Goal: Transaction & Acquisition: Purchase product/service

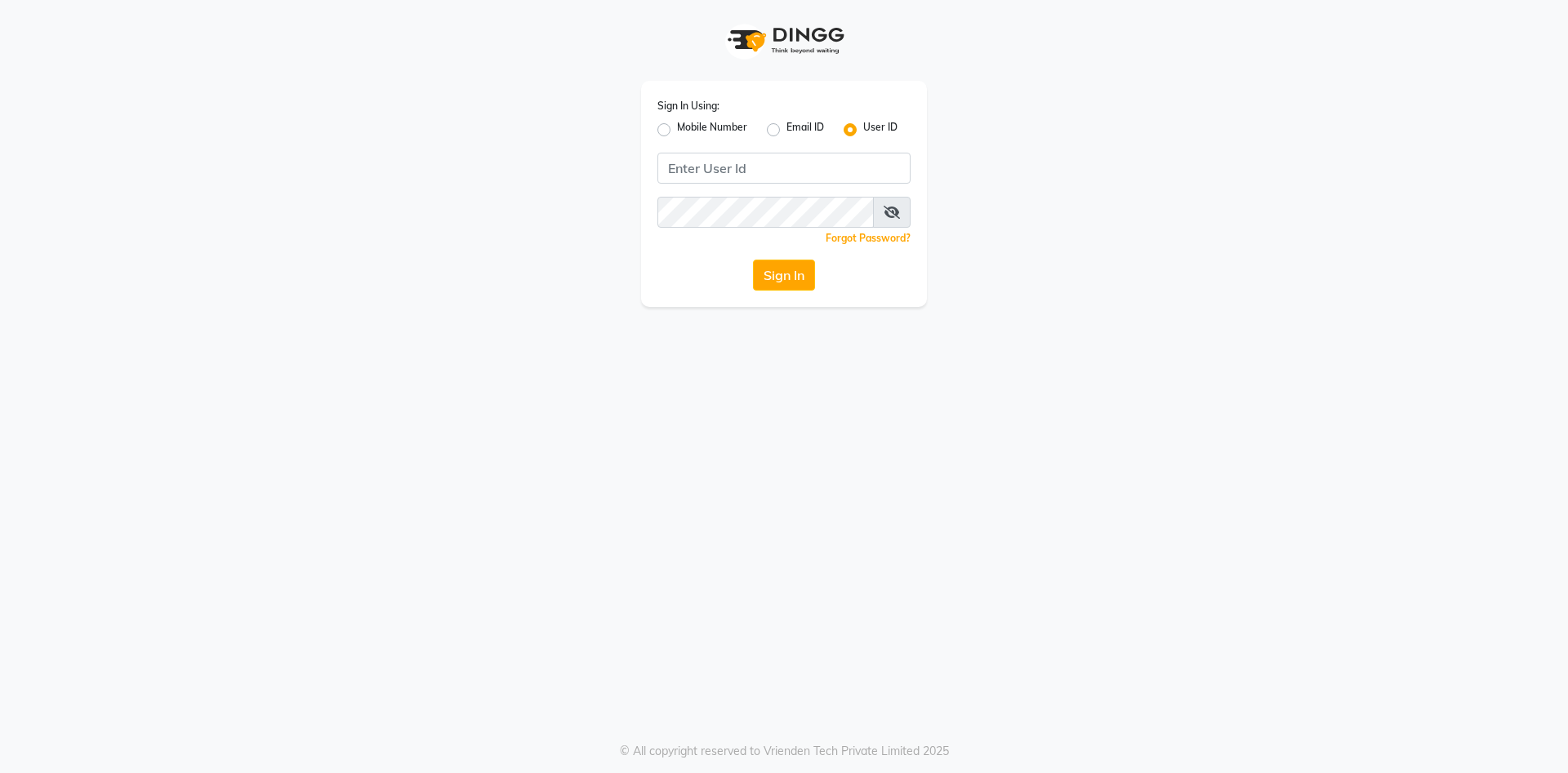
click at [677, 126] on label "Mobile Number" at bounding box center [712, 130] width 70 height 20
click at [677, 126] on input "Mobile Number" at bounding box center [682, 126] width 10 height 10
radio input "true"
radio input "false"
click at [763, 172] on input "Username" at bounding box center [810, 168] width 198 height 31
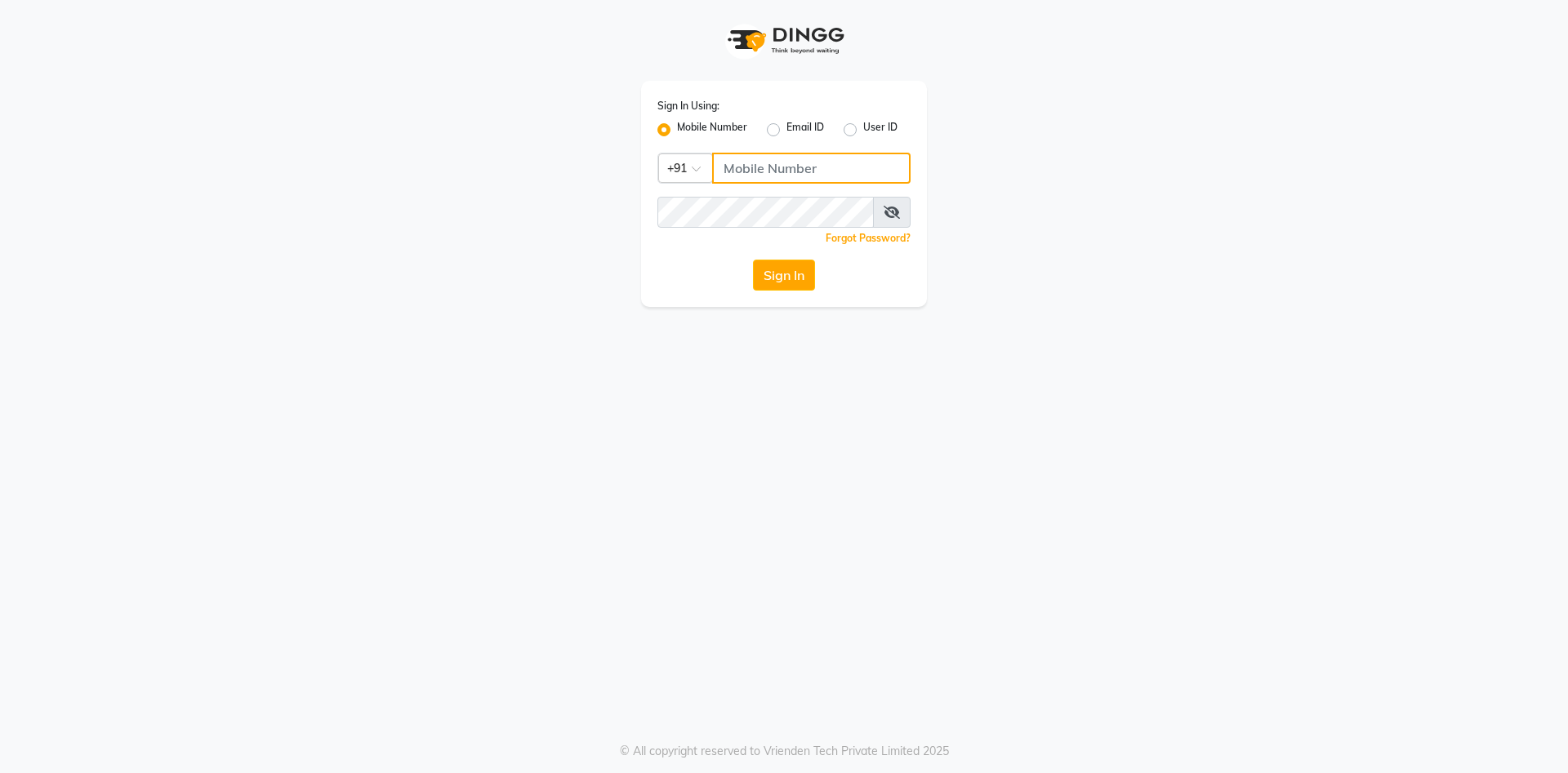
click at [781, 165] on input "Username" at bounding box center [810, 168] width 198 height 31
type input "8530877634"
click at [795, 274] on button "Sign In" at bounding box center [784, 275] width 62 height 31
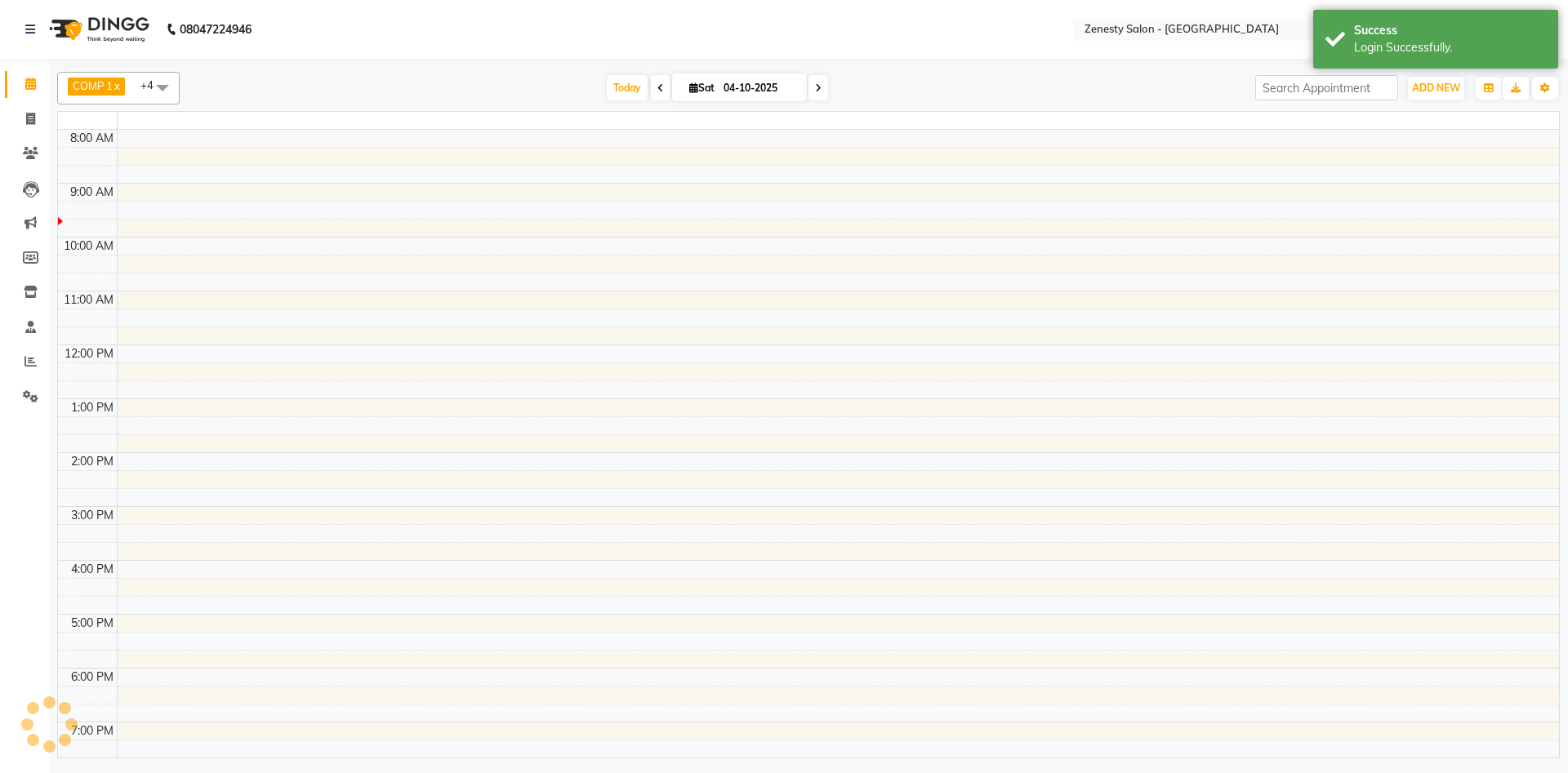
select select "en"
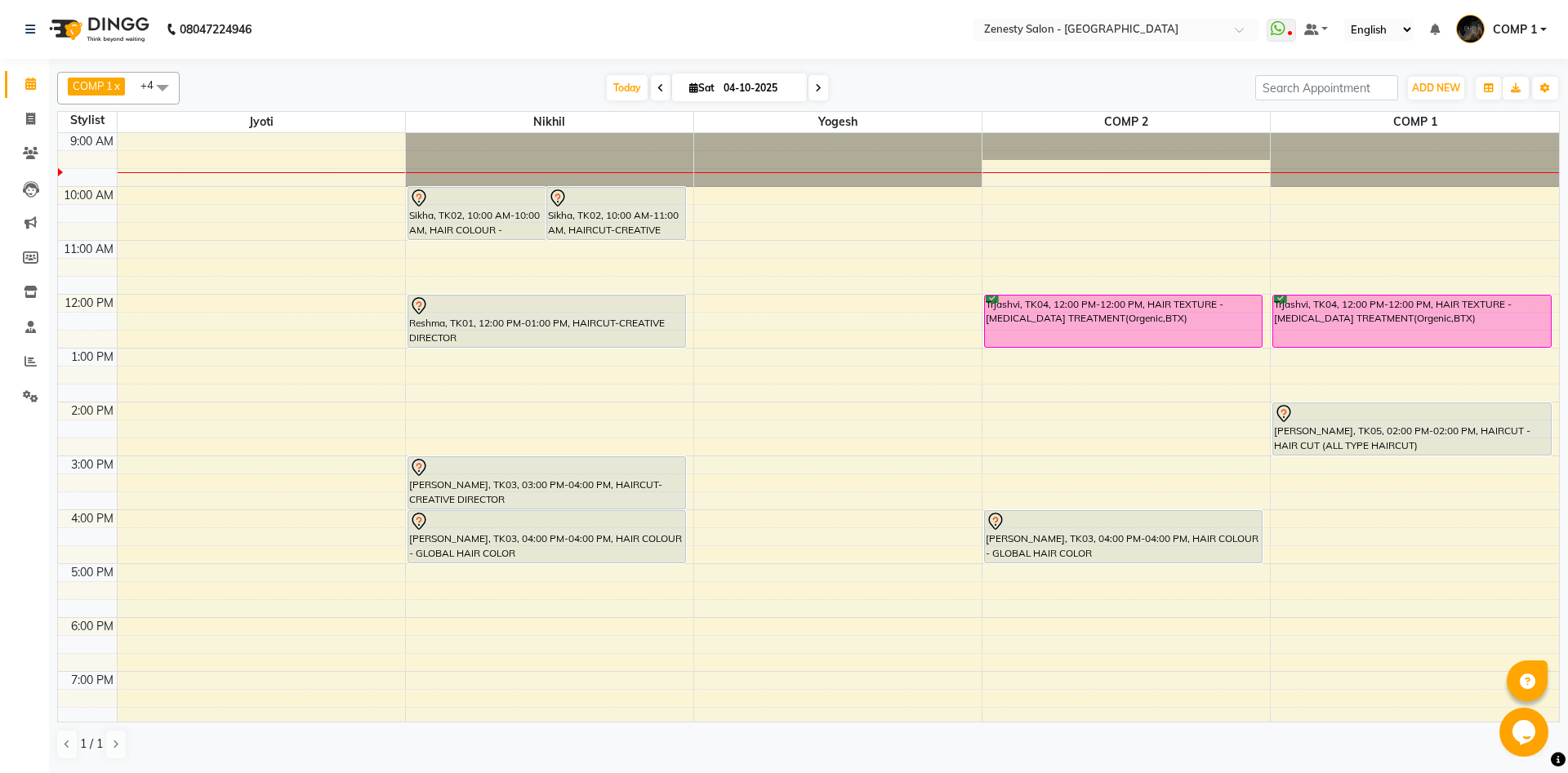
click at [809, 93] on span at bounding box center [818, 87] width 20 height 25
type input "05-10-2025"
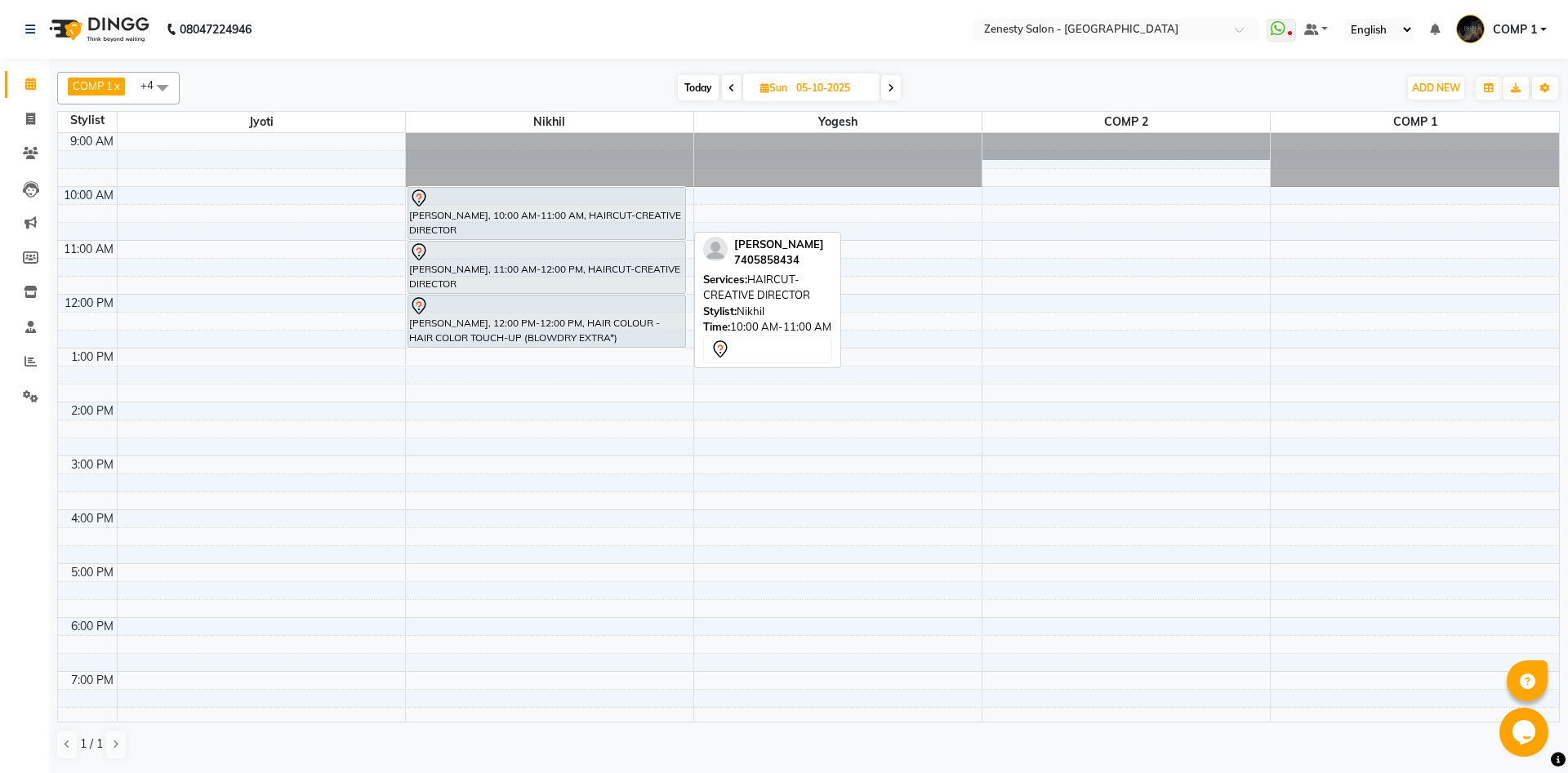
click at [528, 229] on div "Dhwani, 10:00 AM-11:00 AM, HAIRCUT-CREATIVE DIRECTOR" at bounding box center [546, 213] width 277 height 51
select select "7"
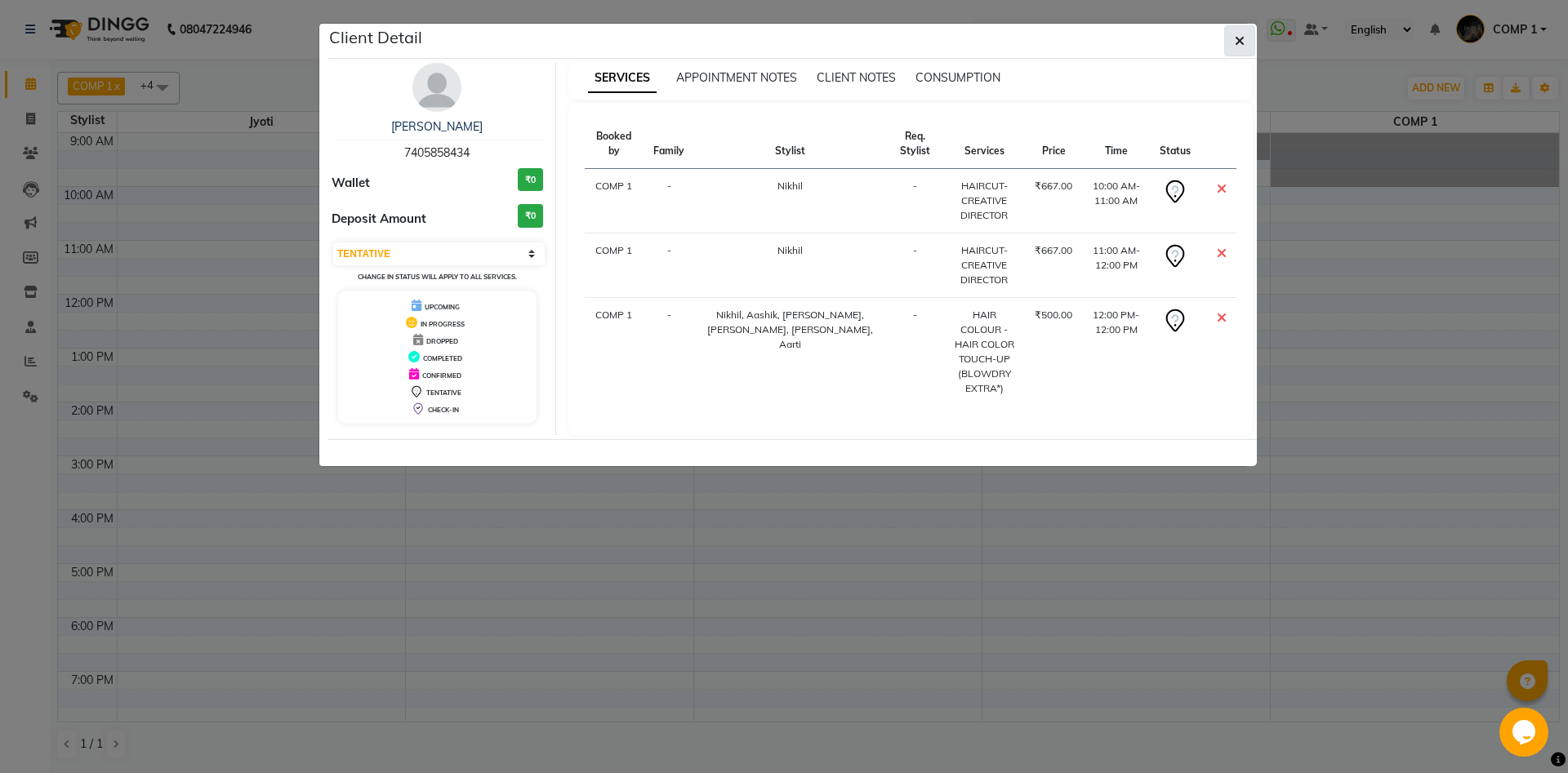
click at [1242, 42] on icon "button" at bounding box center [1239, 41] width 10 height 13
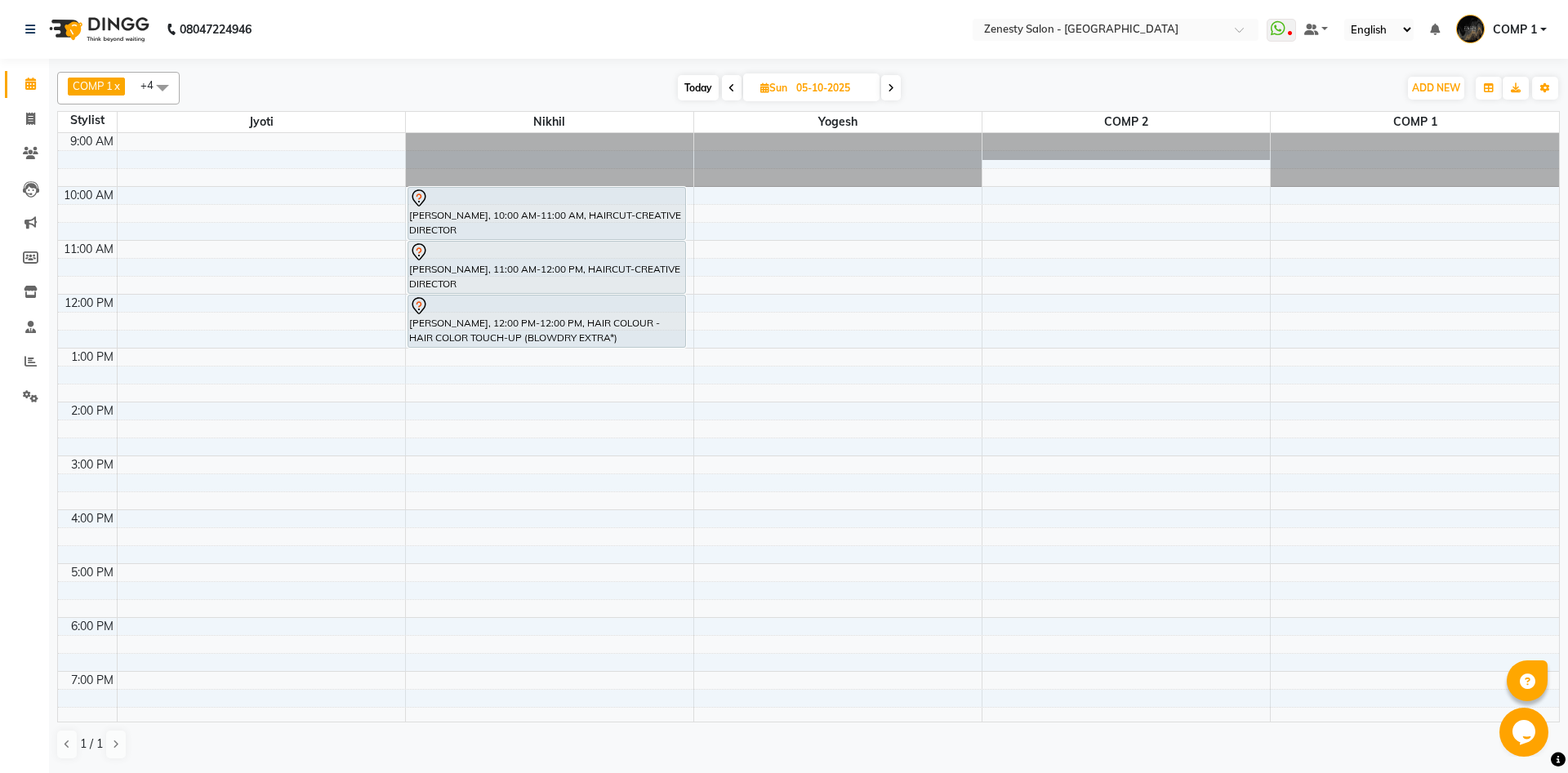
click at [990, 160] on td at bounding box center [837, 159] width 1442 height 18
click at [989, 167] on td at bounding box center [837, 159] width 1442 height 18
click at [1026, 196] on div "9:00 AM 10:00 AM 11:00 AM 12:00 PM 1:00 PM 2:00 PM 3:00 PM 4:00 PM 5:00 PM 6:00…" at bounding box center [808, 456] width 1500 height 646
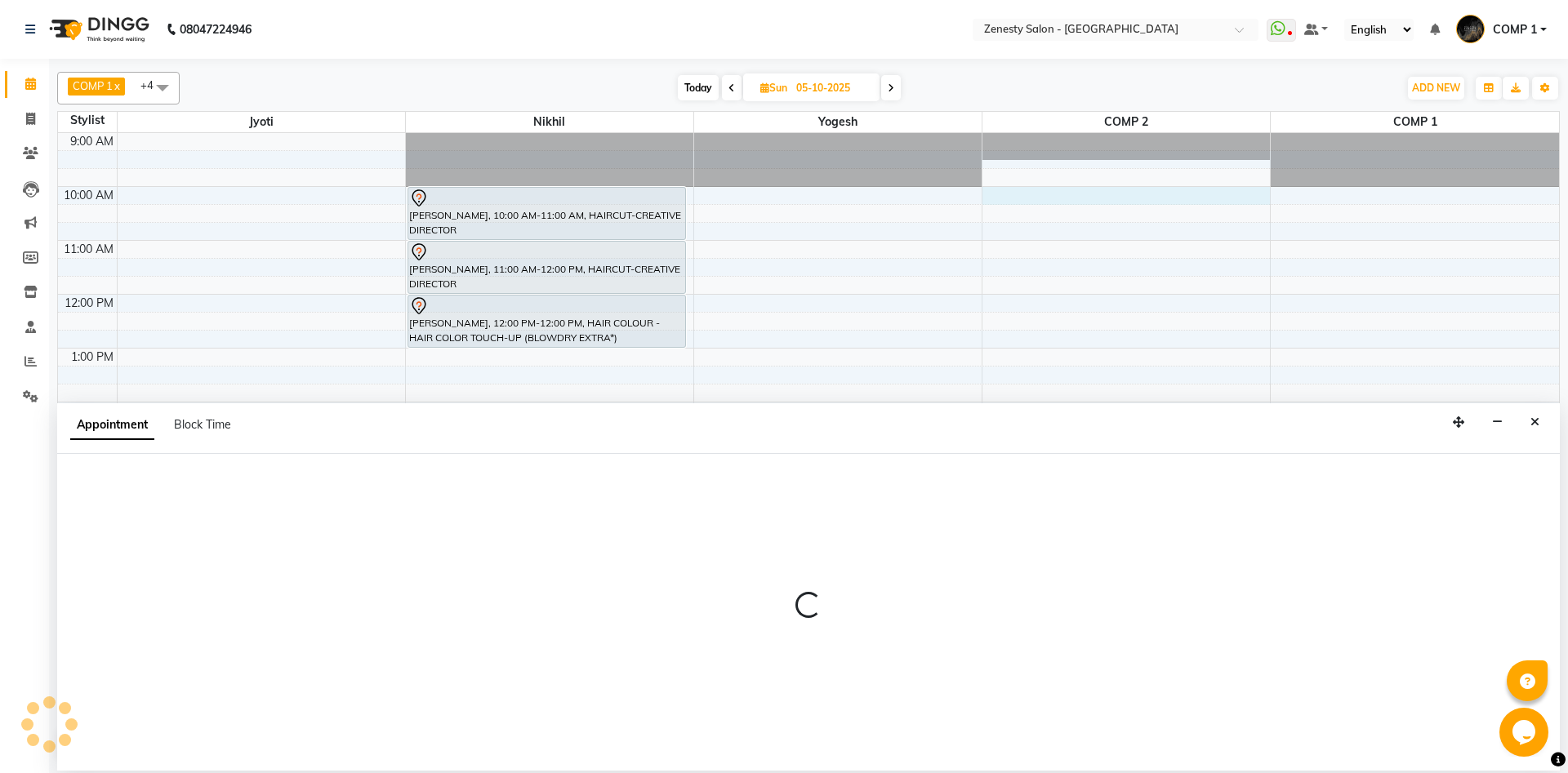
select select "40087"
select select "tentative"
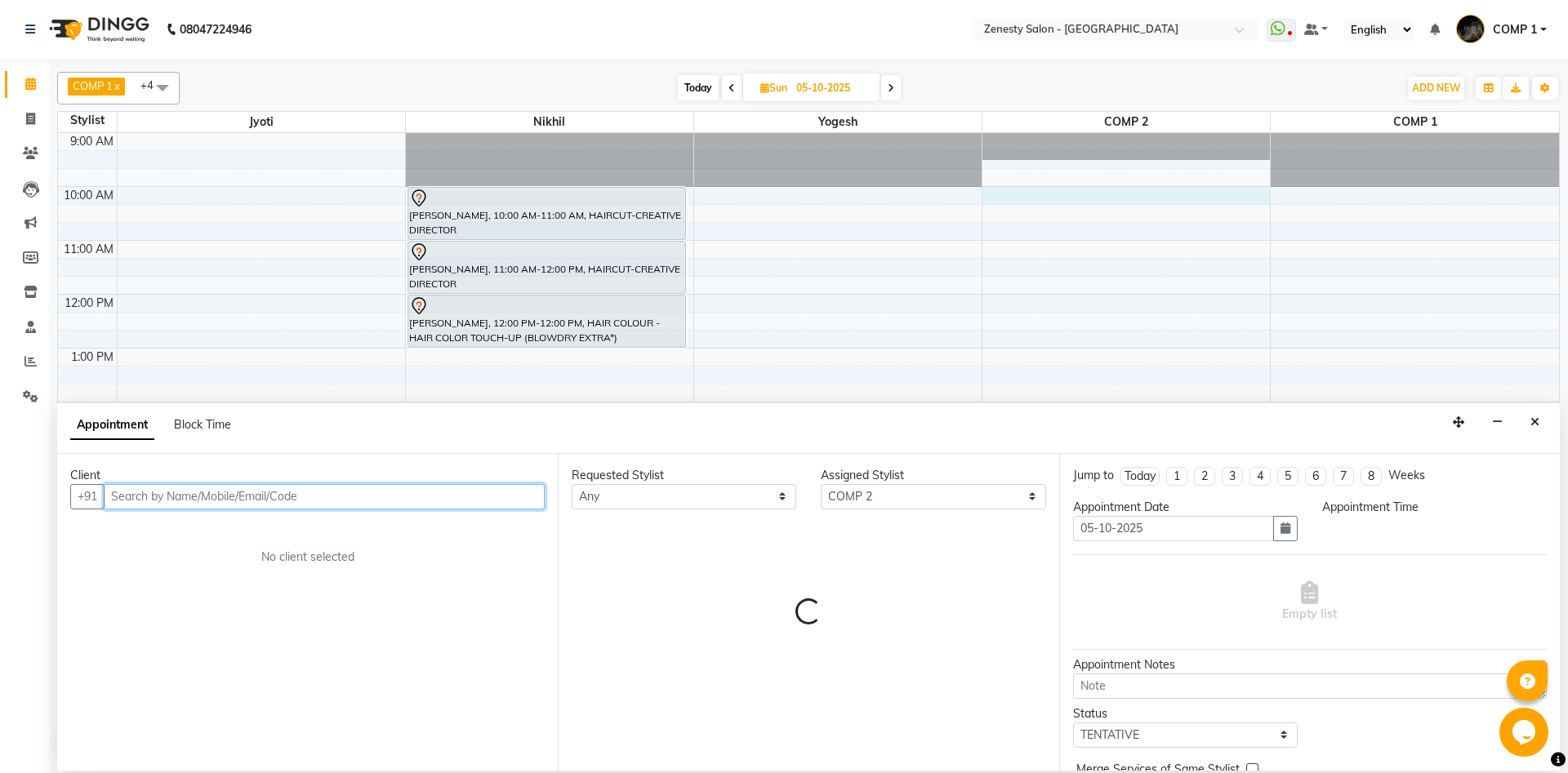
select select "600"
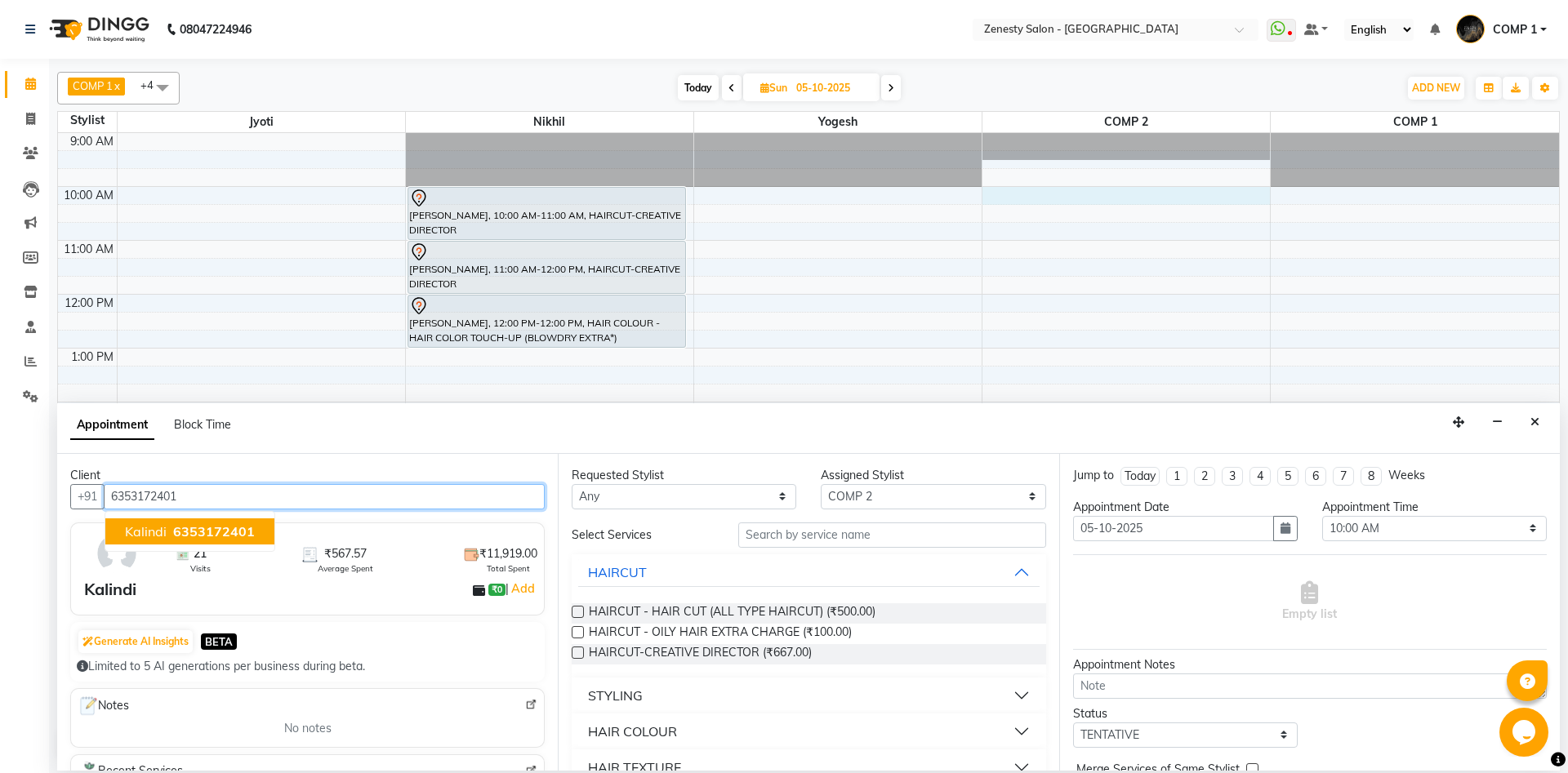
click at [247, 538] on span "6353172401" at bounding box center [214, 531] width 81 height 16
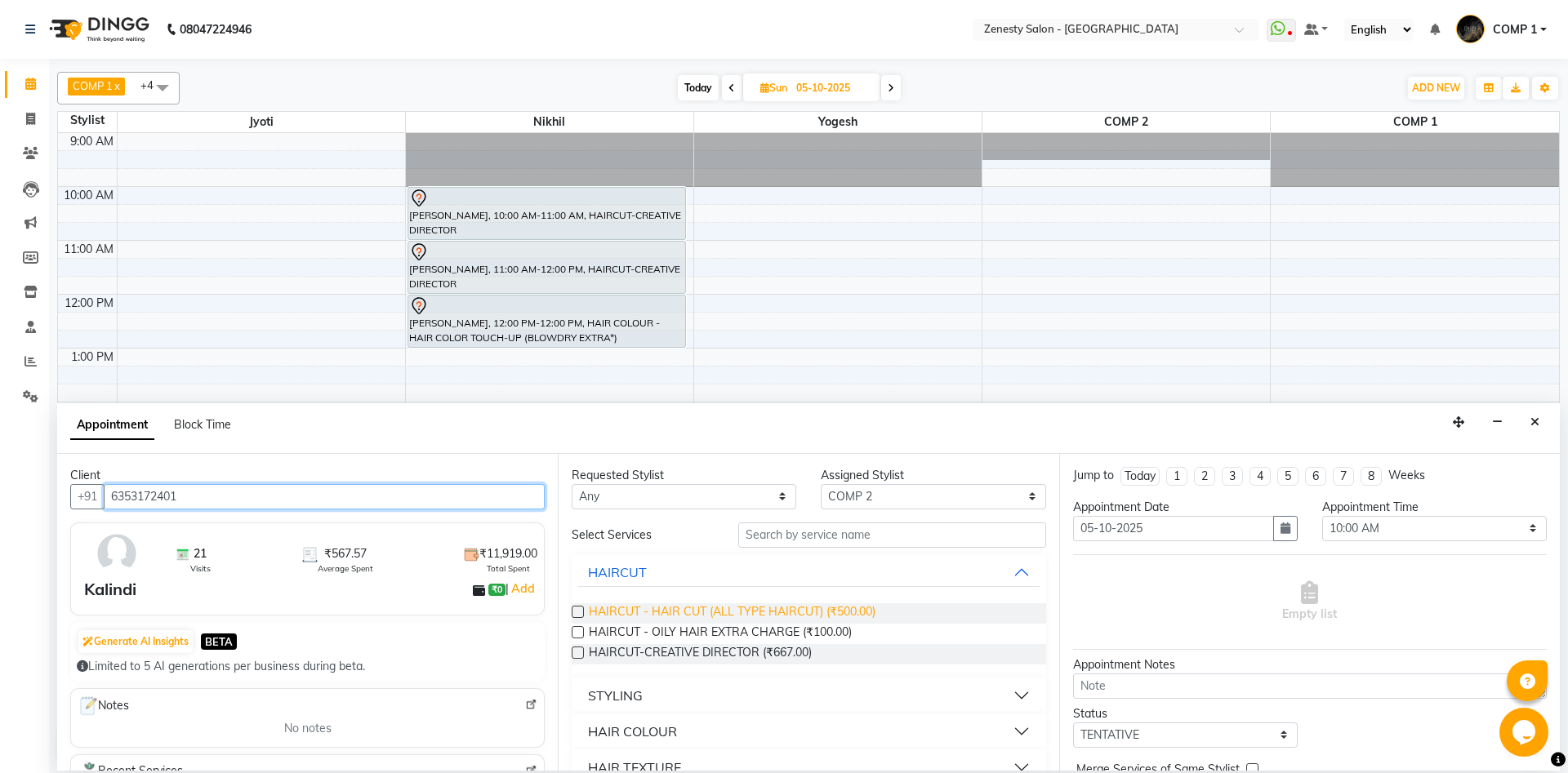
type input "6353172401"
click at [806, 617] on span "HAIRCUT - HAIR CUT (ALL TYPE HAIRCUT) (₹500.00)" at bounding box center [732, 614] width 287 height 21
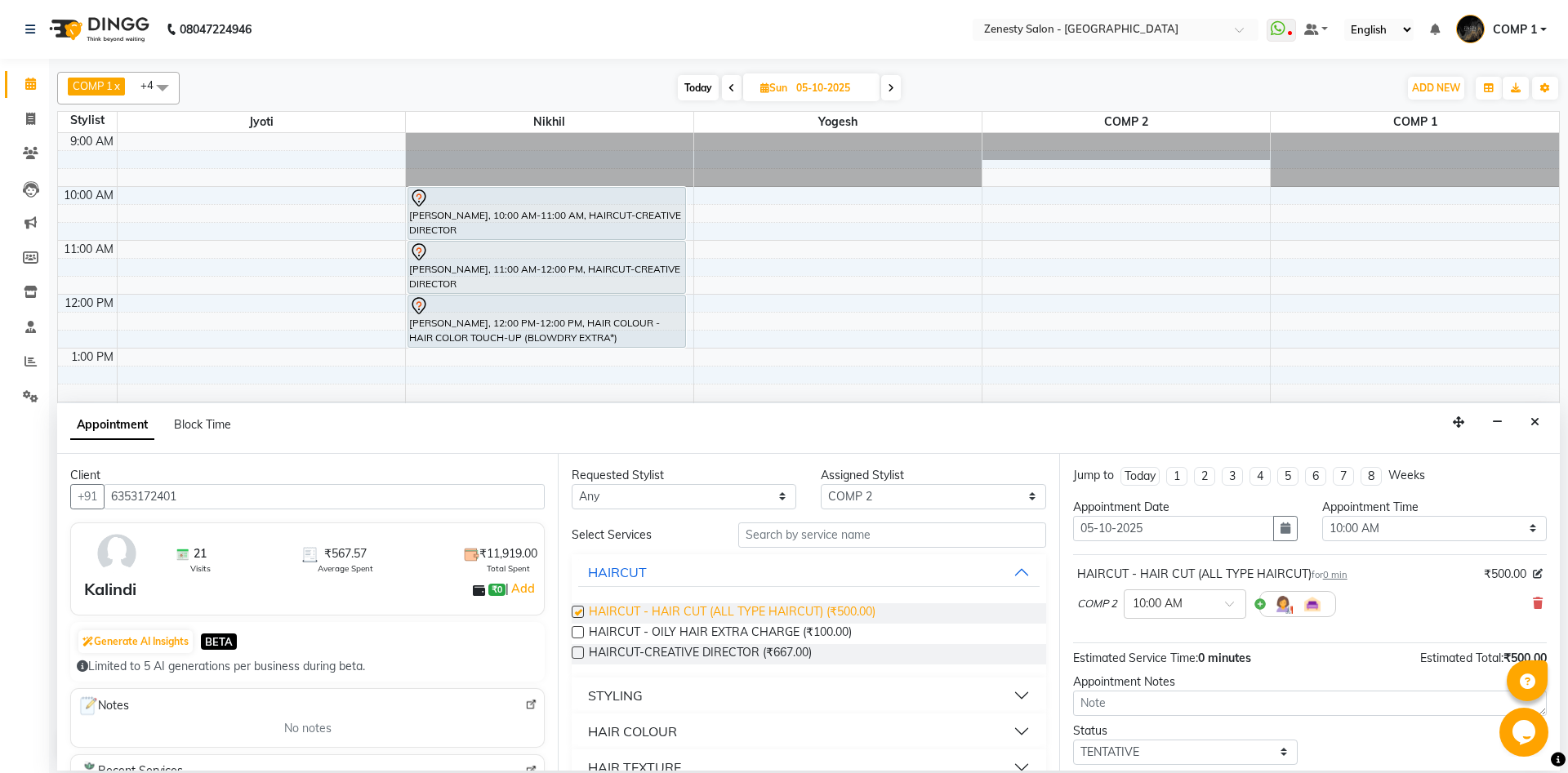
checkbox input "false"
click option "10:00 AM" at bounding box center [0, 0] width 0 height 0
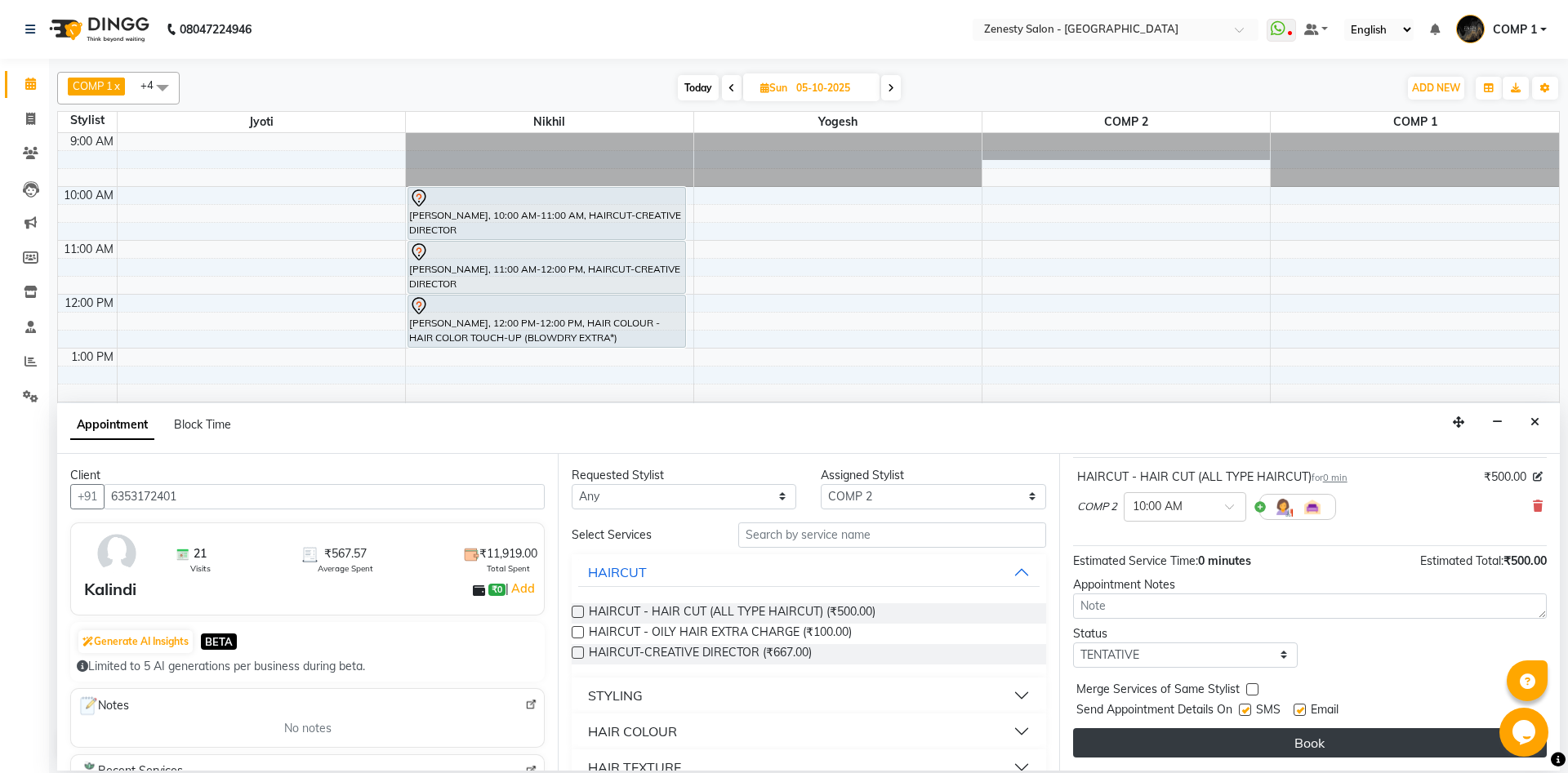
click at [1274, 732] on button "Book" at bounding box center [1309, 743] width 474 height 29
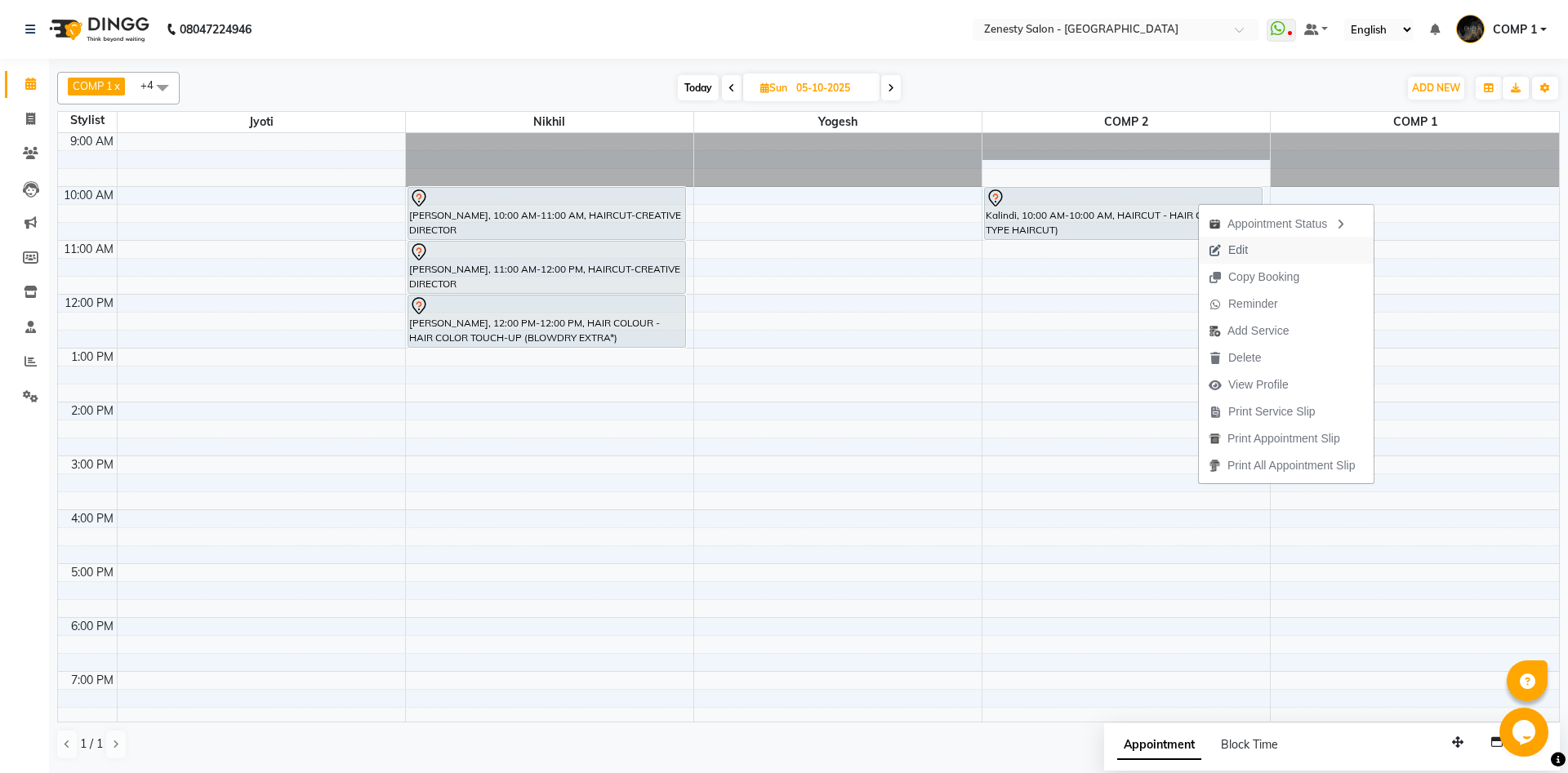
click at [1223, 248] on span "Edit" at bounding box center [1228, 249] width 59 height 27
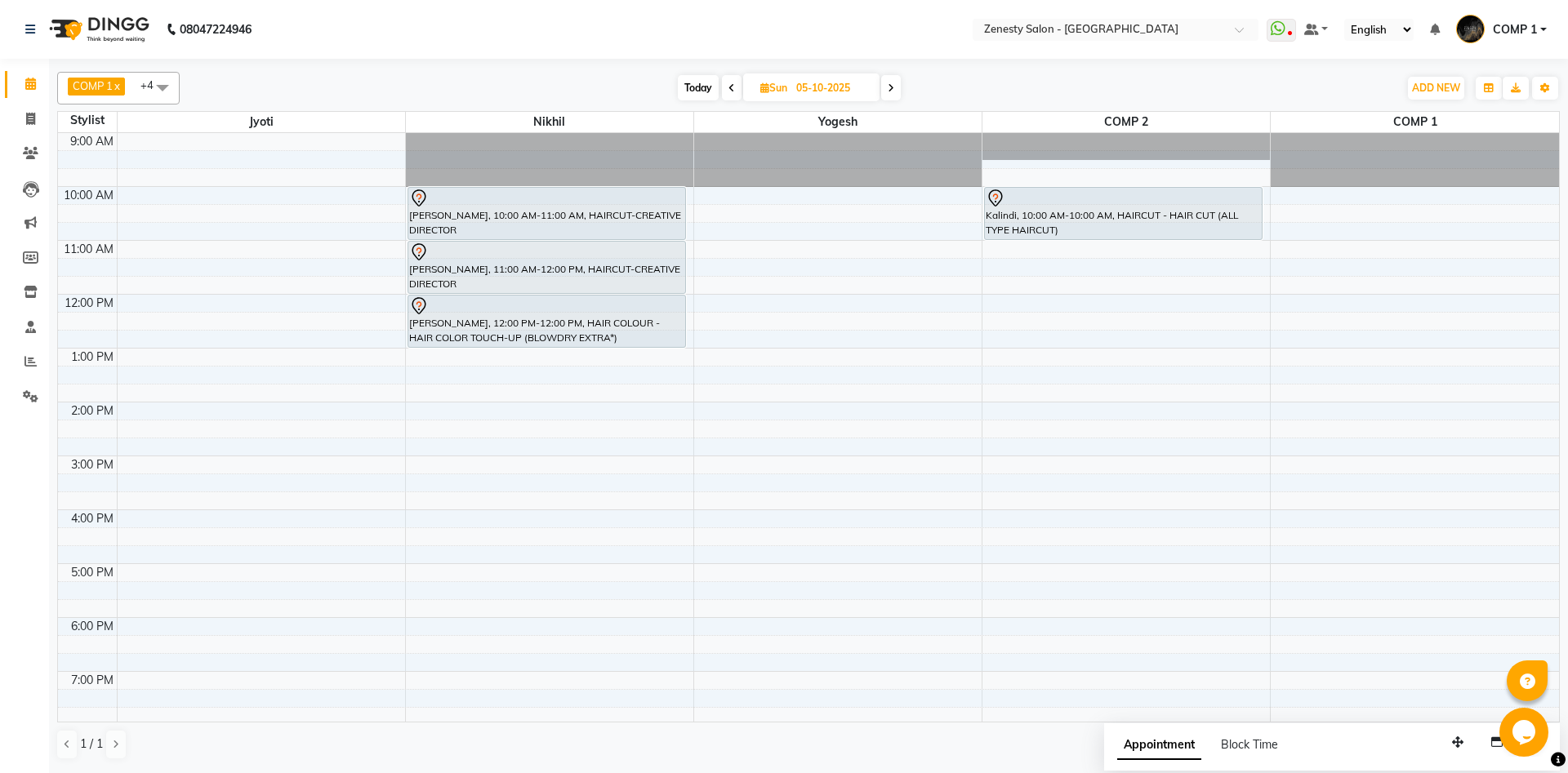
select select "tentative"
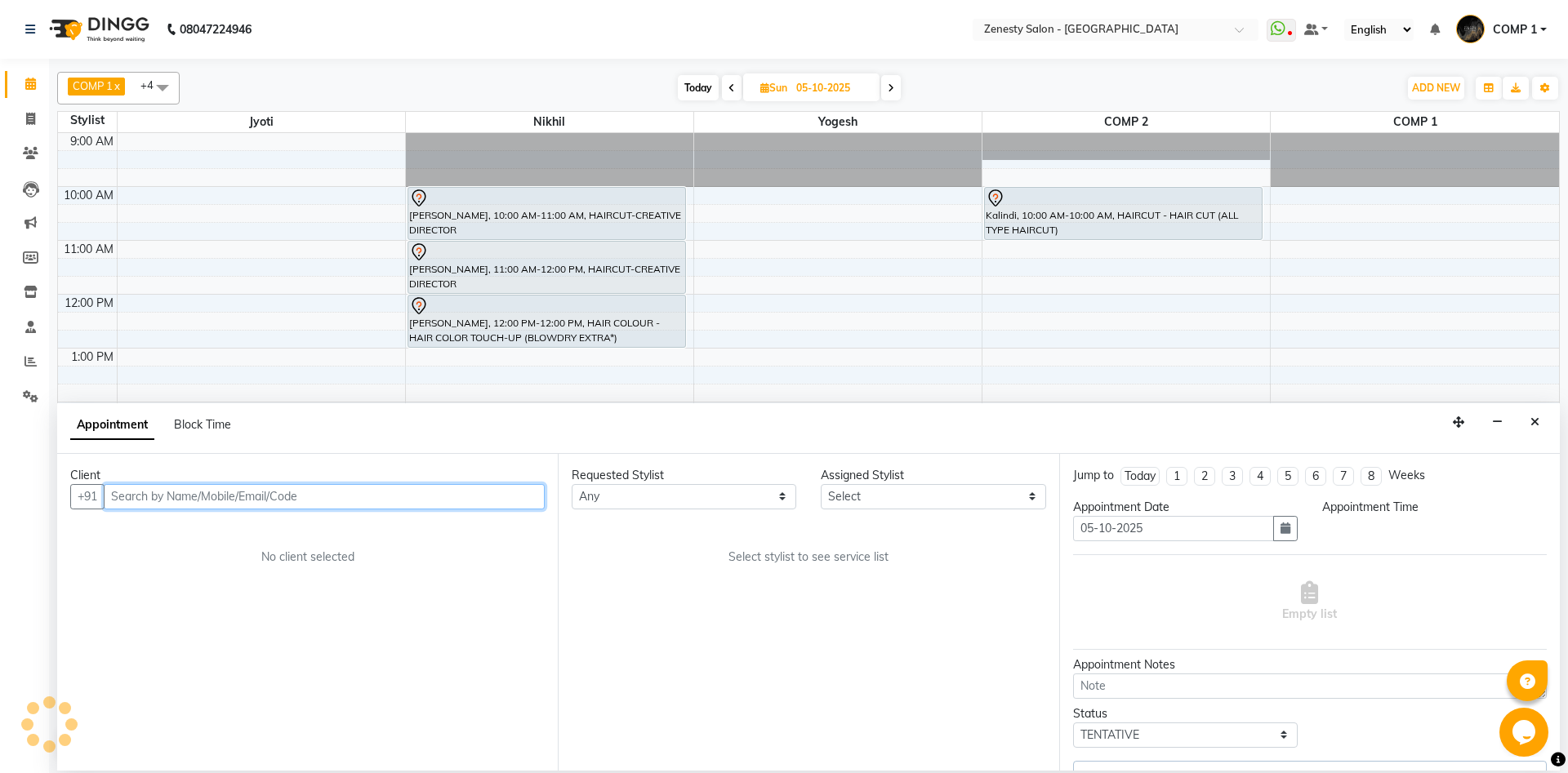
select select "40087"
select select "600"
select select "2656"
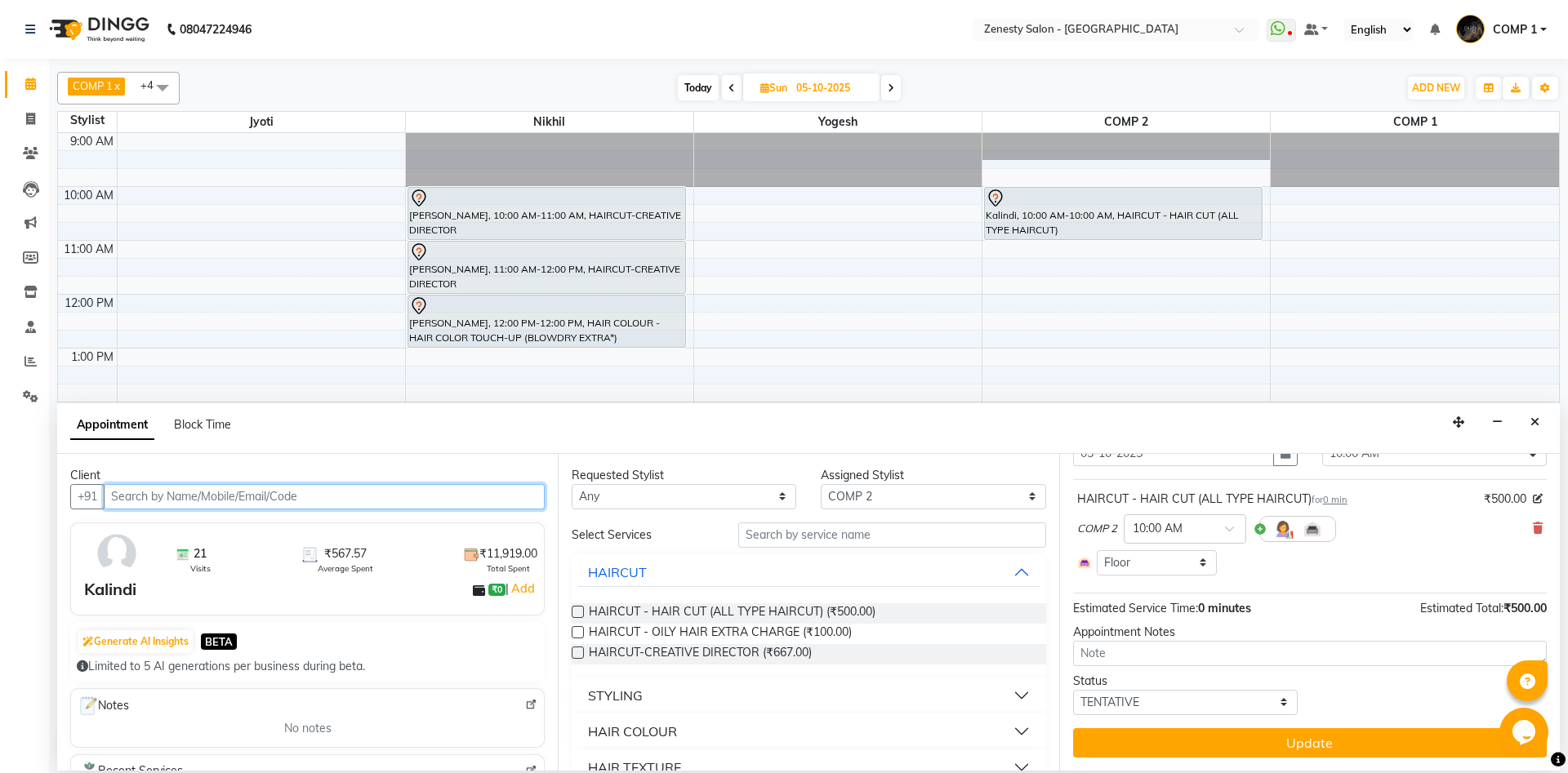
scroll to position [0, 0]
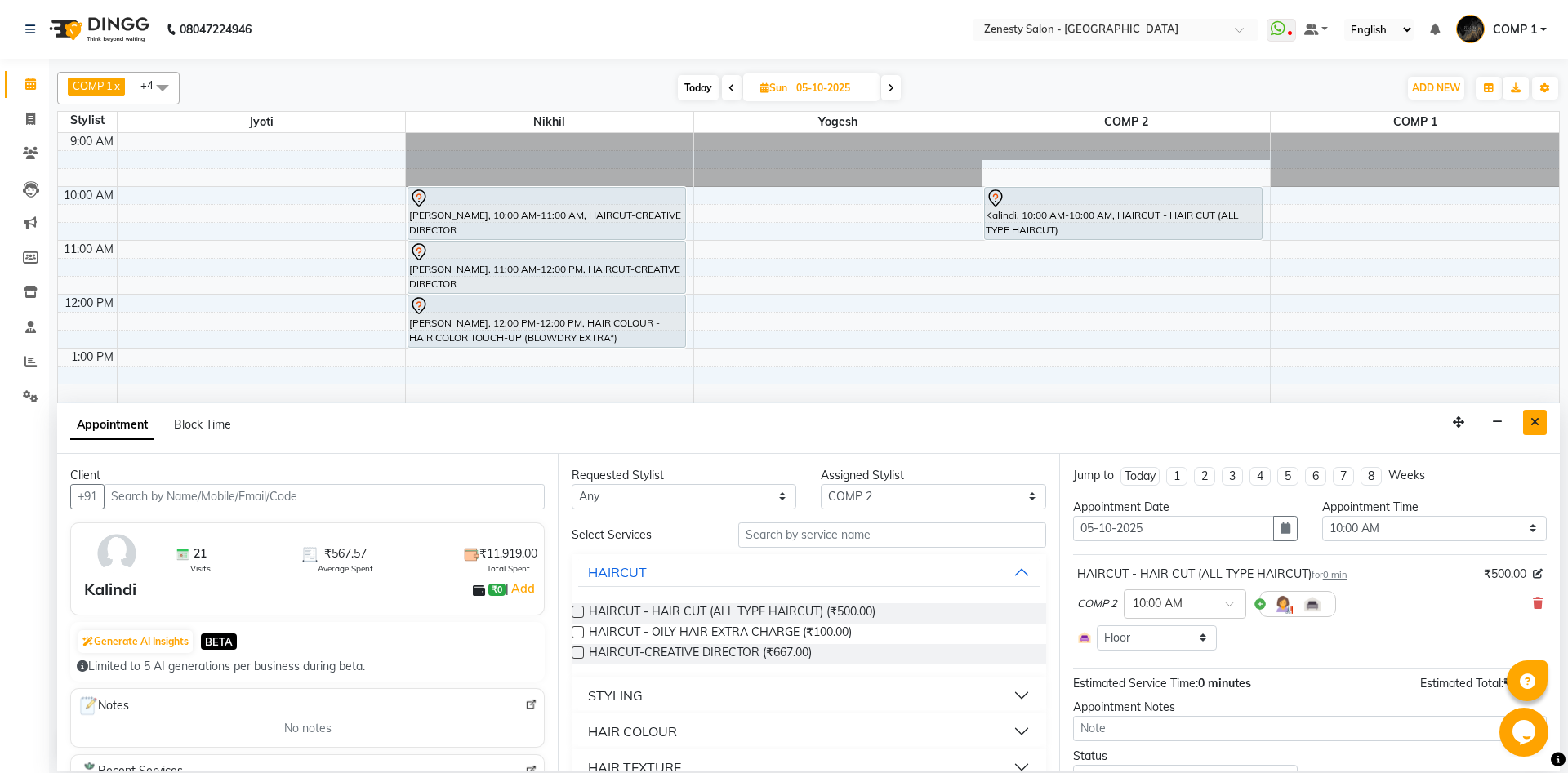
click at [1526, 430] on button "Close" at bounding box center [1534, 422] width 23 height 25
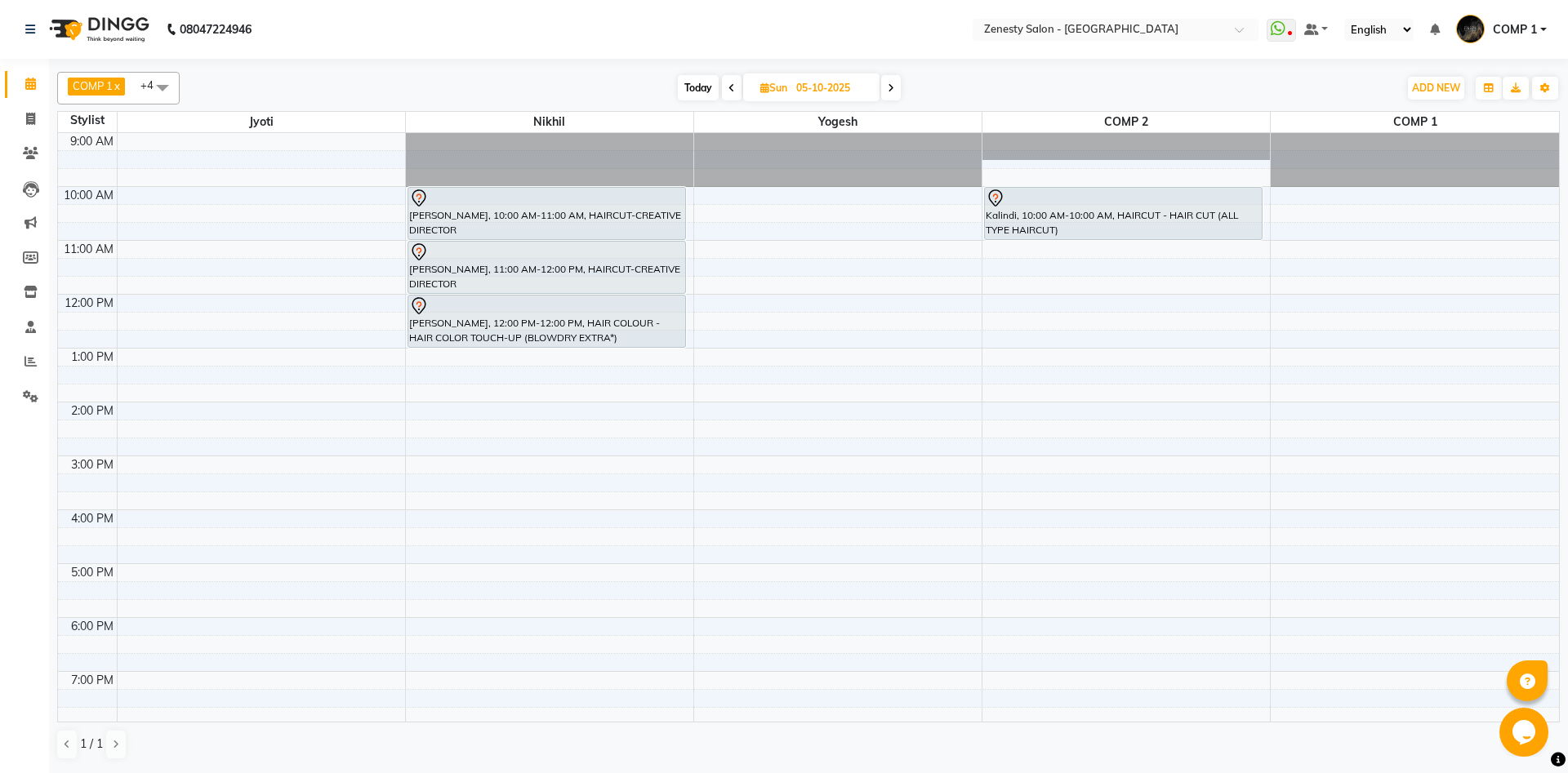
click at [728, 88] on icon at bounding box center [732, 87] width 7 height 10
type input "04-10-2025"
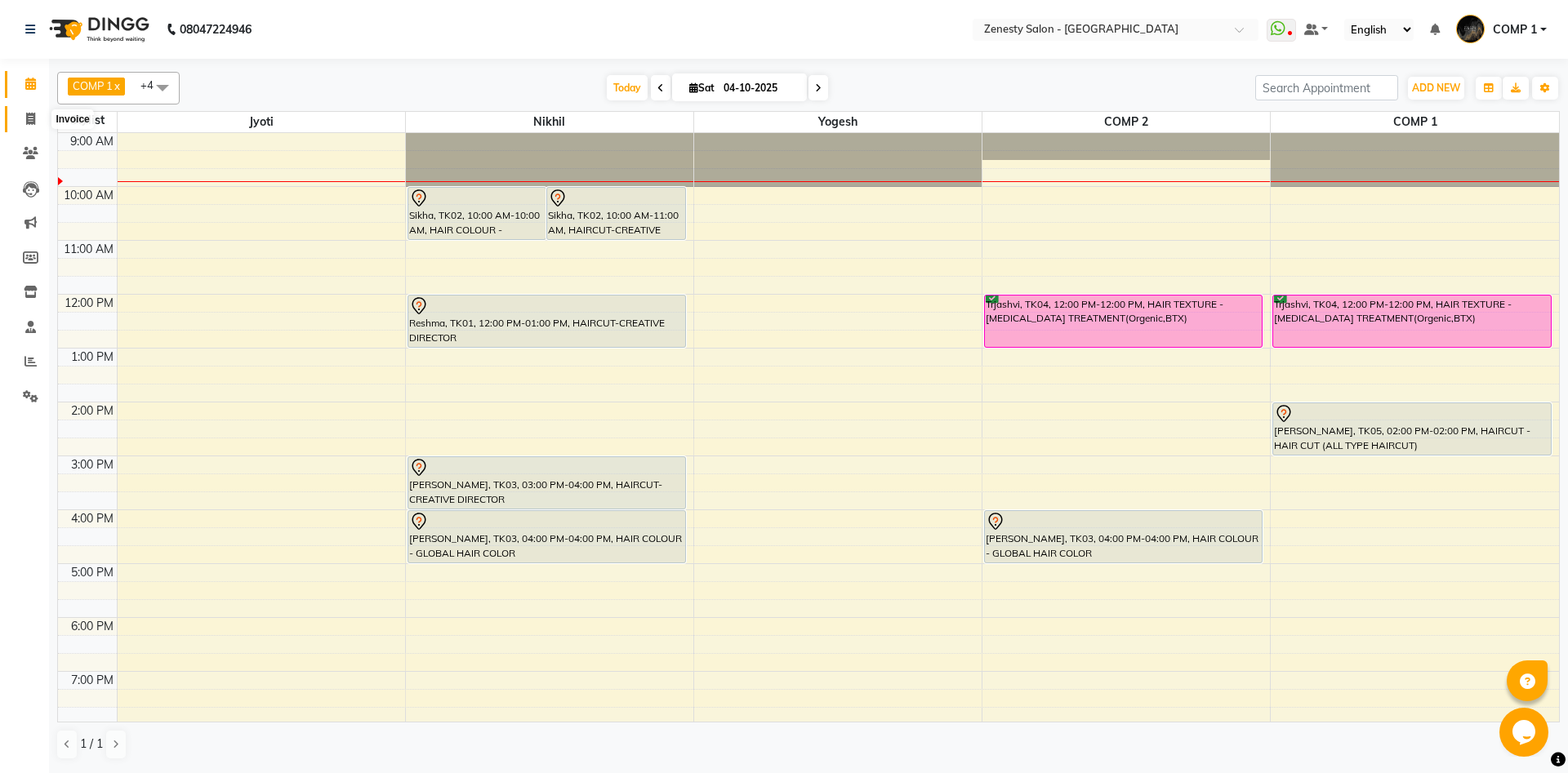
click at [23, 122] on span at bounding box center [30, 119] width 29 height 19
select select "5713"
select select "service"
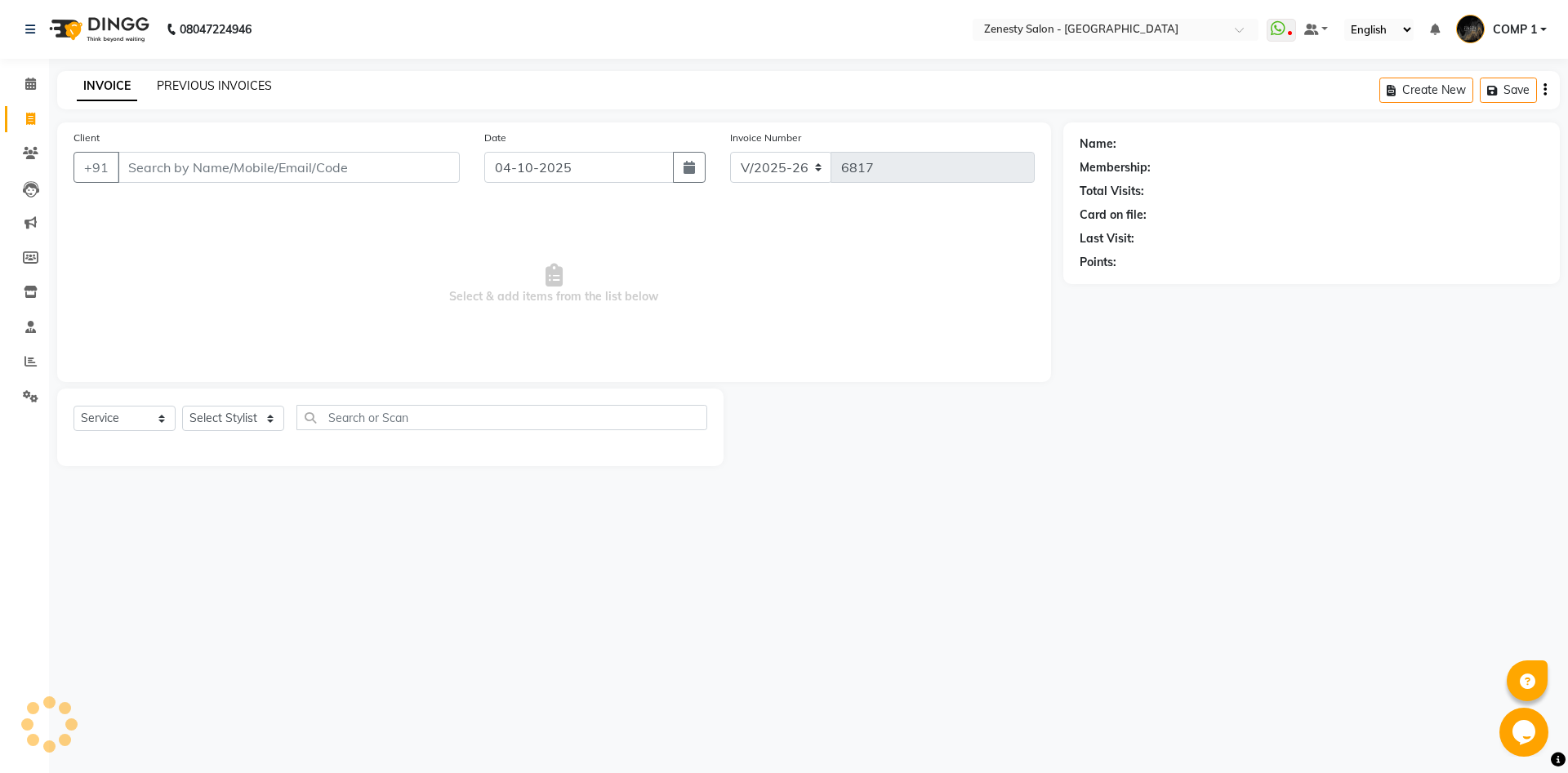
click at [209, 85] on link "PREVIOUS INVOICES" at bounding box center [214, 86] width 115 height 15
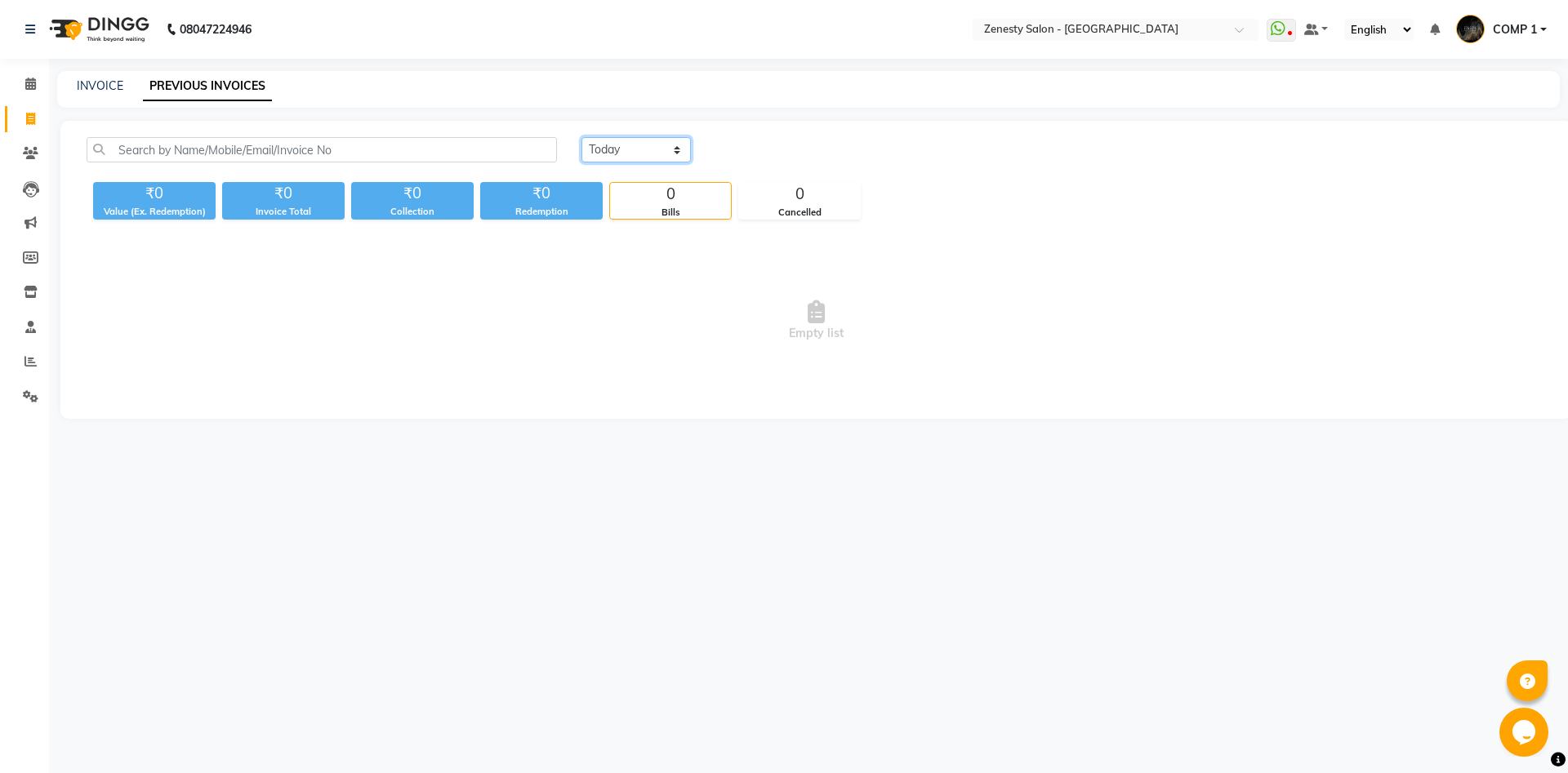
click at [581, 137] on select "Today Yesterday Custom Range" at bounding box center [636, 149] width 109 height 25
select select "yesterday"
click option "Yesterday" at bounding box center [0, 0] width 0 height 0
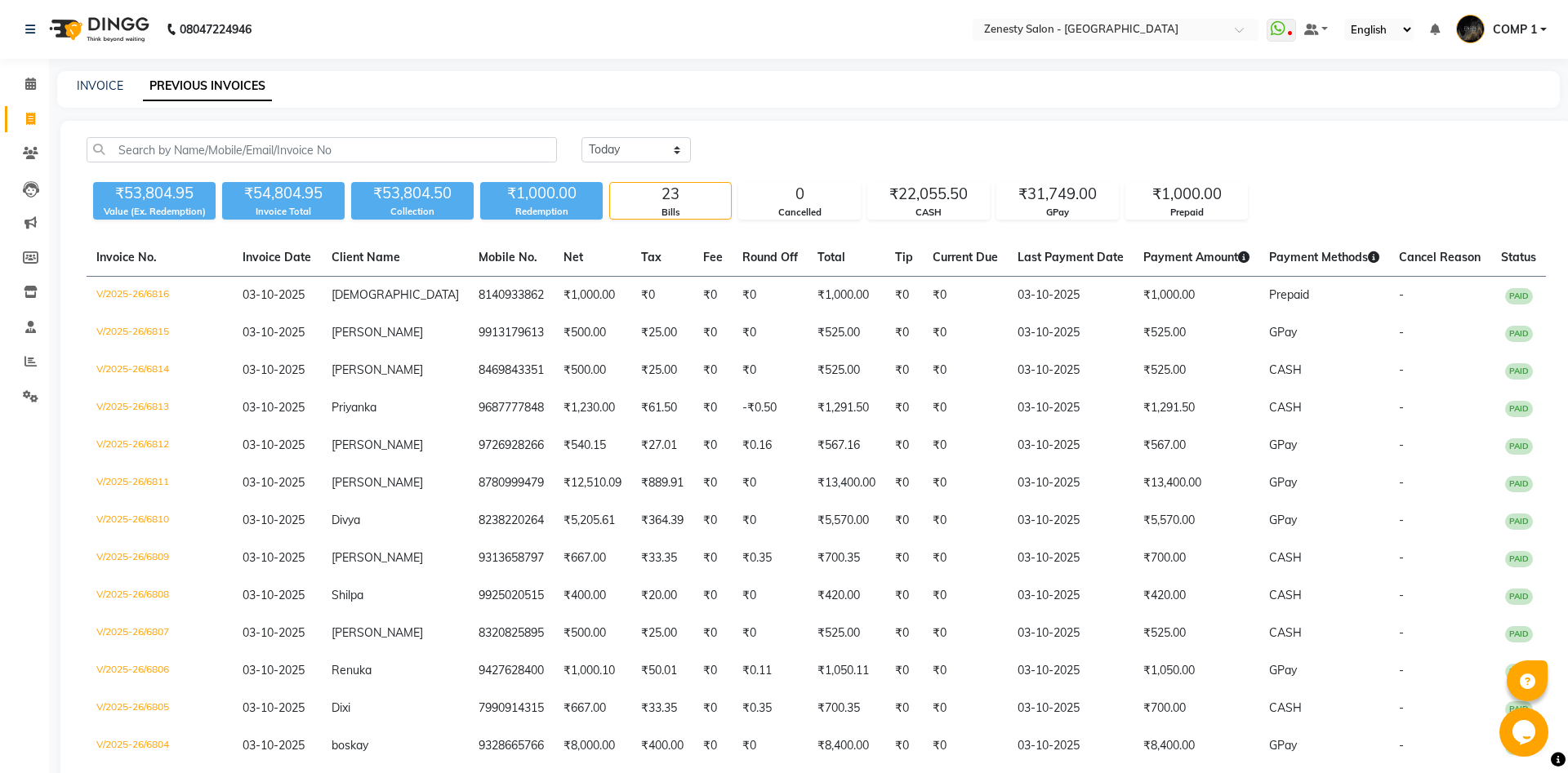
click at [29, 109] on link "Invoice" at bounding box center [24, 119] width 39 height 27
select select "5713"
select select "service"
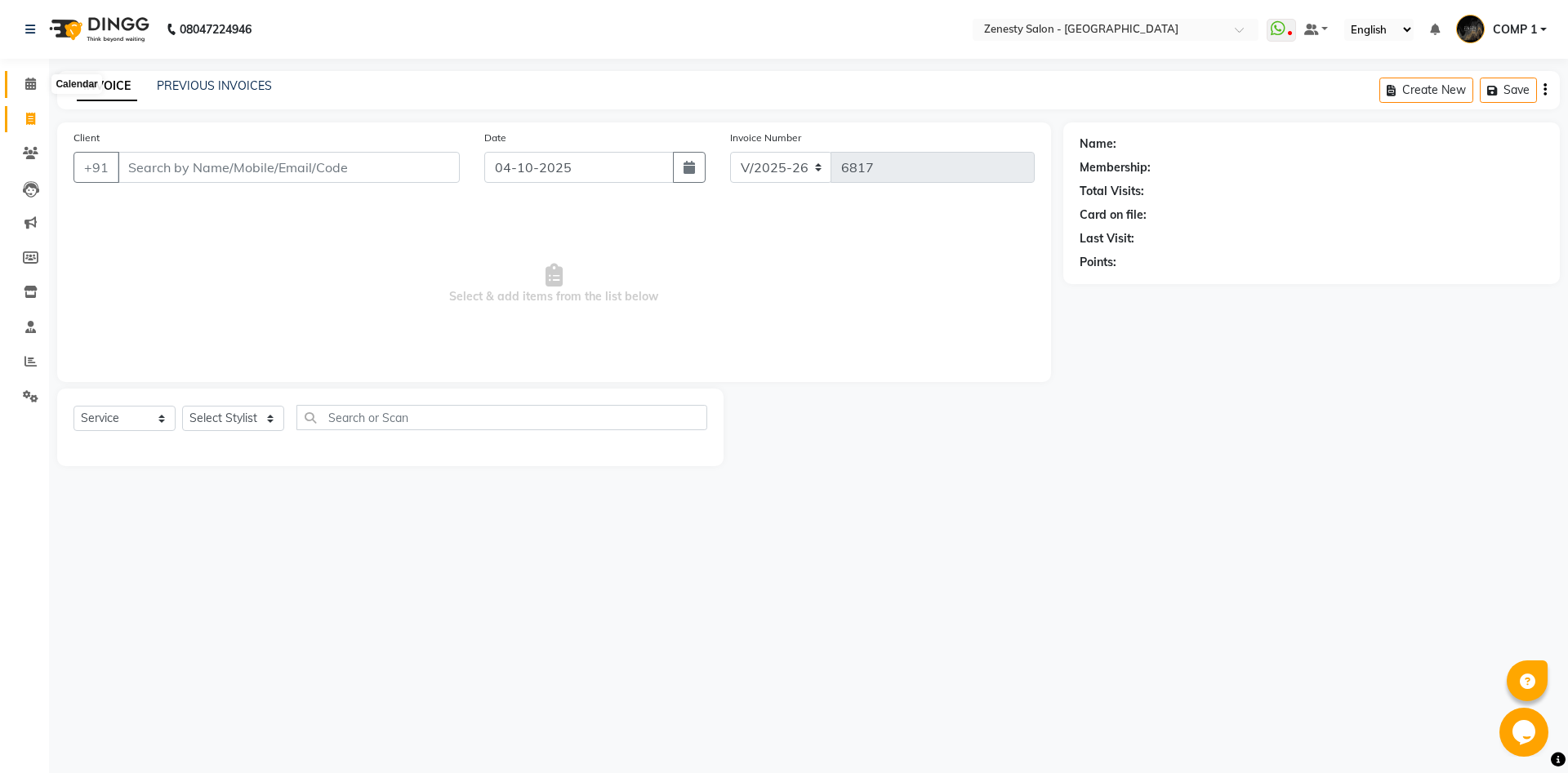
click at [35, 78] on span at bounding box center [30, 85] width 29 height 19
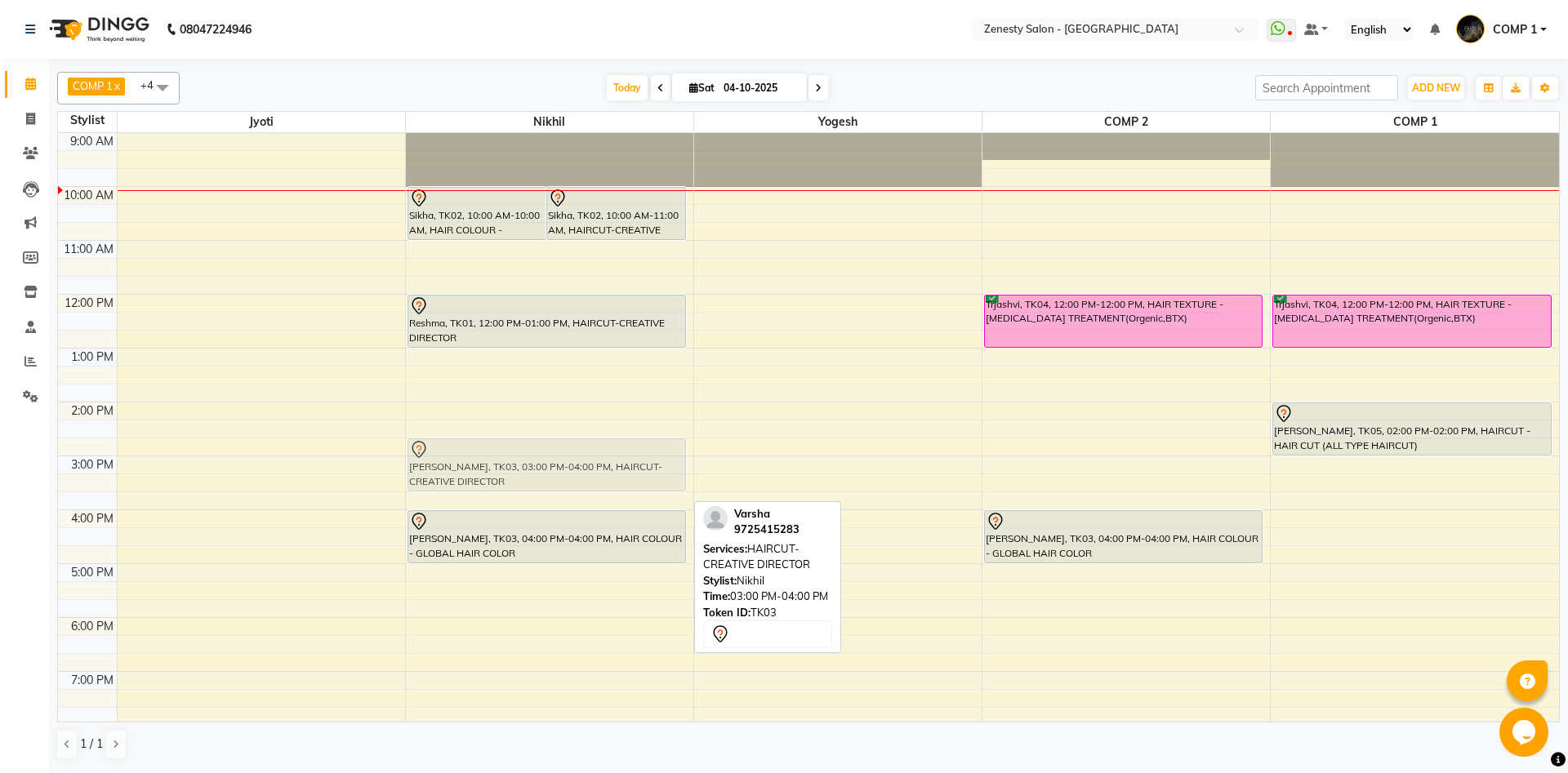
drag, startPoint x: 519, startPoint y: 496, endPoint x: 521, endPoint y: 467, distance: 29.1
click at [521, 468] on div "Sikha, TK02, 10:00 AM-10:00 AM, HAIR COLOUR - CREATIVE HIGHLIGHT (BALAYAGE & OM…" at bounding box center [550, 456] width 287 height 646
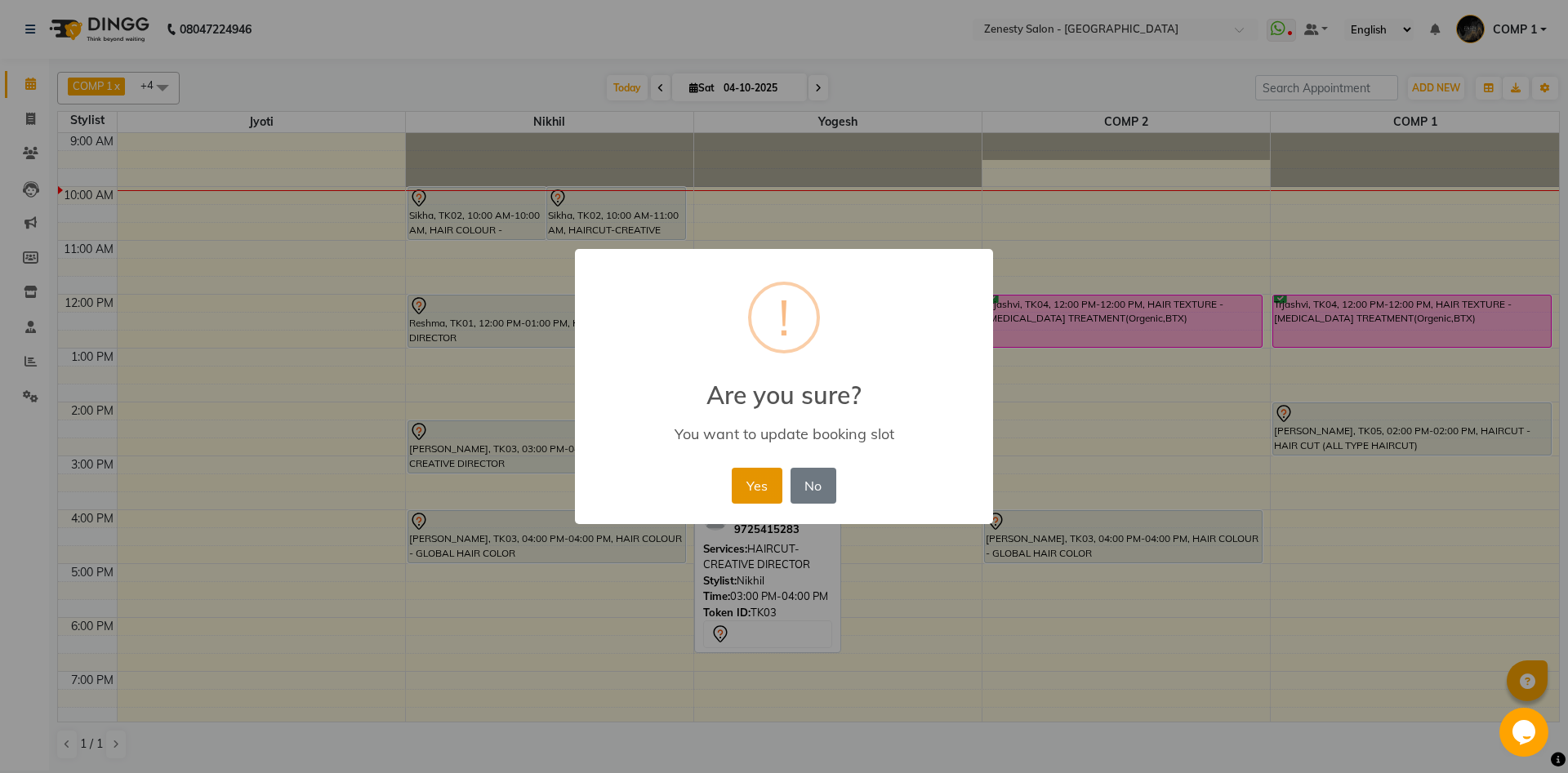
click at [756, 493] on button "Yes" at bounding box center [757, 485] width 50 height 35
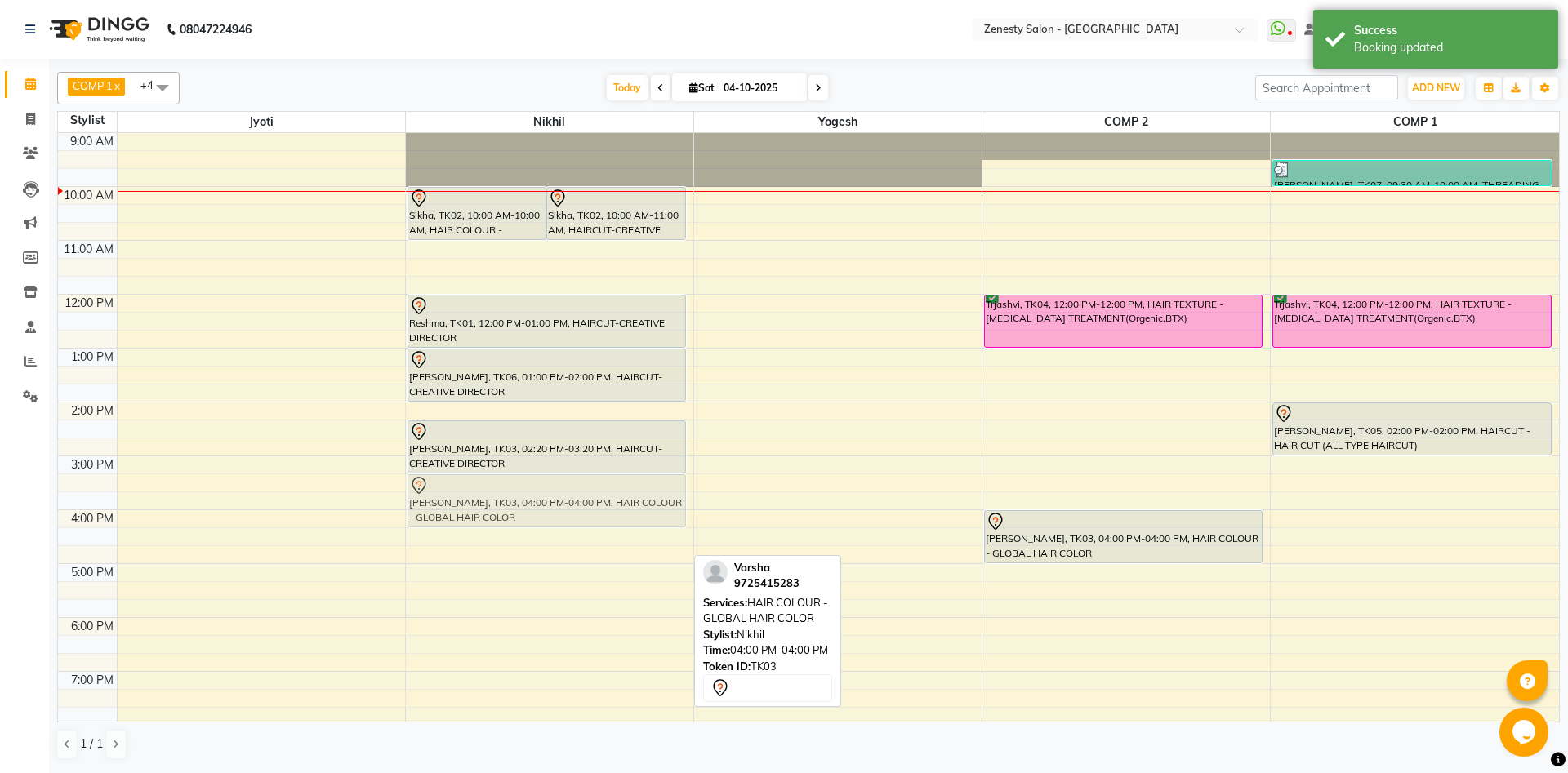
drag, startPoint x: 462, startPoint y: 525, endPoint x: 462, endPoint y: 493, distance: 32.0
click at [462, 493] on div "Sikha, TK02, 10:00 AM-10:00 AM, HAIR COLOUR - CREATIVE HIGHLIGHT (BALAYAGE & OM…" at bounding box center [550, 456] width 287 height 646
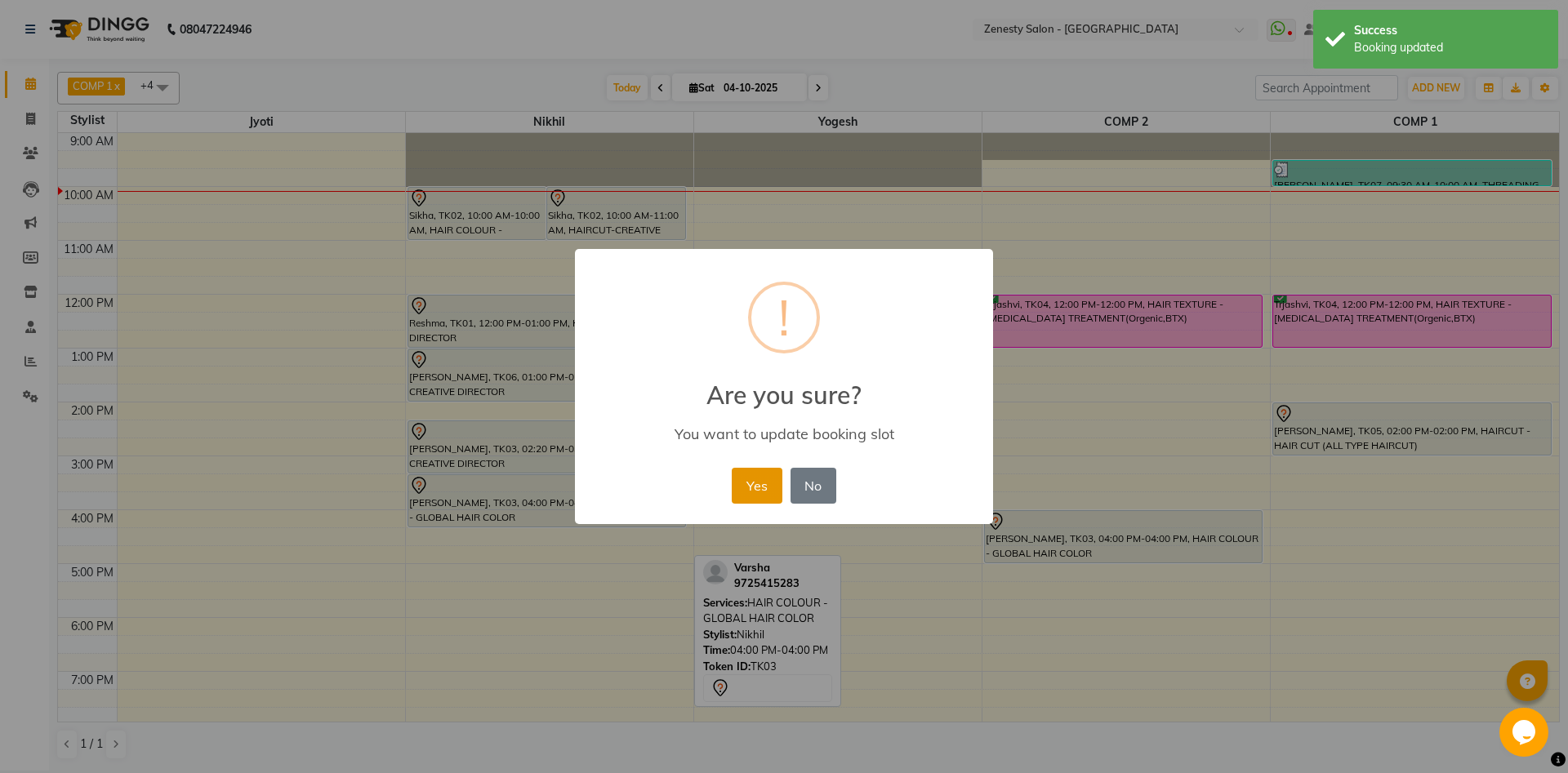
click at [752, 489] on button "Yes" at bounding box center [757, 485] width 50 height 35
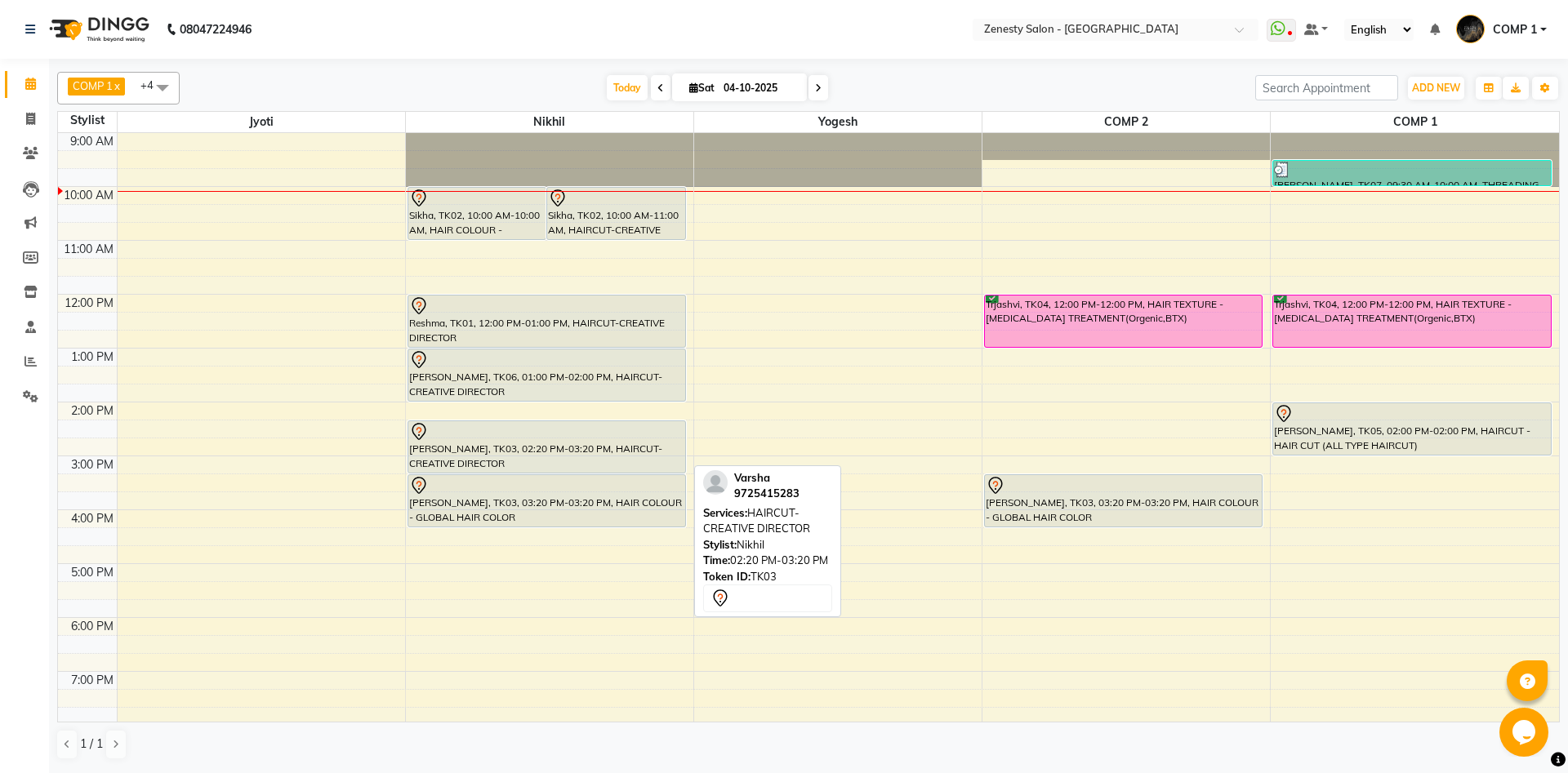
click at [576, 449] on div "Varsha, TK03, 02:20 PM-03:20 PM, HAIRCUT-CREATIVE DIRECTOR" at bounding box center [546, 447] width 277 height 51
select select "7"
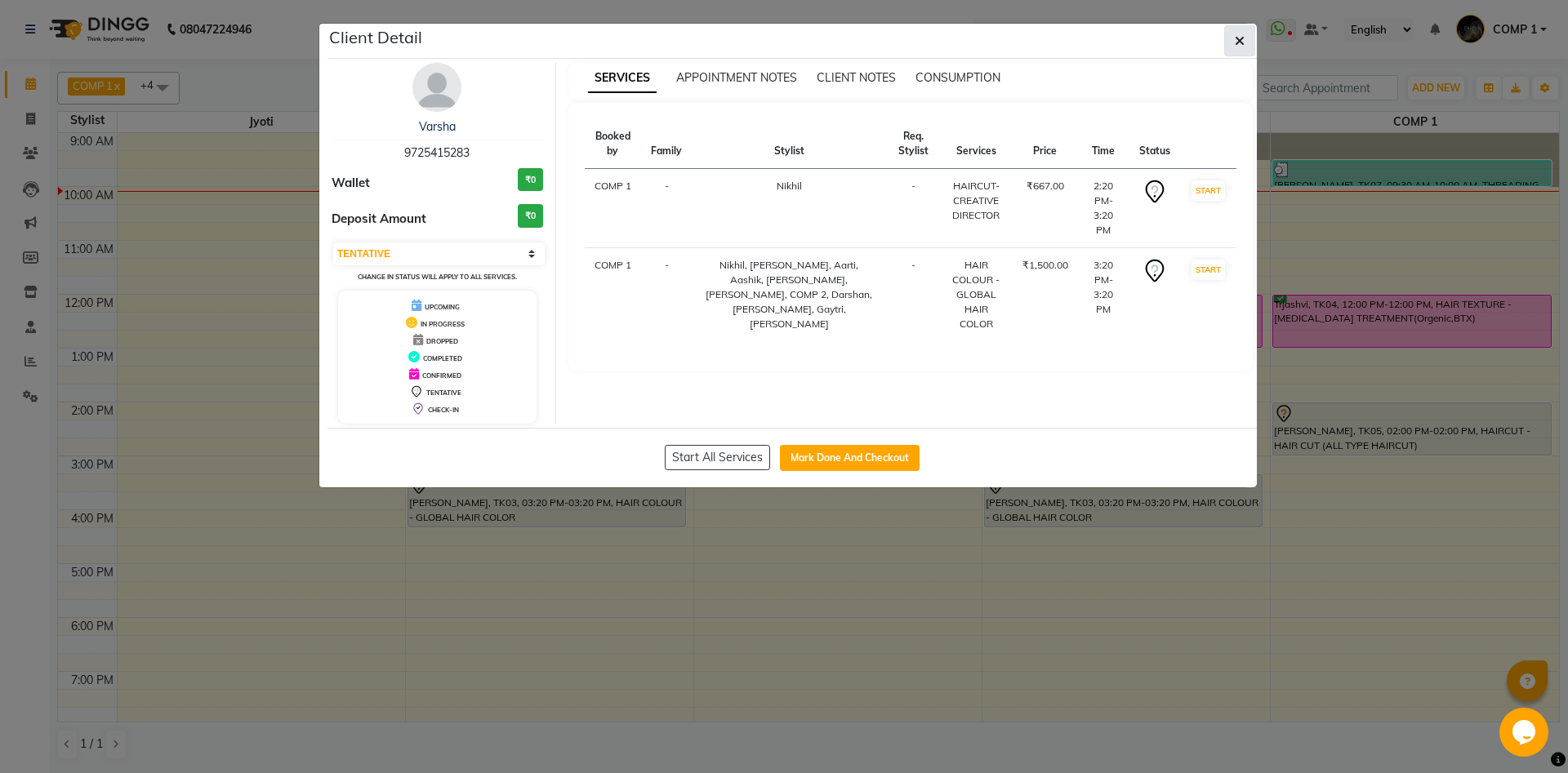
click at [1229, 39] on button "button" at bounding box center [1240, 41] width 31 height 31
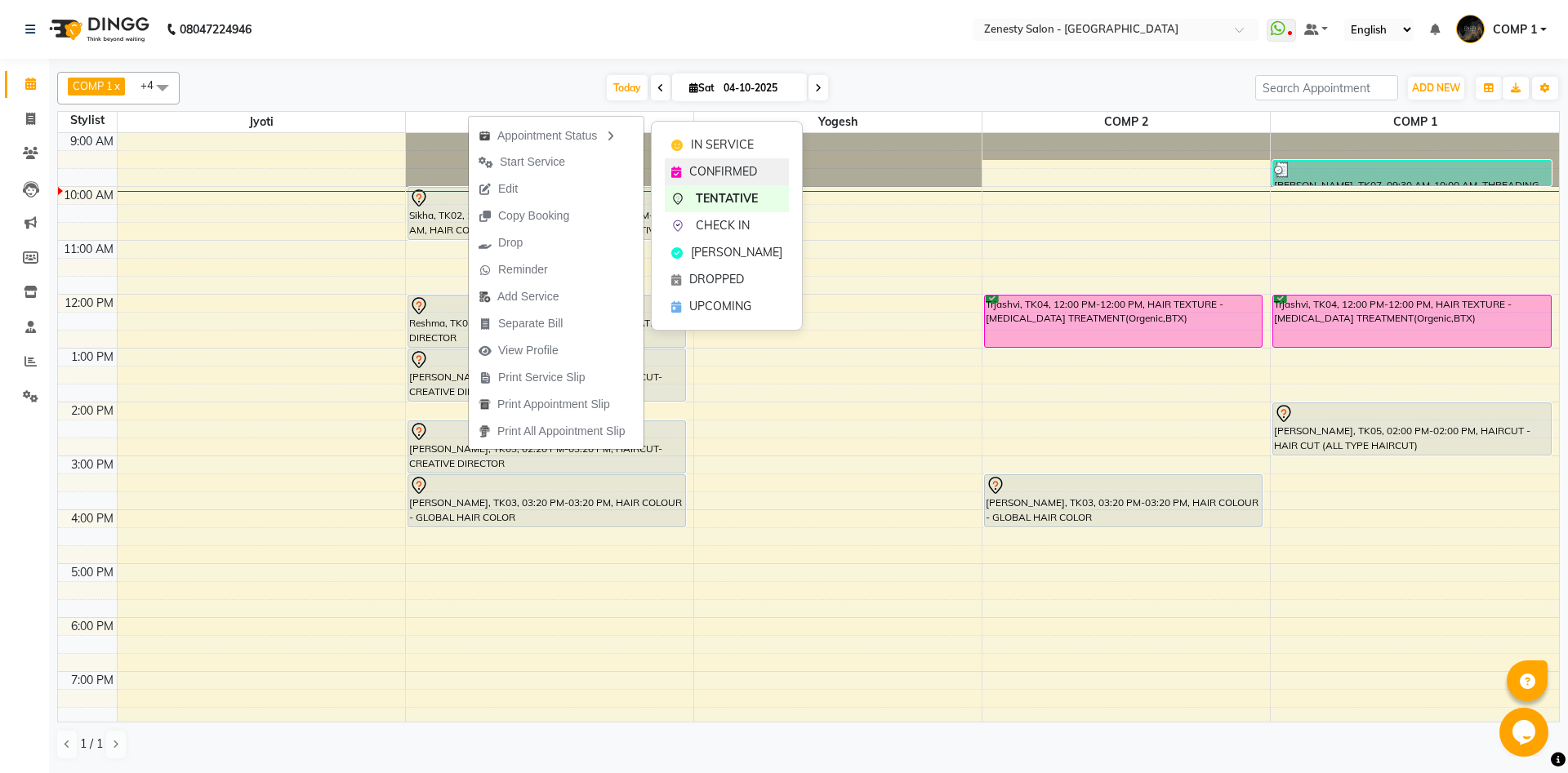
click at [695, 179] on span "CONFIRMED" at bounding box center [723, 172] width 68 height 17
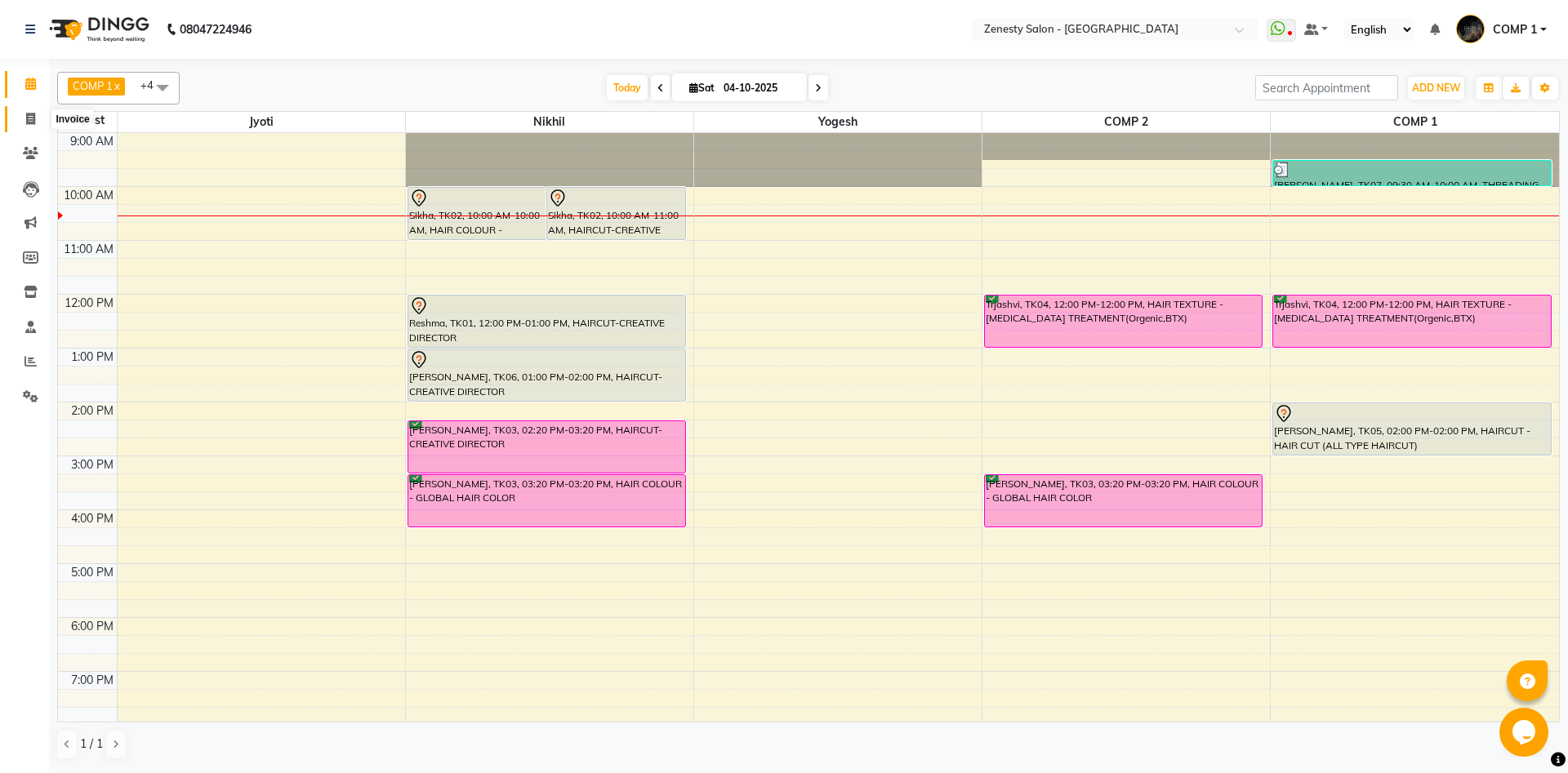
click at [32, 119] on icon at bounding box center [30, 119] width 9 height 12
select select "5713"
select select "service"
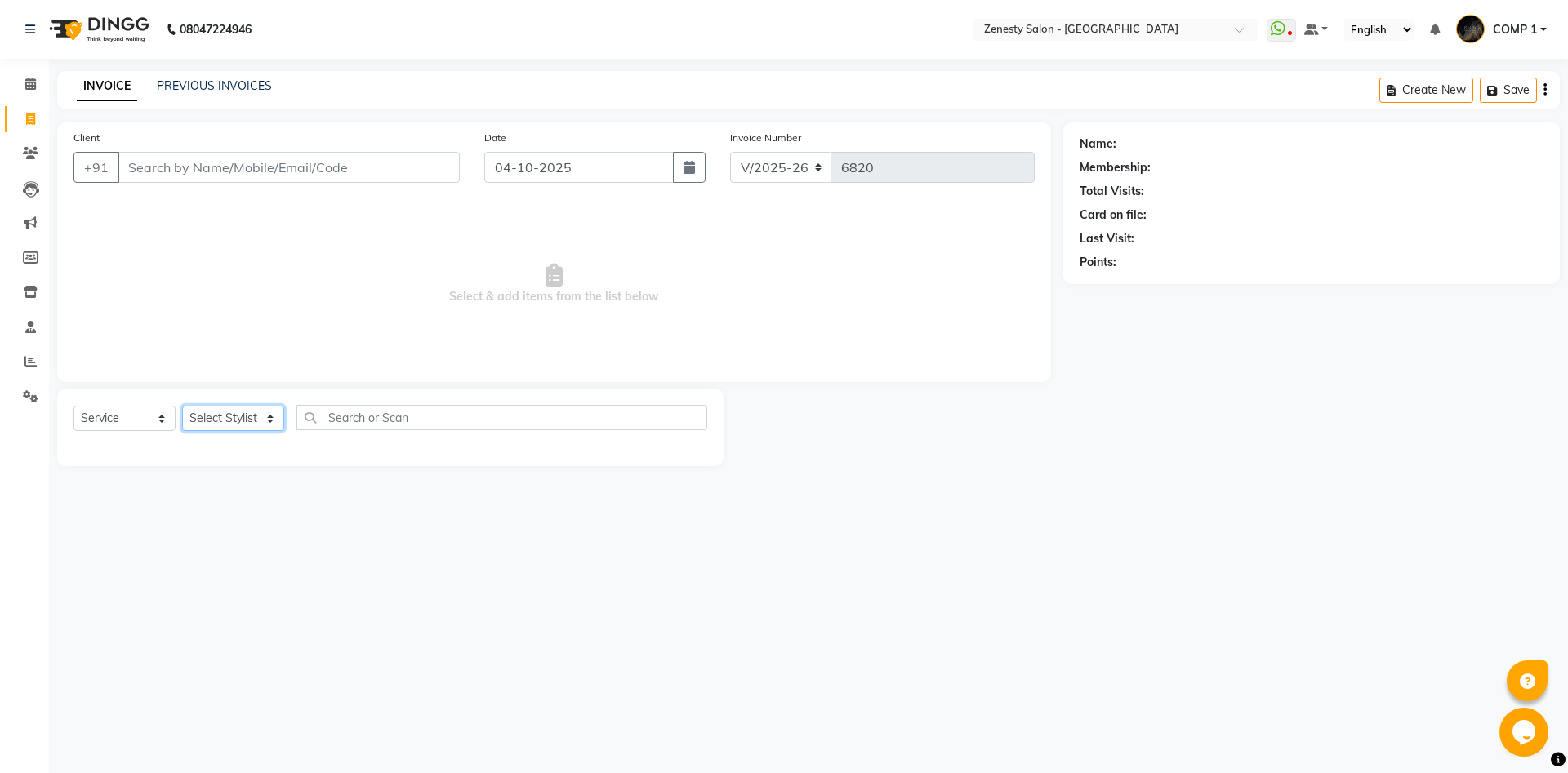
click at [182, 406] on select "Select Stylist Aanand Aarti Aashik Aesha Arsh Khalifa Ayan COMP 1 COMP 2 Darsha…" at bounding box center [233, 418] width 102 height 25
click option "COMP 1" at bounding box center [0, 0] width 0 height 0
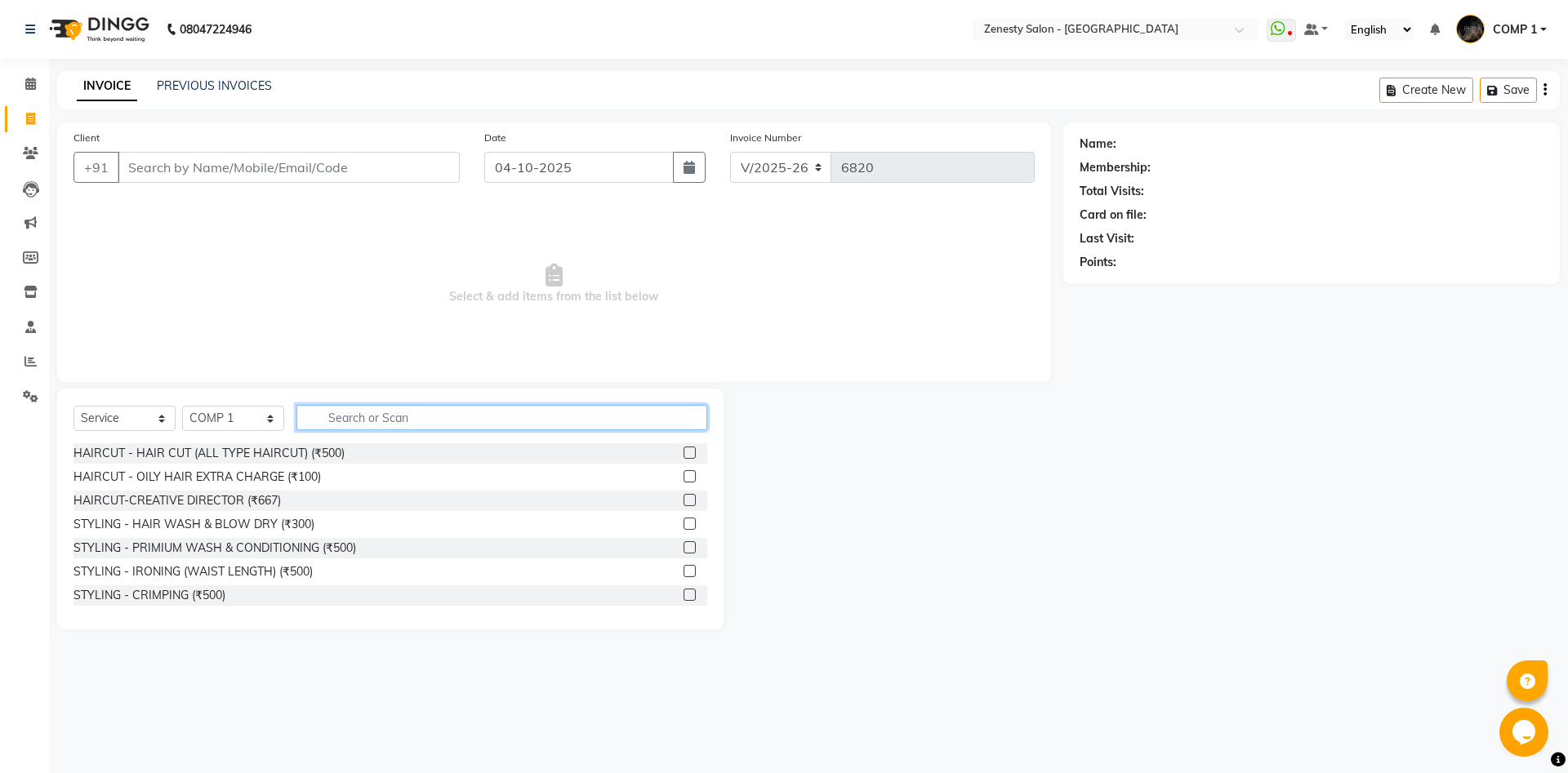
click at [458, 424] on input "text" at bounding box center [501, 417] width 410 height 25
click at [182, 406] on select "Select Stylist Aanand Aarti Aashik Aesha Arsh Khalifa Ayan COMP 1 COMP 2 Darsha…" at bounding box center [233, 418] width 102 height 25
select select "40087"
click option "COMP 2" at bounding box center [0, 0] width 0 height 0
click at [410, 424] on input "text" at bounding box center [501, 417] width 410 height 25
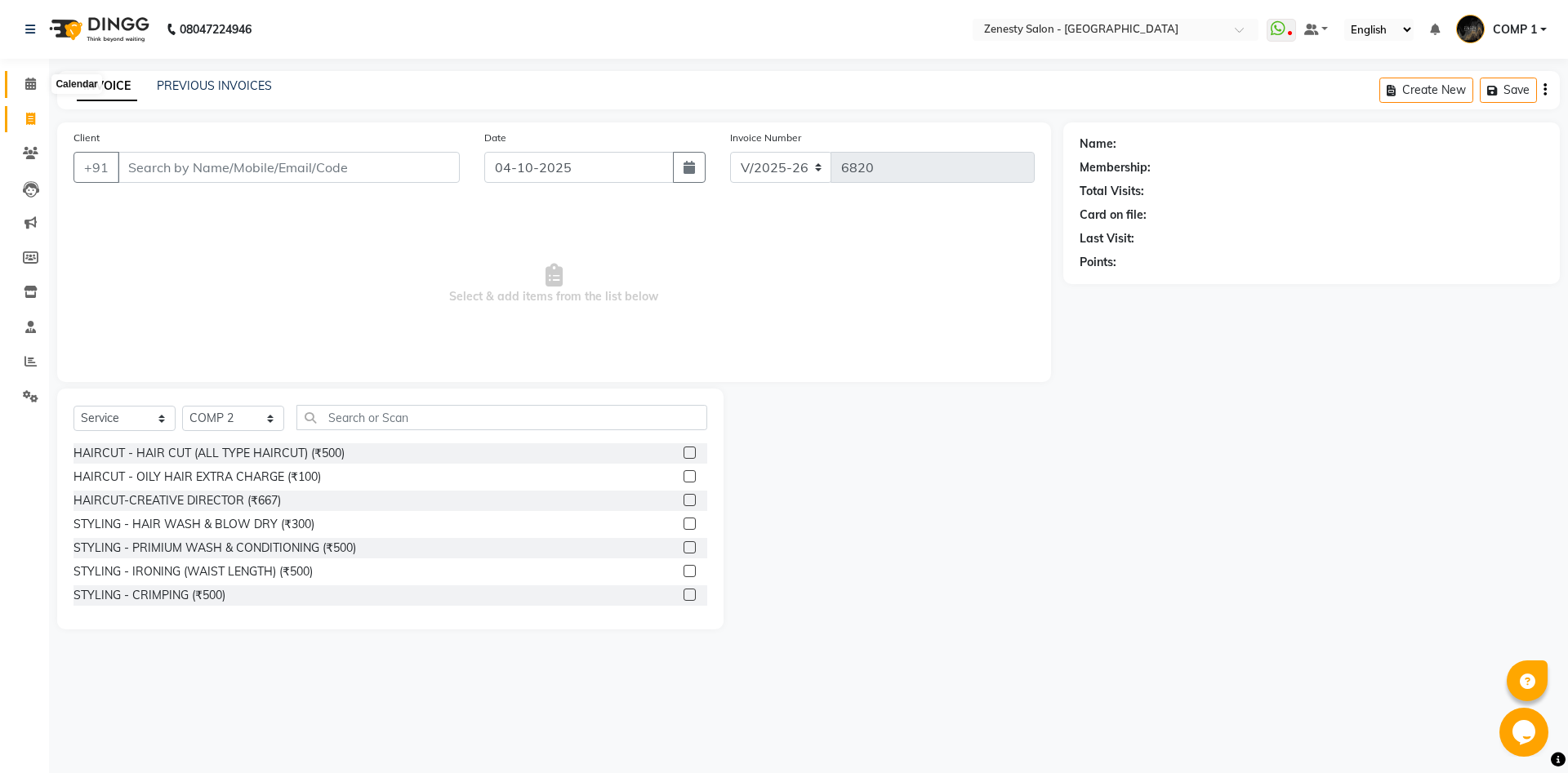
click at [20, 84] on span at bounding box center [30, 85] width 29 height 19
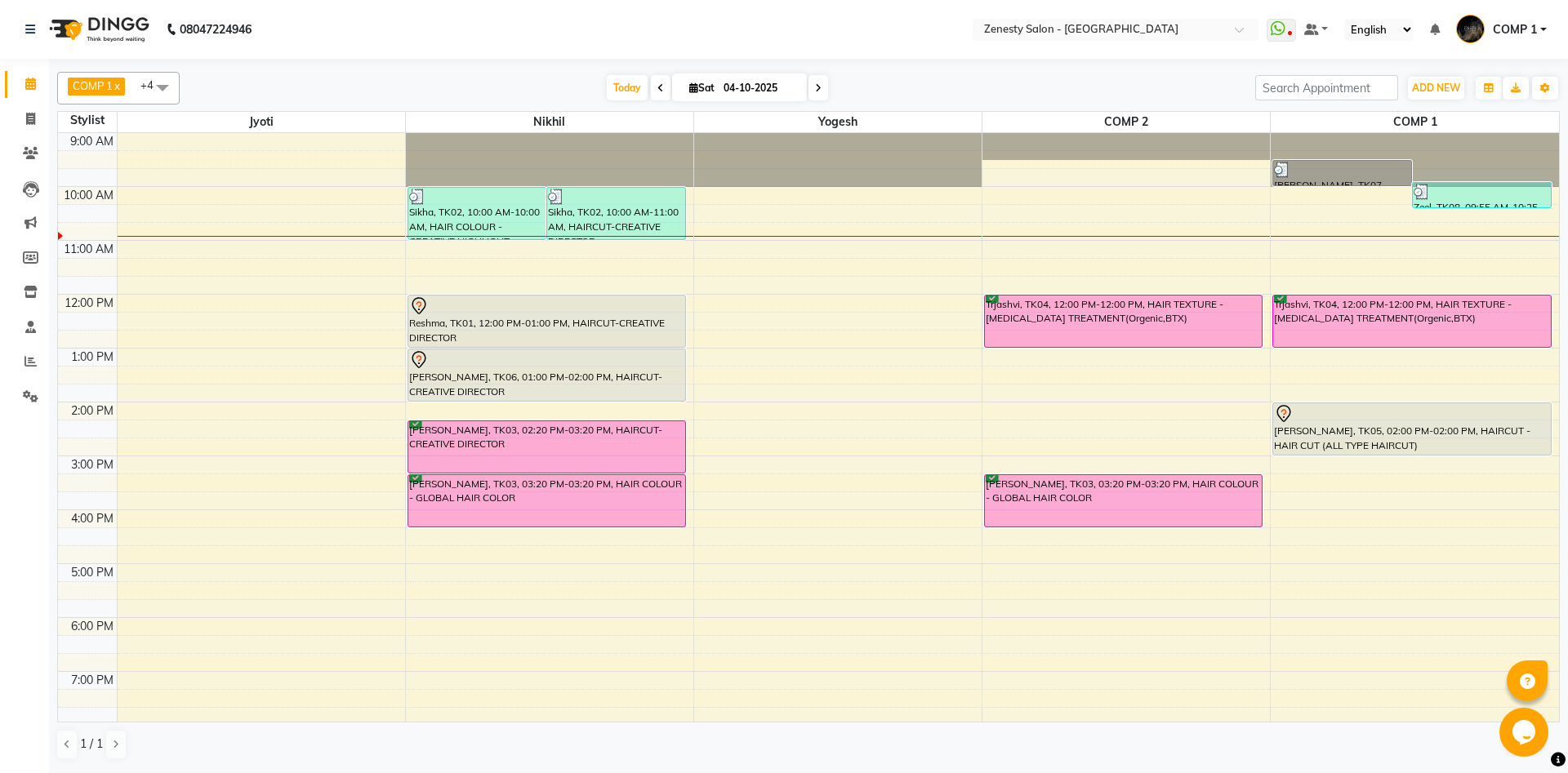
click at [815, 88] on icon at bounding box center [818, 87] width 7 height 10
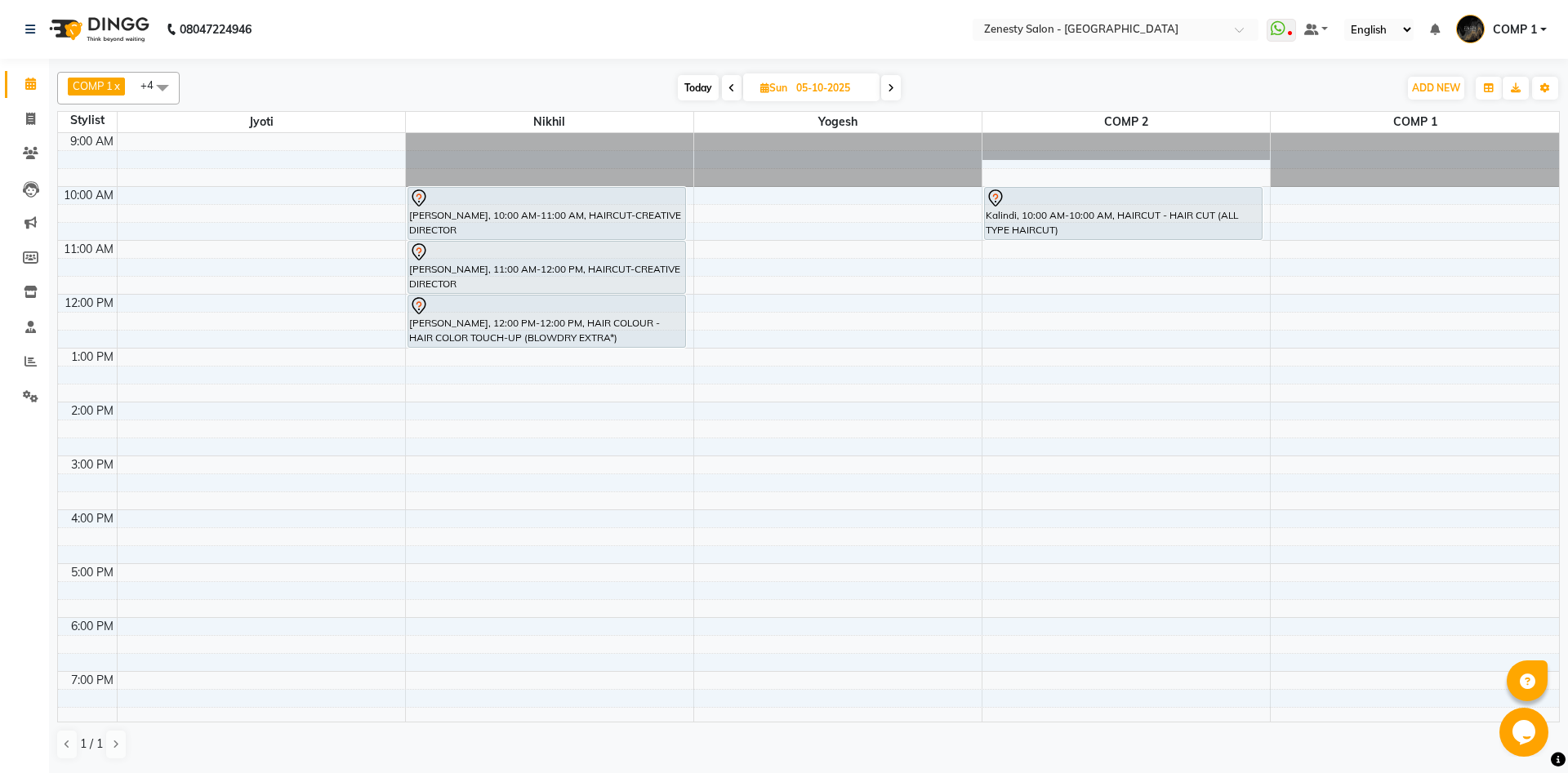
click at [731, 97] on span at bounding box center [732, 87] width 20 height 25
type input "04-10-2025"
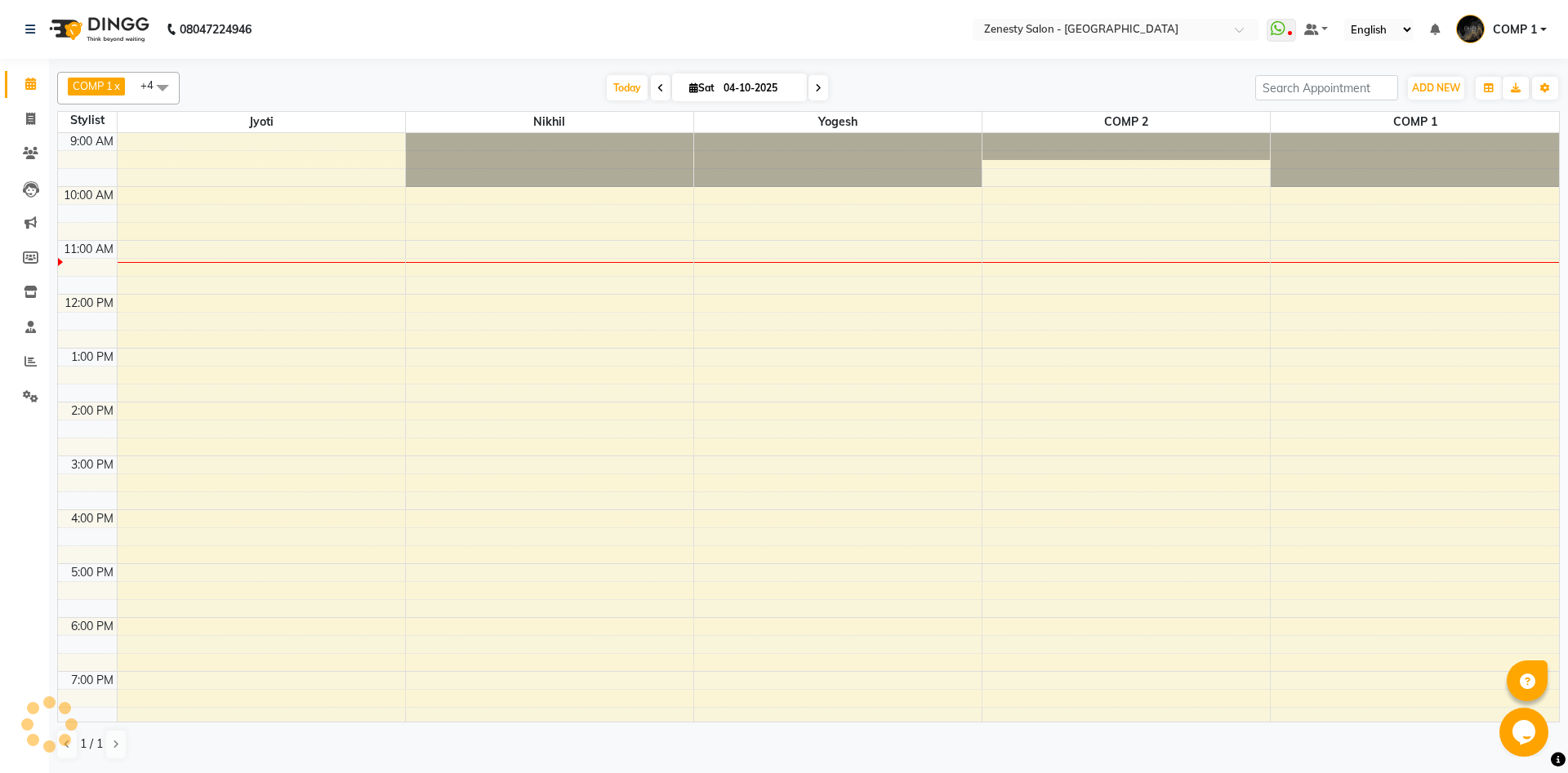
scroll to position [57, 0]
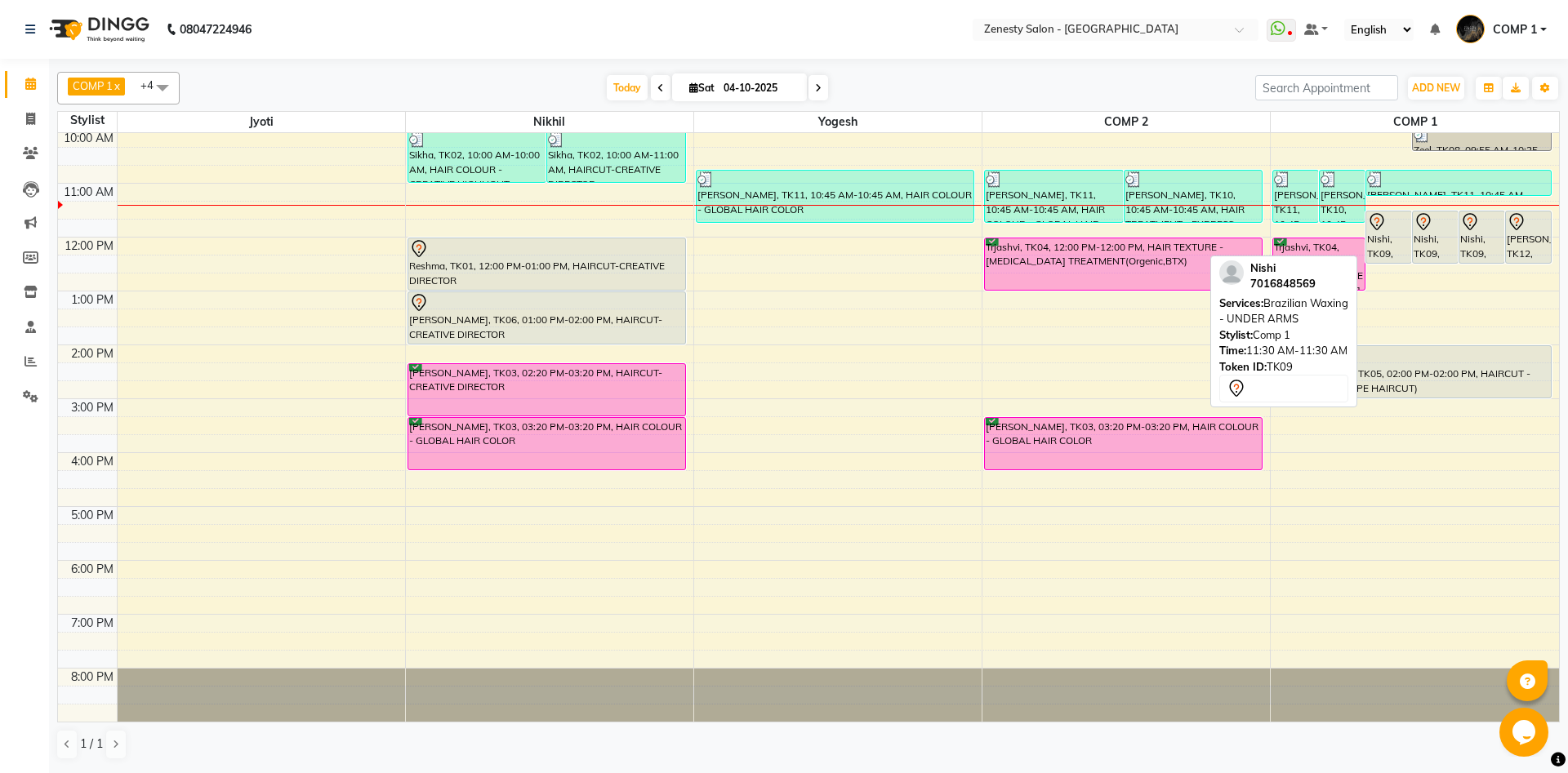
click at [1394, 257] on div "Nishi, TK09, 11:30 AM-11:30 AM, Brazilian Waxing - UNDER ARMS" at bounding box center [1389, 236] width 45 height 51
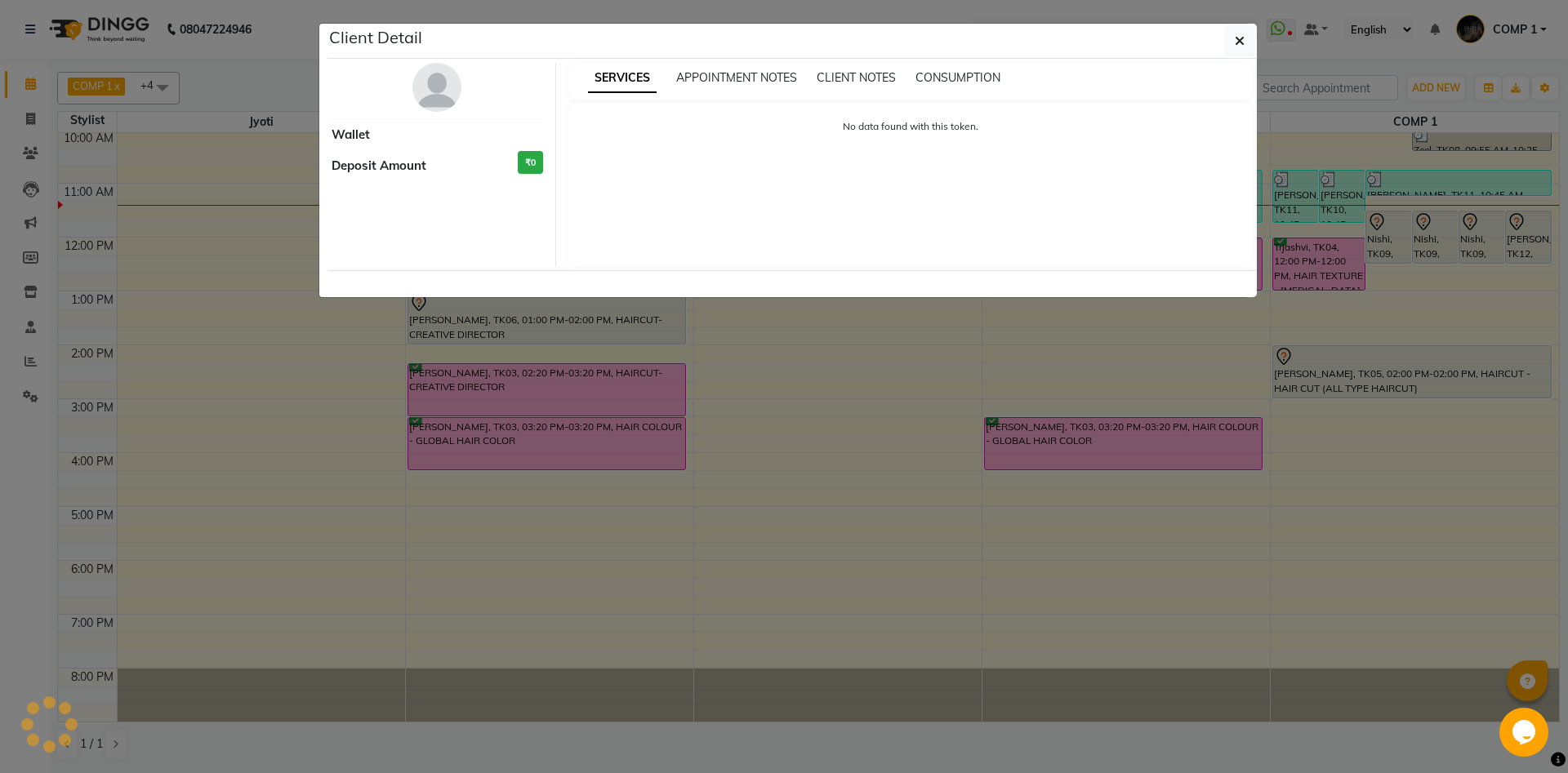
select select "7"
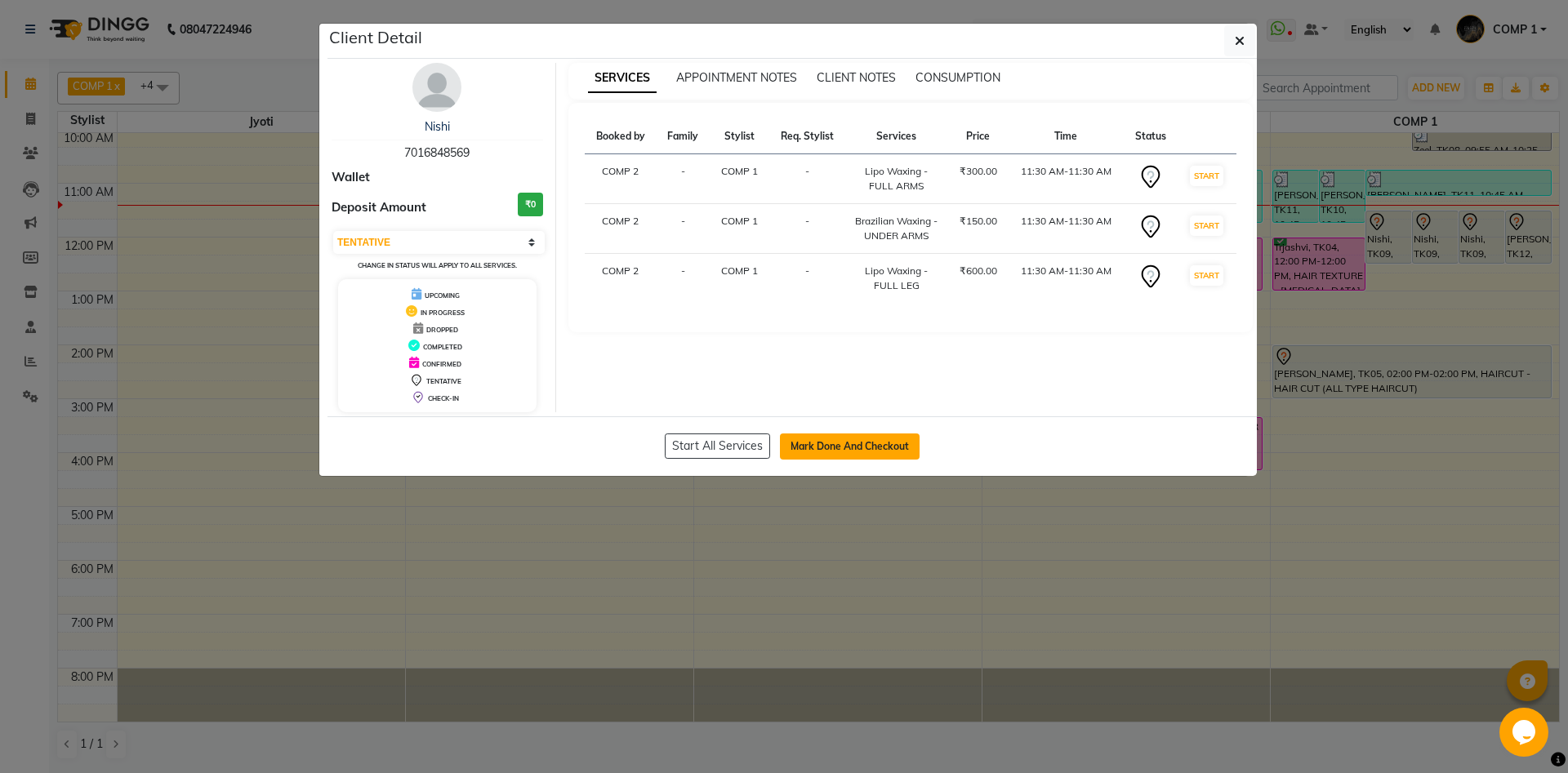
click at [877, 448] on button "Mark Done And Checkout" at bounding box center [849, 447] width 139 height 26
select select "5713"
select select "service"
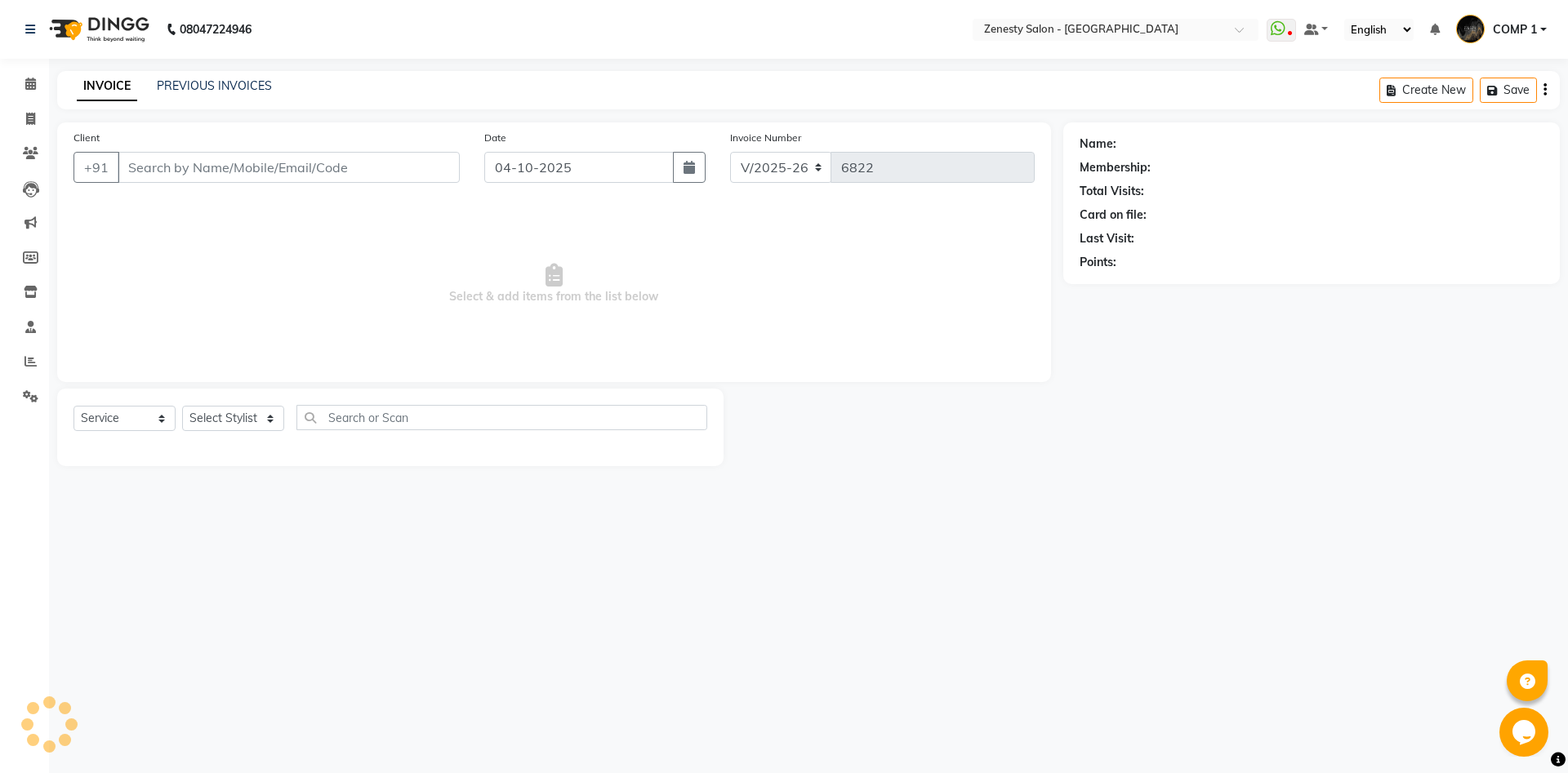
type input "7016848569"
select select "81093"
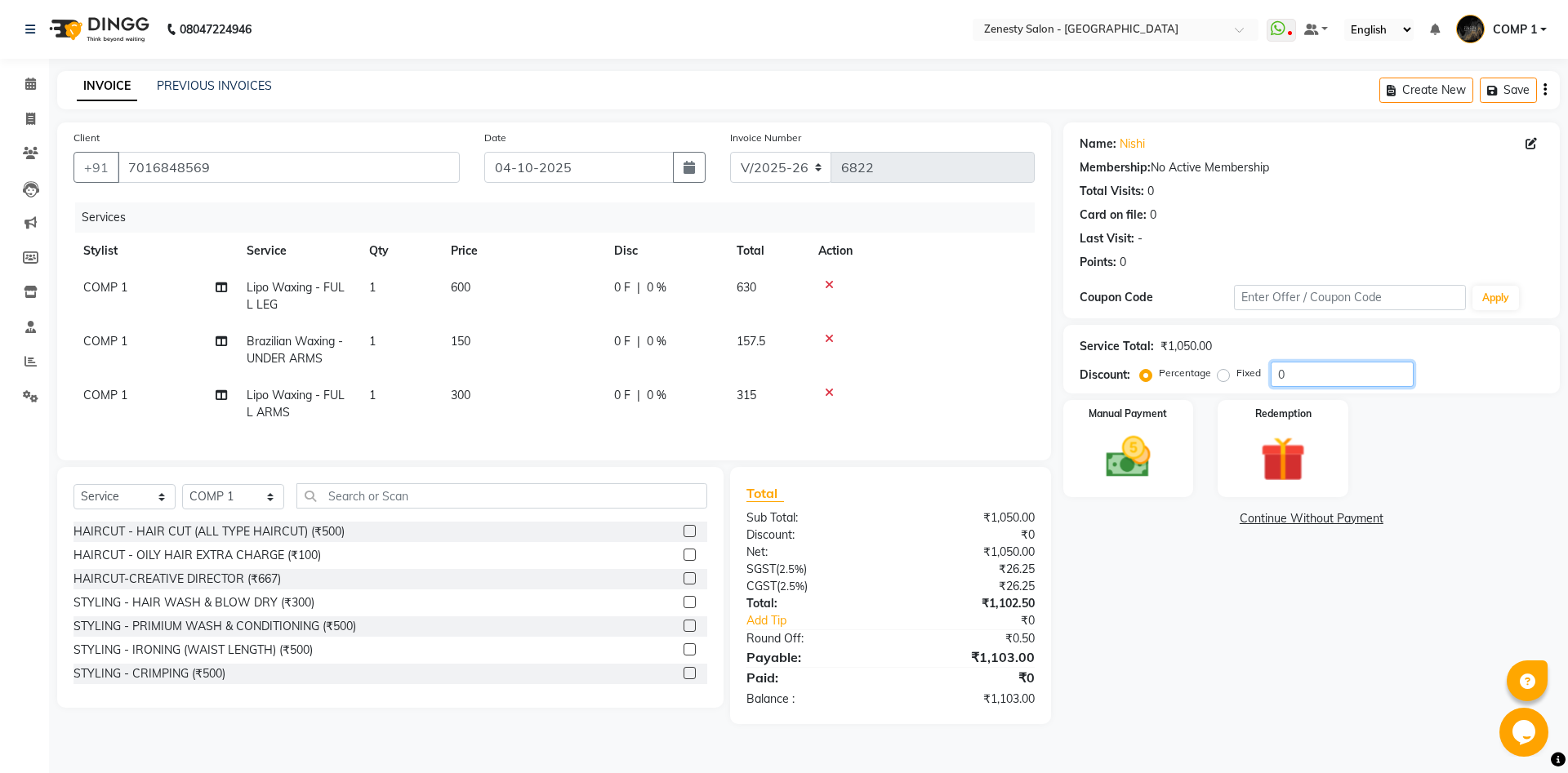
drag, startPoint x: 1304, startPoint y: 376, endPoint x: 1204, endPoint y: 413, distance: 106.6
click at [1270, 387] on input "0" at bounding box center [1341, 374] width 143 height 25
type input "23.8"
click at [949, 446] on div "Client +91 7016848569 Date 04-10-2025 Invoice Number V/2025 V/2025-26 6822 Serv…" at bounding box center [554, 291] width 994 height 338
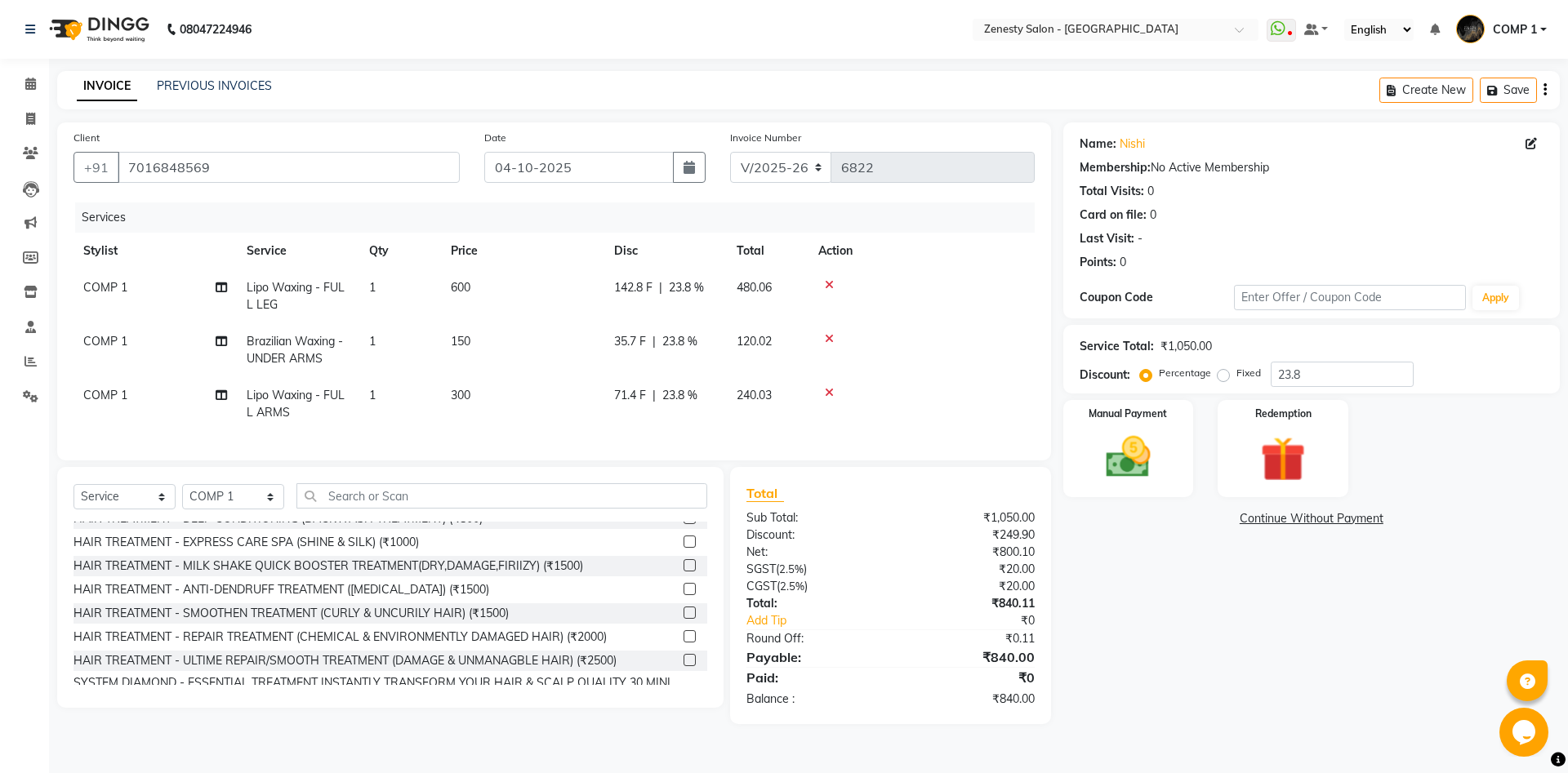
scroll to position [352, 0]
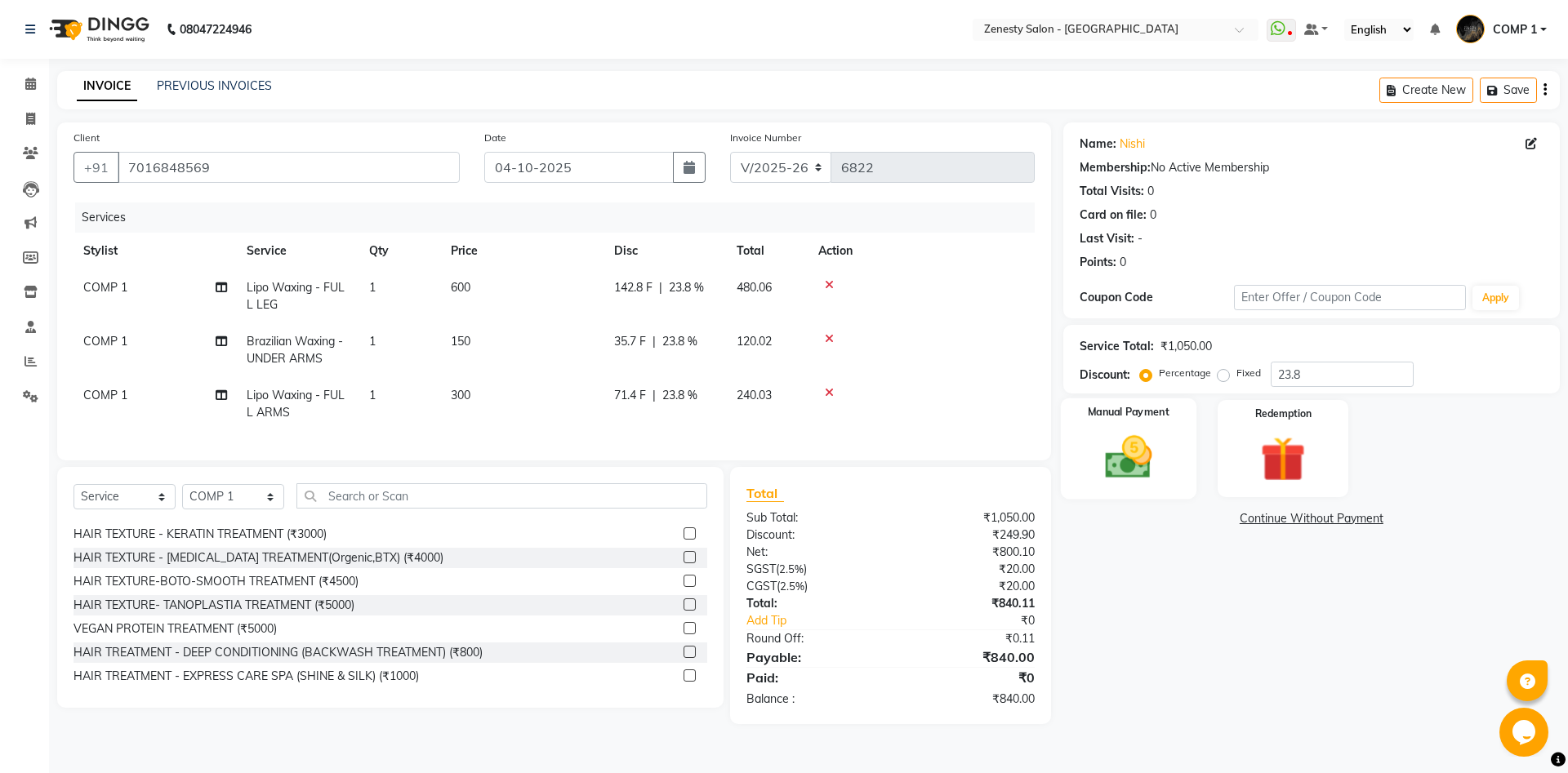
click at [1096, 486] on div "Manual Payment" at bounding box center [1127, 448] width 136 height 100
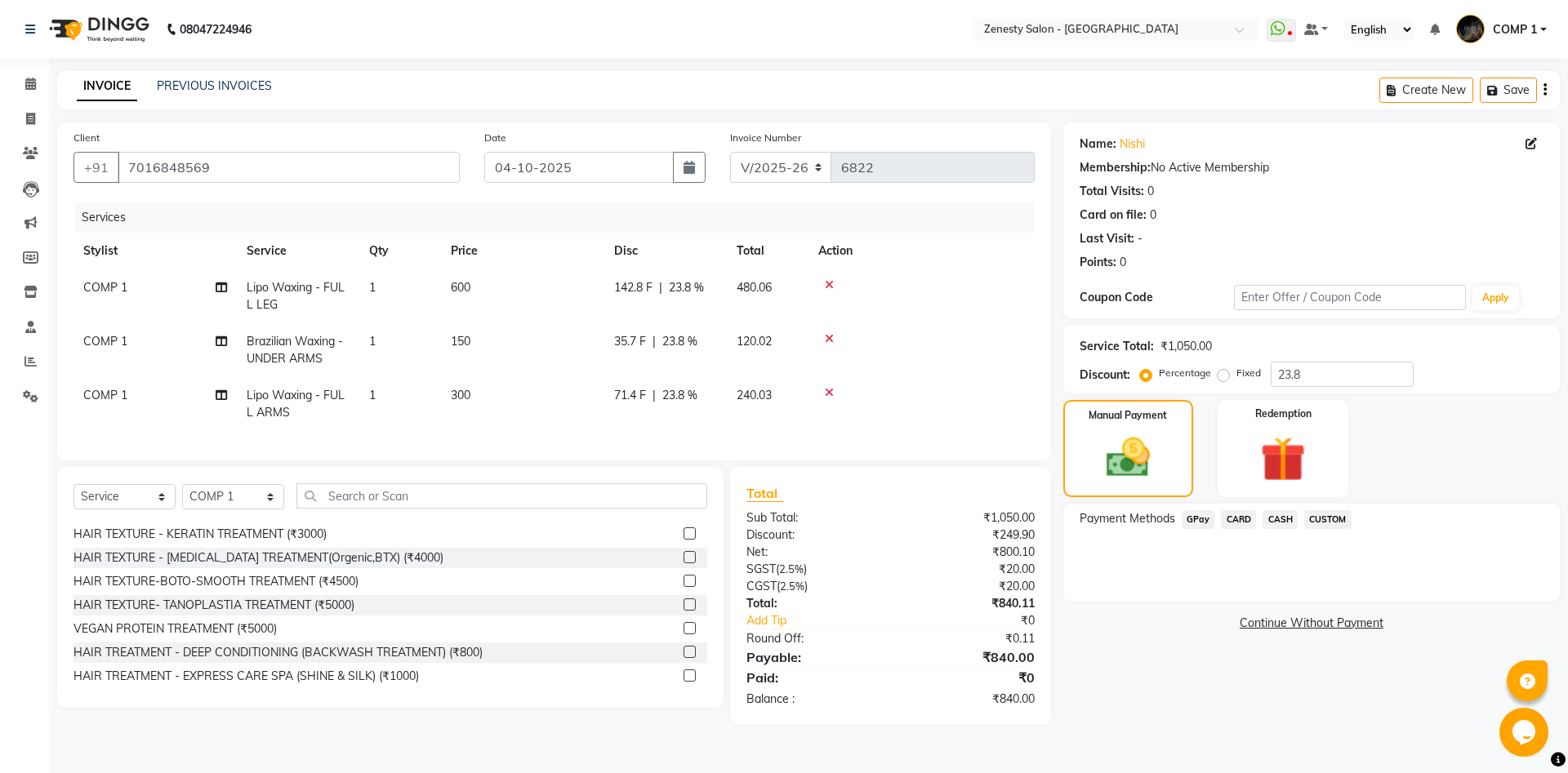
click at [1274, 519] on span "CASH" at bounding box center [1280, 519] width 35 height 19
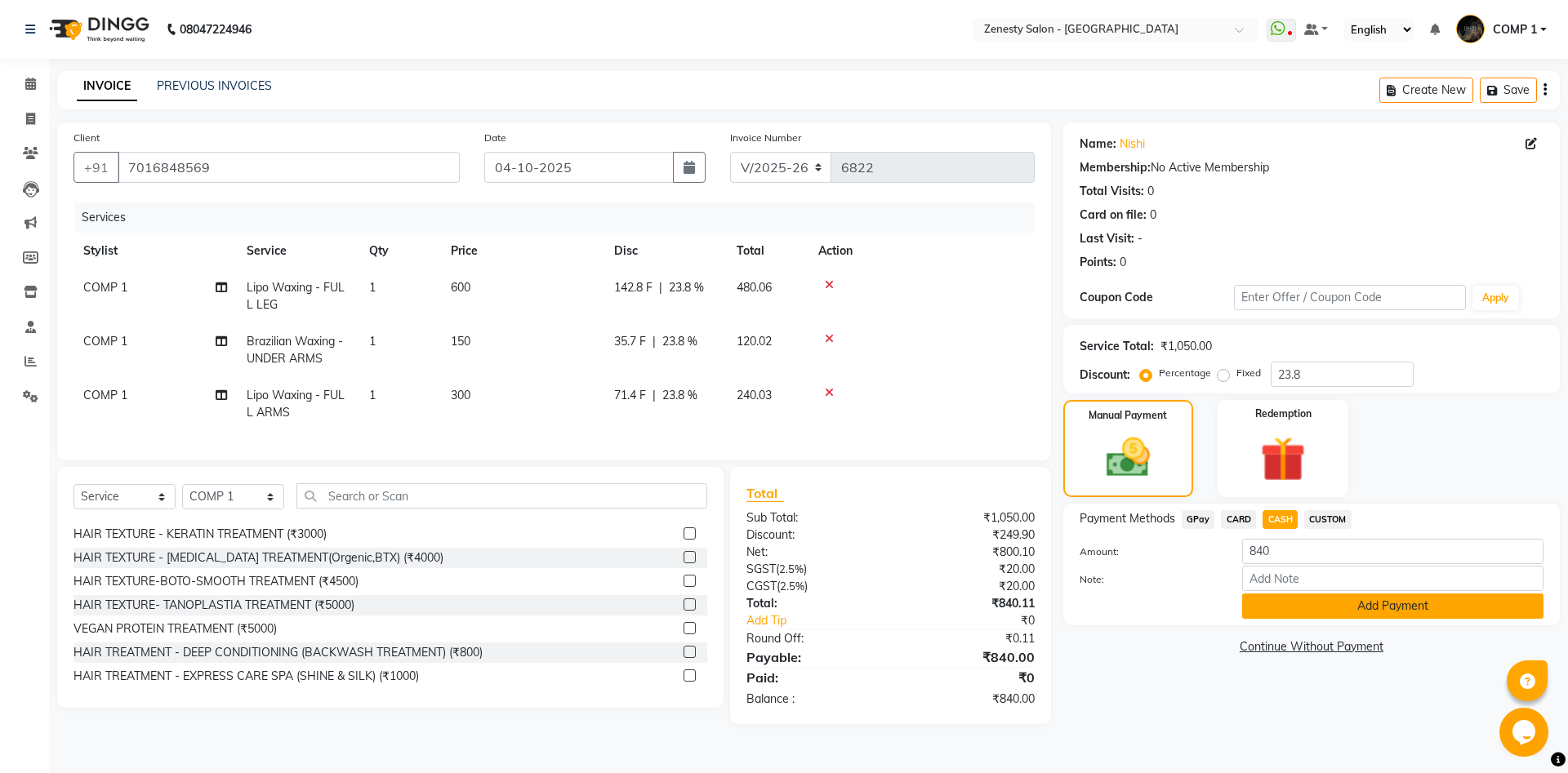
click at [1400, 609] on button "Add Payment" at bounding box center [1392, 606] width 301 height 25
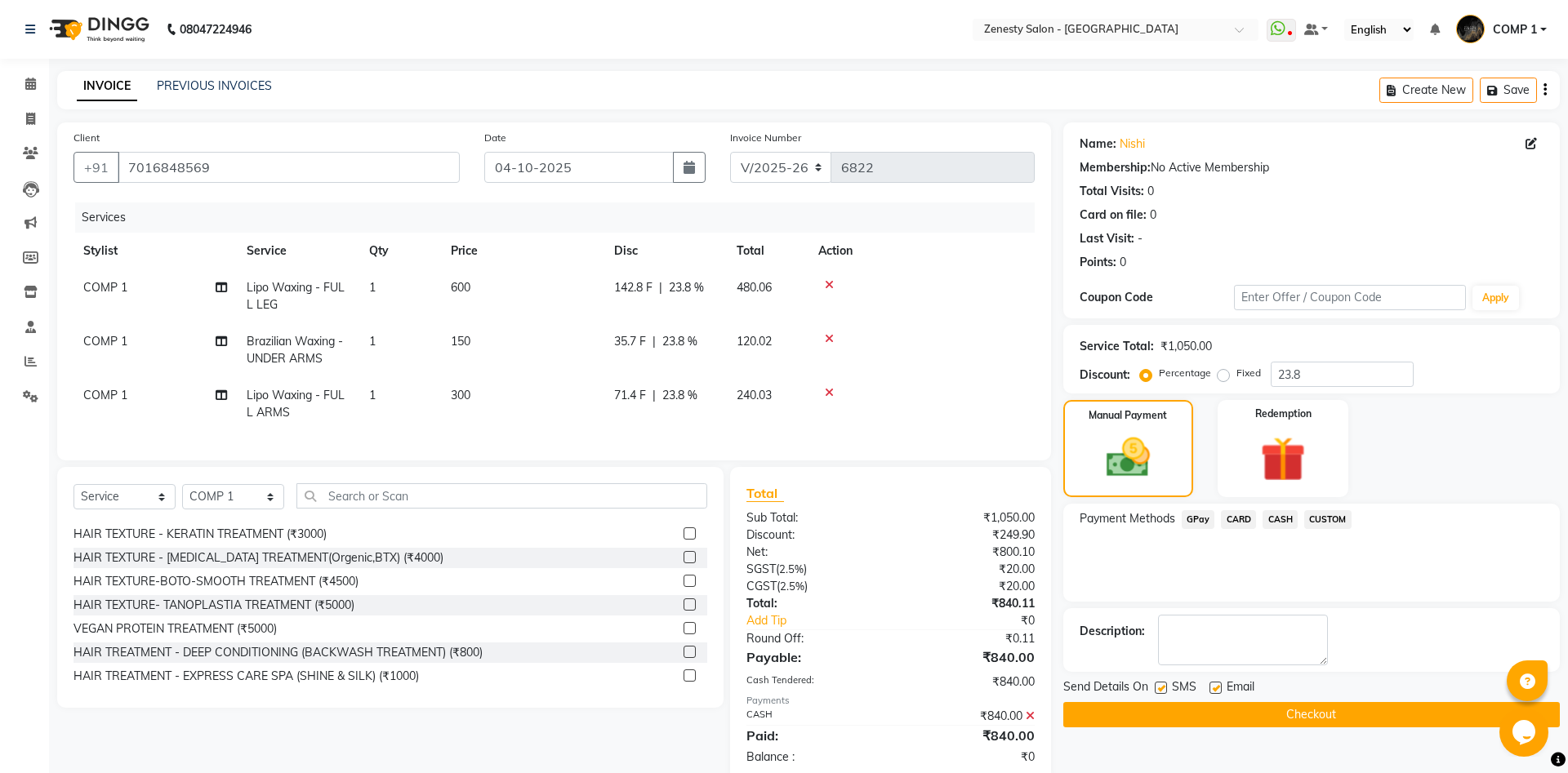
click at [1348, 716] on button "Checkout" at bounding box center [1311, 714] width 496 height 25
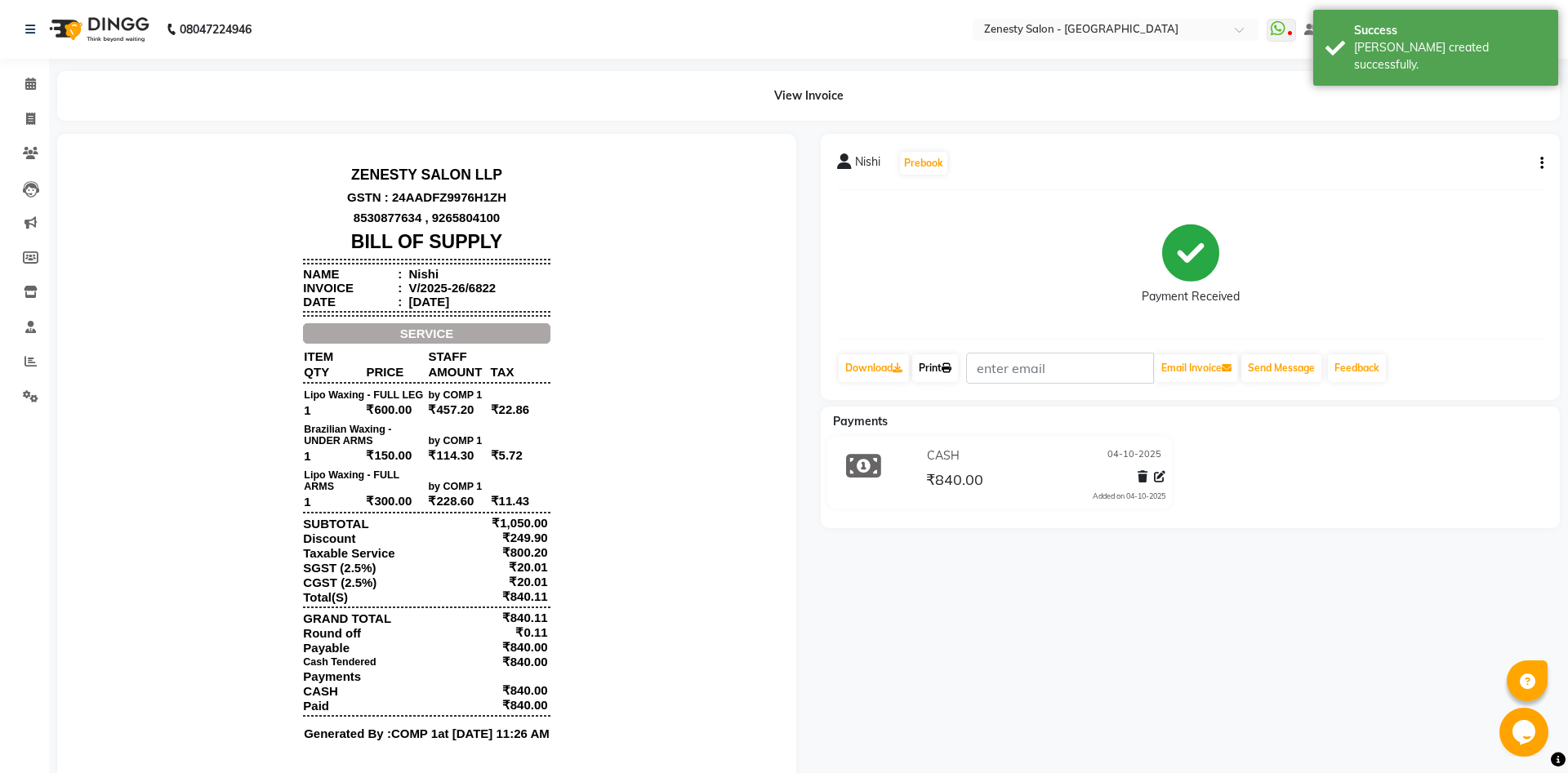
click at [935, 370] on link "Print" at bounding box center [934, 368] width 46 height 28
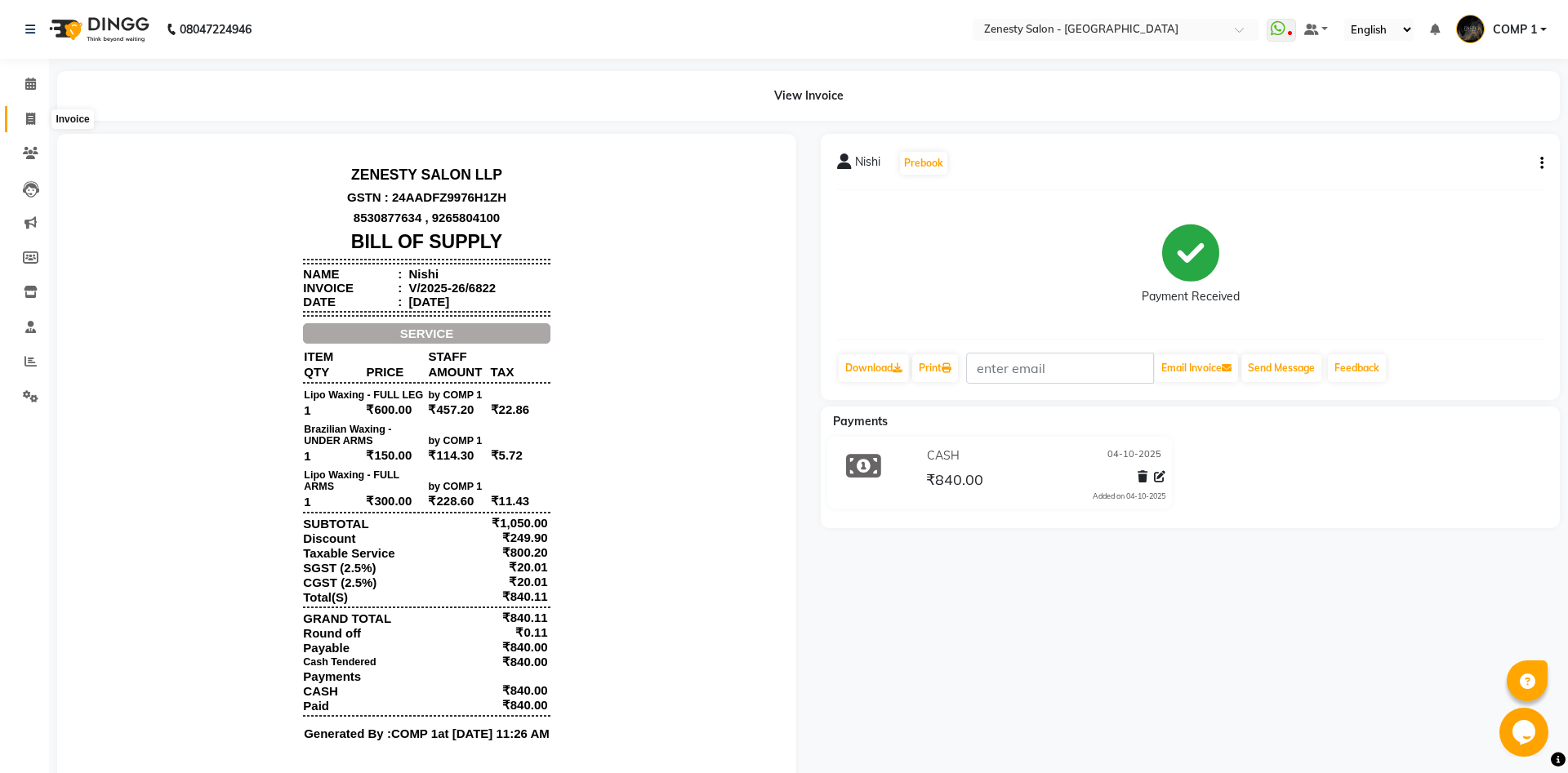
click at [29, 123] on icon at bounding box center [30, 119] width 9 height 12
select select "service"
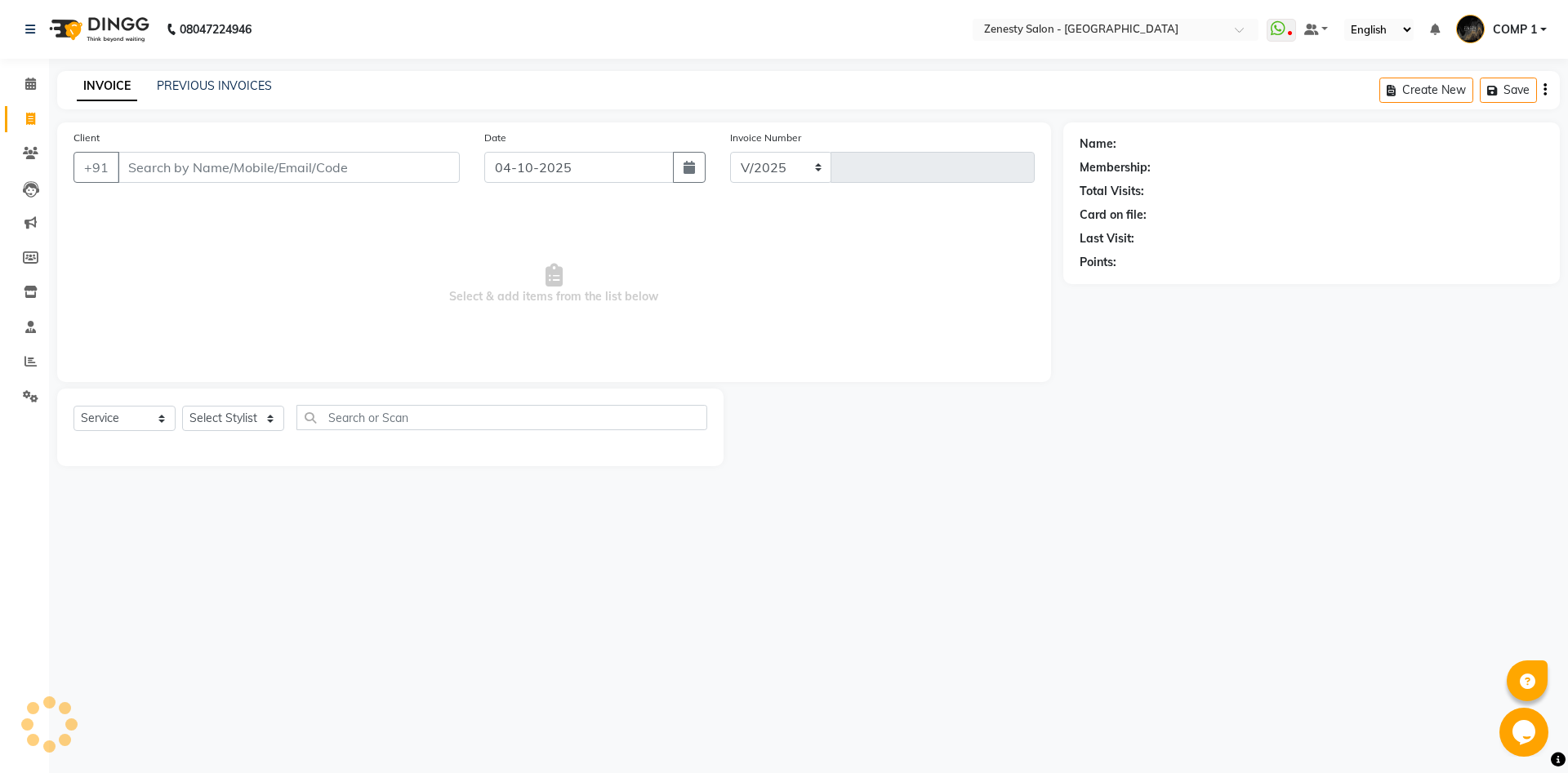
select select "5713"
type input "6824"
click at [182, 406] on select "Select Stylist Aanand Aarti Aashik Aesha Arsh Khalifa Ayan COMP 1 COMP 2 Darsha…" at bounding box center [233, 418] width 102 height 25
select select "40087"
click option "COMP 2" at bounding box center [0, 0] width 0 height 0
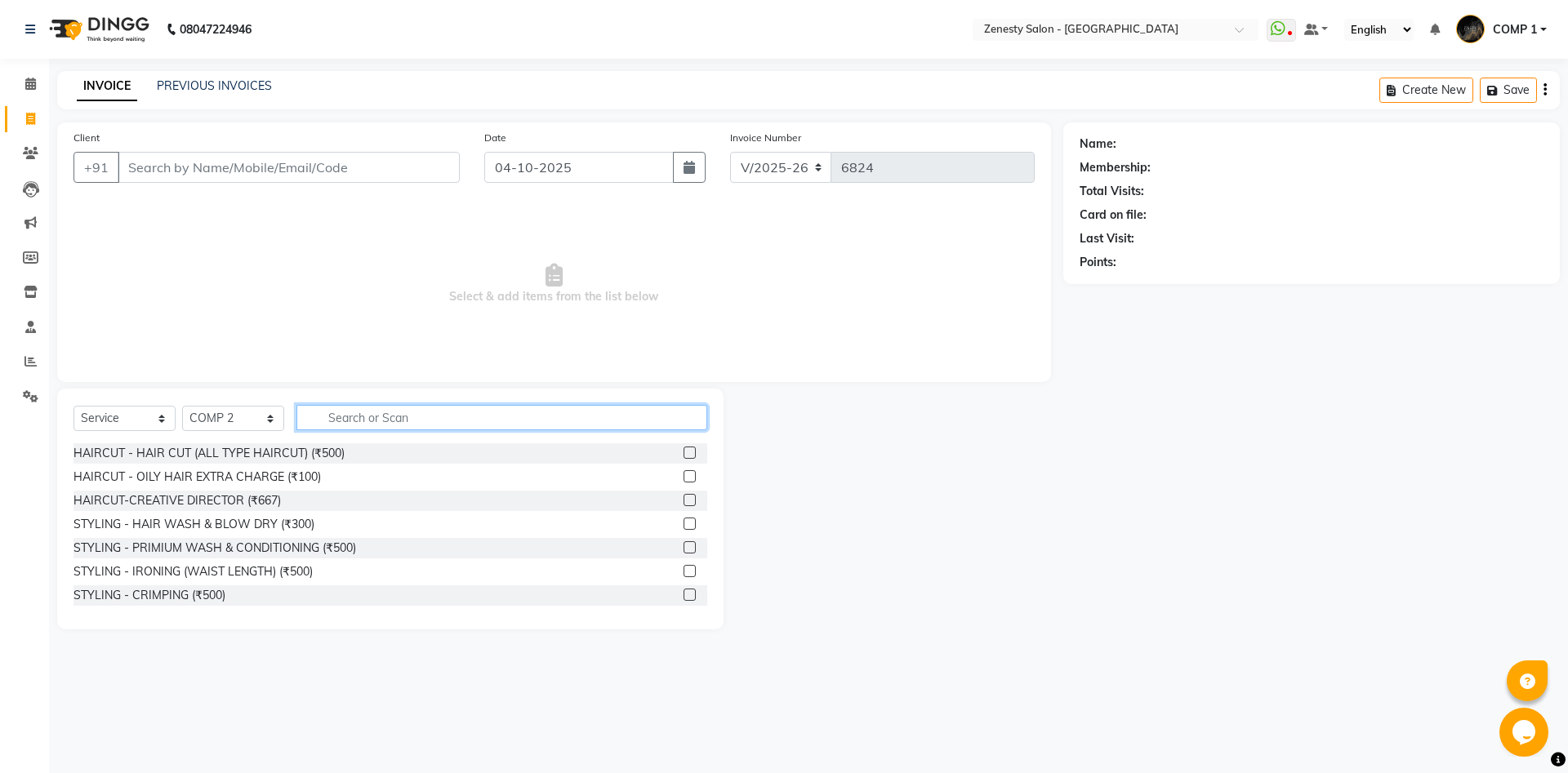
click at [373, 414] on input "text" at bounding box center [501, 417] width 410 height 25
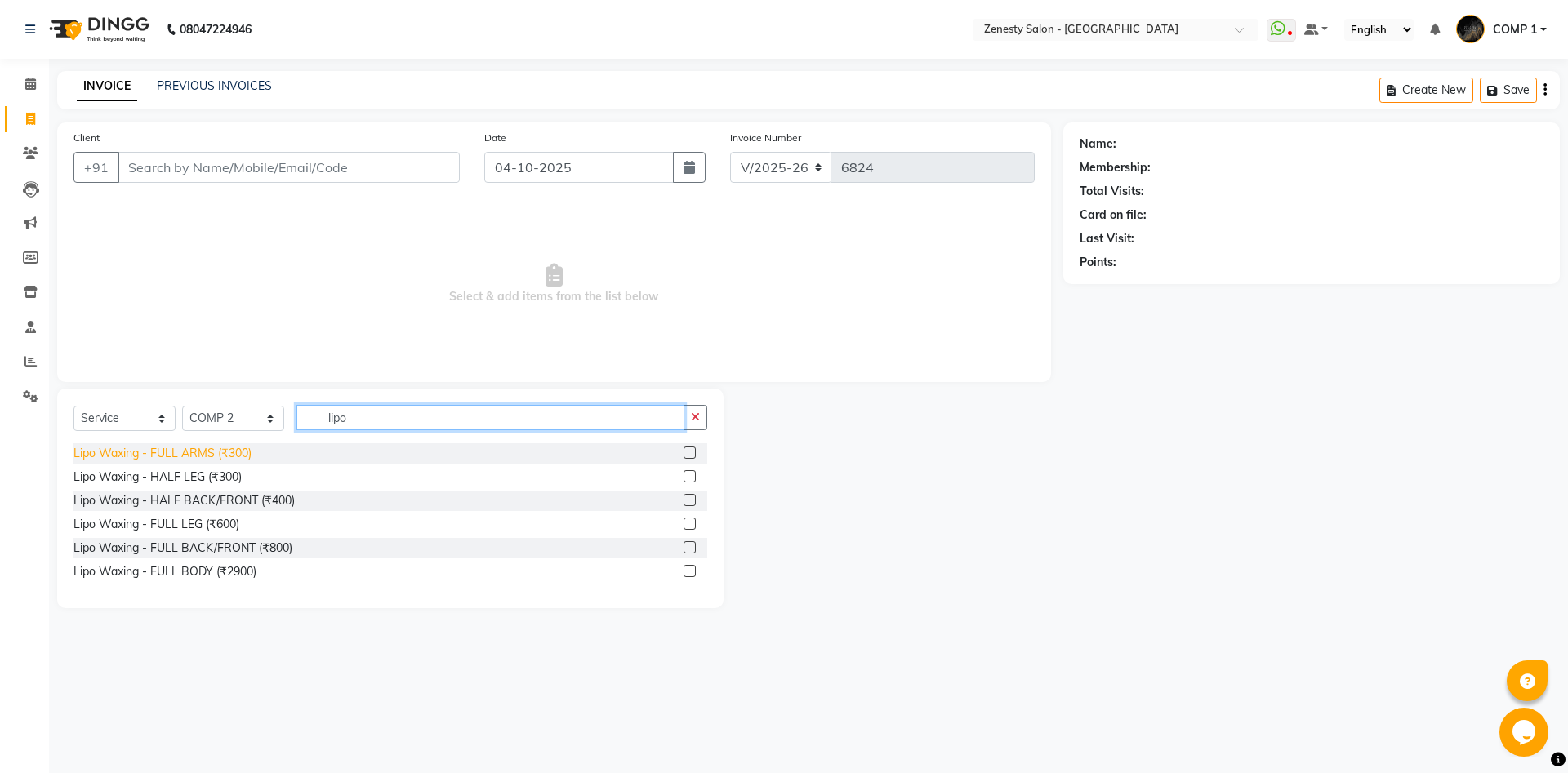
type input "lipo"
click at [214, 459] on div "Lipo Waxing - FULL ARMS (₹300)" at bounding box center [163, 454] width 178 height 17
checkbox input "false"
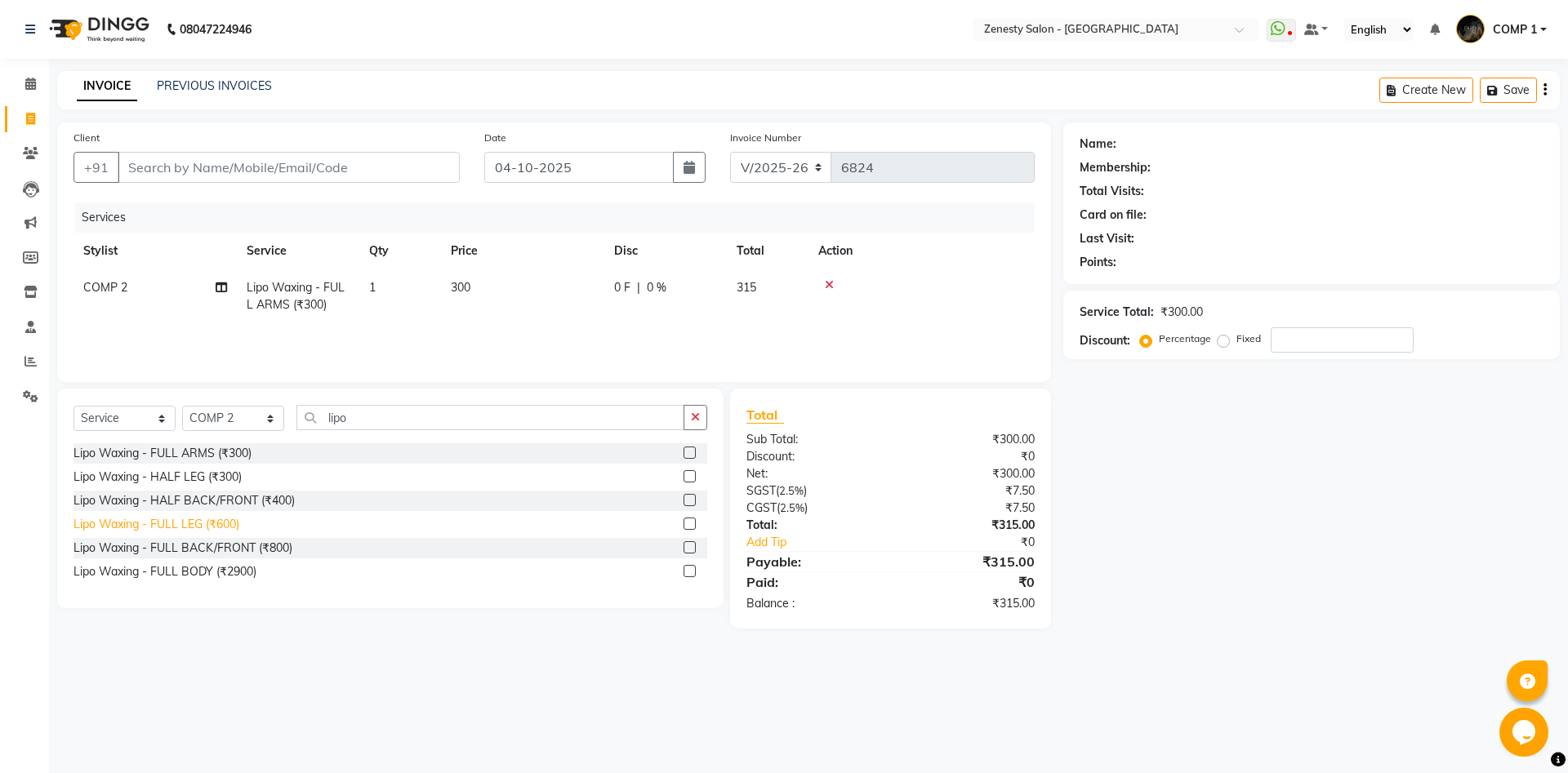
click at [227, 530] on div "Lipo Waxing - FULL LEG (₹600)" at bounding box center [156, 525] width 165 height 17
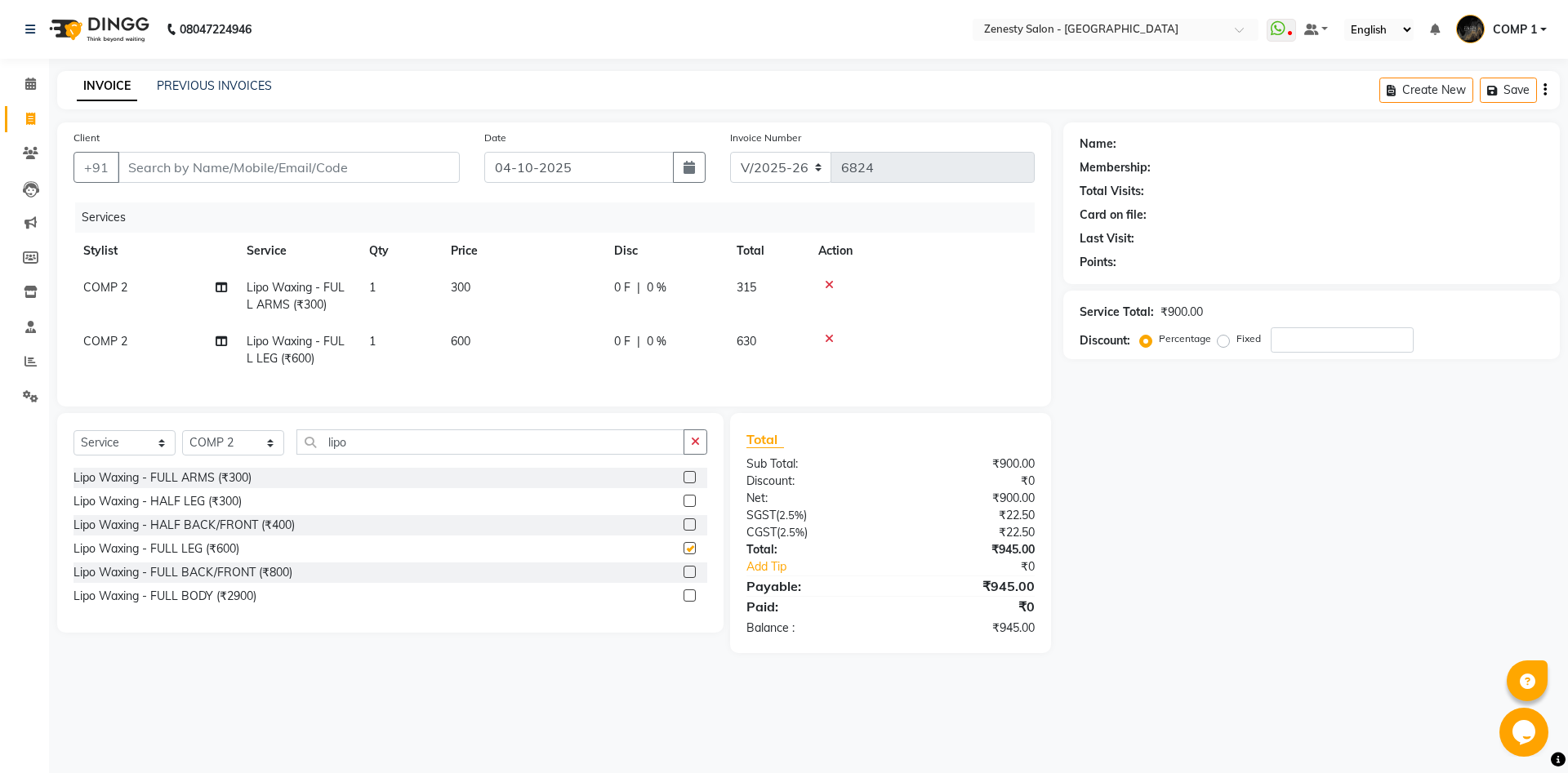
checkbox input "false"
drag, startPoint x: 379, startPoint y: 442, endPoint x: 288, endPoint y: 470, distance: 95.2
click at [296, 454] on input "lipo" at bounding box center [490, 441] width 388 height 25
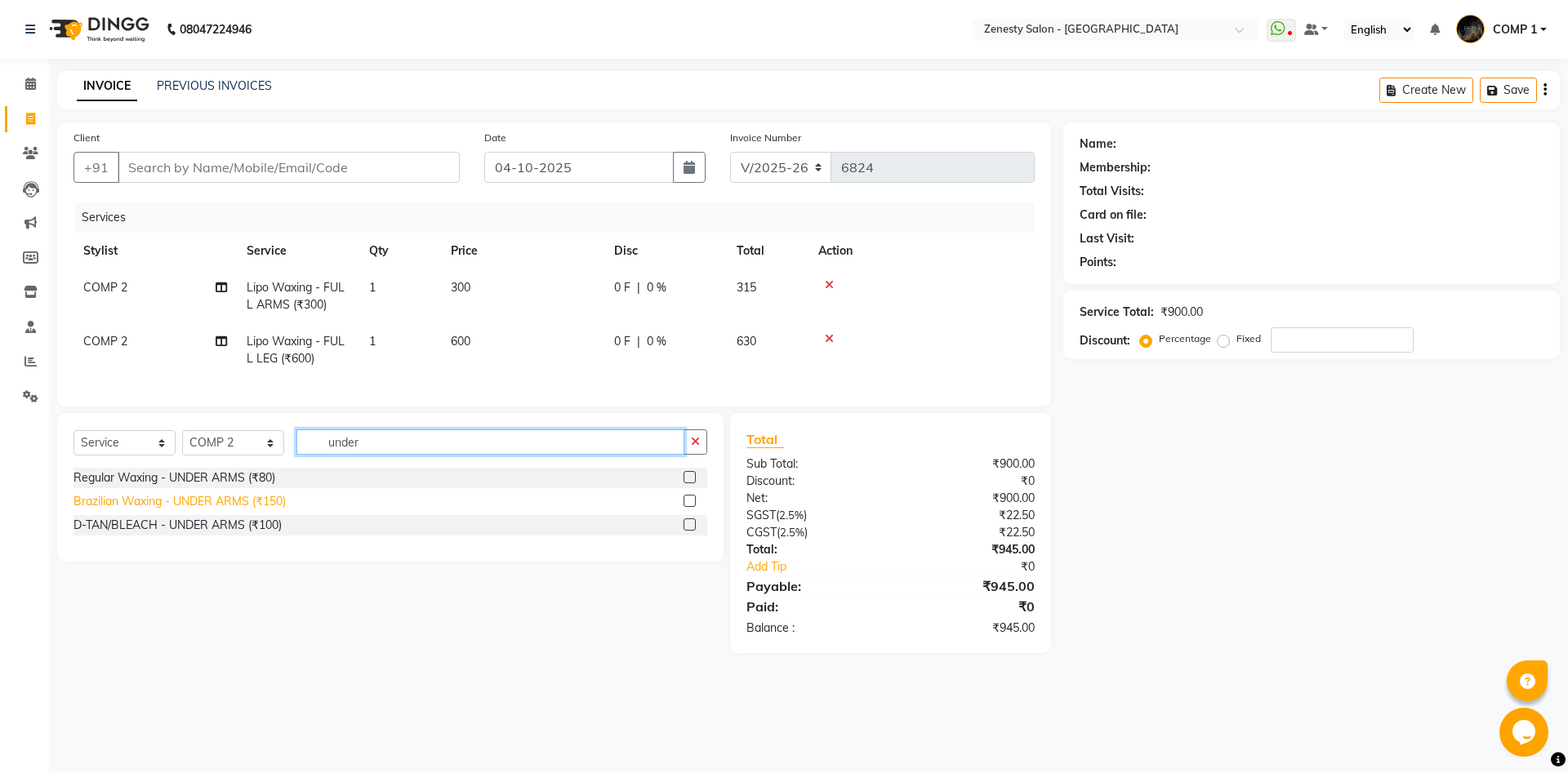
type input "under"
click at [261, 503] on div "Brazilian Waxing - UNDER ARMS (₹150)" at bounding box center [179, 502] width 212 height 17
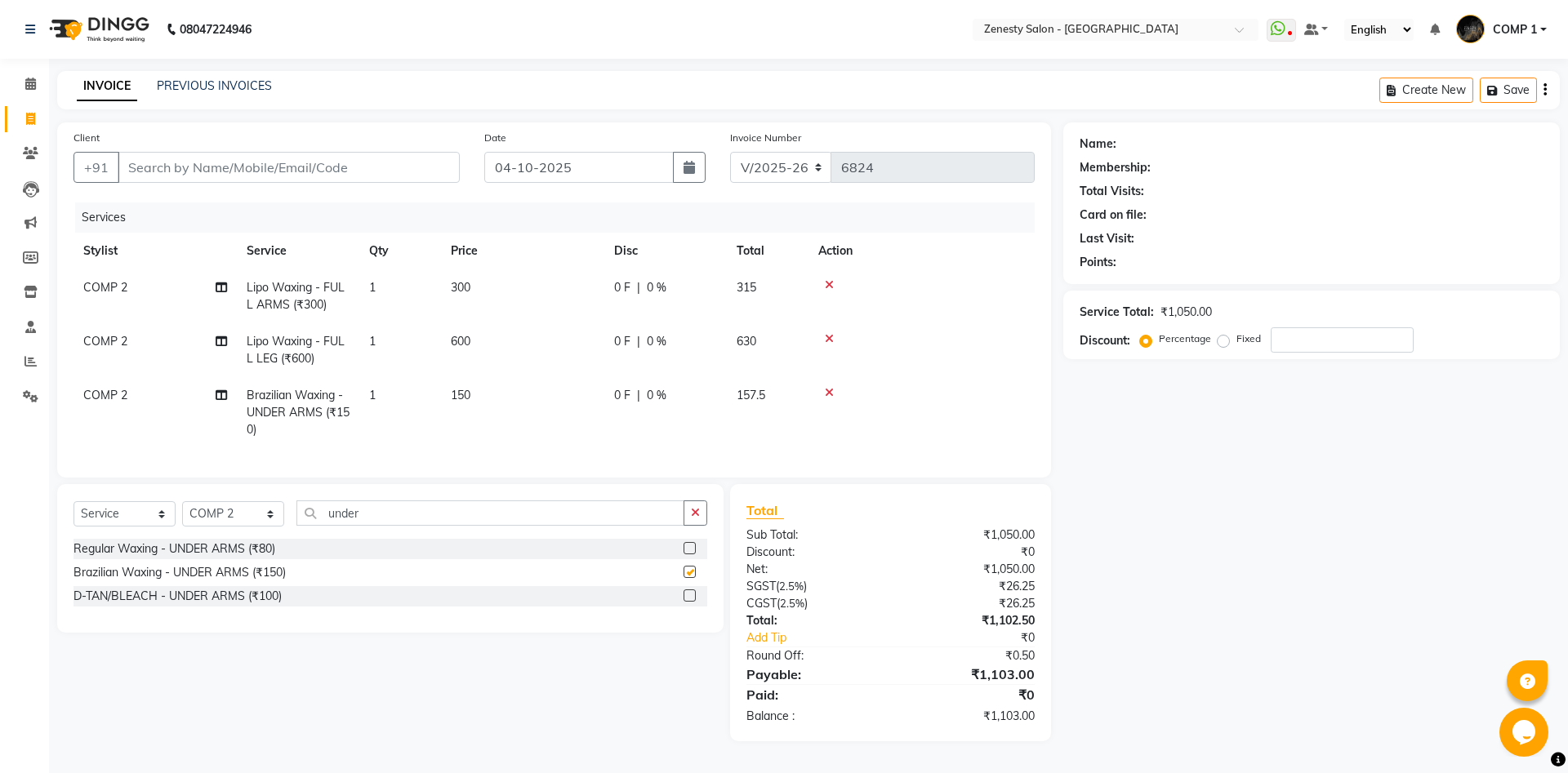
checkbox input "false"
drag, startPoint x: 383, startPoint y: 508, endPoint x: 281, endPoint y: 540, distance: 106.9
click at [296, 525] on input "under" at bounding box center [490, 512] width 388 height 25
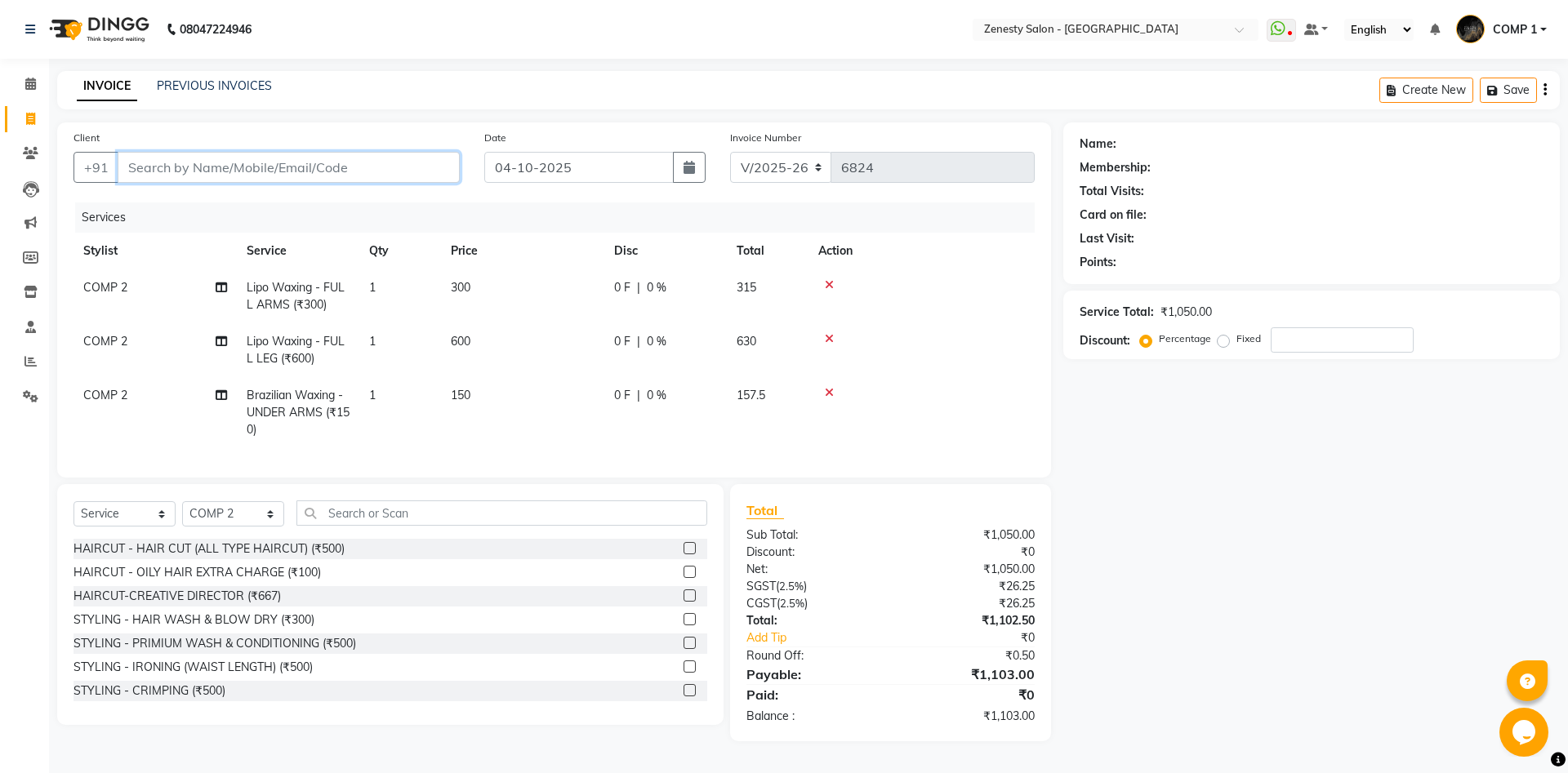
click at [191, 164] on input "Client" at bounding box center [288, 167] width 342 height 31
type input "9"
type input "0"
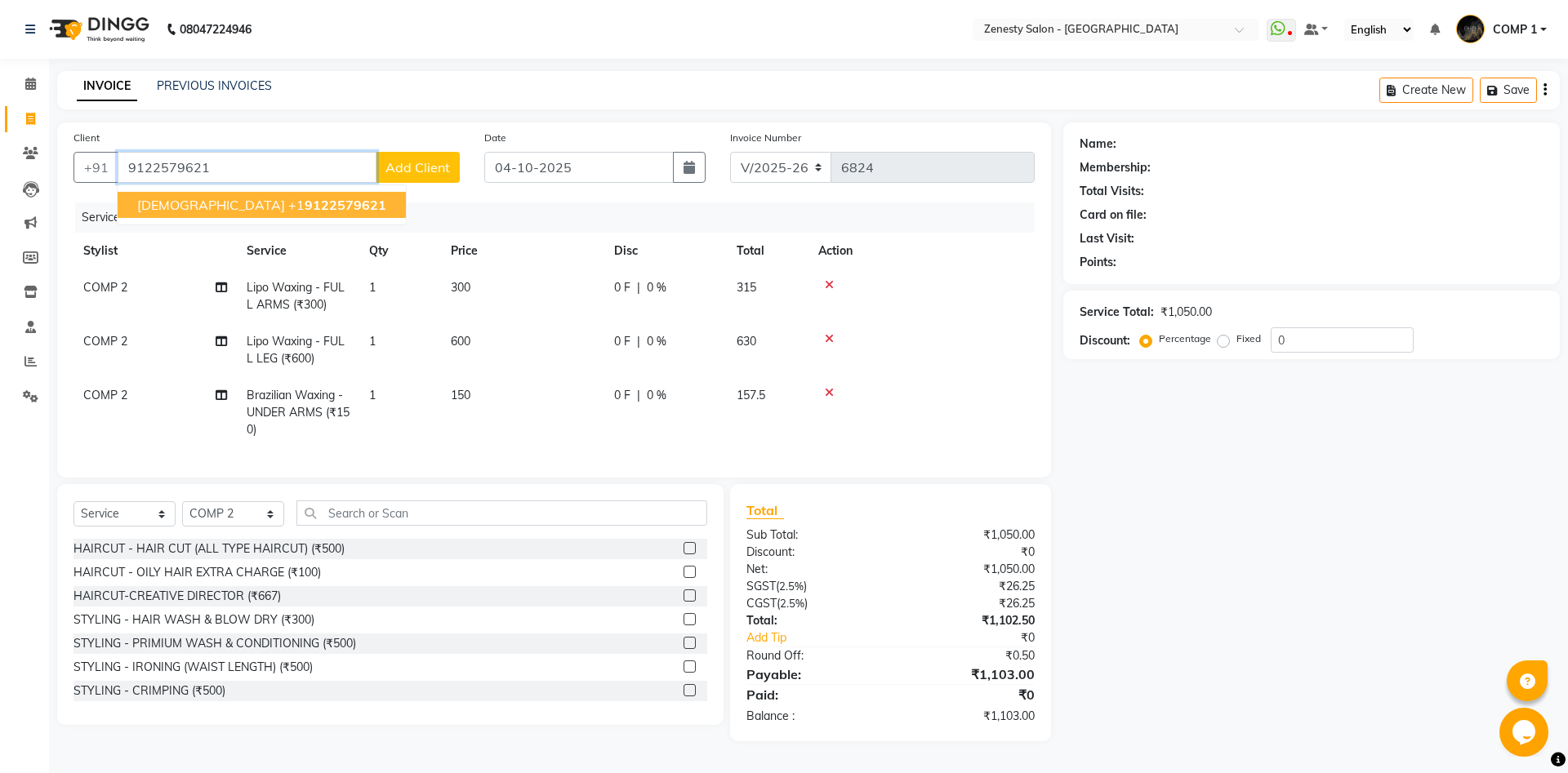
click at [171, 199] on span "[DEMOGRAPHIC_DATA]" at bounding box center [210, 204] width 148 height 16
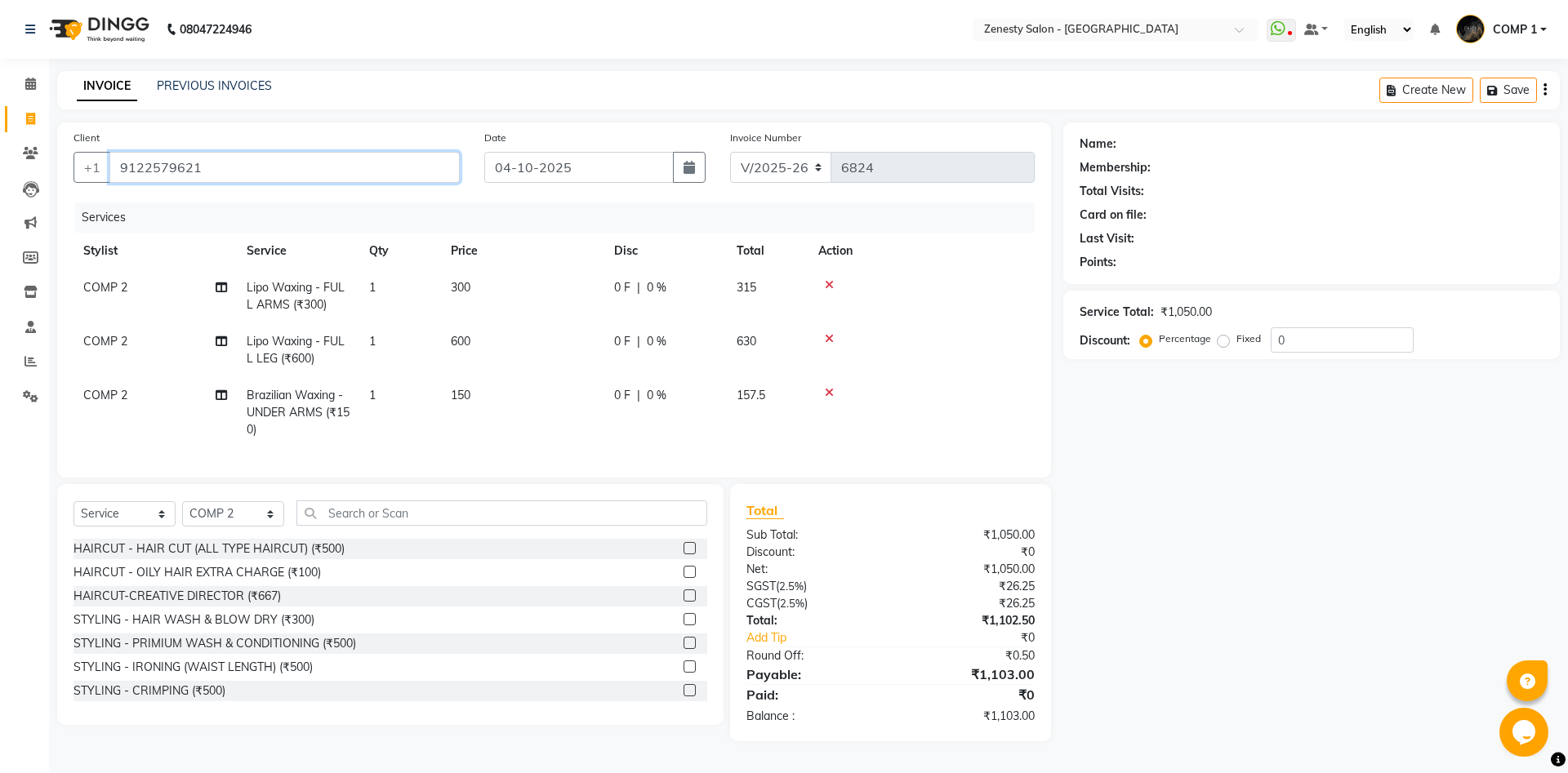
type input "9122579621"
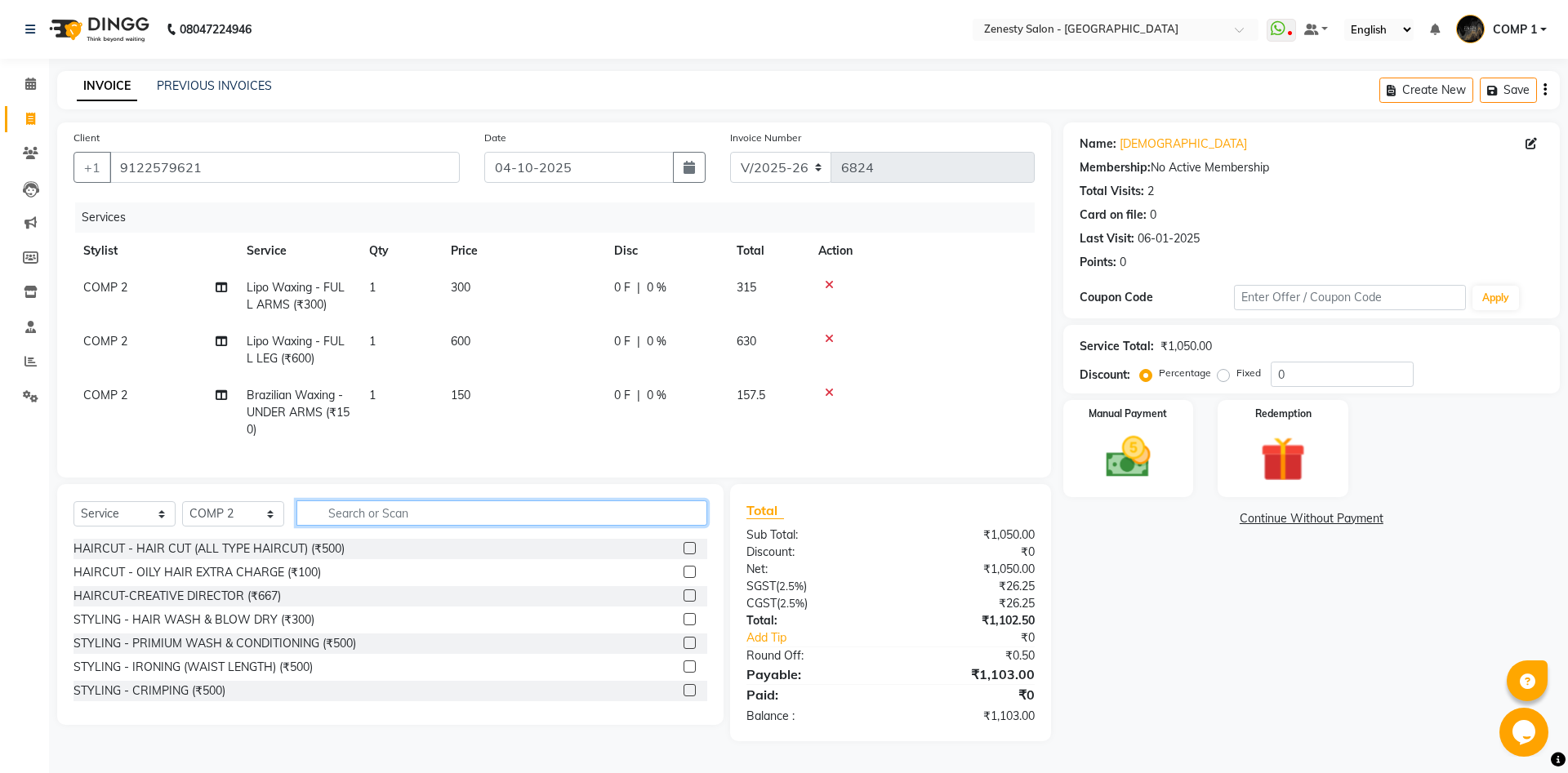
click at [406, 516] on input "text" at bounding box center [501, 512] width 410 height 25
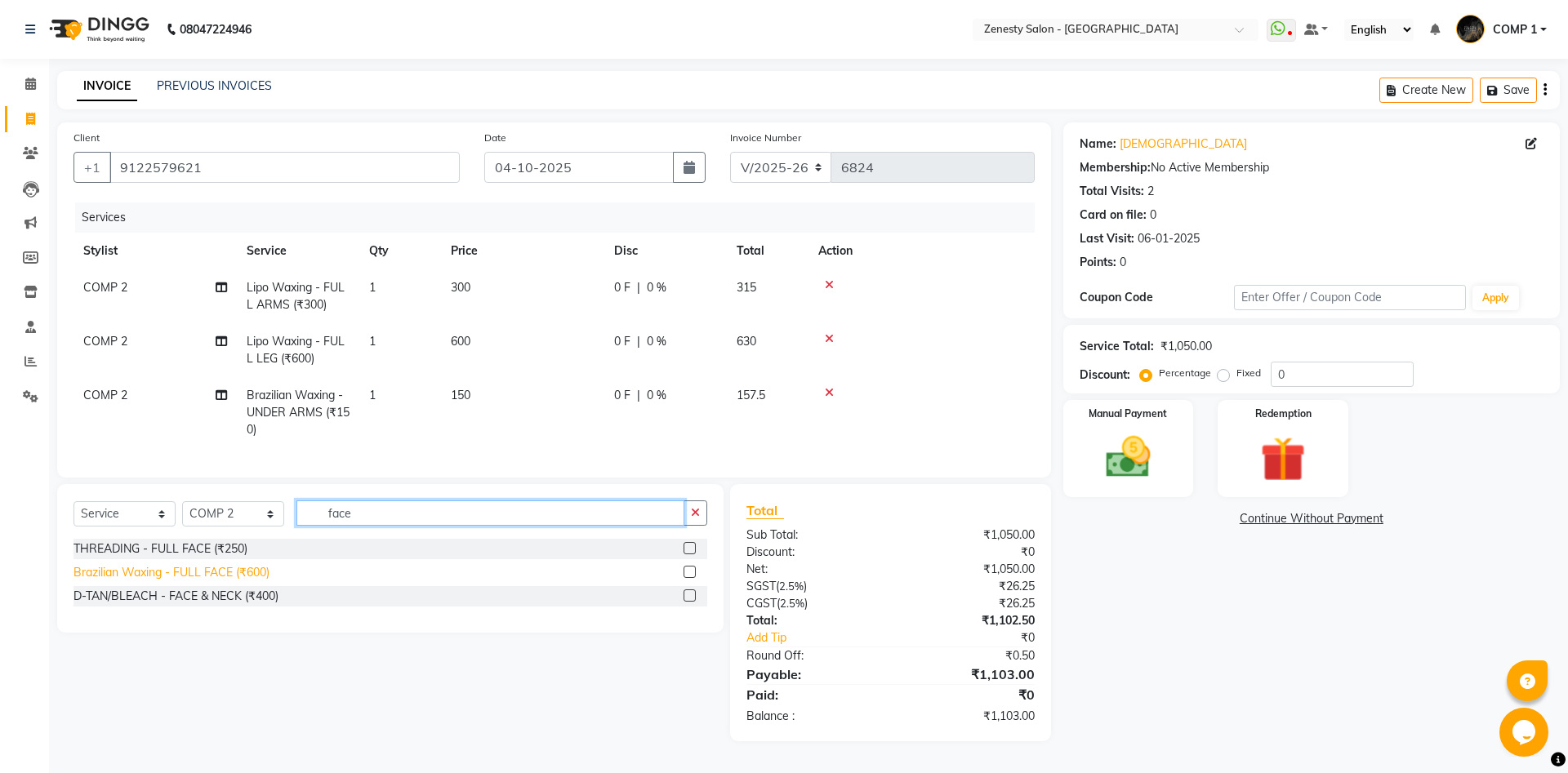
type input "face"
click at [259, 576] on div "Brazilian Waxing - FULL FACE (₹600)" at bounding box center [171, 573] width 196 height 17
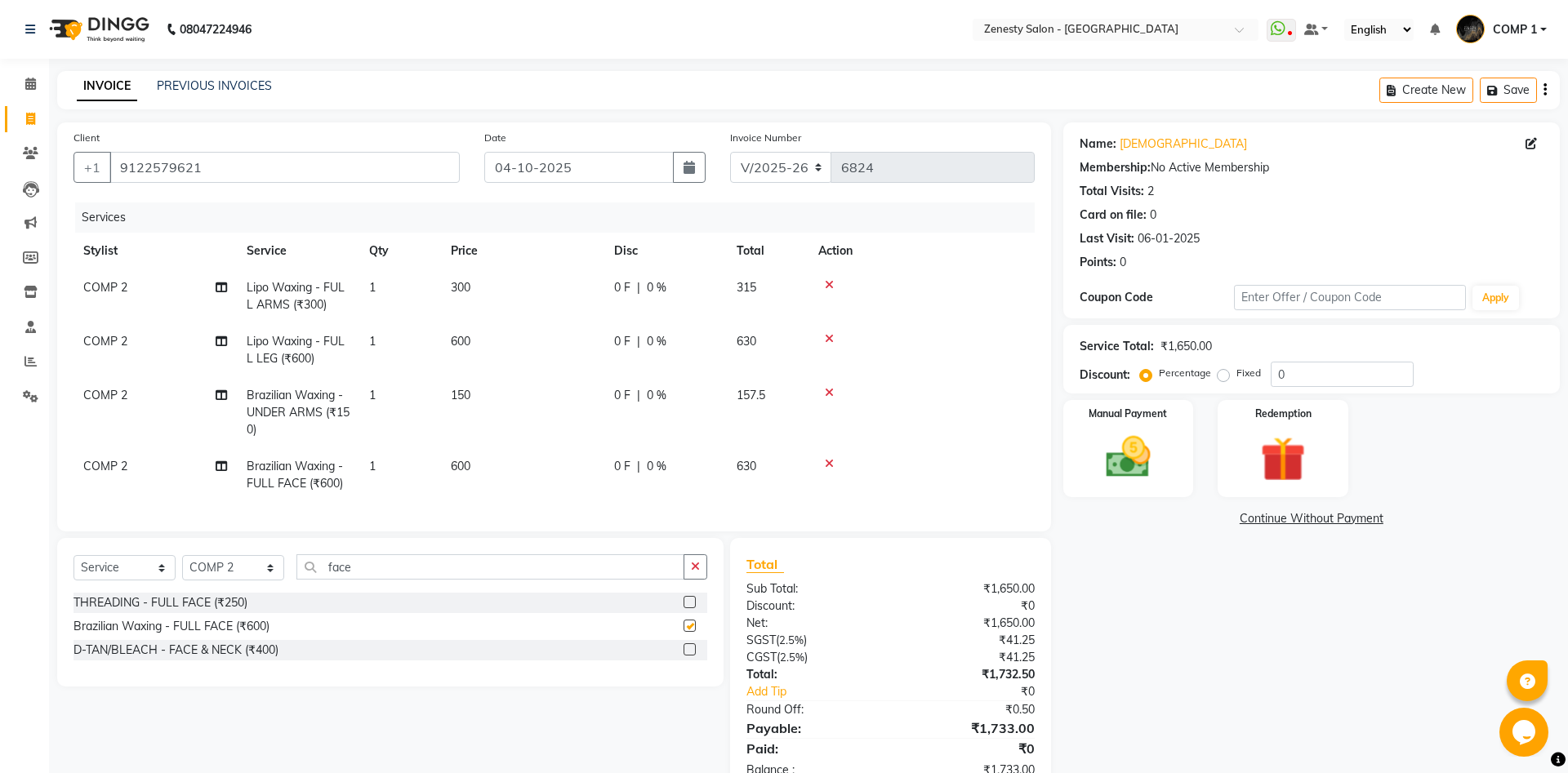
checkbox input "false"
drag, startPoint x: 395, startPoint y: 574, endPoint x: 278, endPoint y: 577, distance: 117.0
click at [296, 577] on input "face" at bounding box center [490, 566] width 388 height 25
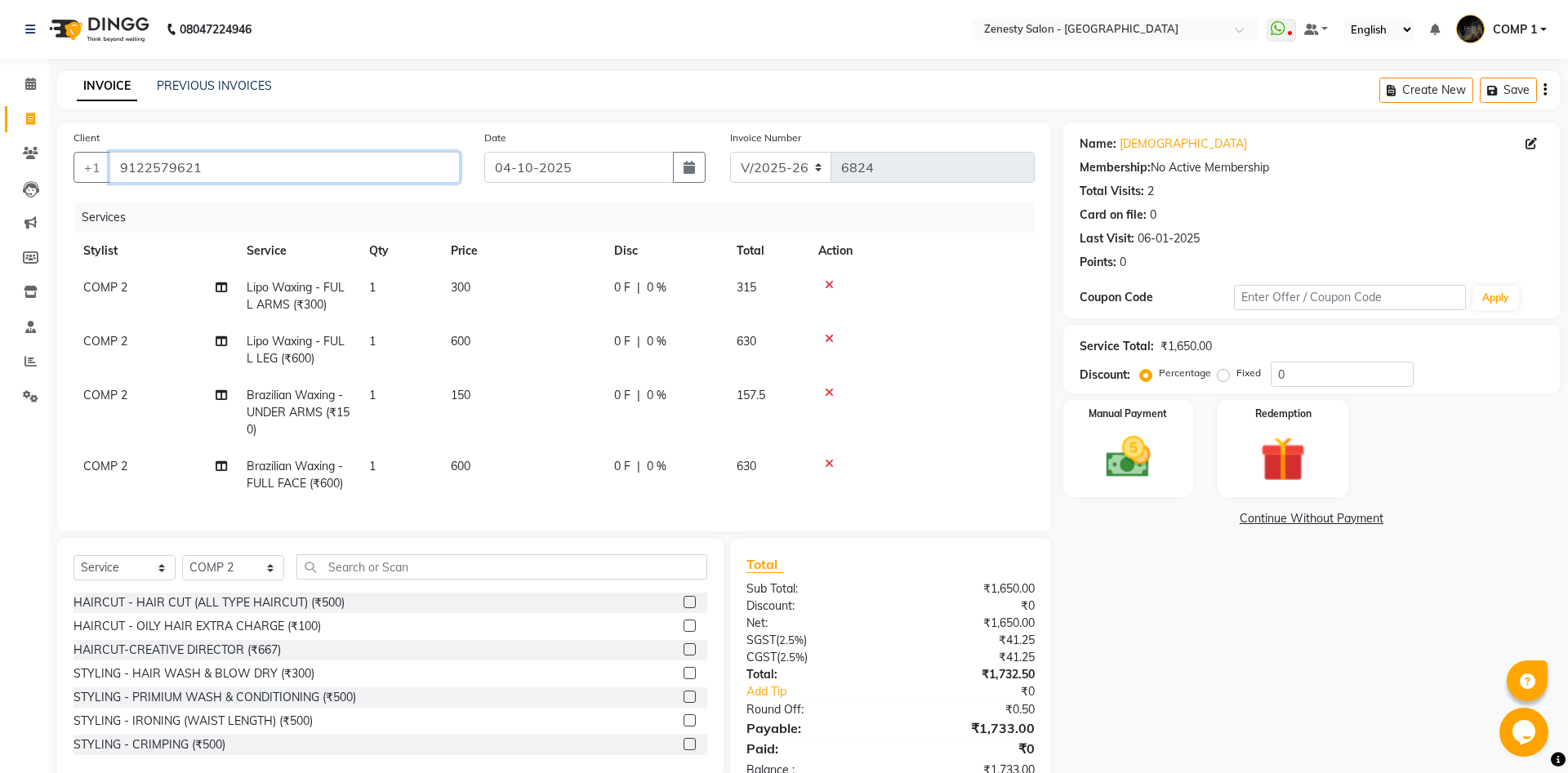
drag, startPoint x: 233, startPoint y: 172, endPoint x: 47, endPoint y: 179, distance: 186.1
click at [109, 179] on input "9122579621" at bounding box center [284, 167] width 351 height 31
click at [210, 169] on input "9122579621" at bounding box center [284, 167] width 351 height 31
drag, startPoint x: 210, startPoint y: 169, endPoint x: 86, endPoint y: 171, distance: 124.0
click at [109, 171] on input "9122579621" at bounding box center [284, 167] width 351 height 31
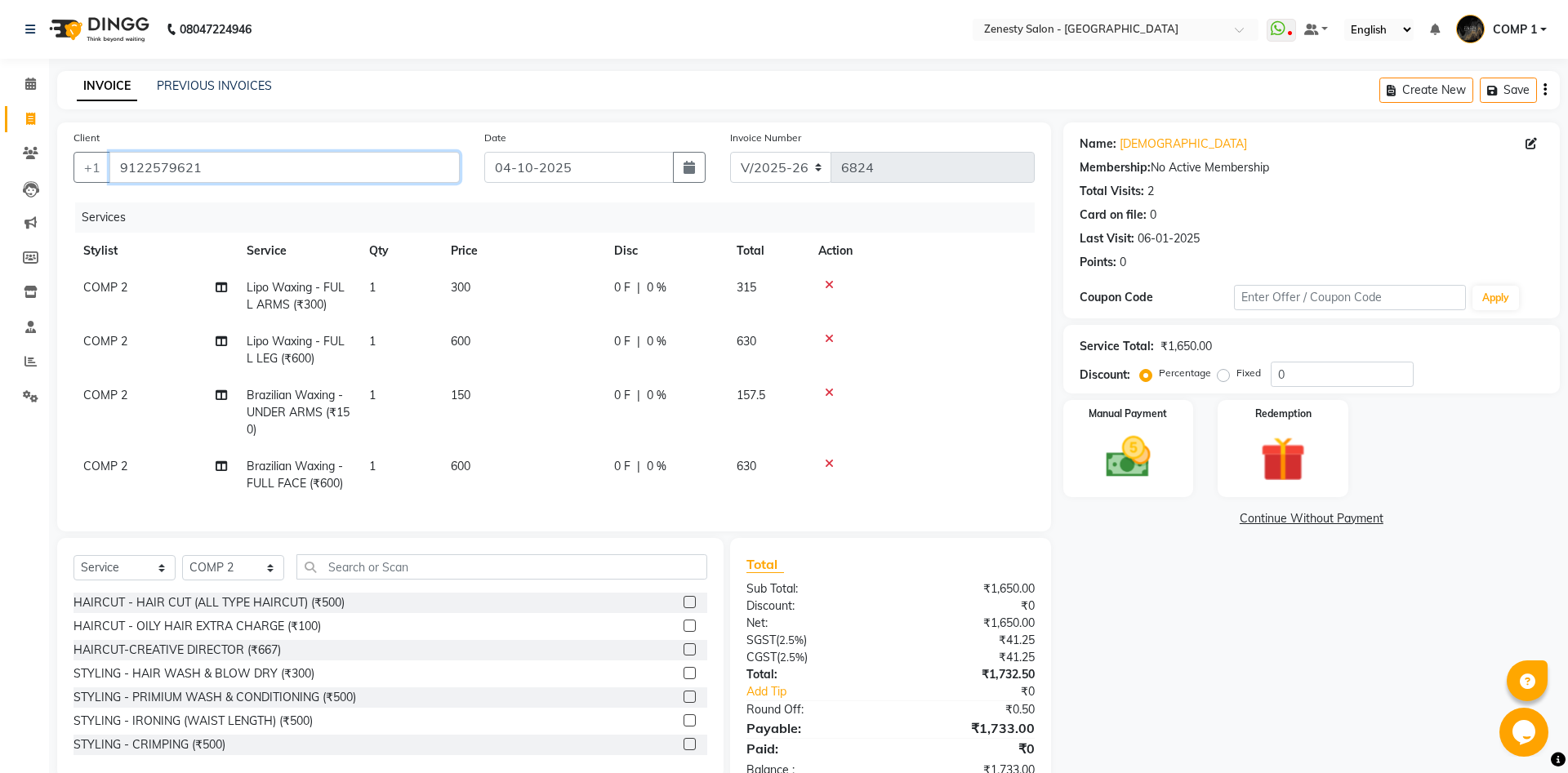
click at [239, 167] on input "9122579621" at bounding box center [284, 167] width 351 height 31
click at [24, 90] on span at bounding box center [30, 85] width 29 height 19
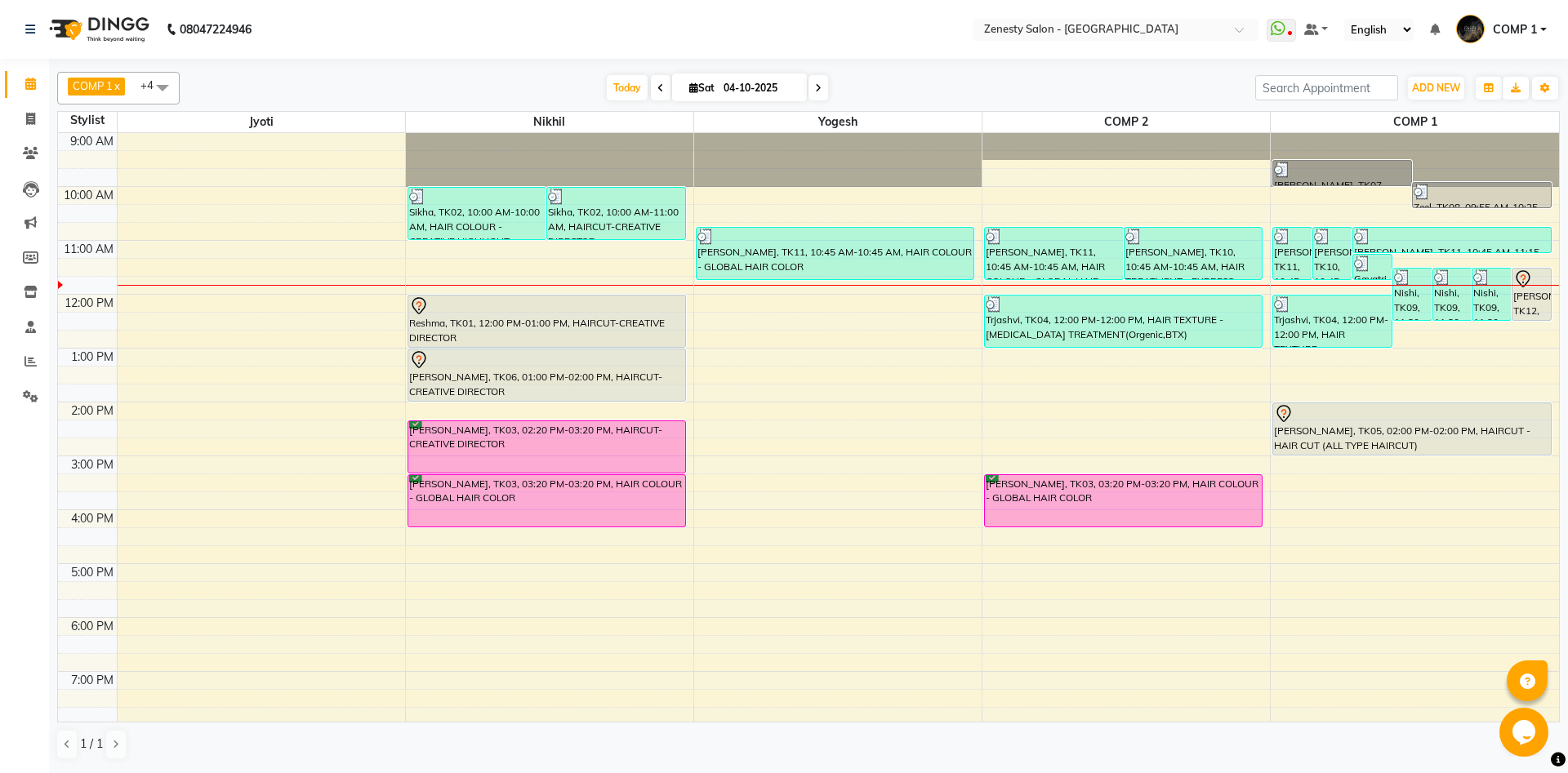
click at [995, 352] on div "9:00 AM 10:00 AM 11:00 AM 12:00 PM 1:00 PM 2:00 PM 3:00 PM 4:00 PM 5:00 PM 6:00…" at bounding box center [808, 456] width 1500 height 646
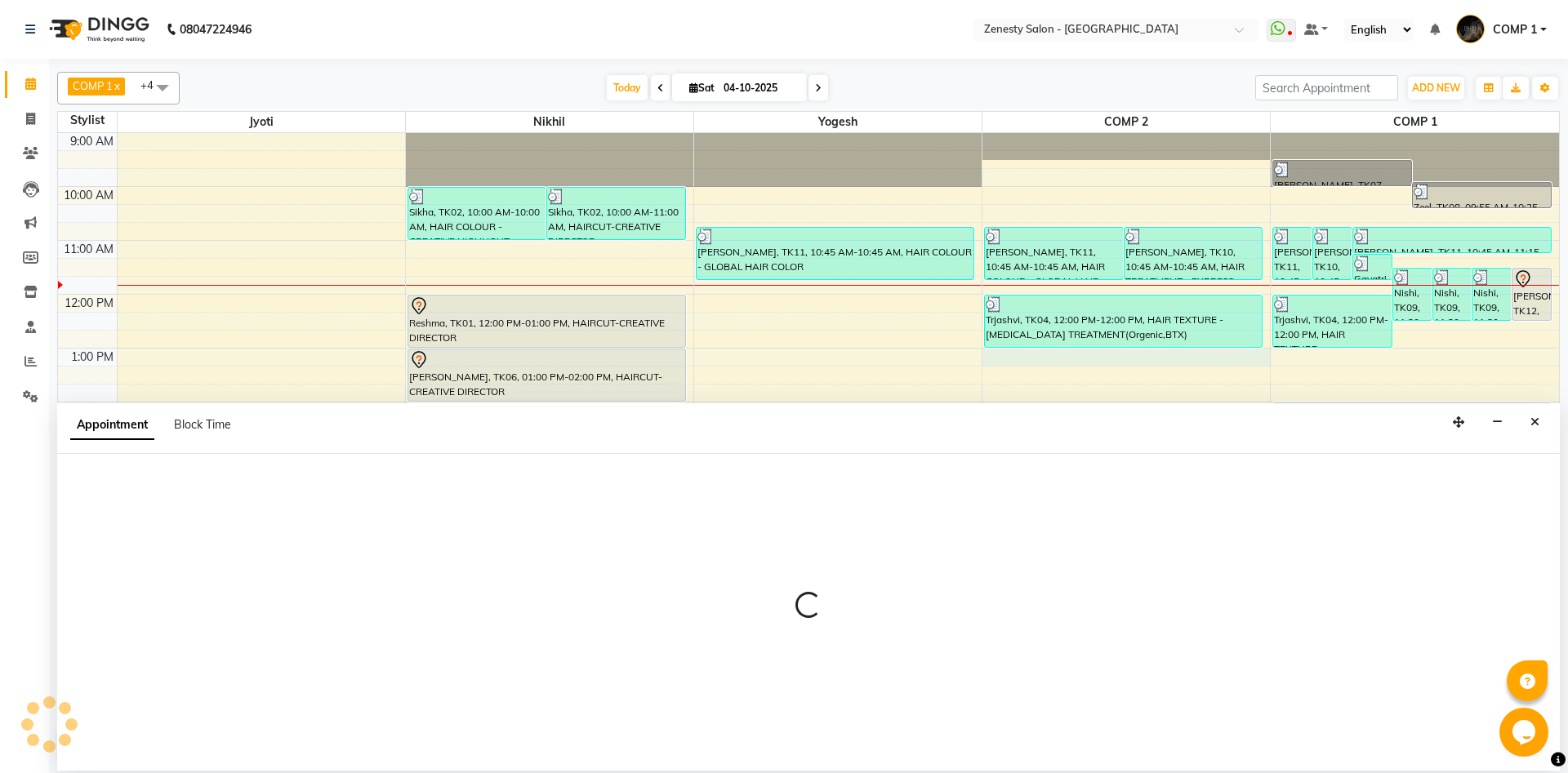
select select "40087"
select select "780"
select select "tentative"
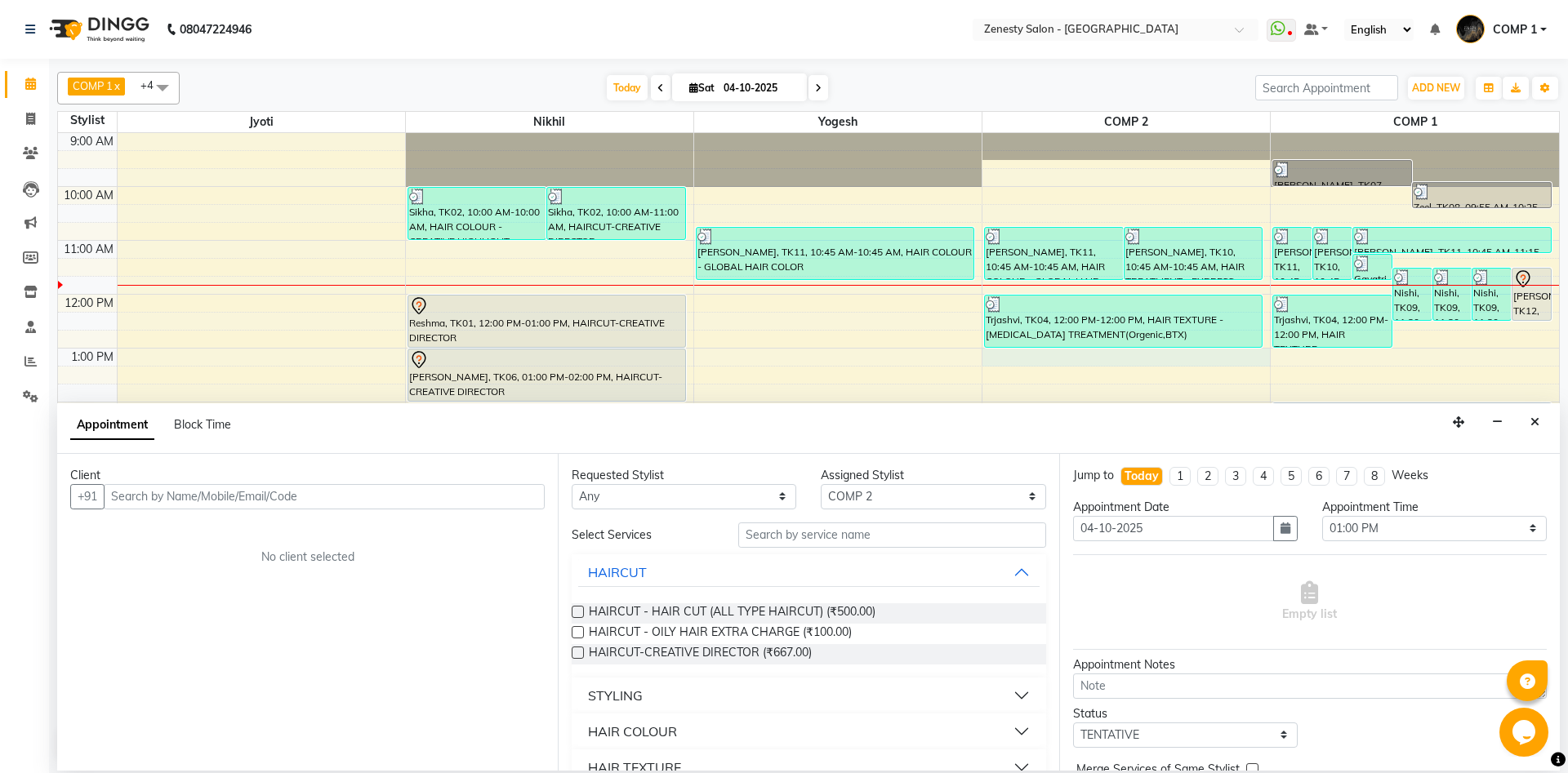
click at [350, 500] on input "text" at bounding box center [324, 496] width 441 height 25
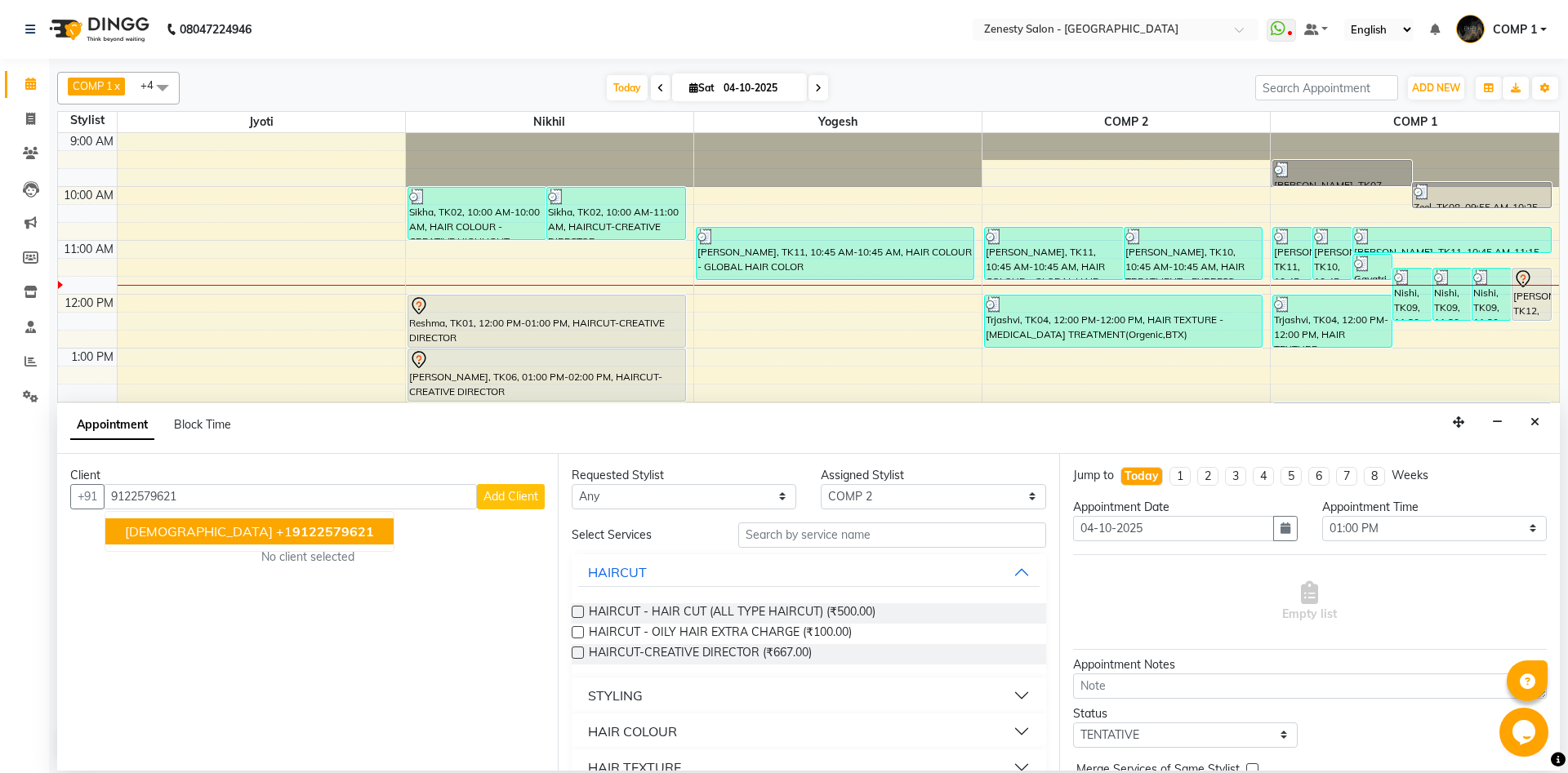
click at [280, 537] on button "Vaishali +1 9122579621" at bounding box center [249, 531] width 288 height 26
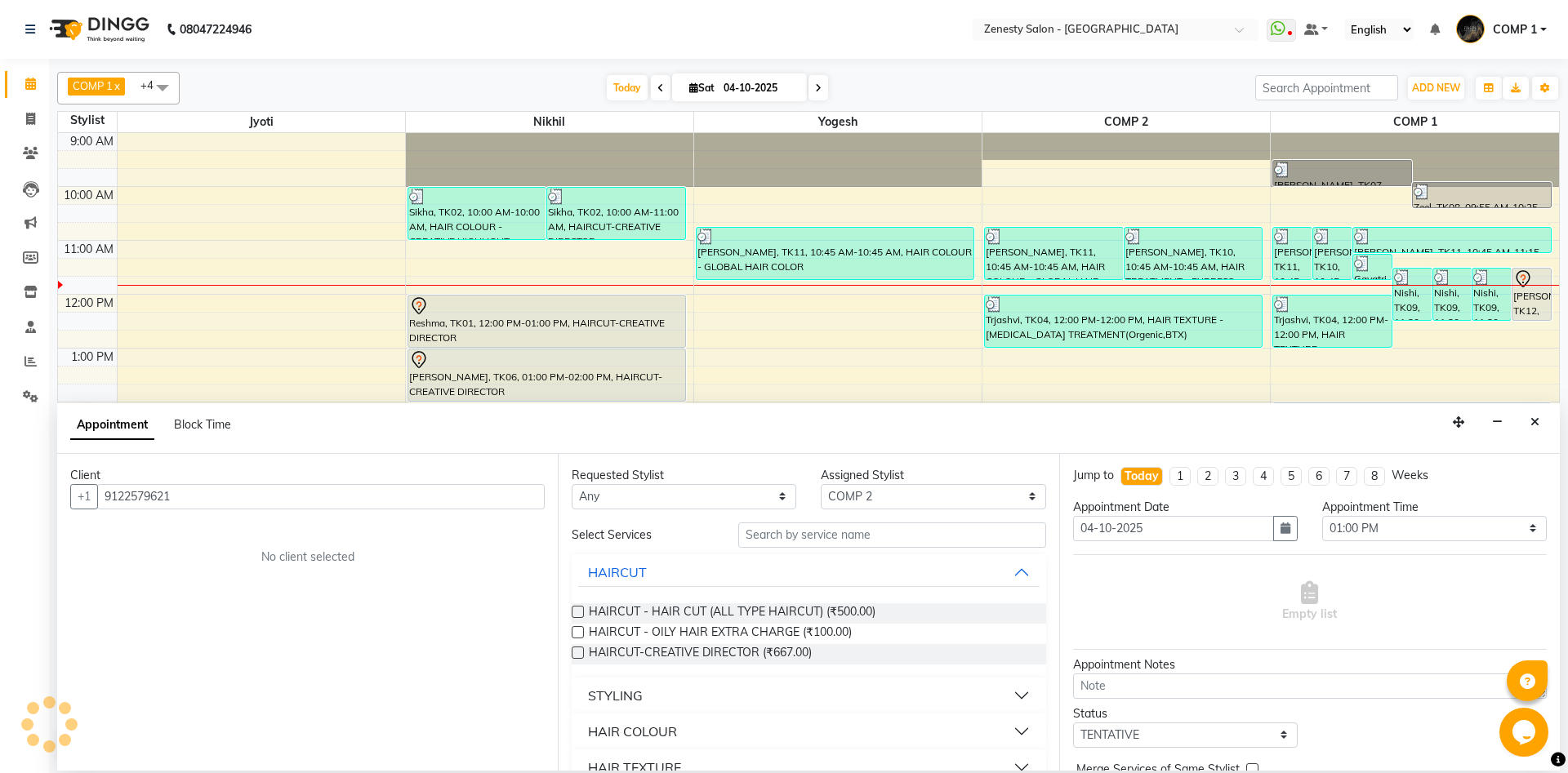
type input "9122579621"
click at [863, 537] on input "text" at bounding box center [891, 535] width 307 height 25
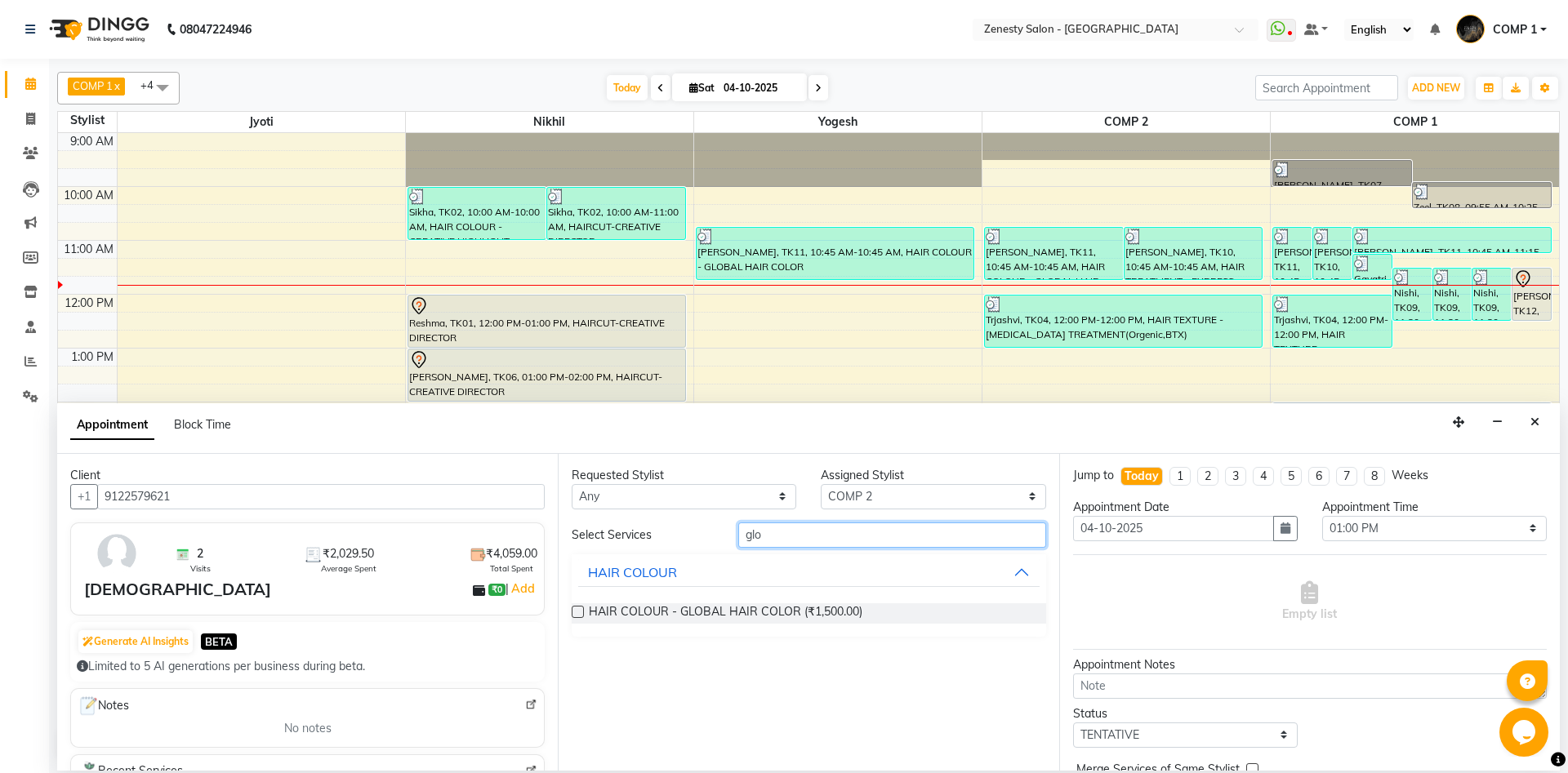
type input "glo"
click at [575, 612] on label at bounding box center [578, 612] width 12 height 12
click at [575, 612] on input "checkbox" at bounding box center [577, 614] width 10 height 10
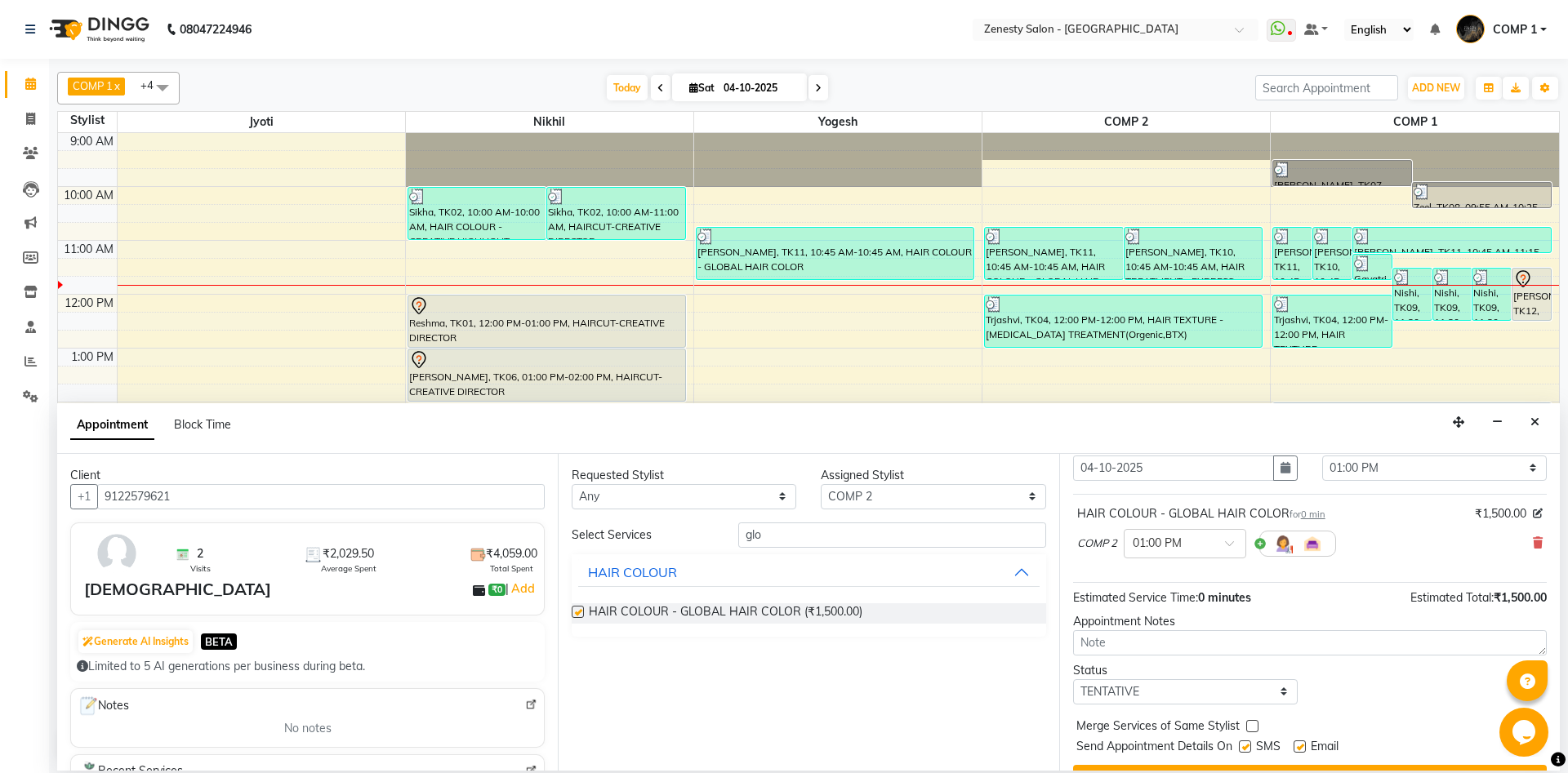
checkbox input "false"
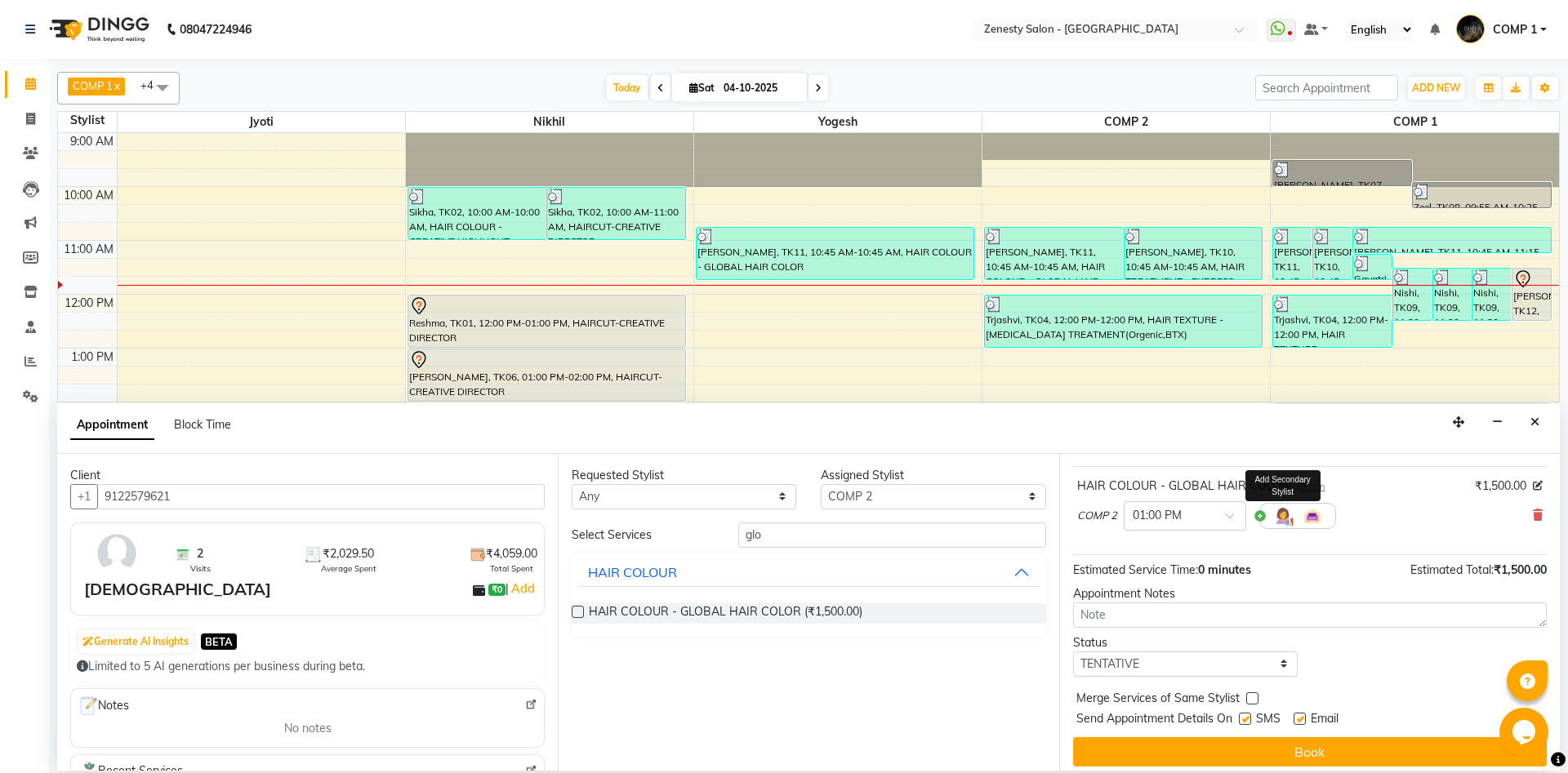
click at [1277, 522] on img at bounding box center [1282, 516] width 20 height 20
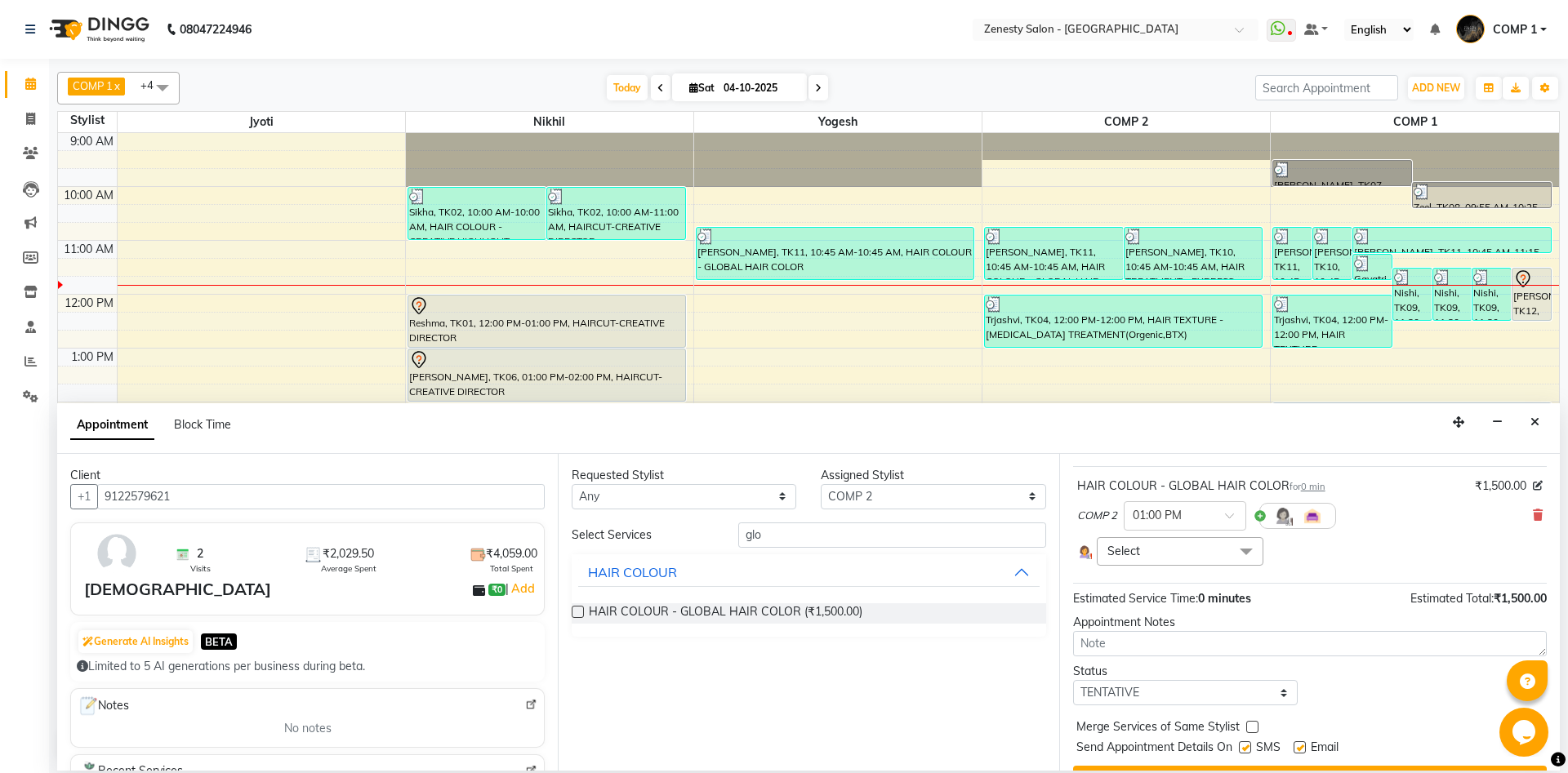
click at [1181, 552] on span "Select" at bounding box center [1179, 551] width 166 height 29
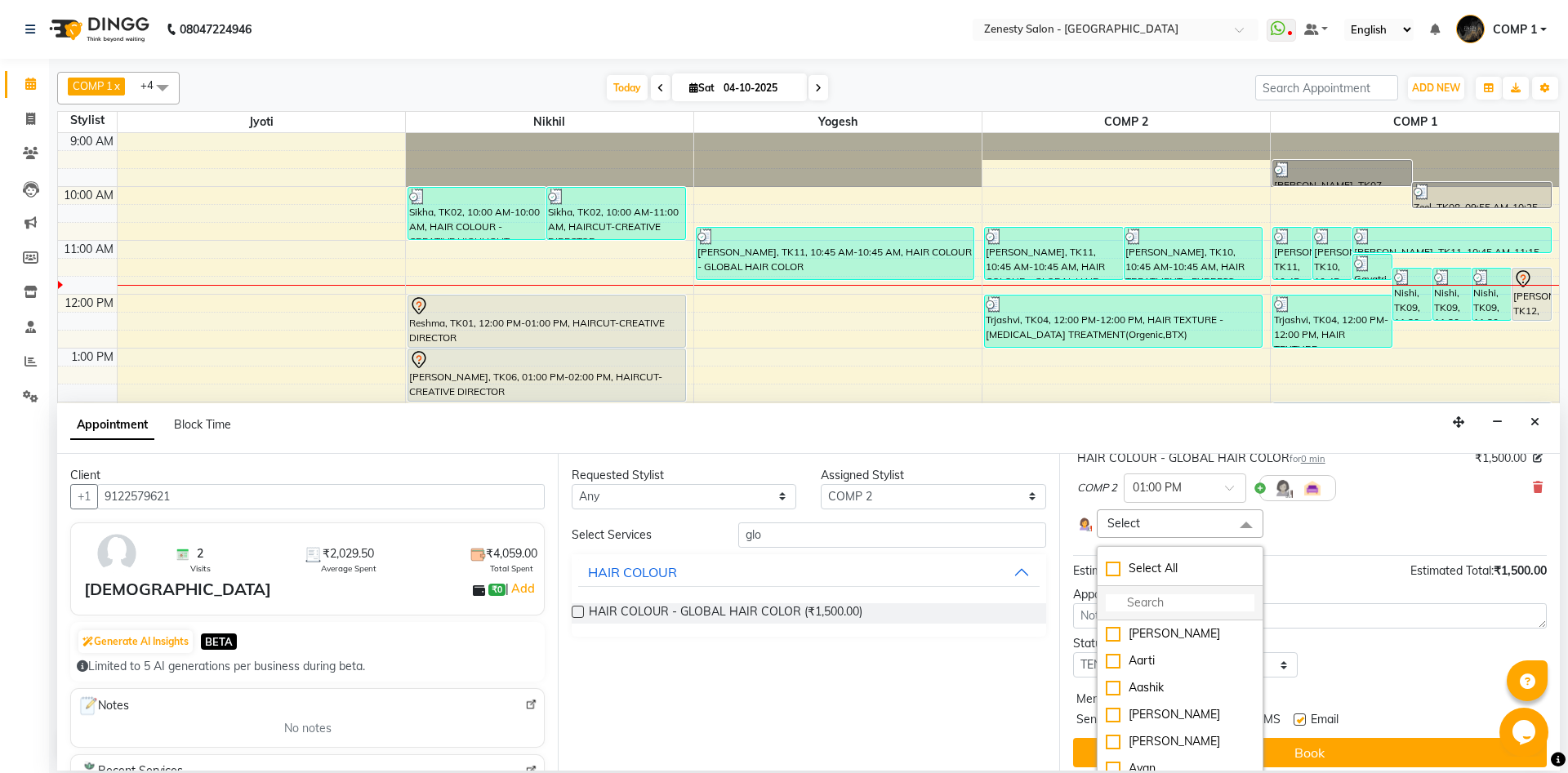
scroll to position [127, 0]
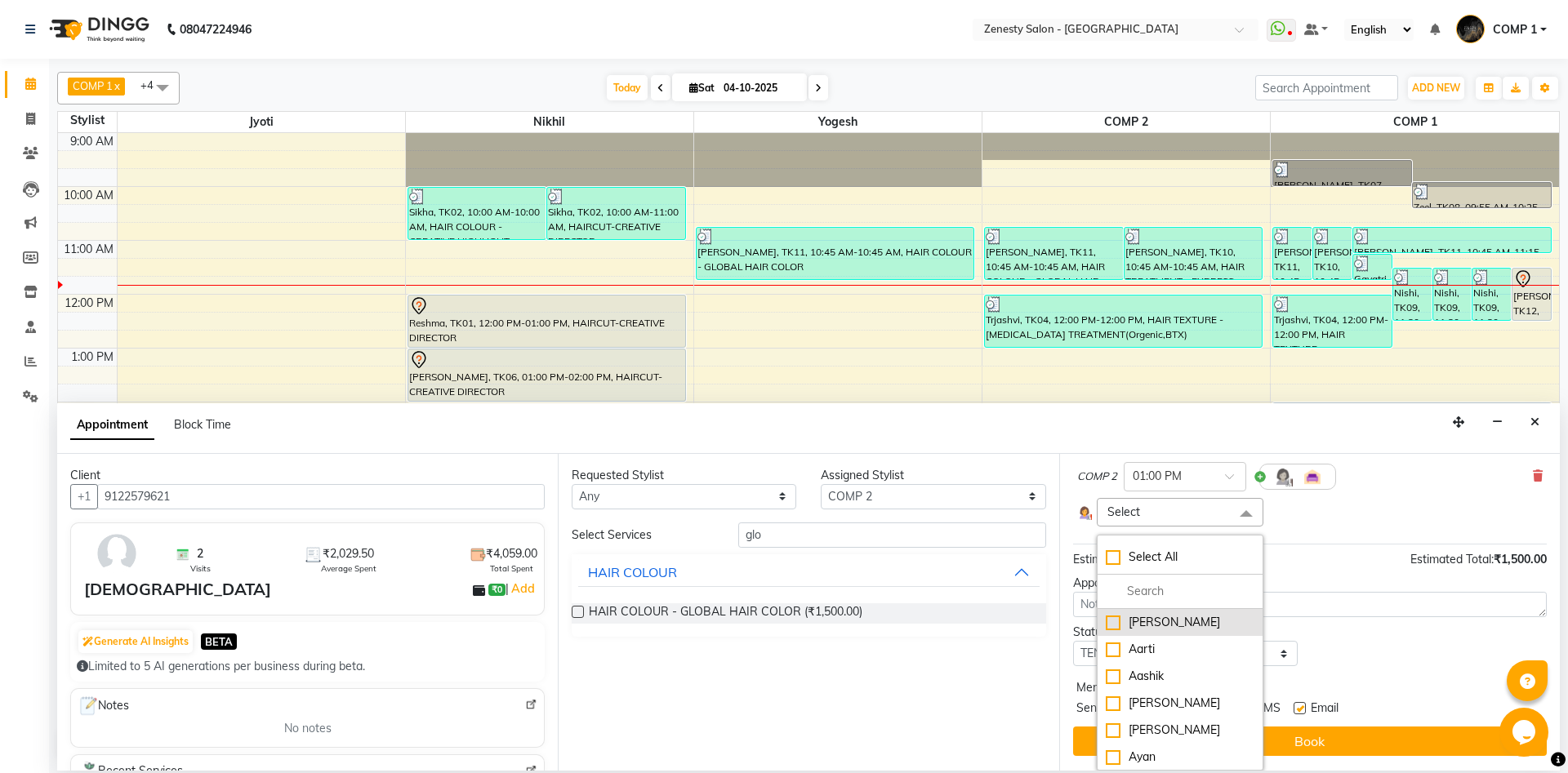
click at [1137, 622] on div "Aanand" at bounding box center [1180, 622] width 149 height 17
checkbox input "true"
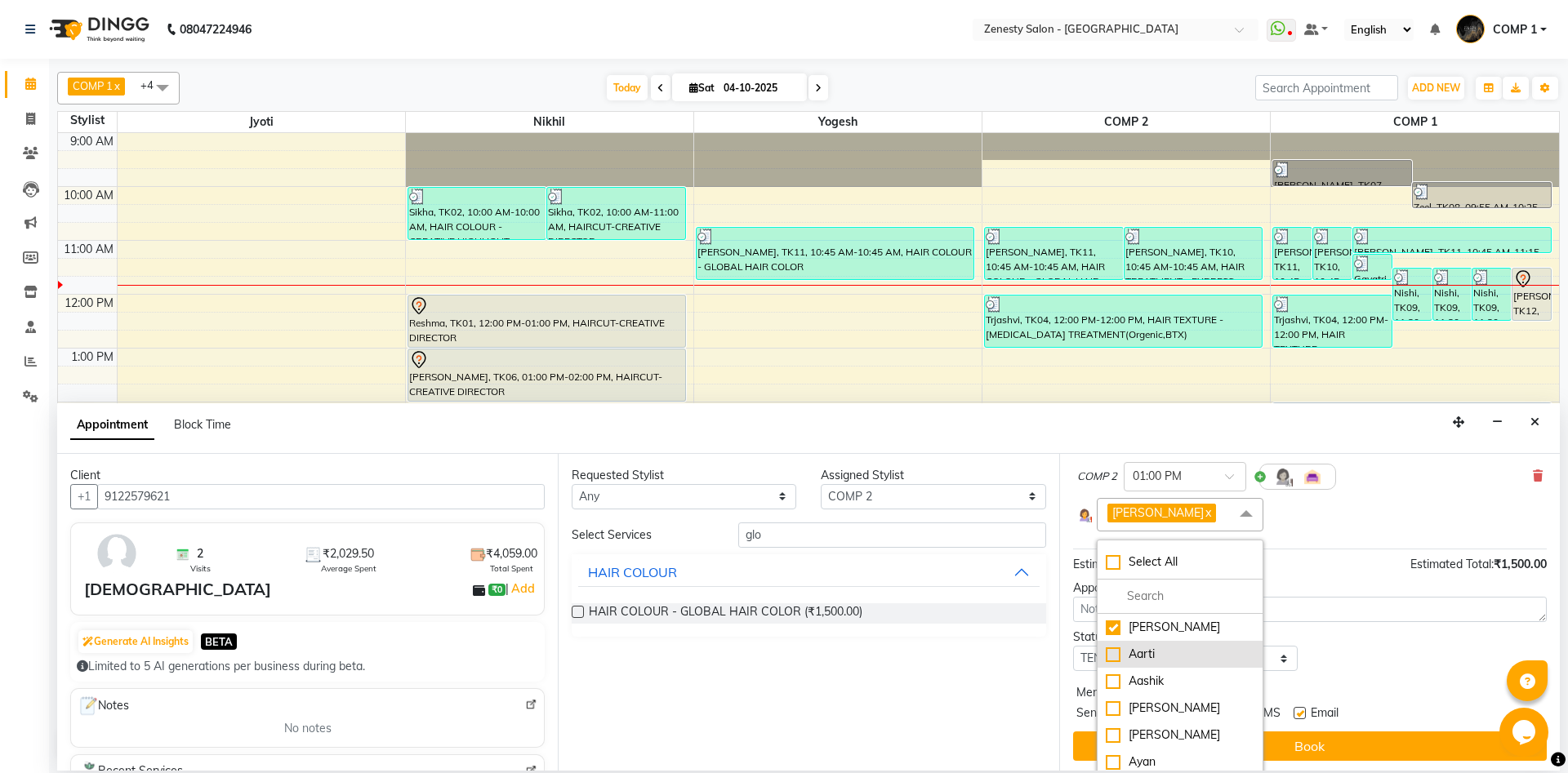
click at [1142, 654] on div "Aarti" at bounding box center [1180, 654] width 149 height 17
checkbox input "true"
click at [1146, 685] on div "Aashik" at bounding box center [1180, 681] width 149 height 17
checkbox input "true"
click at [1152, 705] on div "Aesha" at bounding box center [1180, 708] width 149 height 17
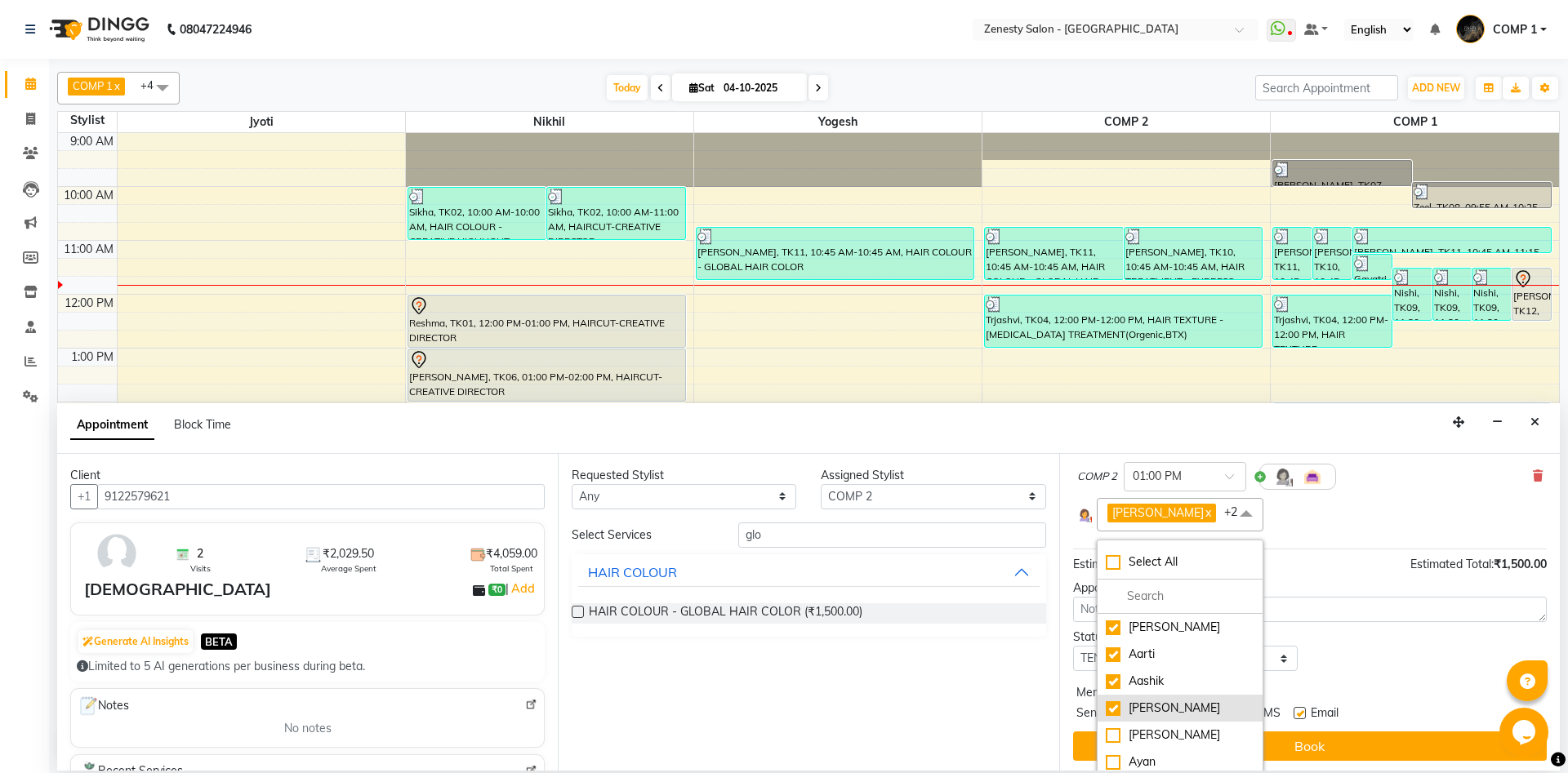
checkbox input "true"
click at [1167, 666] on div "[PERSON_NAME]" at bounding box center [1180, 667] width 149 height 17
checkbox input "true"
drag, startPoint x: 1176, startPoint y: 710, endPoint x: 1195, endPoint y: 751, distance: 45.2
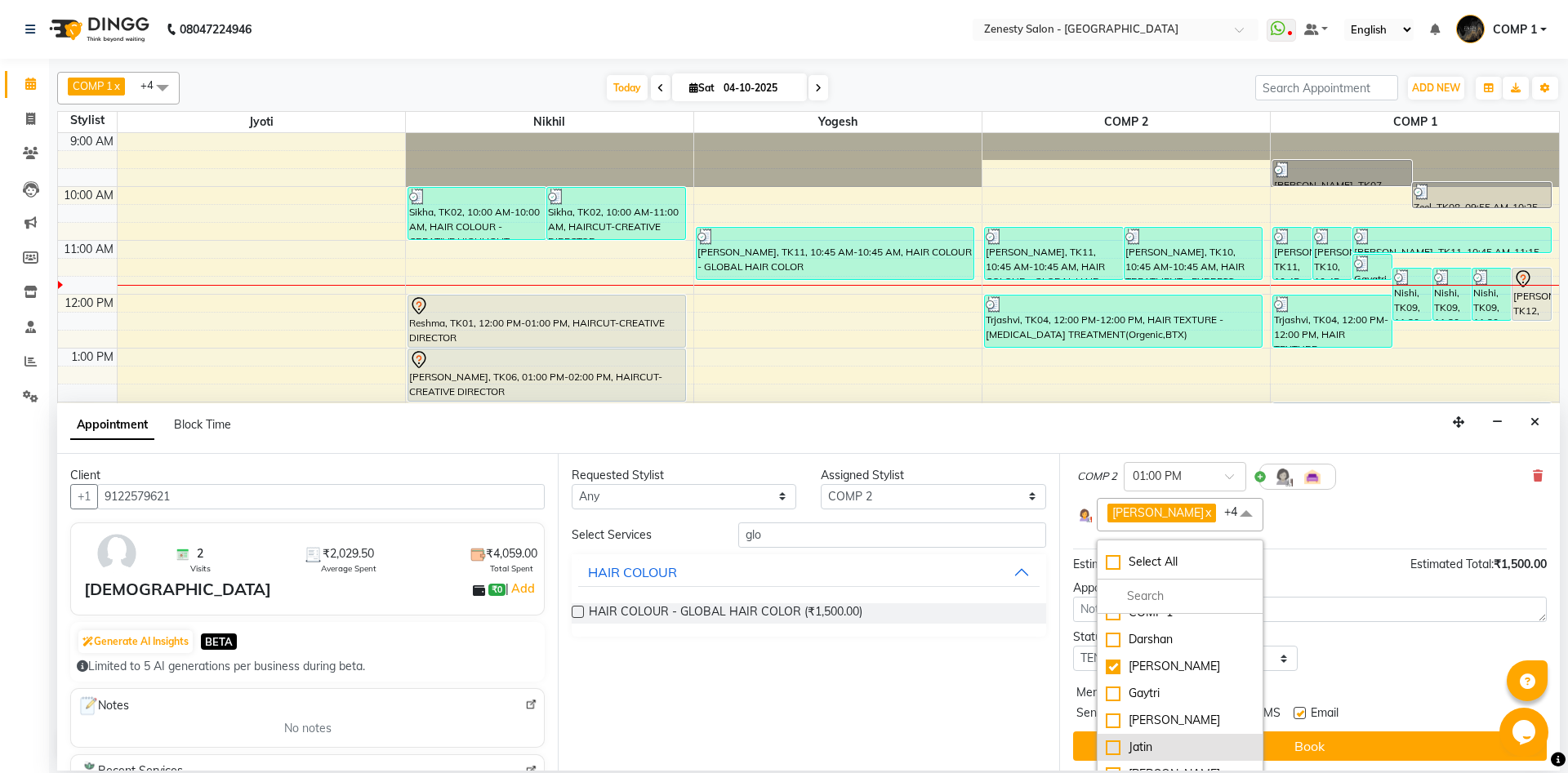
click at [1181, 718] on li "Gulnaz" at bounding box center [1179, 720] width 165 height 27
checkbox input "true"
click at [1196, 744] on div "Jatin" at bounding box center [1180, 747] width 149 height 17
click at [1196, 658] on div "Jatin" at bounding box center [1180, 660] width 149 height 17
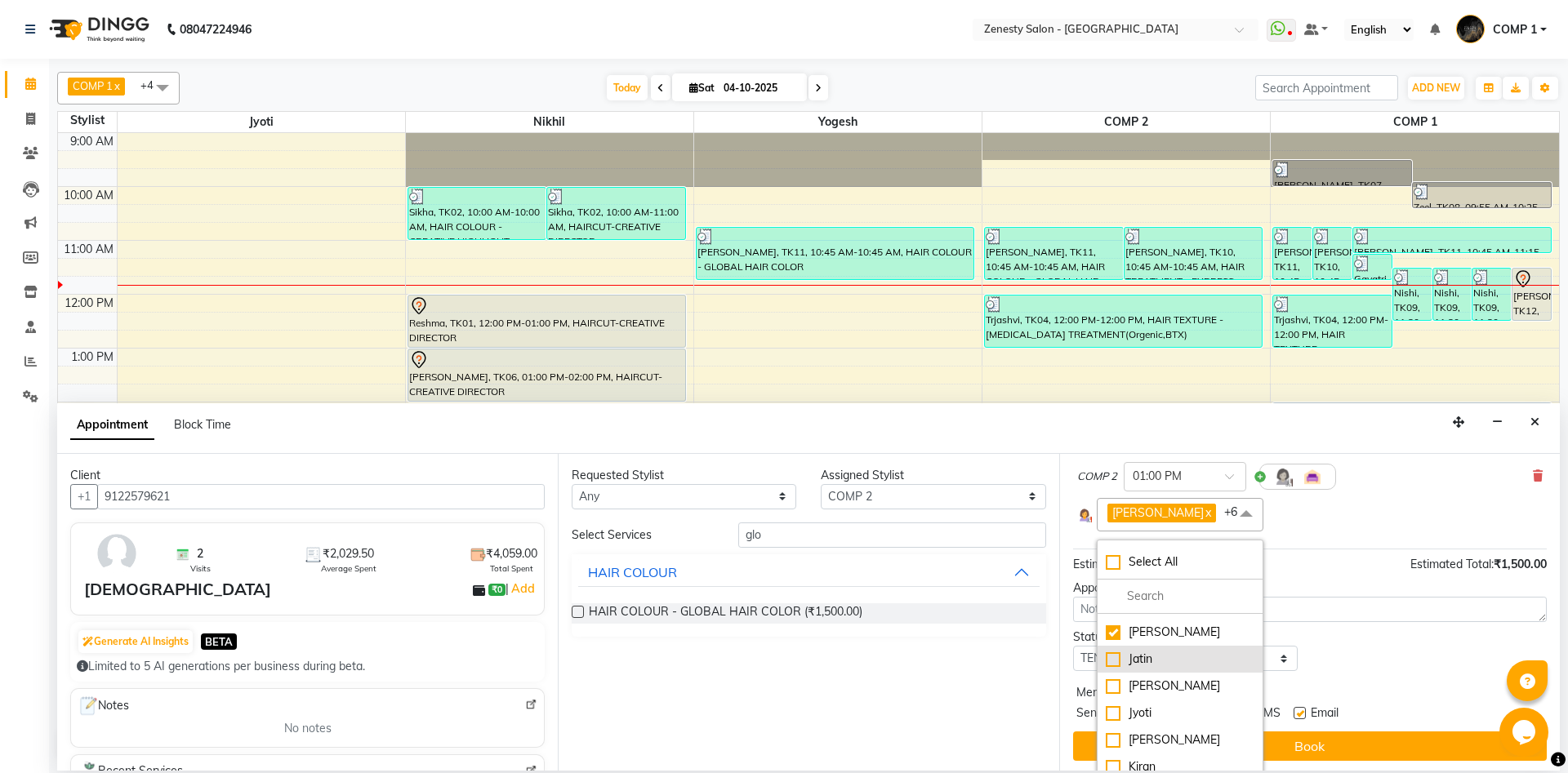
checkbox input "false"
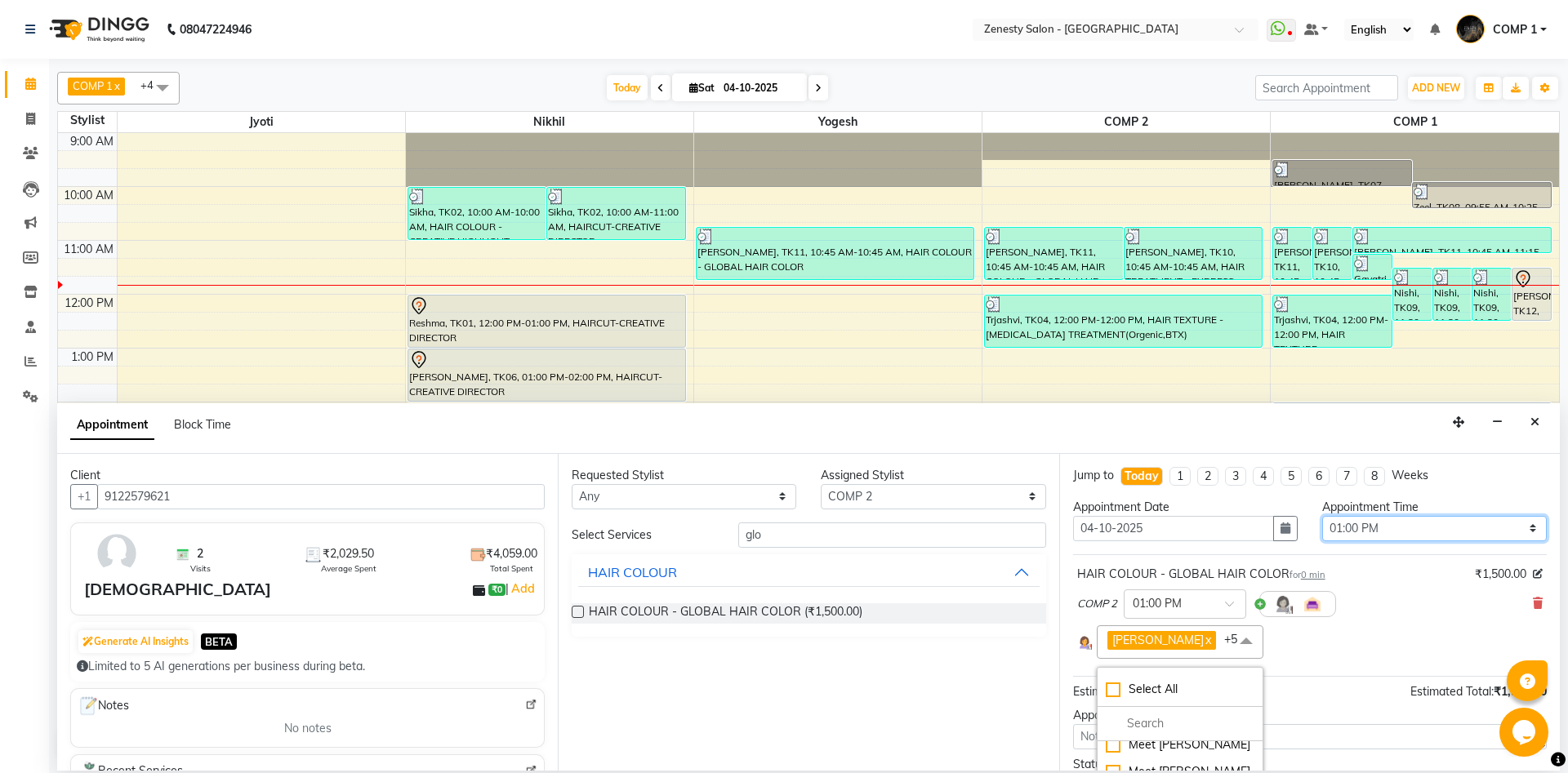
click at [1322, 516] on select "Select 10:00 AM 10:15 AM 10:30 AM 10:45 AM 11:00 AM 11:15 AM 11:30 AM 11:45 AM …" at bounding box center [1434, 528] width 224 height 25
select select "720"
click option "12:00 PM" at bounding box center [0, 0] width 0 height 0
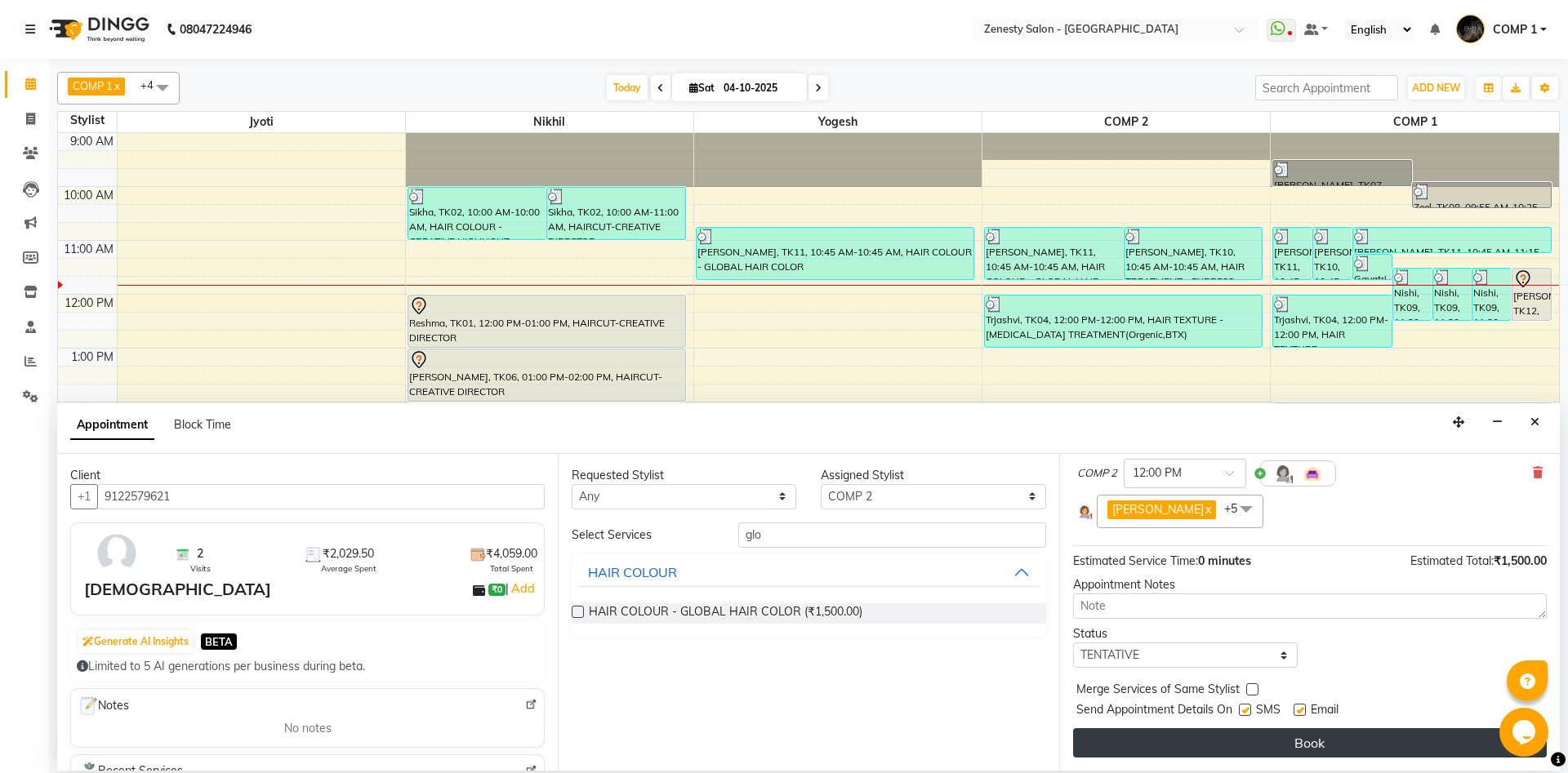
click at [1324, 747] on button "Book" at bounding box center [1309, 743] width 474 height 29
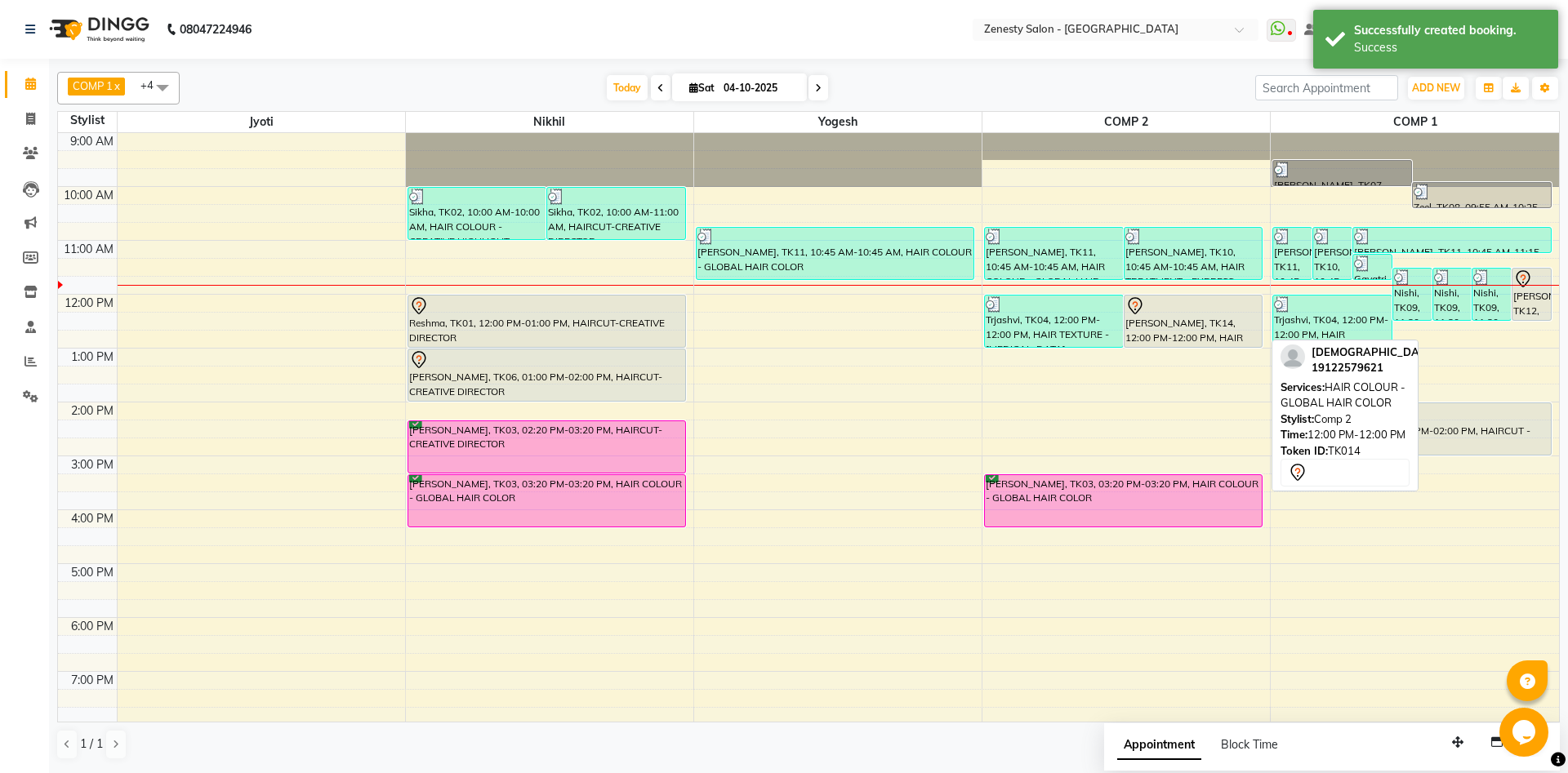
click at [1184, 312] on div at bounding box center [1192, 306] width 136 height 20
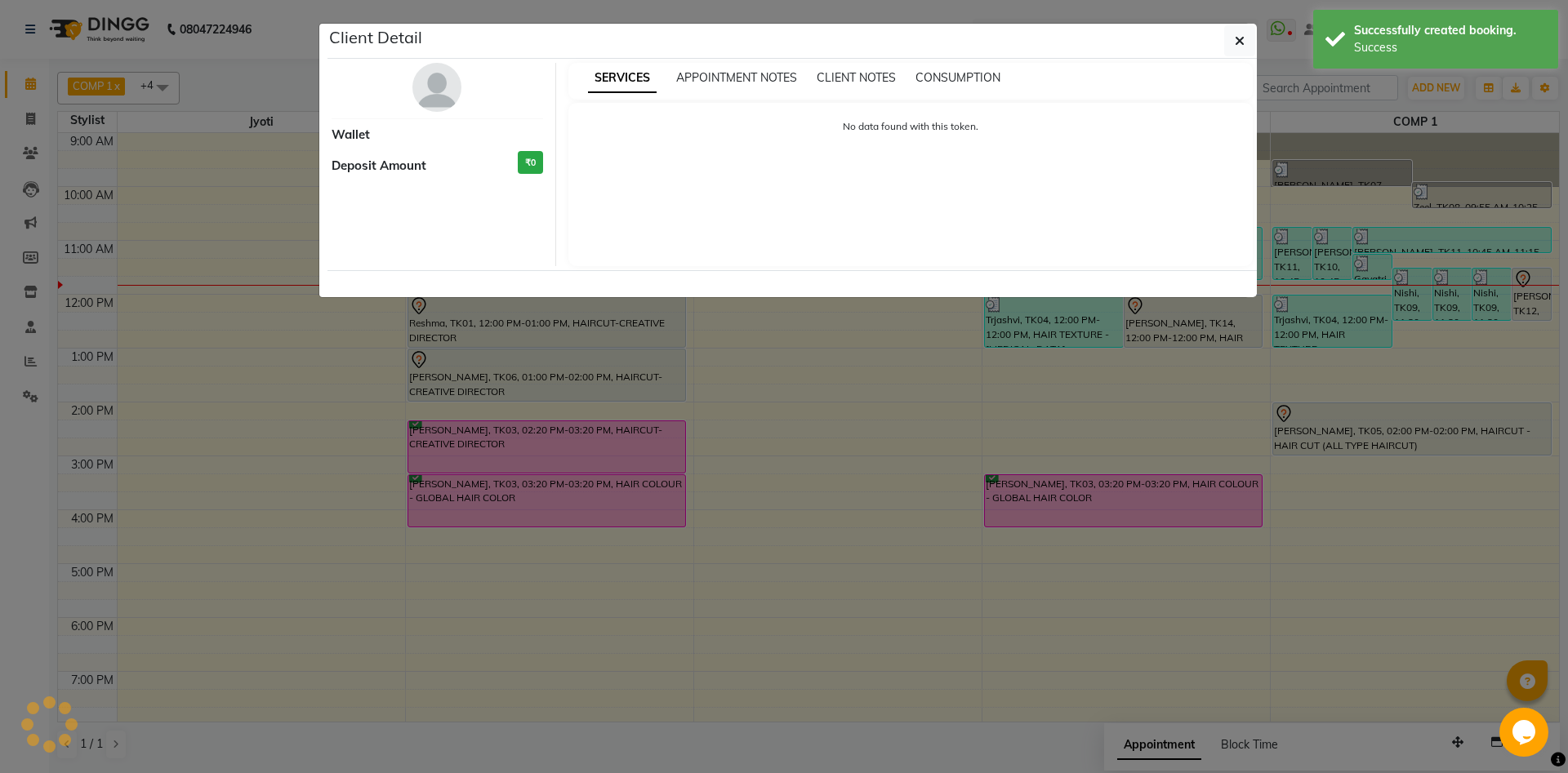
select select "7"
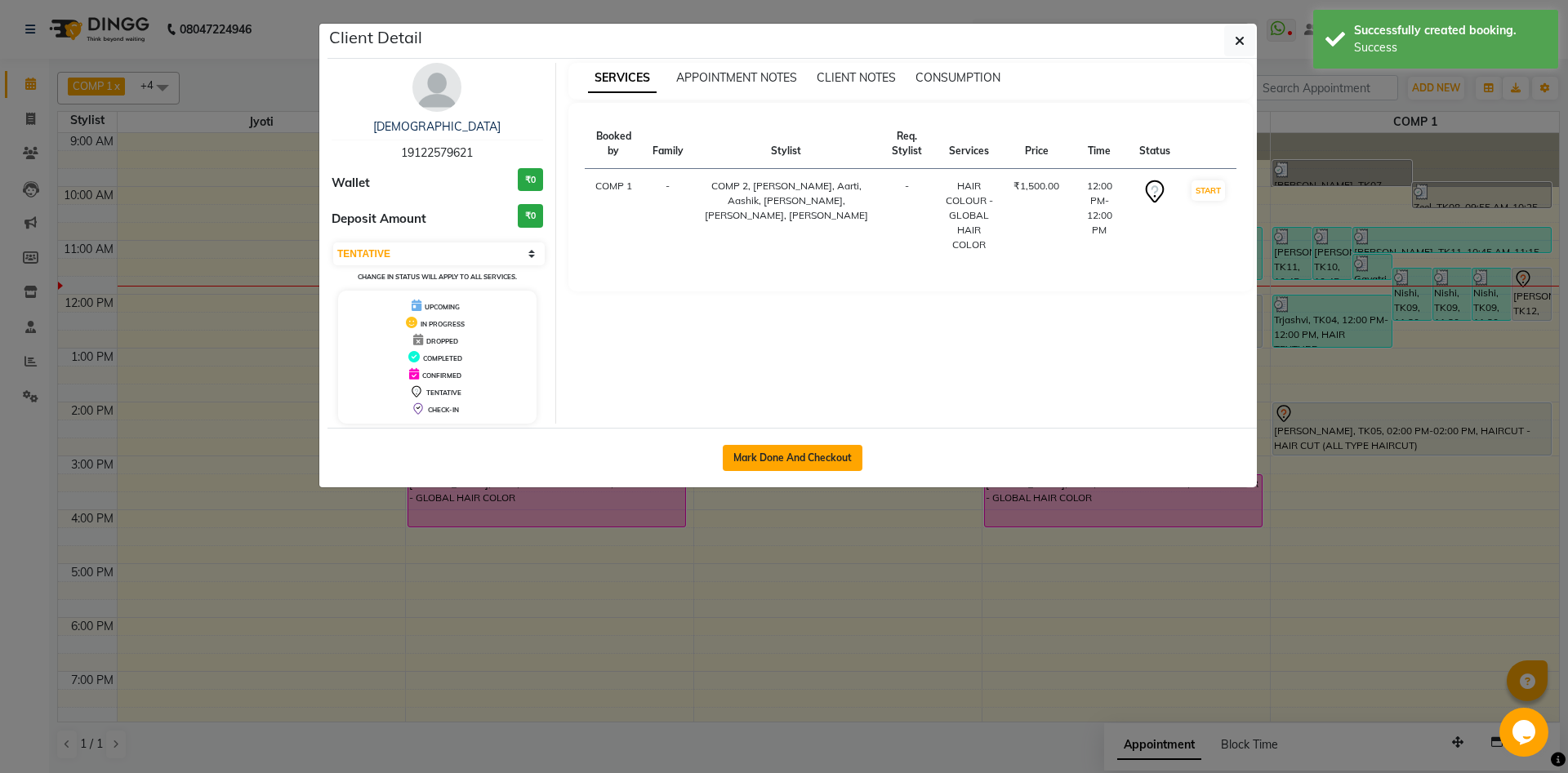
click at [786, 460] on button "Mark Done And Checkout" at bounding box center [792, 458] width 139 height 26
select select "5713"
select select "service"
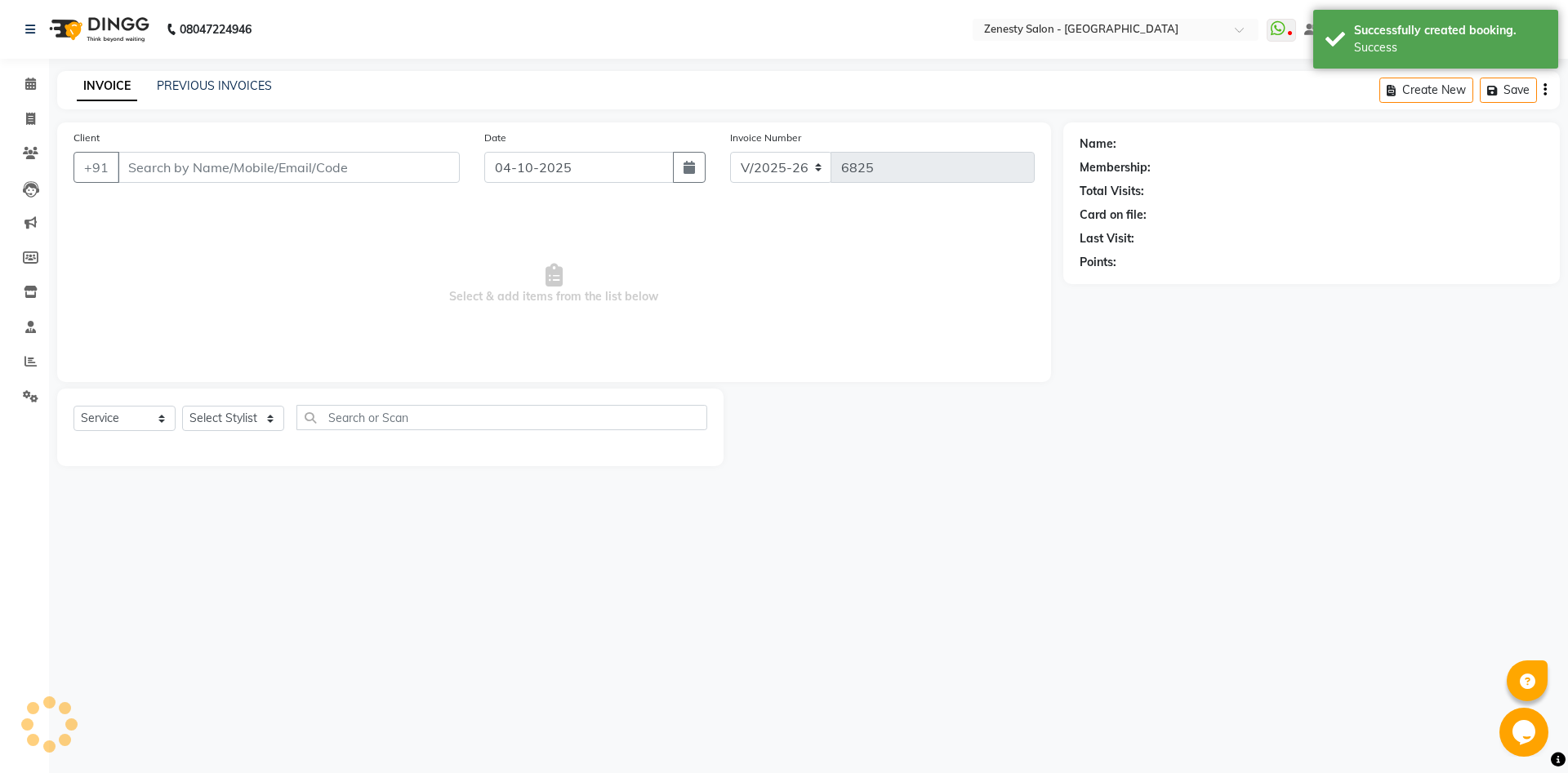
type input "19122579621"
select select "40087"
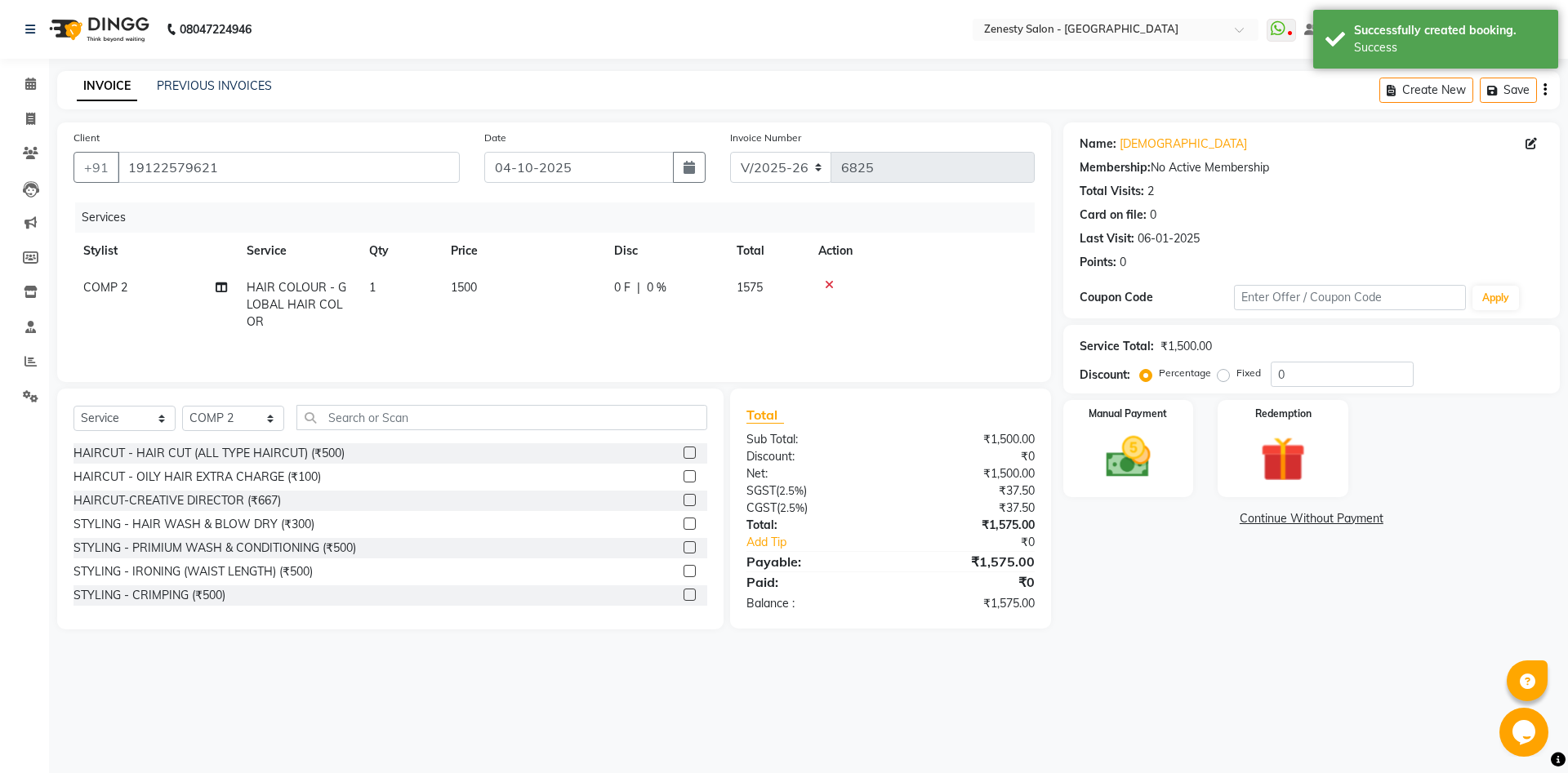
click at [1294, 515] on link "Continue Without Payment" at bounding box center [1312, 519] width 490 height 17
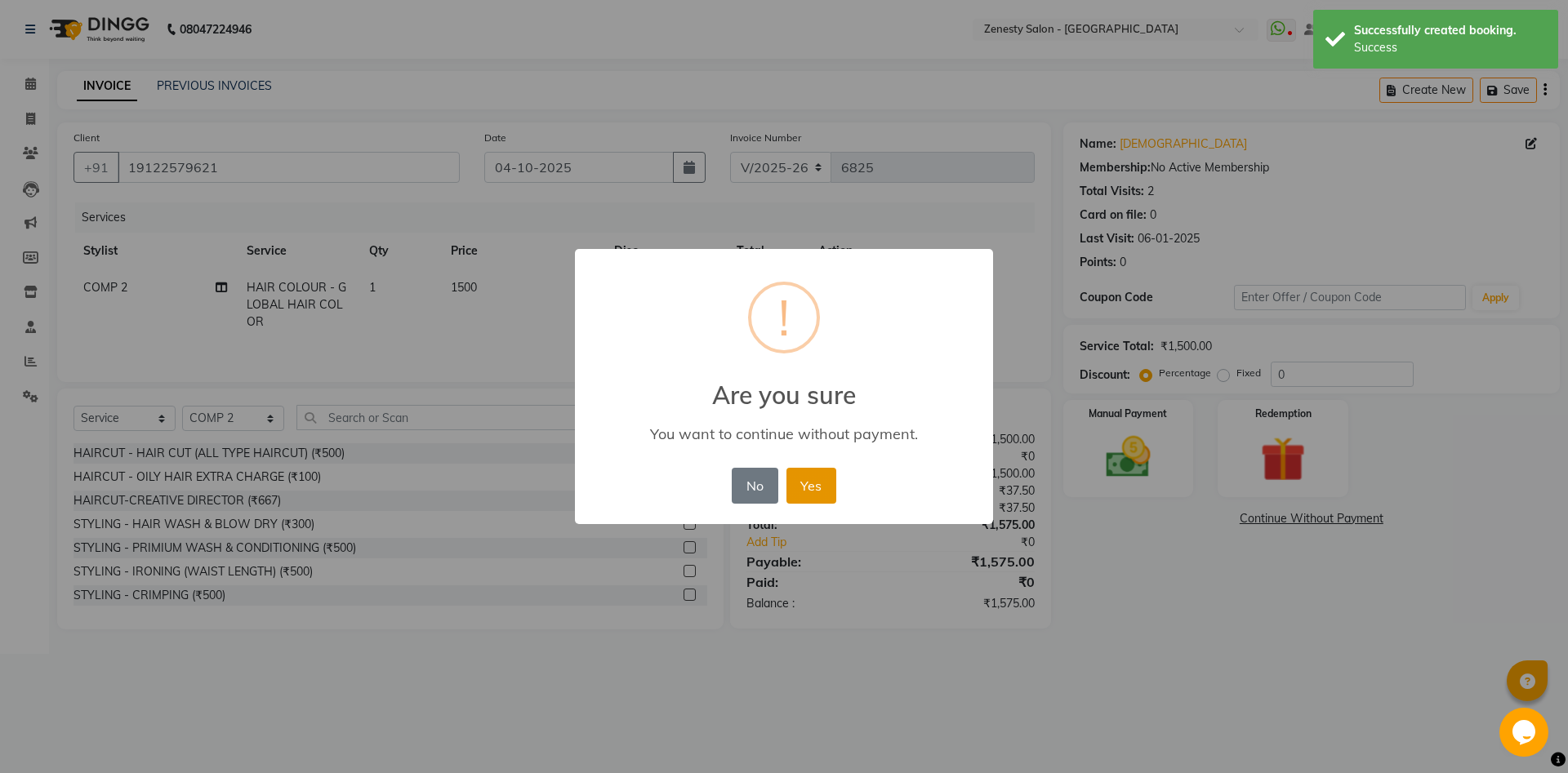
click at [825, 492] on button "Yes" at bounding box center [811, 485] width 50 height 35
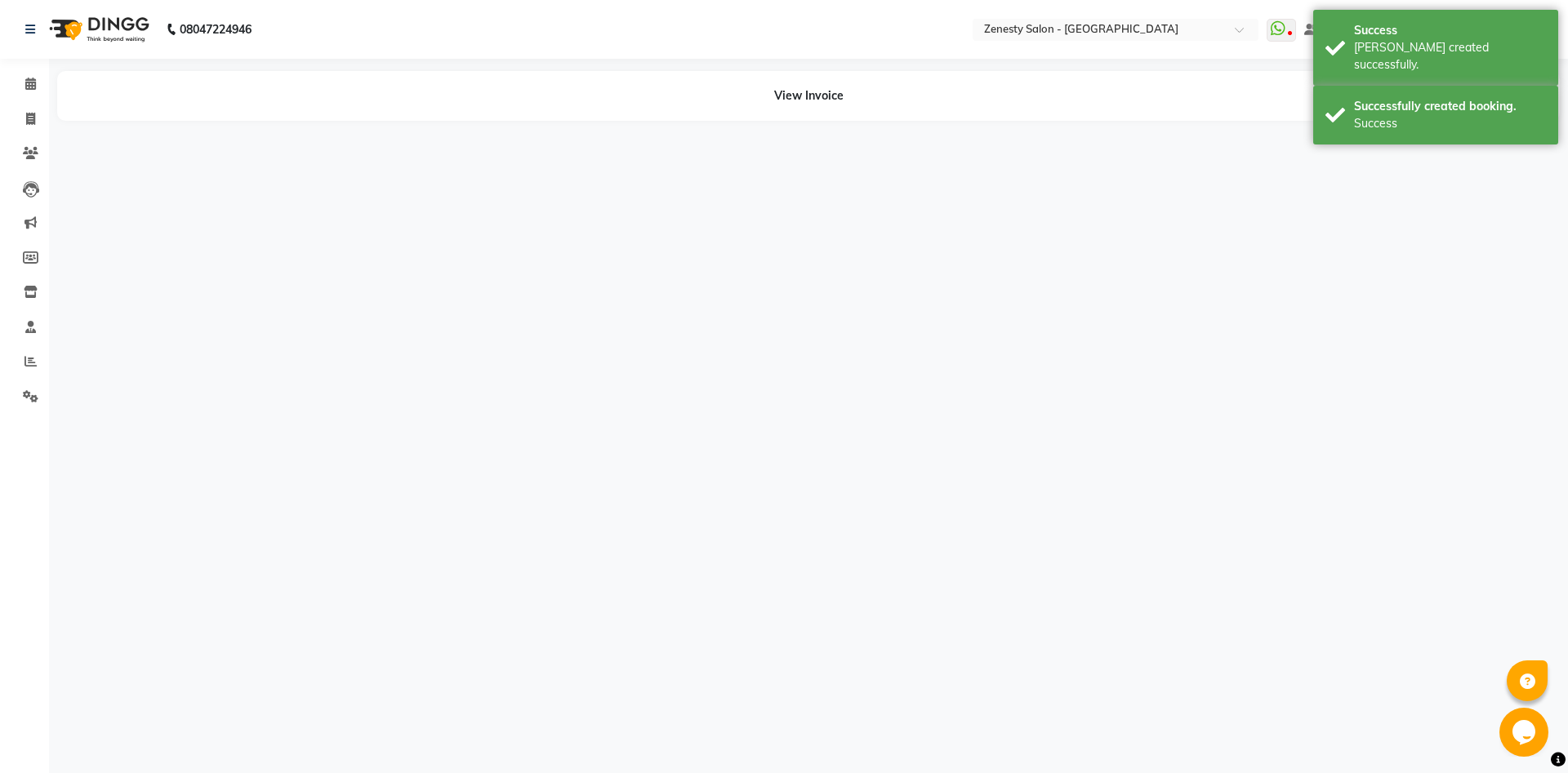
select select "40087"
select select "39501"
select select "62644"
select select "55258"
select select "79185"
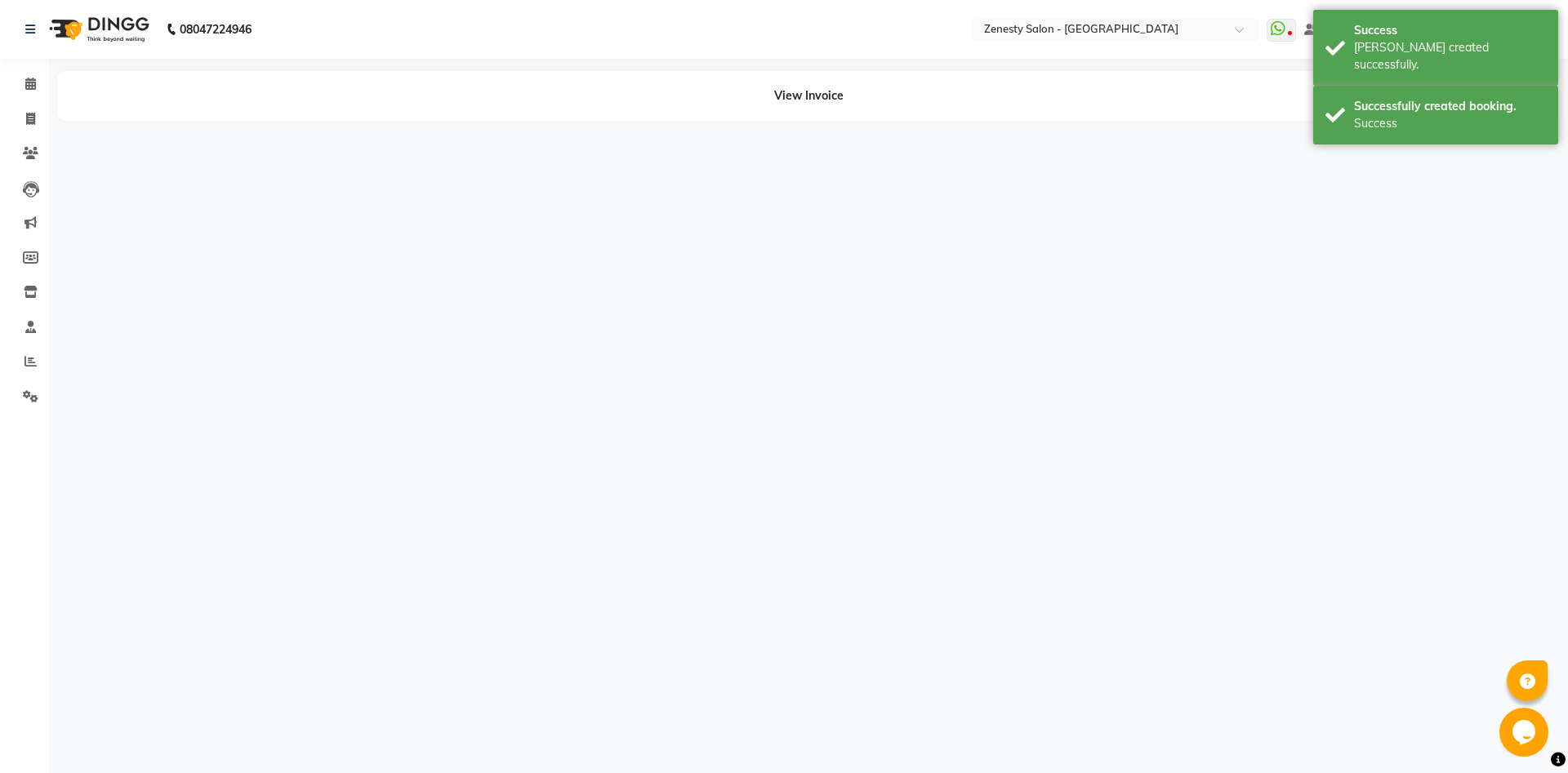
select select "78078"
select select "47782"
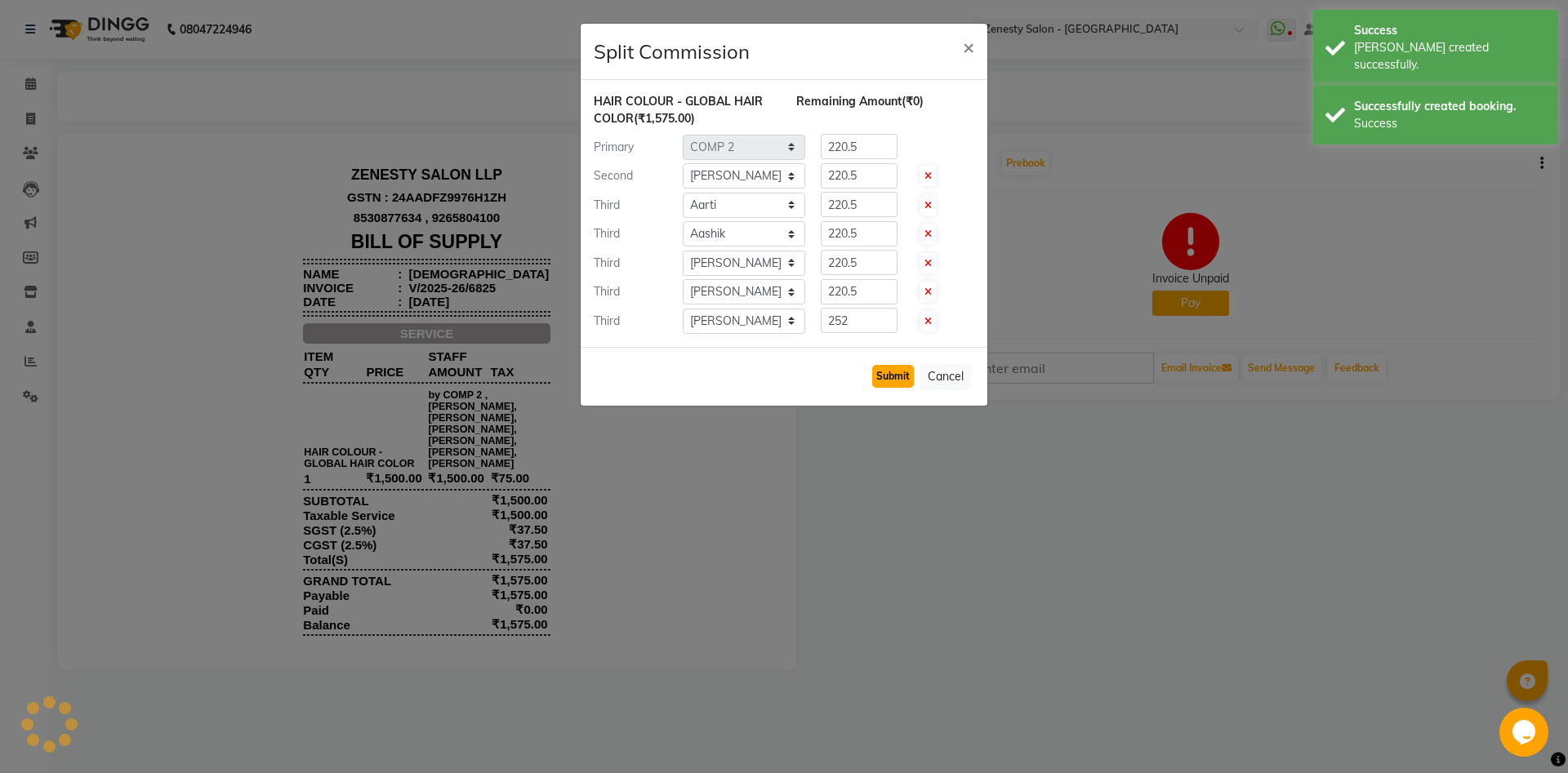
click at [901, 367] on button "Submit" at bounding box center [893, 377] width 42 height 23
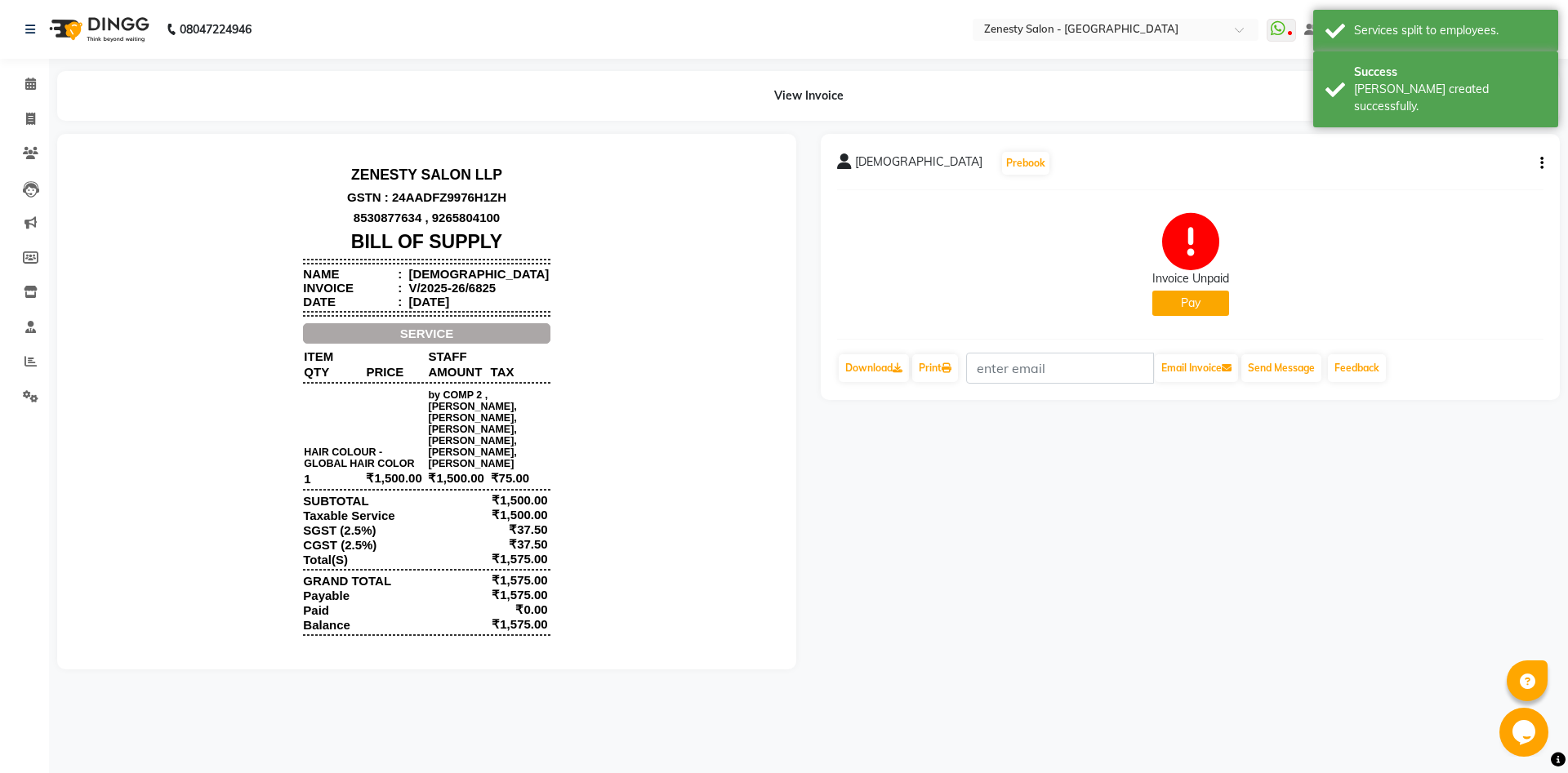
click at [1542, 164] on icon "button" at bounding box center [1541, 164] width 3 height 1
click at [1410, 181] on div "Edit Invoice" at bounding box center [1460, 184] width 112 height 21
select select "service"
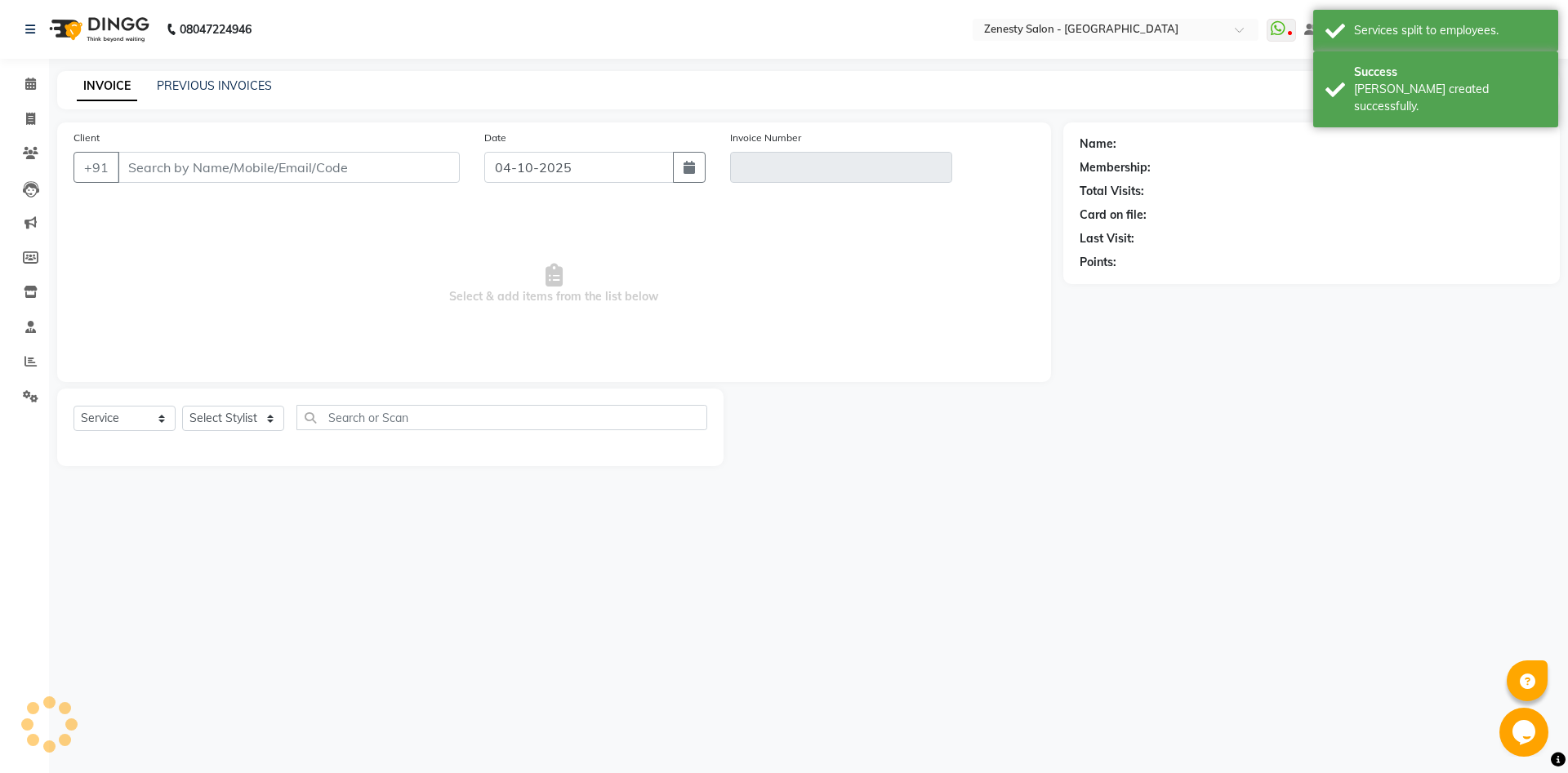
type input "19122579621"
type input "V/2025-26/6825"
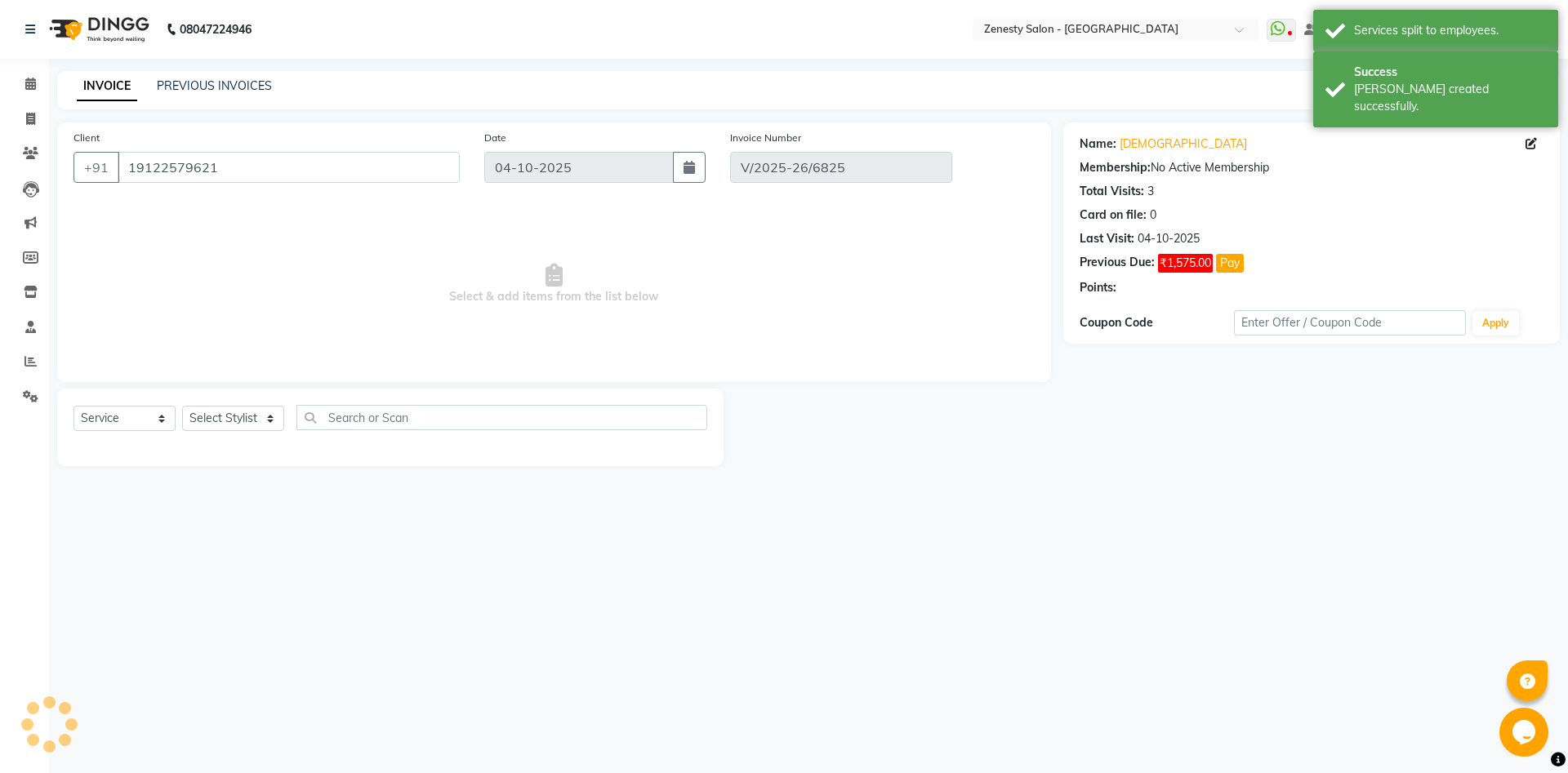
select select "select"
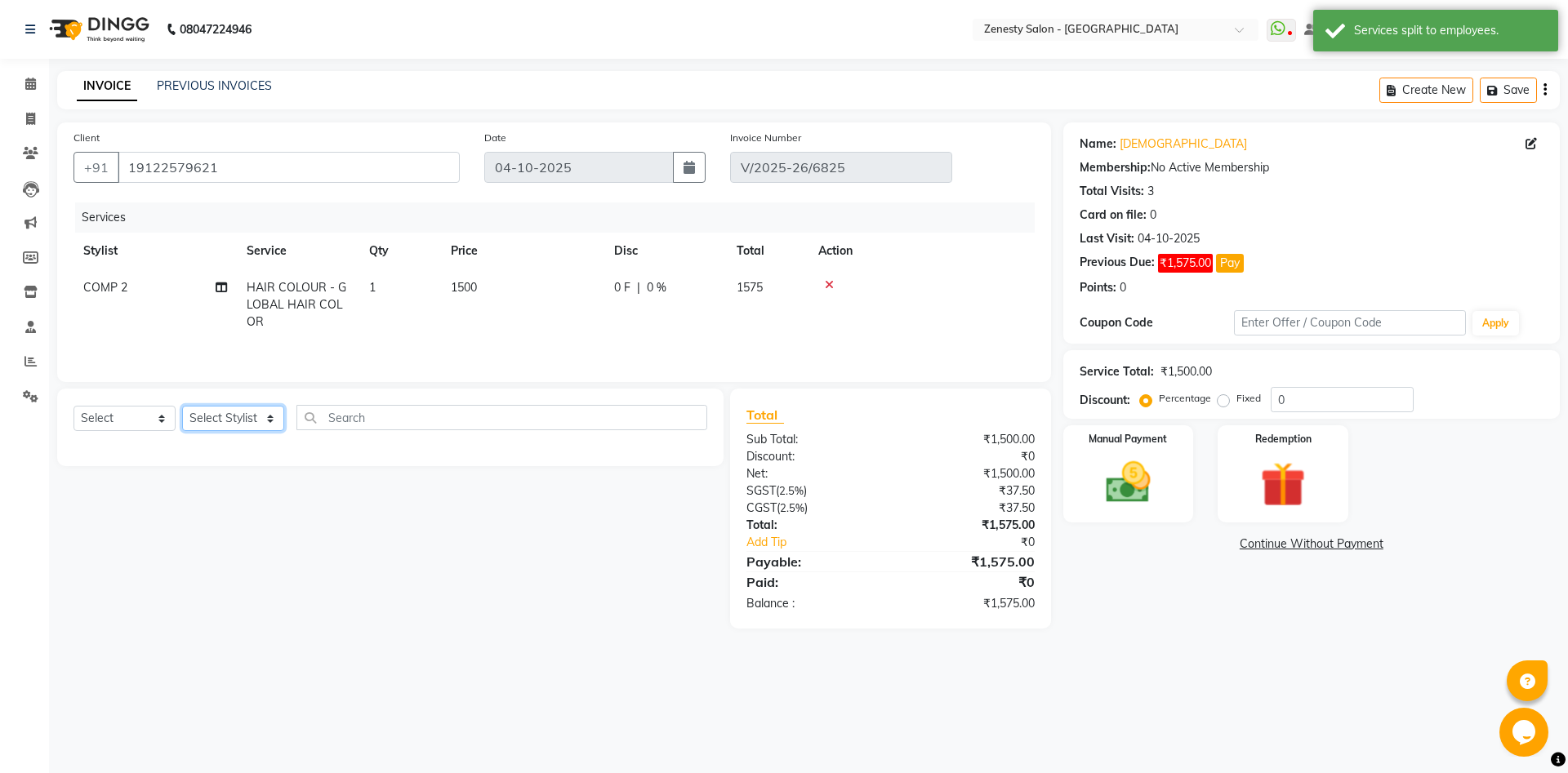
click at [182, 406] on select "Select Stylist Aanand Aarti Aashik Aesha Arsh Khalifa Ayan COMP 1 COMP 2 Darsha…" at bounding box center [233, 418] width 102 height 25
select select "40087"
click option "COMP 2" at bounding box center [0, 0] width 0 height 0
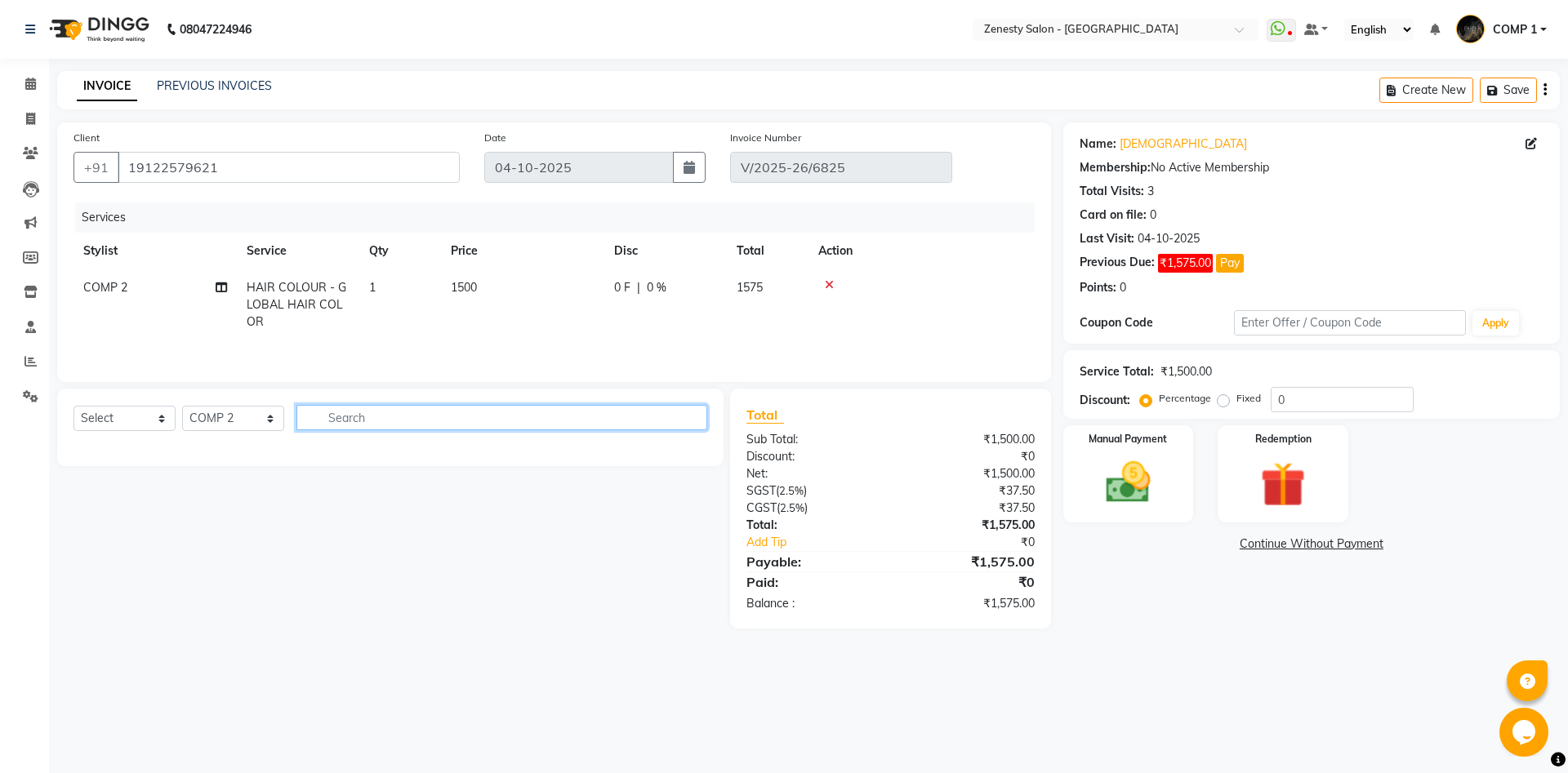
click at [402, 422] on input "text" at bounding box center [501, 417] width 410 height 25
click at [74, 406] on select "Select Service Product Membership Package Voucher Prepaid Gift Card" at bounding box center [125, 418] width 102 height 25
select select "service"
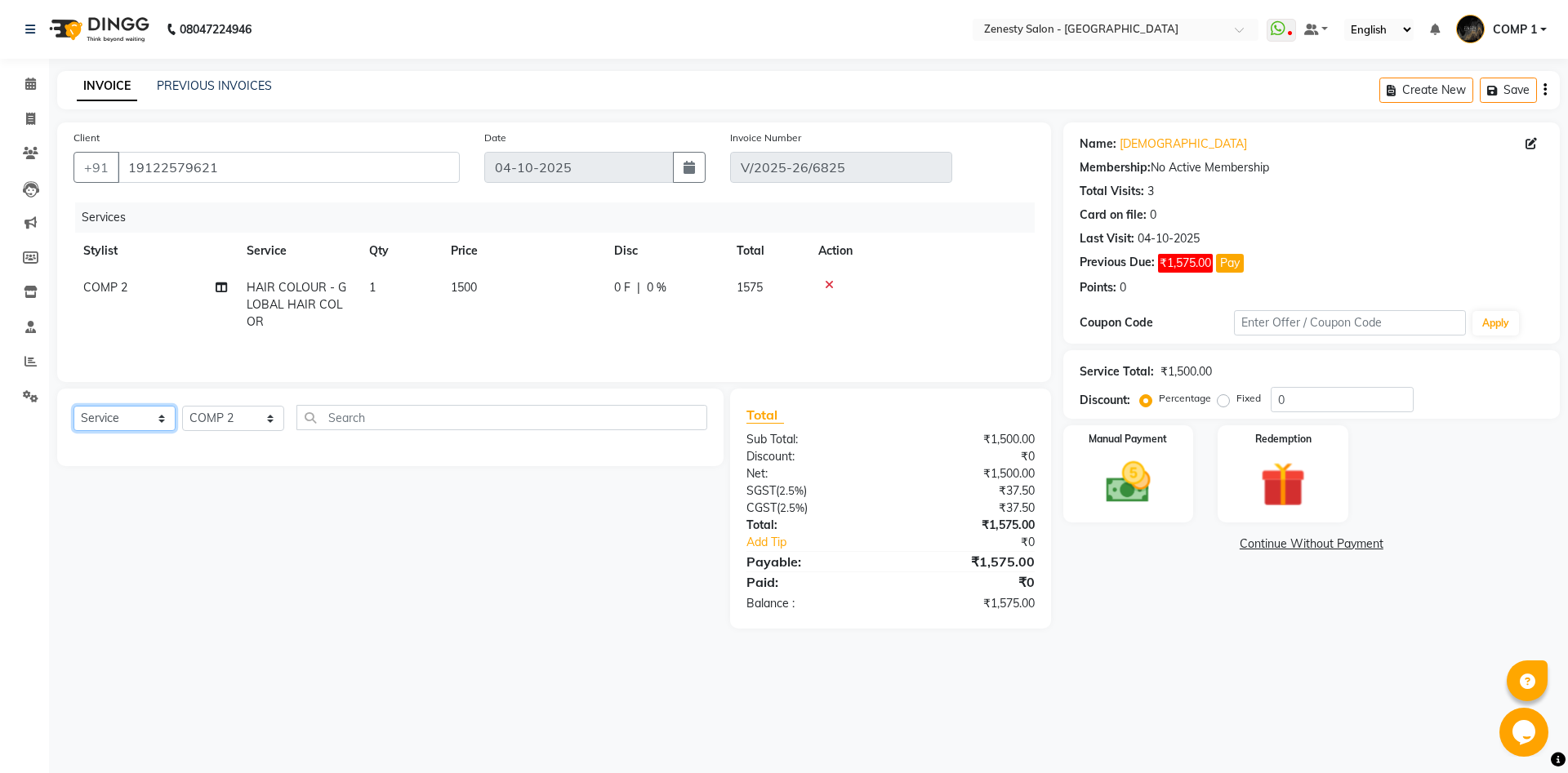
click option "Service" at bounding box center [0, 0] width 0 height 0
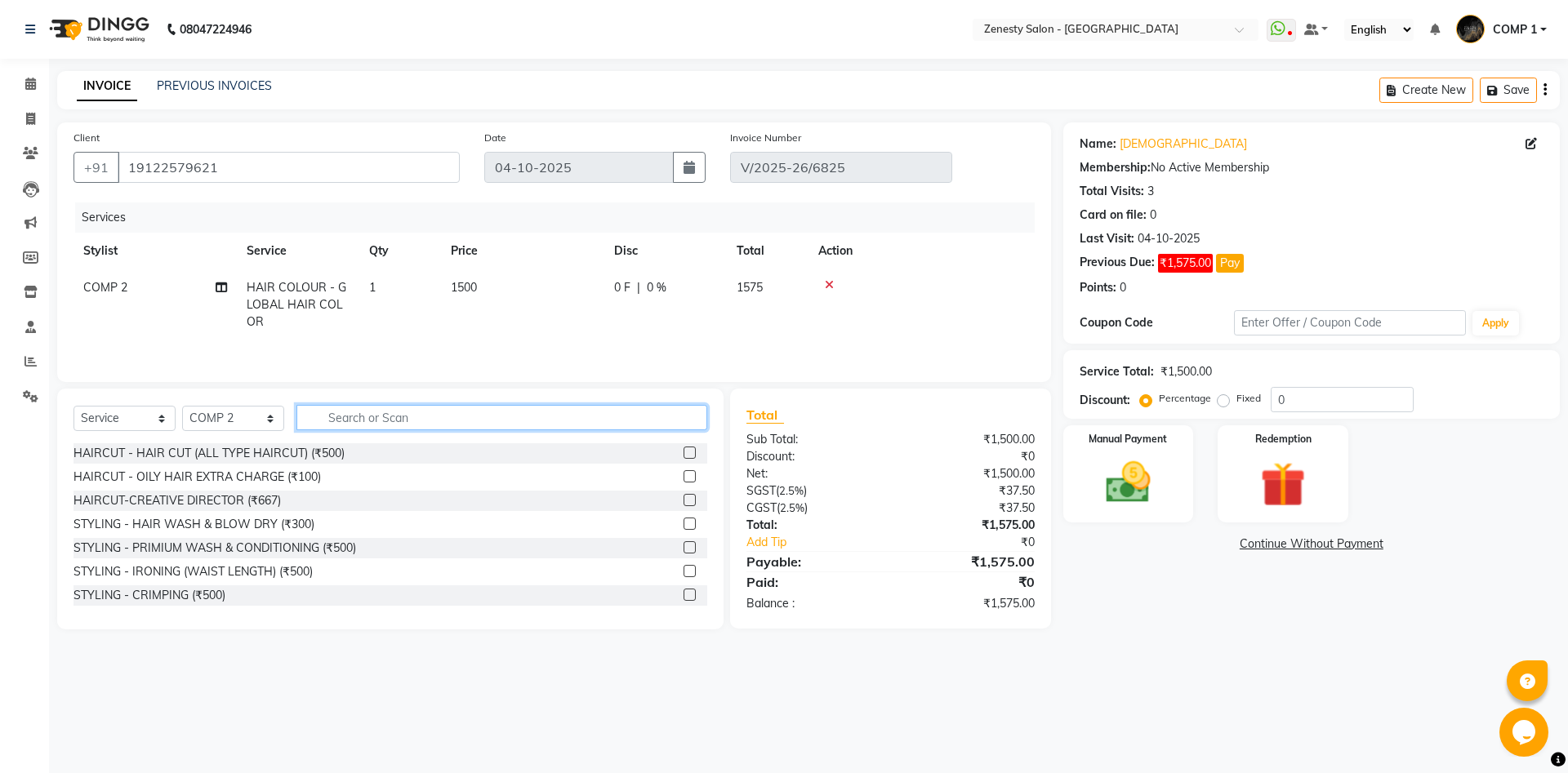
click at [428, 415] on input "text" at bounding box center [501, 417] width 410 height 25
click at [1263, 544] on link "Continue Without Payment" at bounding box center [1312, 544] width 490 height 17
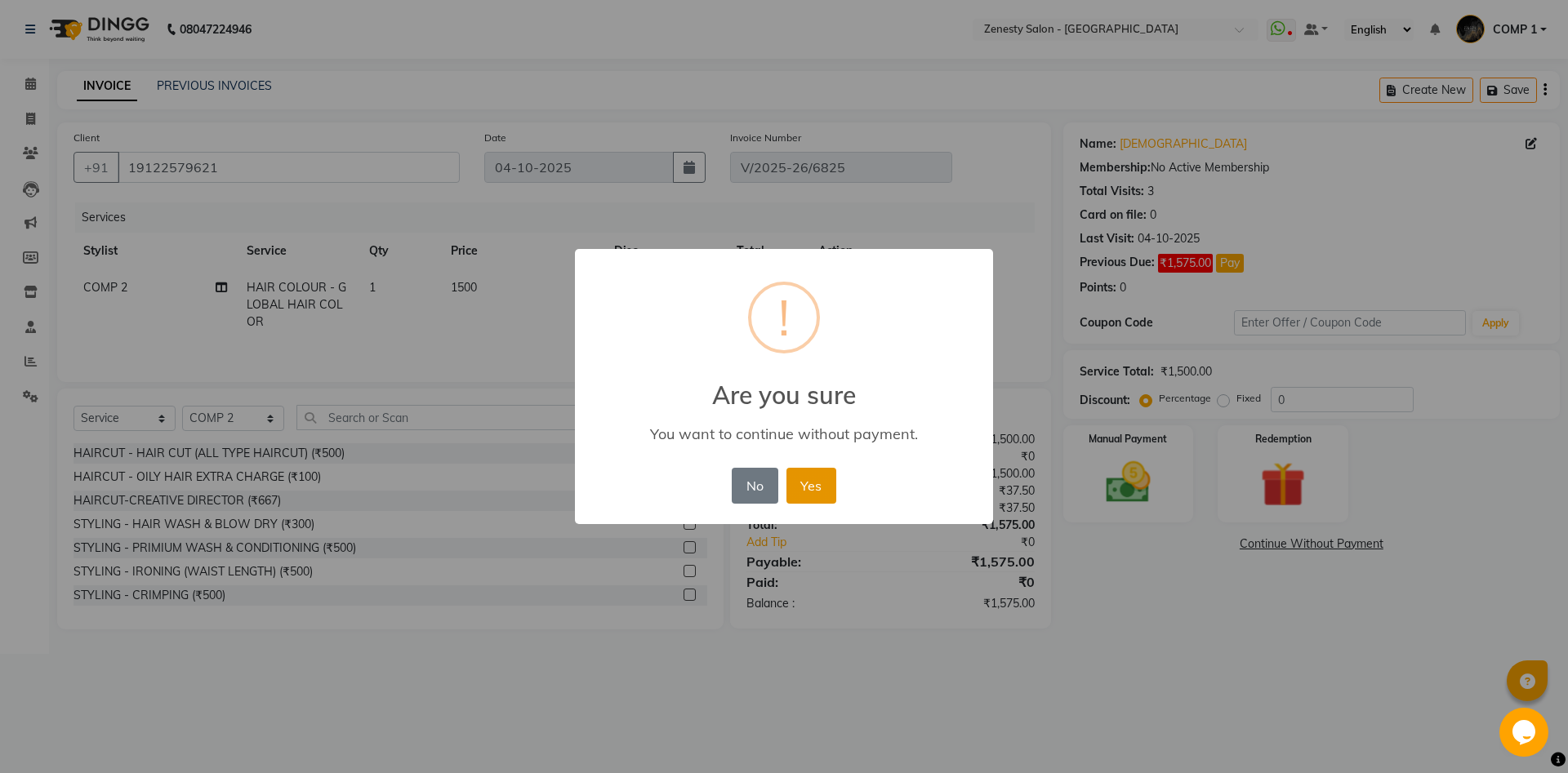
click at [831, 500] on button "Yes" at bounding box center [811, 485] width 50 height 35
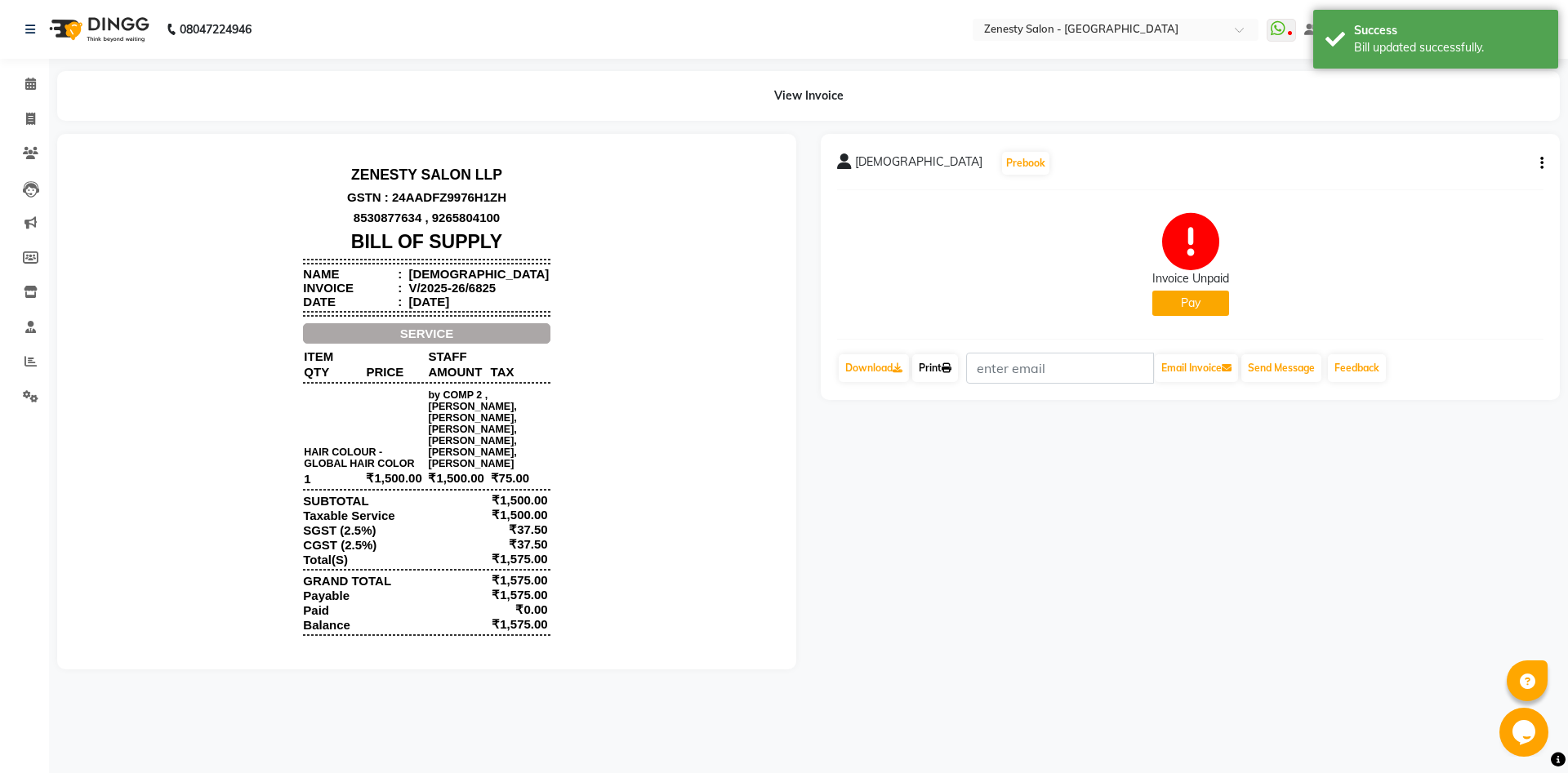
click at [938, 368] on link "Print" at bounding box center [934, 368] width 46 height 28
click at [1539, 169] on button "button" at bounding box center [1538, 164] width 10 height 17
click at [1449, 187] on div "Edit Invoice" at bounding box center [1460, 184] width 112 height 21
select select "service"
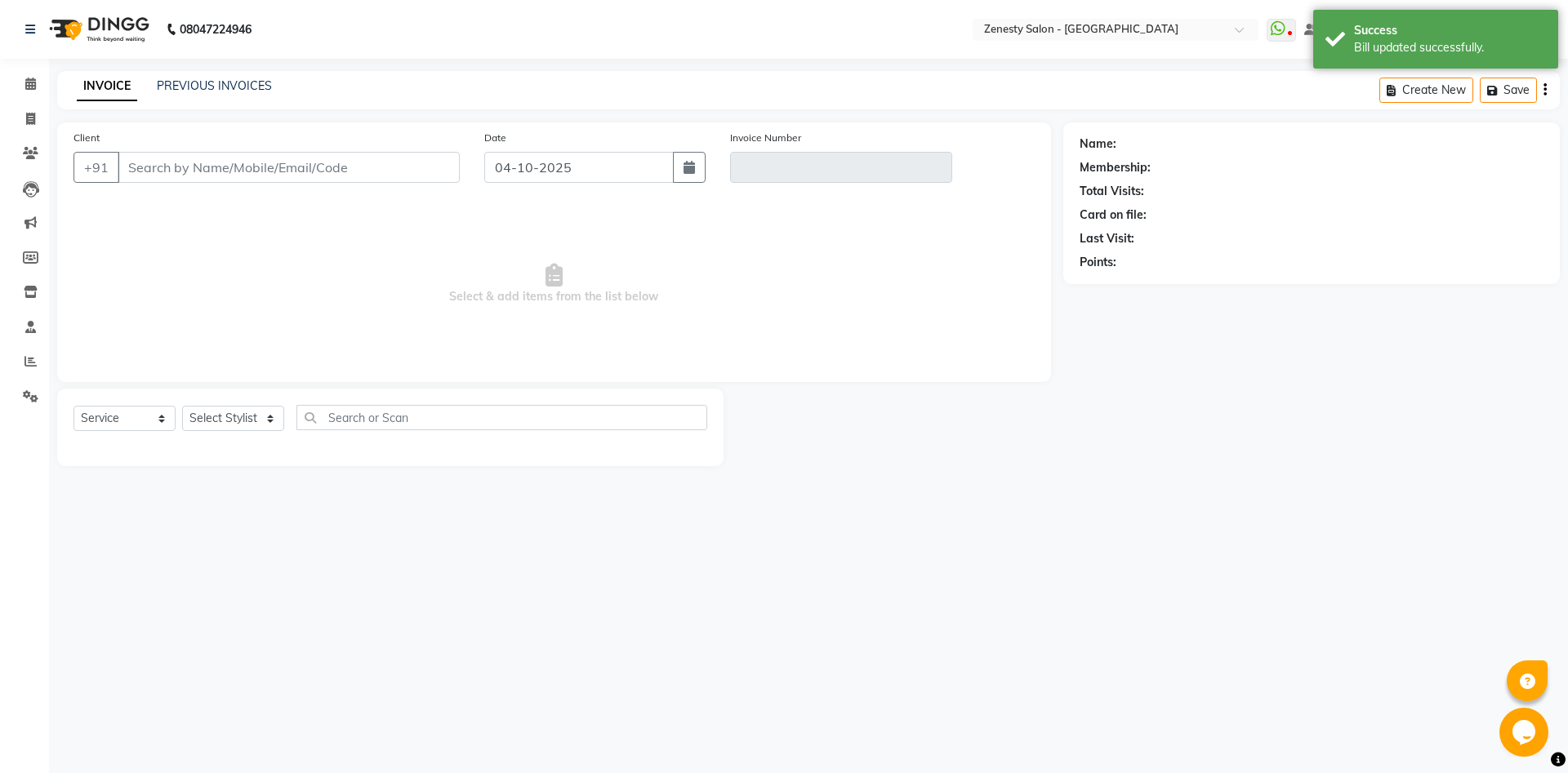
type input "19122579621"
type input "V/2025-26/6825"
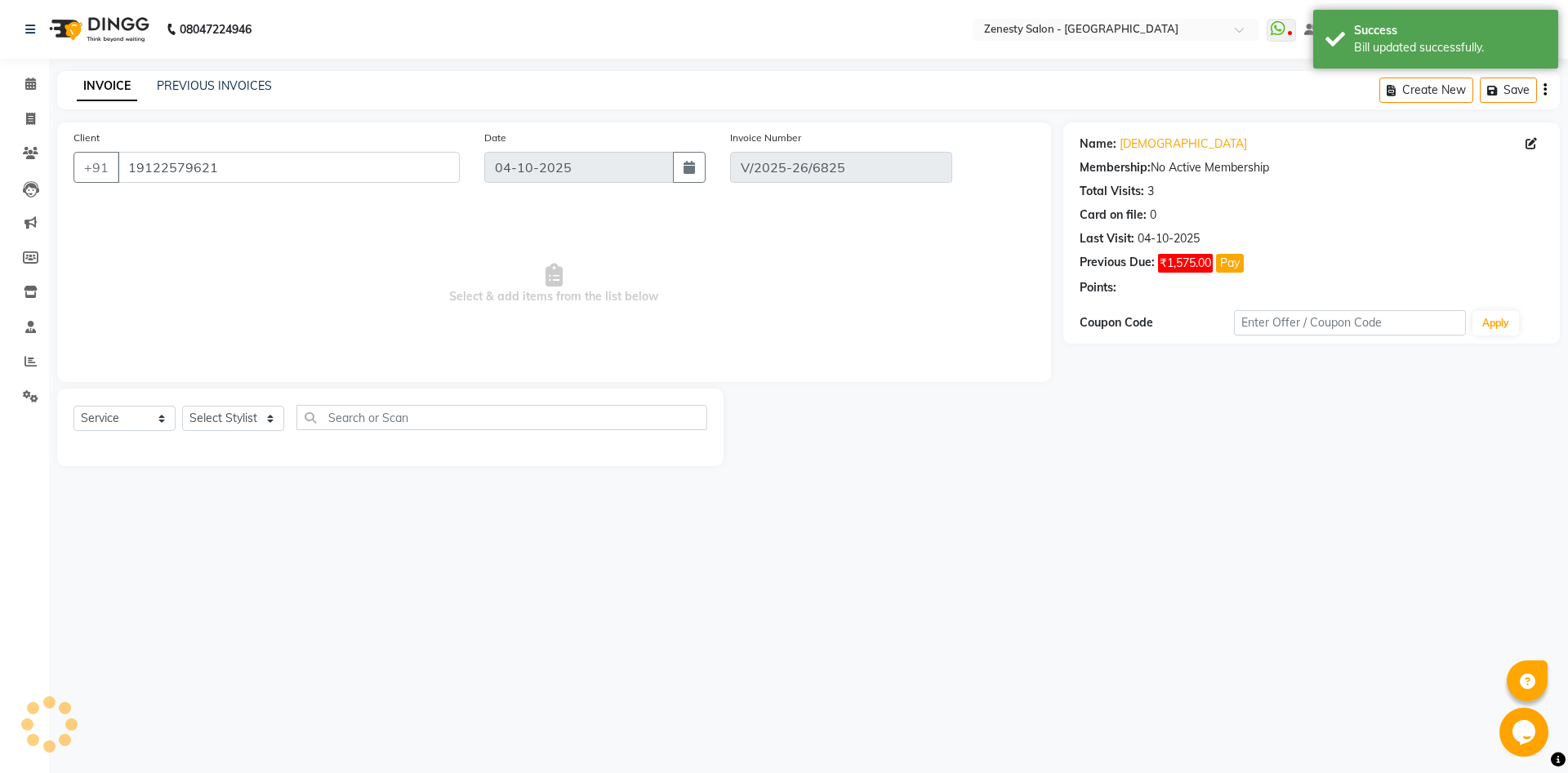
select select "select"
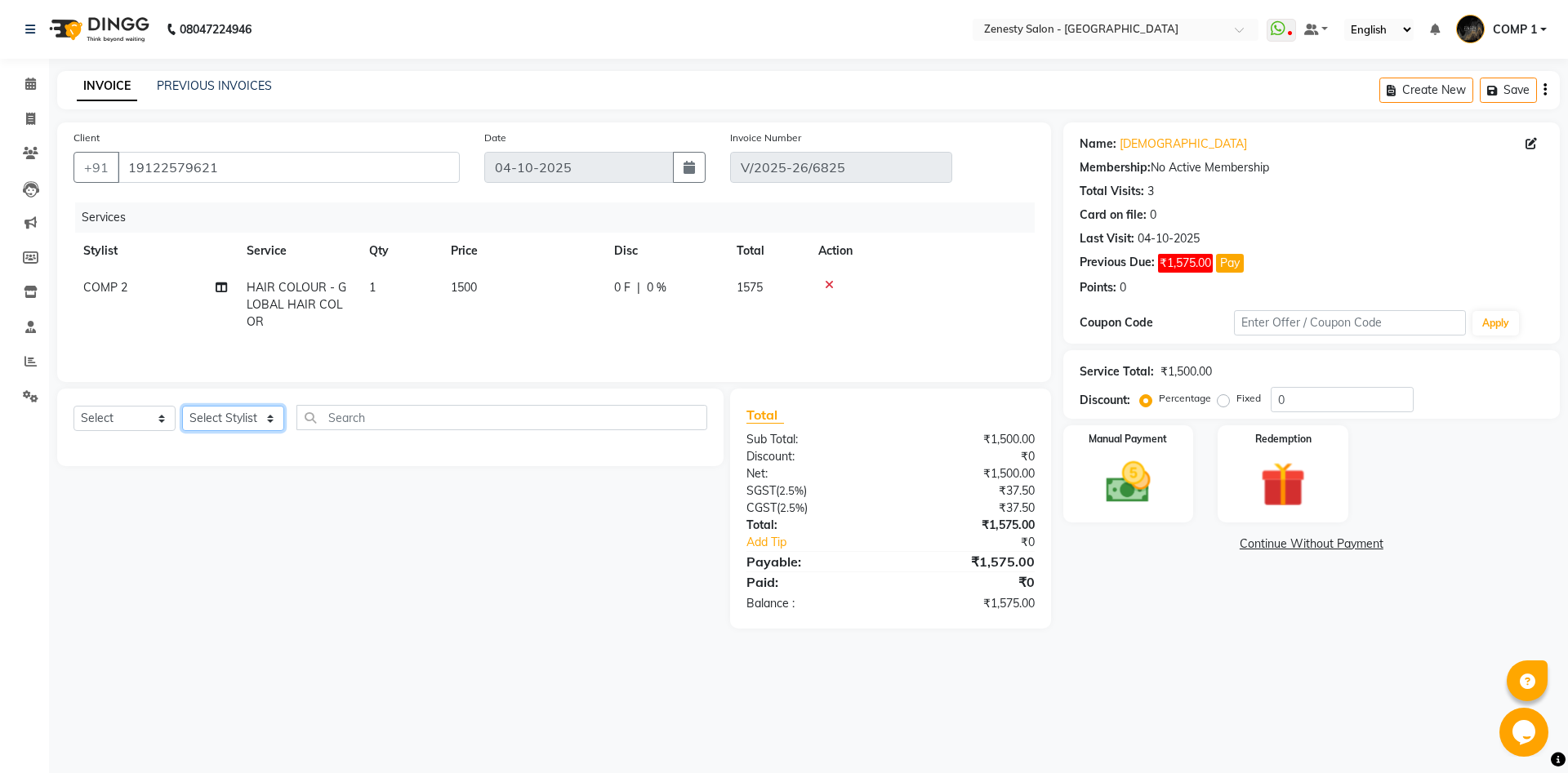
click at [182, 406] on select "Select Stylist Aanand Aarti Aashik Aesha Arsh Khalifa Ayan COMP 1 COMP 2 Darsha…" at bounding box center [233, 418] width 102 height 25
select select "40087"
click option "COMP 2" at bounding box center [0, 0] width 0 height 0
click at [74, 406] on select "Select Service Product Membership Package Voucher Prepaid Gift Card" at bounding box center [125, 418] width 102 height 25
select select "service"
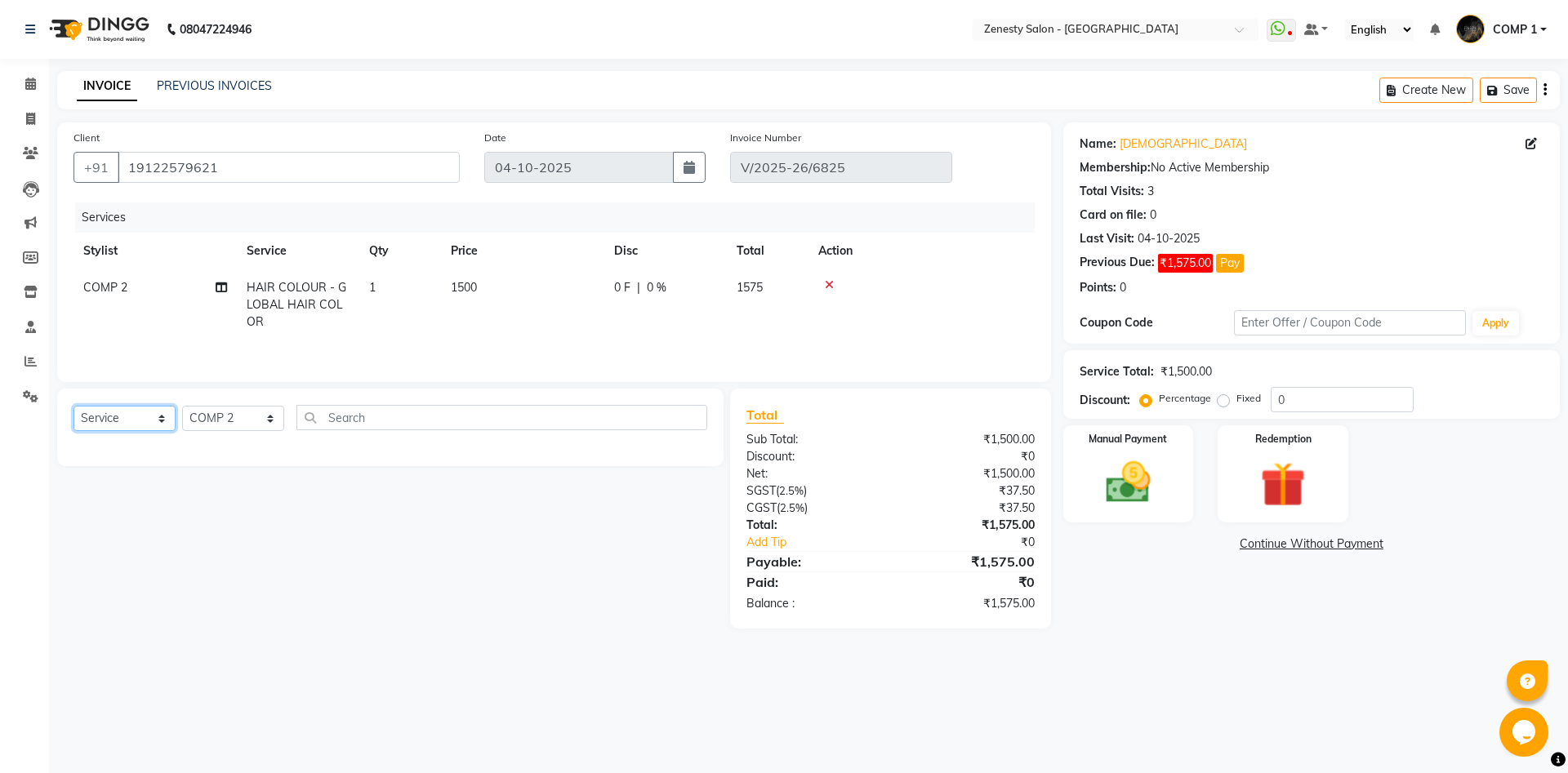
click option "Service" at bounding box center [0, 0] width 0 height 0
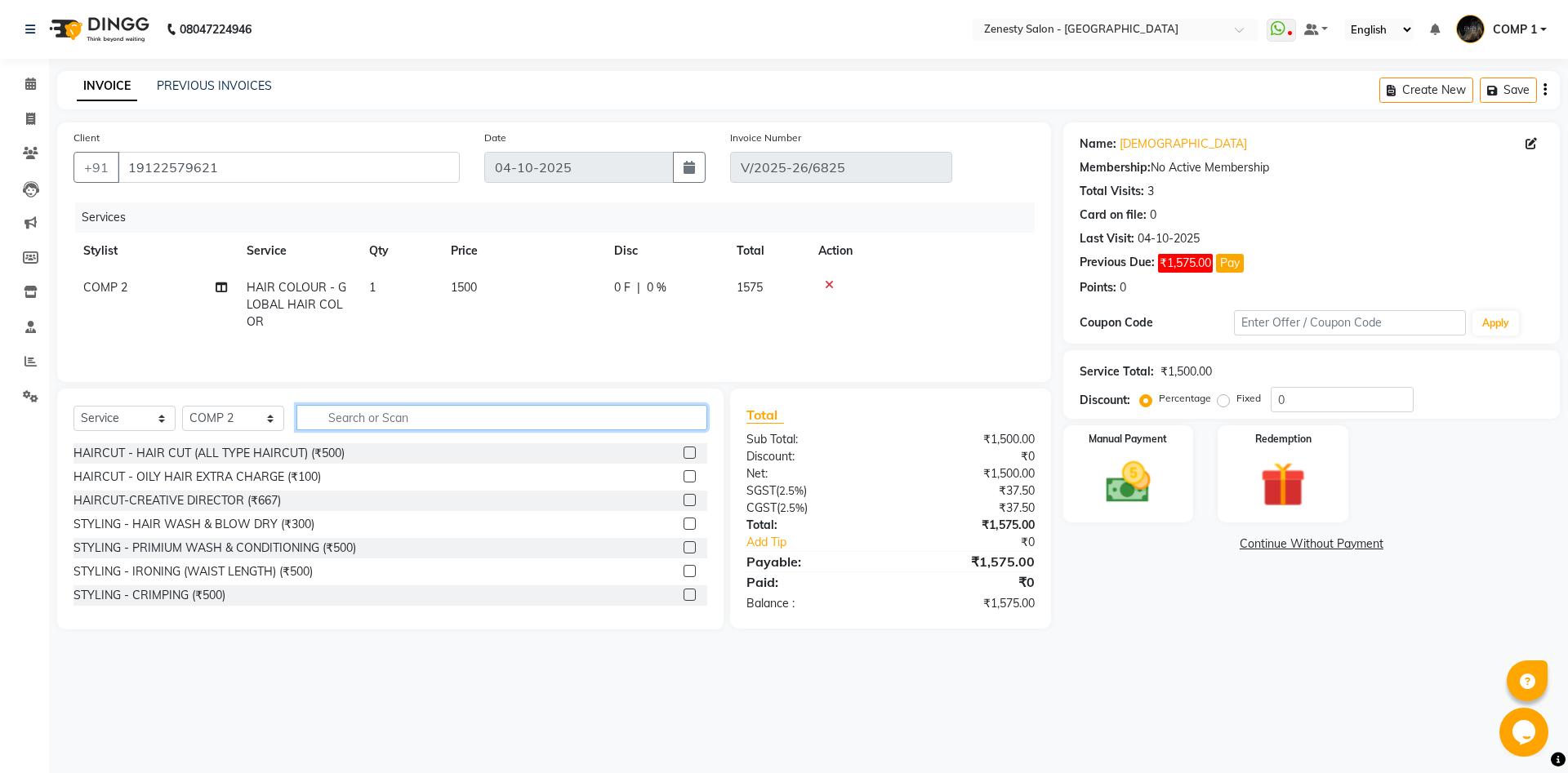
click at [377, 422] on input "text" at bounding box center [501, 417] width 410 height 25
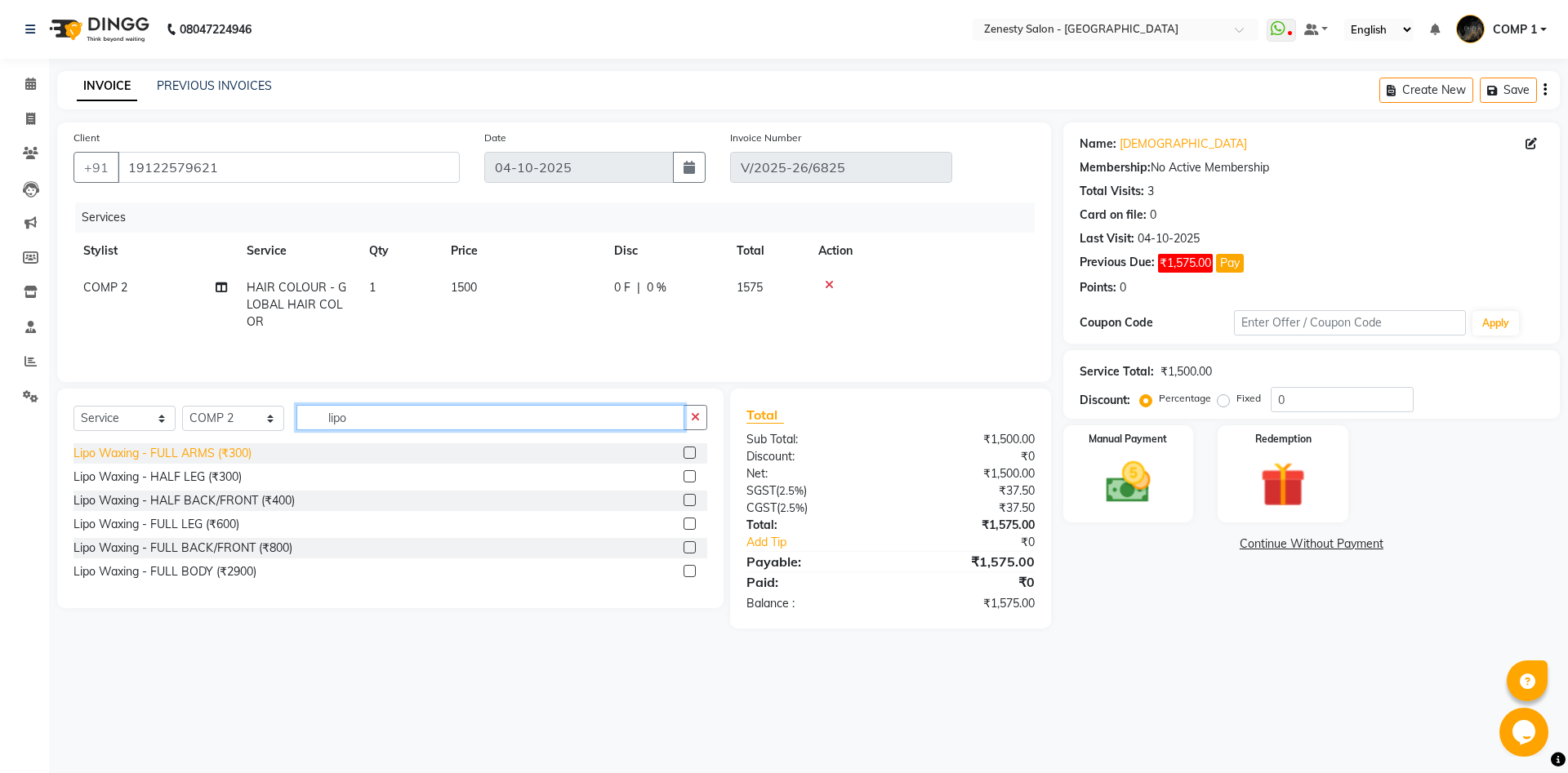
type input "lipo"
click at [215, 457] on div "Lipo Waxing - FULL ARMS (₹300)" at bounding box center [163, 454] width 178 height 17
checkbox input "false"
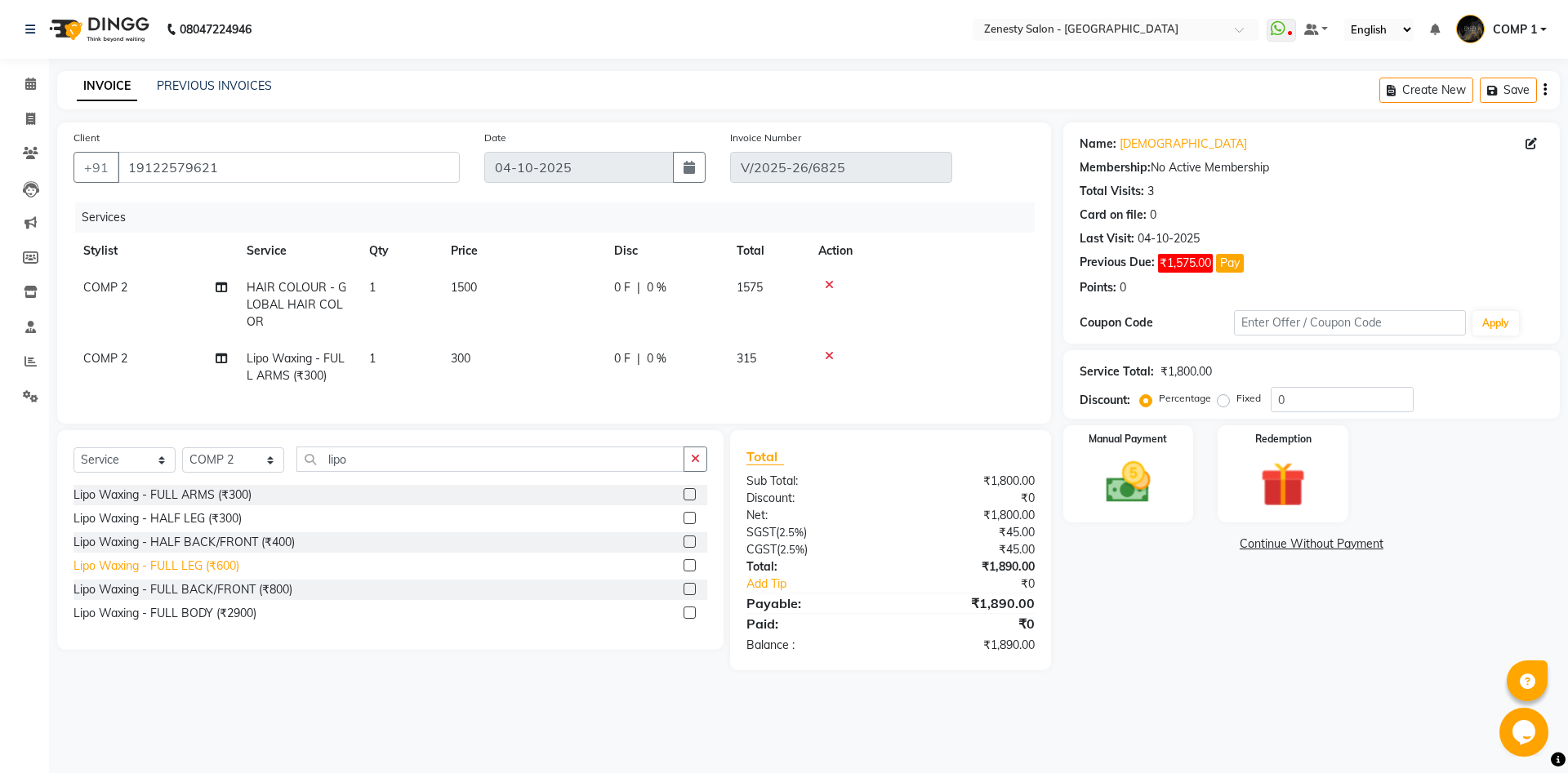
click at [215, 572] on div "Lipo Waxing - FULL LEG (₹600)" at bounding box center [156, 566] width 165 height 17
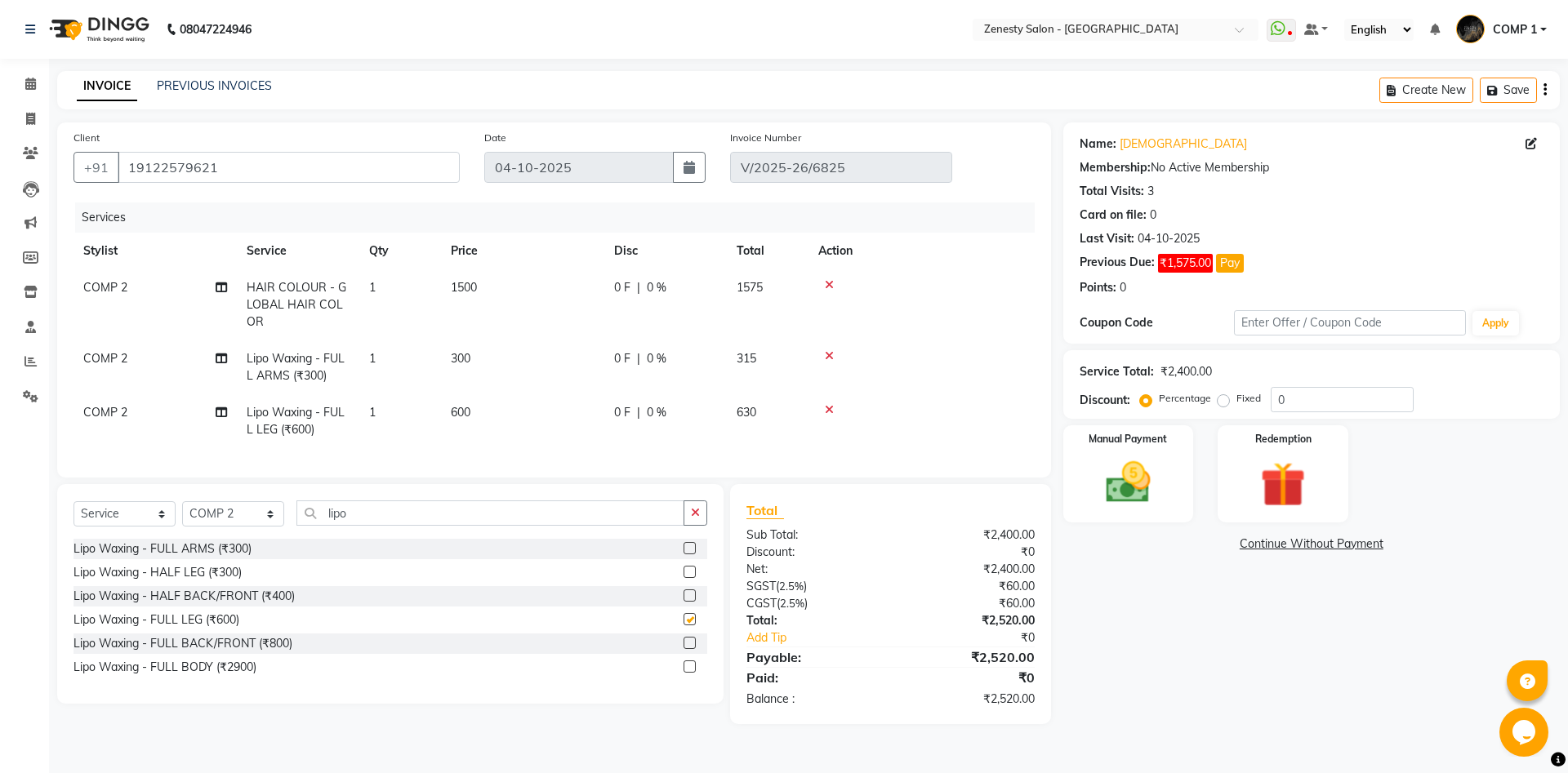
checkbox input "false"
drag, startPoint x: 376, startPoint y: 516, endPoint x: 241, endPoint y: 548, distance: 138.7
click at [296, 525] on input "lipo" at bounding box center [490, 512] width 388 height 25
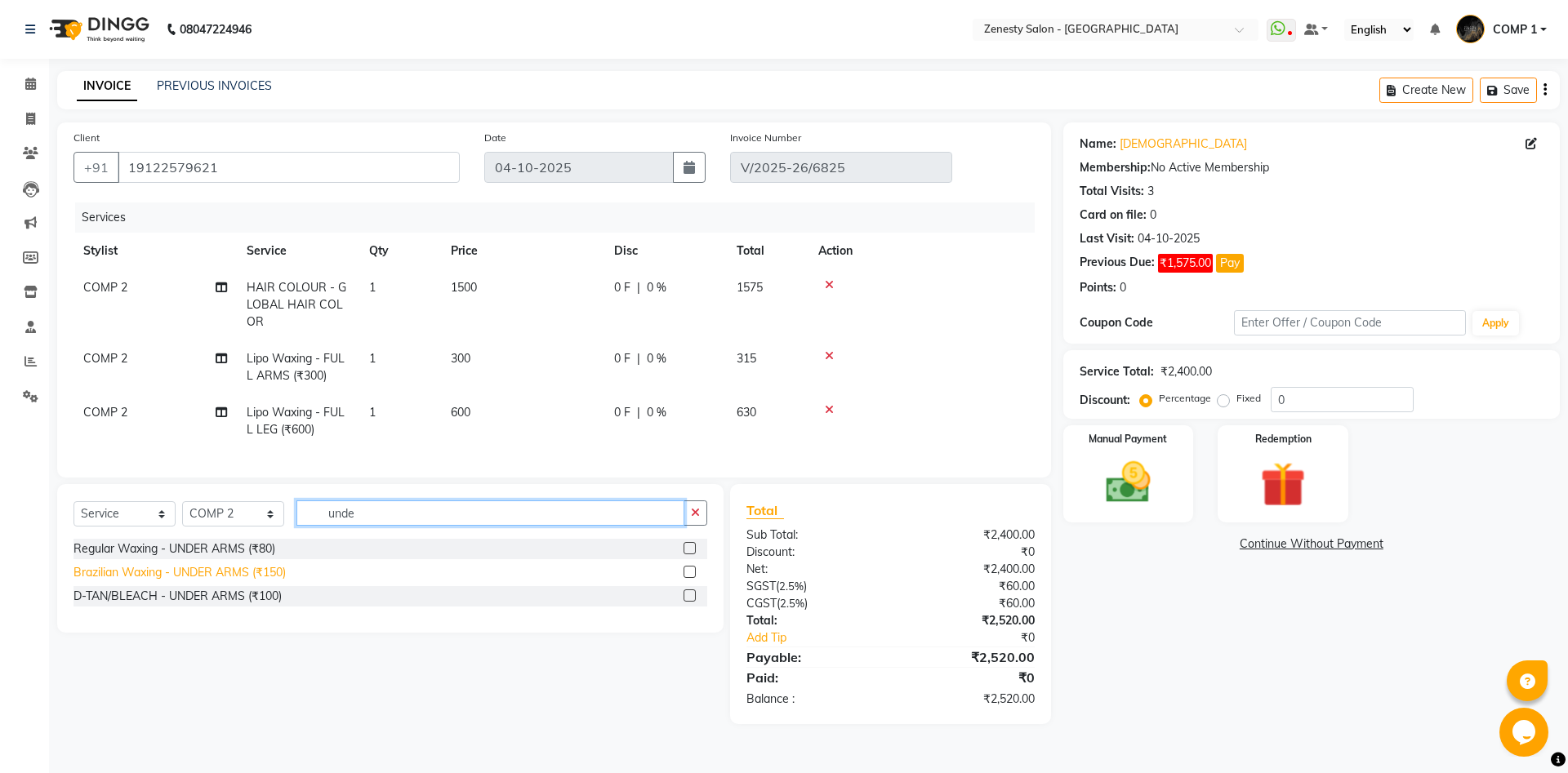
type input "unde"
click at [116, 570] on div "Brazilian Waxing - UNDER ARMS (₹150)" at bounding box center [179, 573] width 212 height 17
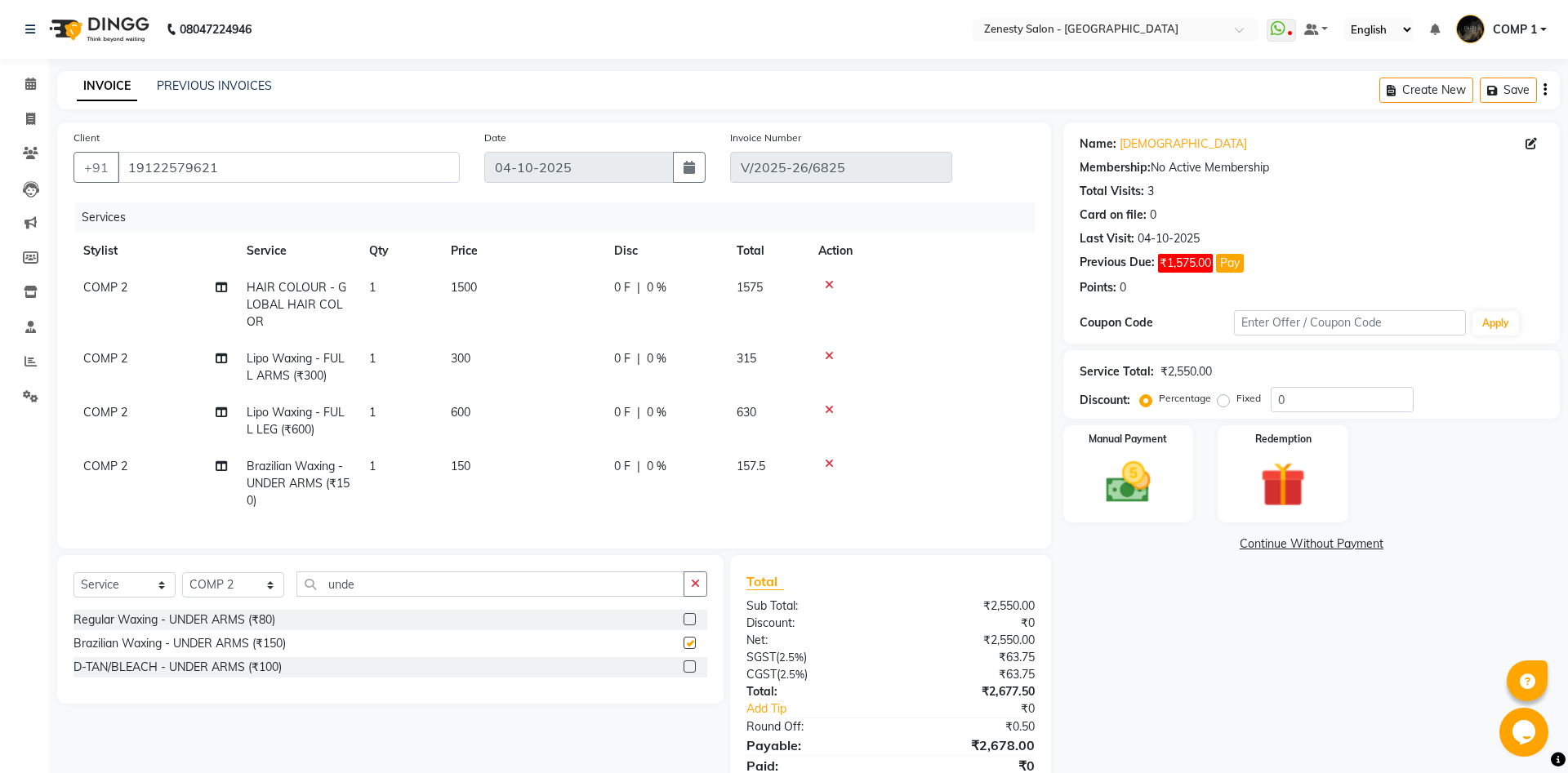
checkbox input "false"
drag, startPoint x: 396, startPoint y: 581, endPoint x: 283, endPoint y: 606, distance: 115.7
click at [296, 596] on input "unde" at bounding box center [490, 583] width 388 height 25
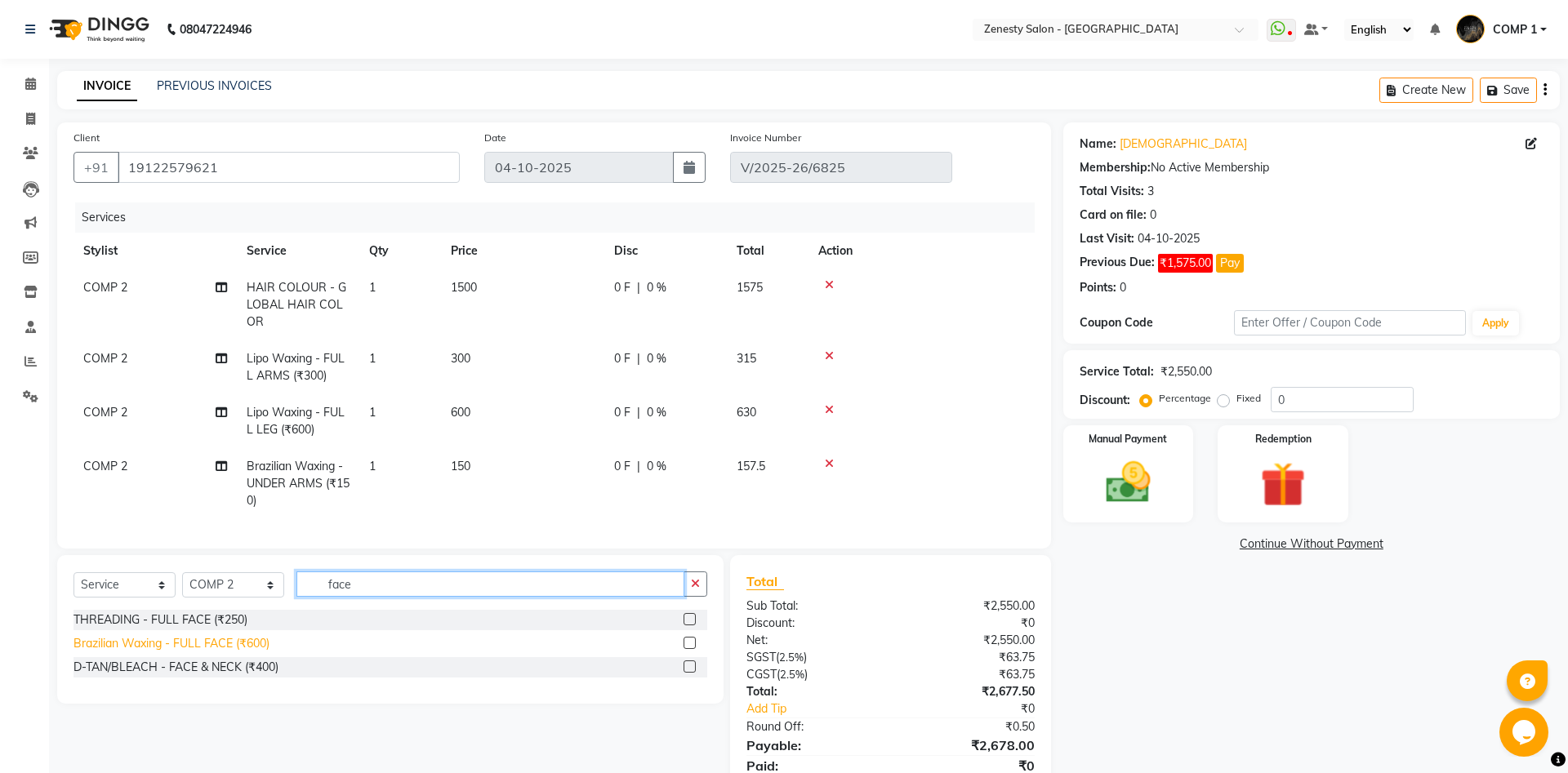
type input "face"
click at [225, 650] on div "Brazilian Waxing - FULL FACE (₹600)" at bounding box center [171, 644] width 196 height 17
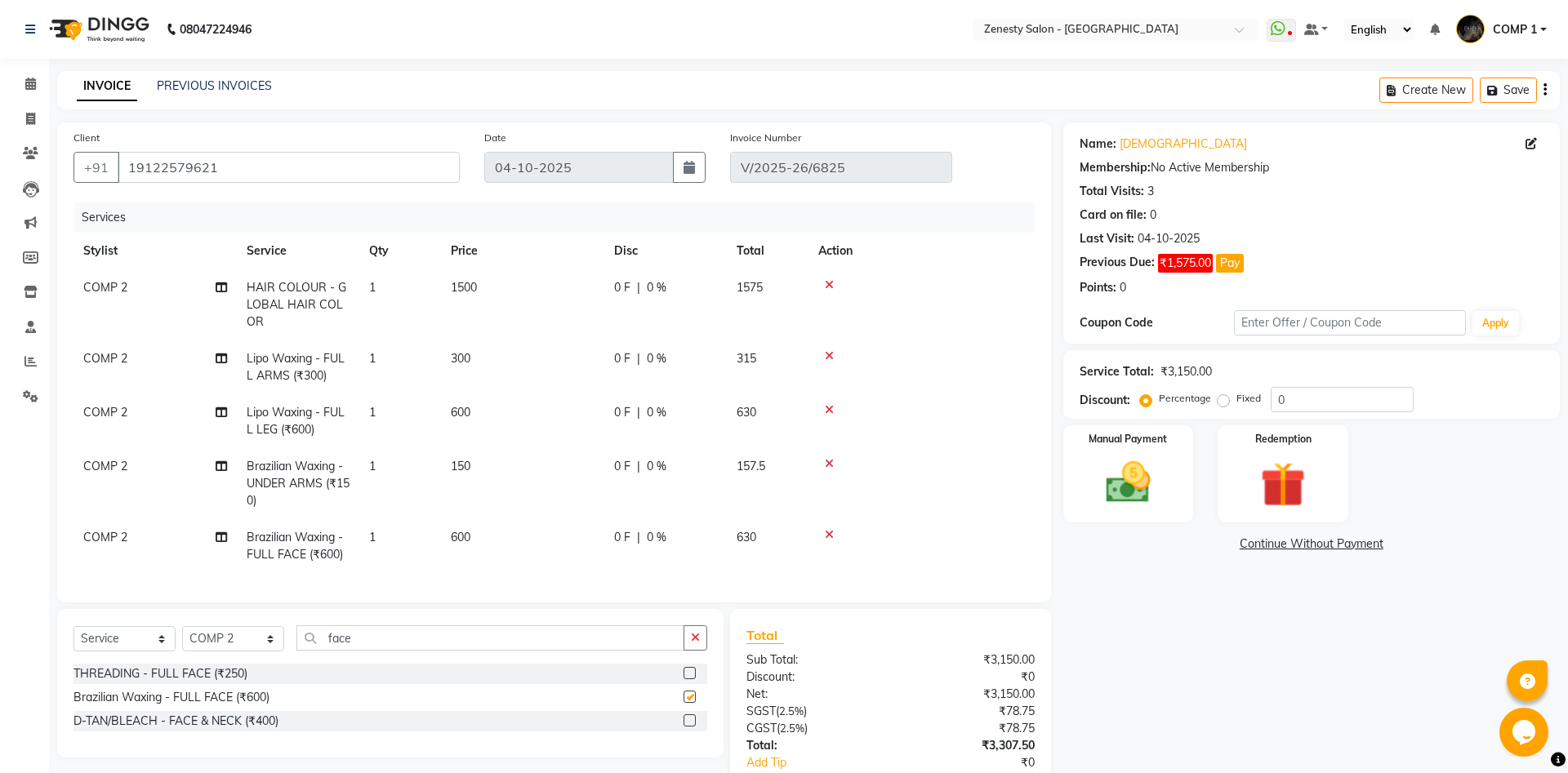
checkbox input "false"
drag, startPoint x: 369, startPoint y: 637, endPoint x: 270, endPoint y: 654, distance: 100.4
click at [296, 651] on input "face" at bounding box center [490, 637] width 388 height 25
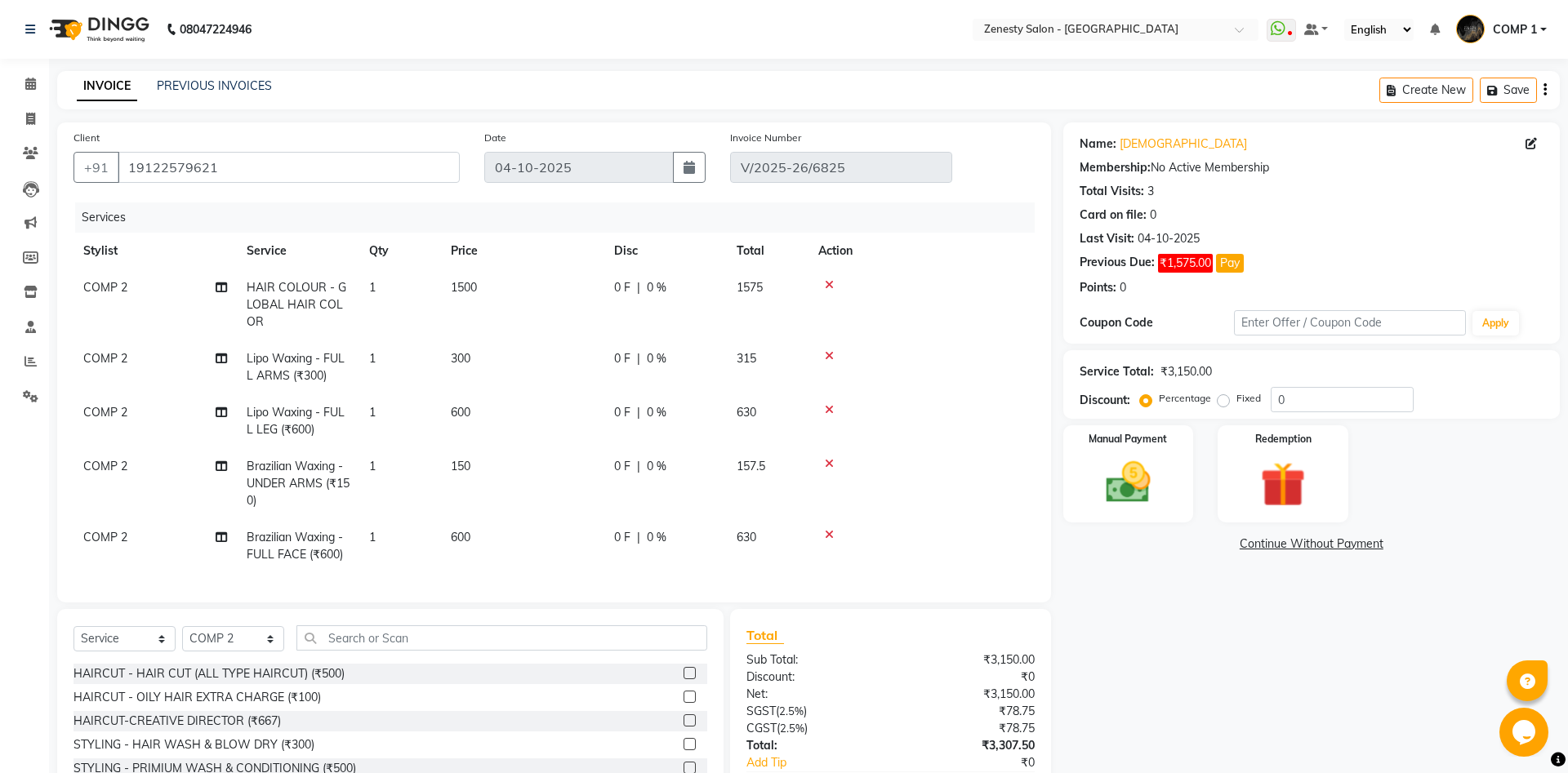
click at [468, 293] on span "1500" at bounding box center [464, 287] width 26 height 15
select select "40087"
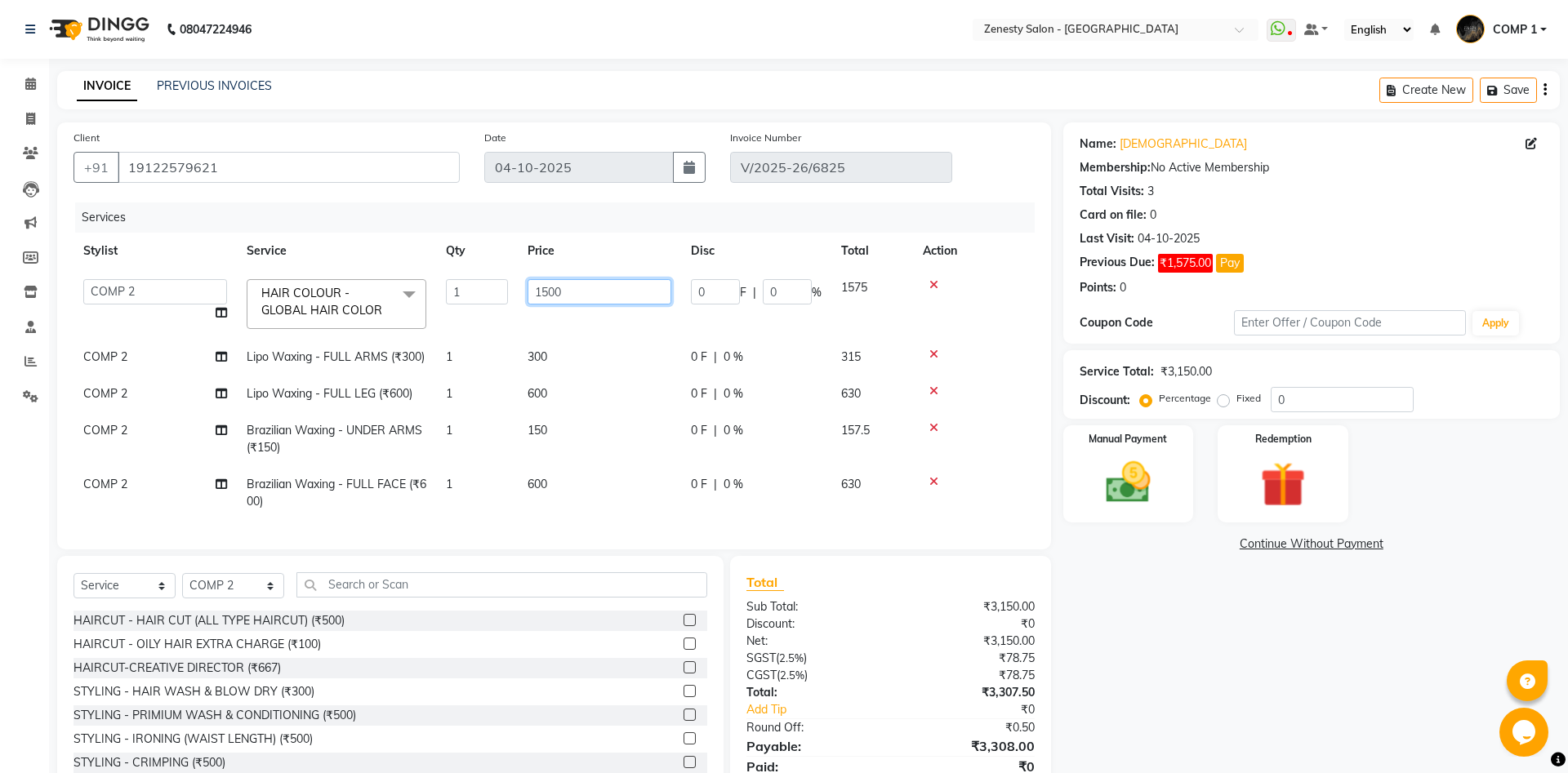
drag, startPoint x: 571, startPoint y: 289, endPoint x: 524, endPoint y: 299, distance: 48.1
click at [527, 299] on input "1500" at bounding box center [599, 291] width 144 height 25
type input "2200"
click at [614, 383] on tbody "Aanand Aarti Aashik Aesha Arsh Khalifa Ayan COMP 1 COMP 2 Darshan Dhara Farjan …" at bounding box center [554, 394] width 961 height 250
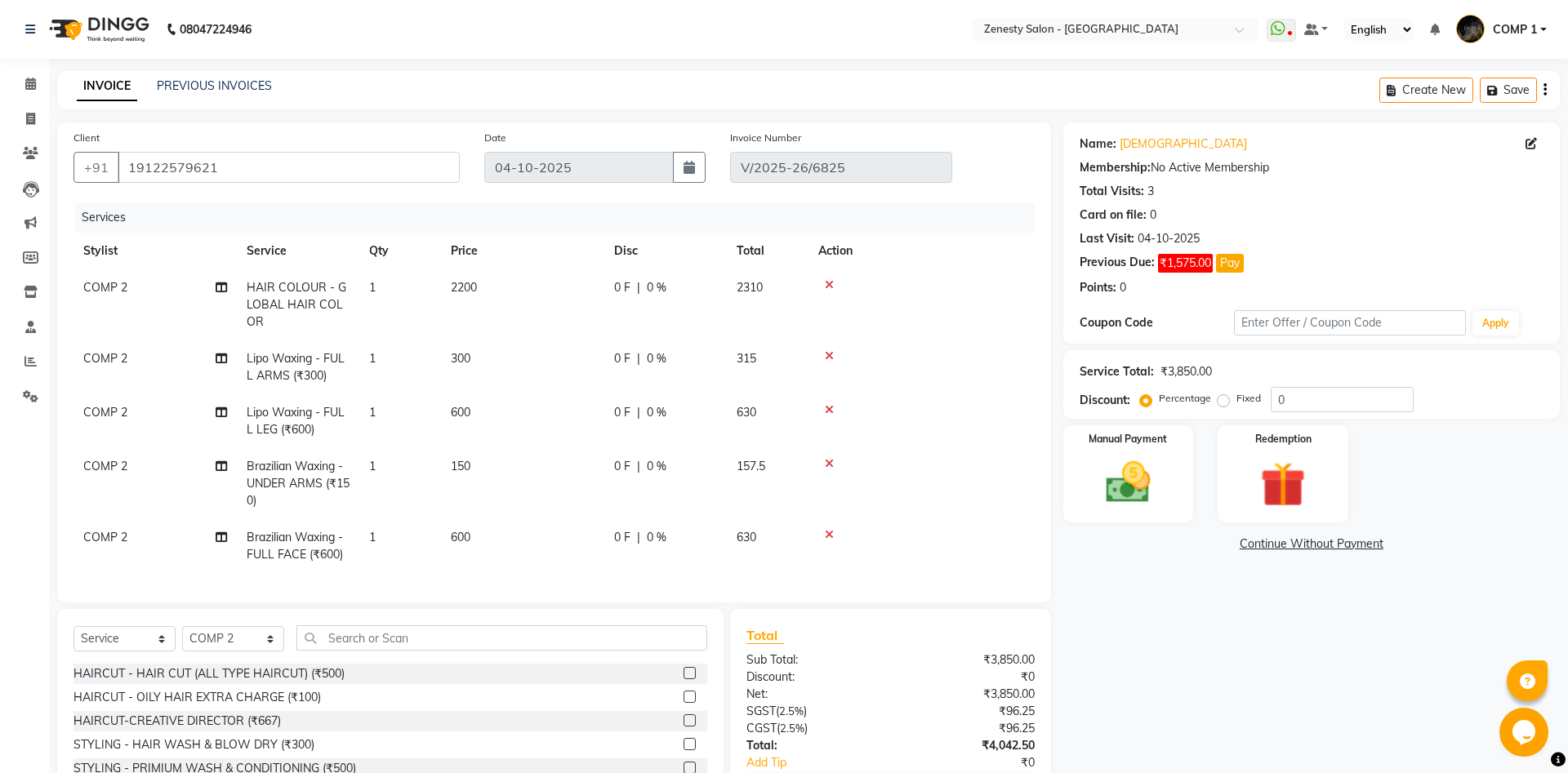
scroll to position [118, 0]
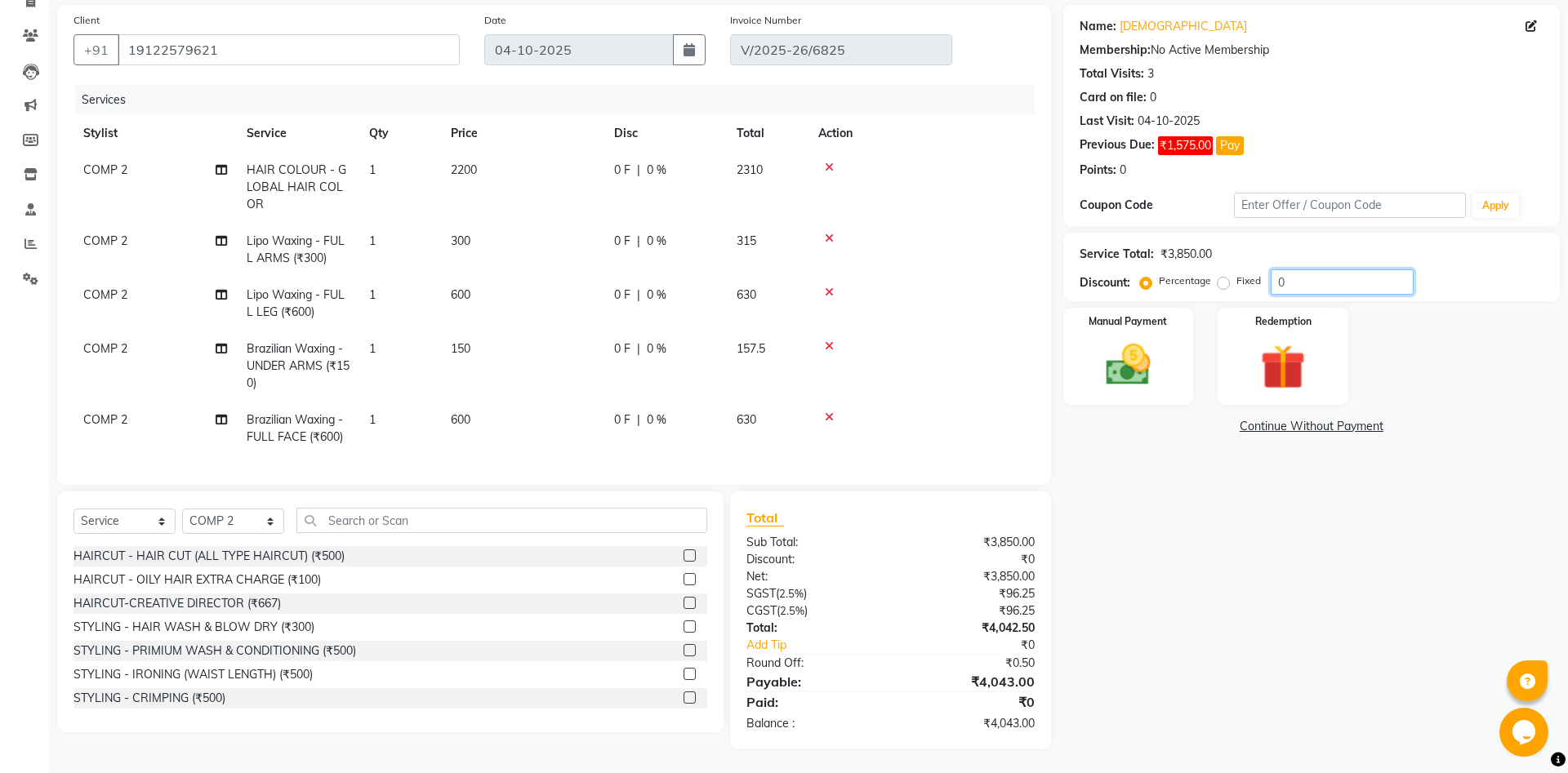
drag, startPoint x: 1294, startPoint y: 274, endPoint x: 1231, endPoint y: 314, distance: 74.6
click at [1270, 294] on input "0" at bounding box center [1341, 281] width 143 height 25
click at [1299, 288] on input "0" at bounding box center [1341, 281] width 143 height 25
click at [1287, 422] on link "Continue Without Payment" at bounding box center [1312, 427] width 490 height 17
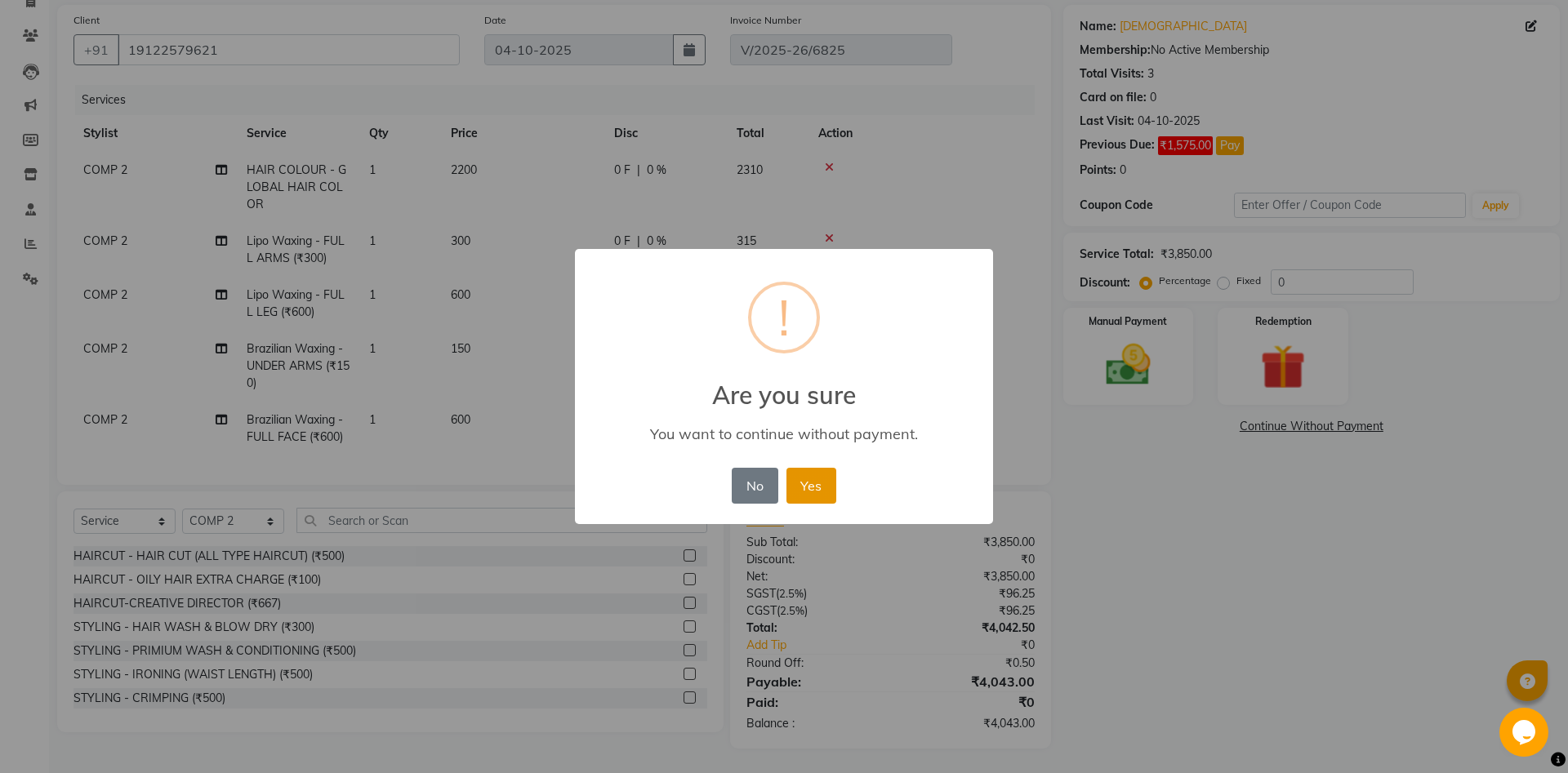
click at [820, 480] on button "Yes" at bounding box center [811, 485] width 50 height 35
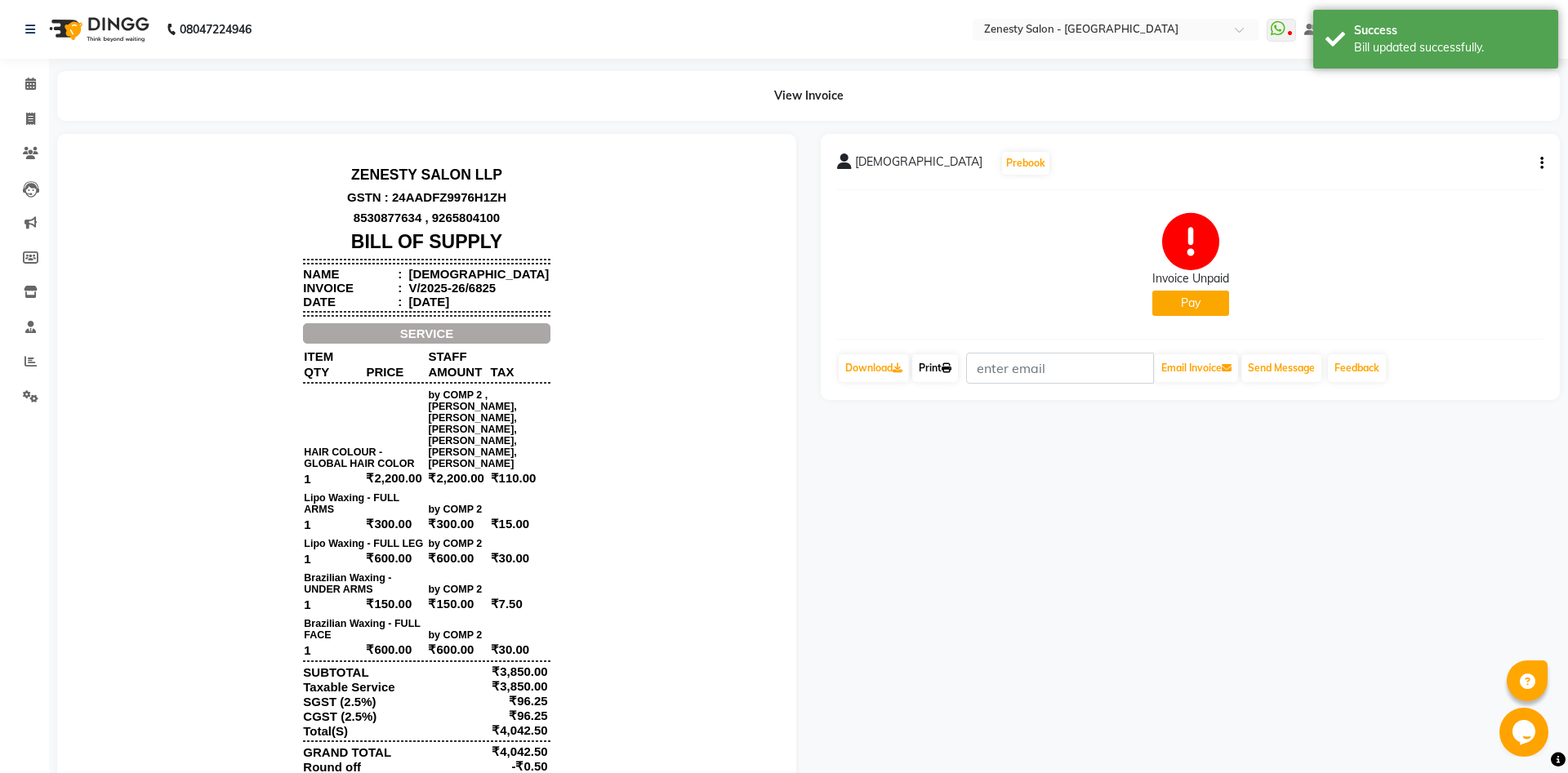
click at [929, 370] on link "Print" at bounding box center [934, 368] width 46 height 28
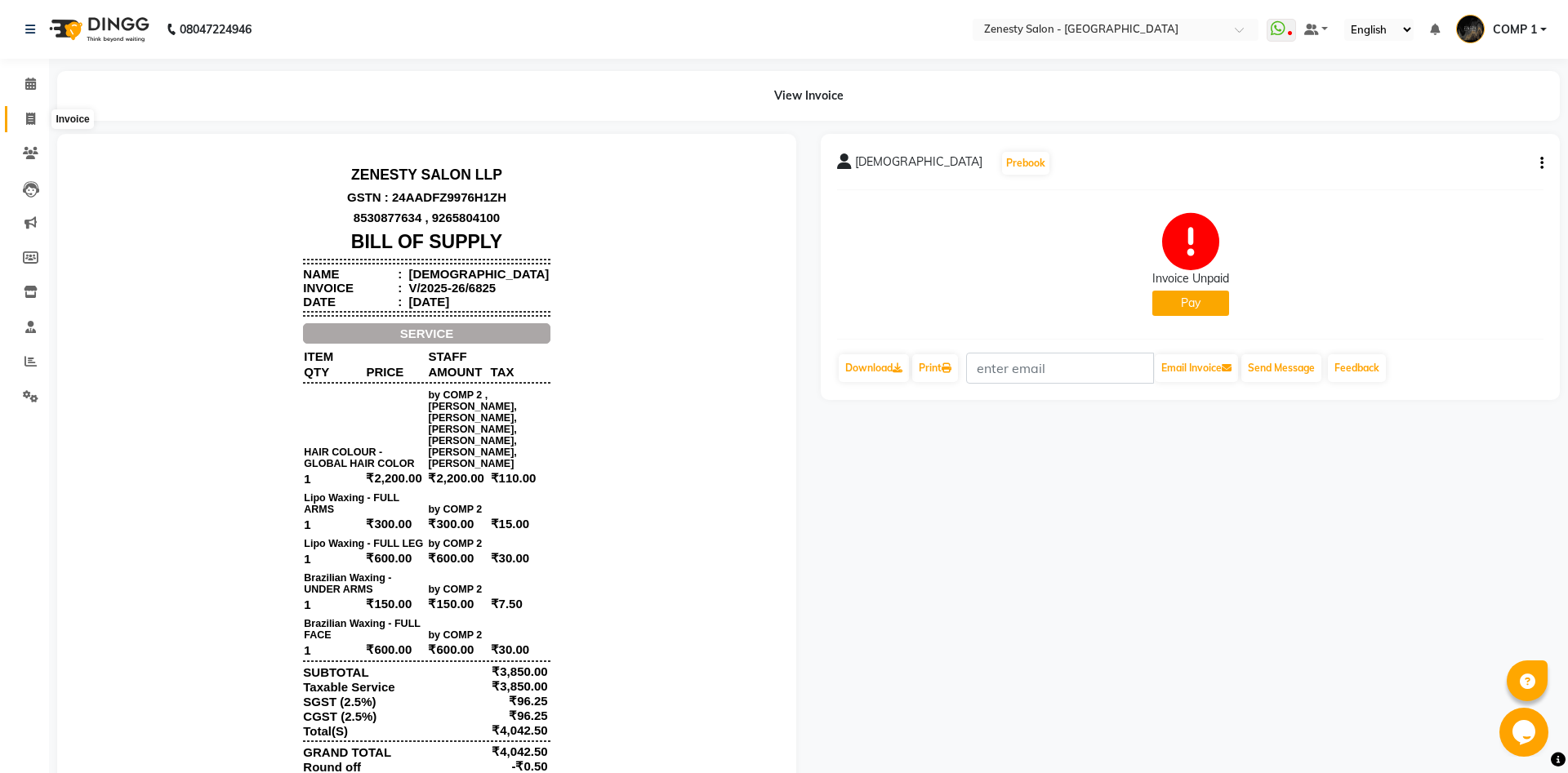
click at [27, 119] on icon at bounding box center [30, 119] width 9 height 12
select select "5713"
select select "service"
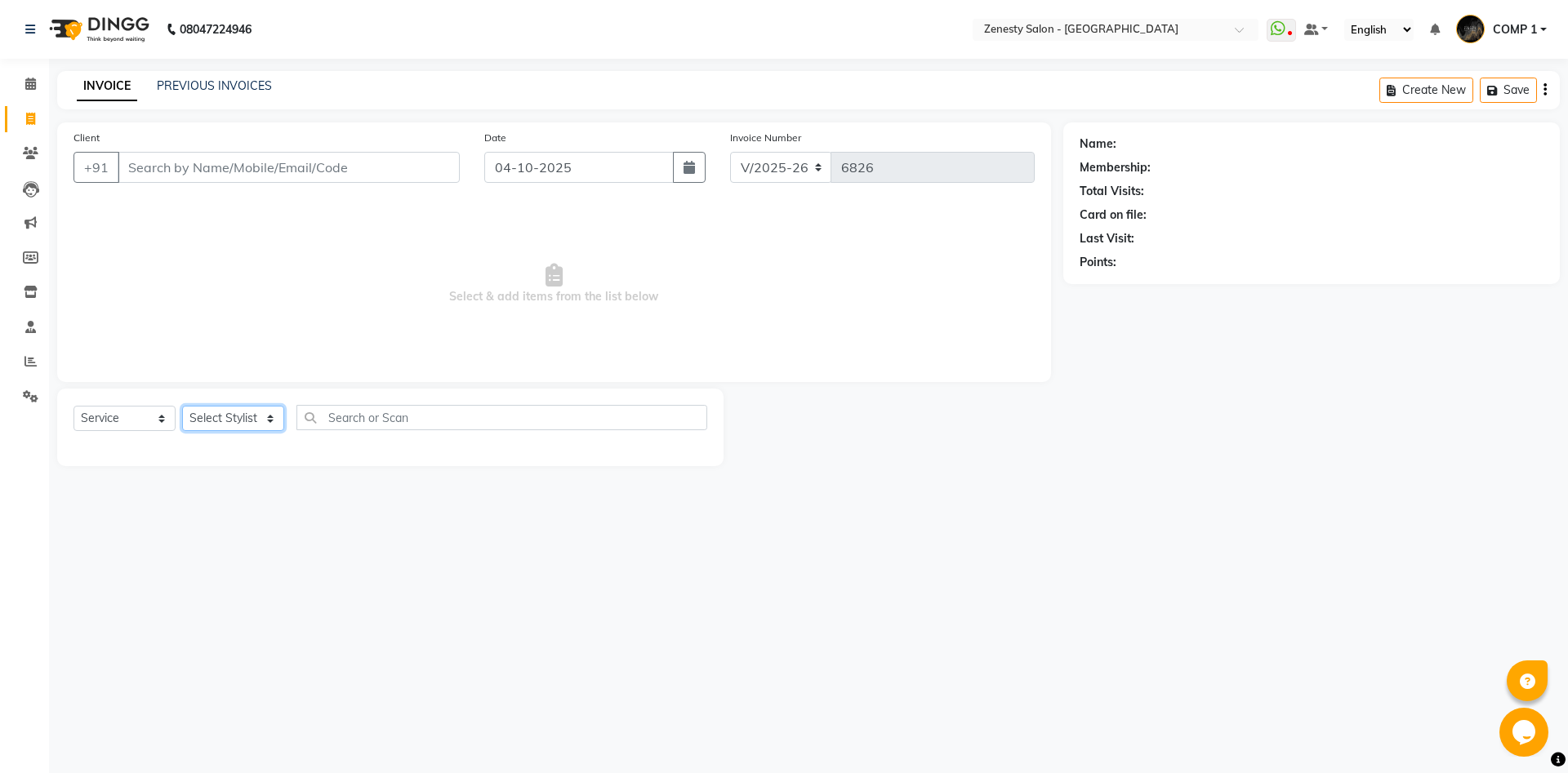
click at [182, 406] on select "Select Stylist" at bounding box center [233, 418] width 102 height 25
select select "40087"
click option "COMP 2" at bounding box center [0, 0] width 0 height 0
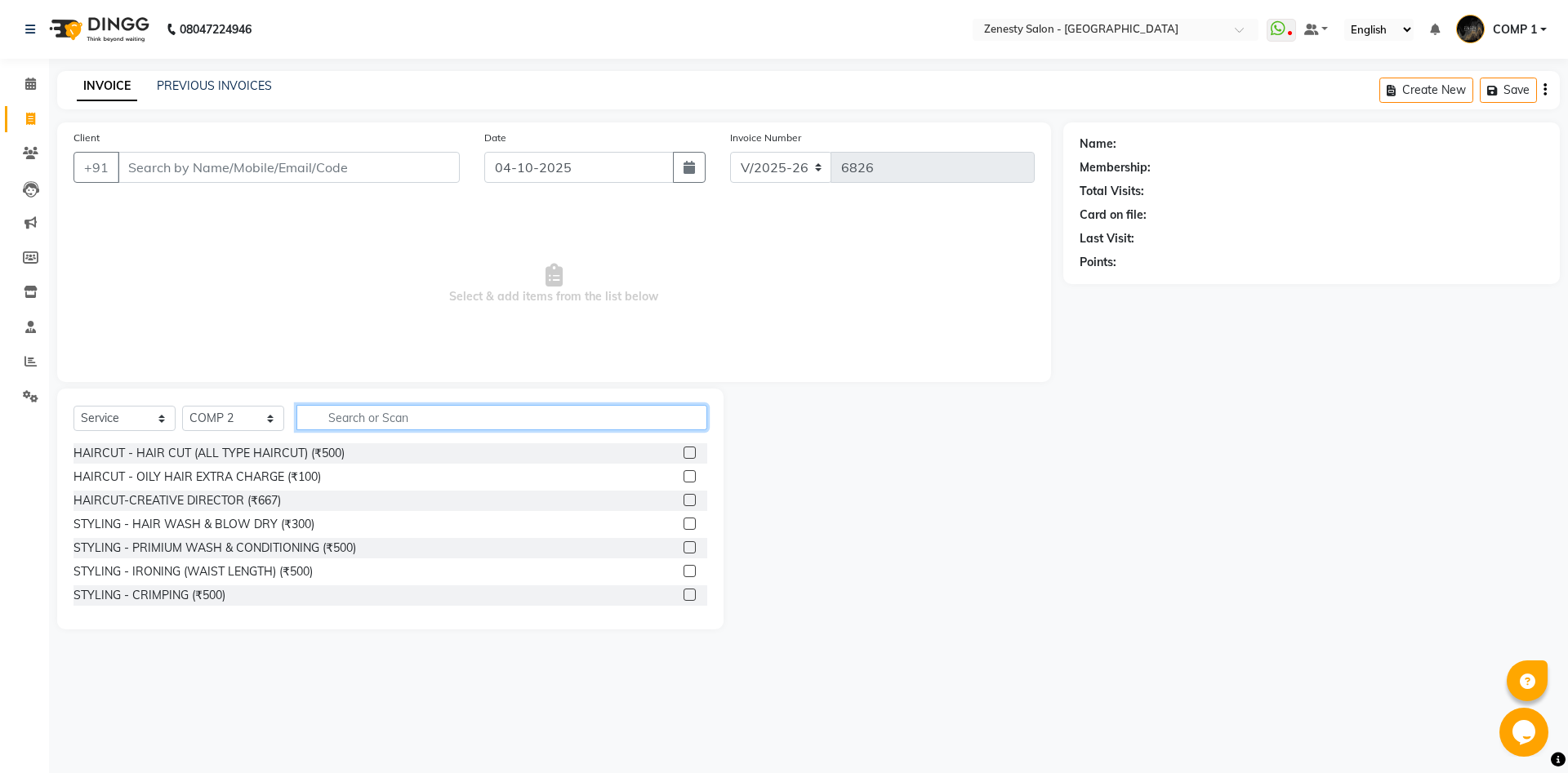
click at [365, 425] on input "text" at bounding box center [501, 417] width 410 height 25
click at [30, 89] on icon at bounding box center [30, 84] width 10 height 12
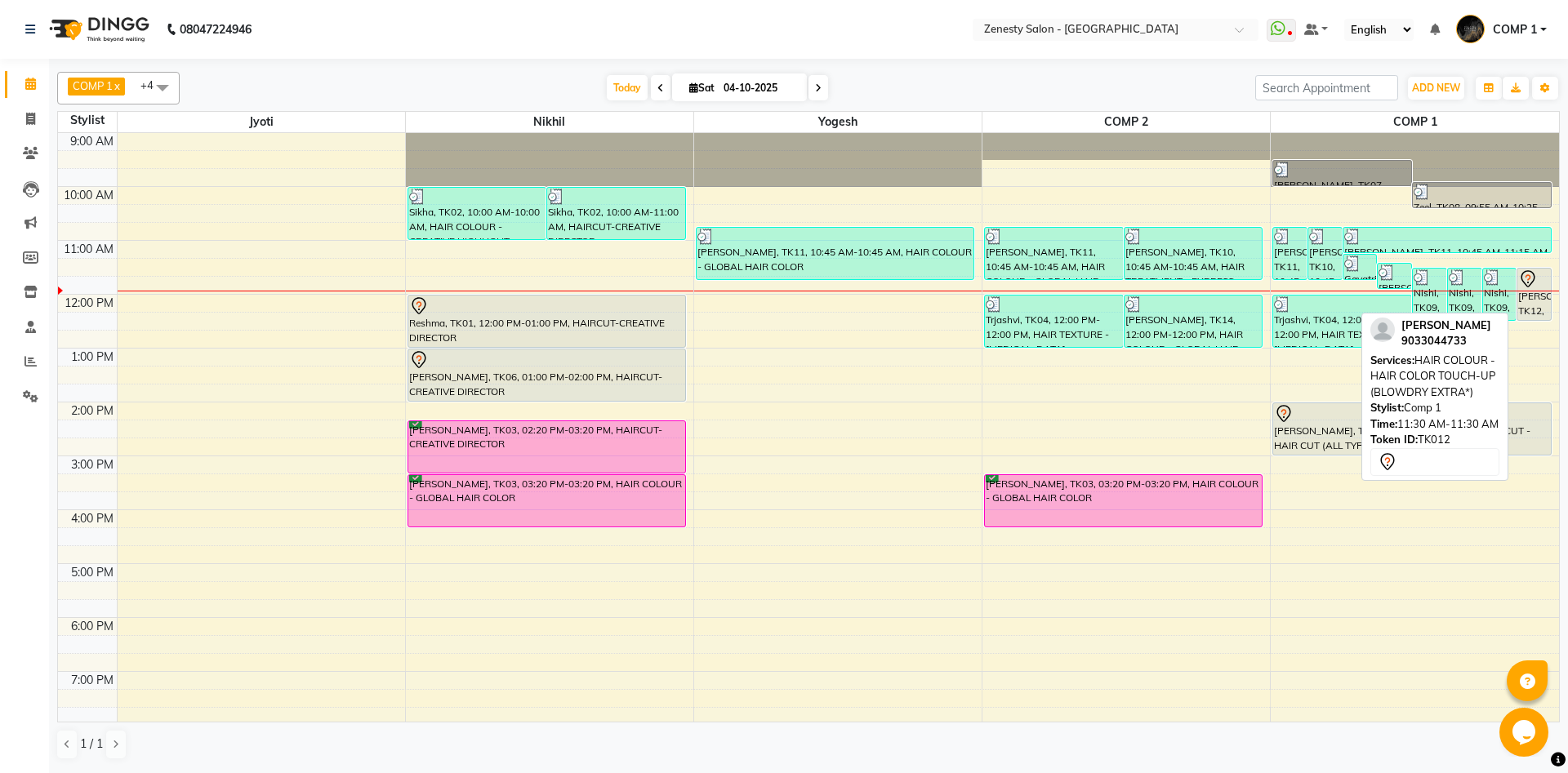
click at [1547, 293] on div "Sushma, TK12, 11:30 AM-11:30 AM, HAIR COLOUR - HAIR COLOR TOUCH-UP (BLOWDRY EXT…" at bounding box center [1533, 293] width 34 height 51
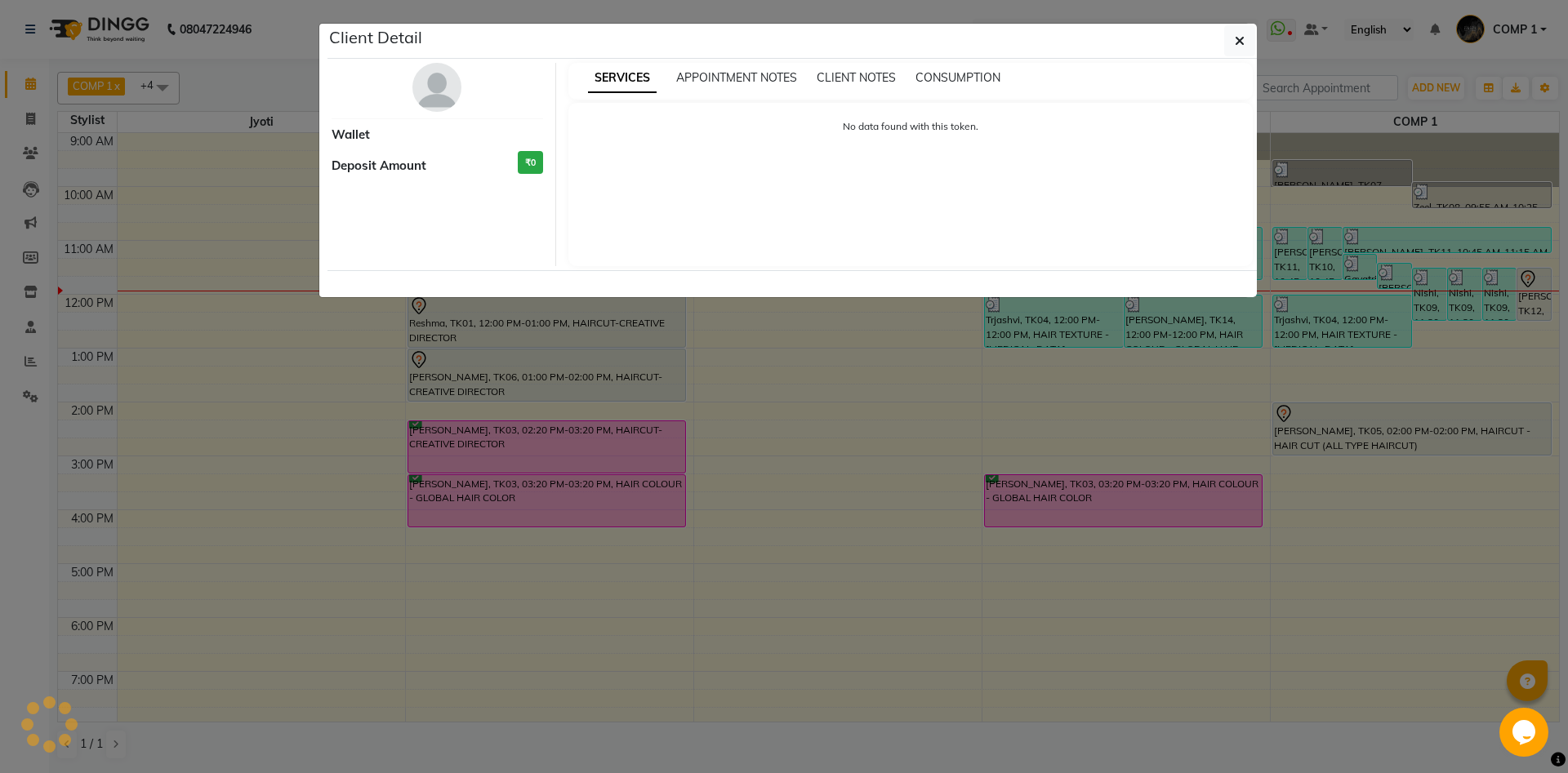
select select "7"
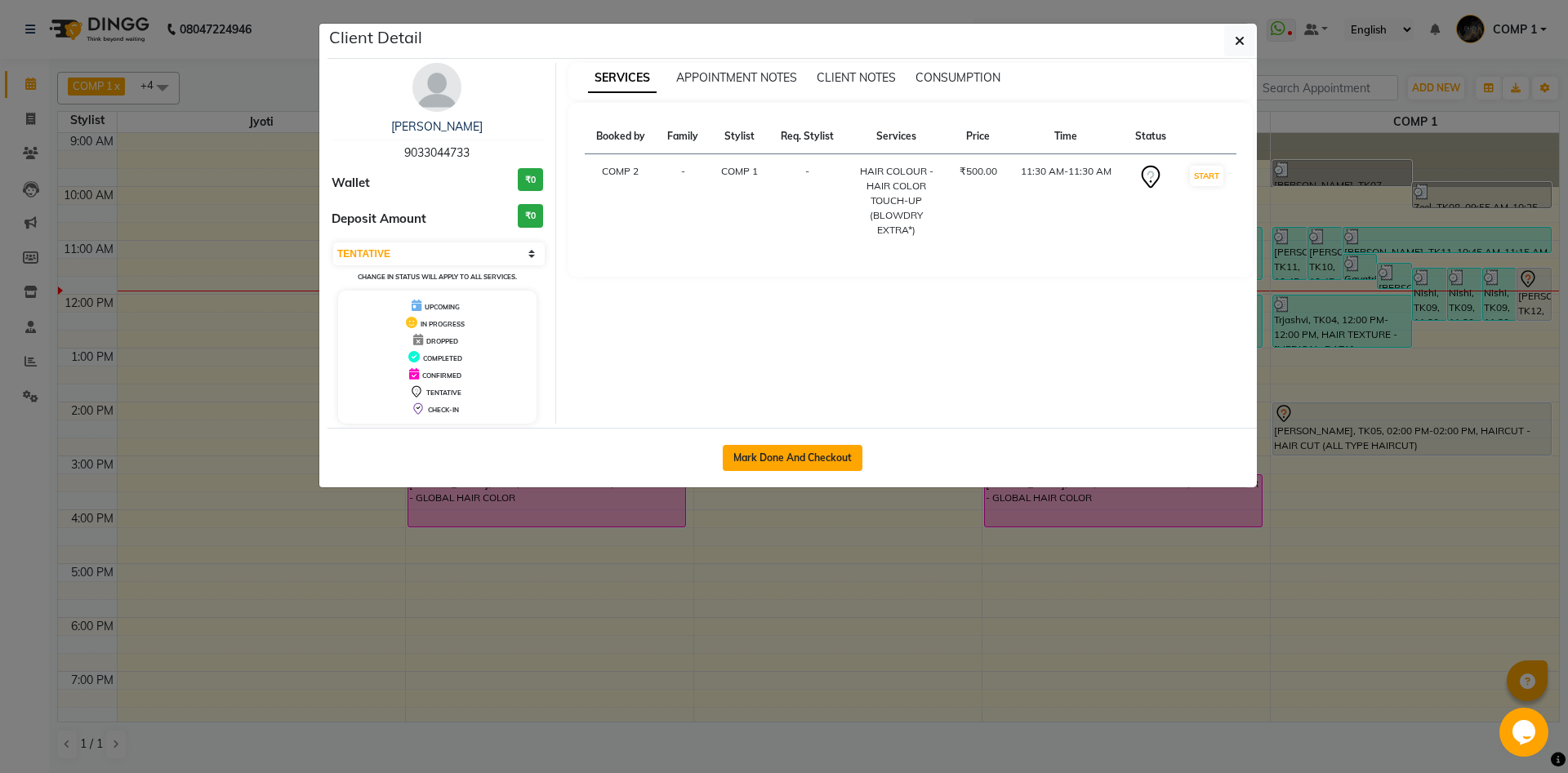
click at [810, 465] on button "Mark Done And Checkout" at bounding box center [792, 458] width 139 height 26
select select "service"
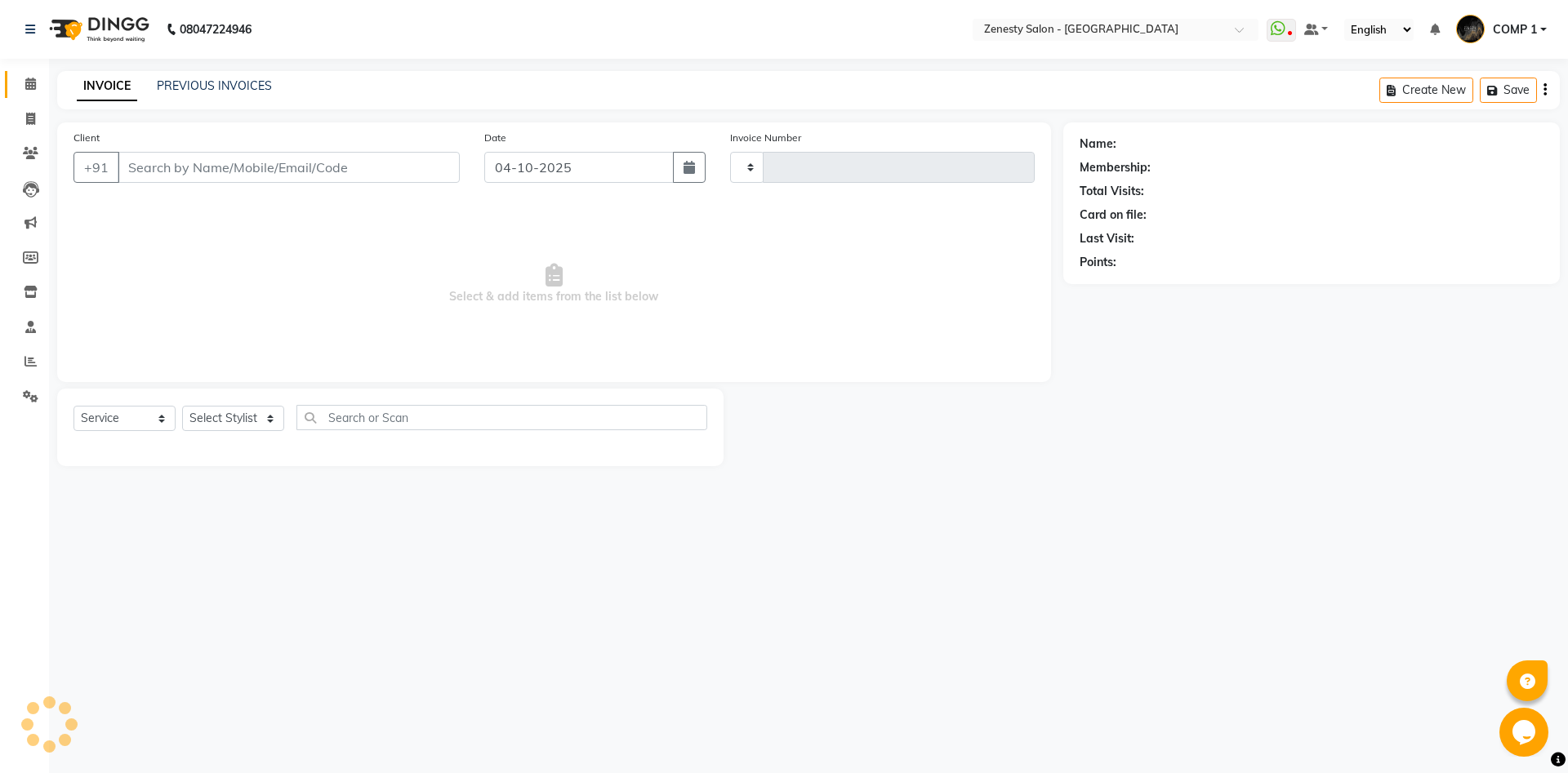
type input "6827"
select select "5713"
type input "9033044733"
select select "81093"
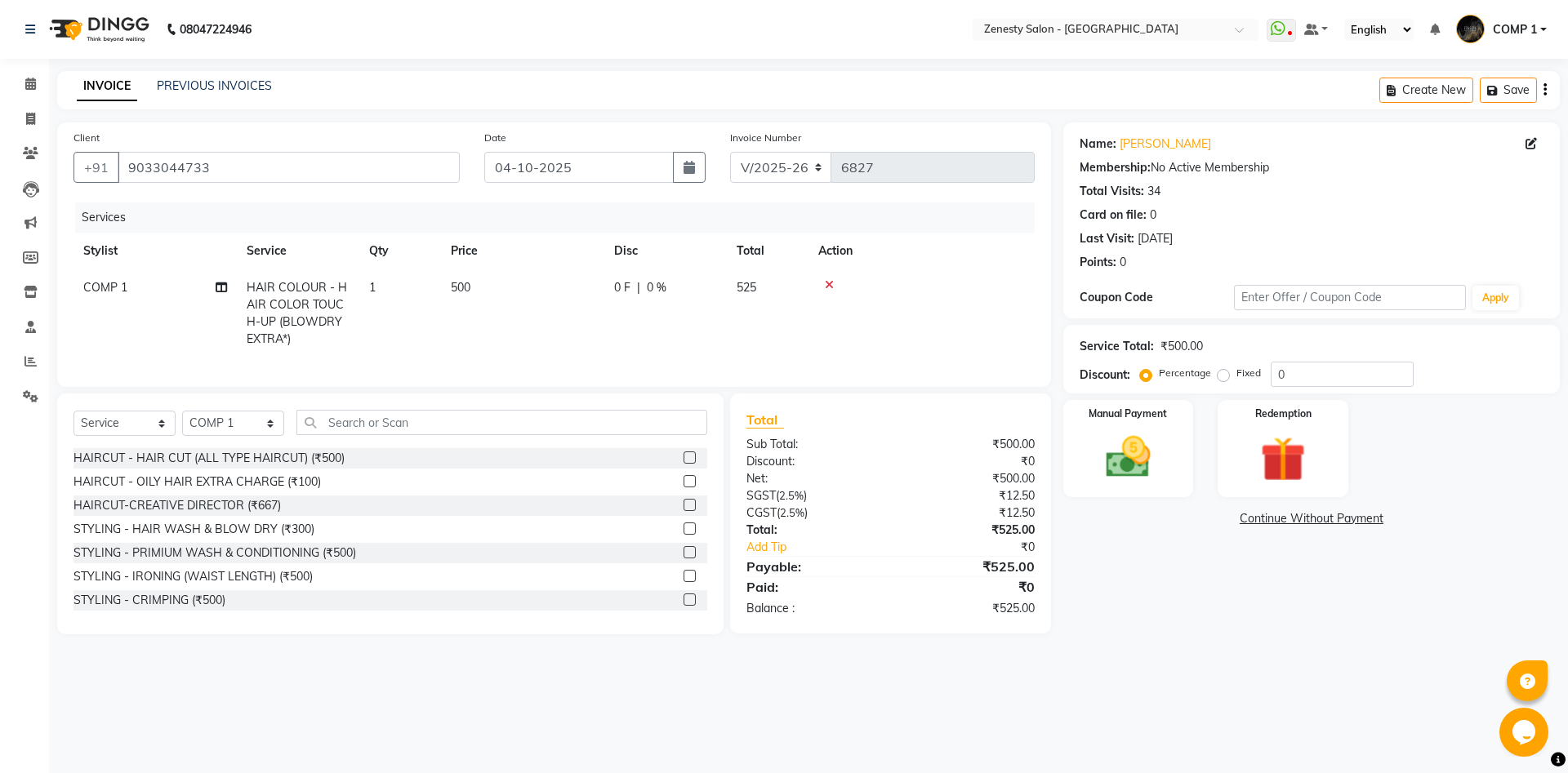
click at [1294, 523] on link "Continue Without Payment" at bounding box center [1312, 519] width 490 height 17
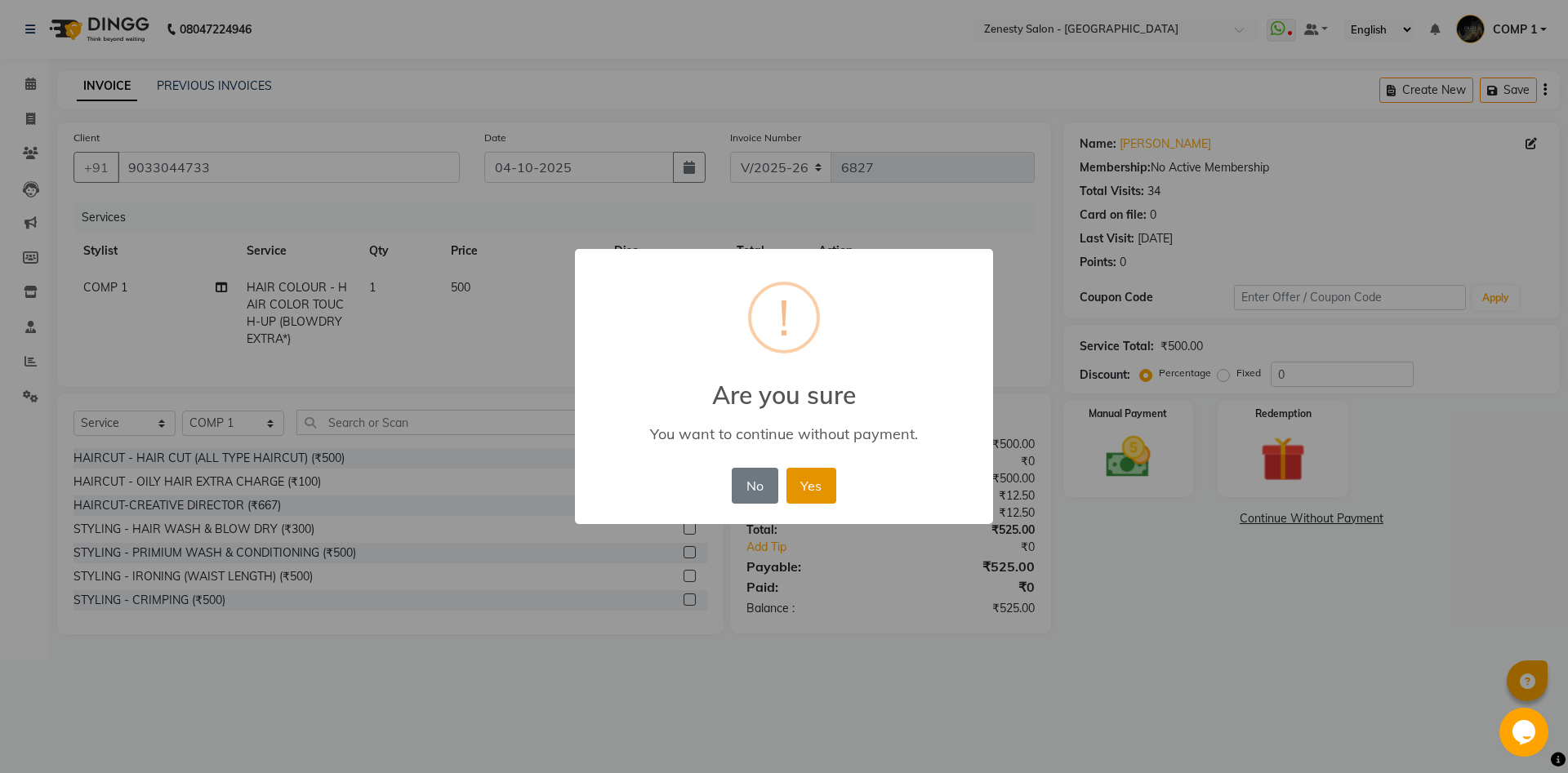
click at [823, 494] on button "Yes" at bounding box center [811, 485] width 50 height 35
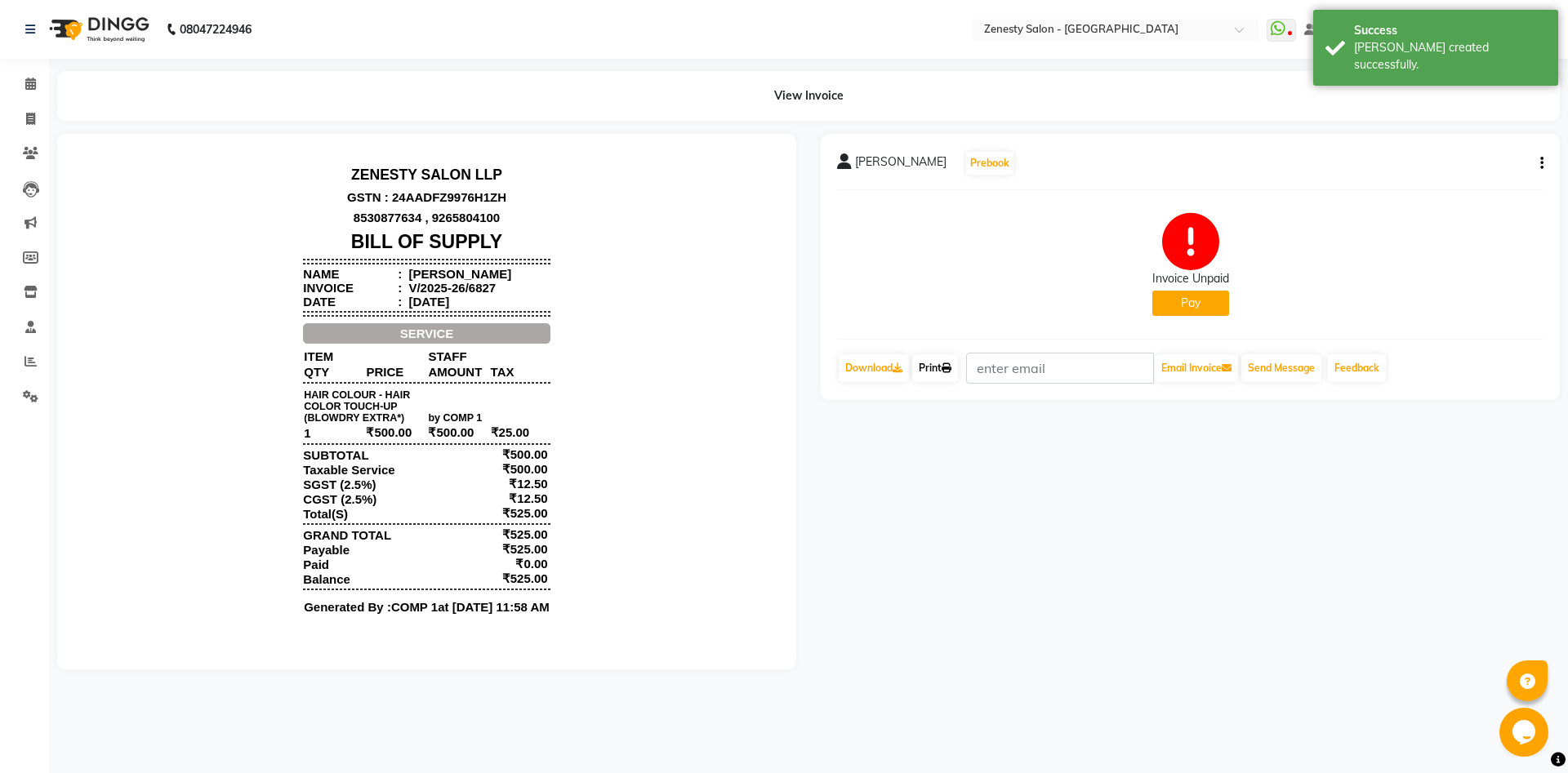
click at [926, 373] on link "Print" at bounding box center [934, 368] width 46 height 28
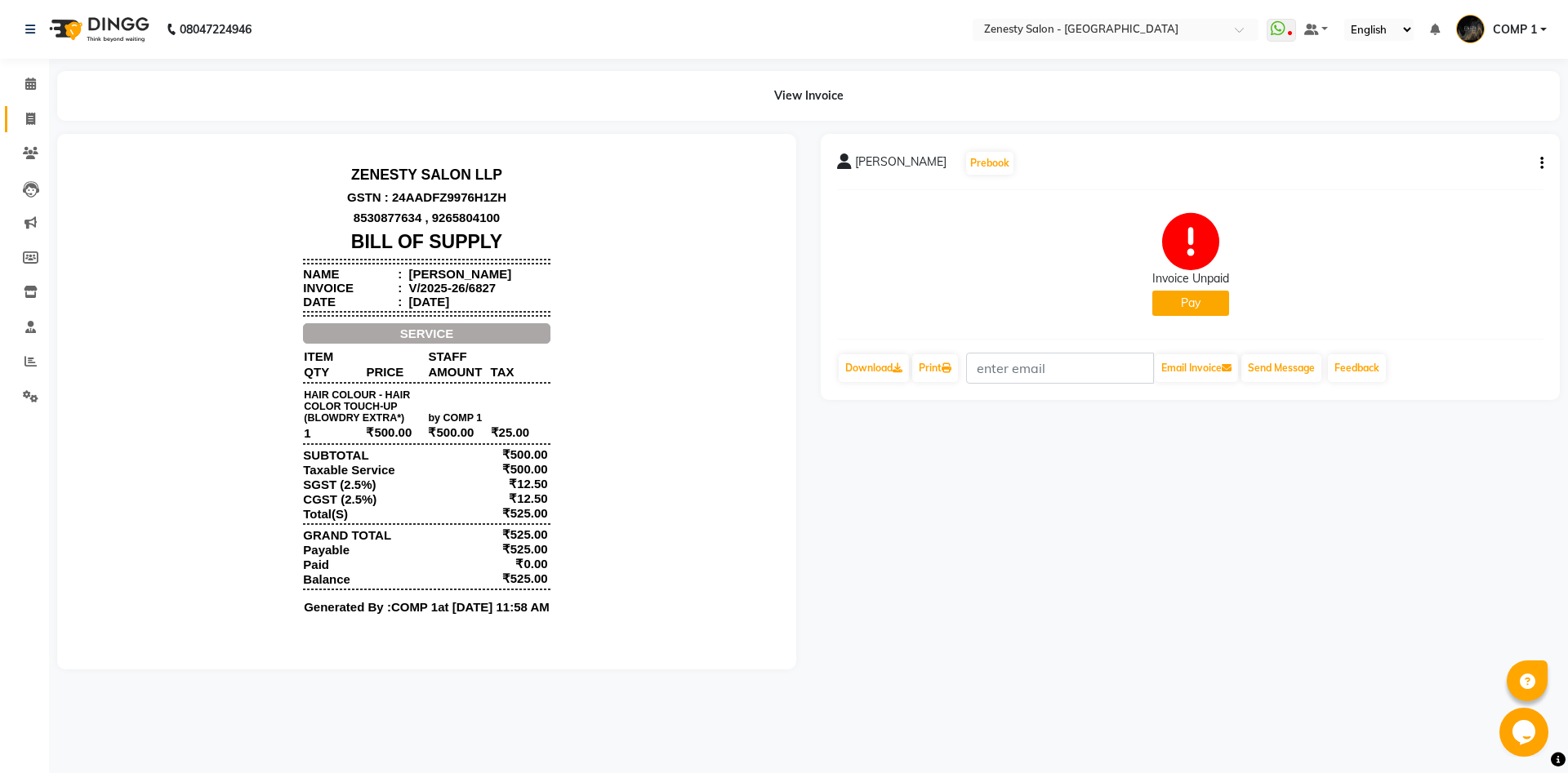
click at [32, 117] on icon at bounding box center [30, 119] width 9 height 12
select select "5713"
select select "service"
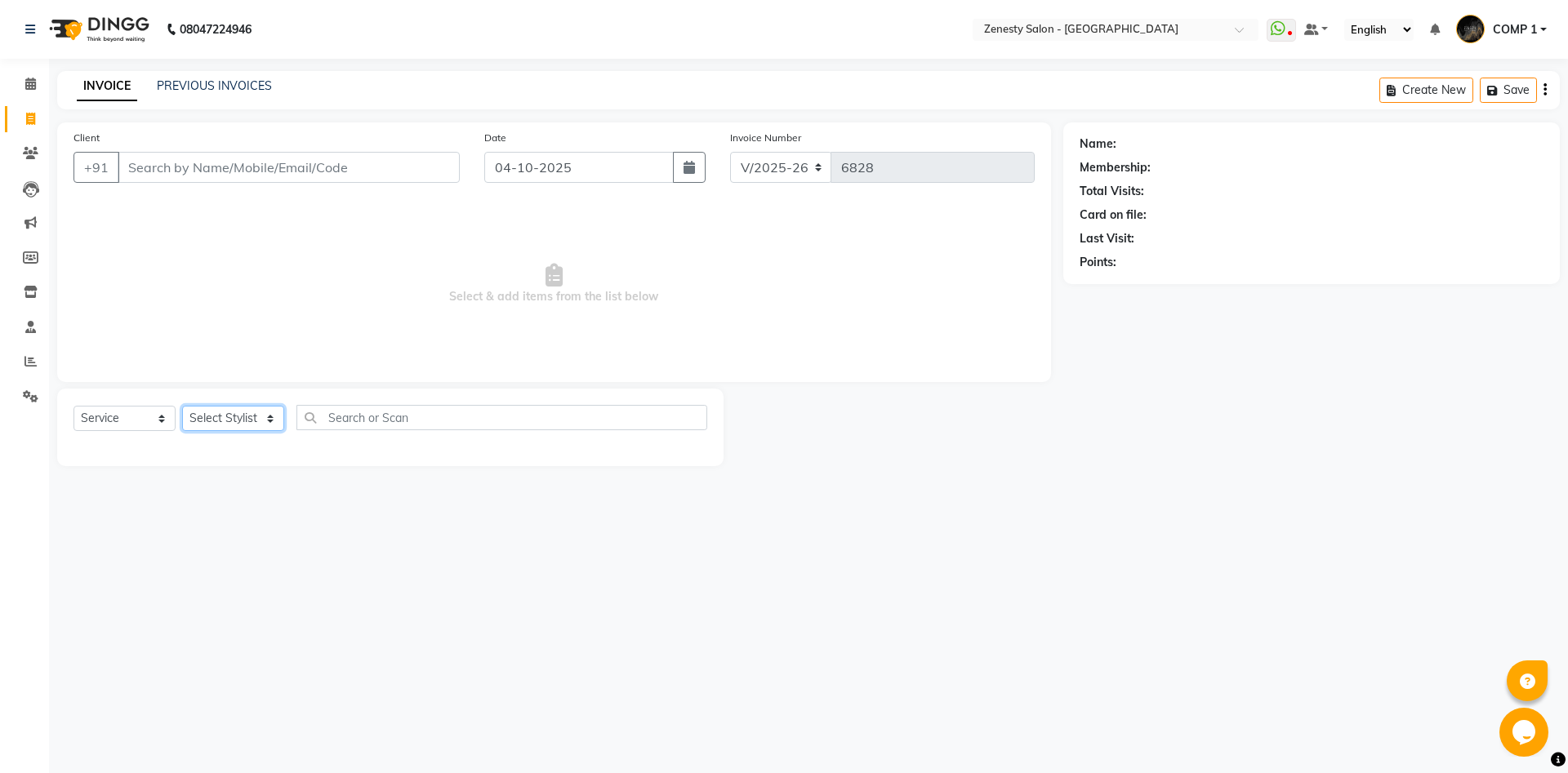
click at [182, 406] on select "Select Stylist Aanand Aarti Aashik Aesha Arsh Khalifa Ayan COMP 1 COMP 2 Darsha…" at bounding box center [233, 418] width 102 height 25
select select "40087"
click option "COMP 2" at bounding box center [0, 0] width 0 height 0
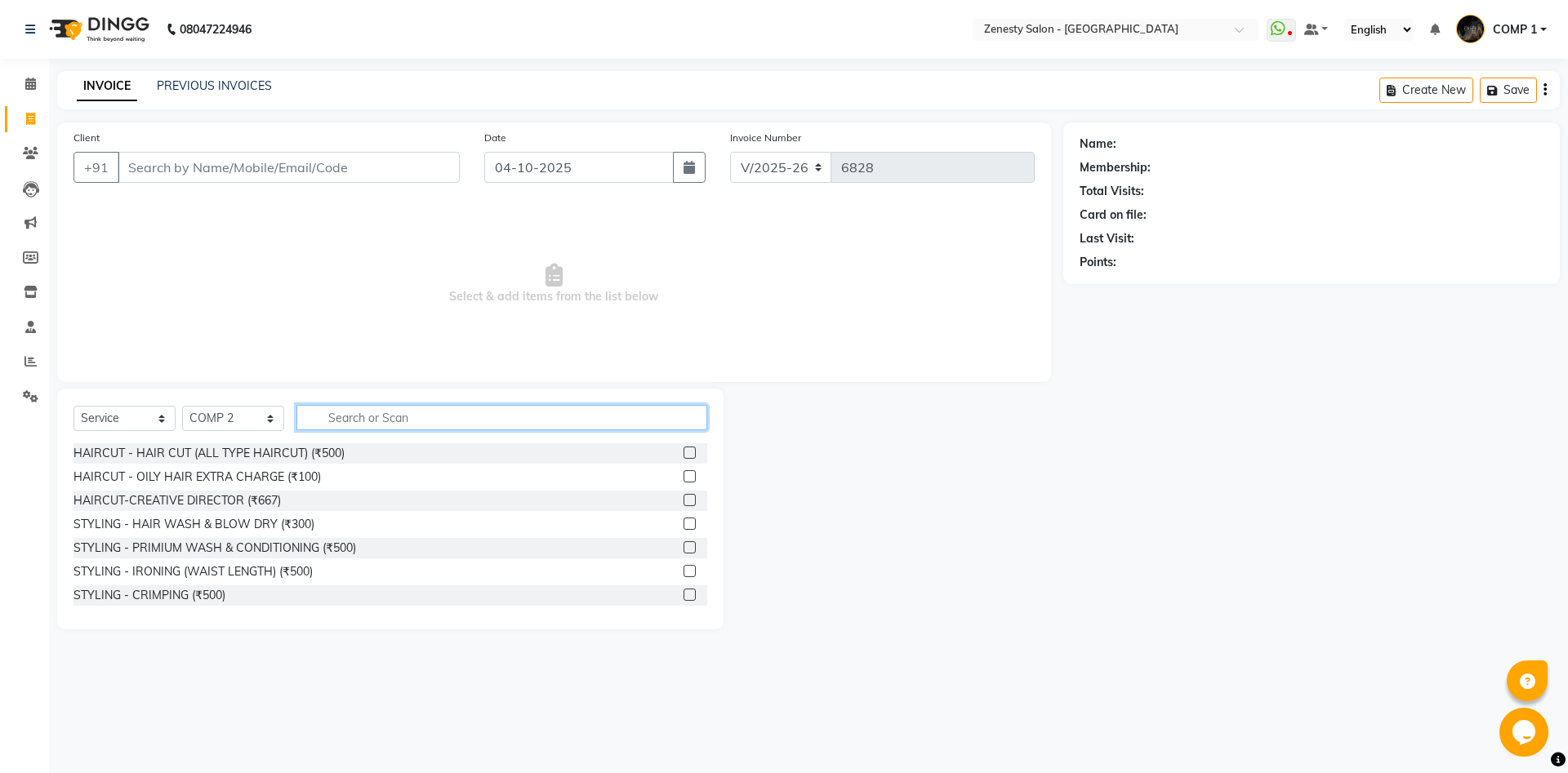
click at [351, 426] on input "text" at bounding box center [501, 417] width 410 height 25
type input "."
click at [32, 81] on icon at bounding box center [30, 84] width 10 height 12
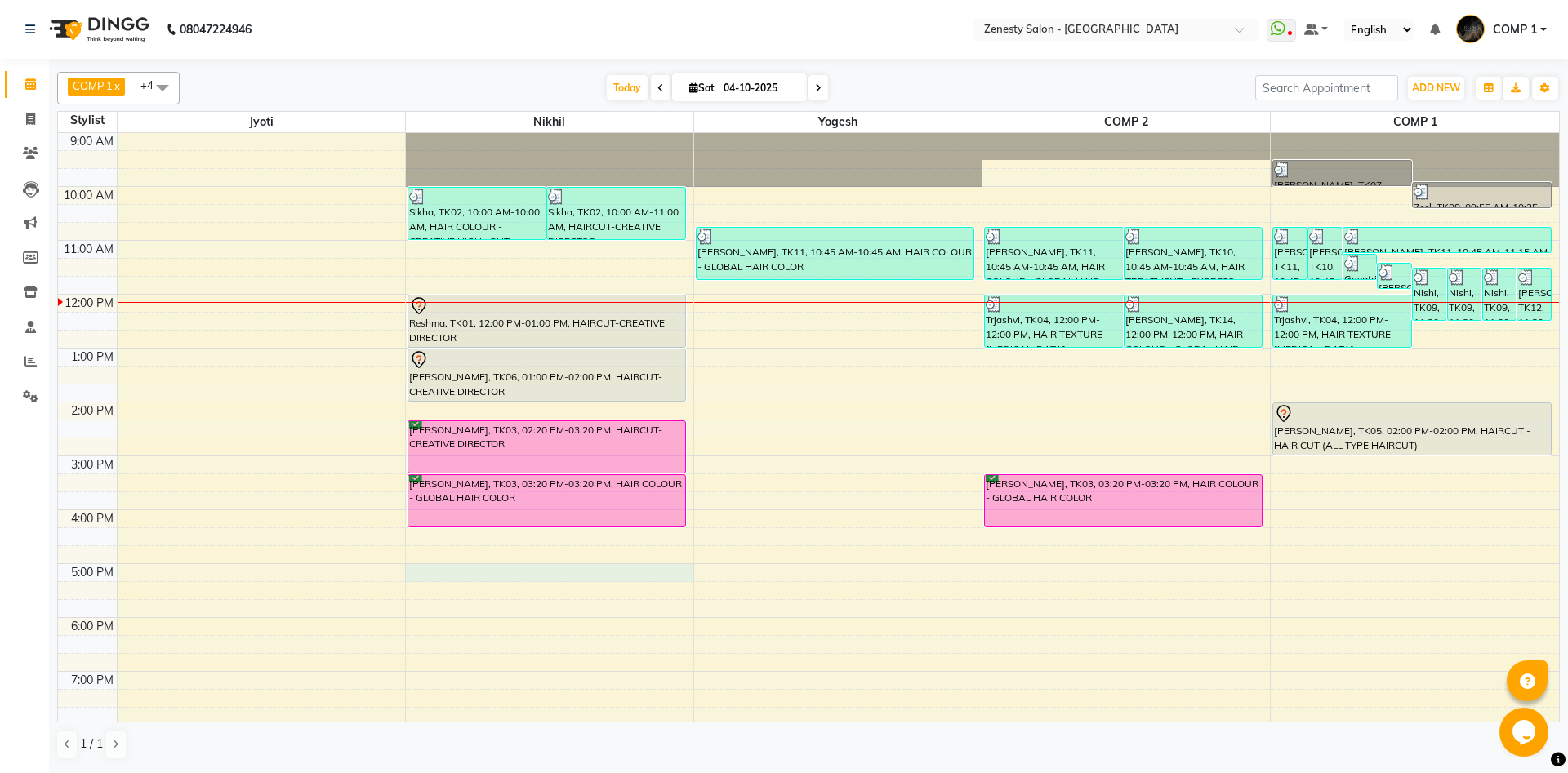
click at [426, 577] on div "9:00 AM 10:00 AM 11:00 AM 12:00 PM 1:00 PM 2:00 PM 3:00 PM 4:00 PM 5:00 PM 6:00…" at bounding box center [808, 456] width 1500 height 646
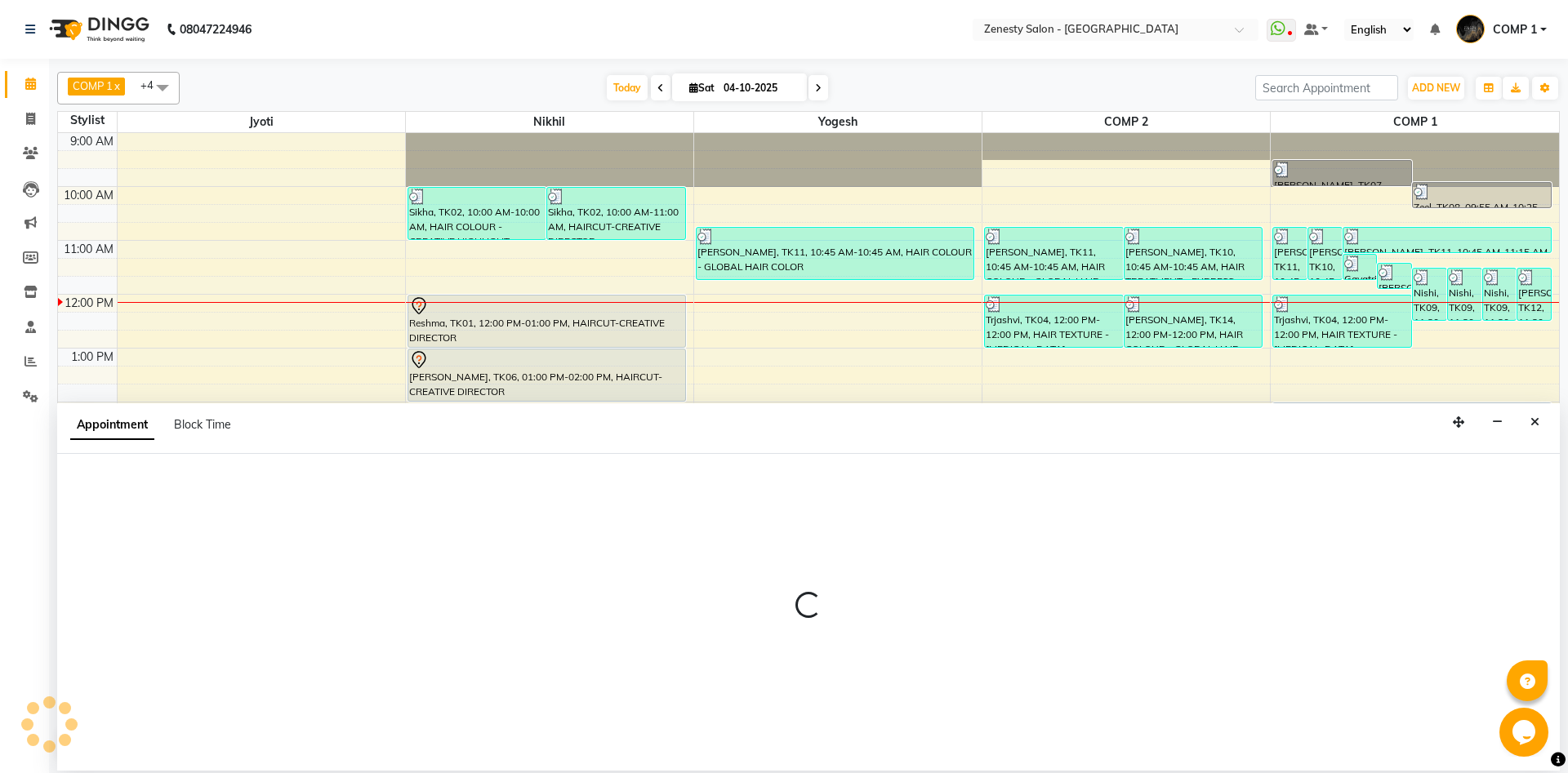
select select "39505"
select select "tentative"
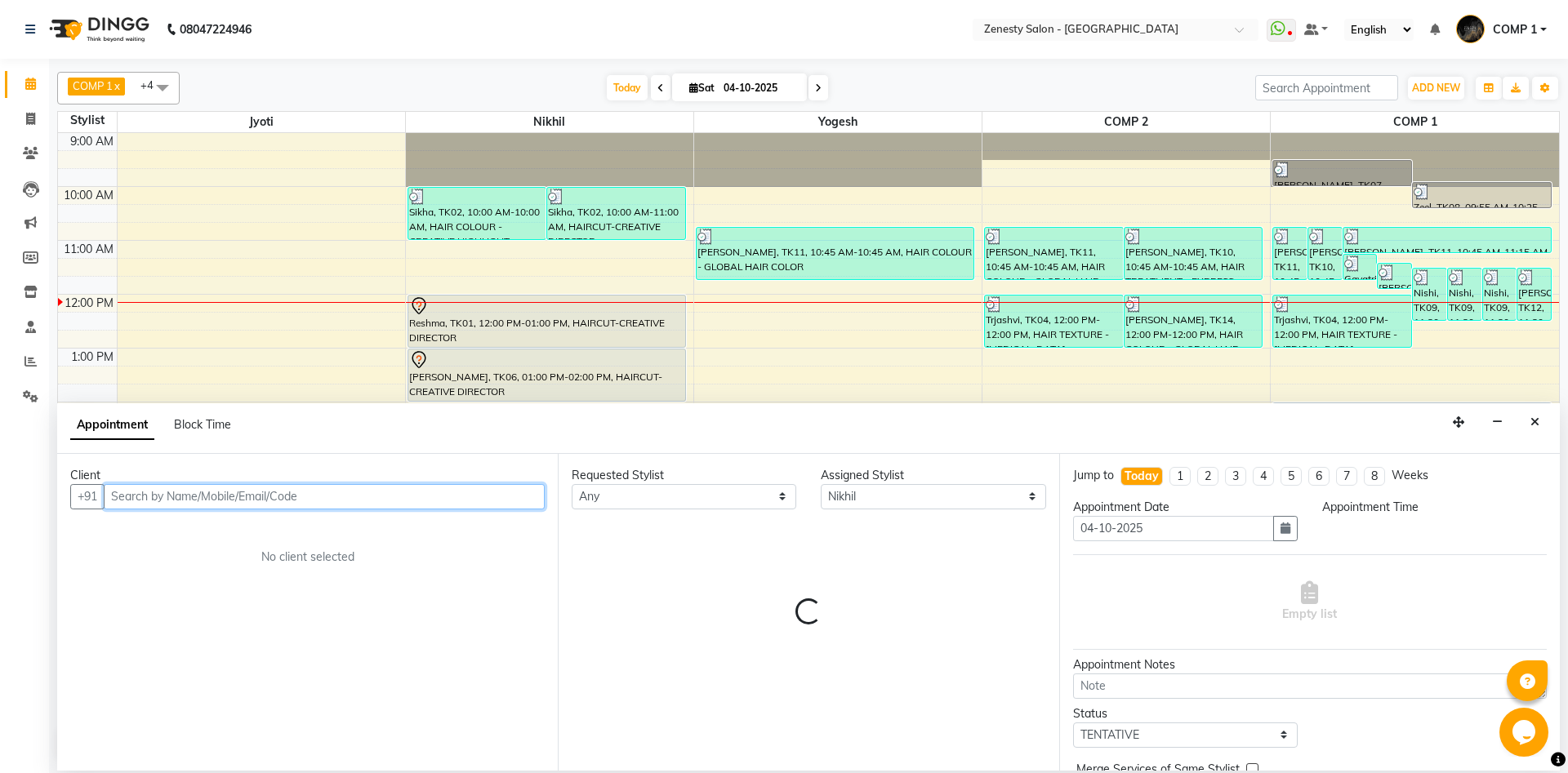
select select "1020"
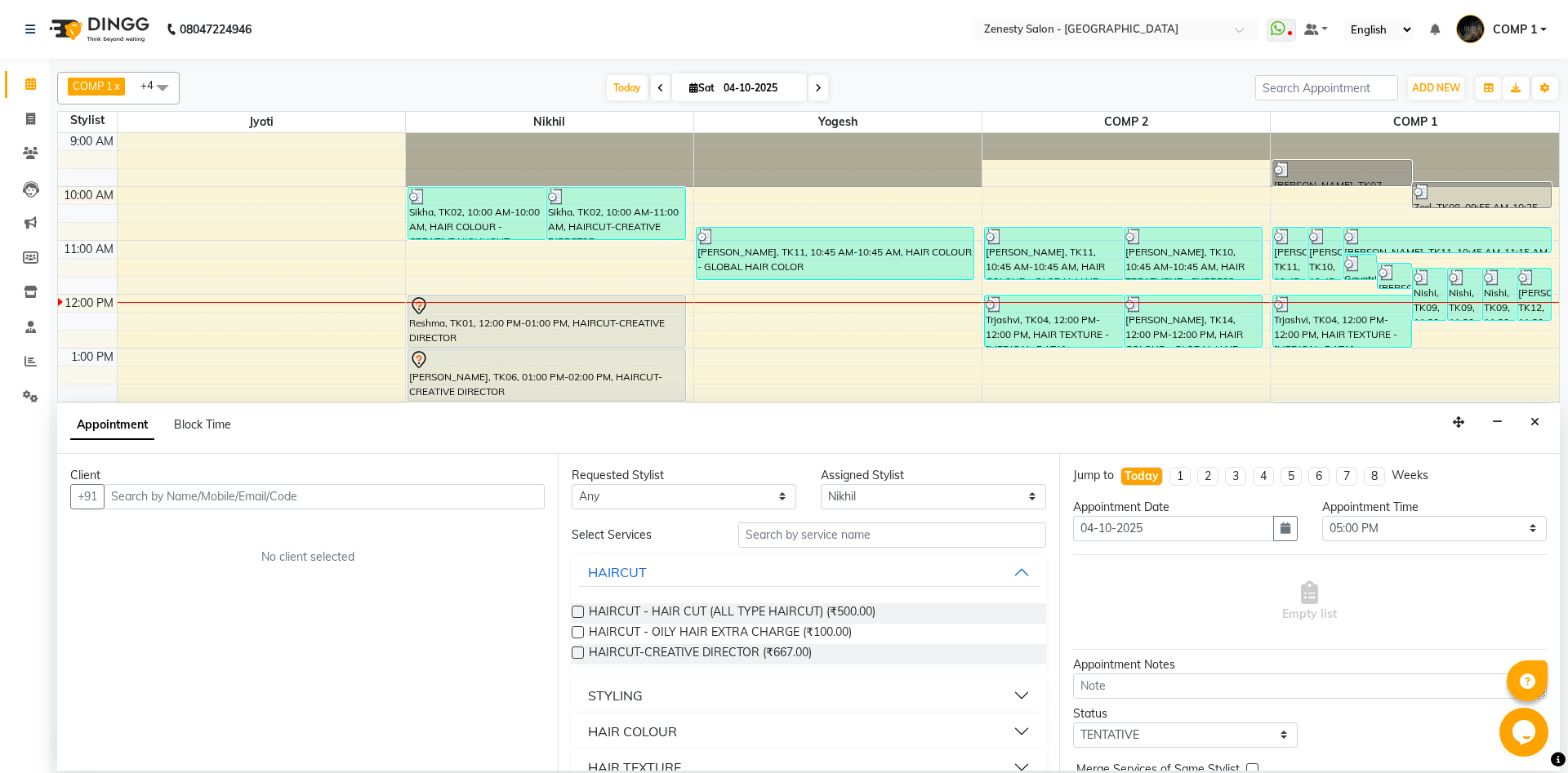
click at [575, 653] on label at bounding box center [578, 653] width 12 height 12
click at [575, 653] on input "checkbox" at bounding box center [577, 654] width 10 height 10
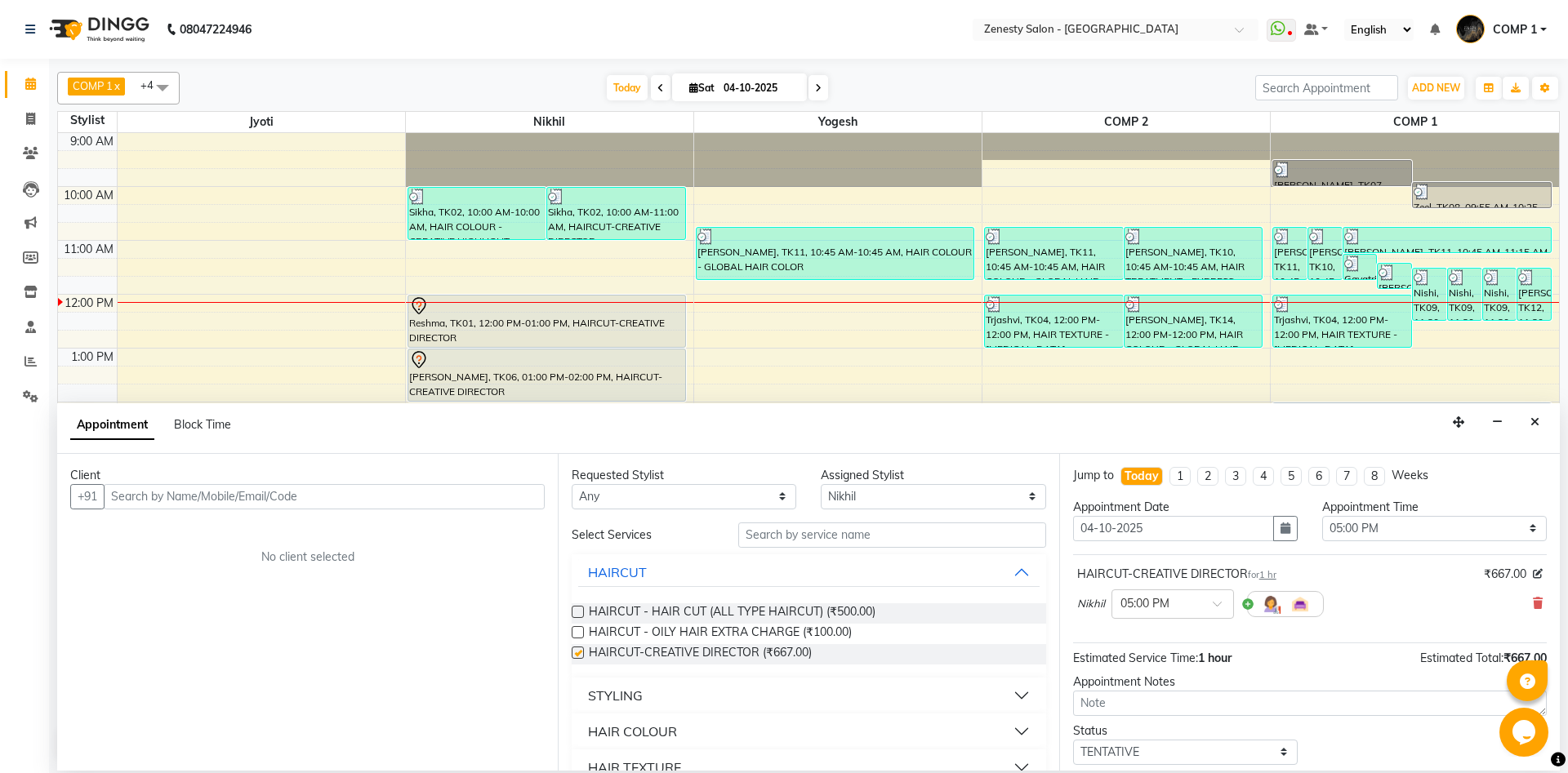
checkbox input "false"
click at [814, 531] on input "text" at bounding box center [891, 535] width 307 height 25
click at [434, 497] on input "text" at bounding box center [324, 496] width 441 height 25
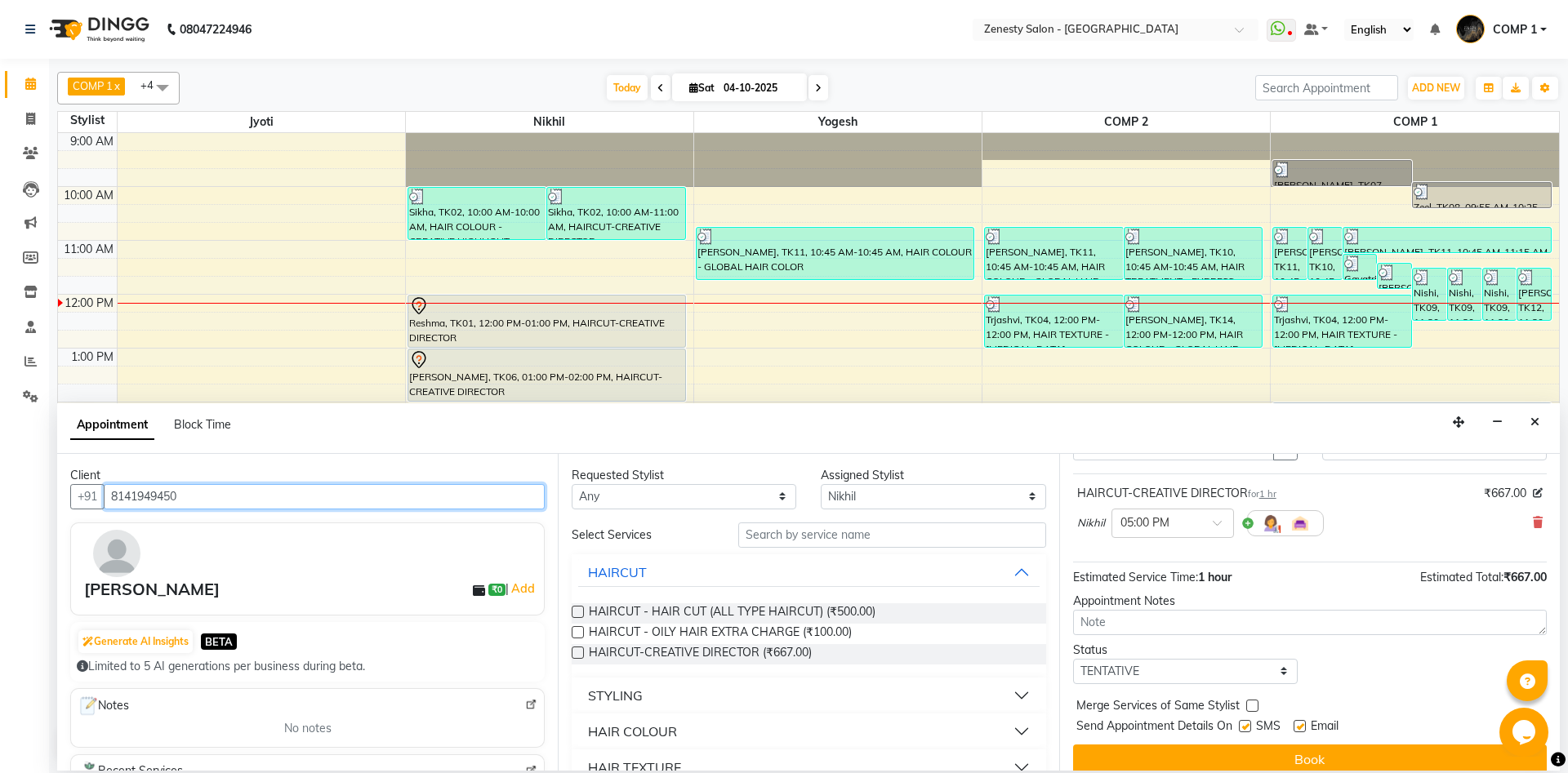
scroll to position [97, 0]
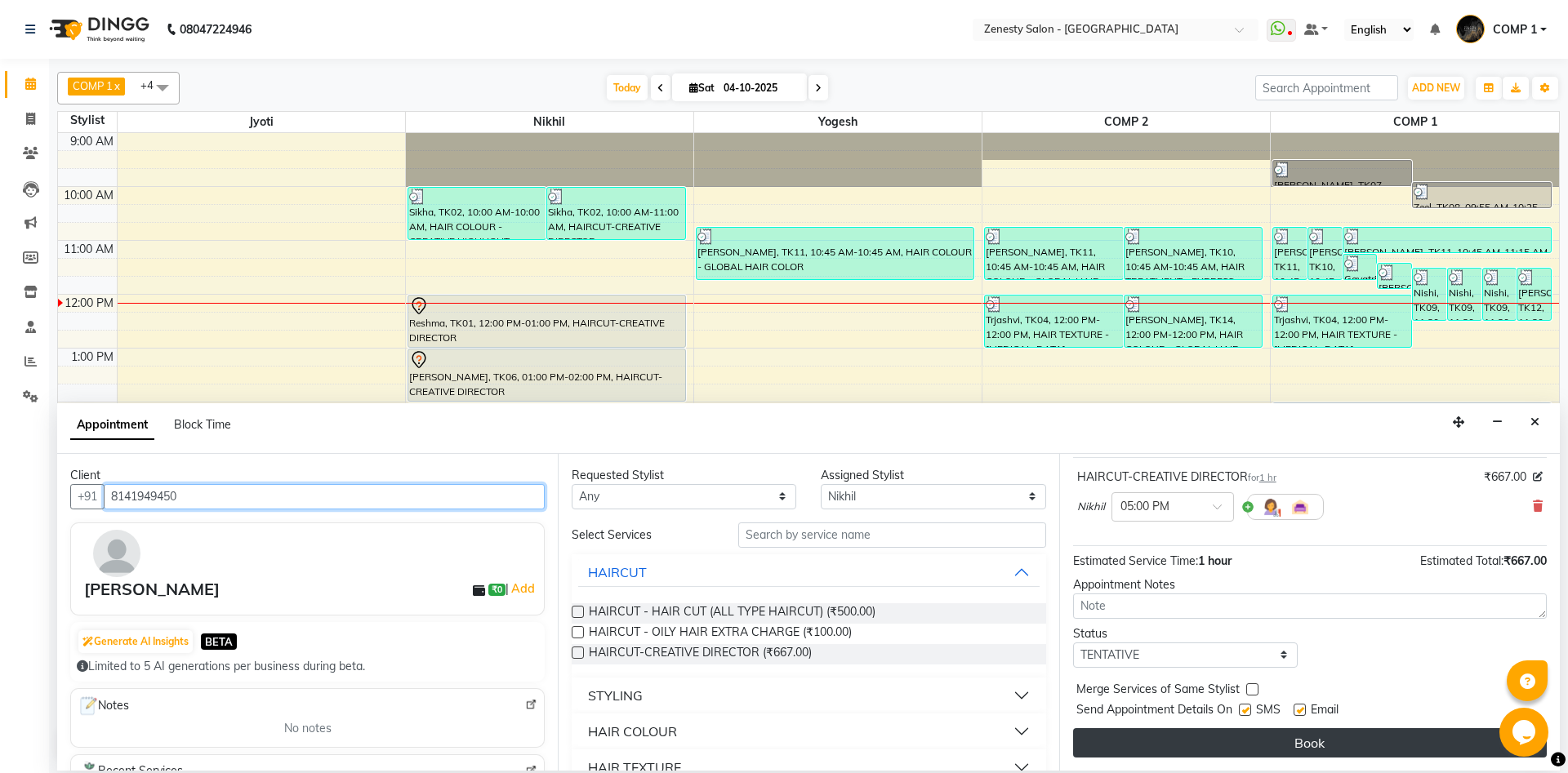
type input "8141949450"
click at [1398, 744] on button "Book" at bounding box center [1309, 743] width 474 height 29
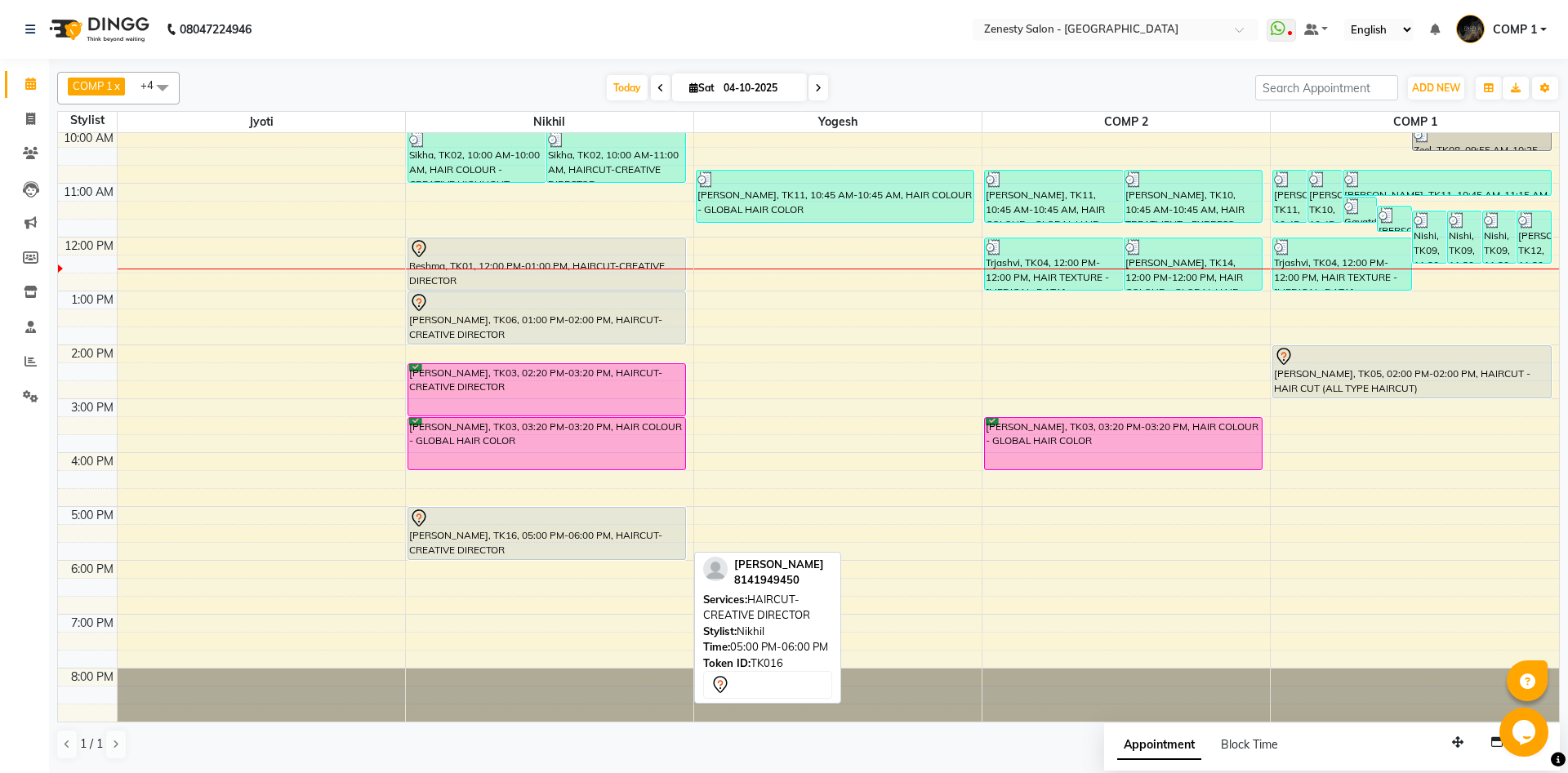
scroll to position [0, 0]
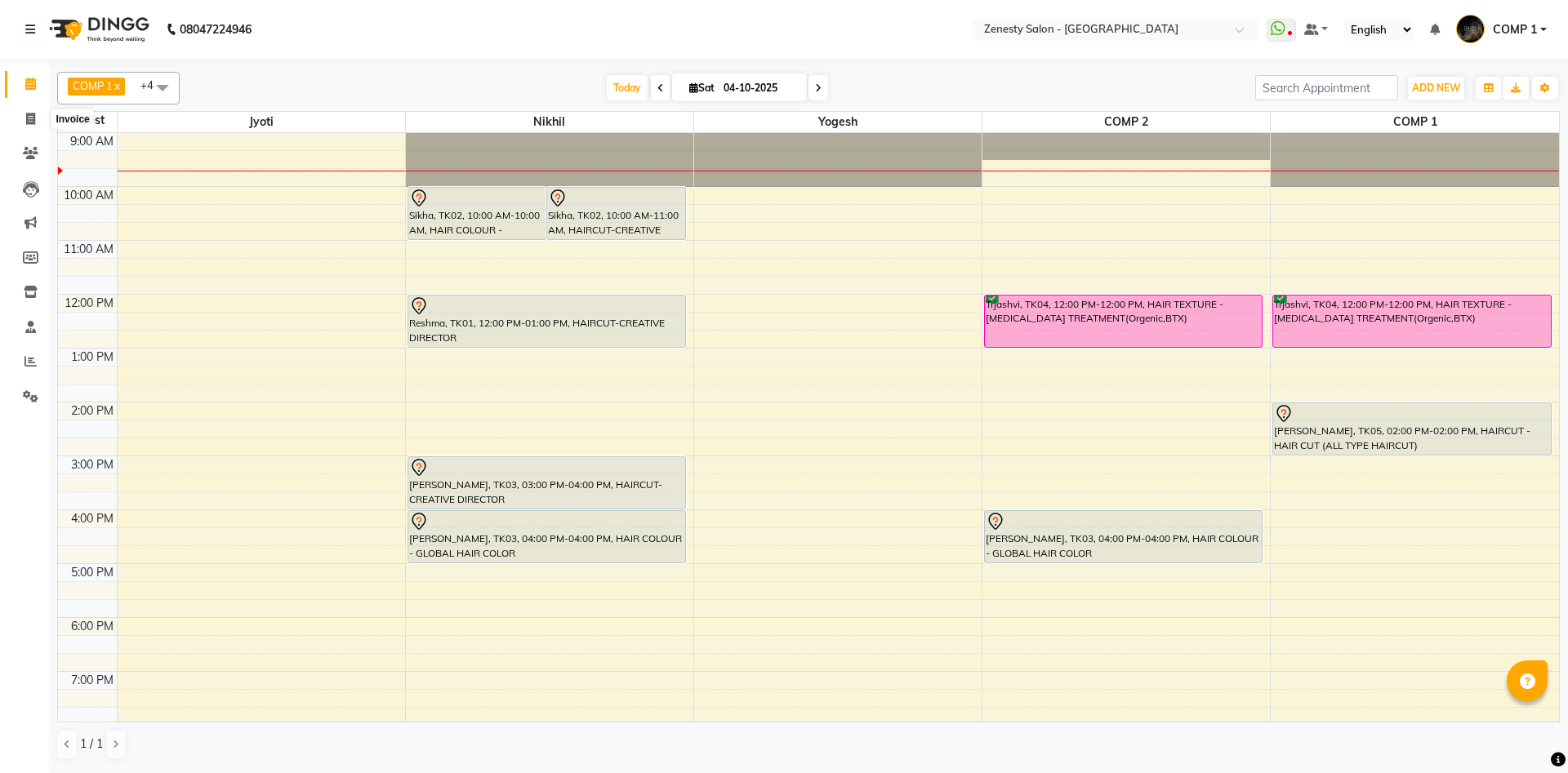
click at [31, 119] on icon at bounding box center [30, 119] width 9 height 12
select select "5713"
select select "service"
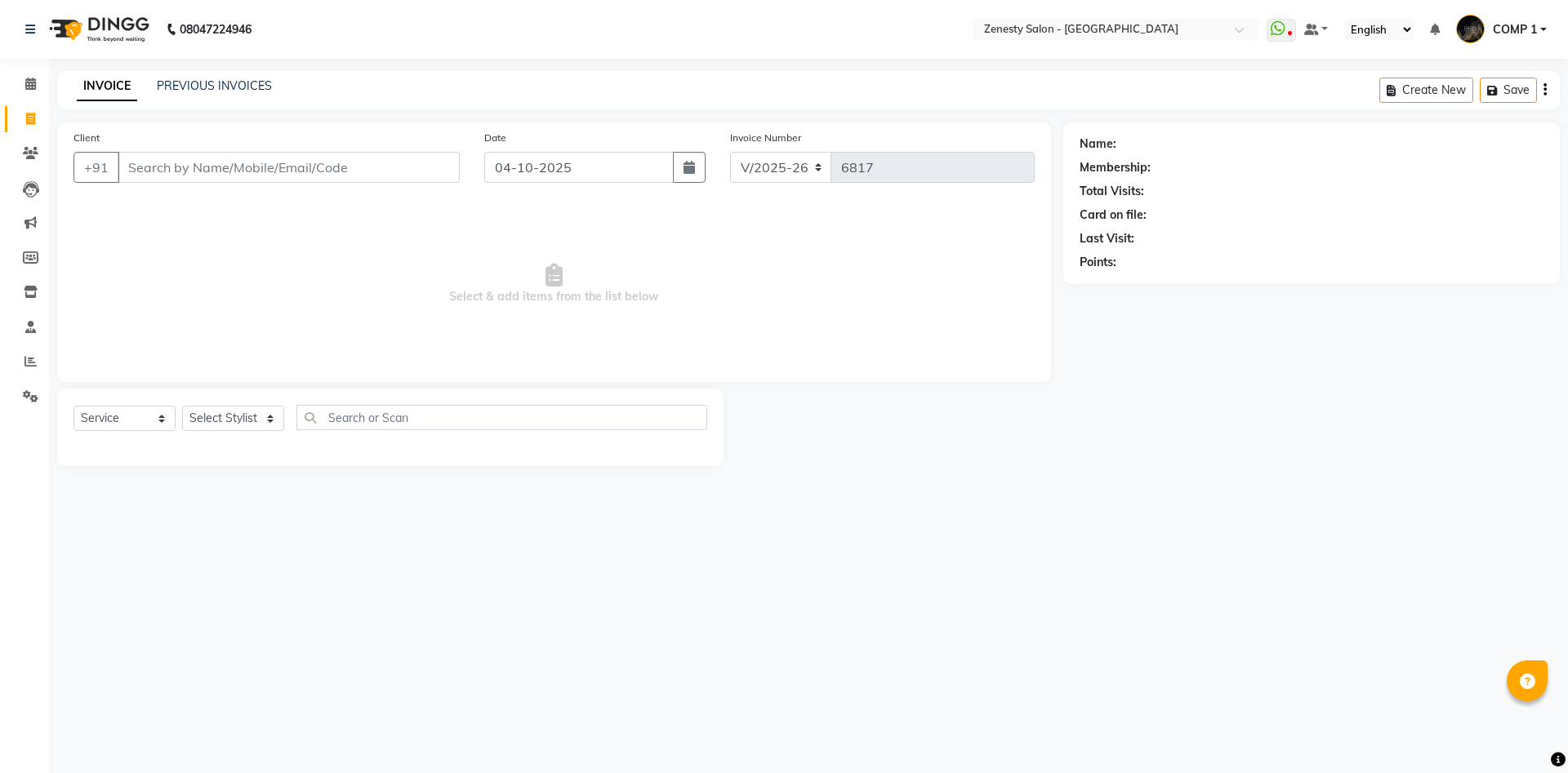
select select "5713"
select select "service"
click at [203, 80] on link "PREVIOUS INVOICES" at bounding box center [214, 86] width 115 height 15
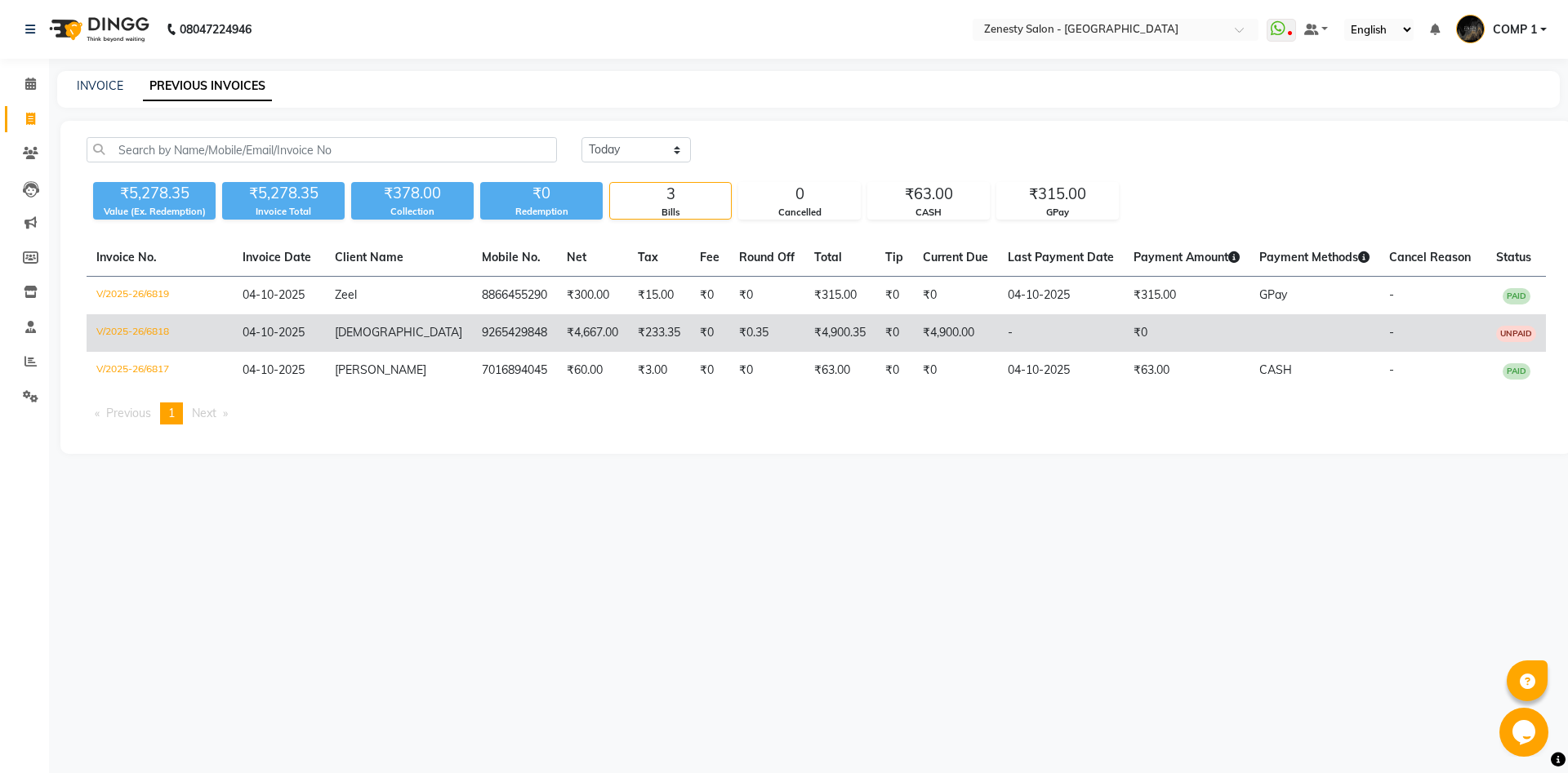
click at [374, 335] on span "Sikha" at bounding box center [398, 332] width 127 height 15
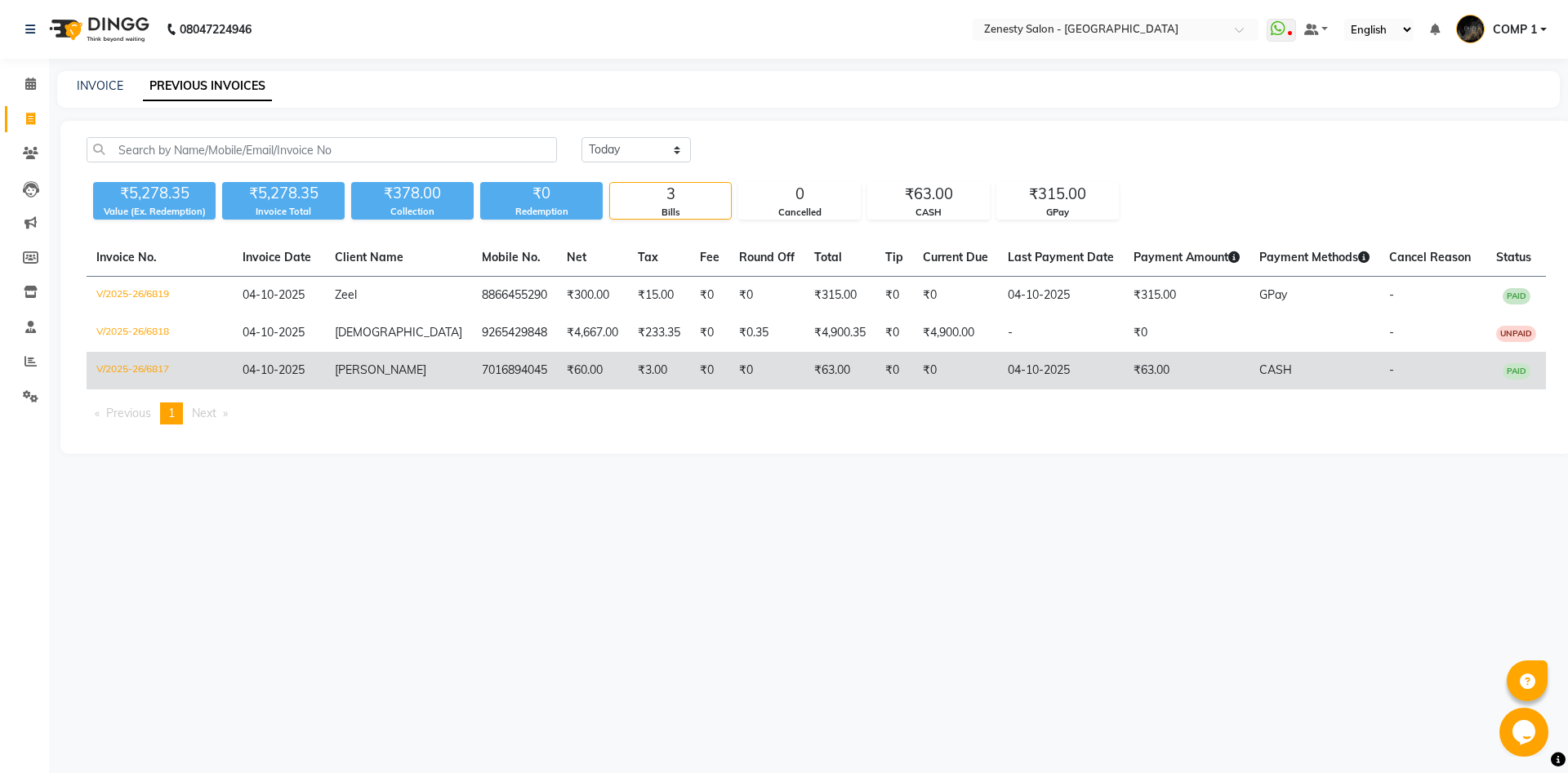
click at [396, 372] on td "[PERSON_NAME]" at bounding box center [398, 370] width 147 height 37
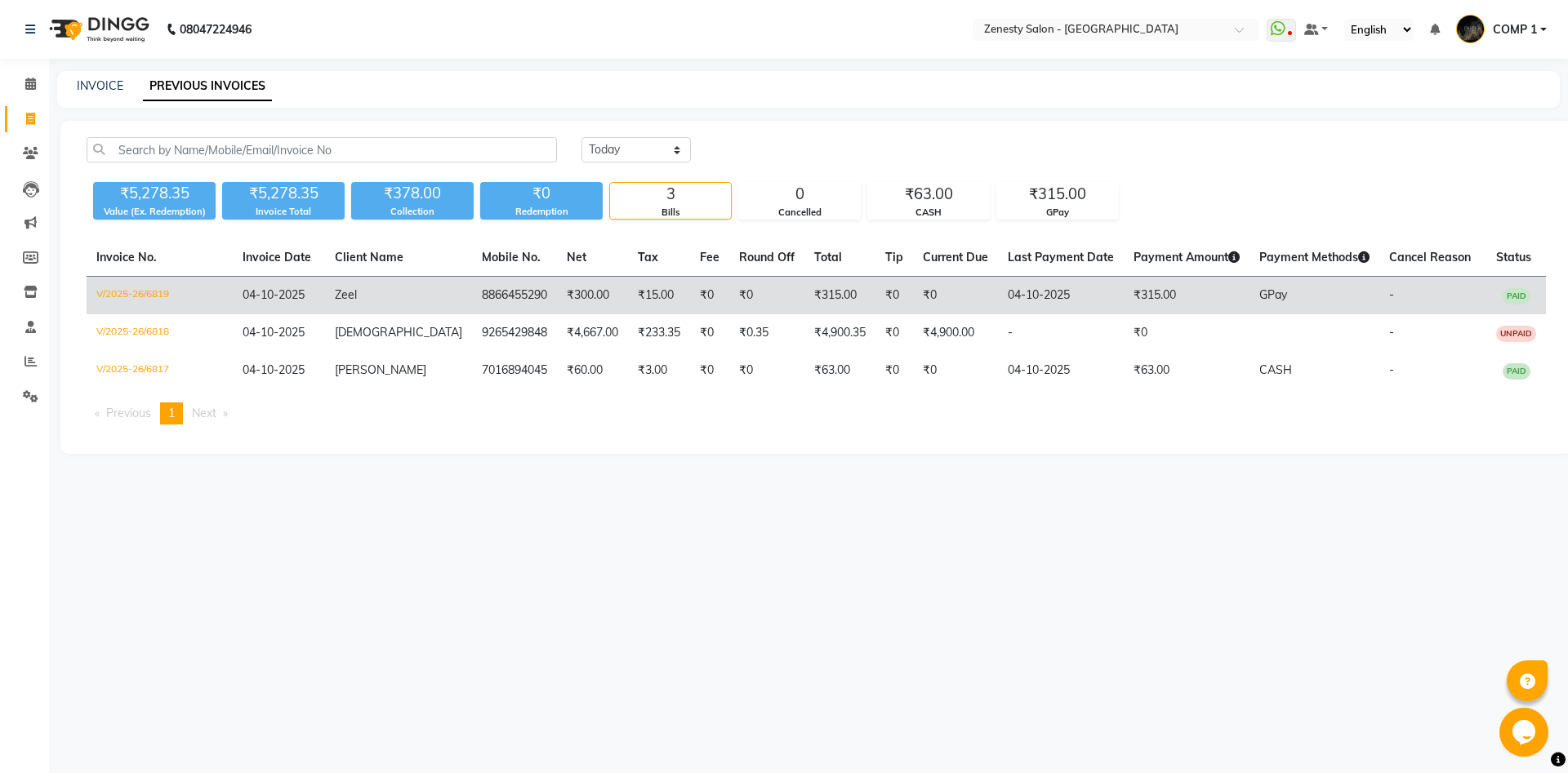
click at [507, 300] on td "8866455290" at bounding box center [514, 296] width 85 height 38
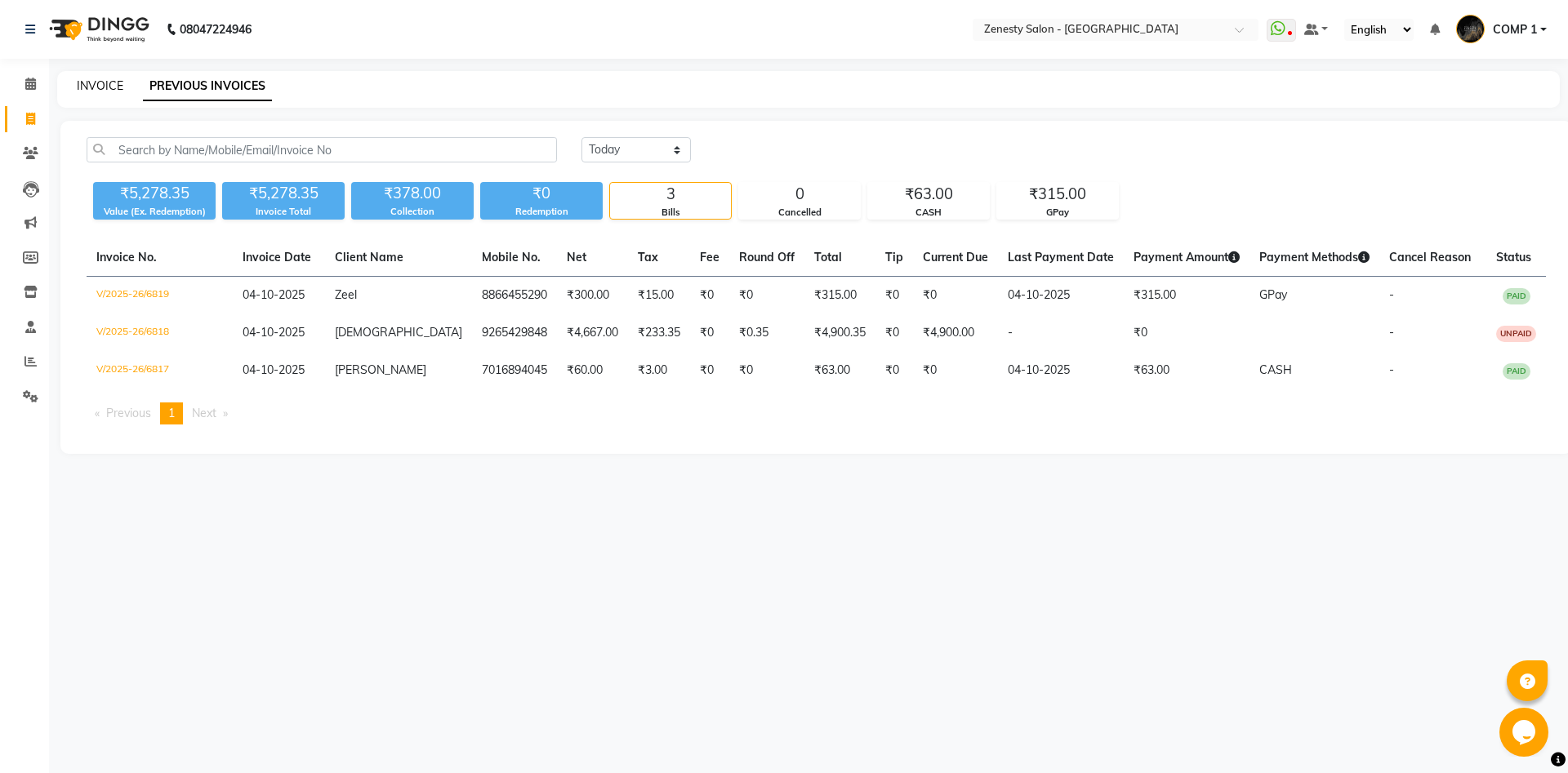
click at [113, 93] on link "INVOICE" at bounding box center [100, 86] width 47 height 15
select select "service"
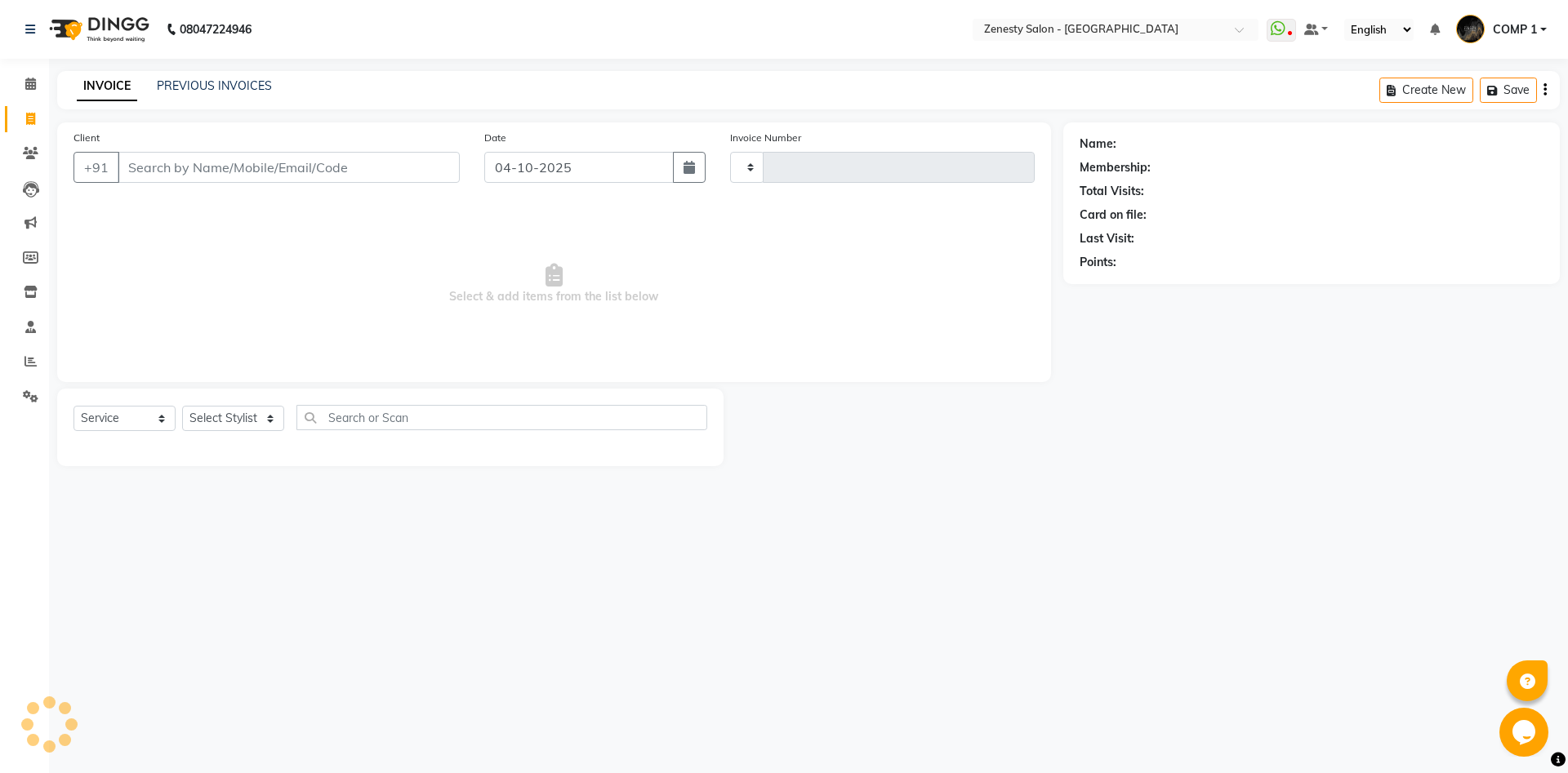
type input "6820"
select select "5713"
click at [182, 406] on select "Select Stylist Aanand Aarti Aashik Aesha Arsh Khalifa Ayan COMP 1 COMP 2 Darsha…" at bounding box center [233, 418] width 102 height 25
select select "40087"
click option "COMP 2" at bounding box center [0, 0] width 0 height 0
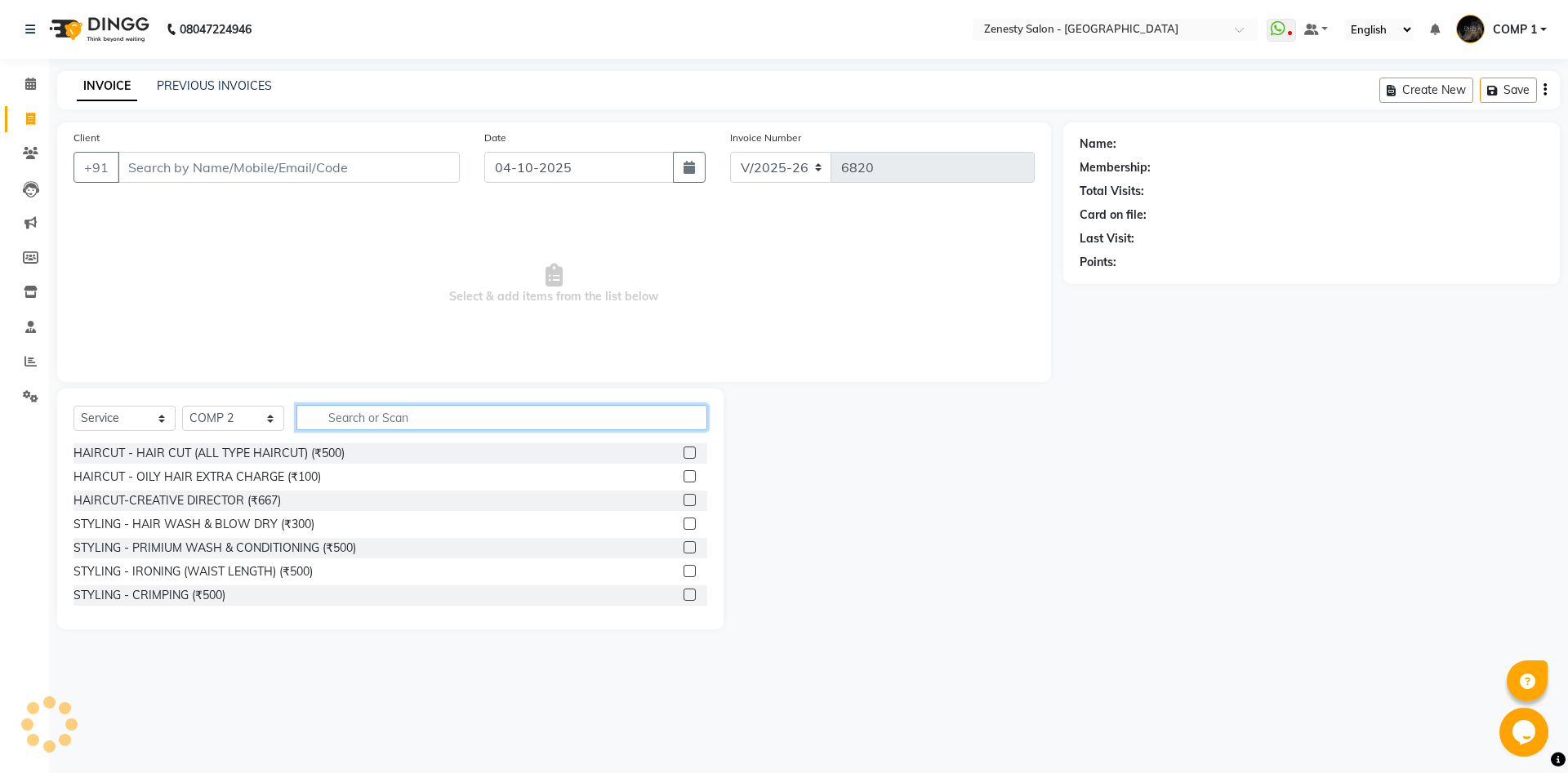
click at [388, 420] on input "text" at bounding box center [501, 417] width 410 height 25
click at [31, 291] on icon at bounding box center [30, 292] width 14 height 12
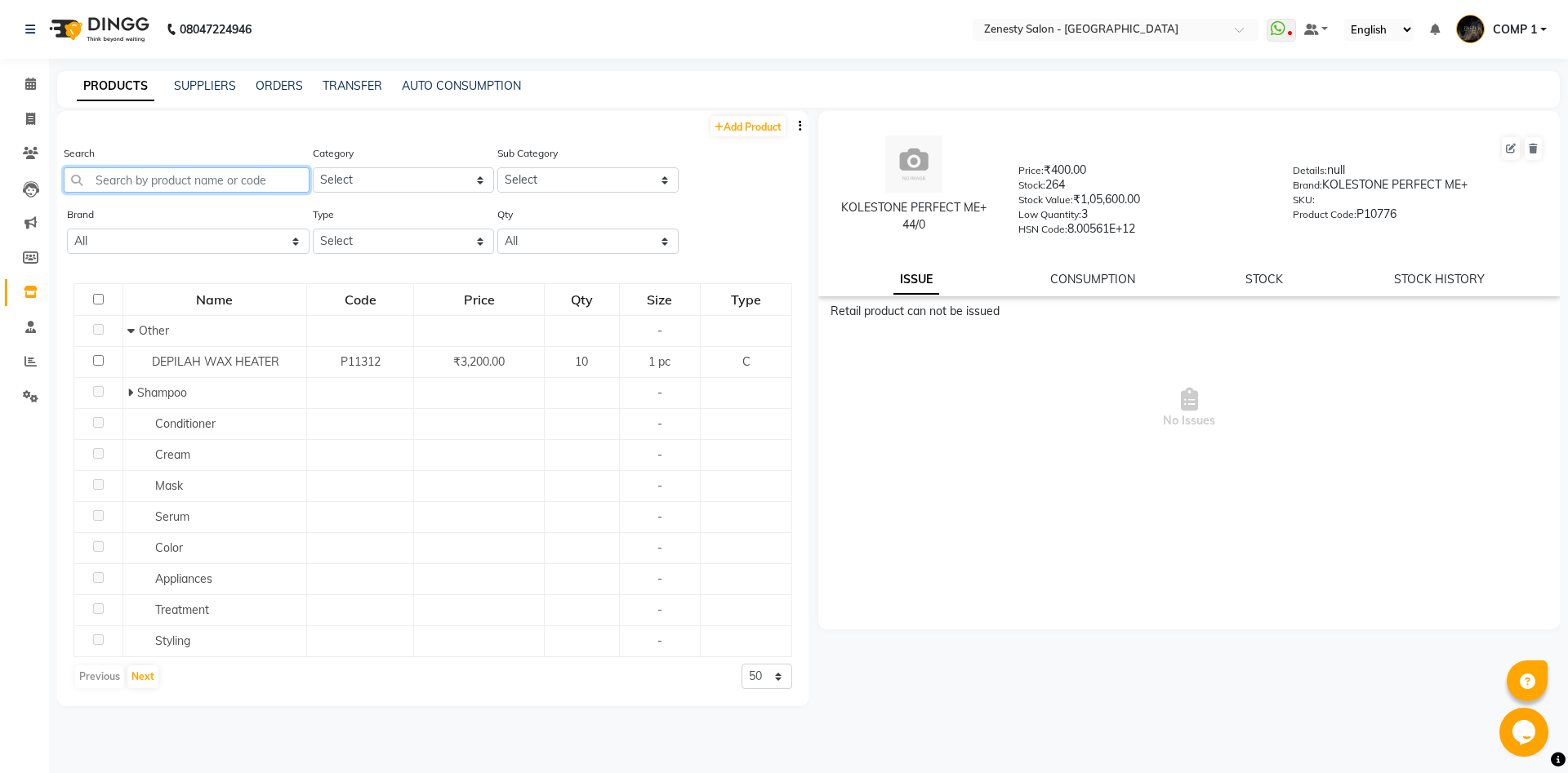
click at [201, 171] on input "text" at bounding box center [187, 179] width 246 height 25
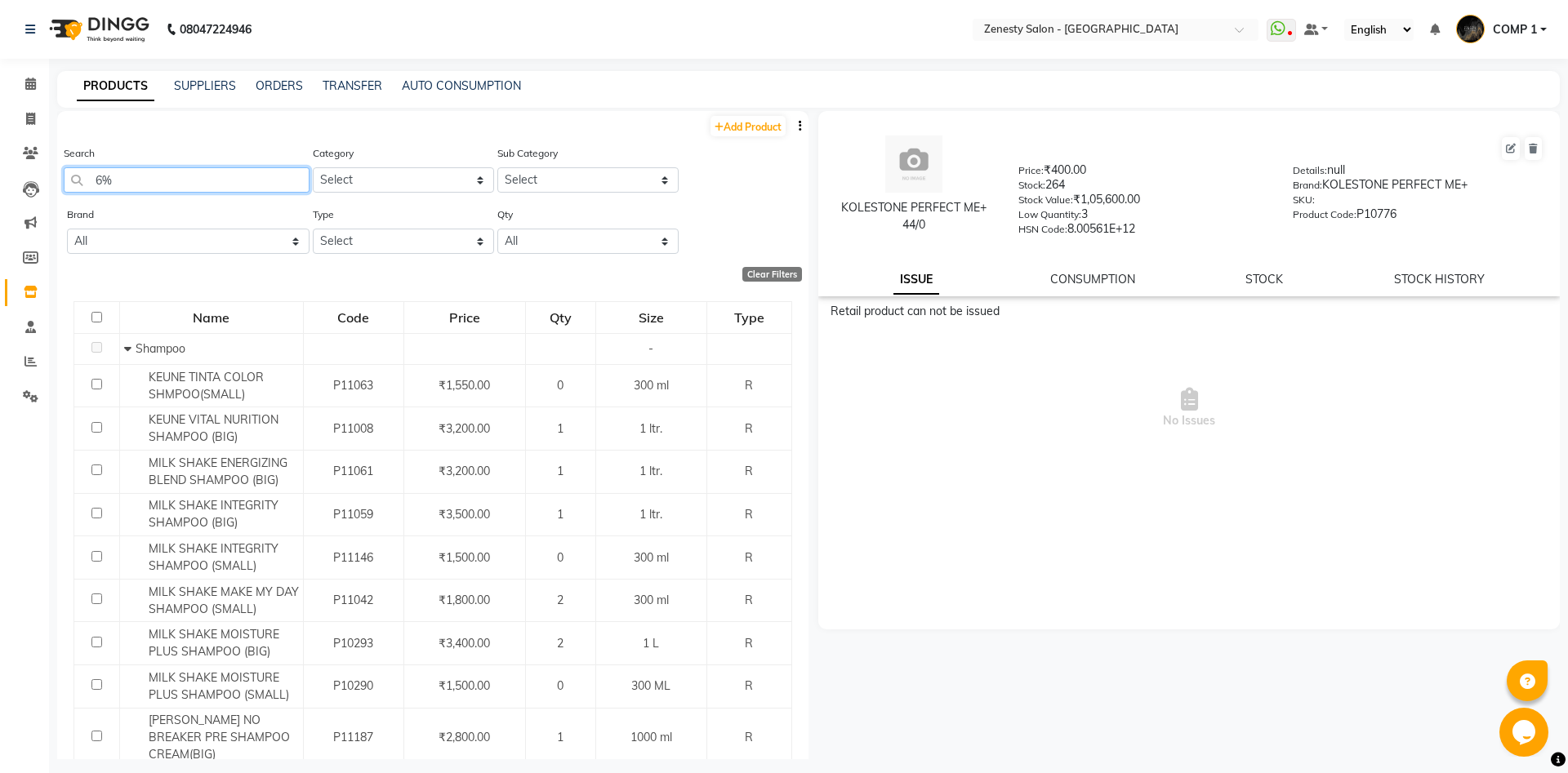
click at [149, 170] on input "6%" at bounding box center [187, 179] width 246 height 25
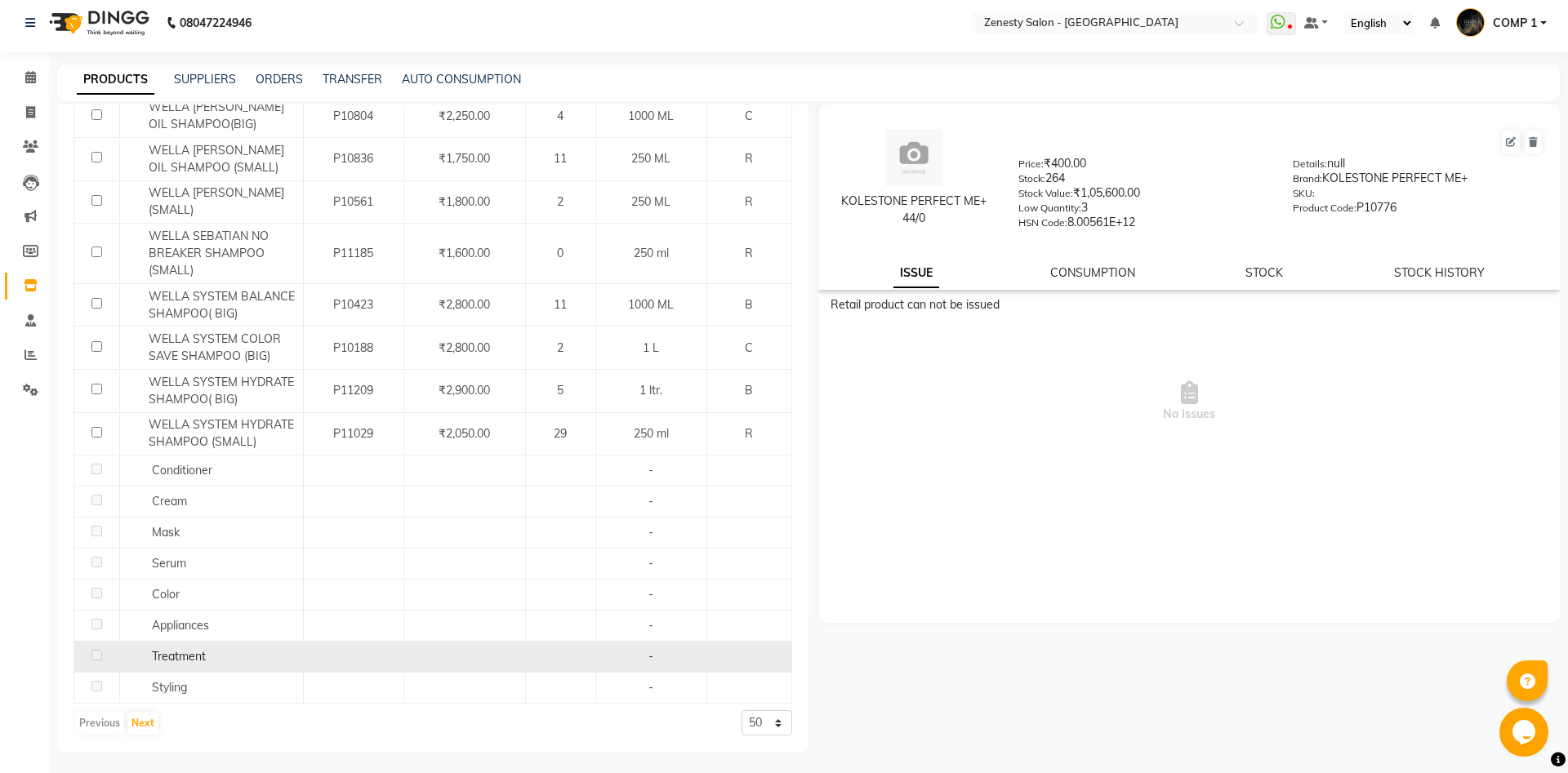
scroll to position [10, 0]
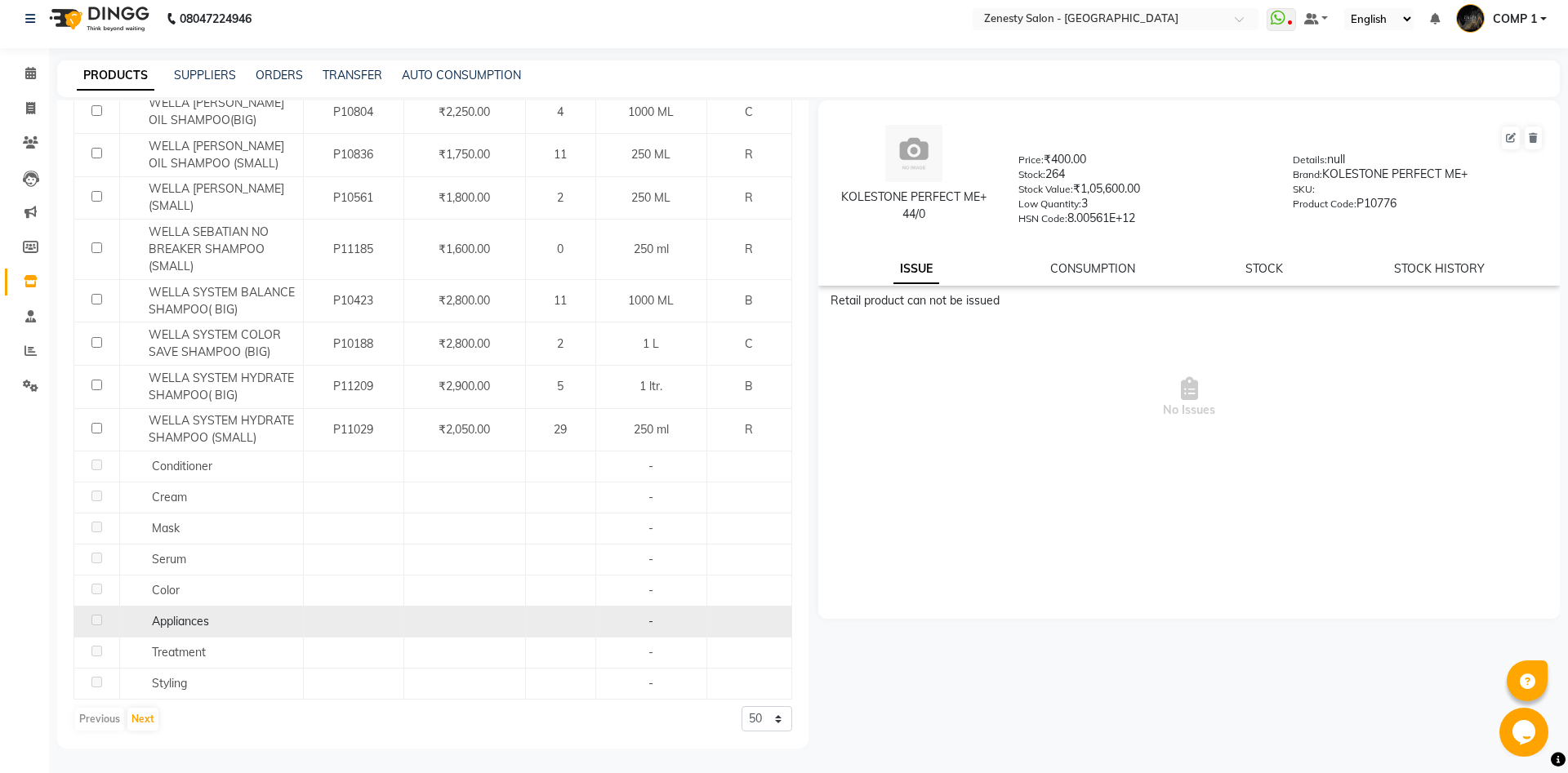
type input "6%"
click at [179, 628] on span "Appliances" at bounding box center [180, 621] width 57 height 15
click at [158, 622] on span "Appliances" at bounding box center [180, 621] width 57 height 15
click at [171, 620] on span "Appliances" at bounding box center [180, 621] width 57 height 15
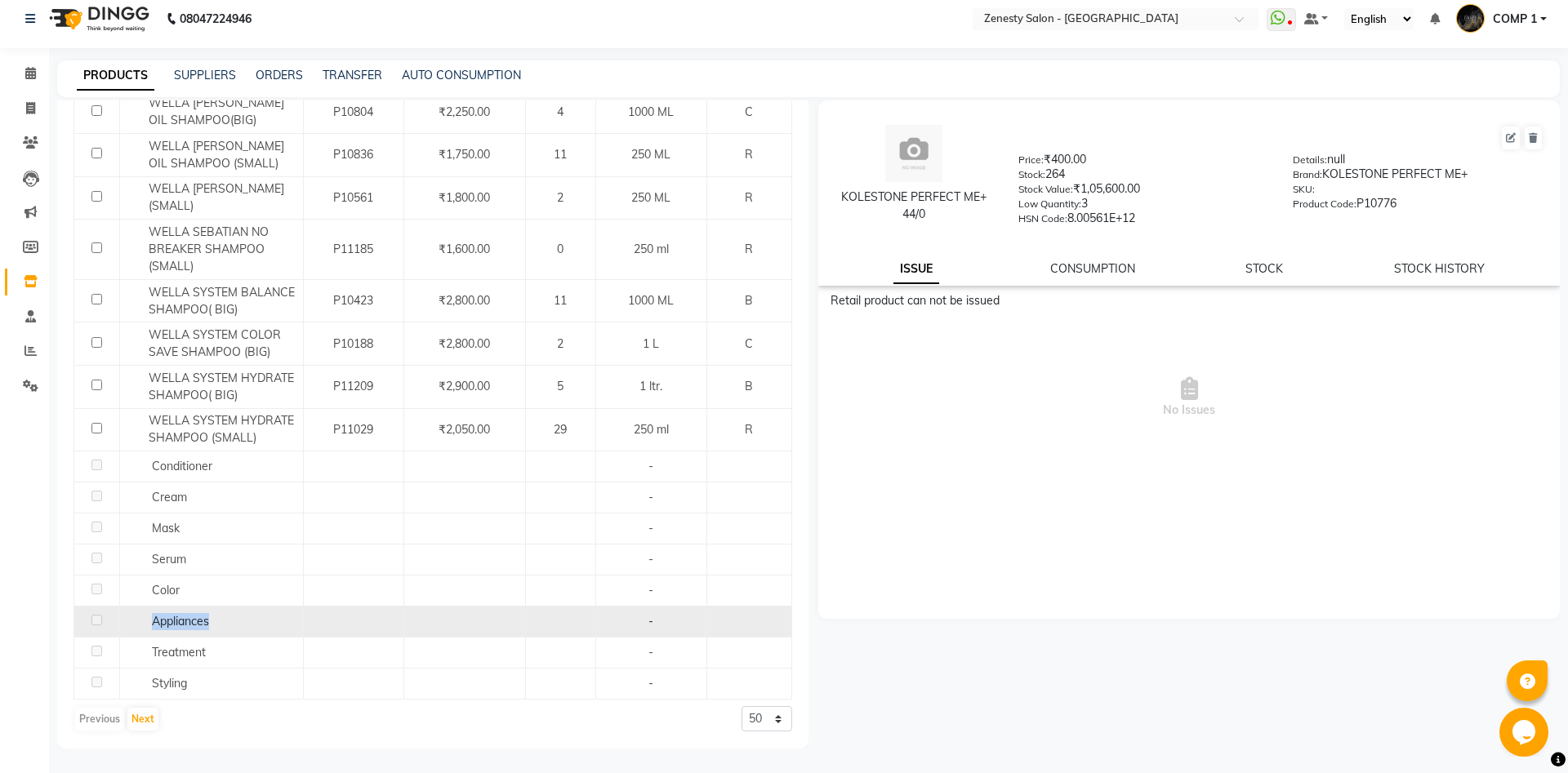
click at [171, 620] on span "Appliances" at bounding box center [180, 621] width 57 height 15
click at [298, 630] on div "Appliances" at bounding box center [211, 622] width 175 height 17
click at [220, 622] on div "Appliances" at bounding box center [211, 622] width 175 height 17
click at [191, 628] on span "Appliances" at bounding box center [180, 621] width 57 height 15
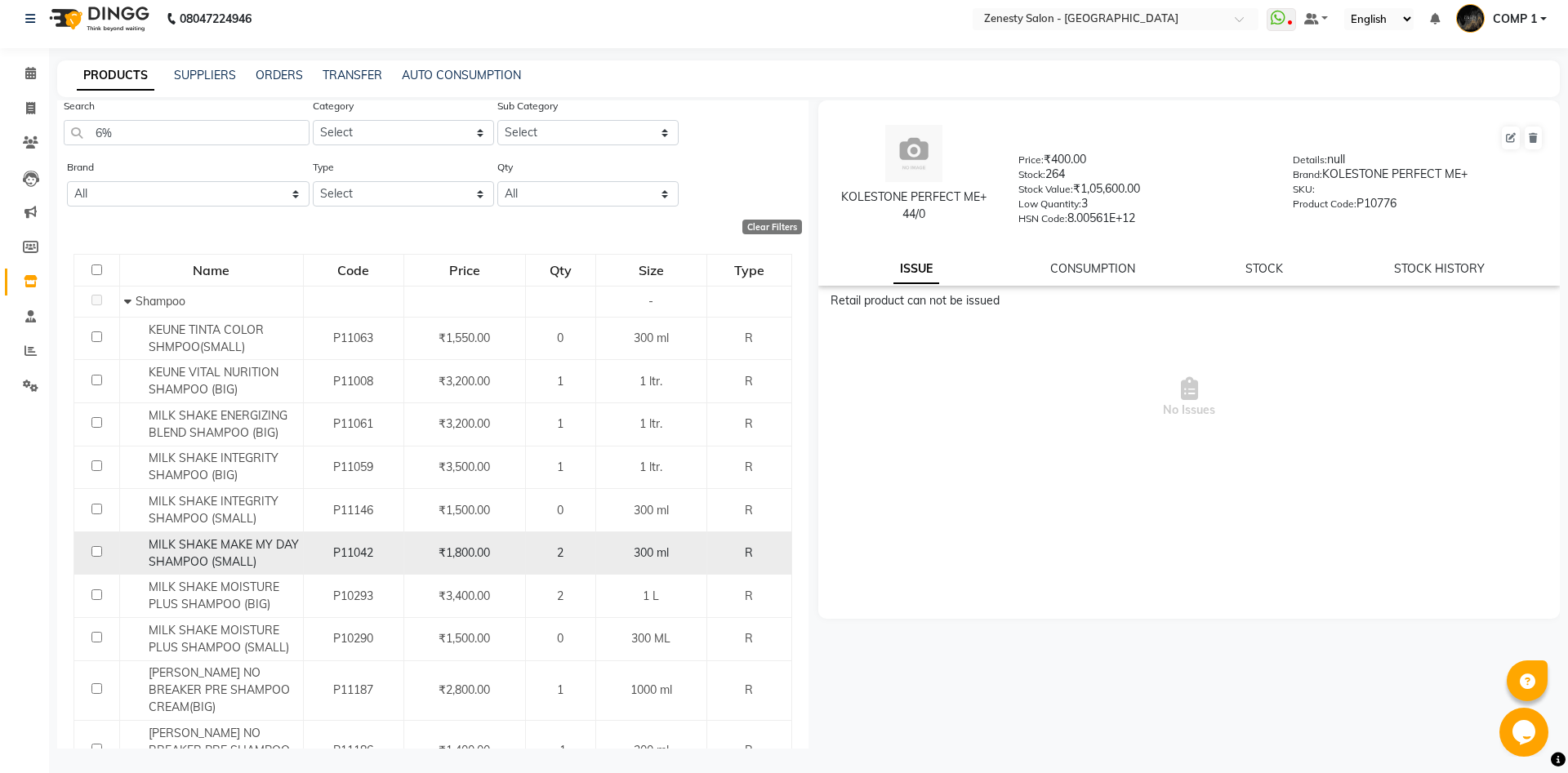
scroll to position [0, 0]
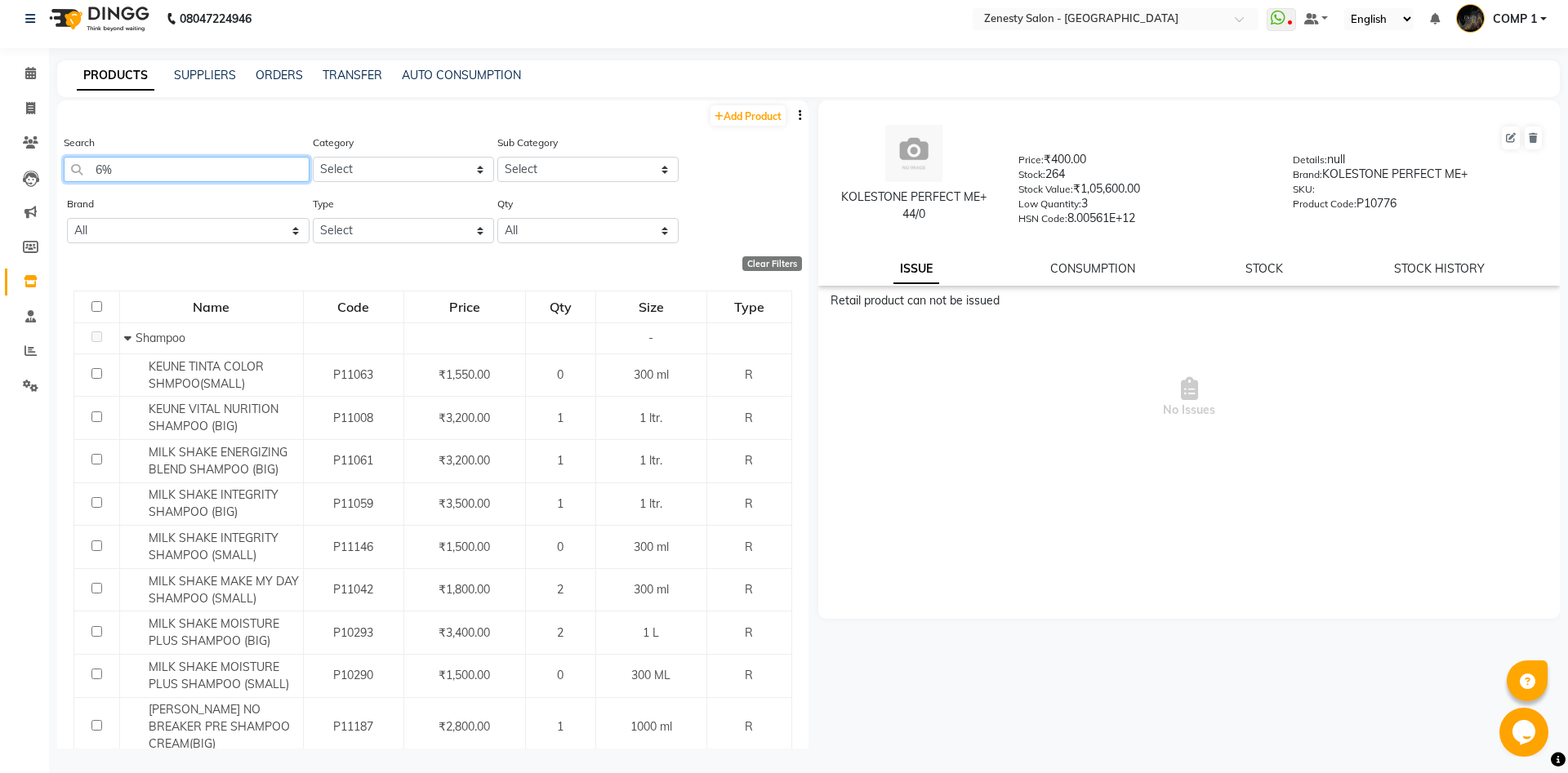
drag, startPoint x: 144, startPoint y: 180, endPoint x: 45, endPoint y: 210, distance: 103.4
click at [64, 182] on input "6%" at bounding box center [187, 169] width 246 height 25
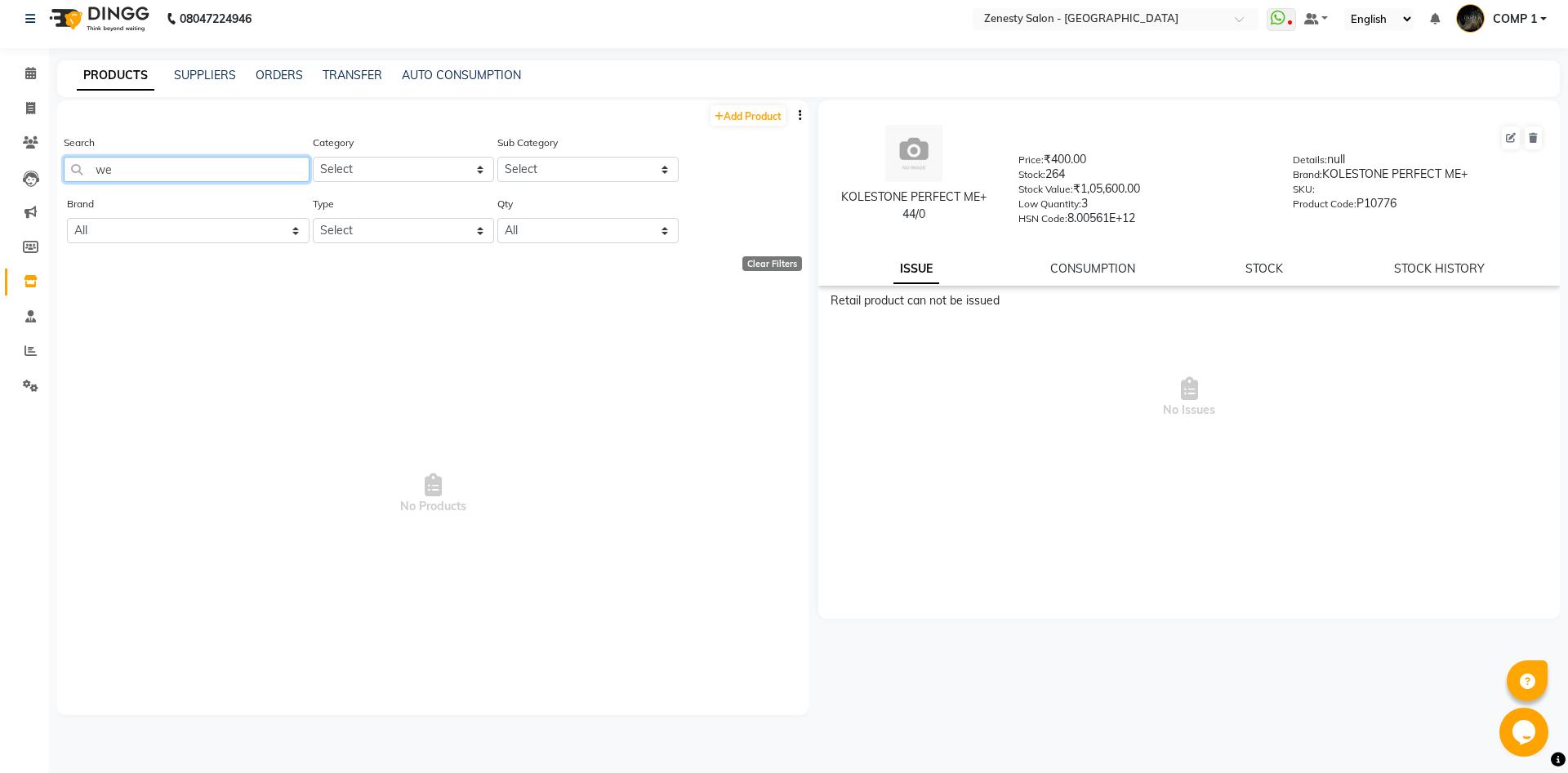
type input "w"
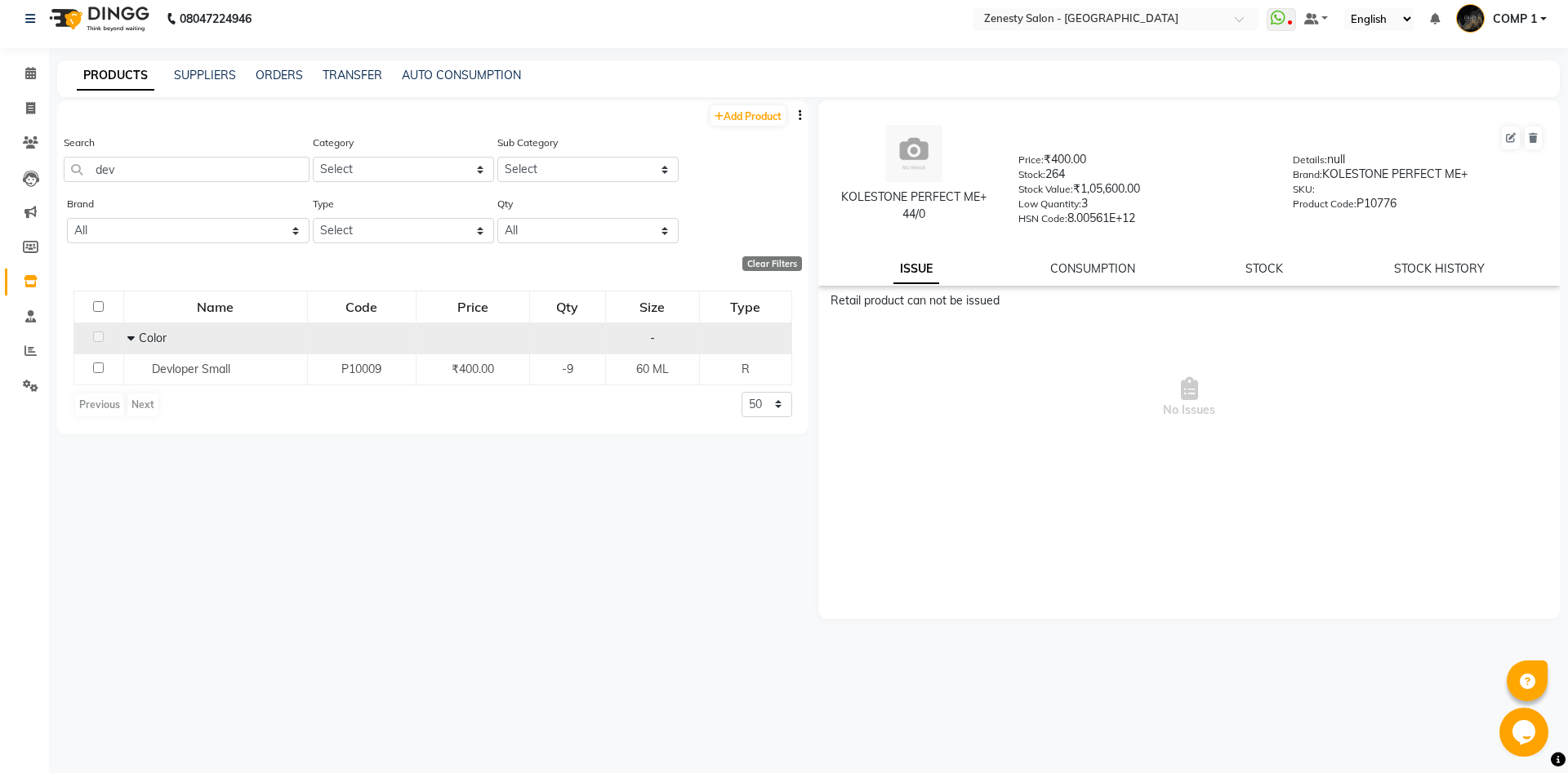
click at [148, 346] on div "Color" at bounding box center [215, 338] width 175 height 17
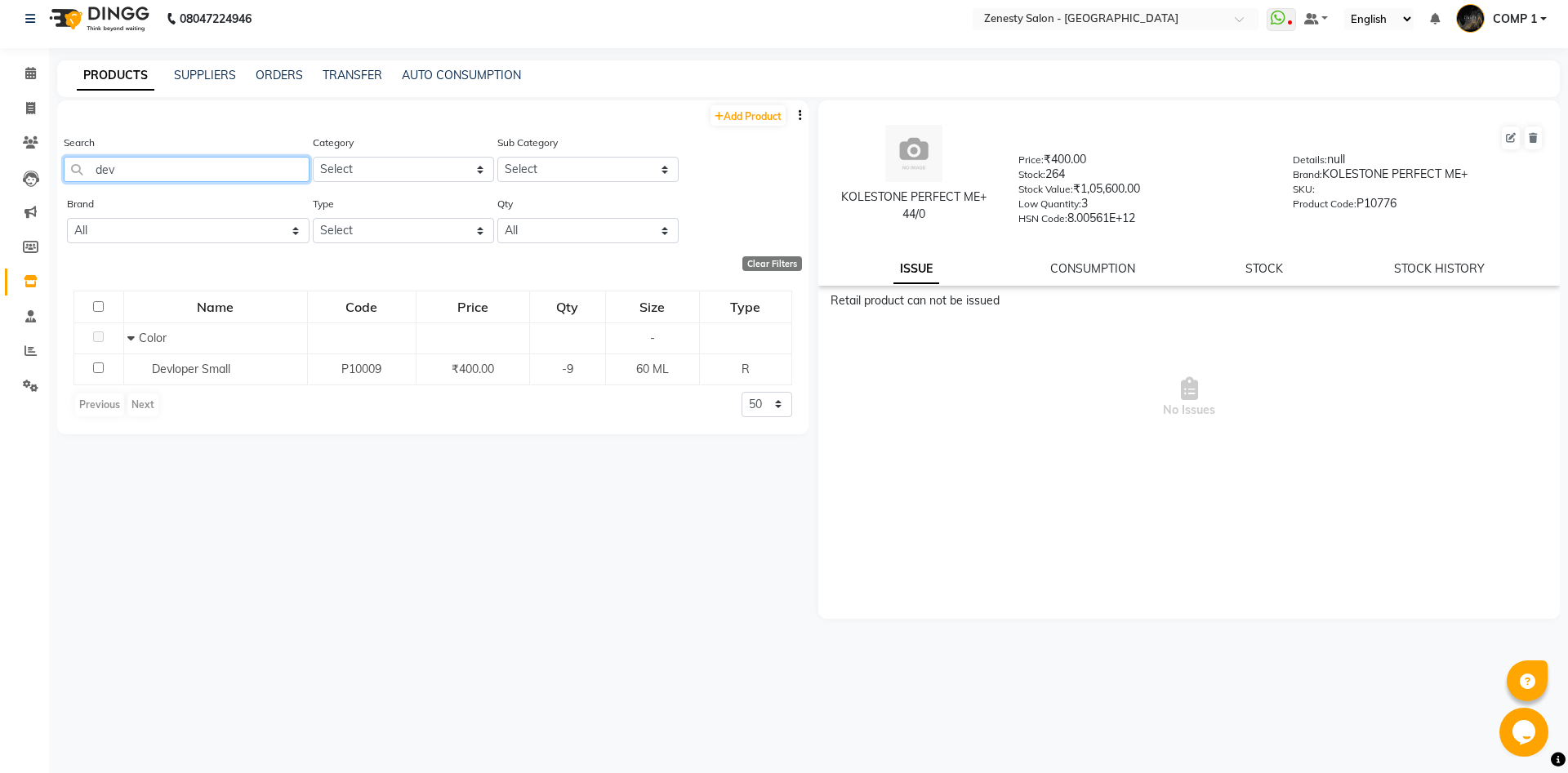
click at [132, 167] on input "dev" at bounding box center [187, 169] width 246 height 25
type input "d"
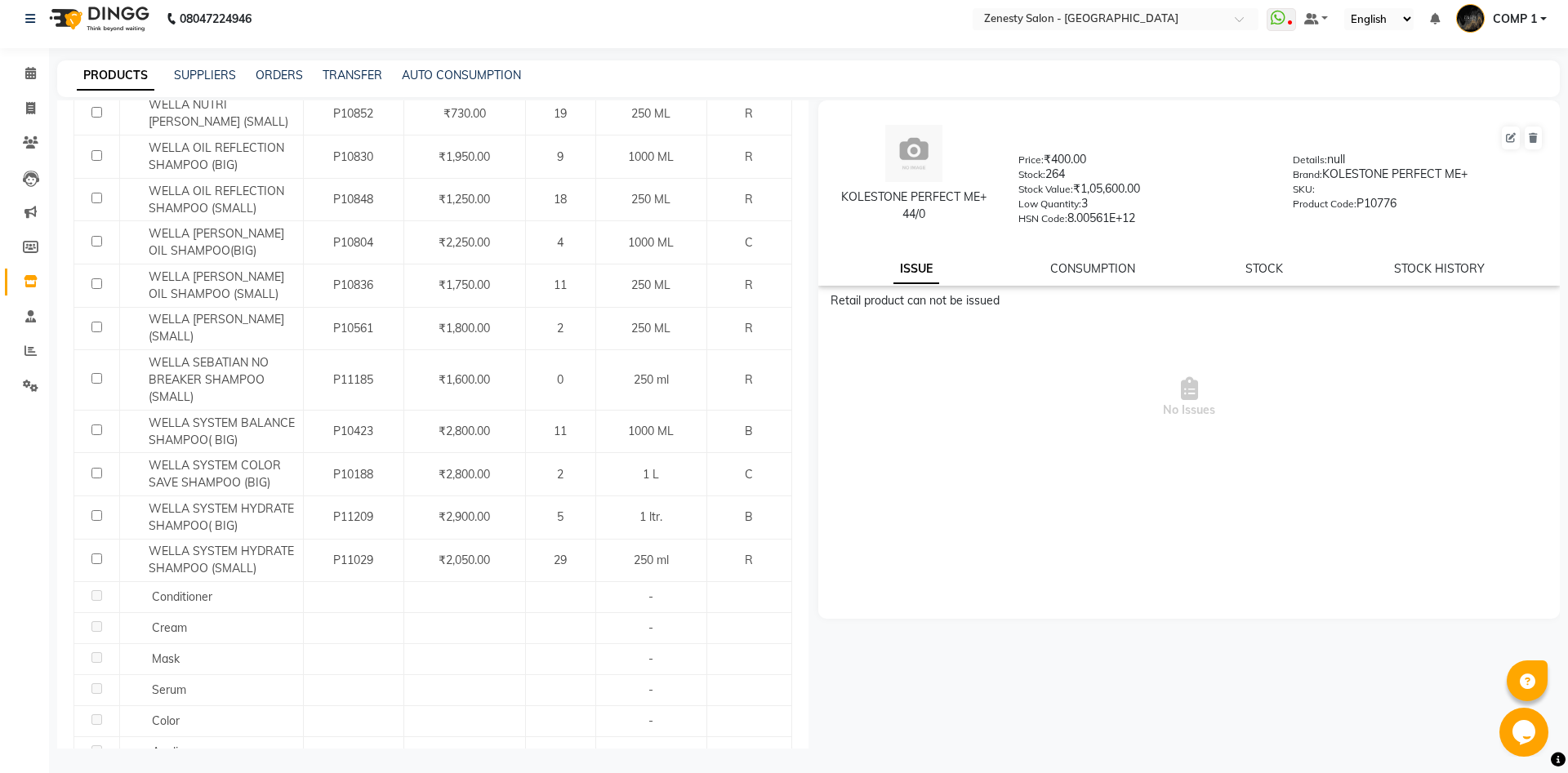
scroll to position [1800, 0]
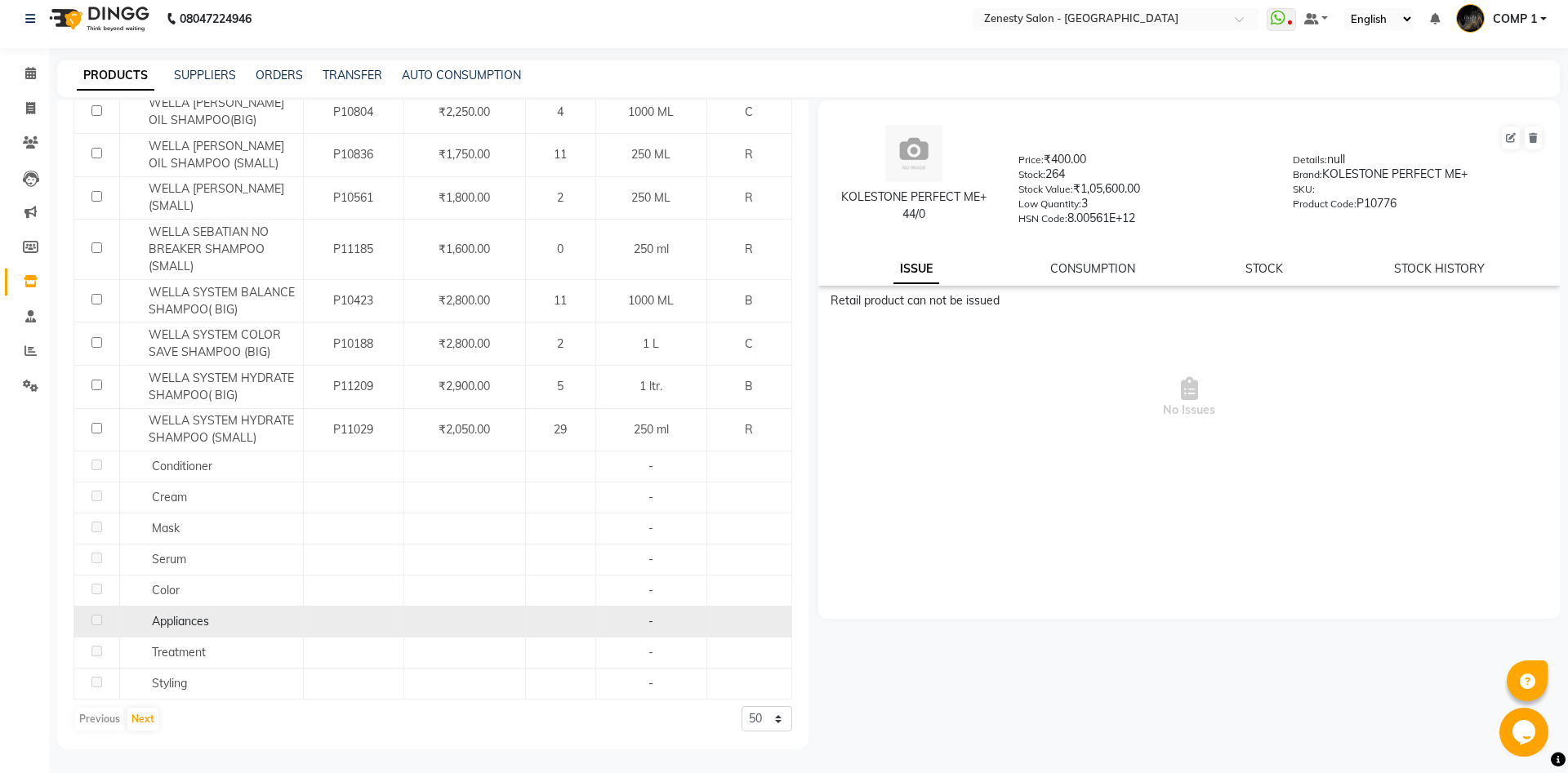
type input "6%"
click at [186, 628] on span "Appliances" at bounding box center [180, 621] width 57 height 15
click at [165, 610] on td "Appliances" at bounding box center [211, 622] width 184 height 31
click at [144, 623] on div "Appliances" at bounding box center [211, 622] width 175 height 17
click at [193, 622] on span "Appliances" at bounding box center [180, 621] width 57 height 15
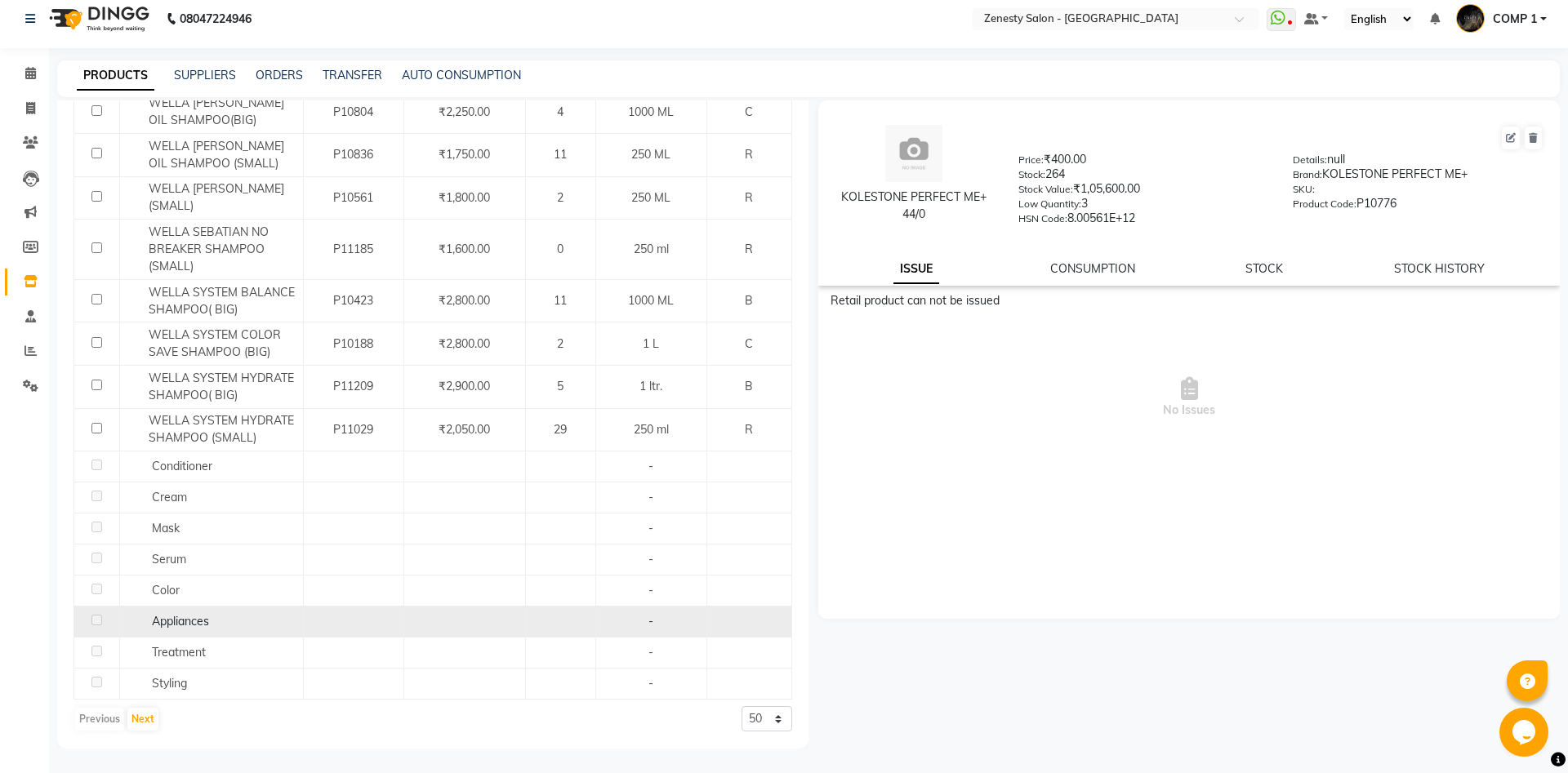
click at [193, 622] on span "Appliances" at bounding box center [180, 621] width 57 height 15
click at [176, 623] on span "Appliances" at bounding box center [180, 621] width 57 height 15
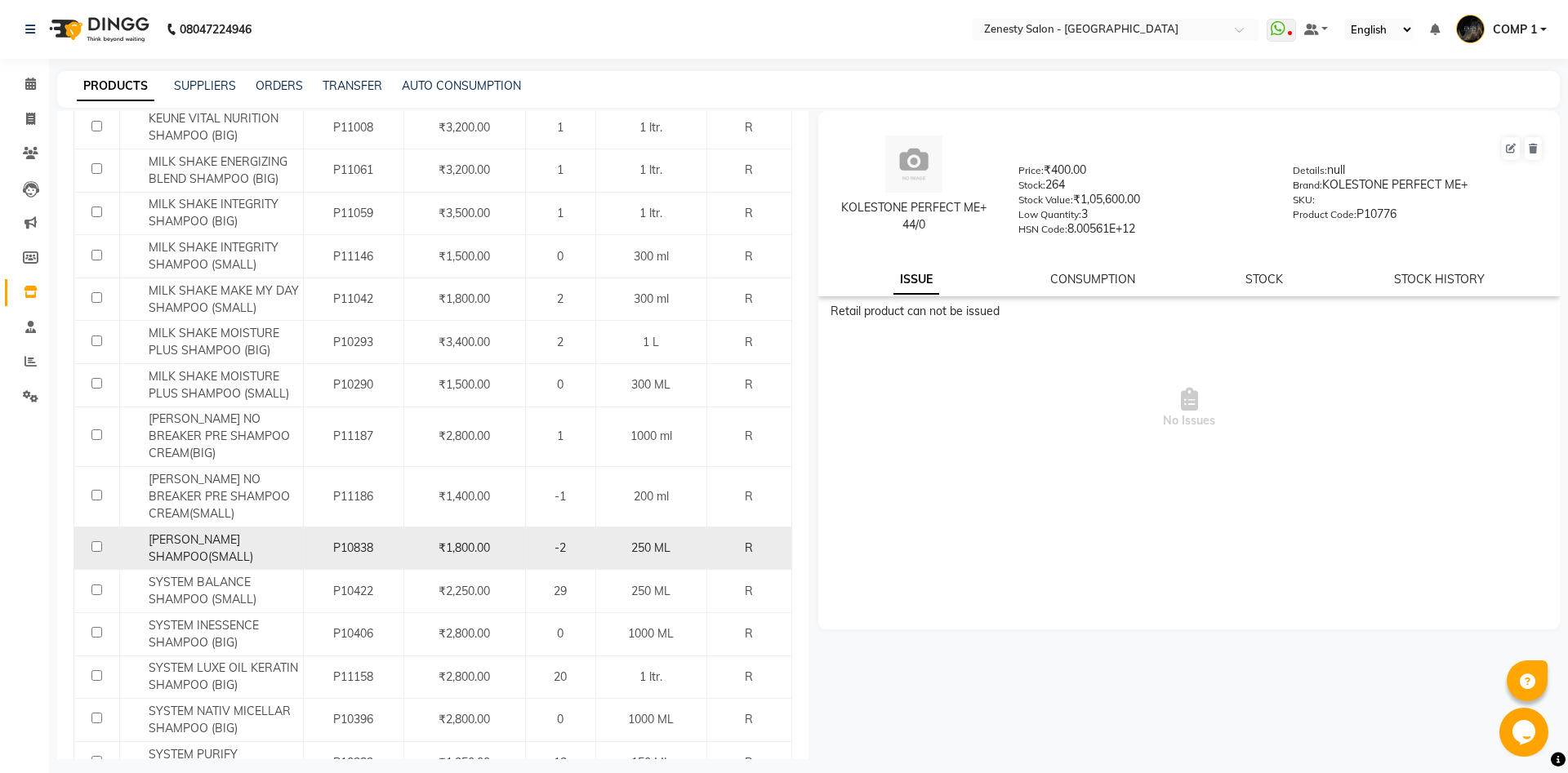
scroll to position [0, 0]
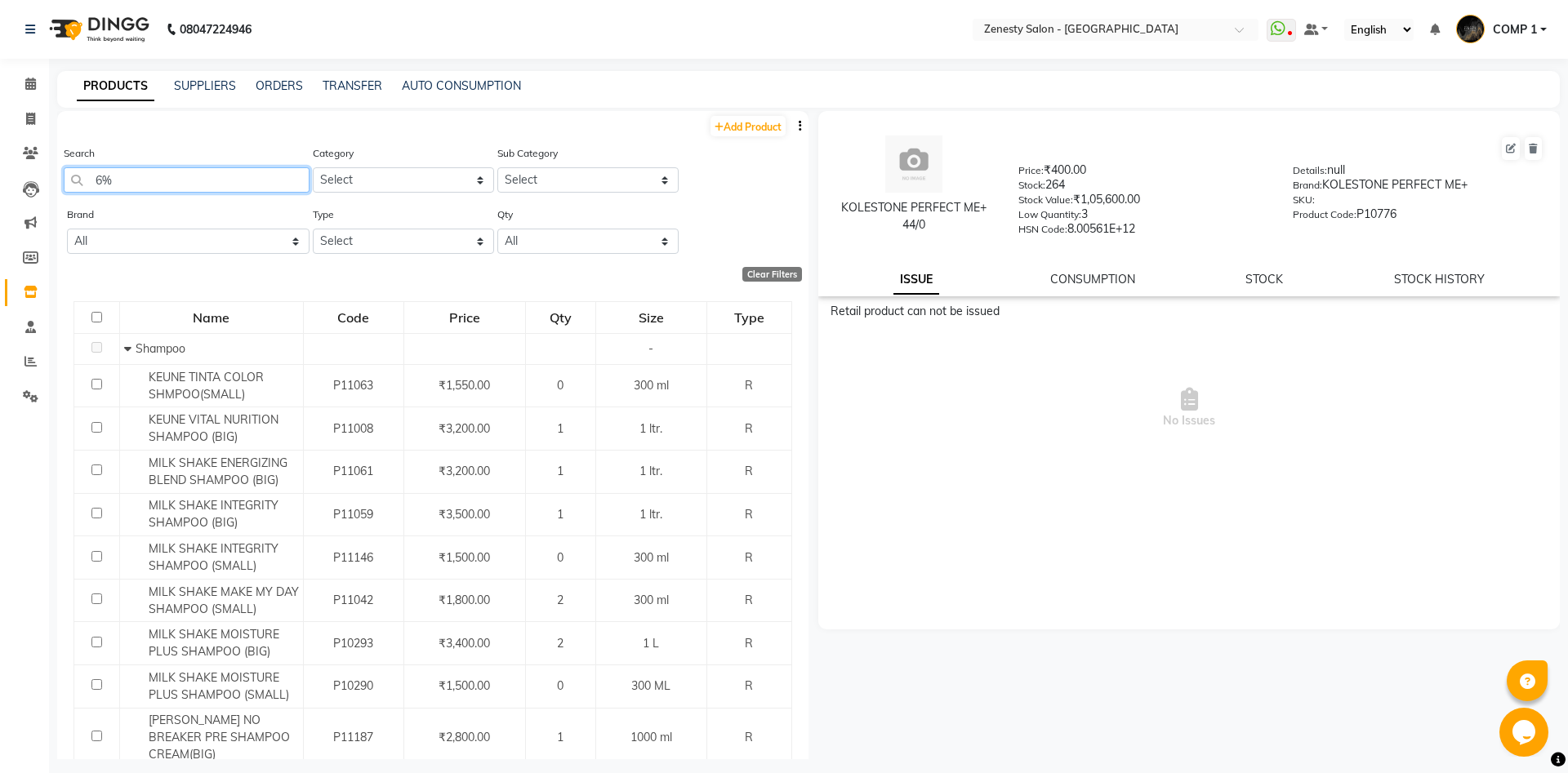
drag, startPoint x: 154, startPoint y: 172, endPoint x: 29, endPoint y: 193, distance: 126.8
click at [64, 193] on input "6%" at bounding box center [187, 179] width 246 height 25
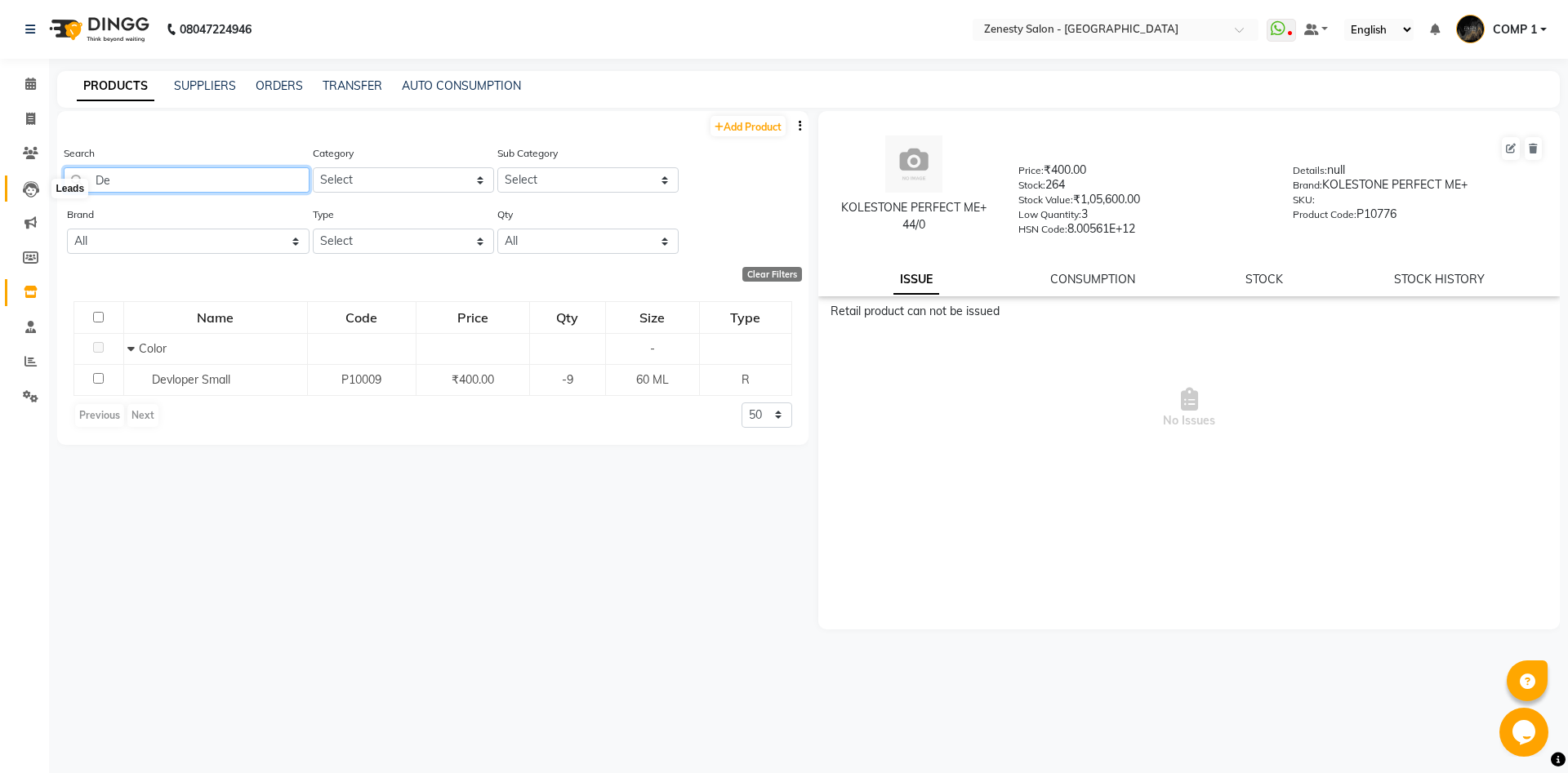
type input "D"
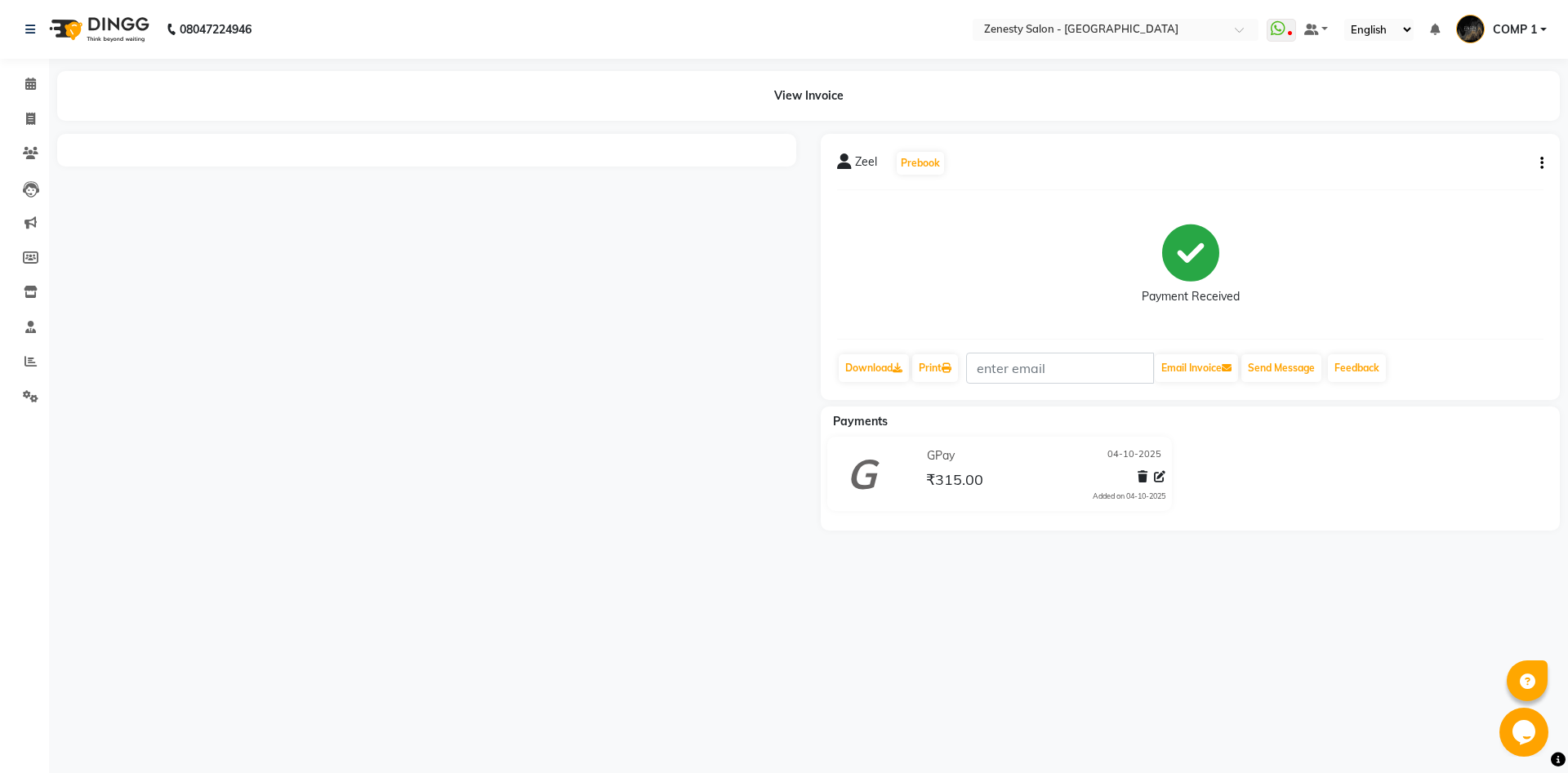
click at [1538, 161] on button "button" at bounding box center [1538, 164] width 10 height 17
click at [1502, 182] on div "Edit Invoice" at bounding box center [1460, 184] width 112 height 21
select select "service"
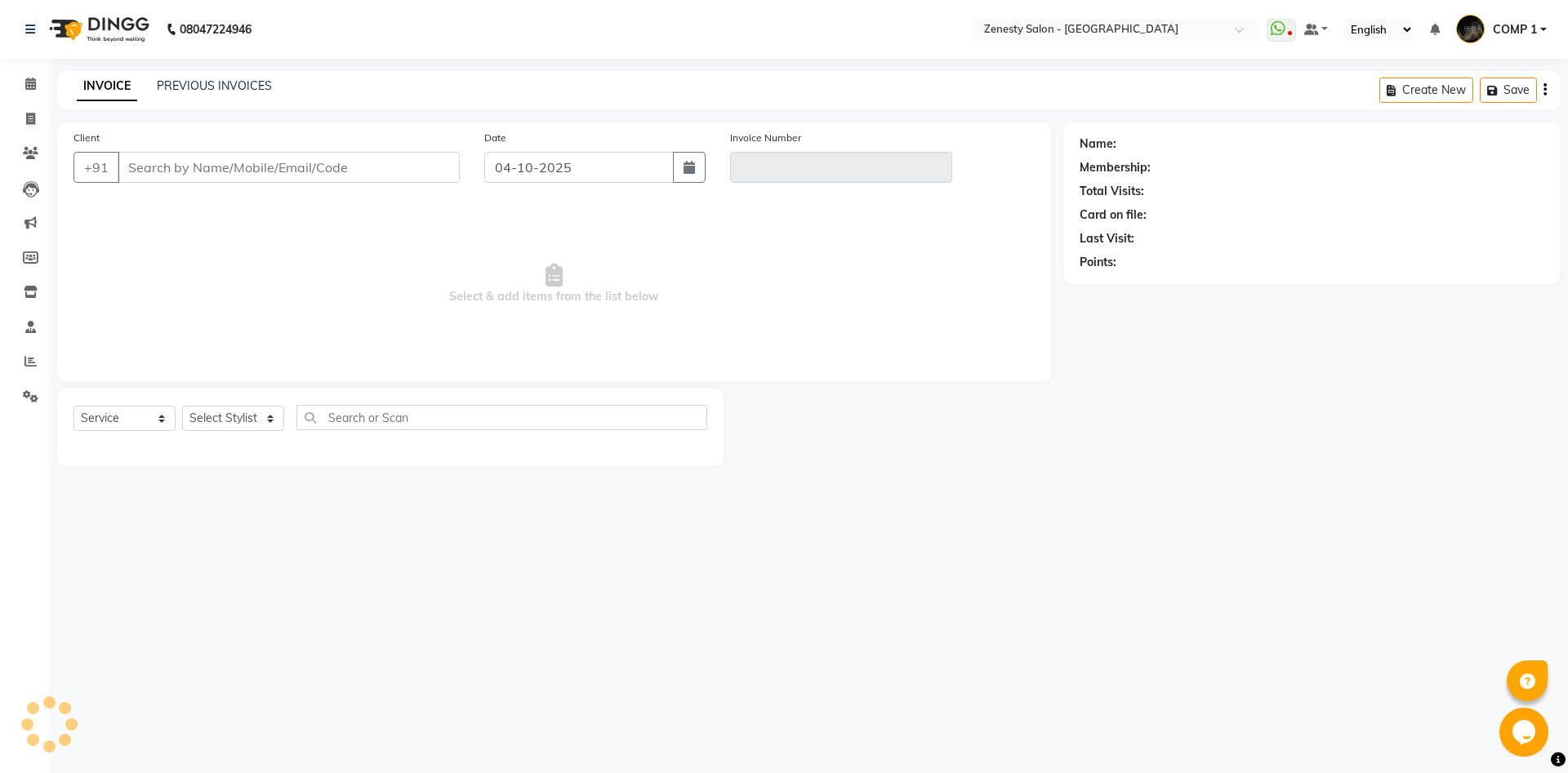
type input "8866455290"
type input "V/2025-26/6819"
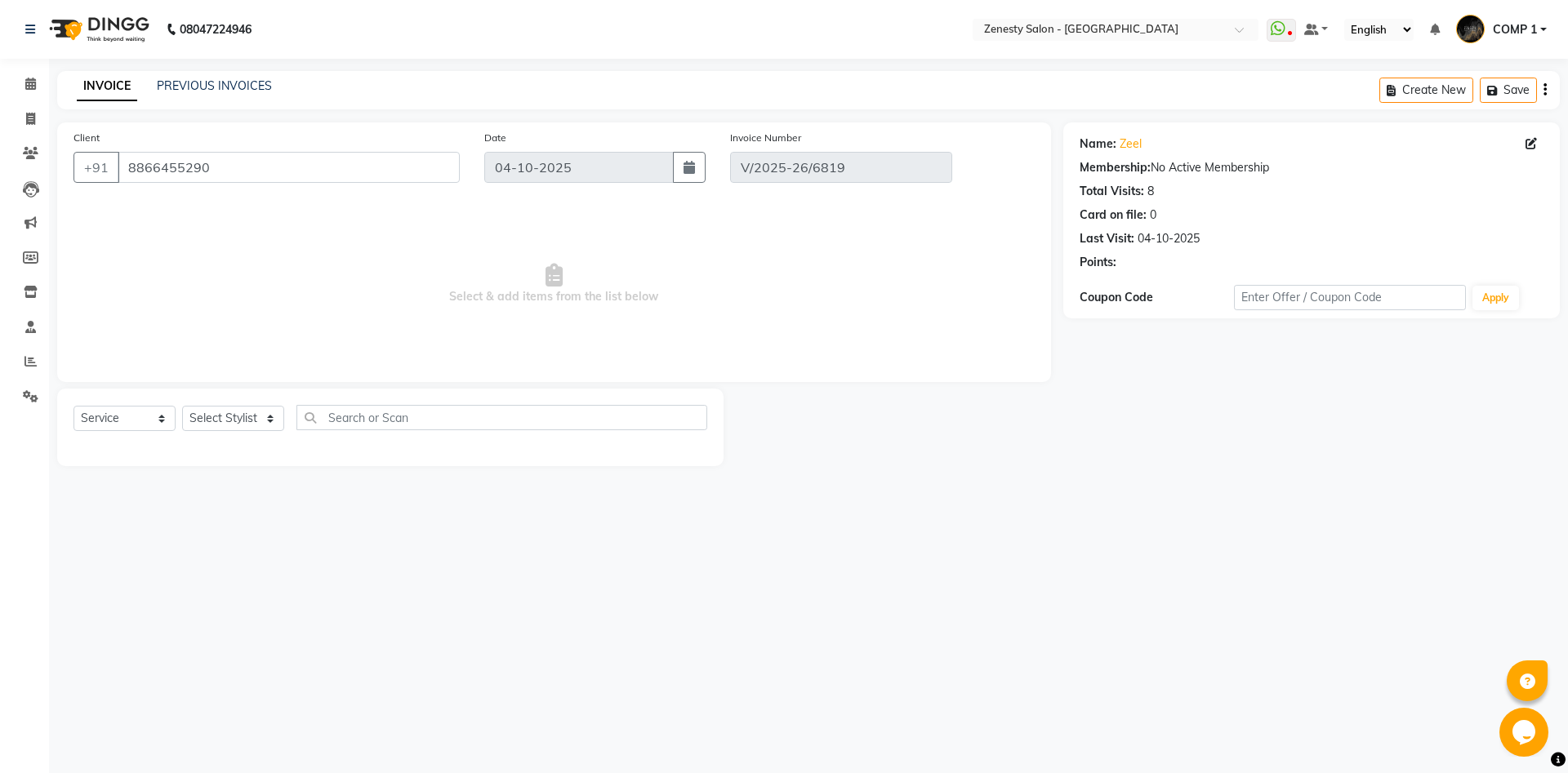
select select "select"
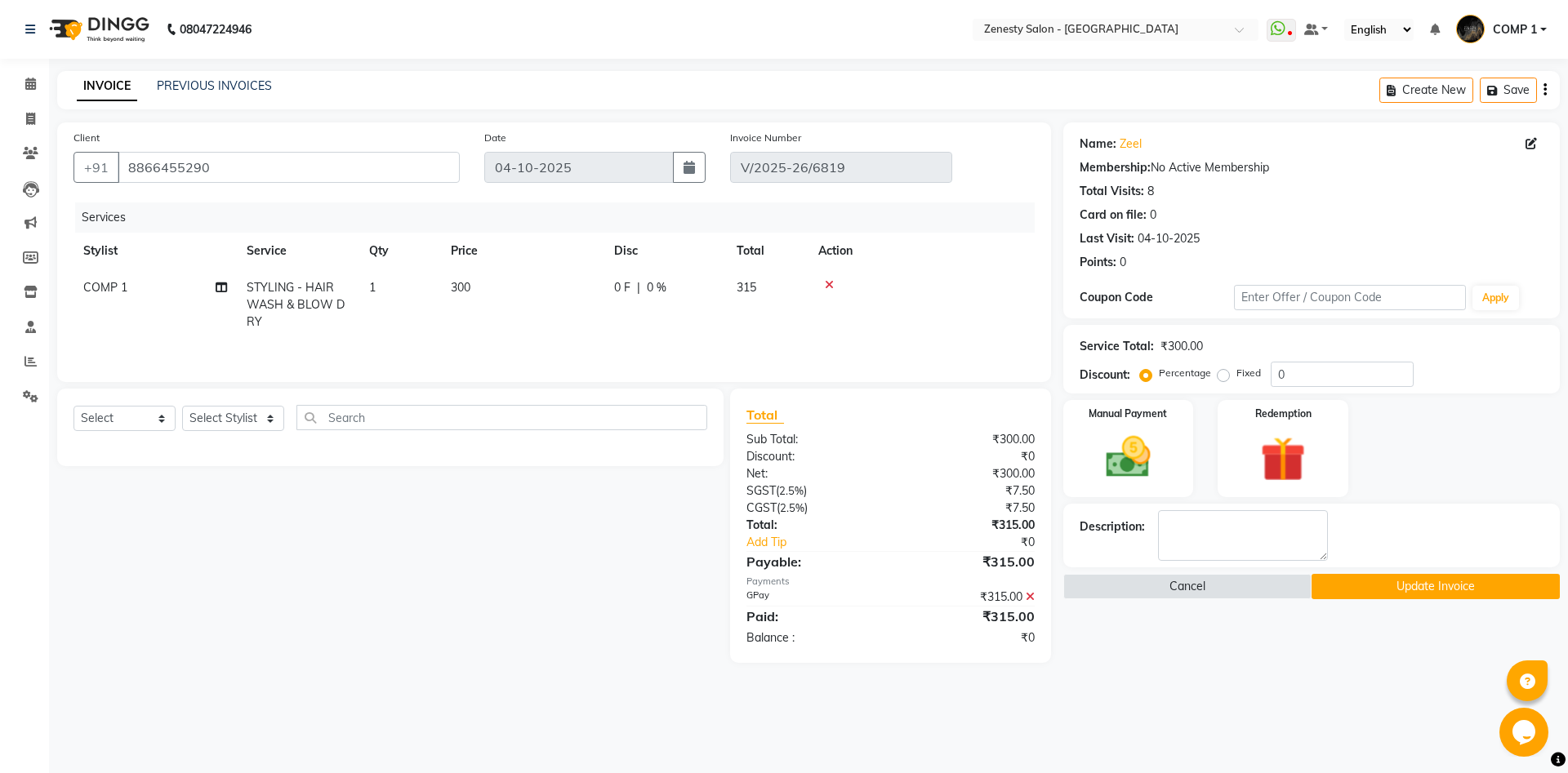
click at [107, 287] on span "COMP 1" at bounding box center [105, 287] width 44 height 15
select select "81093"
click at [83, 279] on select "Aanand Aarti Aashik Aesha Arsh Khalifa Ayan COMP 1 COMP 2 Darshan Dhara Farjan …" at bounding box center [155, 291] width 144 height 25
select select "39494"
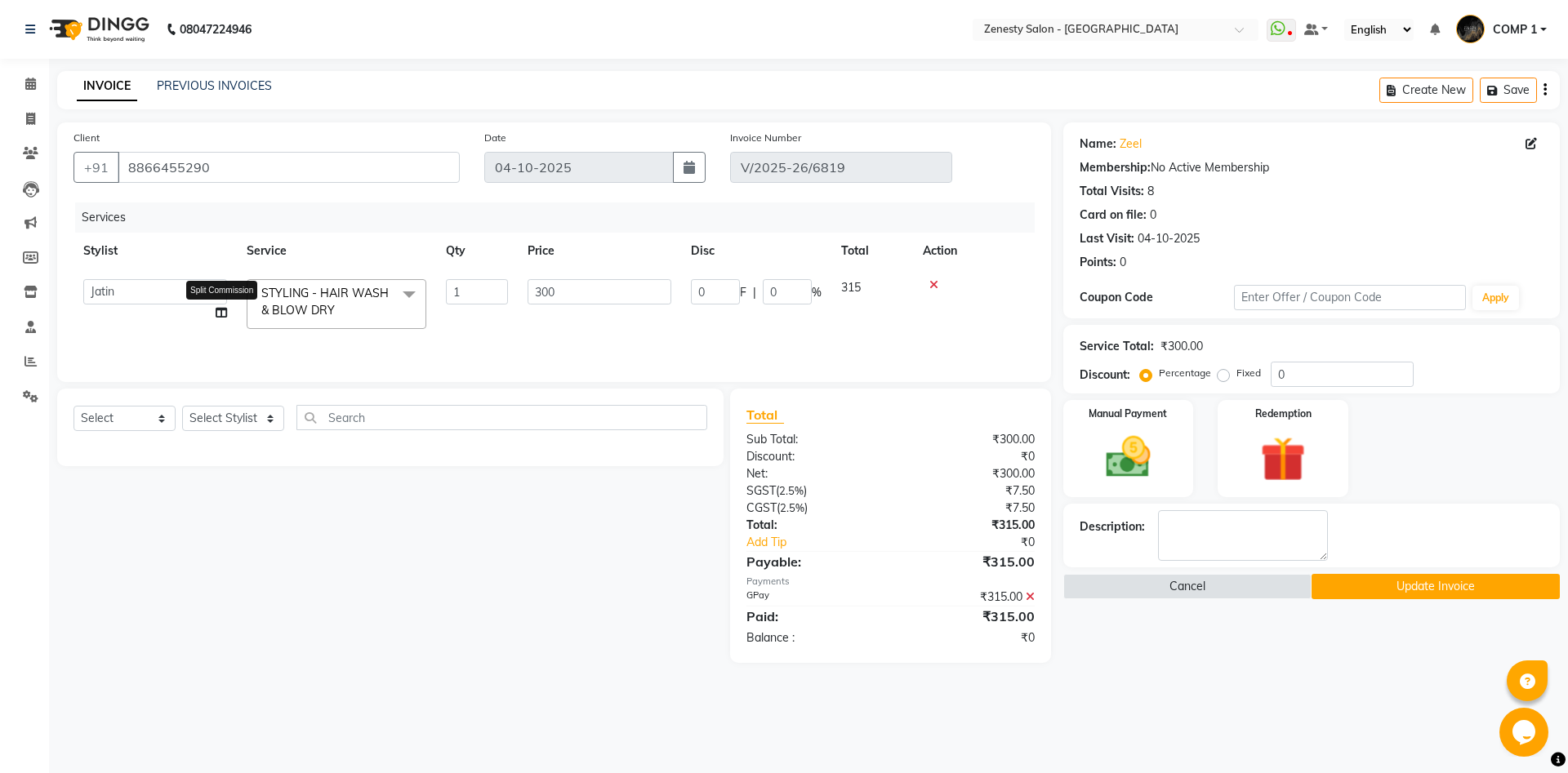
click at [223, 315] on icon at bounding box center [221, 312] width 11 height 11
select select "39494"
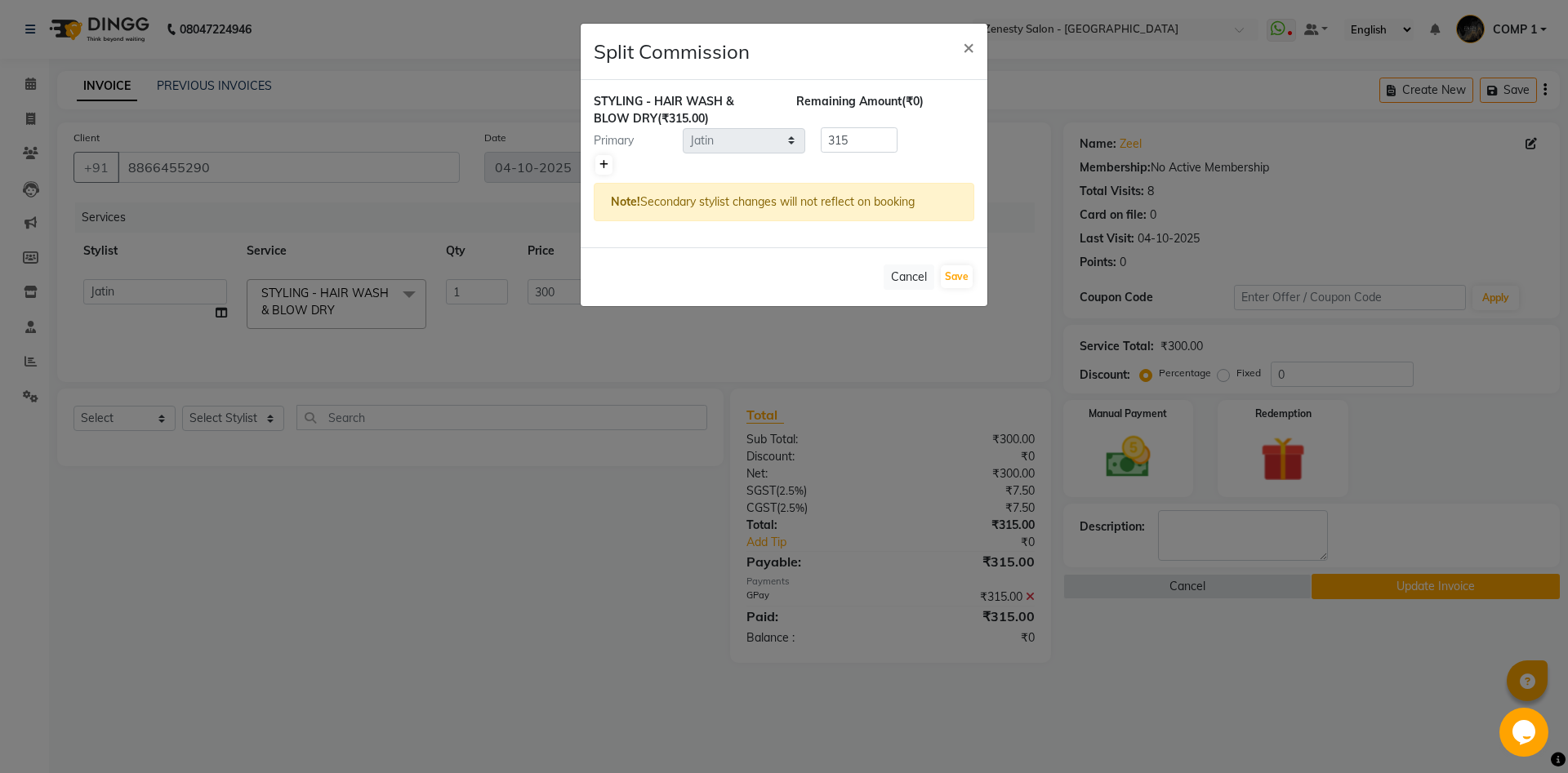
click at [607, 169] on icon at bounding box center [603, 164] width 9 height 10
type input "157.5"
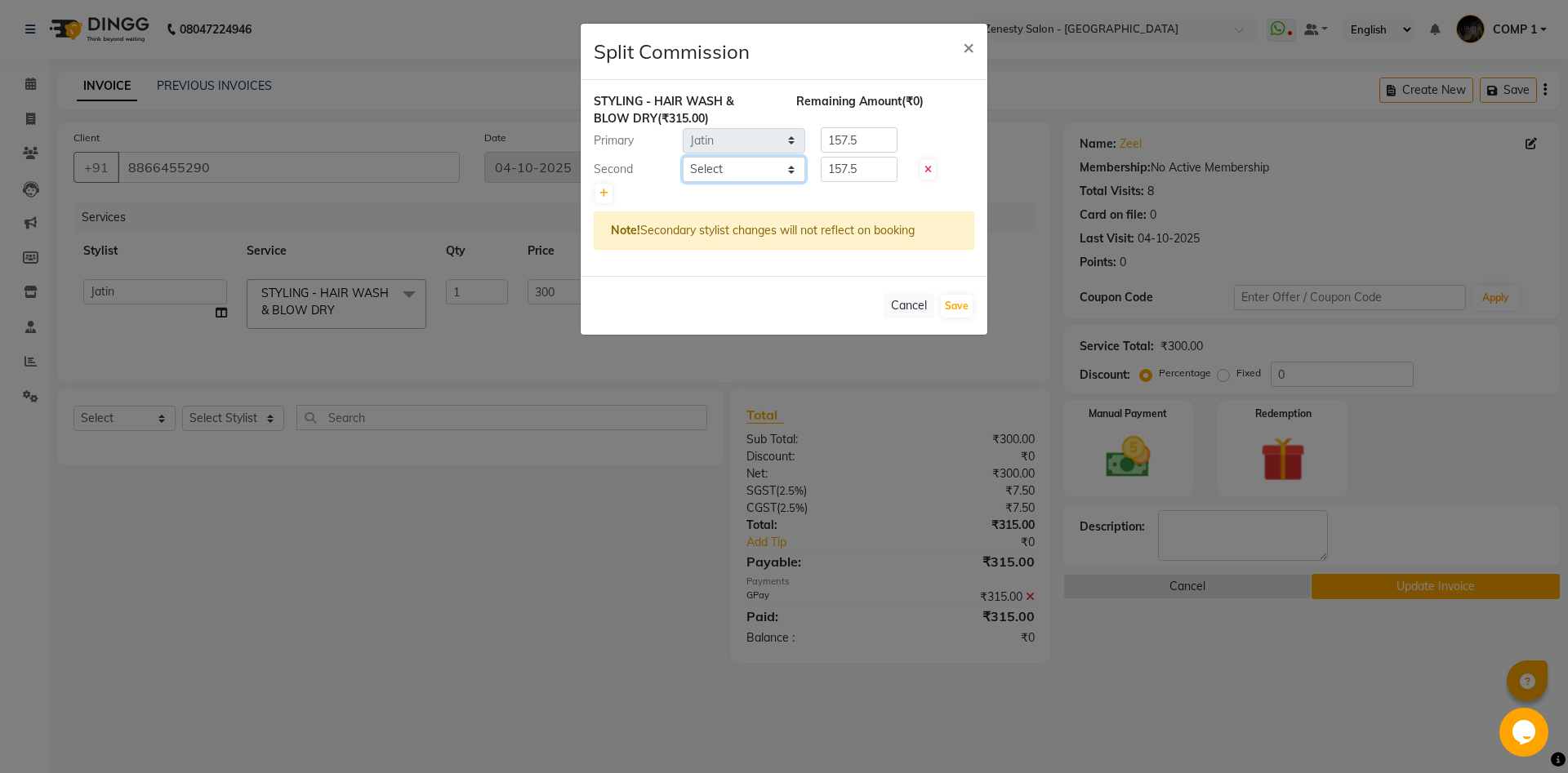
click at [682, 157] on select "Select Aanand Aarti Aashik Aesha Arsh Khalifa Ayan COMP 1 COMP 2 Darshan Dhara …" at bounding box center [743, 169] width 122 height 25
select select "75609"
click option "Neel" at bounding box center [0, 0] width 0 height 0
click at [863, 167] on input "157.5" at bounding box center [859, 169] width 77 height 25
drag, startPoint x: 735, startPoint y: 170, endPoint x: 784, endPoint y: 189, distance: 52.6
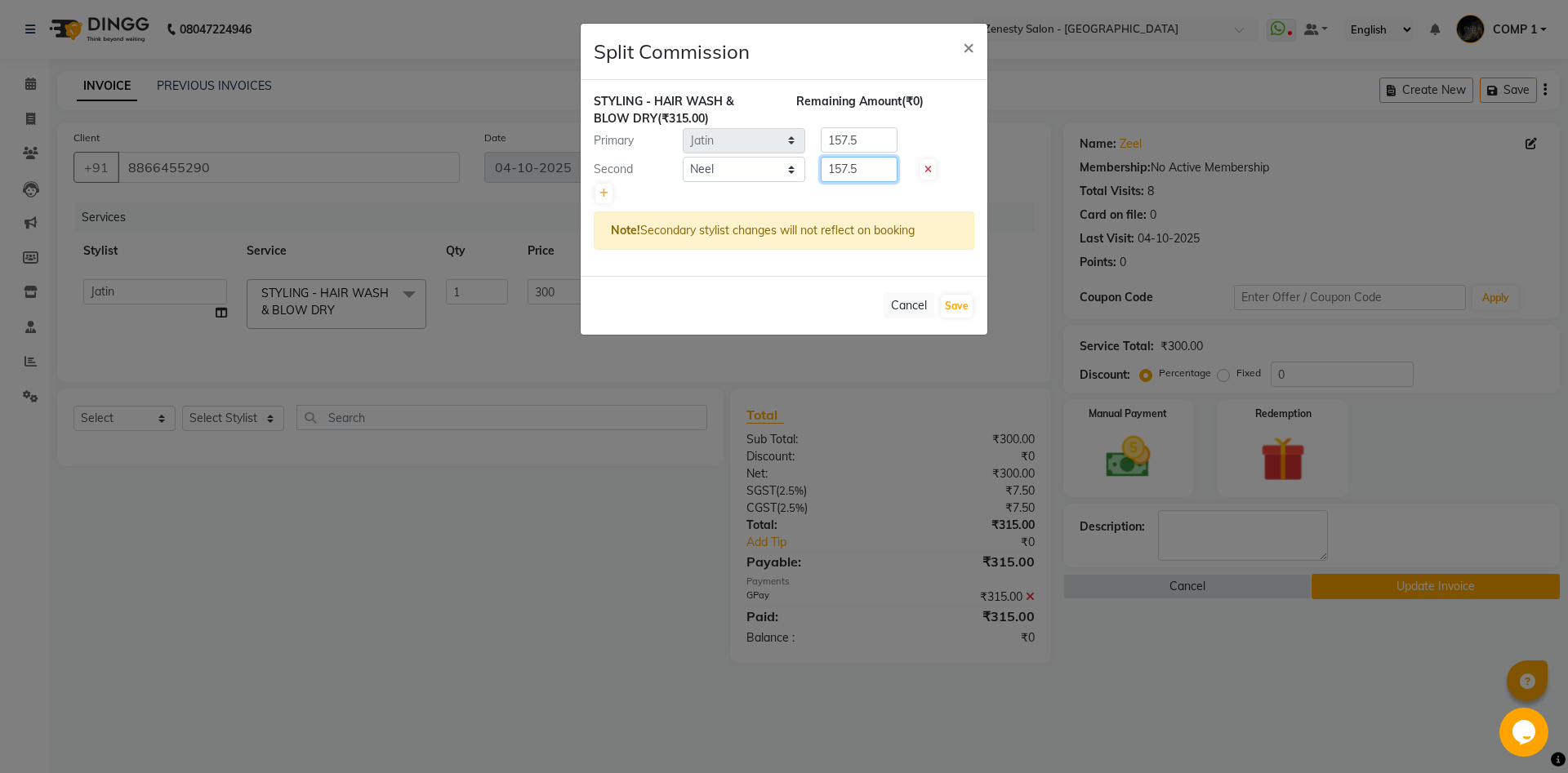
click at [821, 182] on input "157.5" at bounding box center [859, 169] width 77 height 25
type input "0"
drag, startPoint x: 868, startPoint y: 142, endPoint x: 795, endPoint y: 151, distance: 73.6
click at [821, 151] on input "157.5" at bounding box center [859, 139] width 77 height 25
type input "315"
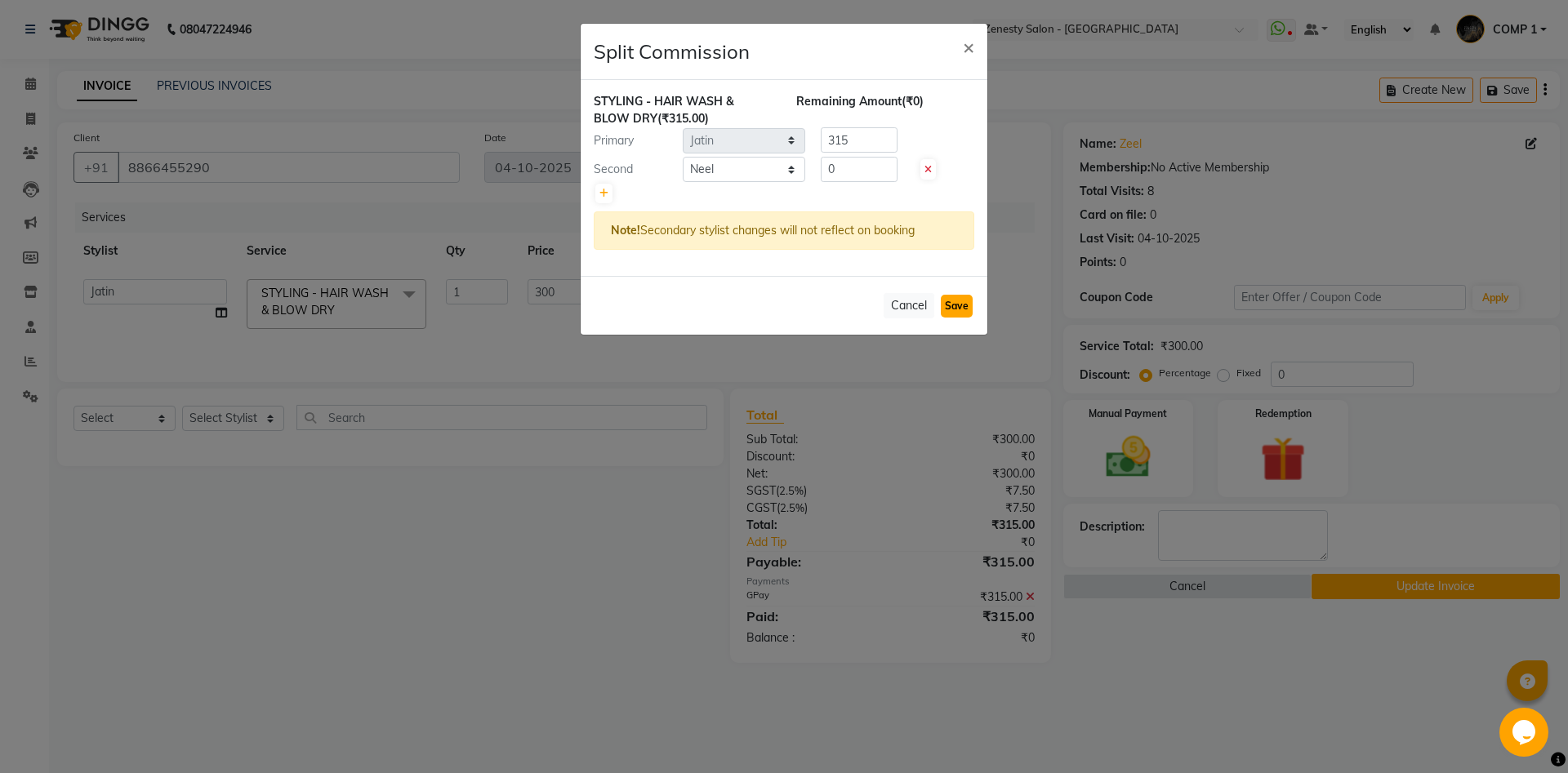
click at [953, 301] on button "Save" at bounding box center [956, 306] width 32 height 23
select select "Select"
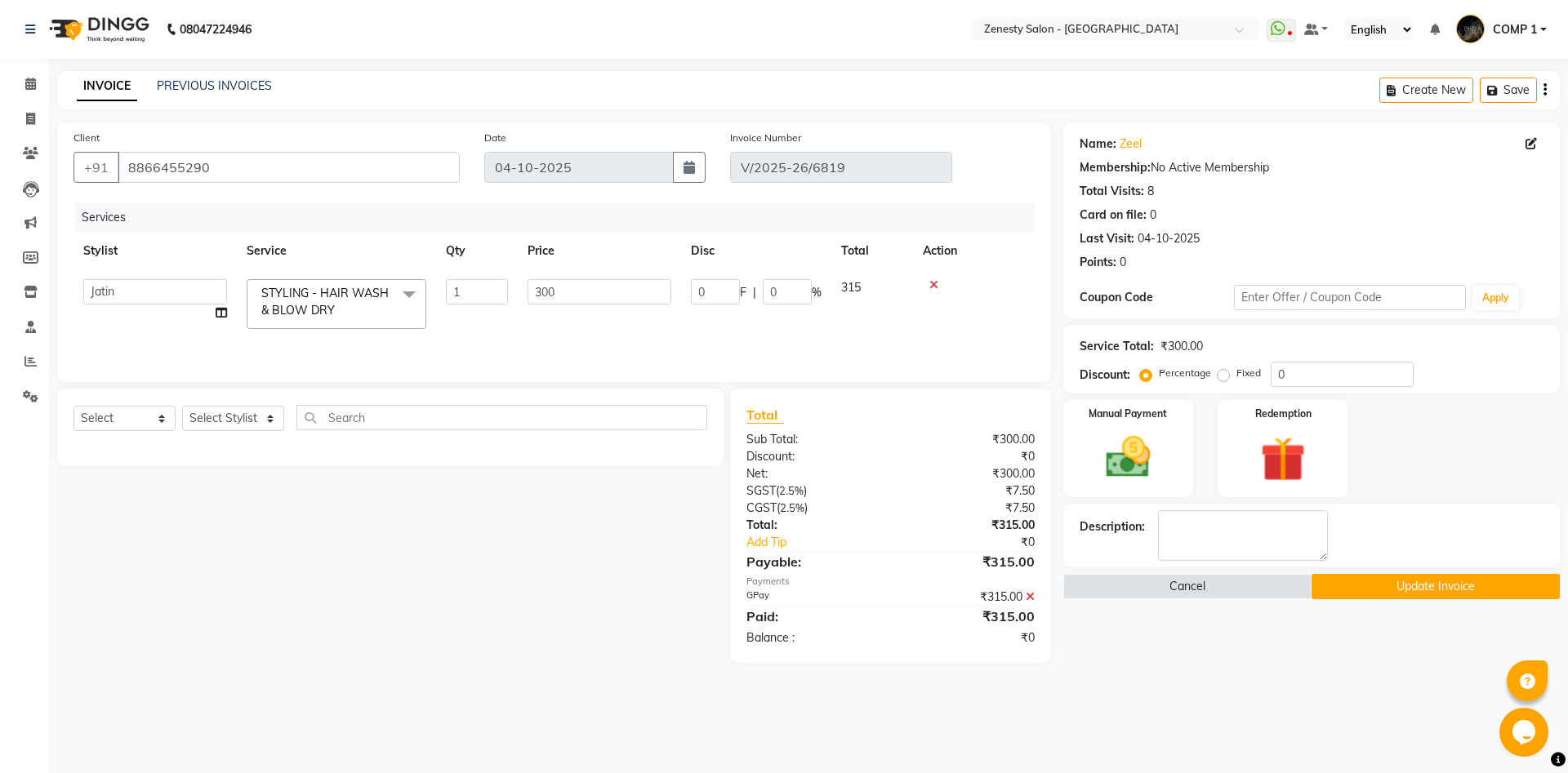
click at [1408, 586] on button "Update Invoice" at bounding box center [1435, 586] width 248 height 25
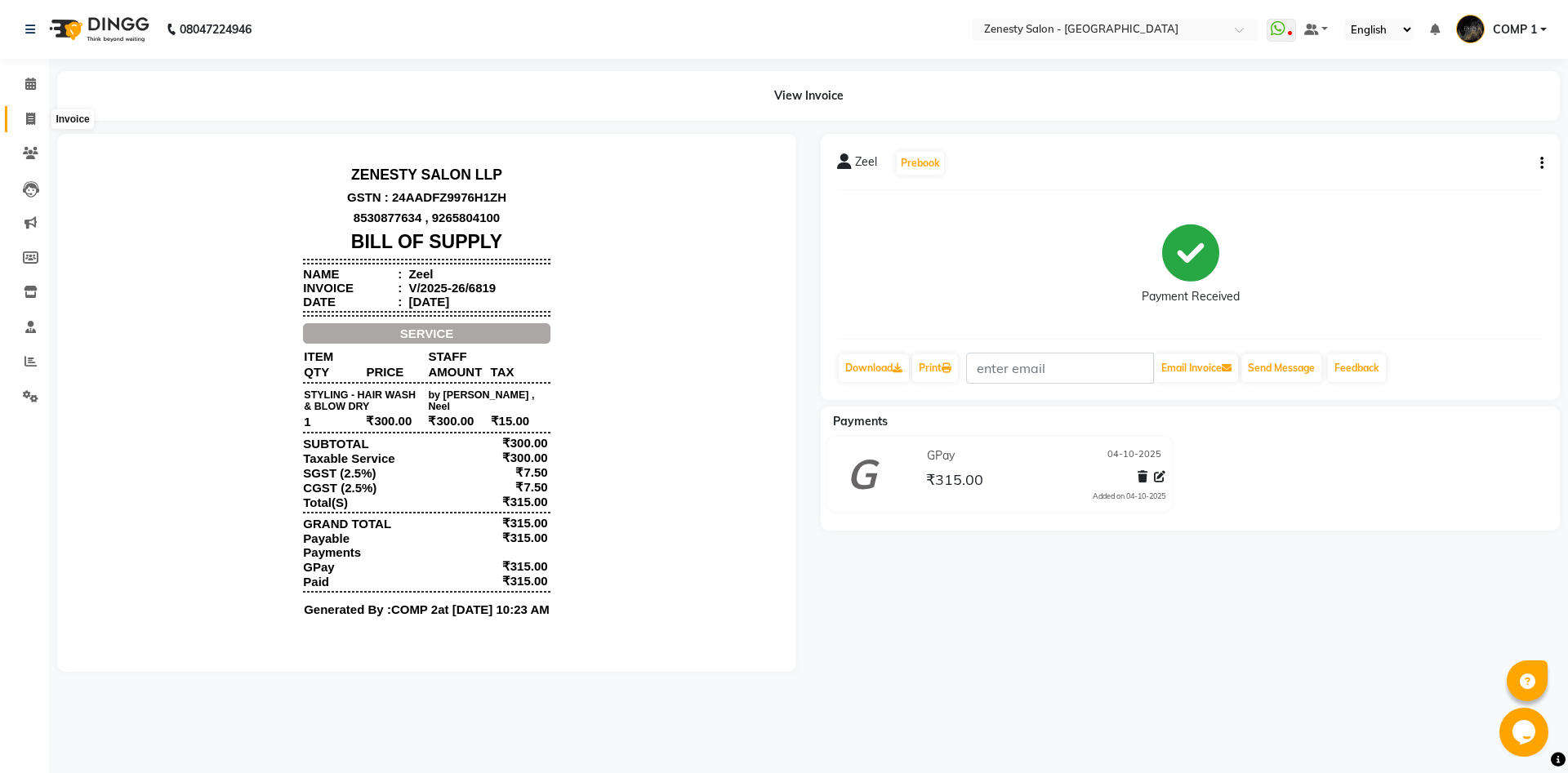
click at [35, 121] on span at bounding box center [30, 119] width 29 height 19
select select "5713"
select select "service"
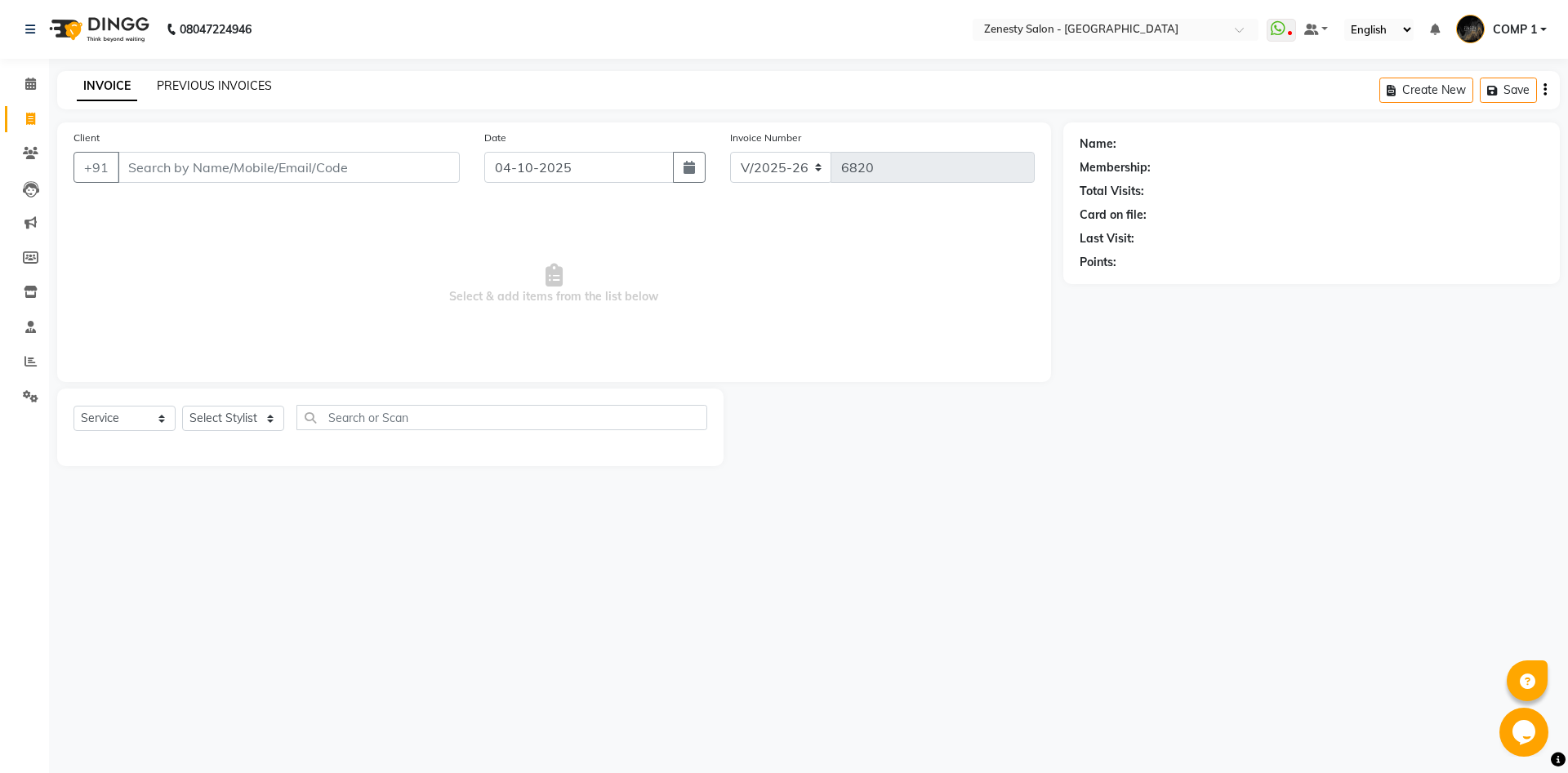
click at [230, 88] on link "PREVIOUS INVOICES" at bounding box center [214, 86] width 115 height 15
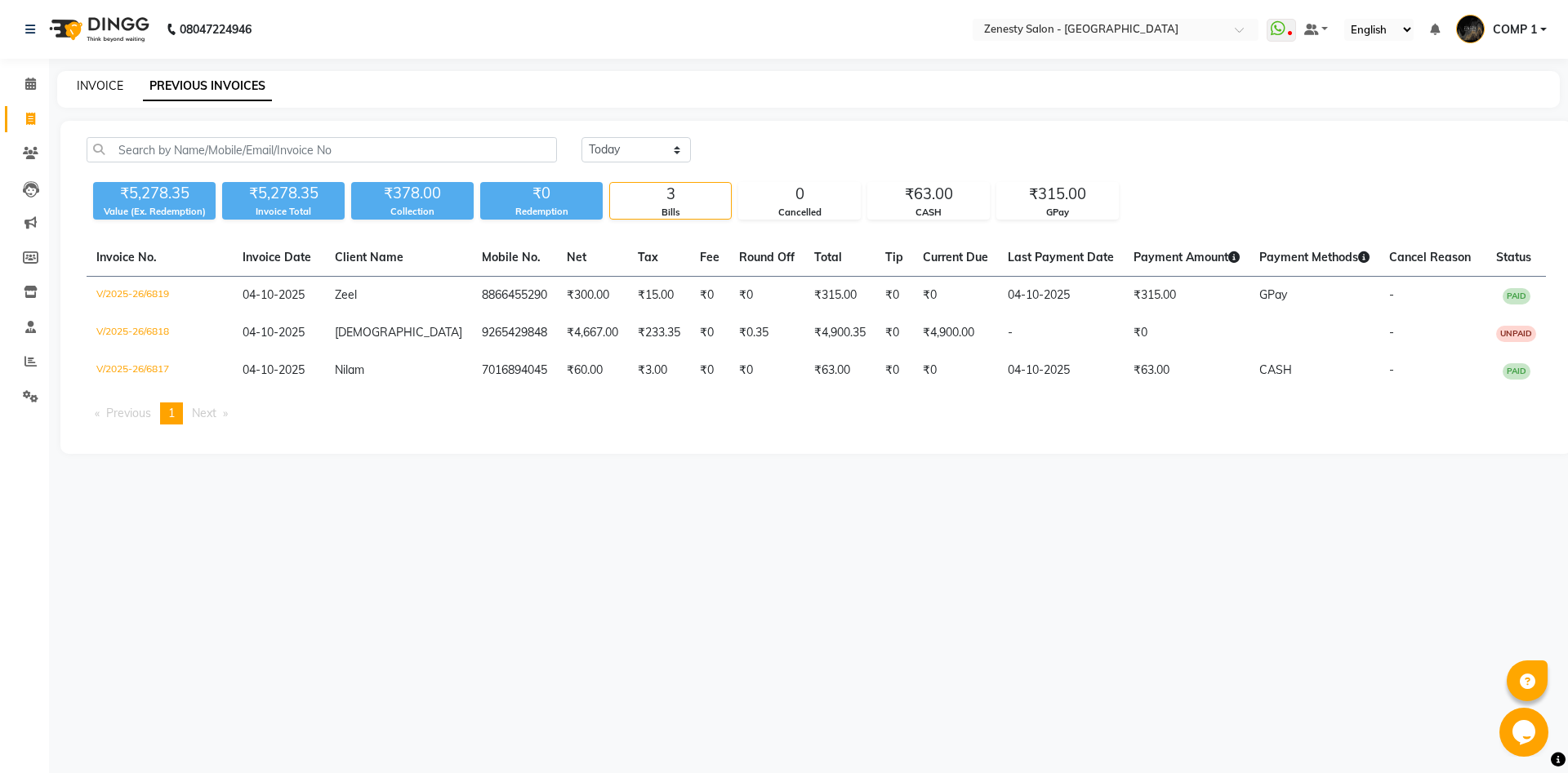
click at [110, 87] on link "INVOICE" at bounding box center [100, 86] width 47 height 15
select select "5713"
select select "service"
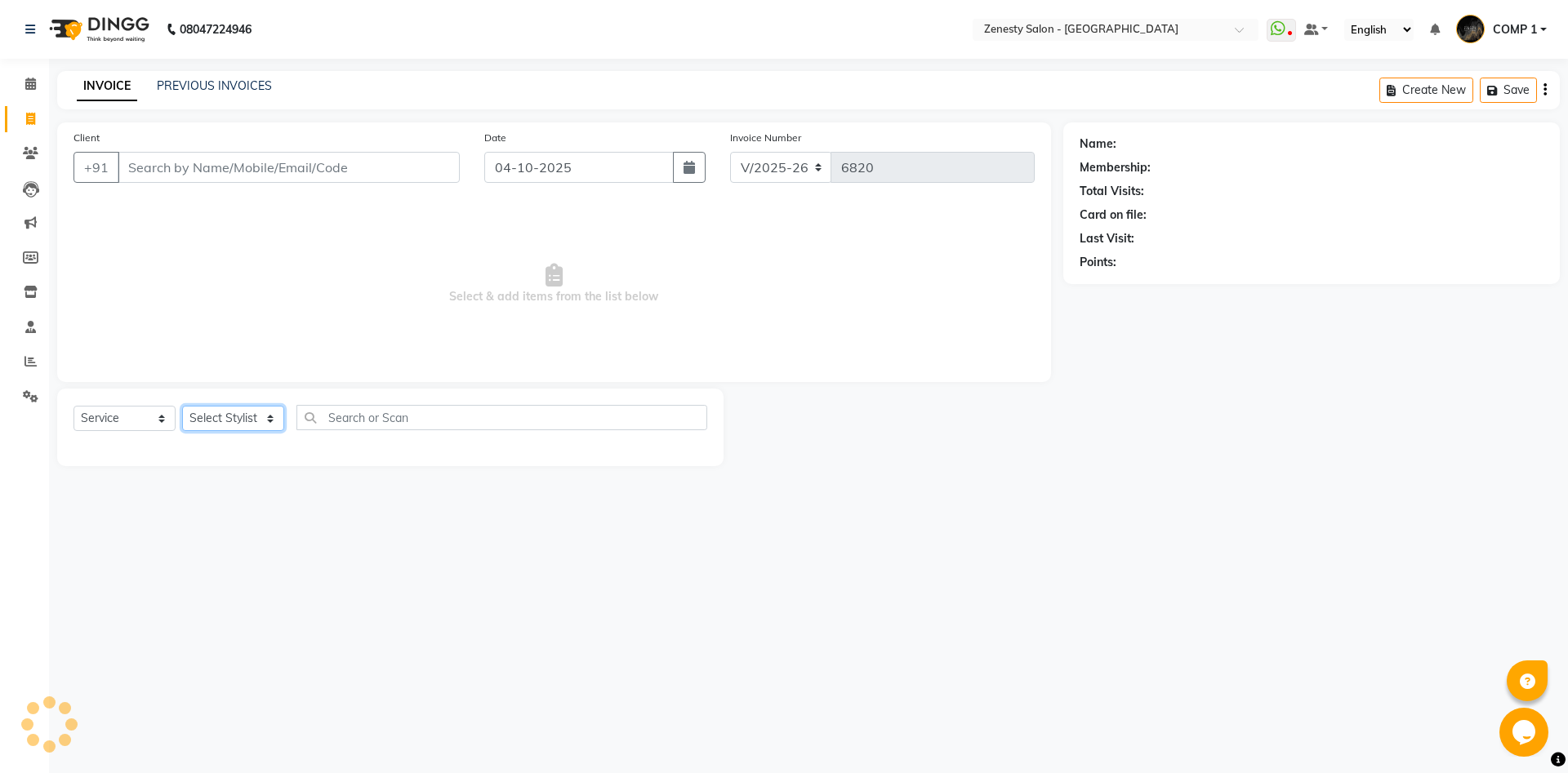
click at [182, 406] on select "Select Stylist" at bounding box center [233, 418] width 102 height 25
select select "40087"
click option "COMP 2" at bounding box center [0, 0] width 0 height 0
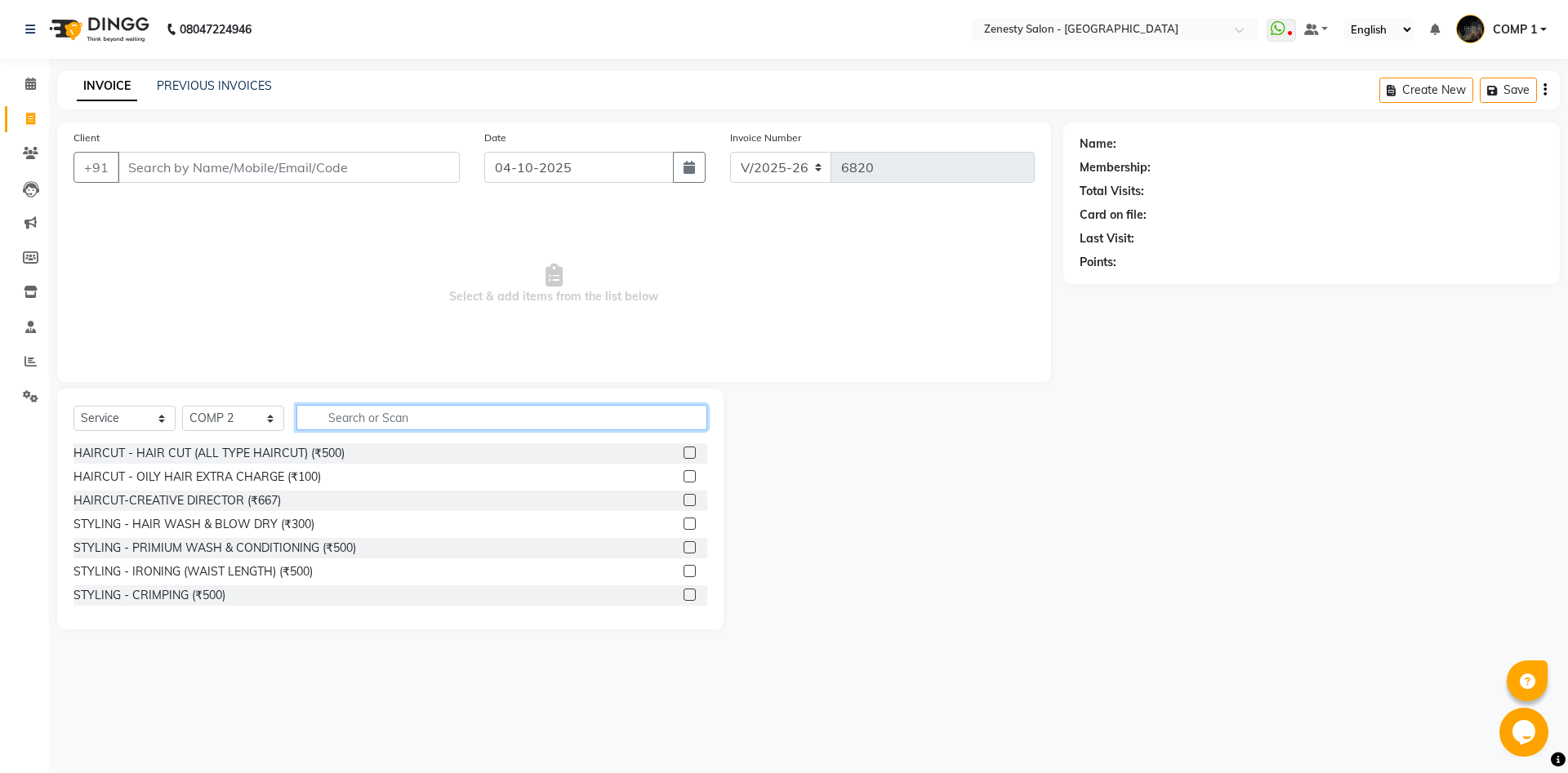
click at [425, 422] on input "text" at bounding box center [501, 417] width 410 height 25
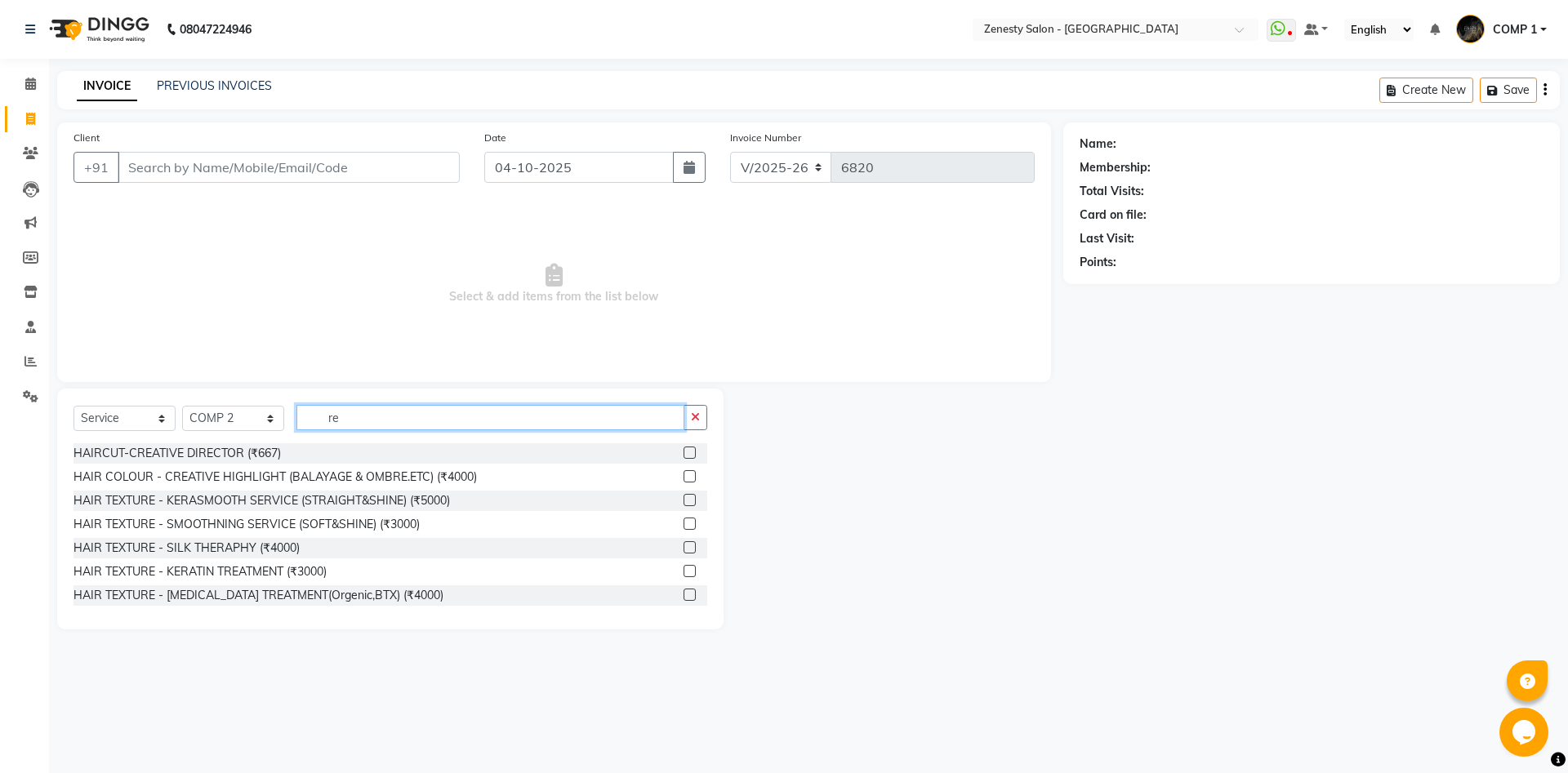
type input "r"
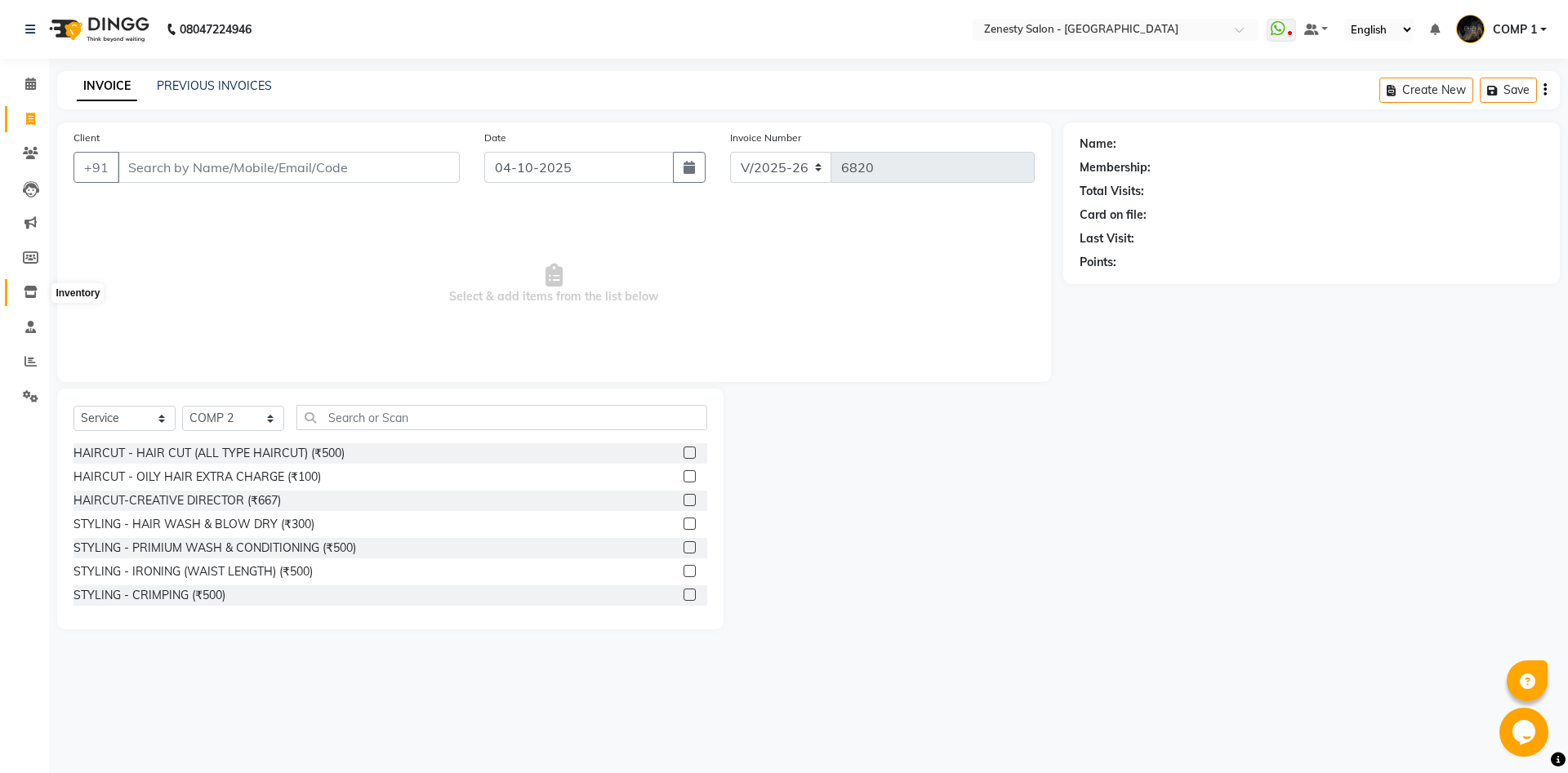
click at [25, 294] on icon at bounding box center [30, 292] width 14 height 12
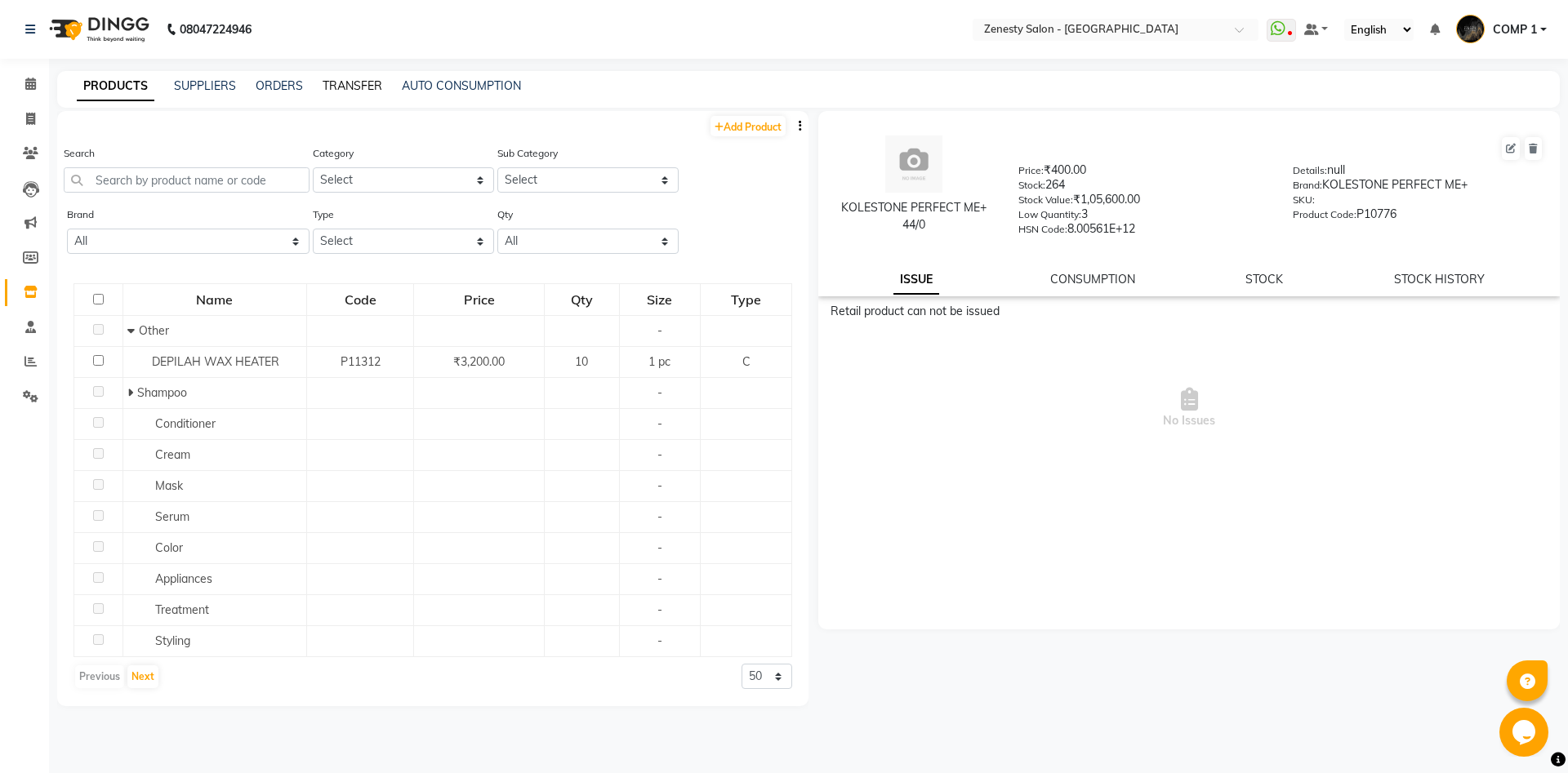
click at [342, 88] on link "TRANSFER" at bounding box center [352, 86] width 60 height 15
select select "sender"
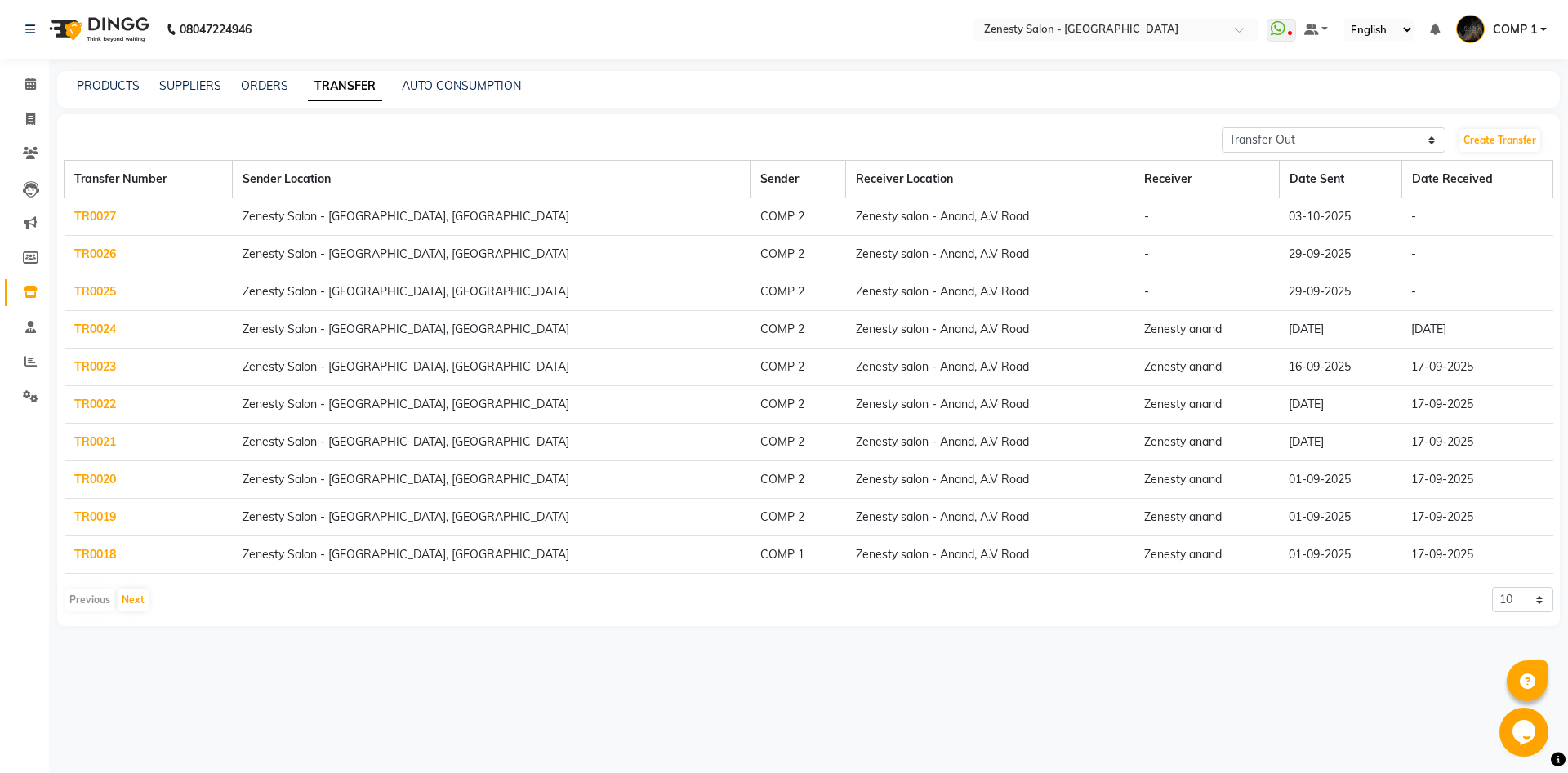
click at [92, 215] on link "TR0027" at bounding box center [95, 216] width 42 height 15
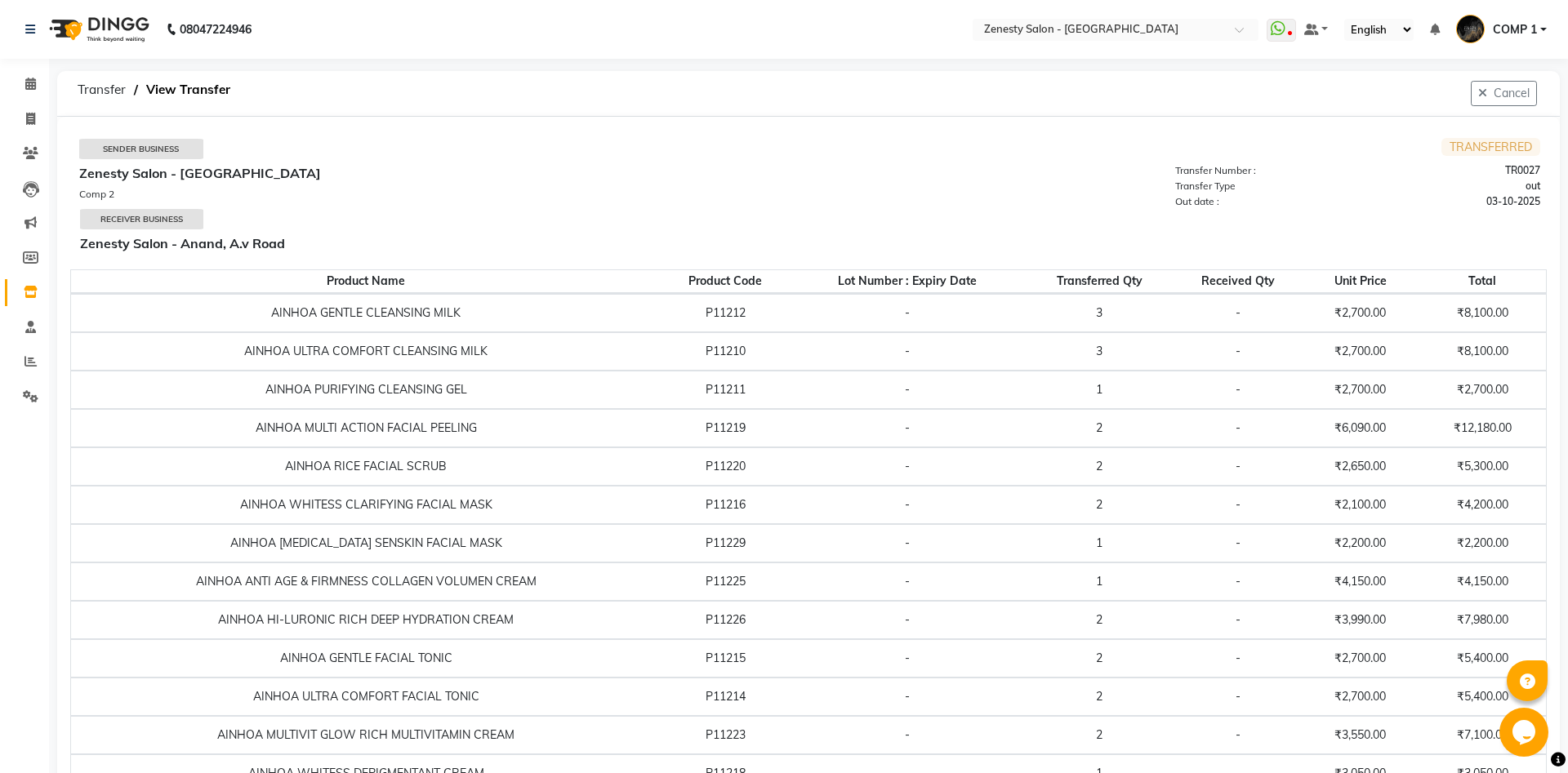
click at [1130, 303] on td "3" at bounding box center [1099, 312] width 149 height 38
click at [1109, 310] on td "3" at bounding box center [1099, 312] width 149 height 38
click at [1107, 311] on td "3" at bounding box center [1099, 312] width 149 height 38
click at [1474, 92] on button "Cancel" at bounding box center [1503, 93] width 66 height 25
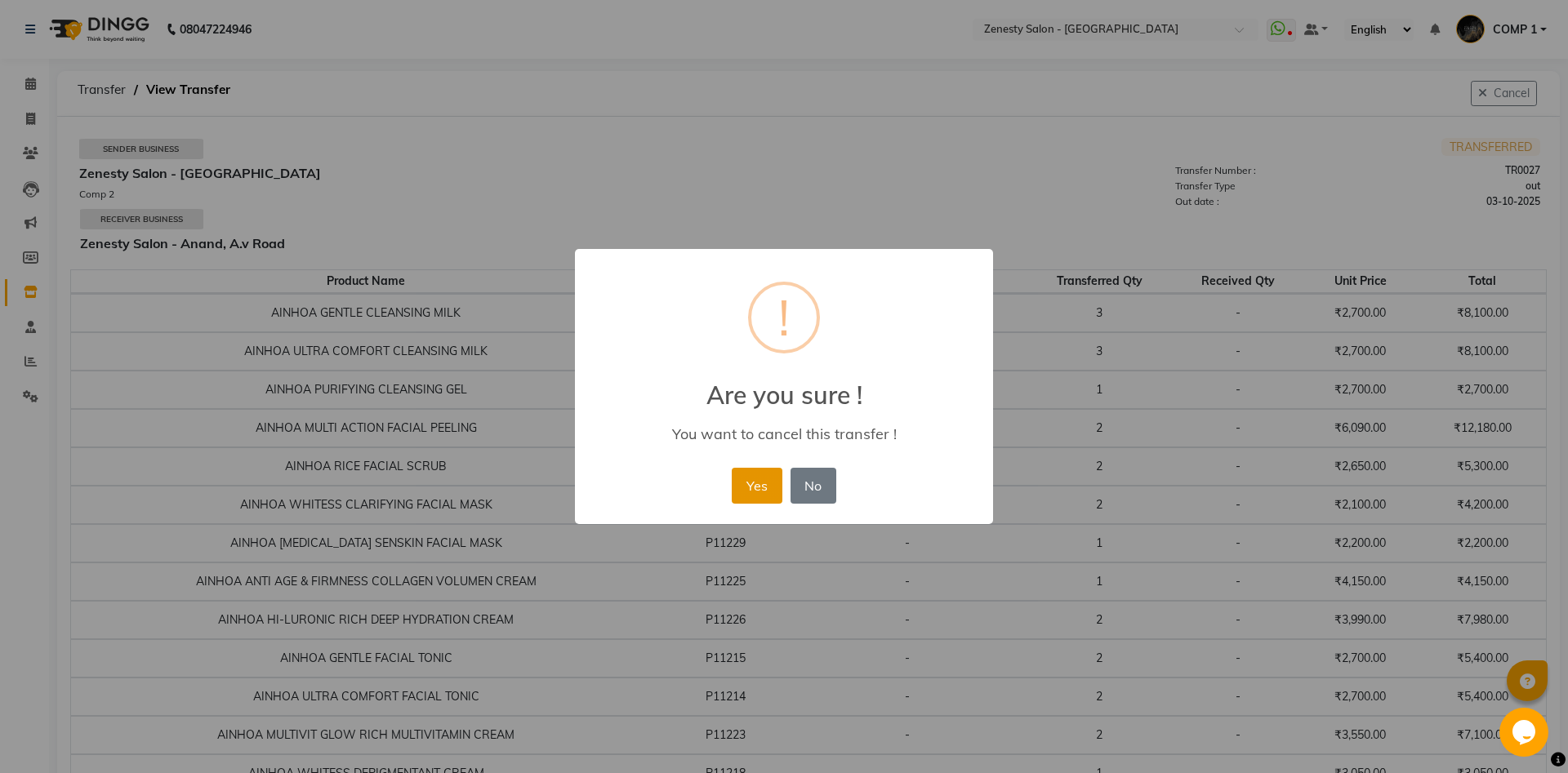
click at [774, 495] on button "Yes" at bounding box center [757, 485] width 50 height 35
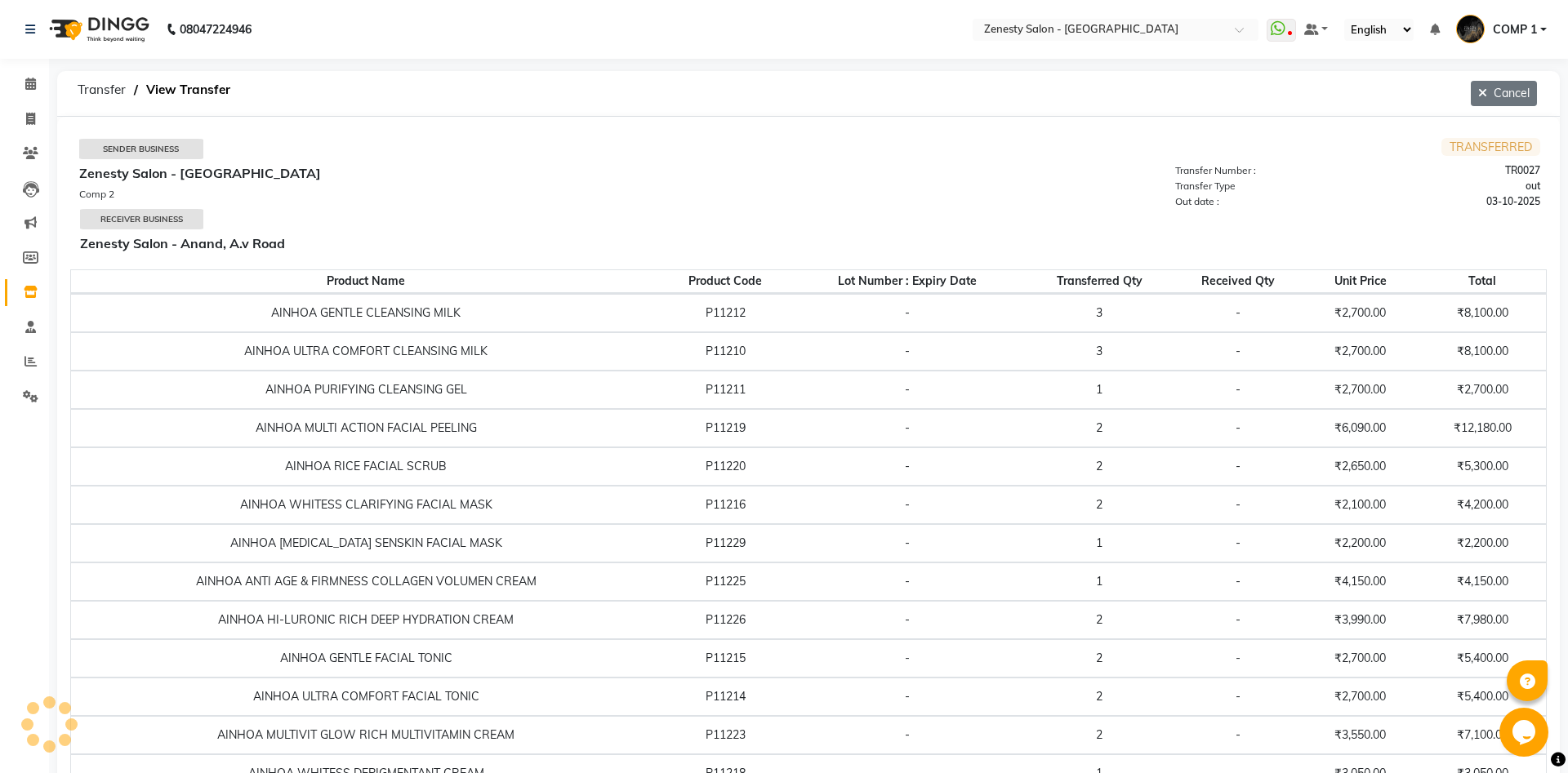
select select "sender"
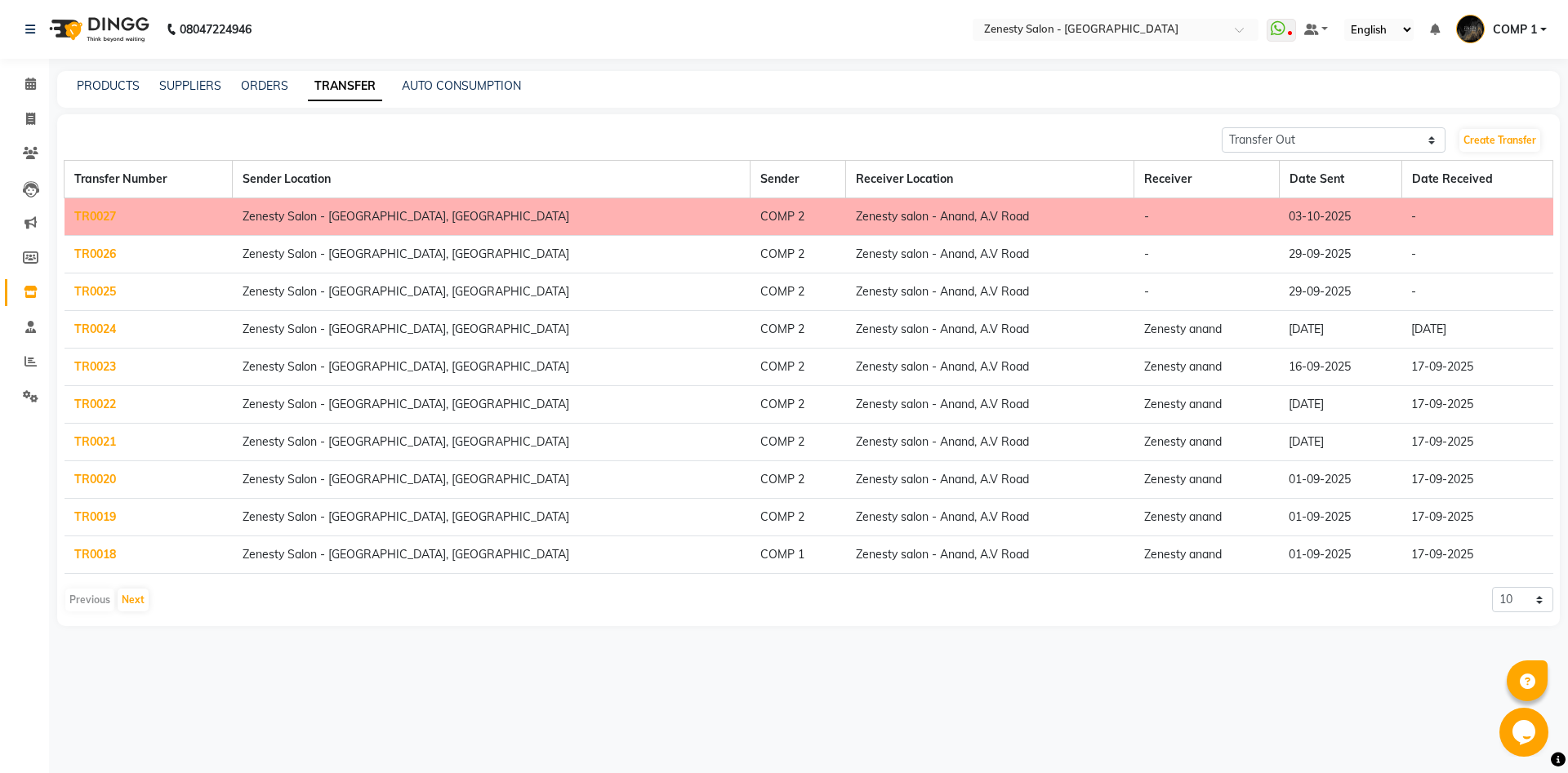
click at [99, 219] on link "TR0027" at bounding box center [95, 216] width 42 height 15
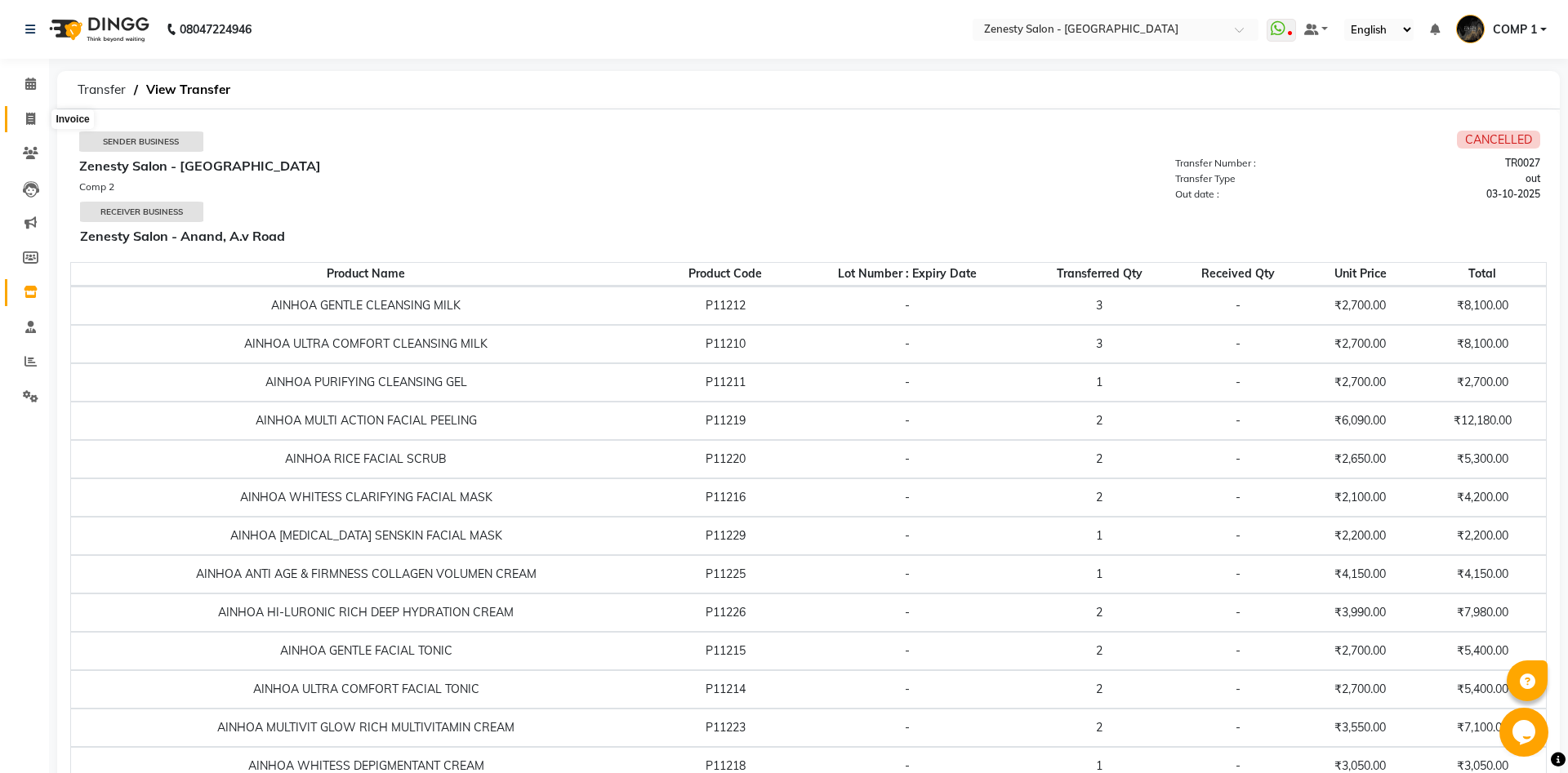
click at [31, 119] on icon at bounding box center [30, 119] width 9 height 12
select select "5713"
select select "service"
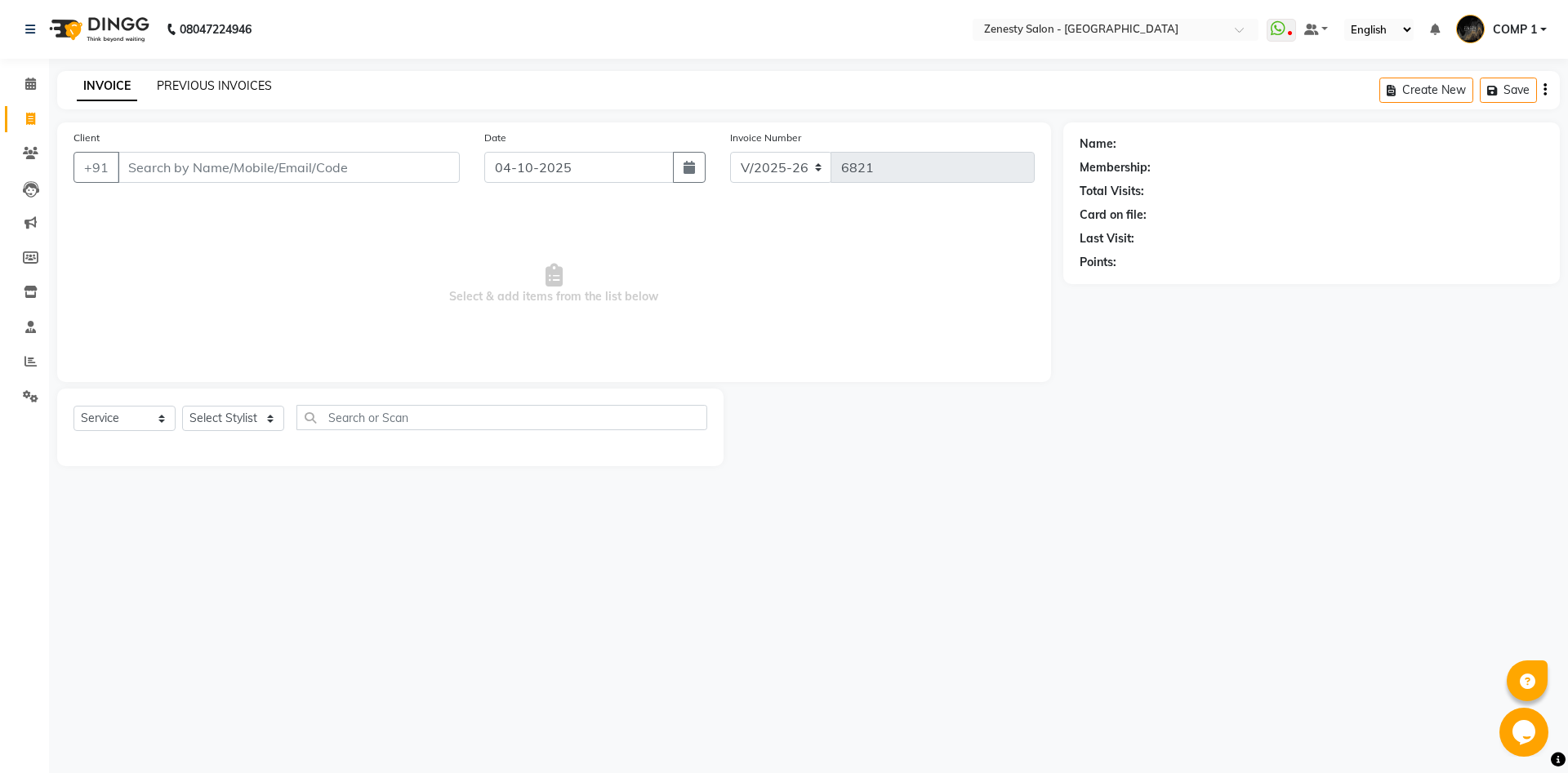
click at [264, 83] on link "PREVIOUS INVOICES" at bounding box center [214, 86] width 115 height 15
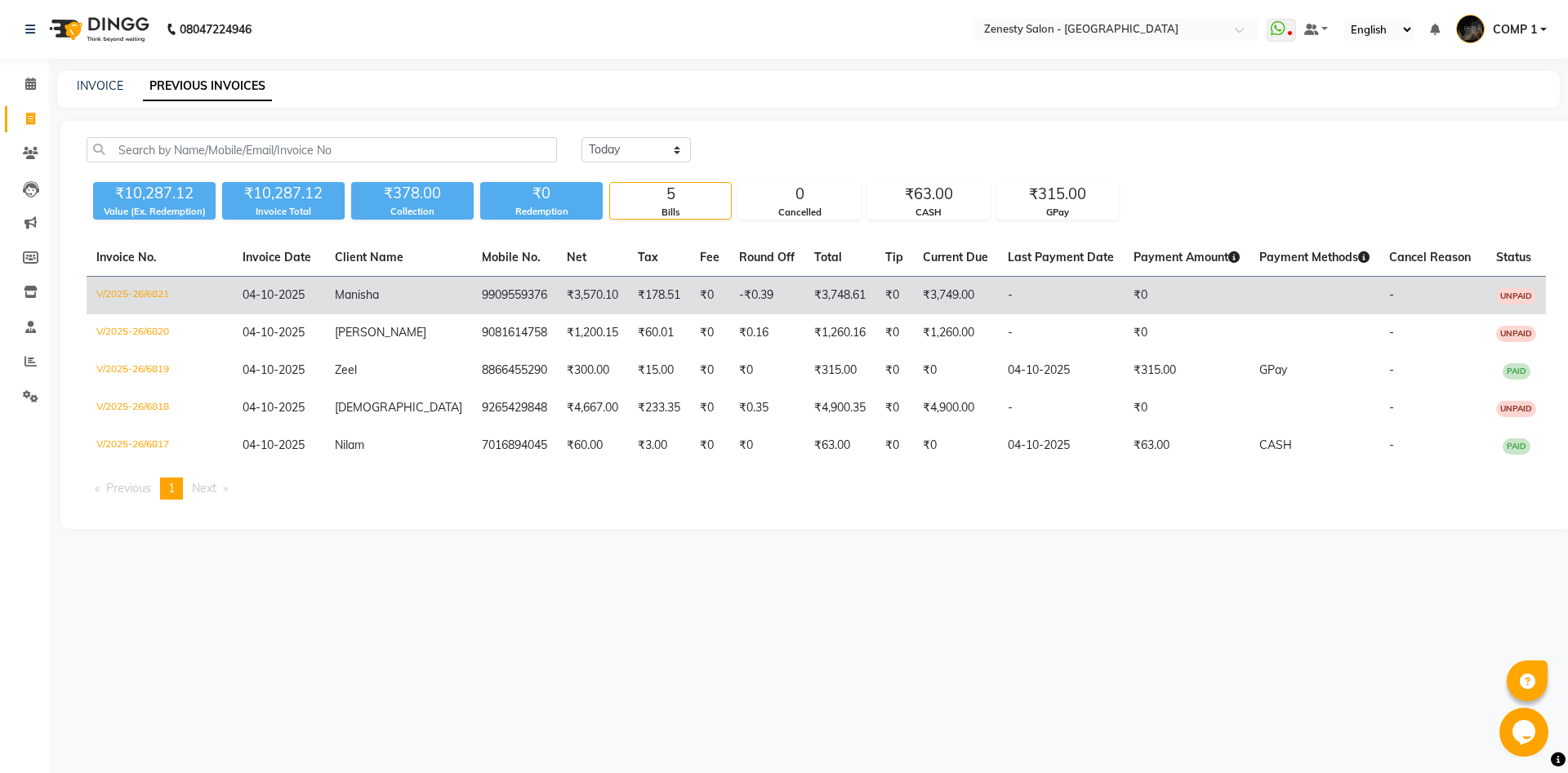
click at [557, 293] on td "₹3,570.10" at bounding box center [592, 296] width 71 height 38
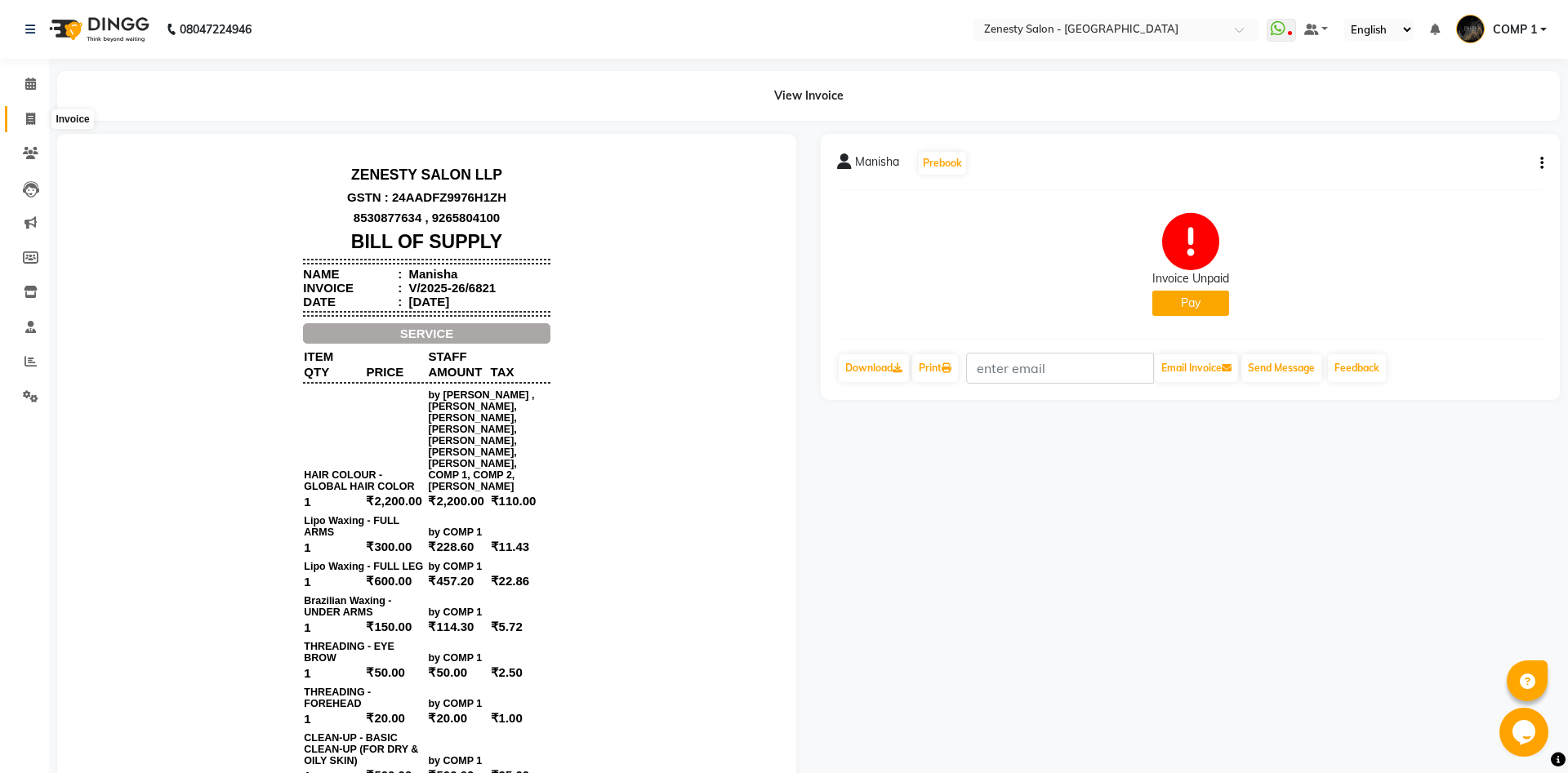
click at [33, 114] on icon at bounding box center [30, 119] width 9 height 12
select select "5713"
select select "service"
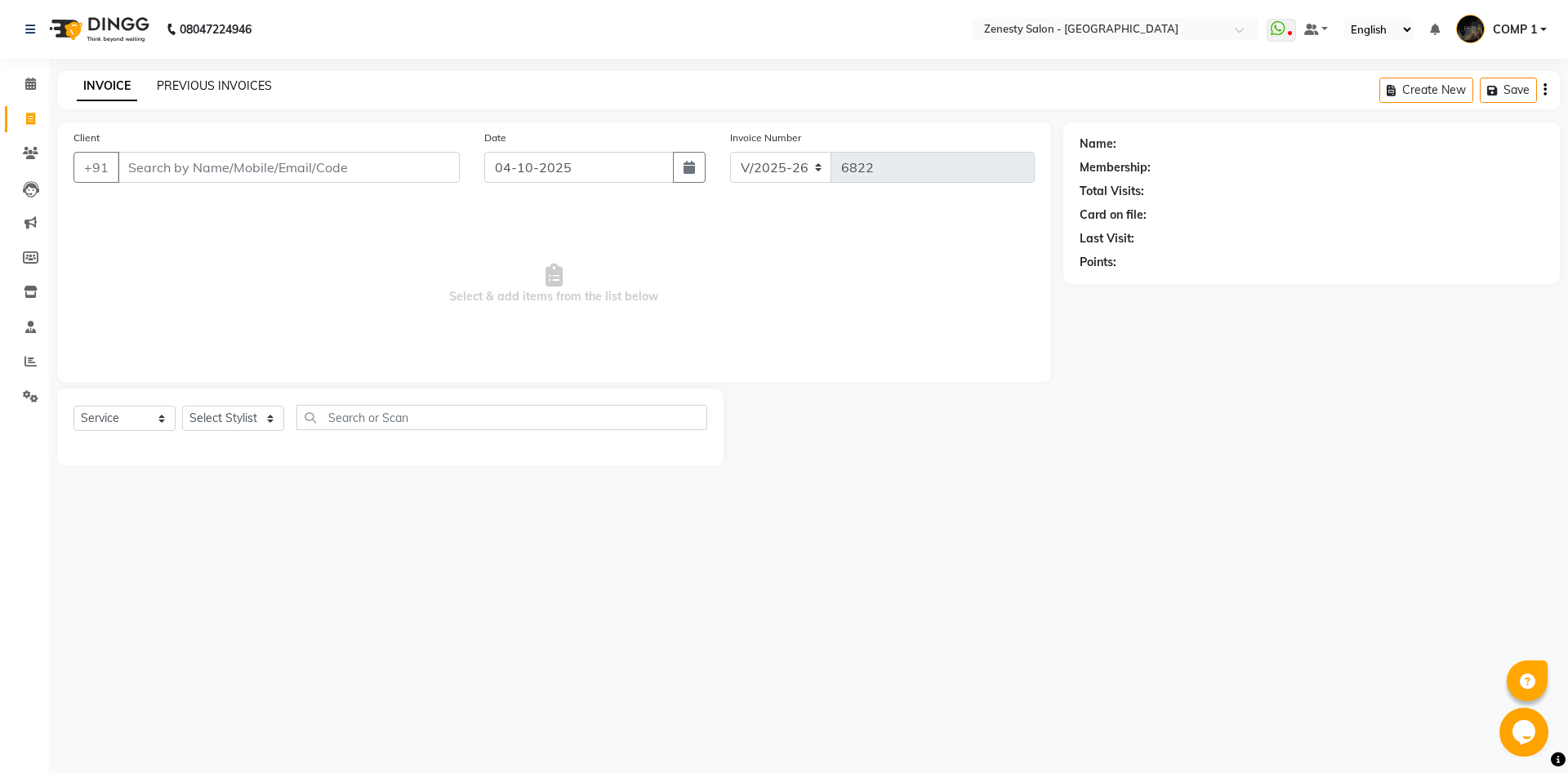
click at [235, 89] on link "PREVIOUS INVOICES" at bounding box center [214, 86] width 115 height 15
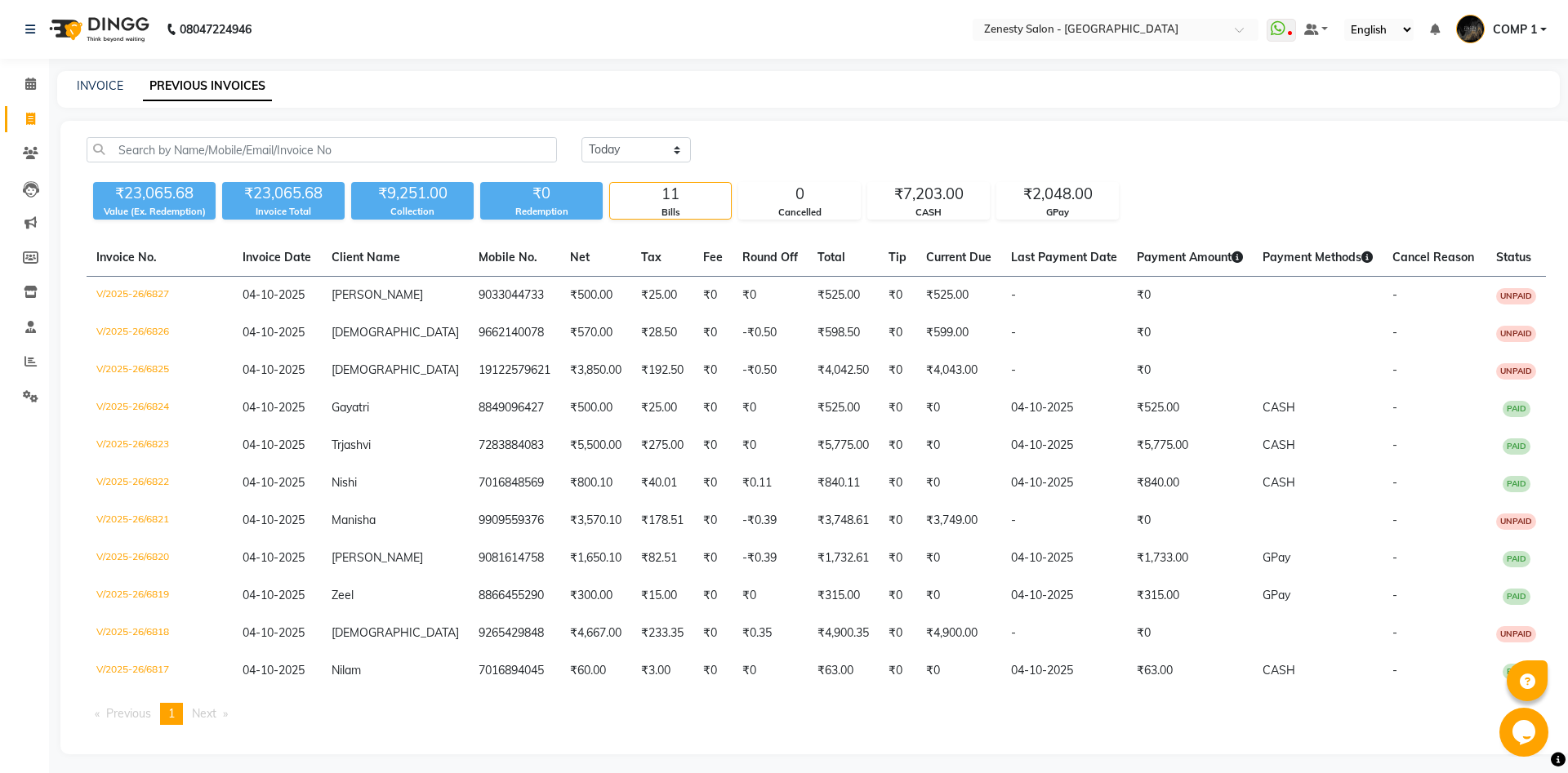
click at [116, 74] on div "INVOICE PREVIOUS INVOICES" at bounding box center [808, 89] width 1502 height 36
click at [116, 87] on link "INVOICE" at bounding box center [100, 86] width 47 height 15
select select "5713"
select select "service"
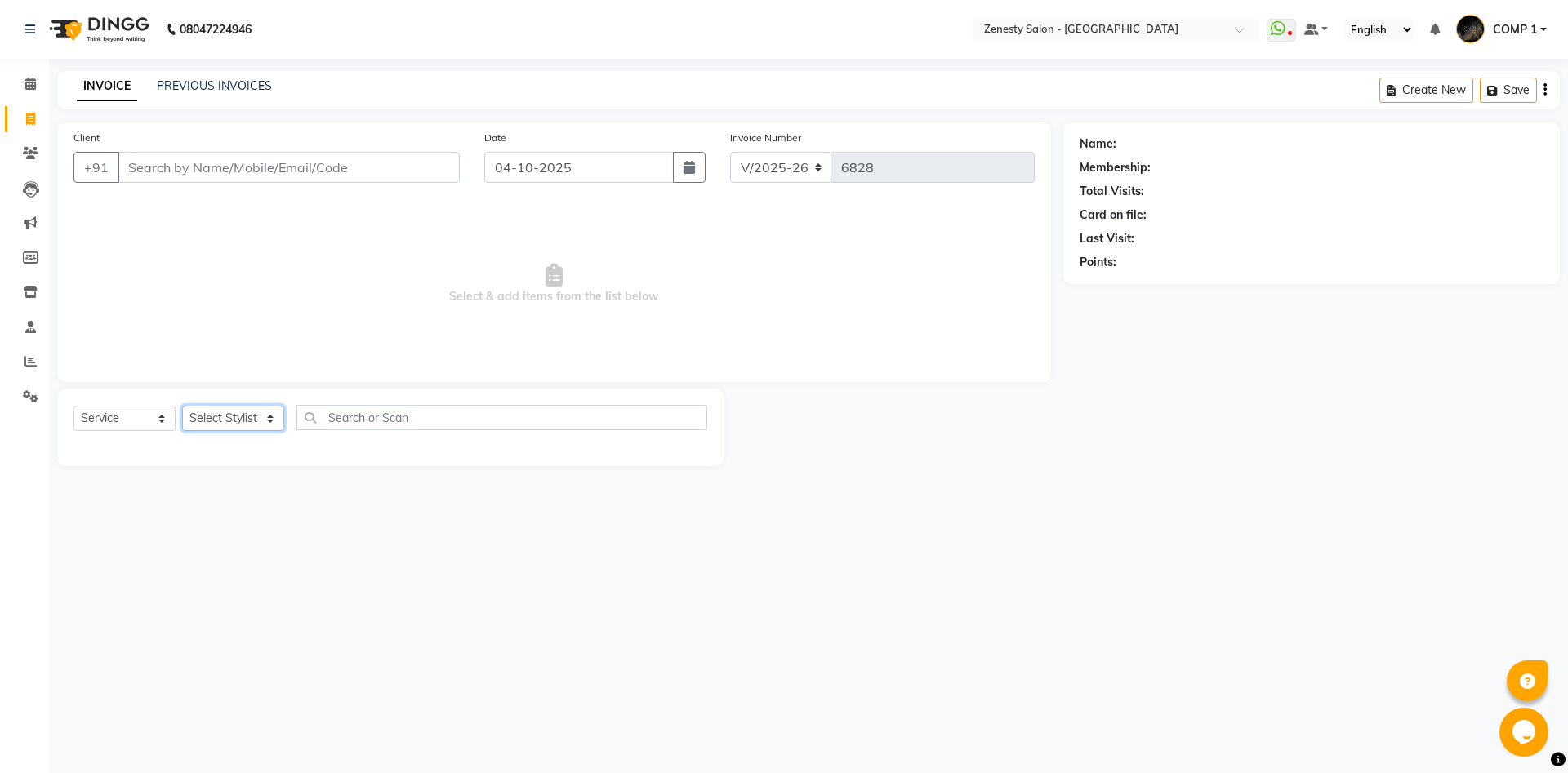
click at [182, 406] on select "Select Stylist" at bounding box center [233, 418] width 102 height 25
select select "40087"
click option "COMP 2" at bounding box center [0, 0] width 0 height 0
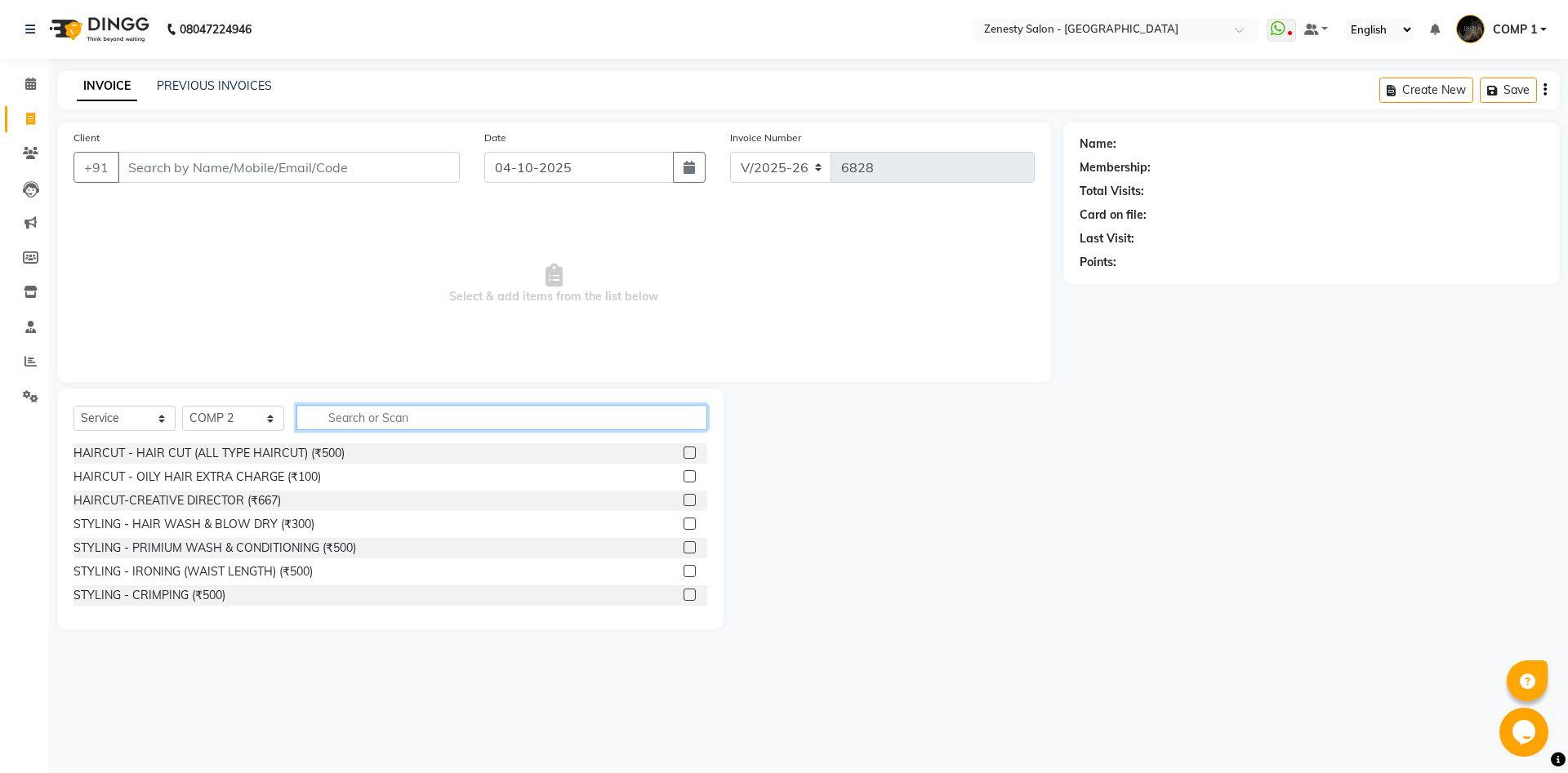
click at [382, 420] on input "text" at bounding box center [501, 417] width 410 height 25
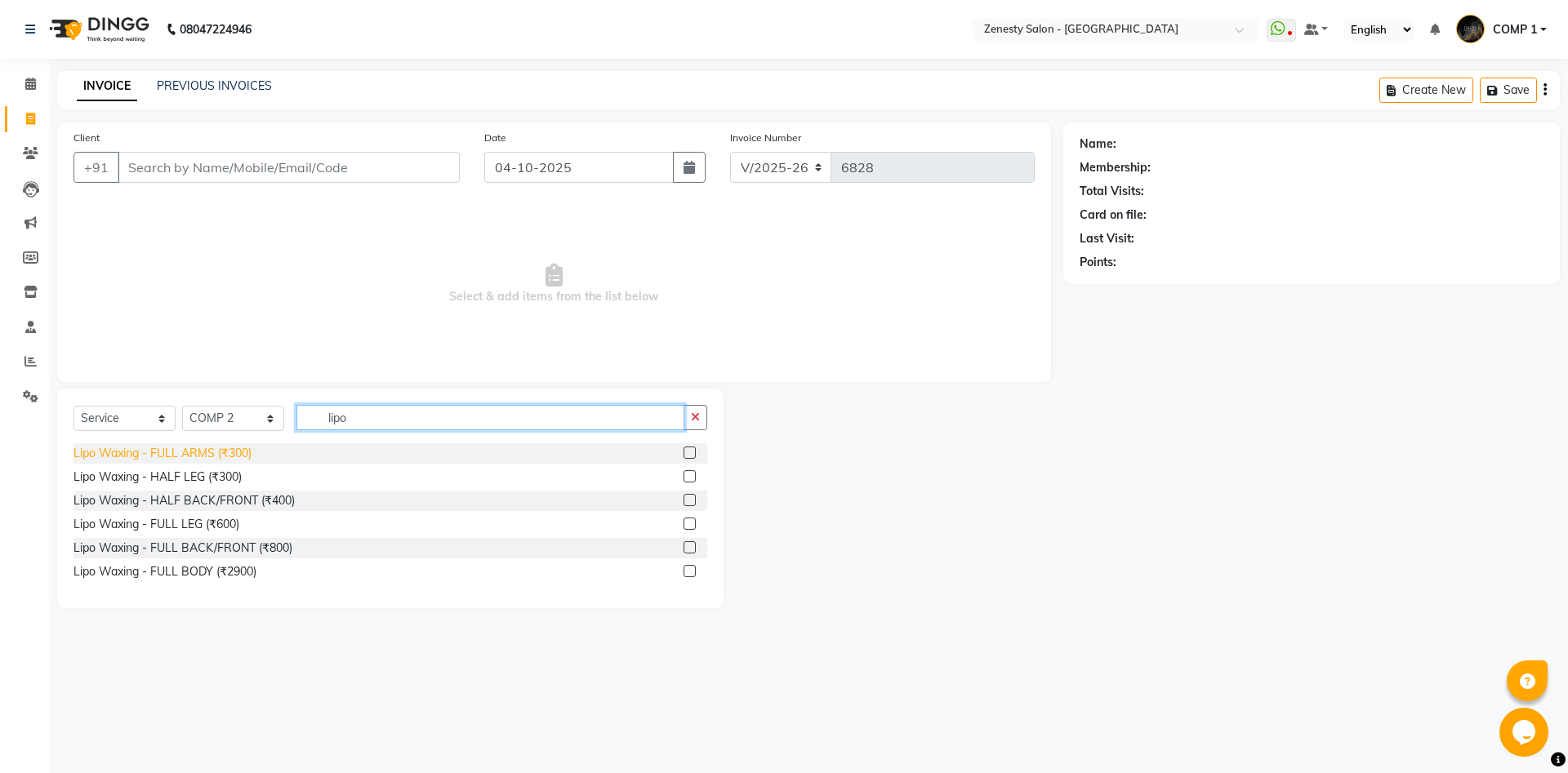
type input "lipo"
click at [218, 456] on div "Lipo Waxing - FULL ARMS (₹300)" at bounding box center [163, 454] width 178 height 17
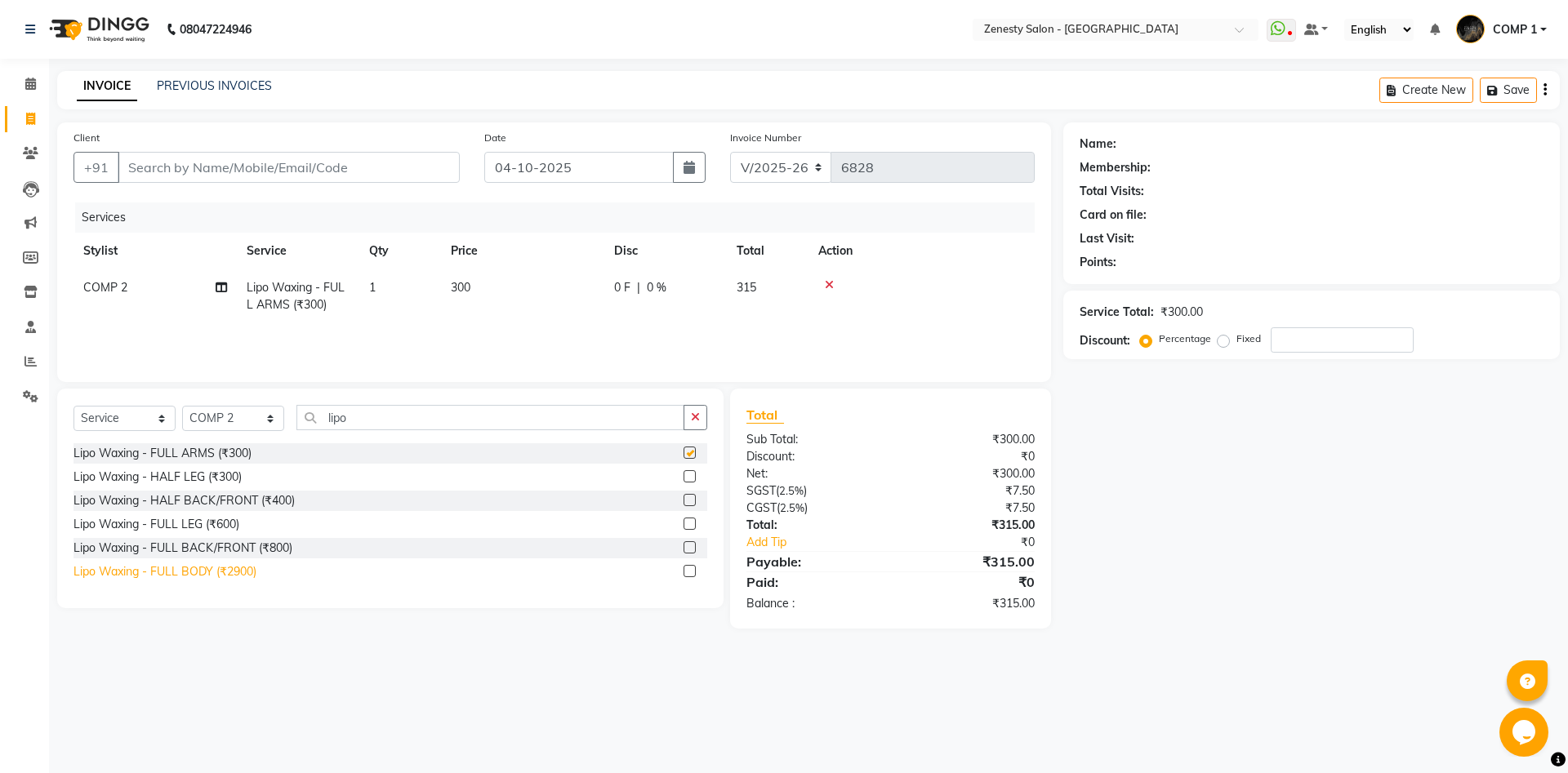
checkbox input "false"
click at [210, 531] on div "Lipo Waxing - FULL LEG (₹600)" at bounding box center [156, 525] width 165 height 17
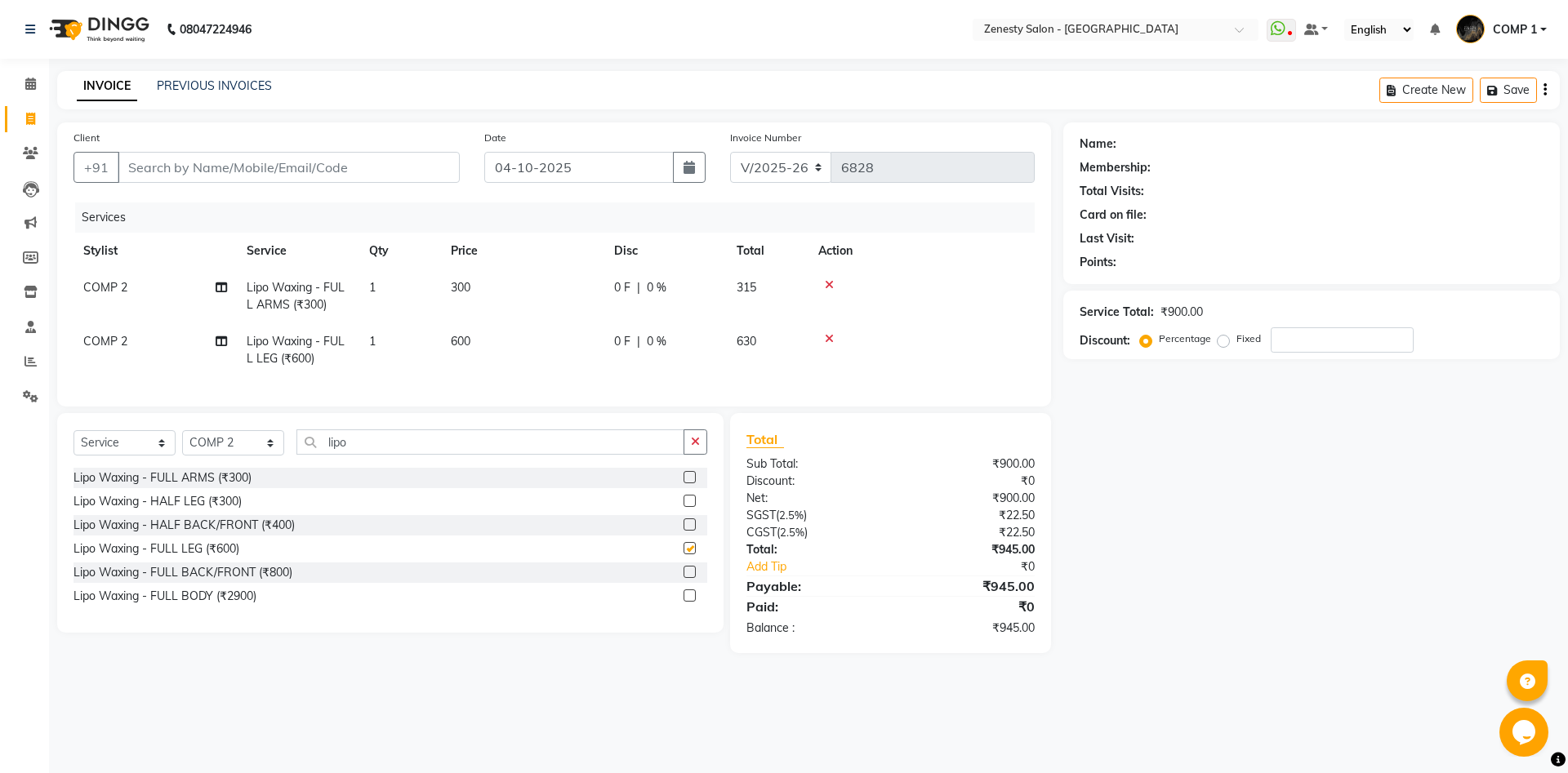
checkbox input "false"
drag, startPoint x: 388, startPoint y: 450, endPoint x: 250, endPoint y: 466, distance: 138.9
click at [296, 454] on input "lipo" at bounding box center [490, 441] width 388 height 25
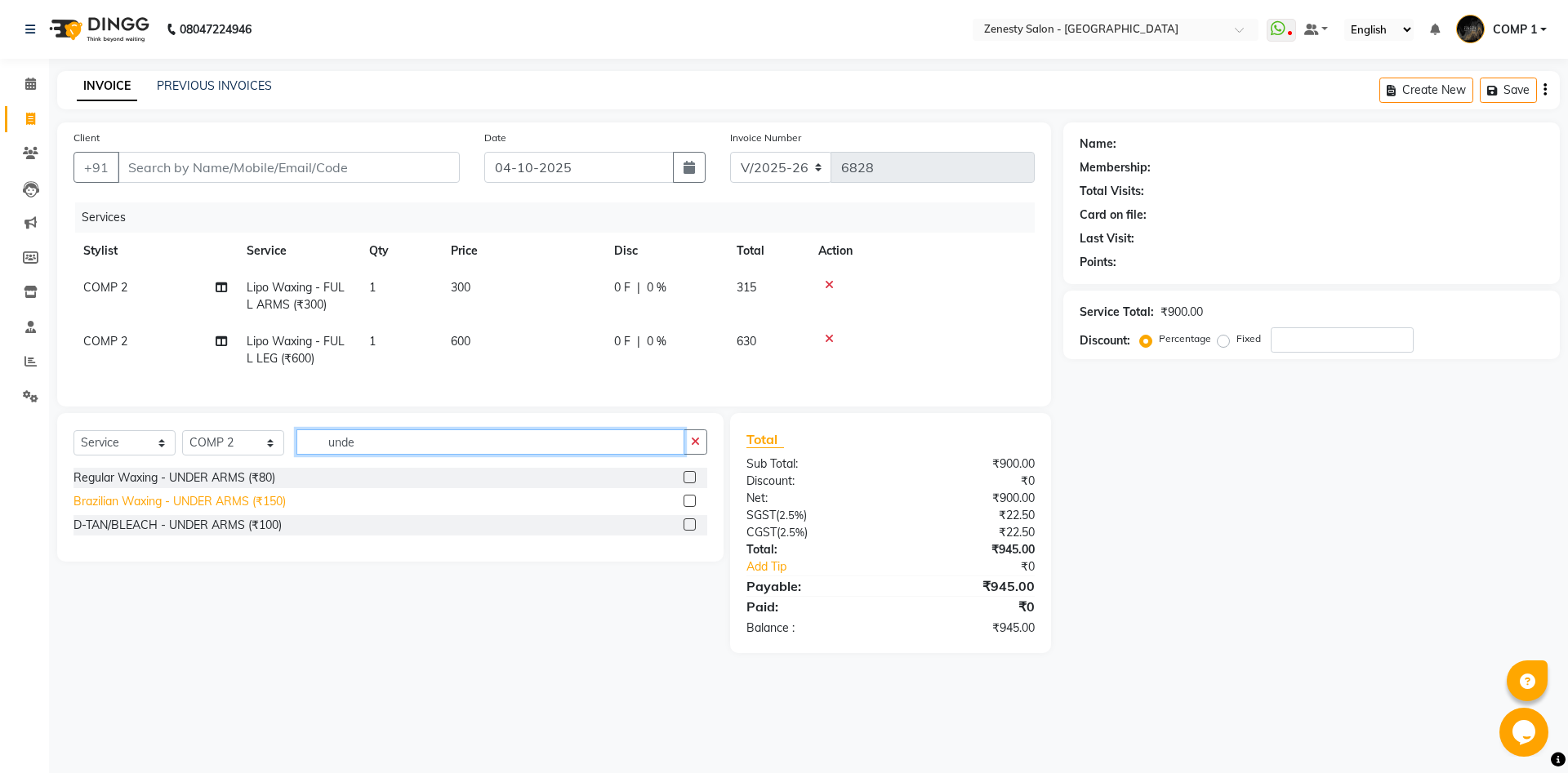
type input "unde"
click at [173, 502] on div "Brazilian Waxing - UNDER ARMS (₹150)" at bounding box center [179, 502] width 212 height 17
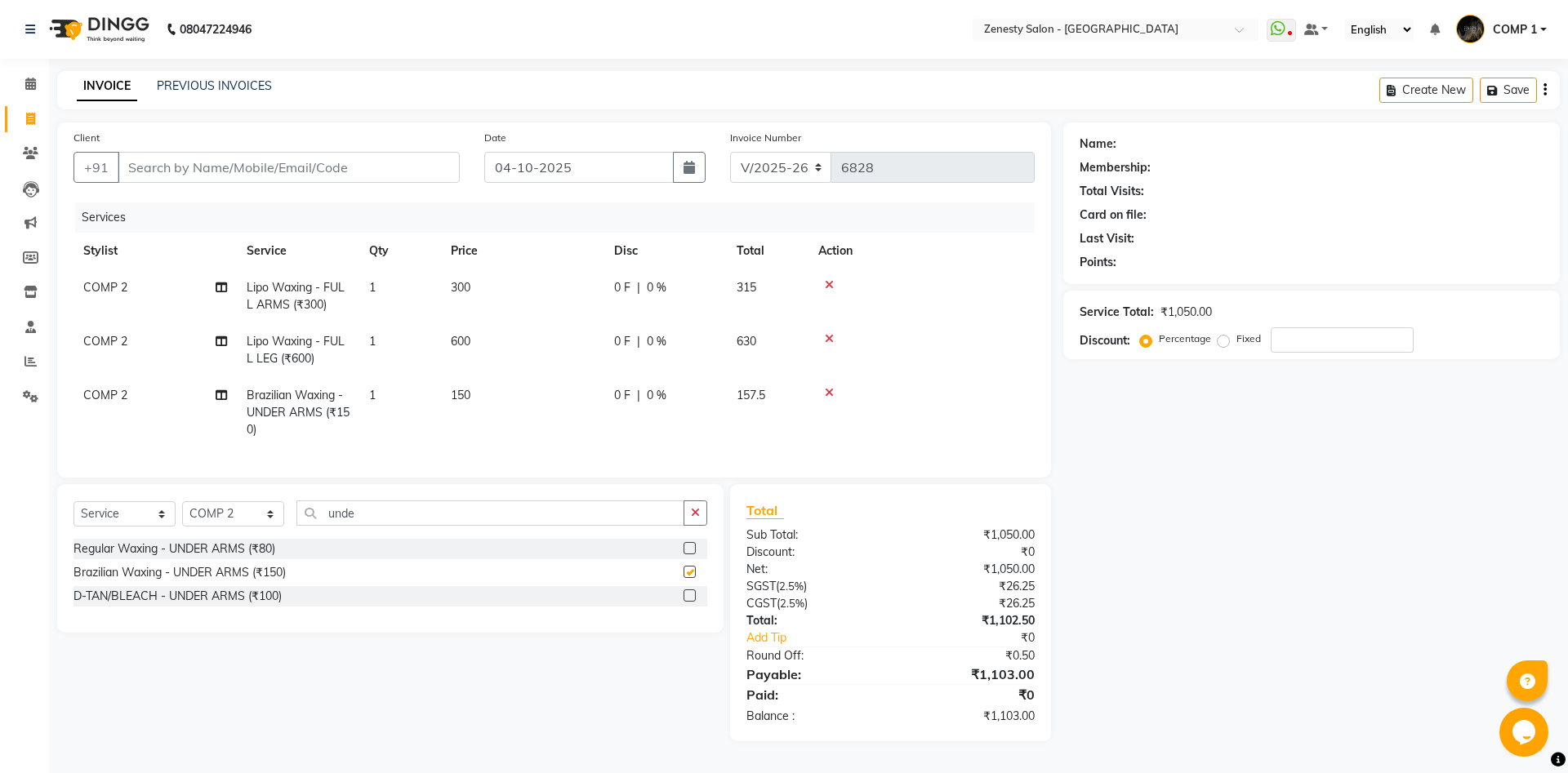
checkbox input "false"
drag, startPoint x: 327, startPoint y: 532, endPoint x: 274, endPoint y: 539, distance: 53.5
click at [296, 525] on input "unde" at bounding box center [490, 512] width 388 height 25
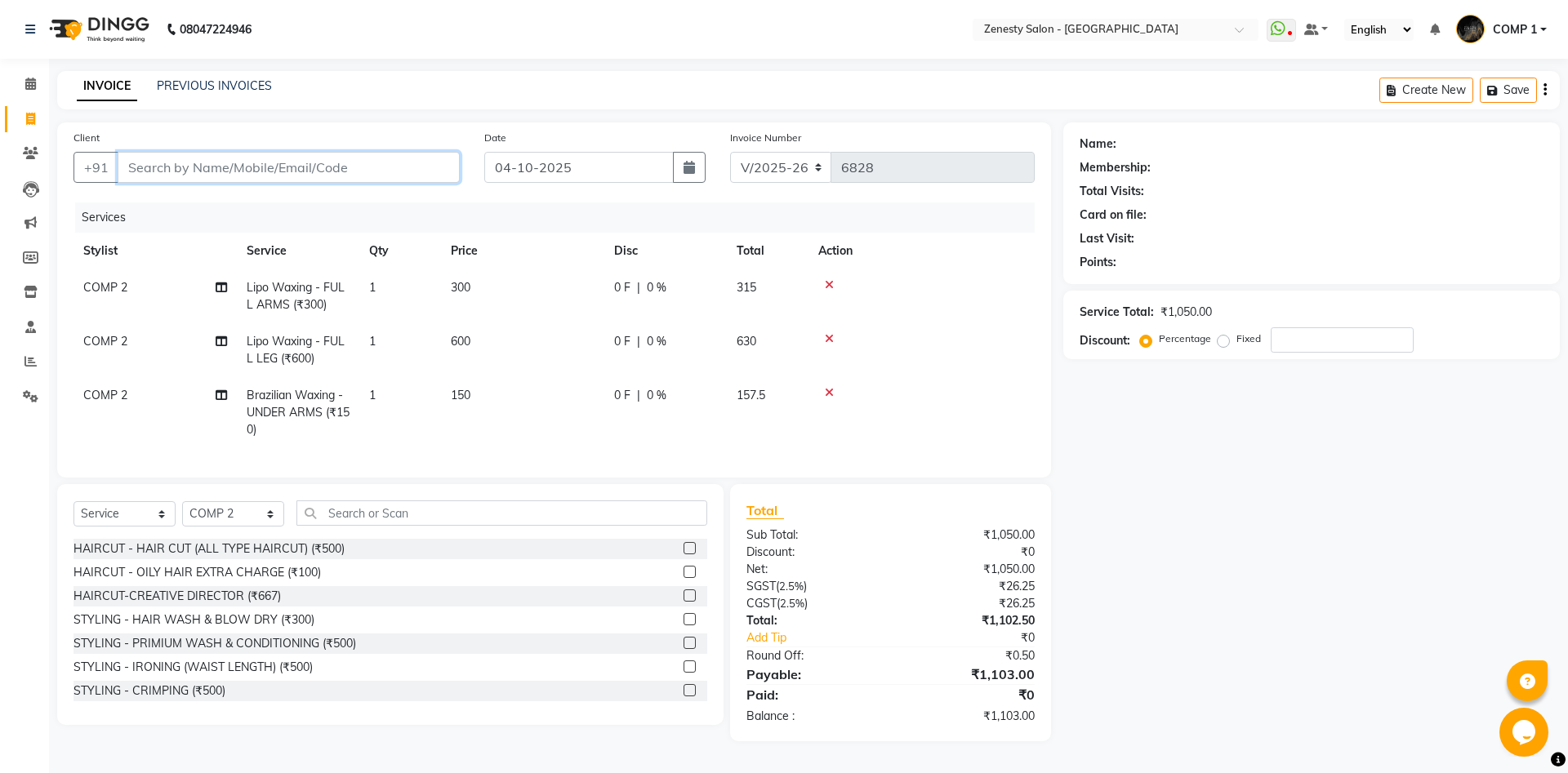
click at [285, 157] on input "Client" at bounding box center [288, 167] width 342 height 31
click at [432, 523] on input "text" at bounding box center [501, 512] width 410 height 25
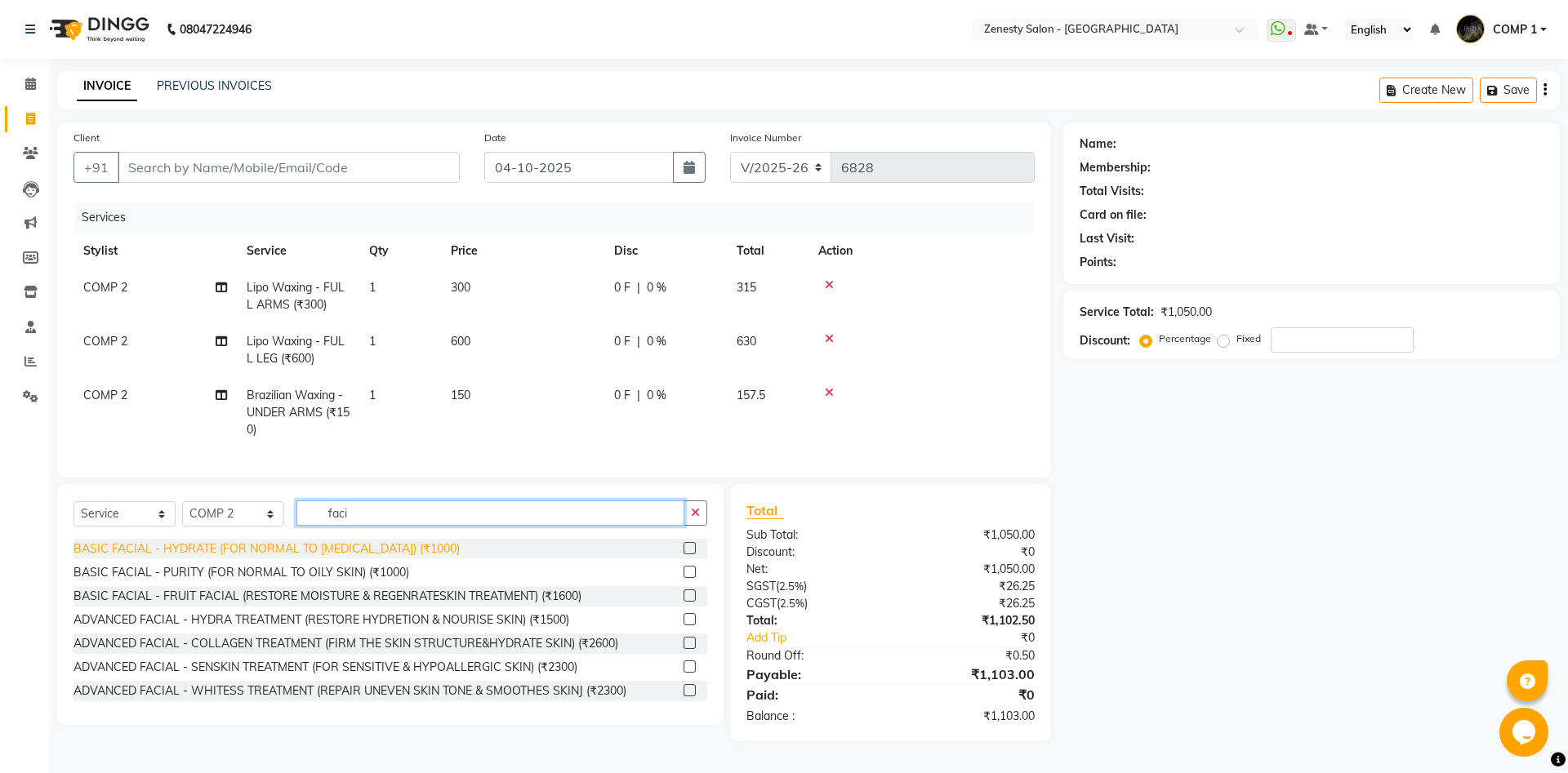
type input "faci"
click at [313, 548] on div "BASIC FACIAL - HYDRATE (FOR NORMAL TO [MEDICAL_DATA]) (₹1000)" at bounding box center [267, 549] width 386 height 17
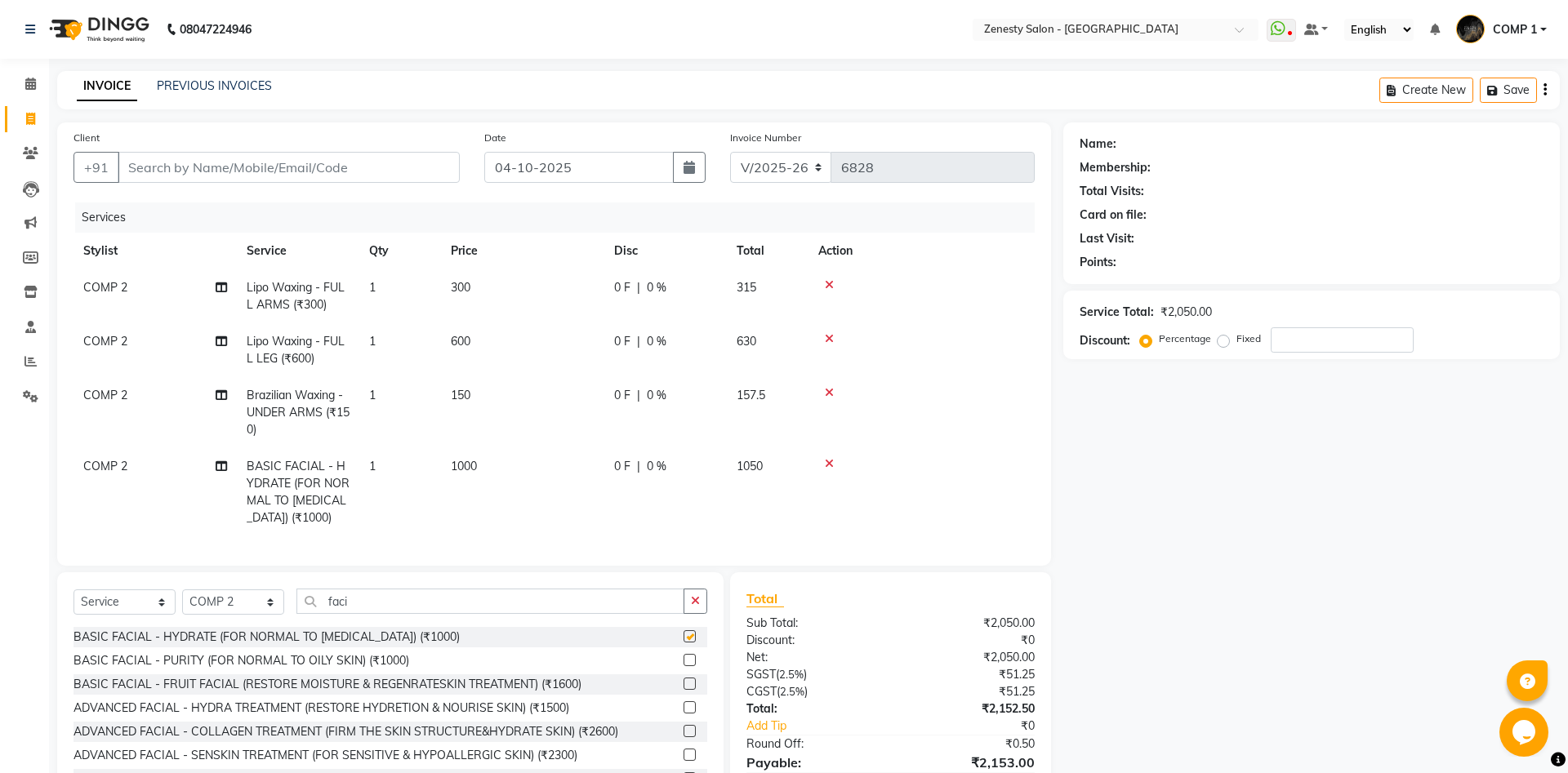
checkbox input "false"
drag, startPoint x: 363, startPoint y: 601, endPoint x: 270, endPoint y: 621, distance: 95.1
click at [296, 614] on input "faci" at bounding box center [490, 601] width 388 height 25
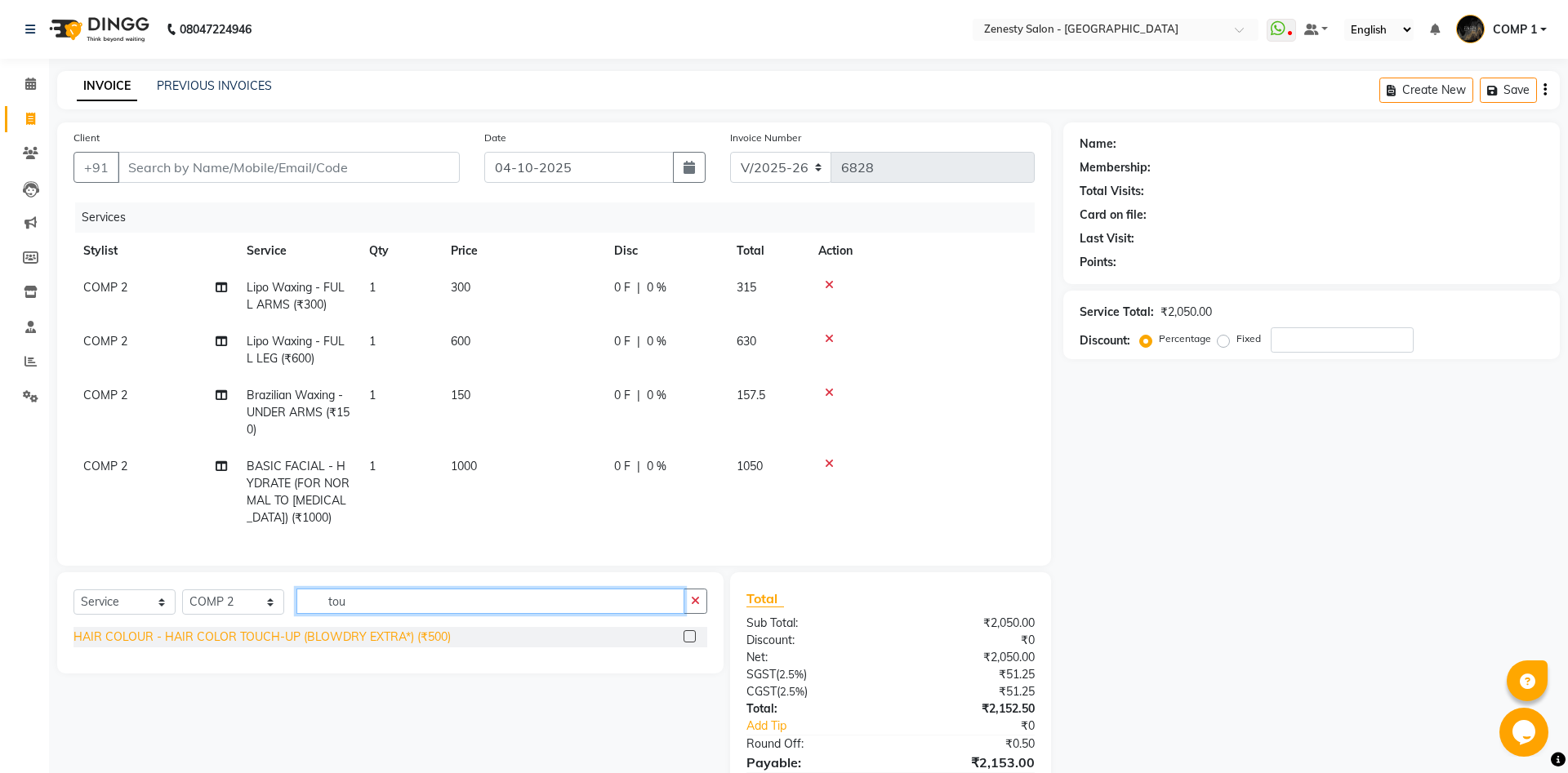
type input "tou"
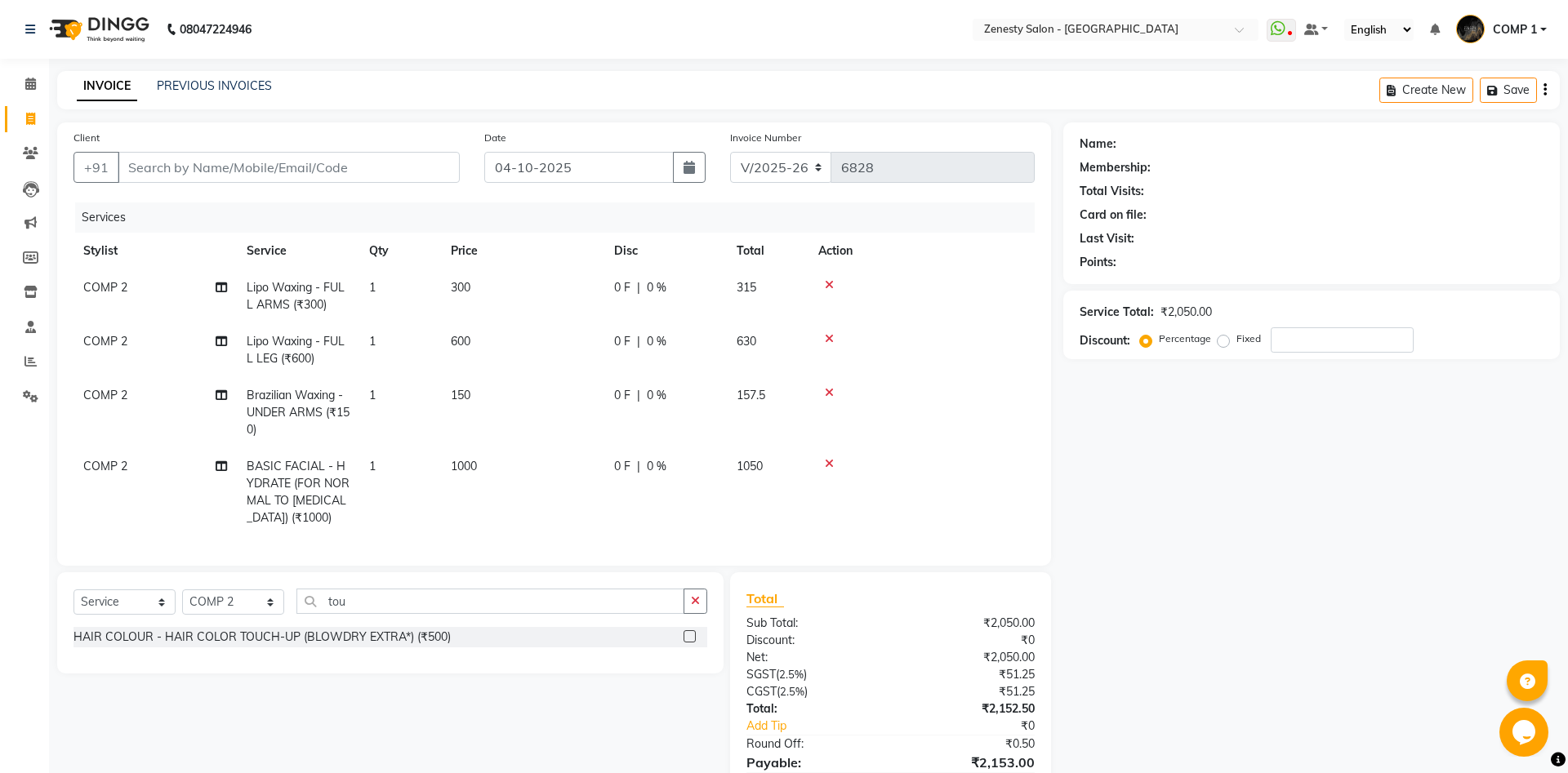
drag, startPoint x: 237, startPoint y: 636, endPoint x: 326, endPoint y: 618, distance: 90.8
click at [250, 632] on div "HAIR COLOUR - HAIR COLOR TOUCH-UP (BLOWDRY EXTRA*) (₹500)" at bounding box center [262, 637] width 377 height 17
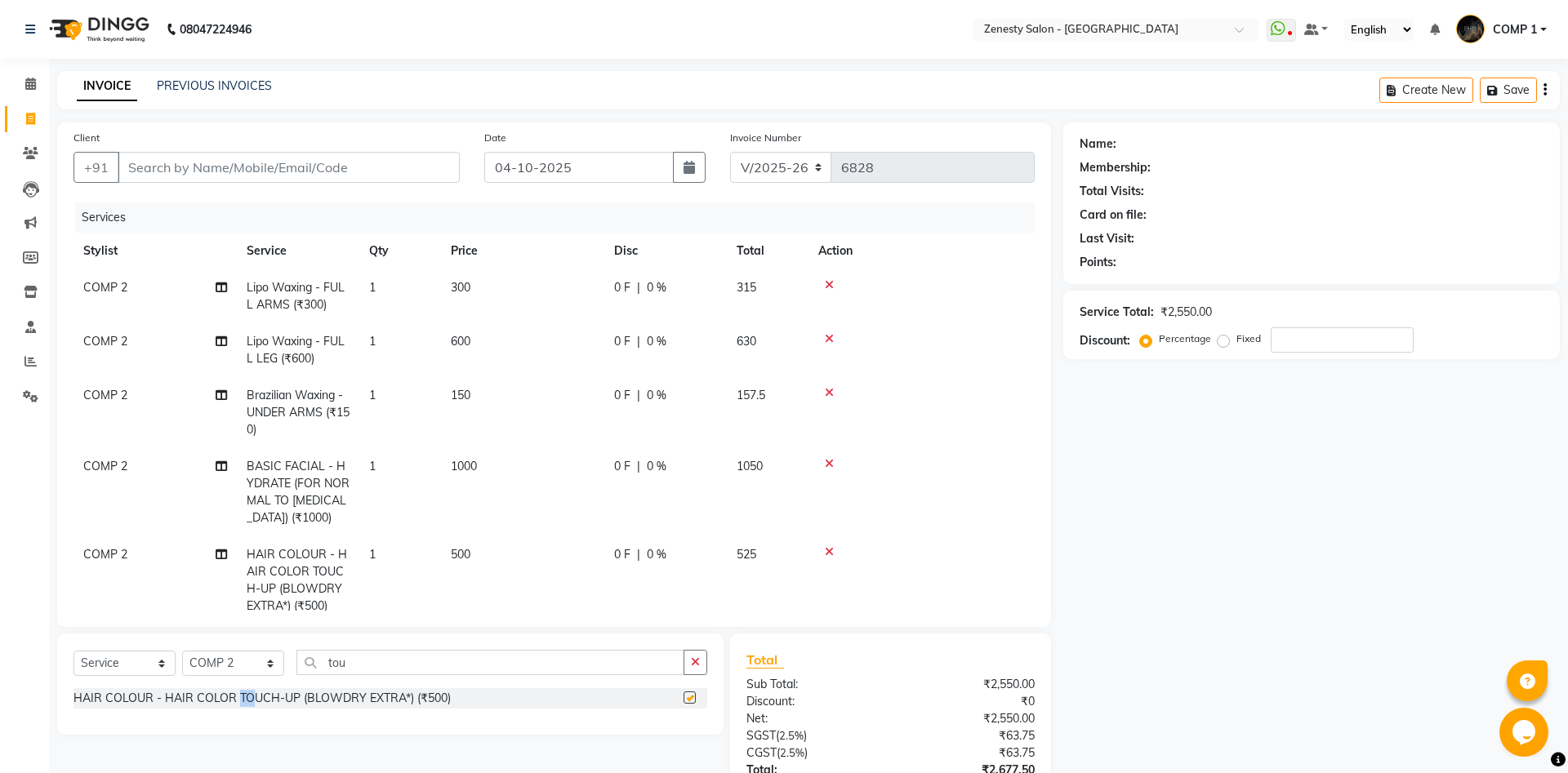
checkbox input "false"
drag, startPoint x: 365, startPoint y: 655, endPoint x: 292, endPoint y: 682, distance: 77.8
click at [296, 675] on input "tou" at bounding box center [490, 662] width 388 height 25
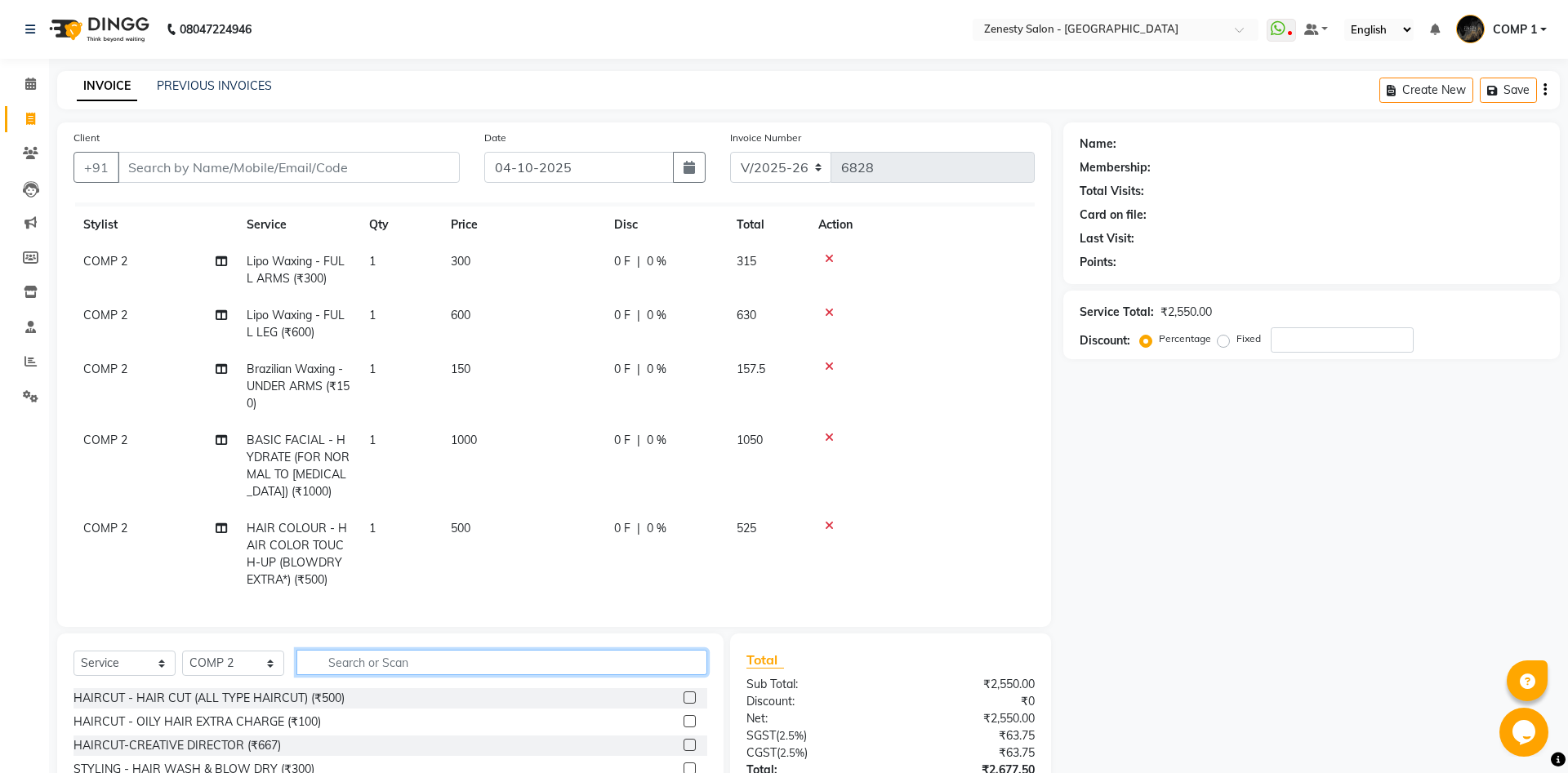
scroll to position [27, 0]
click at [271, 175] on input "Client" at bounding box center [288, 167] width 342 height 31
type input "9"
type input "0"
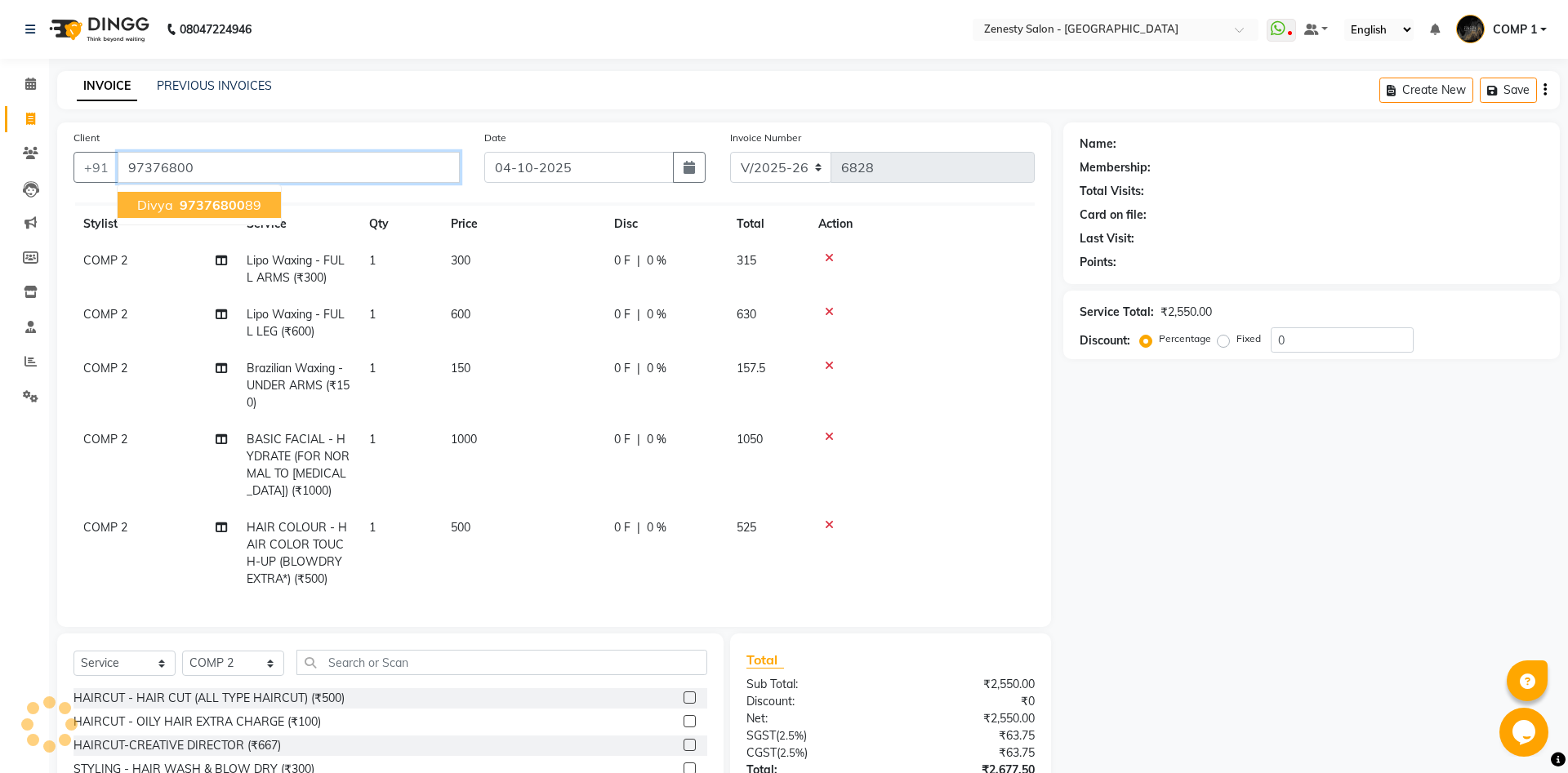
click at [231, 207] on span "97376800" at bounding box center [211, 204] width 65 height 16
type input "9737680089"
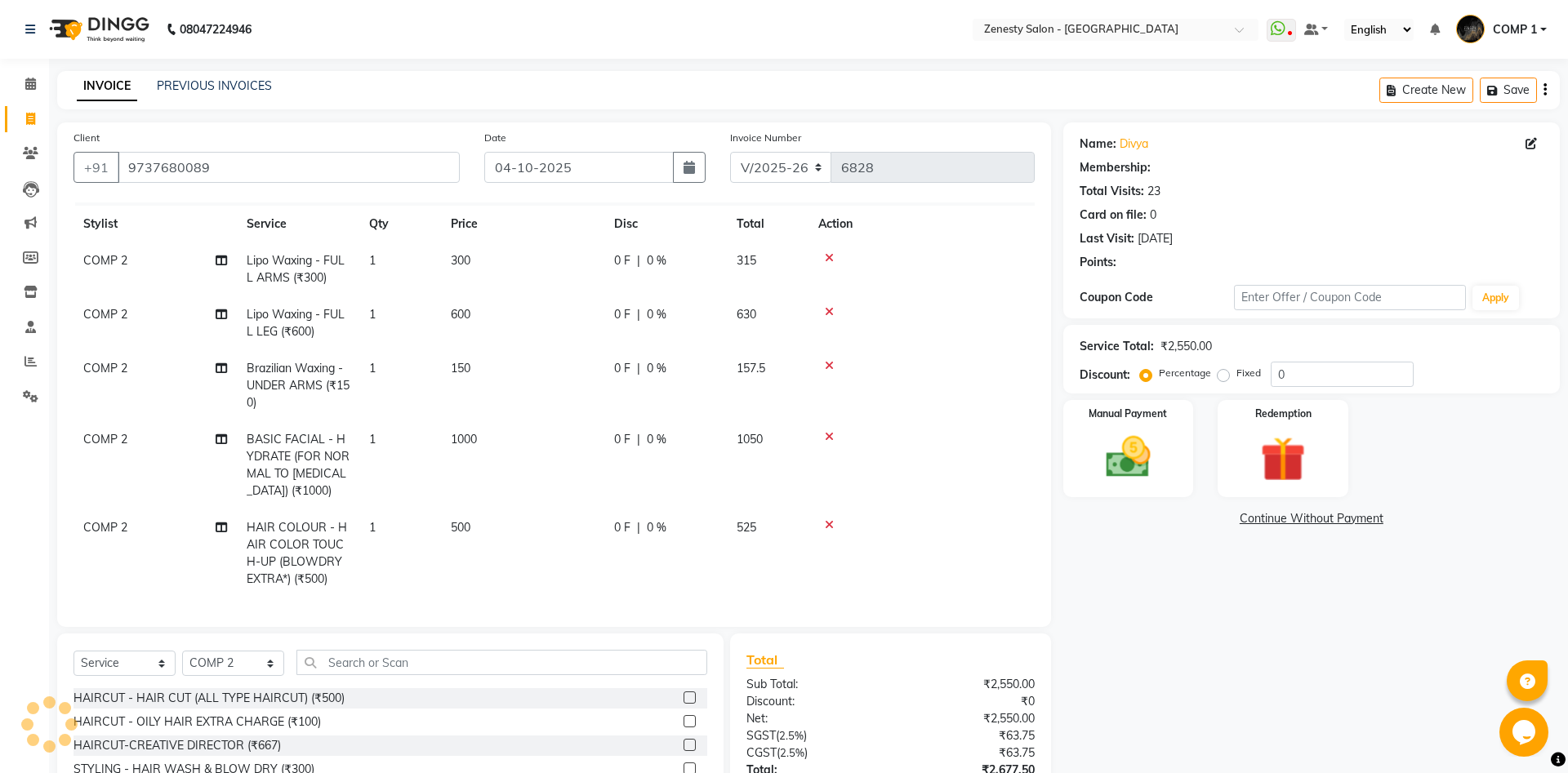
select select "1: Object"
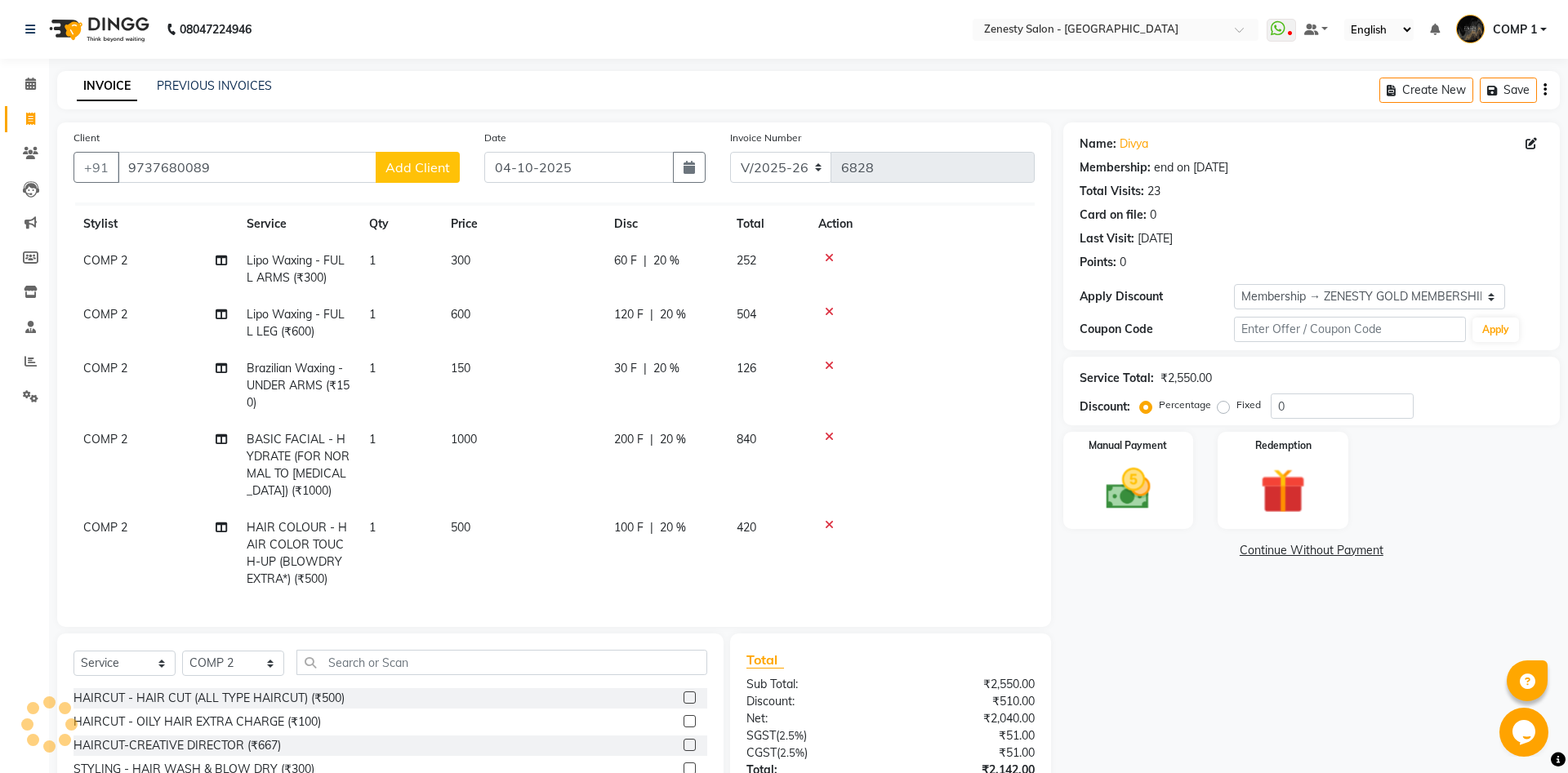
type input "20"
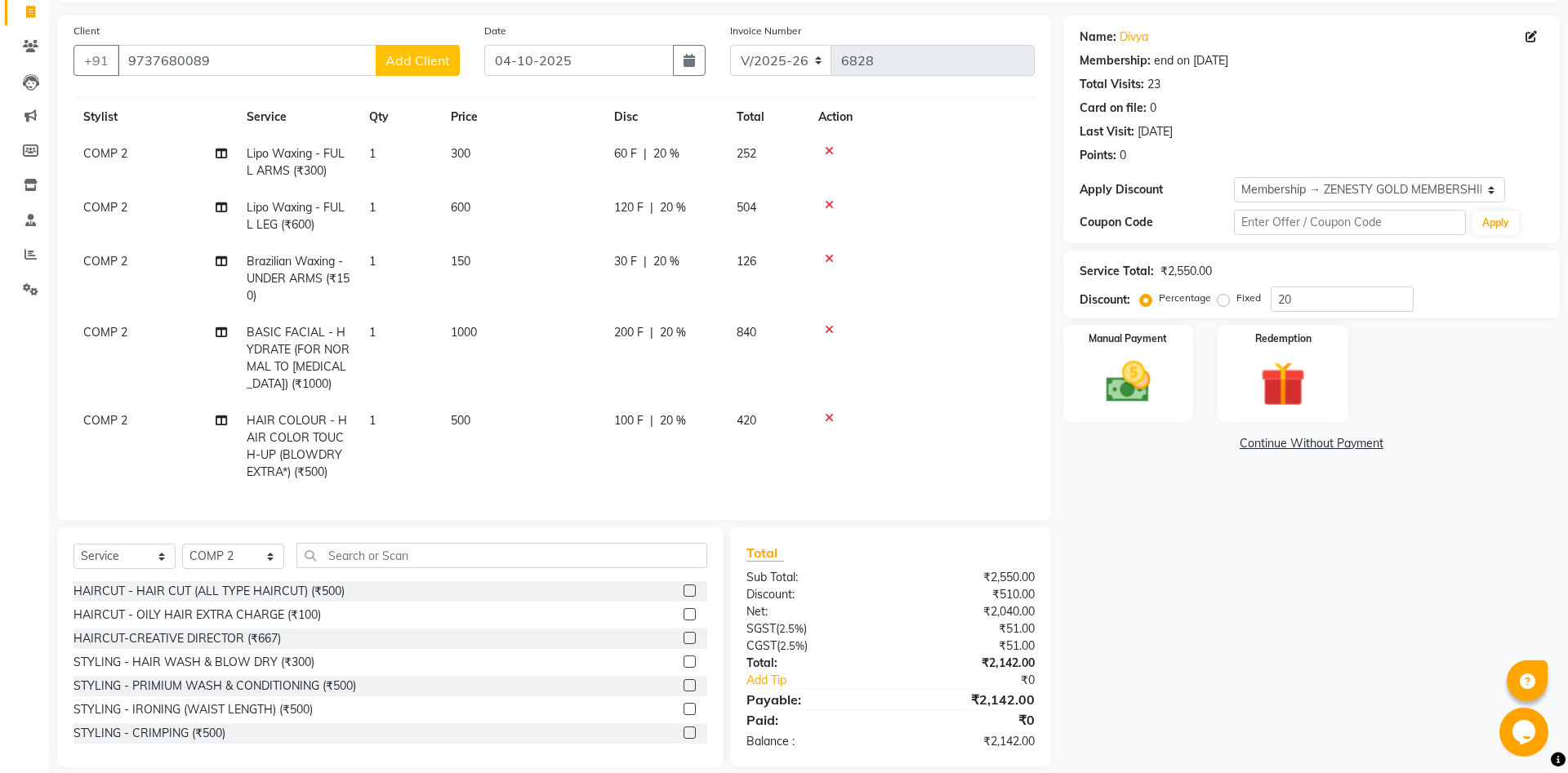
scroll to position [126, 0]
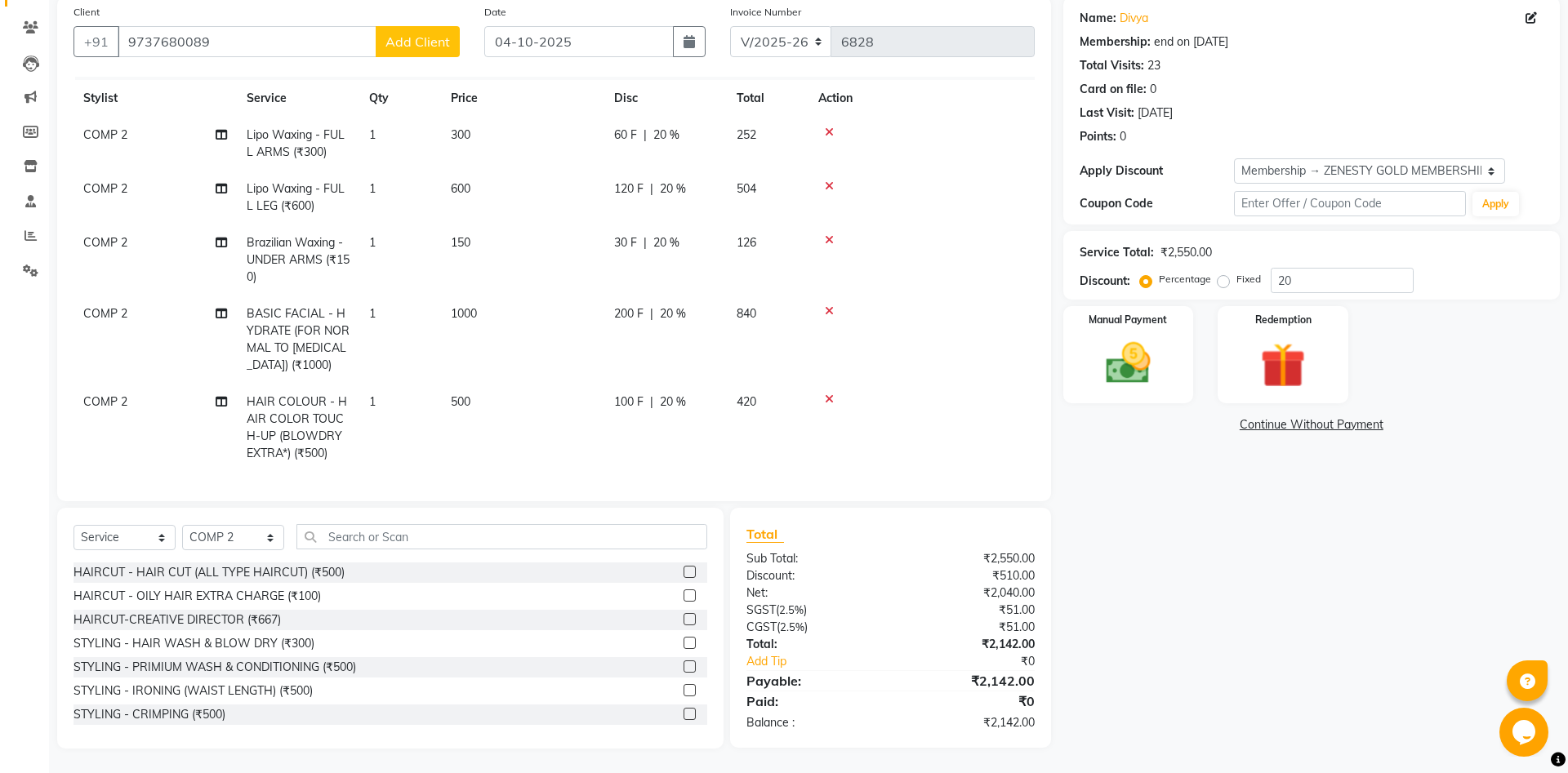
click at [1298, 430] on link "Continue Without Payment" at bounding box center [1312, 425] width 490 height 17
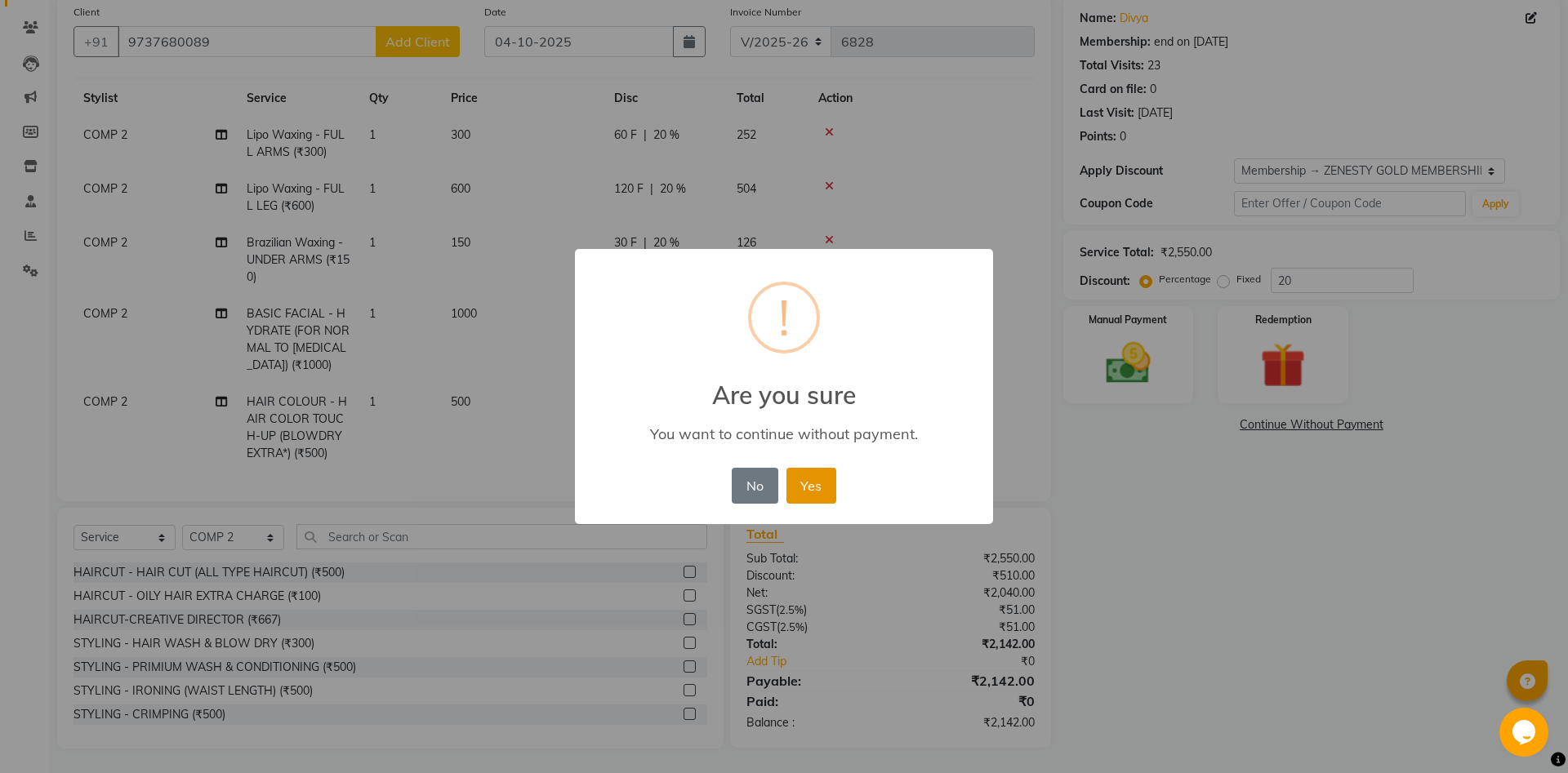
click at [830, 487] on button "Yes" at bounding box center [811, 485] width 50 height 35
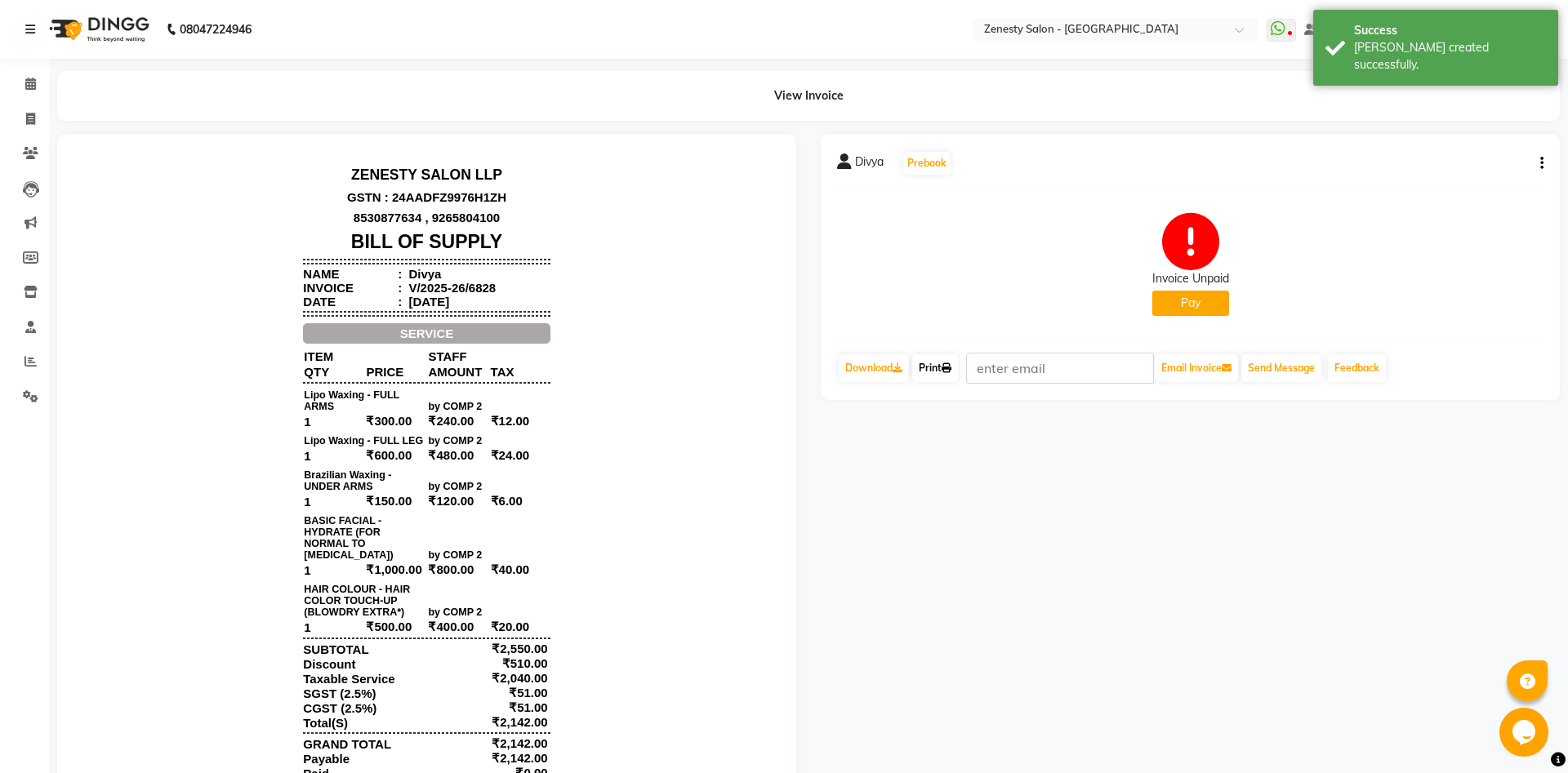
click at [941, 370] on link "Print" at bounding box center [934, 368] width 46 height 28
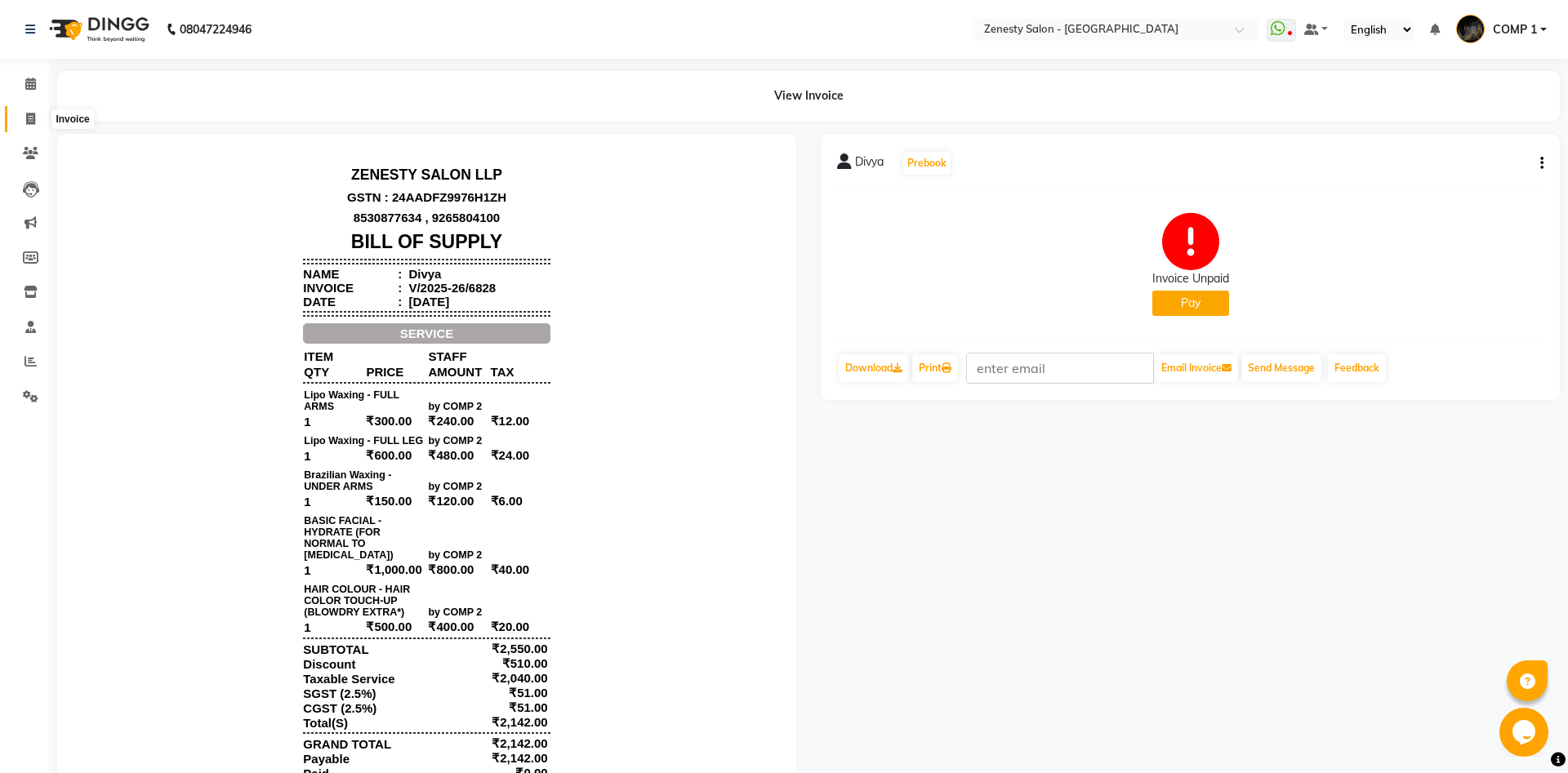
click at [32, 124] on icon at bounding box center [30, 119] width 9 height 12
select select "service"
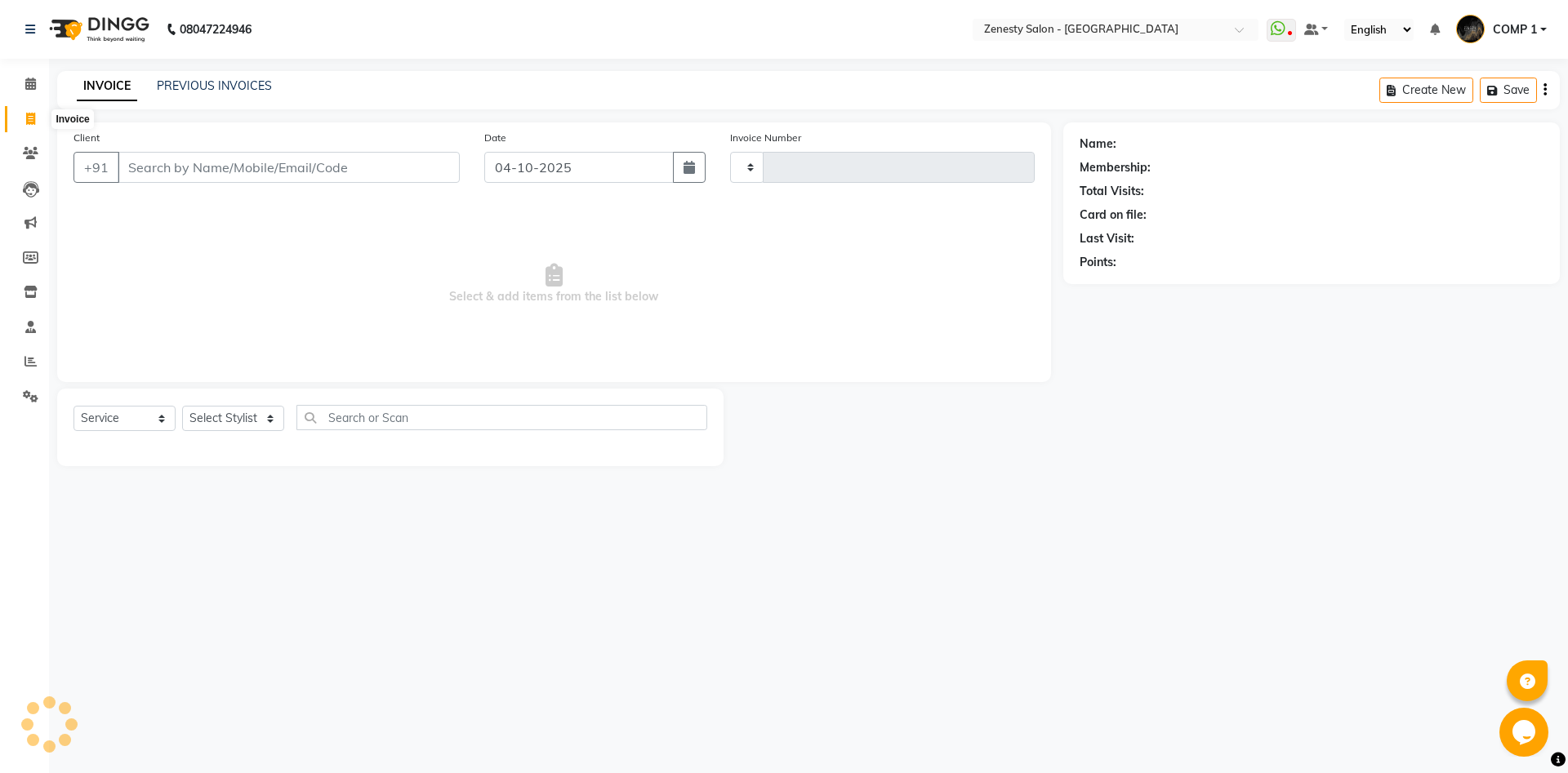
type input "6830"
select select "5713"
click at [193, 85] on link "PREVIOUS INVOICES" at bounding box center [214, 86] width 115 height 15
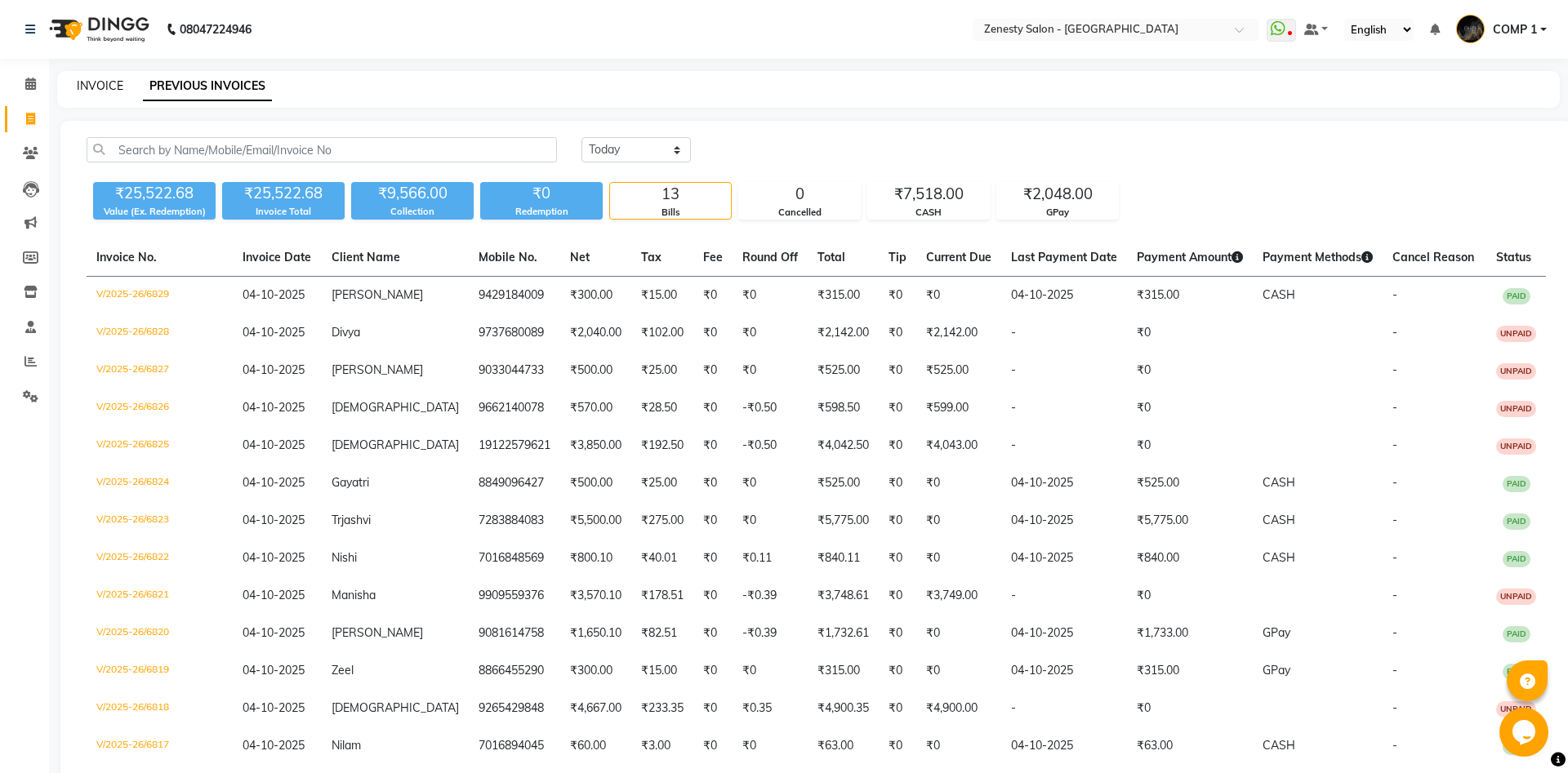
click at [78, 87] on link "INVOICE" at bounding box center [100, 86] width 47 height 15
select select "5713"
select select "service"
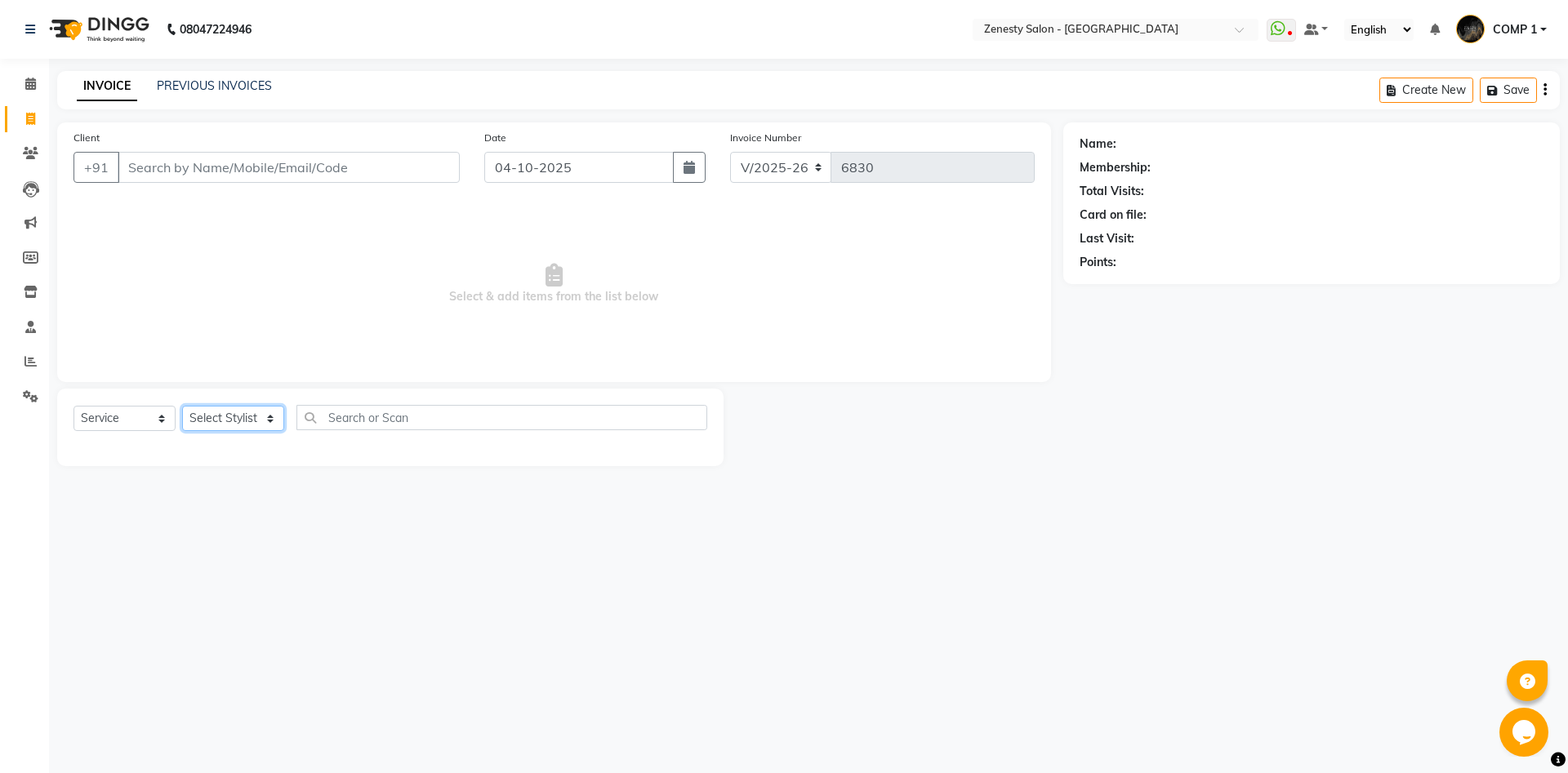
click at [182, 406] on select "Select Stylist" at bounding box center [233, 418] width 102 height 25
select select "40087"
click option "COMP 2" at bounding box center [0, 0] width 0 height 0
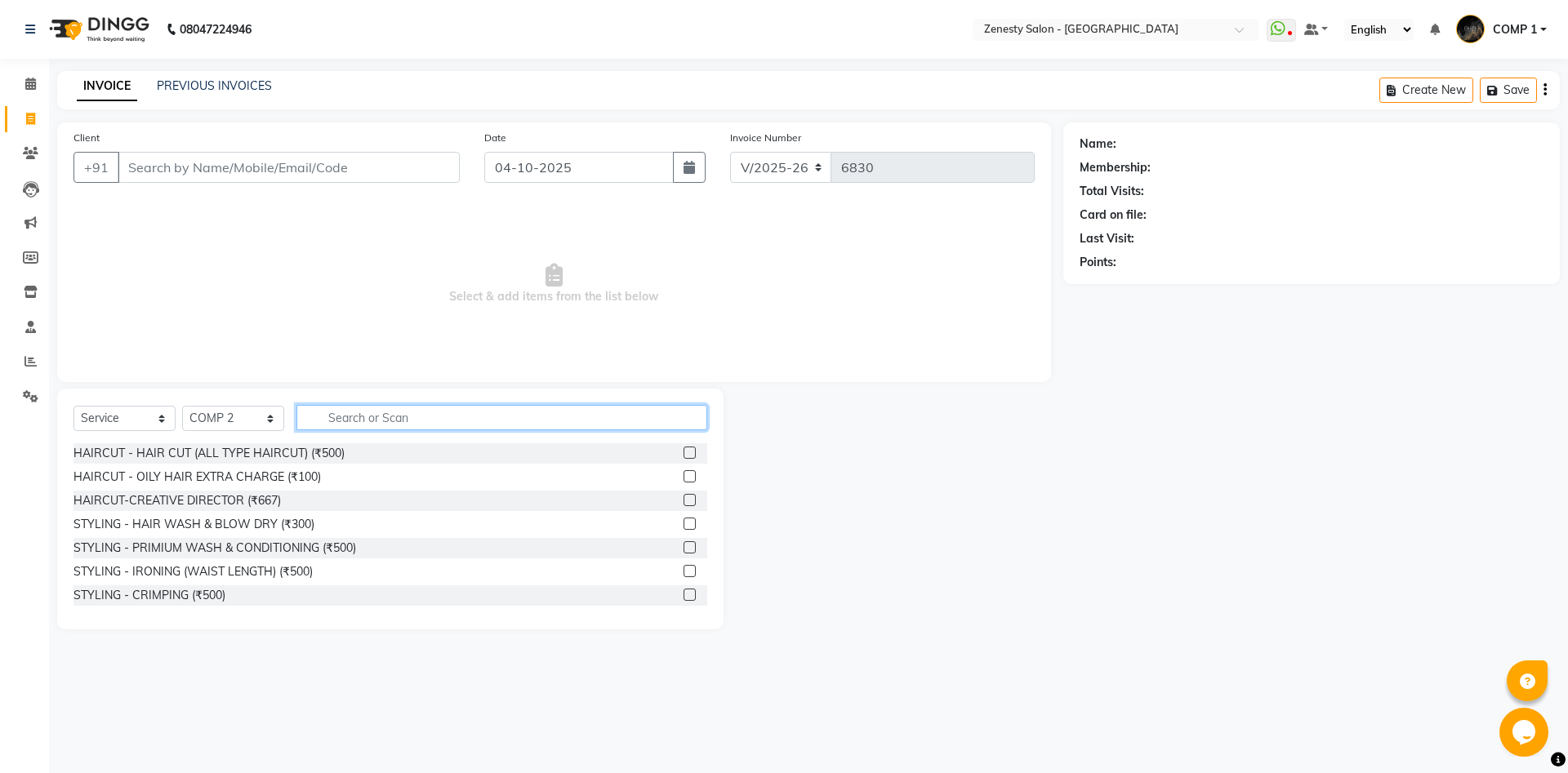
click at [522, 412] on input "text" at bounding box center [501, 417] width 410 height 25
type input "thr"
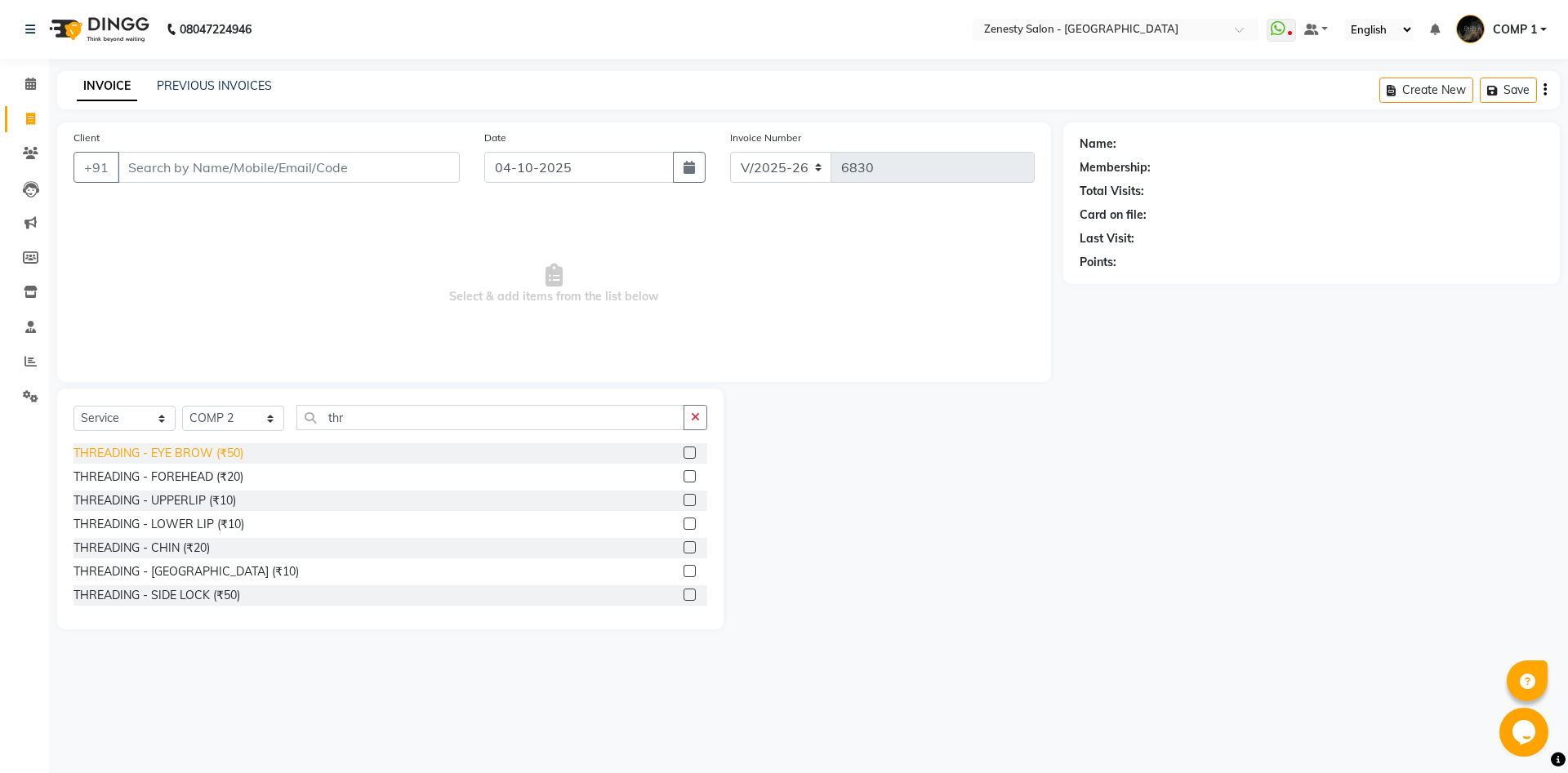
click at [199, 453] on div "THREADING - EYE BROW (₹50)" at bounding box center [158, 454] width 170 height 17
checkbox input "false"
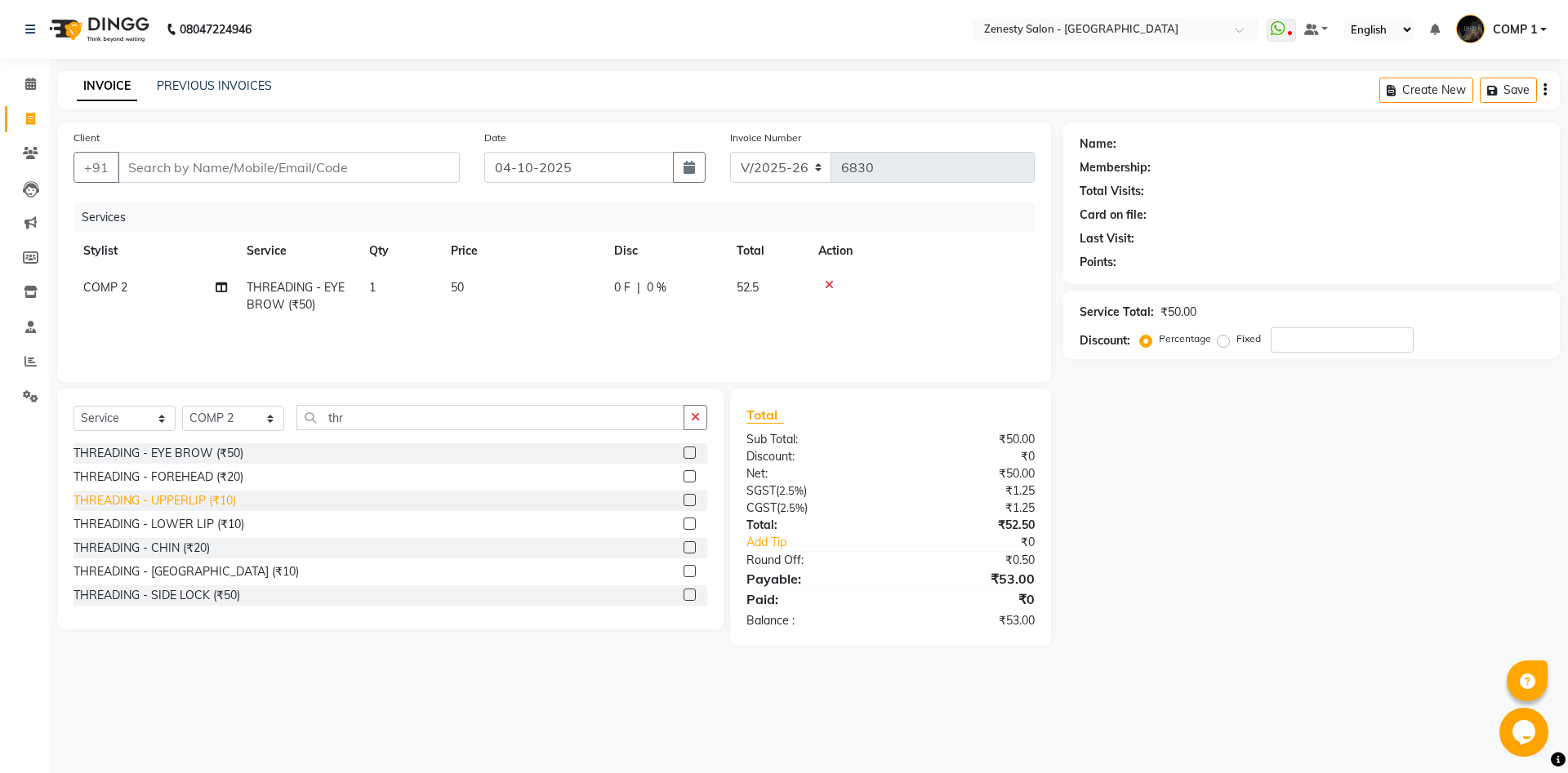
click at [195, 505] on div "THREADING - UPPERLIP (₹10)" at bounding box center [155, 501] width 163 height 17
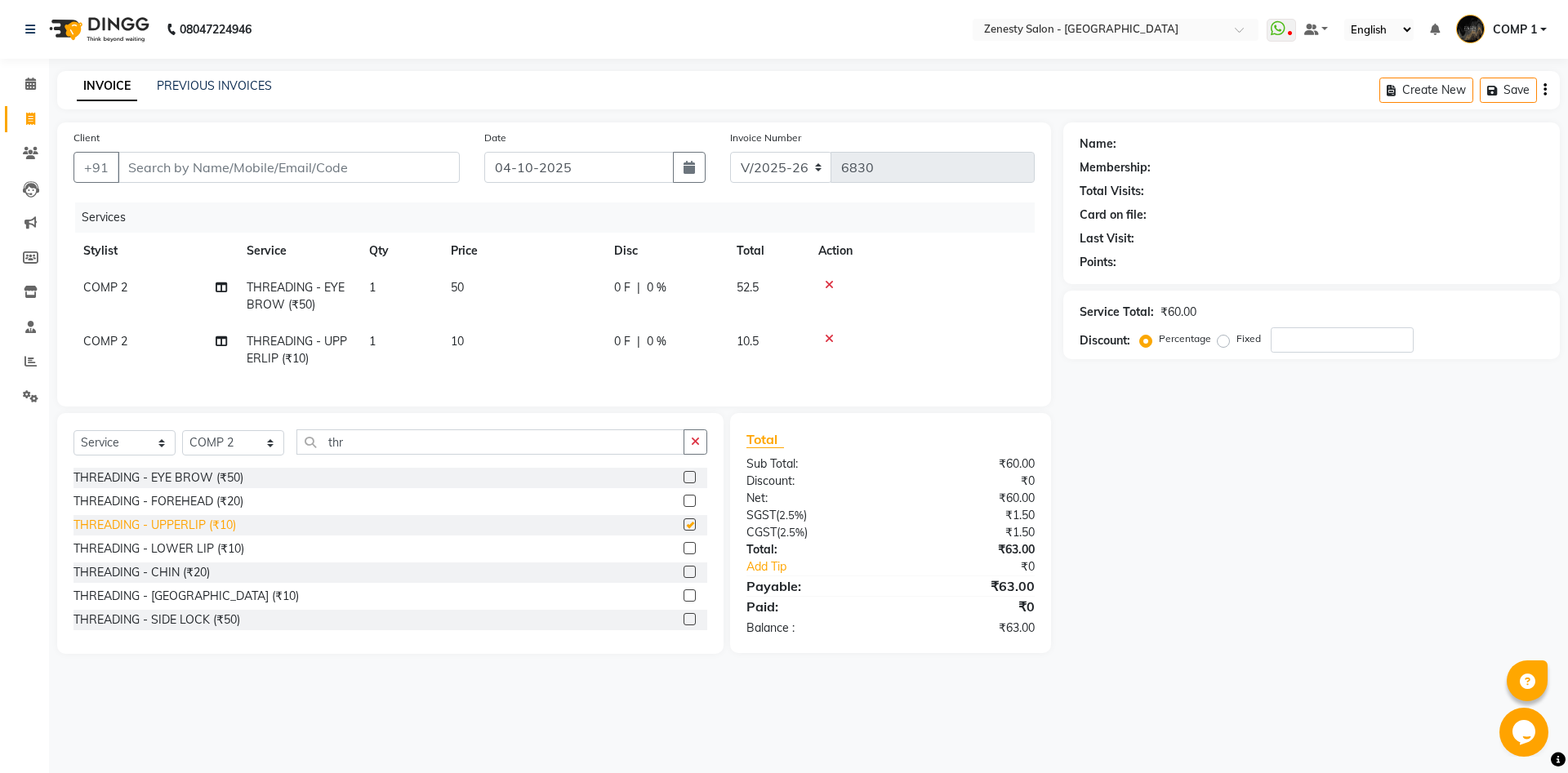
checkbox input "false"
drag, startPoint x: 373, startPoint y: 446, endPoint x: 190, endPoint y: 462, distance: 183.7
click at [296, 454] on input "thr" at bounding box center [490, 441] width 388 height 25
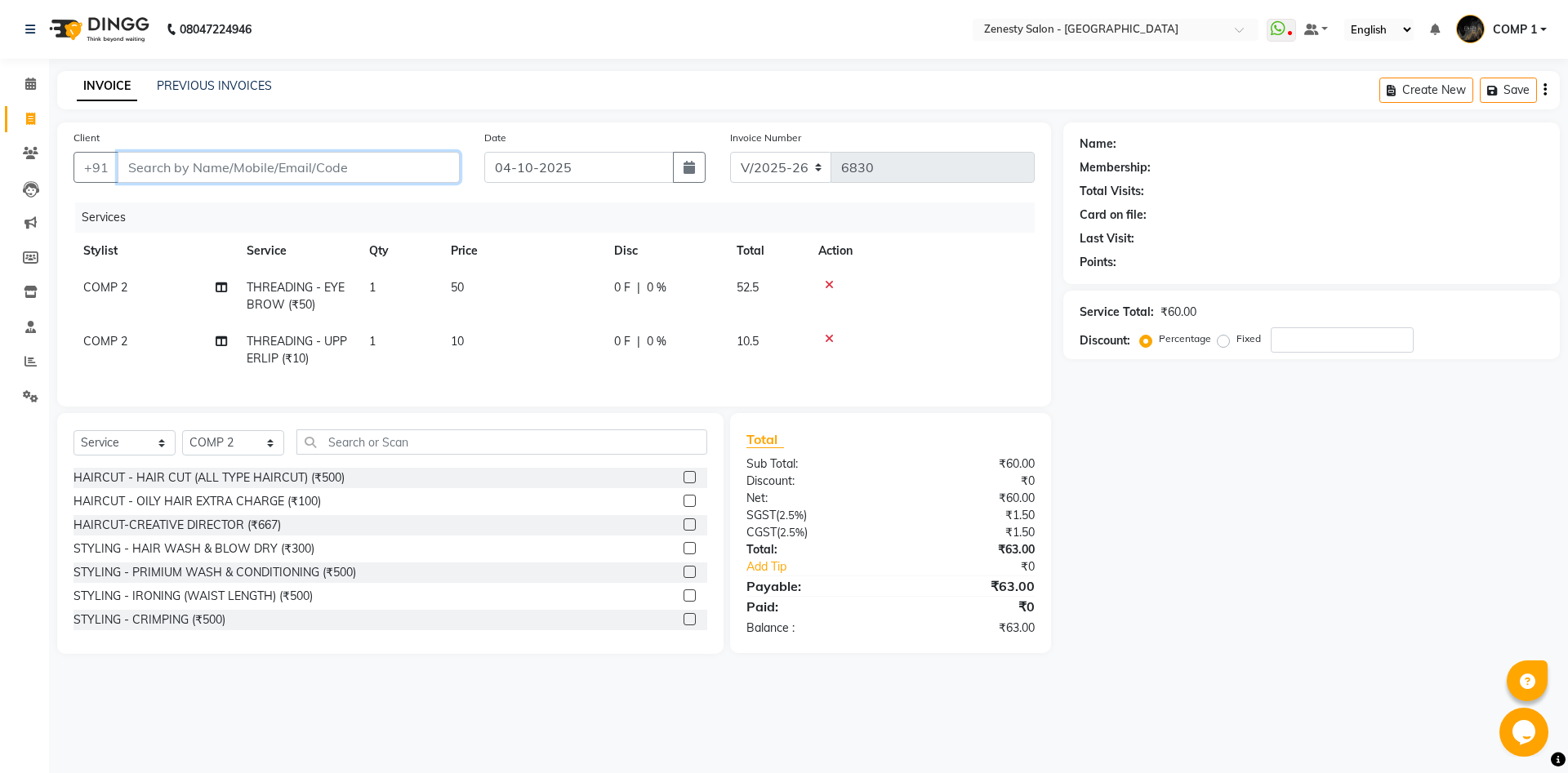
click at [277, 176] on input "Client" at bounding box center [288, 167] width 342 height 31
type input "9"
type input "0"
type input "9979650371"
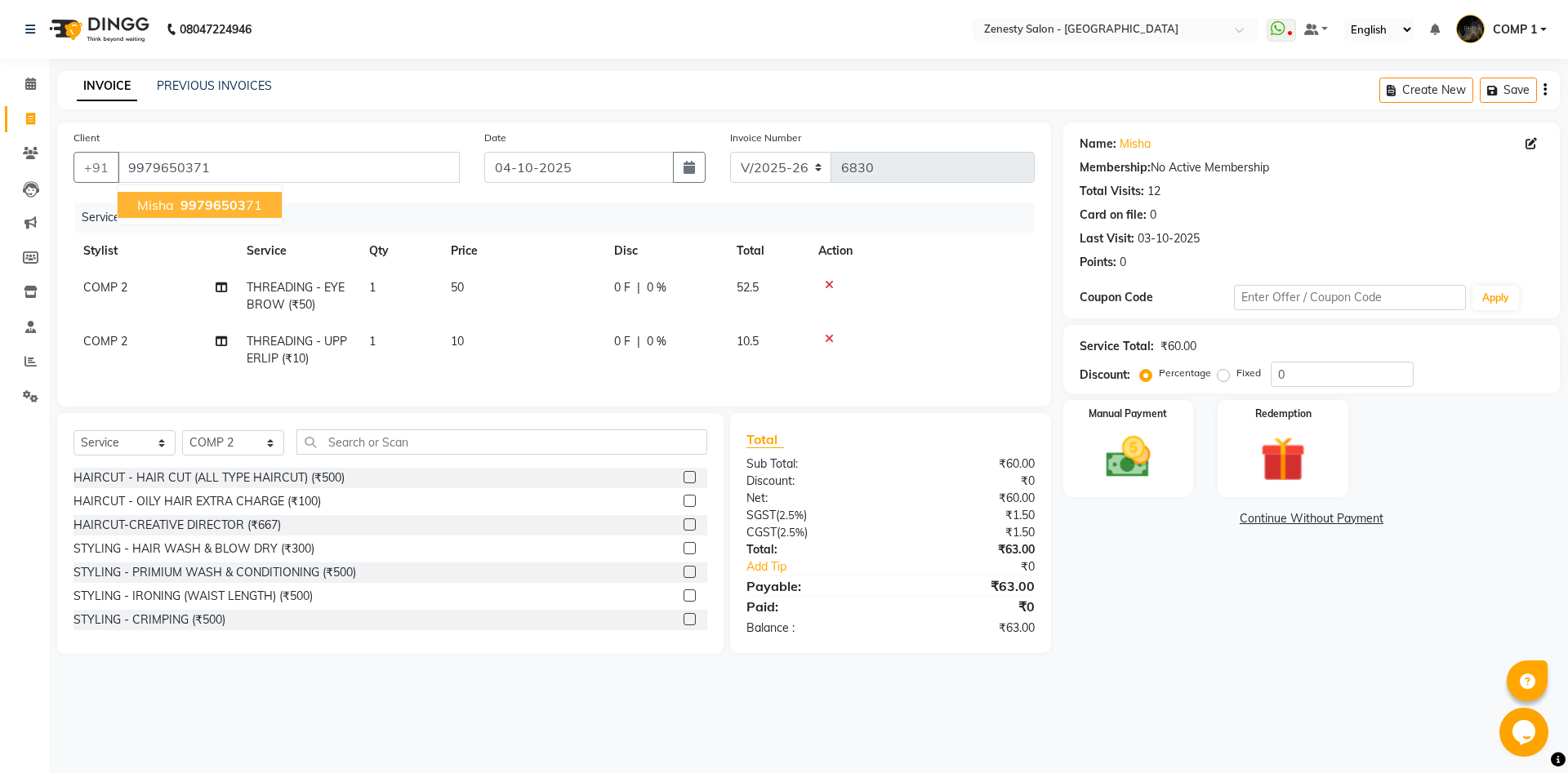
click at [208, 193] on button "Misha 99796503 71" at bounding box center [200, 205] width 165 height 26
click at [1130, 462] on img at bounding box center [1128, 457] width 76 height 54
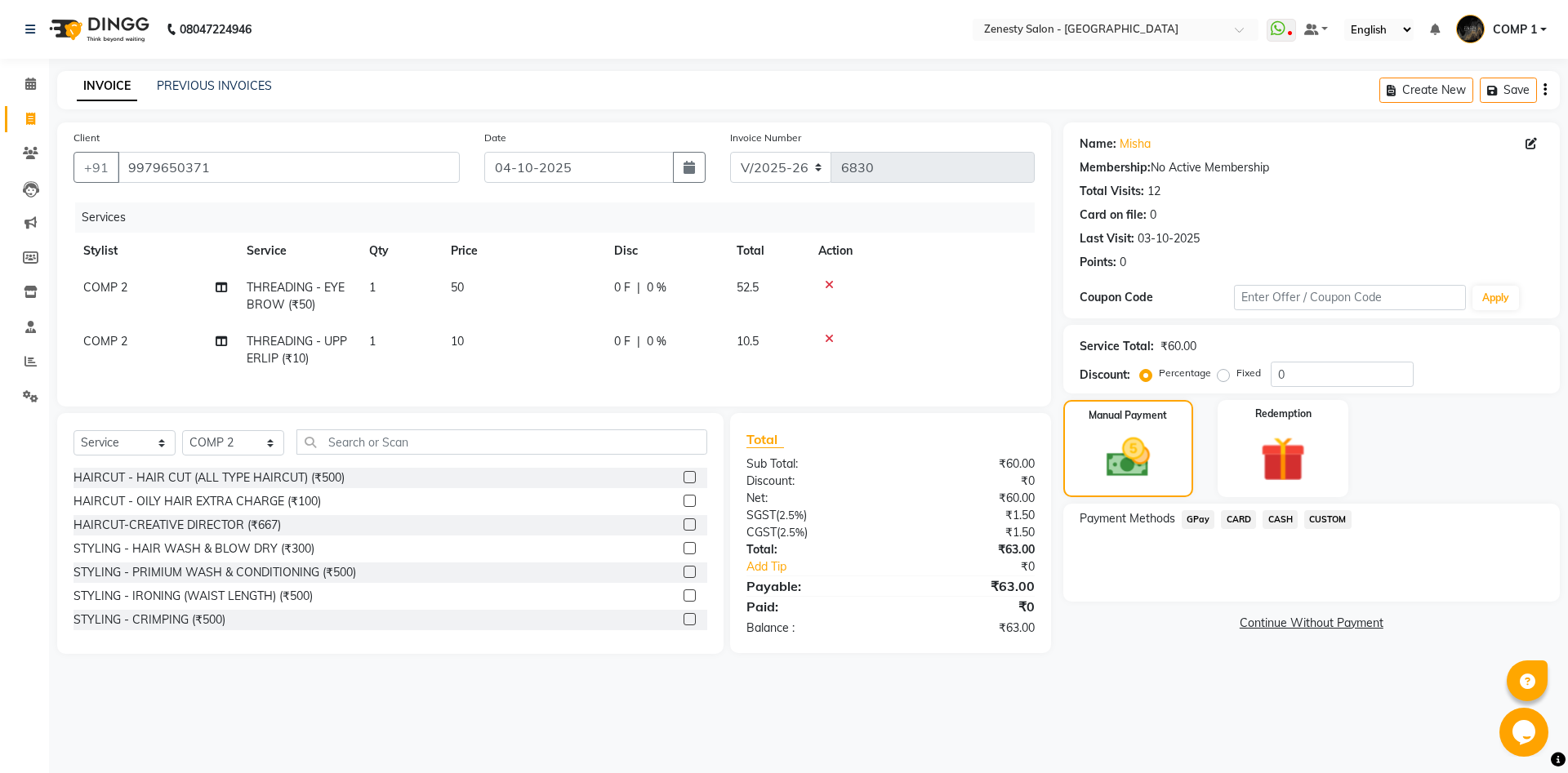
click at [1279, 518] on span "CASH" at bounding box center [1280, 519] width 35 height 19
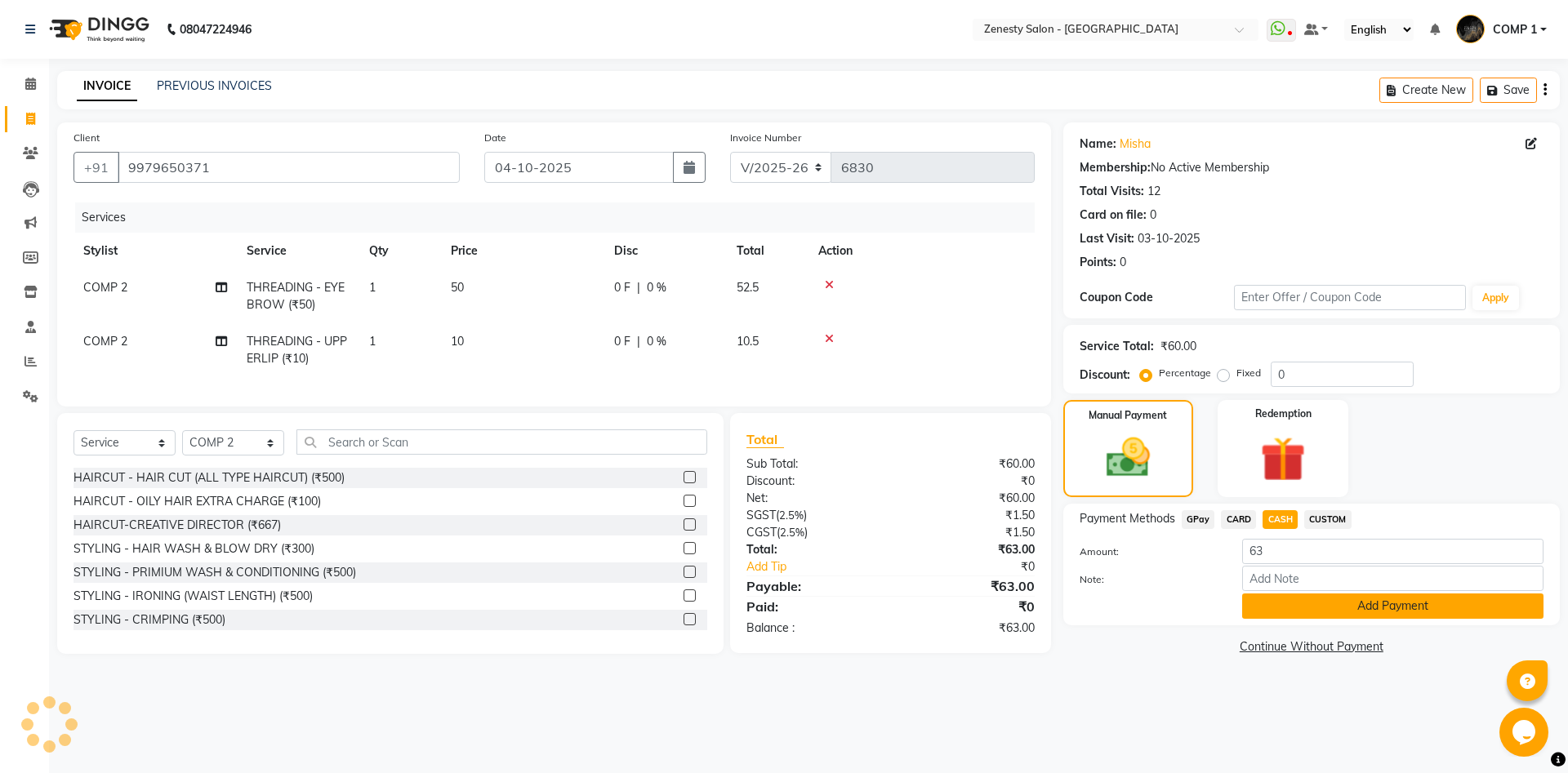
click at [1281, 601] on button "Add Payment" at bounding box center [1392, 606] width 301 height 25
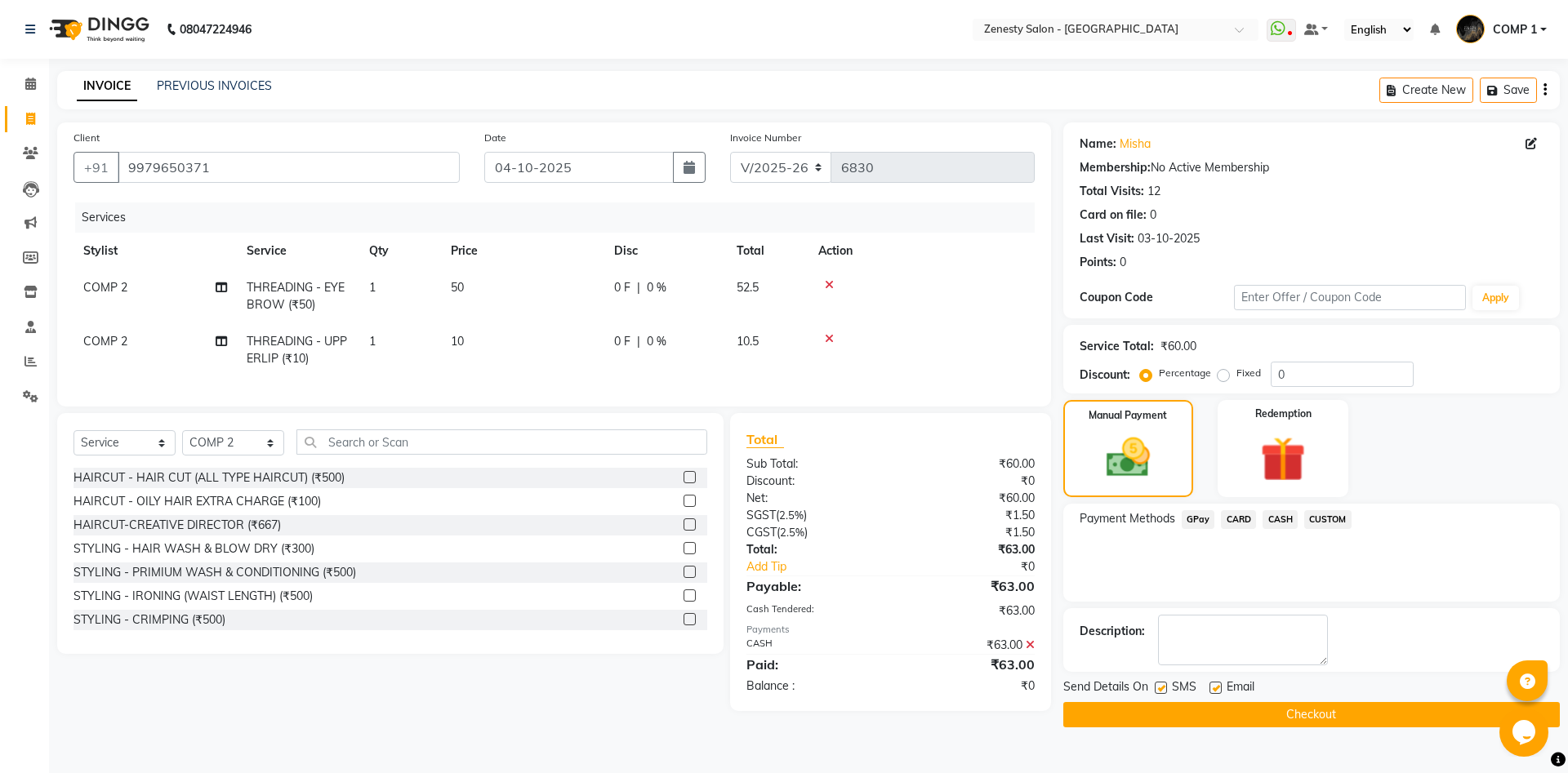
click at [1313, 718] on button "Checkout" at bounding box center [1311, 714] width 496 height 25
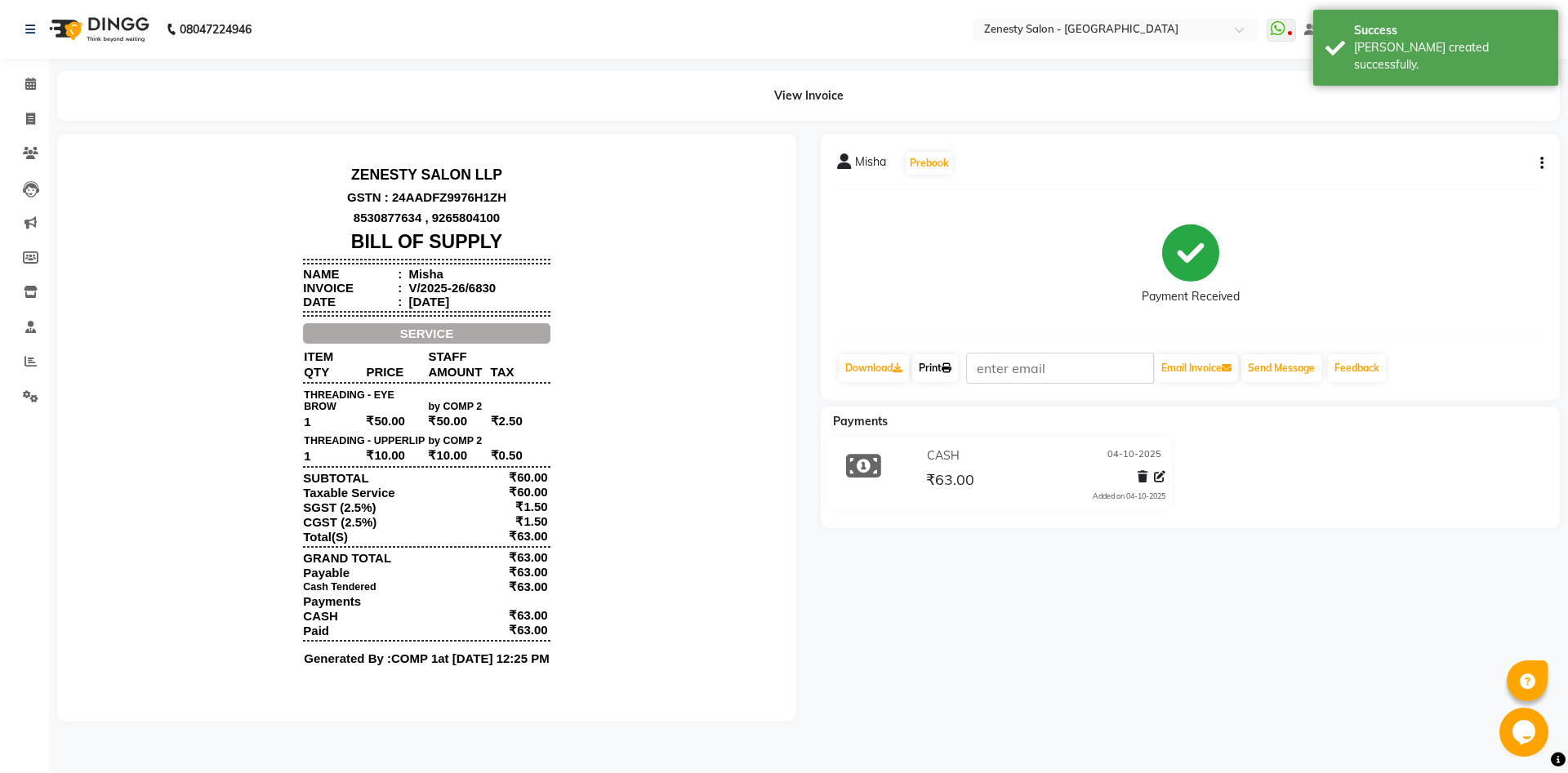
click at [955, 377] on link "Print" at bounding box center [934, 368] width 46 height 28
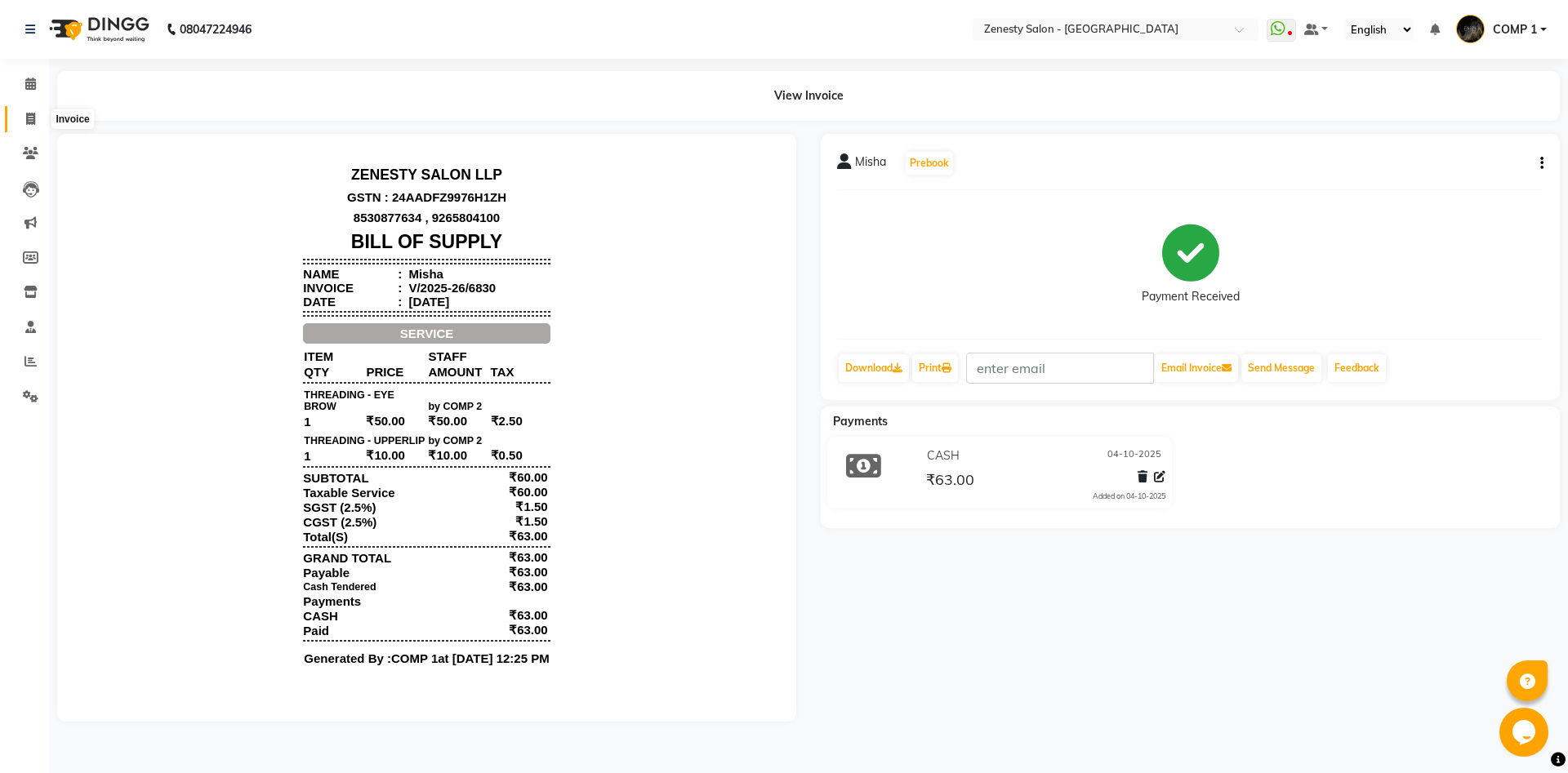
click at [23, 122] on span at bounding box center [30, 119] width 29 height 19
select select "5713"
select select "service"
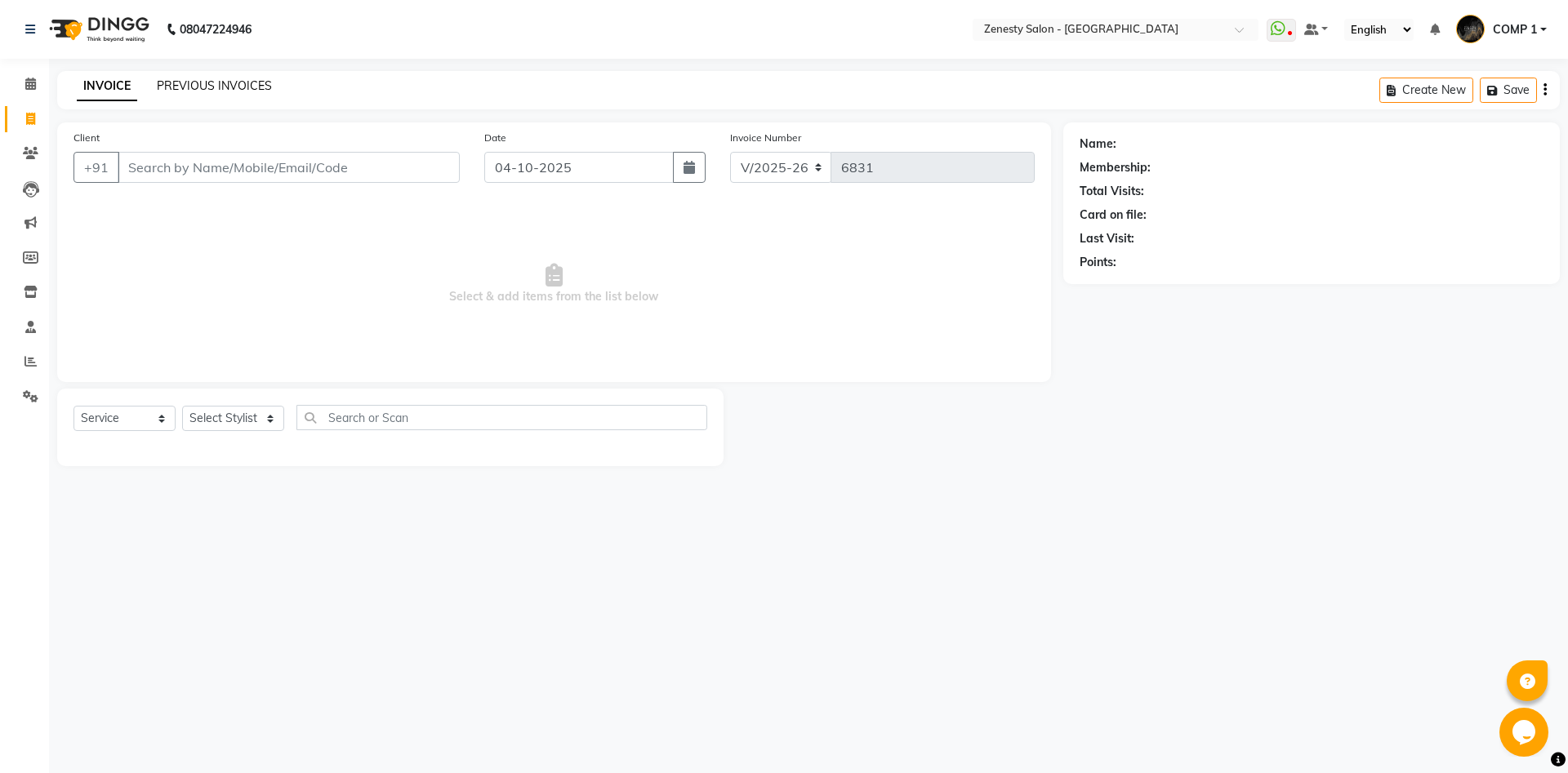
click at [258, 82] on link "PREVIOUS INVOICES" at bounding box center [214, 86] width 115 height 15
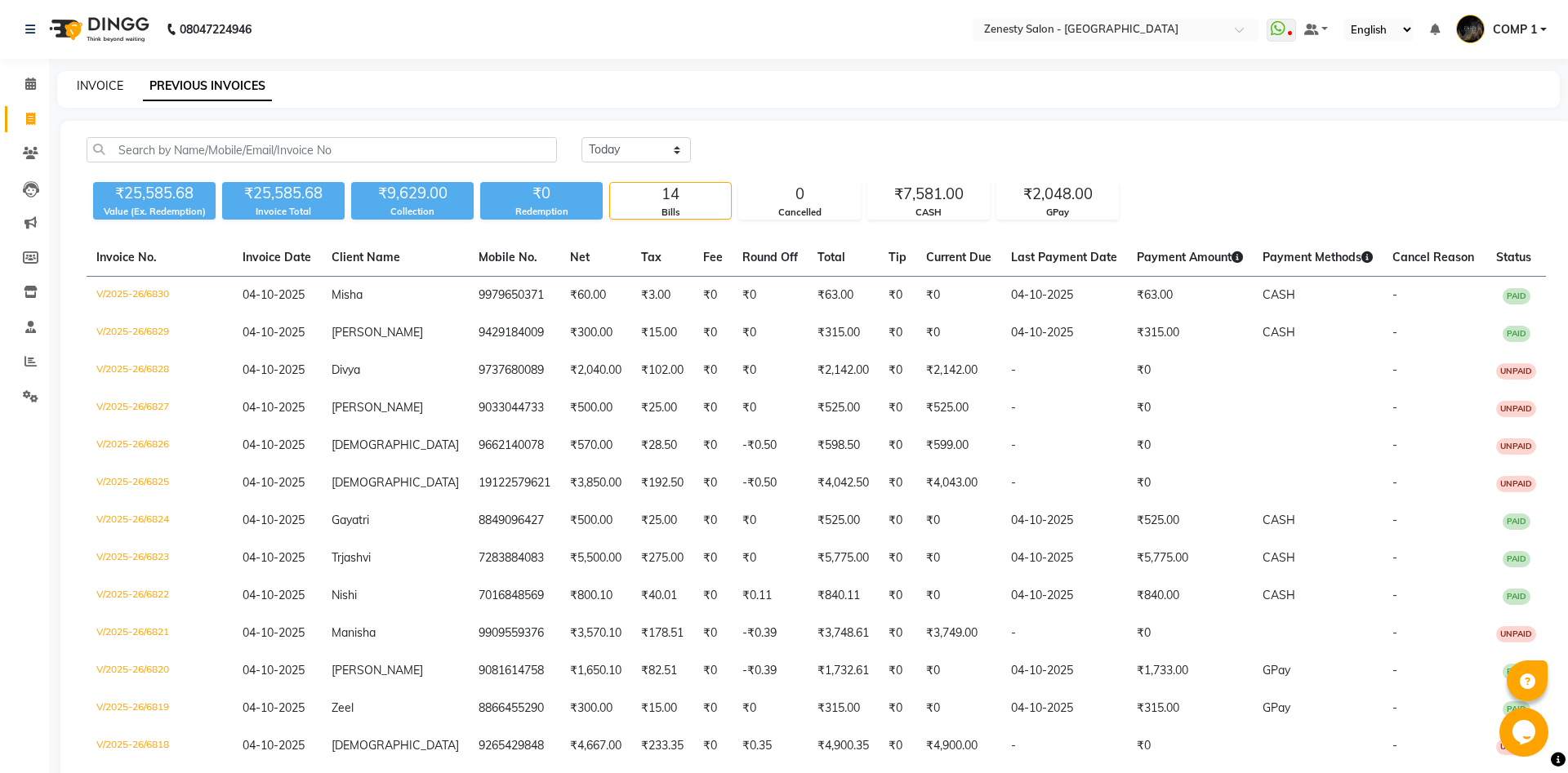
click at [85, 88] on link "INVOICE" at bounding box center [100, 86] width 47 height 15
select select "service"
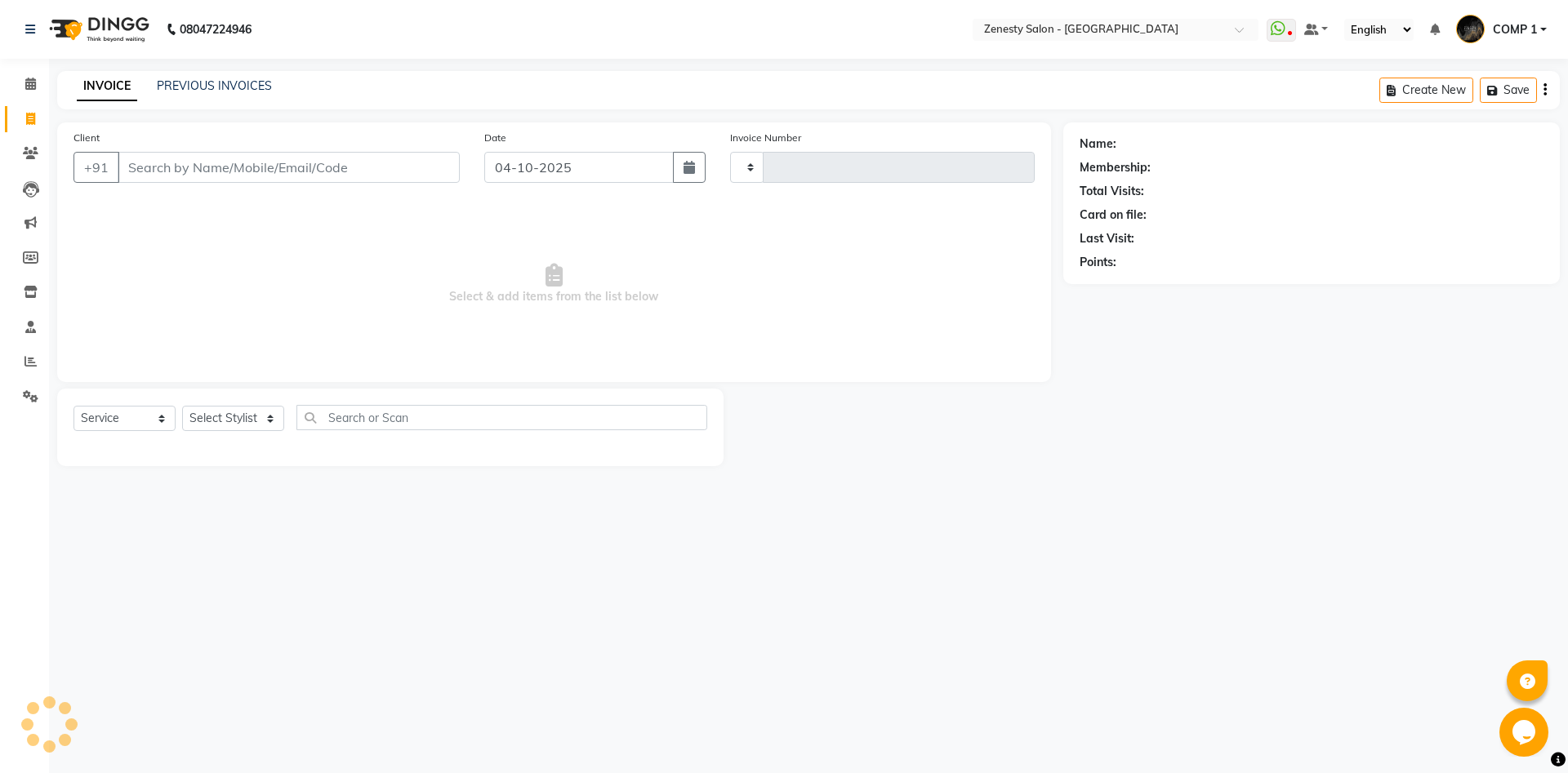
type input "6831"
select select "5713"
click at [182, 406] on select "Select Stylist" at bounding box center [233, 418] width 102 height 25
select select "40087"
click option "COMP 2" at bounding box center [0, 0] width 0 height 0
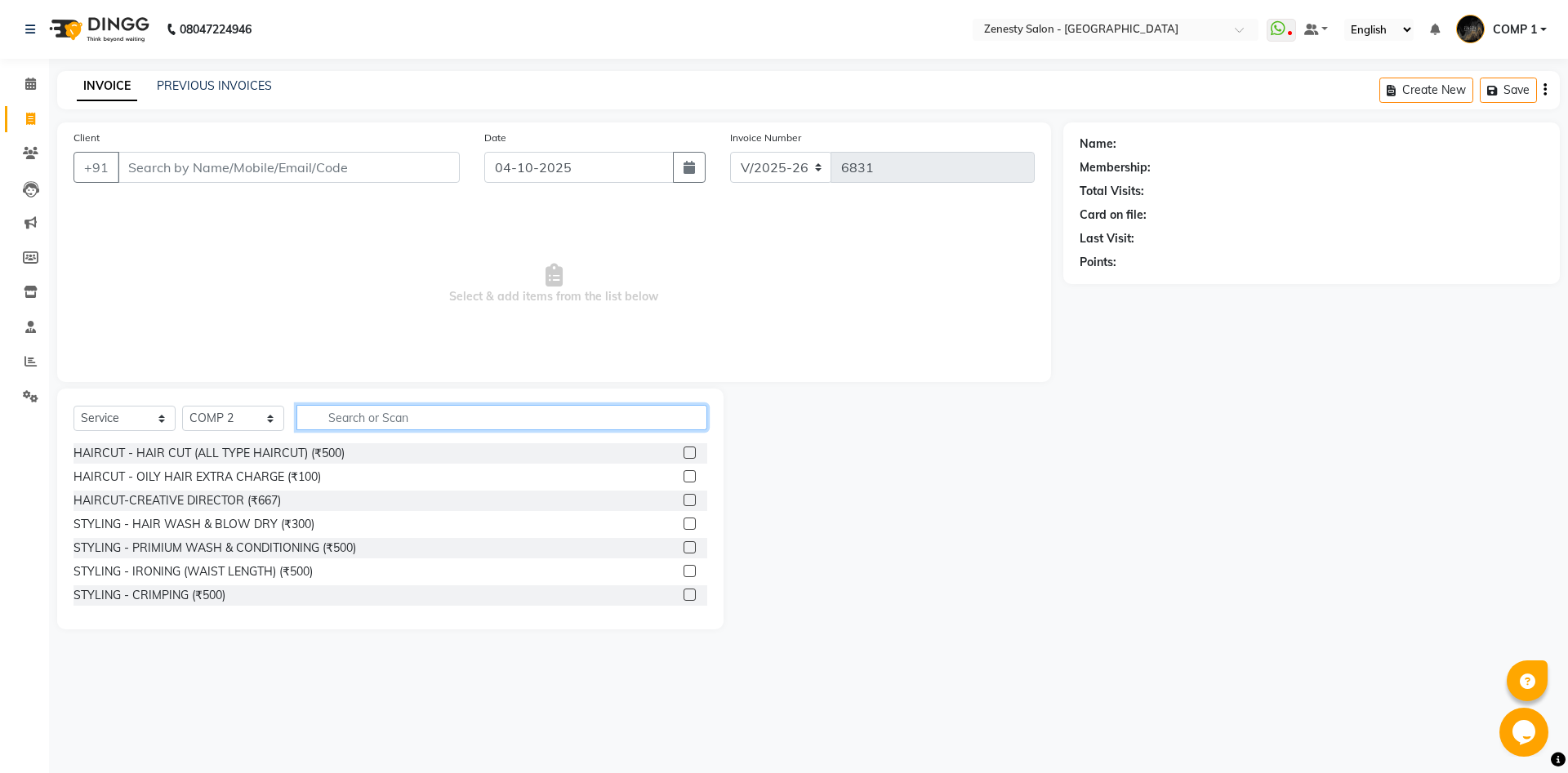
click at [365, 420] on input "text" at bounding box center [501, 417] width 410 height 25
click at [404, 416] on input "text" at bounding box center [501, 417] width 410 height 25
click at [417, 425] on input "text" at bounding box center [501, 417] width 410 height 25
click at [303, 446] on div "HAIRCUT - HAIR CUT (ALL TYPE HAIRCUT) (₹500)" at bounding box center [209, 454] width 271 height 17
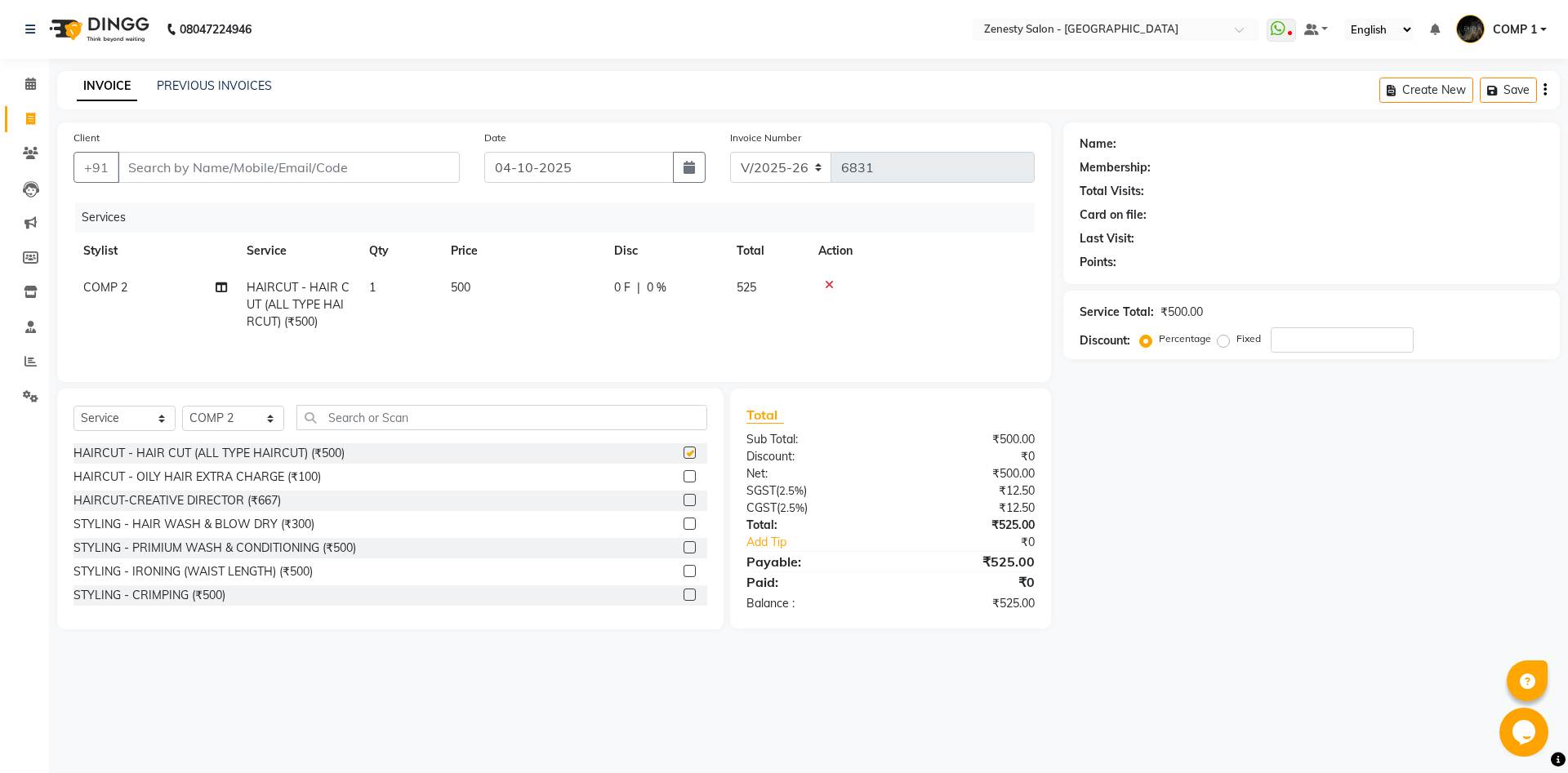
checkbox input "false"
click at [267, 175] on input "Client" at bounding box center [288, 167] width 342 height 31
type input "8"
type input "0"
type input "8487023933"
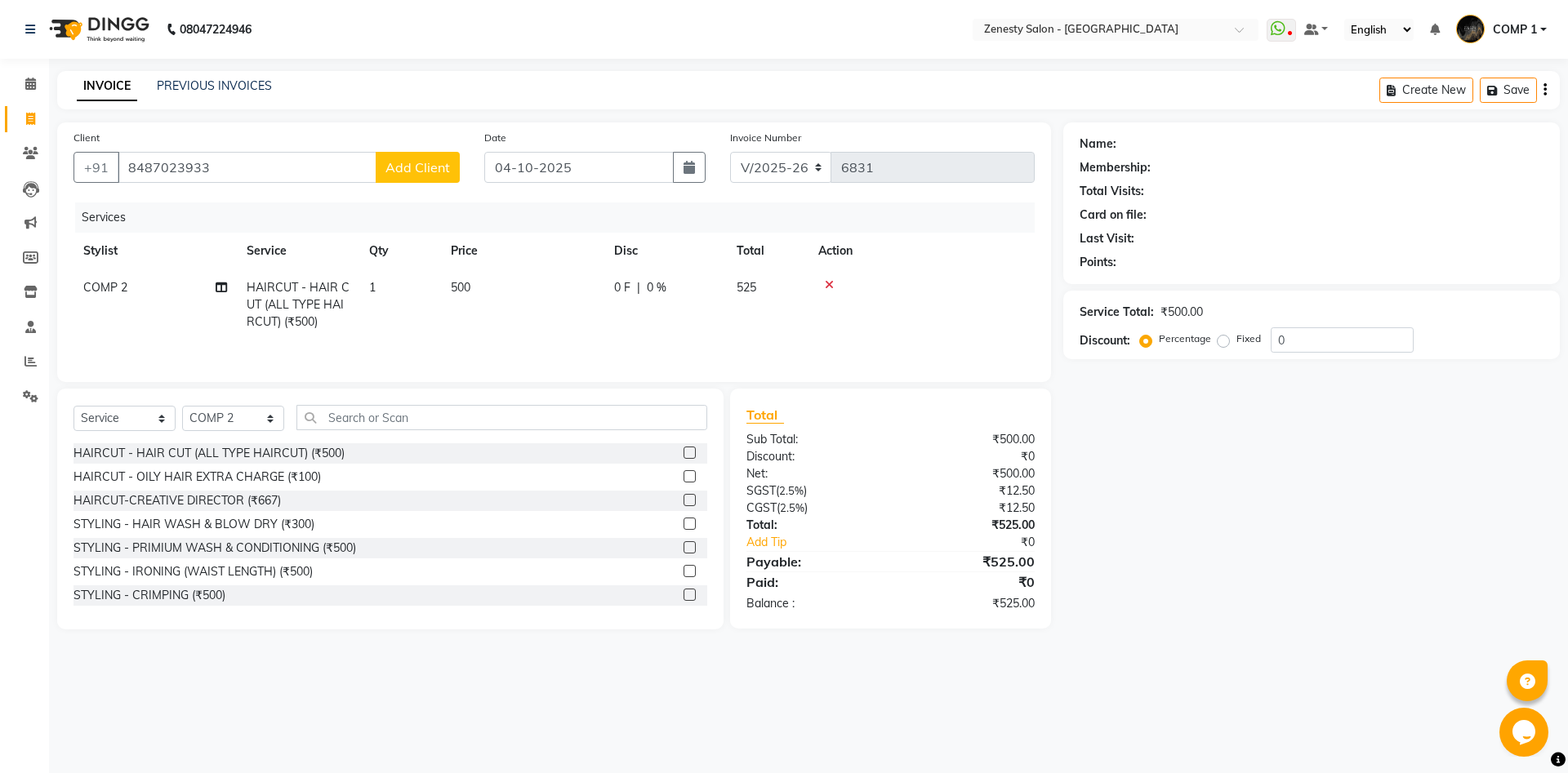
click at [429, 176] on button "Add Client" at bounding box center [417, 167] width 84 height 31
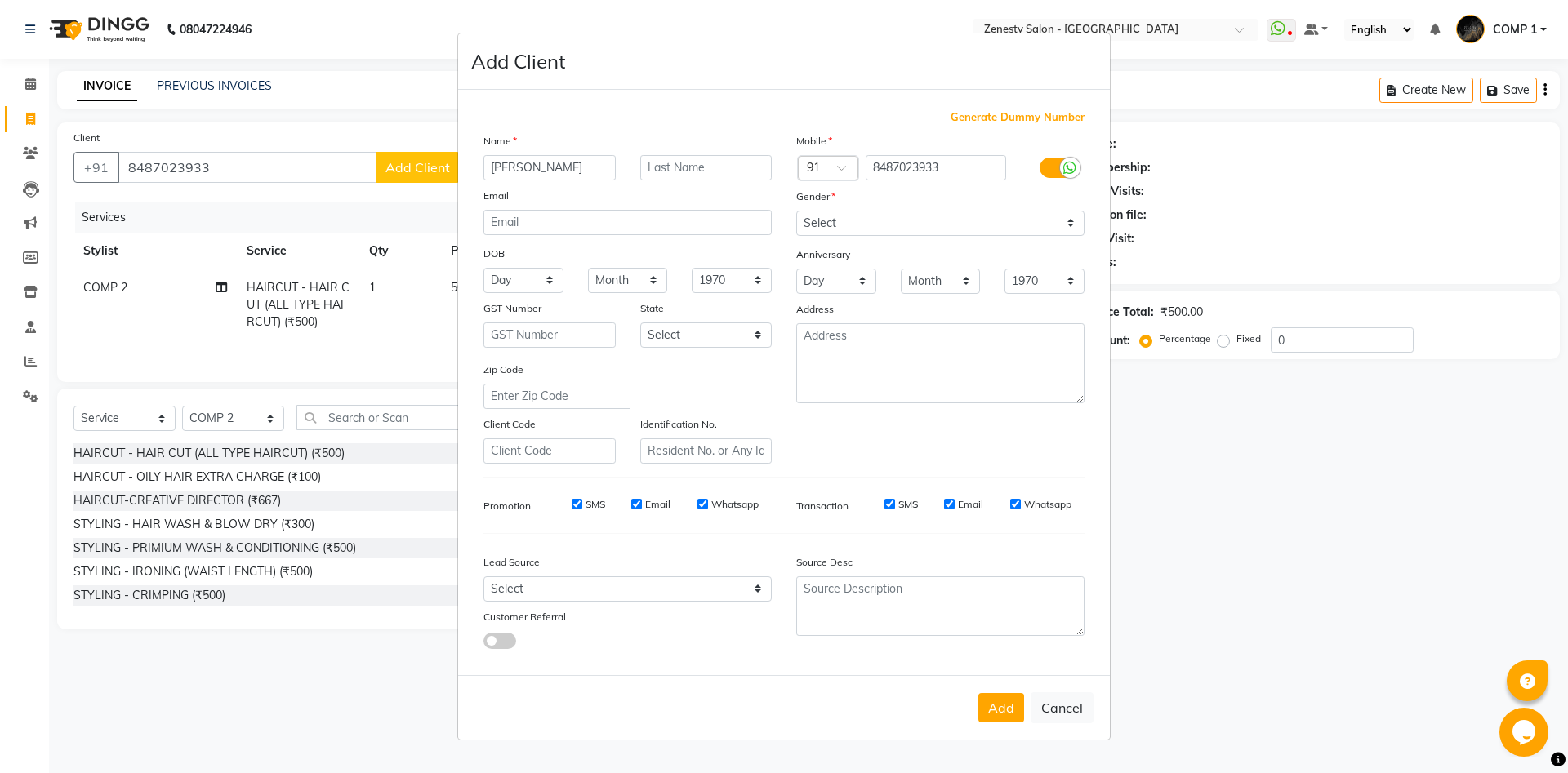
type input "[PERSON_NAME]"
click at [796, 210] on select "Select Male Female Other Prefer Not To Say" at bounding box center [939, 222] width 288 height 25
select select "female"
click option "Female" at bounding box center [0, 0] width 0 height 0
click at [1009, 719] on button "Add" at bounding box center [1001, 708] width 46 height 29
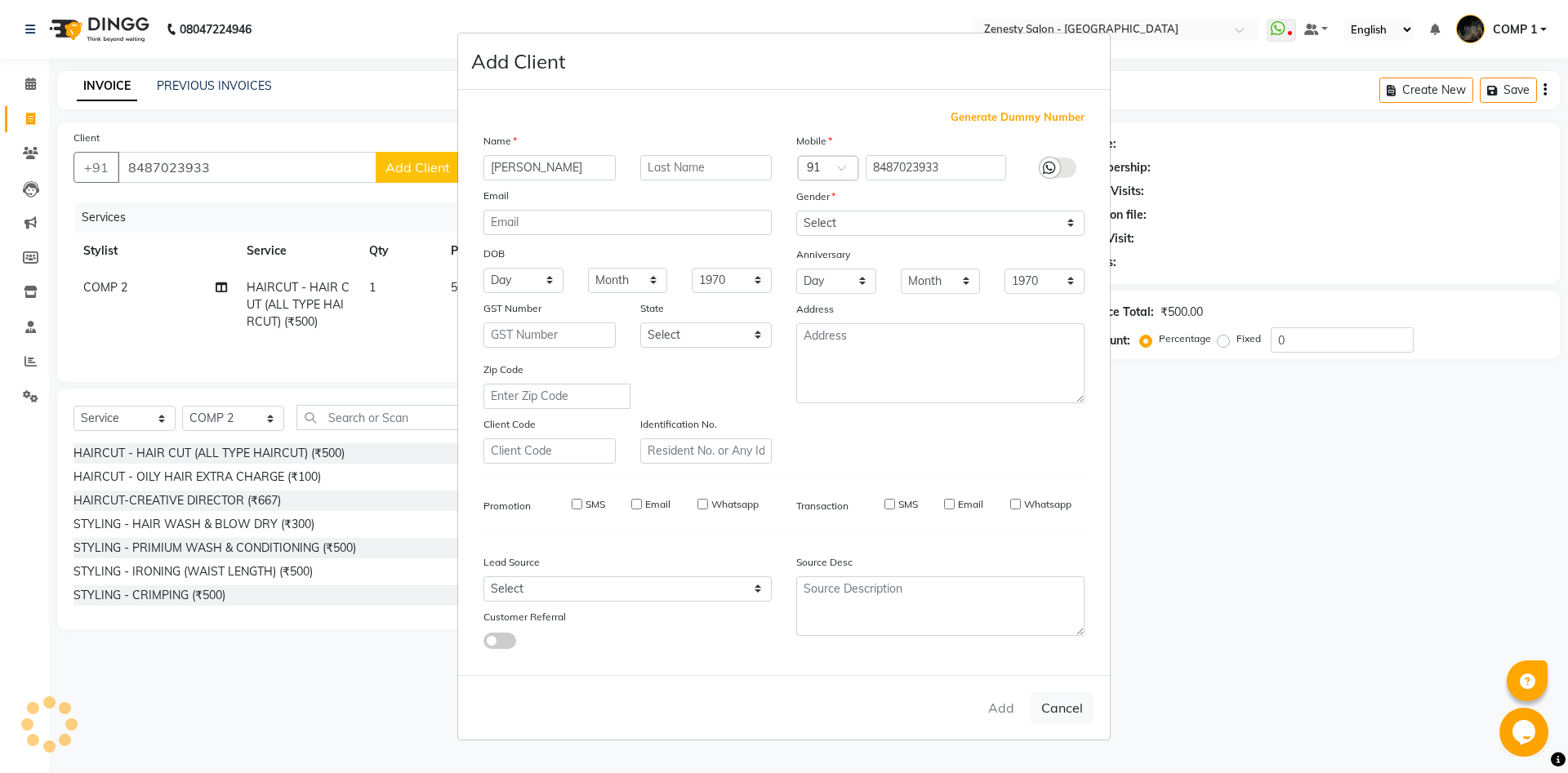
select select
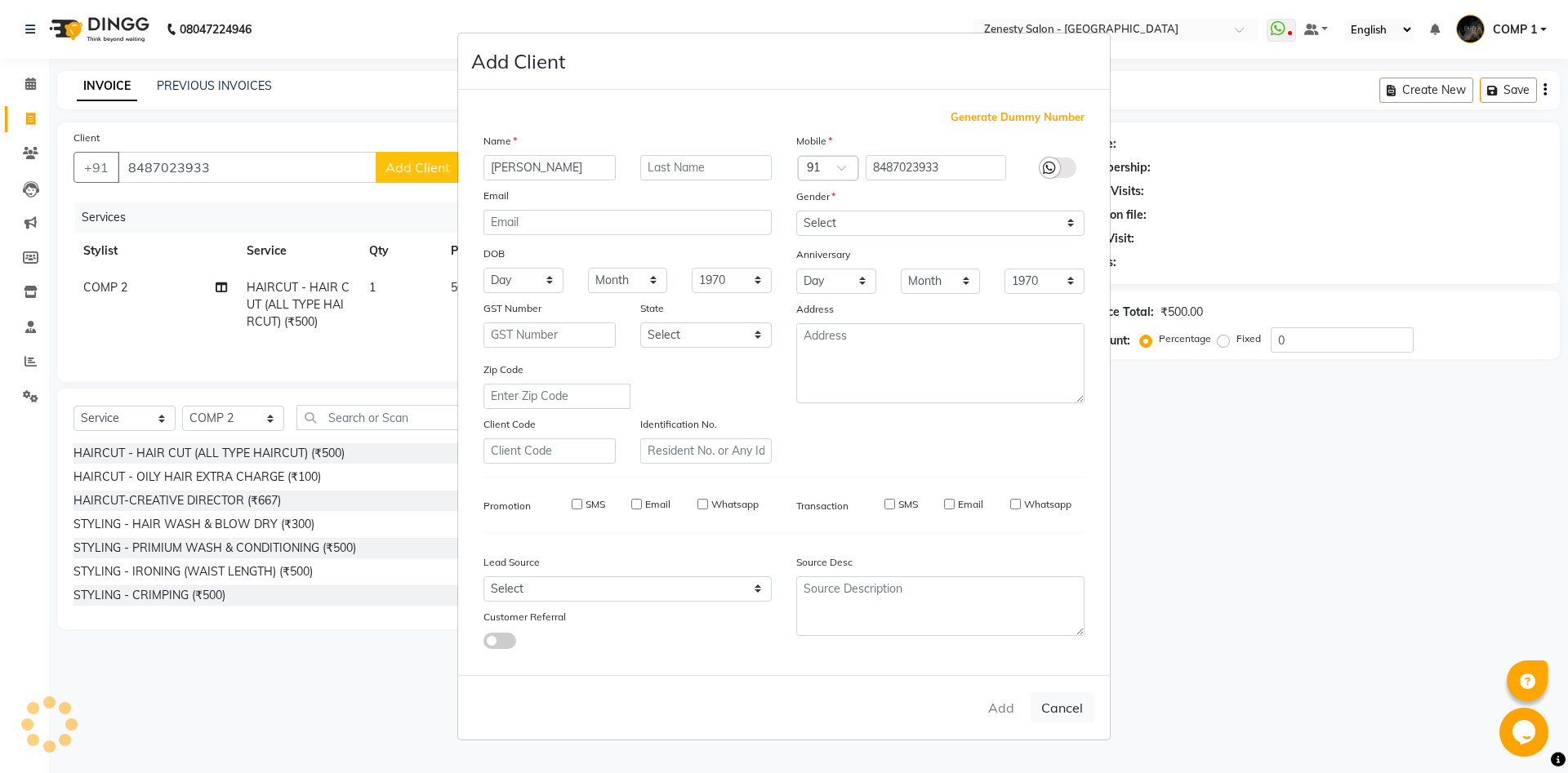
select select
checkbox input "false"
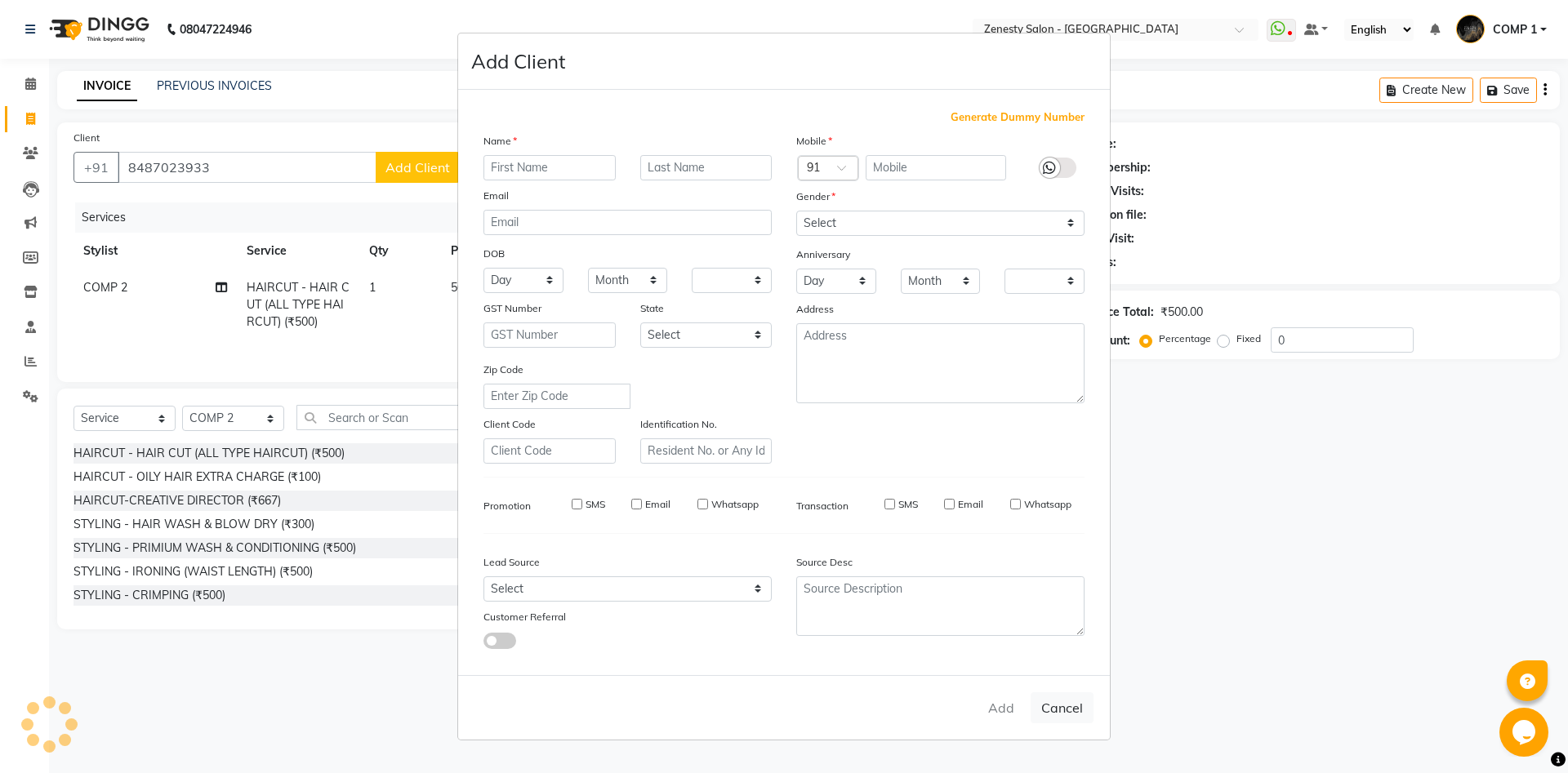
checkbox input "false"
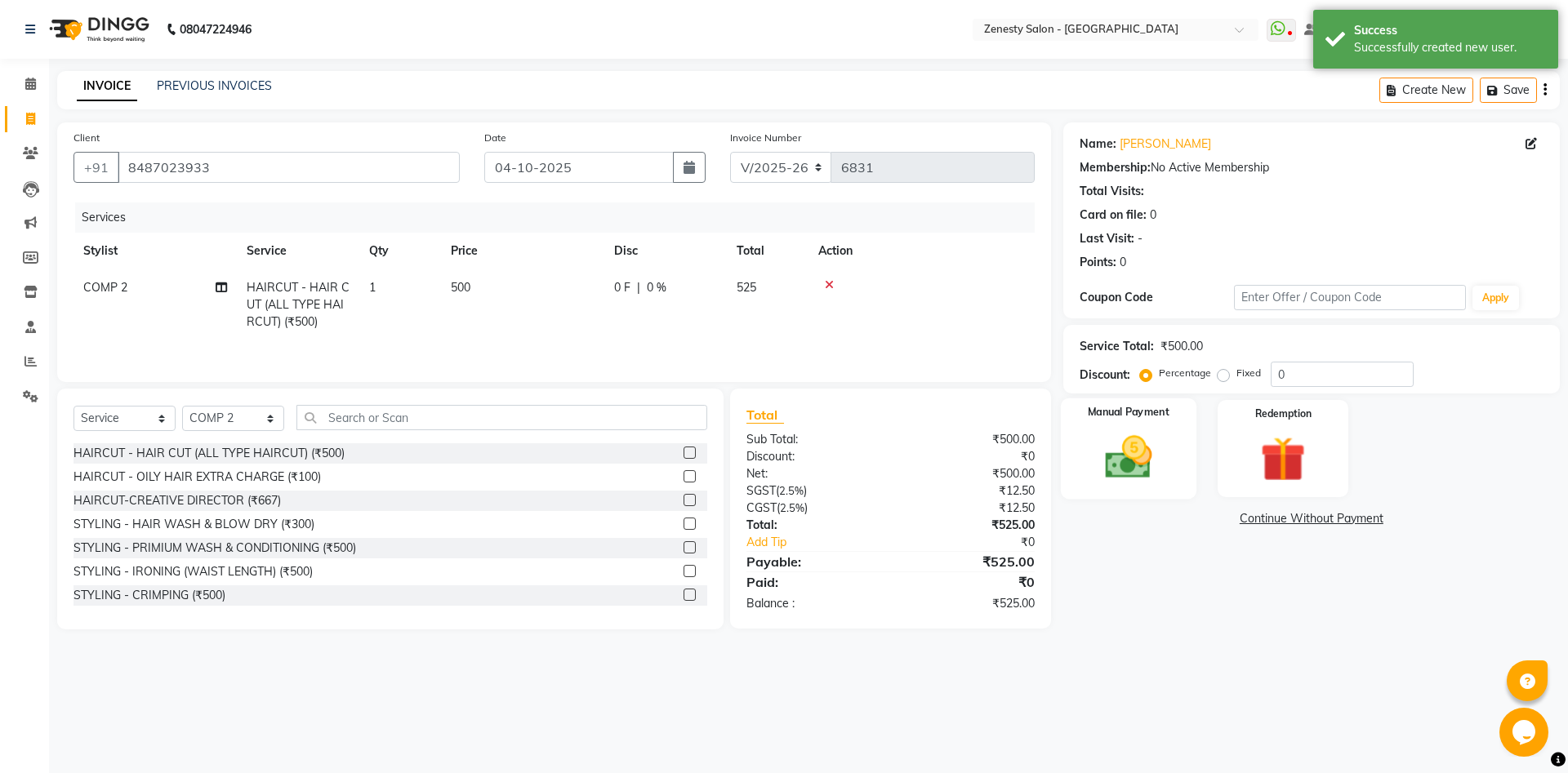
click at [1173, 476] on div "Manual Payment" at bounding box center [1127, 448] width 136 height 100
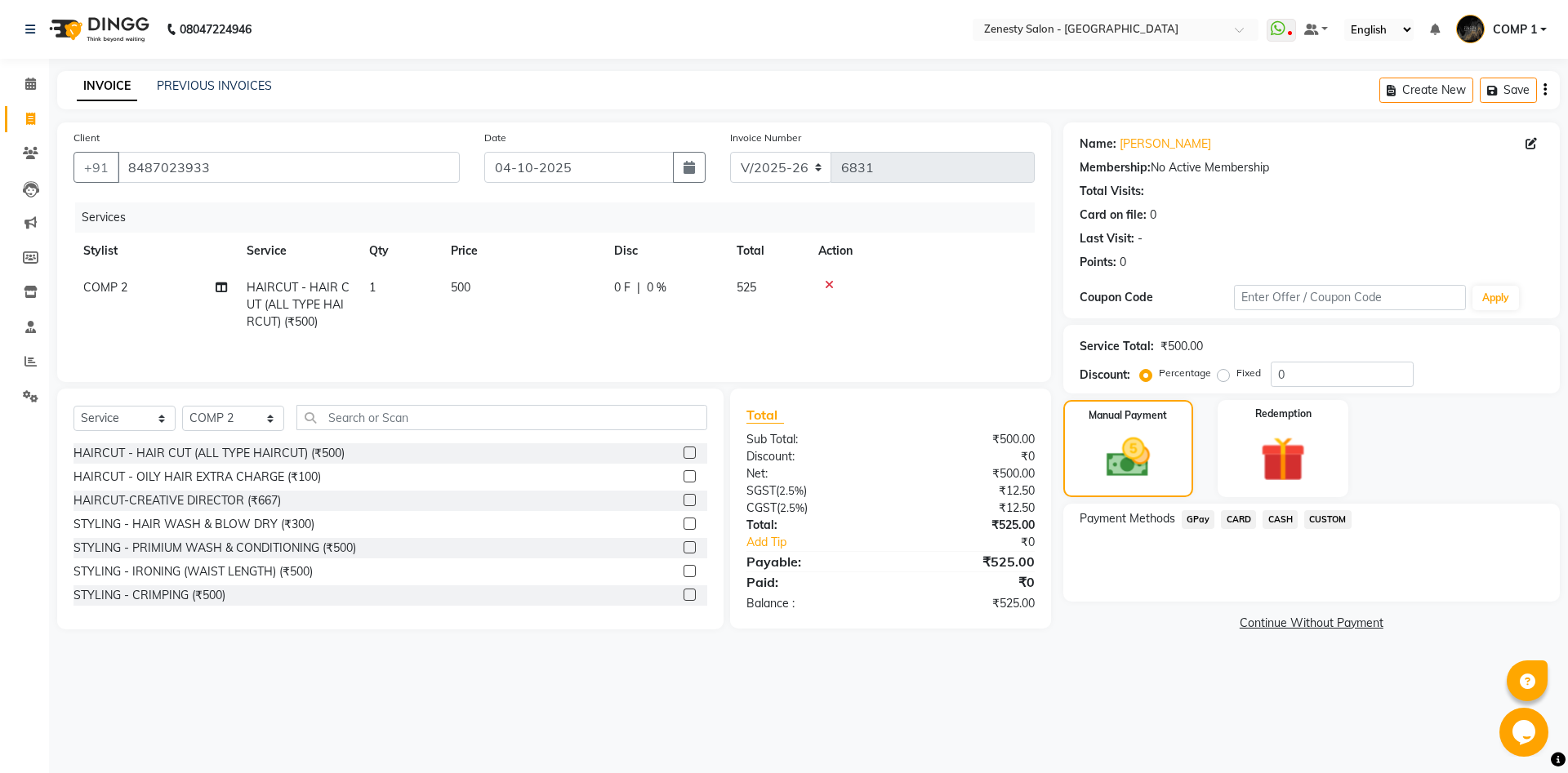
click at [1274, 520] on span "CASH" at bounding box center [1280, 519] width 35 height 19
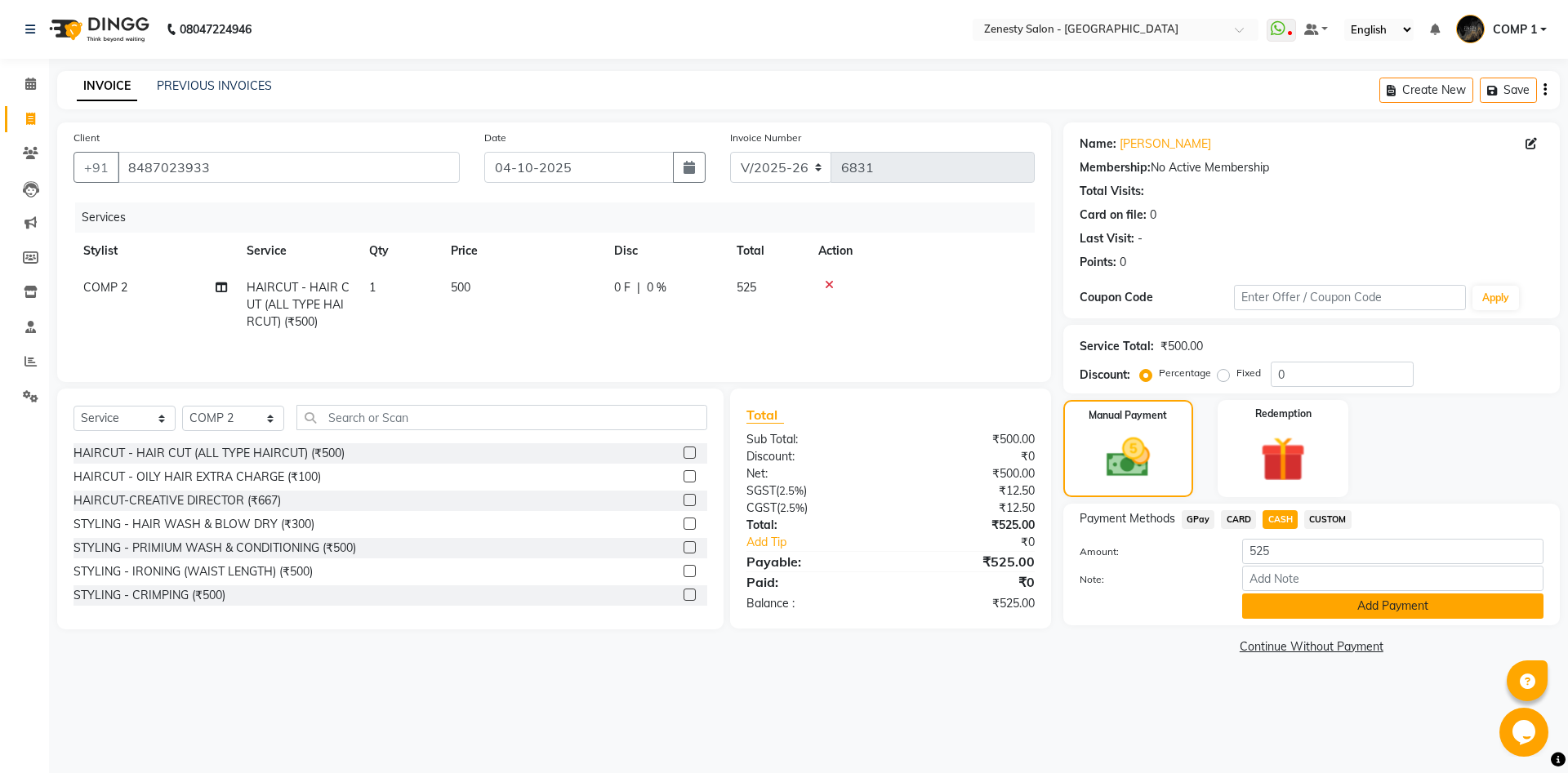
click at [1335, 605] on button "Add Payment" at bounding box center [1392, 606] width 301 height 25
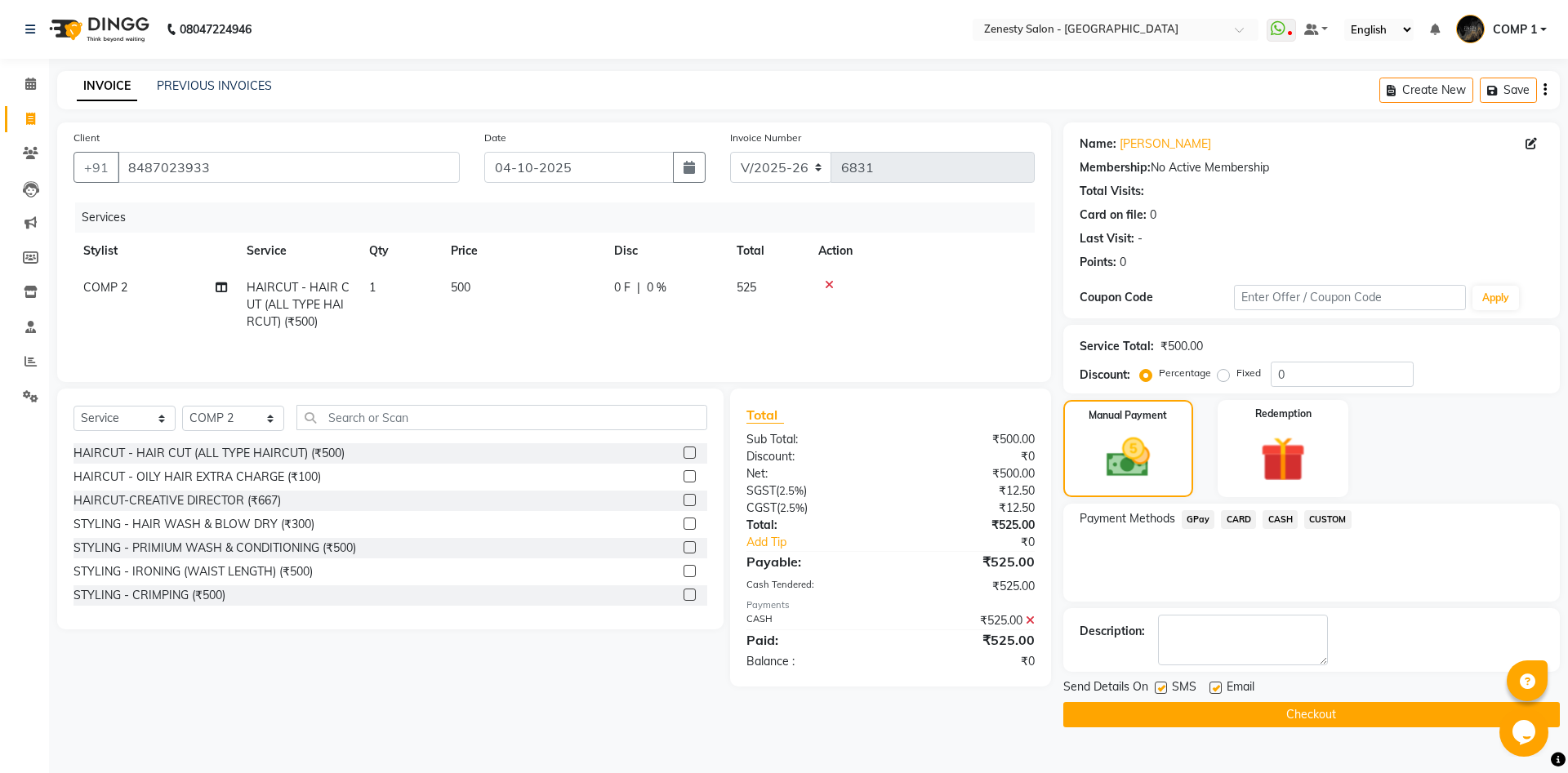
click at [1338, 721] on button "Checkout" at bounding box center [1311, 714] width 496 height 25
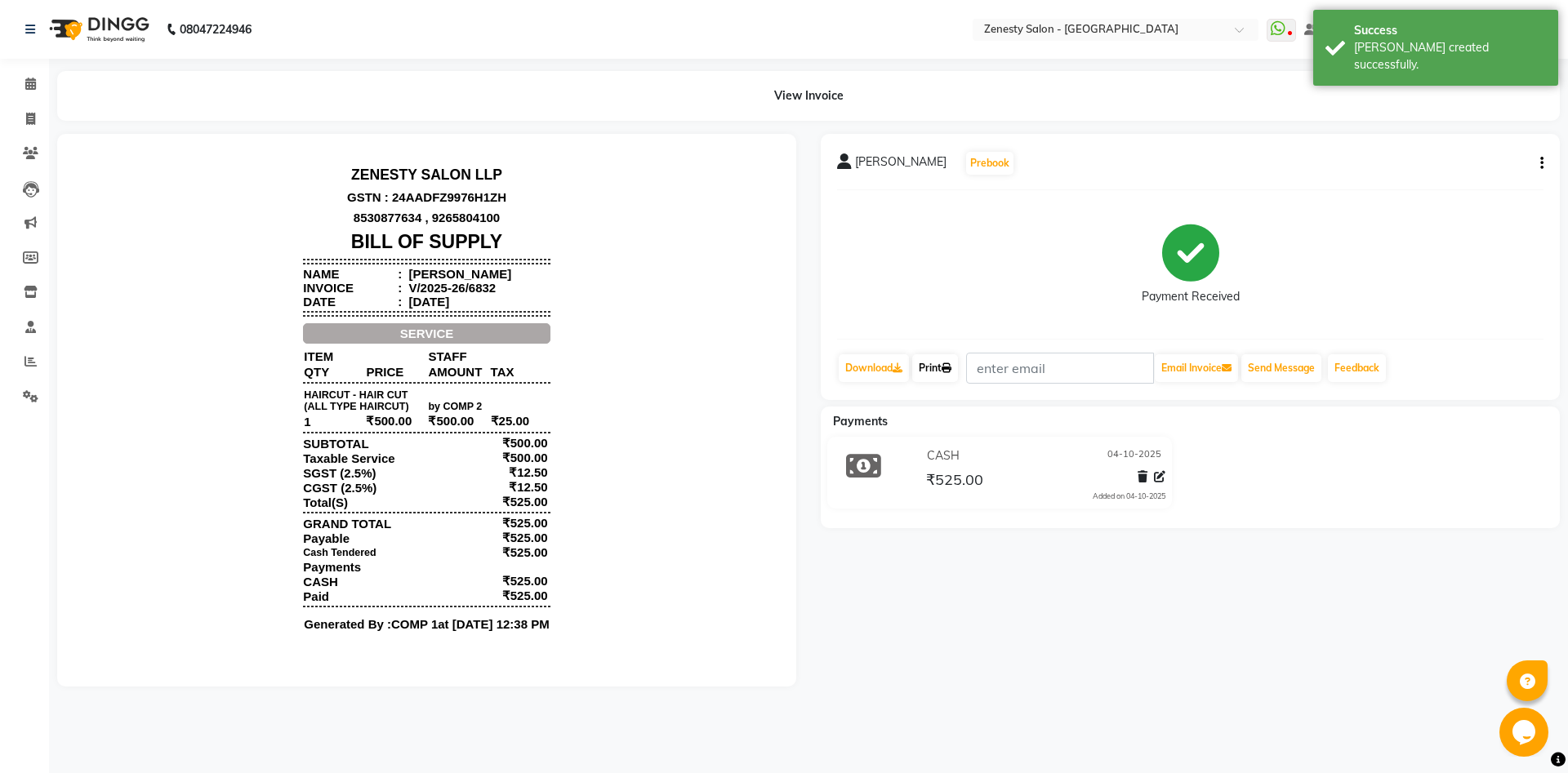
click at [946, 361] on link "Print" at bounding box center [934, 368] width 46 height 28
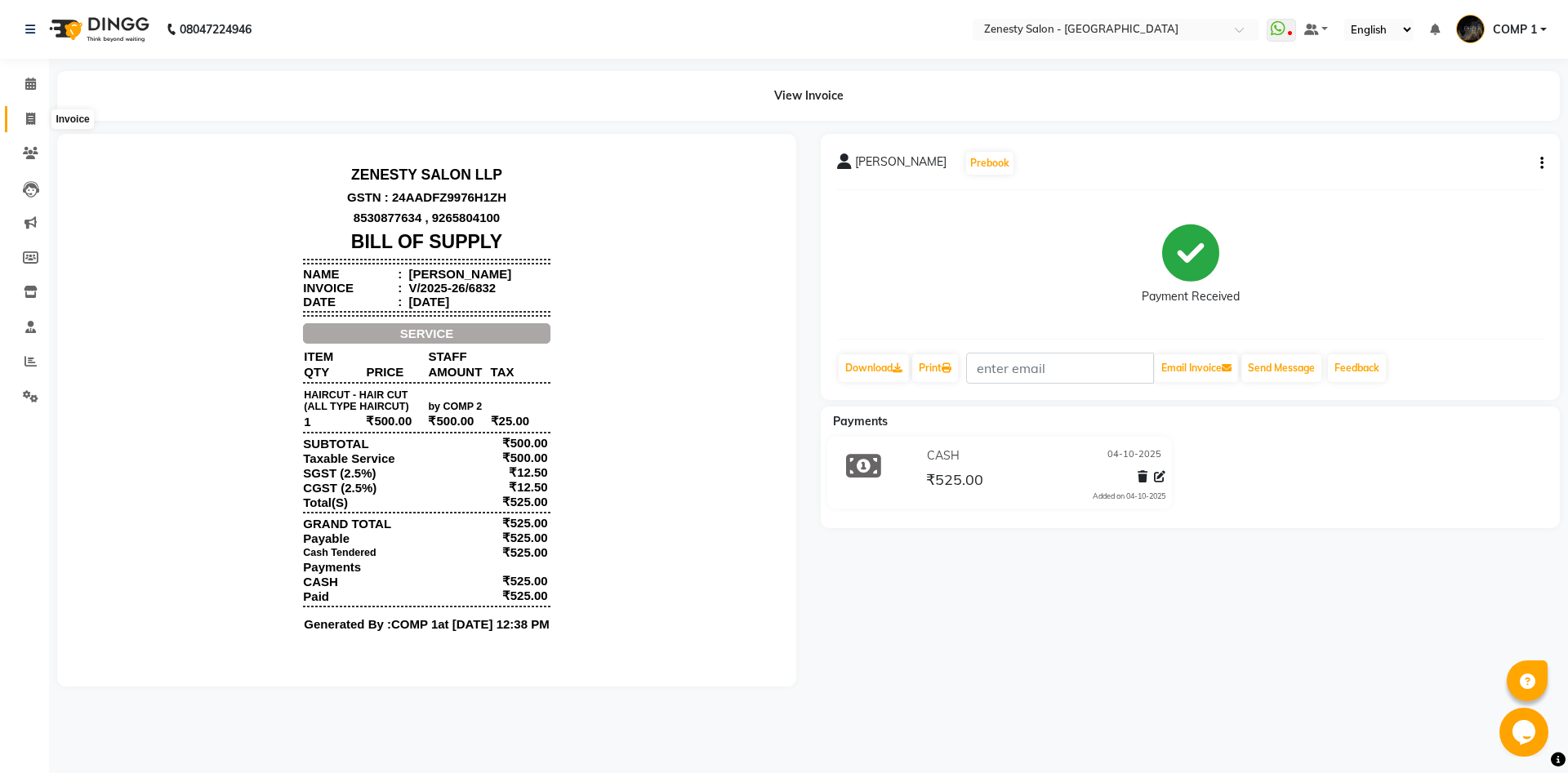
click at [30, 113] on icon at bounding box center [30, 119] width 9 height 12
select select "service"
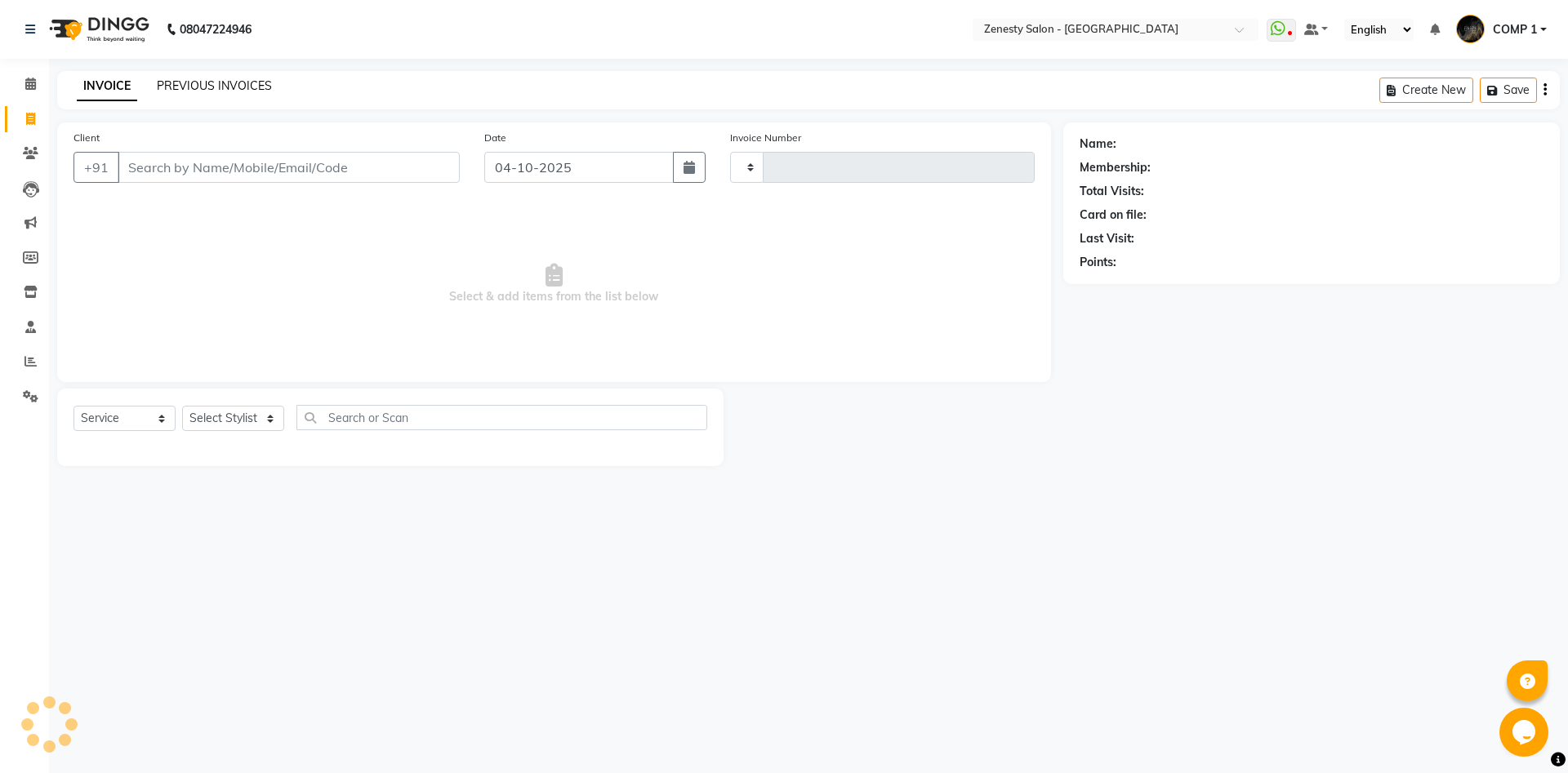
type input "6833"
select select "5713"
click at [183, 85] on link "PREVIOUS INVOICES" at bounding box center [214, 86] width 115 height 15
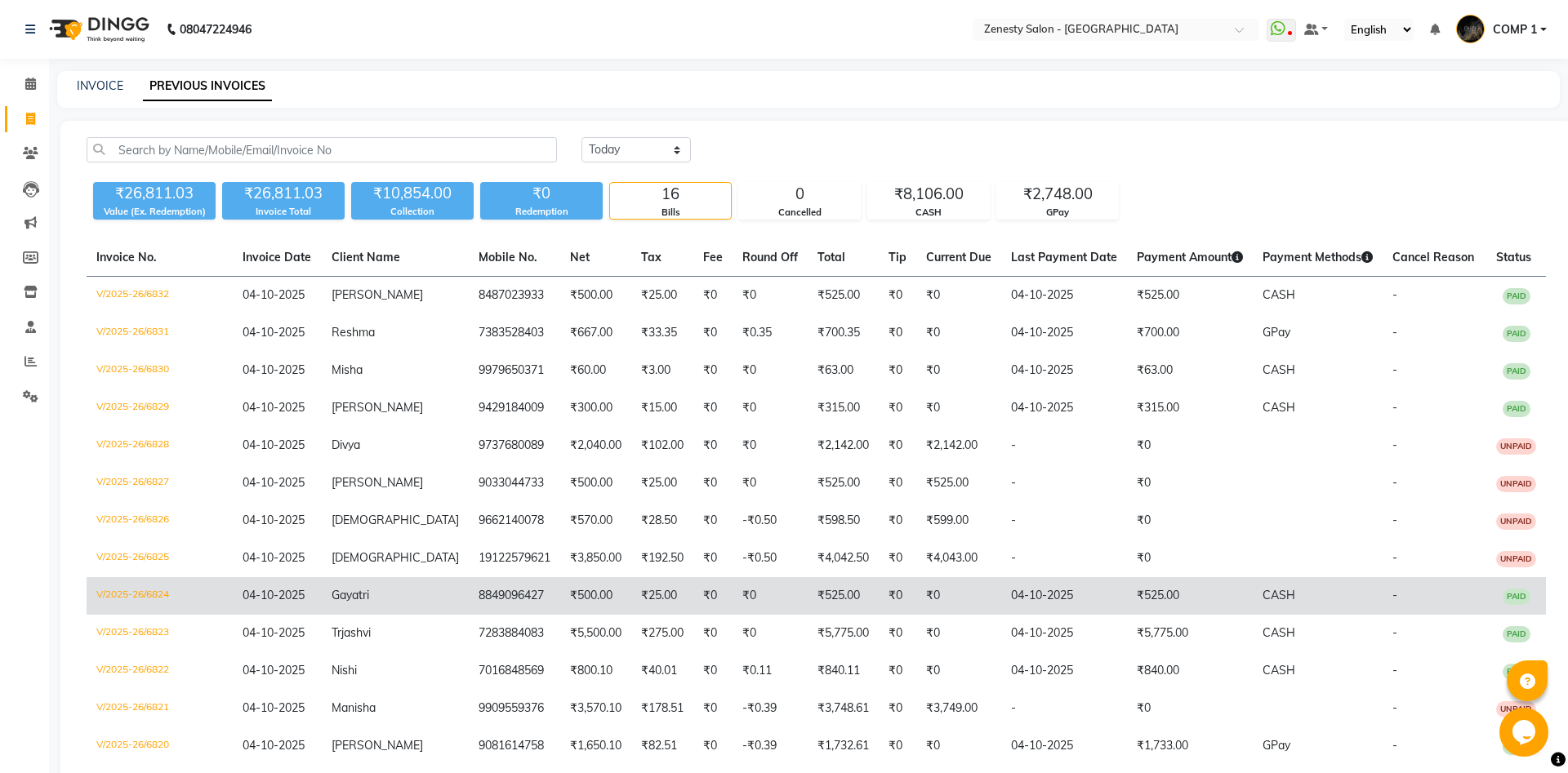
click at [654, 612] on td "₹25.00" at bounding box center [662, 596] width 62 height 37
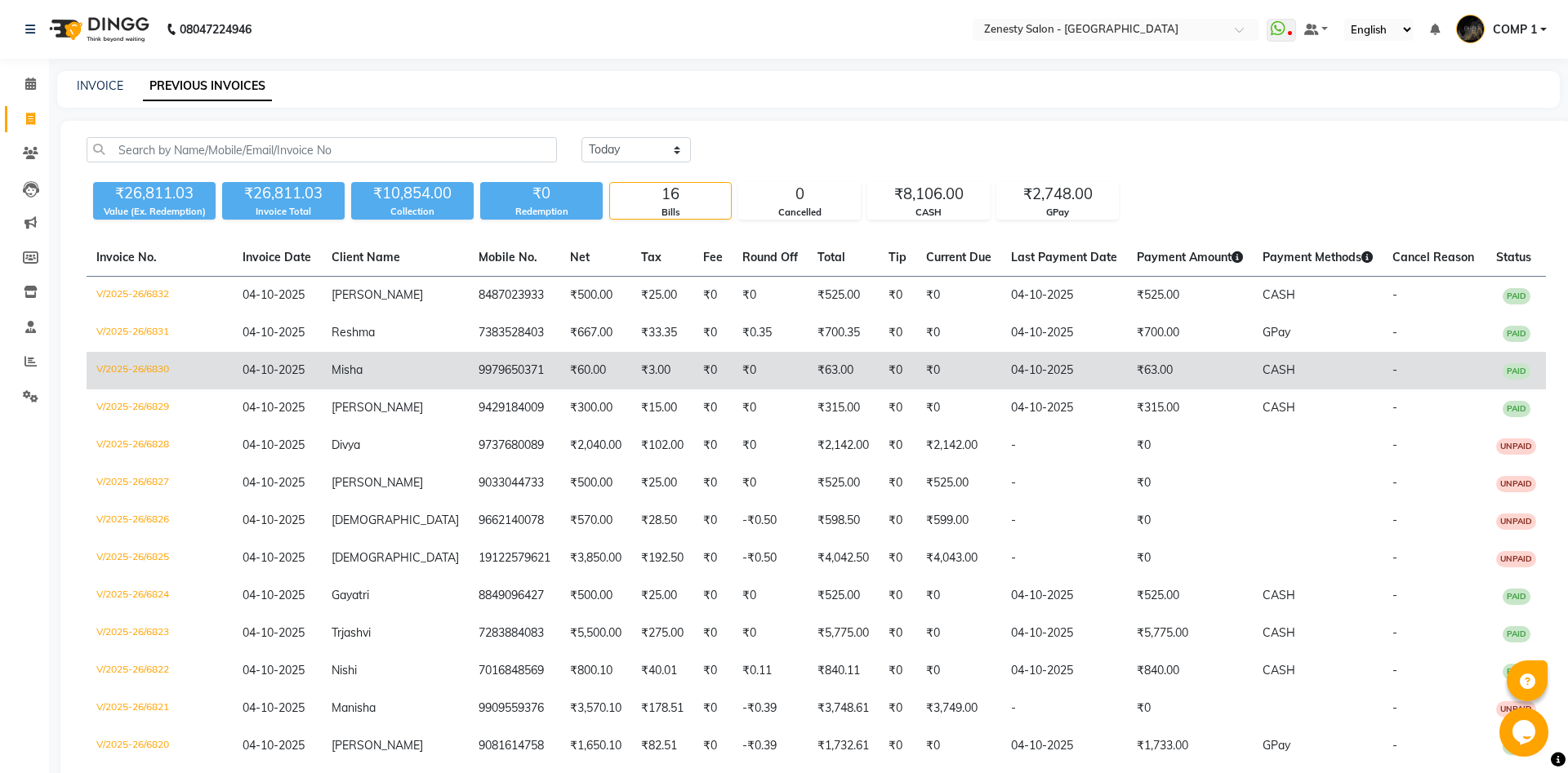
click at [468, 364] on td "9979650371" at bounding box center [514, 370] width 92 height 37
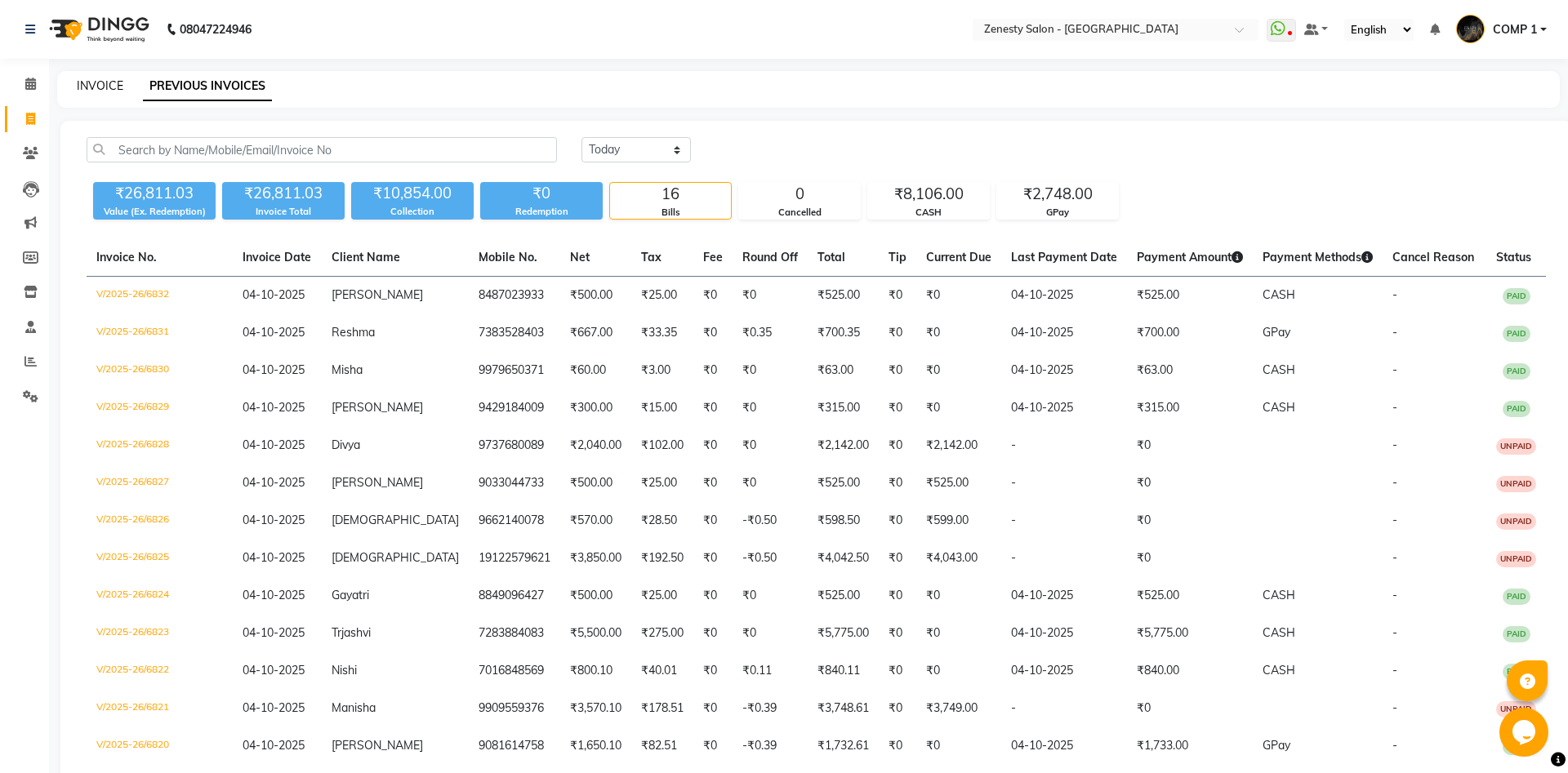
click at [94, 83] on link "INVOICE" at bounding box center [100, 86] width 47 height 15
select select "5713"
select select "service"
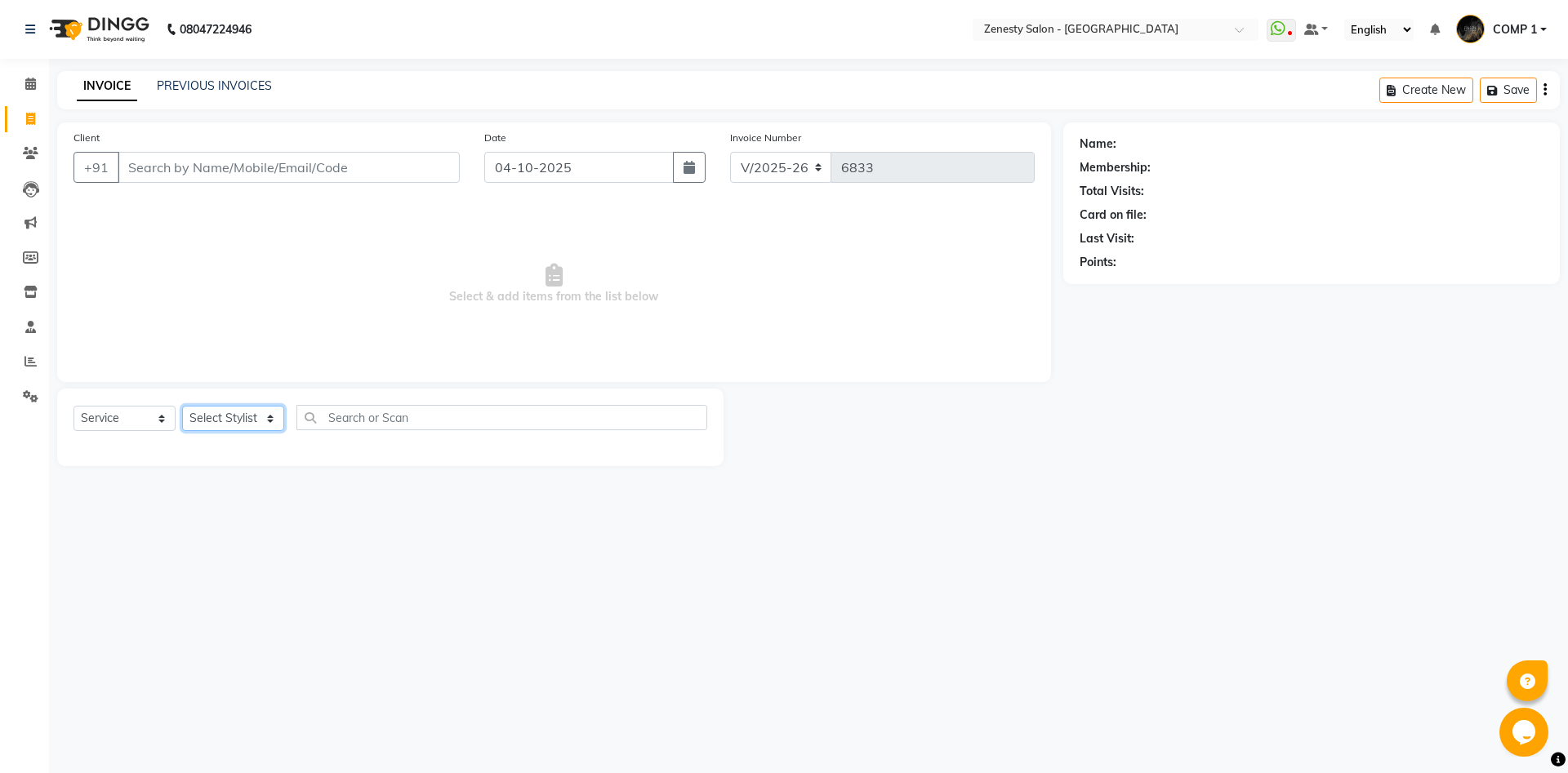
click at [182, 406] on select "Select Stylist Aanand Aarti Aashik Aesha Arsh Khalifa Ayan COMP 1 COMP 2 Darsha…" at bounding box center [233, 418] width 102 height 25
select select "40087"
click option "COMP 2" at bounding box center [0, 0] width 0 height 0
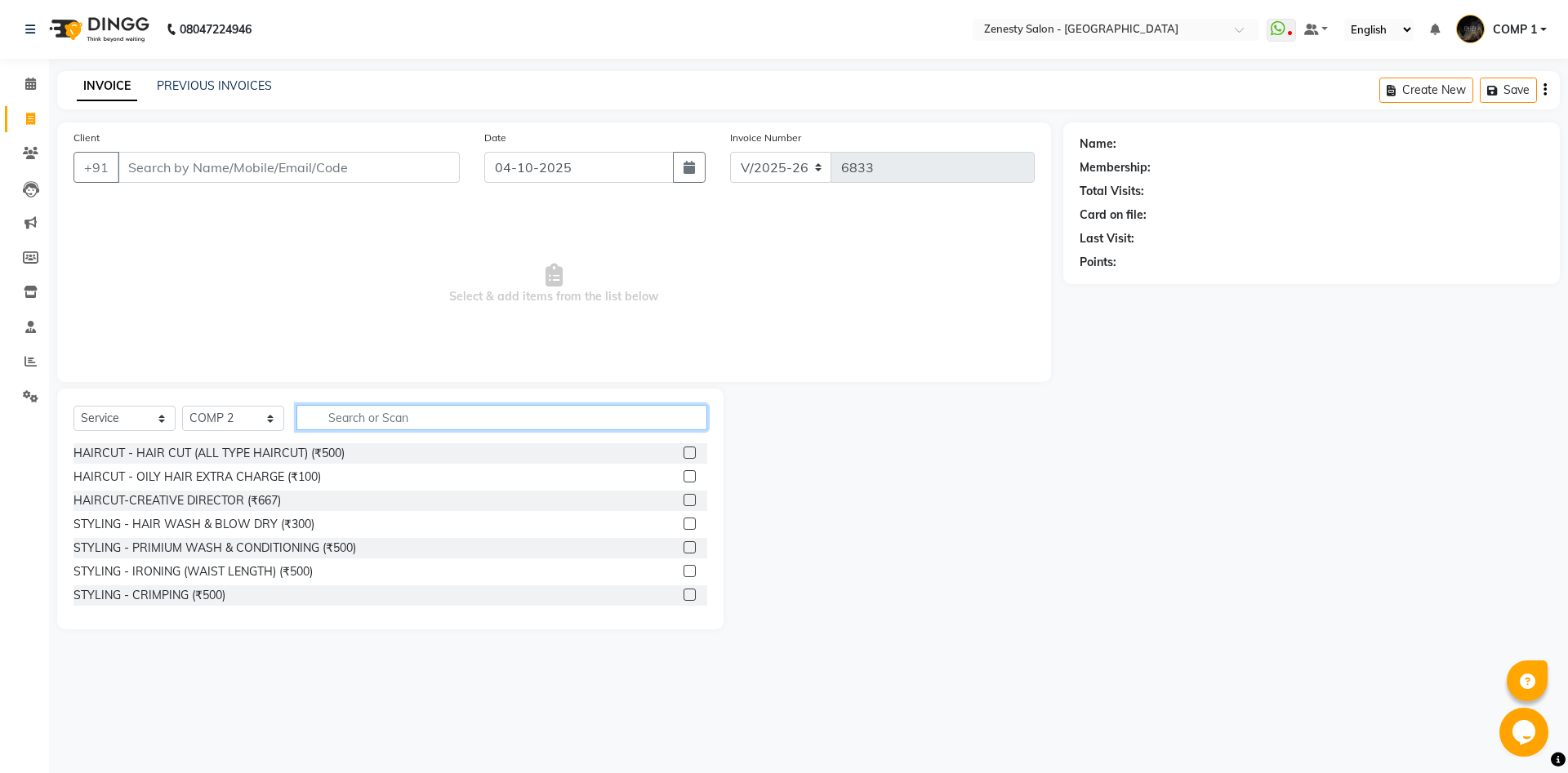
click at [358, 409] on input "text" at bounding box center [501, 417] width 410 height 25
click at [35, 293] on icon at bounding box center [30, 292] width 14 height 12
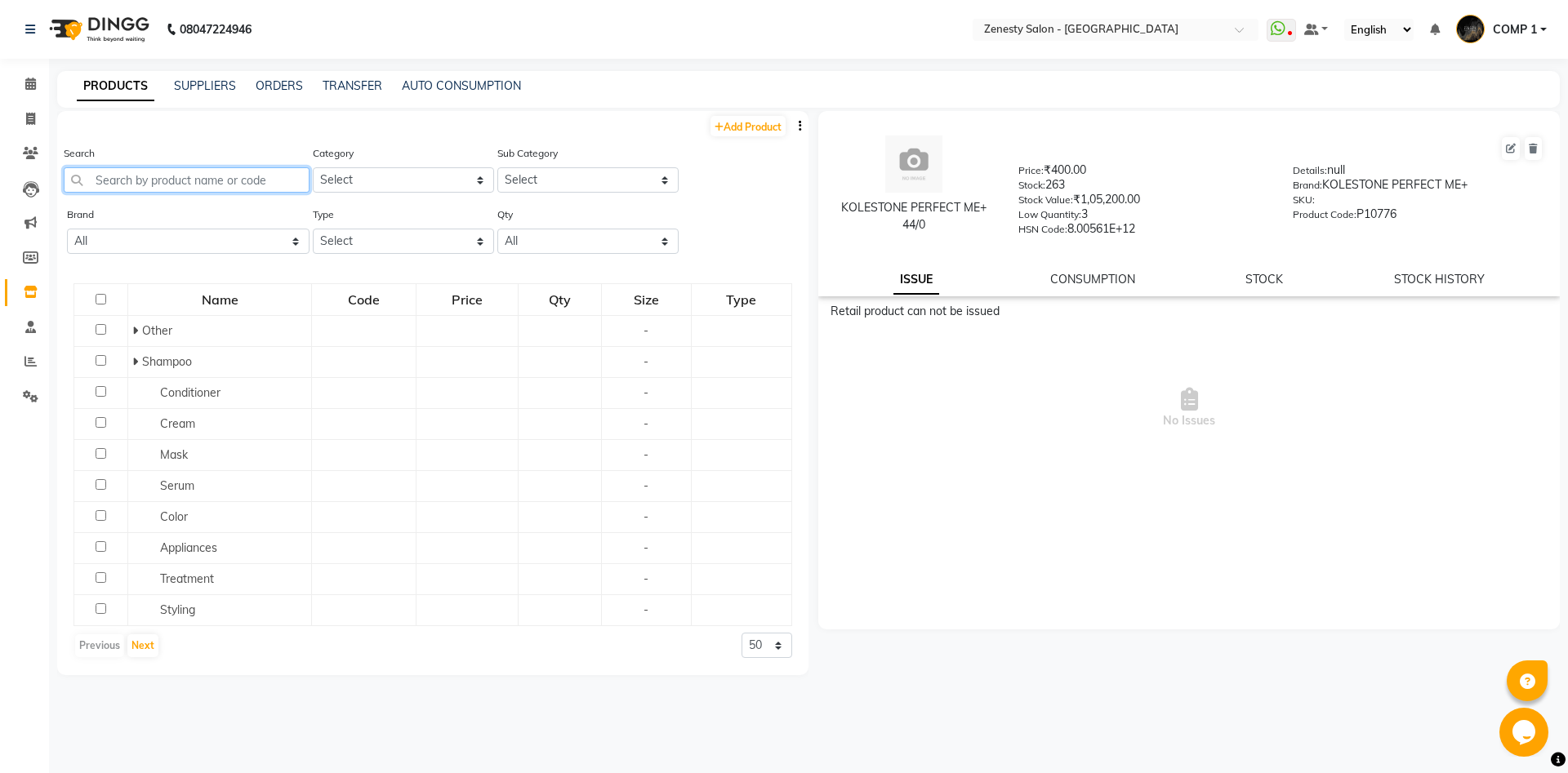
click at [284, 181] on input "text" at bounding box center [187, 179] width 246 height 25
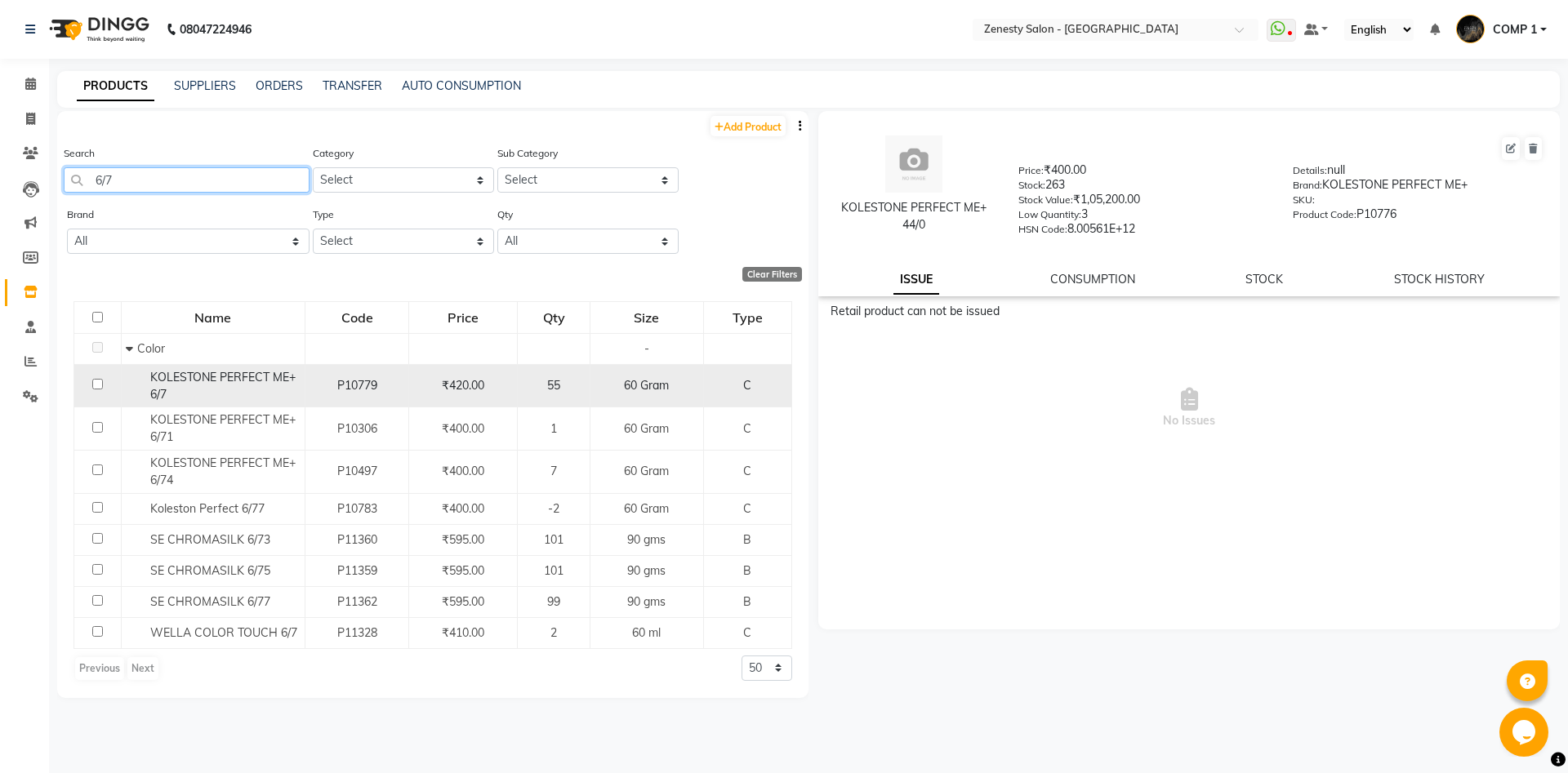
type input "6/7"
click at [261, 386] on div "KOLESTONE PERFECT ME+ 6/7" at bounding box center [213, 386] width 175 height 35
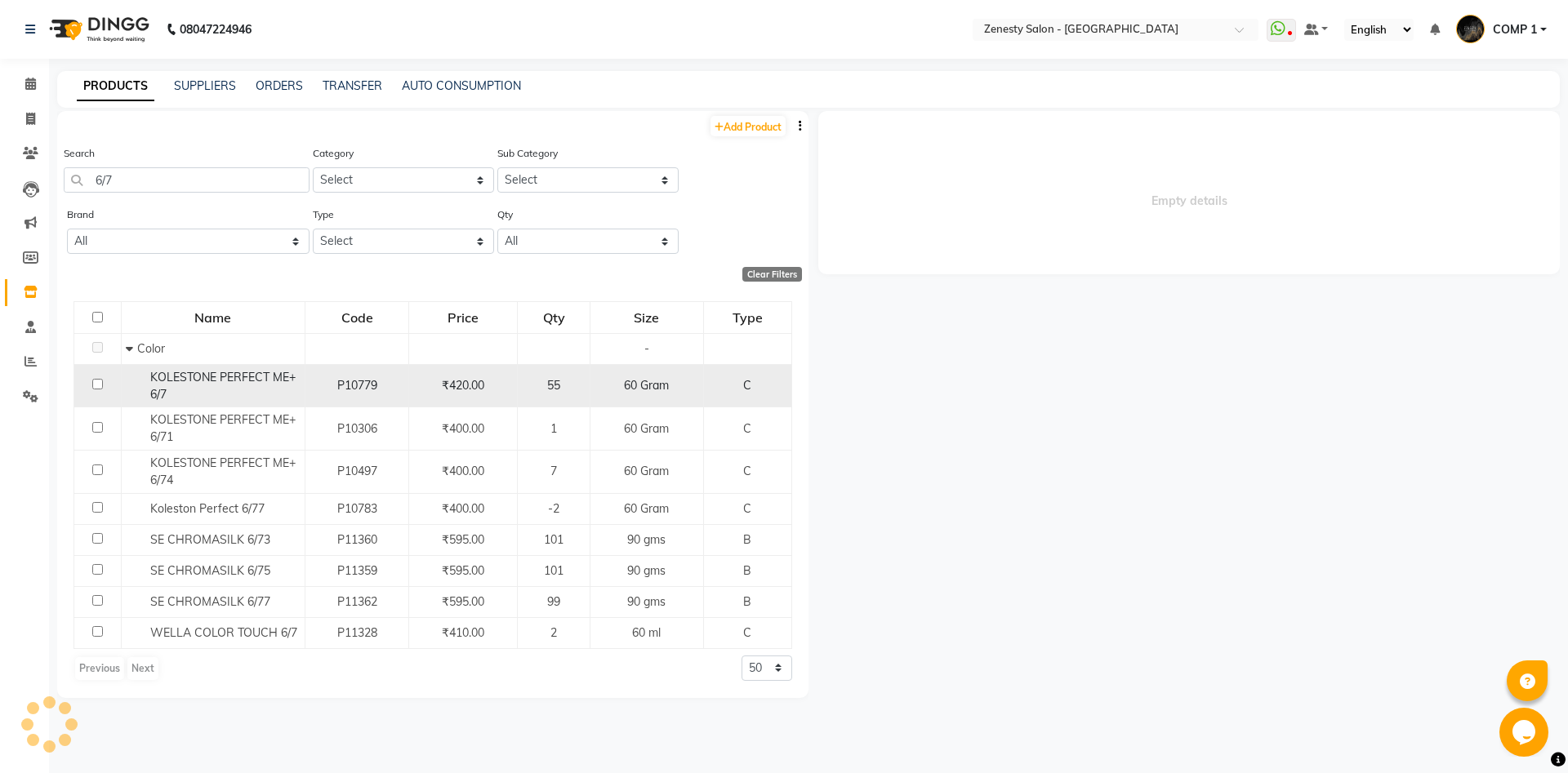
select select
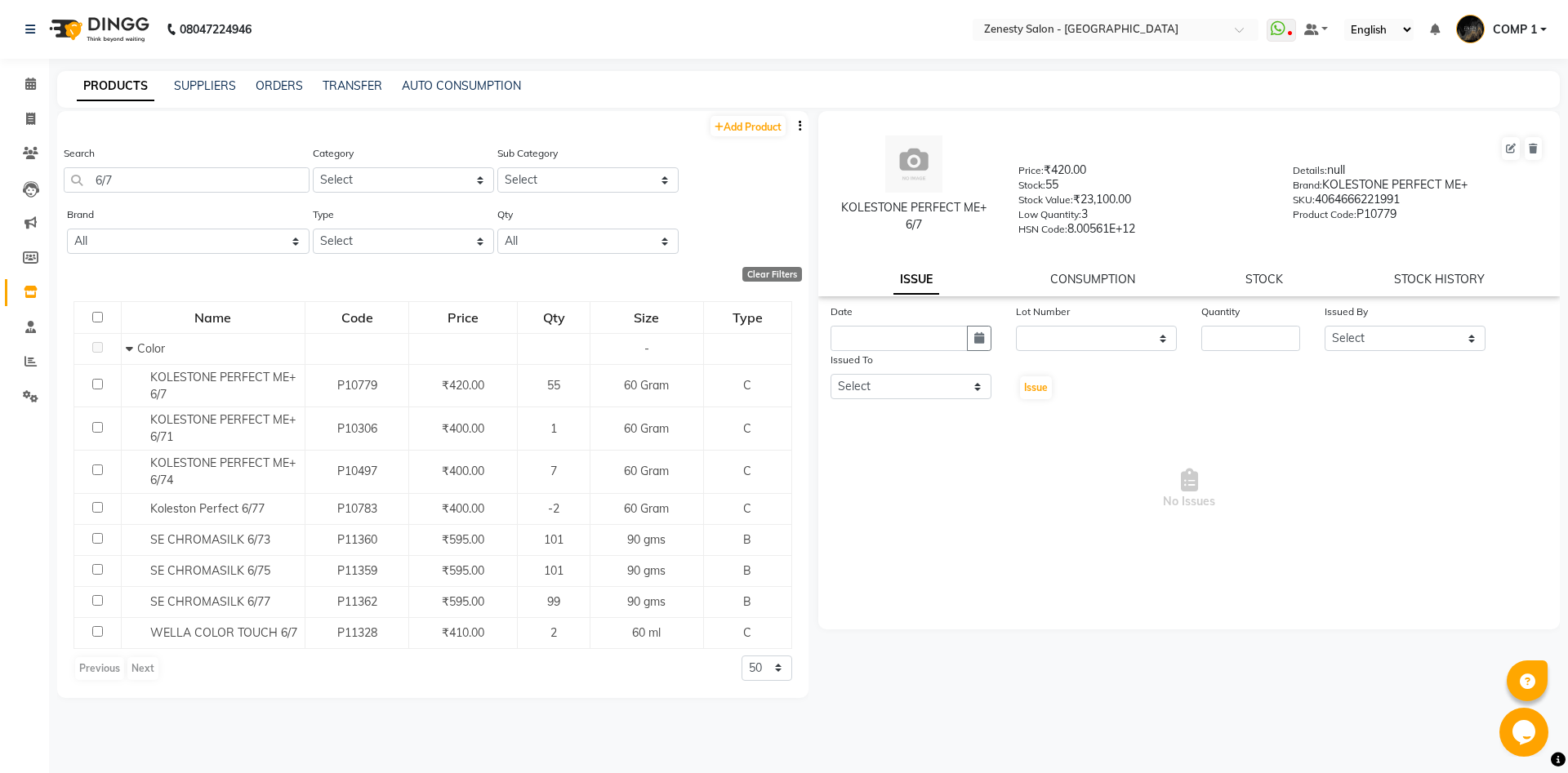
click at [1265, 271] on div "STOCK" at bounding box center [1263, 280] width 37 height 17
click at [1269, 277] on link "STOCK" at bounding box center [1263, 279] width 37 height 15
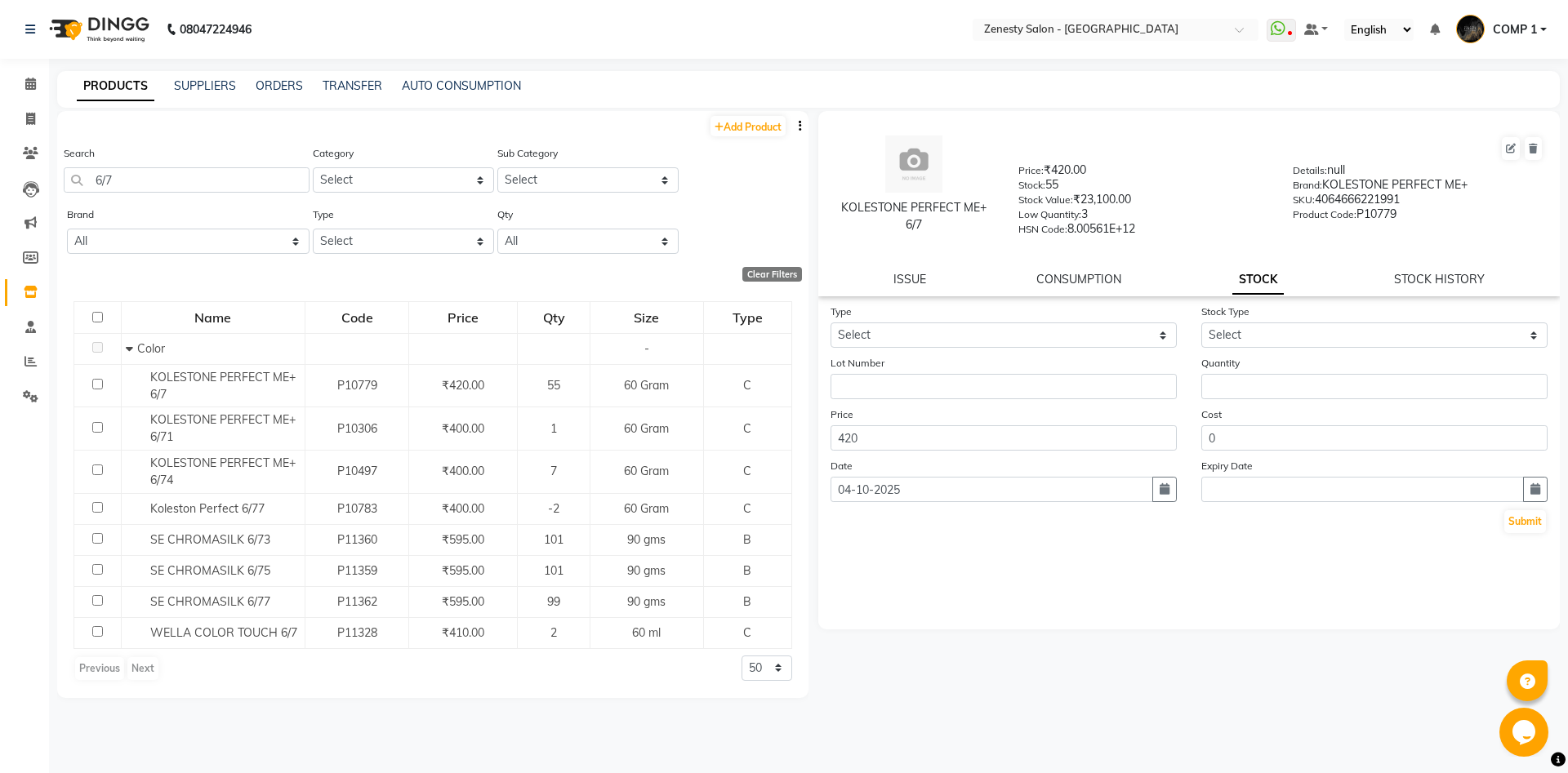
click at [932, 321] on div "Type Select In Out" at bounding box center [1003, 325] width 371 height 45
click at [830, 322] on select "Select In Out" at bounding box center [1003, 334] width 346 height 25
select select "out"
click option "Out" at bounding box center [0, 0] width 0 height 0
select select
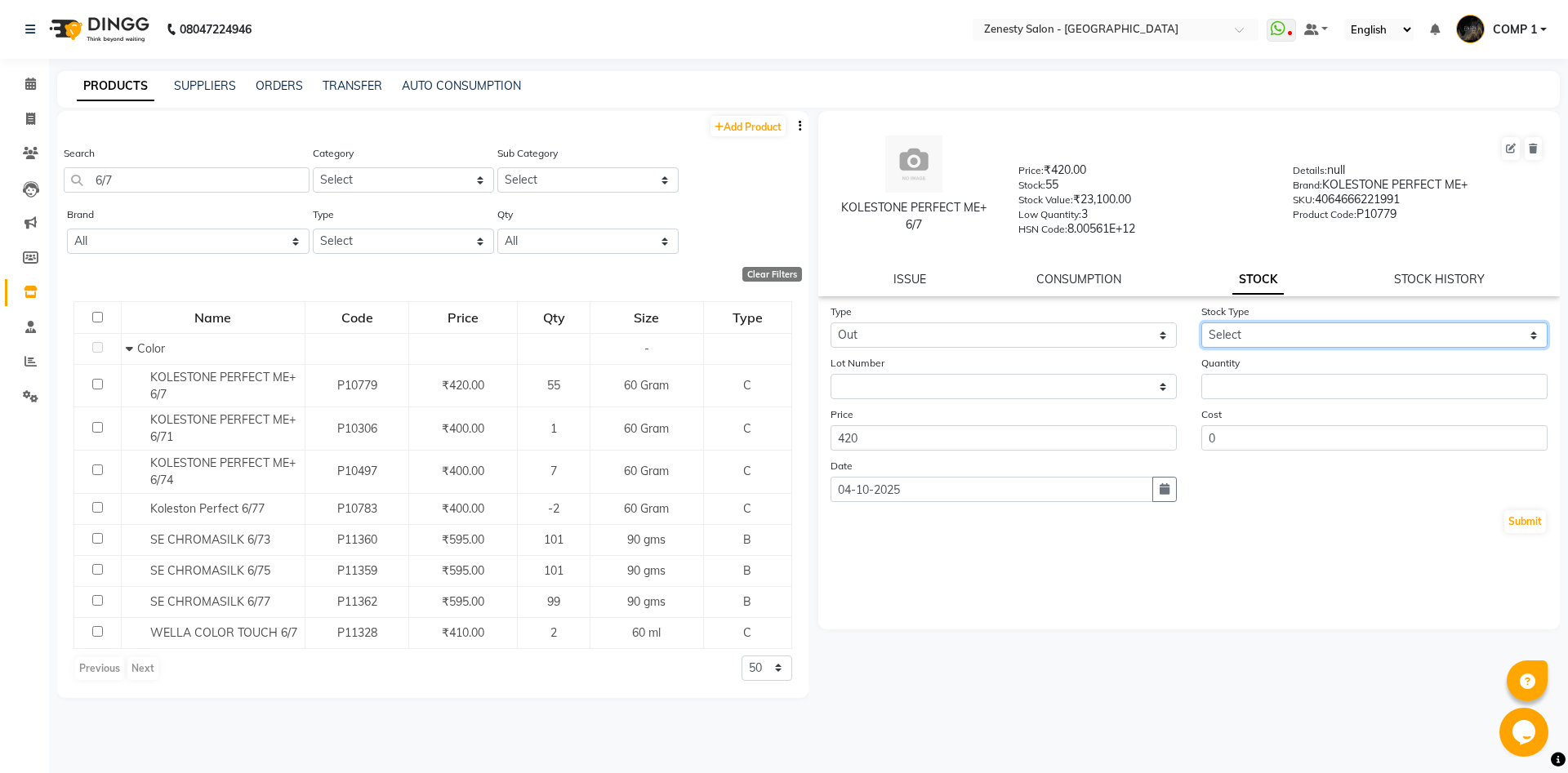
click at [1201, 322] on select "Select Internal Use Damaged Expired Adjustment Return Other" at bounding box center [1374, 334] width 346 height 25
select select "internal use"
click option "Internal Use" at bounding box center [0, 0] width 0 height 0
type input "1"
click at [1536, 385] on input "1" at bounding box center [1374, 386] width 346 height 25
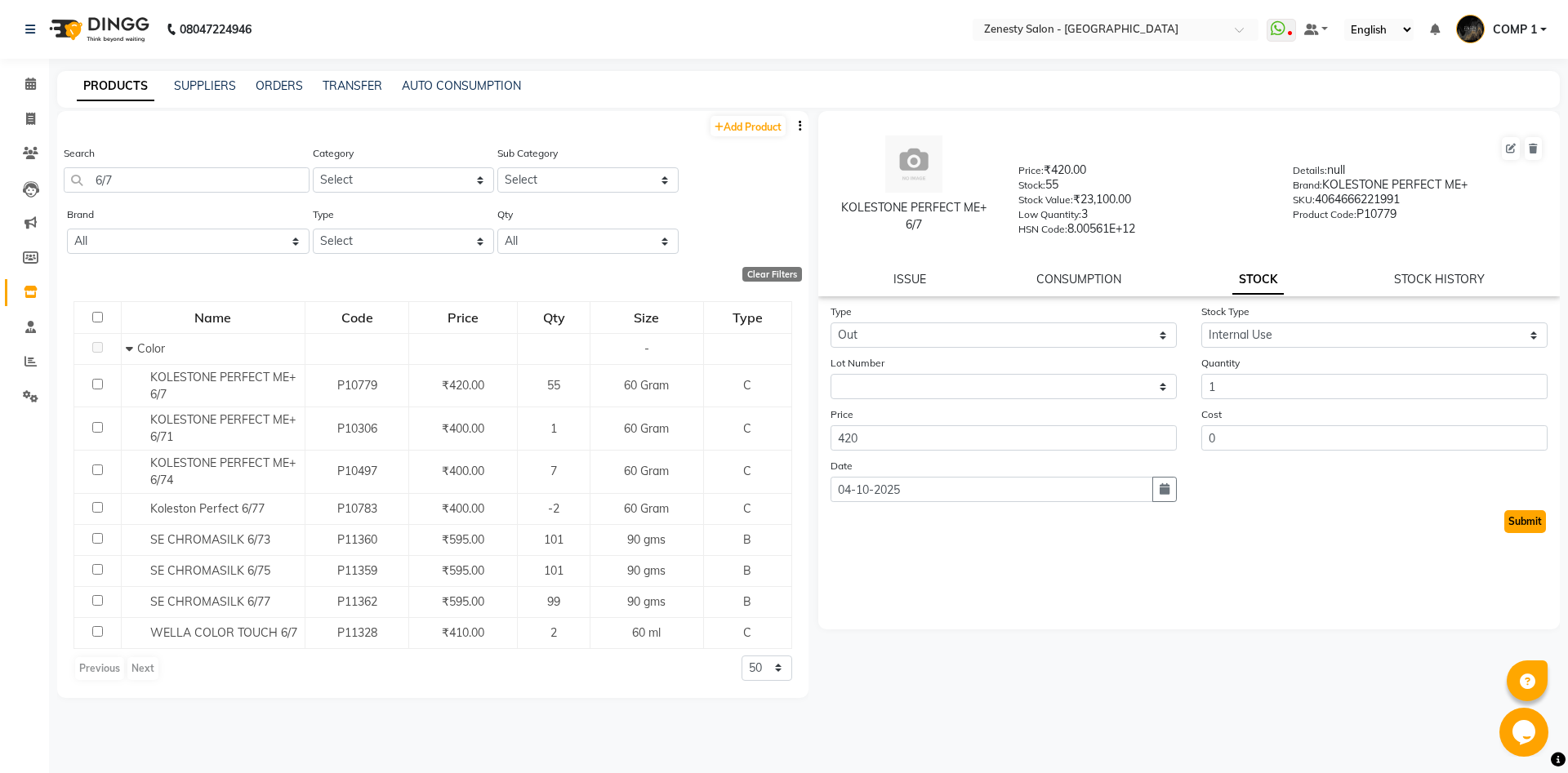
click at [1533, 522] on button "Submit" at bounding box center [1525, 521] width 42 height 23
select select
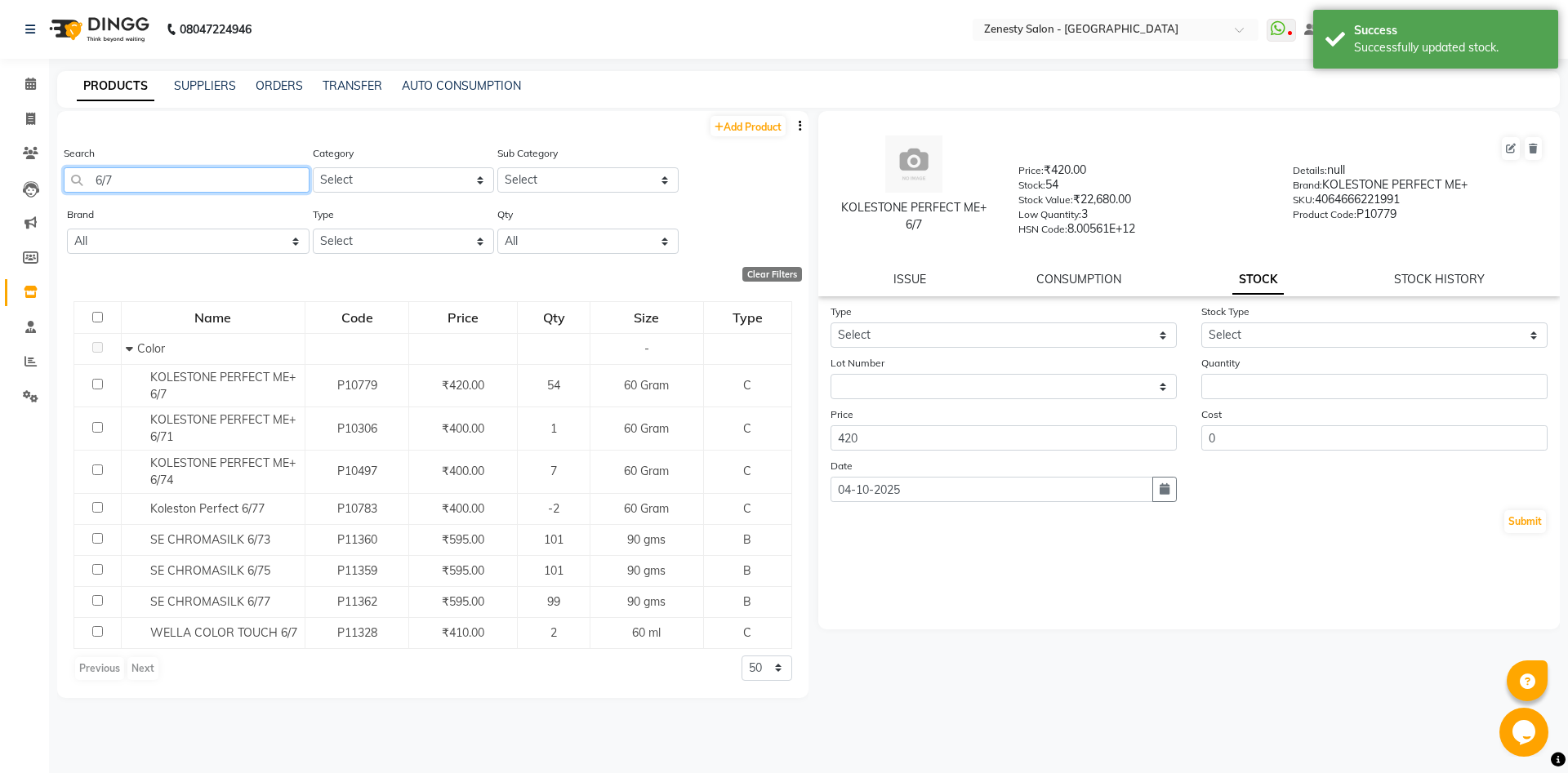
drag, startPoint x: 173, startPoint y: 182, endPoint x: 23, endPoint y: 198, distance: 150.9
click at [64, 193] on input "6/7" at bounding box center [187, 179] width 246 height 25
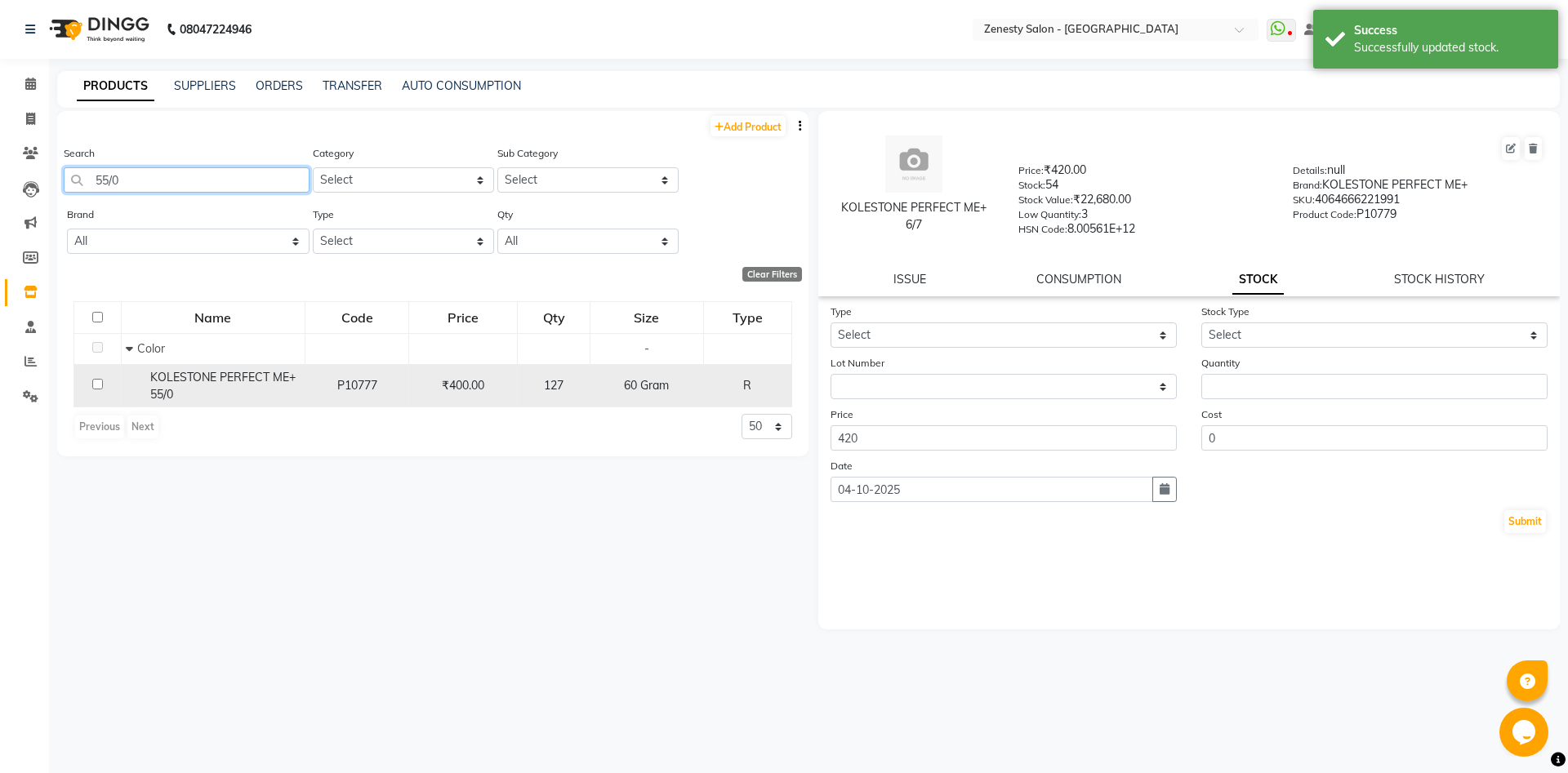
type input "55/0"
click at [184, 382] on span "KOLESTONE PERFECT ME+ 55/0" at bounding box center [223, 385] width 145 height 32
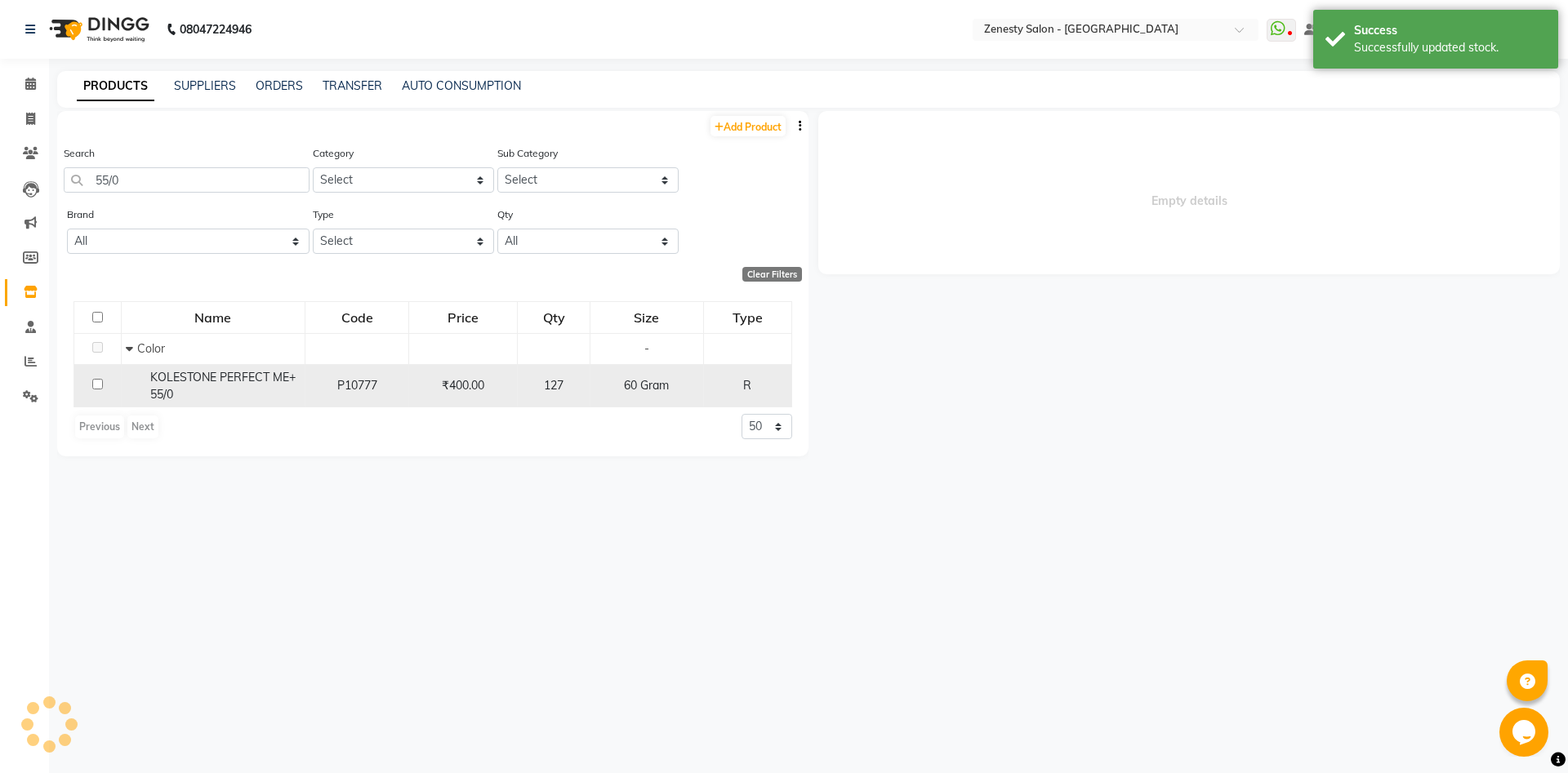
select select
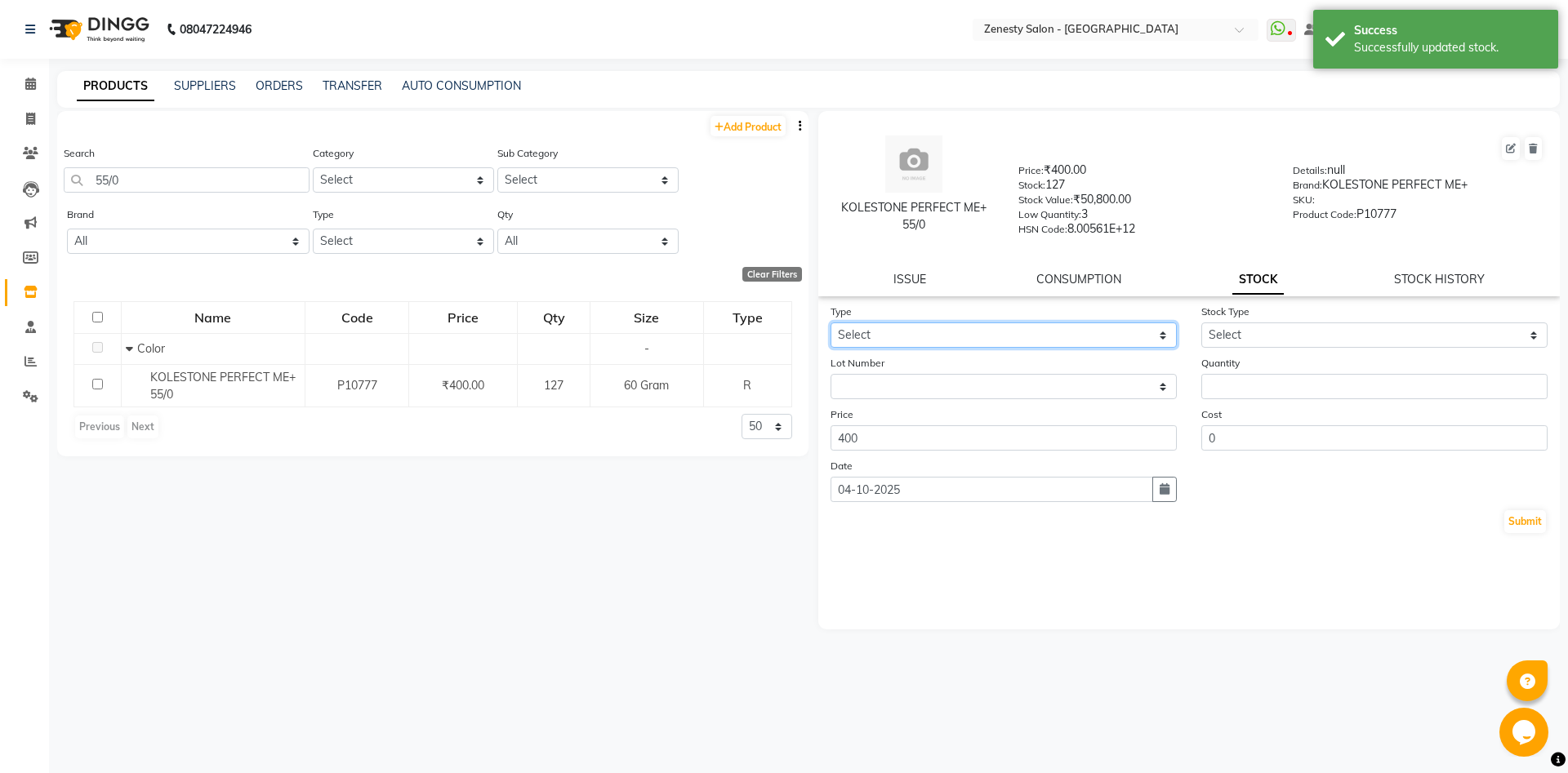
click at [830, 322] on select "Select In Out" at bounding box center [1003, 334] width 346 height 25
select select "out"
click option "Out" at bounding box center [0, 0] width 0 height 0
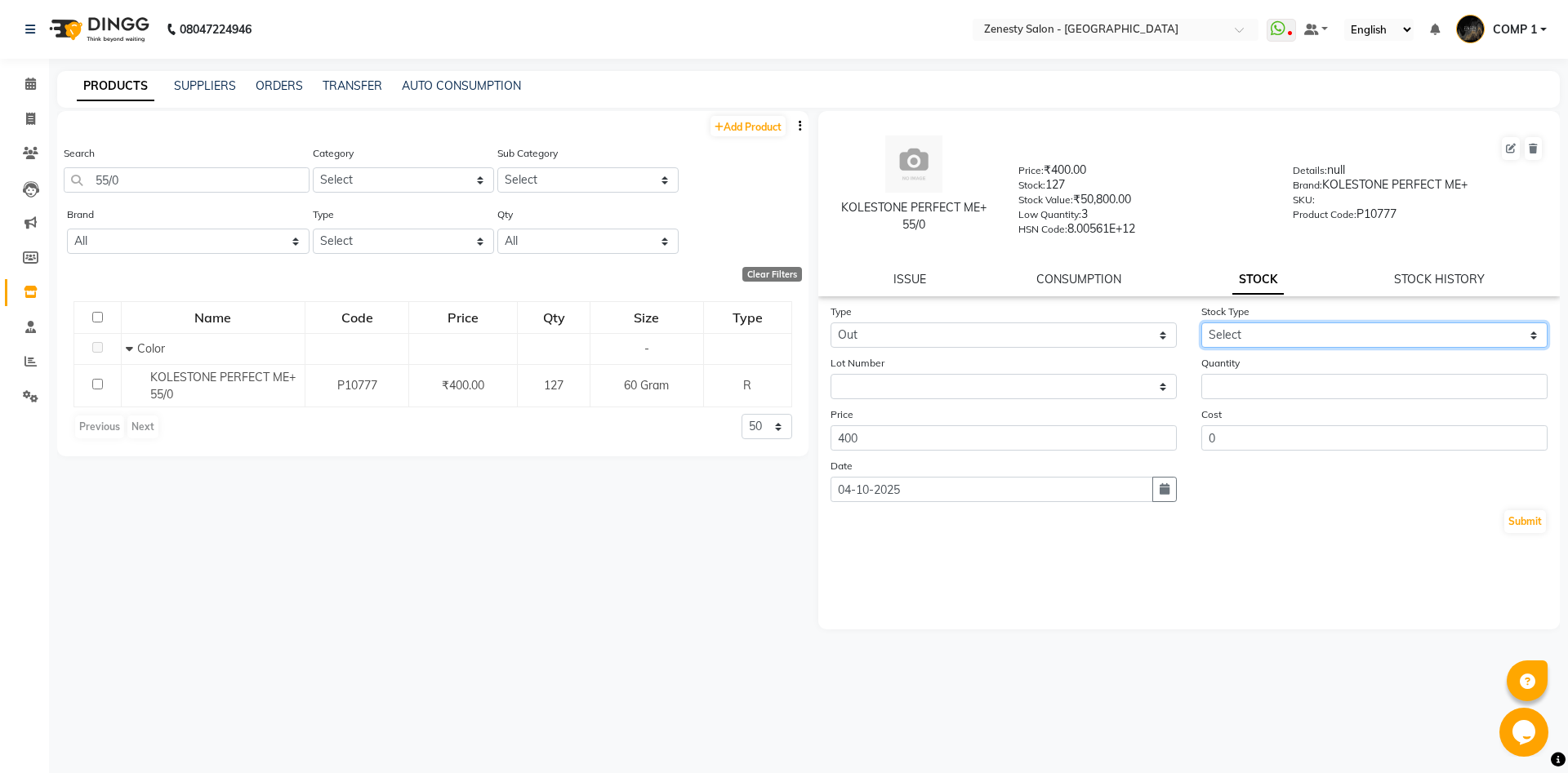
click at [1201, 322] on select "Select Internal Use Damaged Expired Adjustment Return Other" at bounding box center [1374, 334] width 346 height 25
select select "internal use"
click option "Internal Use" at bounding box center [0, 0] width 0 height 0
type input "1"
click at [1533, 384] on input "1" at bounding box center [1374, 386] width 346 height 25
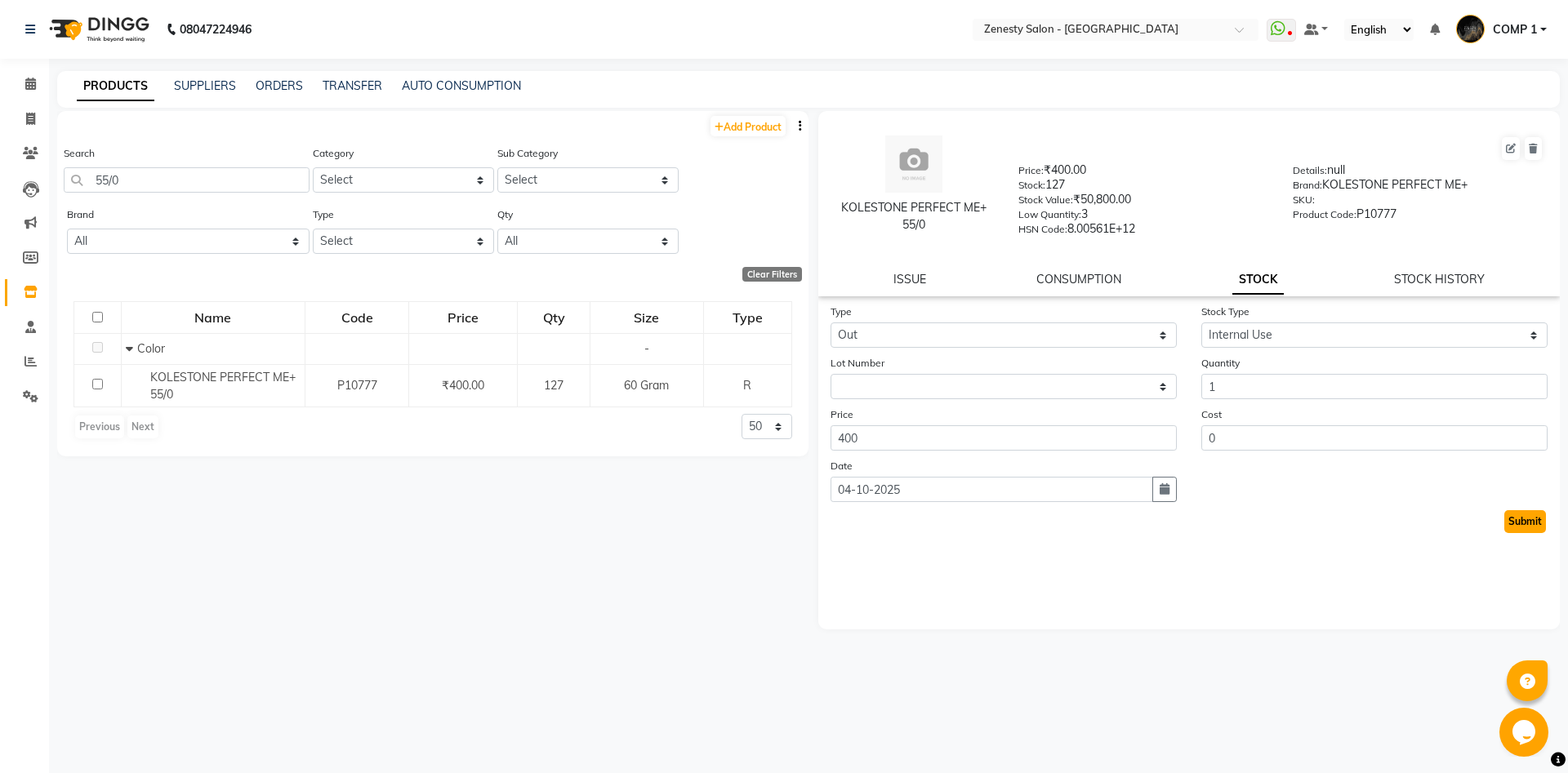
click at [1527, 513] on button "Submit" at bounding box center [1525, 521] width 42 height 23
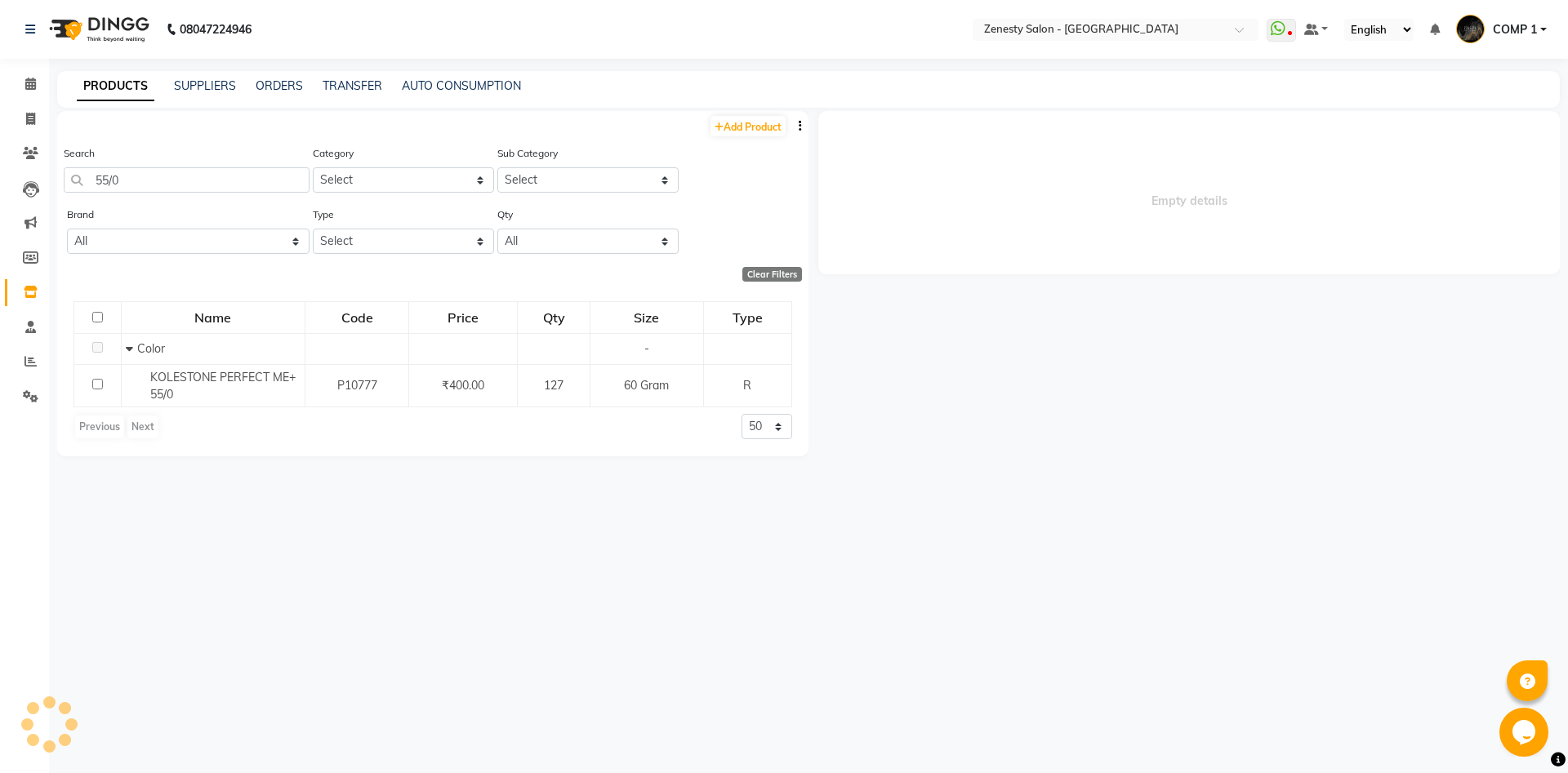
select select
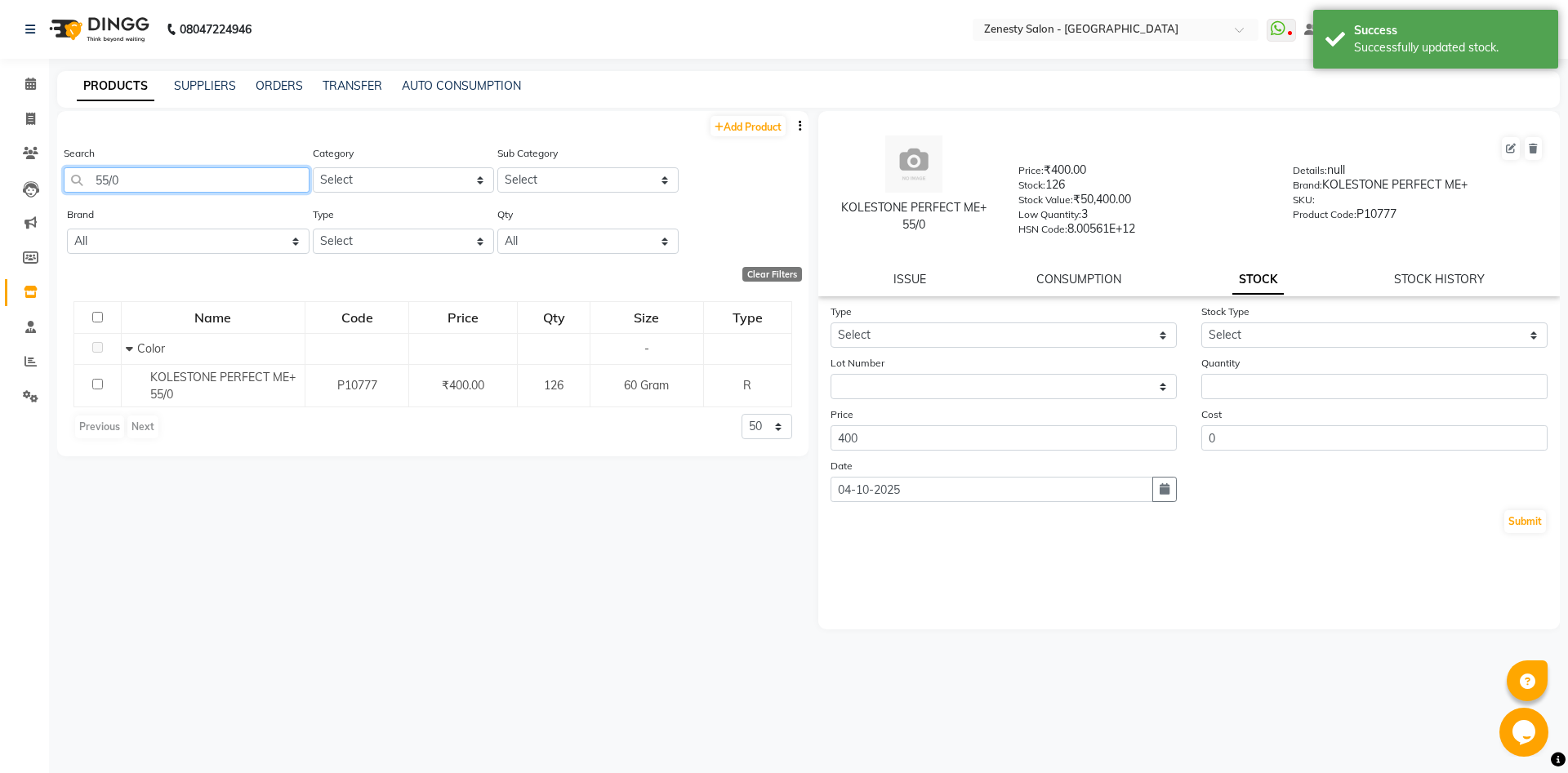
drag, startPoint x: 170, startPoint y: 178, endPoint x: 101, endPoint y: 189, distance: 69.9
click at [101, 189] on input "55/0" at bounding box center [187, 179] width 246 height 25
drag, startPoint x: 82, startPoint y: 195, endPoint x: 97, endPoint y: 190, distance: 15.8
click at [83, 195] on div "Search 55/0" at bounding box center [187, 175] width 246 height 61
drag, startPoint x: 150, startPoint y: 174, endPoint x: 88, endPoint y: 189, distance: 63.8
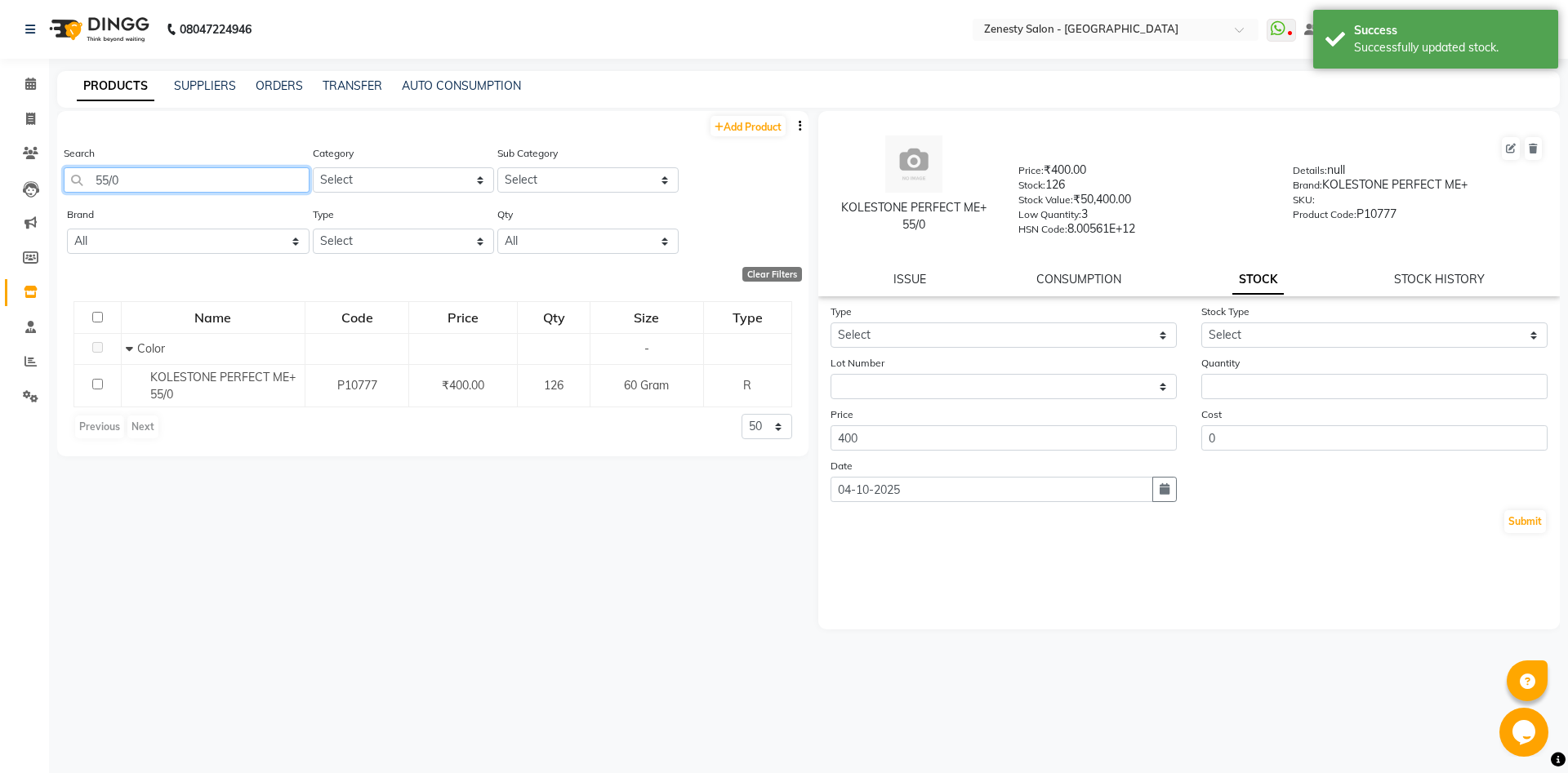
click at [88, 189] on input "55/0" at bounding box center [187, 179] width 246 height 25
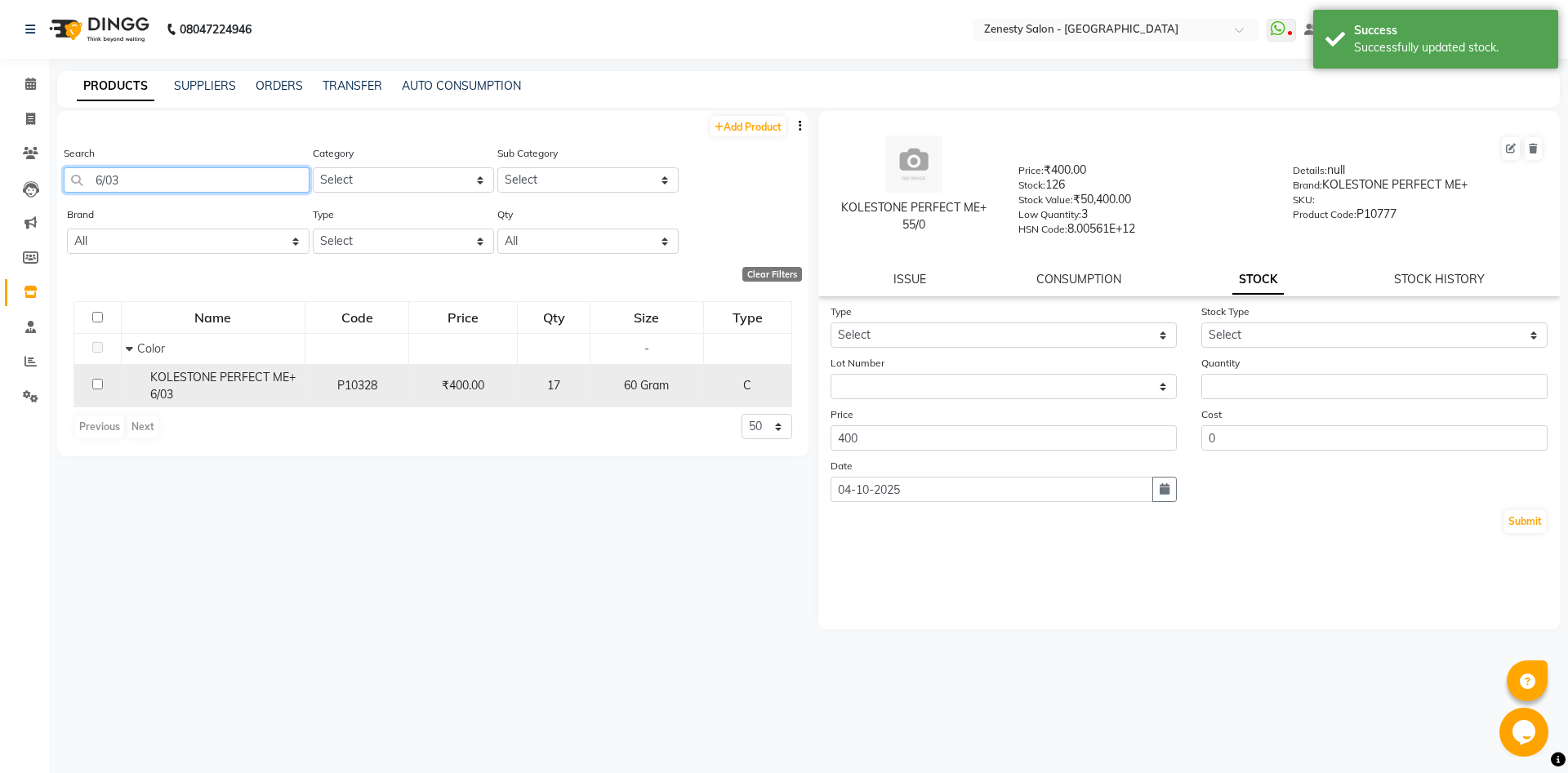
type input "6/03"
click at [204, 391] on div "KOLESTONE PERFECT ME+ 6/03" at bounding box center [213, 386] width 175 height 35
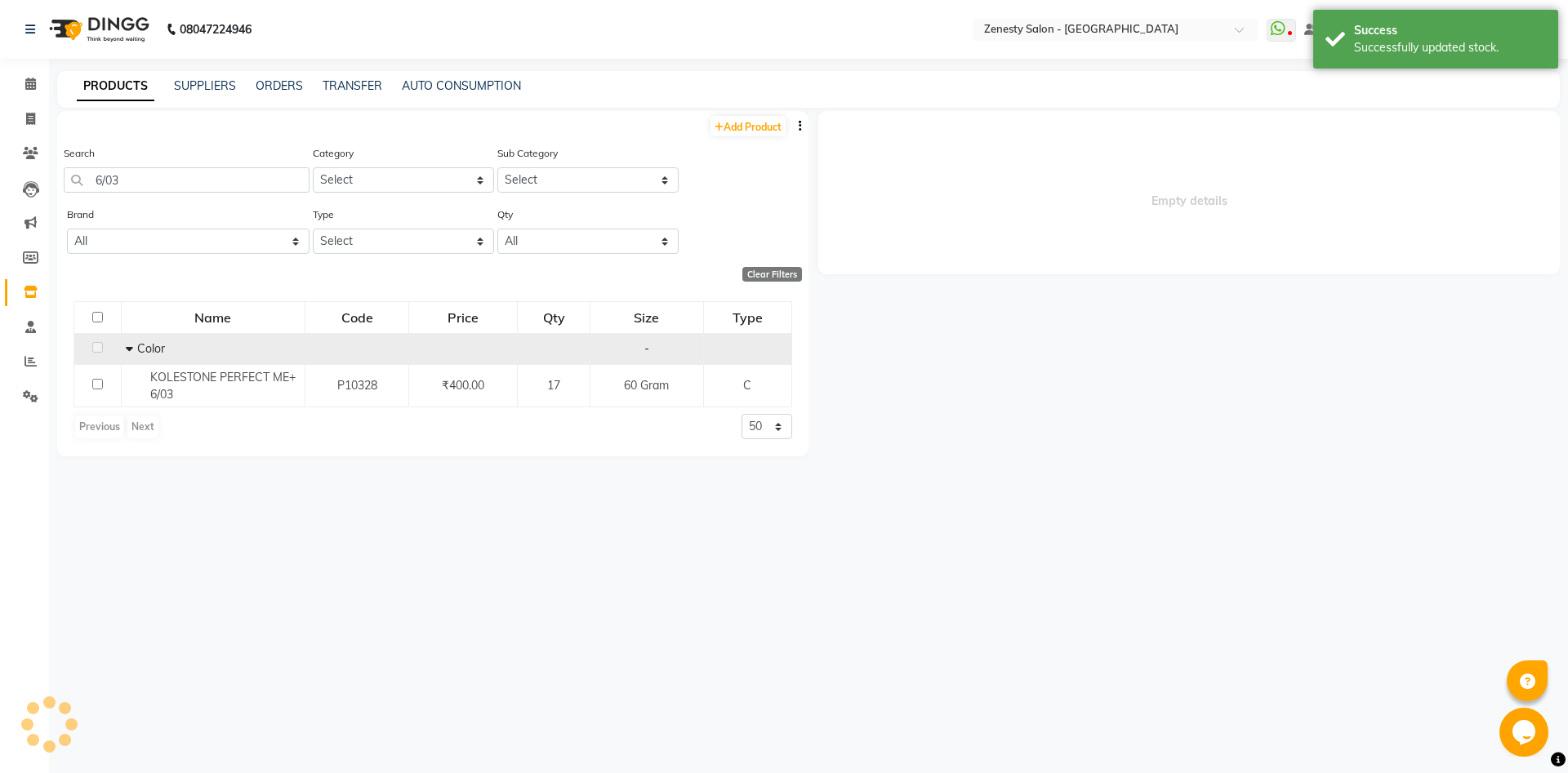
select select
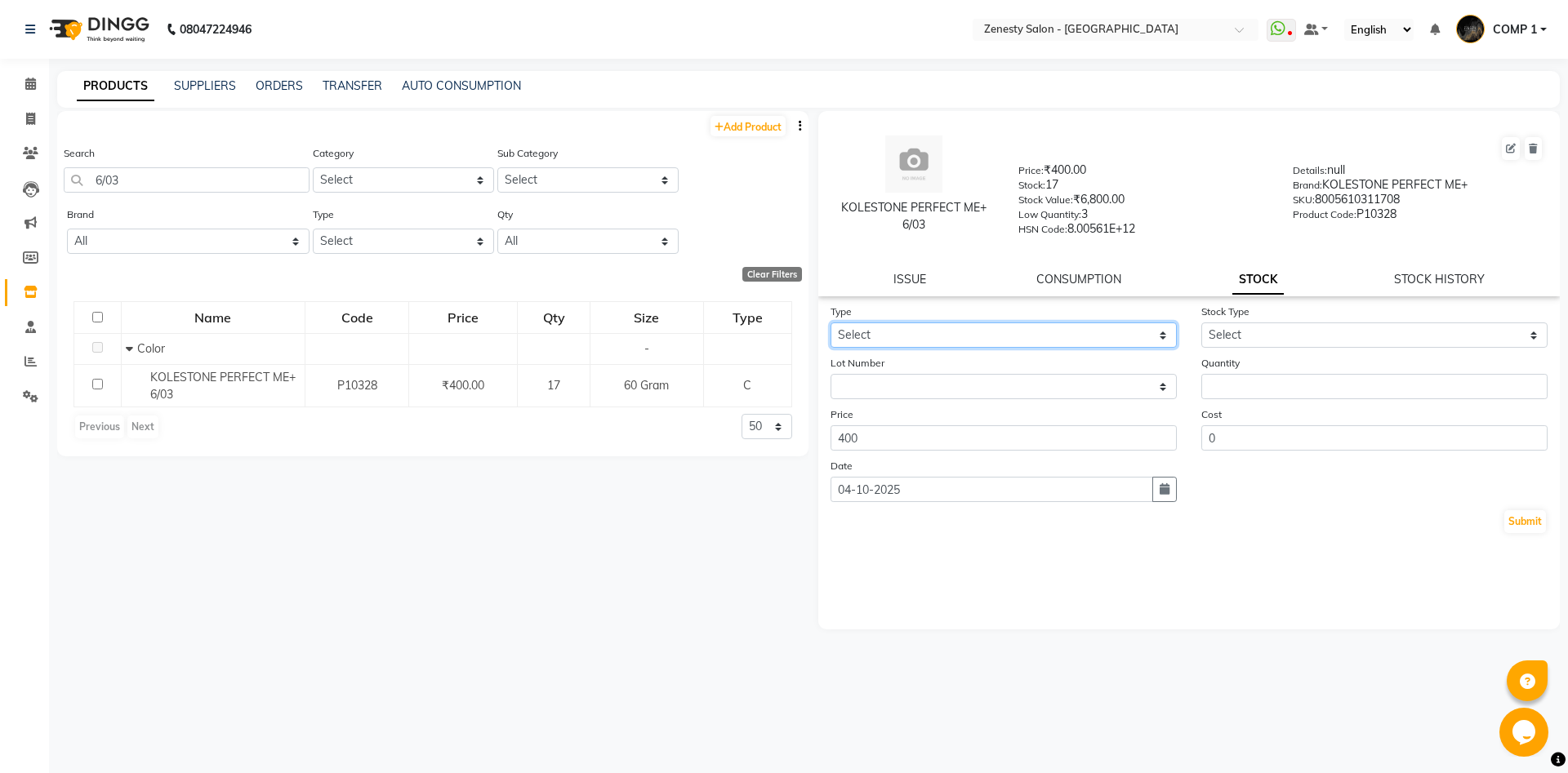
click at [830, 322] on select "Select In Out" at bounding box center [1003, 334] width 346 height 25
select select "out"
click option "Out" at bounding box center [0, 0] width 0 height 0
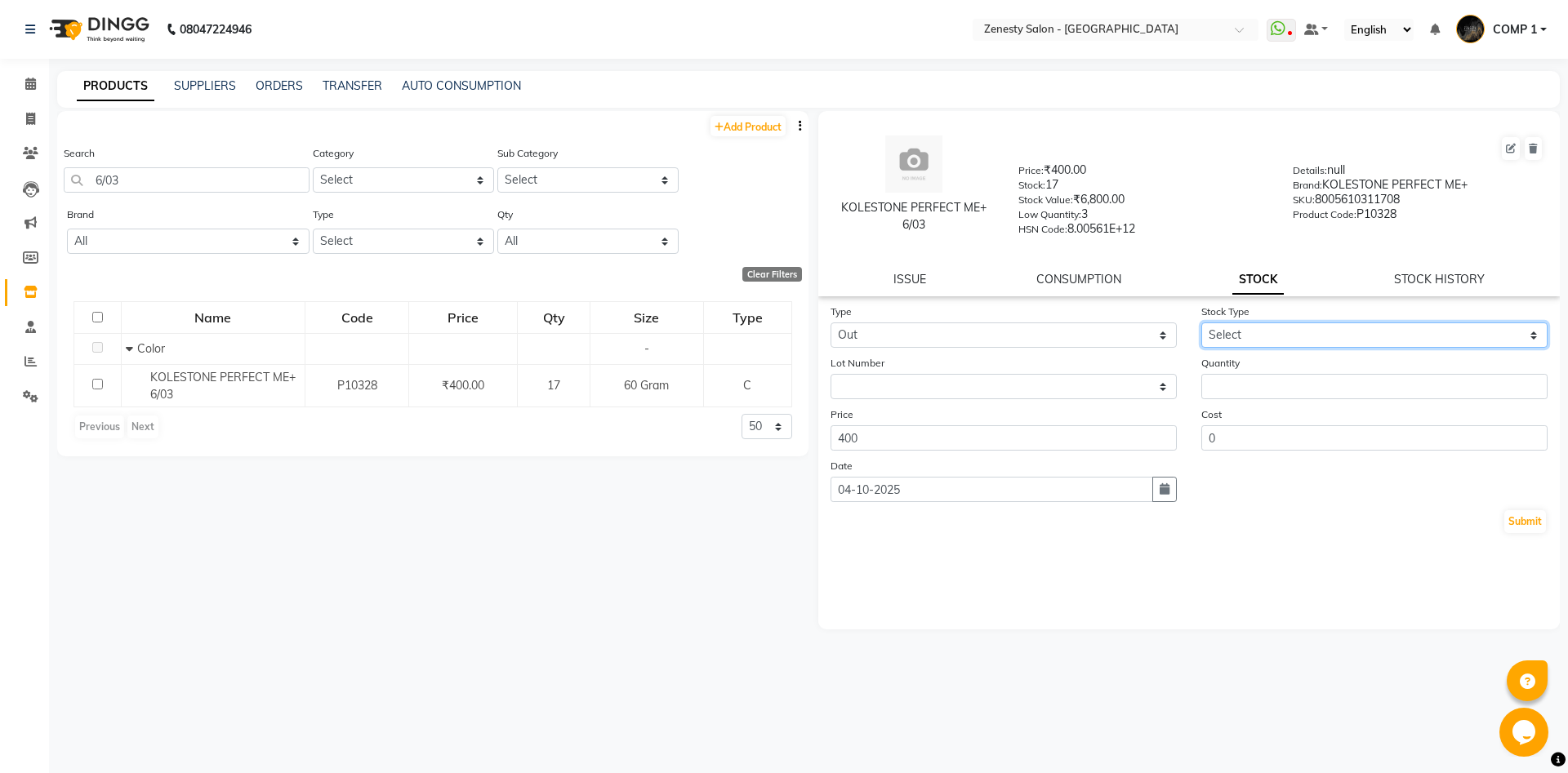
click at [1201, 322] on select "Select Internal Use Damaged Expired Adjustment Return Other" at bounding box center [1374, 334] width 346 height 25
select select "internal use"
click option "Internal Use" at bounding box center [0, 0] width 0 height 0
type input "1"
click at [1528, 385] on input "1" at bounding box center [1374, 386] width 346 height 25
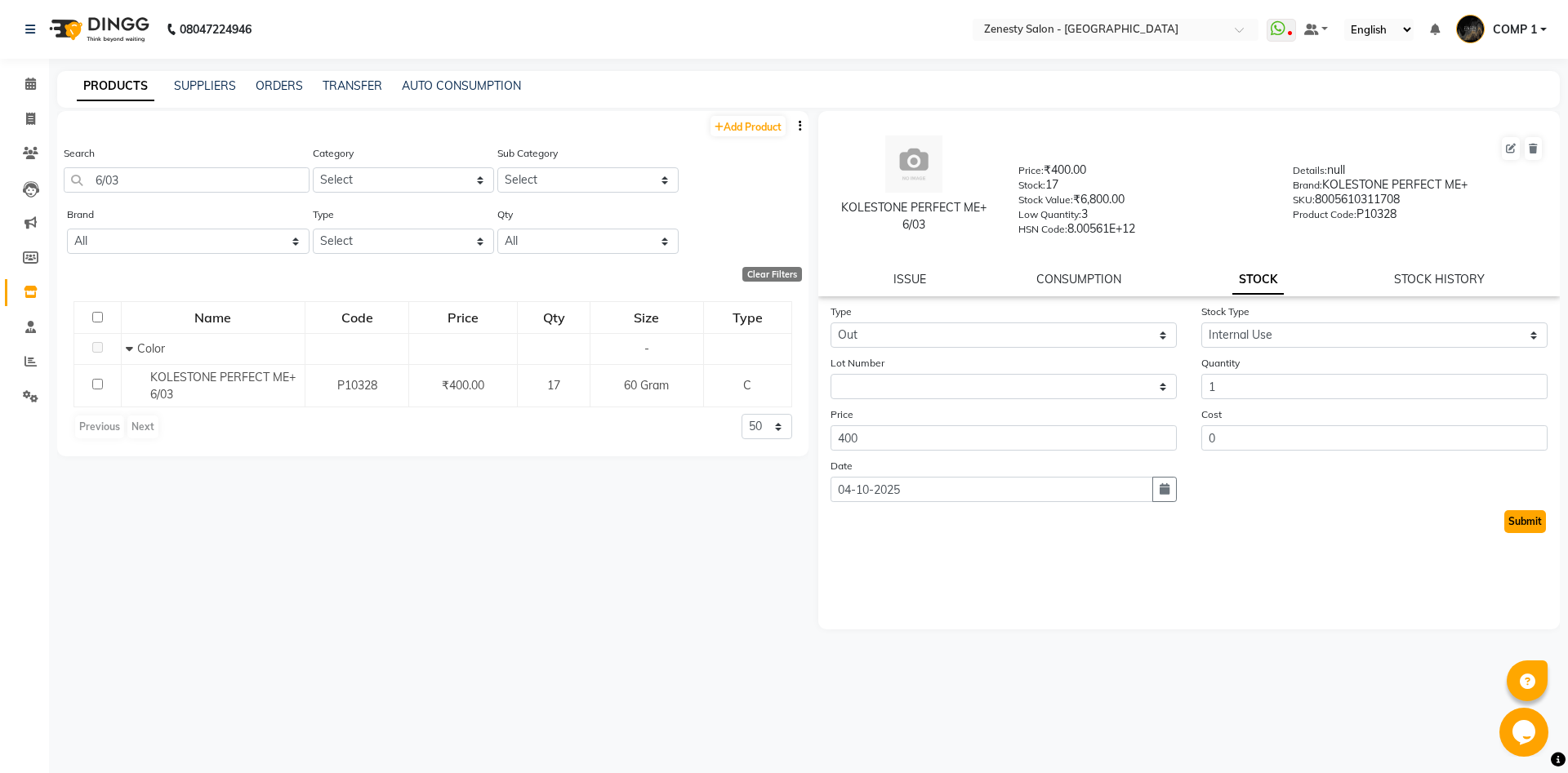
click at [1528, 522] on button "Submit" at bounding box center [1525, 521] width 42 height 23
select select
click at [37, 121] on span at bounding box center [30, 119] width 29 height 19
select select "service"
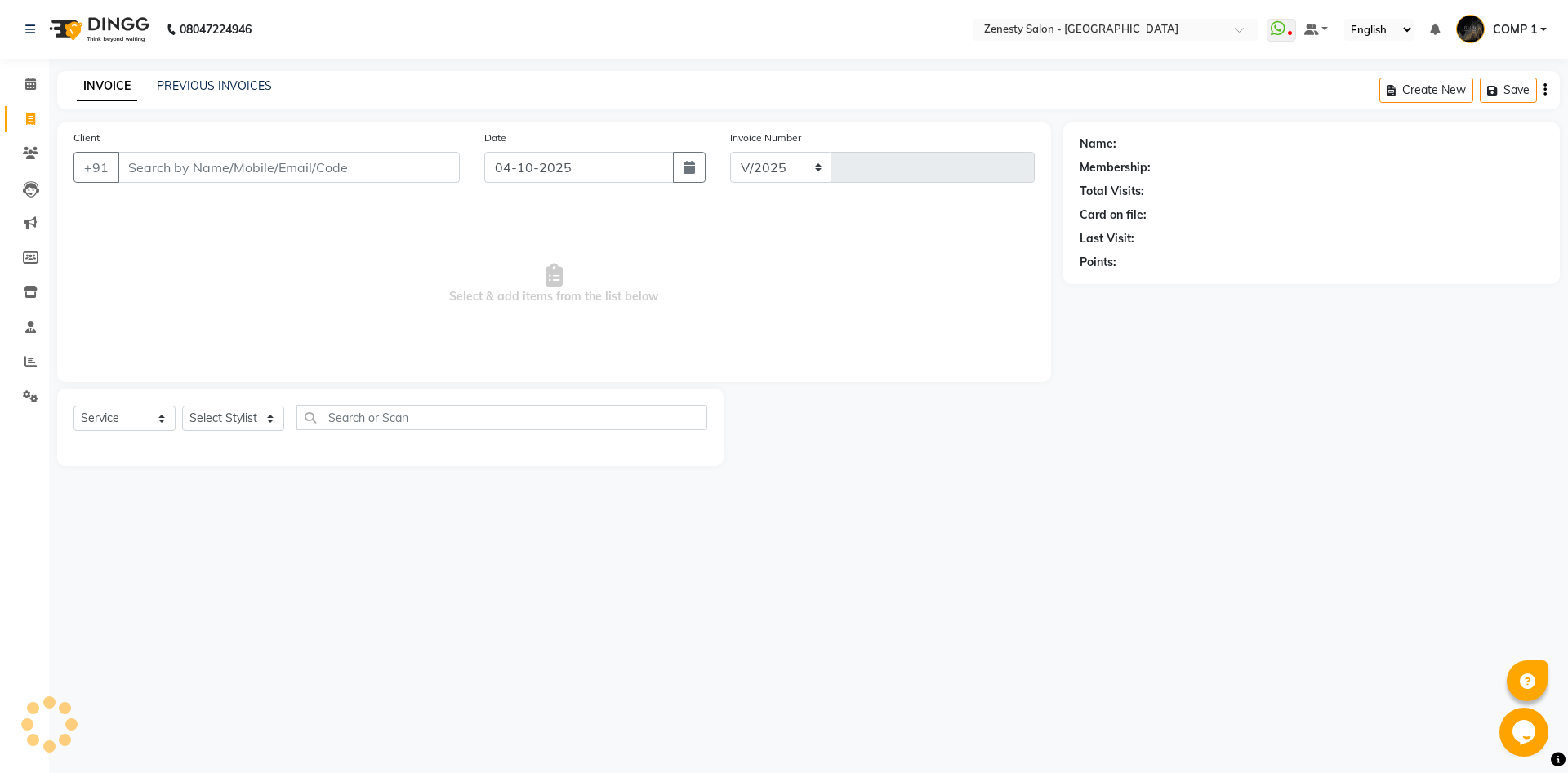
select select "5713"
type input "6833"
click at [182, 406] on select "Select Stylist [PERSON_NAME] [PERSON_NAME] [PERSON_NAME] Khalifa [PERSON_NAME] …" at bounding box center [233, 418] width 102 height 25
select select "40087"
click option "COMP 2" at bounding box center [0, 0] width 0 height 0
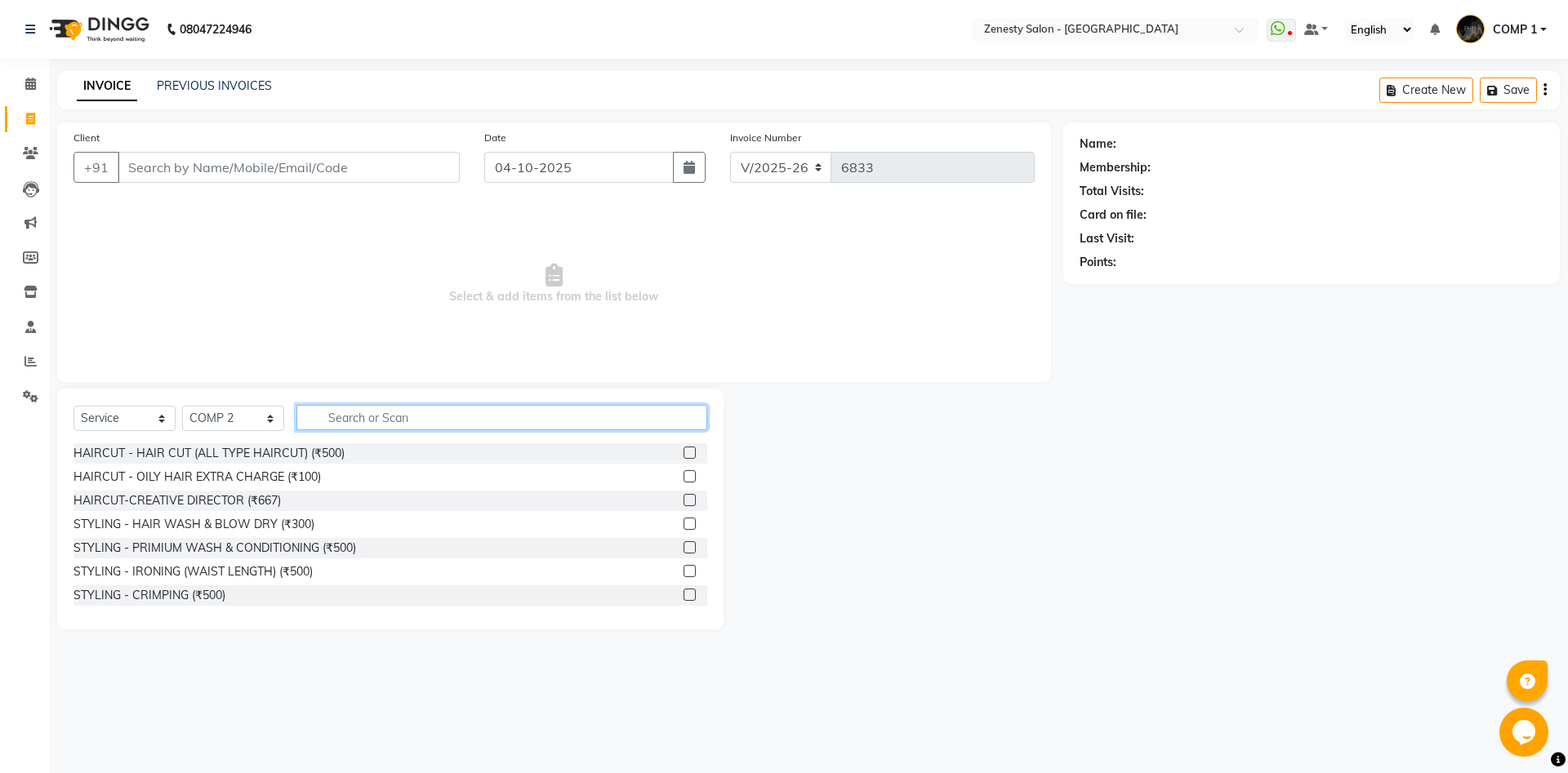
click at [422, 406] on input "text" at bounding box center [501, 417] width 410 height 25
click at [250, 525] on div "STYLING - HAIR WASH & BLOW DRY (₹300)" at bounding box center [194, 525] width 241 height 17
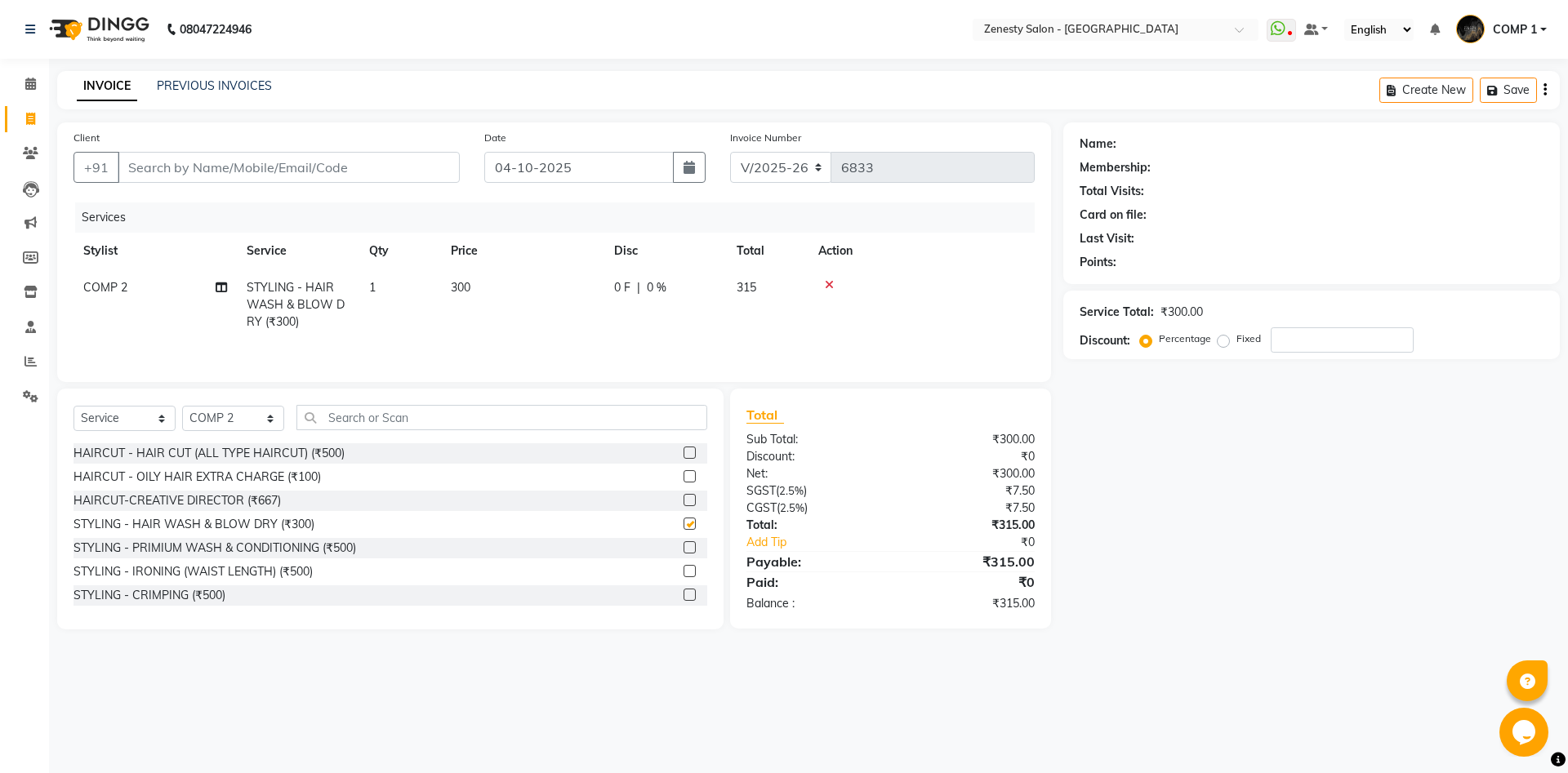
checkbox input "false"
click at [337, 164] on input "Client" at bounding box center [288, 167] width 342 height 31
type input "9"
type input "0"
click at [165, 171] on input "9879252754" at bounding box center [247, 167] width 259 height 31
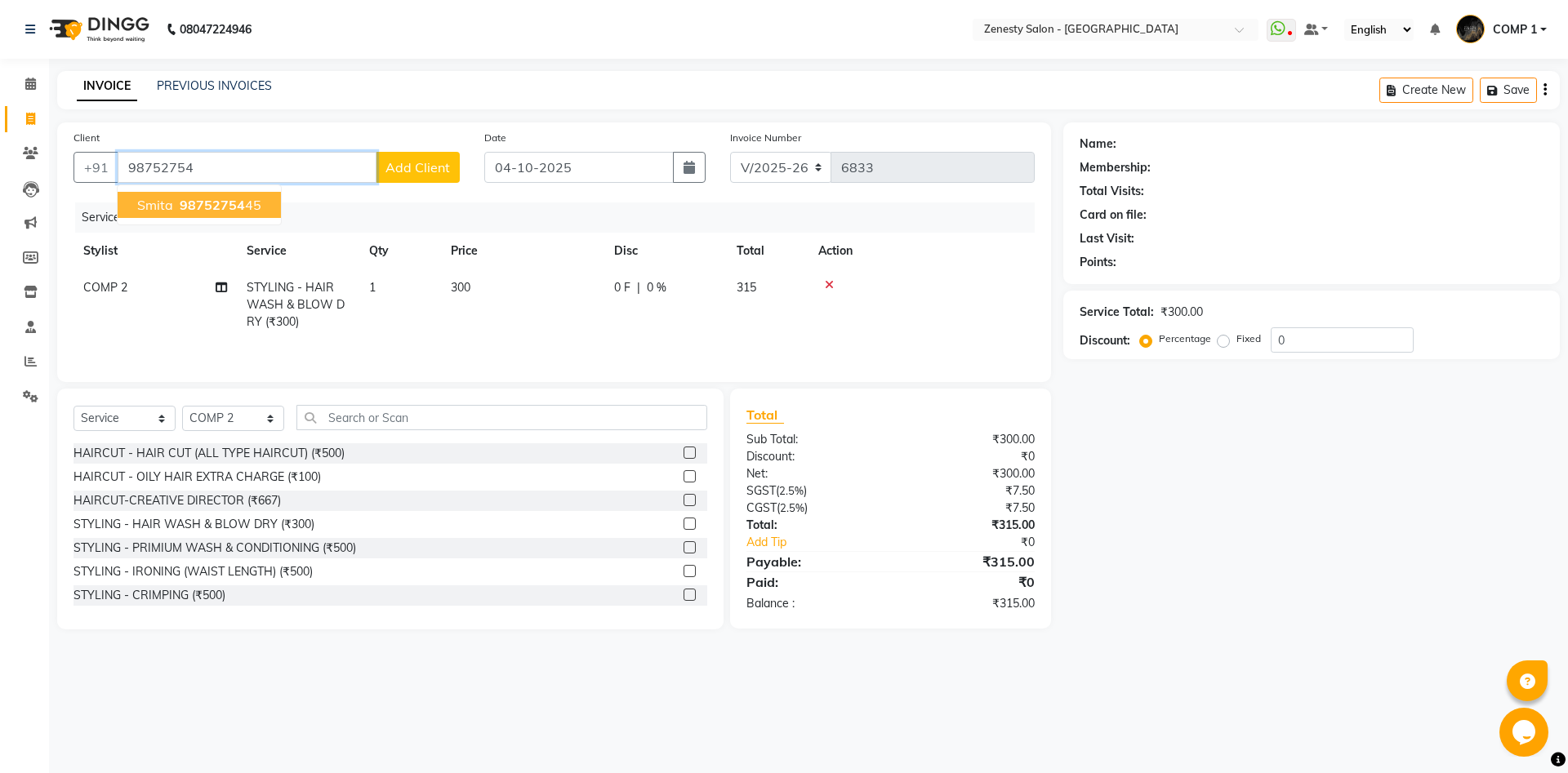
click at [242, 202] on span "98752754" at bounding box center [211, 204] width 65 height 16
type input "9875275445"
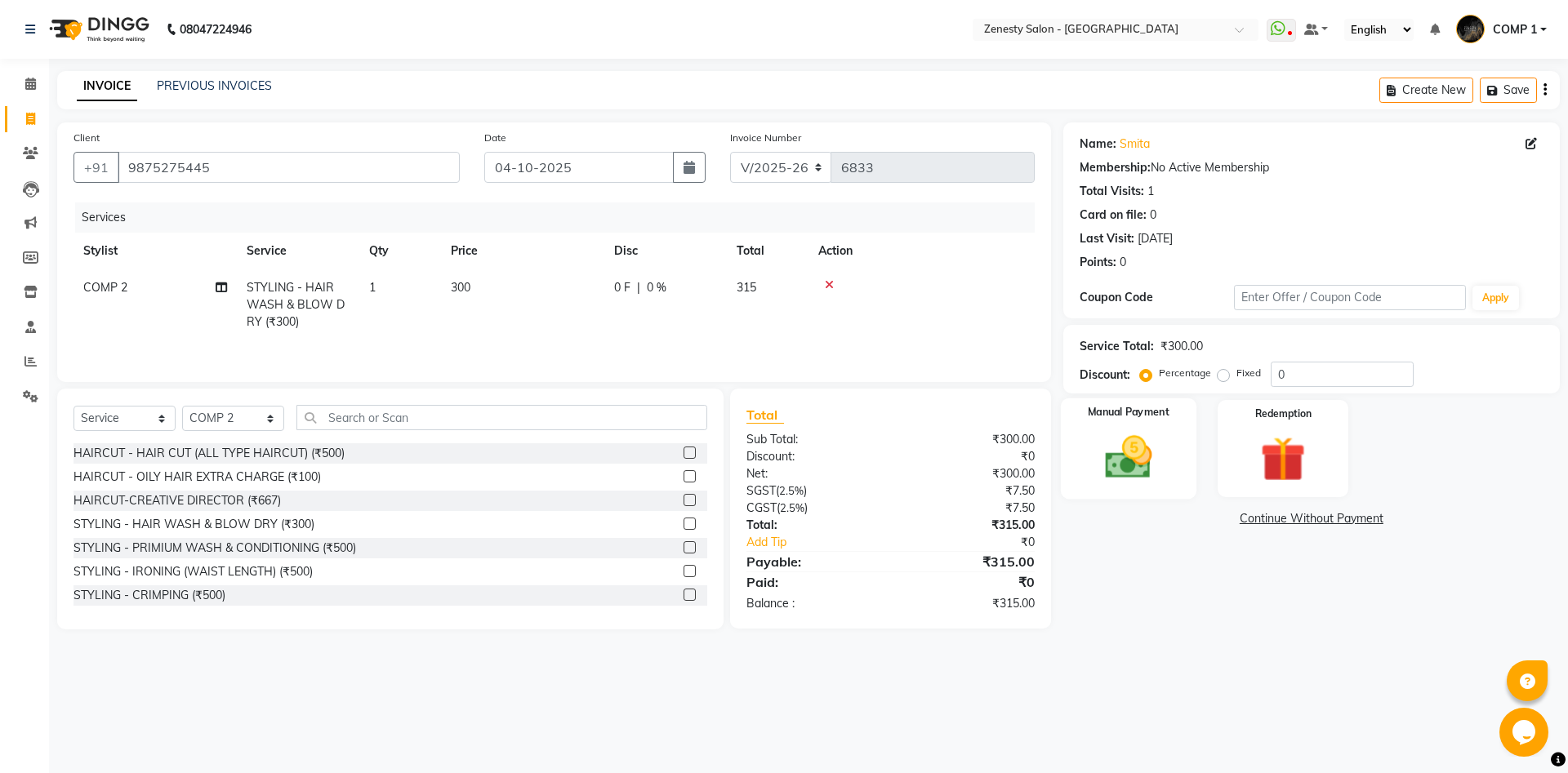
click at [1111, 464] on img at bounding box center [1128, 457] width 76 height 54
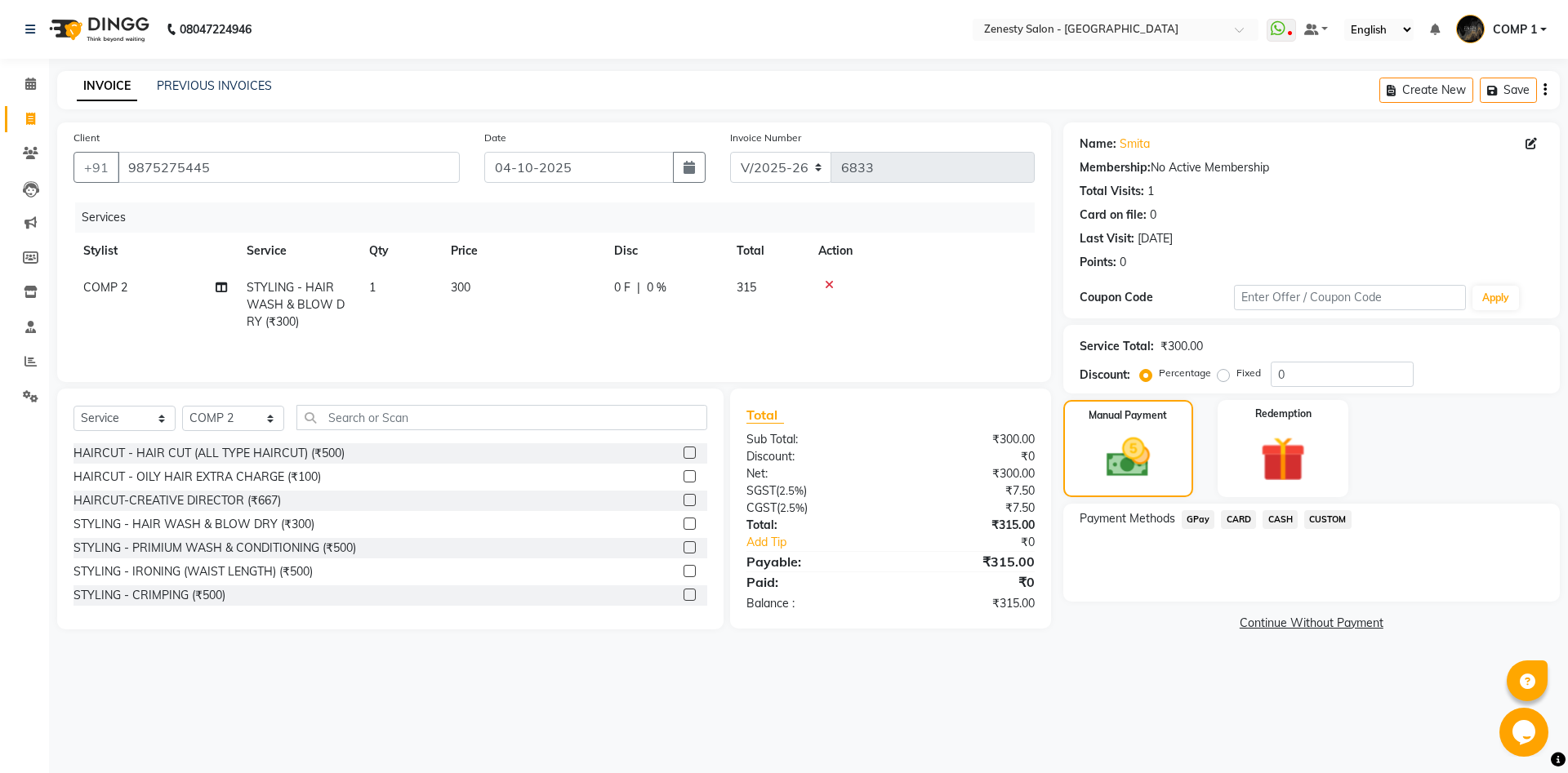
click at [1281, 519] on span "CASH" at bounding box center [1280, 519] width 35 height 19
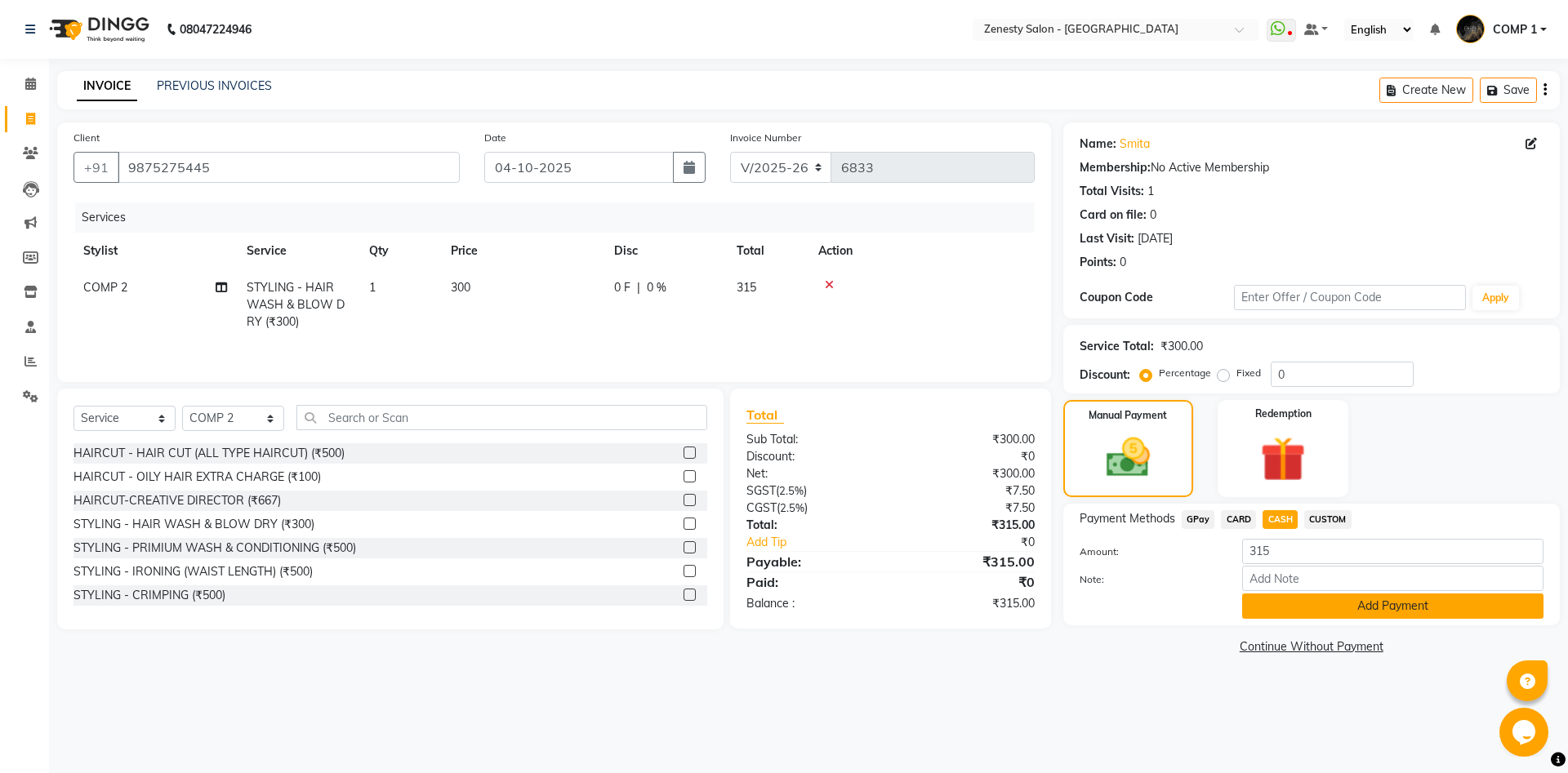
click at [1365, 597] on button "Add Payment" at bounding box center [1392, 606] width 301 height 25
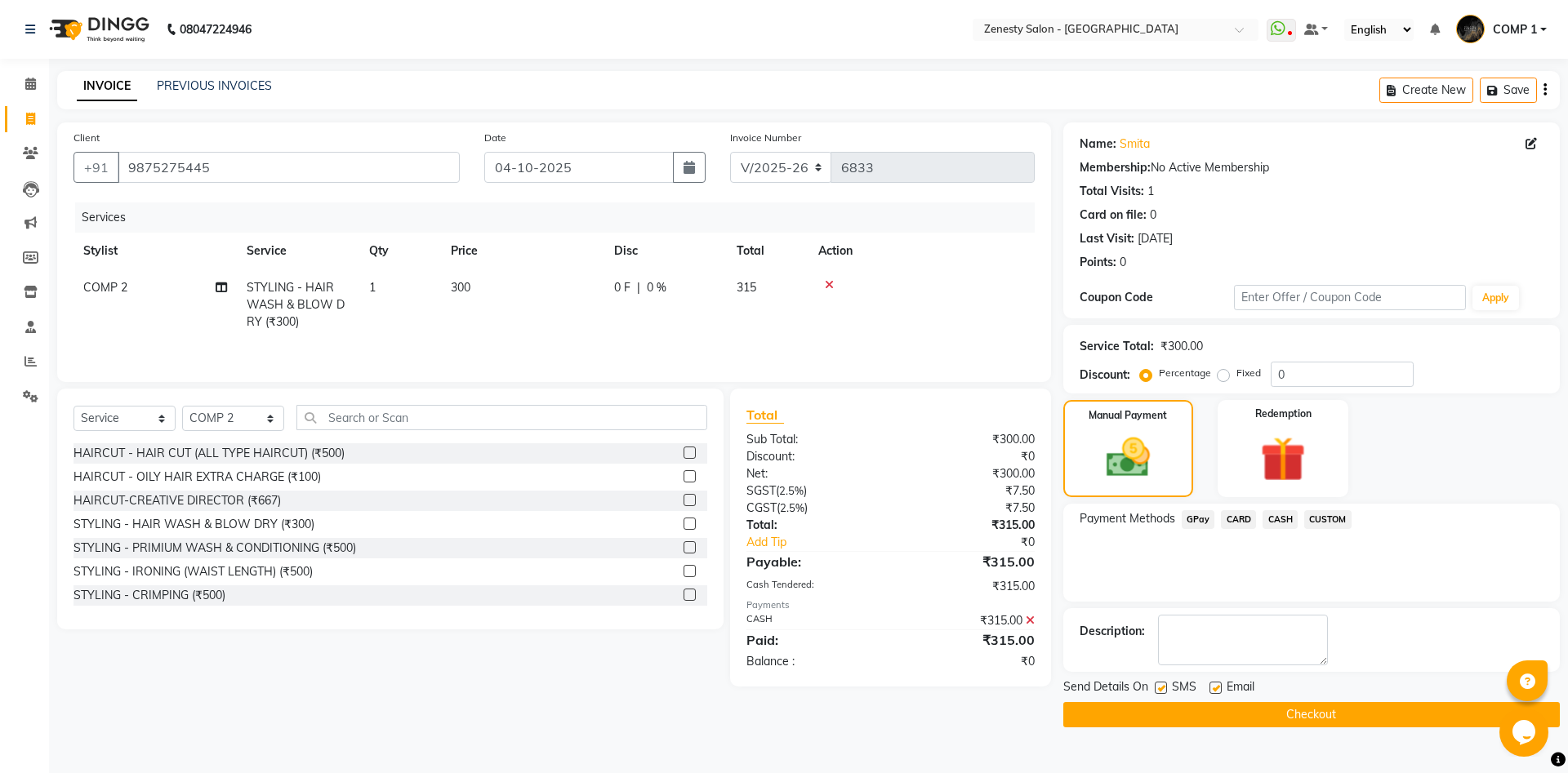
click at [1399, 707] on button "Checkout" at bounding box center [1311, 714] width 496 height 25
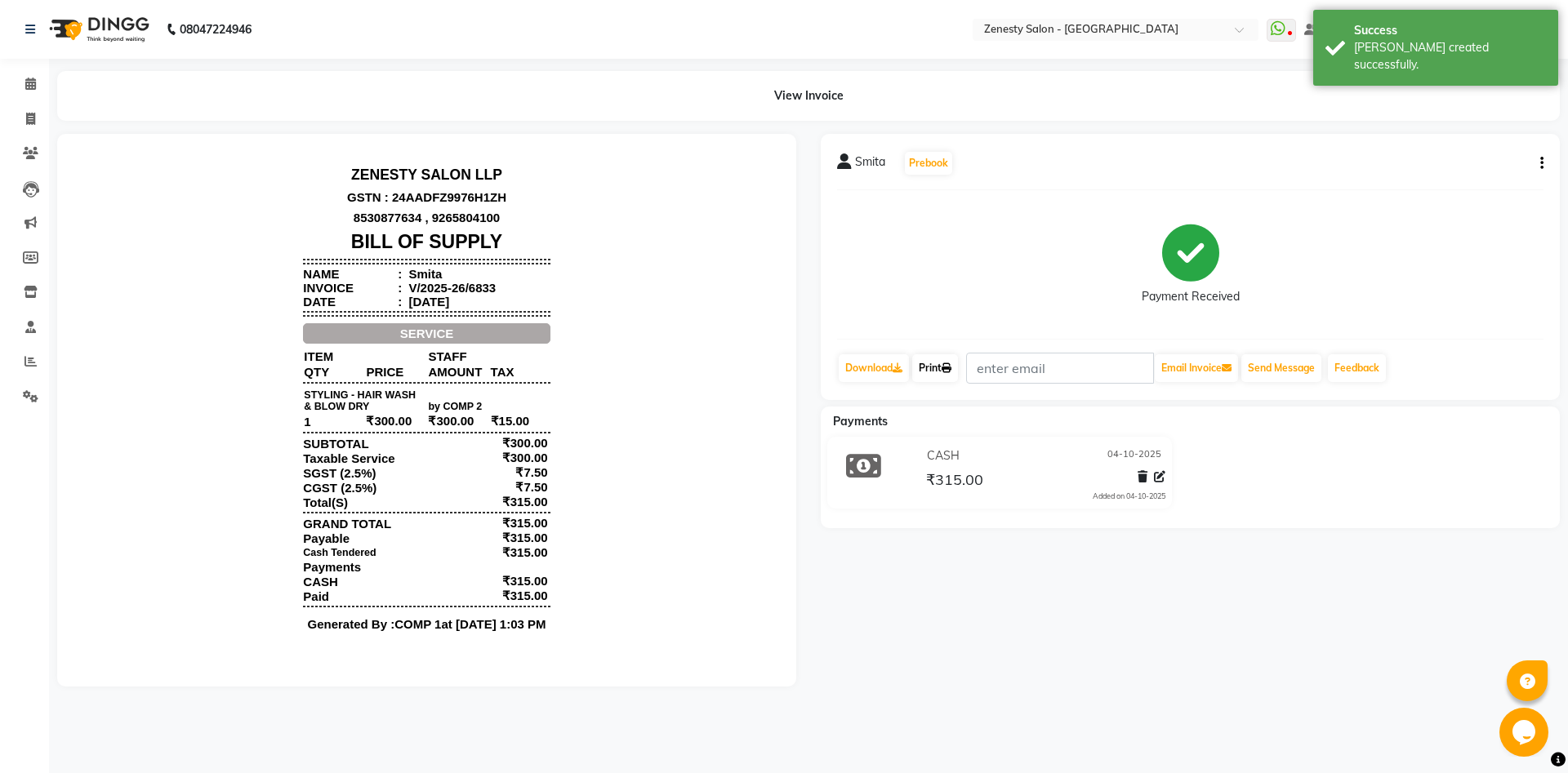
click at [938, 363] on link "Print" at bounding box center [934, 368] width 46 height 28
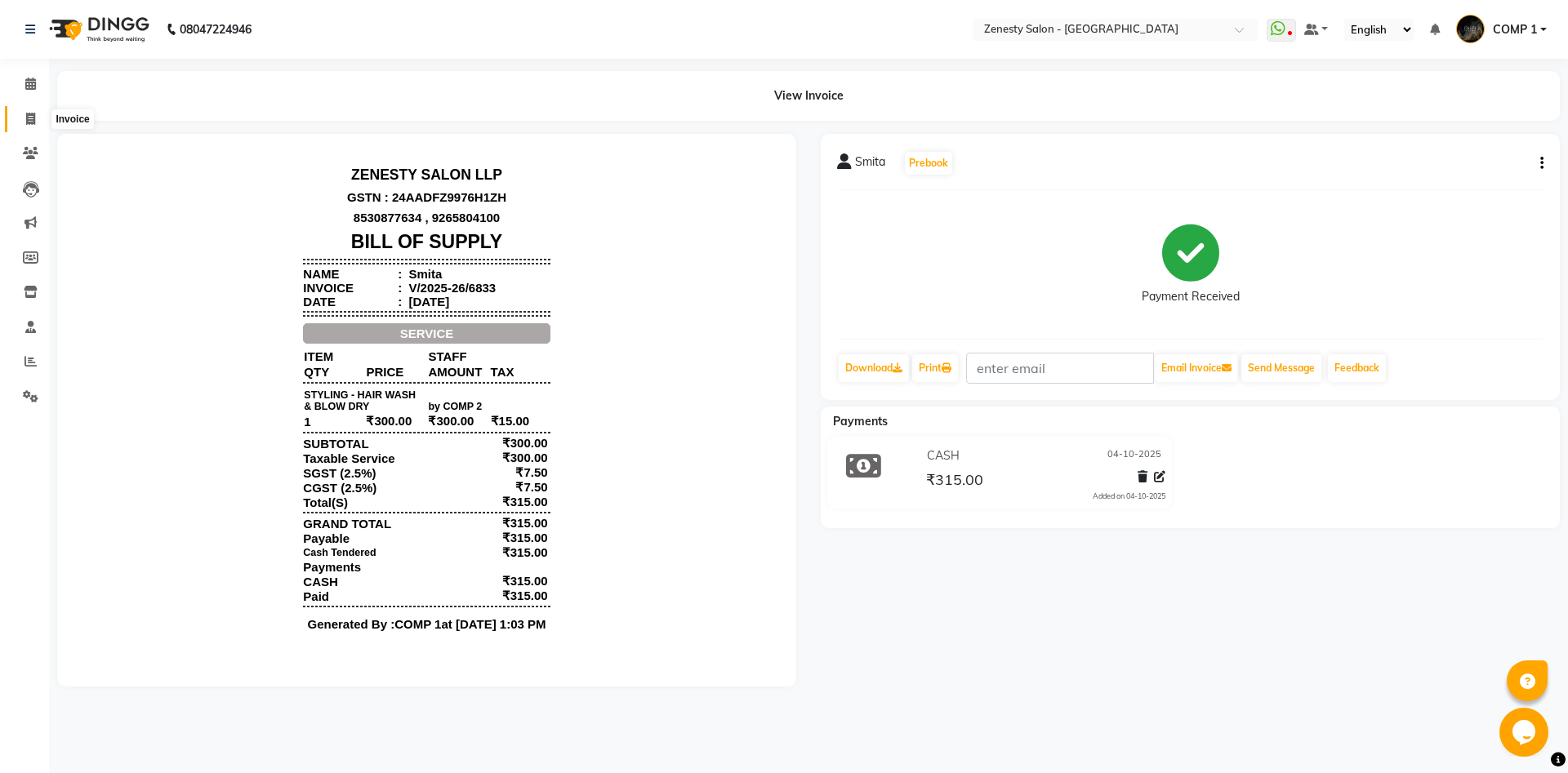
click at [35, 116] on icon at bounding box center [30, 119] width 9 height 12
select select "service"
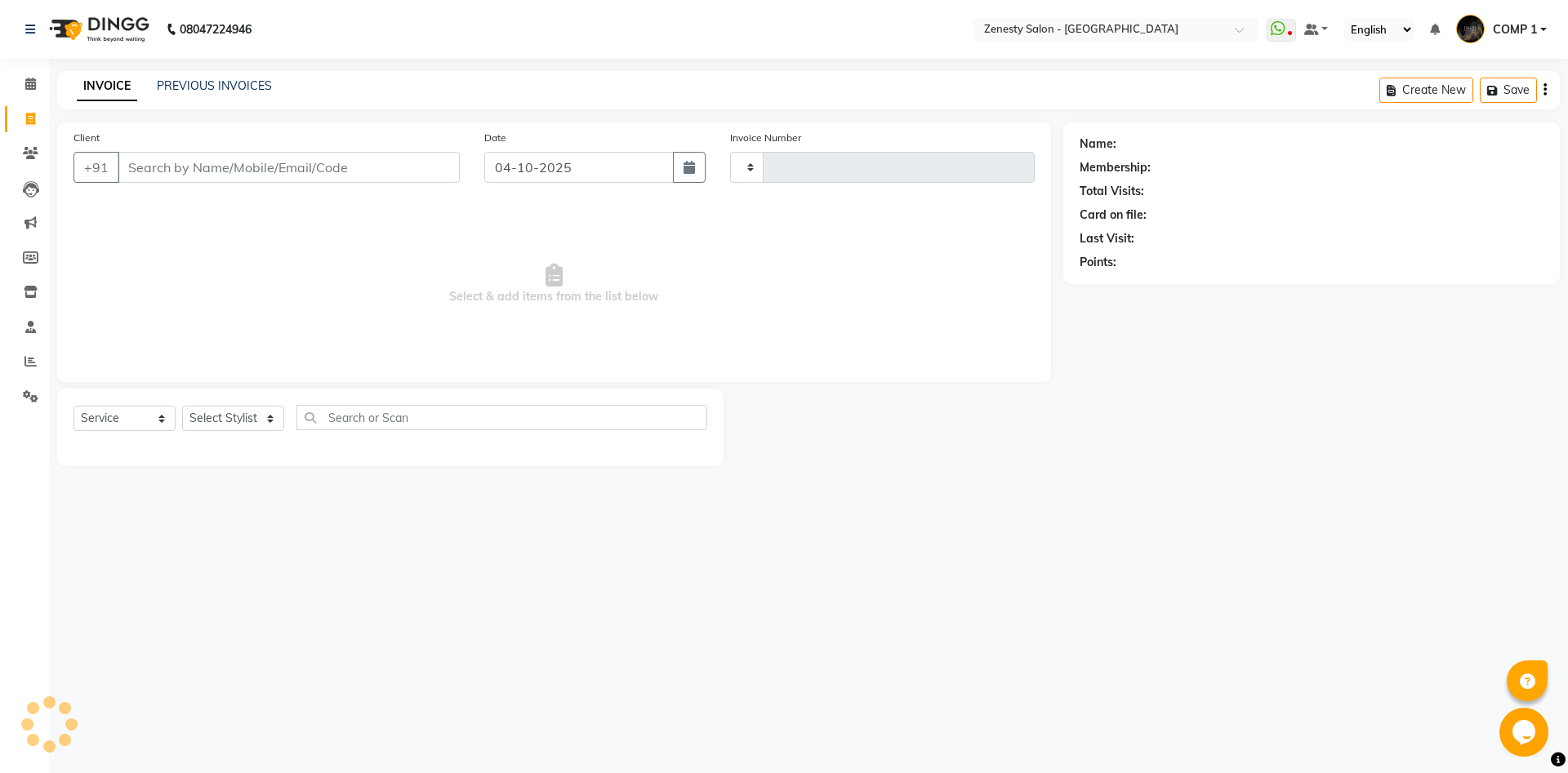
type input "6834"
select select "5713"
click at [182, 406] on select "Select Stylist [PERSON_NAME] [PERSON_NAME] [PERSON_NAME] Khalifa [PERSON_NAME] …" at bounding box center [233, 418] width 102 height 25
select select "40087"
click option "COMP 2" at bounding box center [0, 0] width 0 height 0
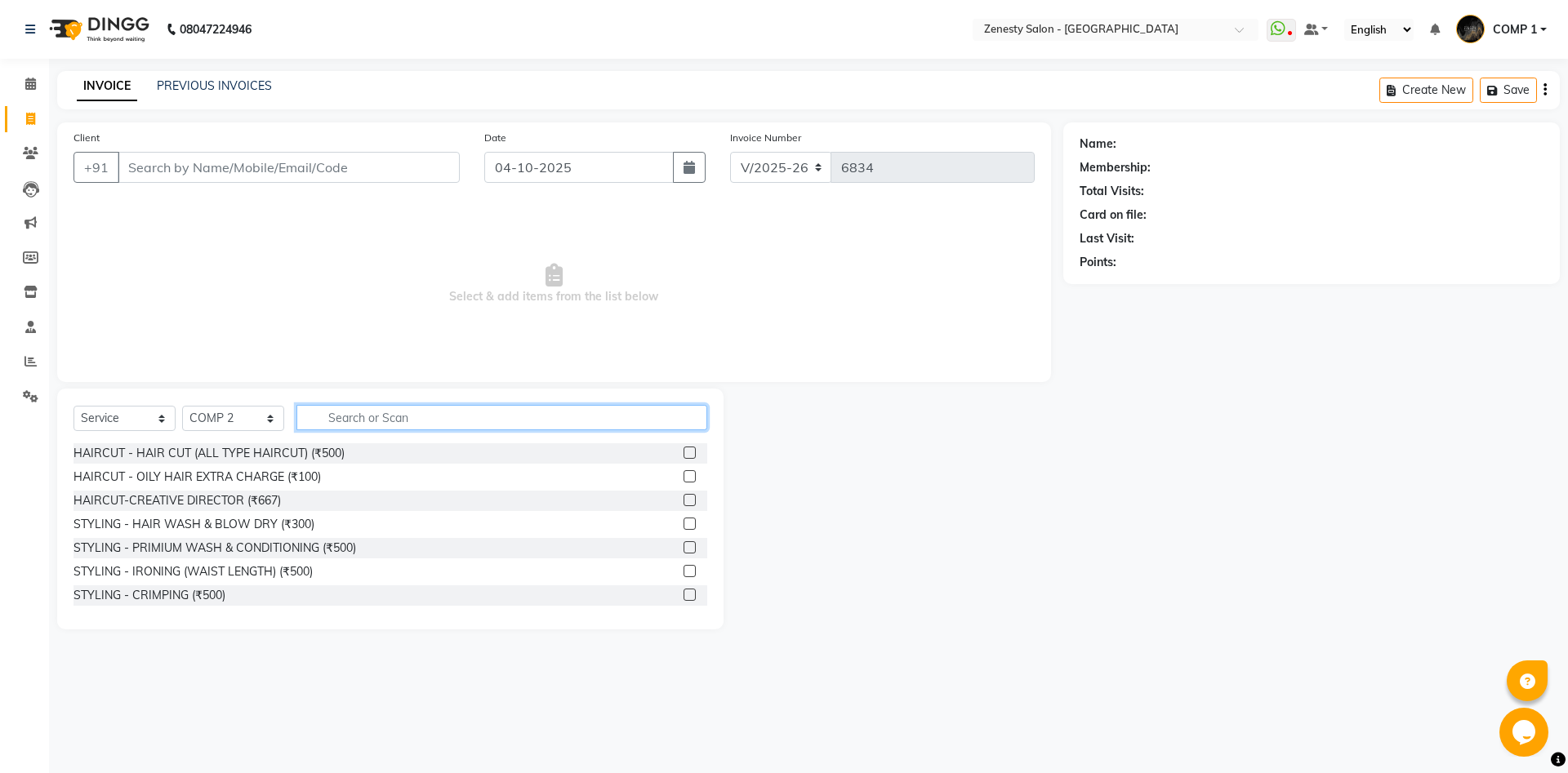
click at [376, 423] on input "text" at bounding box center [501, 417] width 410 height 25
click at [491, 422] on input "text" at bounding box center [501, 417] width 410 height 25
type input "thr"
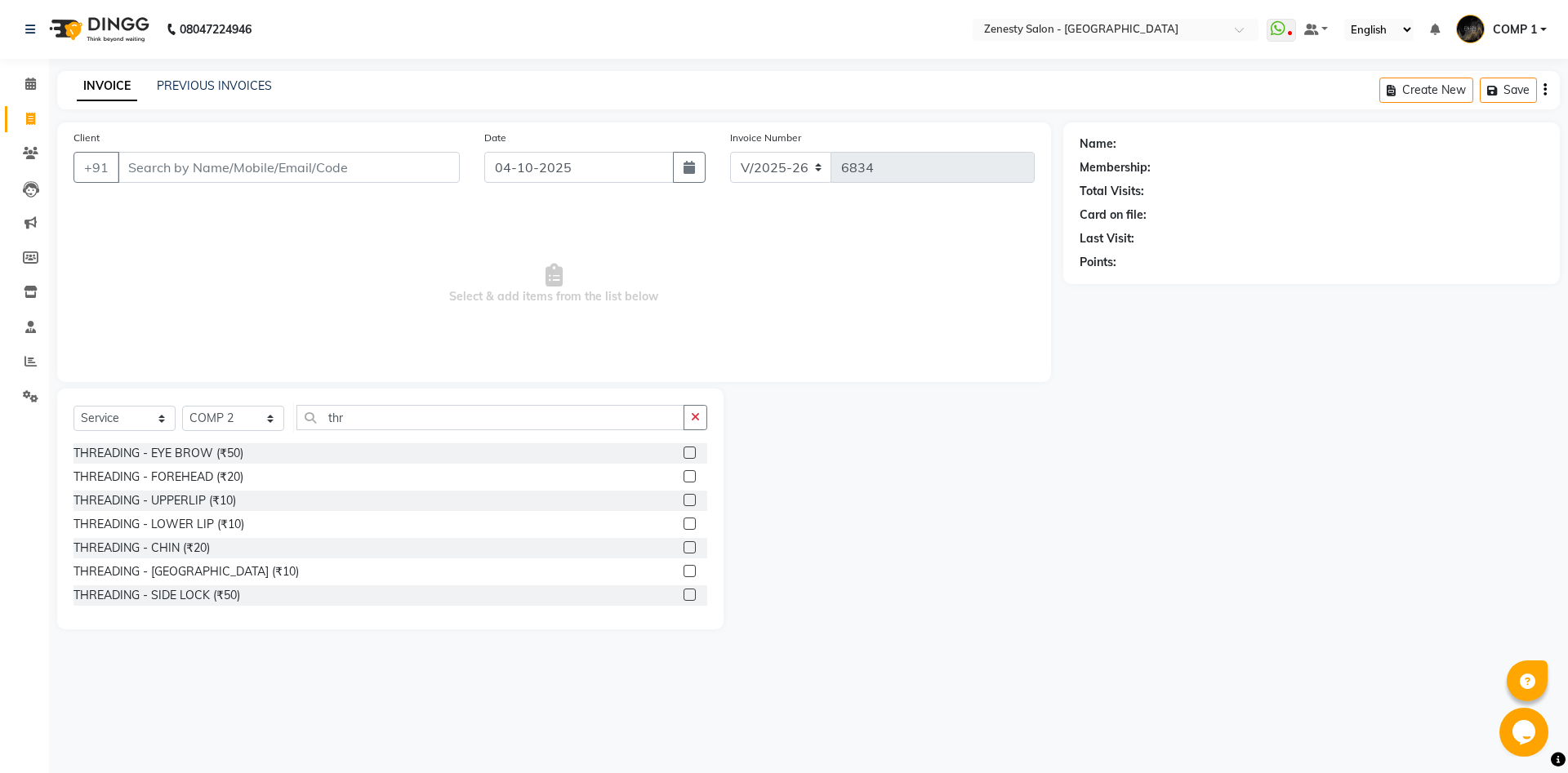
drag, startPoint x: 171, startPoint y: 455, endPoint x: 341, endPoint y: 472, distance: 170.8
click at [182, 461] on div "THREADING - EYE BROW (₹50)" at bounding box center [158, 454] width 170 height 17
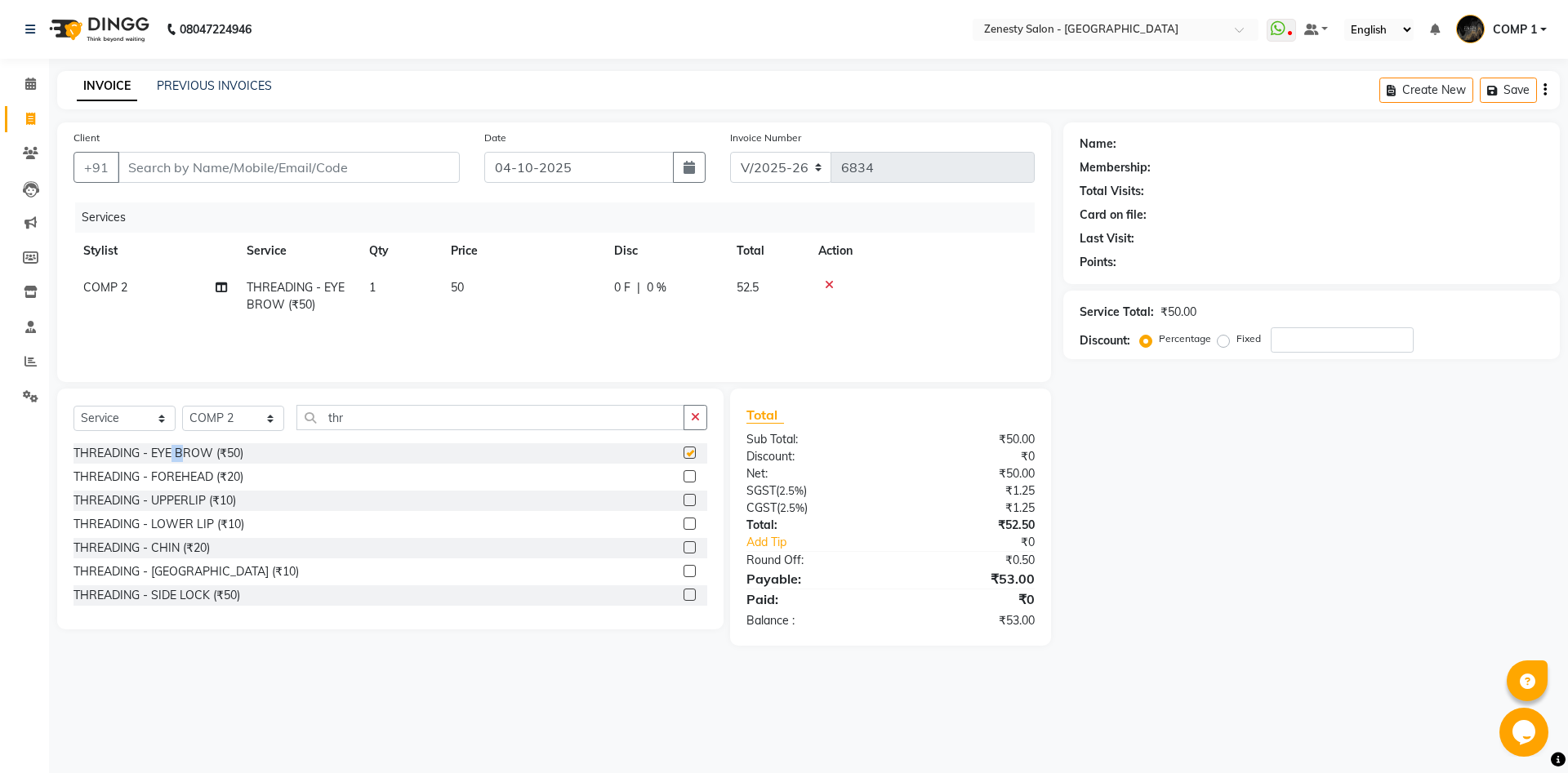
checkbox input "false"
click at [391, 415] on input "thr" at bounding box center [490, 417] width 388 height 25
type input "t"
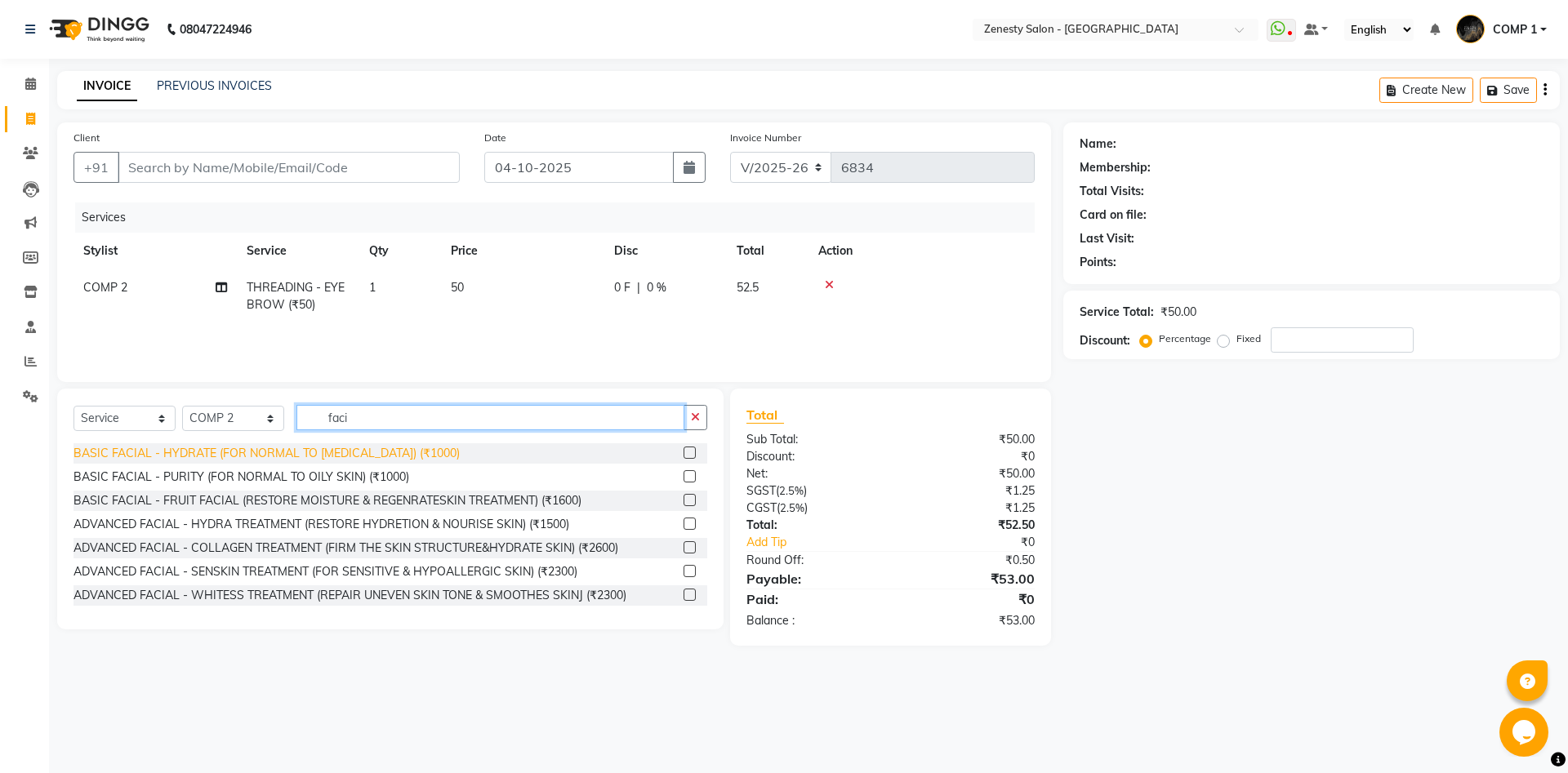
type input "faci"
click at [314, 451] on div "BASIC FACIAL - HYDRATE (FOR NORMAL TO [MEDICAL_DATA]) (₹1000)" at bounding box center [267, 454] width 386 height 17
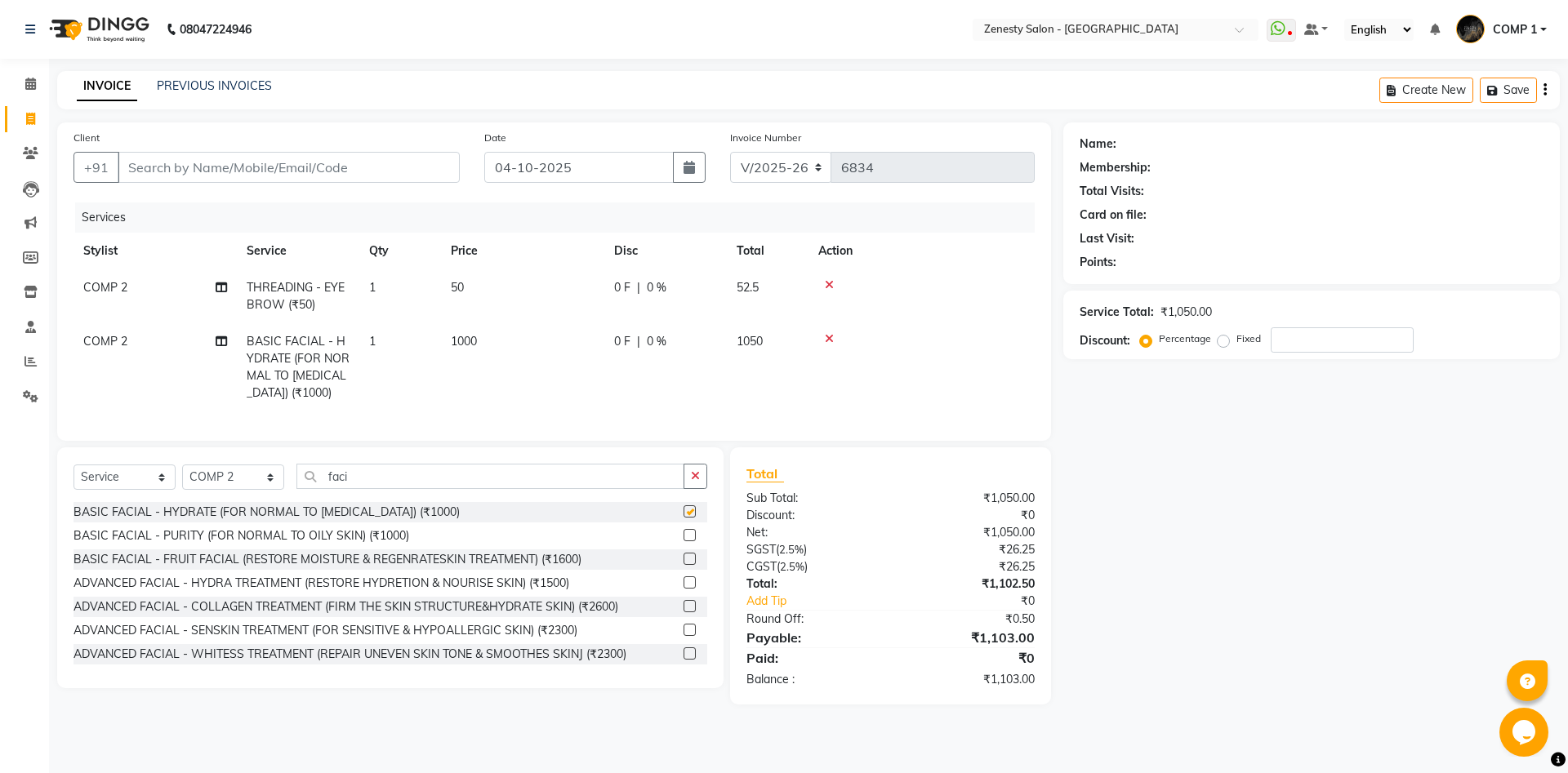
checkbox input "false"
click at [379, 179] on input "Client" at bounding box center [288, 167] width 342 height 31
click at [365, 479] on input "faci" at bounding box center [490, 476] width 388 height 25
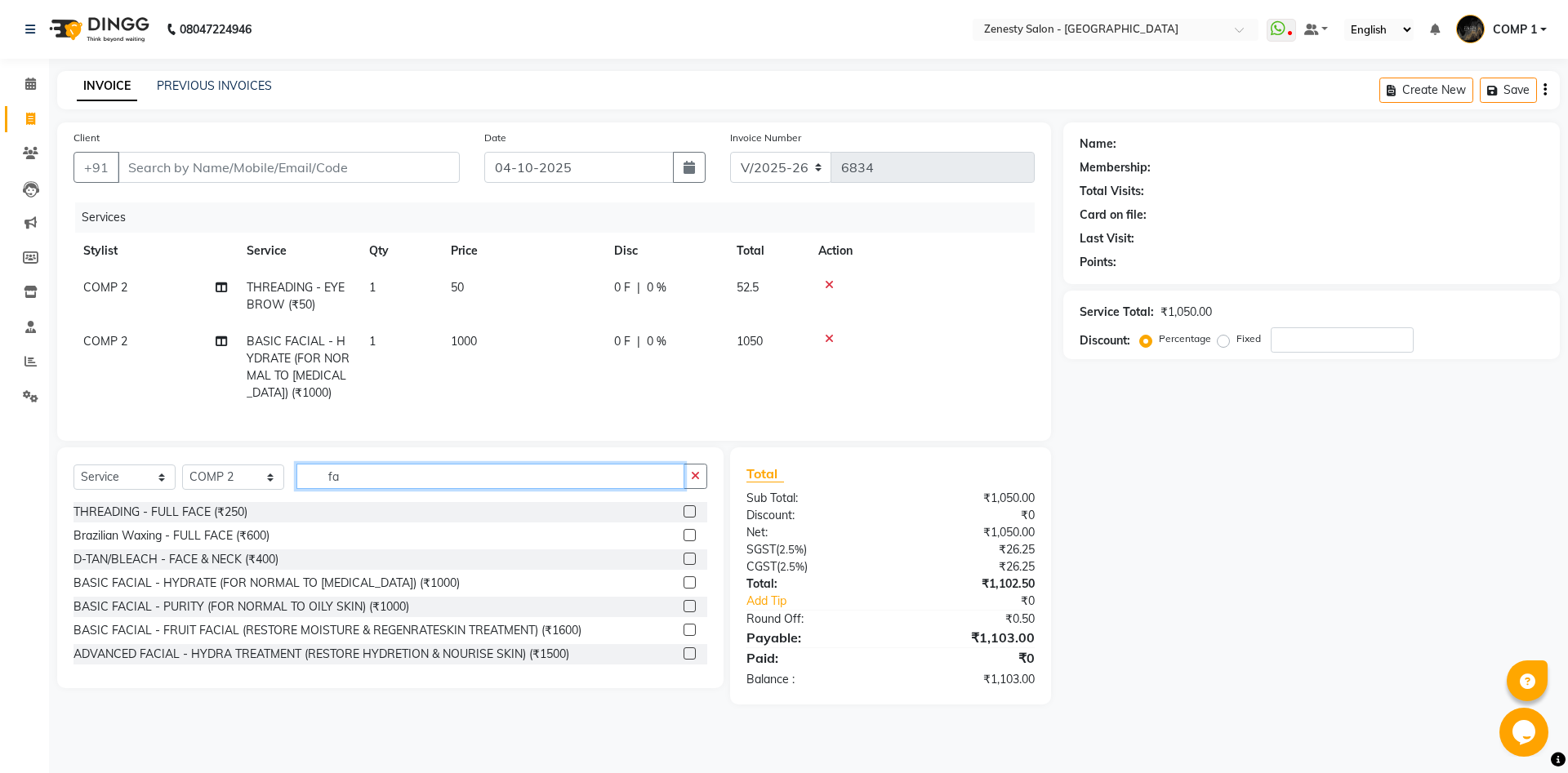
type input "f"
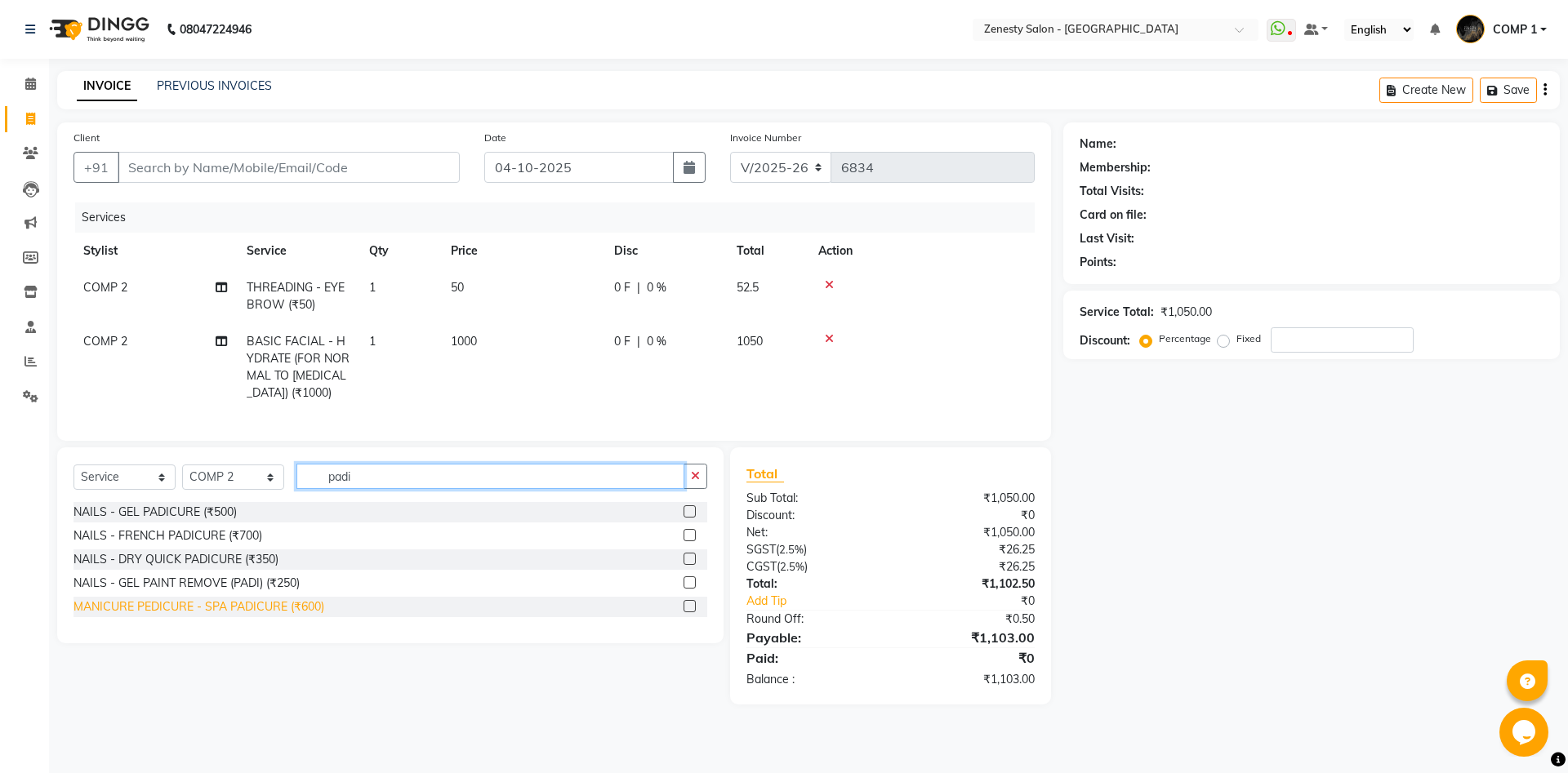
type input "padi"
click at [220, 607] on div "MANICURE PEDICURE - SPA PADICURE (₹600)" at bounding box center [198, 607] width 250 height 17
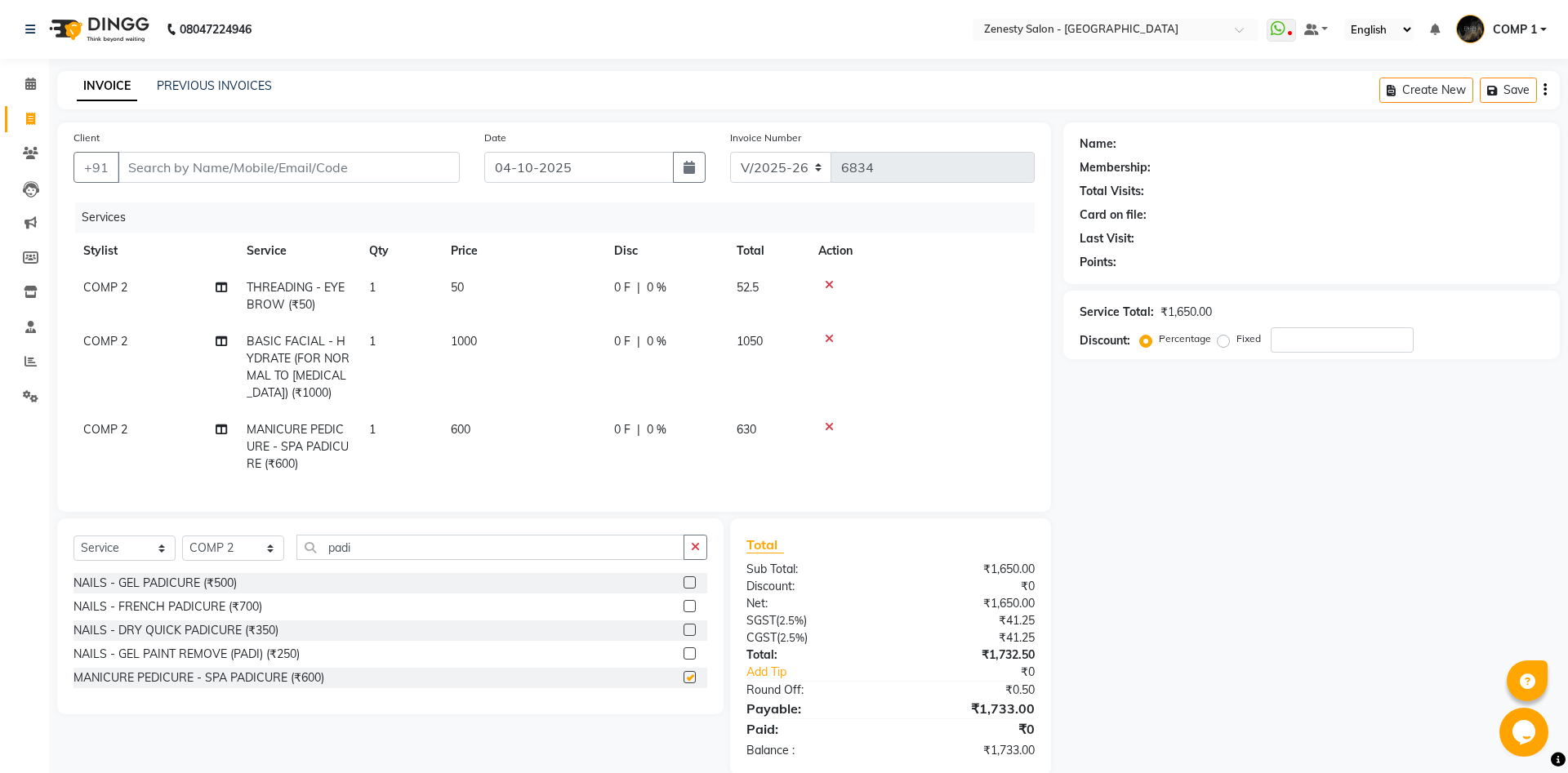
checkbox input "false"
click at [305, 164] on input "Client" at bounding box center [288, 167] width 342 height 31
type input "8"
type input "0"
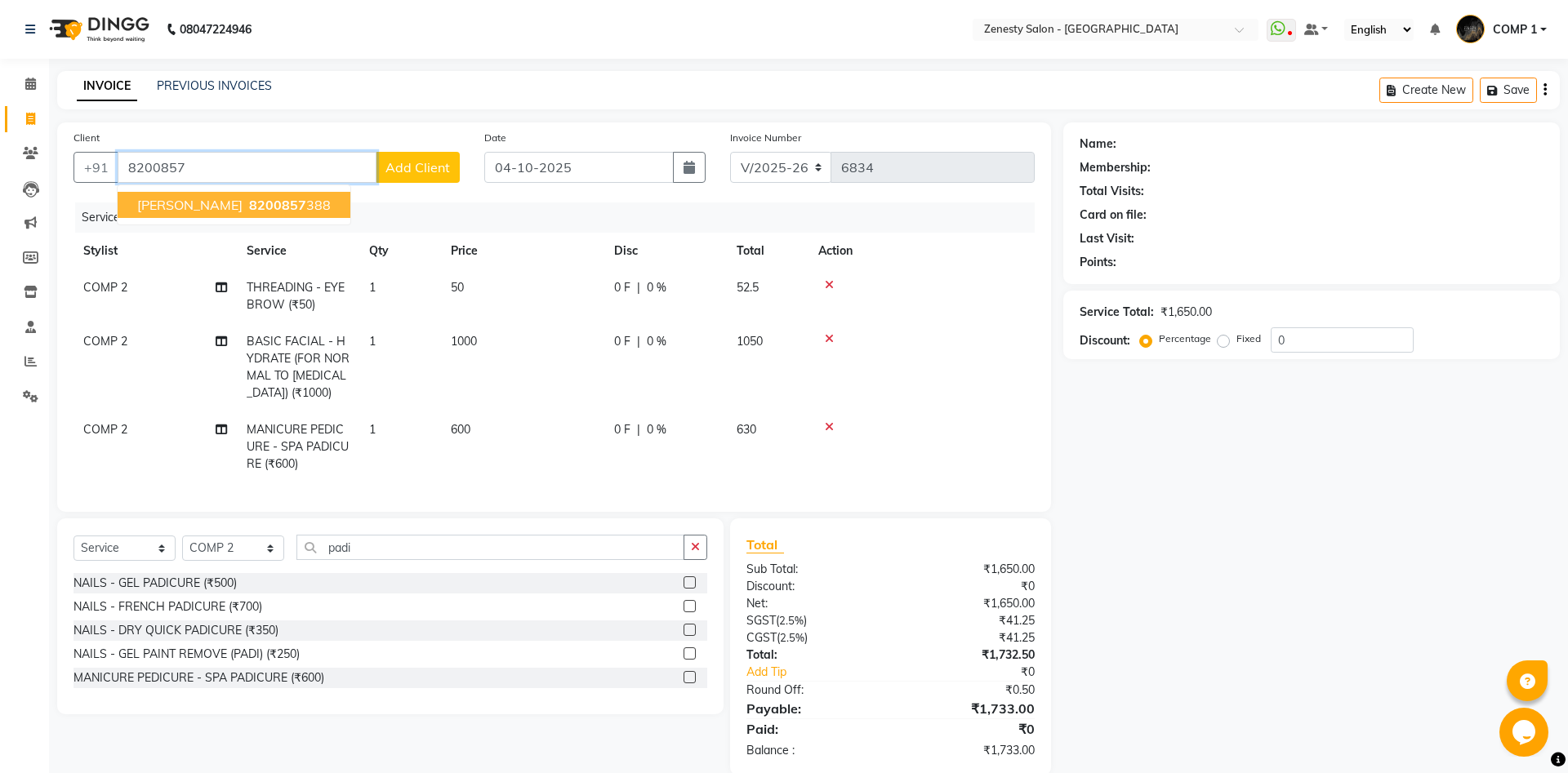
click at [249, 204] on span "8200857" at bounding box center [278, 204] width 57 height 16
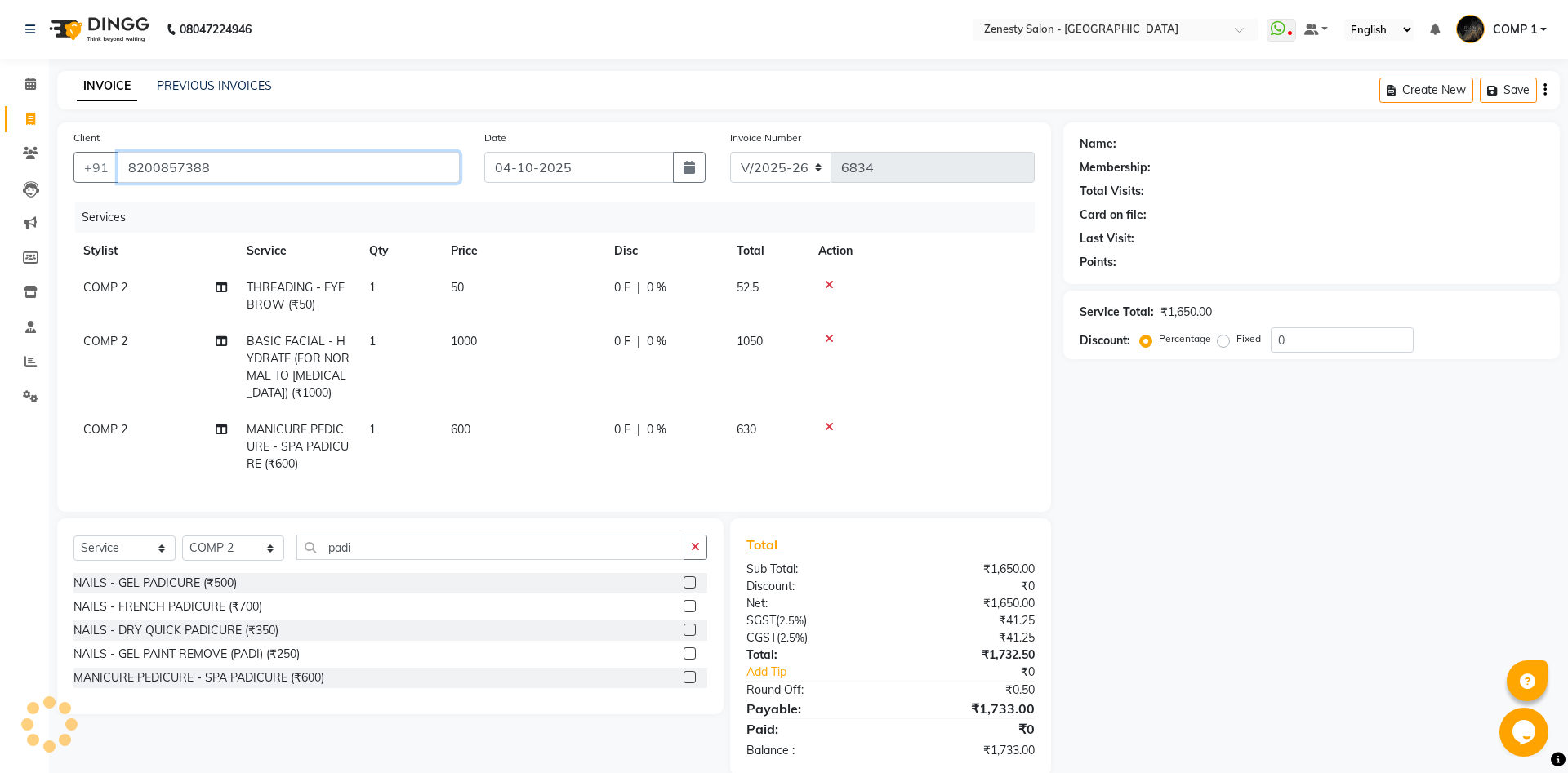
type input "8200857388"
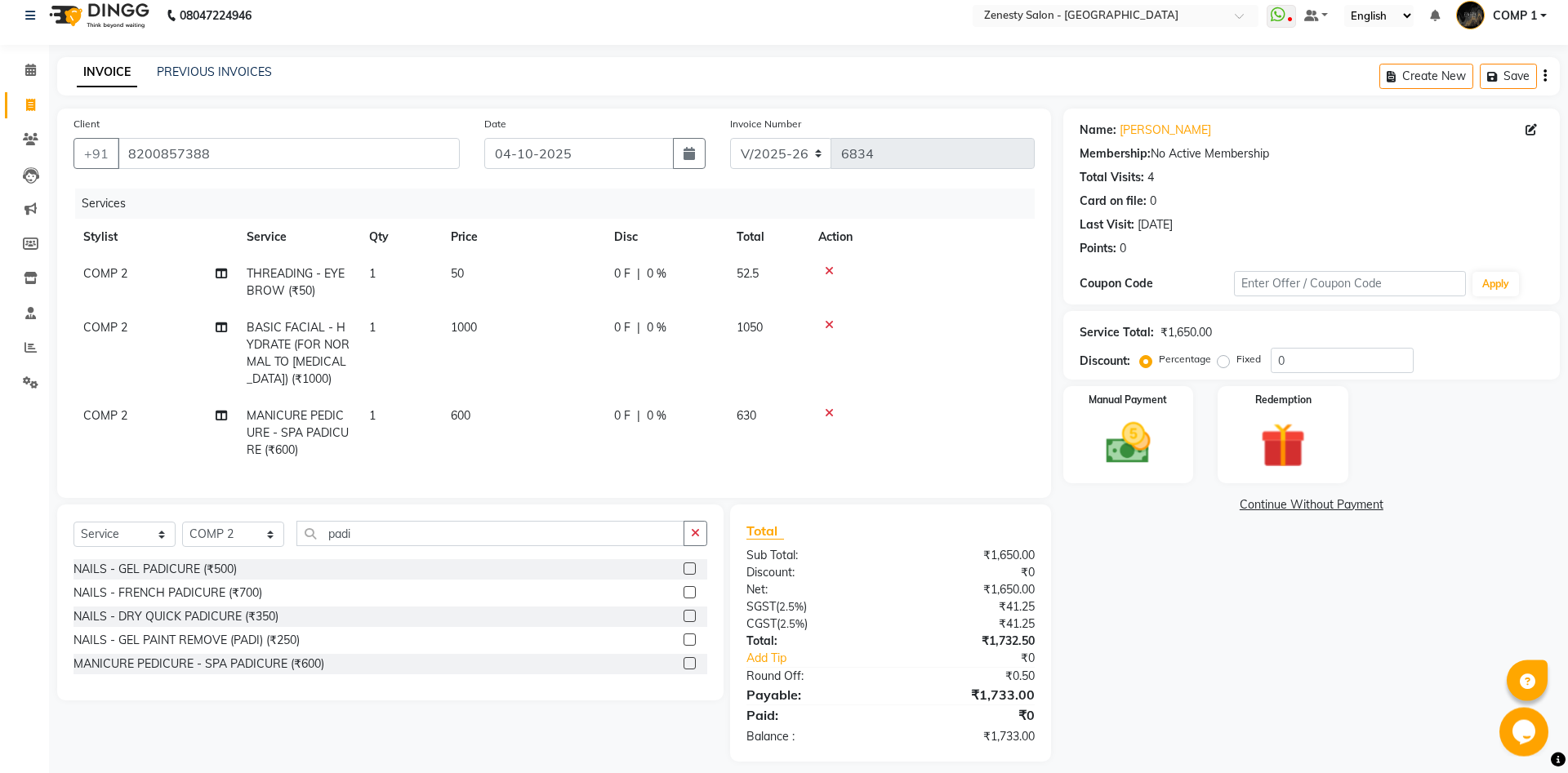
scroll to position [27, 0]
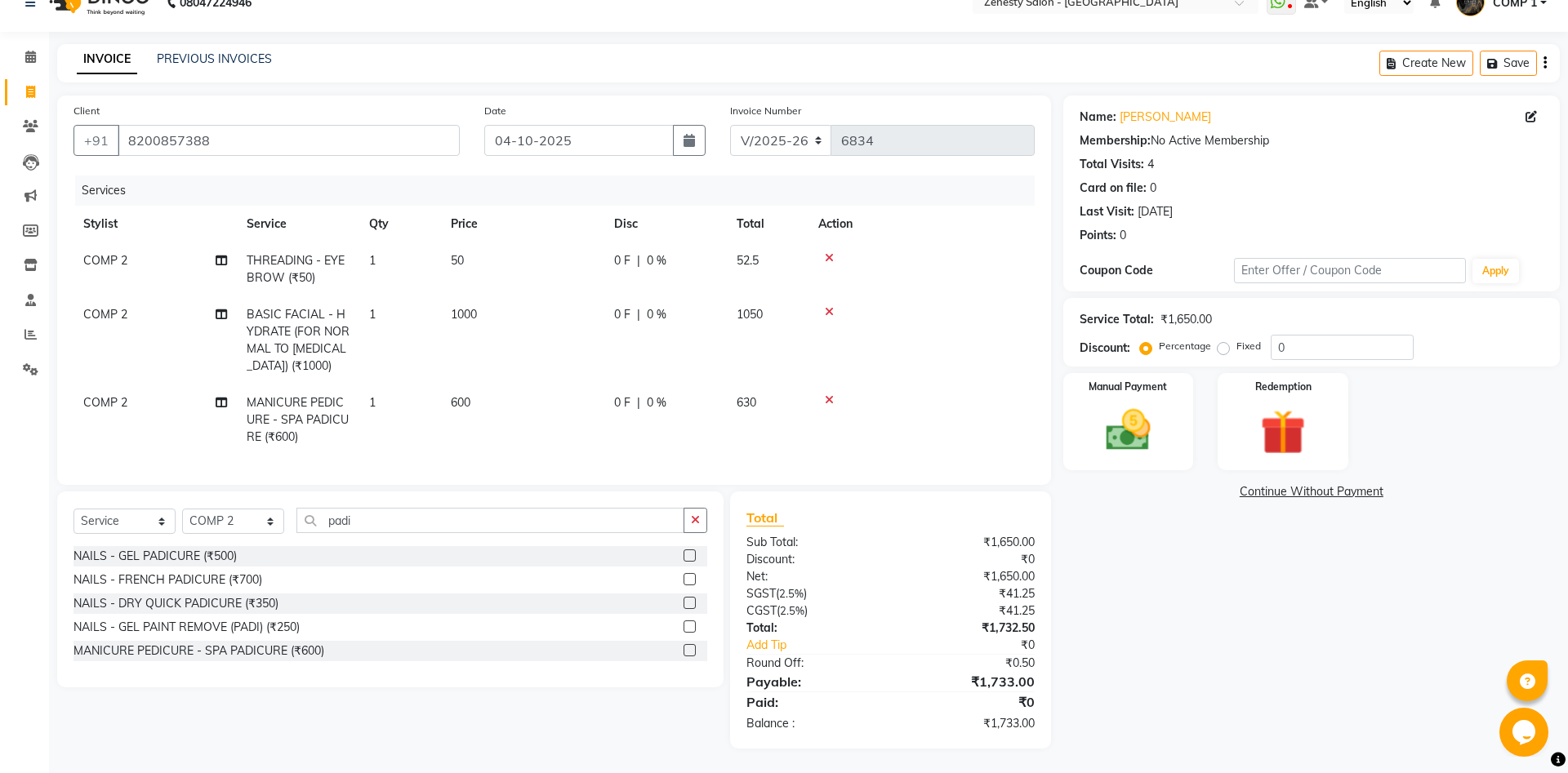
click at [1350, 496] on link "Continue Without Payment" at bounding box center [1312, 492] width 490 height 17
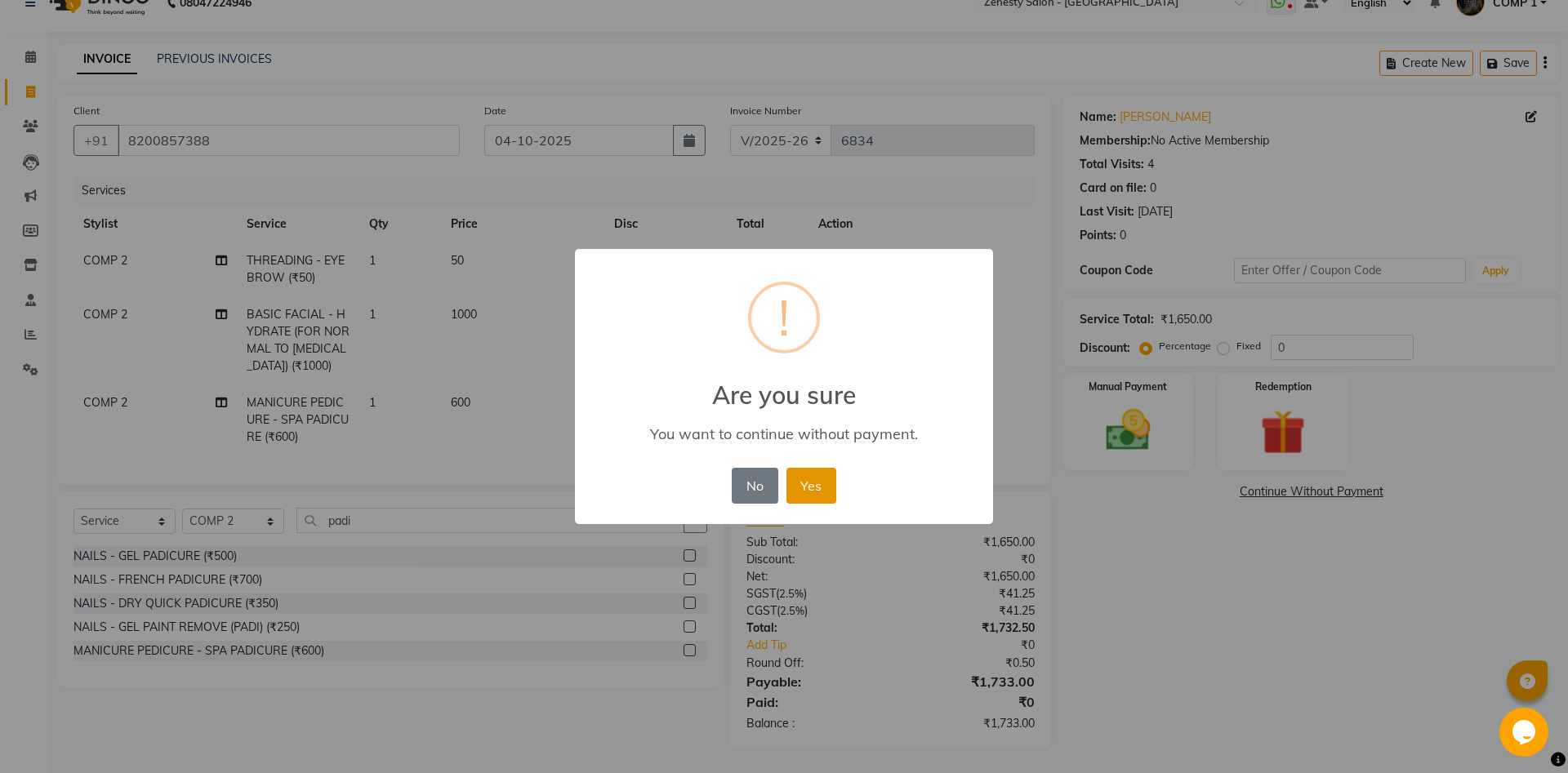
click at [802, 486] on button "Yes" at bounding box center [811, 485] width 50 height 35
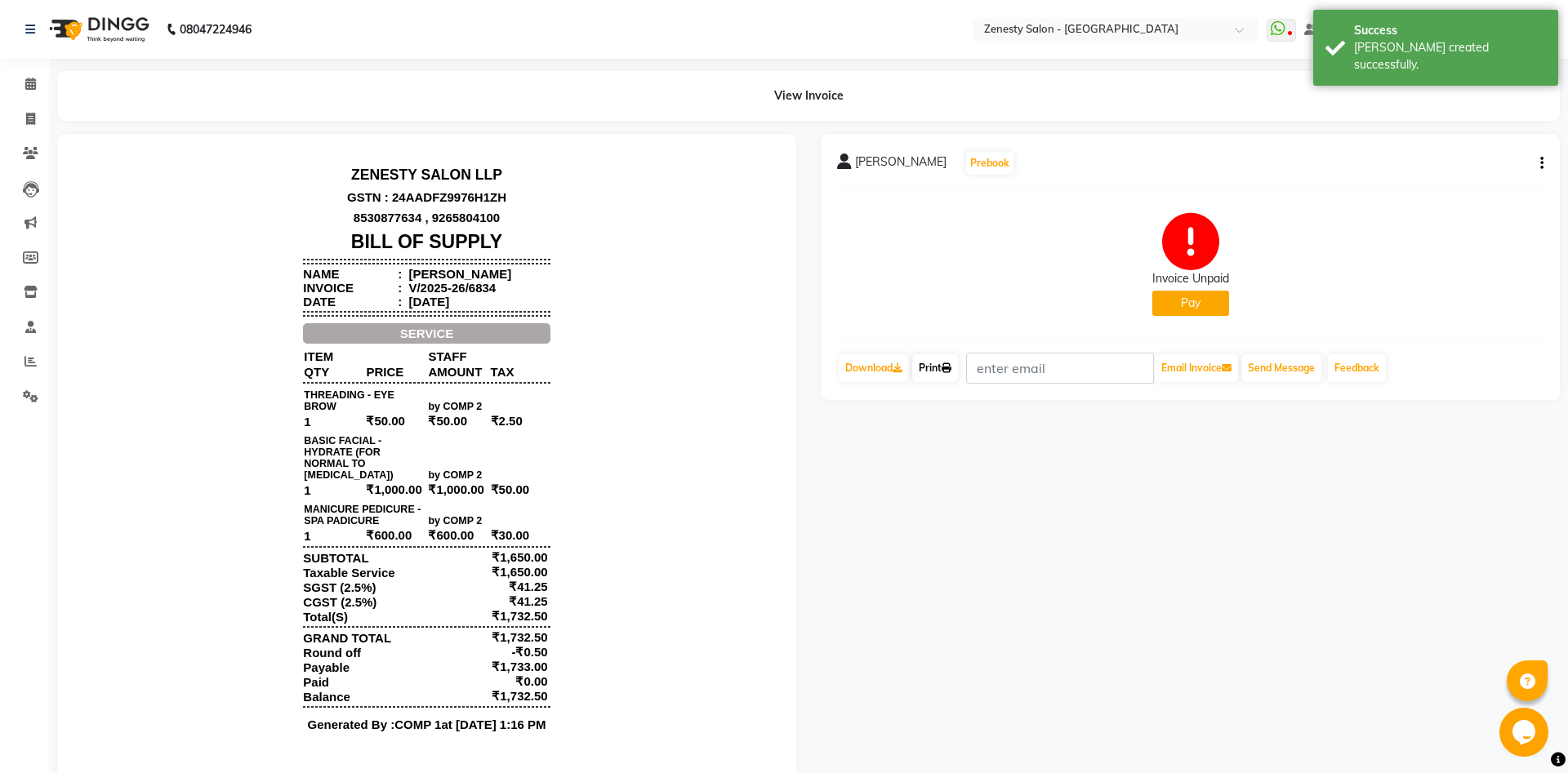
click at [949, 358] on link "Print" at bounding box center [934, 368] width 46 height 28
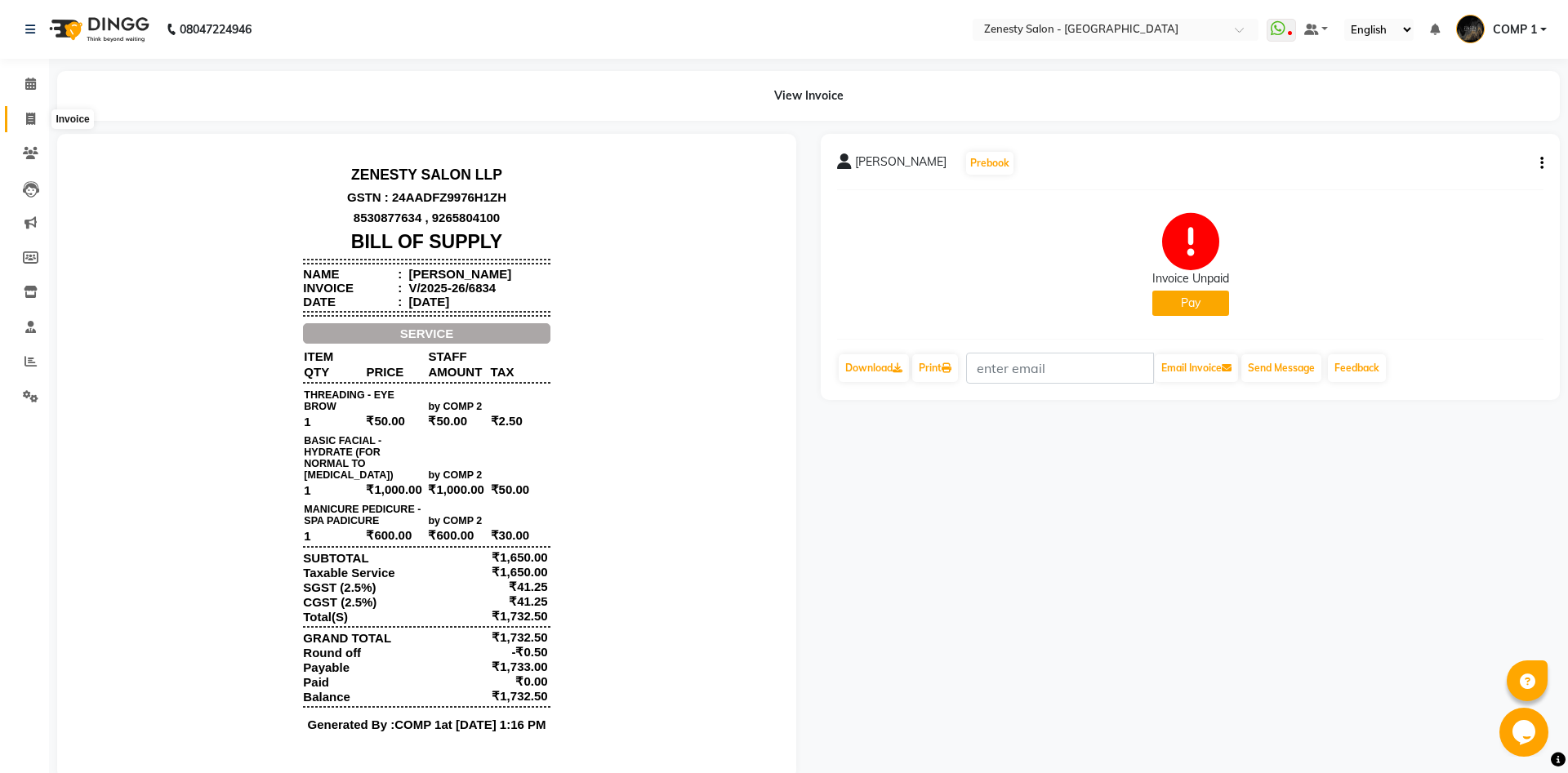
click at [33, 113] on span at bounding box center [30, 119] width 29 height 19
select select "5713"
select select "service"
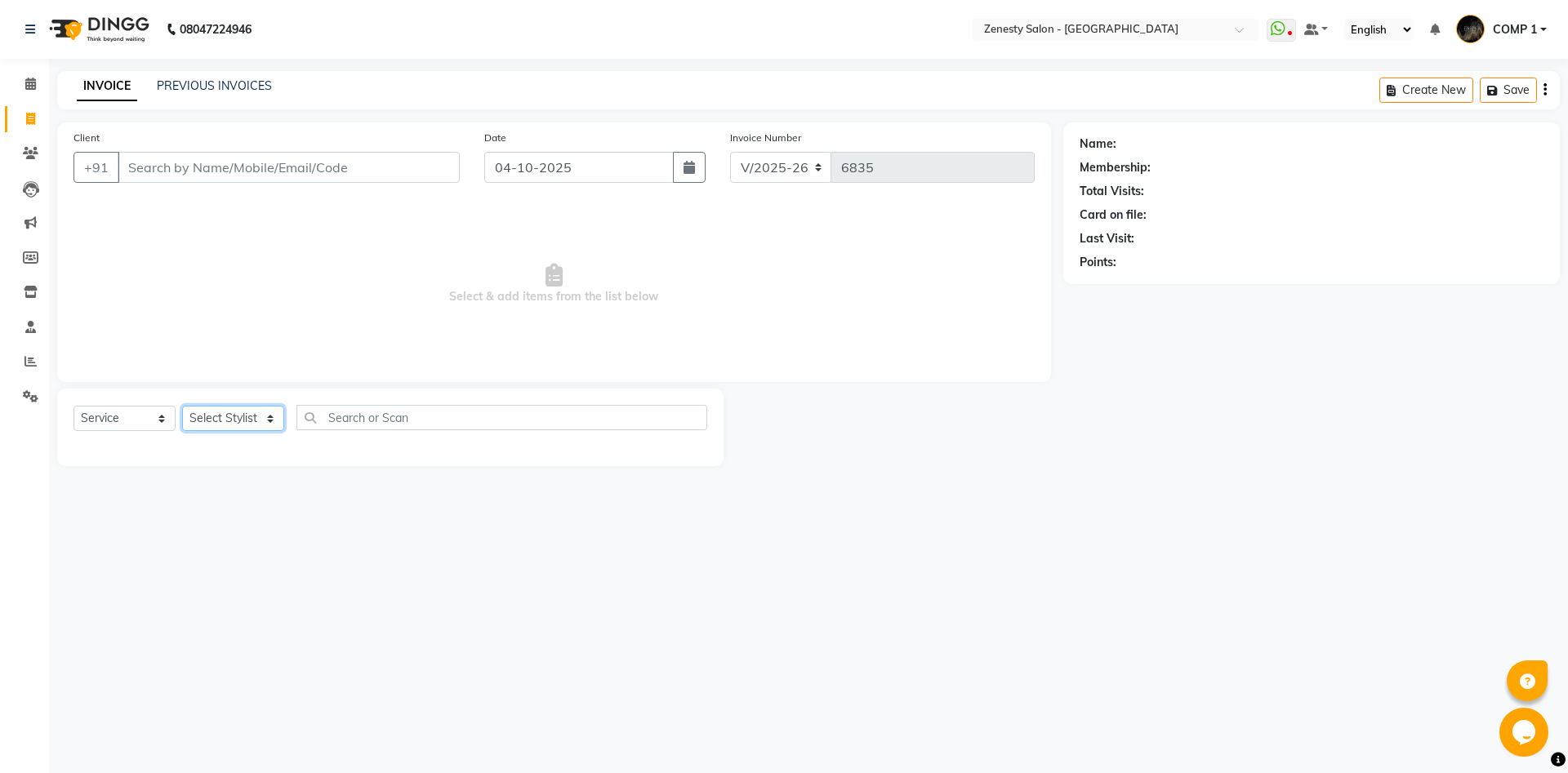
click at [182, 406] on select "Select Stylist [PERSON_NAME] [PERSON_NAME] [PERSON_NAME] Khalifa [PERSON_NAME] …" at bounding box center [233, 418] width 102 height 25
select select "81093"
click option "COMP 1" at bounding box center [0, 0] width 0 height 0
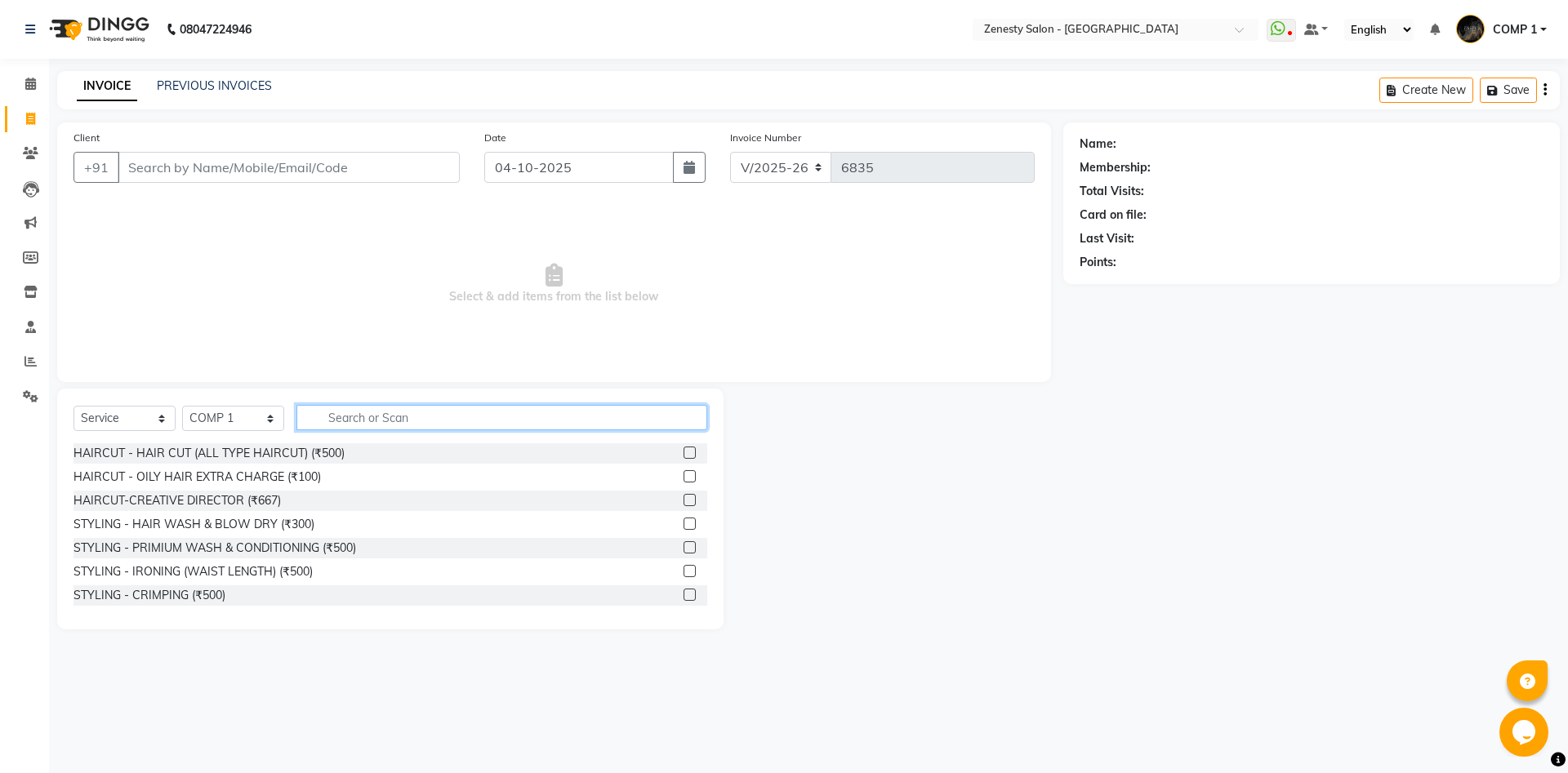
click at [374, 415] on input "text" at bounding box center [501, 417] width 410 height 25
click at [23, 87] on span at bounding box center [30, 85] width 29 height 19
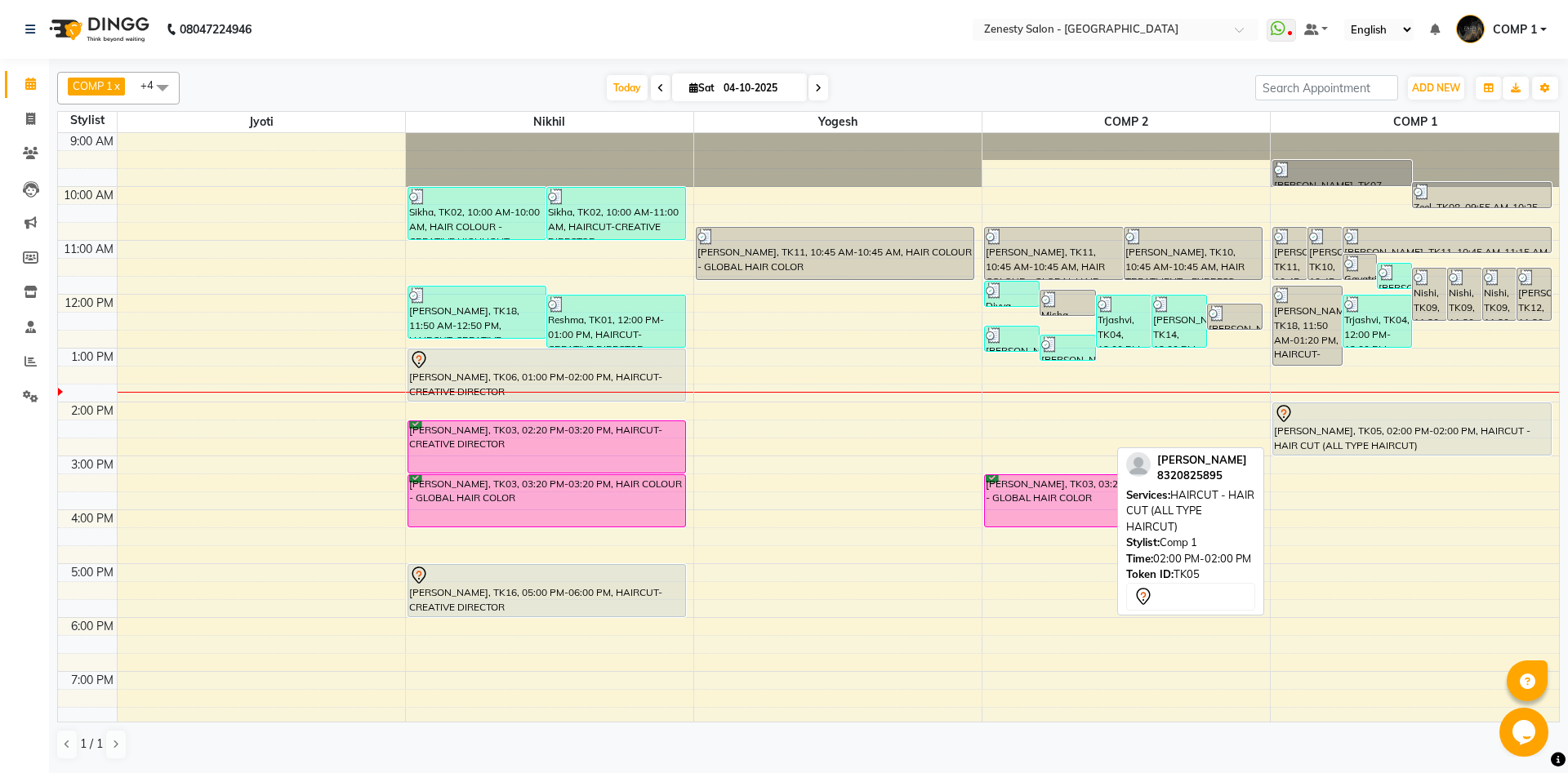
click at [1383, 421] on div at bounding box center [1411, 414] width 276 height 20
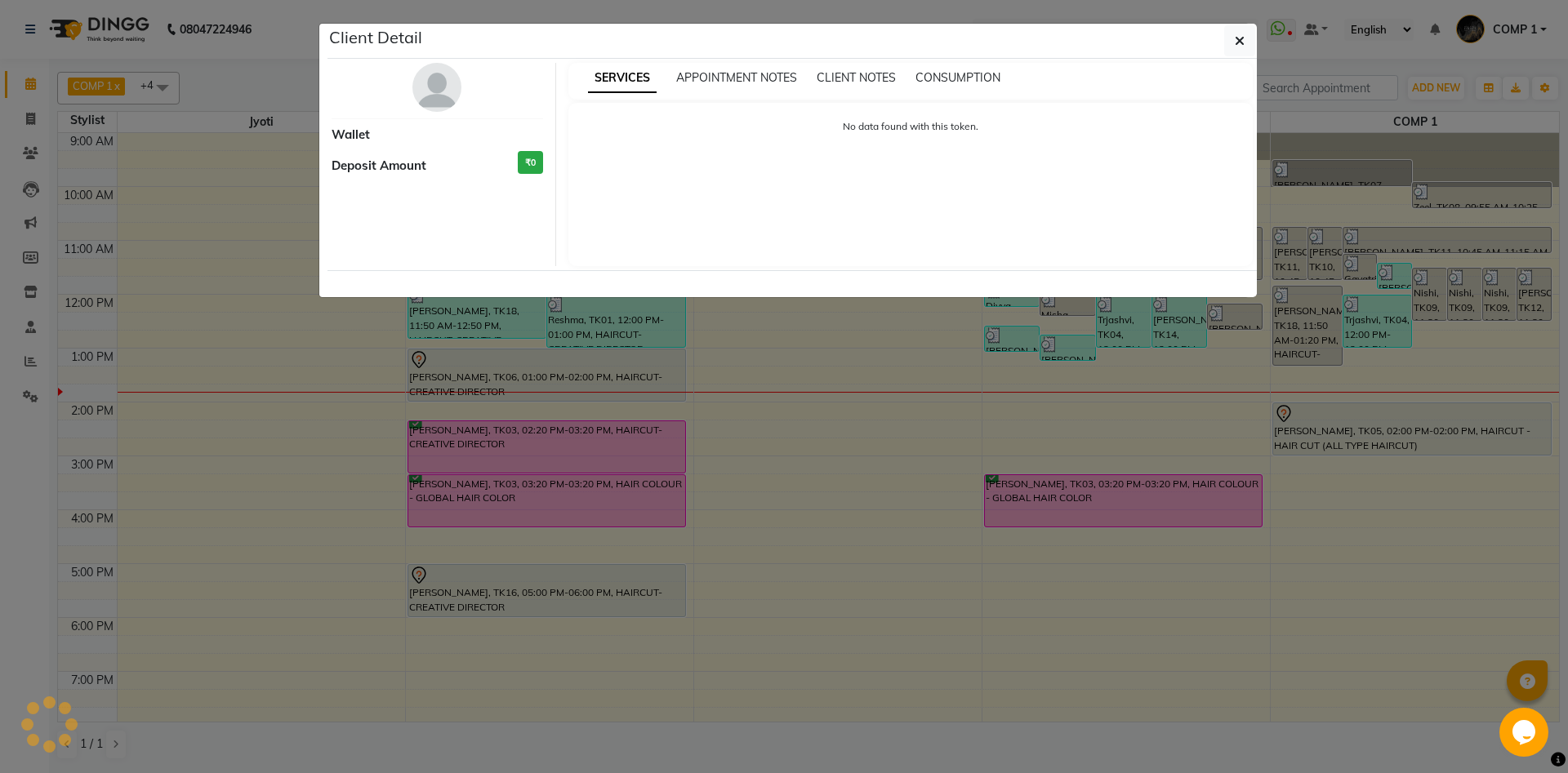
select select "7"
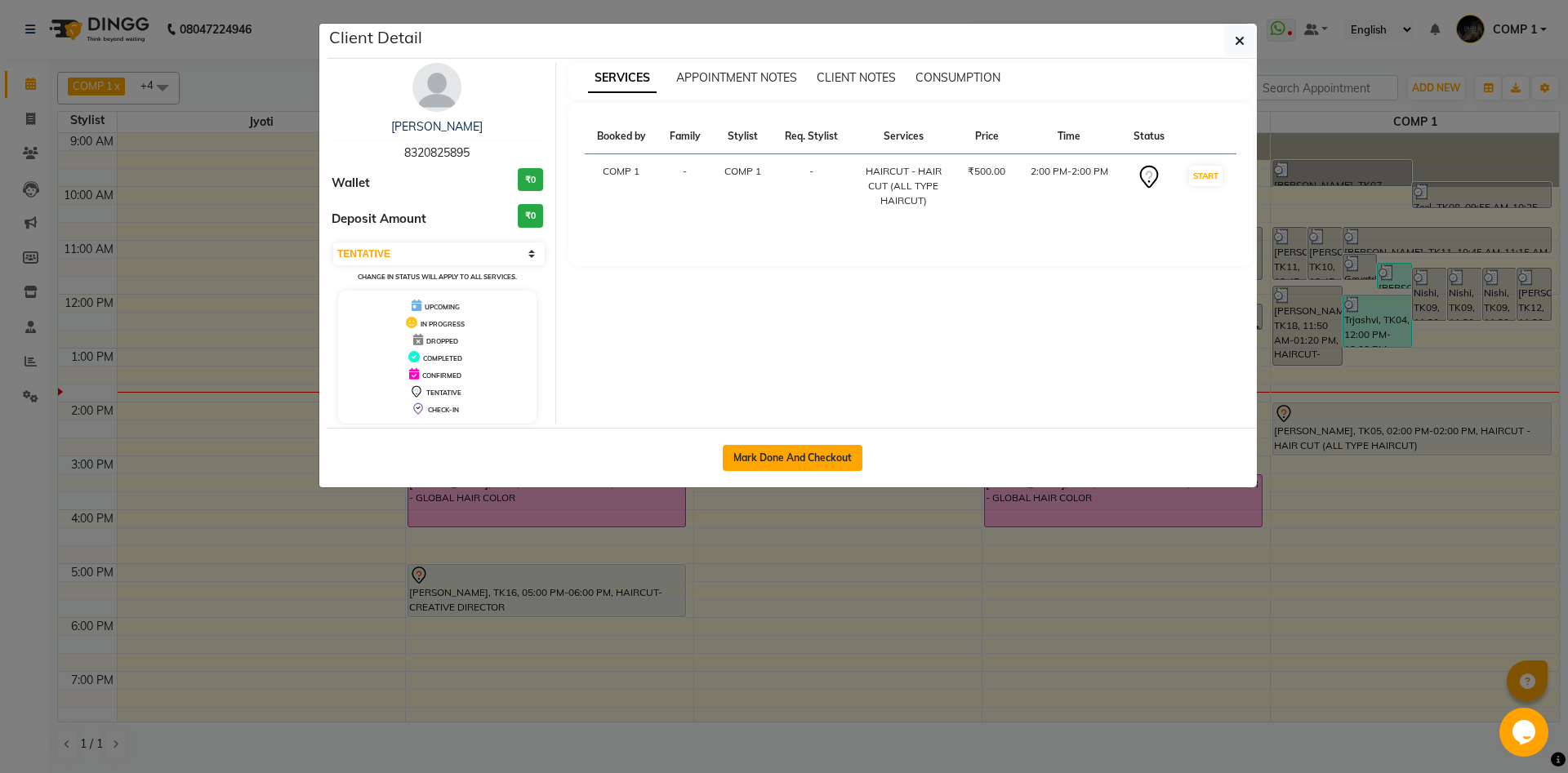
click at [797, 452] on button "Mark Done And Checkout" at bounding box center [792, 458] width 139 height 26
select select "service"
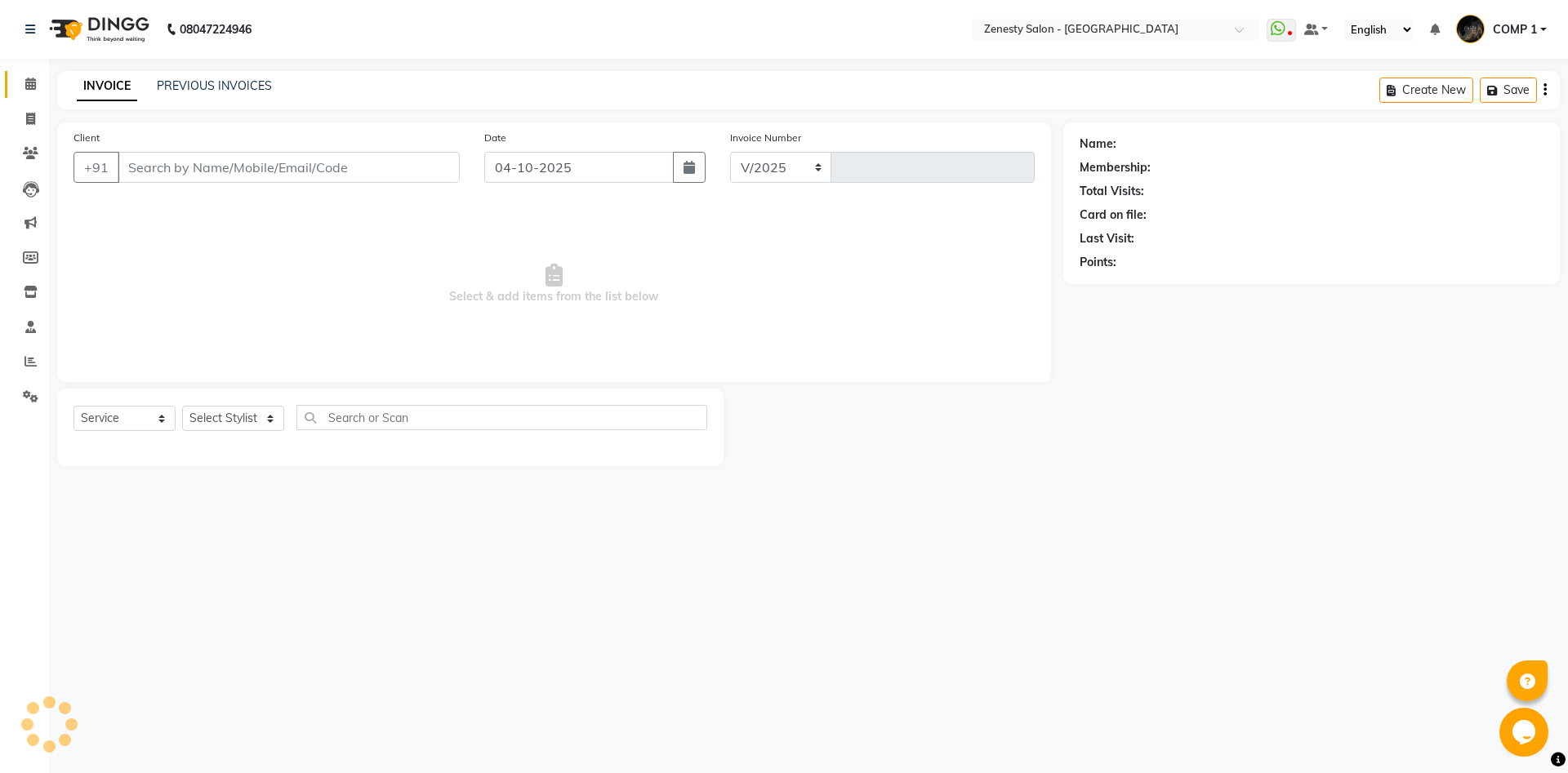
select select "5713"
type input "6835"
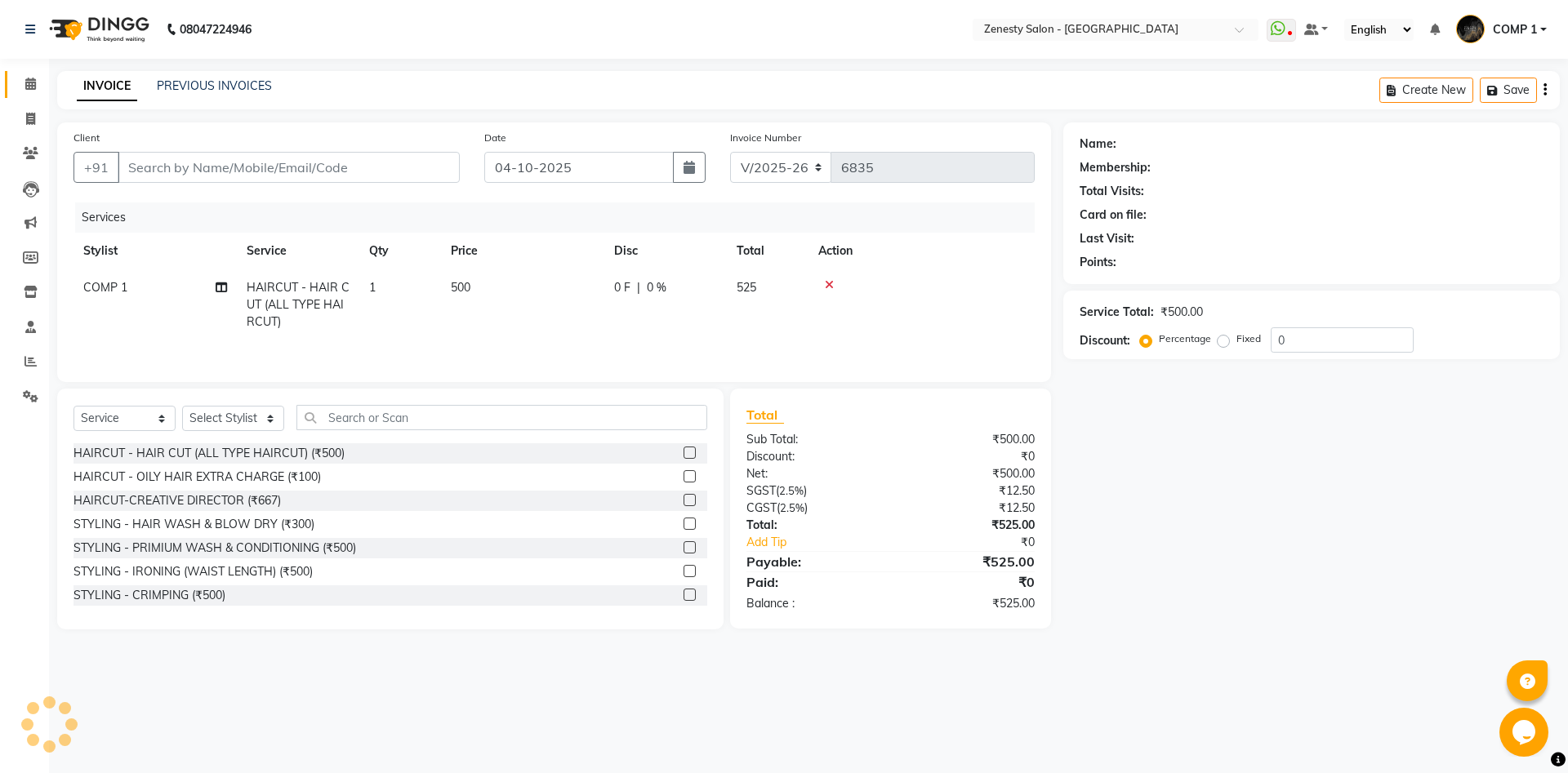
type input "8320825895"
select select "81093"
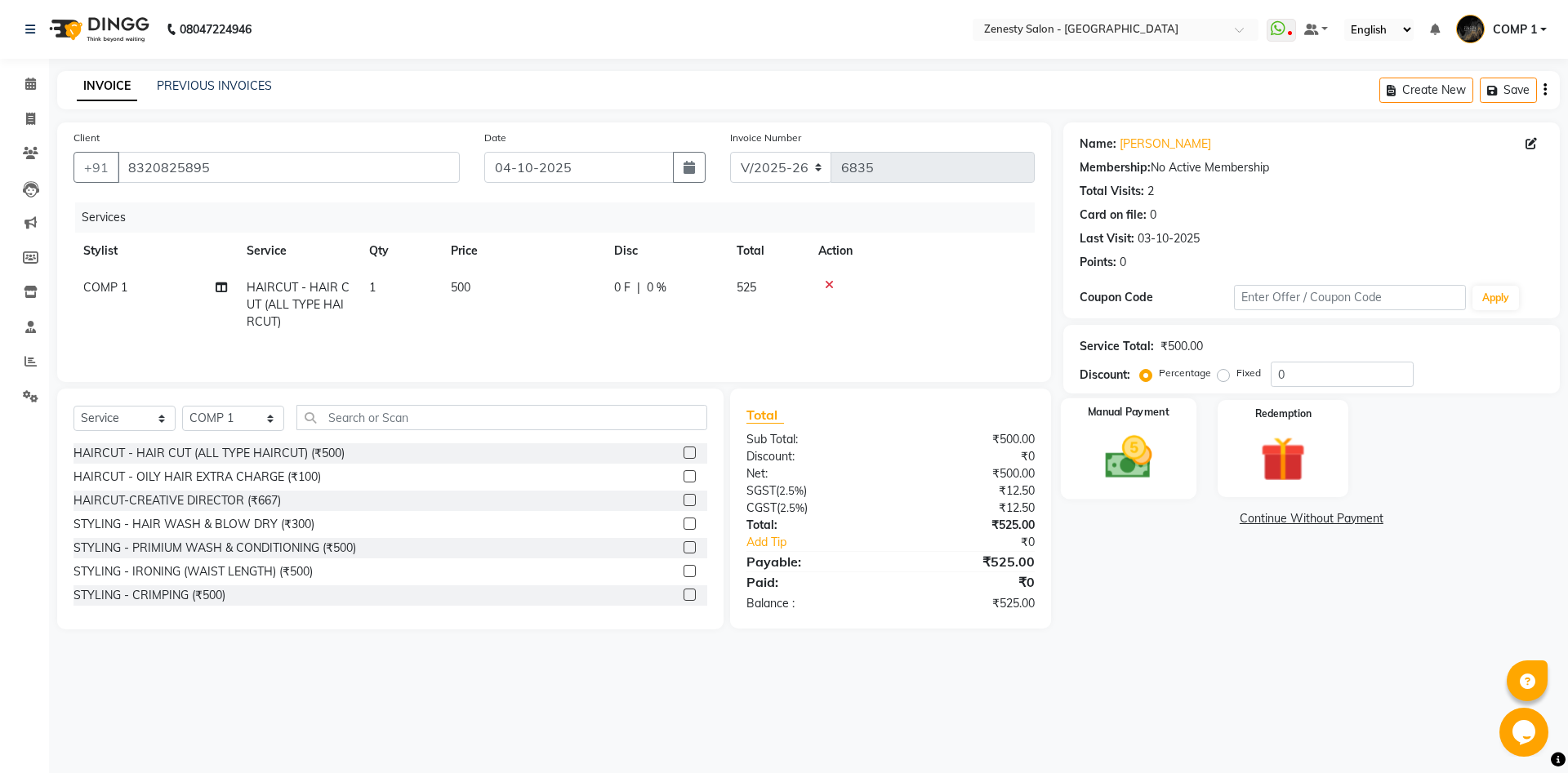
click at [1114, 481] on img at bounding box center [1128, 457] width 76 height 54
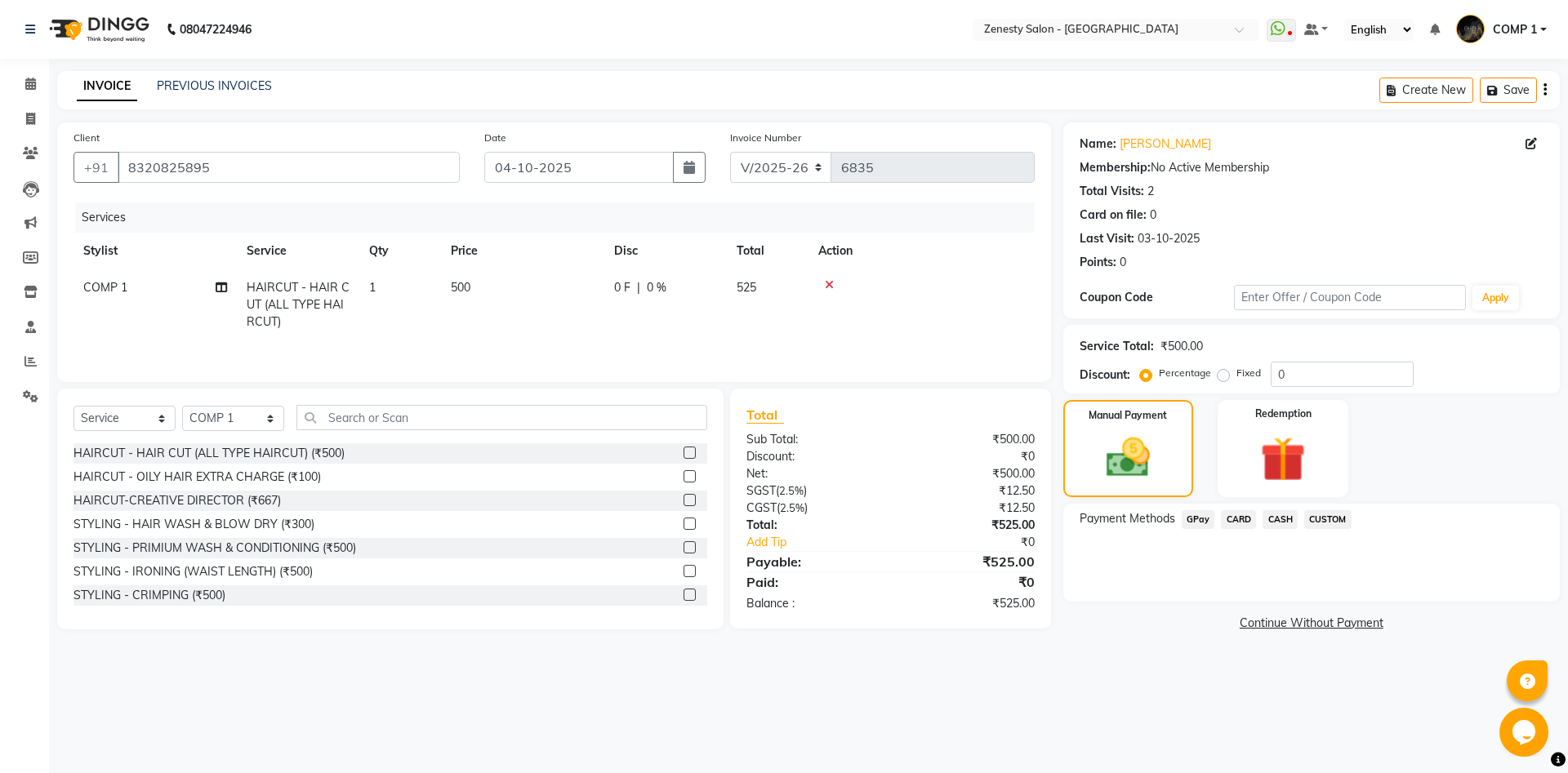
click at [1287, 523] on span "CASH" at bounding box center [1280, 519] width 35 height 19
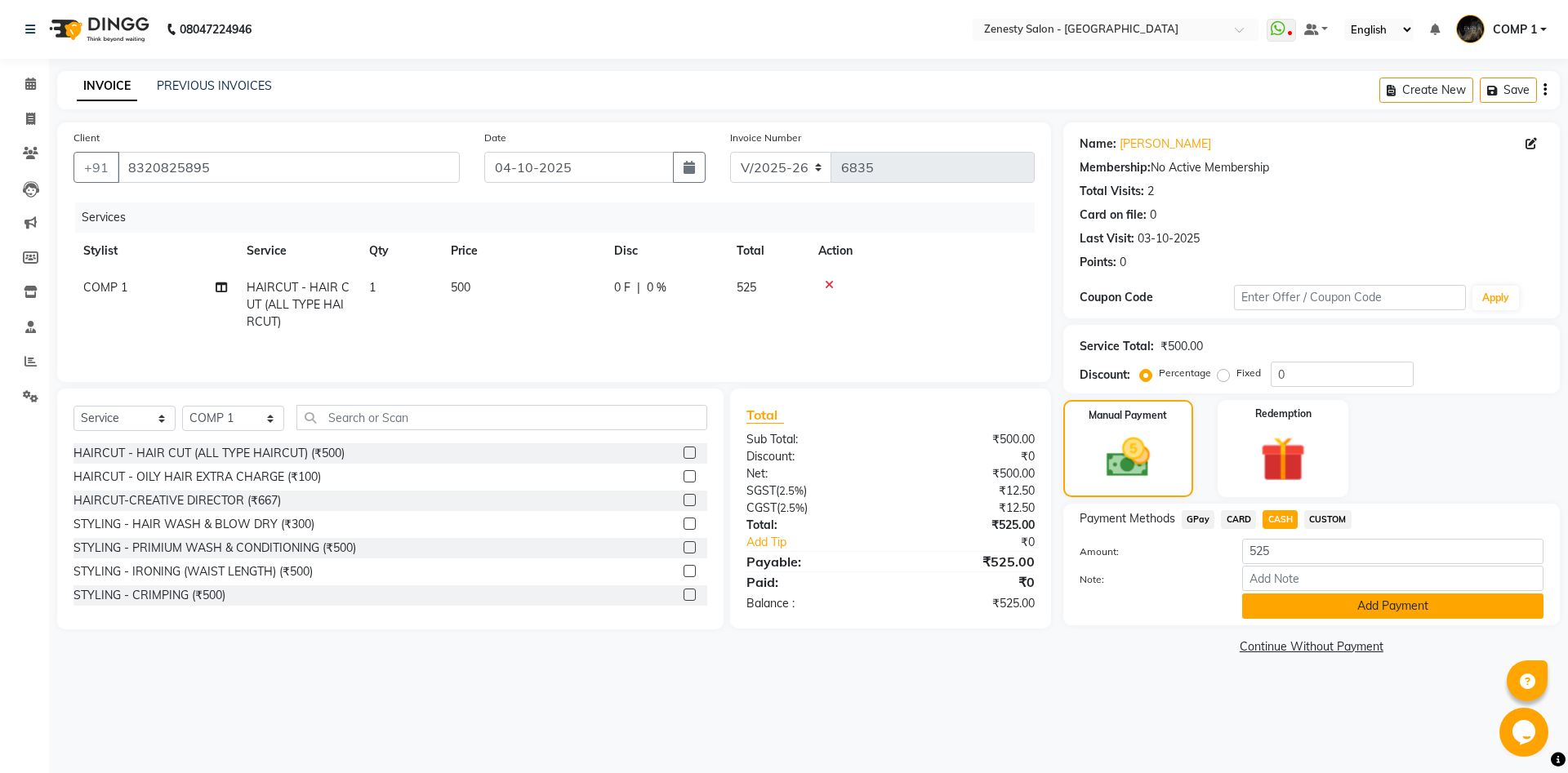
click at [1336, 616] on button "Add Payment" at bounding box center [1392, 606] width 301 height 25
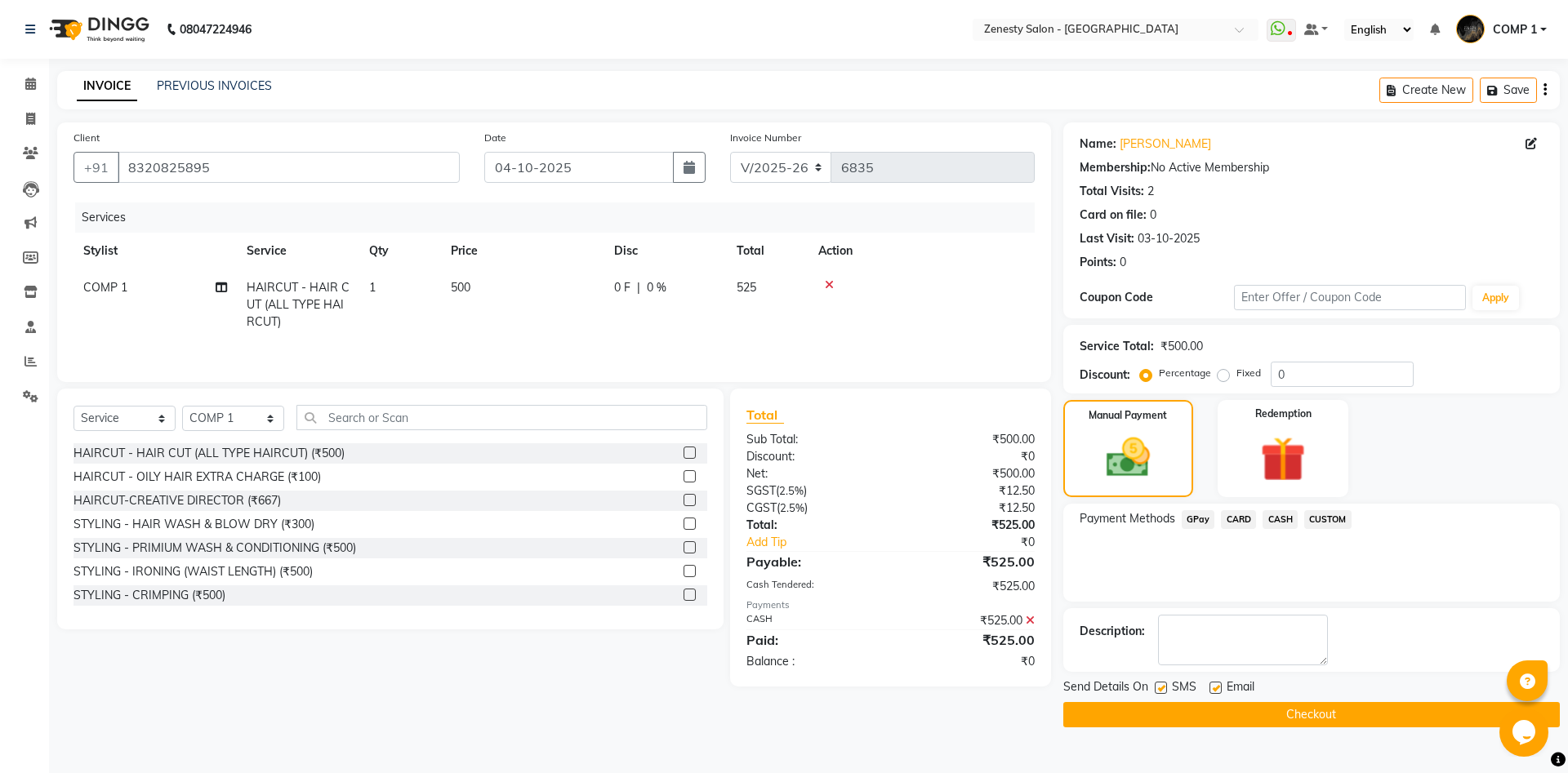
click at [1340, 713] on button "Checkout" at bounding box center [1311, 714] width 496 height 25
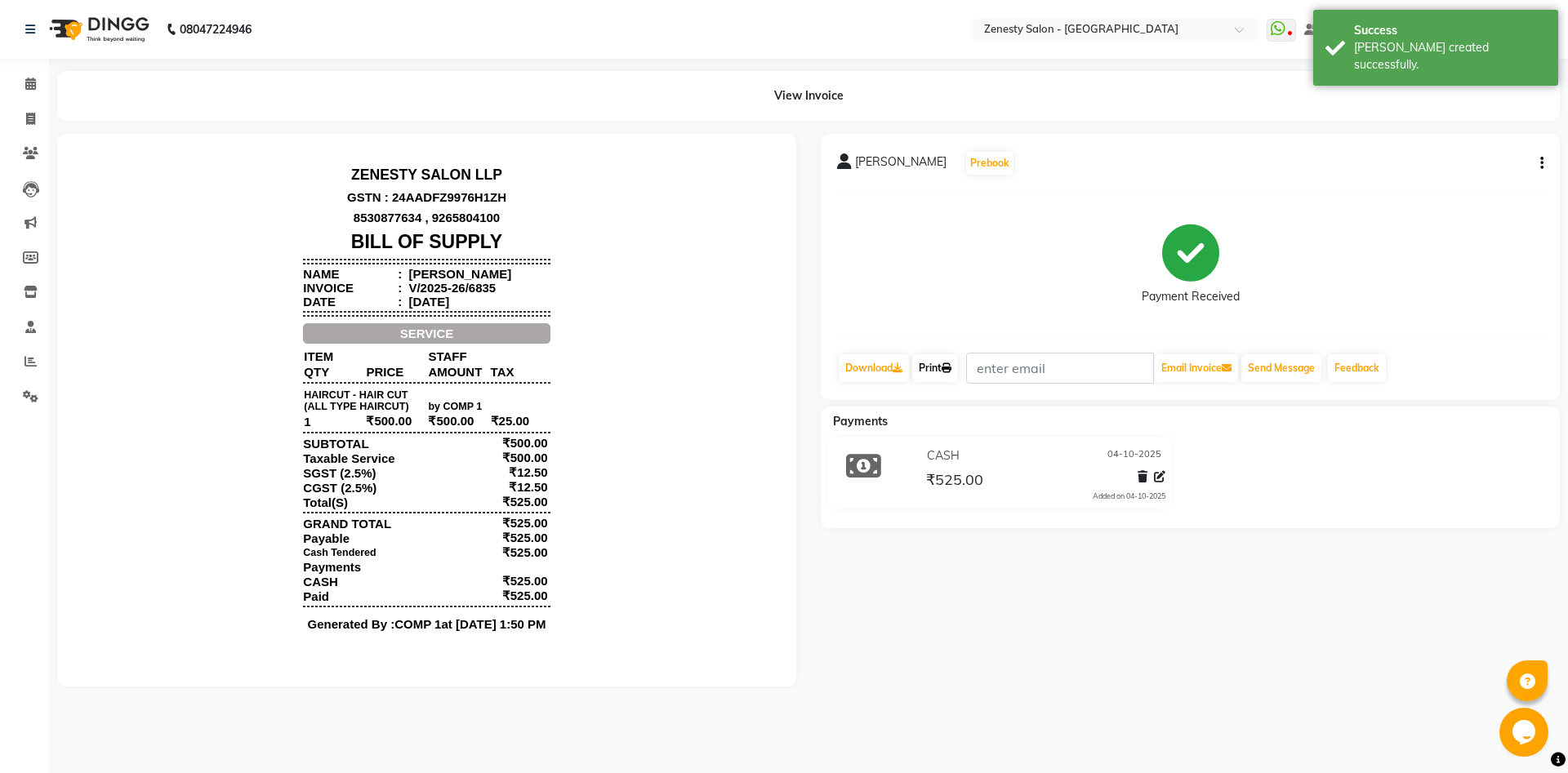
click at [928, 361] on link "Print" at bounding box center [934, 368] width 46 height 28
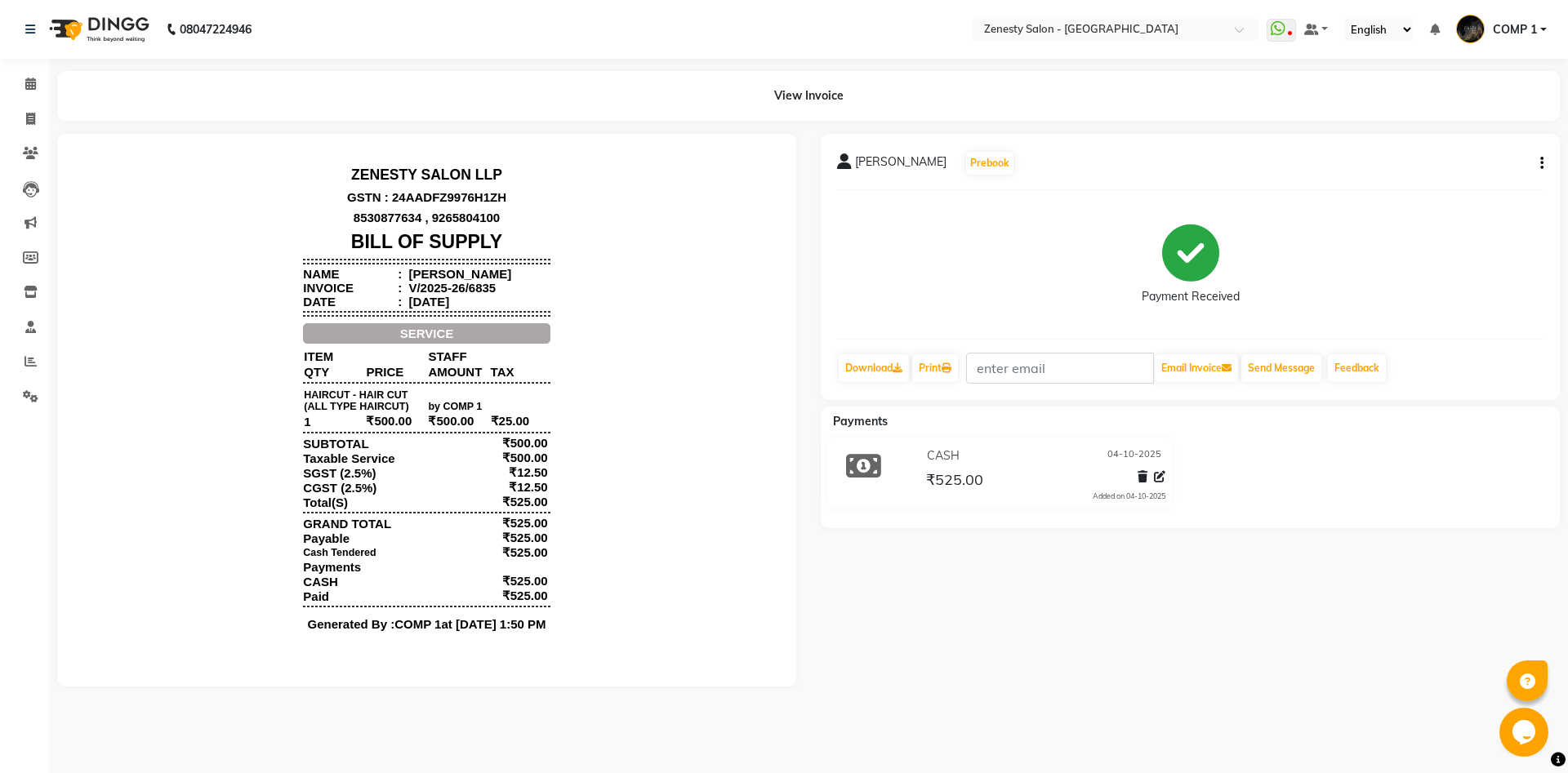
click at [1541, 164] on icon "button" at bounding box center [1541, 164] width 3 height 1
click at [1434, 183] on div "Edit Invoice" at bounding box center [1460, 184] width 112 height 21
select select "service"
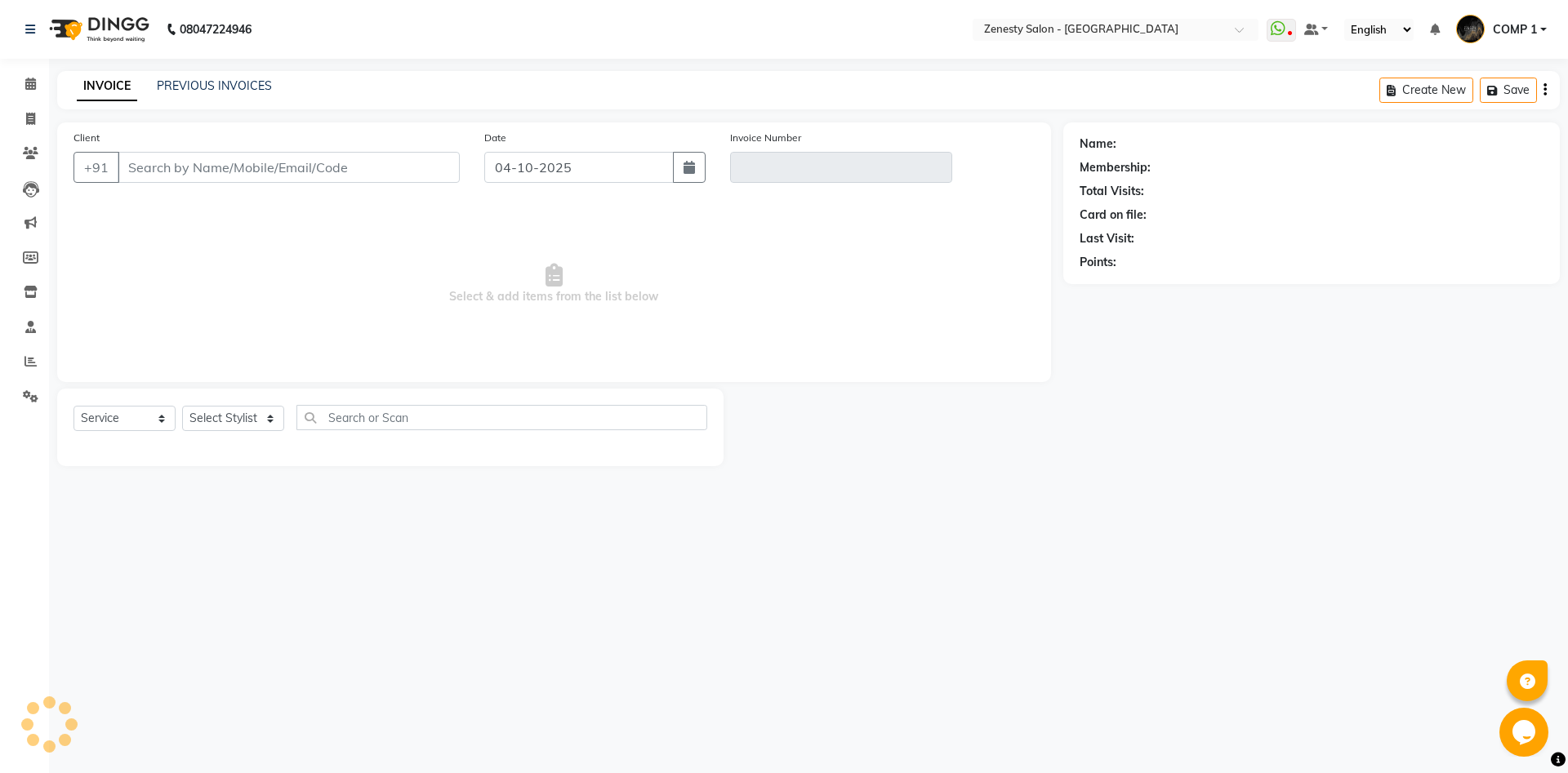
type input "8320825895"
type input "V/2025-26/6835"
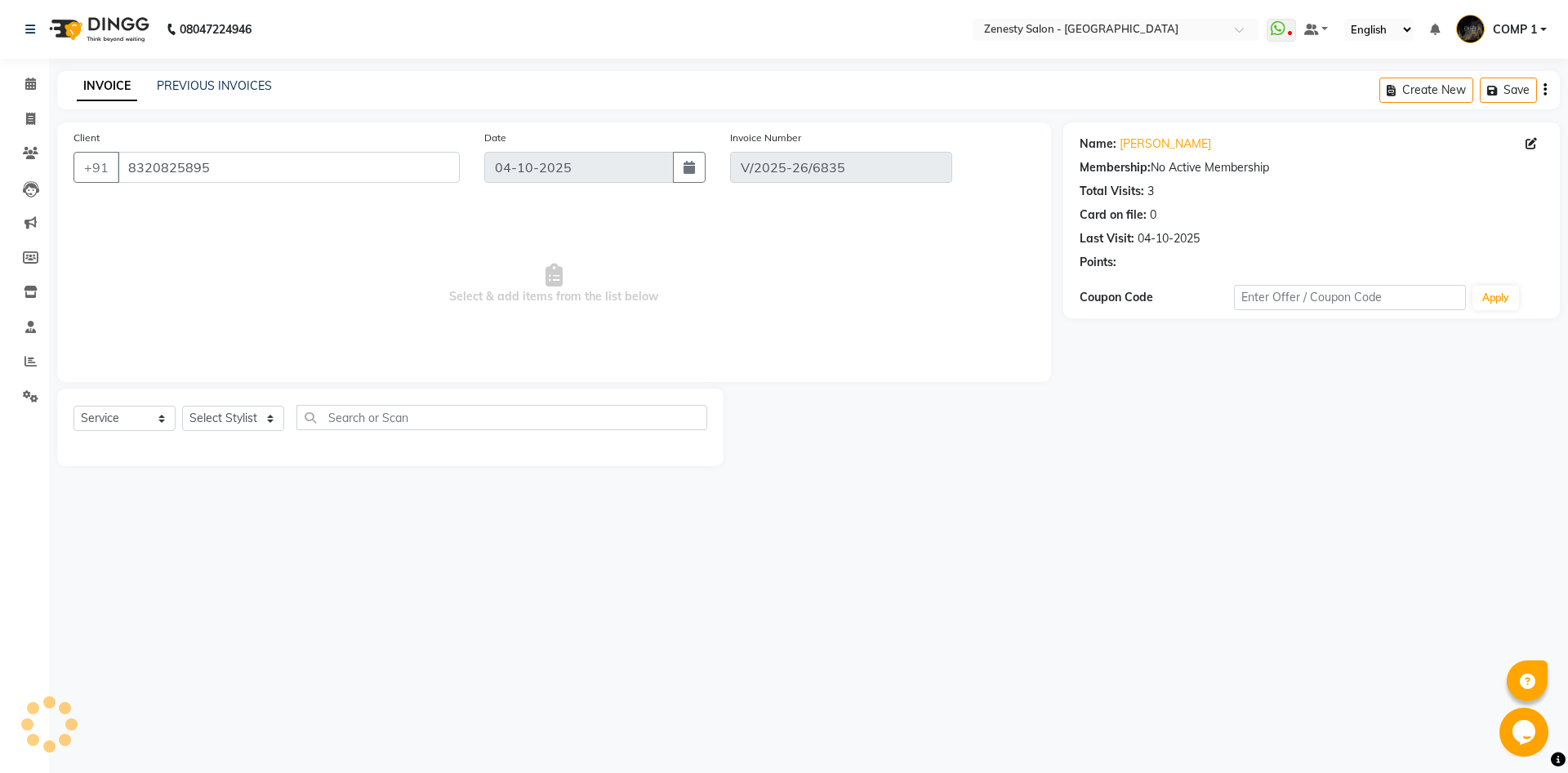
select select "select"
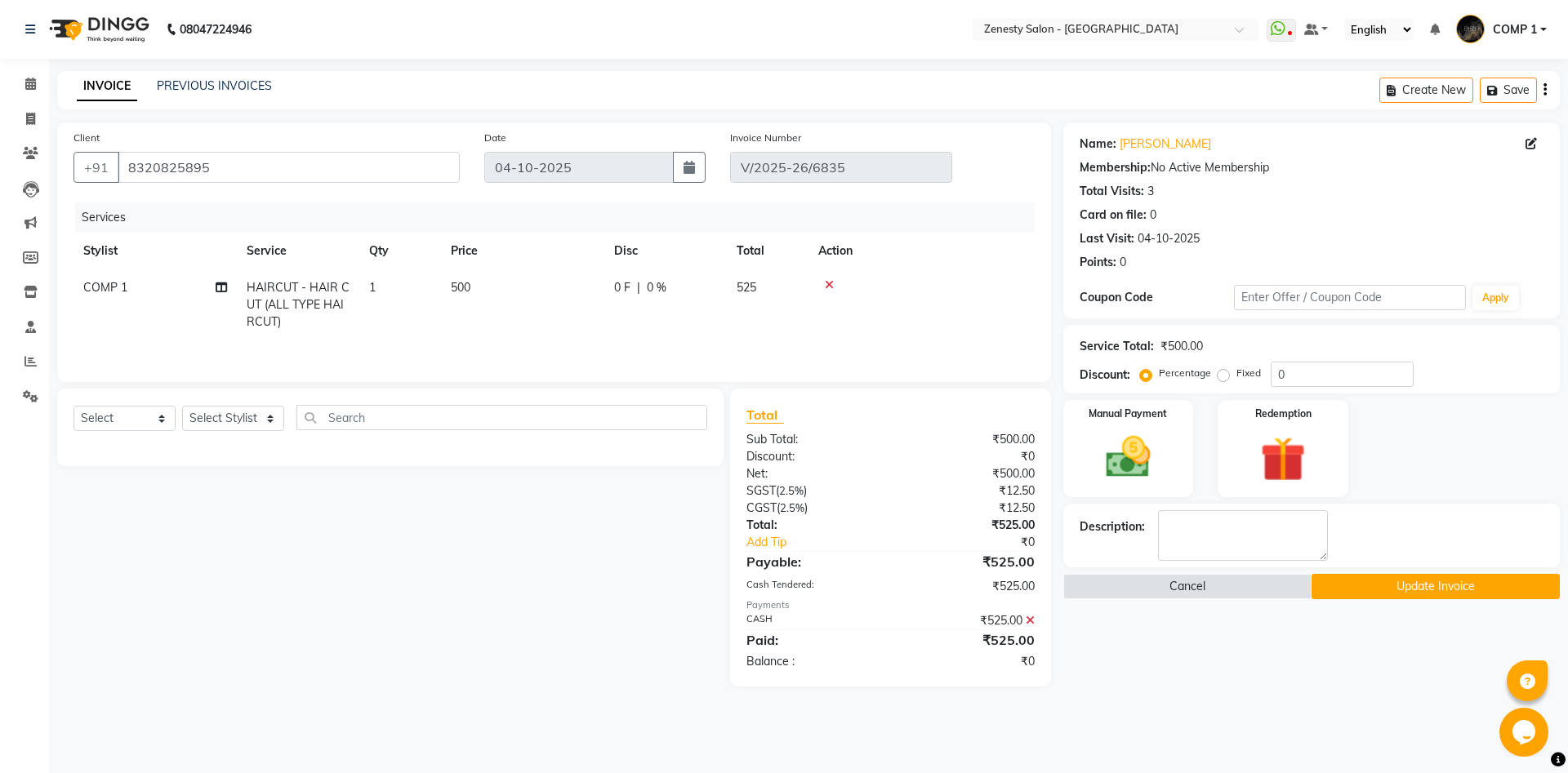
click at [1029, 616] on icon at bounding box center [1029, 620] width 9 height 11
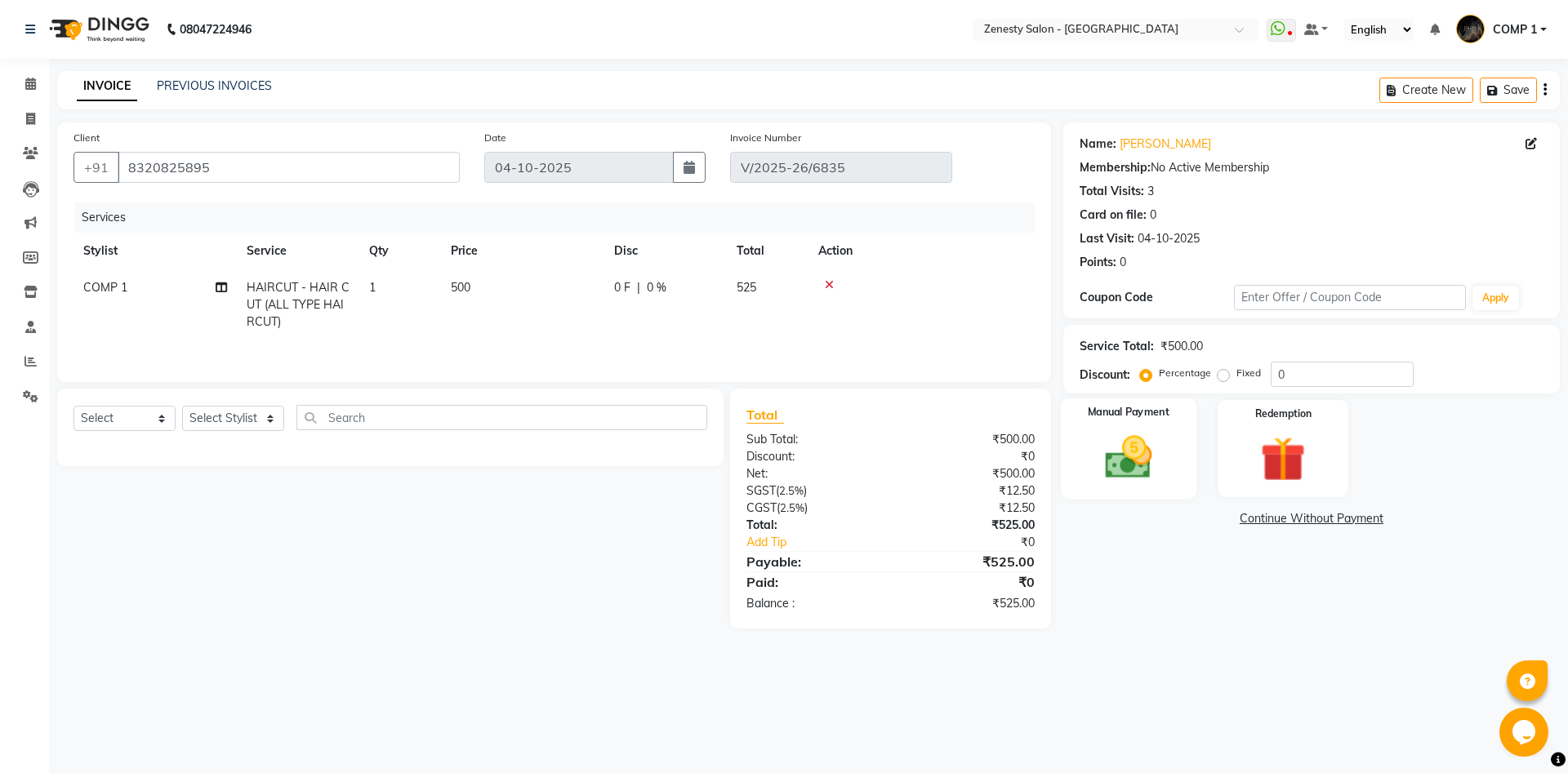
click at [1120, 454] on img at bounding box center [1128, 457] width 76 height 54
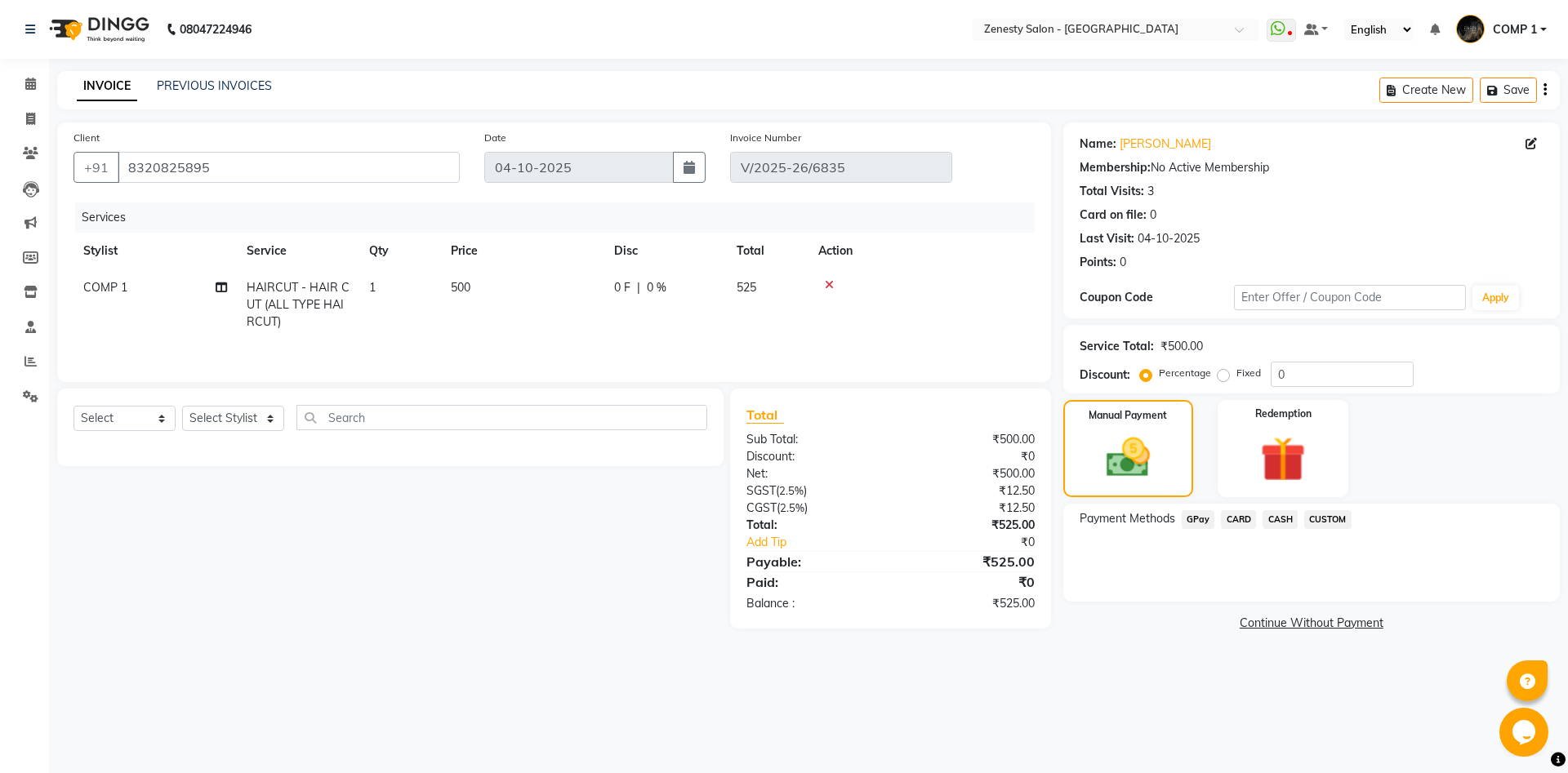
click at [1287, 523] on span "CASH" at bounding box center [1280, 519] width 35 height 19
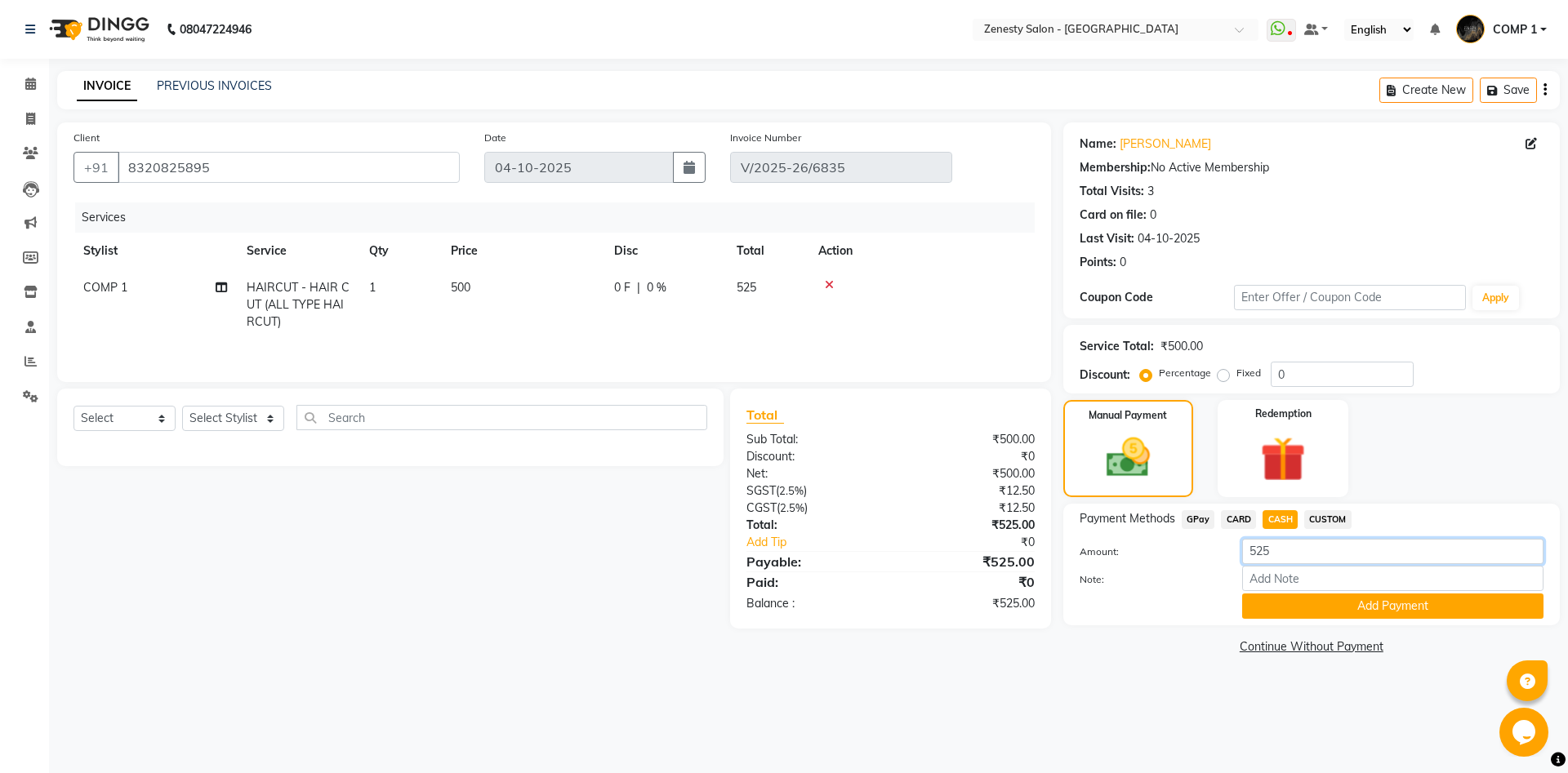
drag, startPoint x: 1281, startPoint y: 553, endPoint x: 1256, endPoint y: 553, distance: 25.0
click at [1256, 553] on input "525" at bounding box center [1392, 551] width 301 height 25
type input "500"
click at [1417, 611] on button "Add Payment" at bounding box center [1392, 606] width 301 height 25
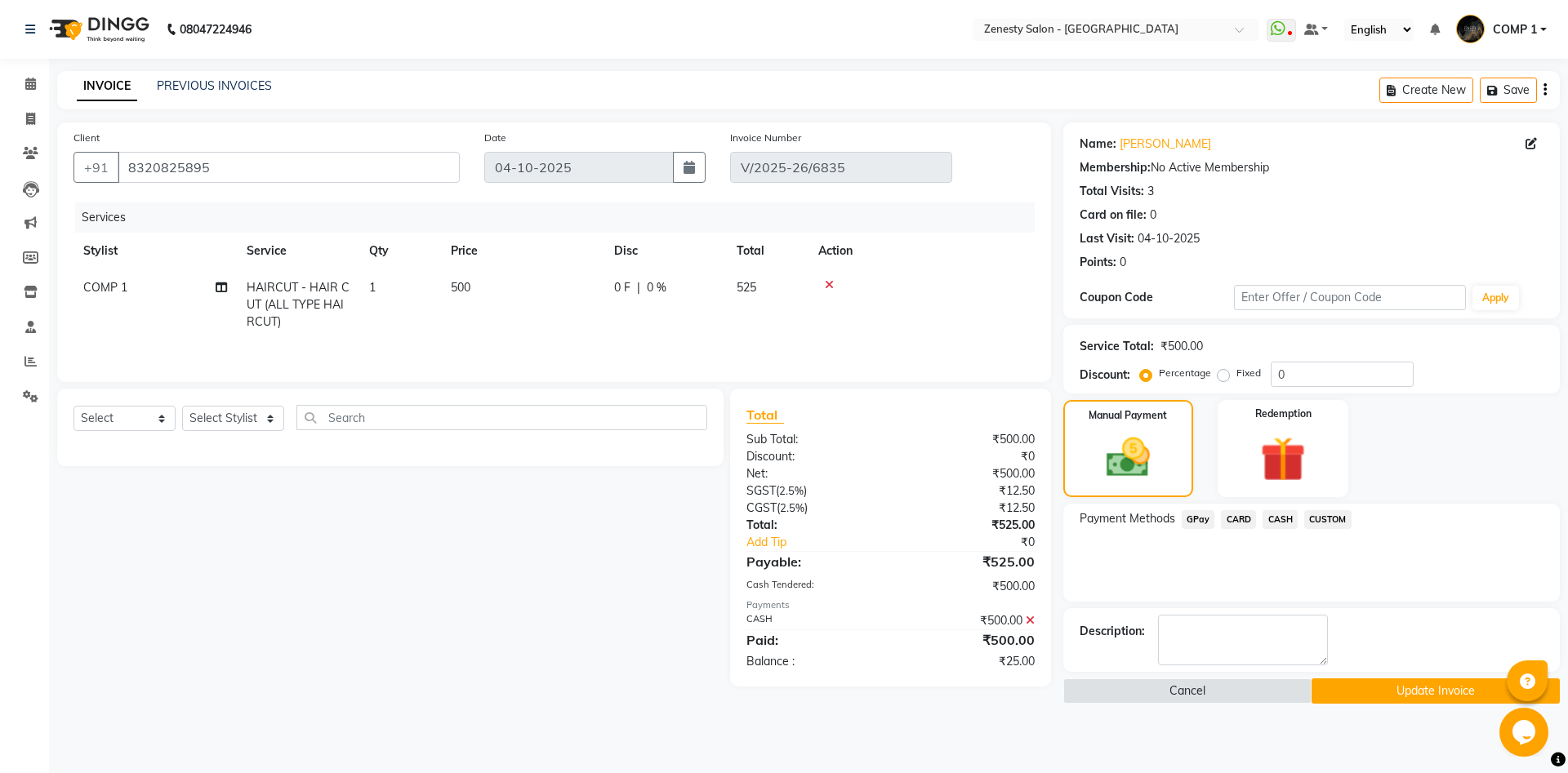
click at [1193, 523] on span "GPay" at bounding box center [1197, 519] width 34 height 19
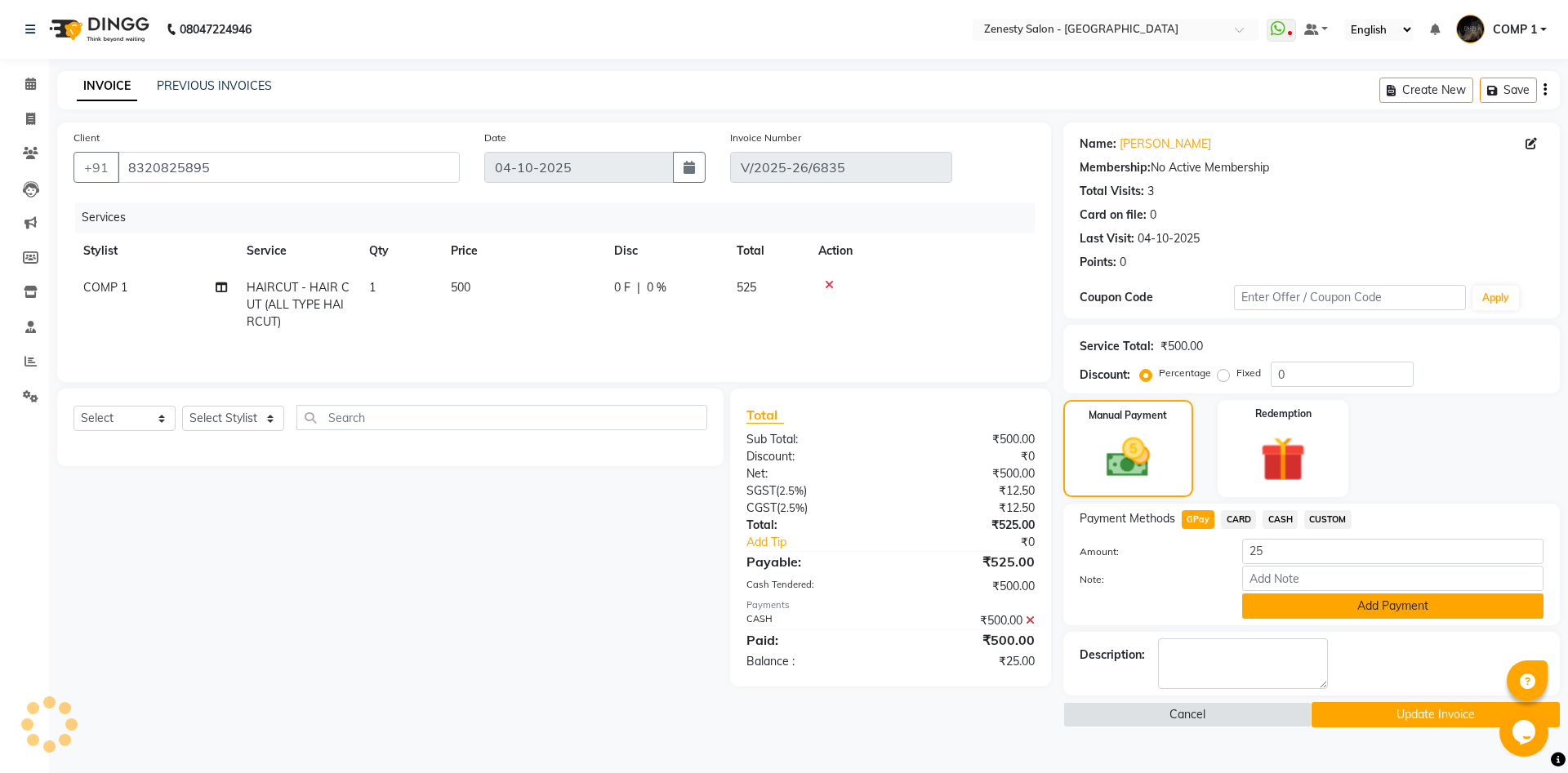
click at [1429, 603] on button "Add Payment" at bounding box center [1392, 606] width 301 height 25
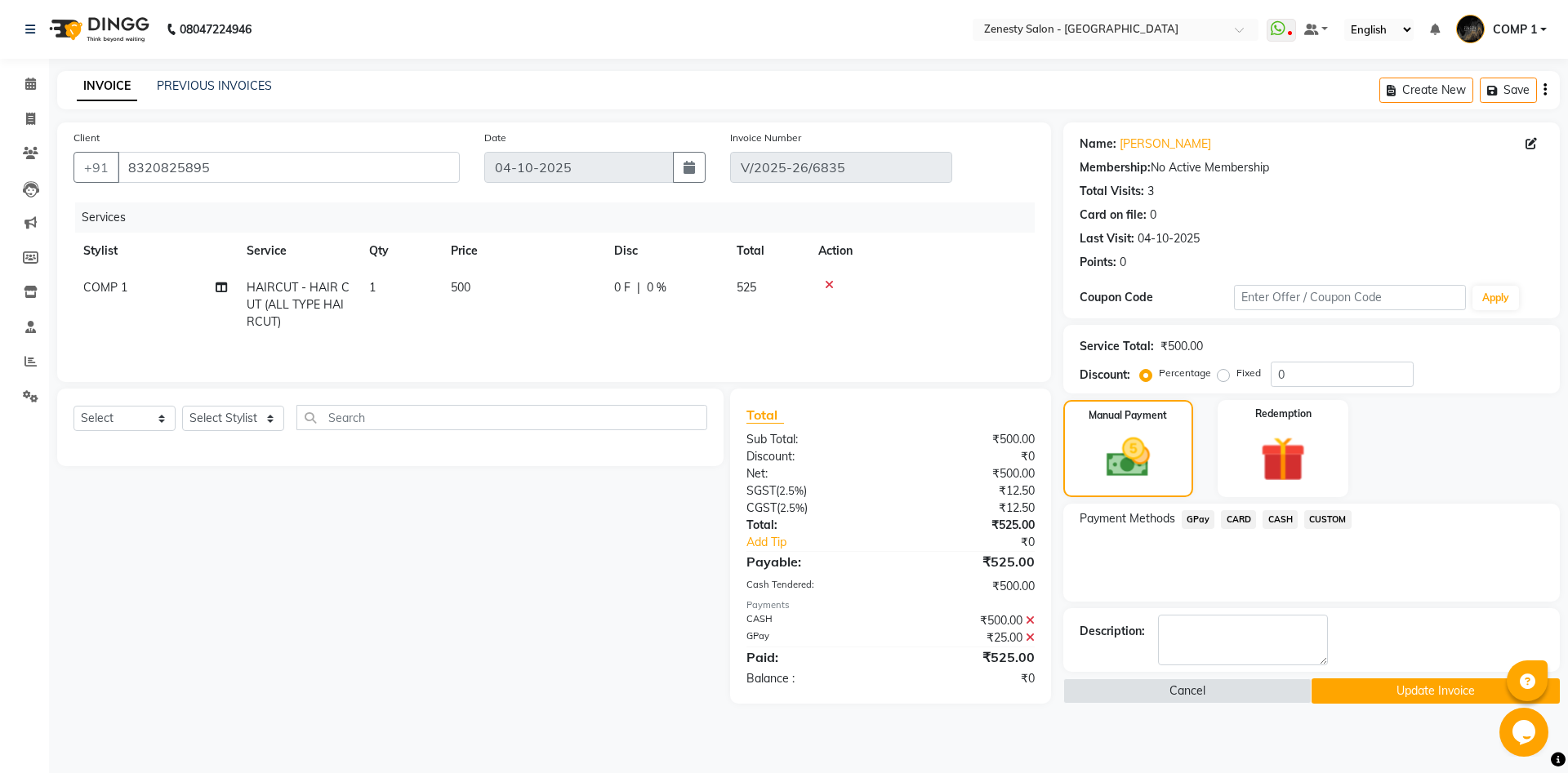
click at [1436, 687] on button "Update Invoice" at bounding box center [1435, 691] width 248 height 25
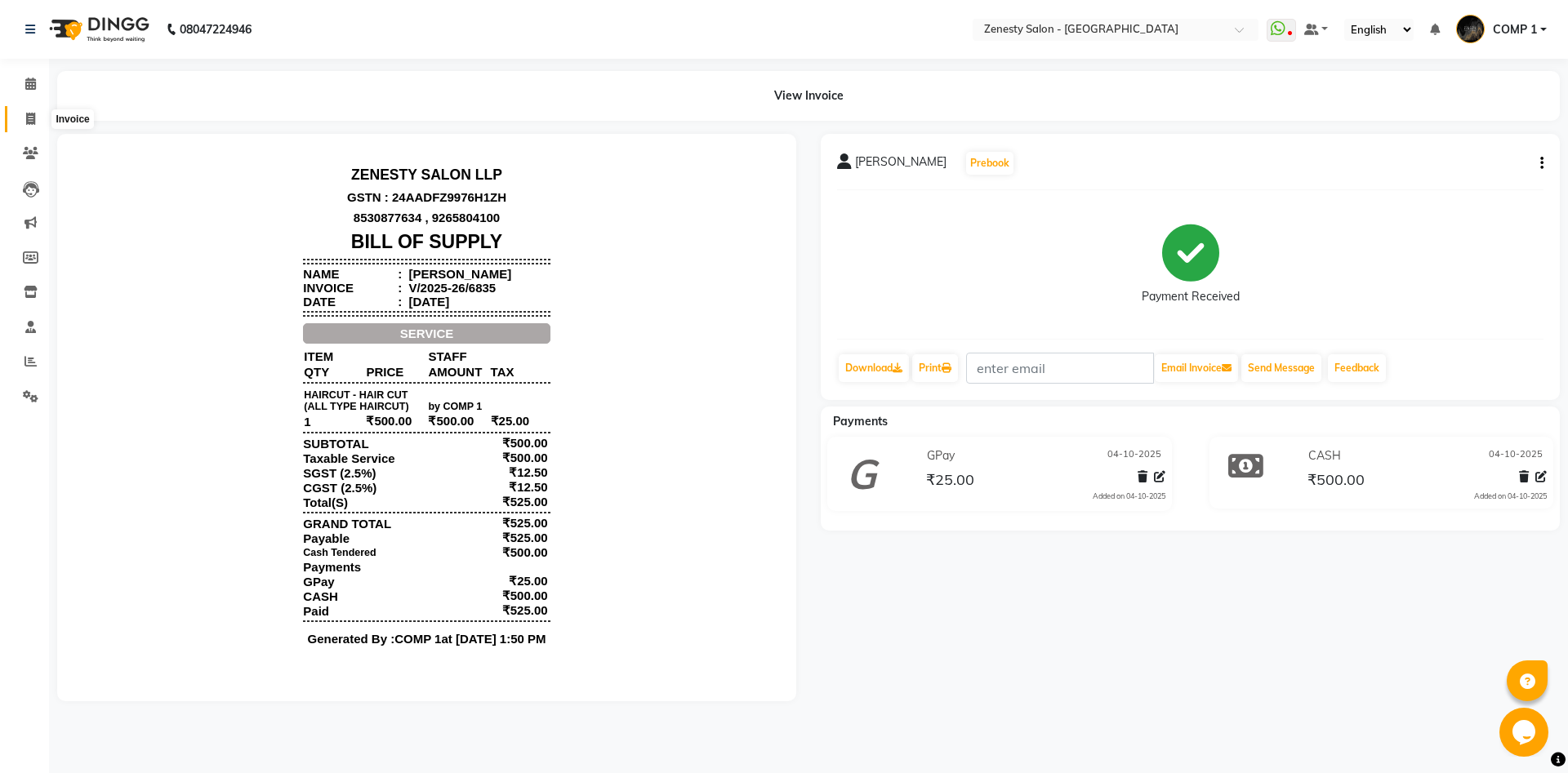
click at [29, 116] on icon at bounding box center [30, 119] width 9 height 12
select select "5713"
select select "service"
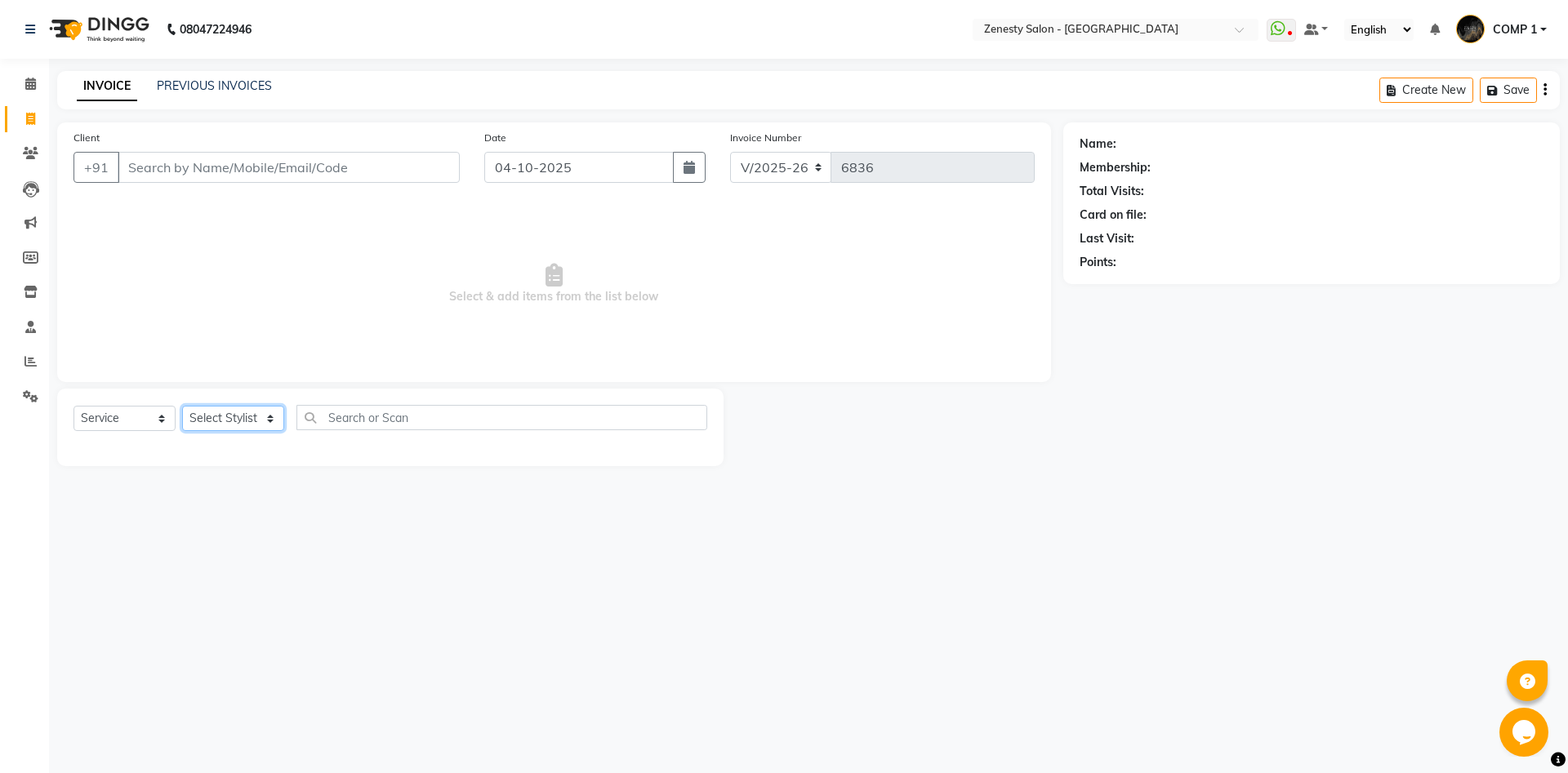
click at [182, 406] on select "Select Stylist" at bounding box center [233, 418] width 102 height 25
select select "40087"
click option "COMP 2" at bounding box center [0, 0] width 0 height 0
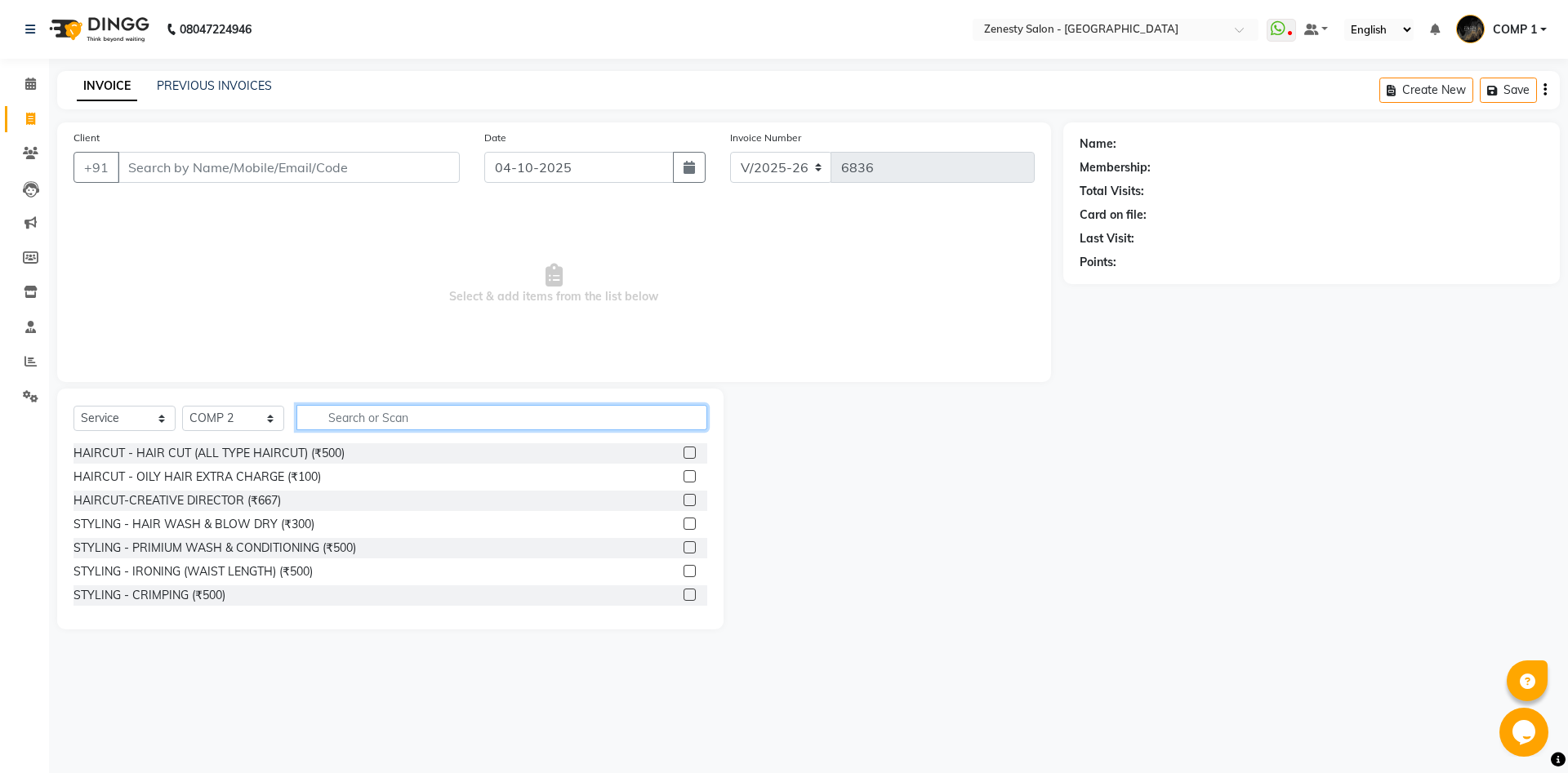
click at [394, 424] on input "text" at bounding box center [501, 417] width 410 height 25
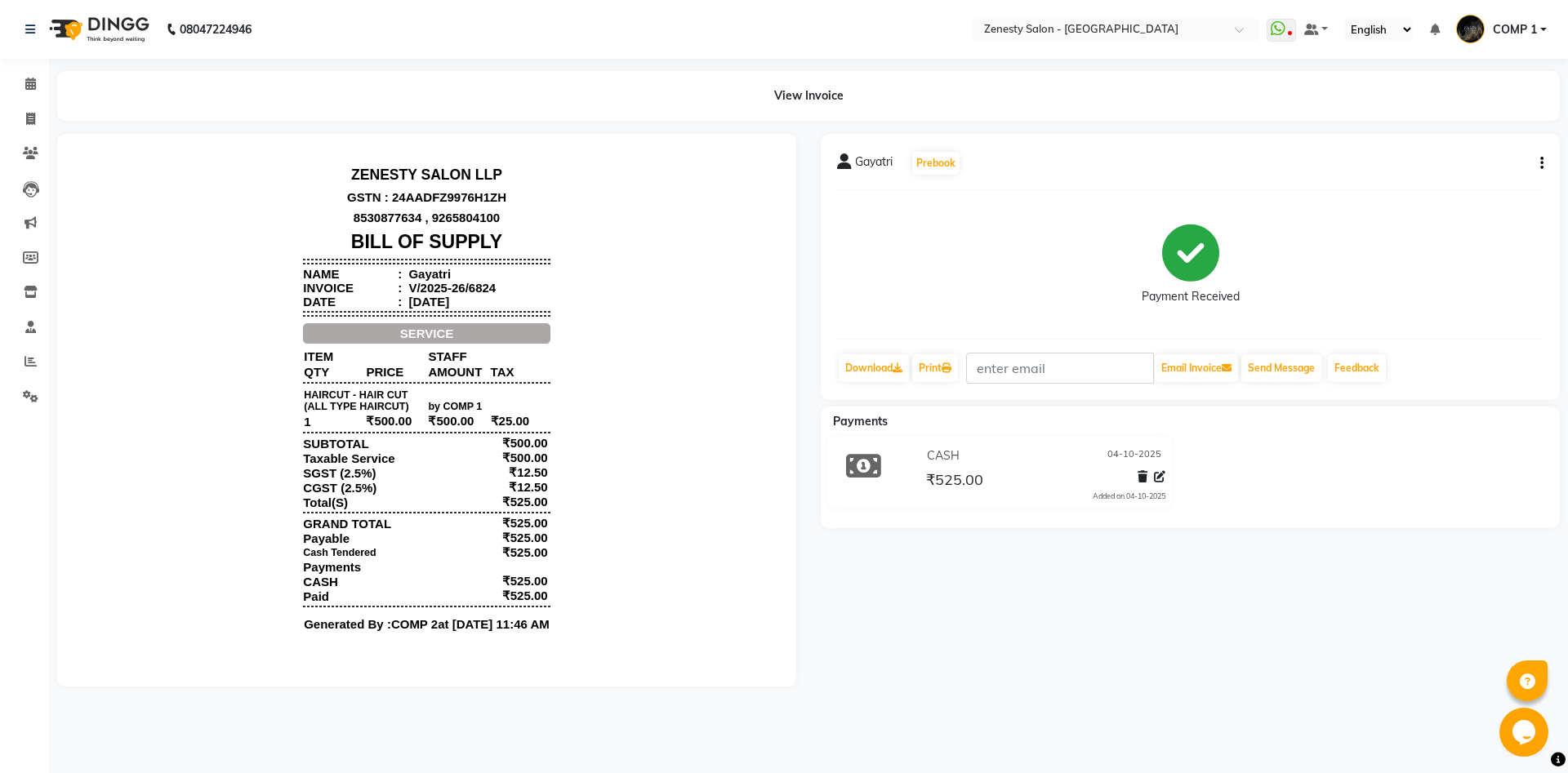
click at [1539, 164] on icon "button" at bounding box center [1541, 164] width 3 height 1
click at [1457, 182] on div "Edit Invoice" at bounding box center [1460, 184] width 112 height 21
select select "service"
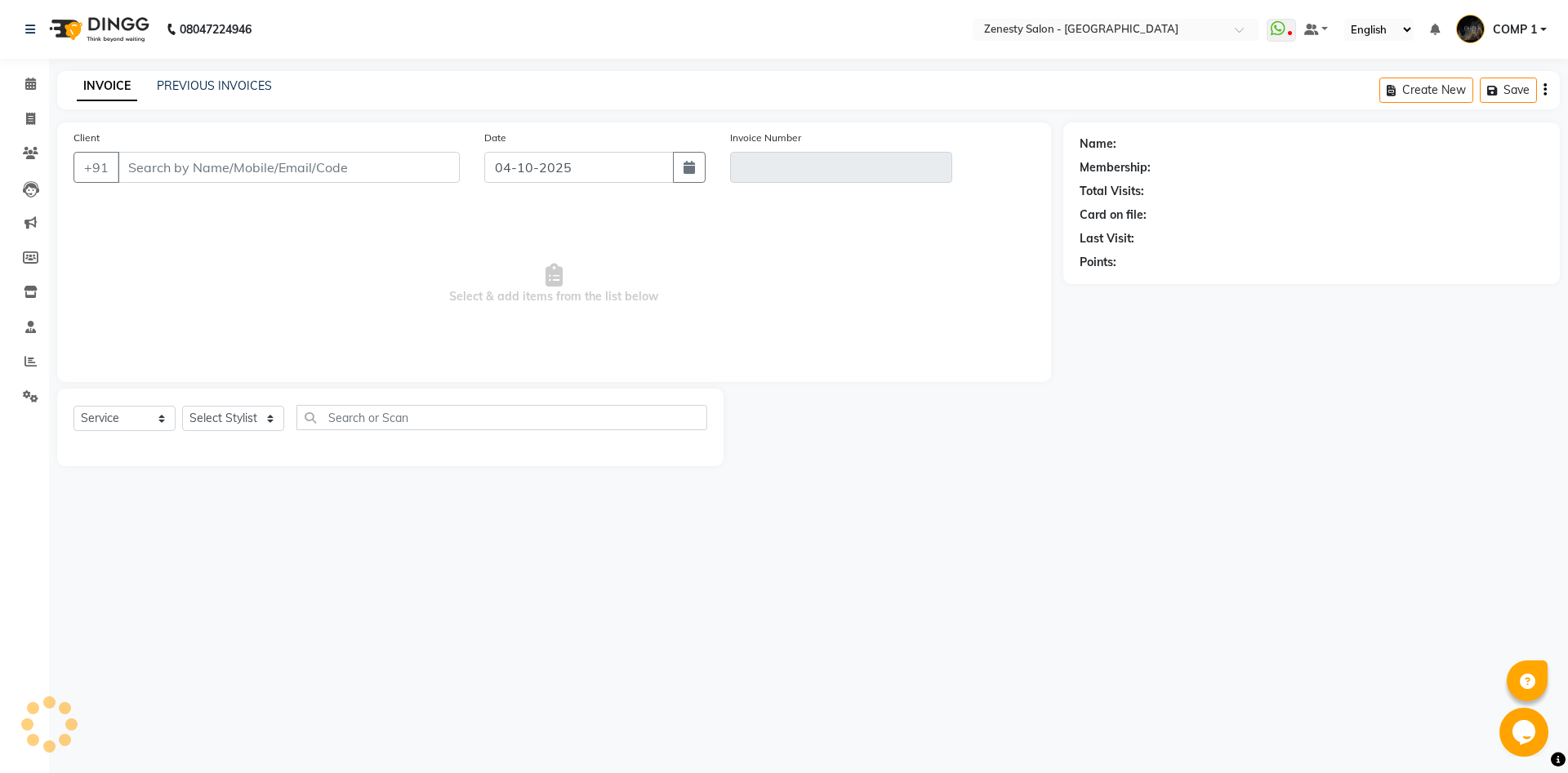
type input "8849096427"
type input "V/2025-26/6824"
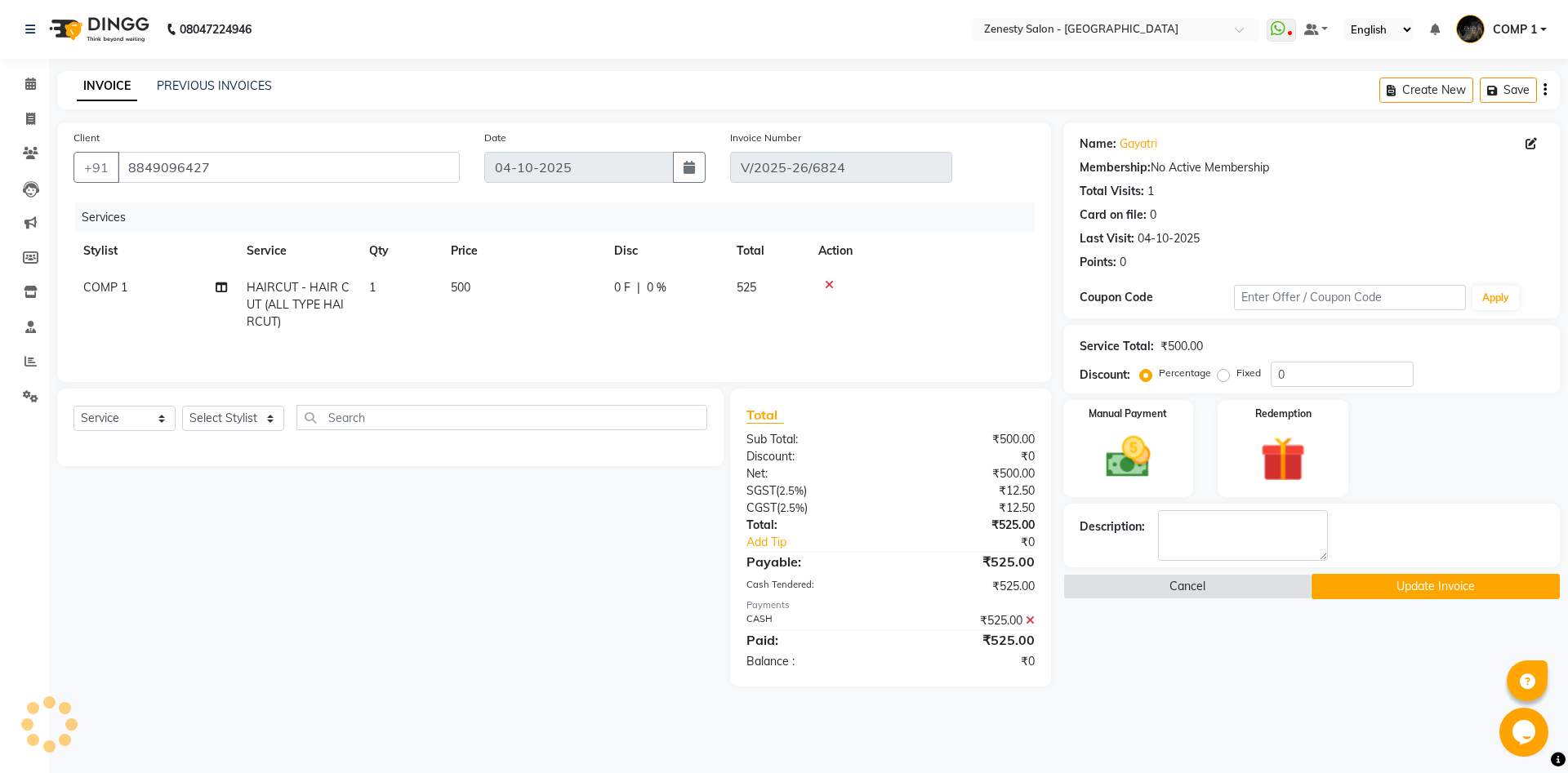
select select "select"
click at [108, 292] on span "COMP 1" at bounding box center [105, 287] width 44 height 15
select select "81093"
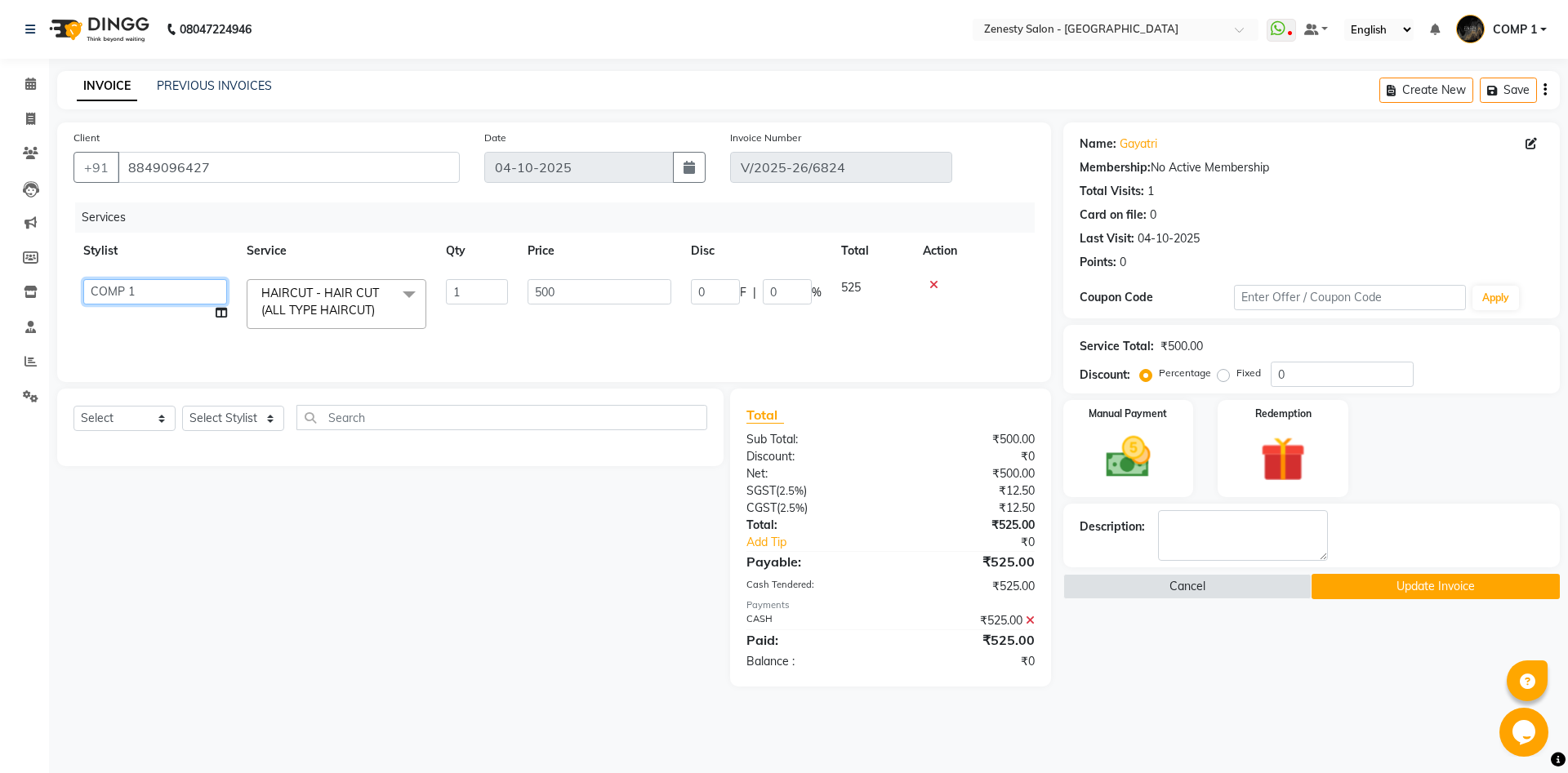
click at [83, 279] on select "[PERSON_NAME] [PERSON_NAME] [PERSON_NAME] Khalifa [PERSON_NAME] COMP 1 COMP 2 […" at bounding box center [155, 291] width 144 height 25
click at [220, 316] on icon at bounding box center [221, 312] width 11 height 11
select select "39501"
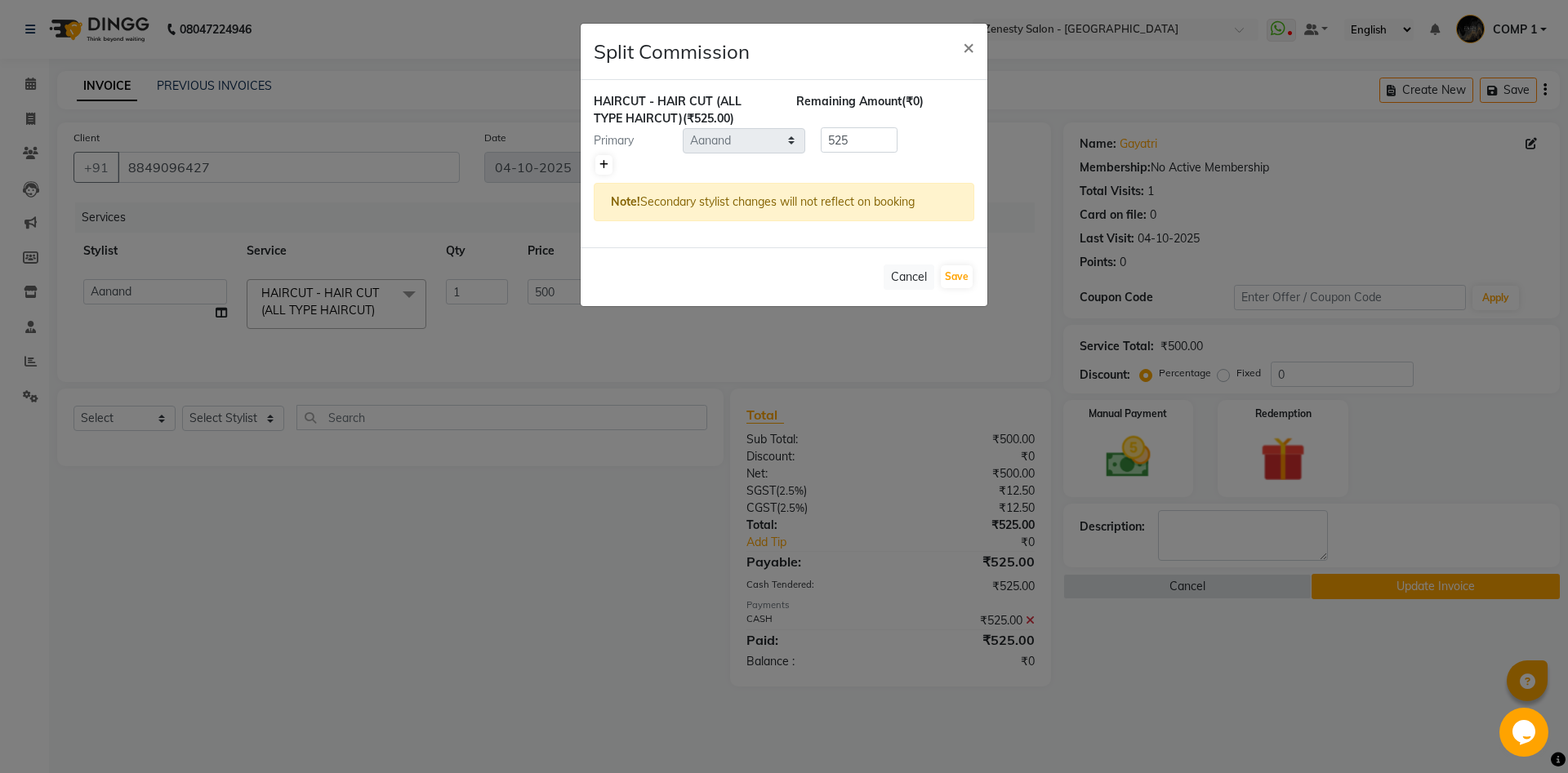
click at [600, 169] on icon at bounding box center [603, 164] width 9 height 10
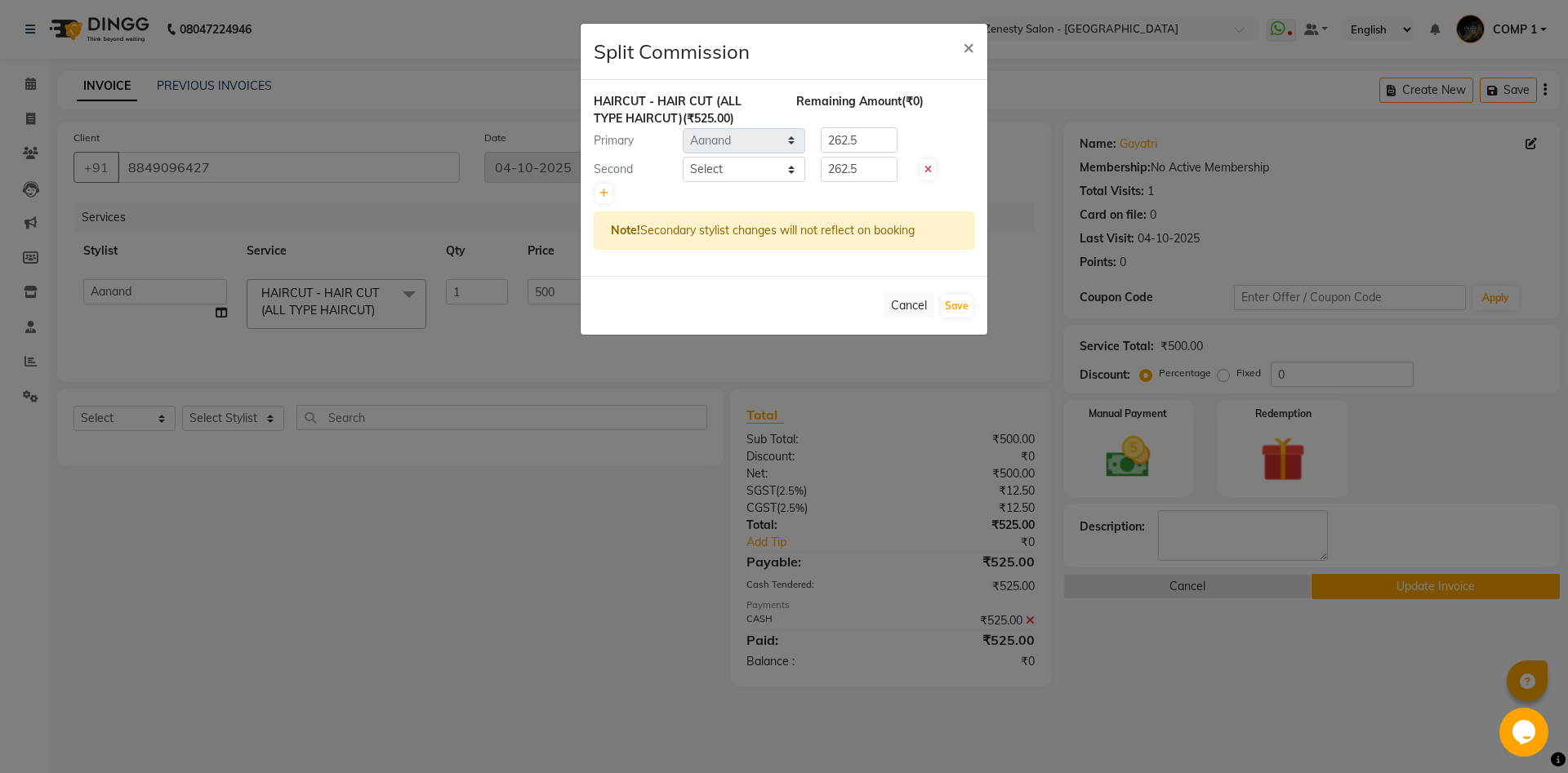
click at [923, 171] on span at bounding box center [928, 170] width 16 height 21
type input "525"
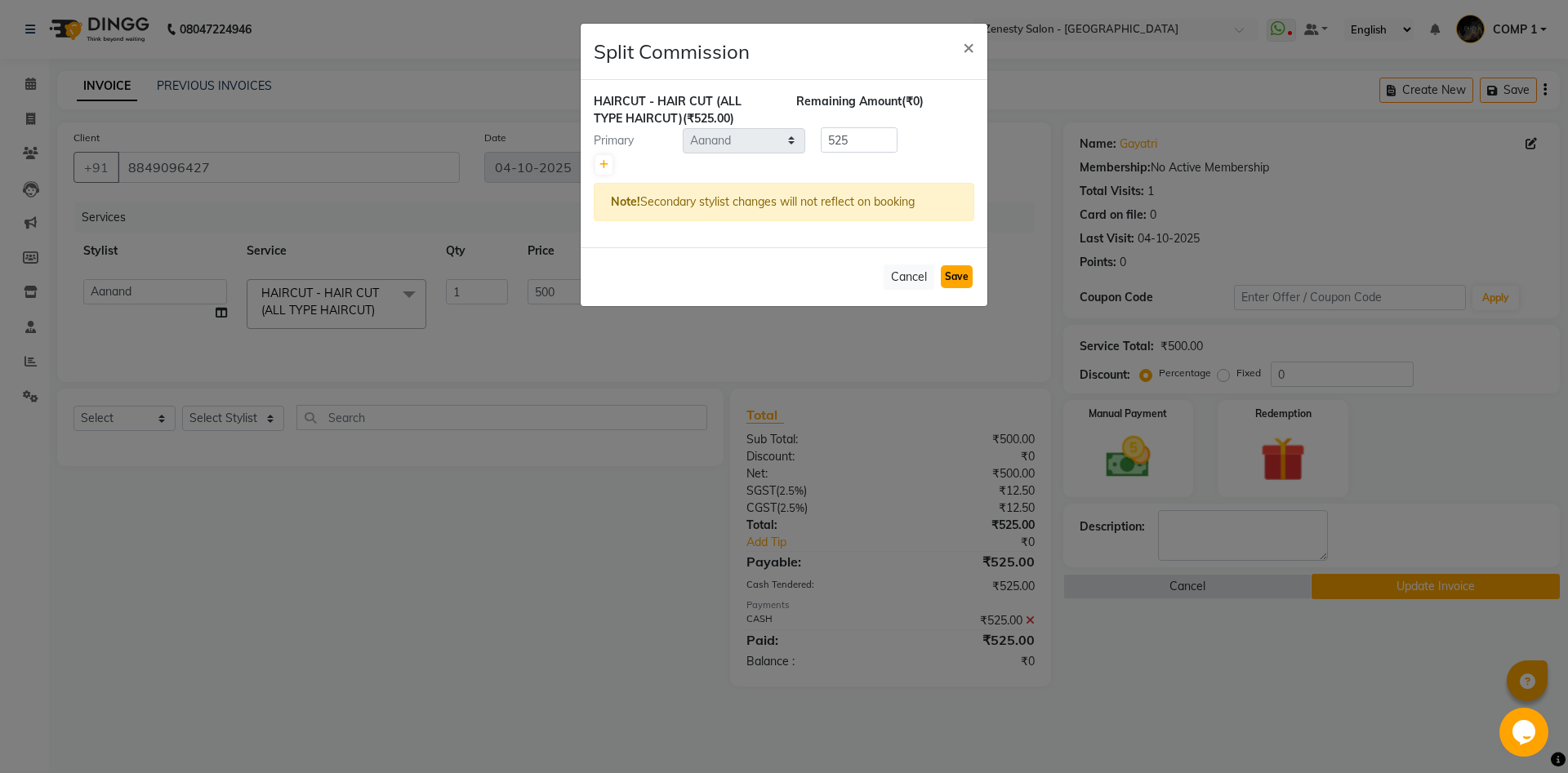
click at [952, 271] on button "Save" at bounding box center [956, 276] width 32 height 23
select select "Select"
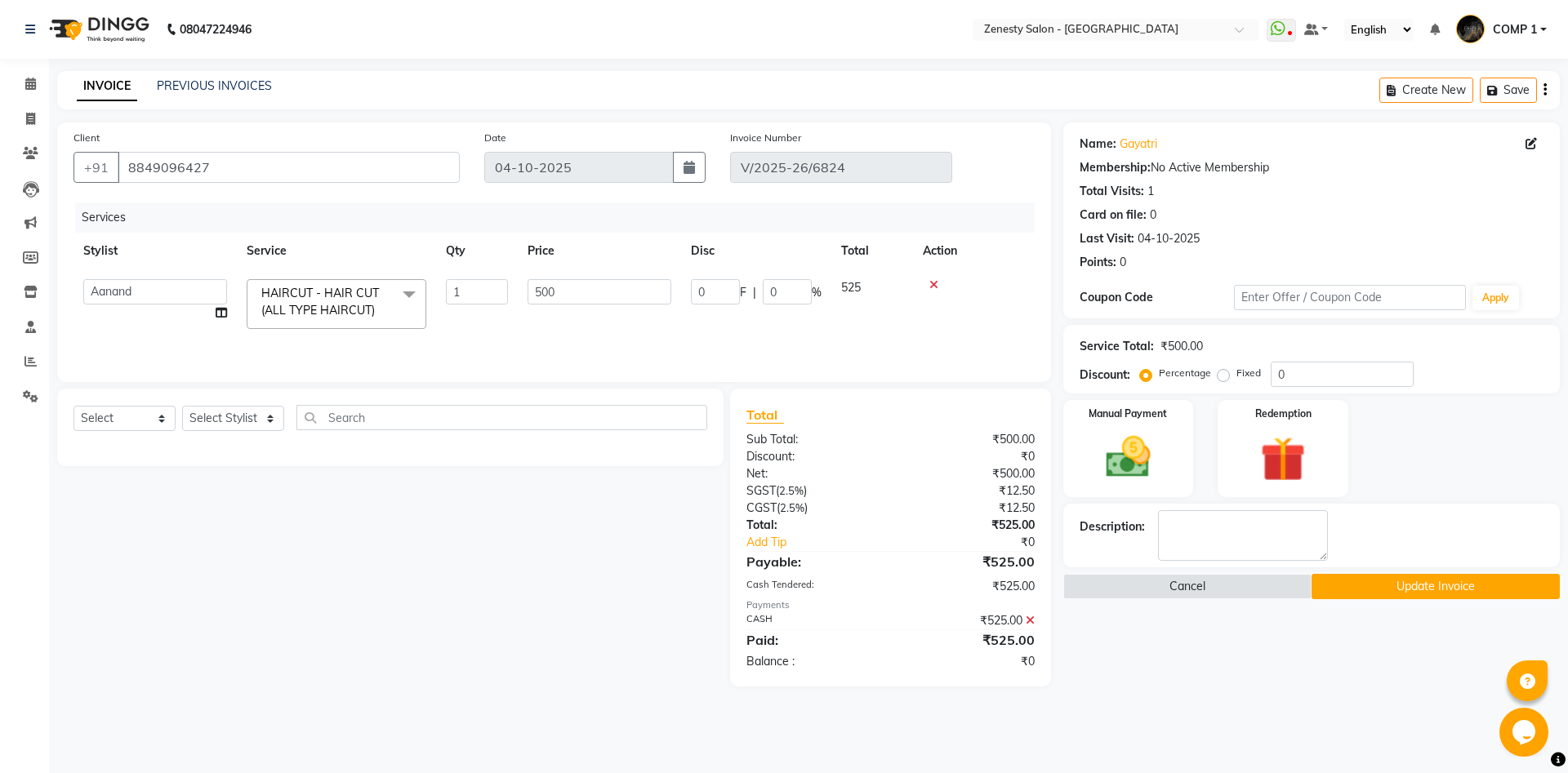
click at [1336, 583] on button "Update Invoice" at bounding box center [1435, 586] width 248 height 25
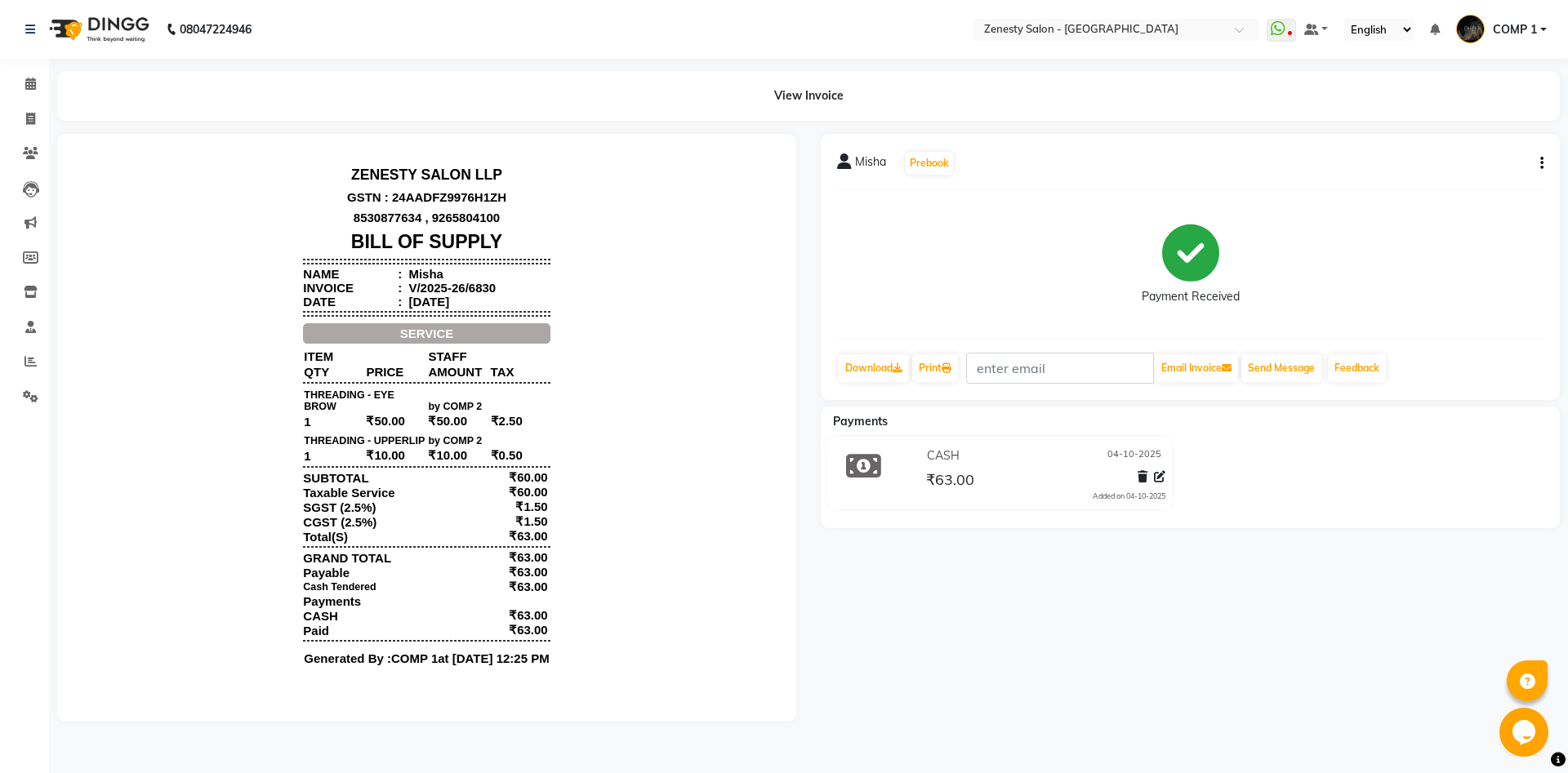
click at [1539, 165] on button "button" at bounding box center [1538, 164] width 10 height 17
click at [1470, 165] on div "Edit Item Staff" at bounding box center [1460, 164] width 112 height 21
select select
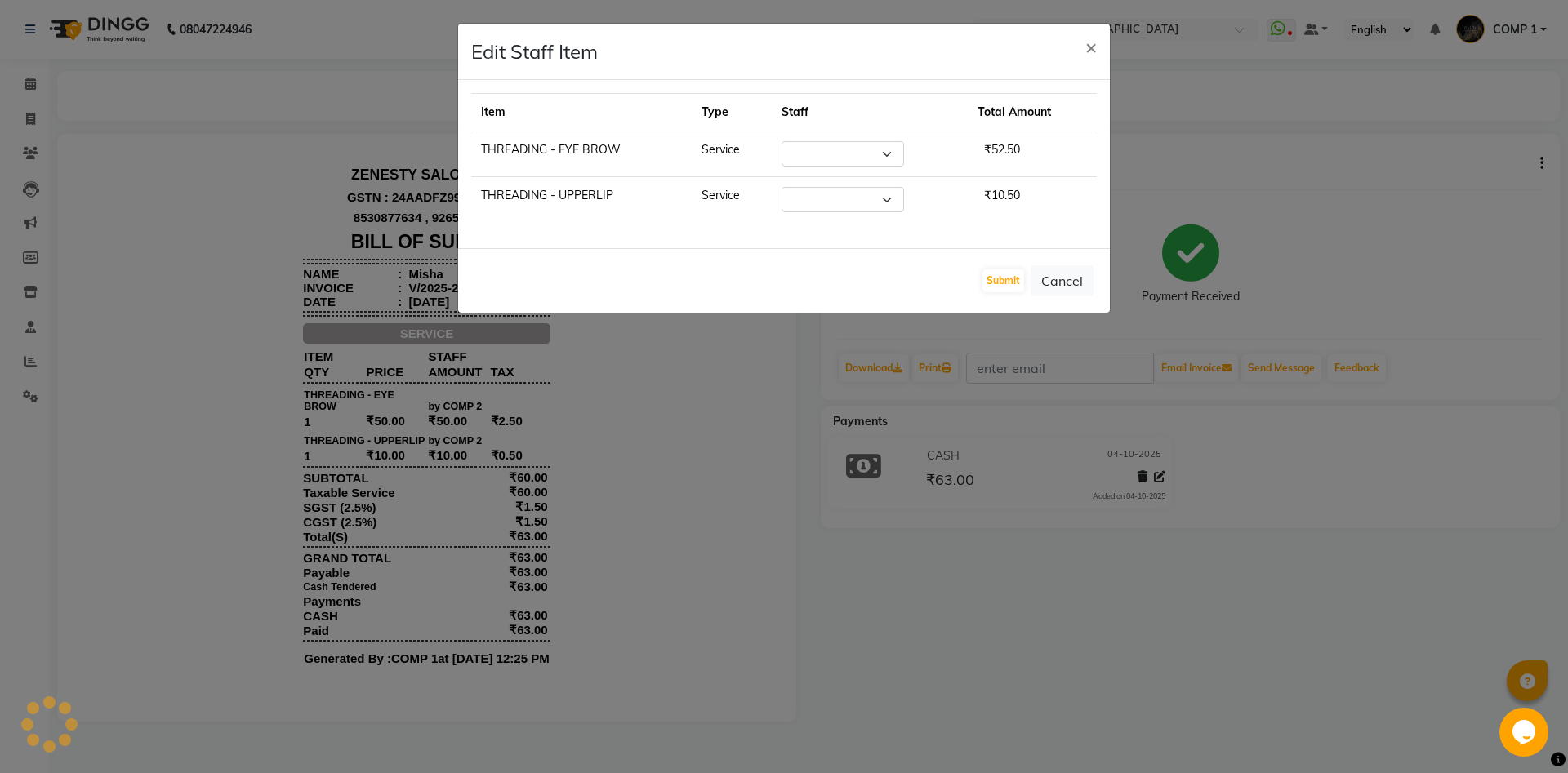
select select "40087"
click at [772, 141] on select "Select [PERSON_NAME] [PERSON_NAME] [PERSON_NAME] Khalifa [PERSON_NAME] COMP 1 C…" at bounding box center [833, 153] width 122 height 25
click option "[DEMOGRAPHIC_DATA]" at bounding box center [0, 0] width 0 height 0
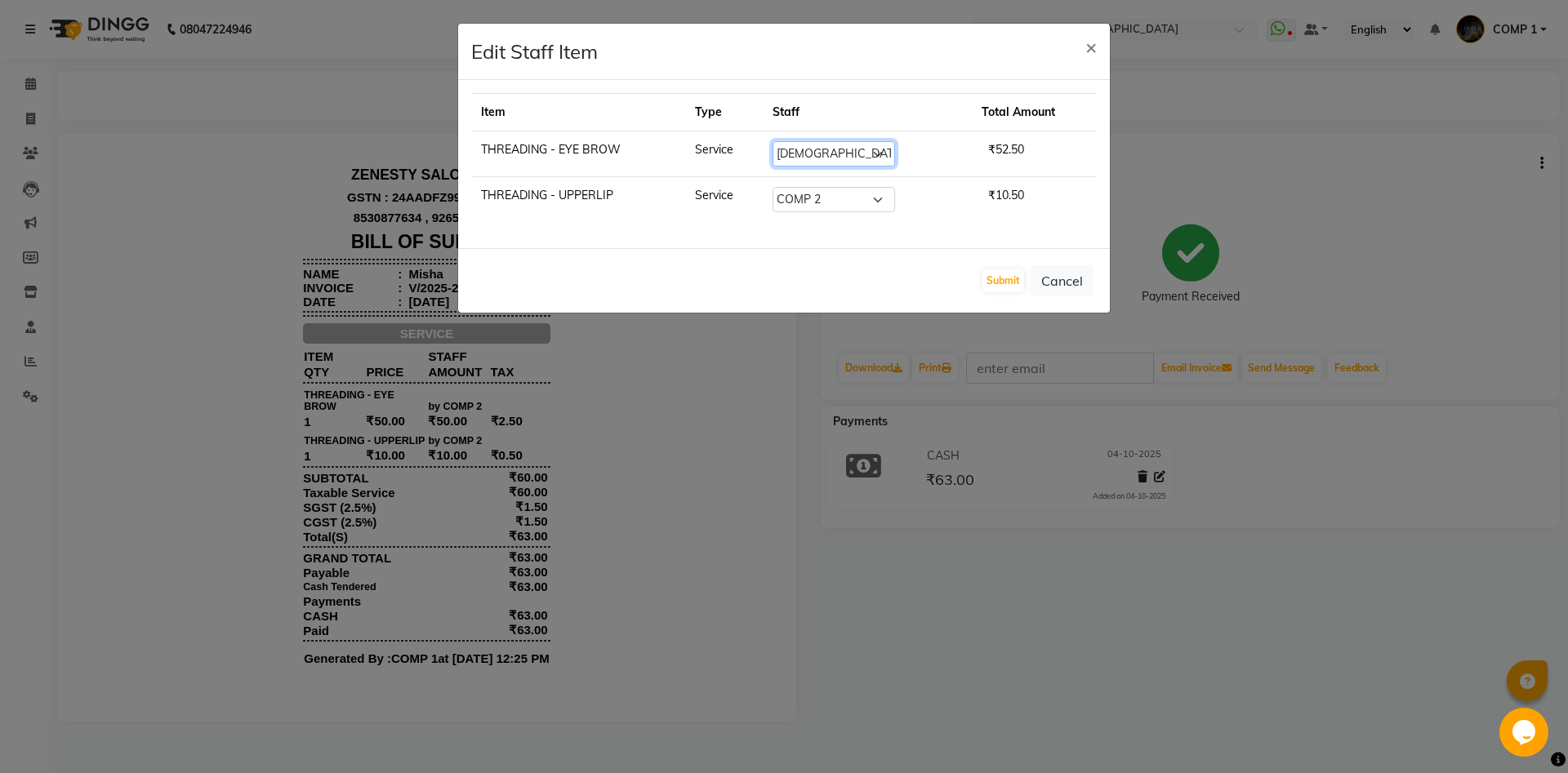
click at [838, 154] on select "Select [PERSON_NAME] [PERSON_NAME] [PERSON_NAME] Khalifa [PERSON_NAME] COMP 1 C…" at bounding box center [833, 153] width 122 height 25
click at [772, 141] on select "Select [PERSON_NAME] [PERSON_NAME] [PERSON_NAME] Khalifa [PERSON_NAME] COMP 1 C…" at bounding box center [833, 153] width 122 height 25
select select "71321"
click option "Kinjal" at bounding box center [0, 0] width 0 height 0
click at [838, 154] on select "Select [PERSON_NAME] [PERSON_NAME] [PERSON_NAME] Khalifa [PERSON_NAME] COMP 1 C…" at bounding box center [833, 153] width 122 height 25
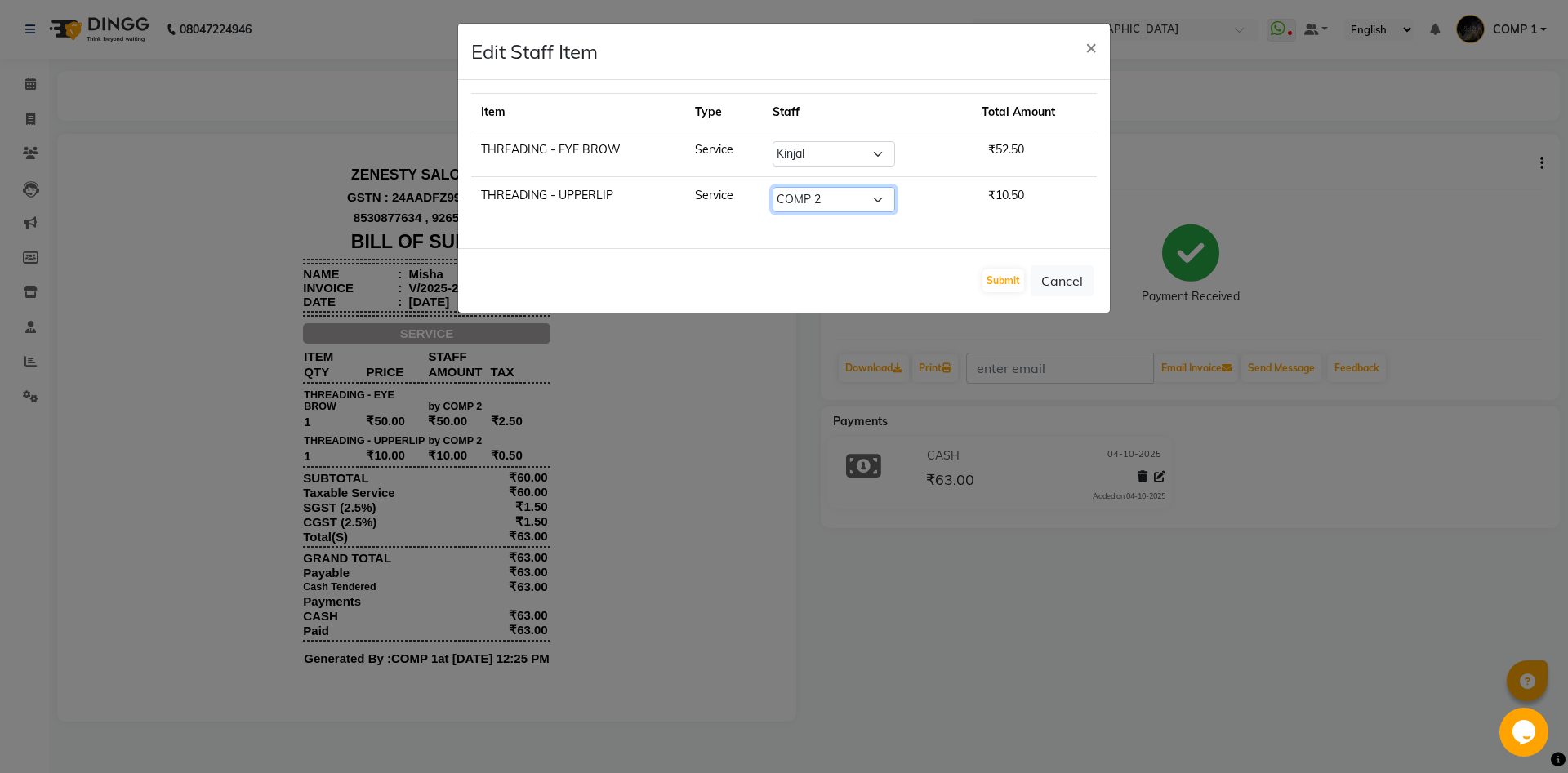
click at [772, 187] on select "Select [PERSON_NAME] [PERSON_NAME] [PERSON_NAME] Khalifa [PERSON_NAME] COMP 1 C…" at bounding box center [833, 199] width 122 height 25
select select "71321"
click option "Kinjal" at bounding box center [0, 0] width 0 height 0
click at [852, 199] on select "Select [PERSON_NAME] [PERSON_NAME] [PERSON_NAME] Khalifa [PERSON_NAME] COMP 1 C…" at bounding box center [833, 199] width 122 height 25
click at [1010, 283] on button "Submit" at bounding box center [1003, 280] width 42 height 23
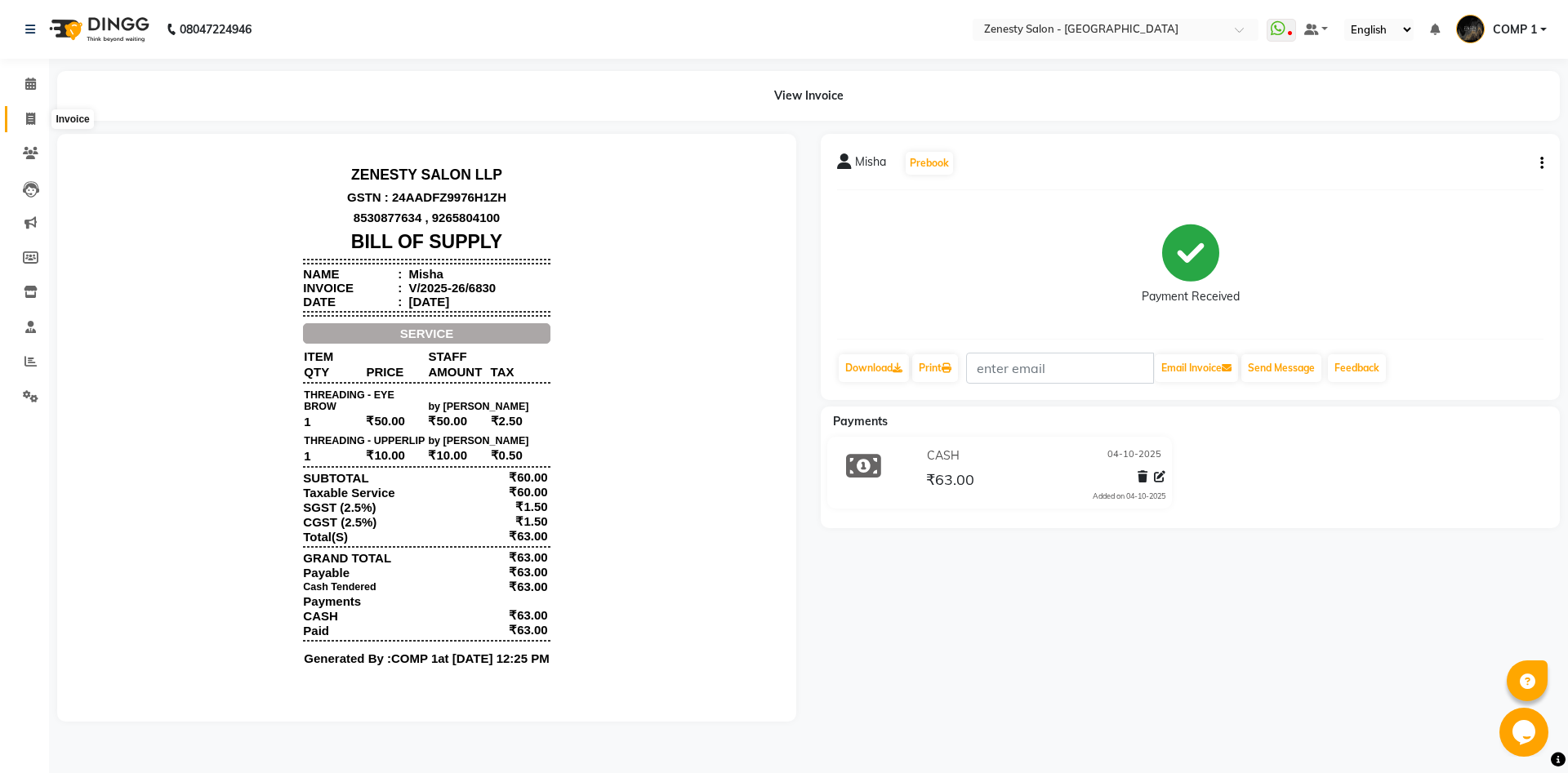
click at [35, 121] on span at bounding box center [30, 119] width 29 height 19
select select "service"
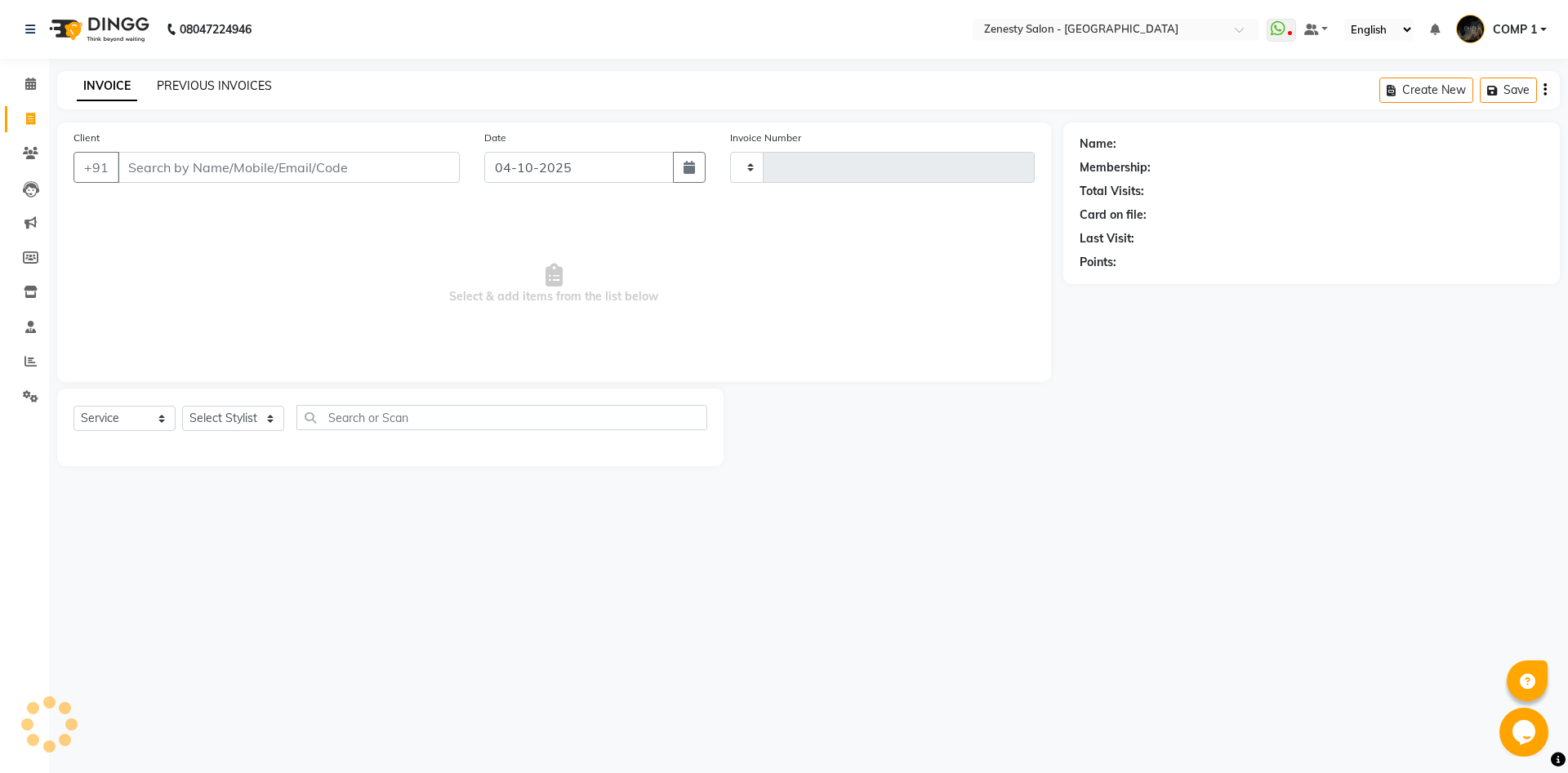
type input "6833"
select select "5713"
click at [213, 89] on link "PREVIOUS INVOICES" at bounding box center [214, 86] width 115 height 15
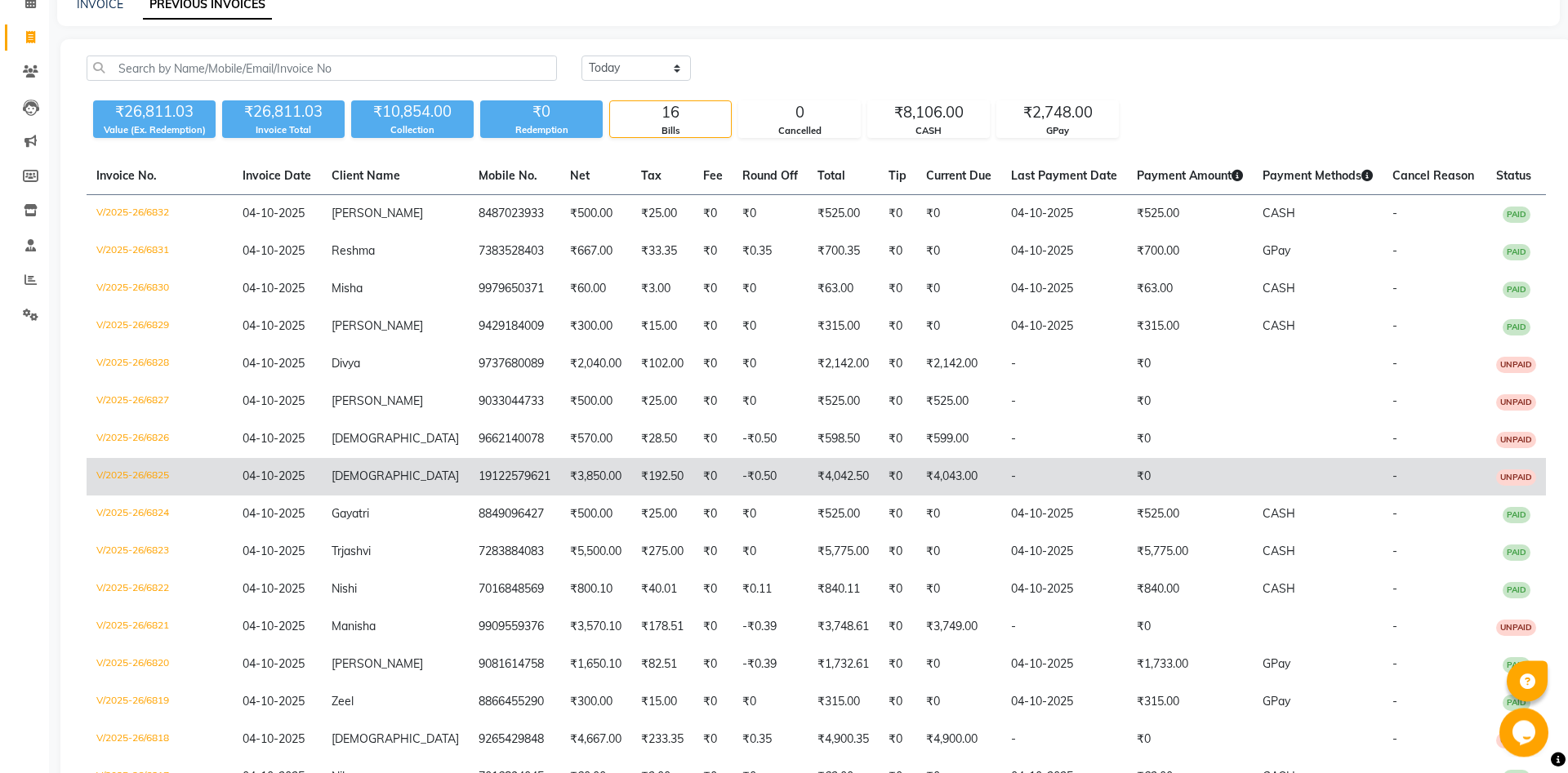
scroll to position [83, 0]
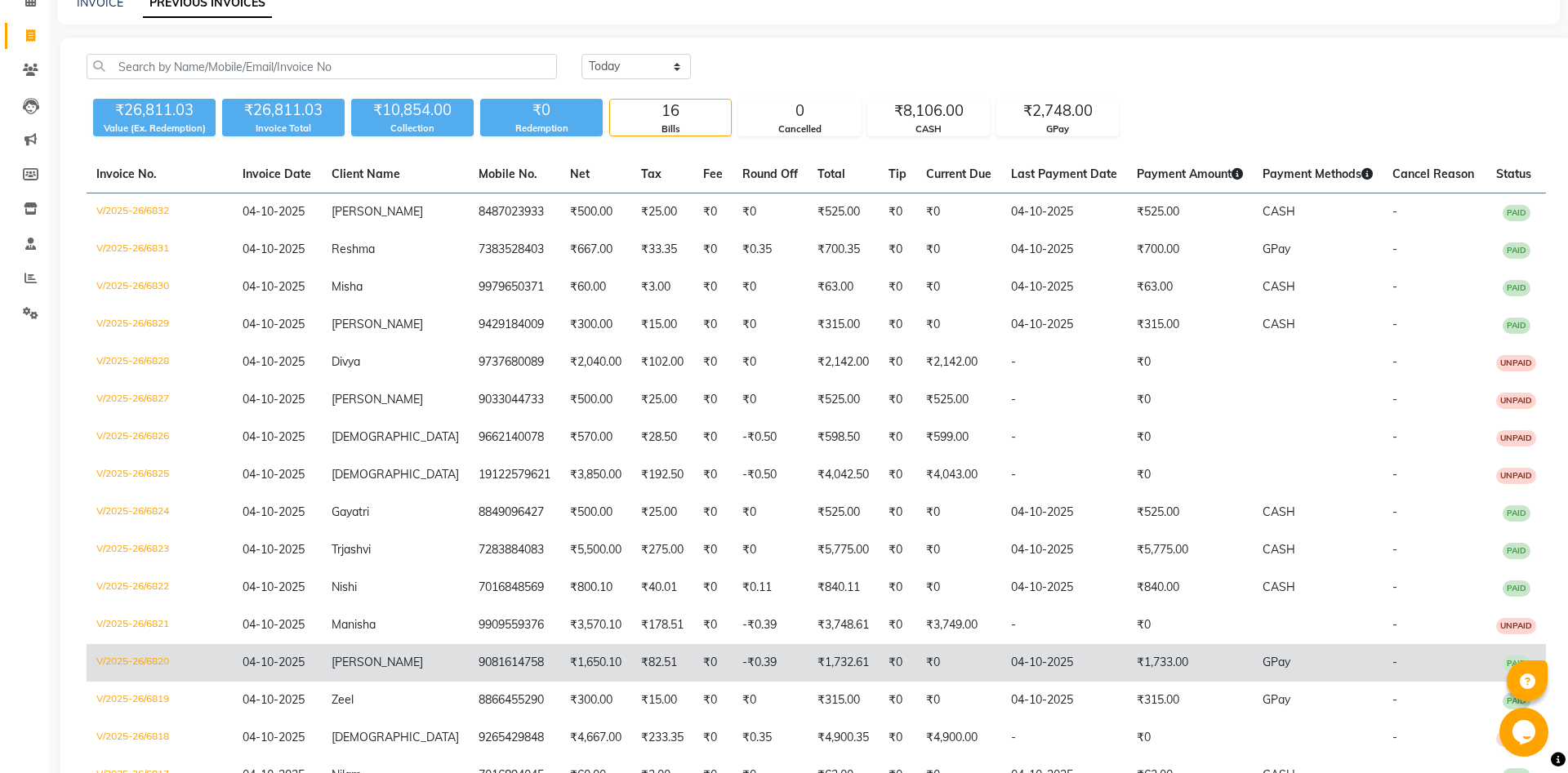
click at [364, 666] on span "[PERSON_NAME]" at bounding box center [377, 661] width 92 height 15
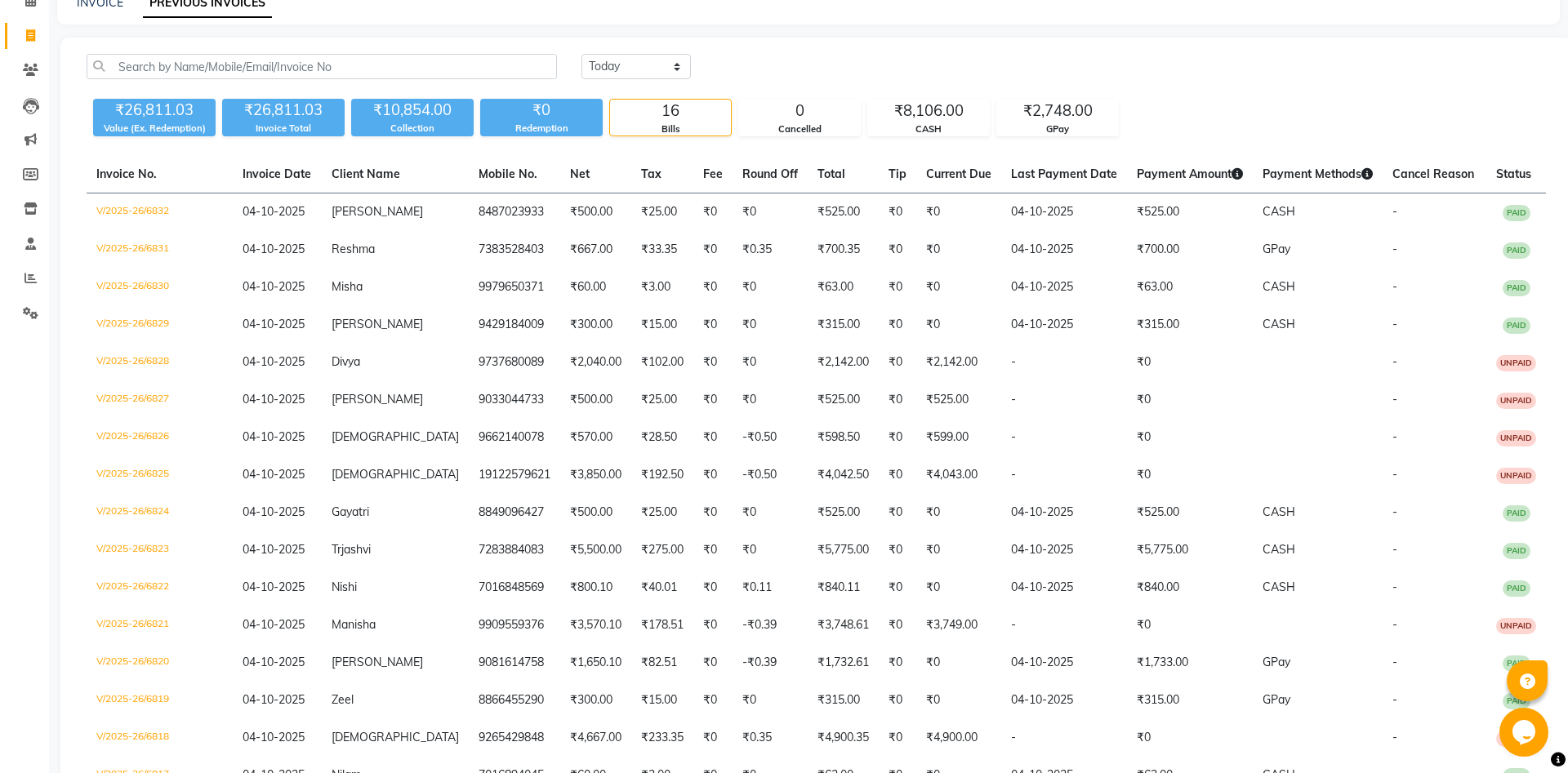
scroll to position [0, 0]
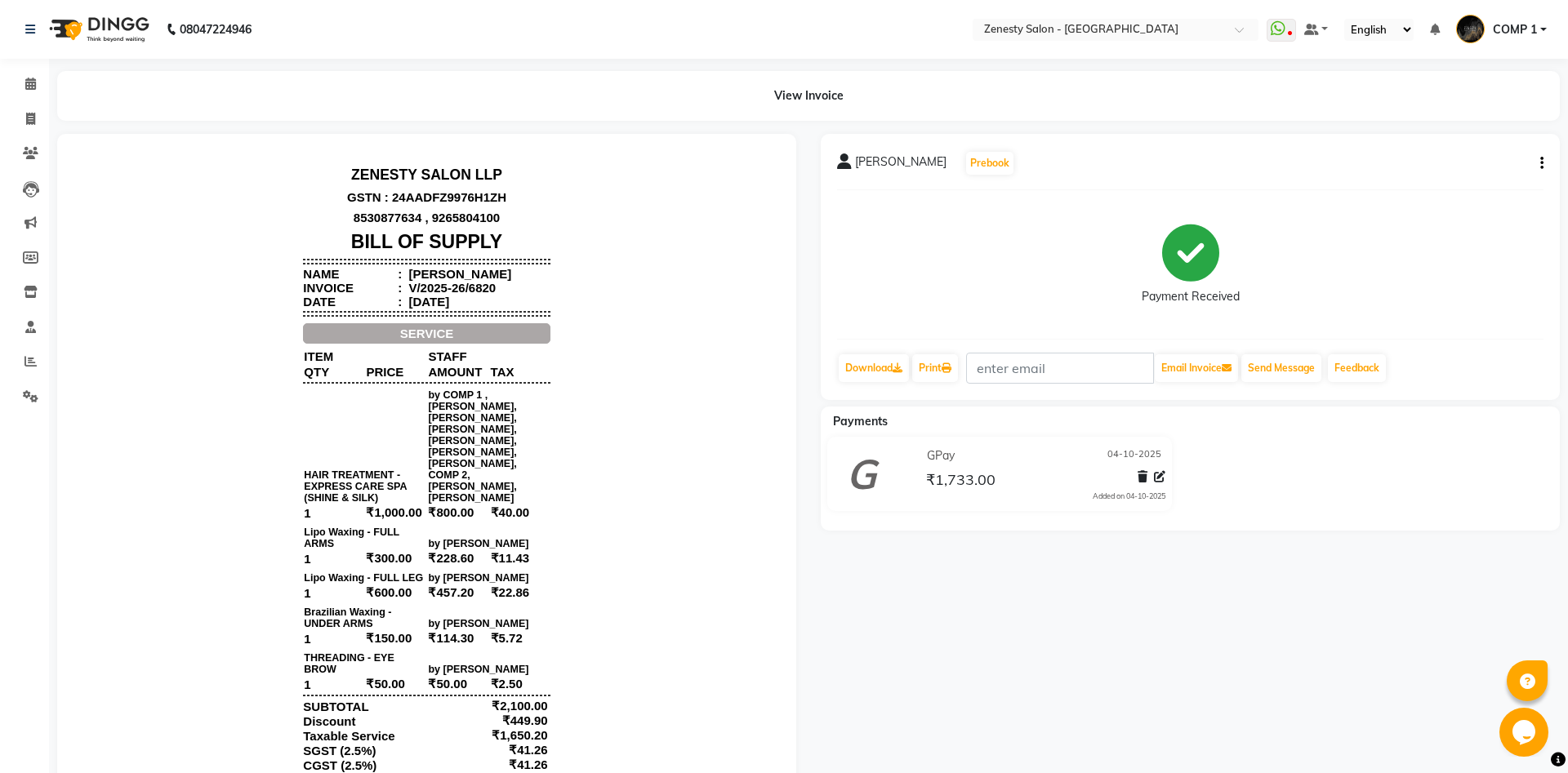
click at [1542, 164] on icon "button" at bounding box center [1541, 164] width 3 height 1
click at [1426, 183] on div "Edit Invoice" at bounding box center [1460, 184] width 112 height 21
select select "service"
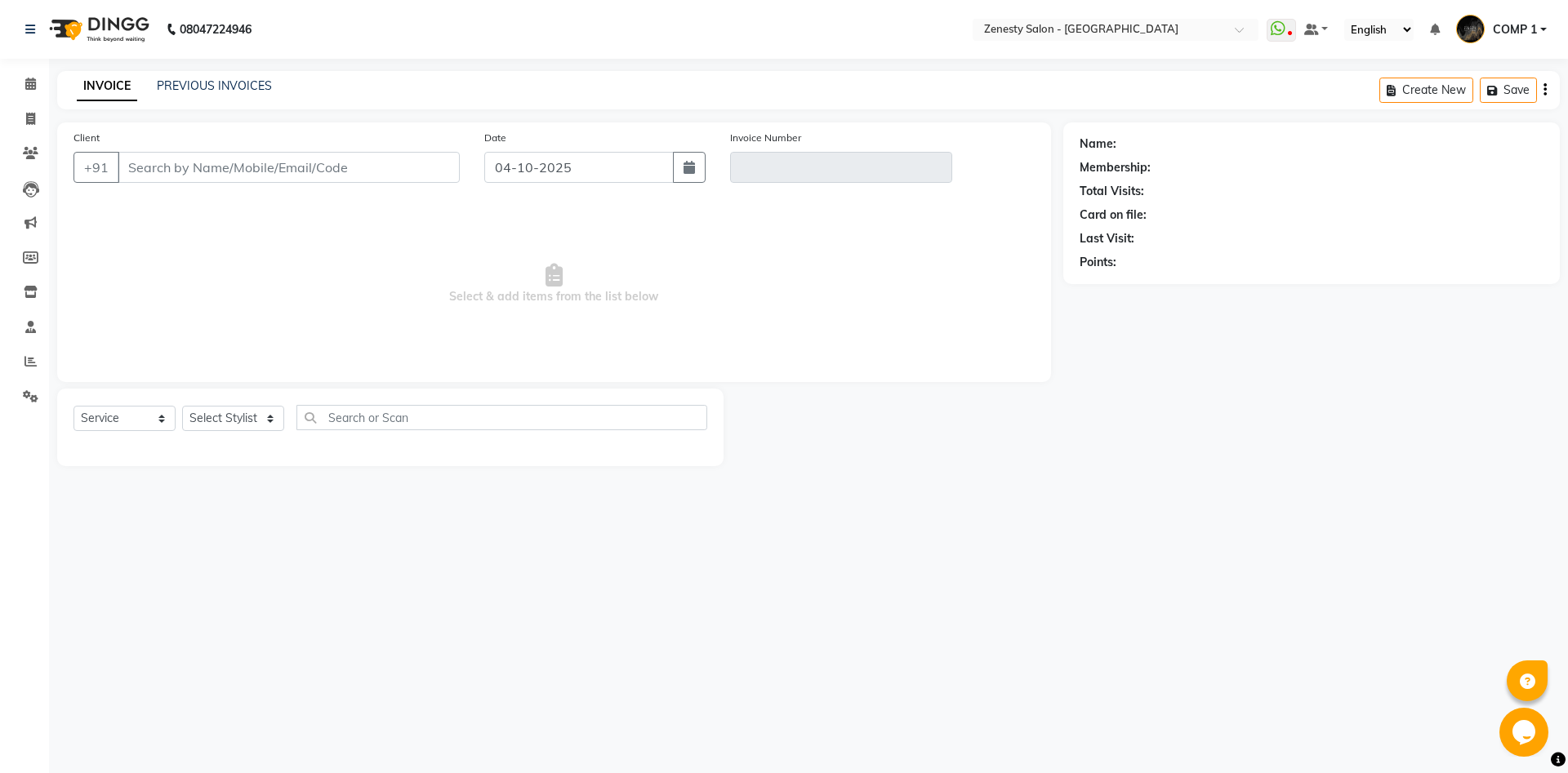
type input "9081614758"
type input "V/2025-26/6820"
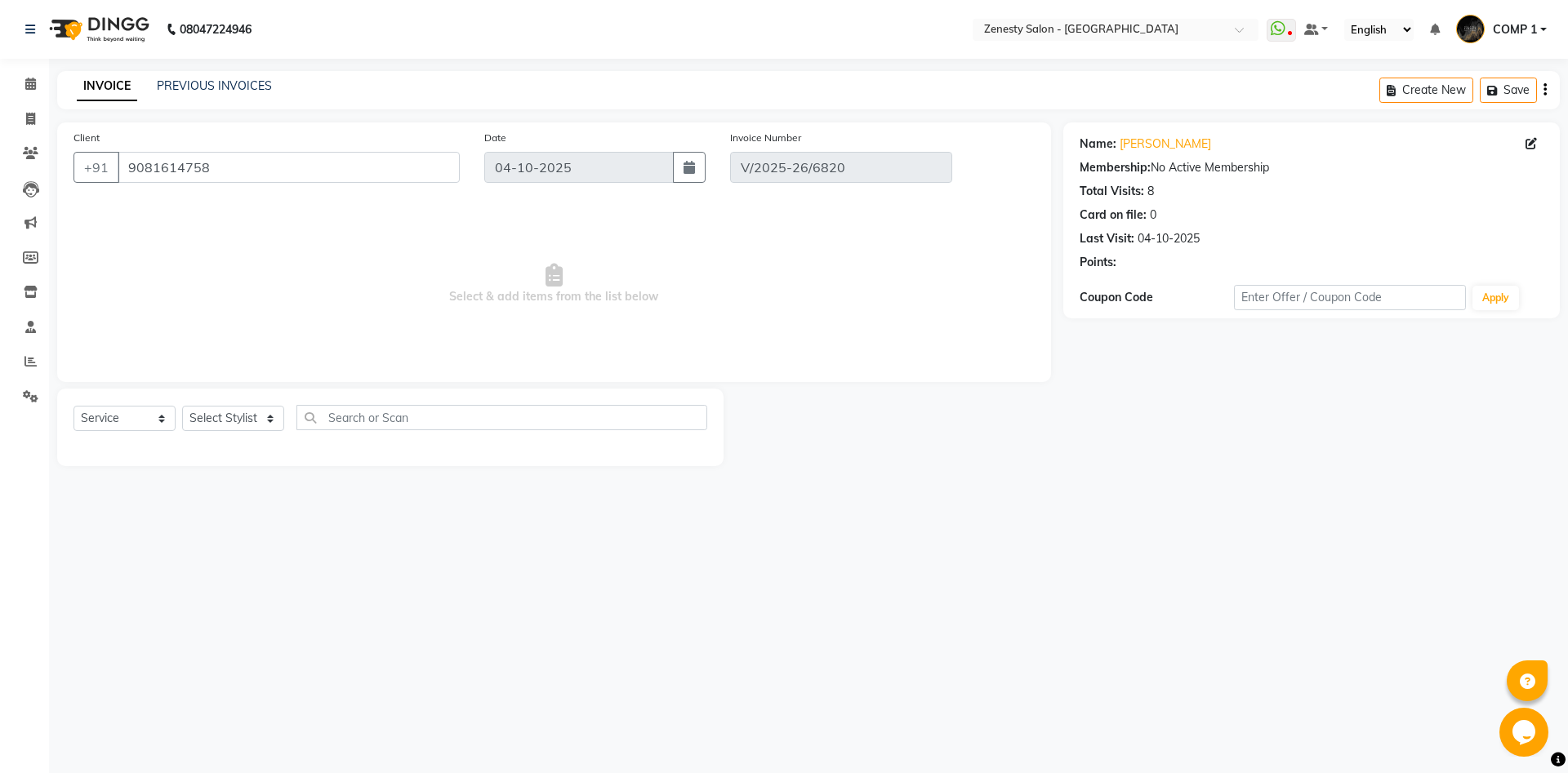
select select "select"
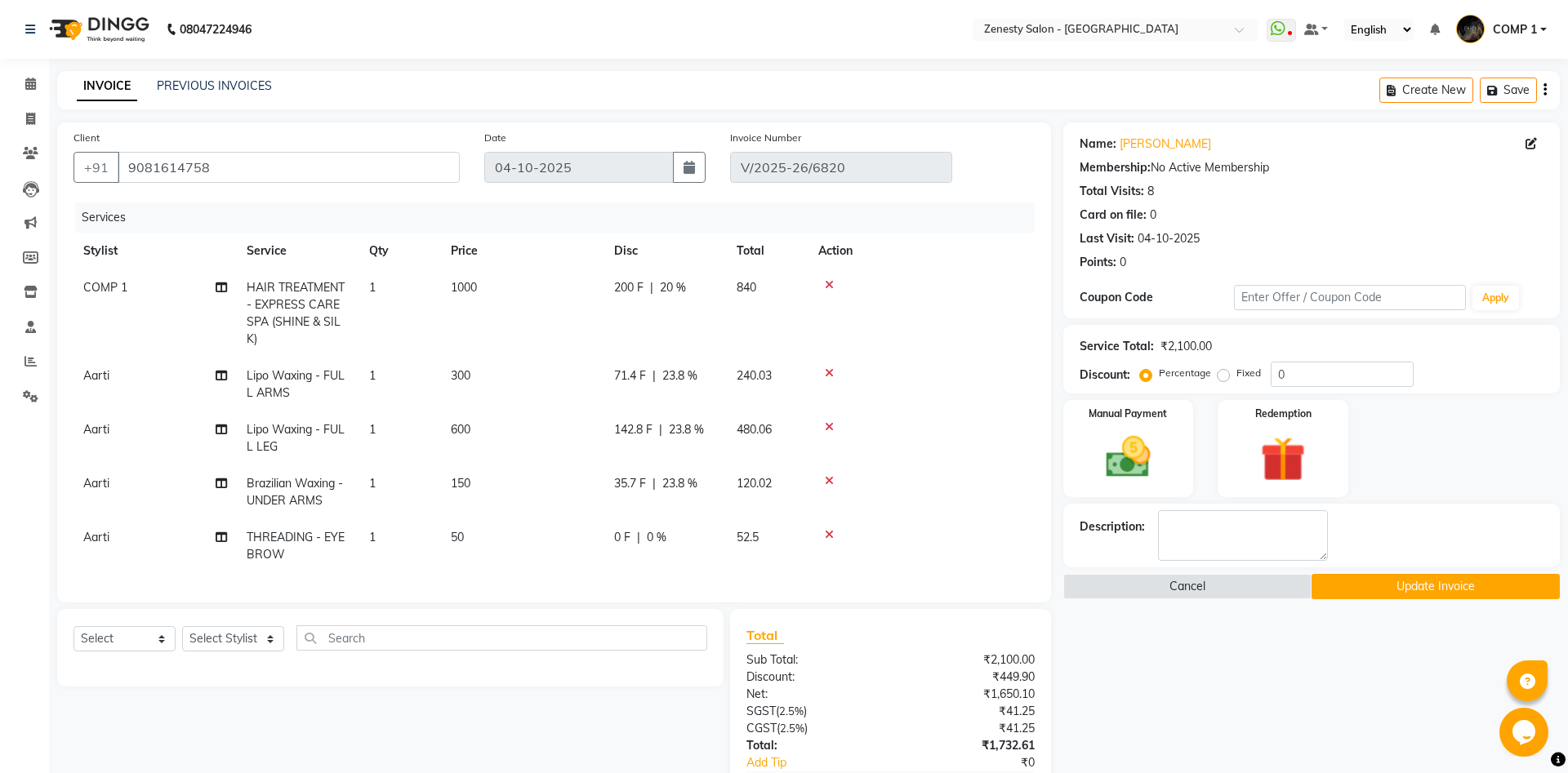
click at [112, 285] on span "COMP 1" at bounding box center [105, 287] width 44 height 15
select select "81093"
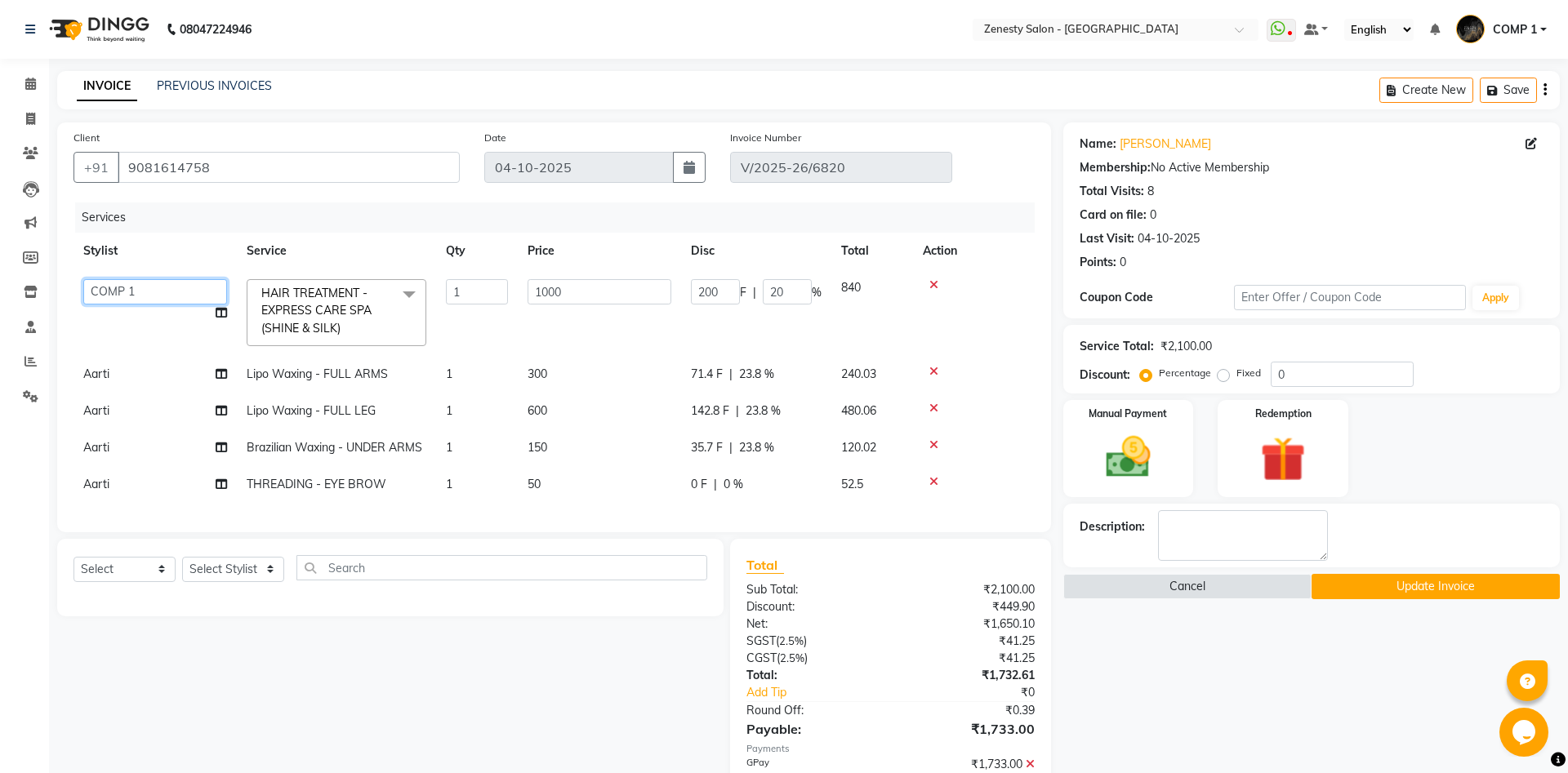
click at [83, 279] on select "[PERSON_NAME] [PERSON_NAME] [PERSON_NAME] Khalifa [PERSON_NAME] COMP 1 COMP 2 […" at bounding box center [155, 291] width 144 height 25
select select "39491"
click at [220, 310] on icon at bounding box center [221, 312] width 11 height 11
select select "39491"
select select "39501"
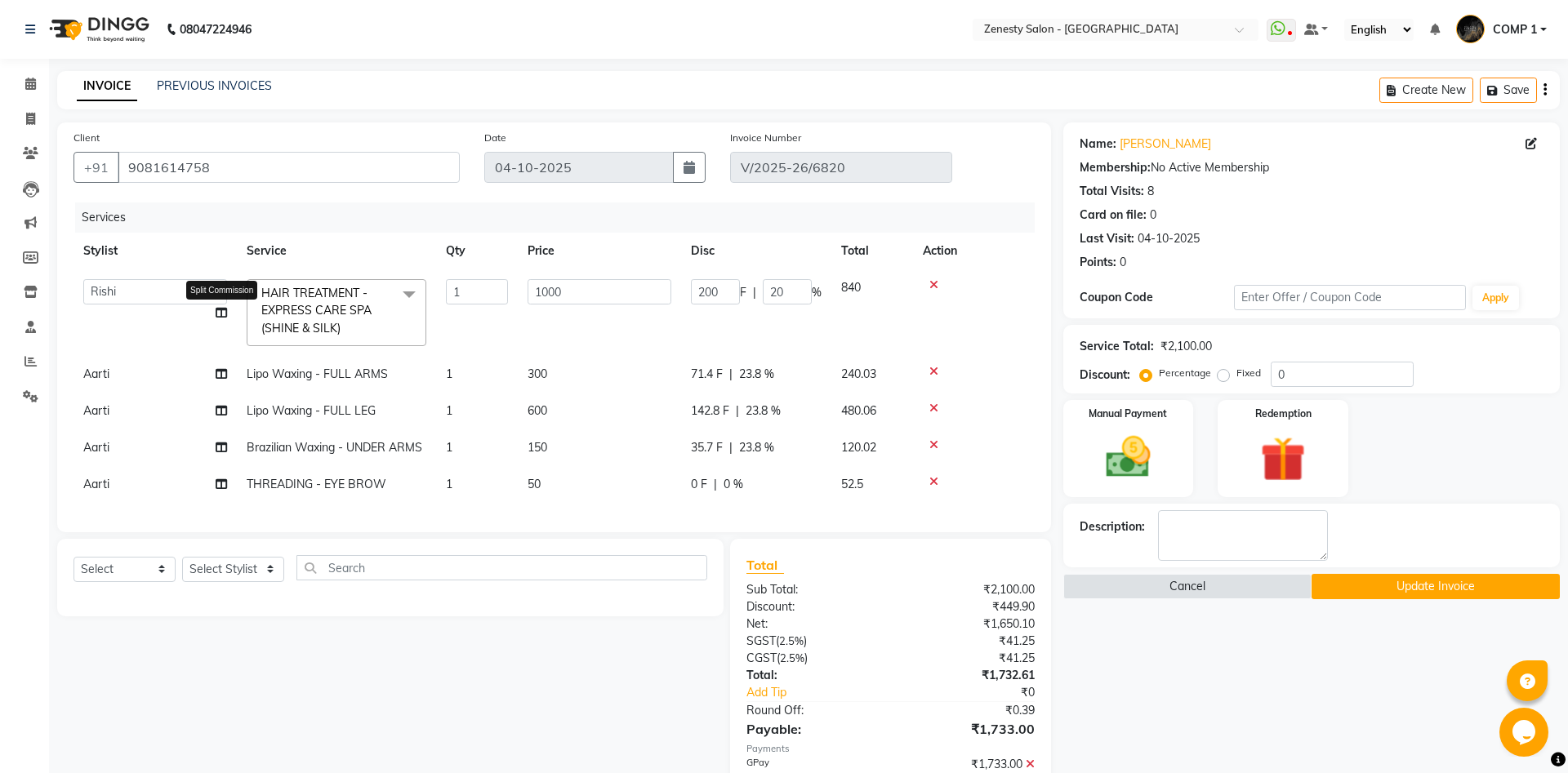
select select "62644"
select select "55258"
select select "79185"
select select "51279"
select select "47631"
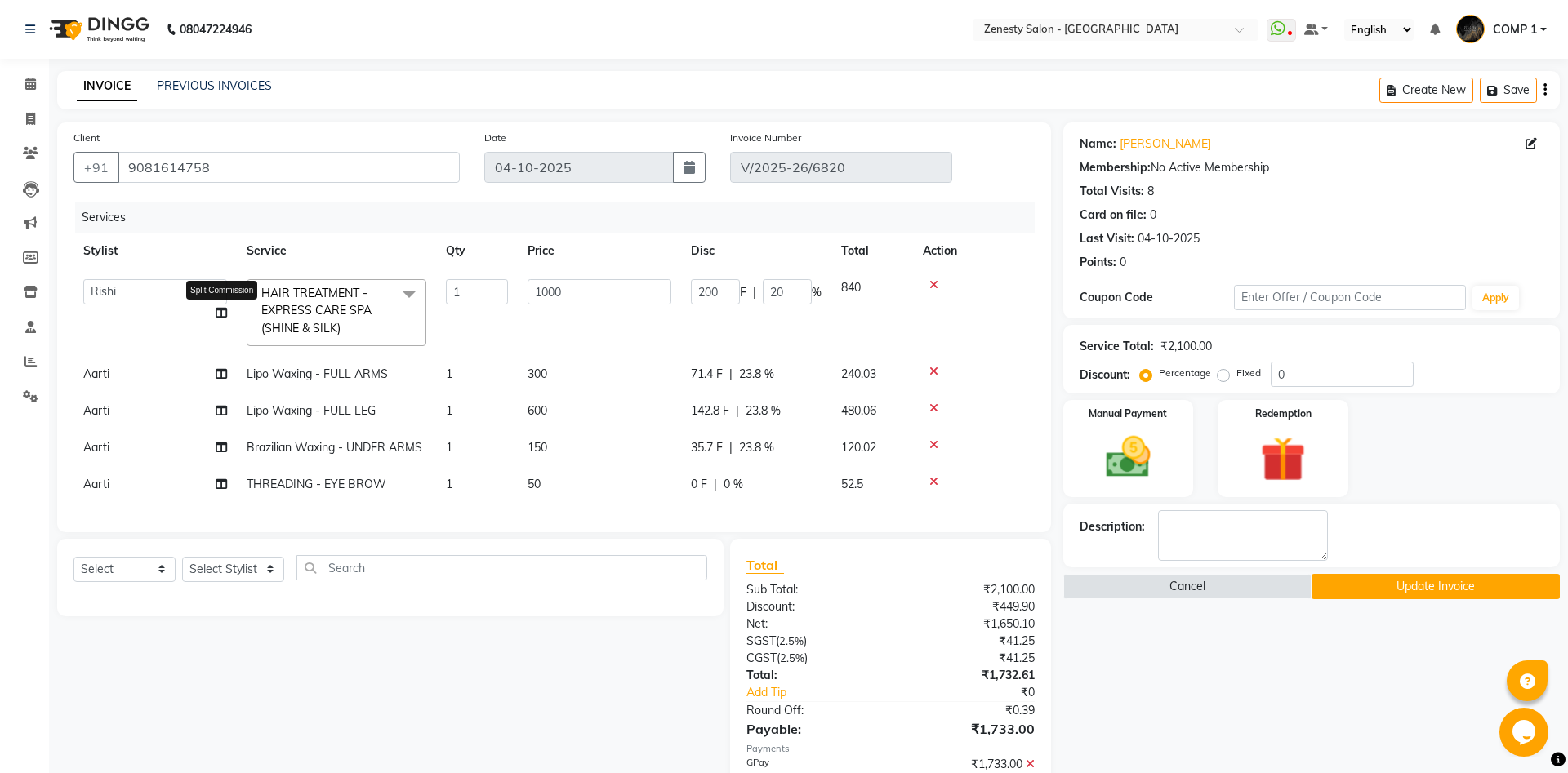
select select "40087"
select select "53852"
select select "78078"
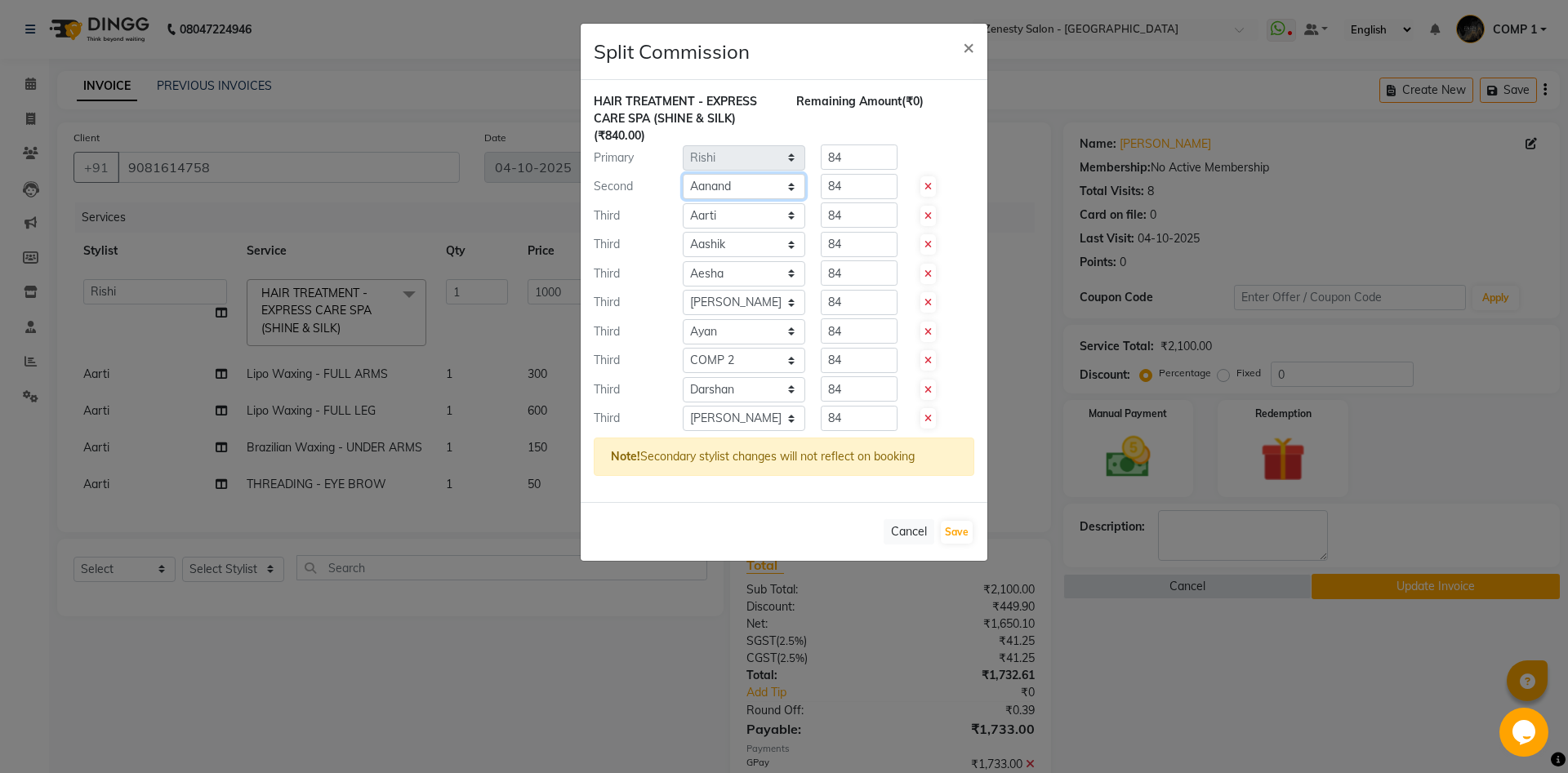
click at [682, 174] on select "Select [PERSON_NAME] [PERSON_NAME] [PERSON_NAME] Khalifa [PERSON_NAME] COMP 1 C…" at bounding box center [743, 186] width 122 height 25
select select "39508"
click option "Kiran" at bounding box center [0, 0] width 0 height 0
click at [728, 188] on select "Select [PERSON_NAME] [PERSON_NAME] [PERSON_NAME] Khalifa [PERSON_NAME] COMP 1 C…" at bounding box center [743, 186] width 122 height 25
click at [928, 216] on icon at bounding box center [927, 216] width 7 height 10
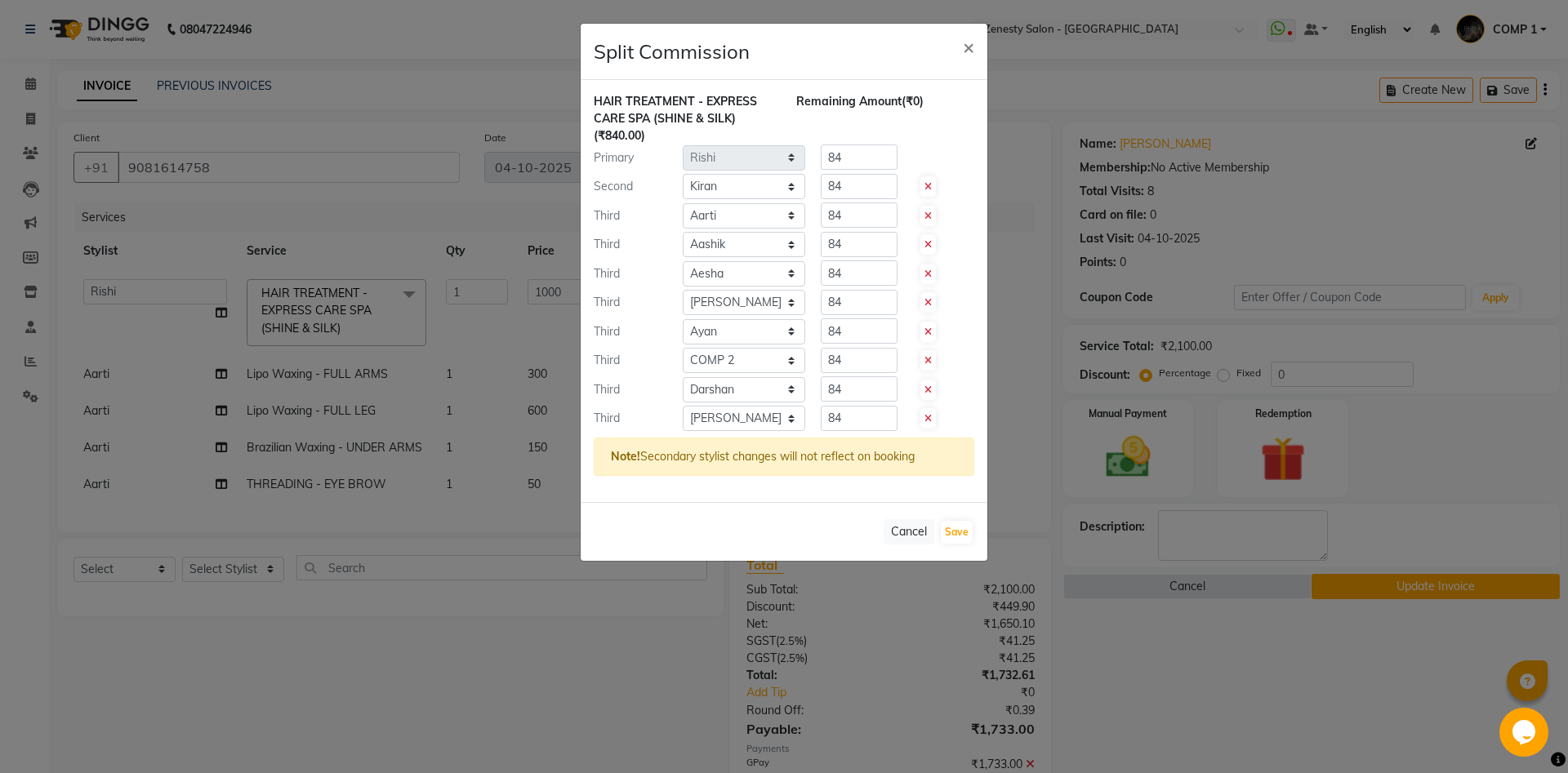
type input "93.33"
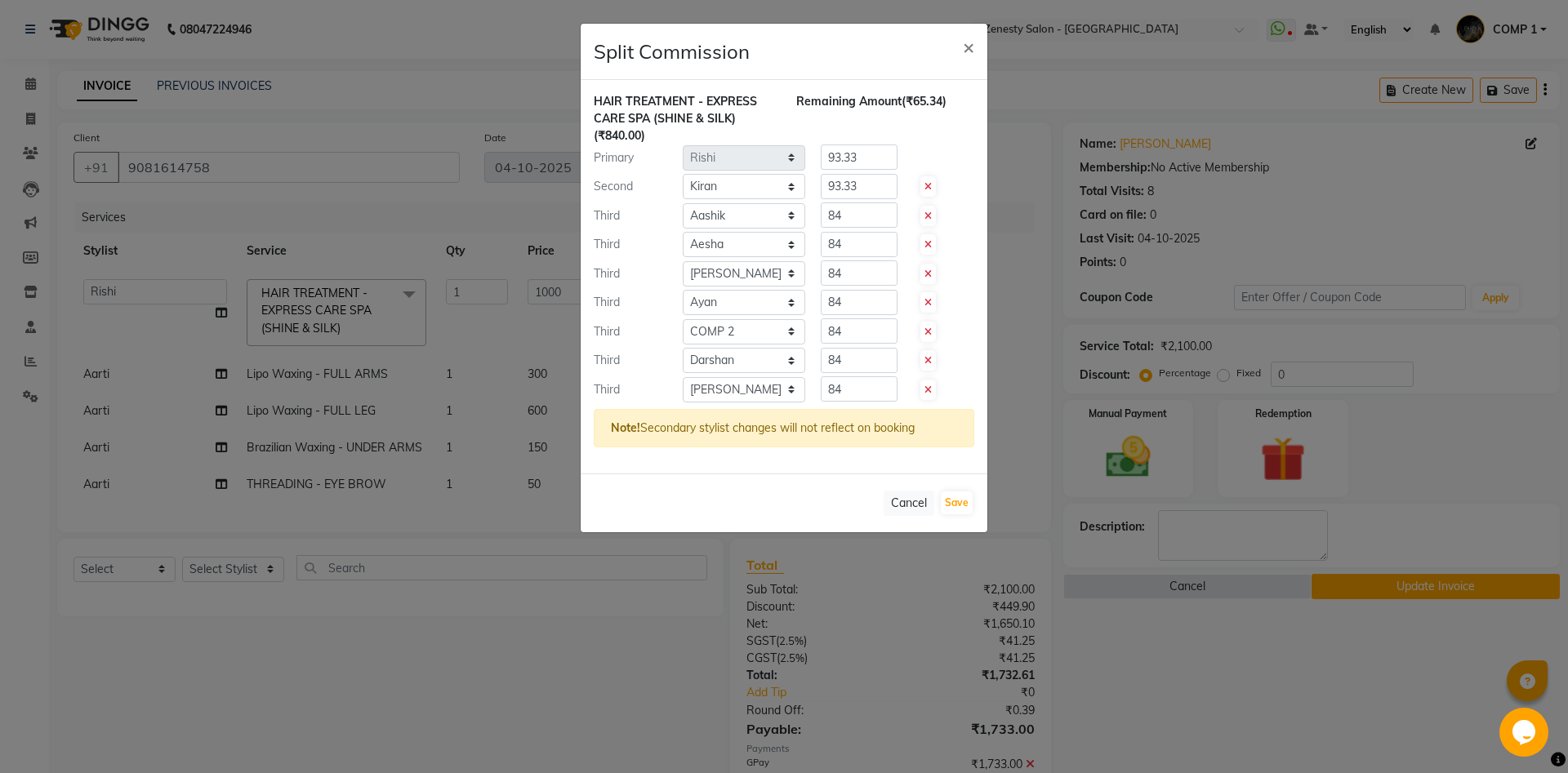
click at [928, 216] on icon at bounding box center [927, 216] width 7 height 10
type input "105"
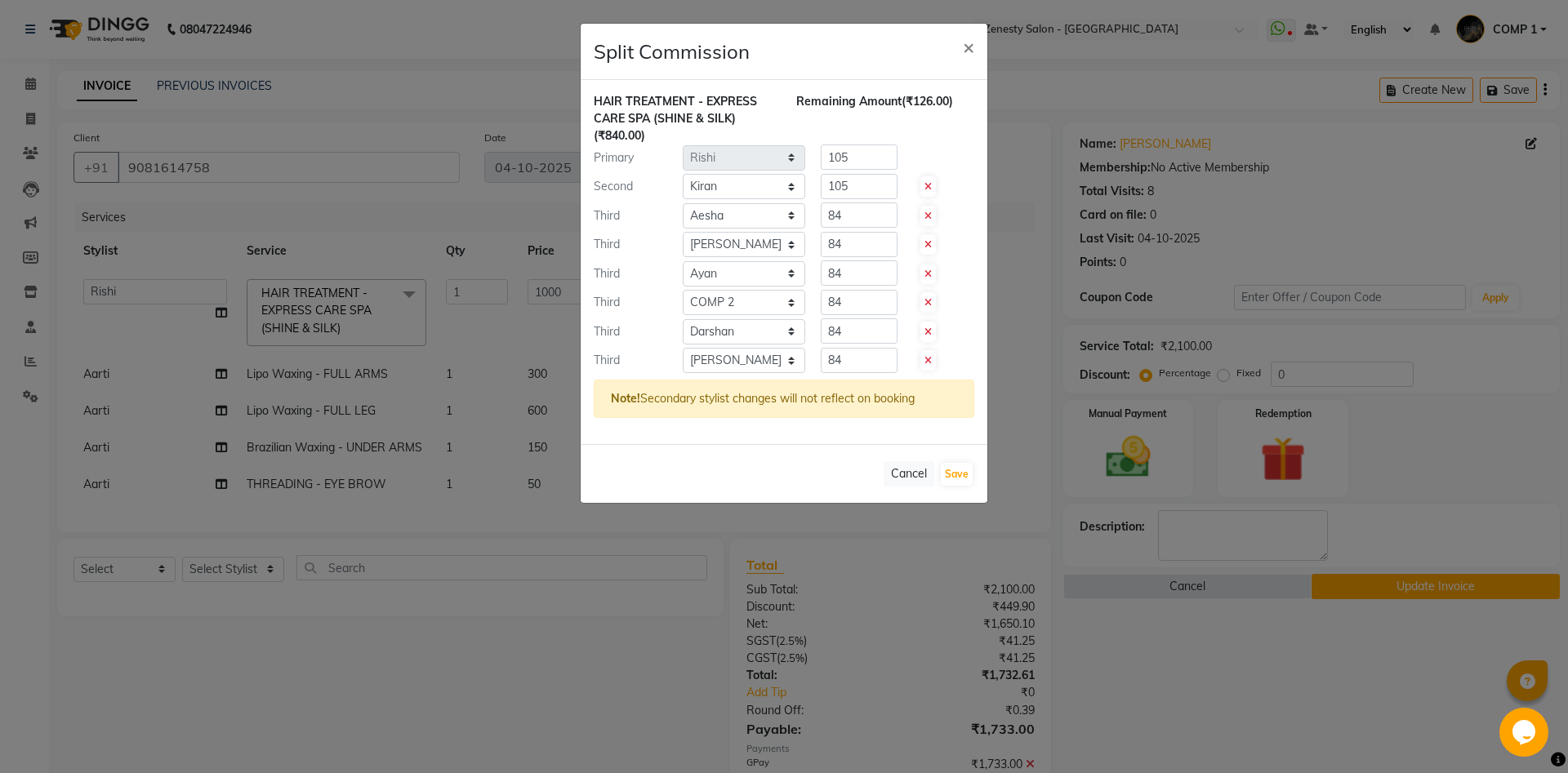
click at [928, 216] on icon at bounding box center [927, 216] width 7 height 10
type input "120"
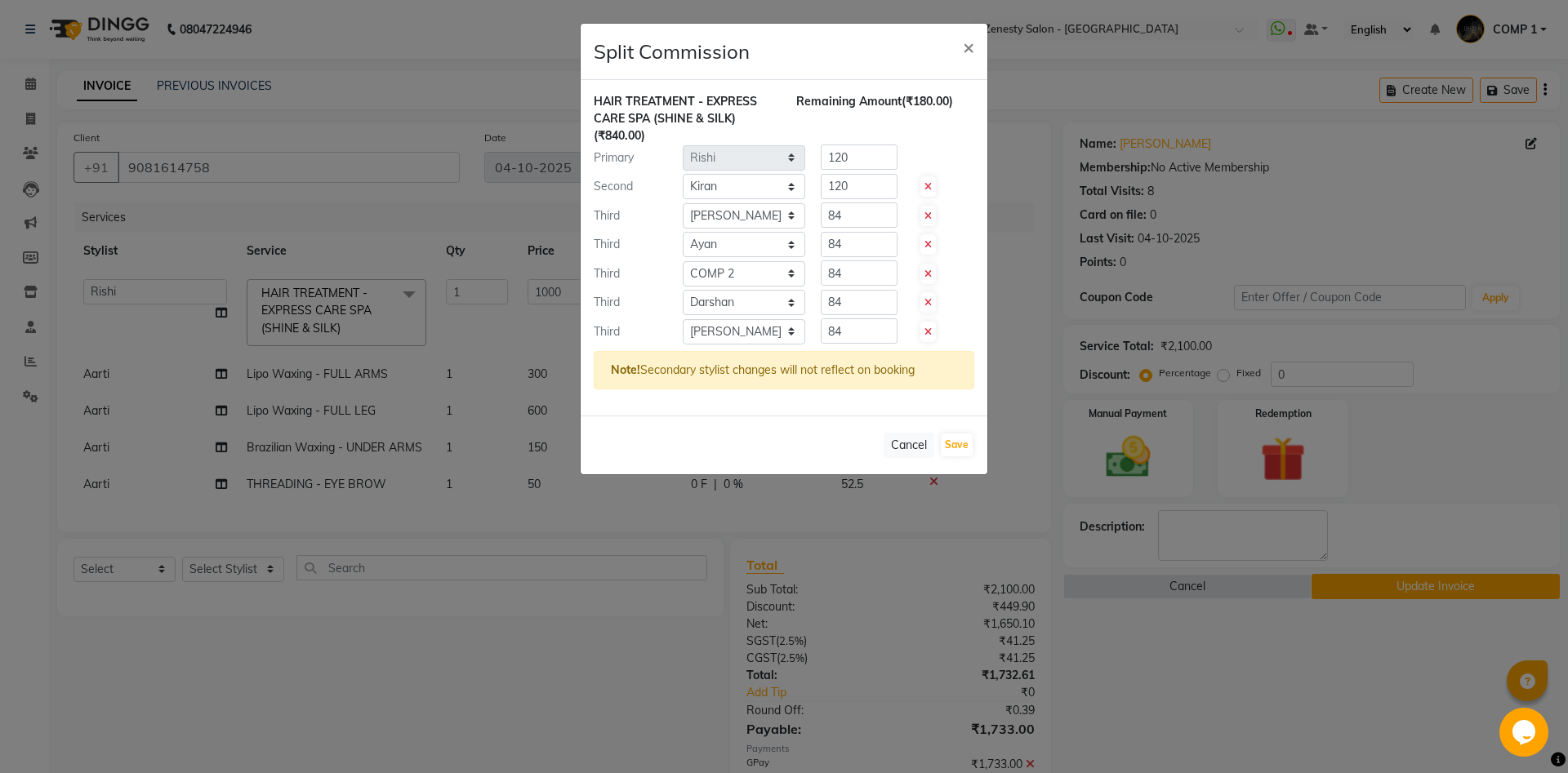
click at [928, 216] on icon at bounding box center [927, 216] width 7 height 10
type input "140"
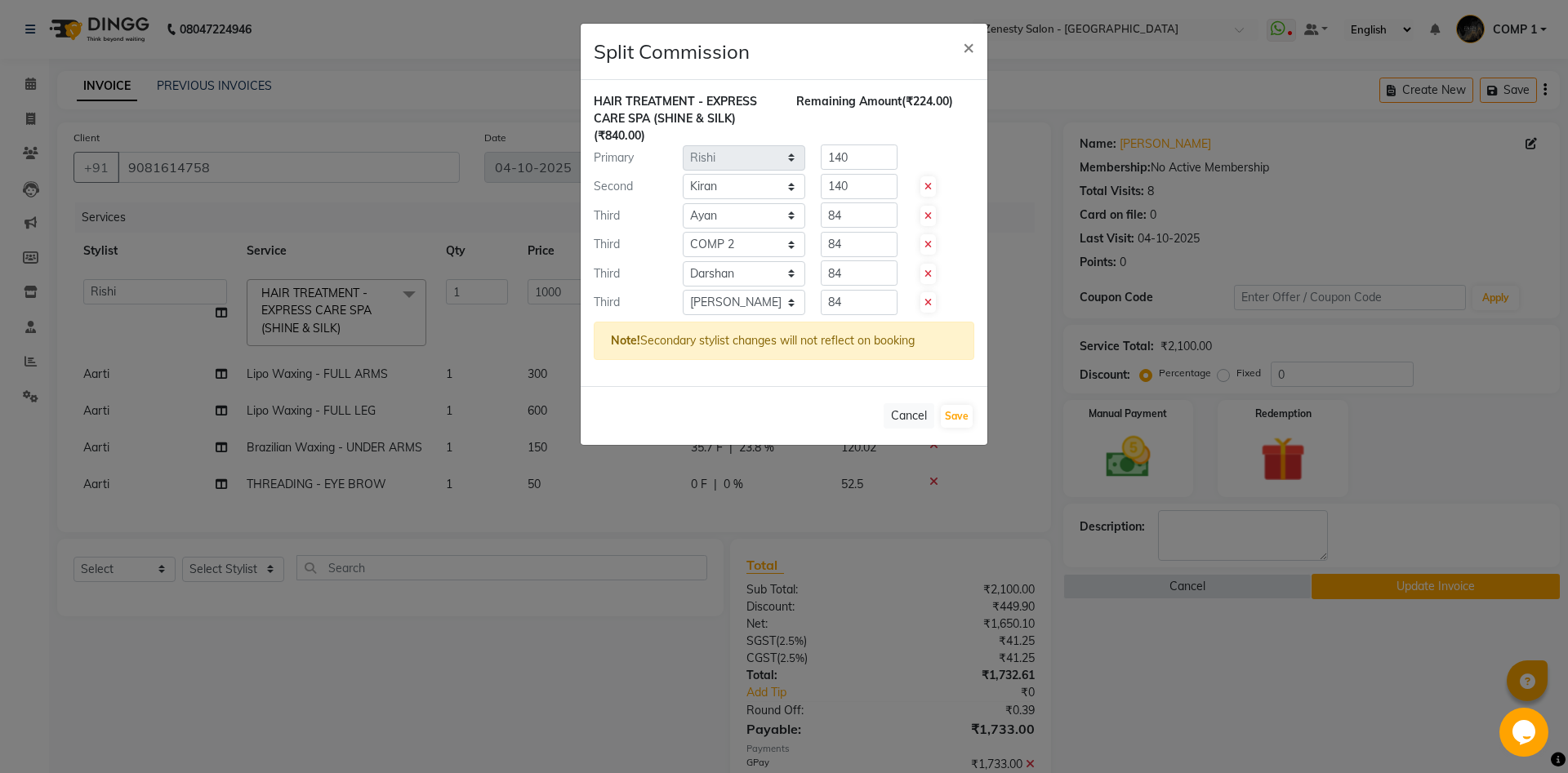
click at [928, 216] on icon at bounding box center [927, 216] width 7 height 10
type input "168"
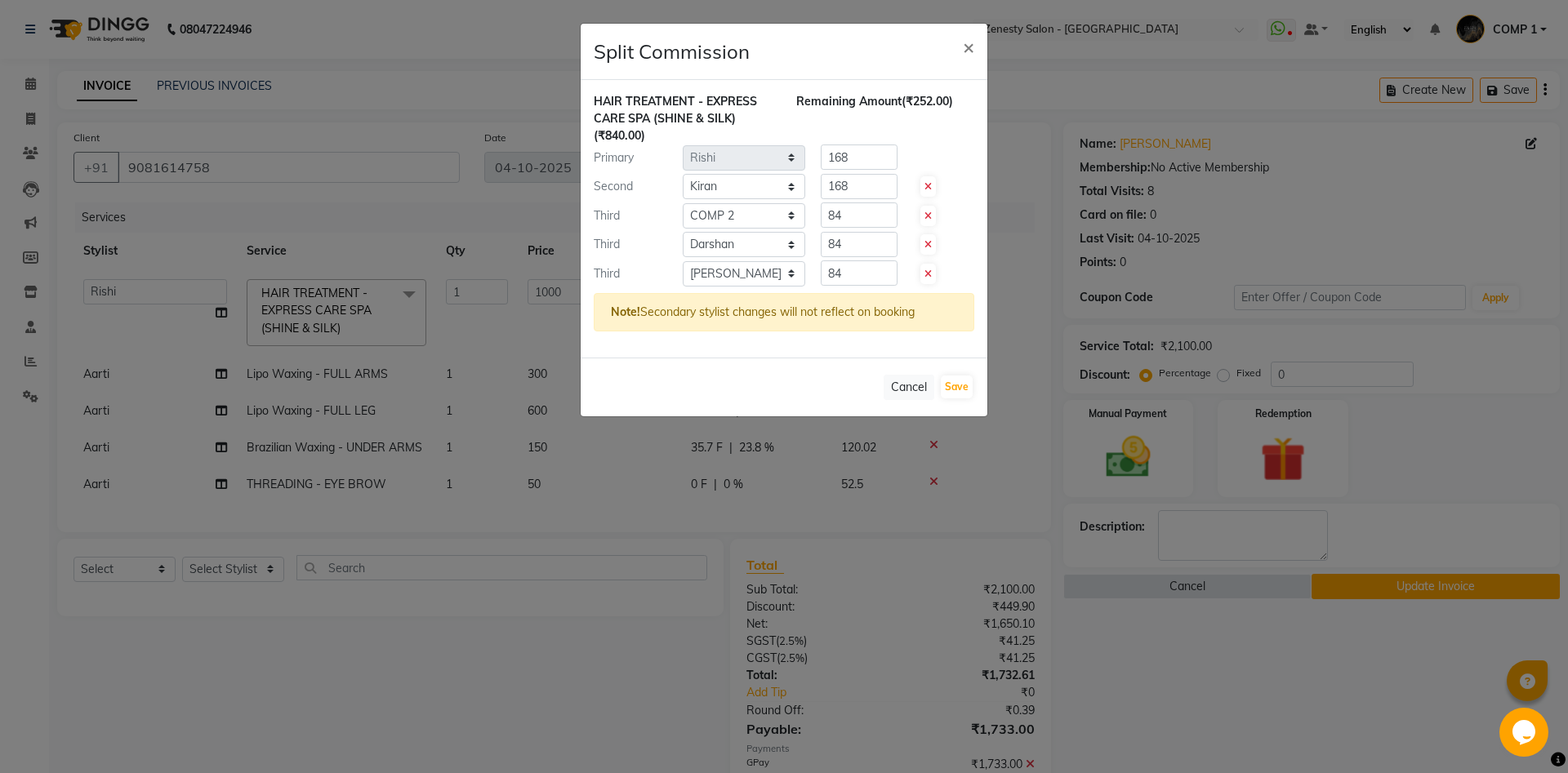
click at [928, 216] on icon at bounding box center [927, 216] width 7 height 10
type input "210"
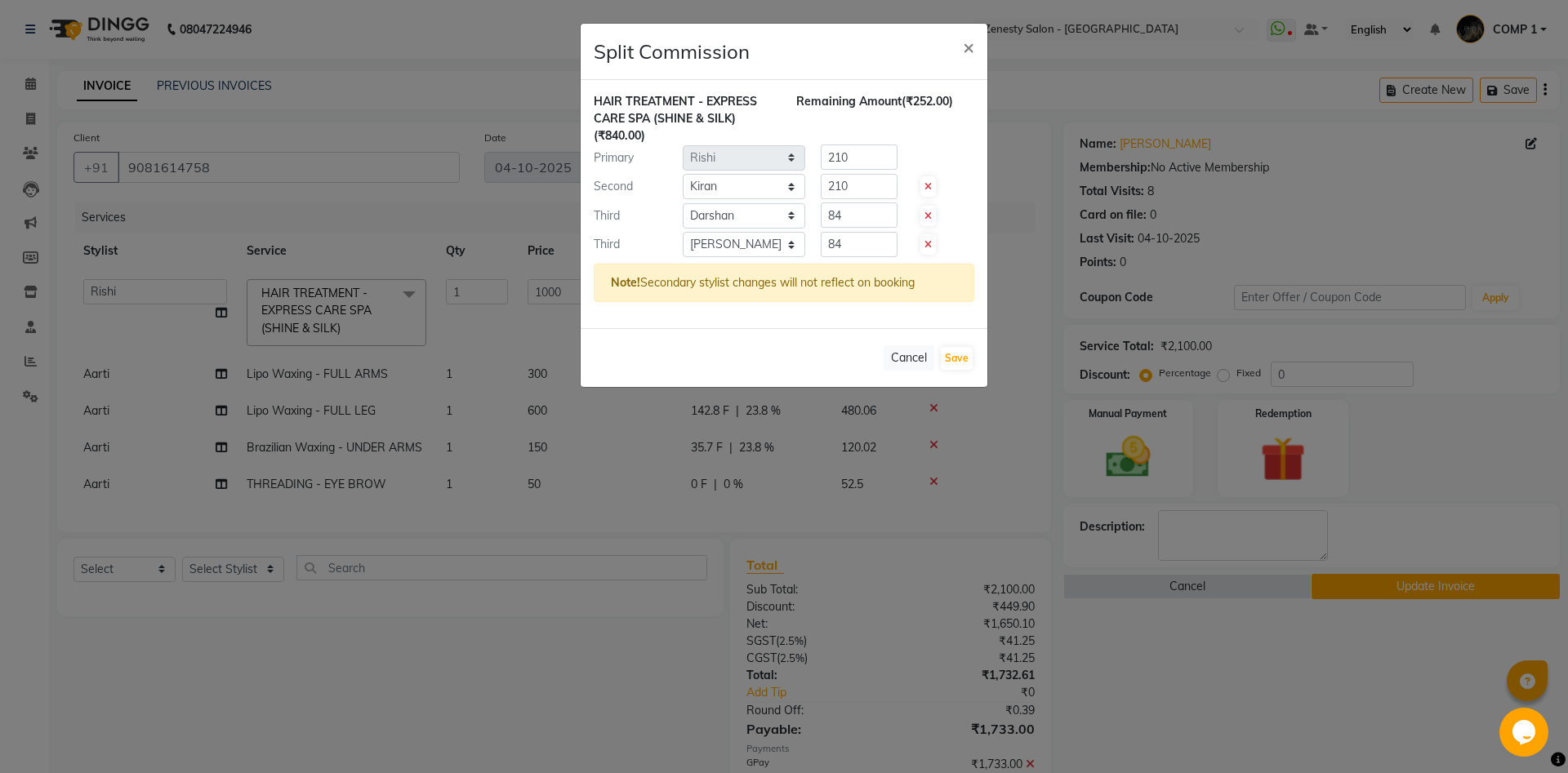
click at [928, 216] on icon at bounding box center [927, 216] width 7 height 10
type input "280"
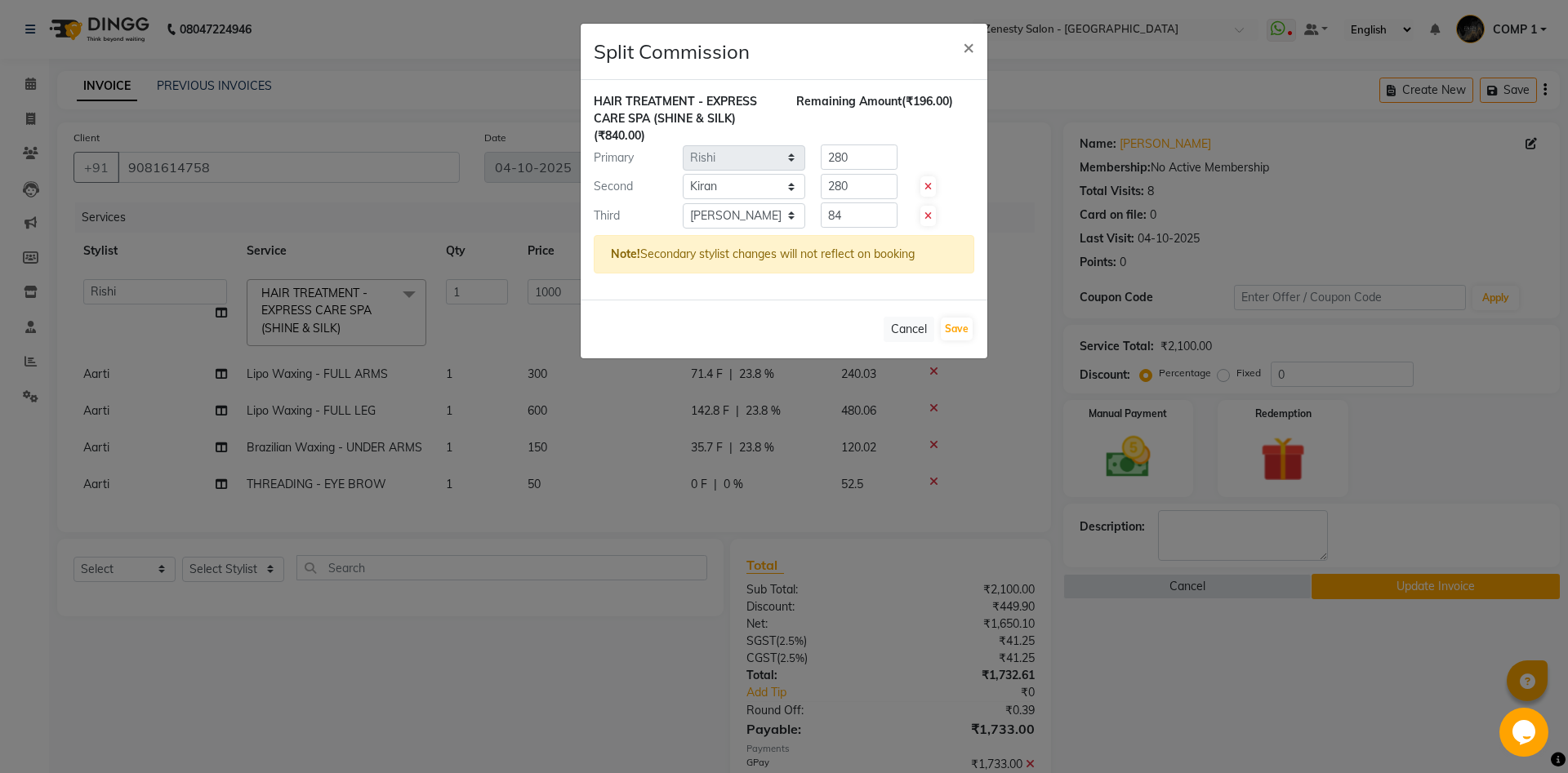
click at [928, 216] on icon at bounding box center [927, 216] width 7 height 10
type input "420"
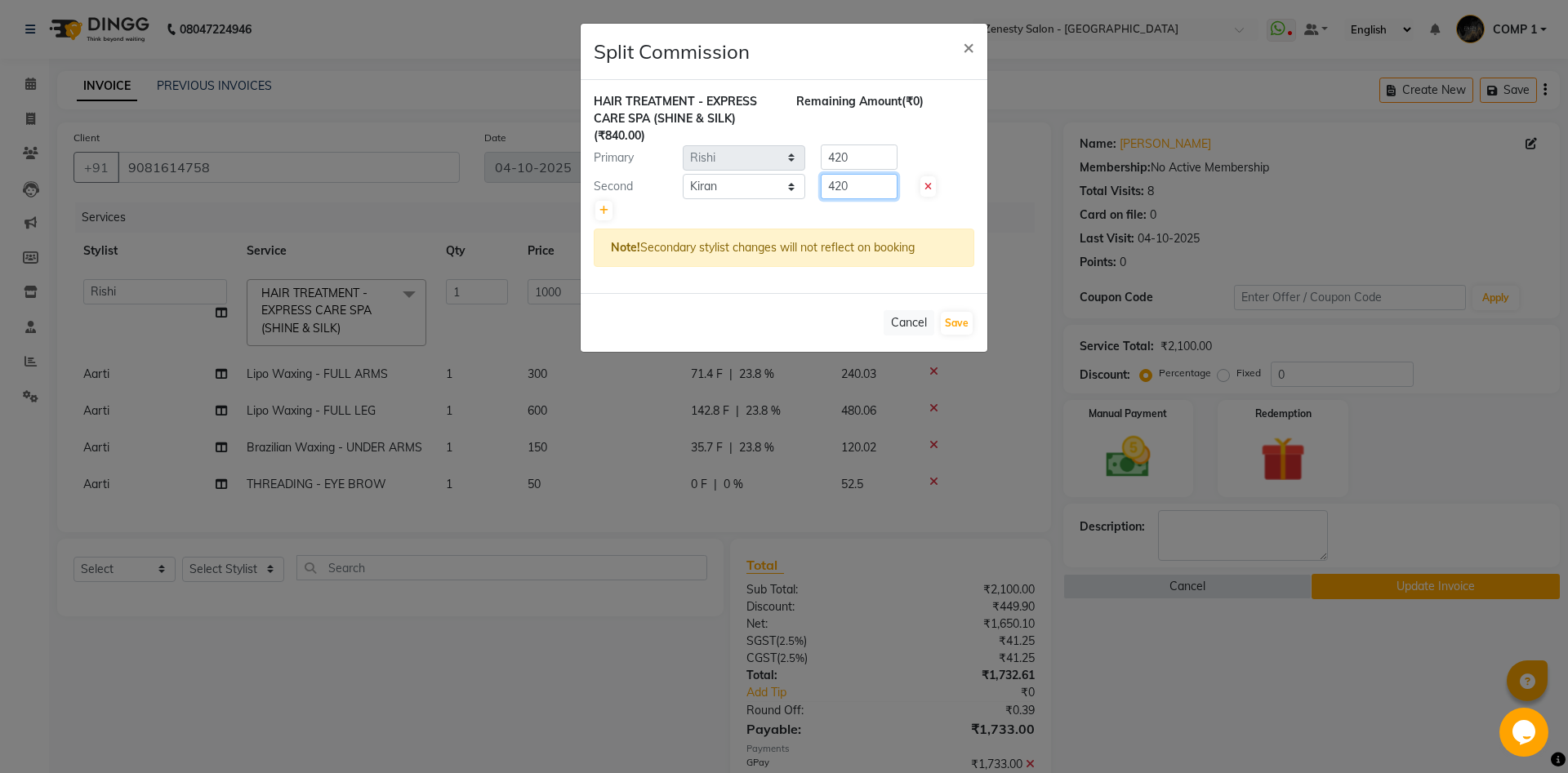
drag, startPoint x: 868, startPoint y: 187, endPoint x: 762, endPoint y: 185, distance: 106.0
click at [821, 185] on input "420" at bounding box center [859, 186] width 77 height 25
type input "157.5"
drag, startPoint x: 866, startPoint y: 159, endPoint x: 804, endPoint y: 159, distance: 62.0
click at [821, 159] on input "420" at bounding box center [859, 157] width 77 height 25
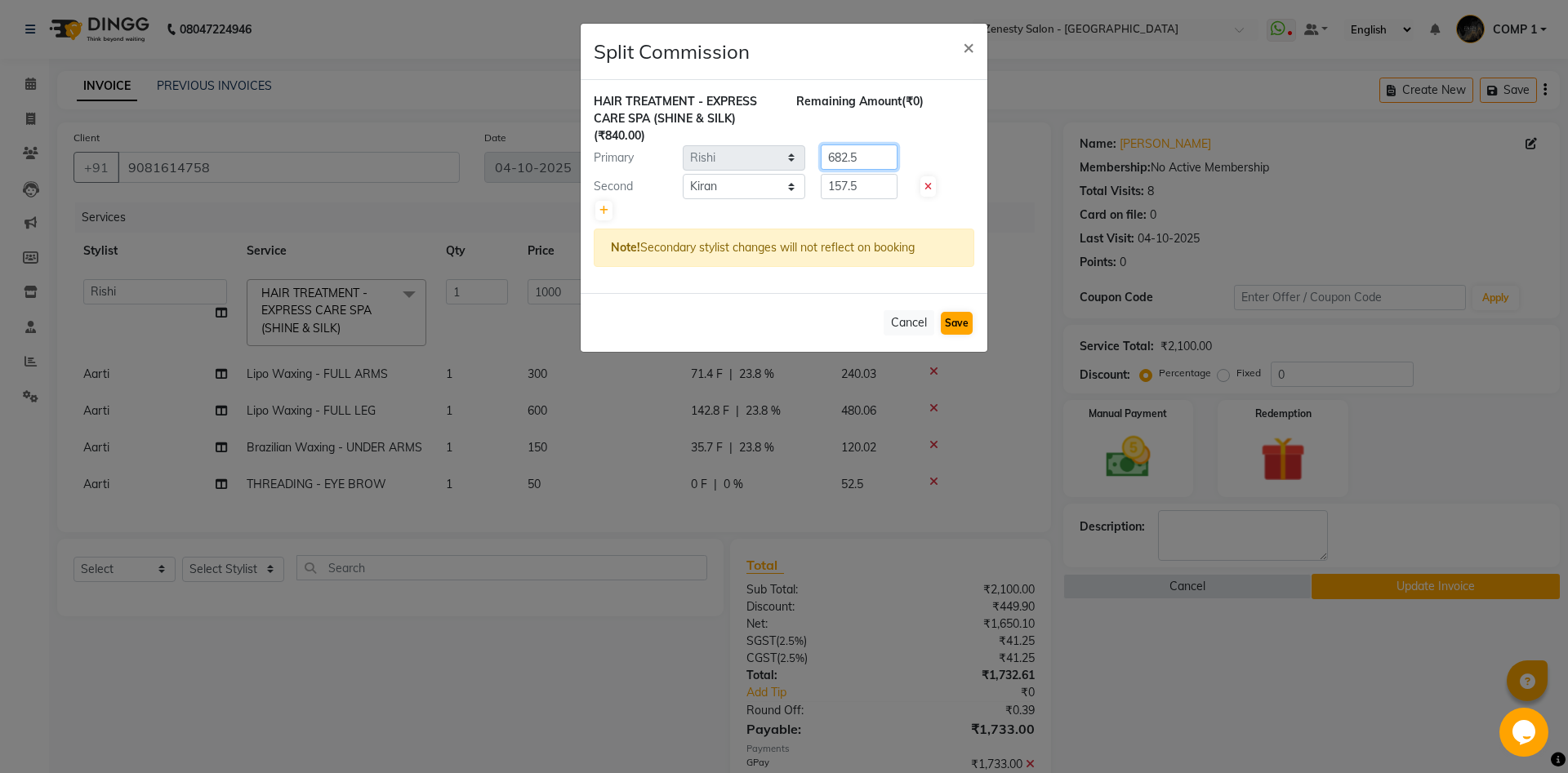
type input "682.5"
click at [957, 314] on button "Save" at bounding box center [956, 323] width 32 height 23
select select "Select"
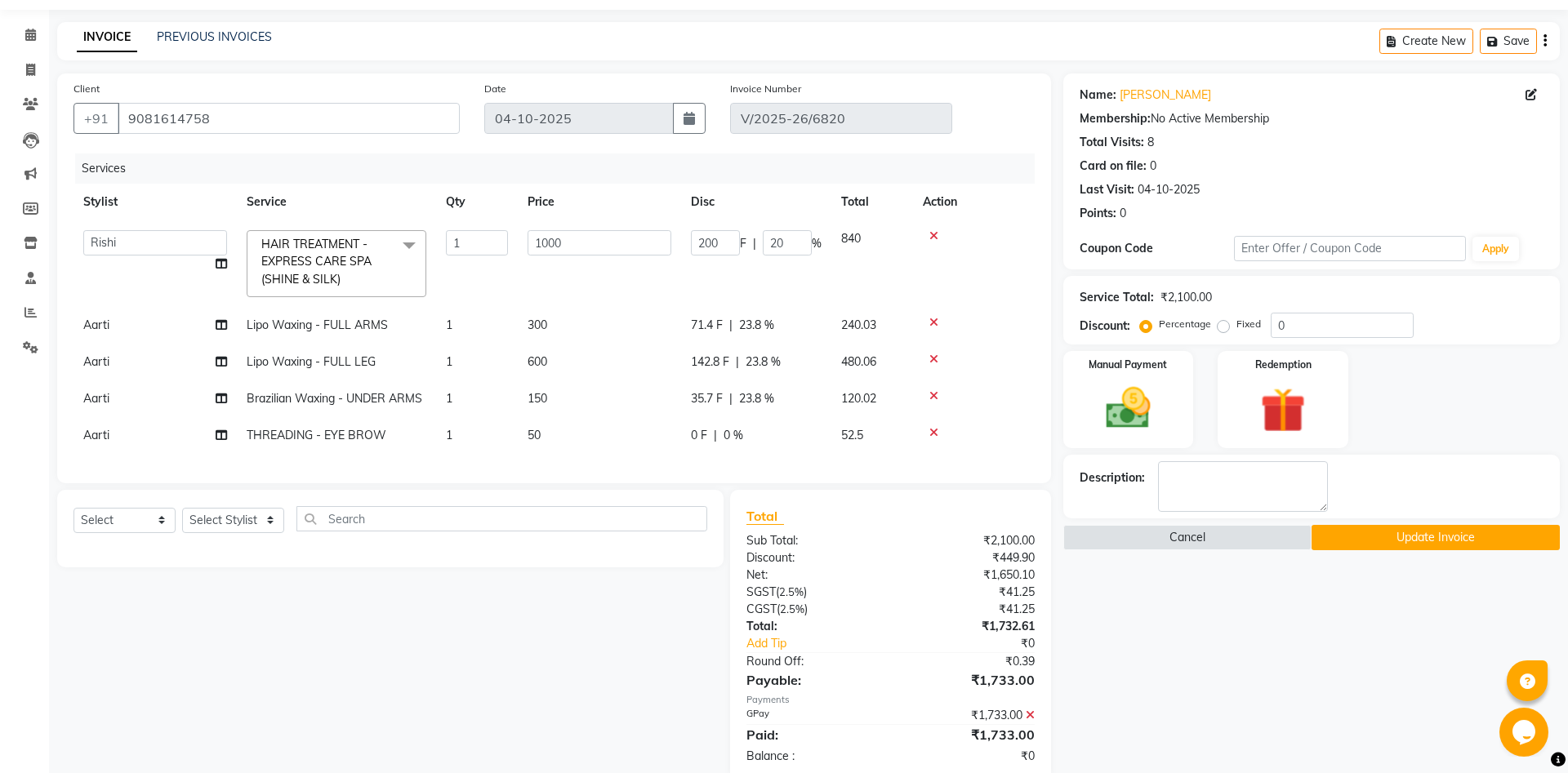
scroll to position [81, 0]
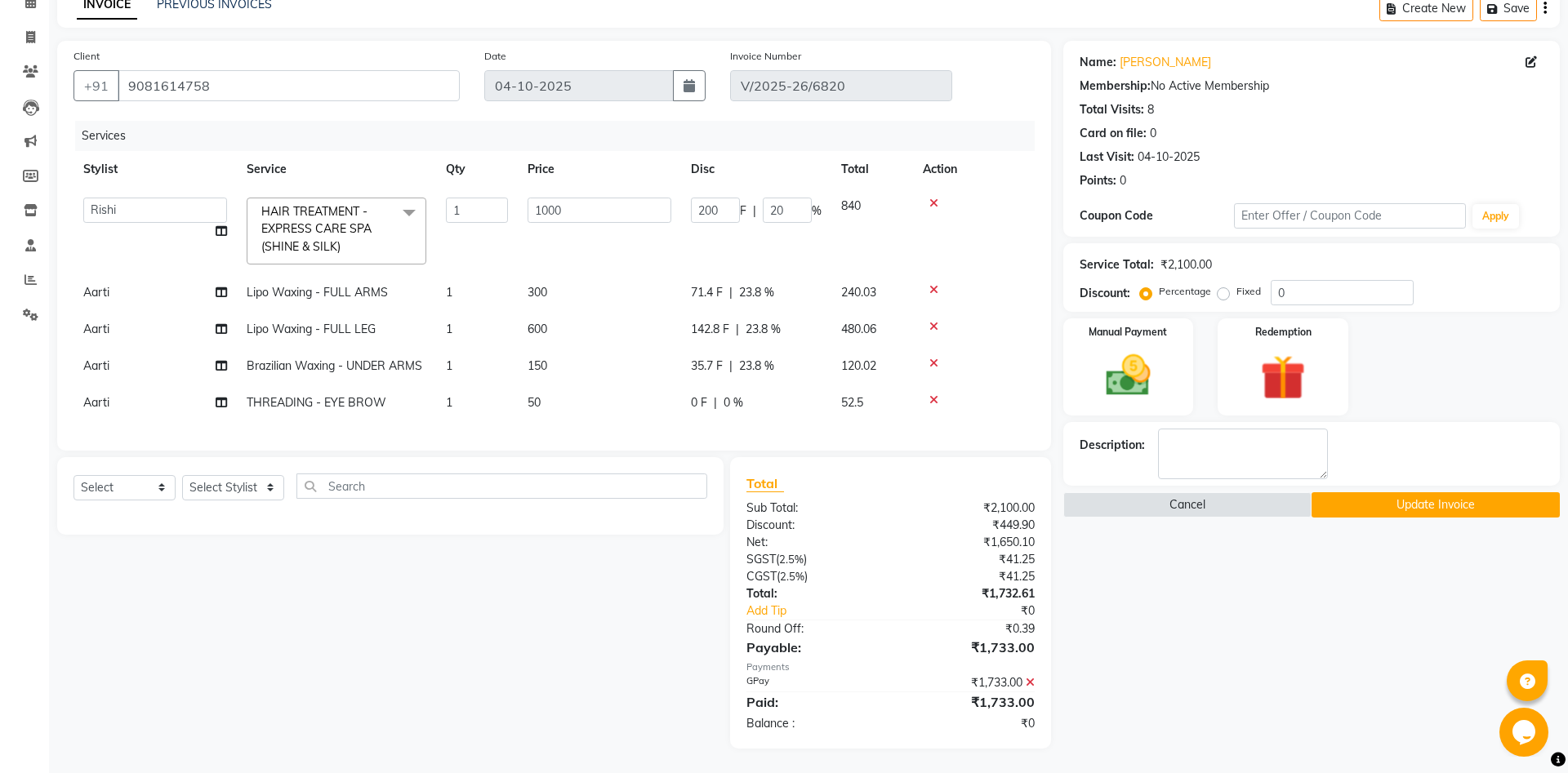
click at [1495, 504] on button "Update Invoice" at bounding box center [1435, 505] width 248 height 25
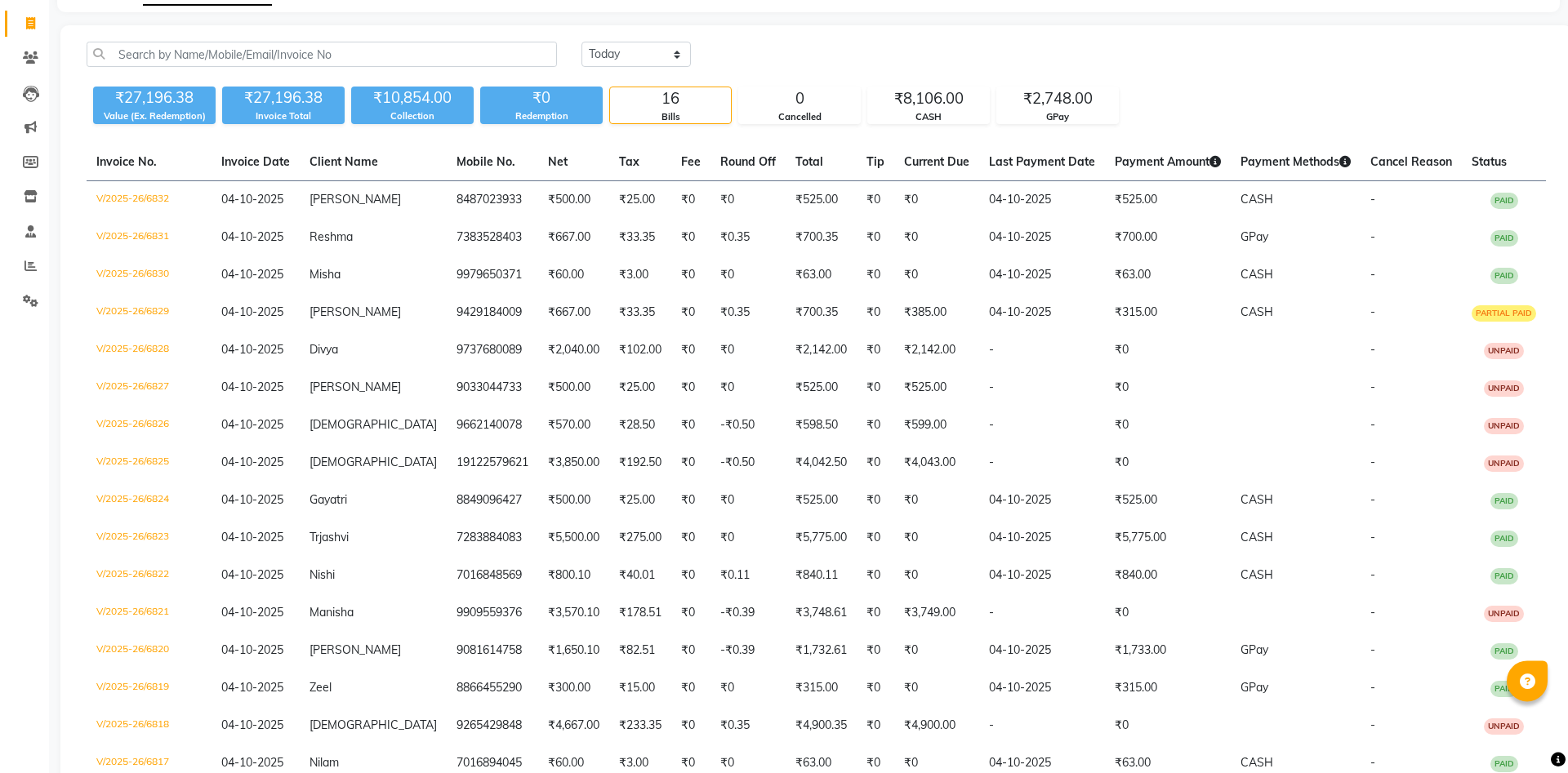
scroll to position [166, 0]
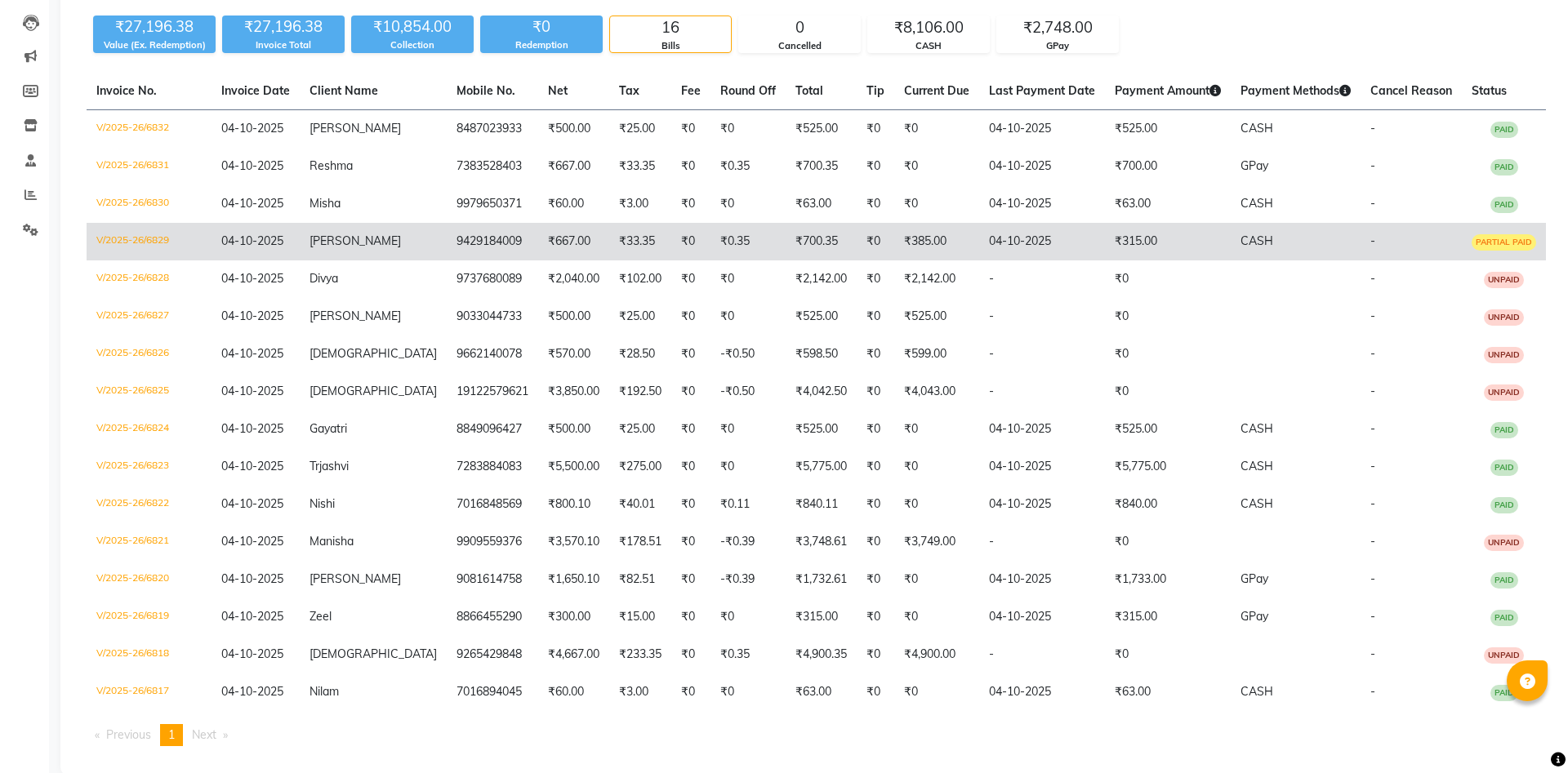
click at [503, 246] on td "9429184009" at bounding box center [493, 241] width 92 height 37
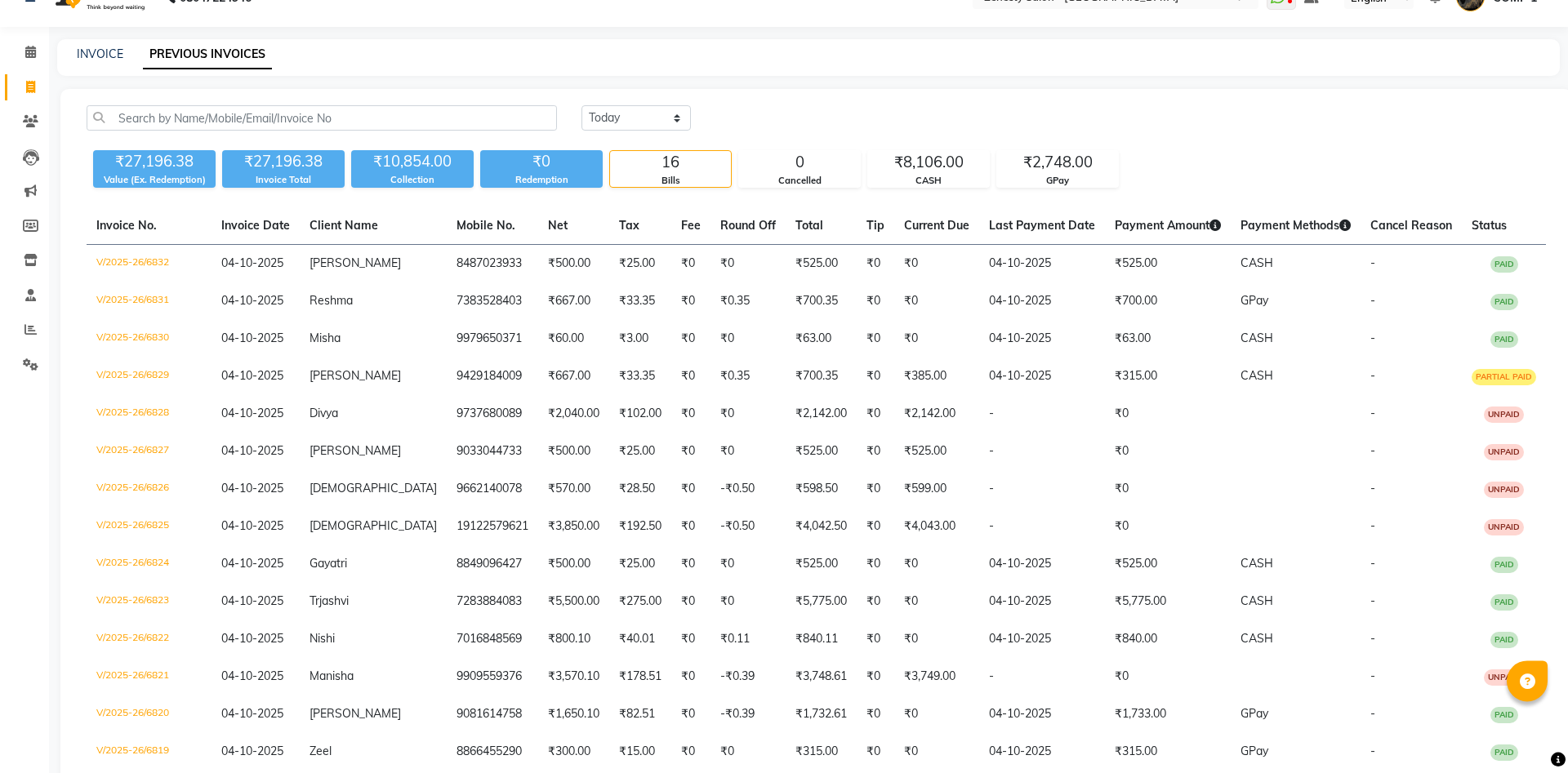
scroll to position [0, 0]
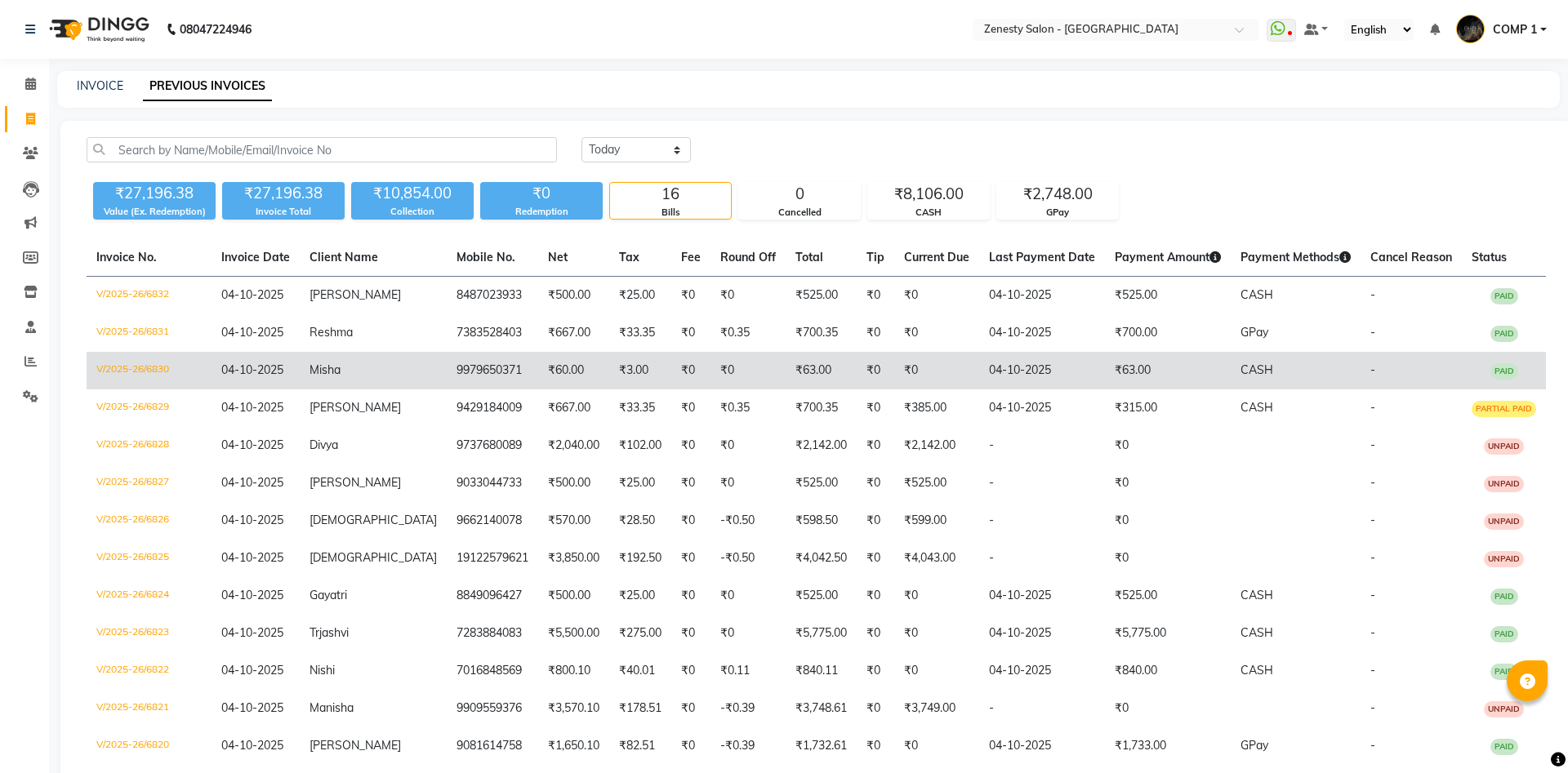
click at [719, 379] on td "₹0" at bounding box center [747, 370] width 75 height 37
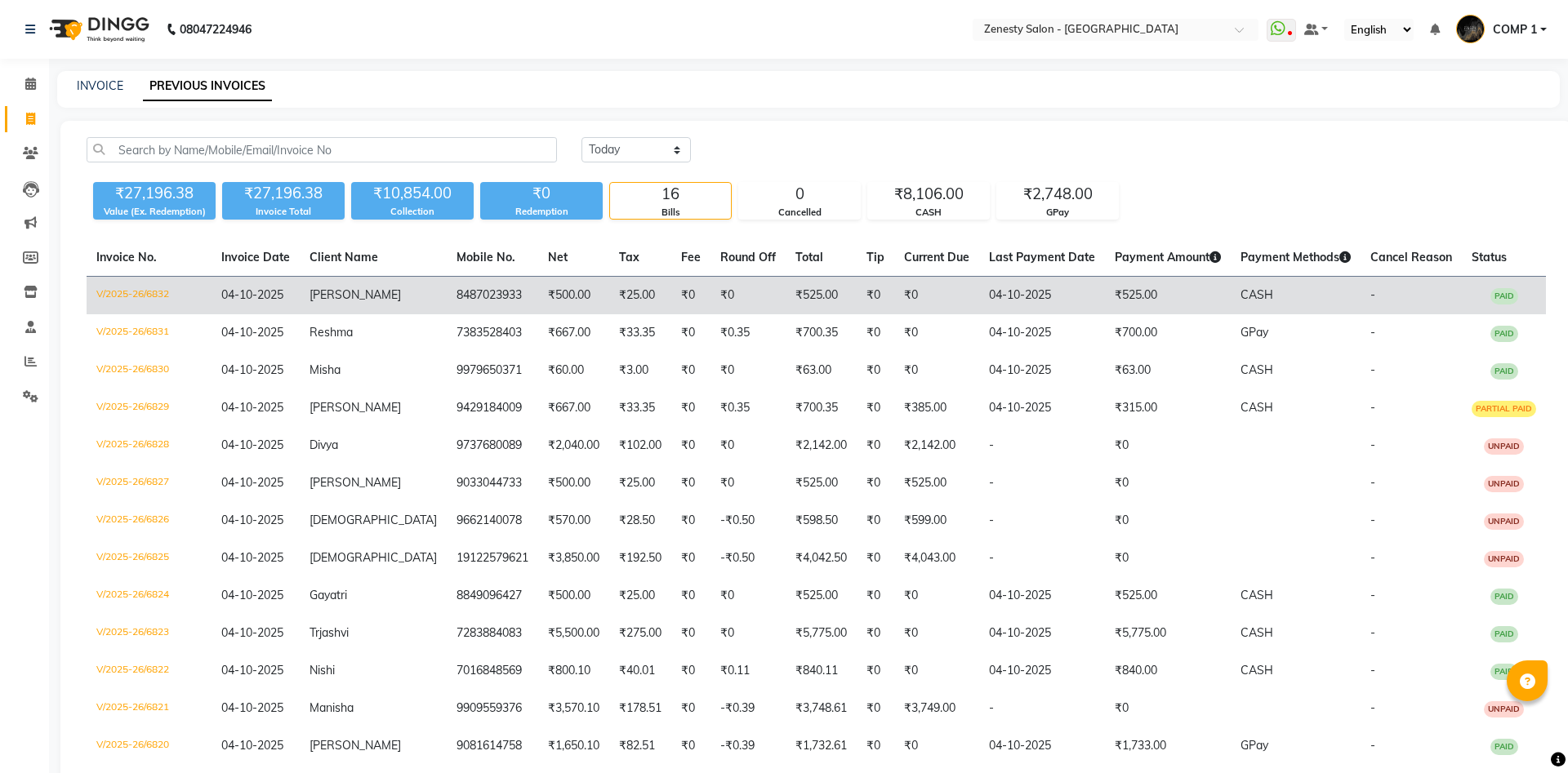
click at [465, 289] on td "8487023933" at bounding box center [493, 296] width 92 height 38
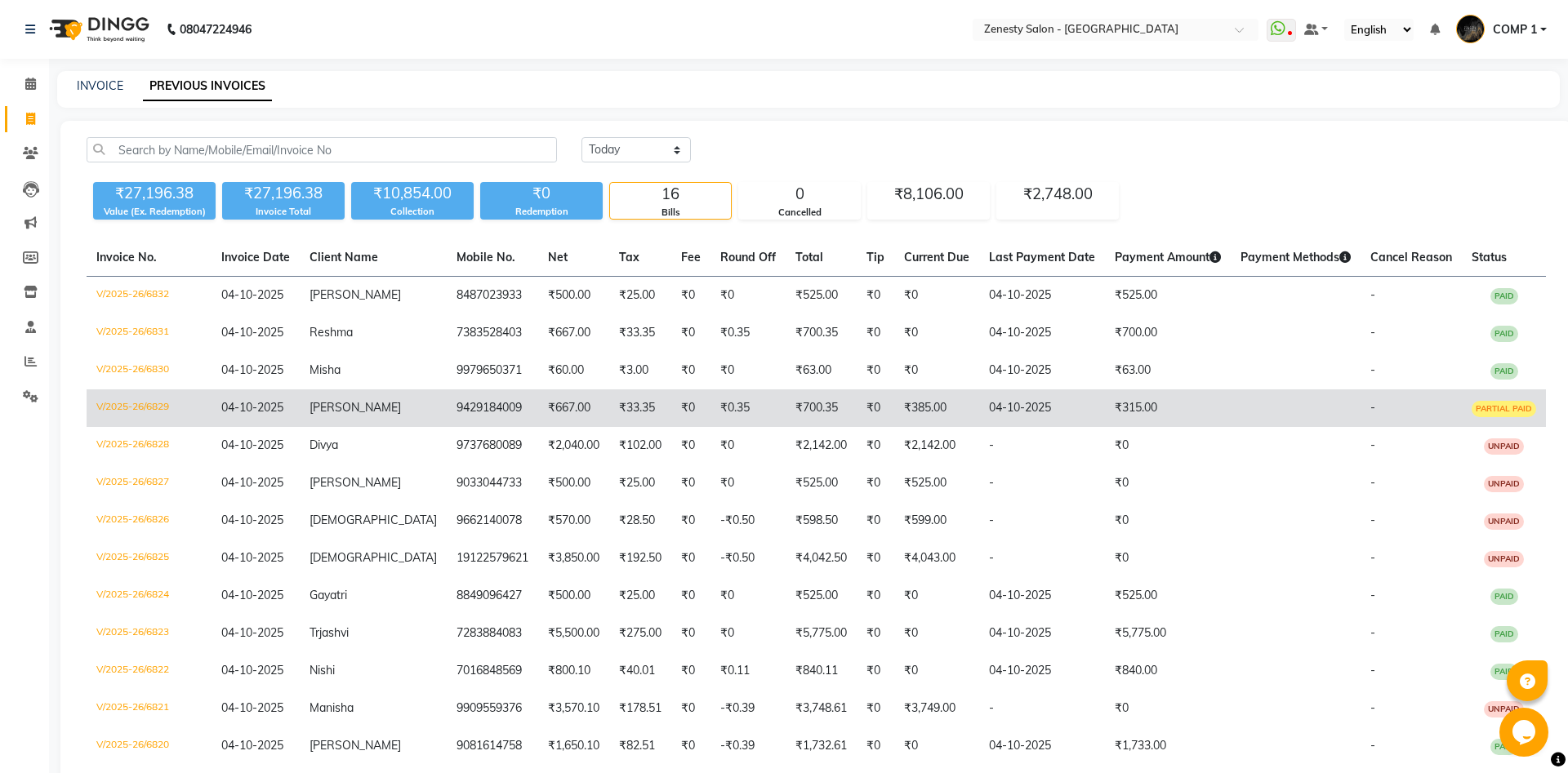
click at [538, 412] on td "₹667.00" at bounding box center [573, 408] width 71 height 37
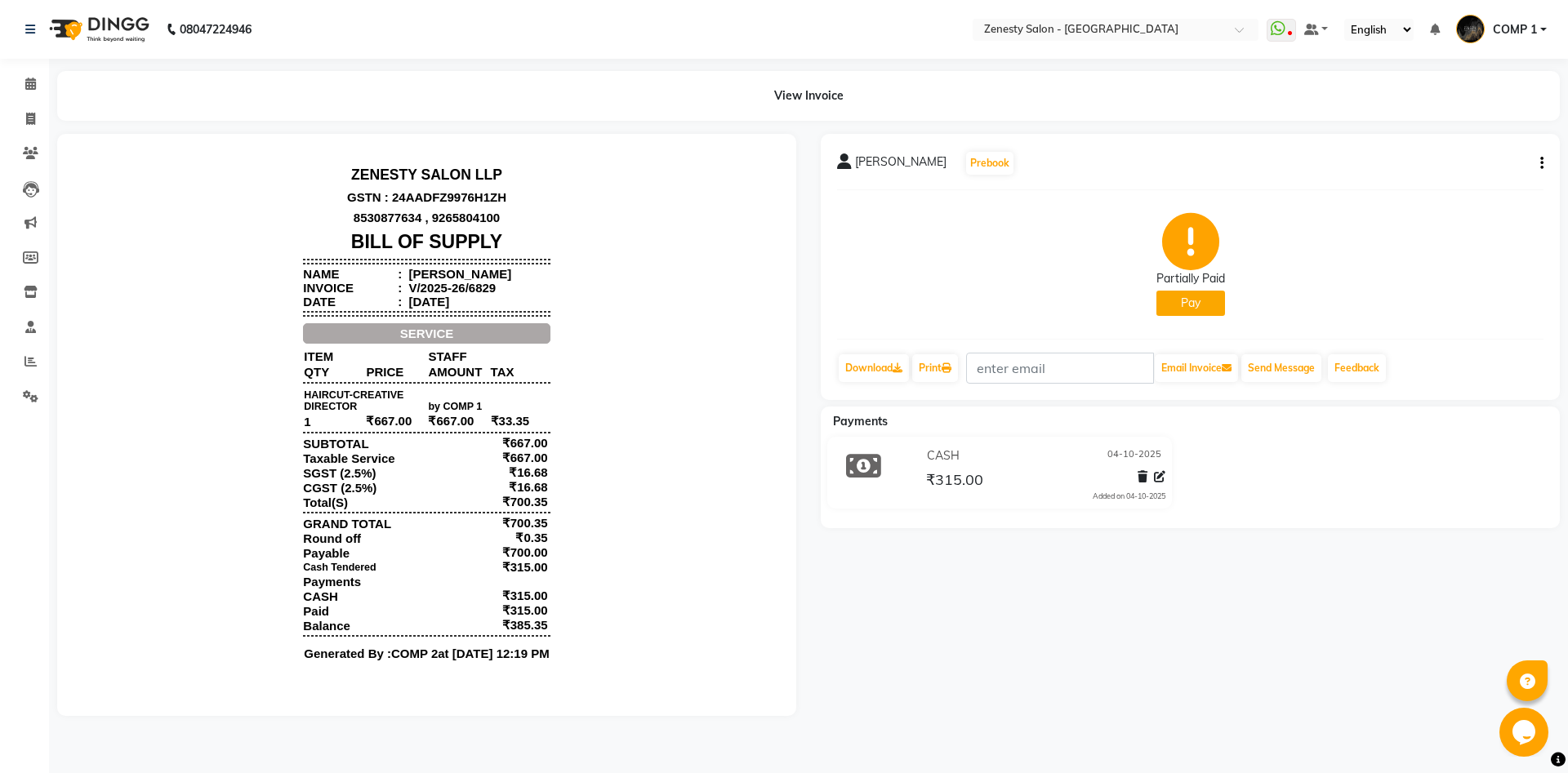
click at [1541, 164] on icon "button" at bounding box center [1541, 164] width 3 height 1
click at [1467, 177] on div "Edit Invoice" at bounding box center [1460, 184] width 112 height 21
select select "service"
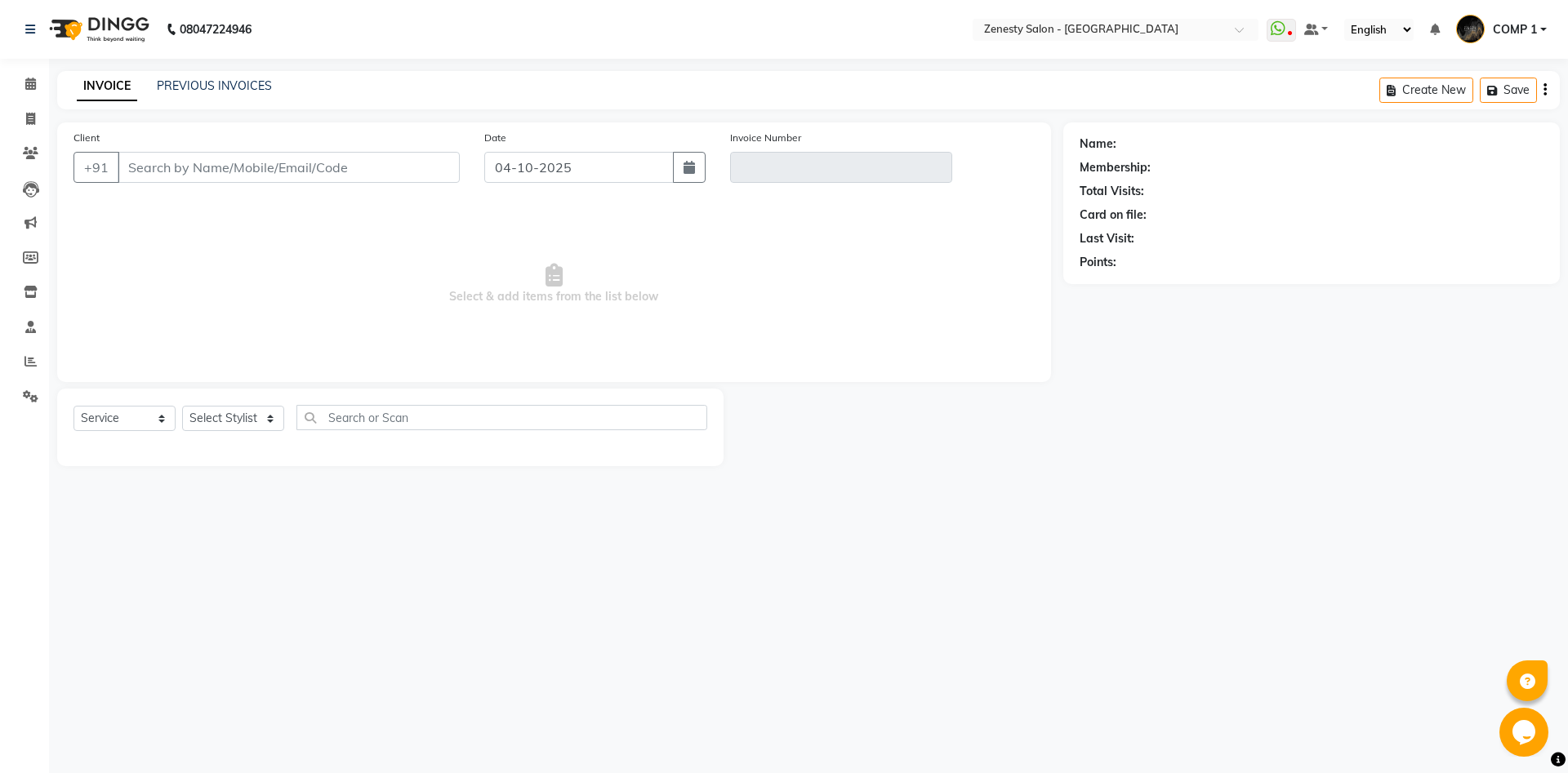
type input "9429184009"
type input "V/2025-26/6829"
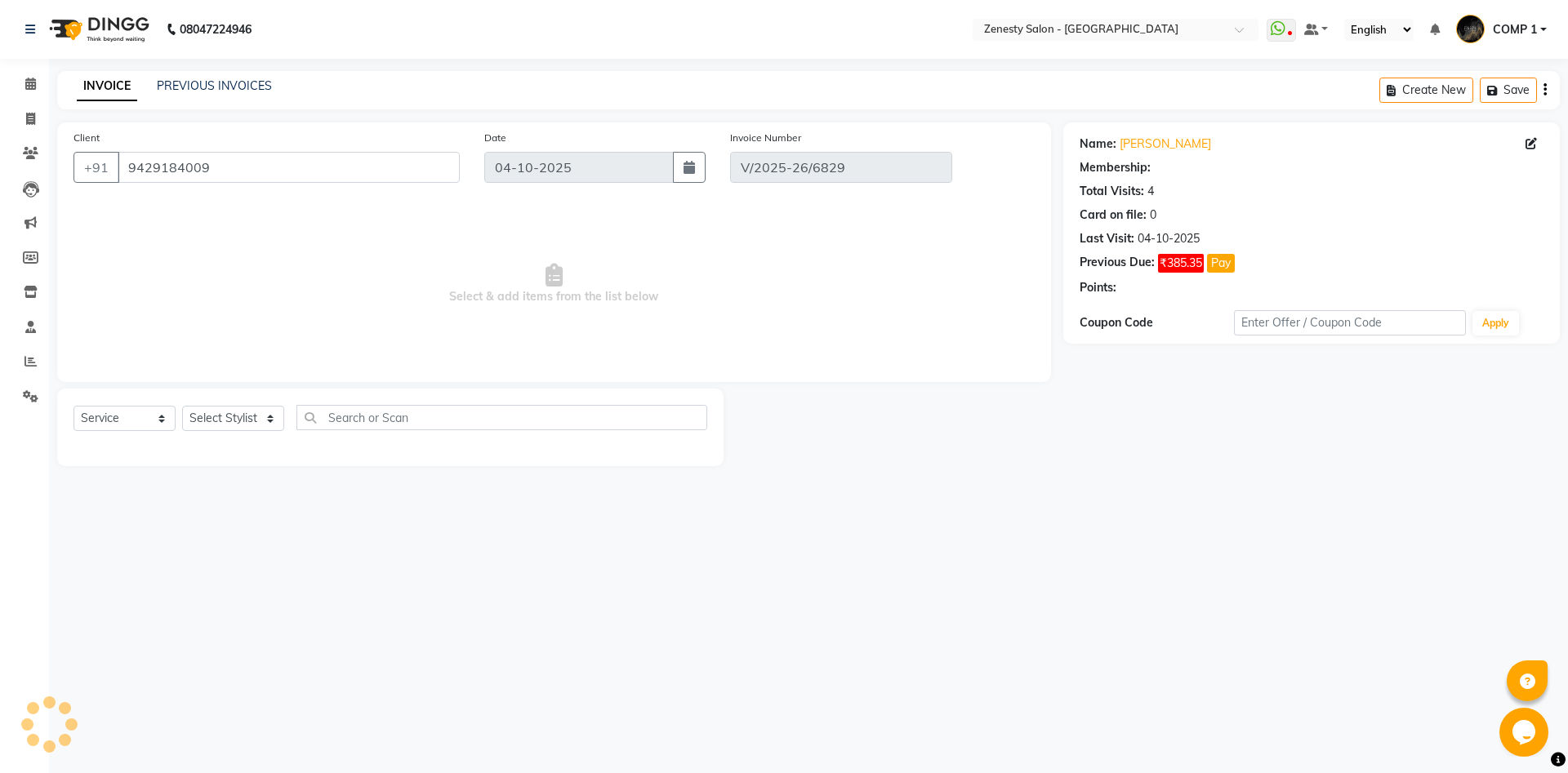
select select "select"
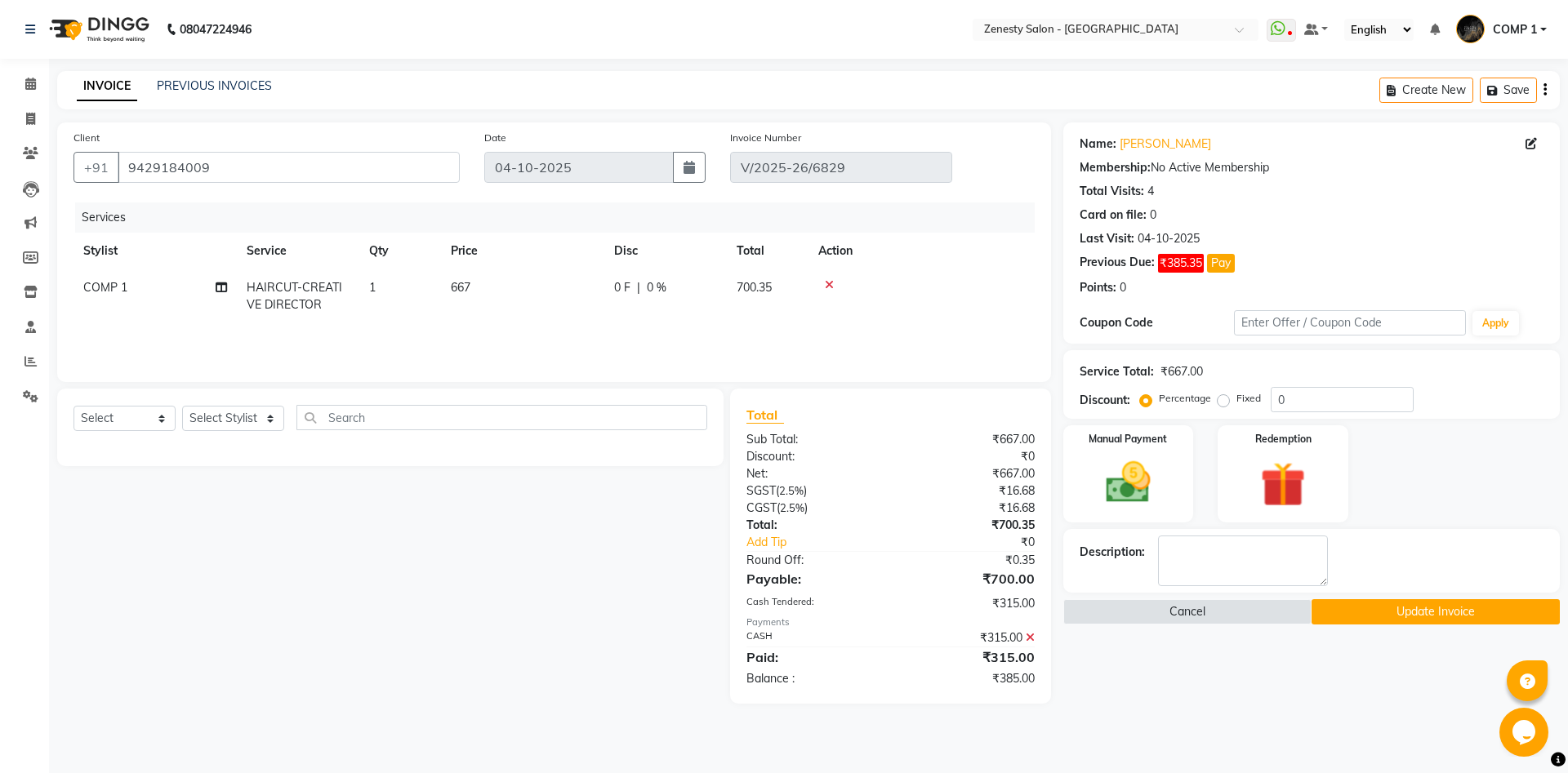
click at [111, 287] on span "COMP 1" at bounding box center [105, 287] width 44 height 15
select select "81093"
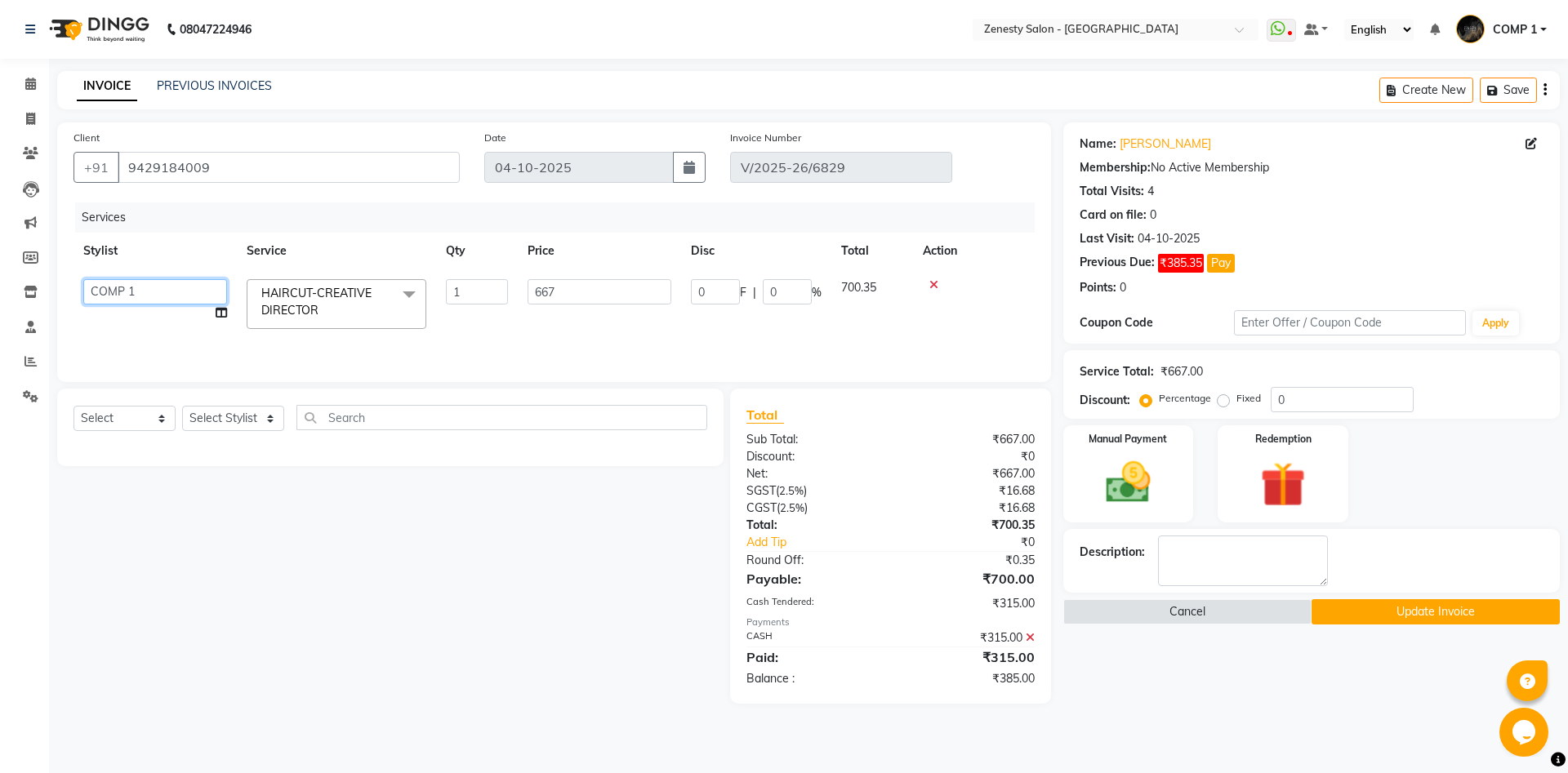
click at [83, 279] on select "Aanand Aarti Aashik Aesha Arsh Khalifa Ayan COMP 1 COMP 2 Darshan Dhara Farjan …" at bounding box center [155, 291] width 144 height 25
select select "39505"
click at [221, 314] on icon at bounding box center [221, 312] width 11 height 11
select select "39505"
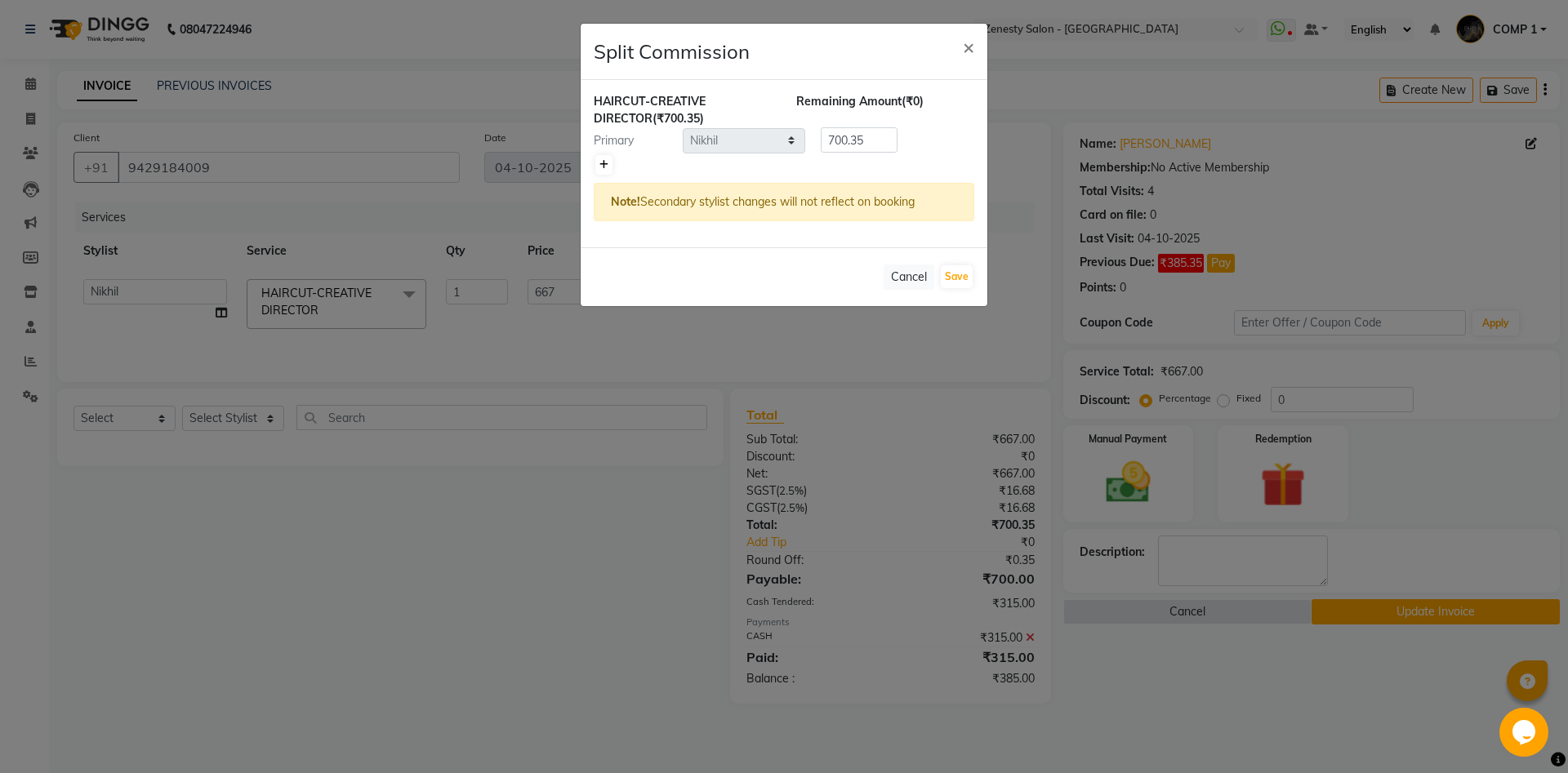
click at [607, 168] on icon at bounding box center [603, 164] width 9 height 10
type input "350.18"
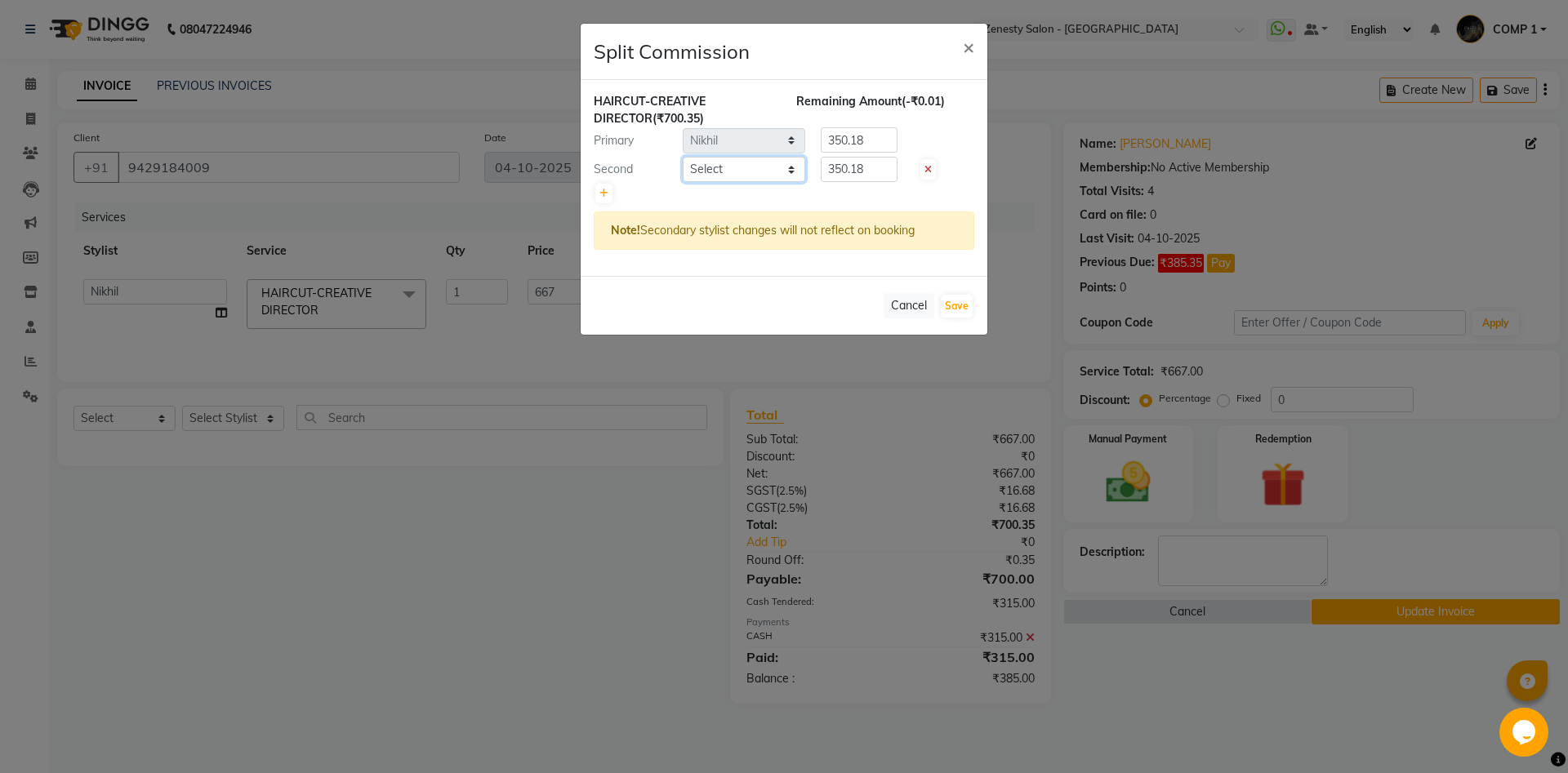
click at [682, 157] on select "Select Aanand Aarti Aashik Aesha Arsh Khalifa Ayan COMP 1 COMP 2 Darshan Dhara …" at bounding box center [743, 169] width 122 height 25
select select "39508"
click option "Kiran" at bounding box center [0, 0] width 0 height 0
click at [723, 172] on select "Select Aanand Aarti Aashik Aesha Arsh Khalifa Ayan COMP 1 COMP 2 Darshan Dhara …" at bounding box center [743, 169] width 122 height 25
drag, startPoint x: 604, startPoint y: 193, endPoint x: 620, endPoint y: 193, distance: 16.0
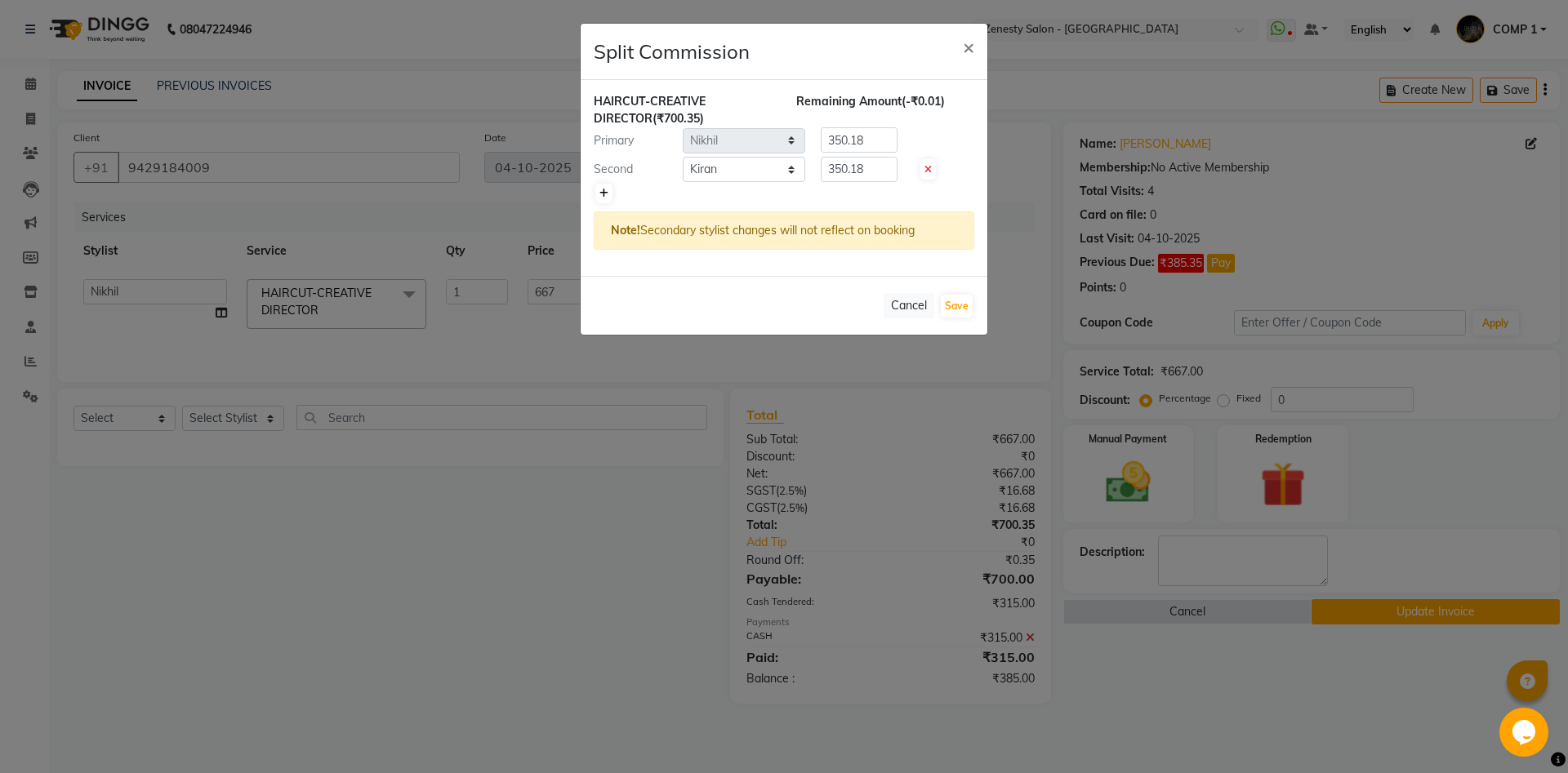
click at [610, 192] on link at bounding box center [603, 193] width 17 height 20
type input "233.45"
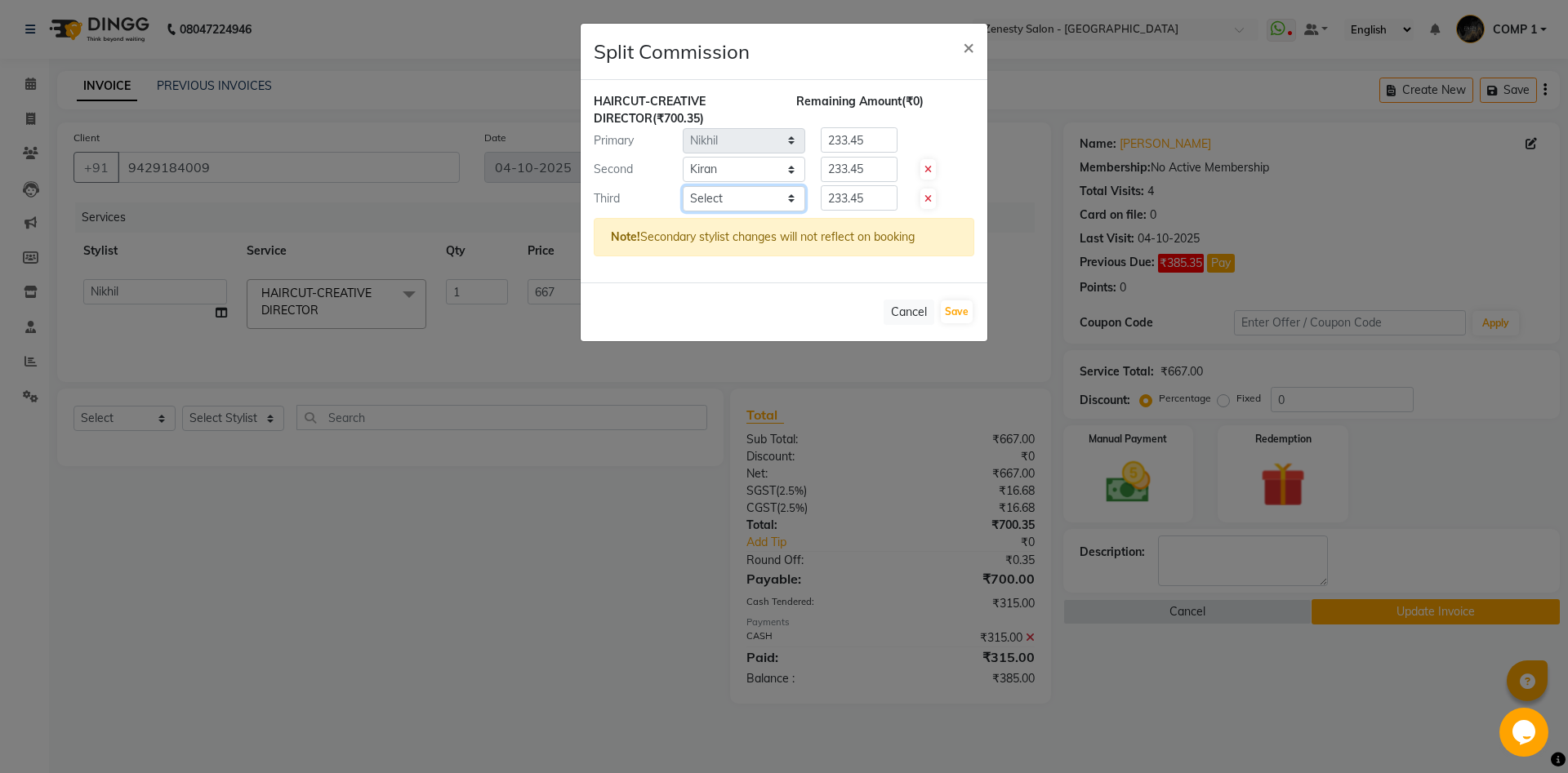
click at [682, 186] on select "Select Aanand Aarti Aashik Aesha Arsh Khalifa Ayan COMP 1 COMP 2 Darshan Dhara …" at bounding box center [743, 198] width 122 height 25
select select "75609"
click option "Neel" at bounding box center [0, 0] width 0 height 0
click at [713, 205] on select "Select [PERSON_NAME] [PERSON_NAME] [PERSON_NAME] Khalifa [PERSON_NAME] COMP 1 C…" at bounding box center [743, 198] width 122 height 25
drag, startPoint x: 872, startPoint y: 197, endPoint x: 784, endPoint y: 198, distance: 88.0
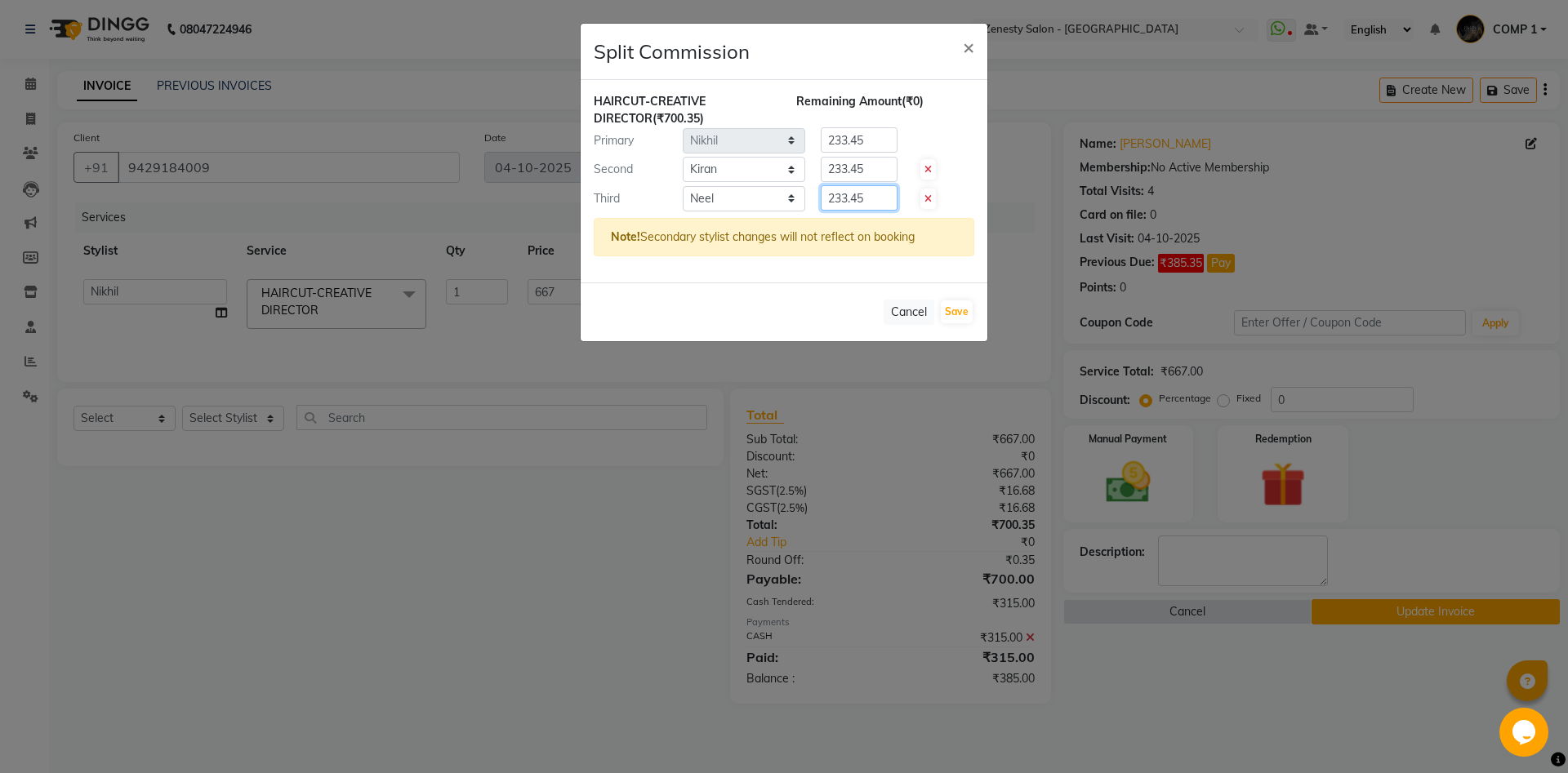
click at [821, 198] on input "233.45" at bounding box center [859, 197] width 77 height 25
type input "0"
drag, startPoint x: 868, startPoint y: 136, endPoint x: 770, endPoint y: 136, distance: 98.0
click at [821, 136] on input "233.45" at bounding box center [859, 139] width 77 height 25
type input "466.9"
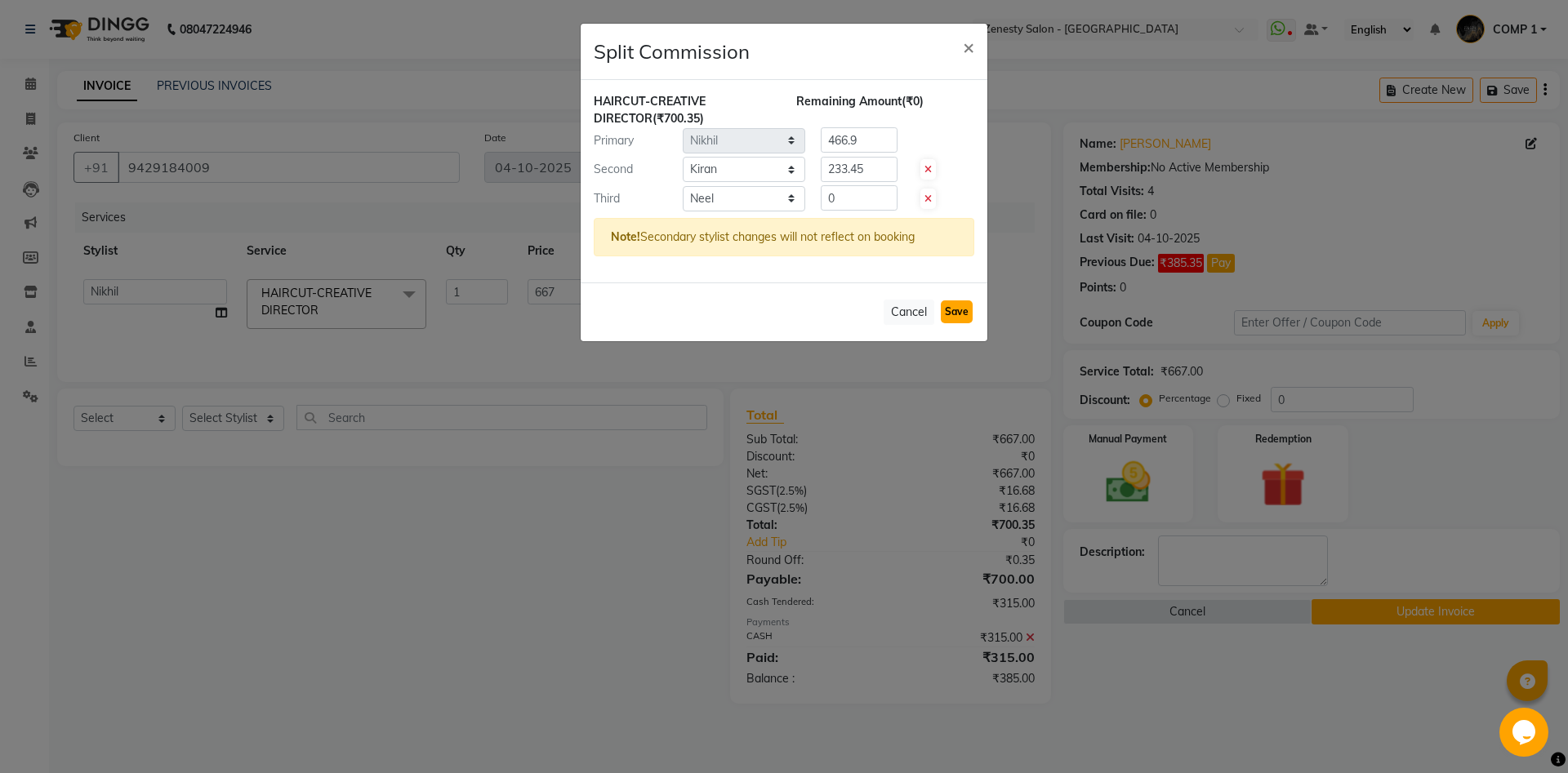
click at [949, 308] on button "Save" at bounding box center [956, 312] width 32 height 23
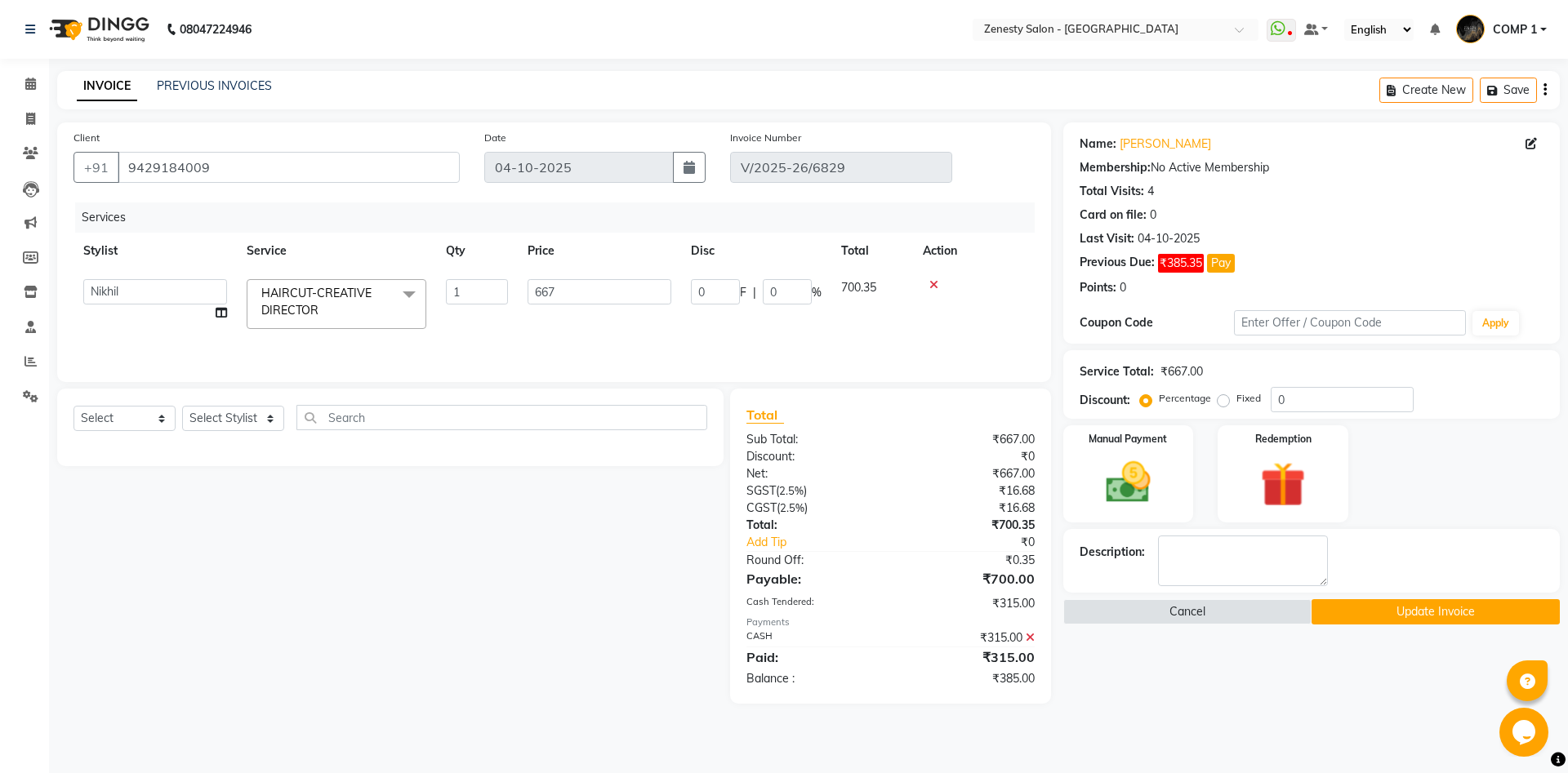
select select "Select"
click at [1405, 617] on button "Update Invoice" at bounding box center [1435, 611] width 248 height 25
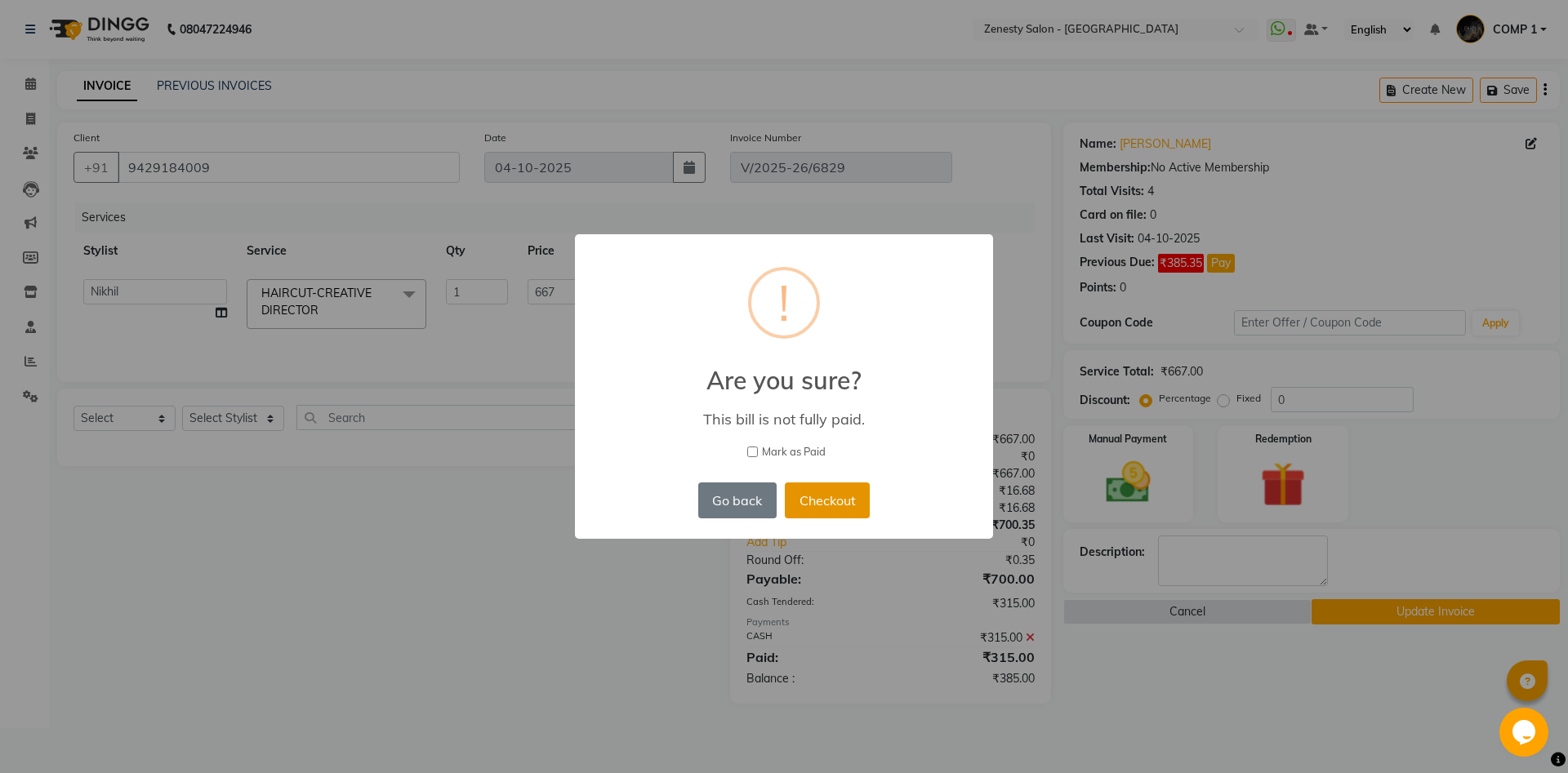
click at [836, 496] on button "Checkout" at bounding box center [827, 499] width 85 height 35
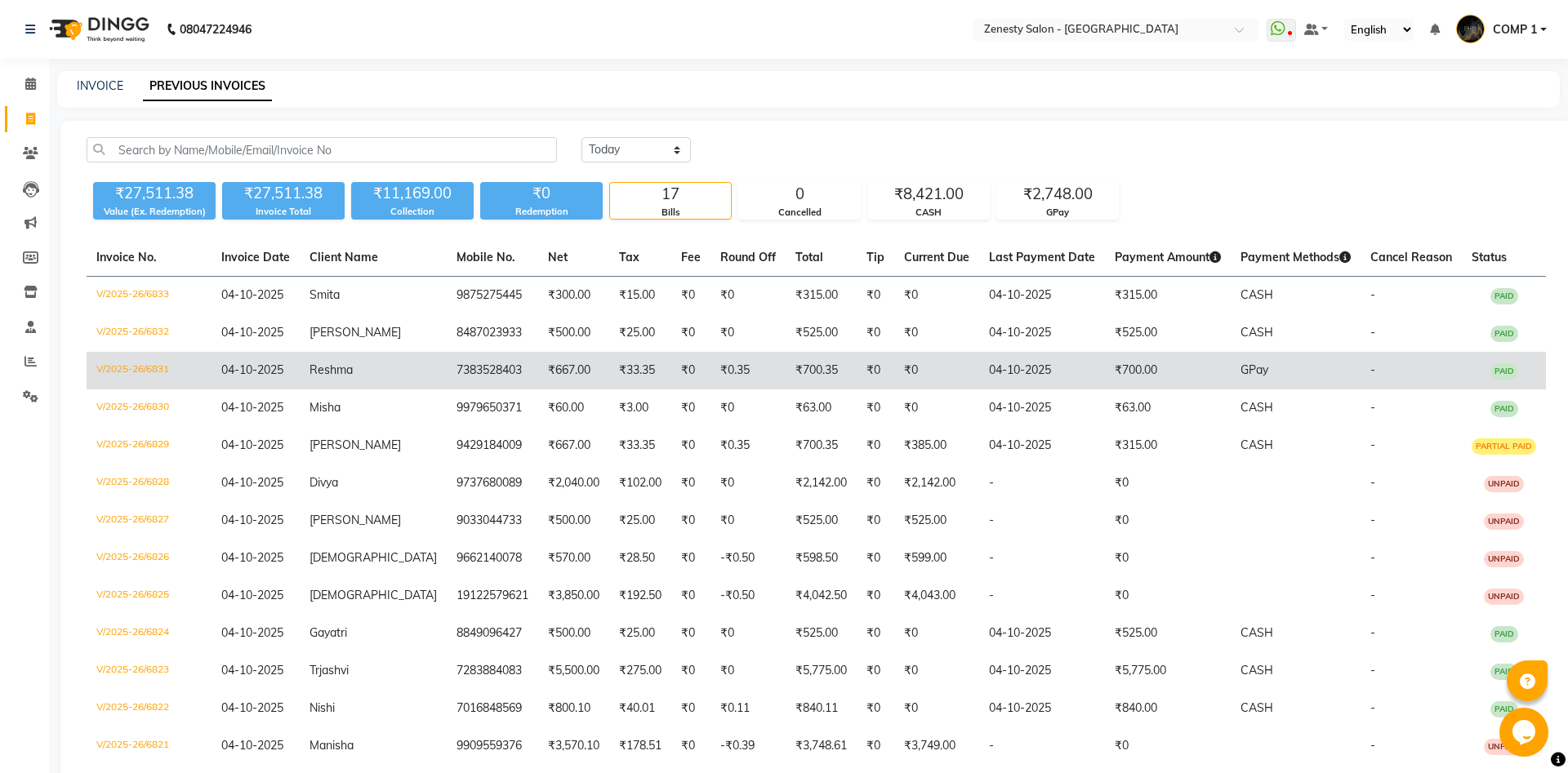
click at [447, 360] on td "7383528403" at bounding box center [493, 370] width 92 height 37
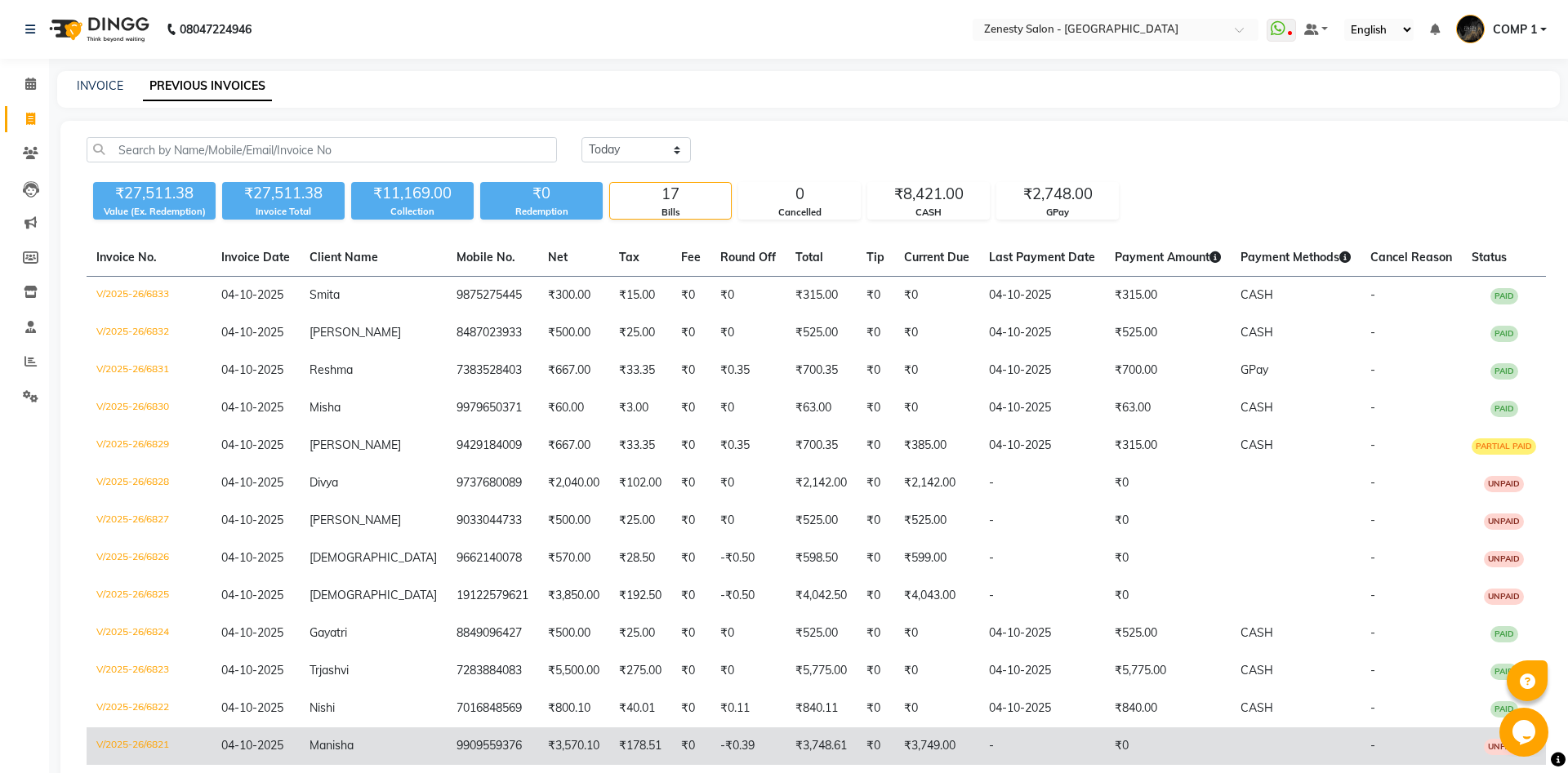
click at [375, 738] on td "Manisha" at bounding box center [373, 745] width 147 height 37
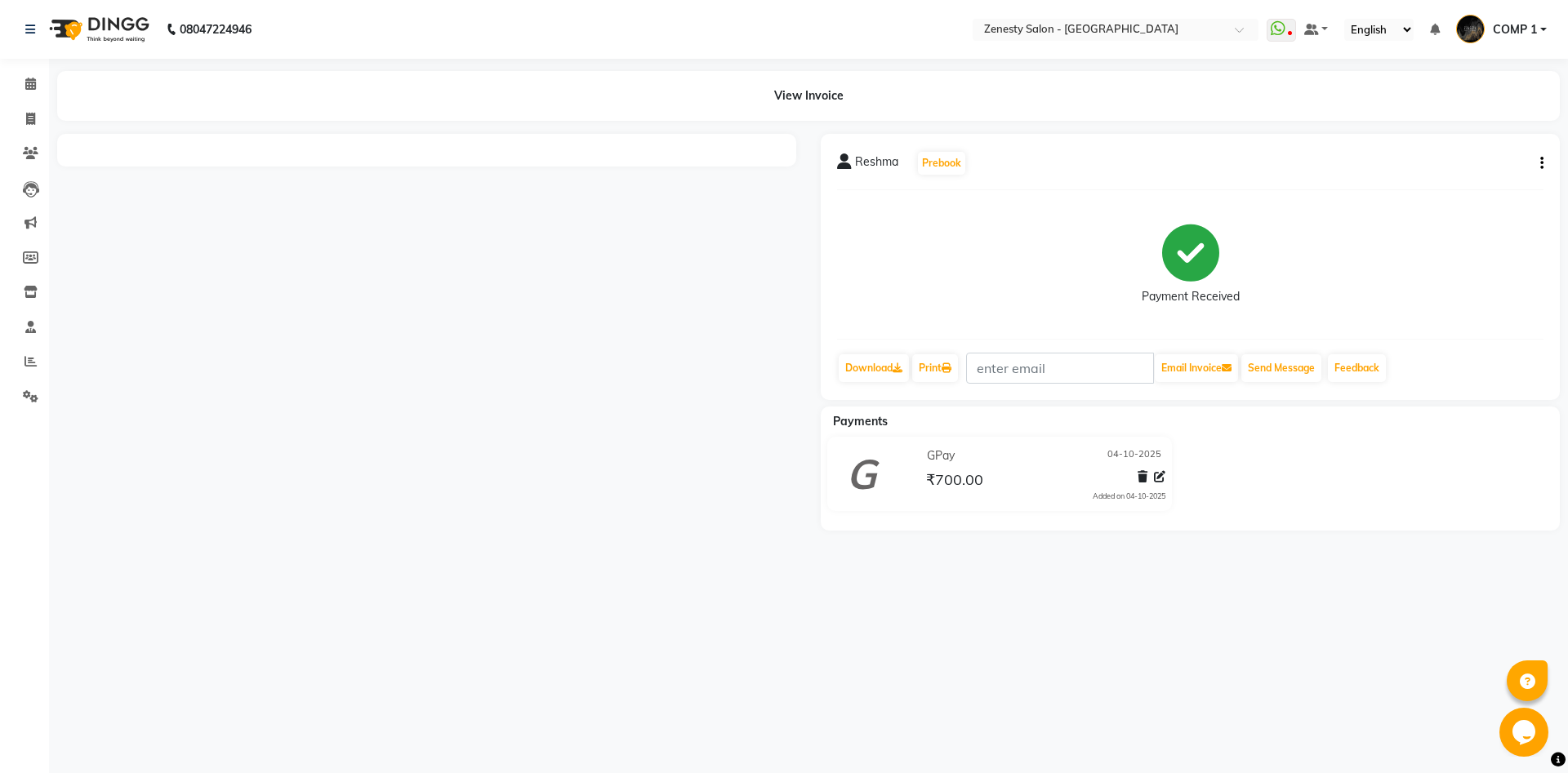
click at [1539, 164] on icon "button" at bounding box center [1541, 164] width 3 height 1
click at [1454, 183] on div "Edit Invoice" at bounding box center [1460, 184] width 112 height 21
select select "service"
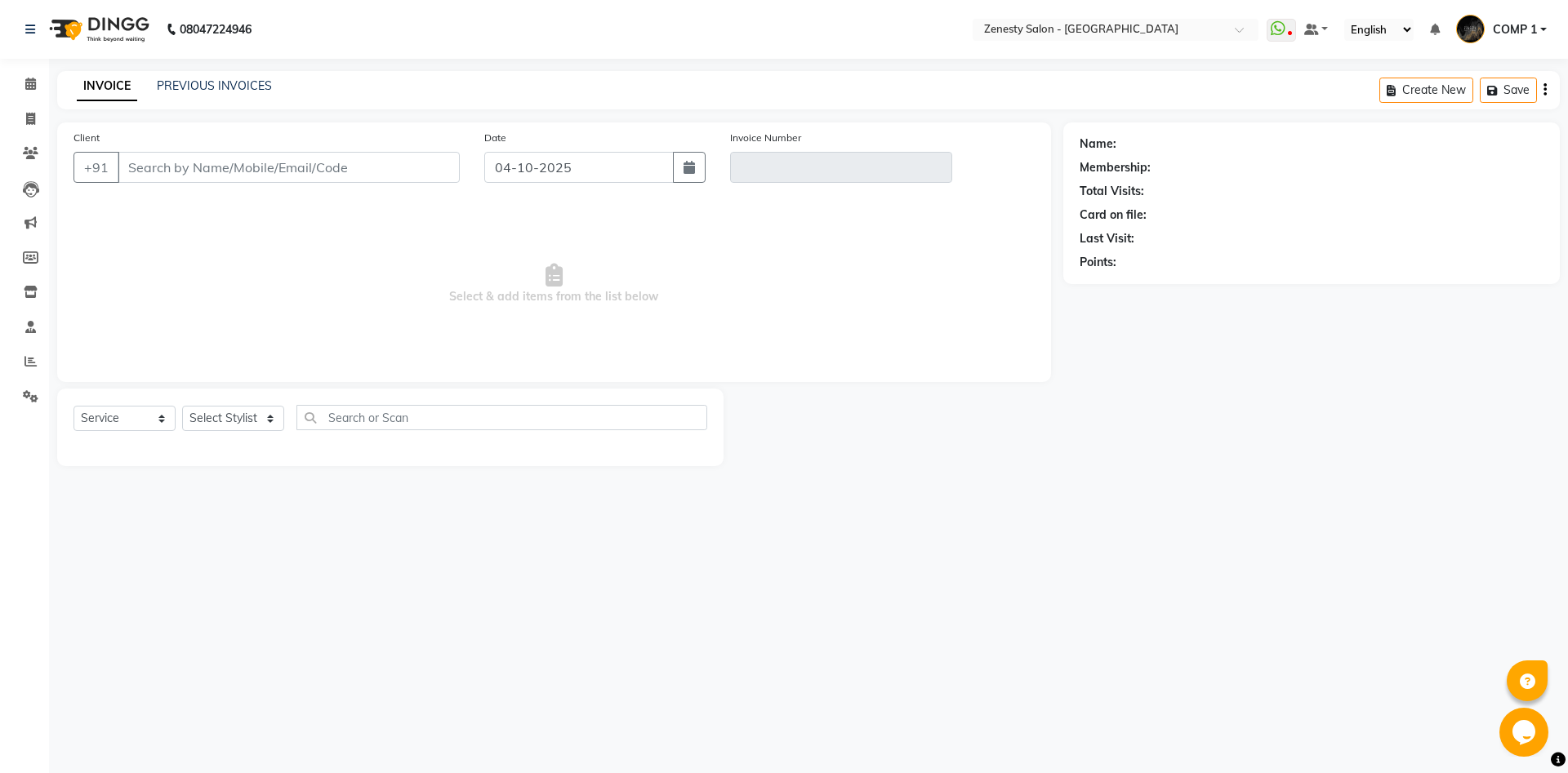
type input "7383528403"
type input "V/2025-26/6831"
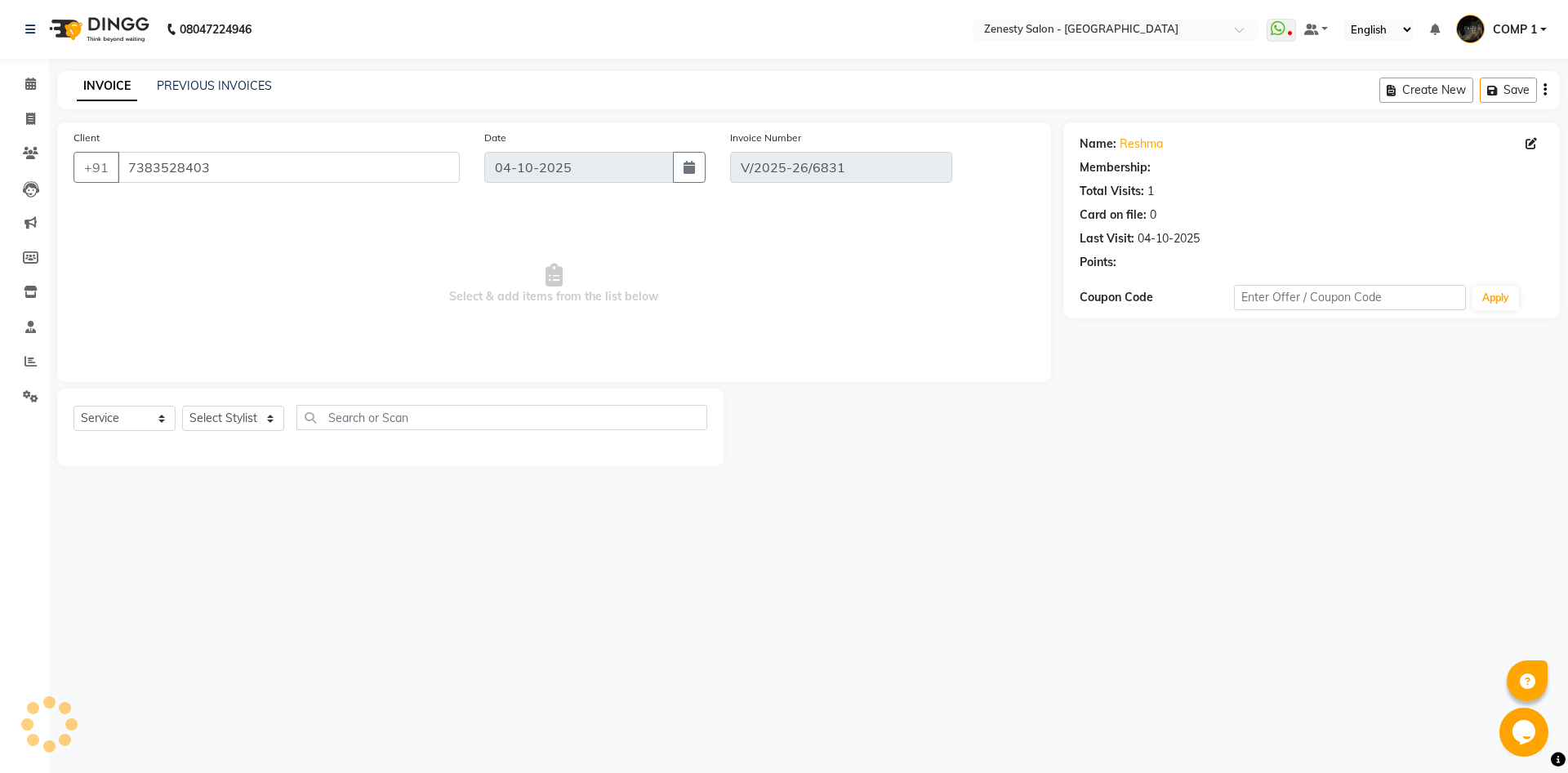
select select "select"
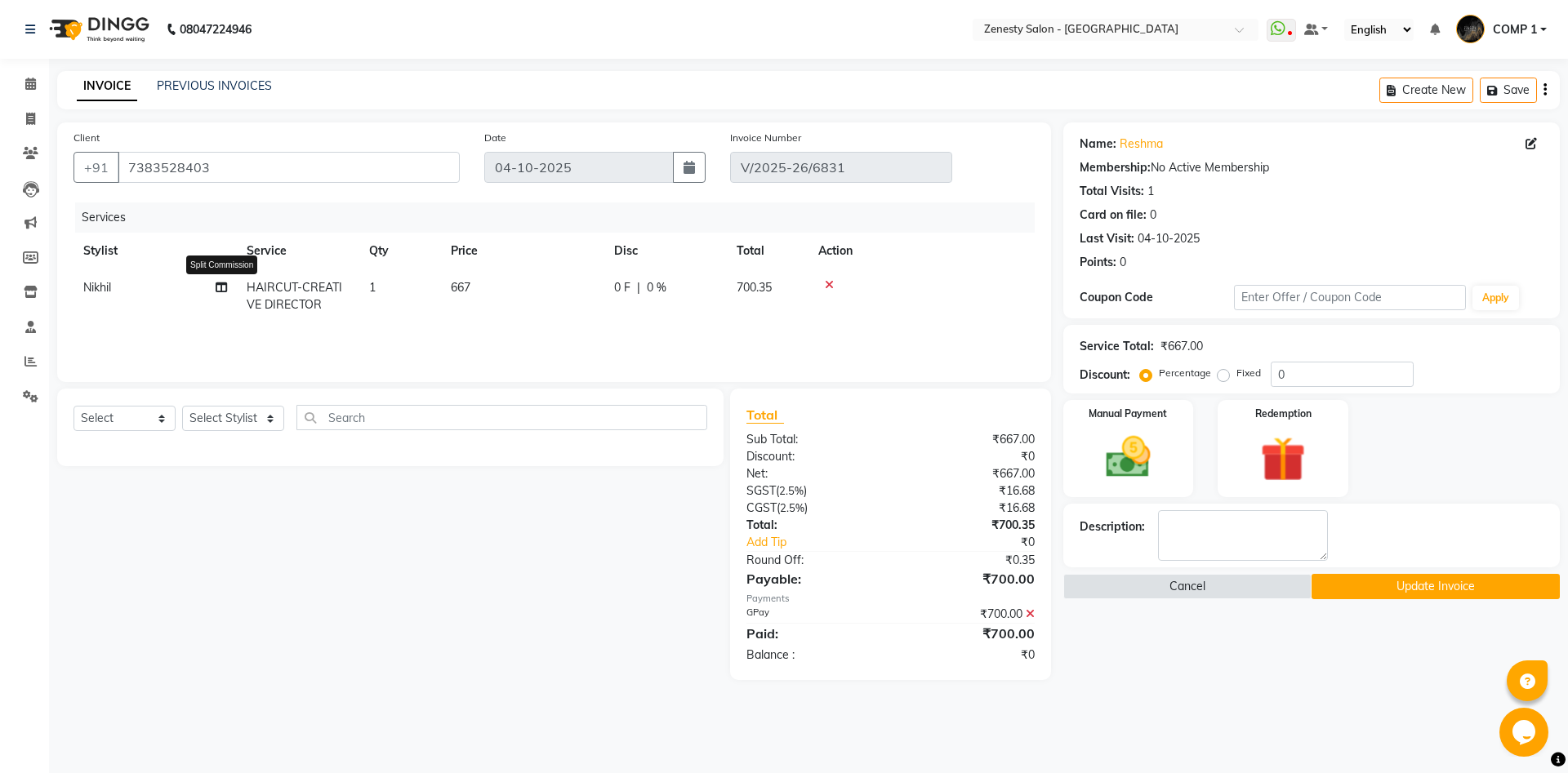
click at [217, 290] on icon at bounding box center [221, 287] width 11 height 11
select select "39505"
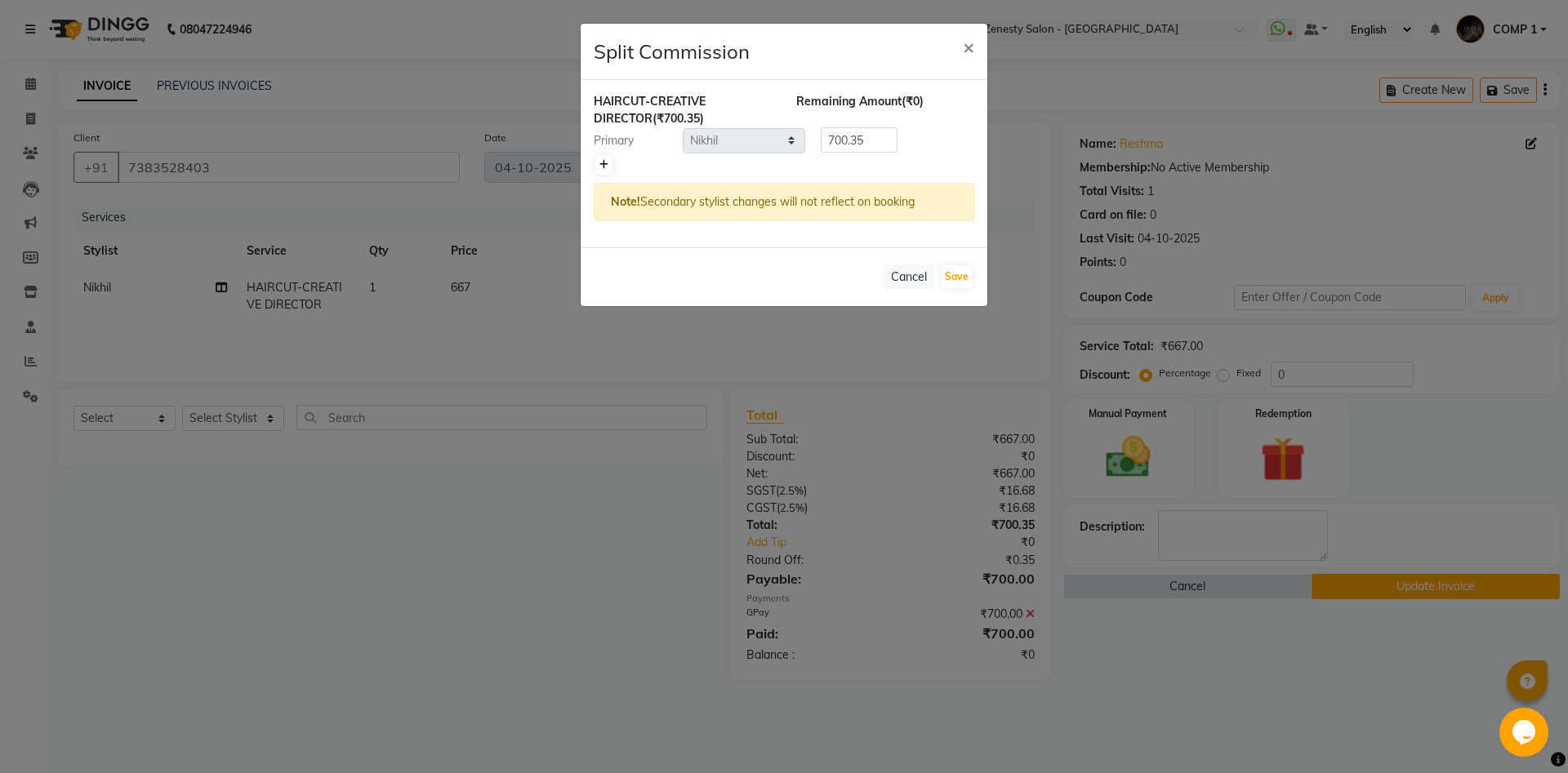
click at [598, 165] on link at bounding box center [603, 164] width 17 height 20
type input "350.18"
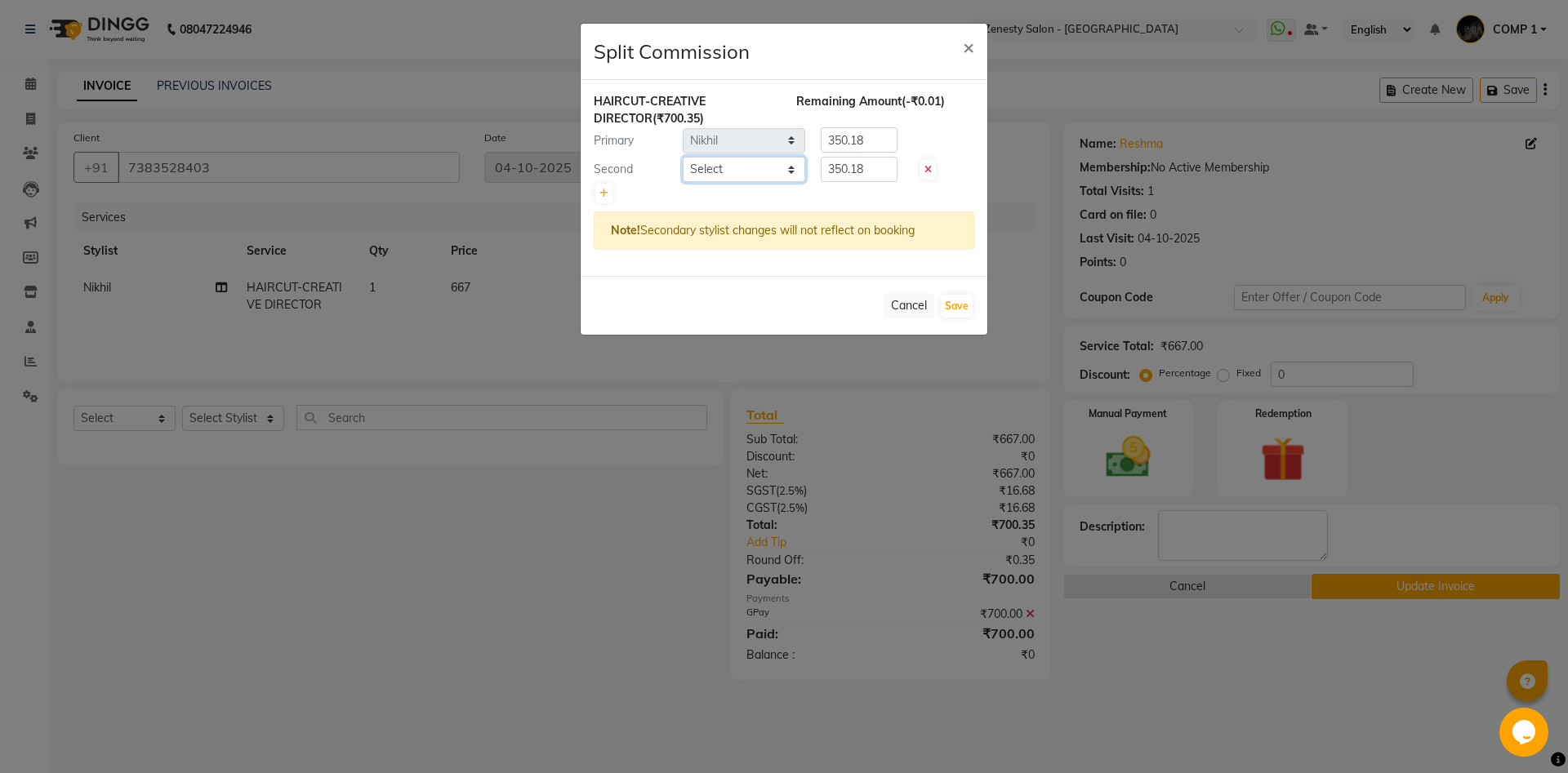
click at [682, 157] on select "Select Aanand Aarti Aashik Aesha Arsh Khalifa Ayan COMP 1 COMP 2 Darshan Dhara …" at bounding box center [743, 169] width 122 height 25
select select "39501"
click option "Aanand" at bounding box center [0, 0] width 0 height 0
click at [707, 169] on select "Select Aanand Aarti Aashik Aesha Arsh Khalifa Ayan COMP 1 COMP 2 Darshan Dhara …" at bounding box center [743, 169] width 122 height 25
click at [604, 189] on icon at bounding box center [603, 193] width 9 height 10
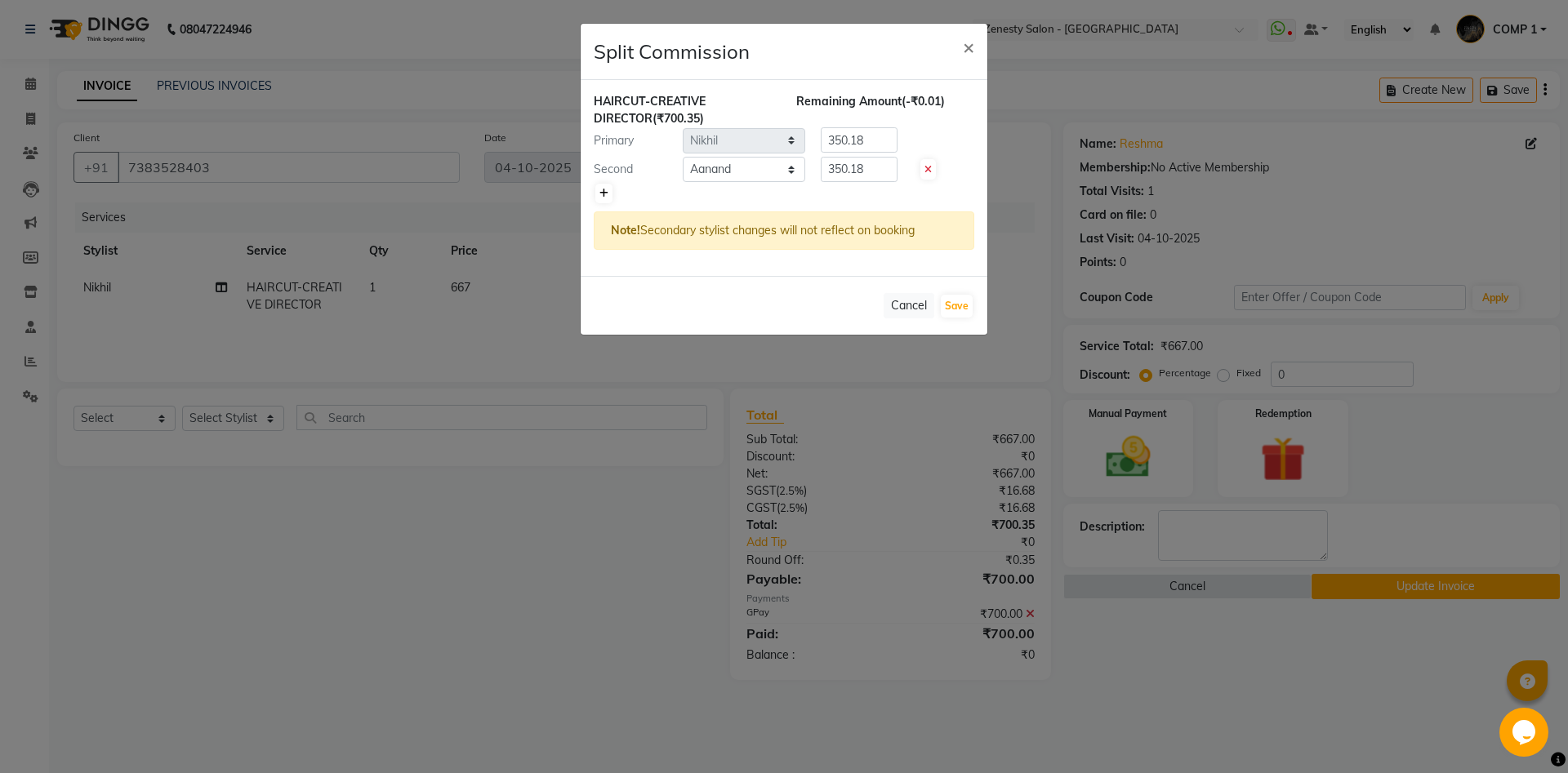
type input "233.45"
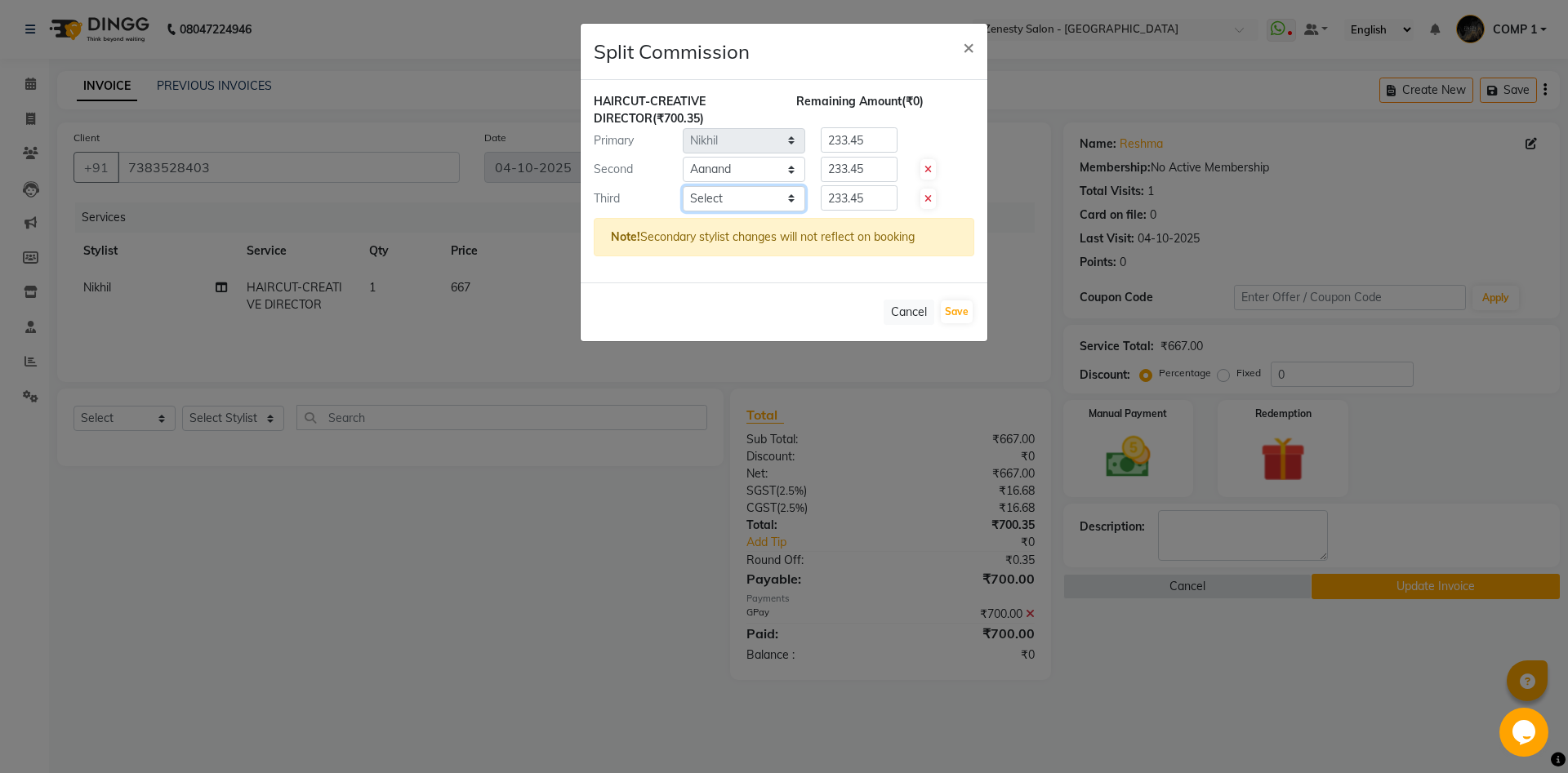
click at [682, 186] on select "Select [PERSON_NAME] [PERSON_NAME] [PERSON_NAME] Khalifa [PERSON_NAME] COMP 1 C…" at bounding box center [743, 198] width 122 height 25
select select "71117"
click option "Nilesh" at bounding box center [0, 0] width 0 height 0
click at [712, 201] on select "Select Aanand Aarti Aashik Aesha Arsh Khalifa Ayan COMP 1 COMP 2 Darshan Dhara …" at bounding box center [743, 198] width 122 height 25
click at [958, 311] on button "Save" at bounding box center [956, 312] width 32 height 23
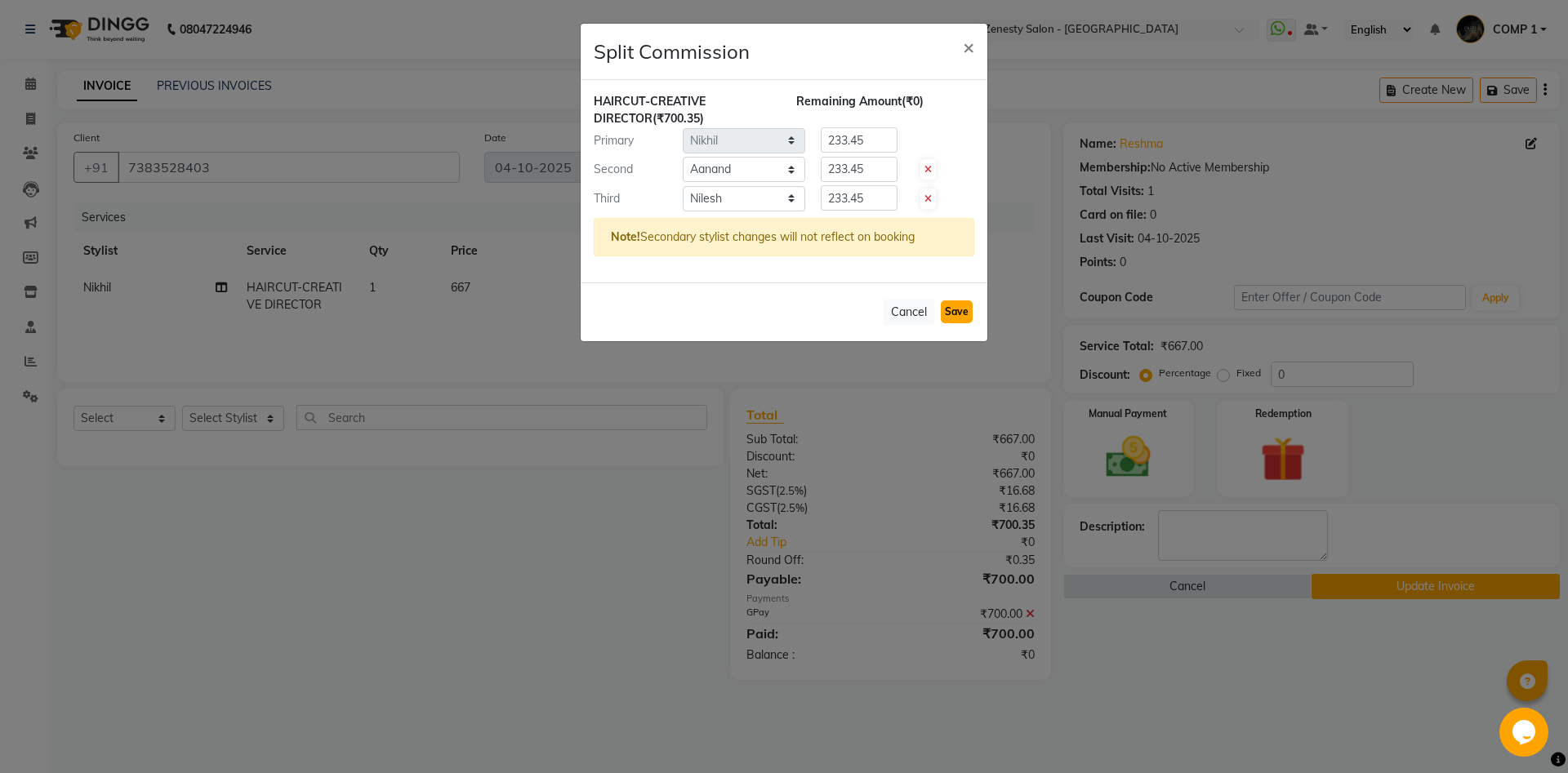
select select "Select"
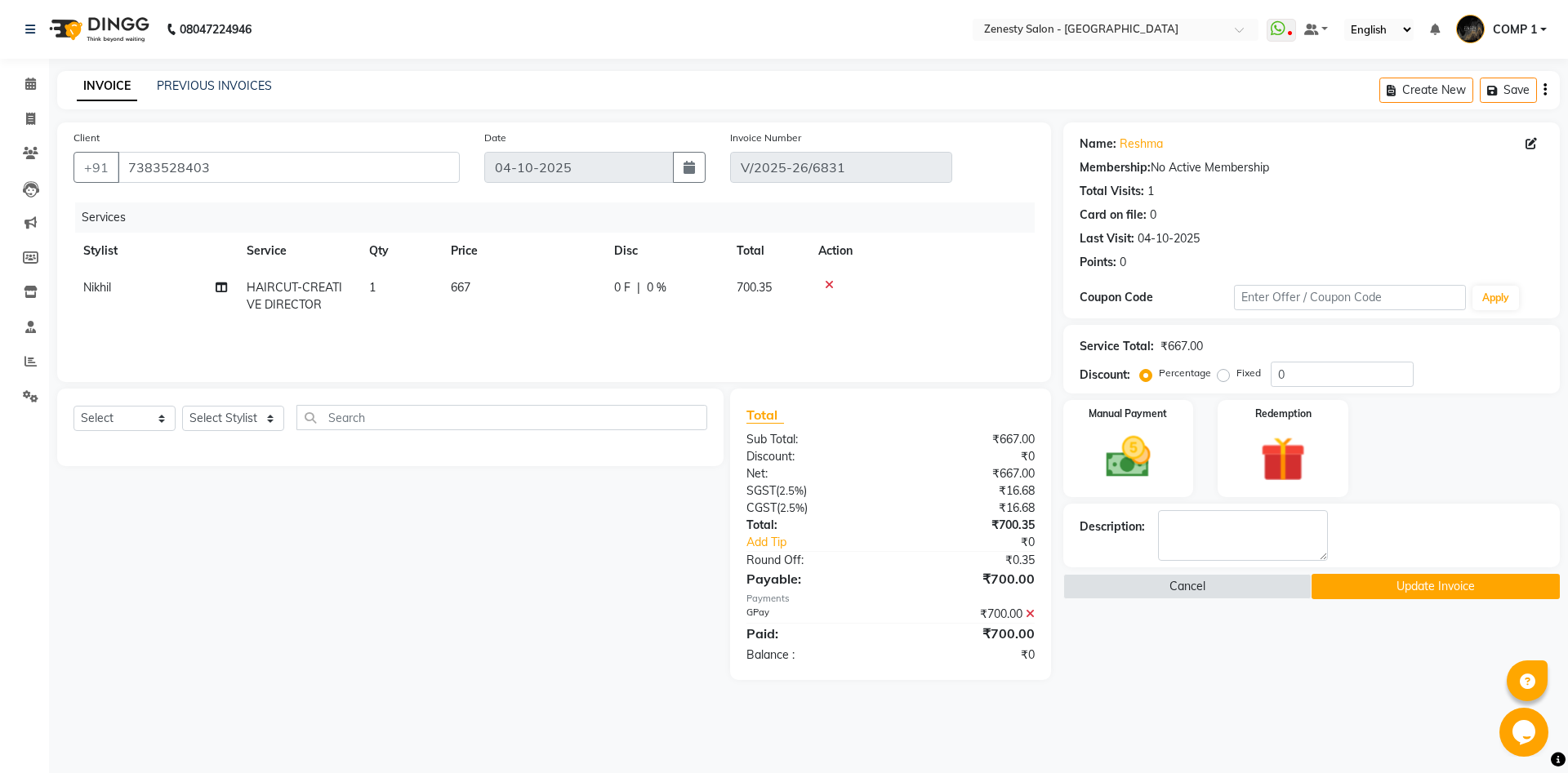
click at [1429, 597] on button "Update Invoice" at bounding box center [1435, 586] width 248 height 25
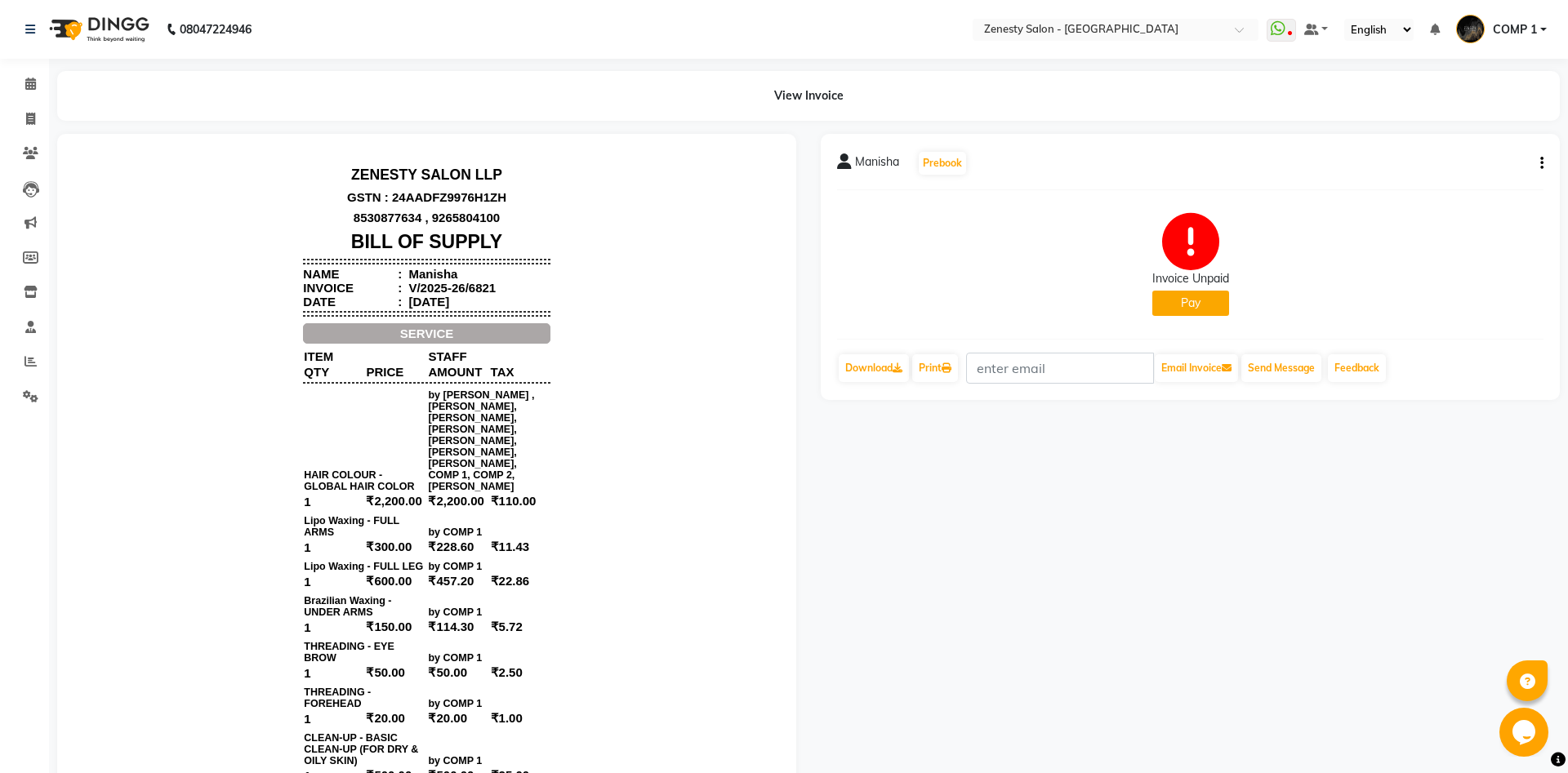
click at [1539, 164] on icon "button" at bounding box center [1541, 164] width 3 height 1
click at [1434, 186] on div "Edit Invoice" at bounding box center [1460, 184] width 112 height 21
select select "service"
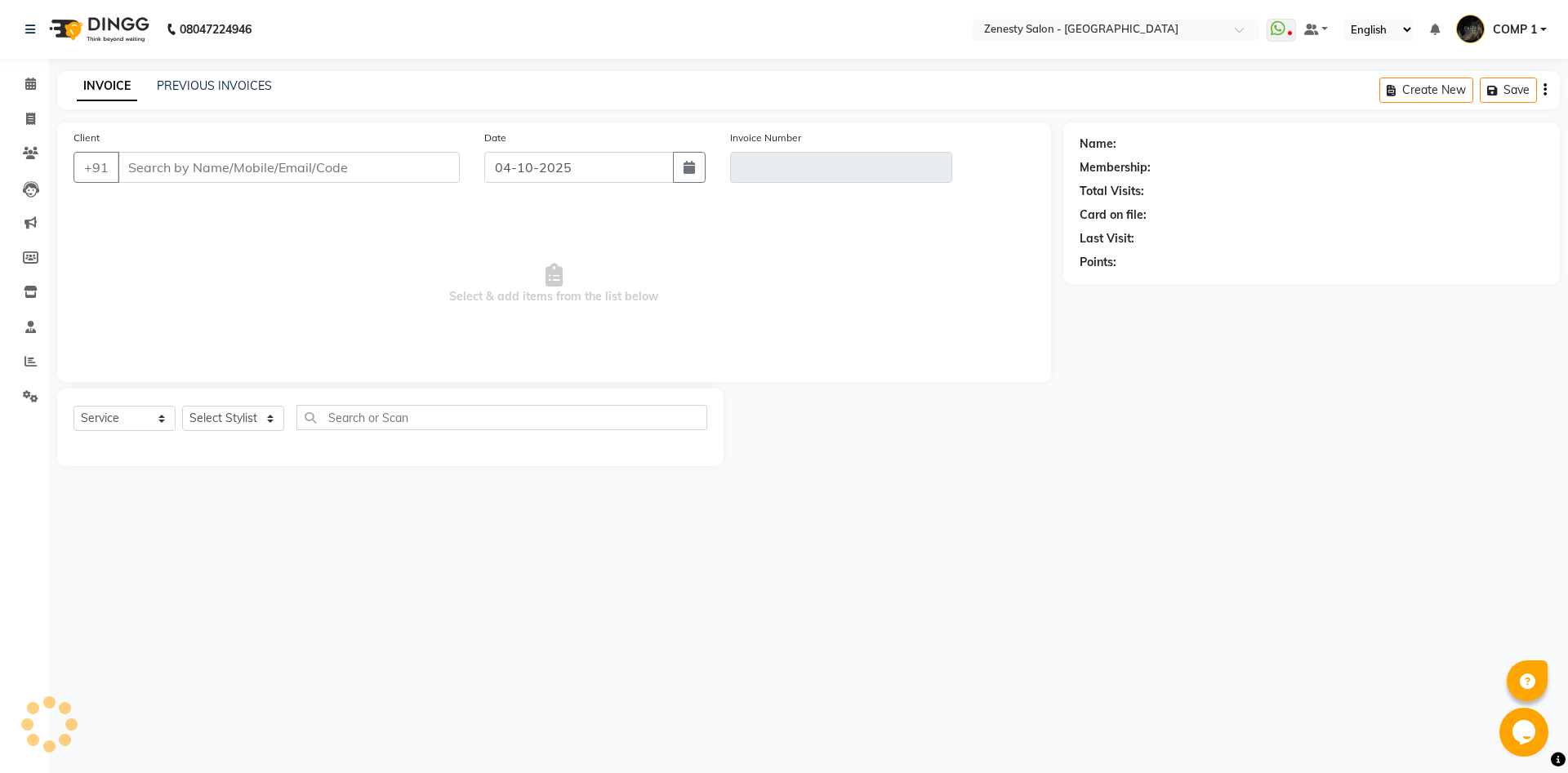
type input "9909559376"
type input "V/2025-26/6821"
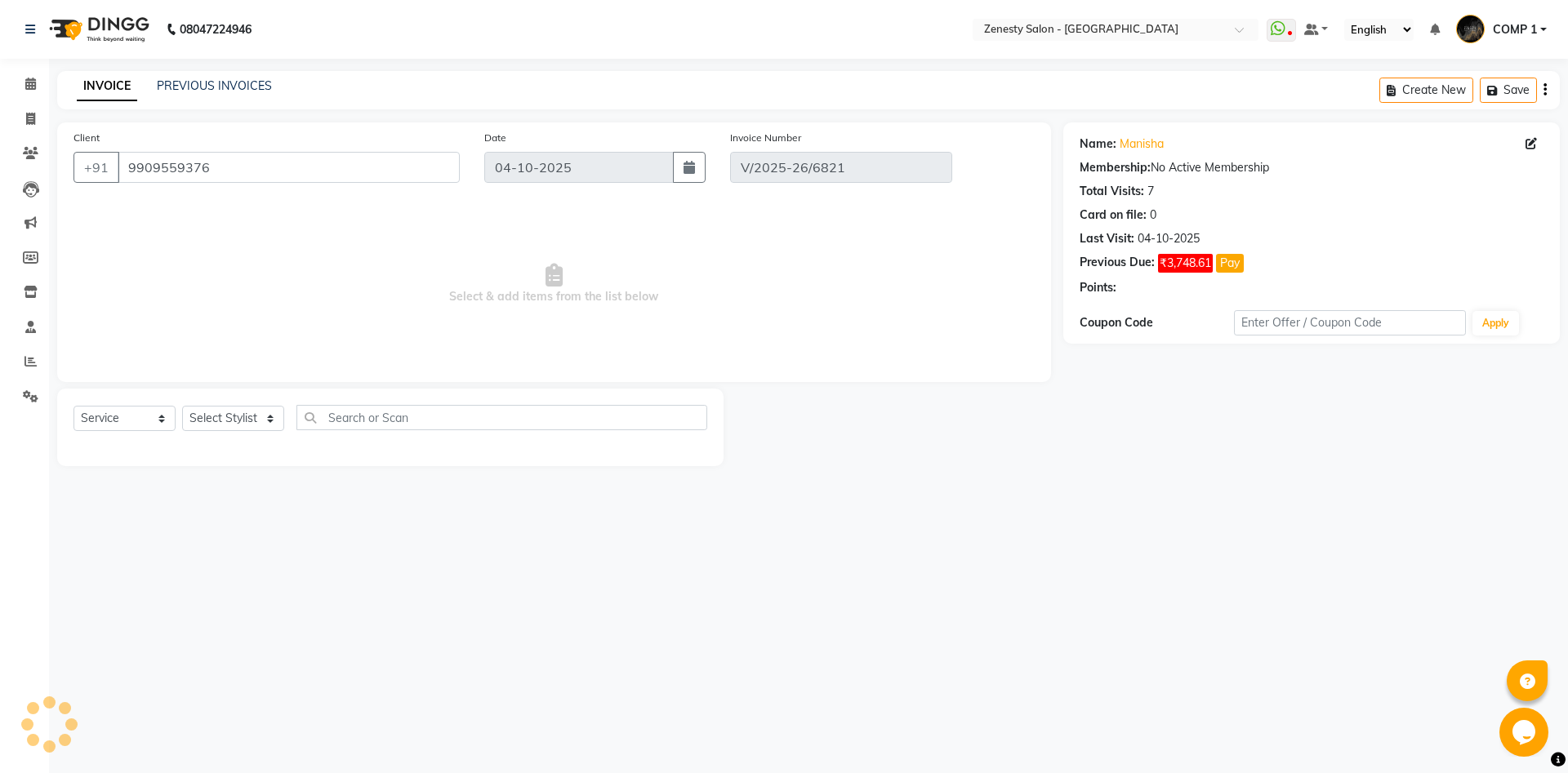
select select "select"
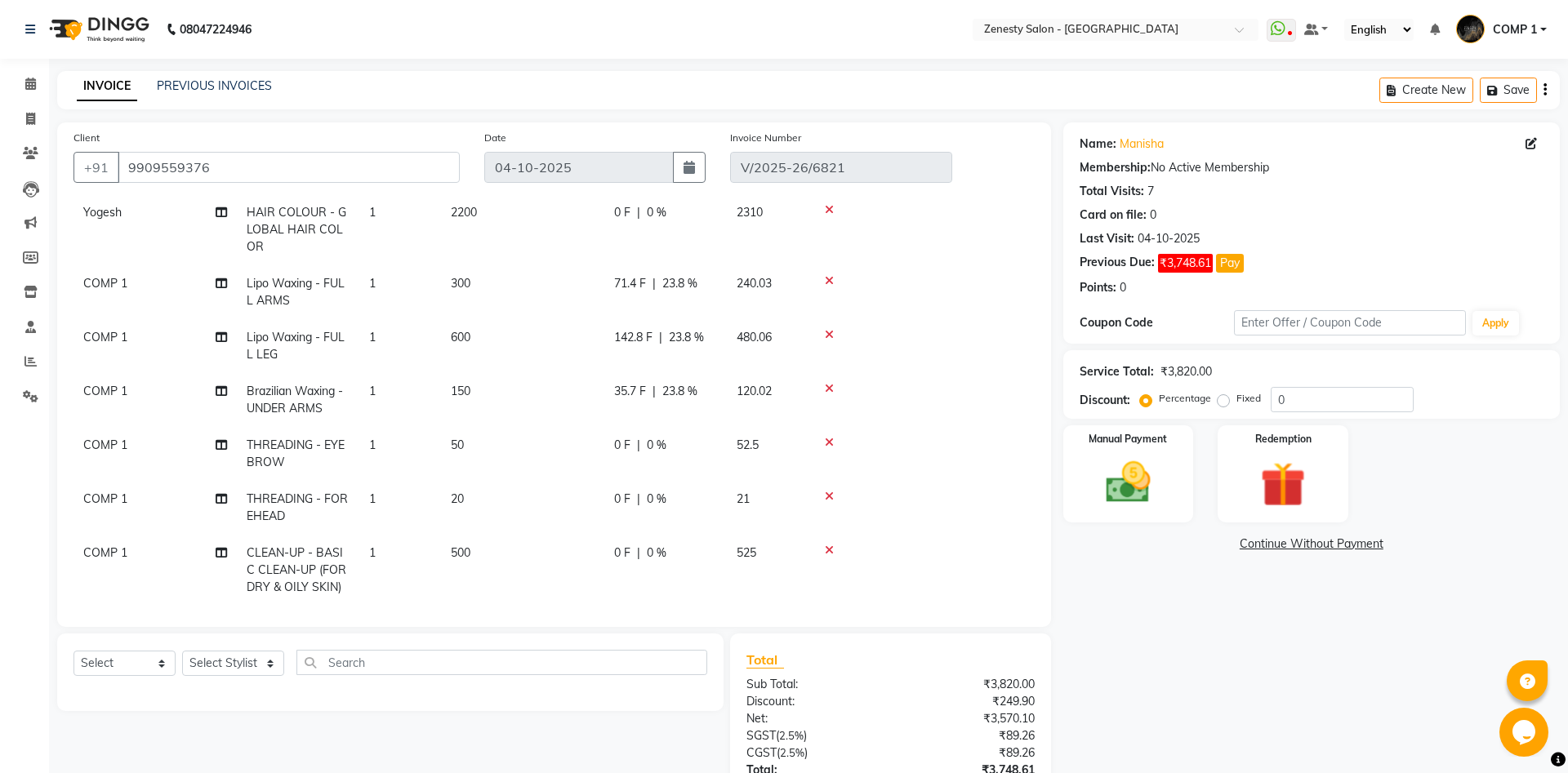
scroll to position [83, 0]
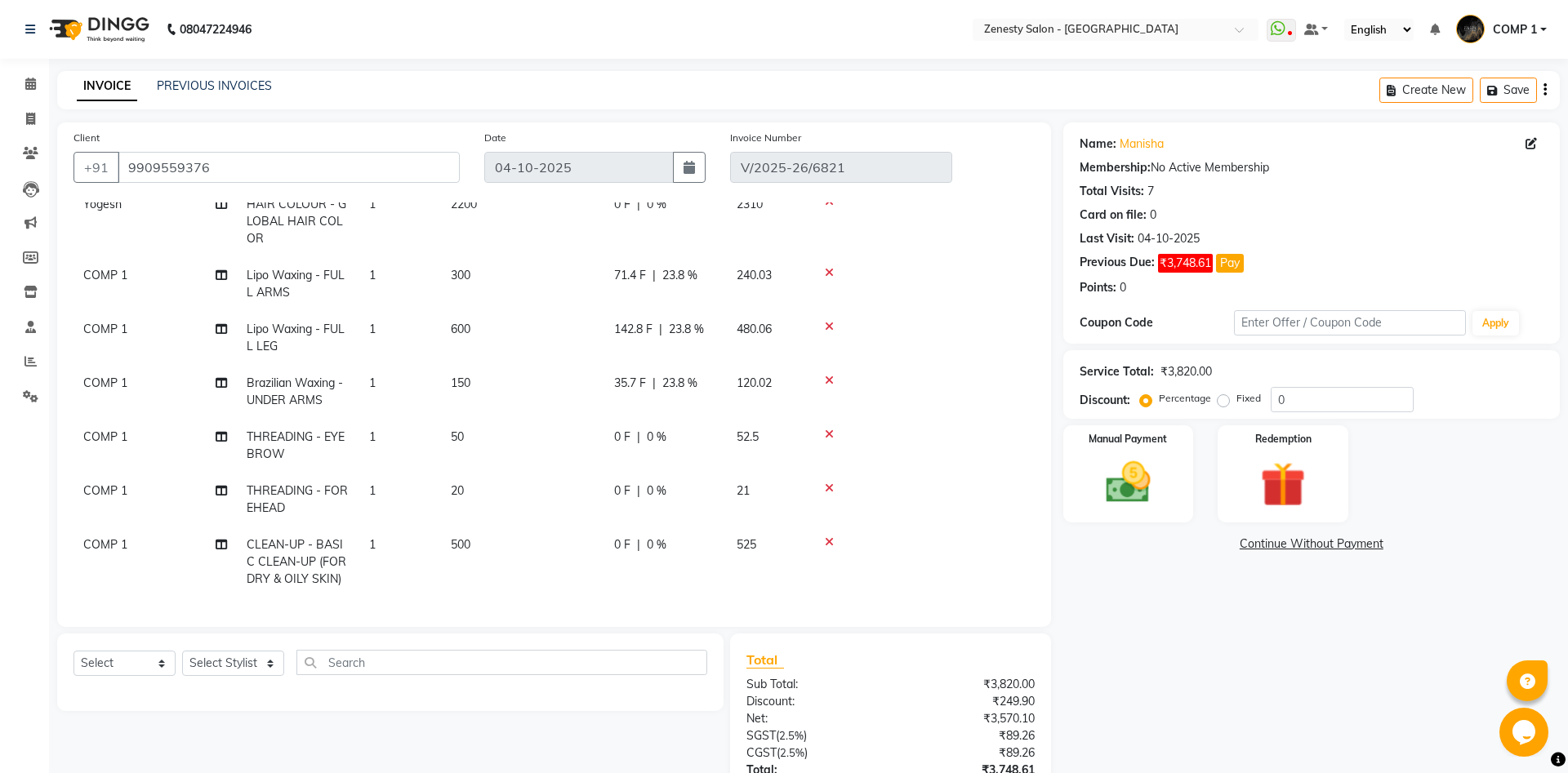
click at [307, 448] on td "THREADING - EYE BROW" at bounding box center [297, 446] width 122 height 54
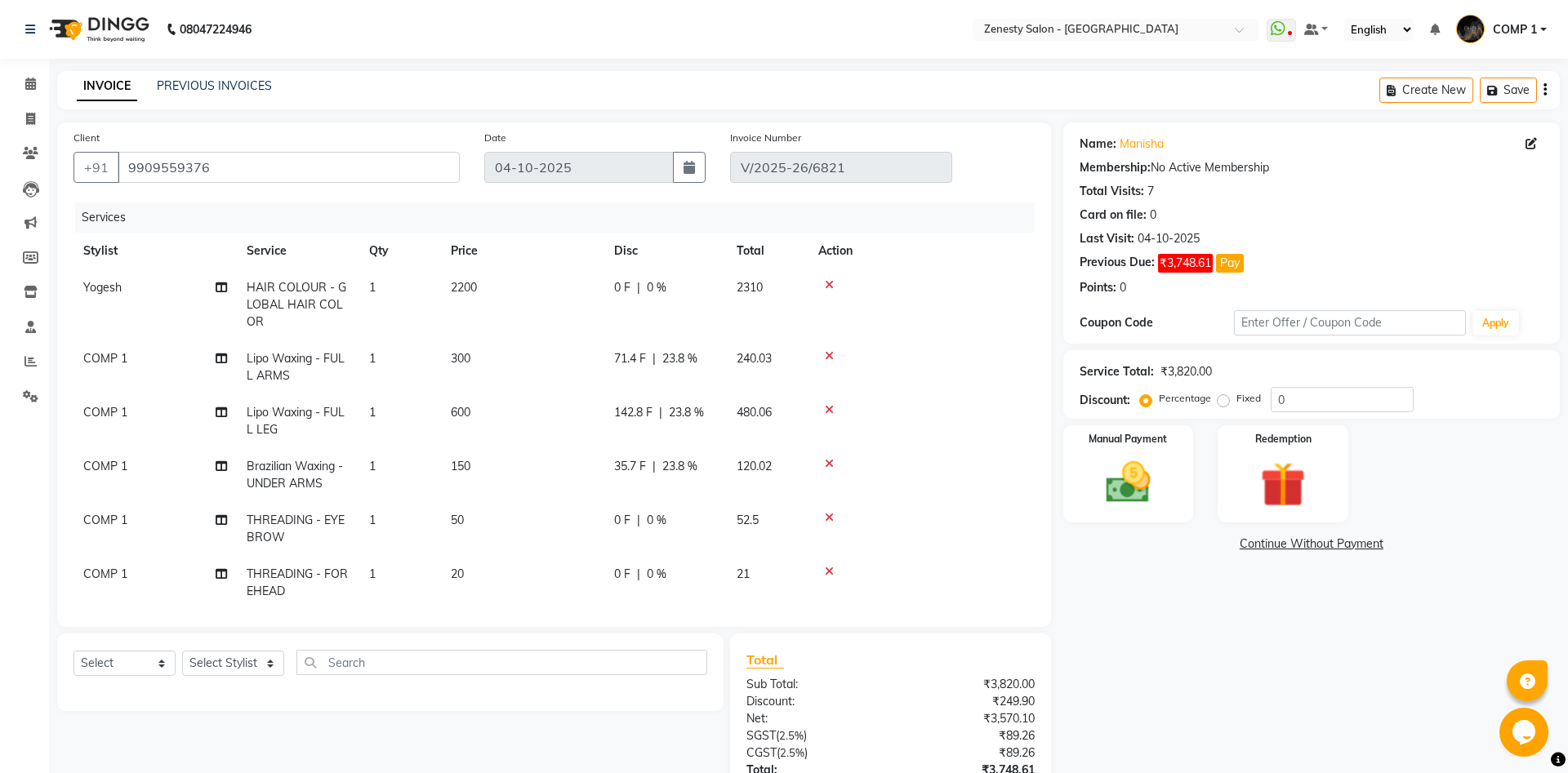
select select "81093"
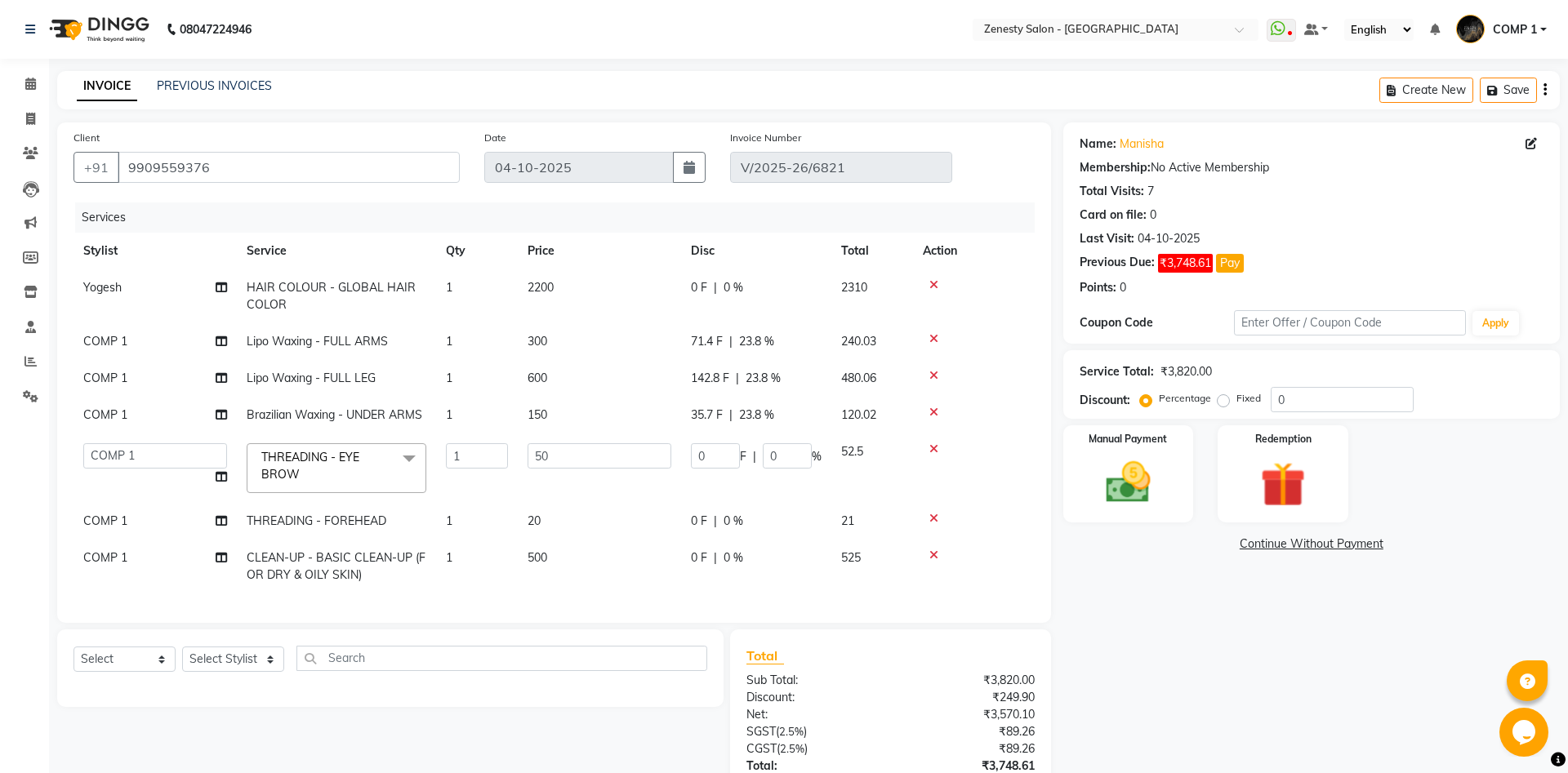
click at [303, 463] on span "THREADING - EYE BROW" at bounding box center [310, 466] width 98 height 32
click at [323, 512] on li at bounding box center [337, 525] width 178 height 35
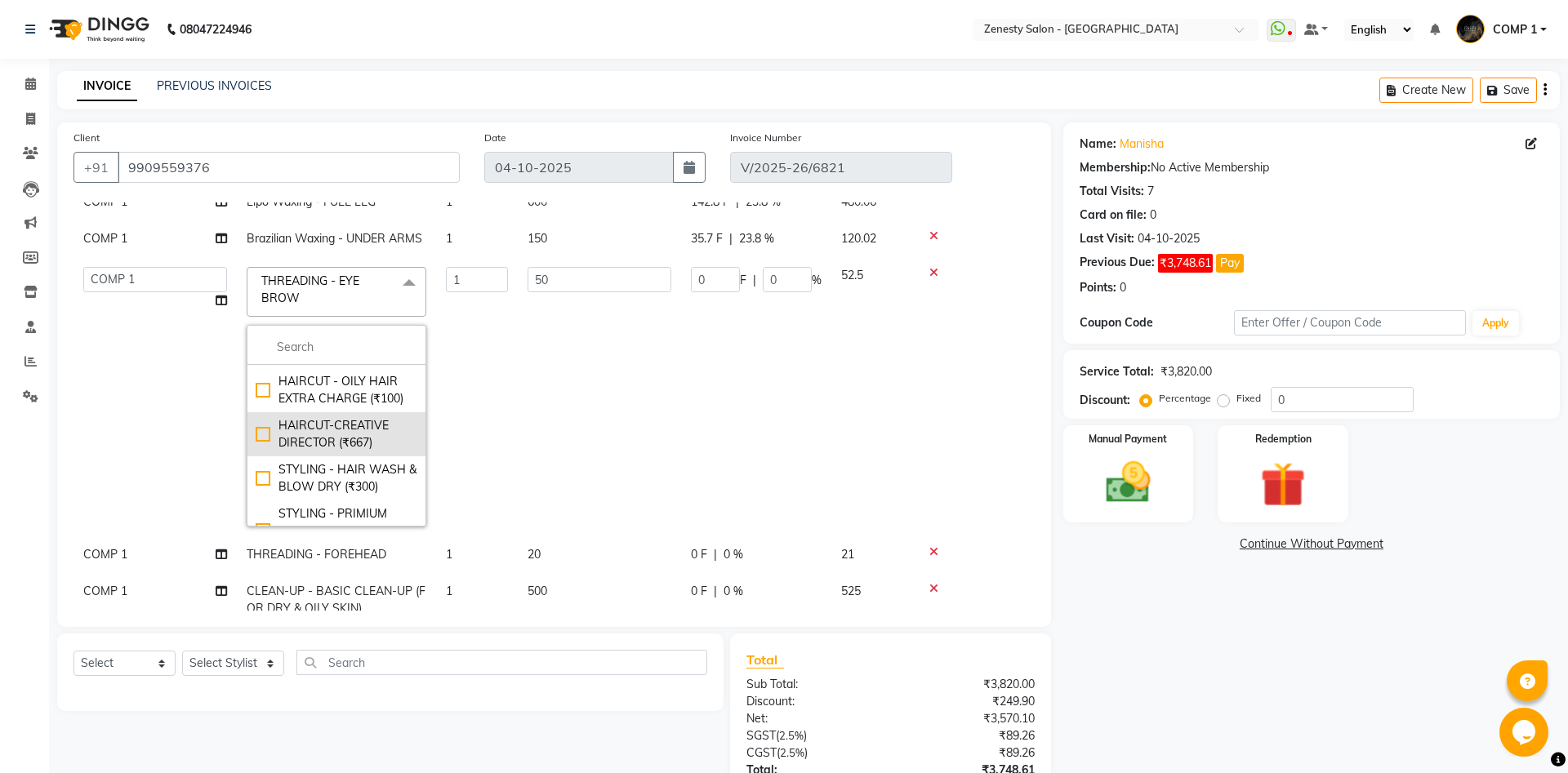
scroll to position [88, 0]
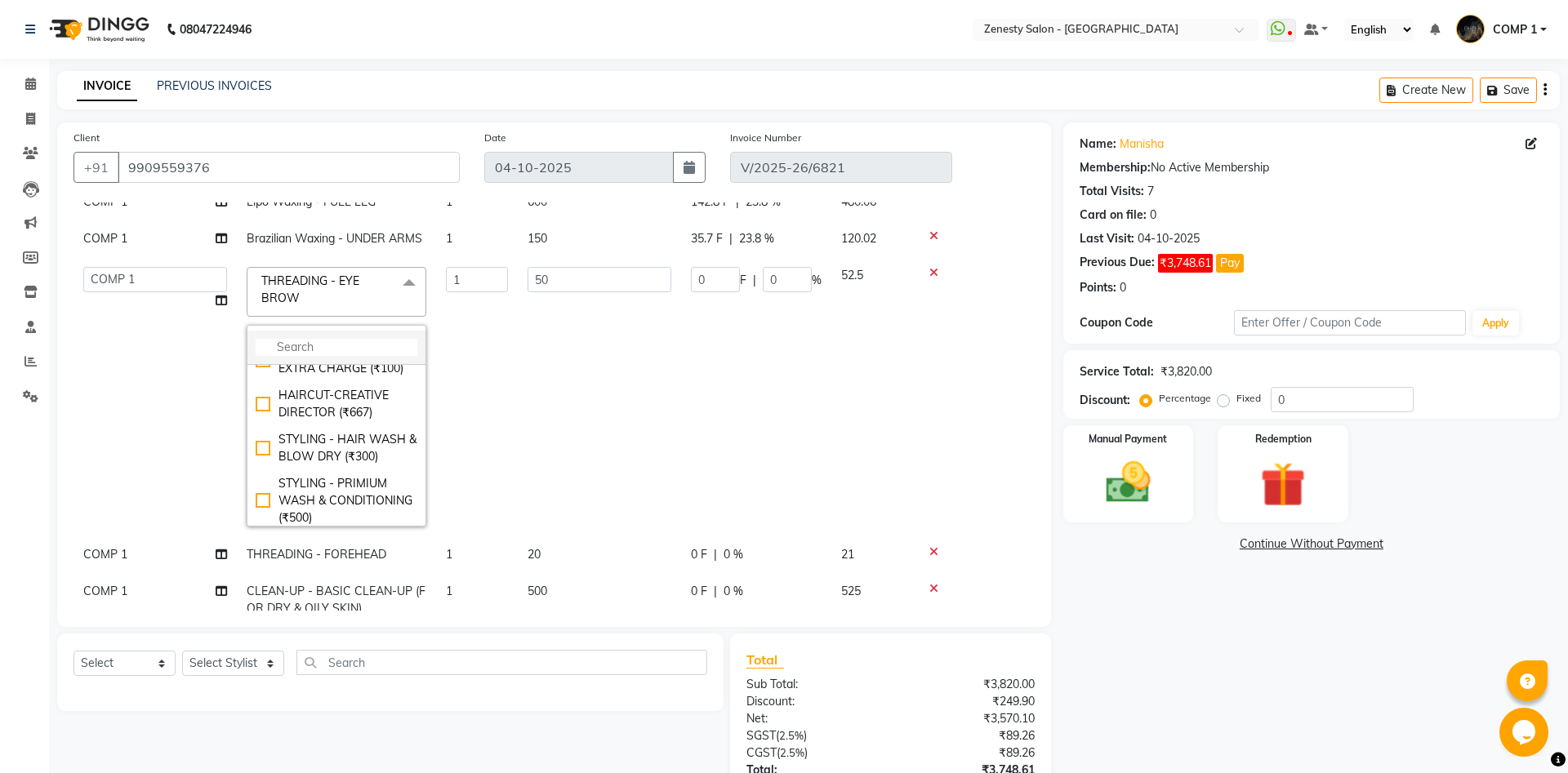
click at [307, 342] on input "multiselect-search" at bounding box center [336, 347] width 162 height 17
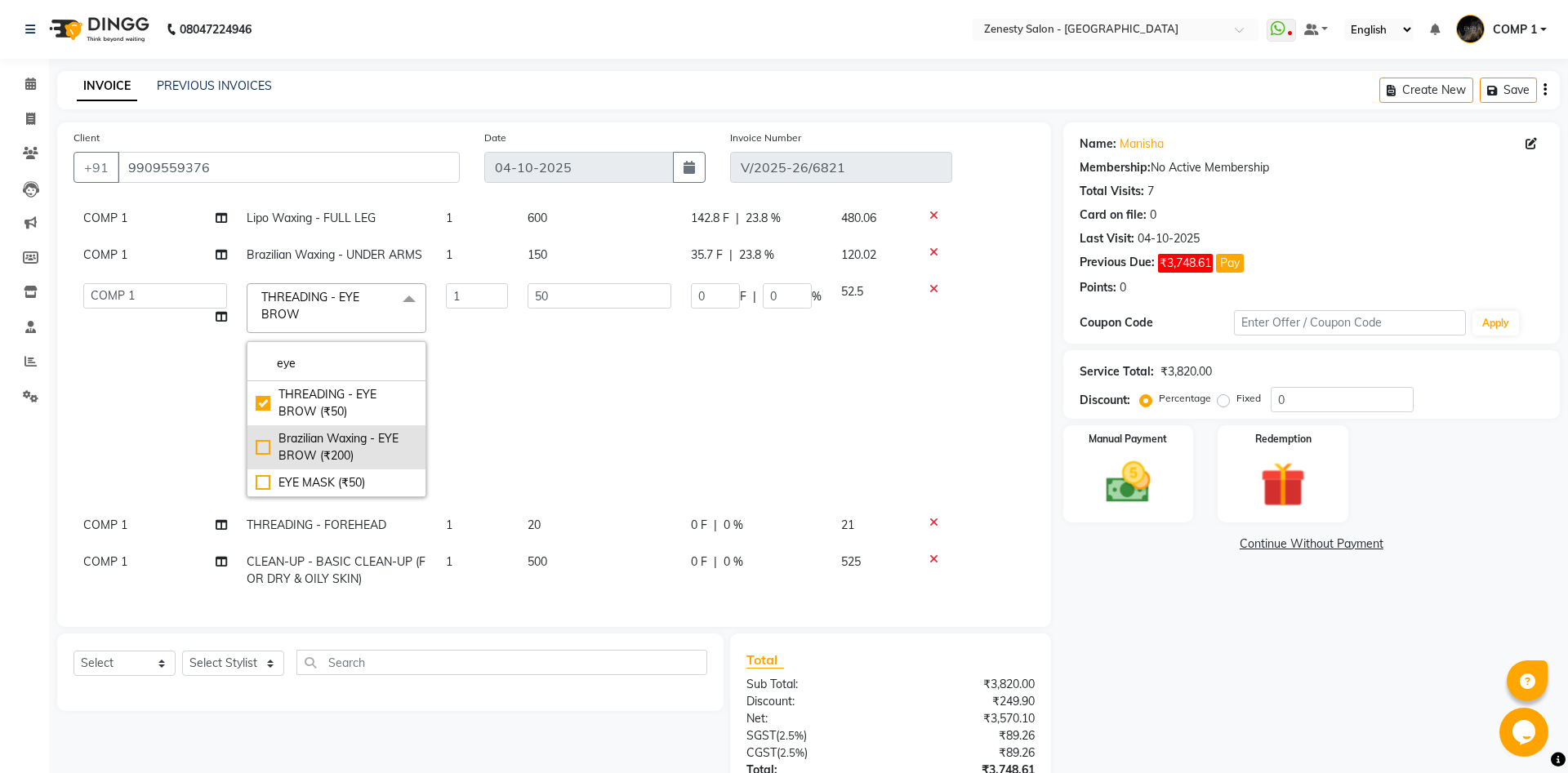
type input "eye"
click at [268, 450] on div "Brazilian Waxing - EYE BROW (₹200)" at bounding box center [336, 448] width 162 height 35
checkbox input "false"
checkbox input "true"
type input "200"
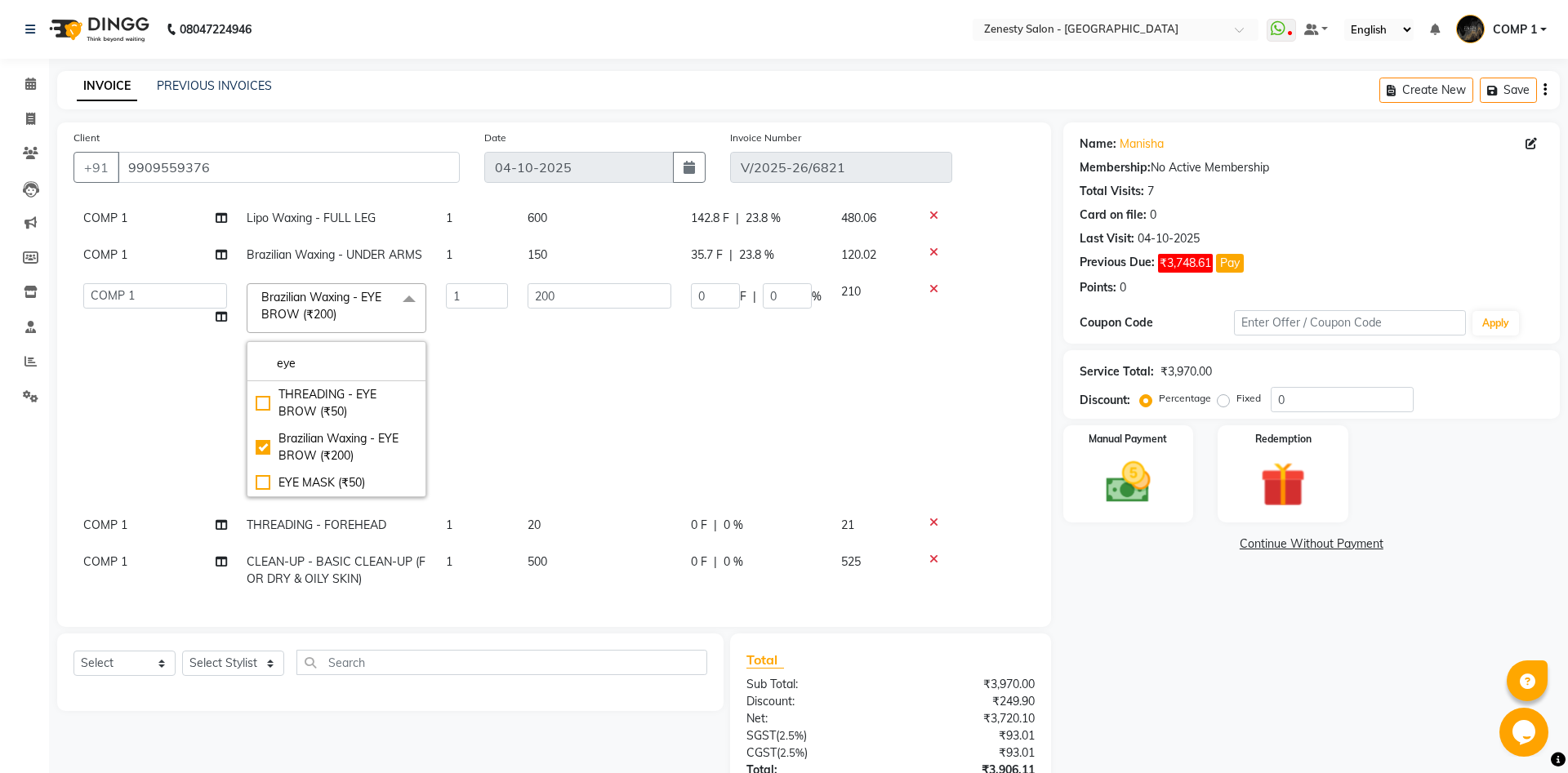
click at [532, 459] on td "200" at bounding box center [599, 390] width 164 height 234
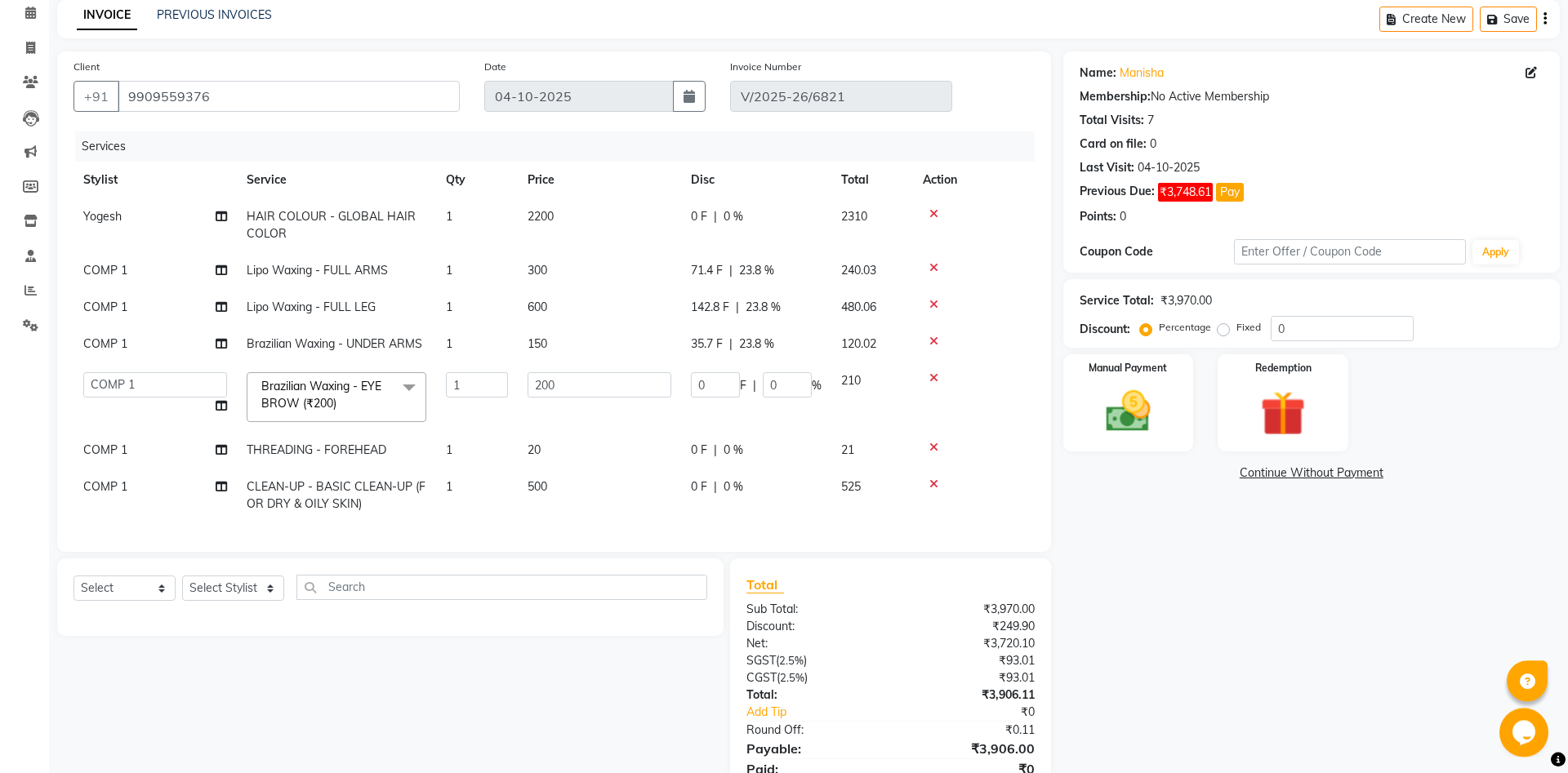
scroll to position [138, 0]
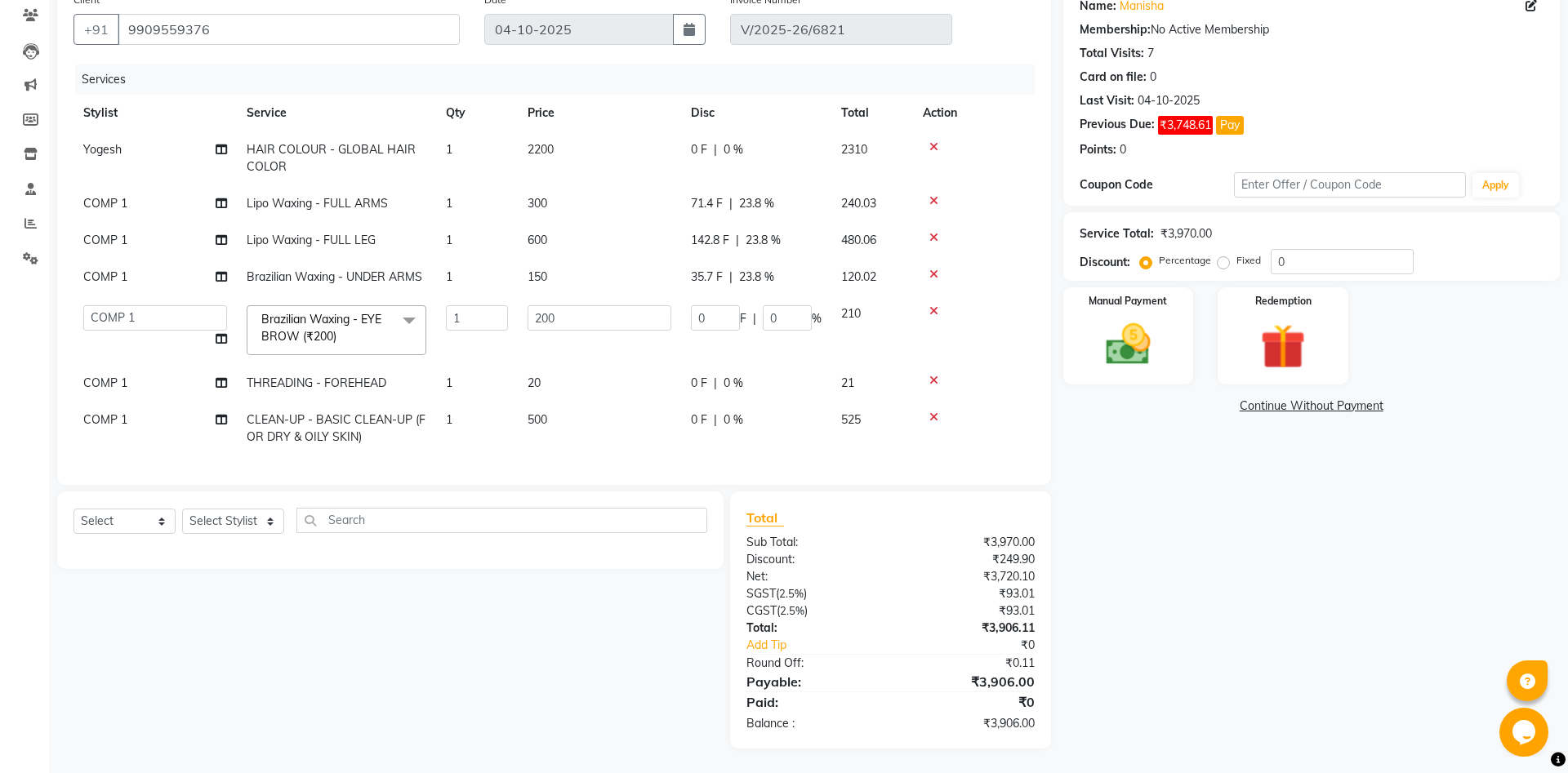
click at [307, 386] on span "THREADING - FOREHEAD" at bounding box center [316, 383] width 139 height 15
select select "81093"
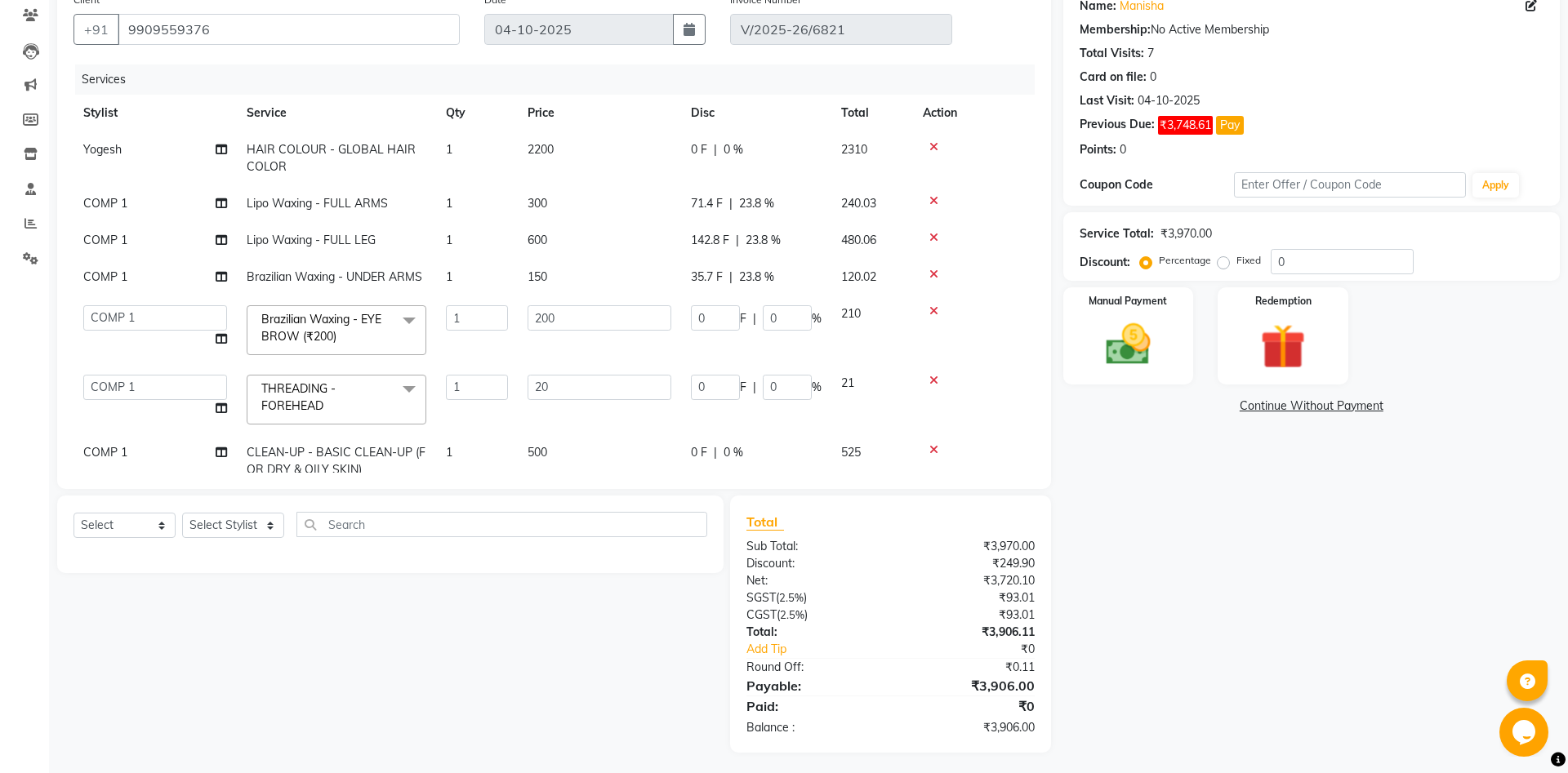
click at [325, 404] on span "THREADING - FOREHEAD" at bounding box center [299, 396] width 74 height 32
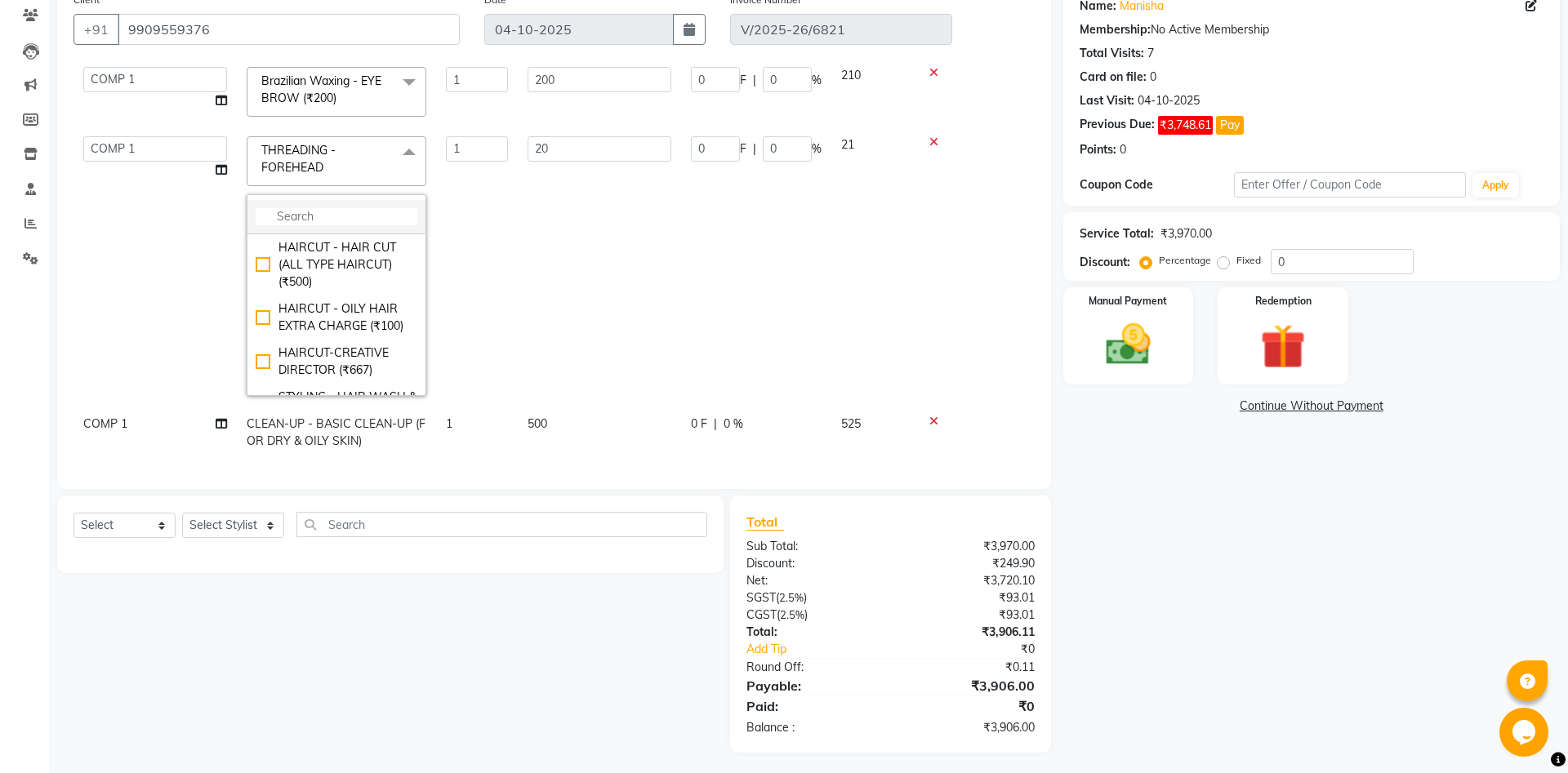
click at [339, 223] on input "multiselect-search" at bounding box center [336, 216] width 162 height 17
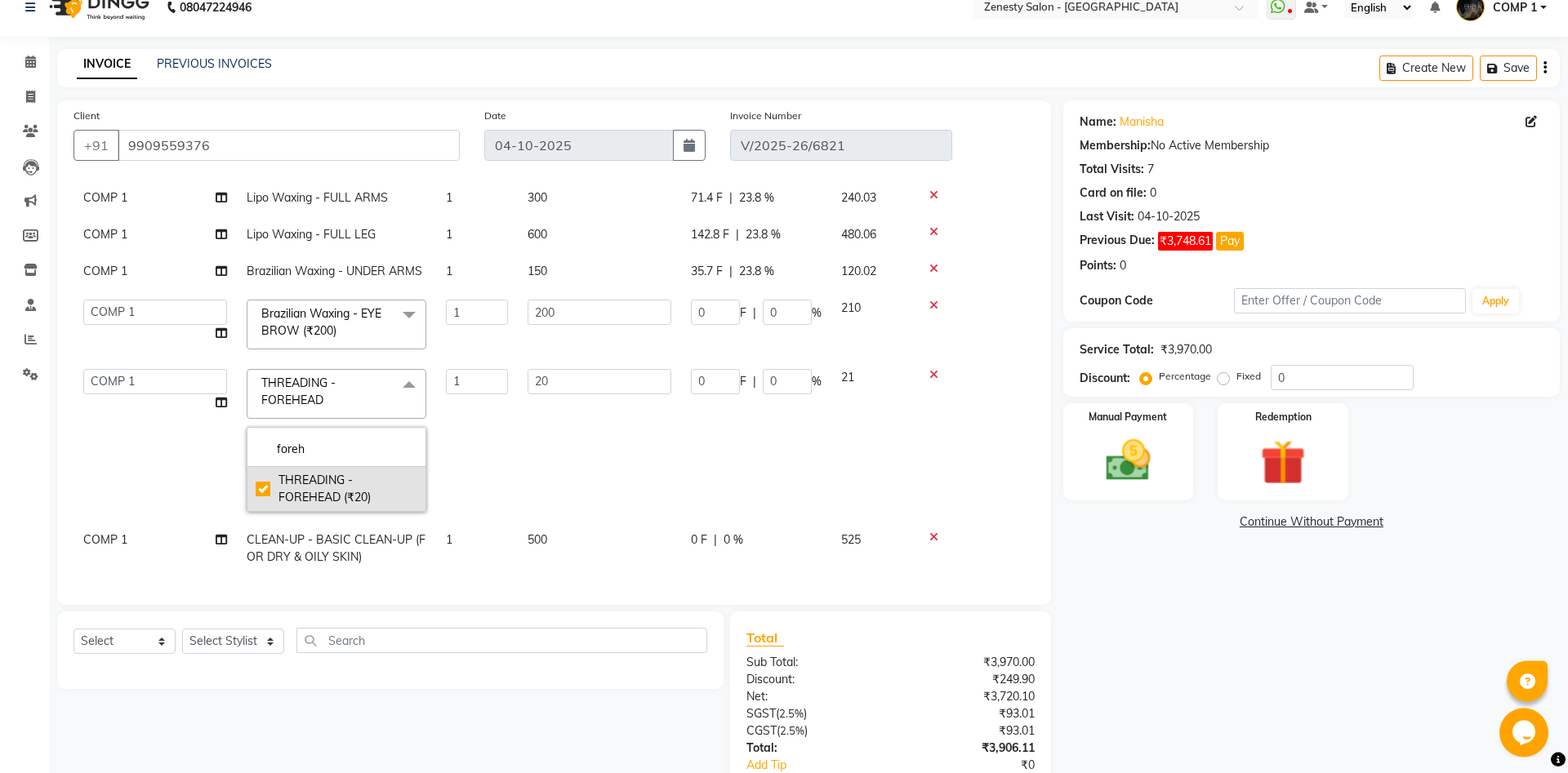
scroll to position [142, 0]
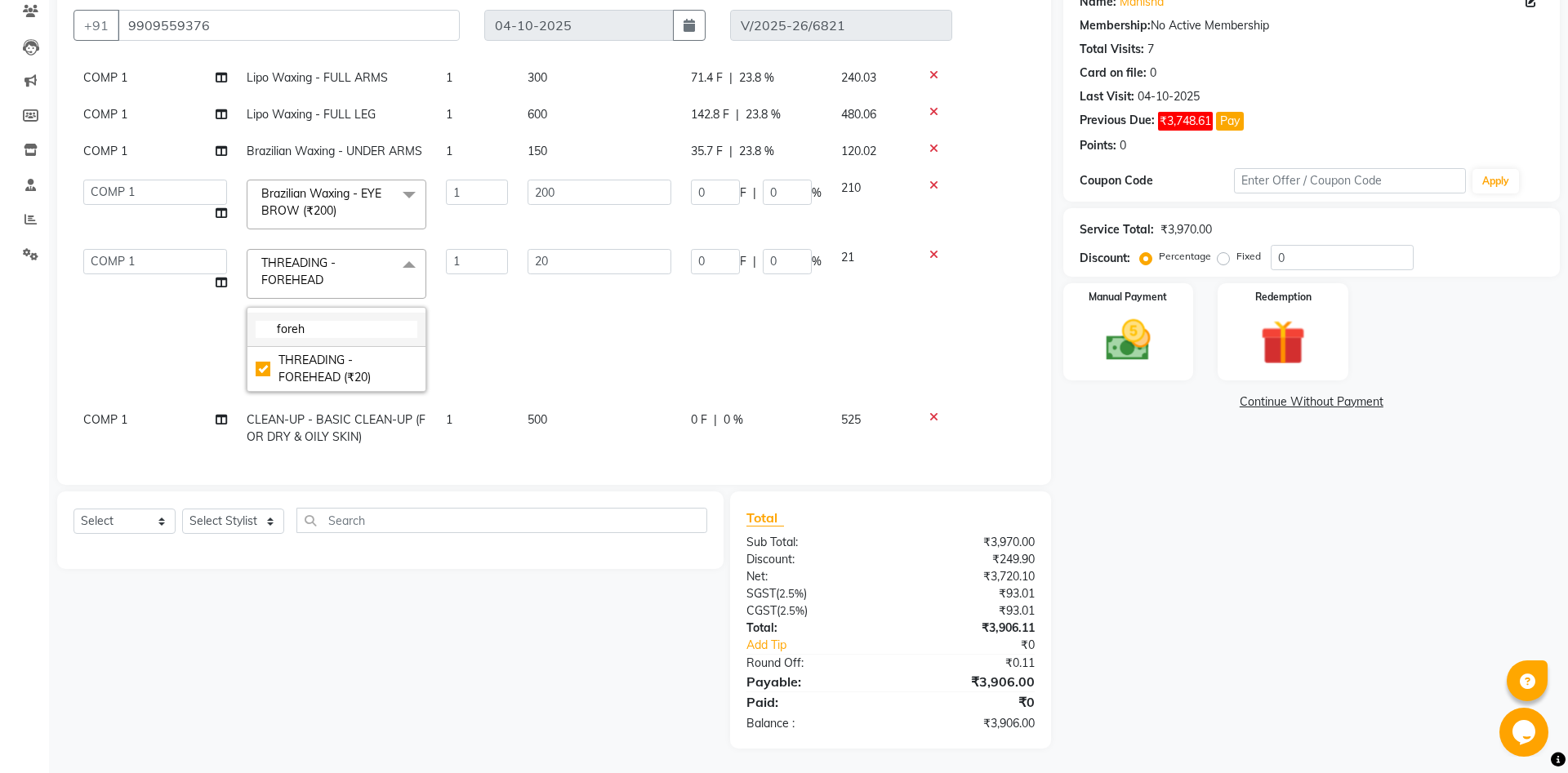
click at [320, 330] on input "foreh" at bounding box center [336, 330] width 162 height 17
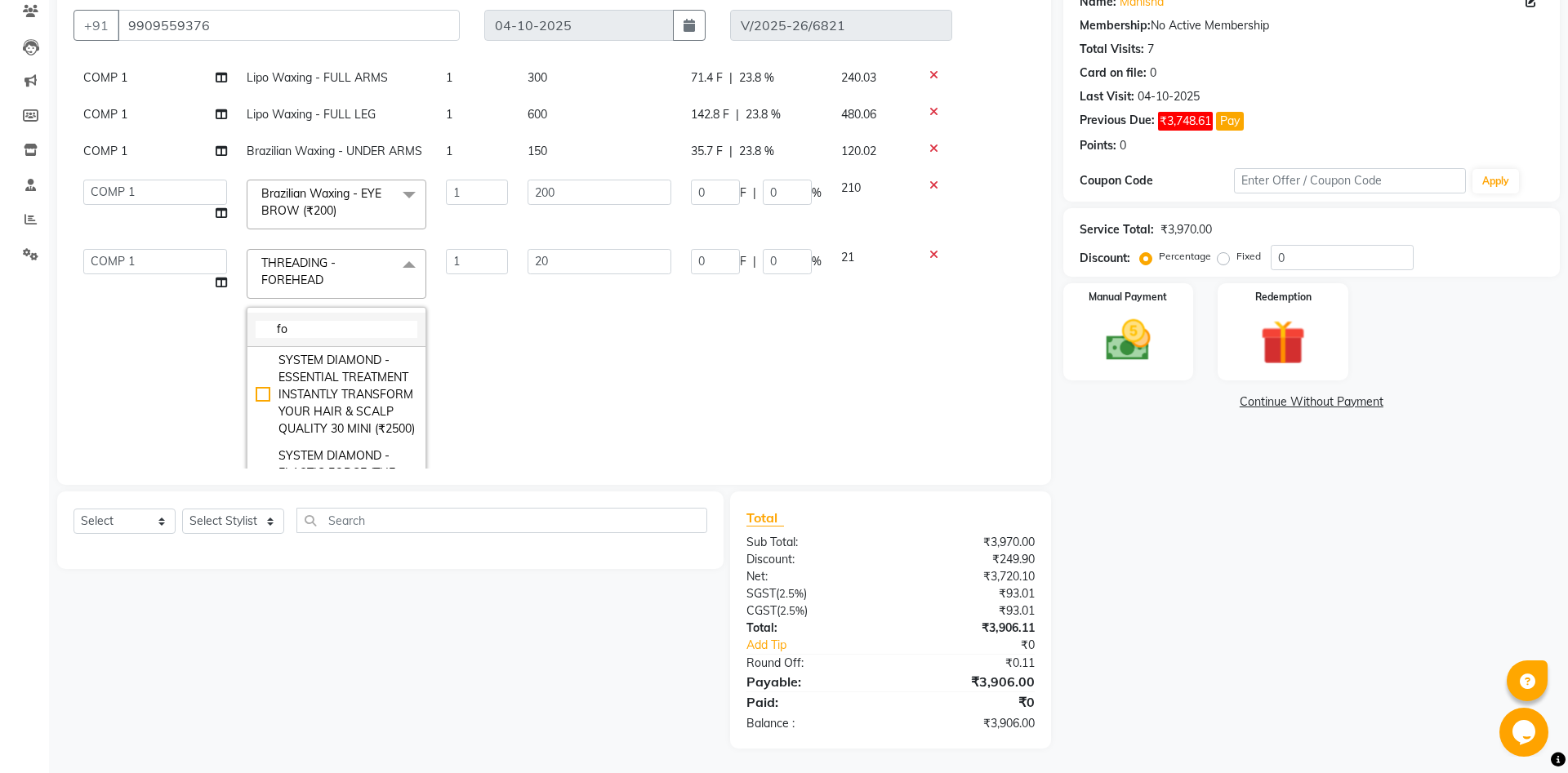
type input "f"
type input "bra"
click at [291, 411] on div "Brazilian Waxing - FORE HEAD (₹100)" at bounding box center [336, 413] width 162 height 35
type input "100"
checkbox input "true"
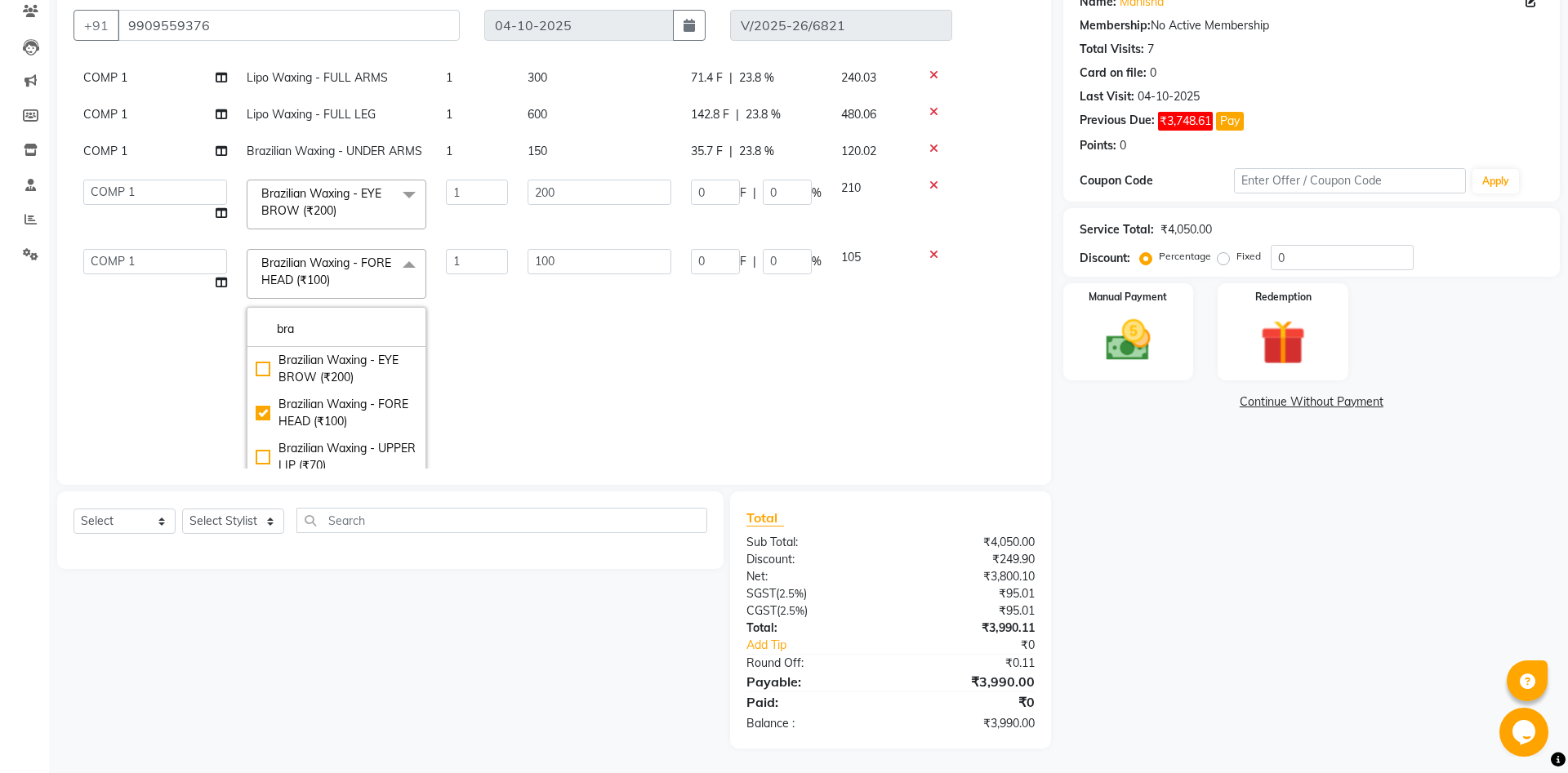
click at [519, 354] on td "100" at bounding box center [599, 378] width 164 height 279
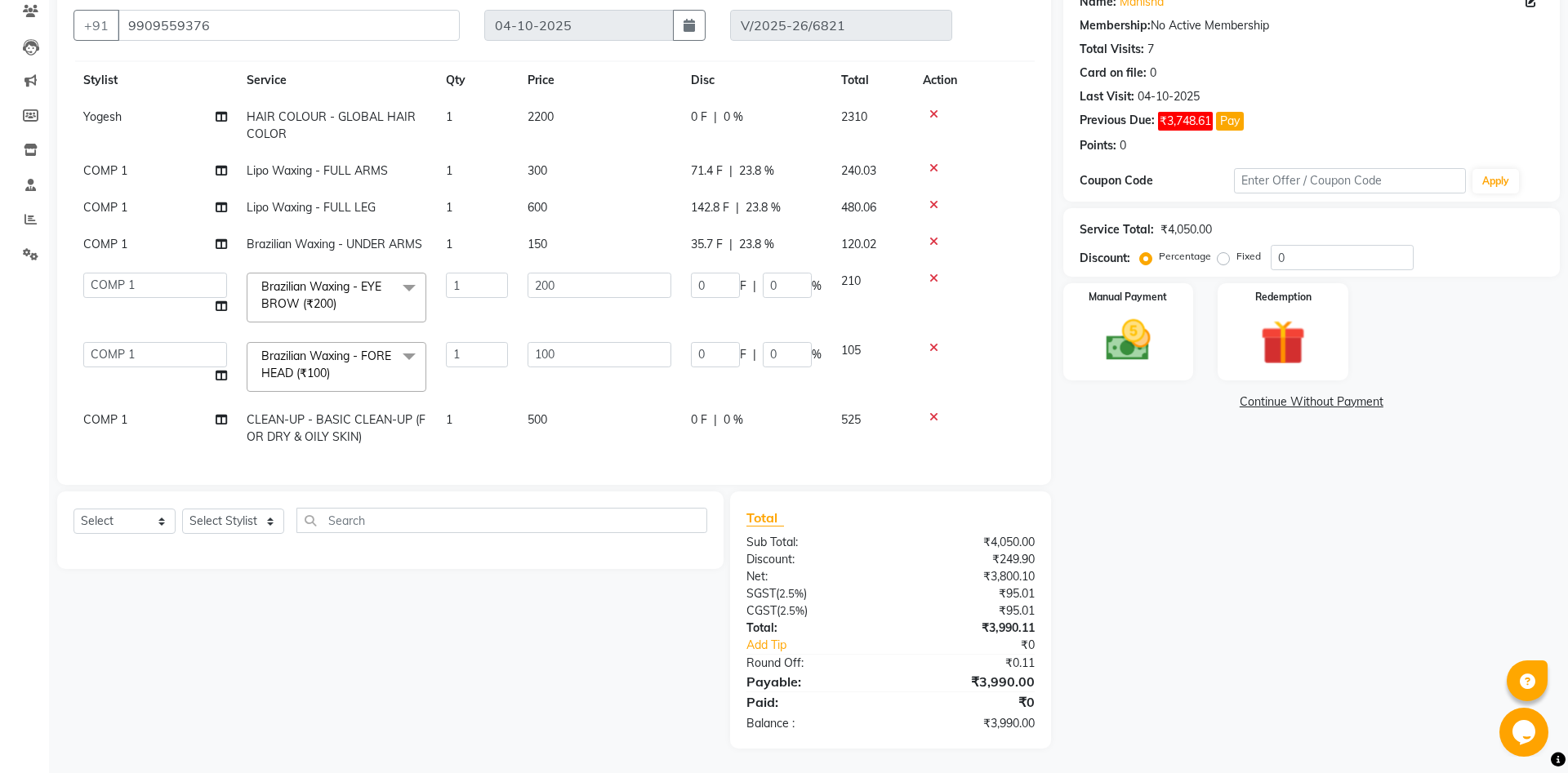
click at [934, 418] on icon at bounding box center [933, 416] width 9 height 11
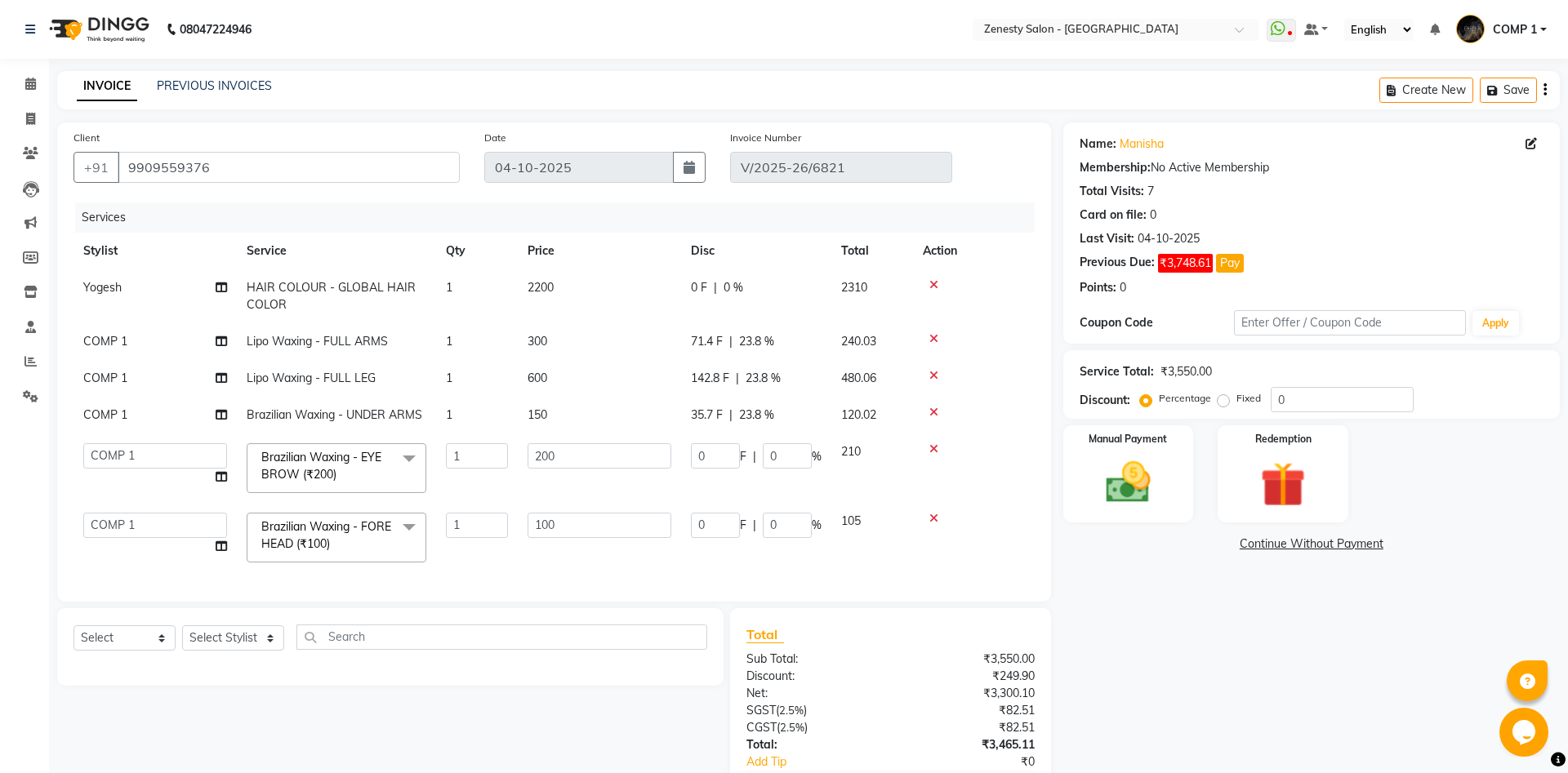
scroll to position [117, 0]
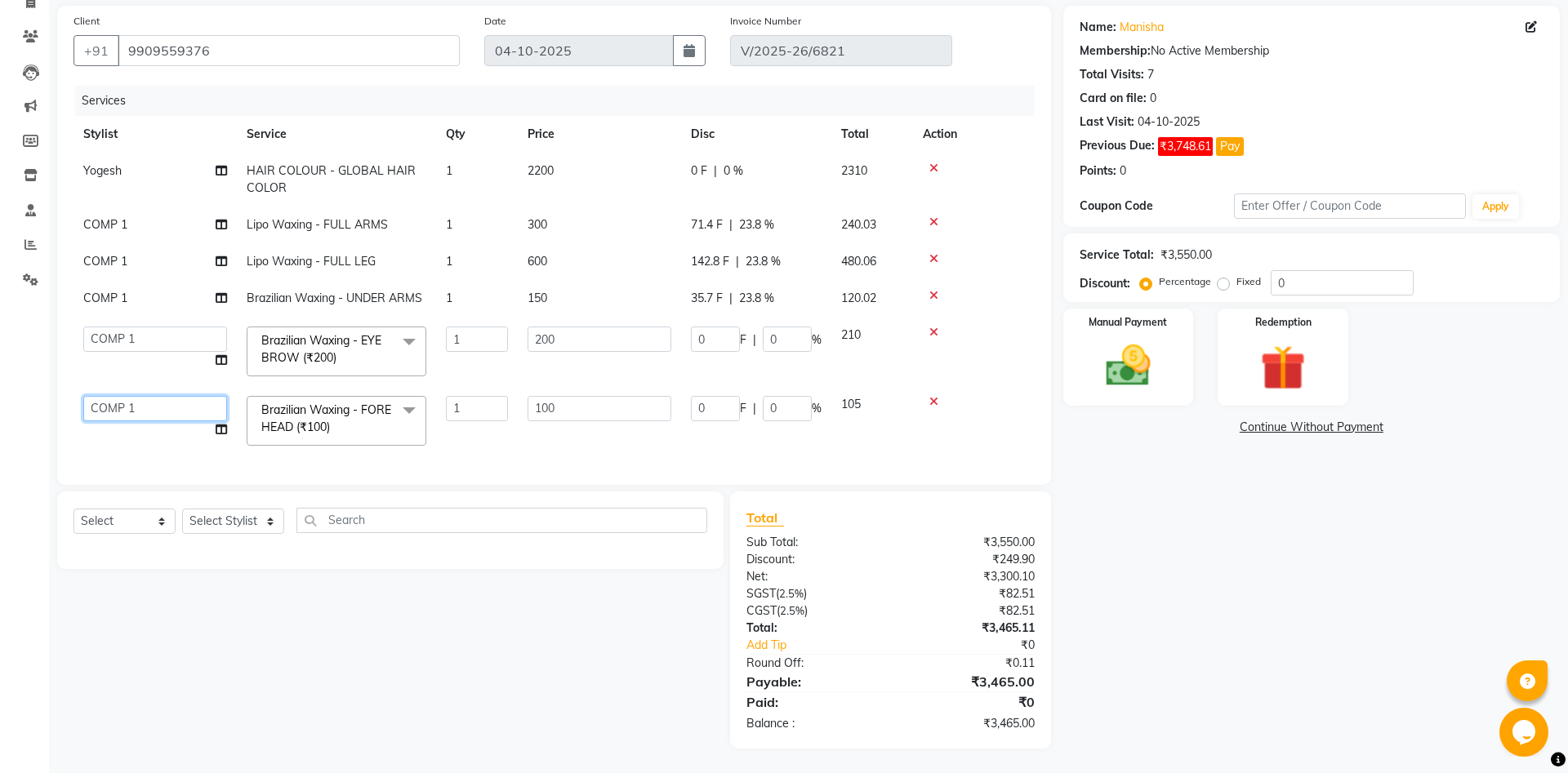
click at [83, 396] on select "[PERSON_NAME] [PERSON_NAME] [PERSON_NAME] Khalifa [PERSON_NAME] COMP 1 COMP 2 […" at bounding box center [155, 408] width 144 height 25
select select "62644"
click at [83, 326] on select "[PERSON_NAME] [PERSON_NAME] [PERSON_NAME] Khalifa [PERSON_NAME] COMP 1 COMP 2 […" at bounding box center [155, 338] width 144 height 25
select select "62644"
click at [100, 307] on td "COMP 1" at bounding box center [155, 298] width 164 height 36
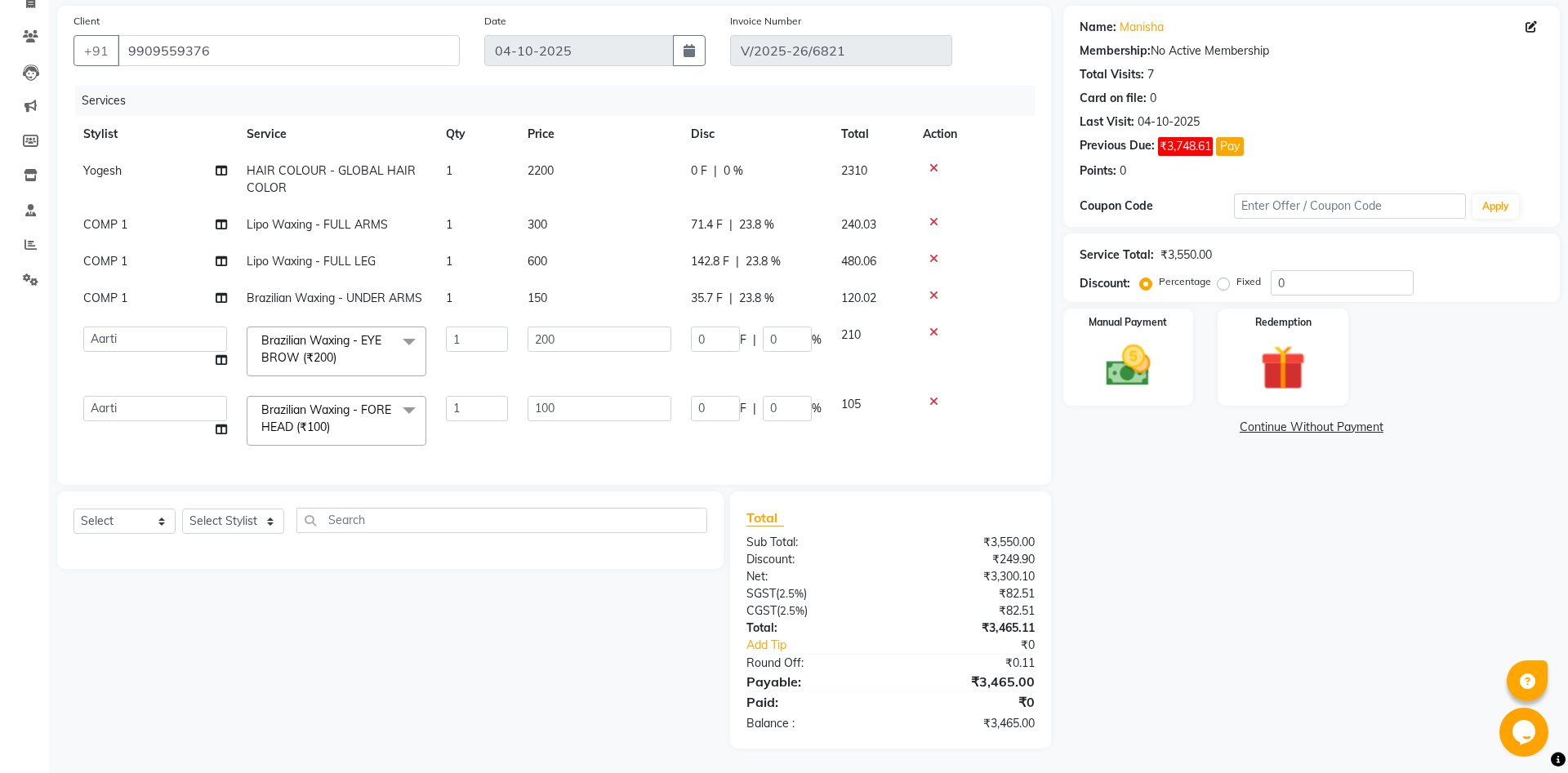
select select "81093"
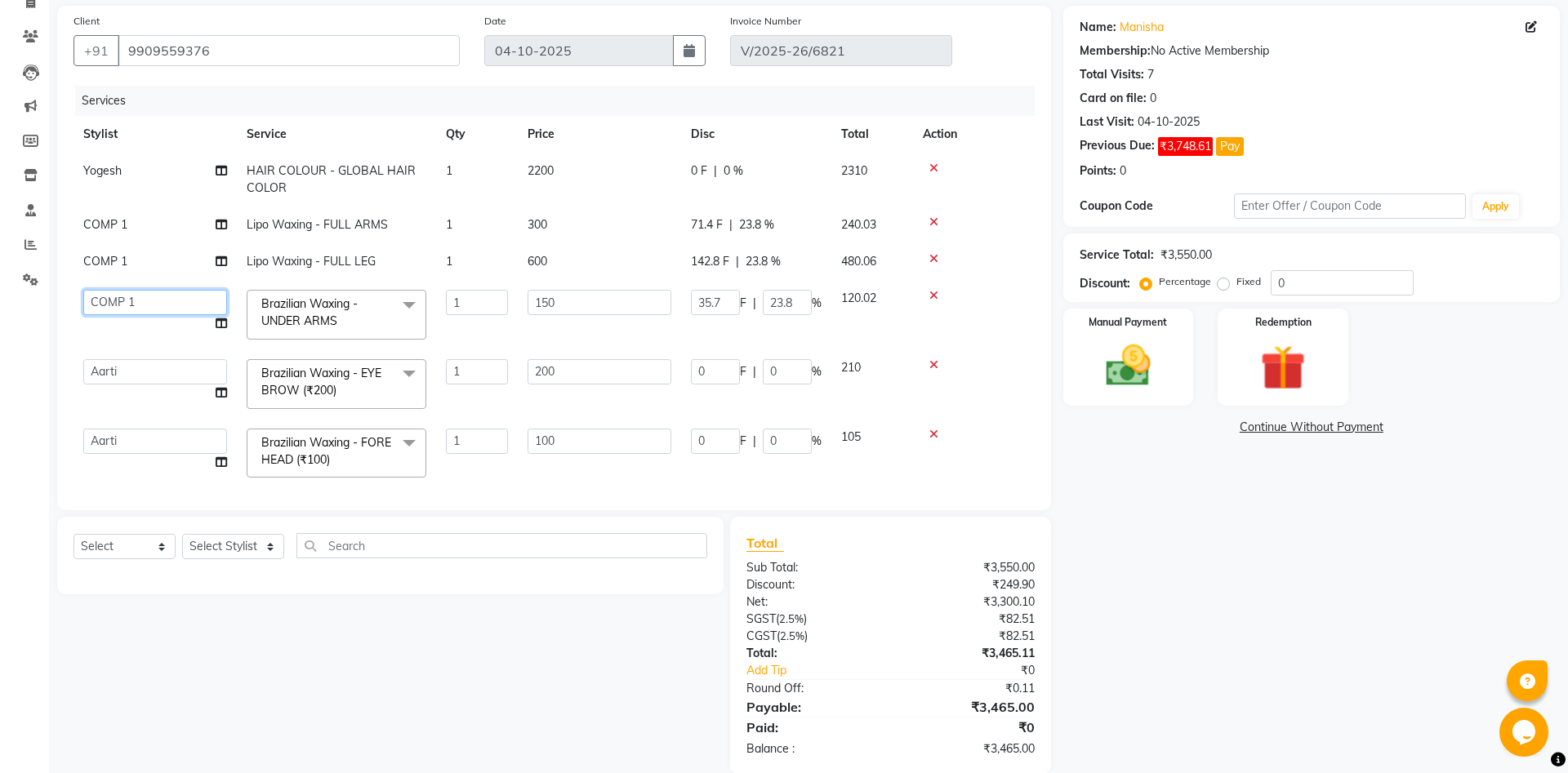
click at [83, 290] on select "Aanand Aarti Aashik Aesha Arsh Khalifa Ayan COMP 1 COMP 2 Darshan Dhara Farjan …" at bounding box center [155, 302] width 144 height 25
select select "39492"
click at [113, 275] on td "COMP 1" at bounding box center [155, 261] width 164 height 36
select select "81093"
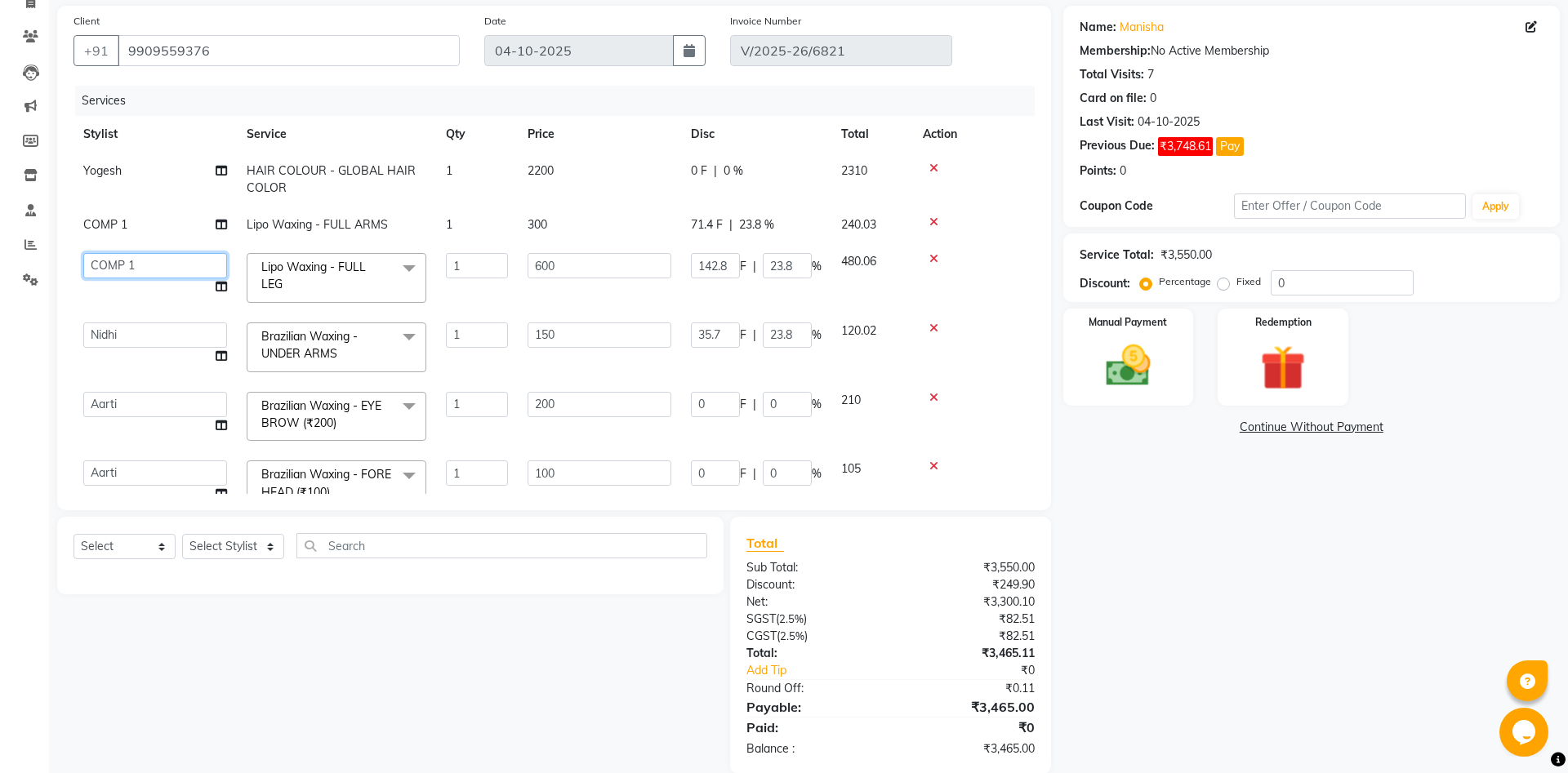
click at [83, 253] on select "Aanand Aarti Aashik Aesha Arsh Khalifa Ayan COMP 1 COMP 2 Darshan Dhara Farjan …" at bounding box center [155, 265] width 144 height 25
select select "39492"
click at [106, 228] on span "COMP 1" at bounding box center [105, 224] width 44 height 15
select select "81093"
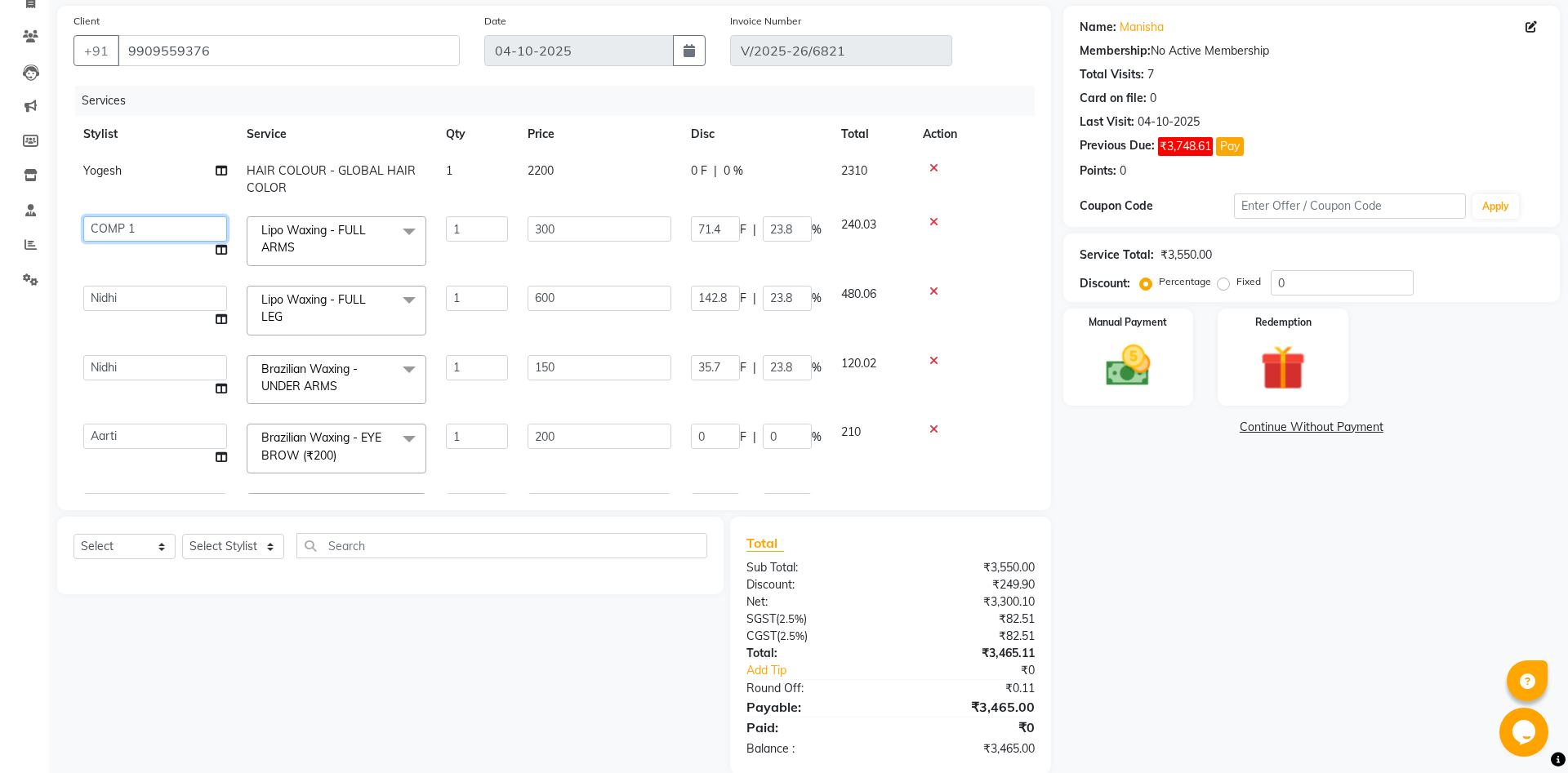
click at [83, 216] on select "[PERSON_NAME] [PERSON_NAME] [PERSON_NAME] Khalifa [PERSON_NAME] COMP 1 COMP 2 […" at bounding box center [155, 229] width 144 height 25
select select "39492"
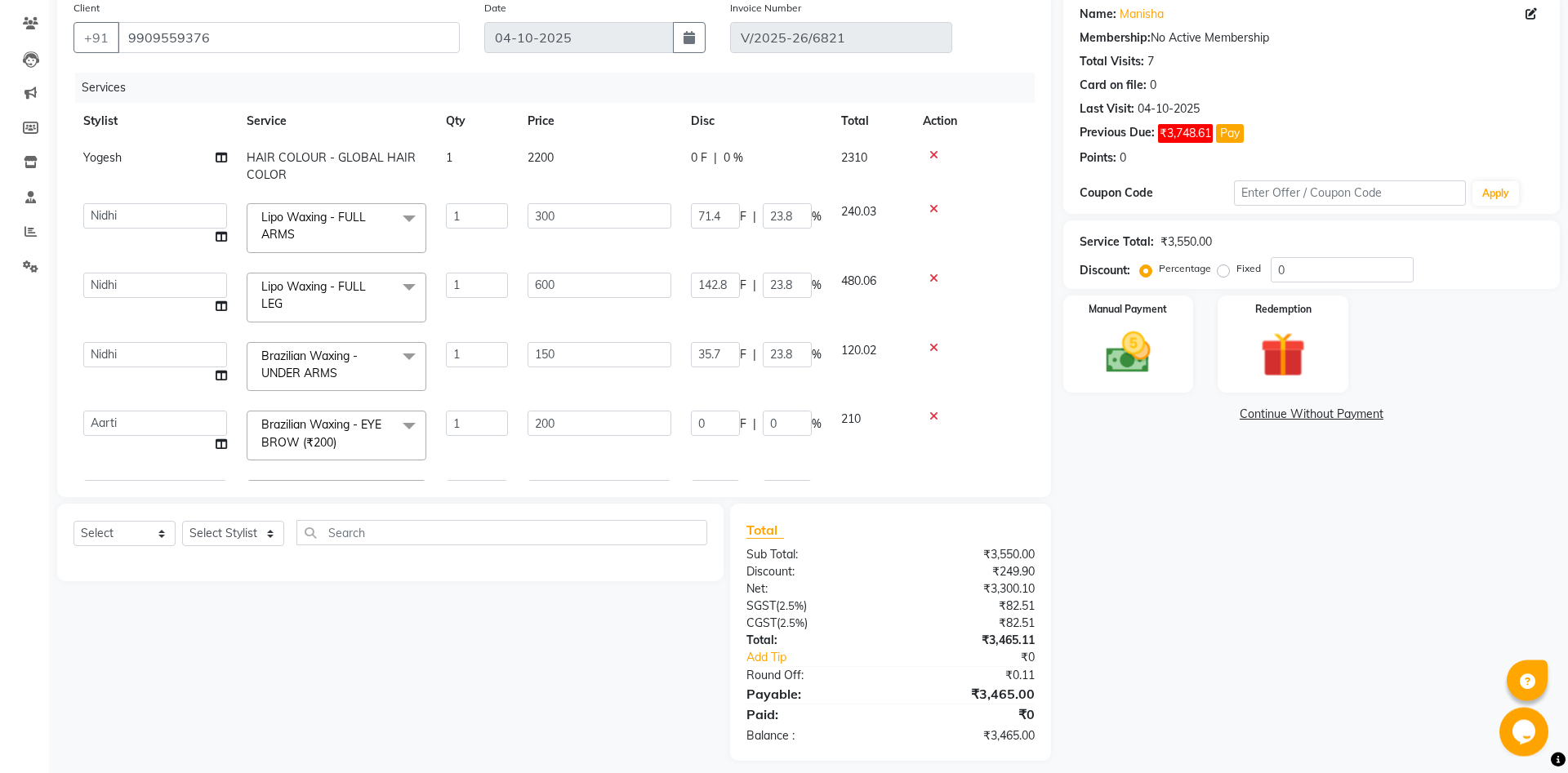
scroll to position [142, 0]
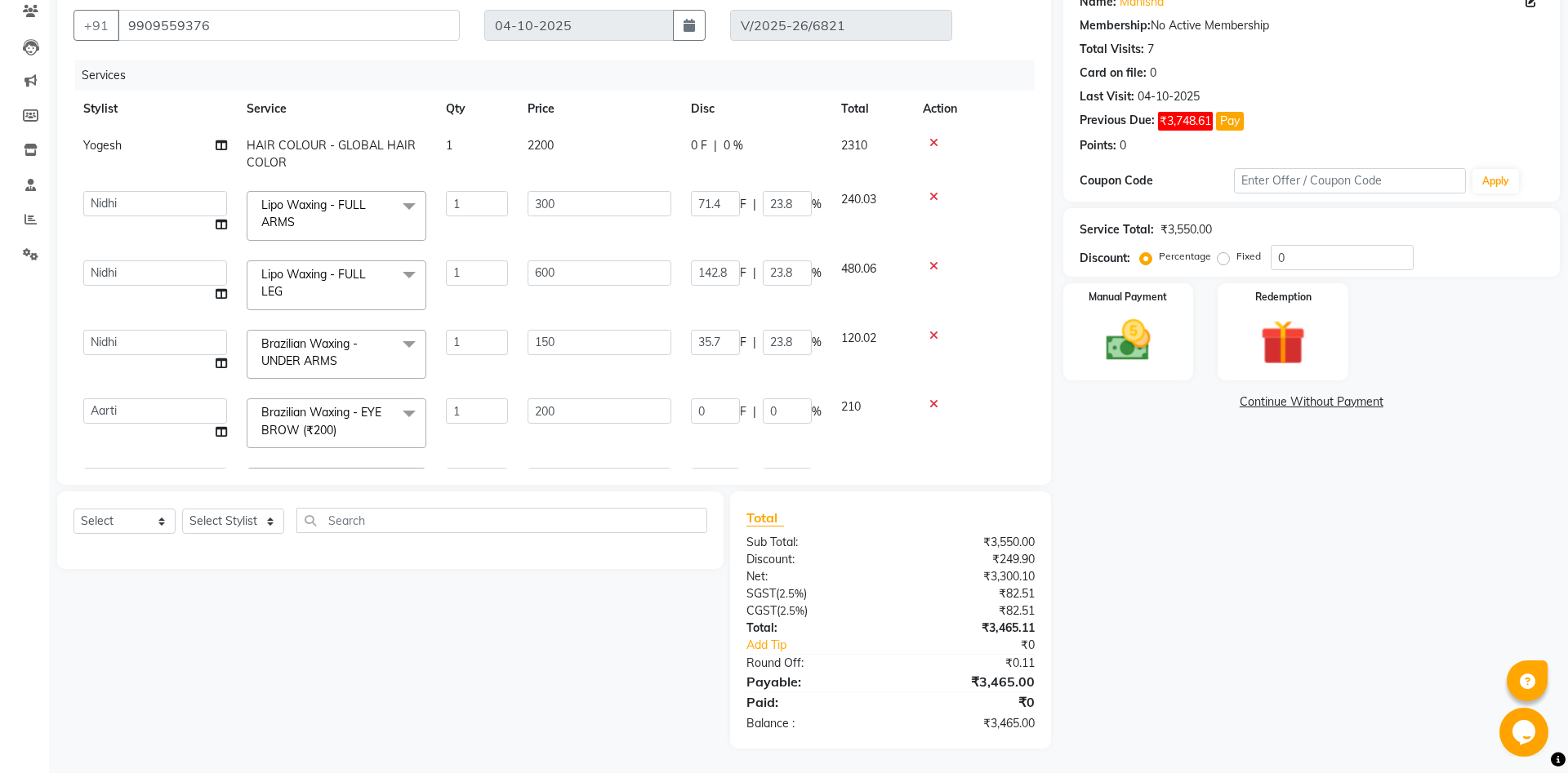
click at [1294, 397] on link "Continue Without Payment" at bounding box center [1312, 403] width 490 height 17
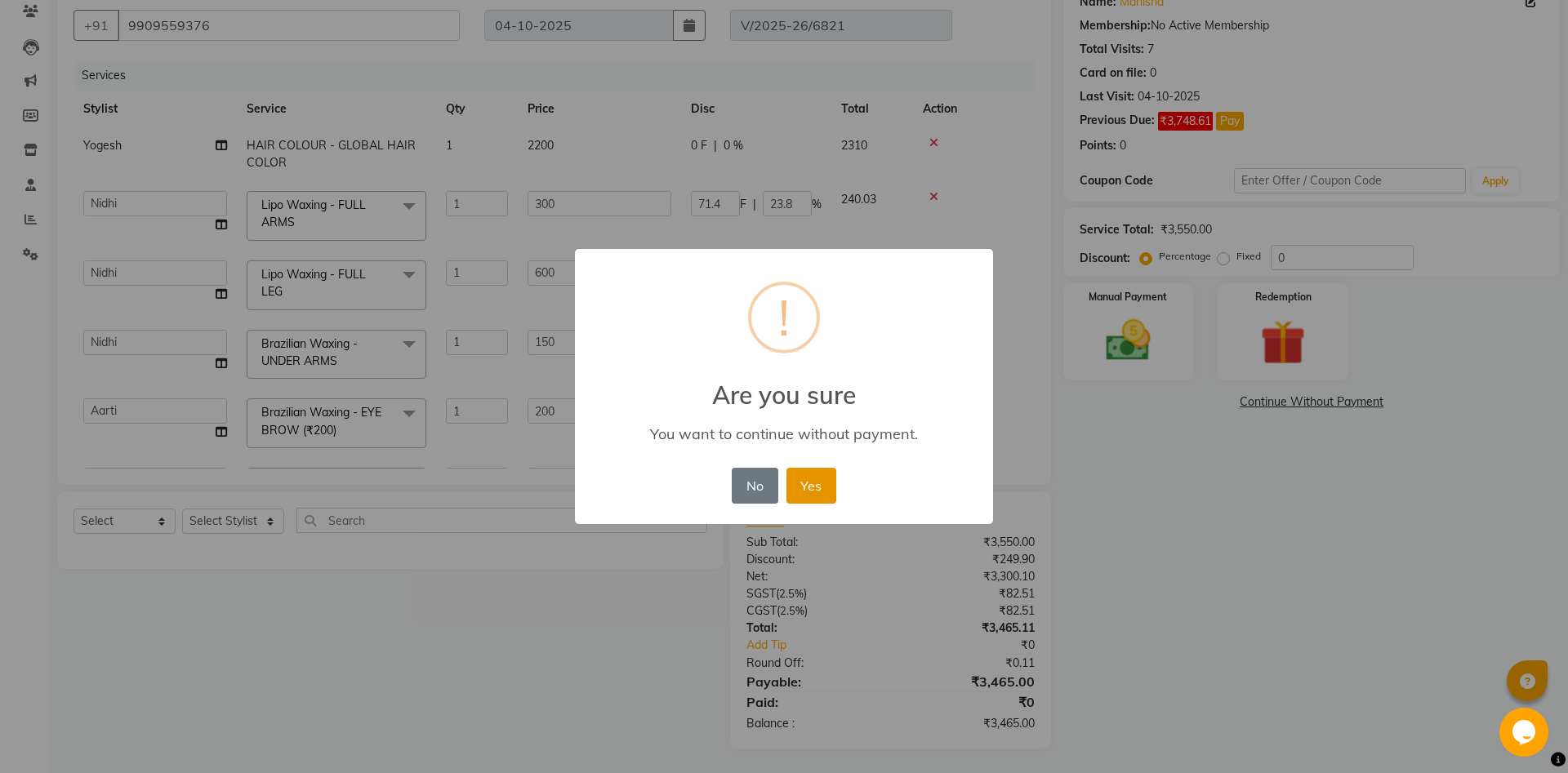
click at [810, 482] on button "Yes" at bounding box center [811, 485] width 50 height 35
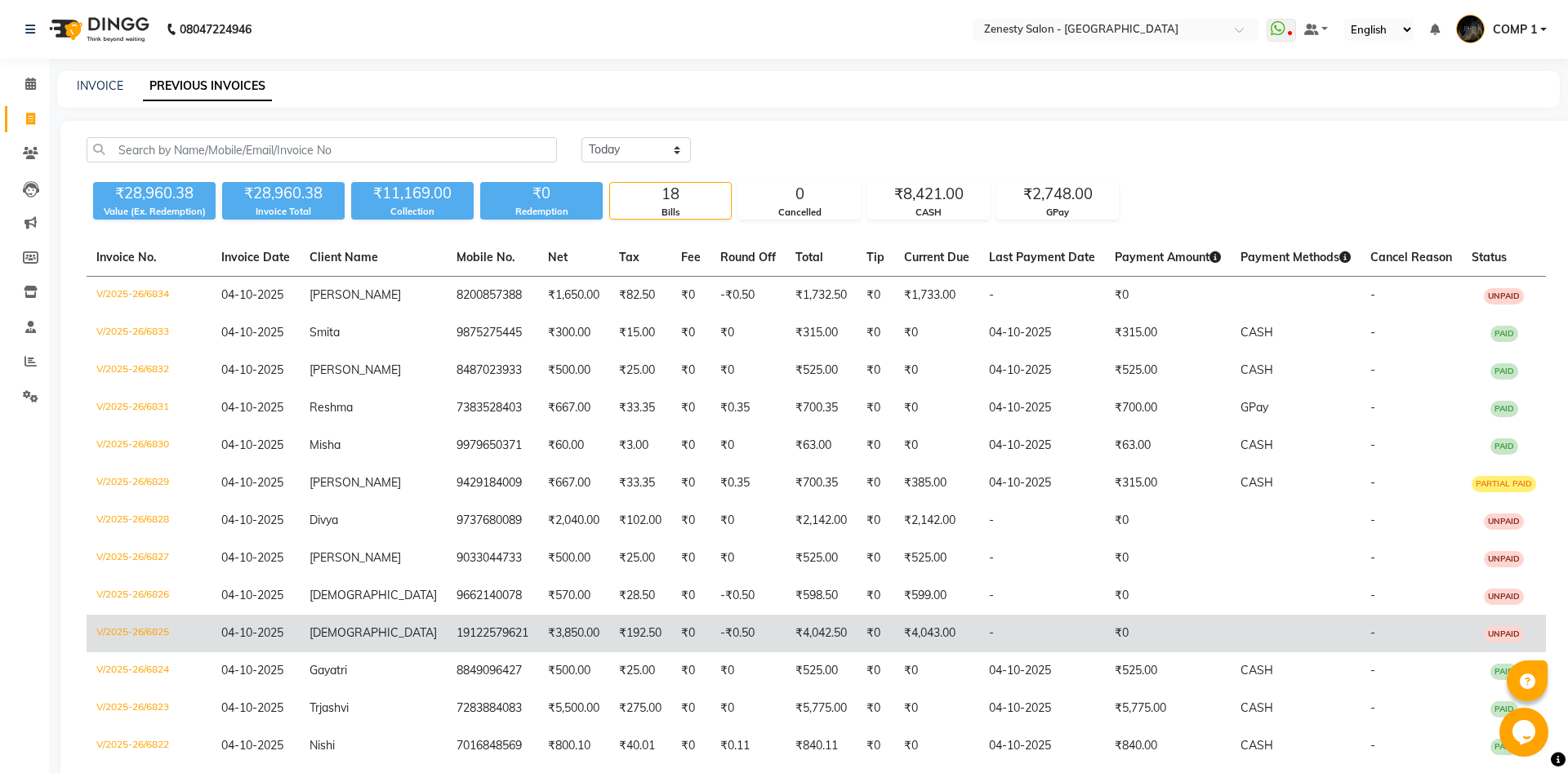
click at [368, 634] on span "[DEMOGRAPHIC_DATA]" at bounding box center [372, 632] width 127 height 15
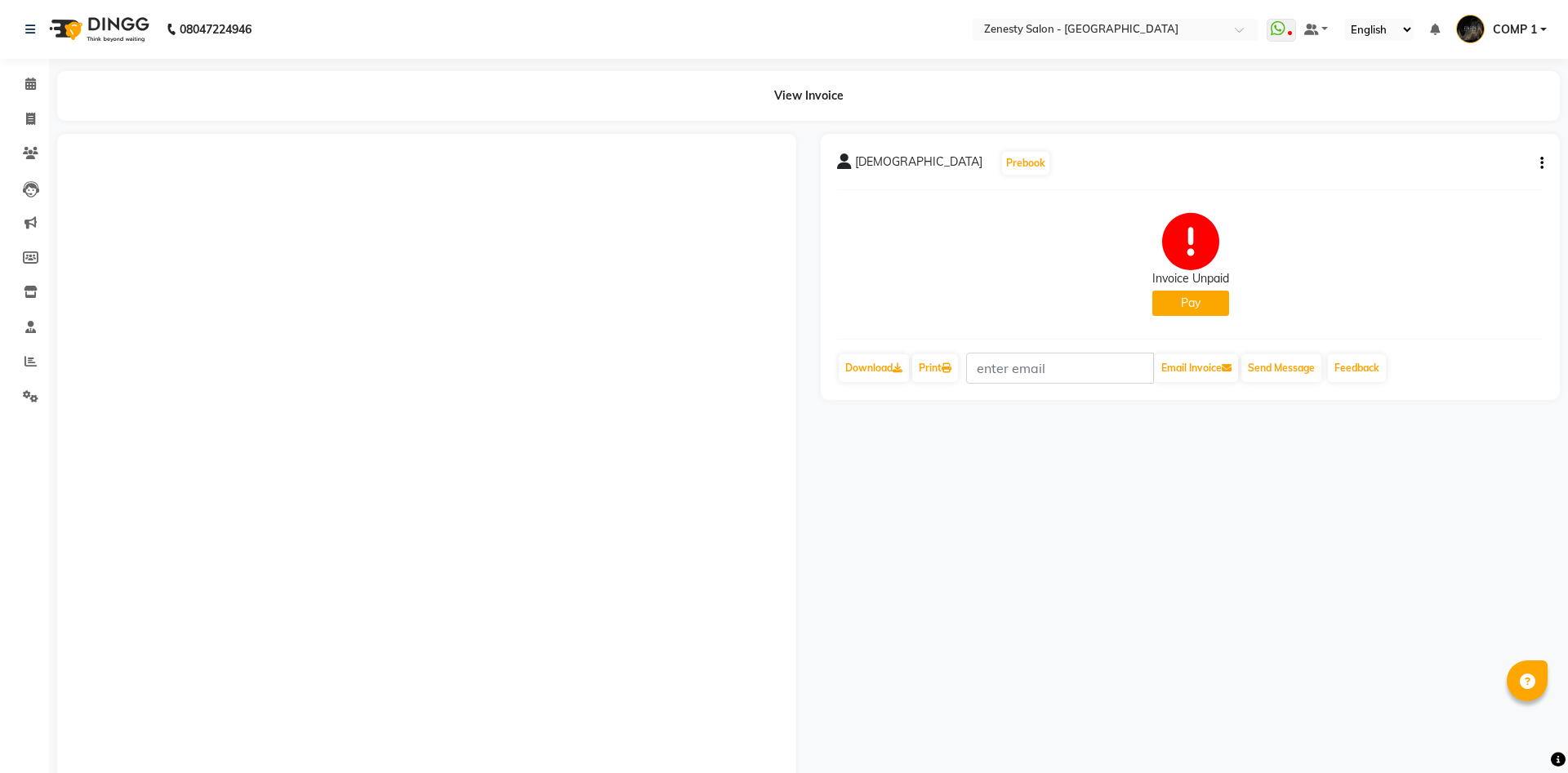
click at [1539, 164] on icon "button" at bounding box center [1541, 164] width 3 height 1
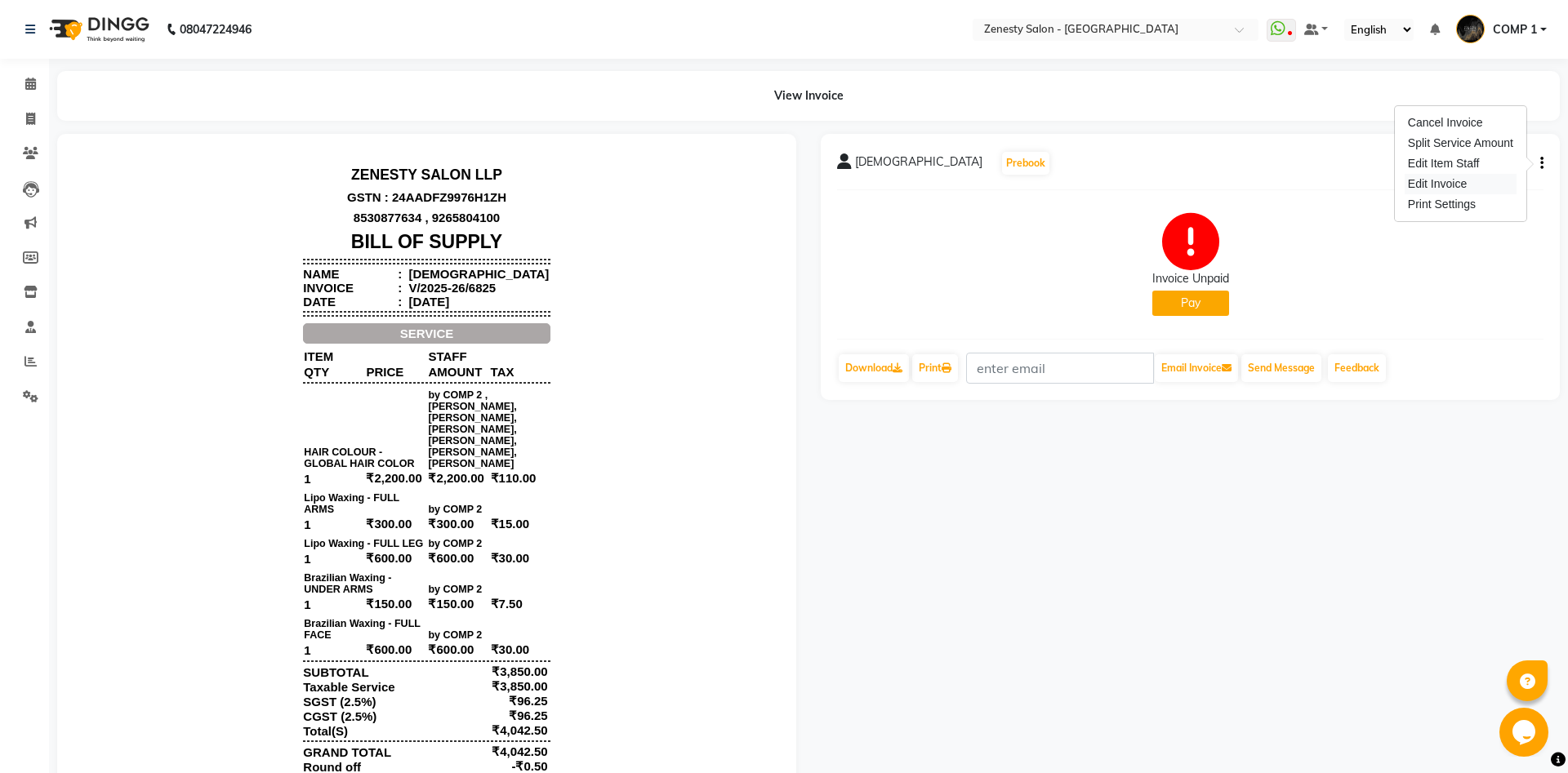
click at [1433, 187] on div "Edit Invoice" at bounding box center [1460, 184] width 112 height 21
select select "service"
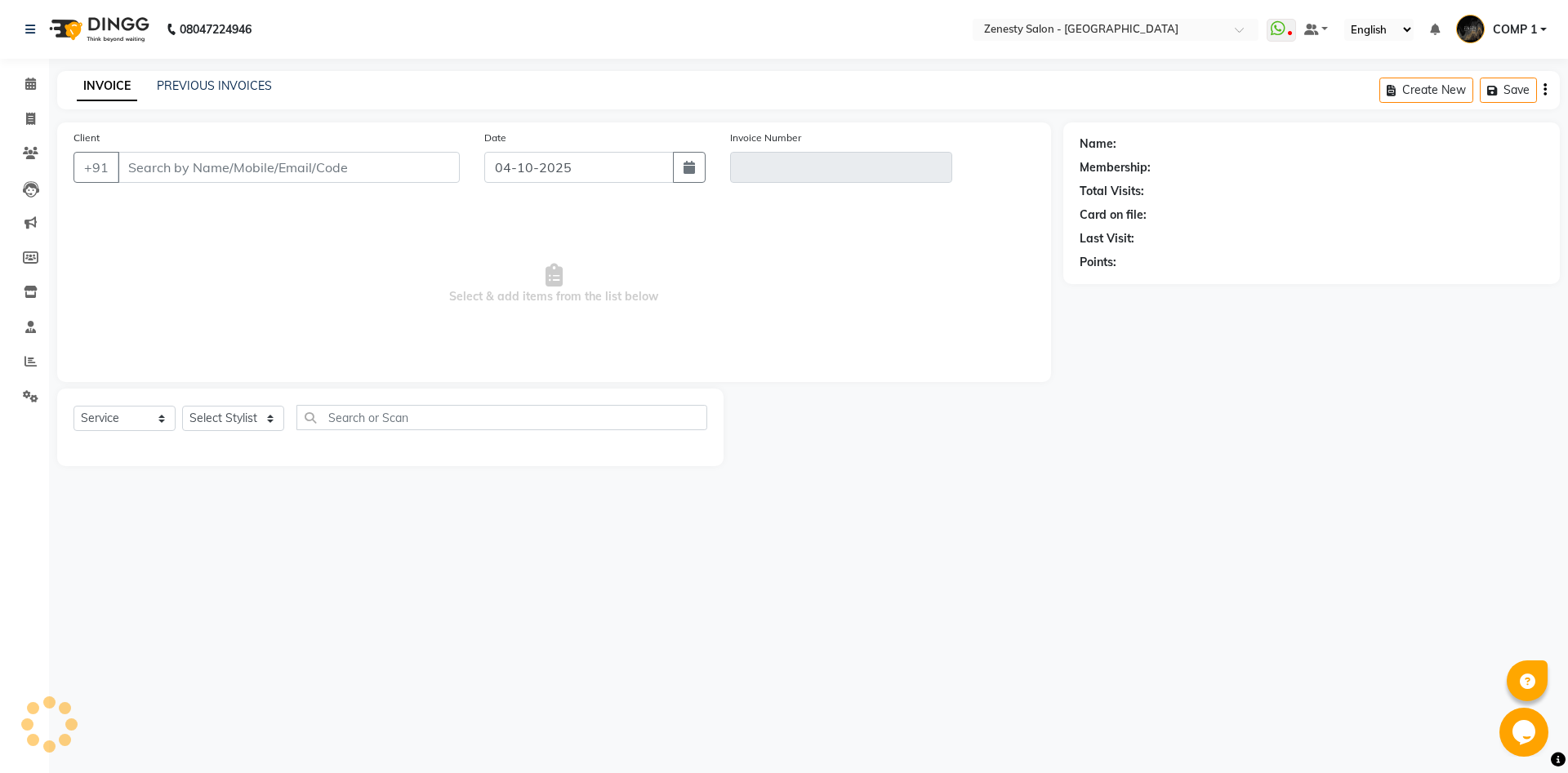
type input "19122579621"
type input "V/2025-26/6825"
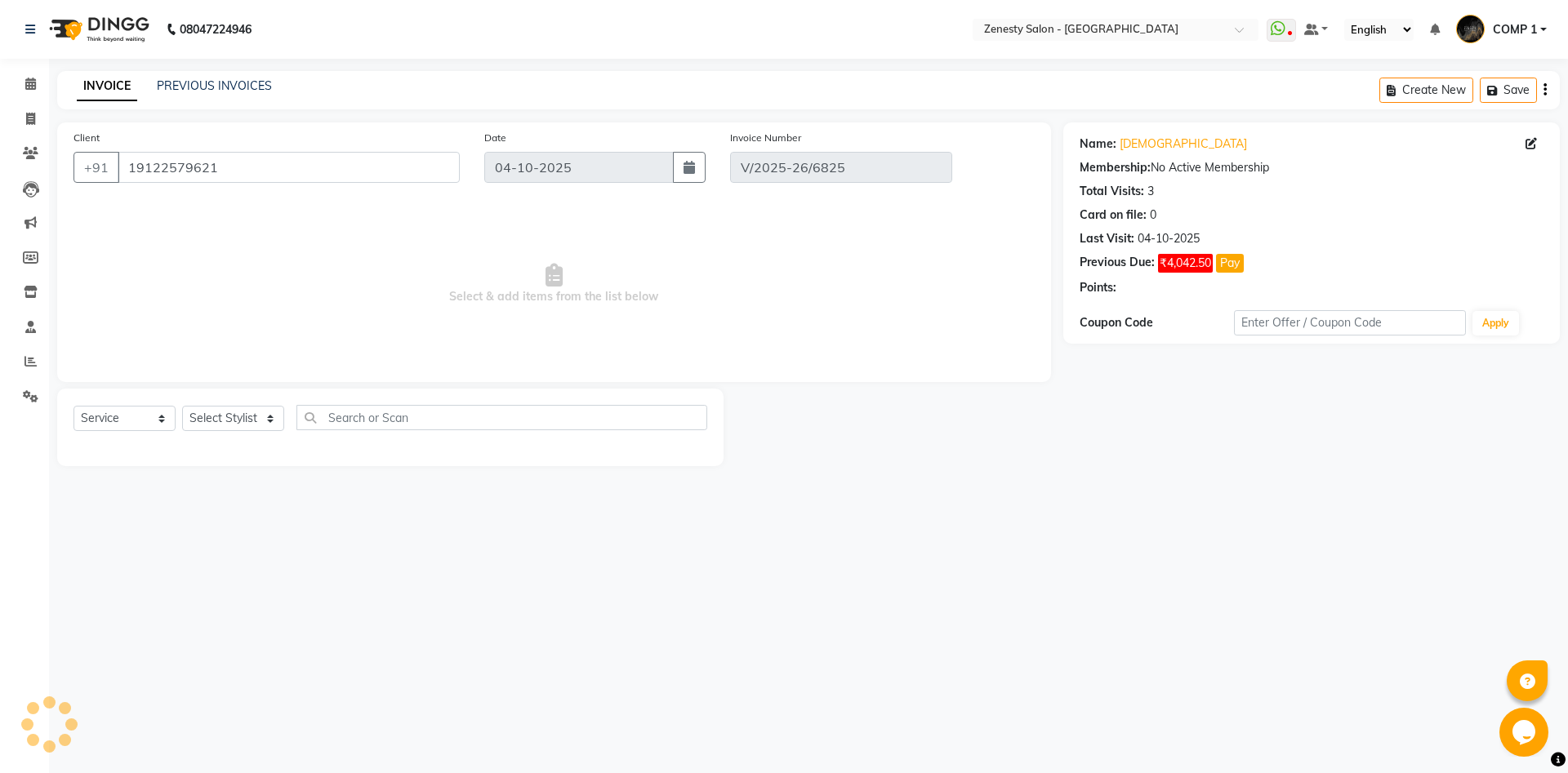
select select "select"
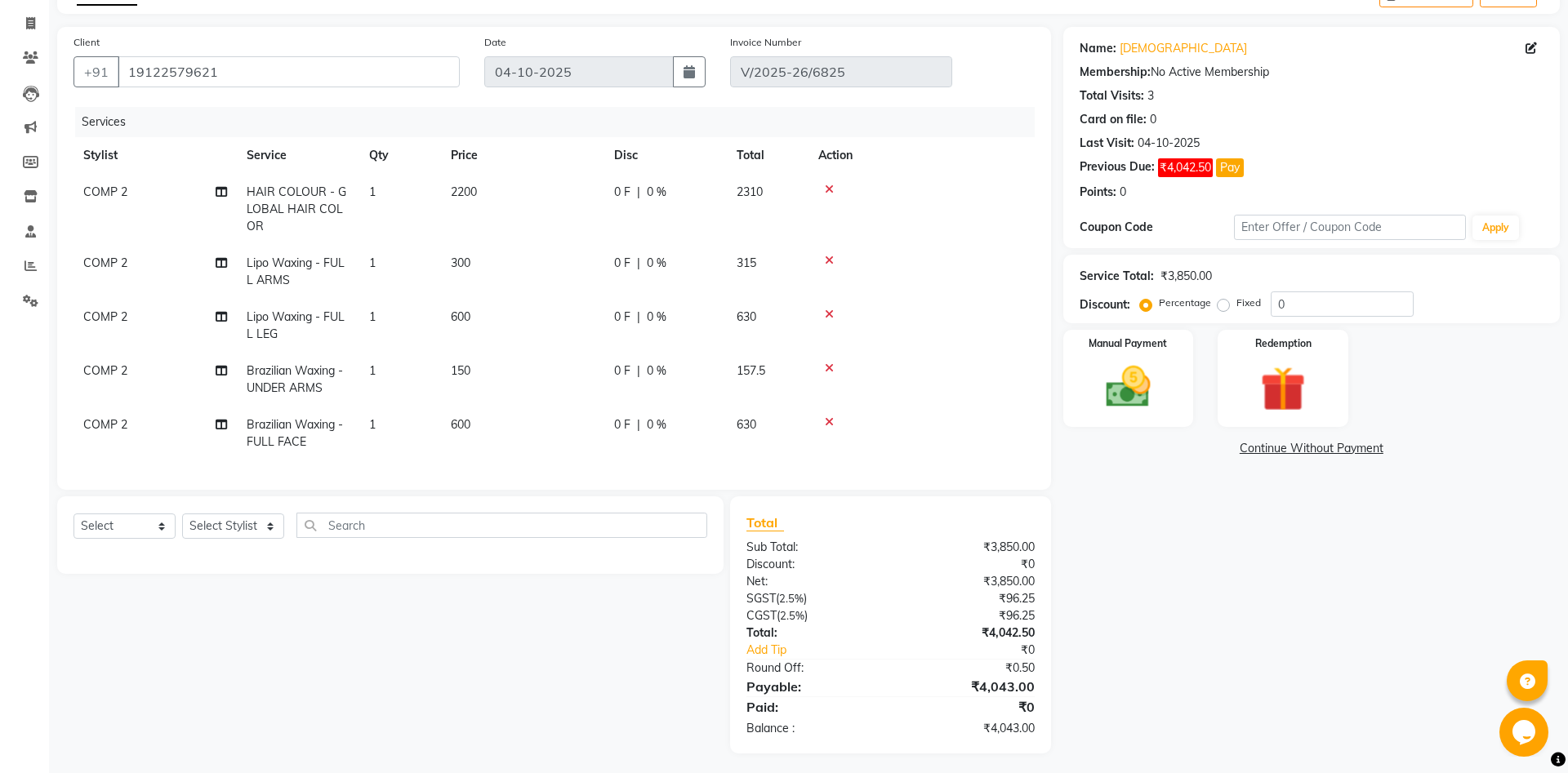
scroll to position [100, 0]
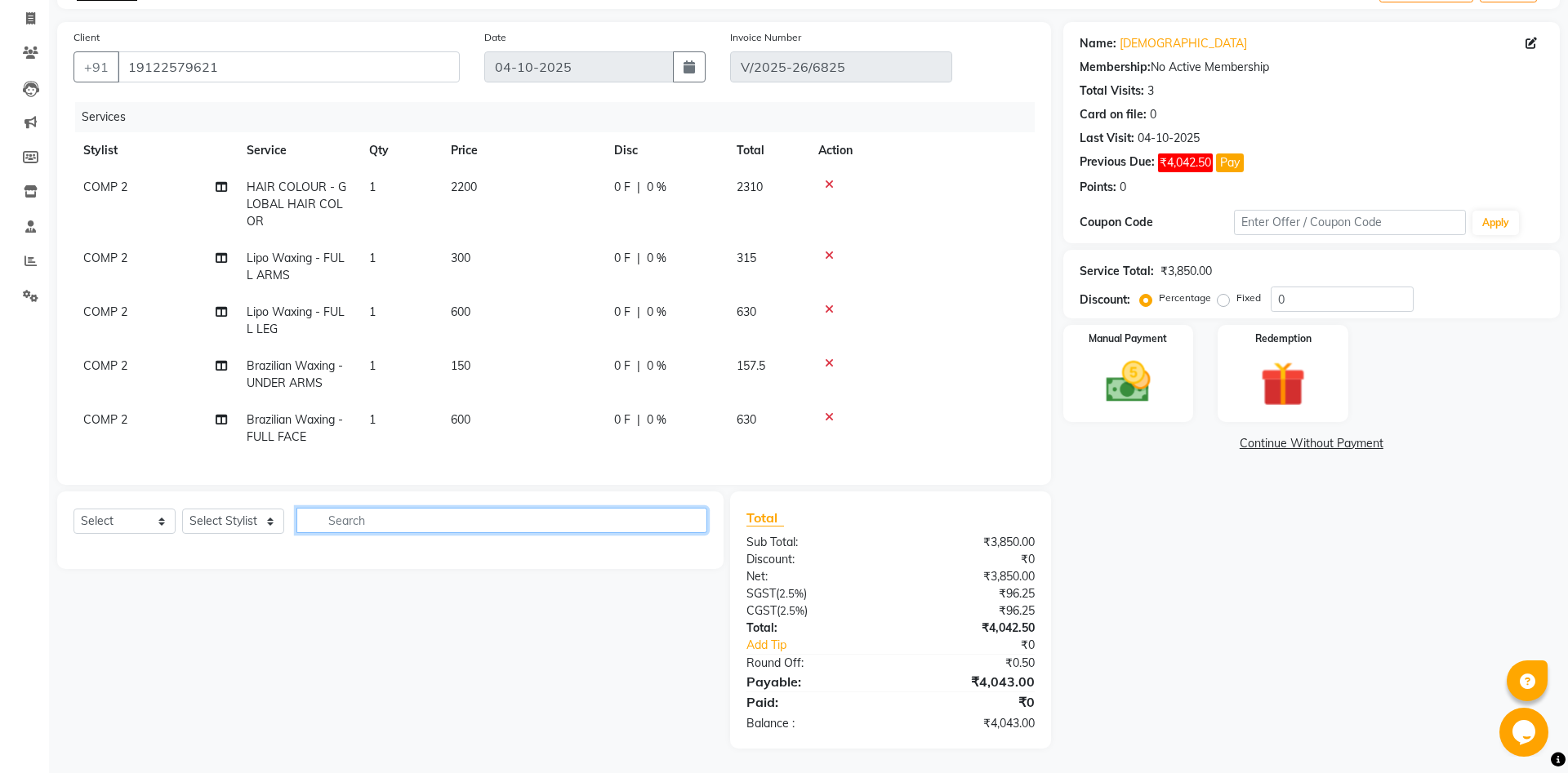
click at [352, 521] on input "text" at bounding box center [501, 520] width 410 height 25
click at [182, 508] on select "Select Stylist Aanand Aarti Aashik Aesha Arsh Khalifa Ayan COMP 1 COMP 2 Darsha…" at bounding box center [233, 520] width 102 height 25
select select "81093"
click option "COMP 1" at bounding box center [0, 0] width 0 height 0
click at [74, 508] on select "Select Service Product Membership Package Voucher Prepaid Gift Card" at bounding box center [125, 520] width 102 height 25
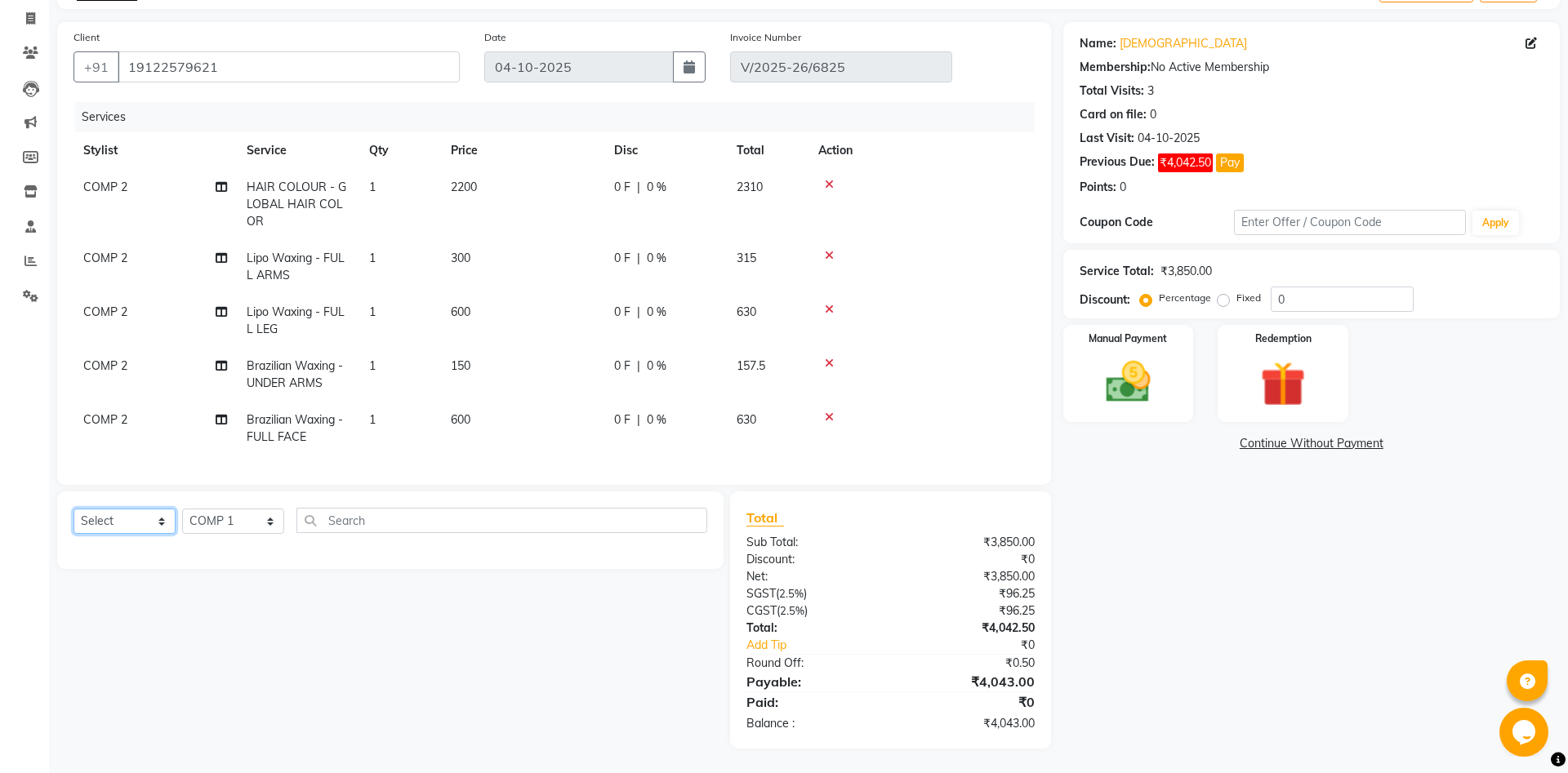
select select "service"
click option "Service" at bounding box center [0, 0] width 0 height 0
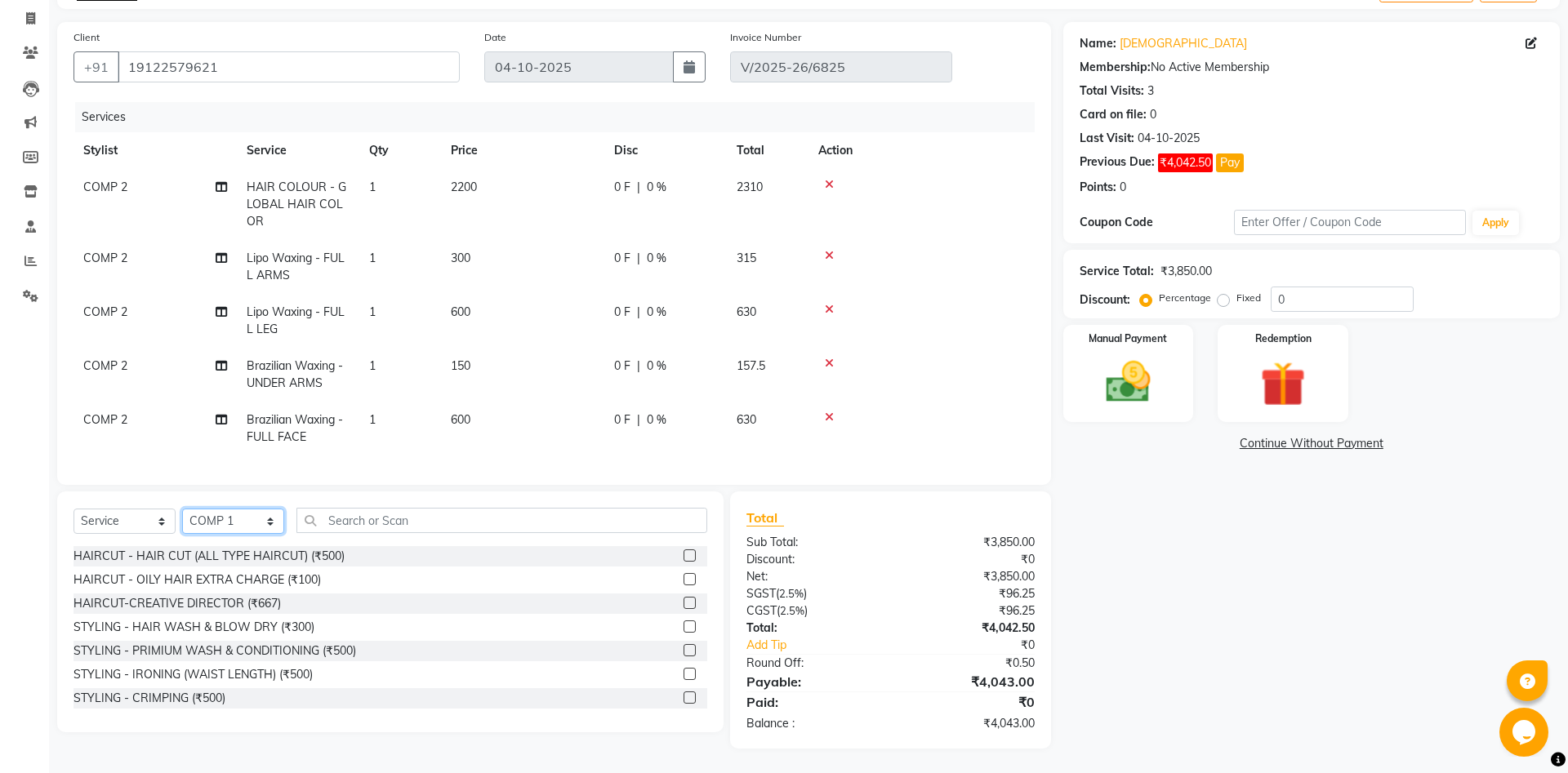
click at [182, 508] on select "Select Stylist Aanand Aarti Aashik Aesha Arsh Khalifa Ayan COMP 1 COMP 2 Darsha…" at bounding box center [233, 520] width 102 height 25
select select "40087"
click option "COMP 2" at bounding box center [0, 0] width 0 height 0
click at [388, 511] on input "text" at bounding box center [501, 520] width 410 height 25
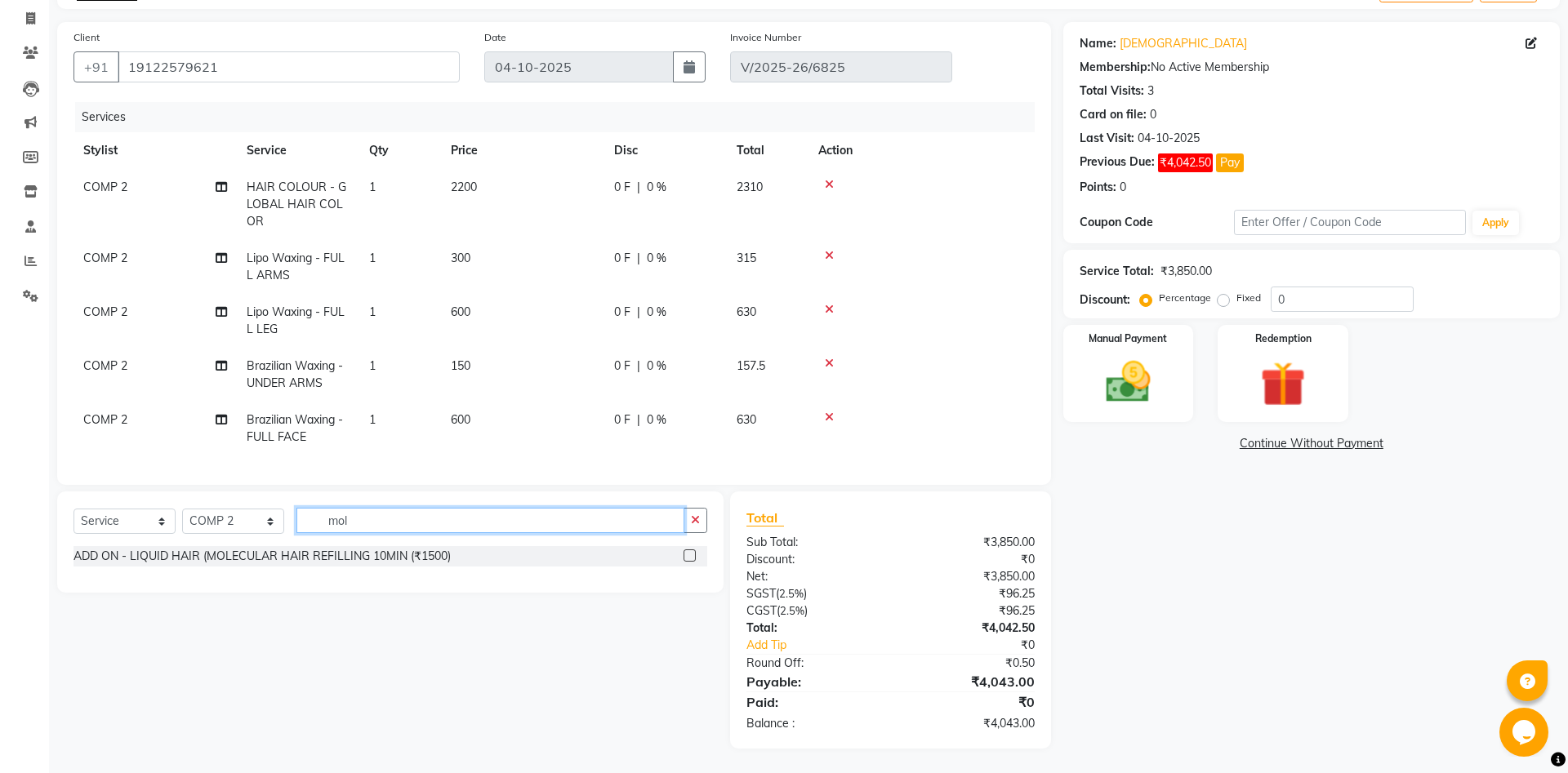
click at [374, 521] on input "mol" at bounding box center [490, 520] width 388 height 25
type input "m"
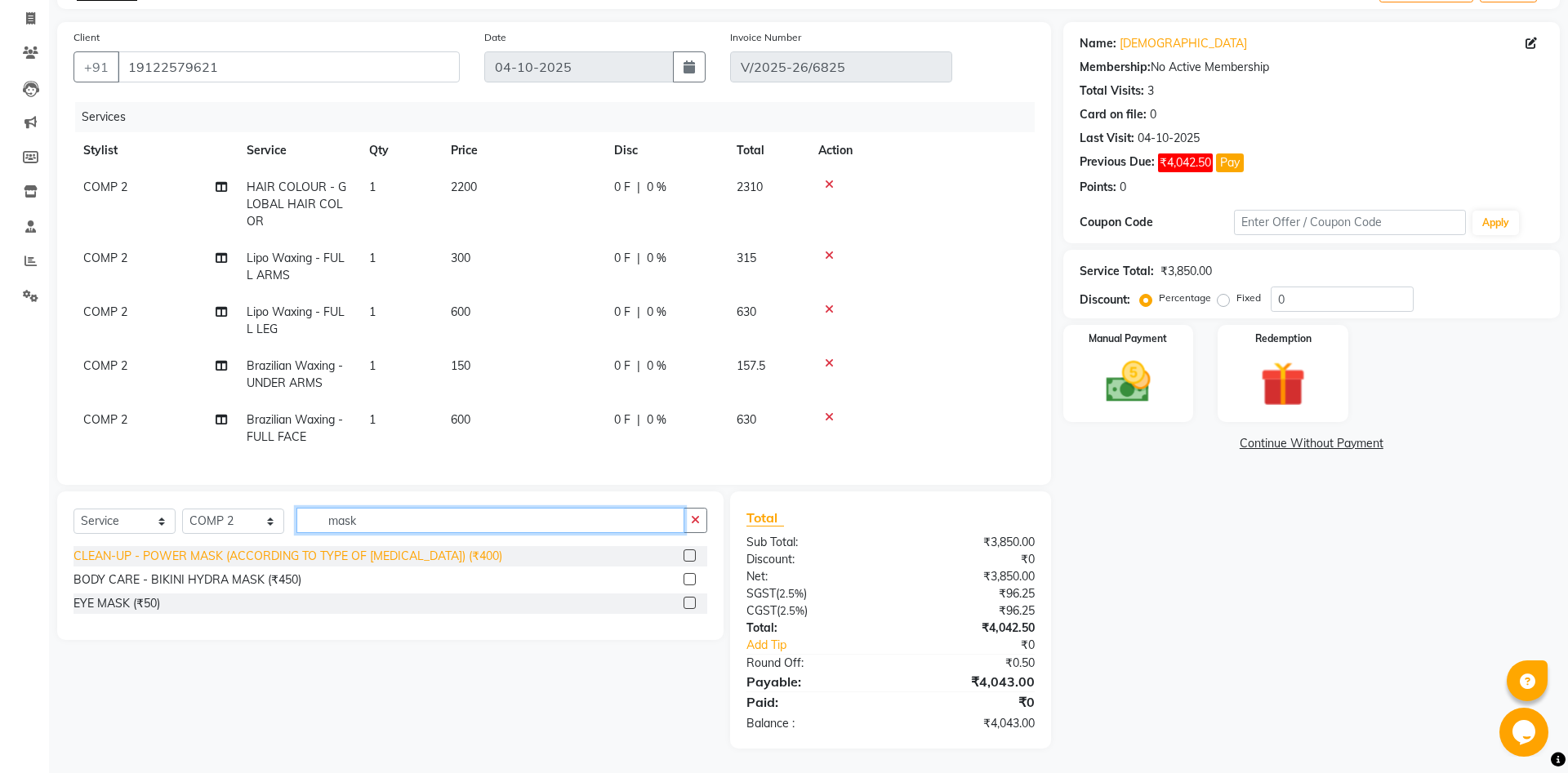
type input "mask"
click at [203, 560] on div "CLEAN-UP - POWER MASK (ACCORDING TO TYPE OF SKIN & CONDITION) (₹400)" at bounding box center [287, 557] width 429 height 17
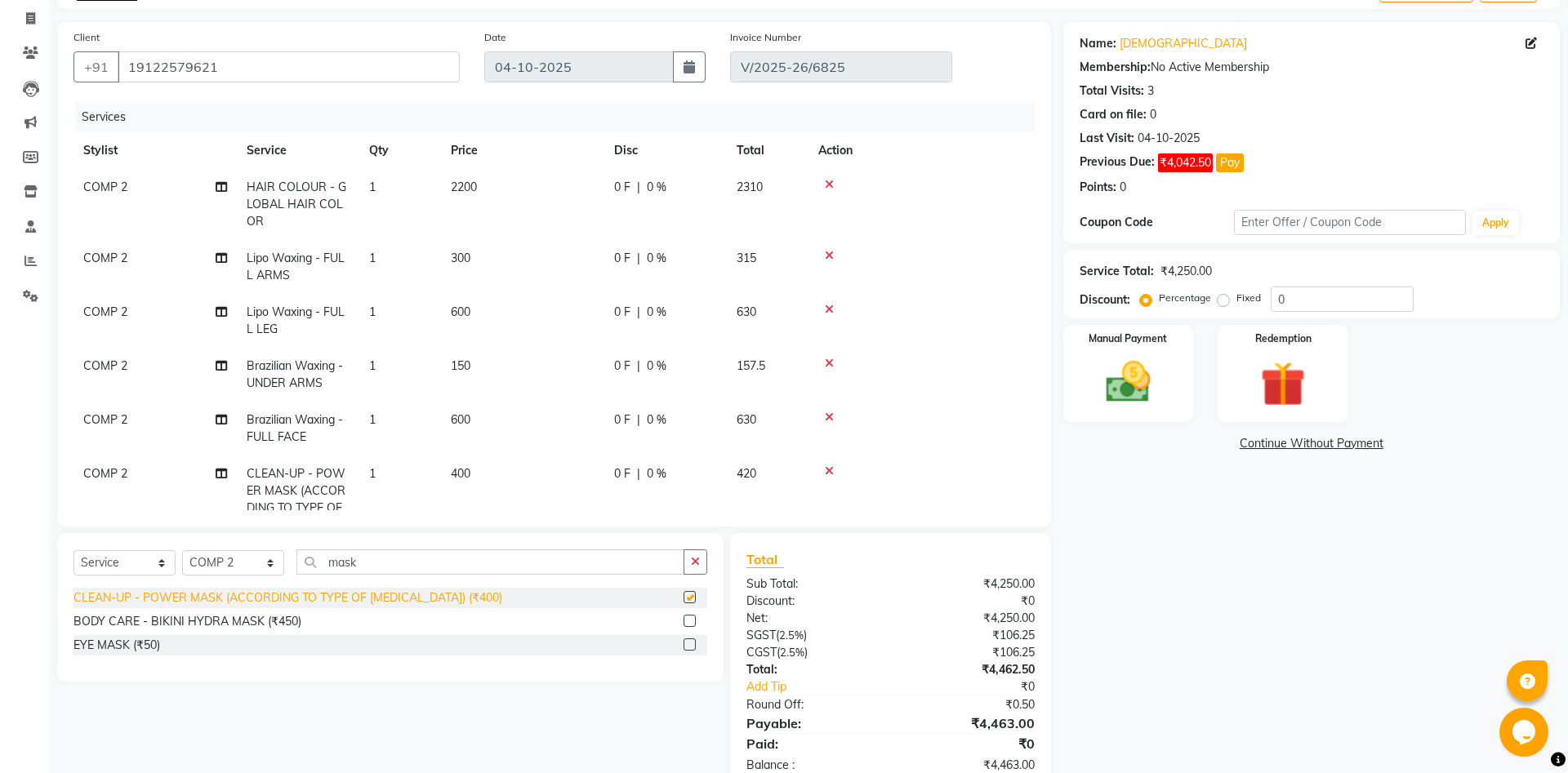
checkbox input "false"
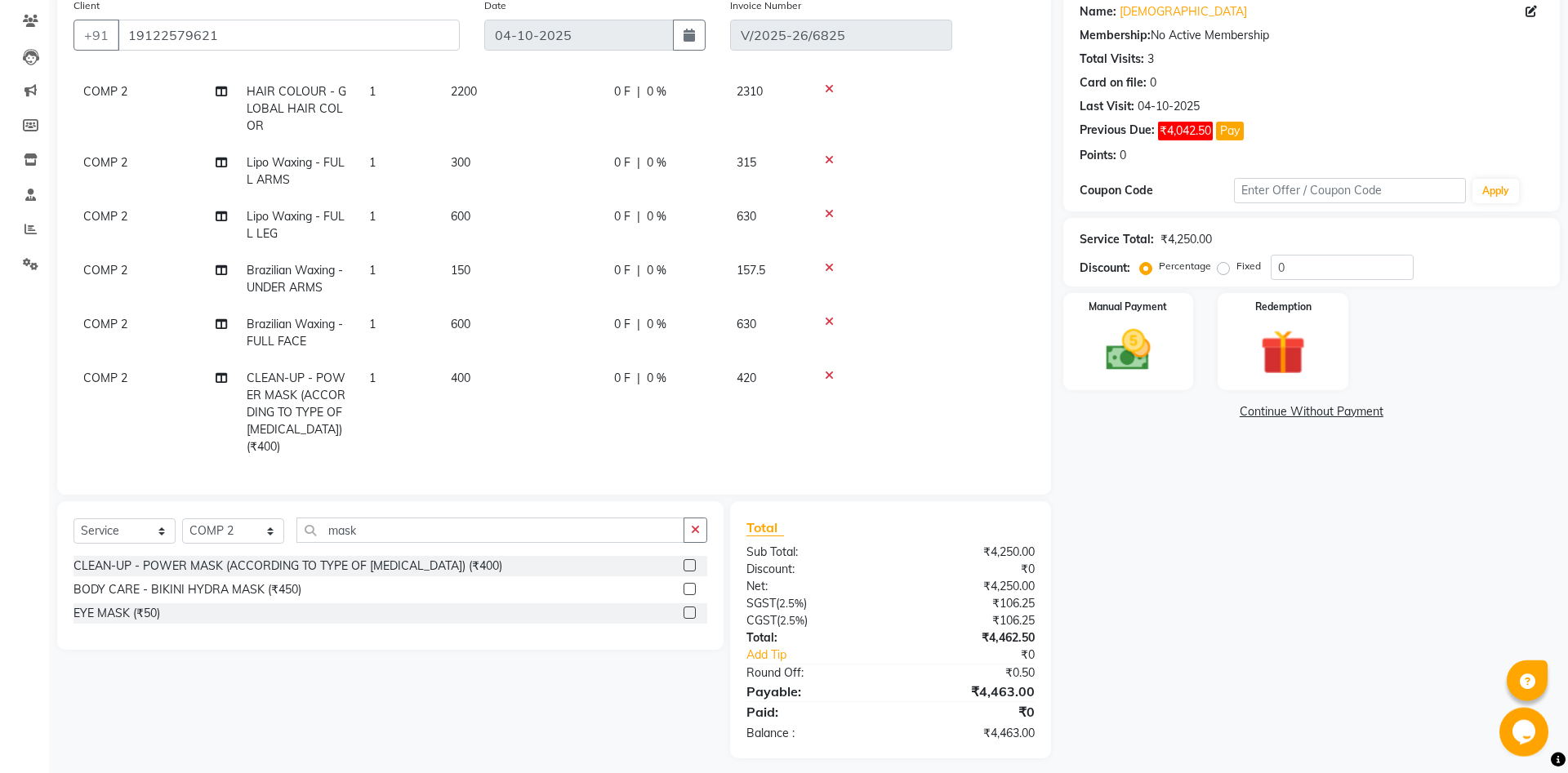
scroll to position [142, 0]
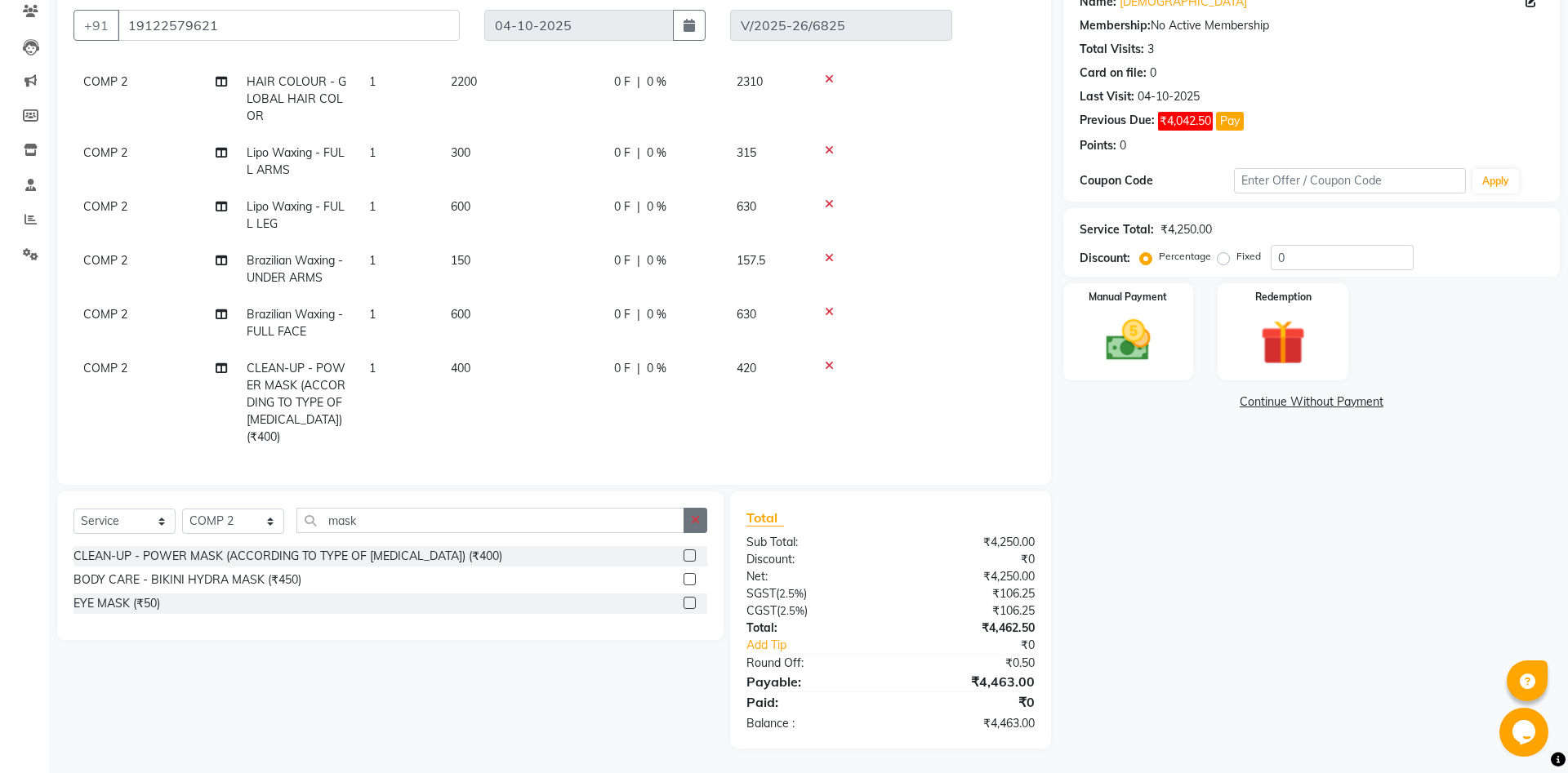
click at [694, 520] on icon "button" at bounding box center [695, 519] width 9 height 11
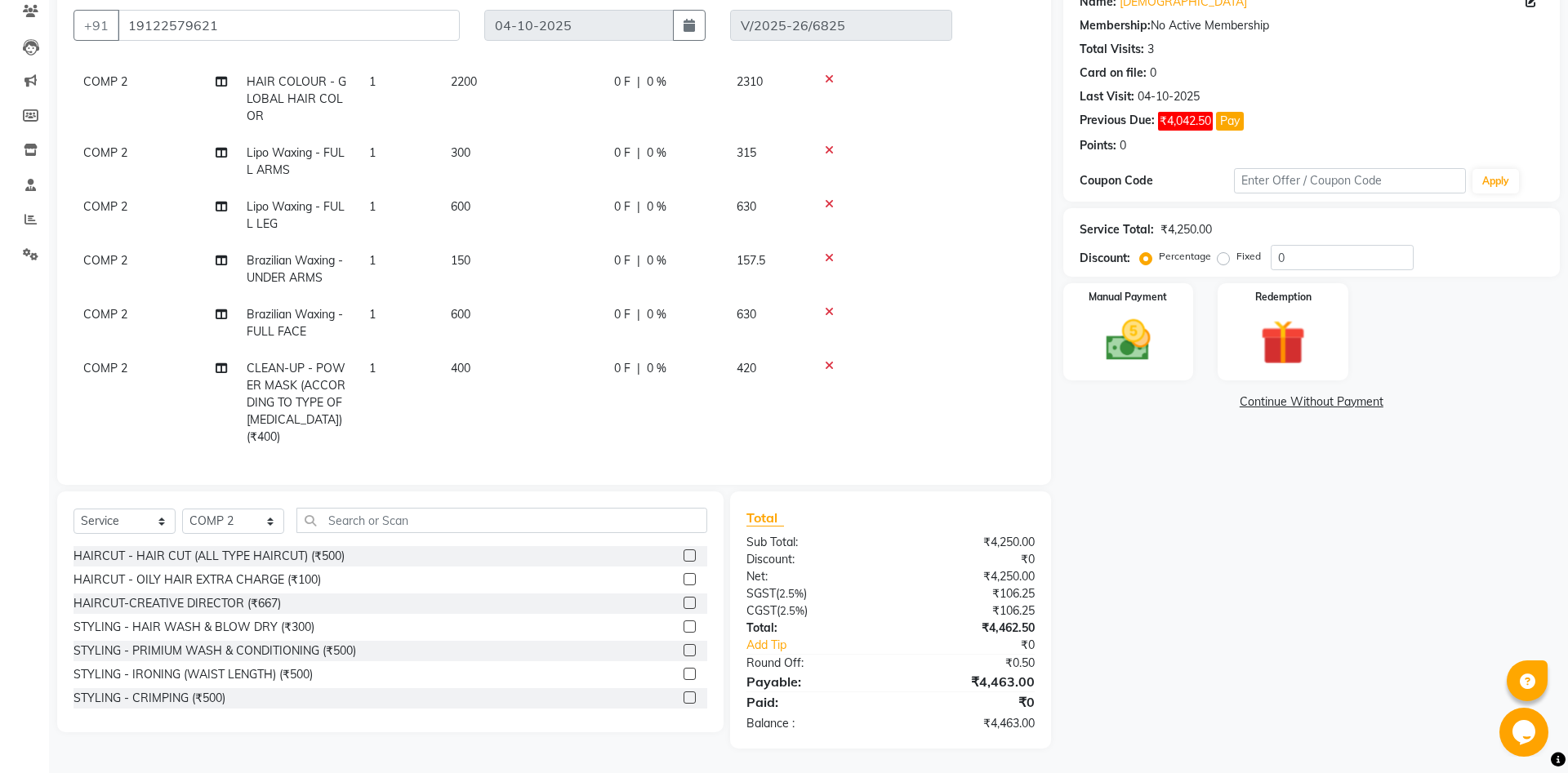
click at [831, 367] on icon at bounding box center [829, 365] width 9 height 11
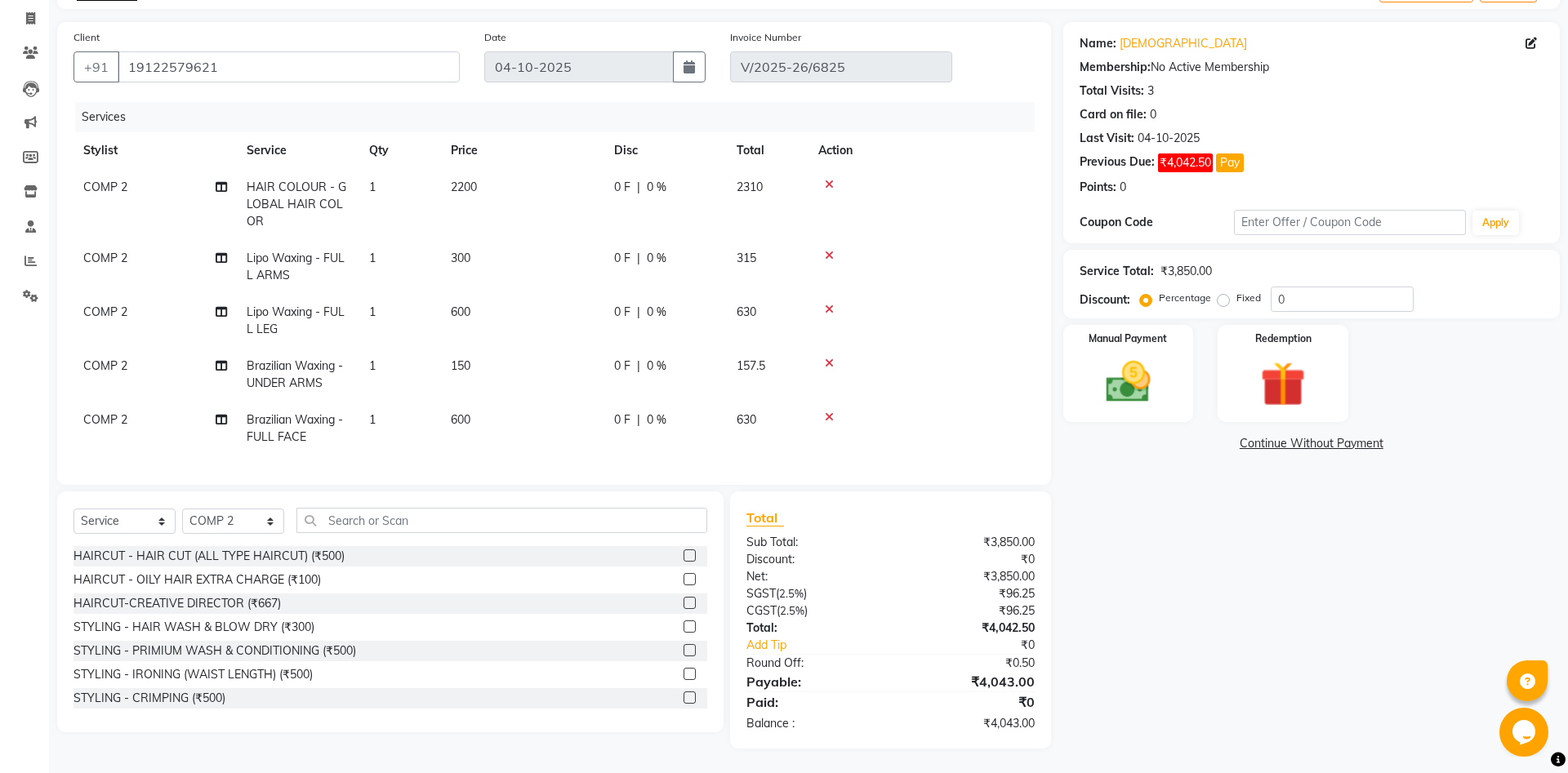
scroll to position [100, 0]
click at [349, 526] on input "text" at bounding box center [501, 520] width 410 height 25
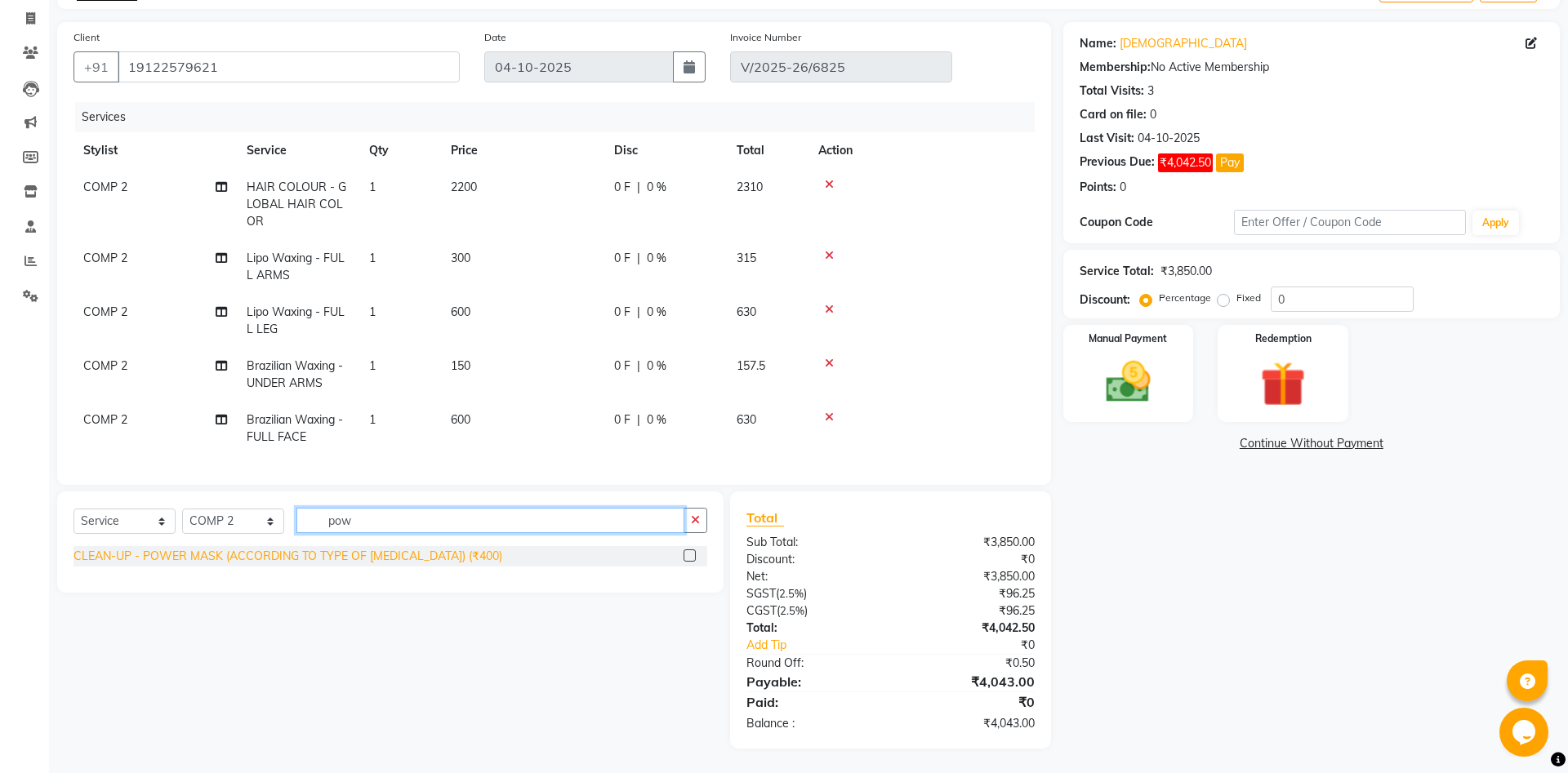
type input "pow"
click at [324, 559] on div "CLEAN-UP - POWER MASK (ACCORDING TO TYPE OF SKIN & CONDITION) (₹400)" at bounding box center [287, 557] width 429 height 17
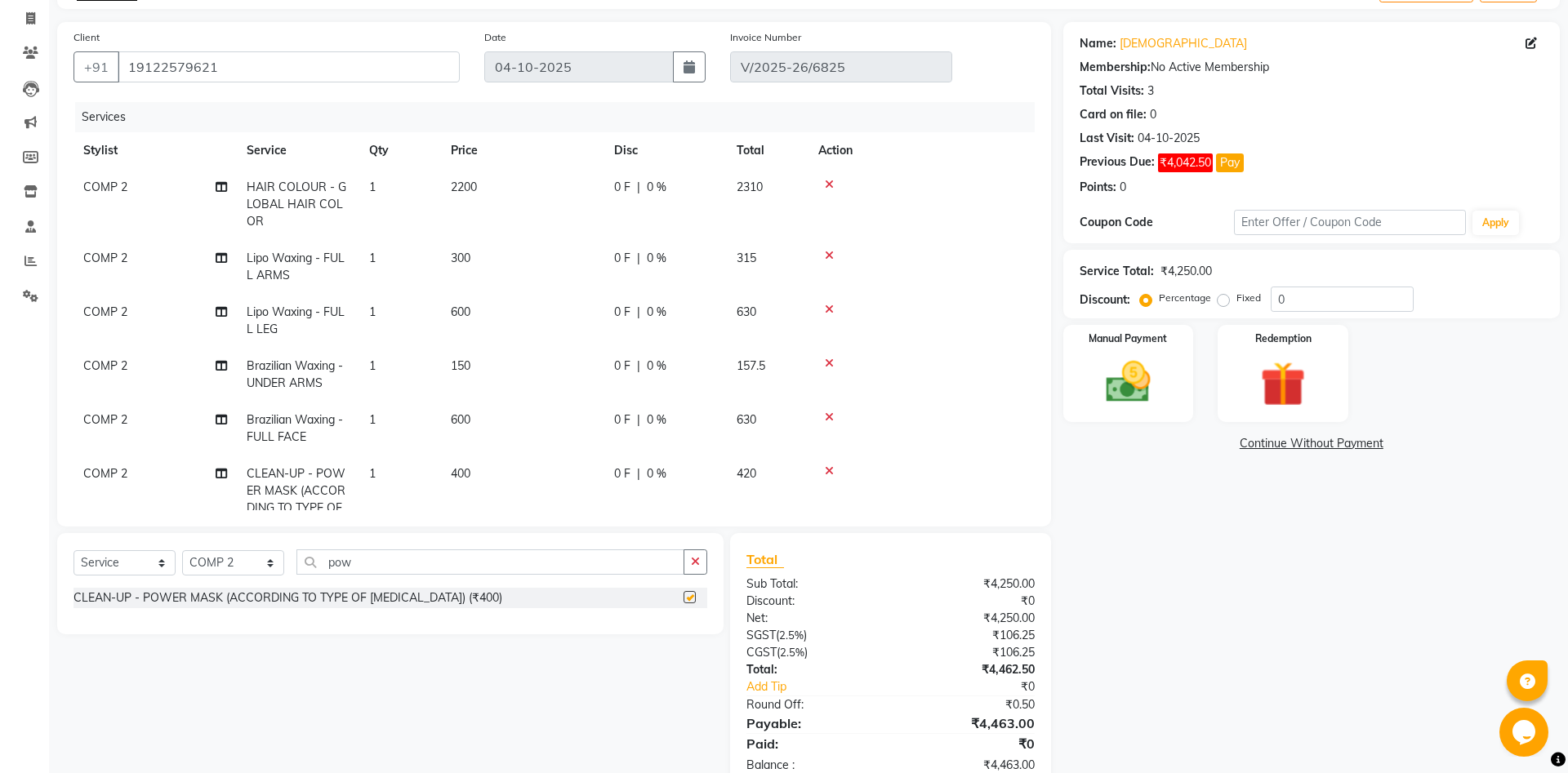
checkbox input "false"
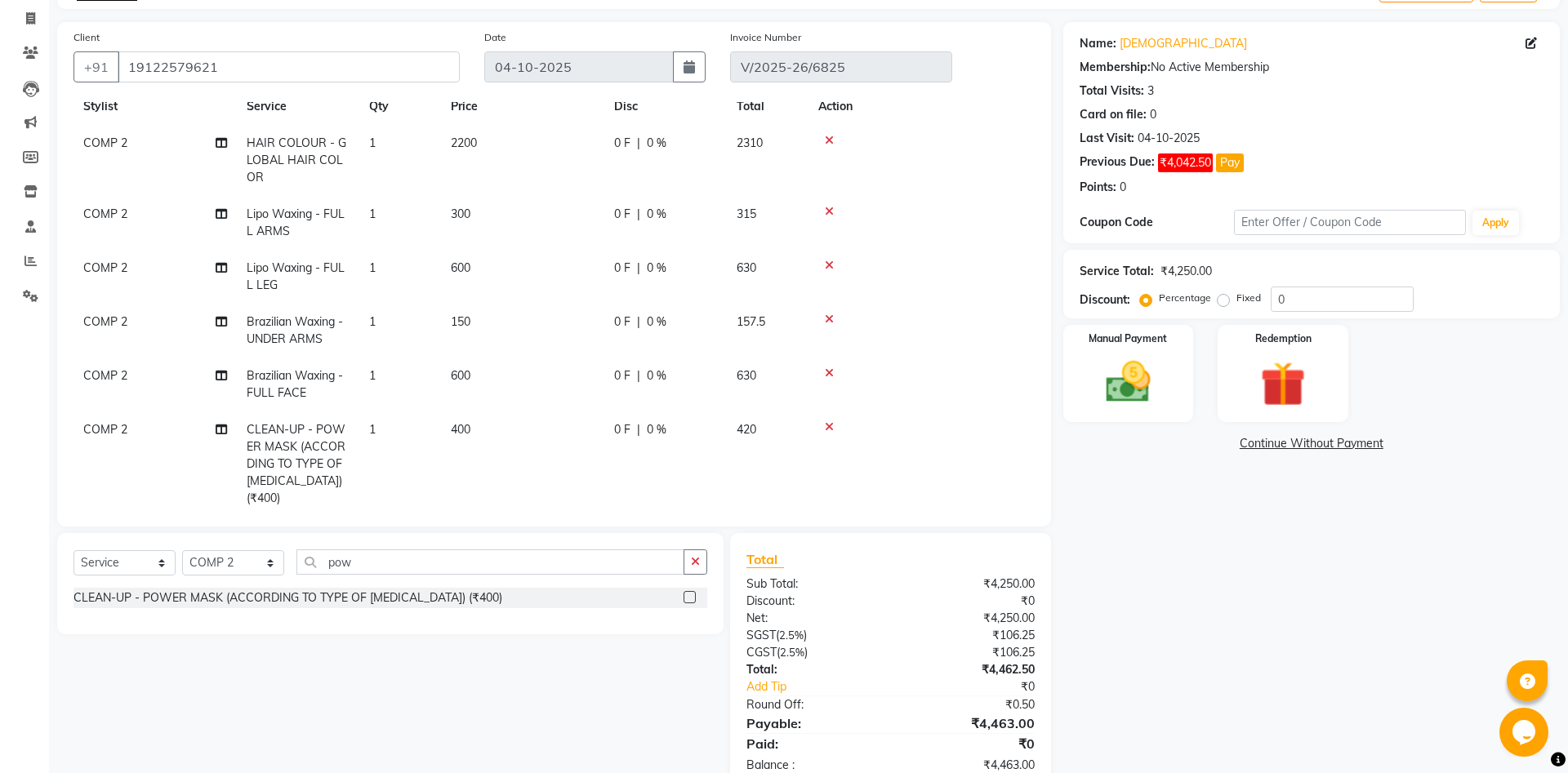
scroll to position [64, 0]
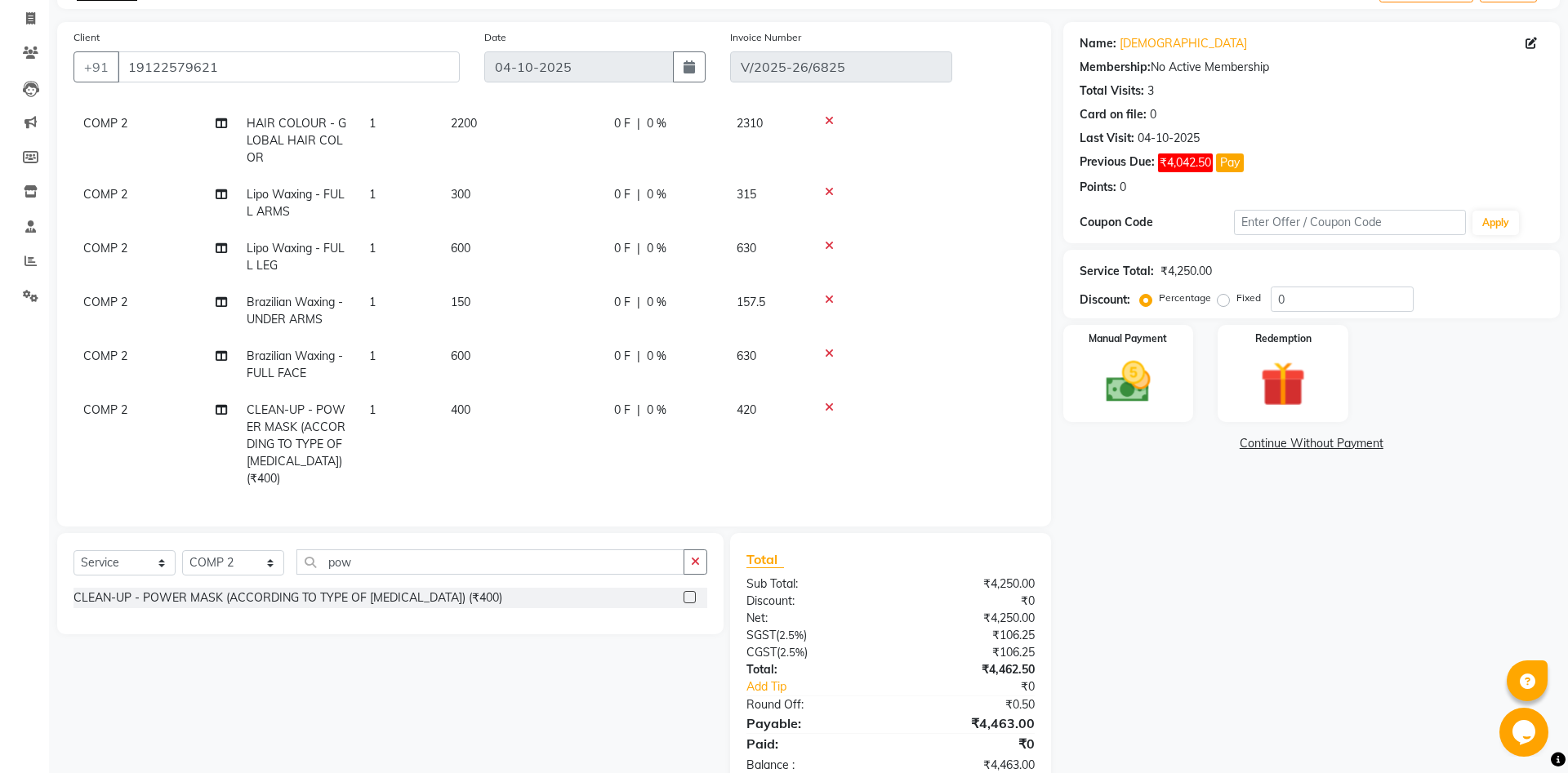
click at [462, 351] on span "600" at bounding box center [461, 356] width 20 height 15
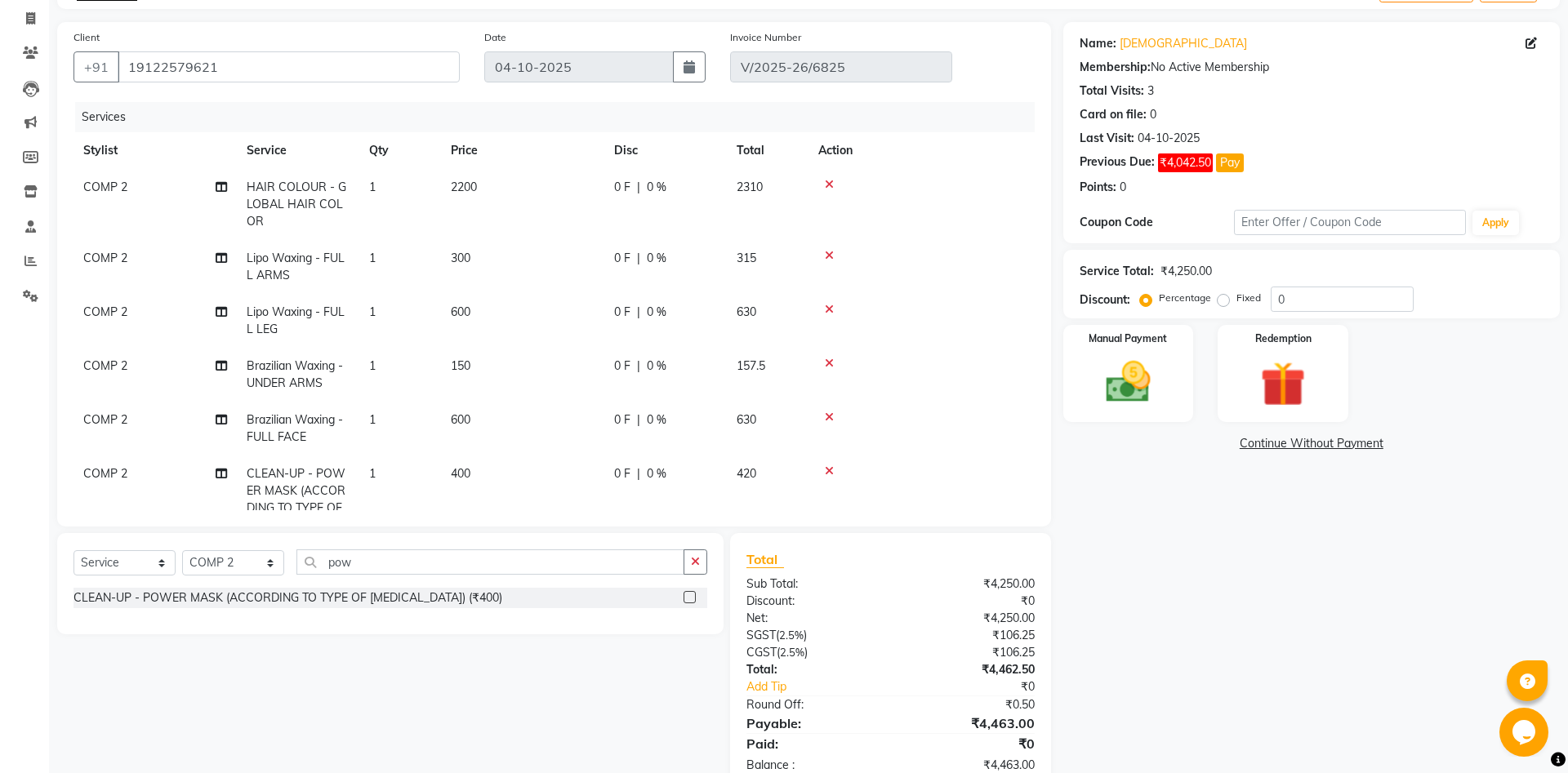
select select "40087"
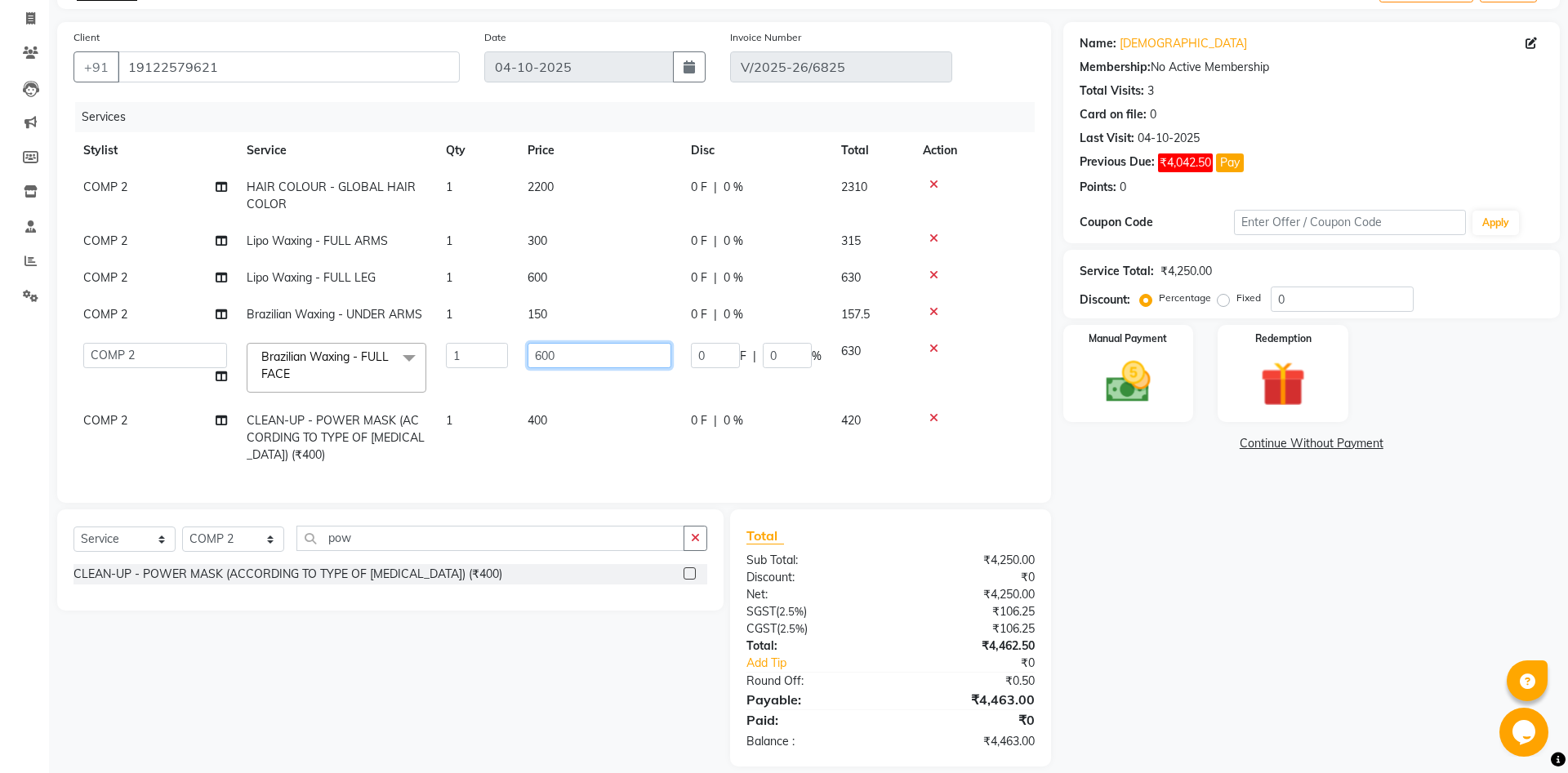
drag, startPoint x: 571, startPoint y: 357, endPoint x: 505, endPoint y: 352, distance: 66.2
click at [527, 352] on input "600" at bounding box center [599, 355] width 144 height 25
type input "700"
click at [565, 456] on td "400" at bounding box center [599, 438] width 164 height 71
select select "40087"
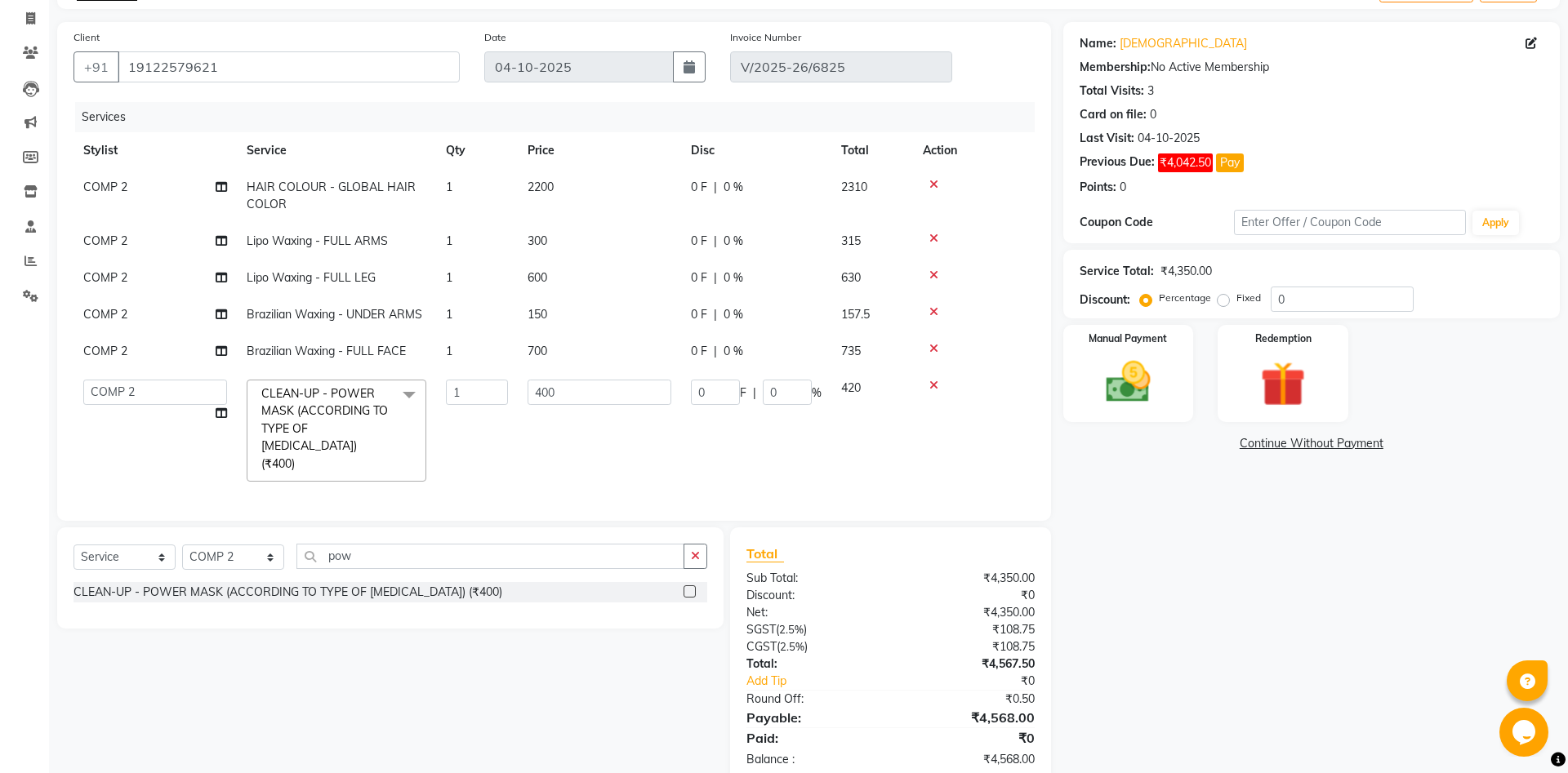
scroll to position [119, 0]
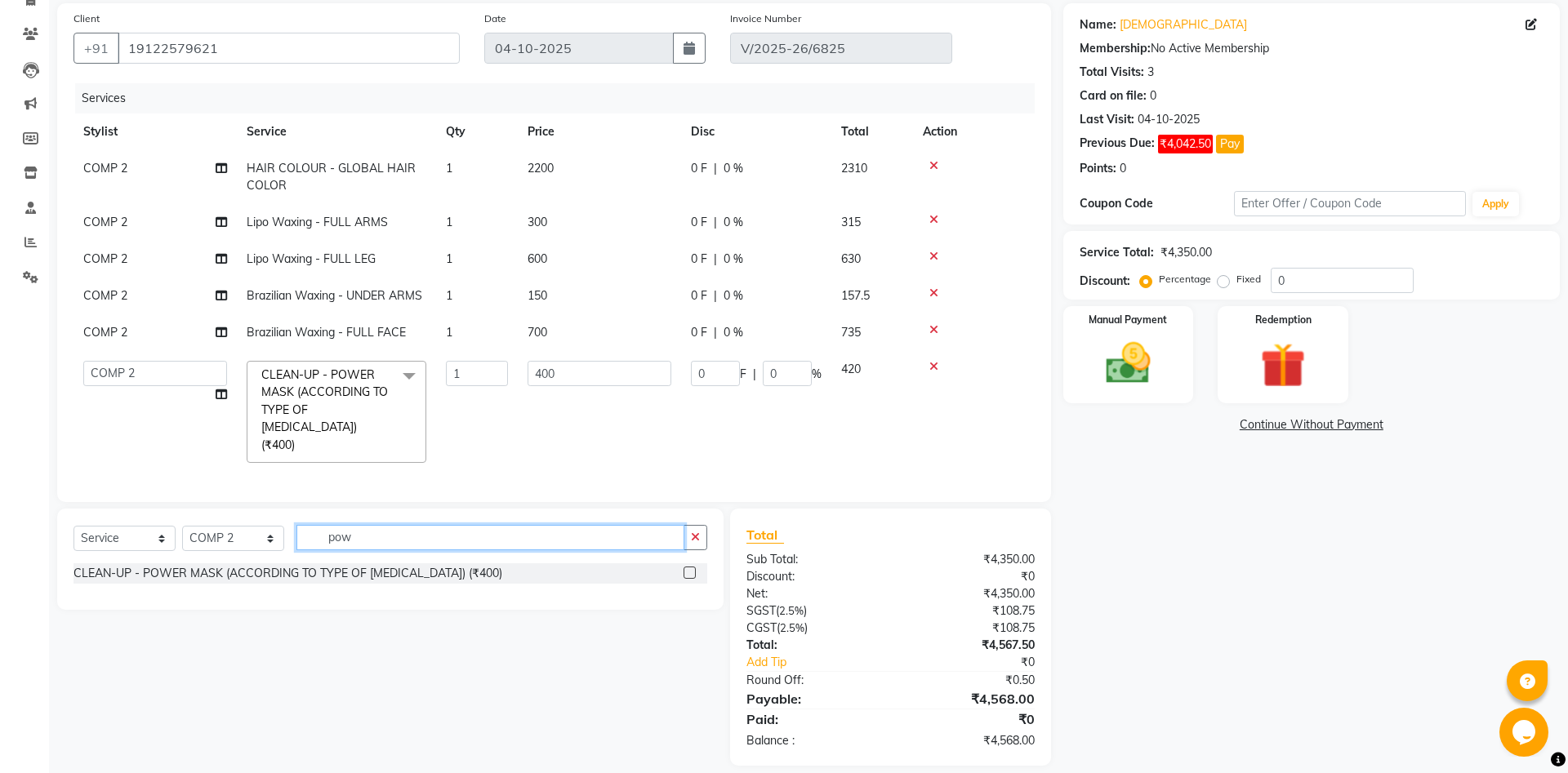
click at [358, 525] on input "pow" at bounding box center [490, 537] width 388 height 25
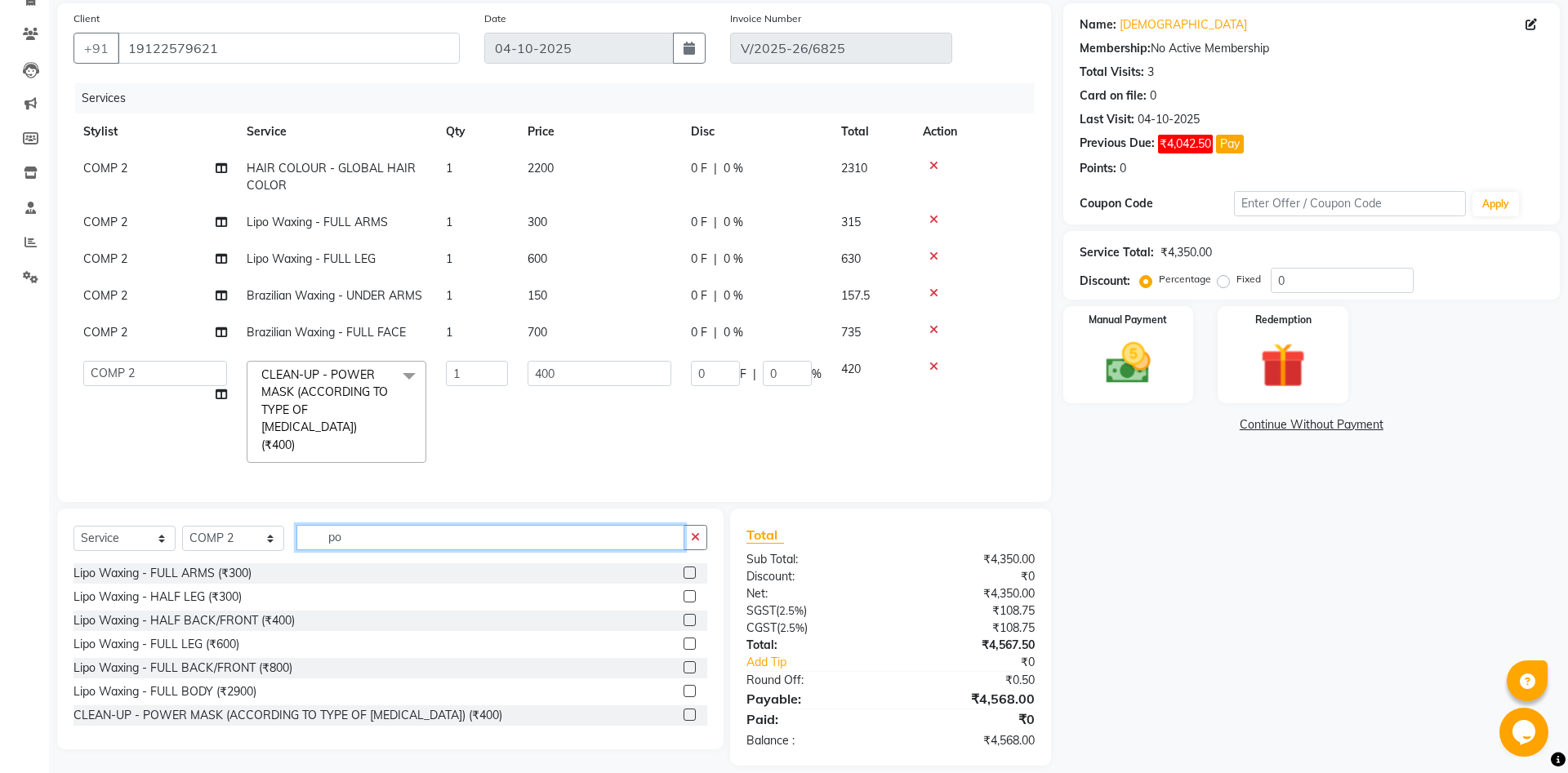
type input "p"
type input "thr"
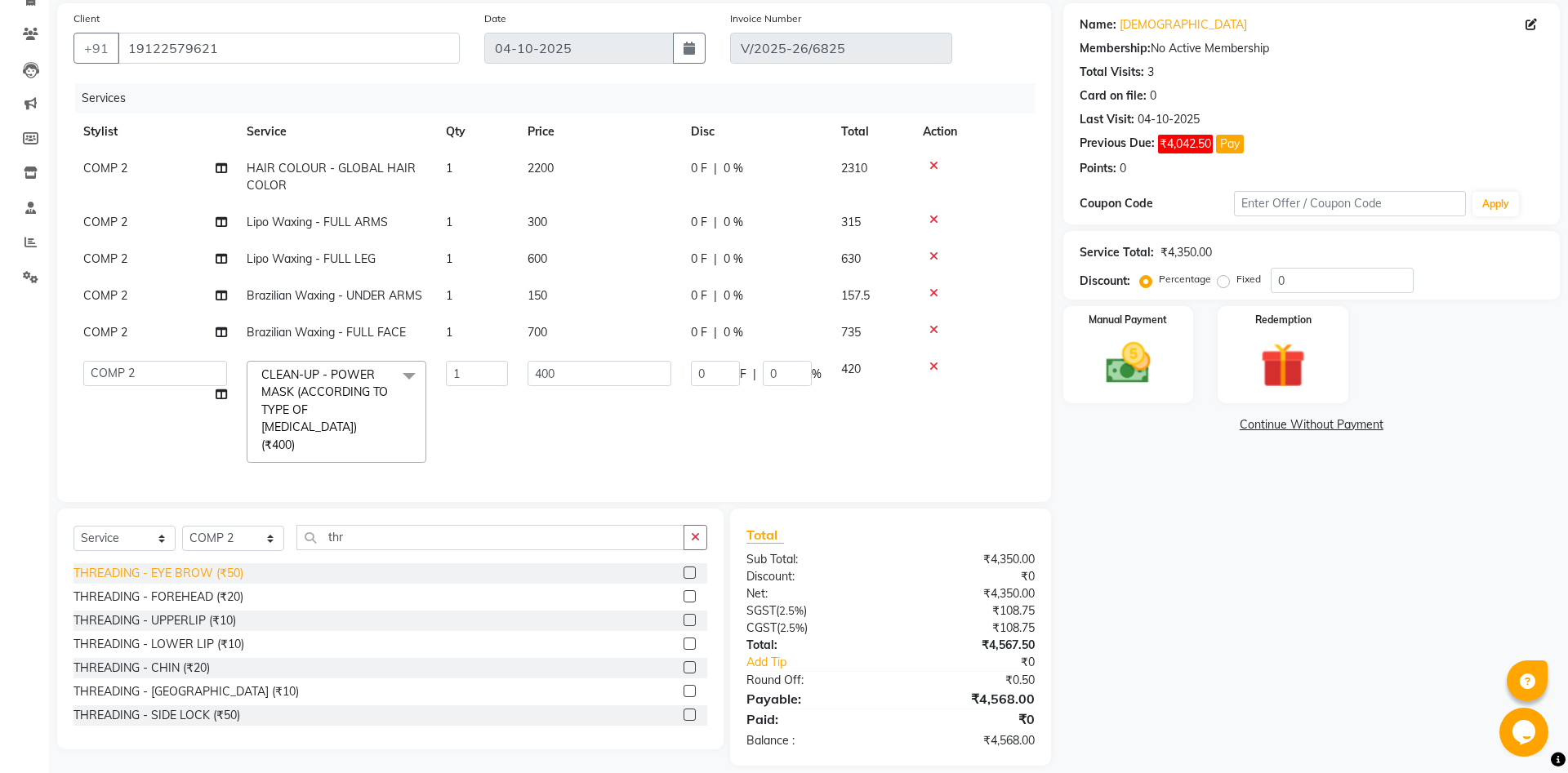
click at [166, 565] on div "THREADING - EYE BROW (₹50)" at bounding box center [158, 574] width 170 height 17
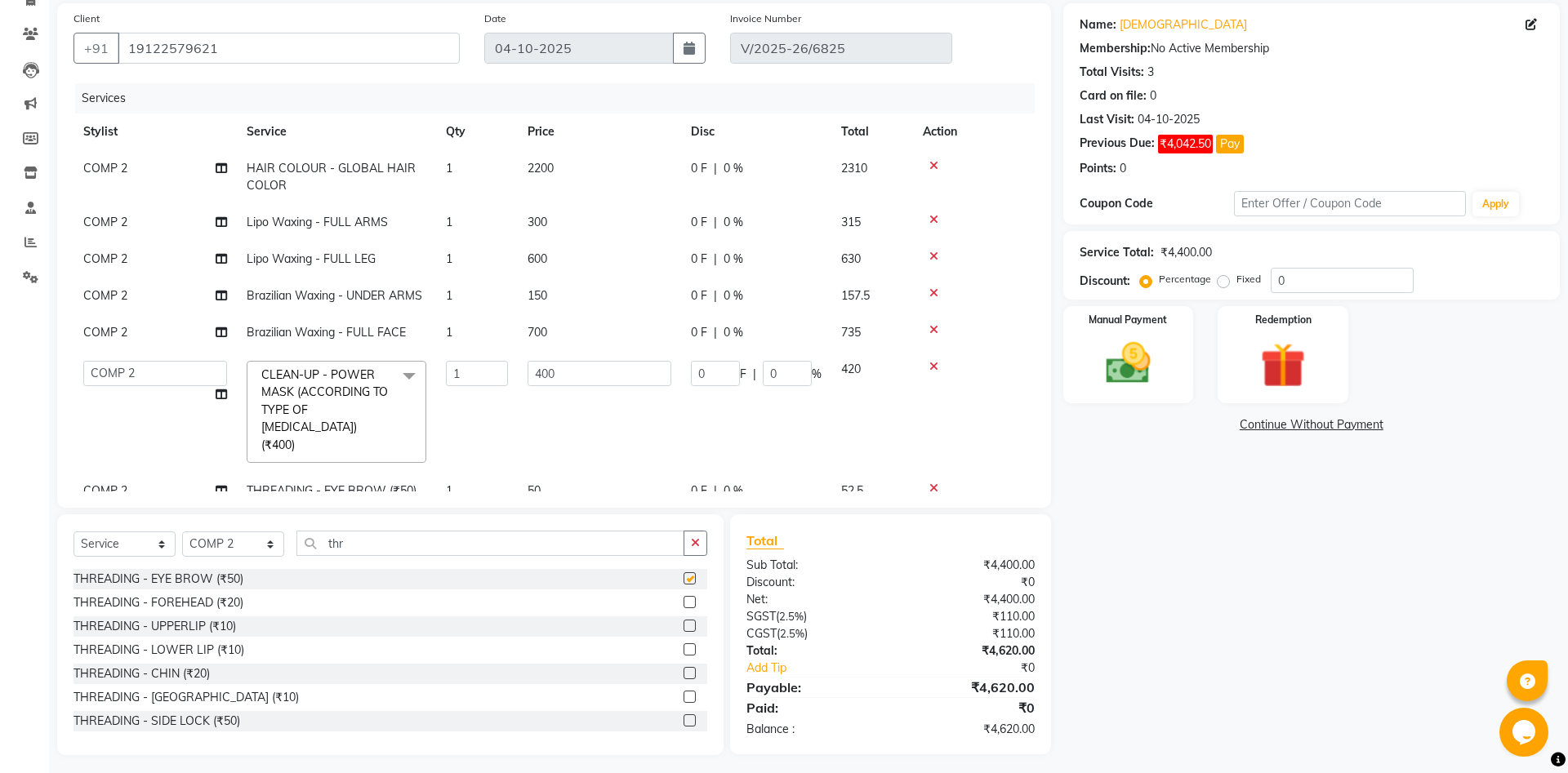
checkbox input "false"
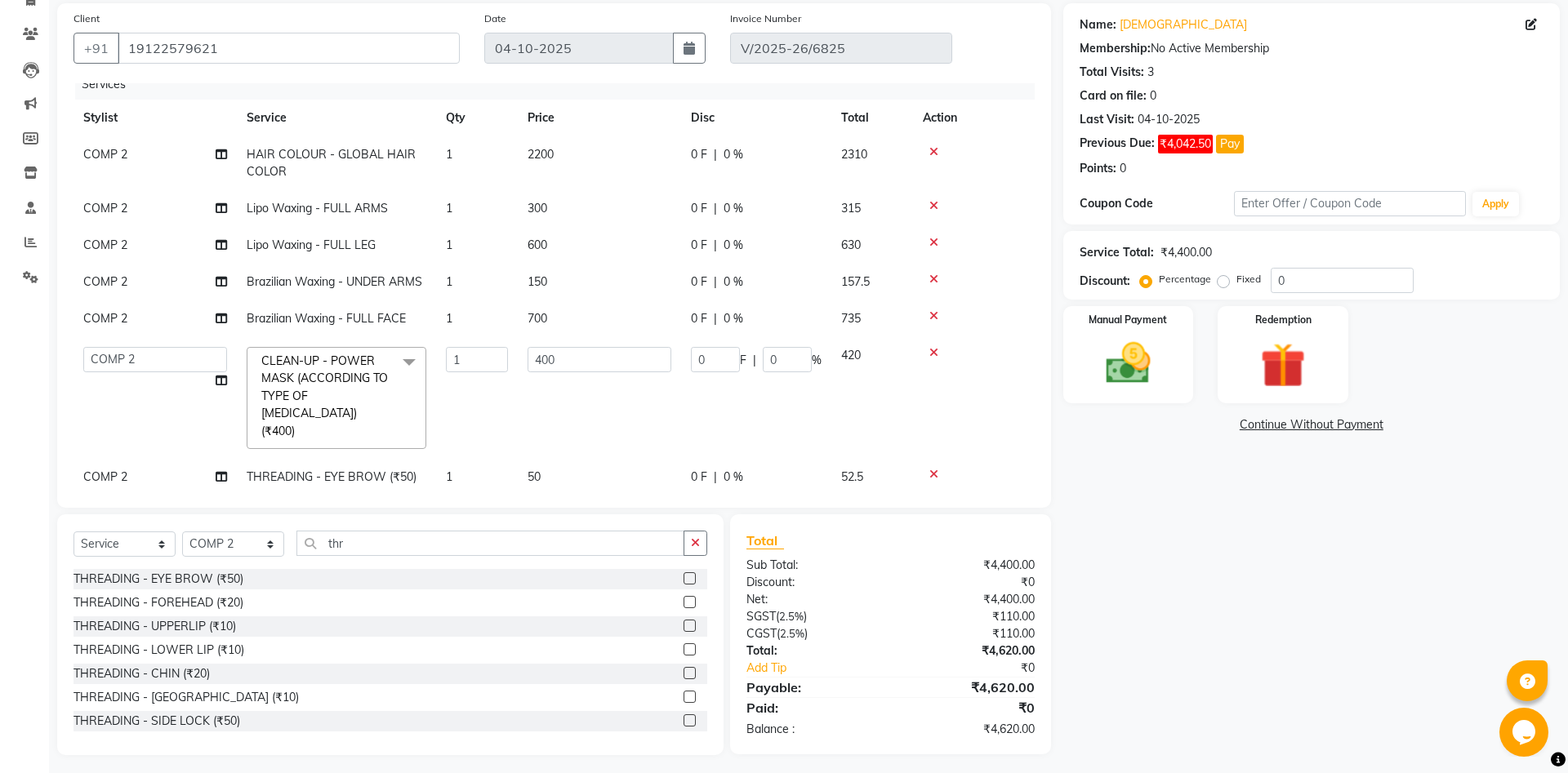
click at [127, 459] on td "COMP 2" at bounding box center [155, 477] width 164 height 36
select select "40087"
click at [83, 468] on select "[PERSON_NAME] [PERSON_NAME] [PERSON_NAME] Khalifa [PERSON_NAME] COMP 1 COMP 2 […" at bounding box center [155, 480] width 144 height 25
select select "83361"
click at [83, 347] on select "[PERSON_NAME] [PERSON_NAME] [PERSON_NAME] Khalifa [PERSON_NAME] COMP 1 COMP 2 […" at bounding box center [155, 359] width 144 height 25
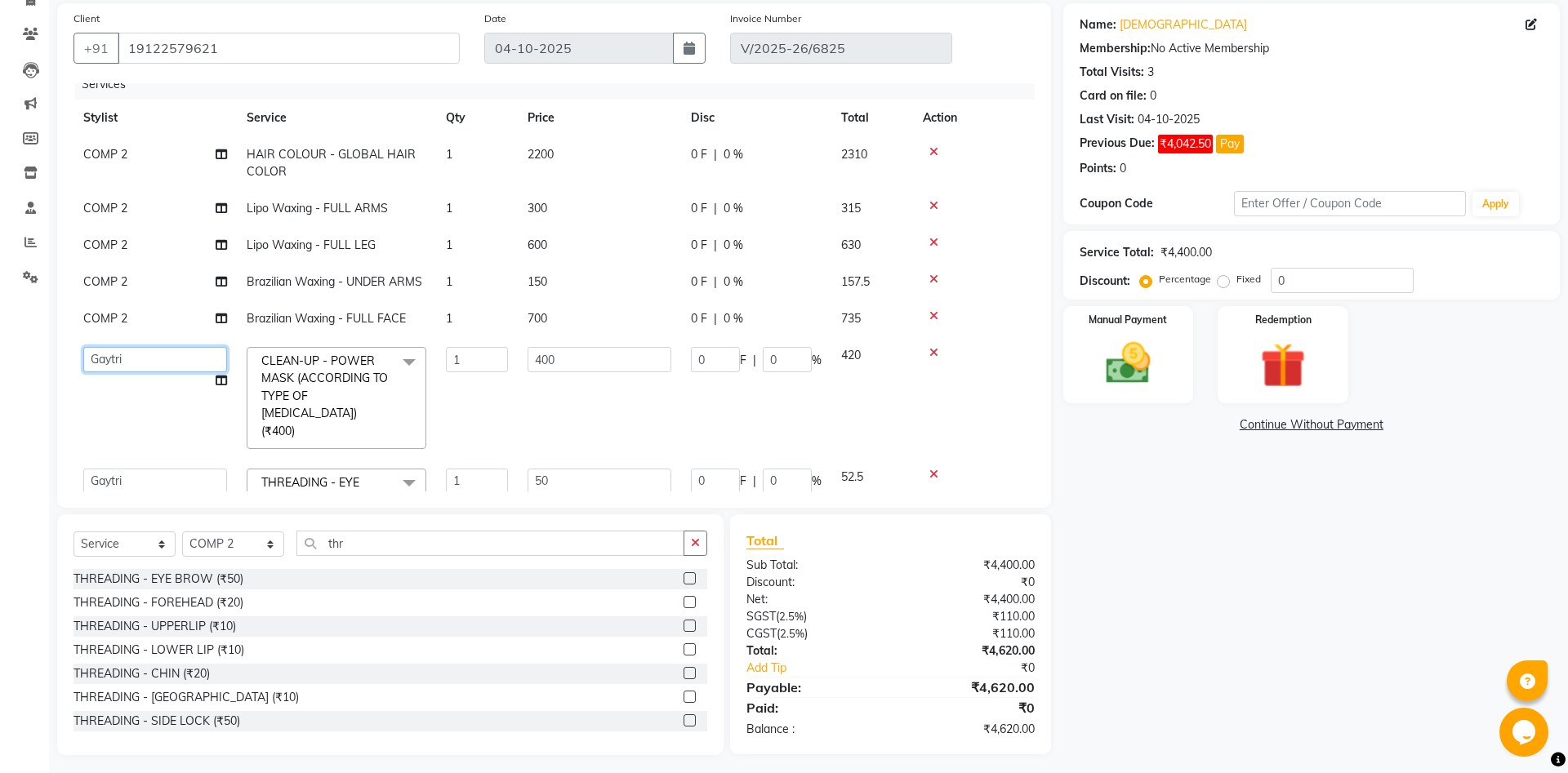
select select "83361"
click at [113, 312] on span "COMP 2" at bounding box center [105, 318] width 44 height 15
select select "40087"
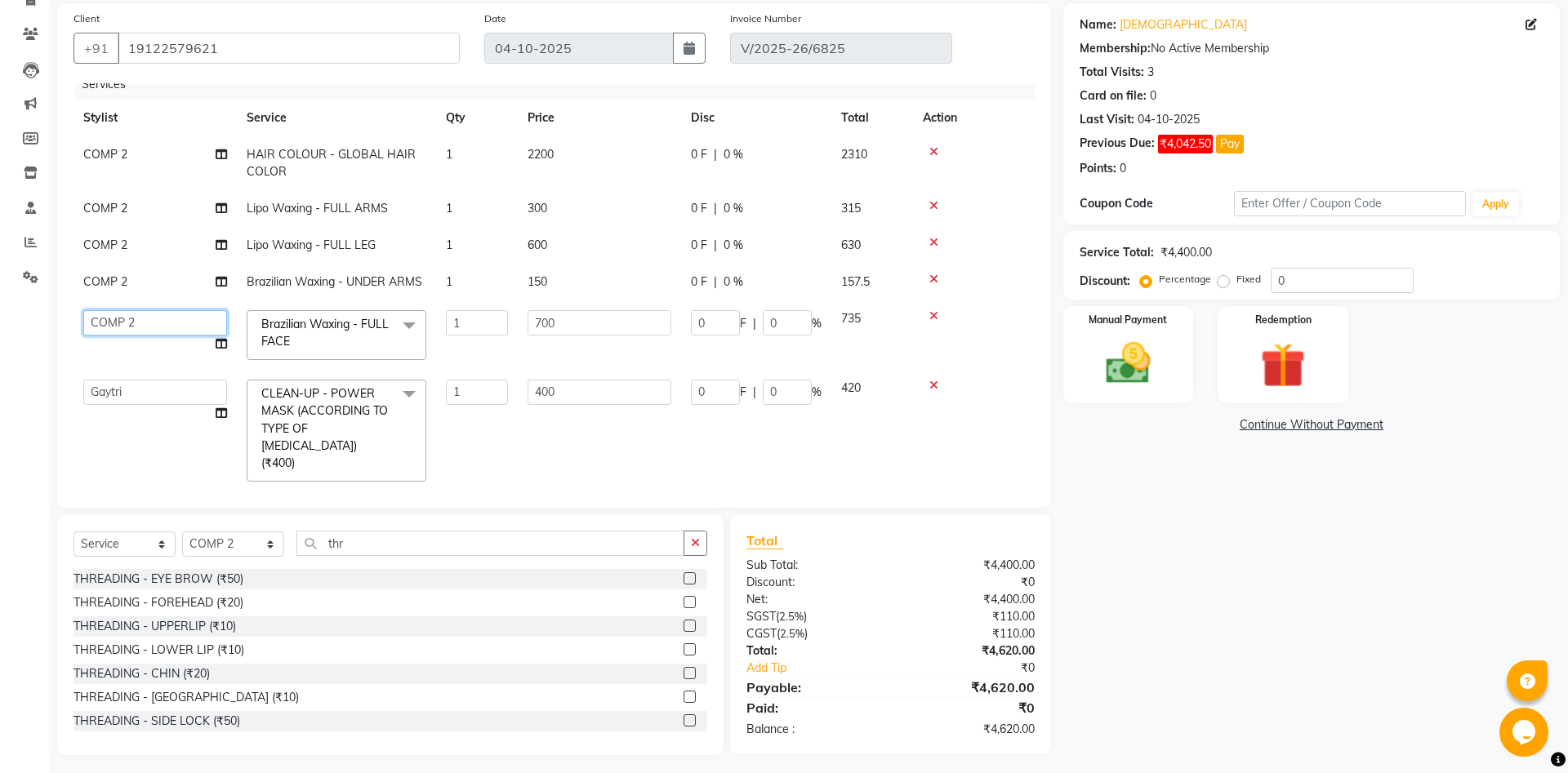
click at [83, 310] on select "[PERSON_NAME] [PERSON_NAME] [PERSON_NAME] Khalifa [PERSON_NAME] COMP 1 COMP 2 […" at bounding box center [155, 322] width 144 height 25
select select "83361"
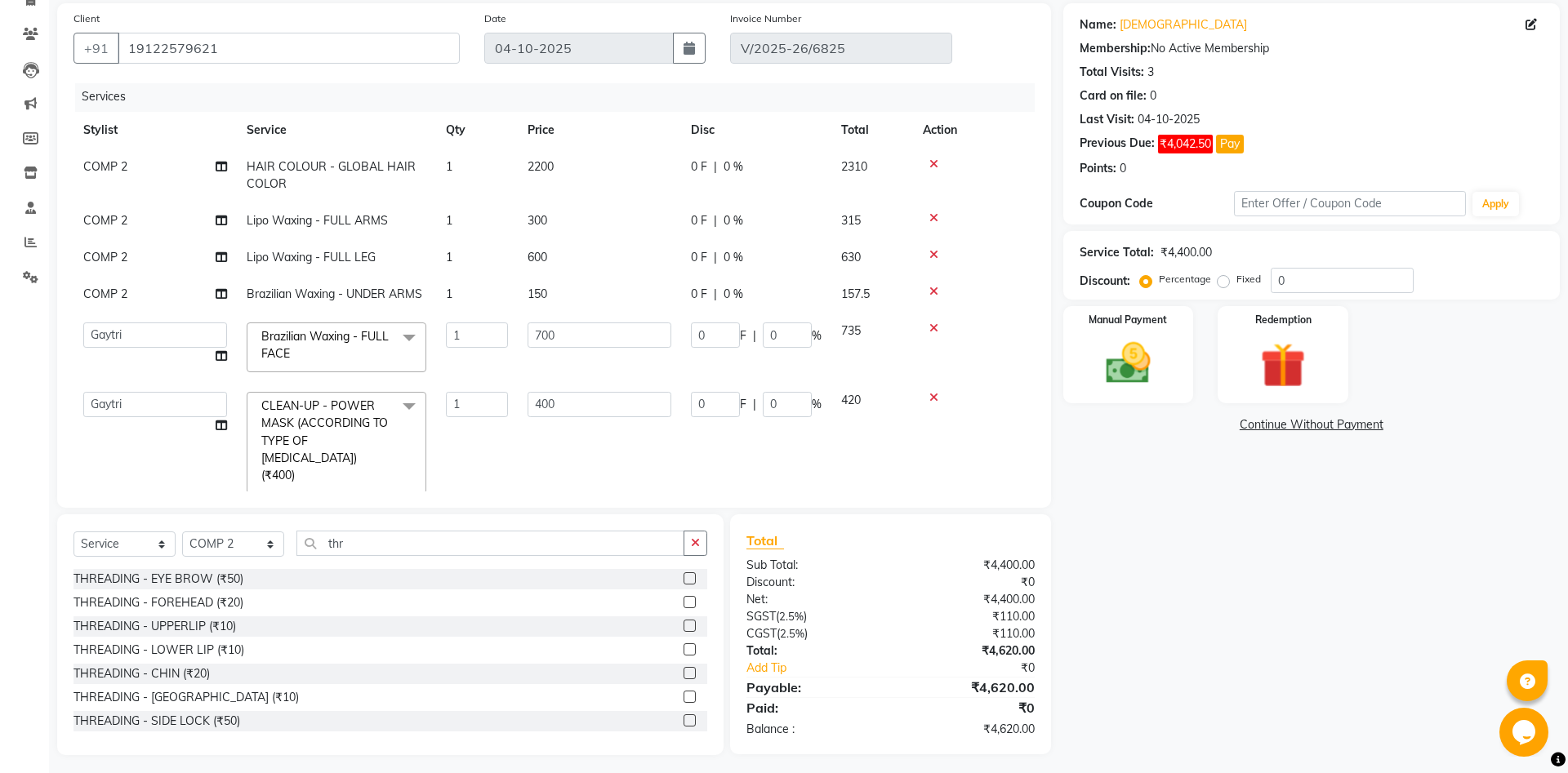
scroll to position [0, 0]
click at [110, 296] on span "COMP 2" at bounding box center [105, 295] width 44 height 15
select select "40087"
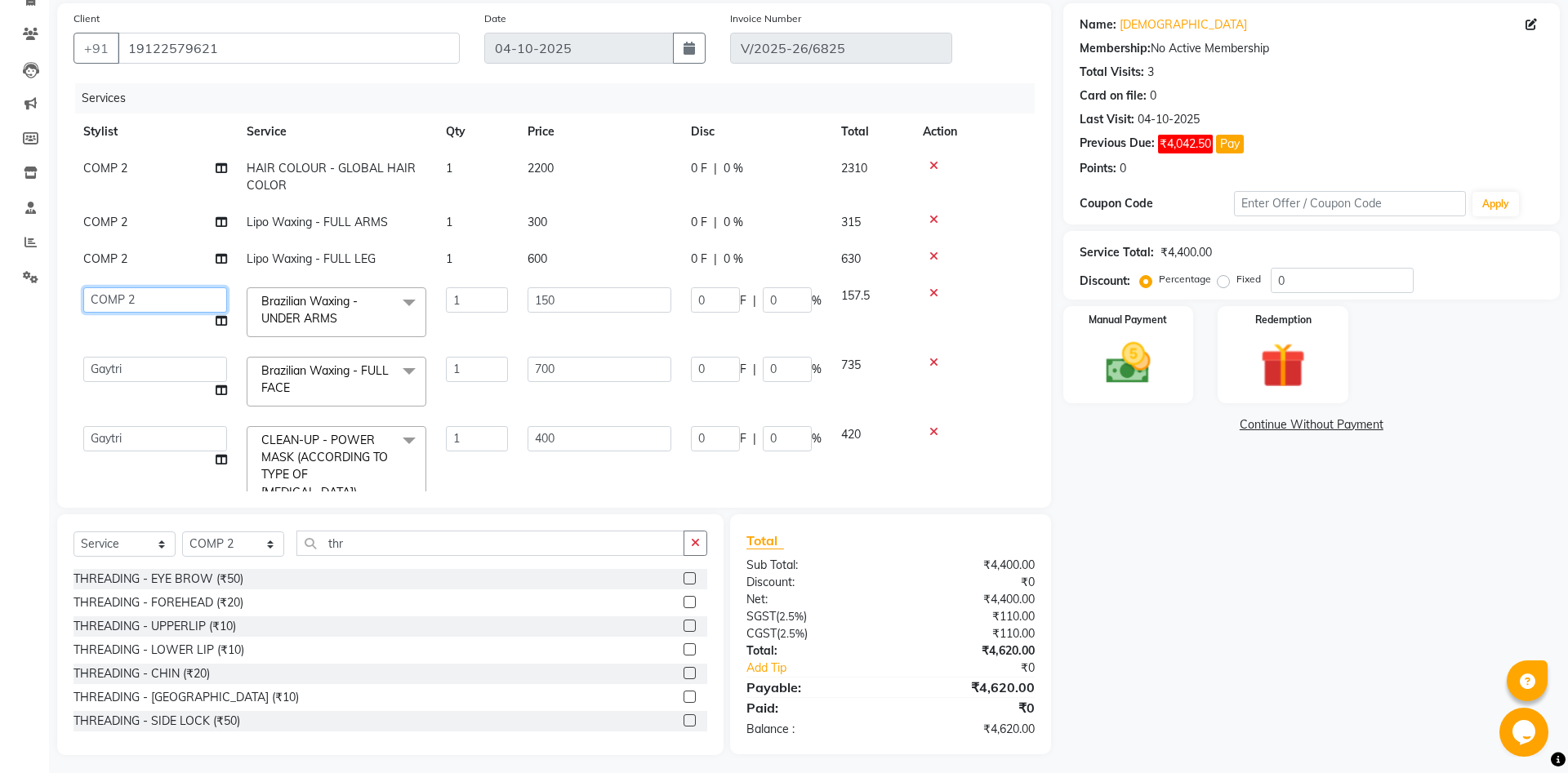
click at [83, 287] on select "[PERSON_NAME] [PERSON_NAME] [PERSON_NAME] Khalifa [PERSON_NAME] COMP 1 COMP 2 […" at bounding box center [155, 300] width 144 height 25
select select "39498"
click at [112, 254] on span "COMP 2" at bounding box center [105, 258] width 44 height 15
select select "40087"
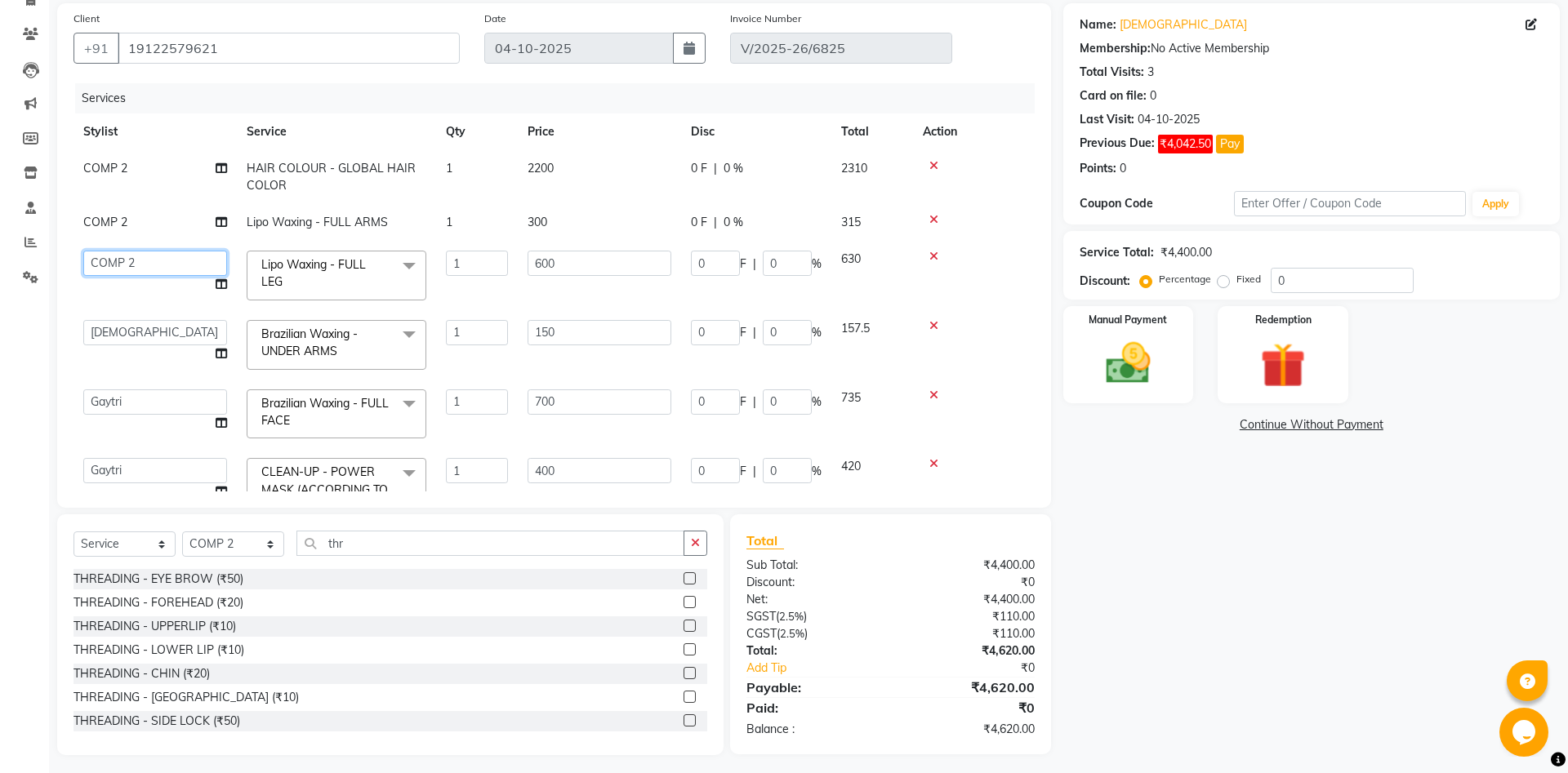
click at [83, 250] on select "Aanand Aarti Aashik Aesha Arsh Khalifa Ayan COMP 1 COMP 2 Darshan Dhara Farjan …" at bounding box center [155, 262] width 144 height 25
select select "39498"
click at [83, 250] on select "[PERSON_NAME] [PERSON_NAME] [PERSON_NAME] Khalifa [PERSON_NAME] COMP 1 COMP 2 […" at bounding box center [155, 262] width 144 height 25
click at [133, 265] on select "[PERSON_NAME] [PERSON_NAME] [PERSON_NAME] Khalifa [PERSON_NAME] COMP 1 COMP 2 […" at bounding box center [155, 262] width 144 height 25
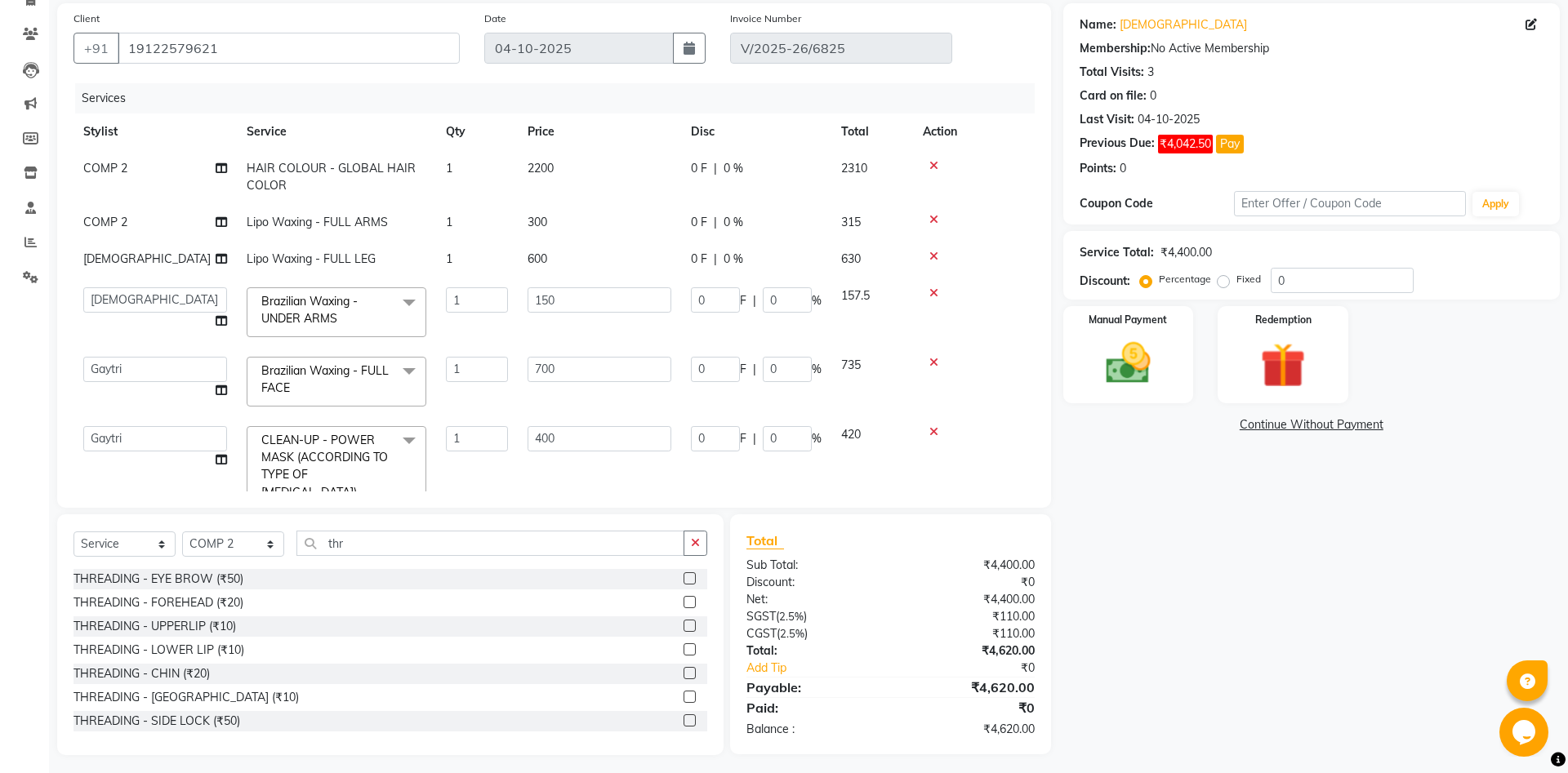
click at [123, 222] on span "COMP 2" at bounding box center [105, 222] width 44 height 15
select select "40087"
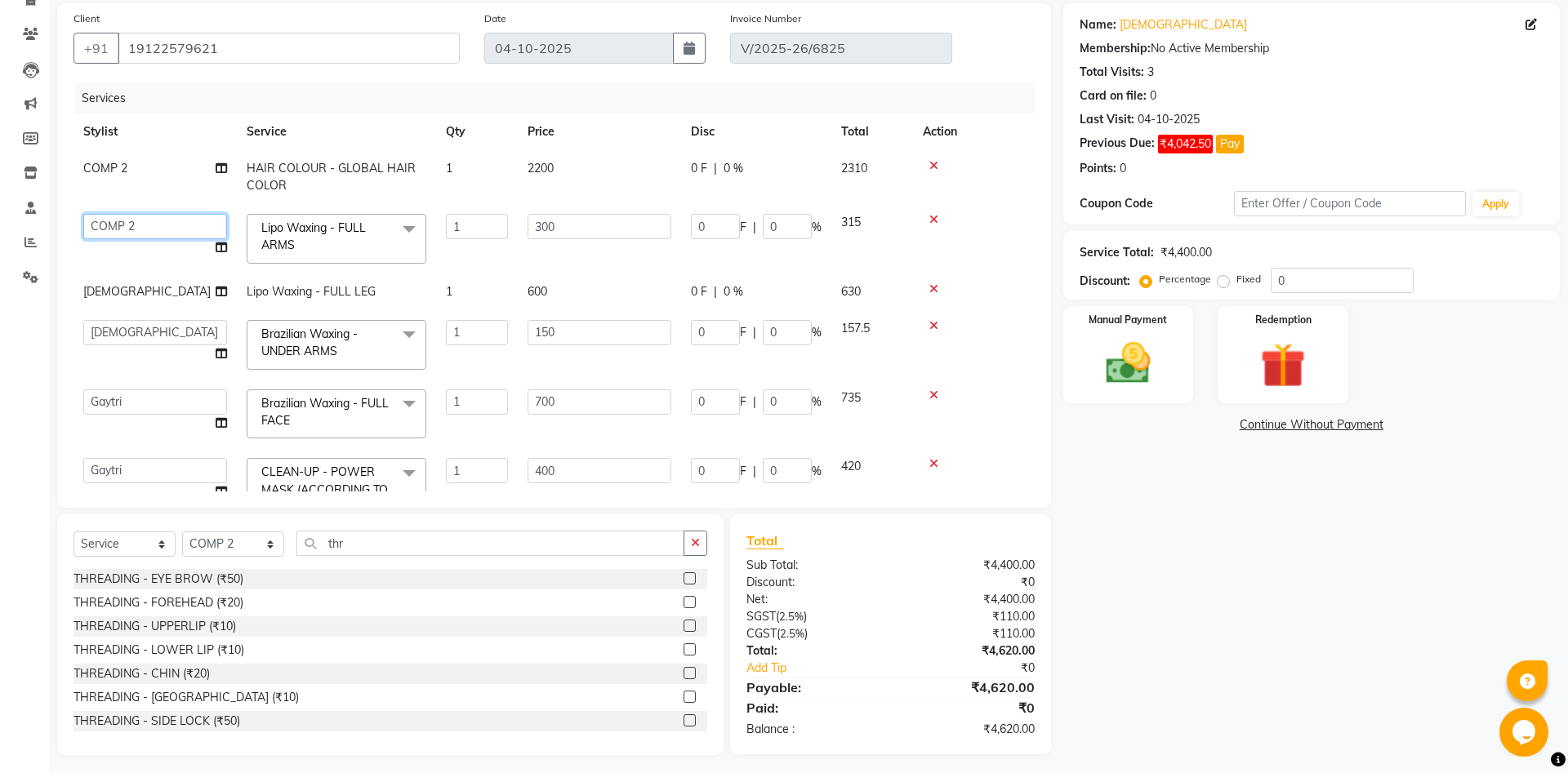
click at [83, 214] on select "Aanand Aarti Aashik Aesha Arsh Khalifa Ayan COMP 1 COMP 2 Darshan Dhara Farjan …" at bounding box center [155, 226] width 144 height 25
select select "39498"
click at [217, 247] on icon at bounding box center [221, 247] width 11 height 11
select select "39498"
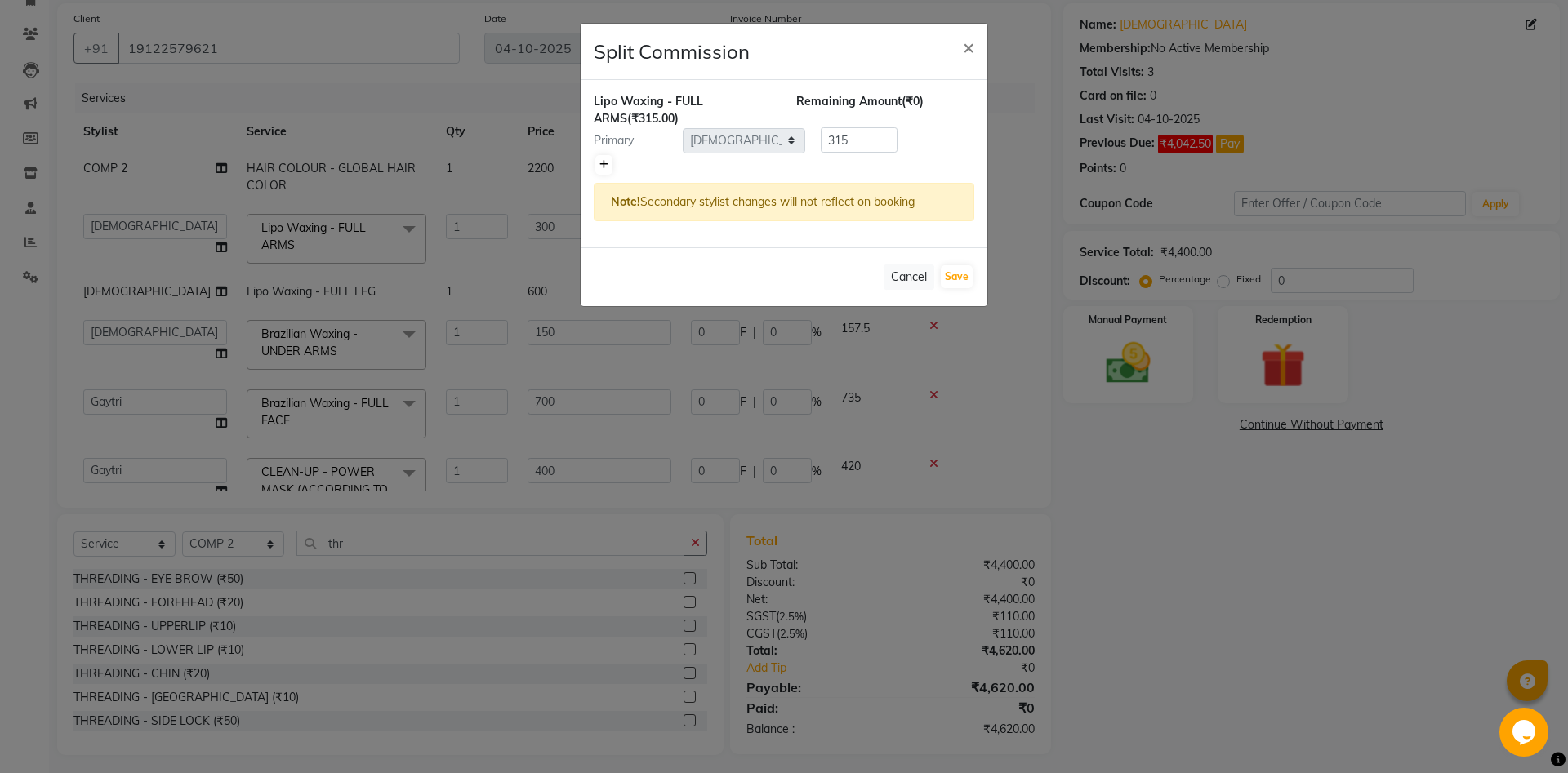
click at [605, 165] on icon at bounding box center [603, 164] width 9 height 10
type input "157.5"
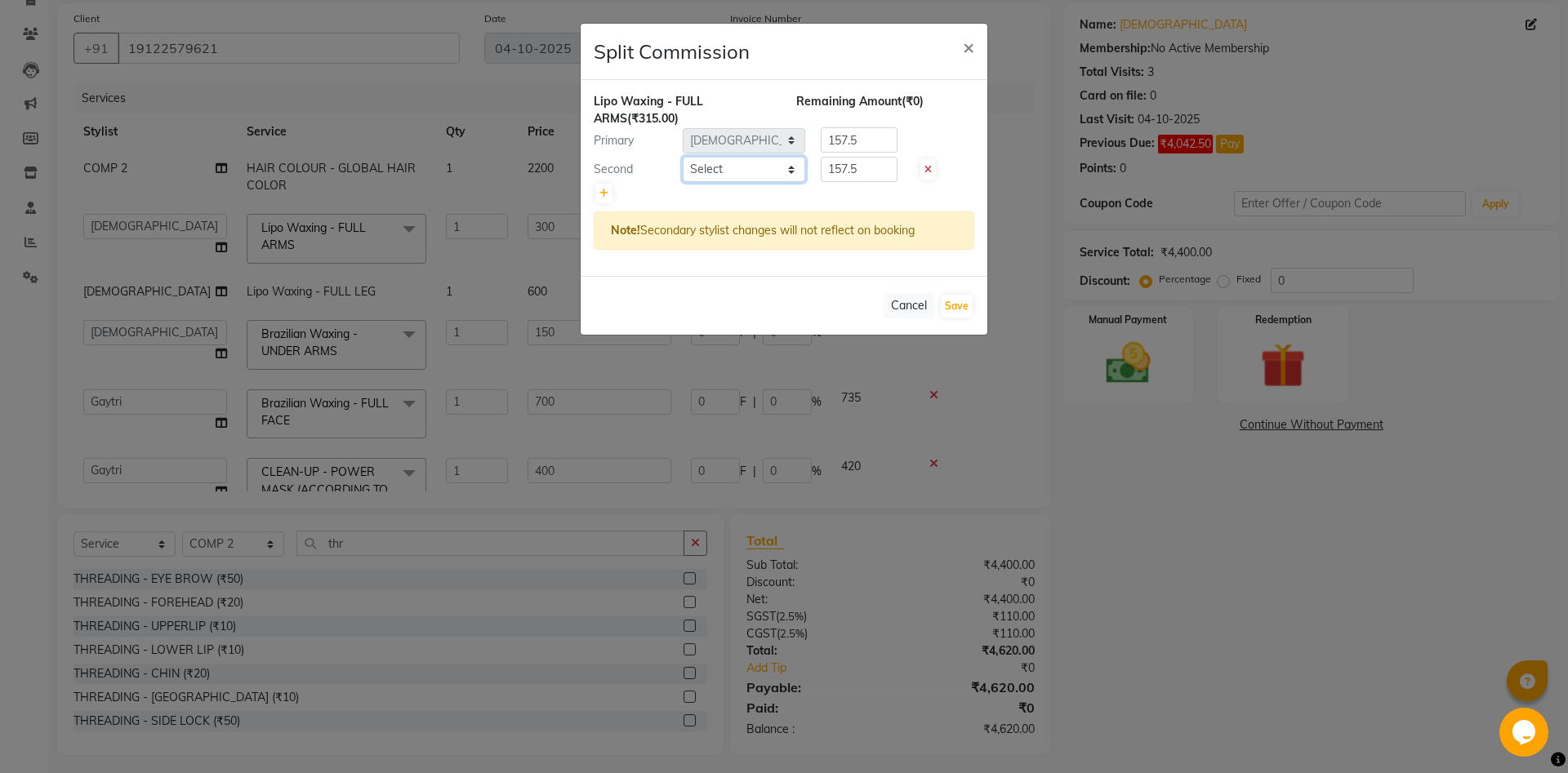
click at [682, 157] on select "Select [PERSON_NAME] [PERSON_NAME] [PERSON_NAME] Khalifa [PERSON_NAME] COMP 1 C…" at bounding box center [743, 169] width 122 height 25
select select "83361"
click option "Gaytri" at bounding box center [0, 0] width 0 height 0
click at [730, 171] on select "Select [PERSON_NAME] [PERSON_NAME] [PERSON_NAME] Khalifa [PERSON_NAME] COMP 1 C…" at bounding box center [743, 169] width 122 height 25
click at [975, 301] on div "Cancel Save" at bounding box center [784, 306] width 407 height 59
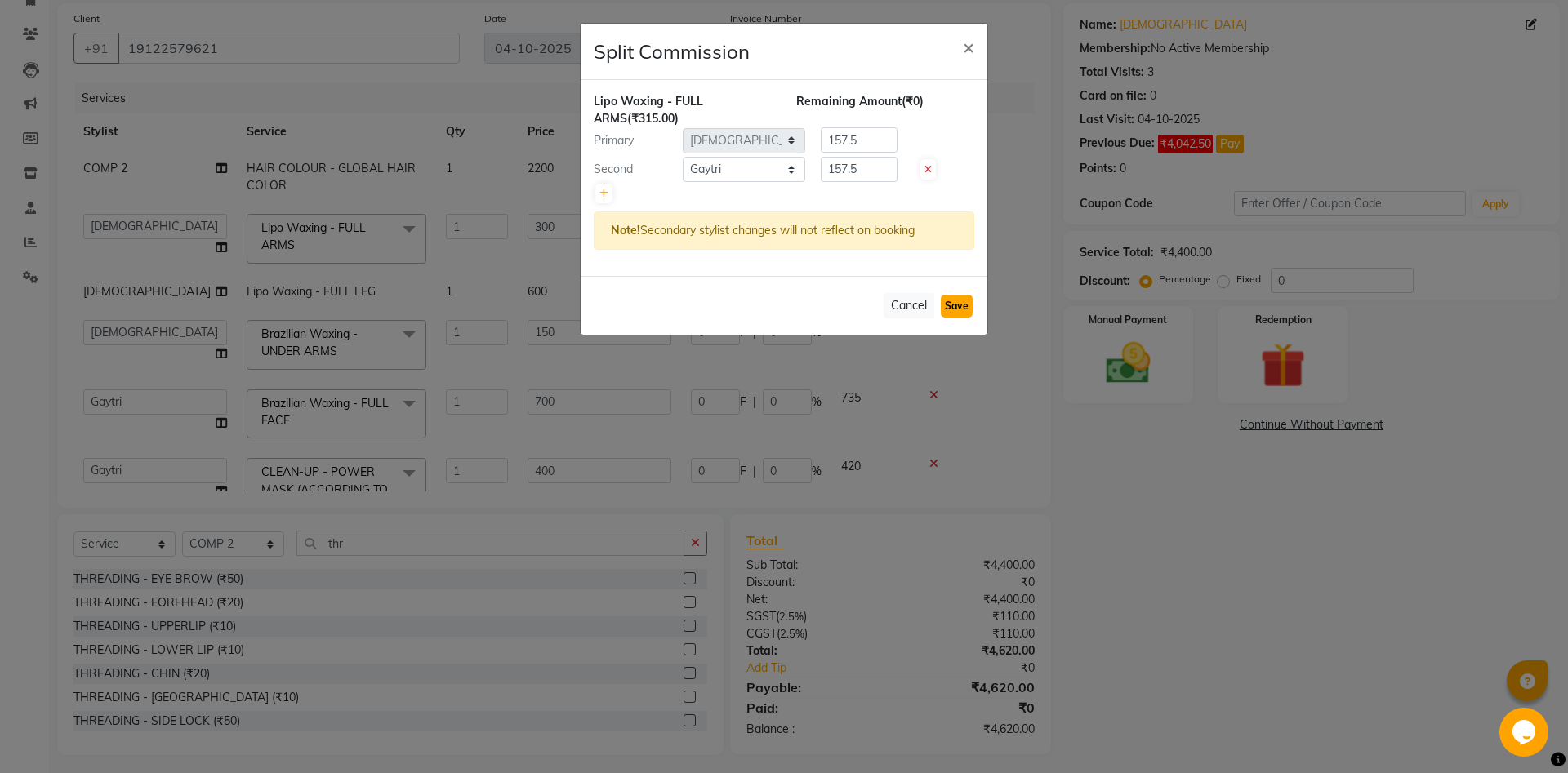
click at [966, 301] on button "Save" at bounding box center [956, 306] width 32 height 23
select select "Select"
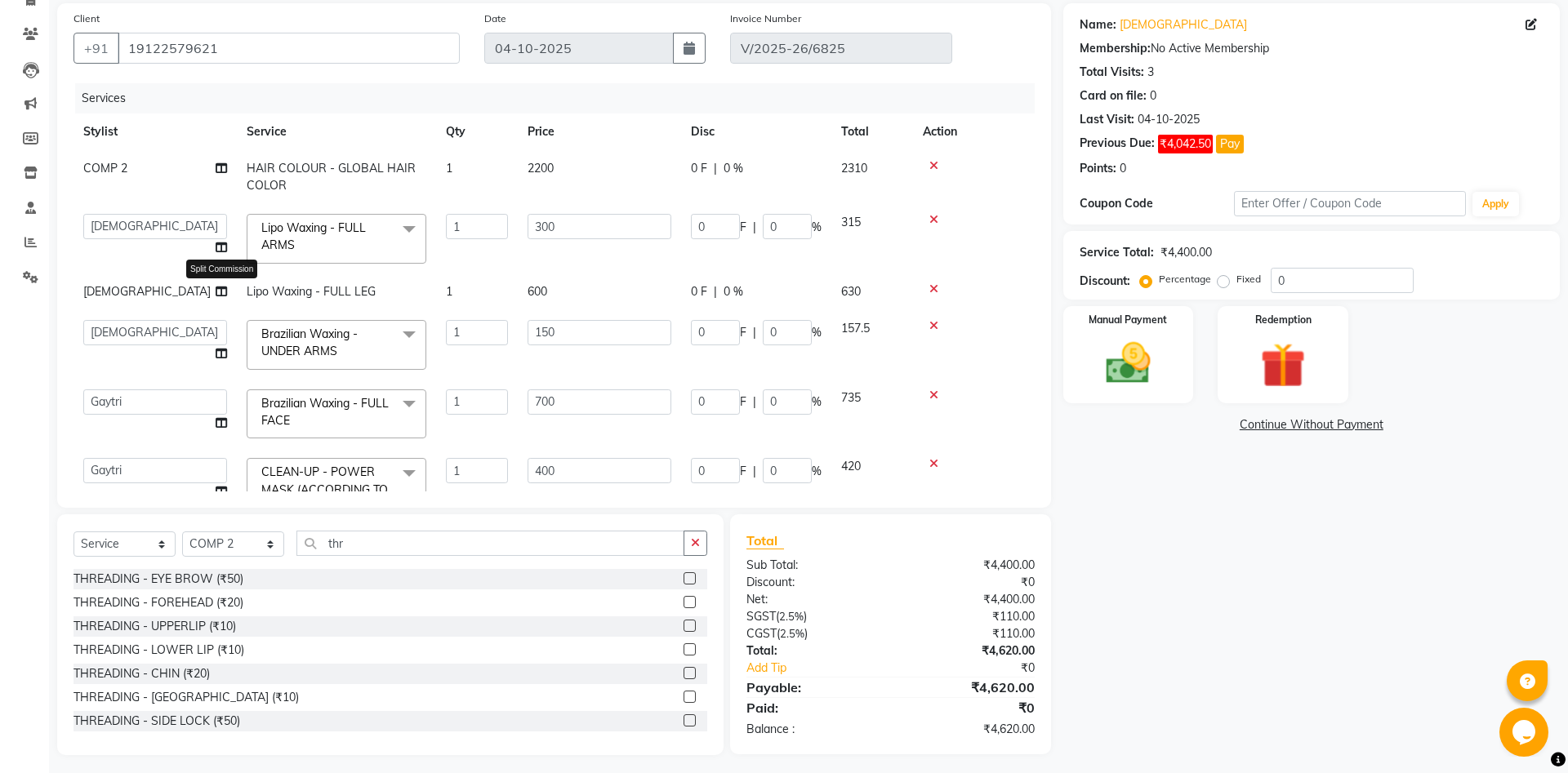
click at [225, 293] on icon at bounding box center [221, 291] width 11 height 11
select select "39498"
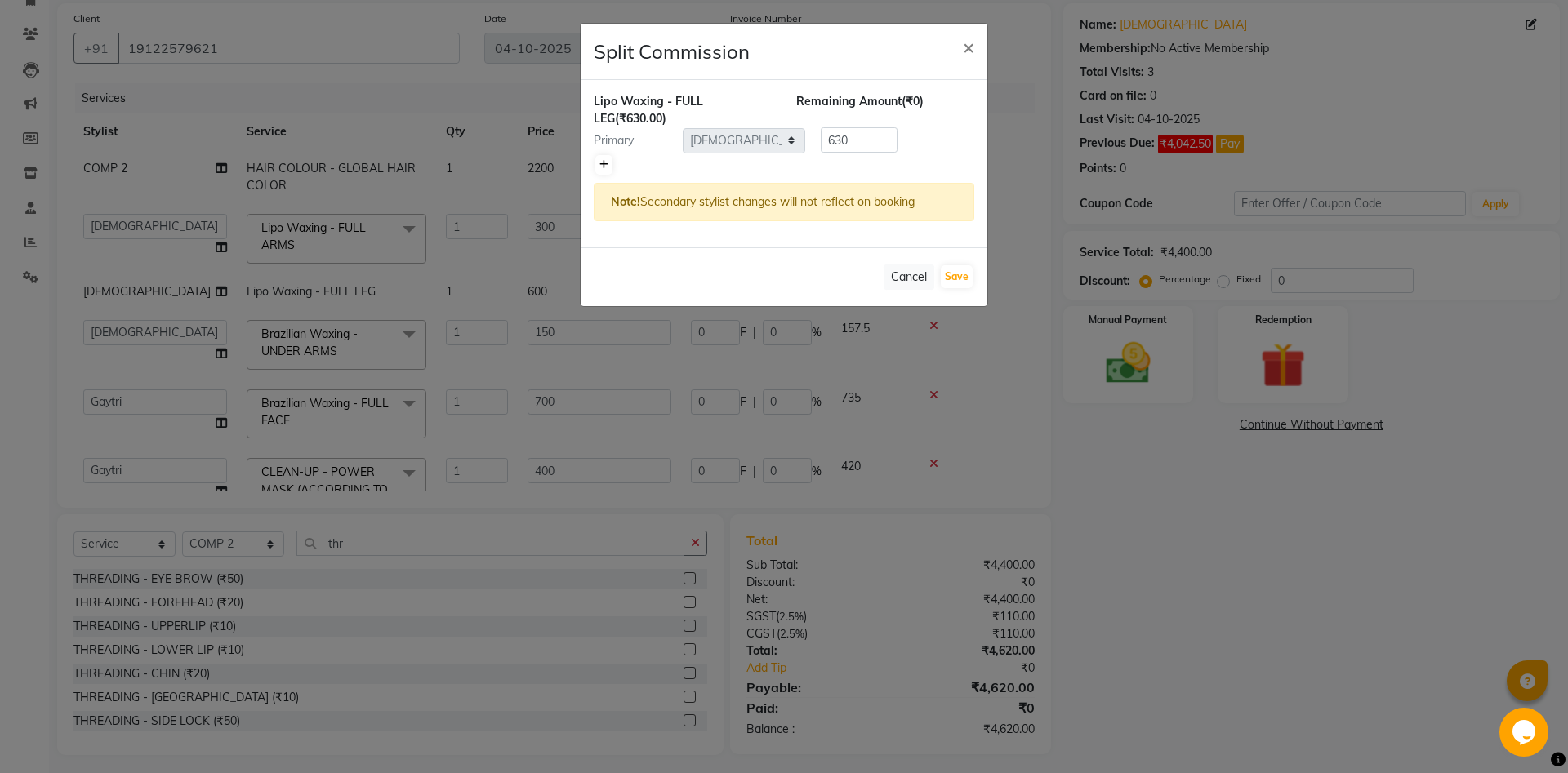
click at [598, 162] on link at bounding box center [603, 164] width 17 height 20
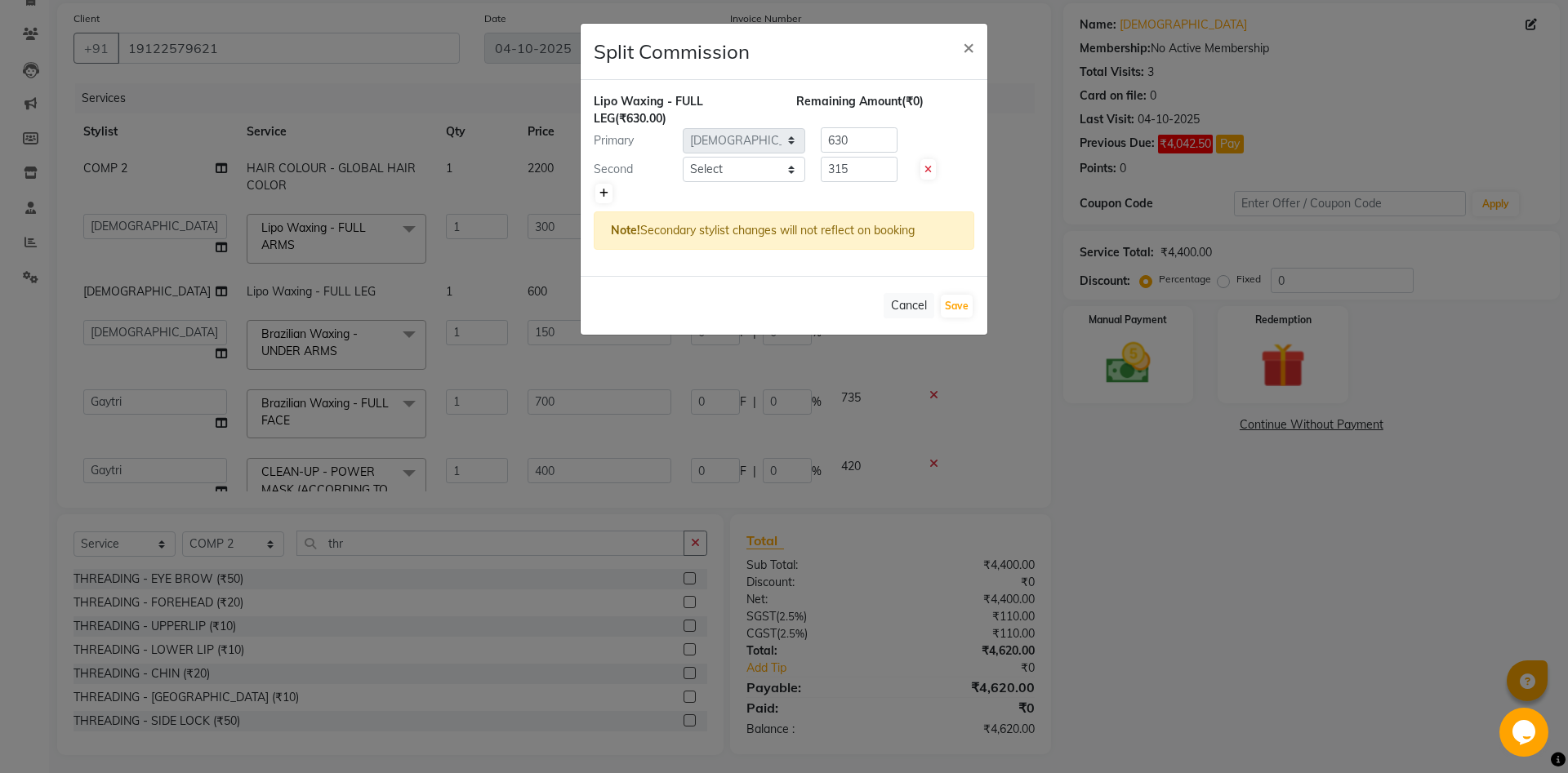
type input "315"
click at [682, 157] on select "Select [PERSON_NAME] [PERSON_NAME] [PERSON_NAME] Khalifa [PERSON_NAME] COMP 1 C…" at bounding box center [743, 169] width 122 height 25
select select "83361"
click option "Gaytri" at bounding box center [0, 0] width 0 height 0
click at [958, 301] on button "Save" at bounding box center [956, 306] width 32 height 23
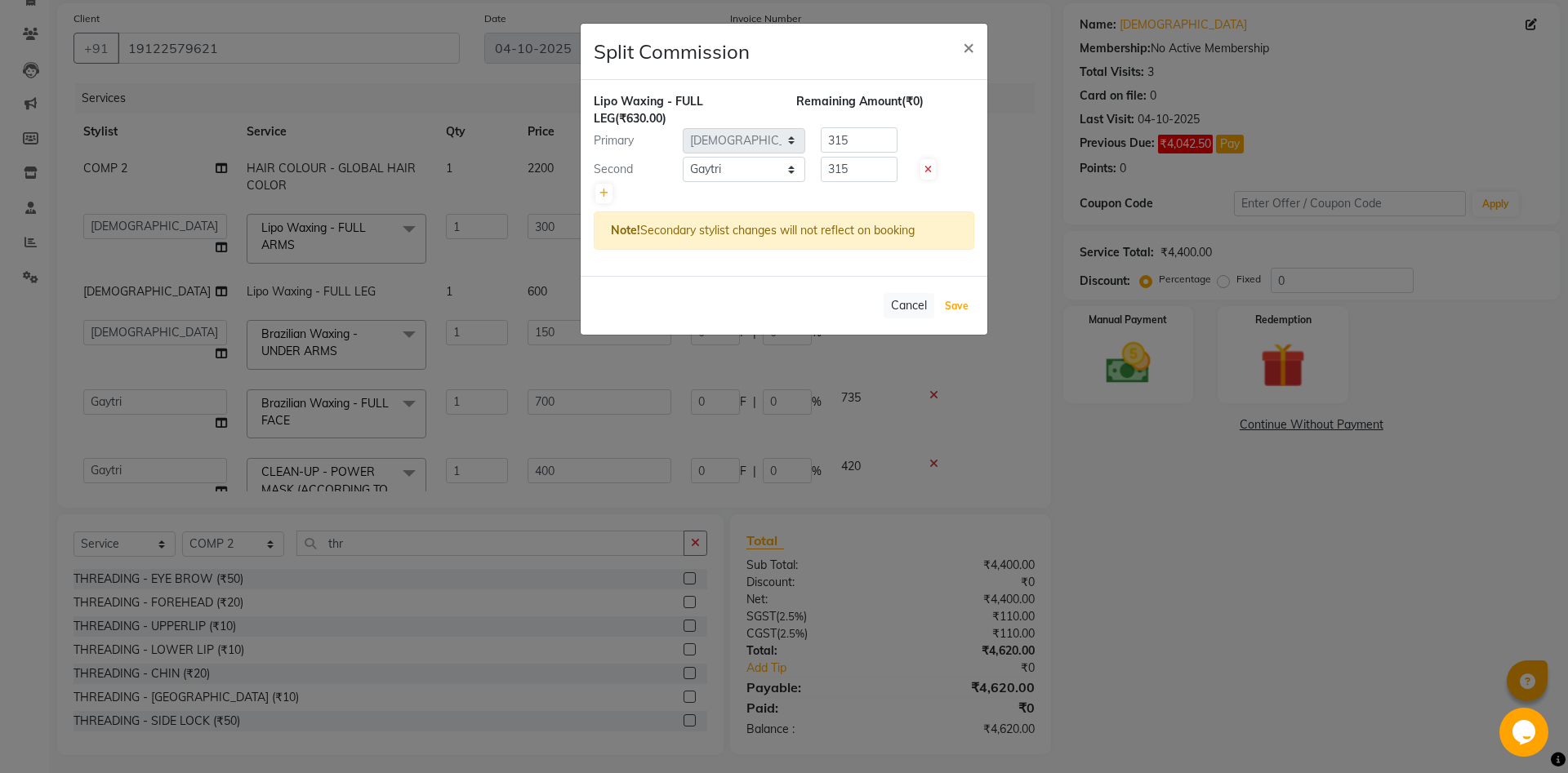
select select "Select"
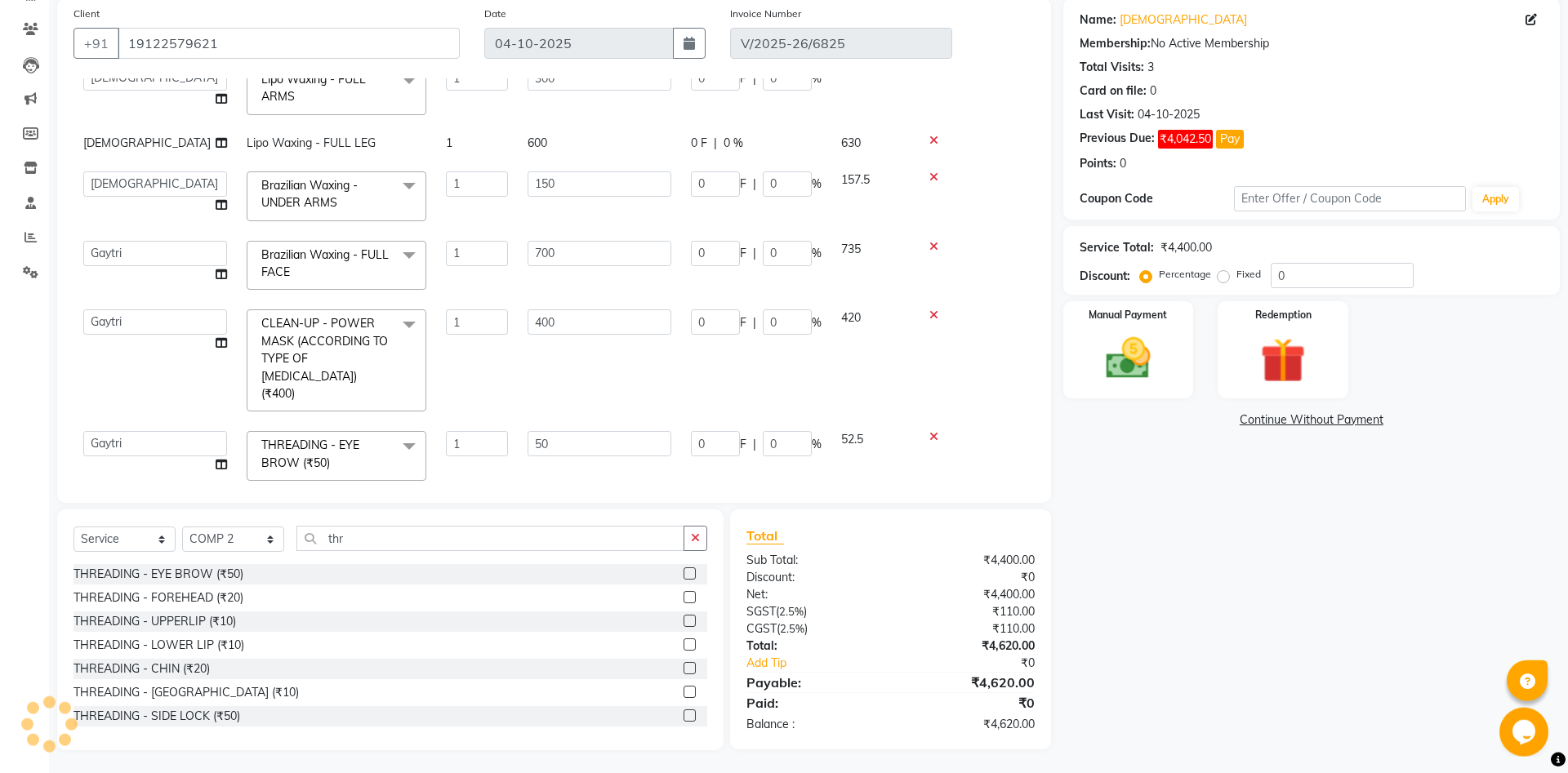
scroll to position [126, 0]
click at [1317, 415] on link "Continue Without Payment" at bounding box center [1312, 418] width 490 height 17
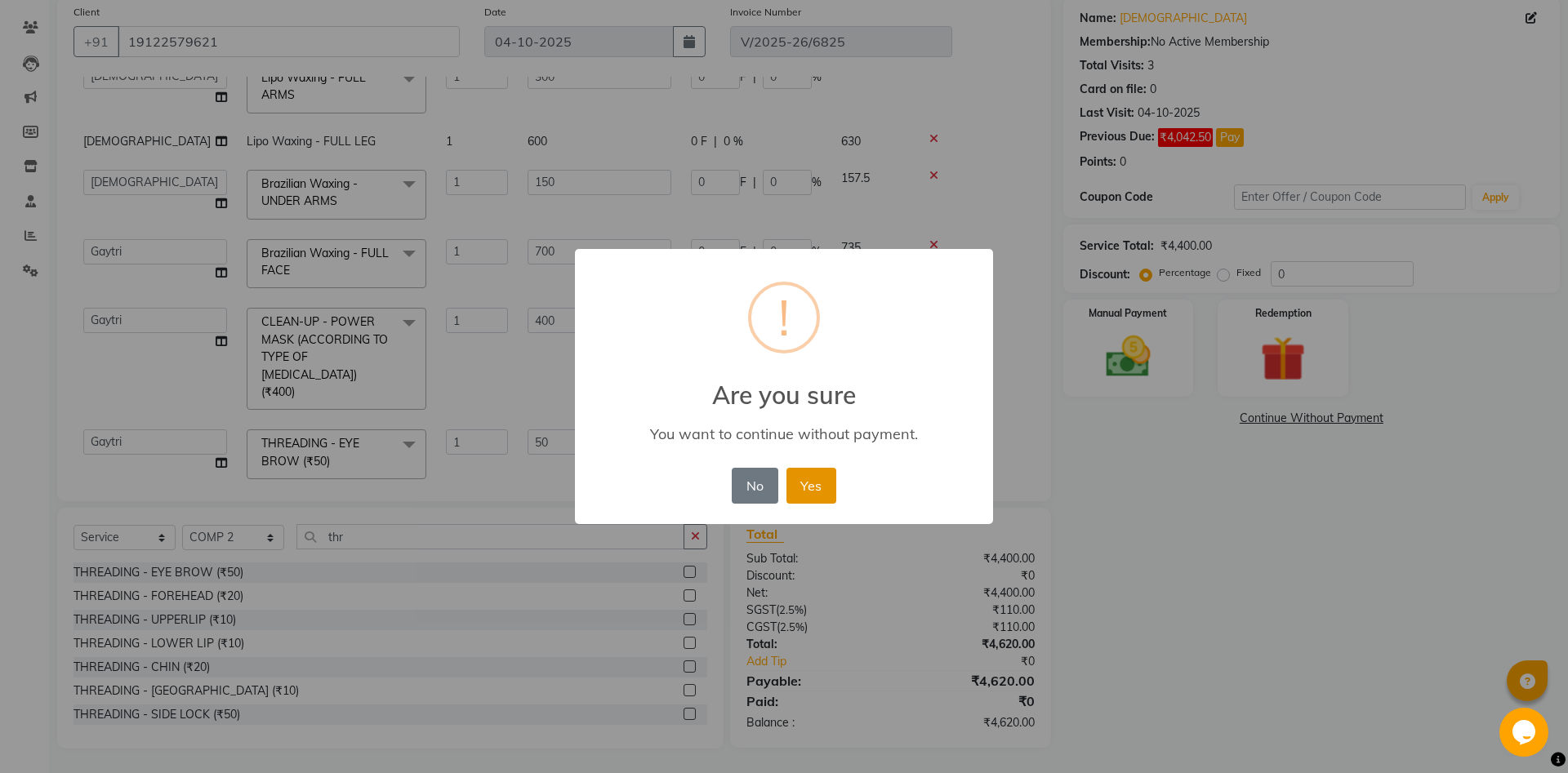
click at [823, 493] on button "Yes" at bounding box center [811, 485] width 50 height 35
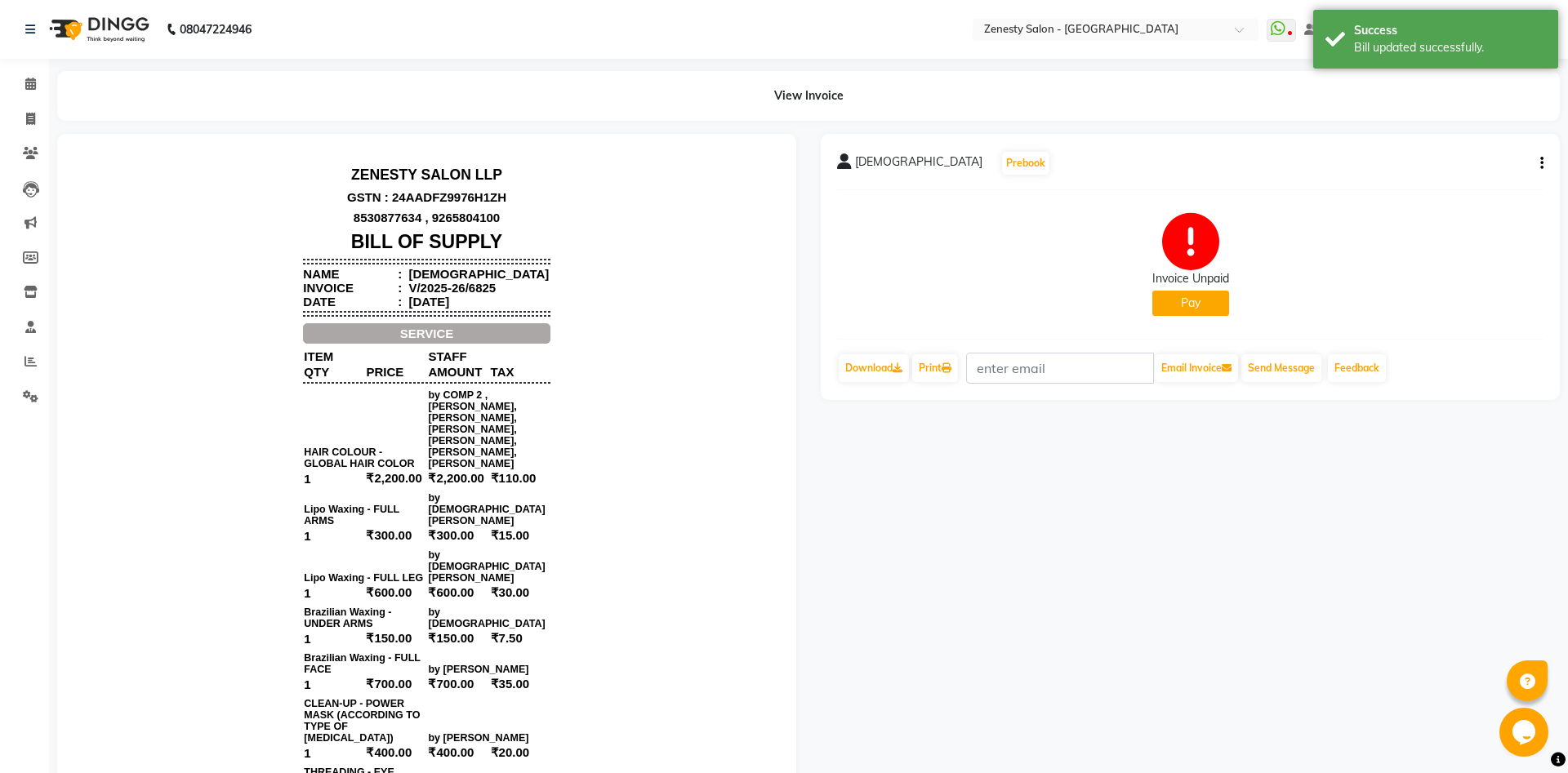
click at [1539, 173] on div "Vaishali Prebook" at bounding box center [1191, 164] width 707 height 26
click at [1545, 169] on div "Vaishali Prebook Invoice Unpaid Pay Download Print Email Invoice Send Message F…" at bounding box center [1190, 267] width 739 height 266
click at [1540, 164] on icon "button" at bounding box center [1541, 164] width 3 height 1
click at [1468, 187] on div "Edit Invoice" at bounding box center [1460, 184] width 112 height 21
select select "service"
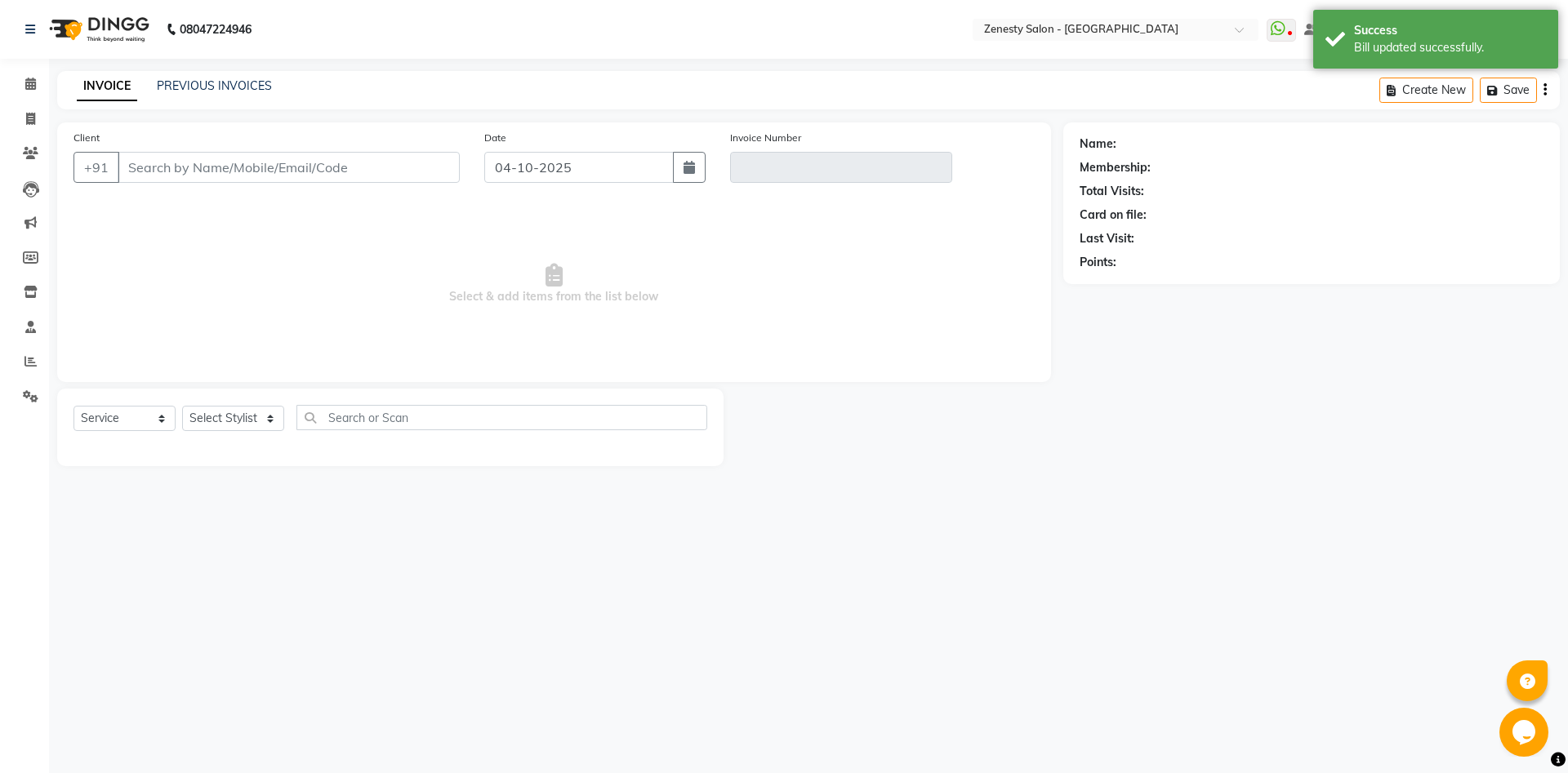
type input "19122579621"
type input "V/2025-26/6825"
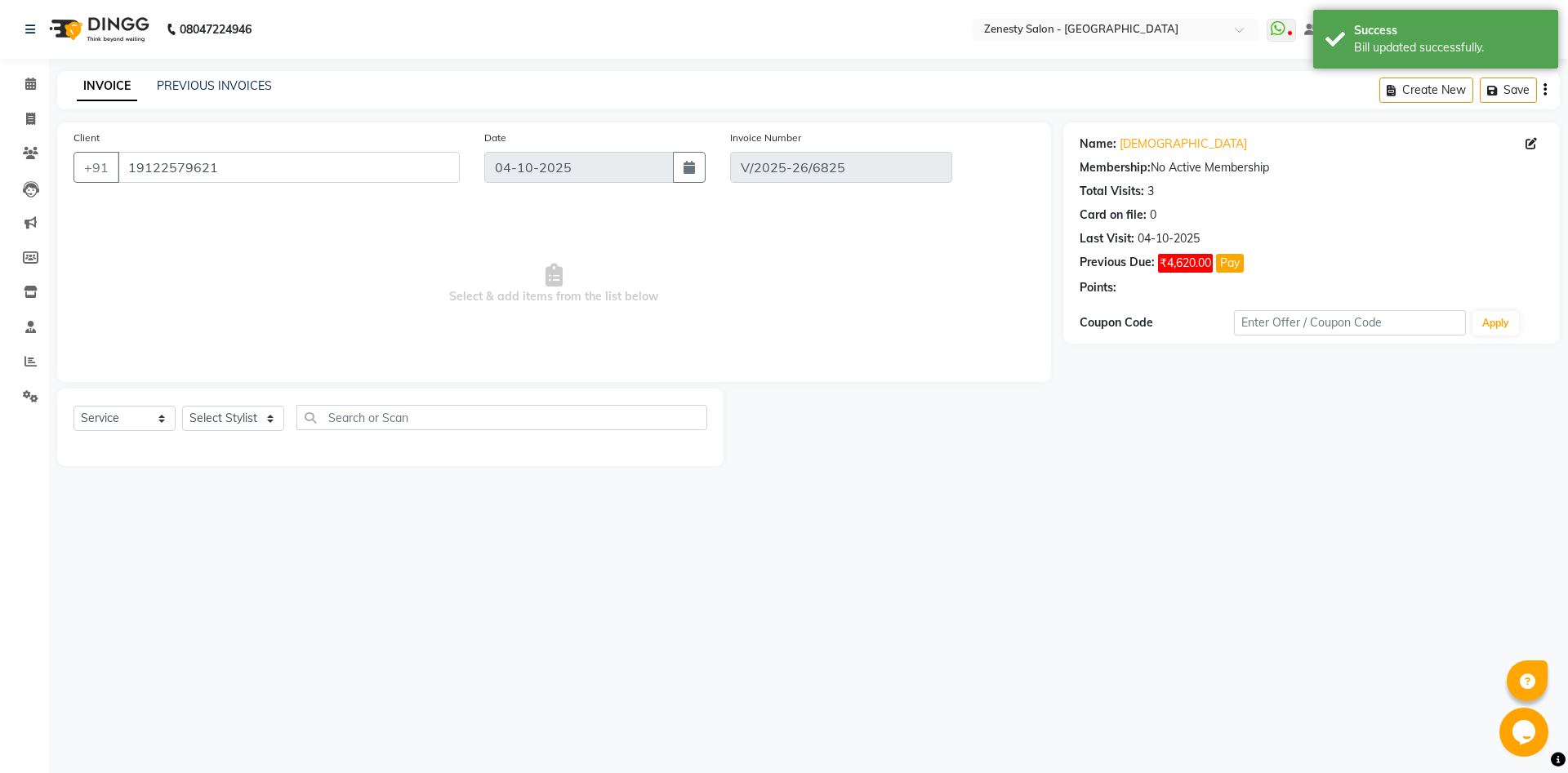
select select "select"
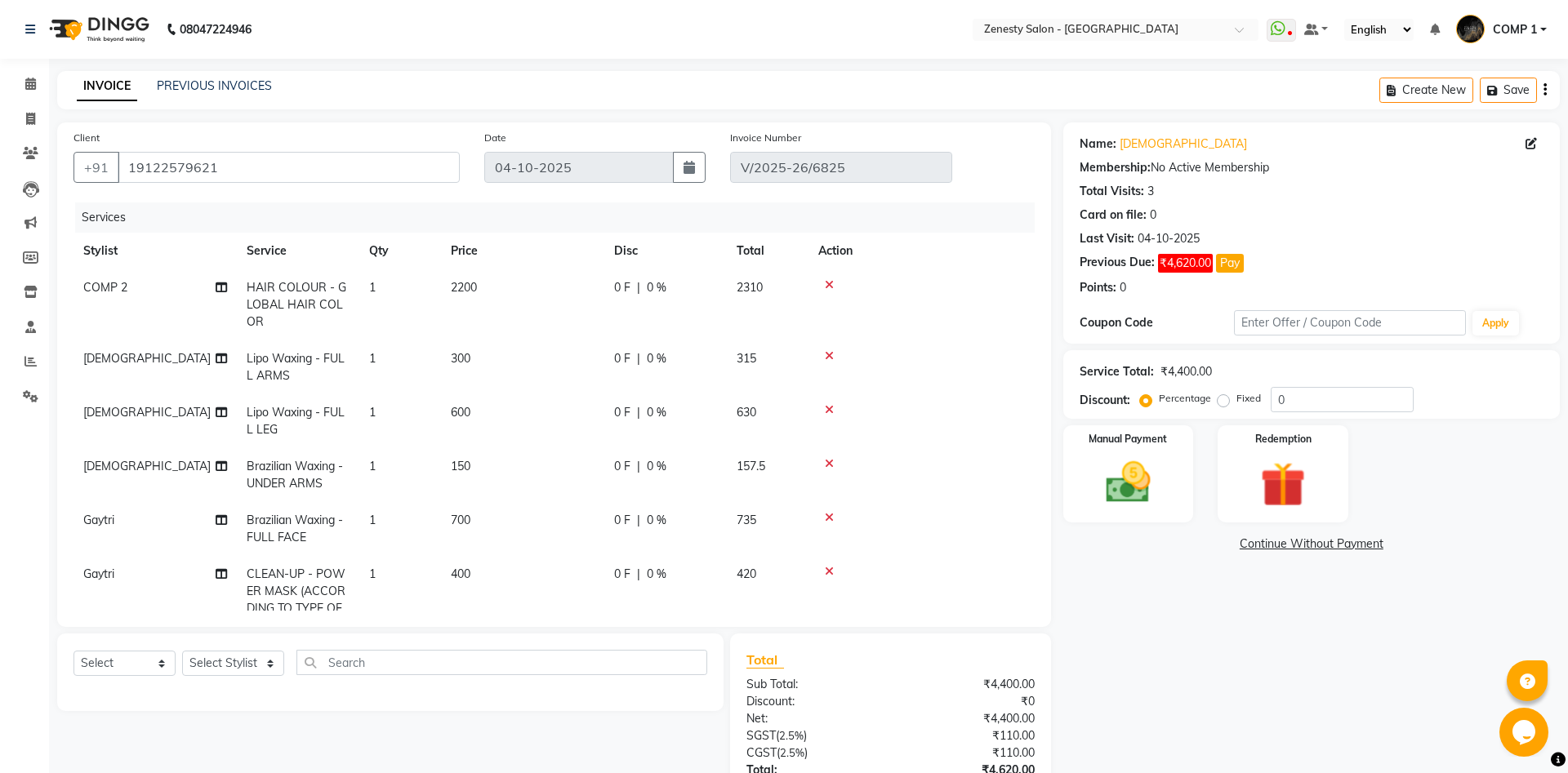
click at [651, 357] on span "0 %" at bounding box center [656, 359] width 20 height 17
select select "39498"
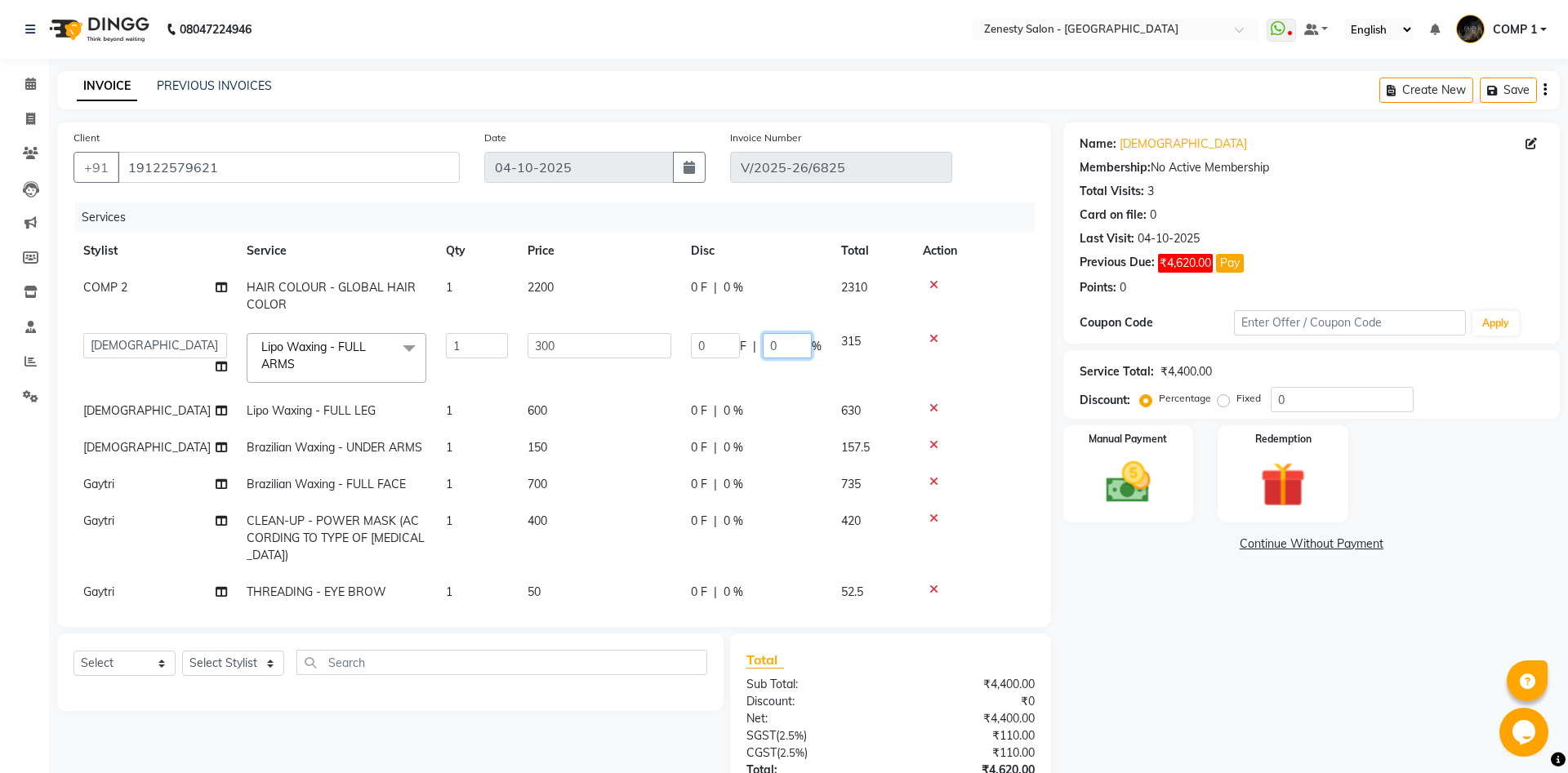
drag, startPoint x: 788, startPoint y: 342, endPoint x: 760, endPoint y: 345, distance: 28.2
click at [763, 345] on input "0" at bounding box center [787, 345] width 49 height 25
type input "23.58"
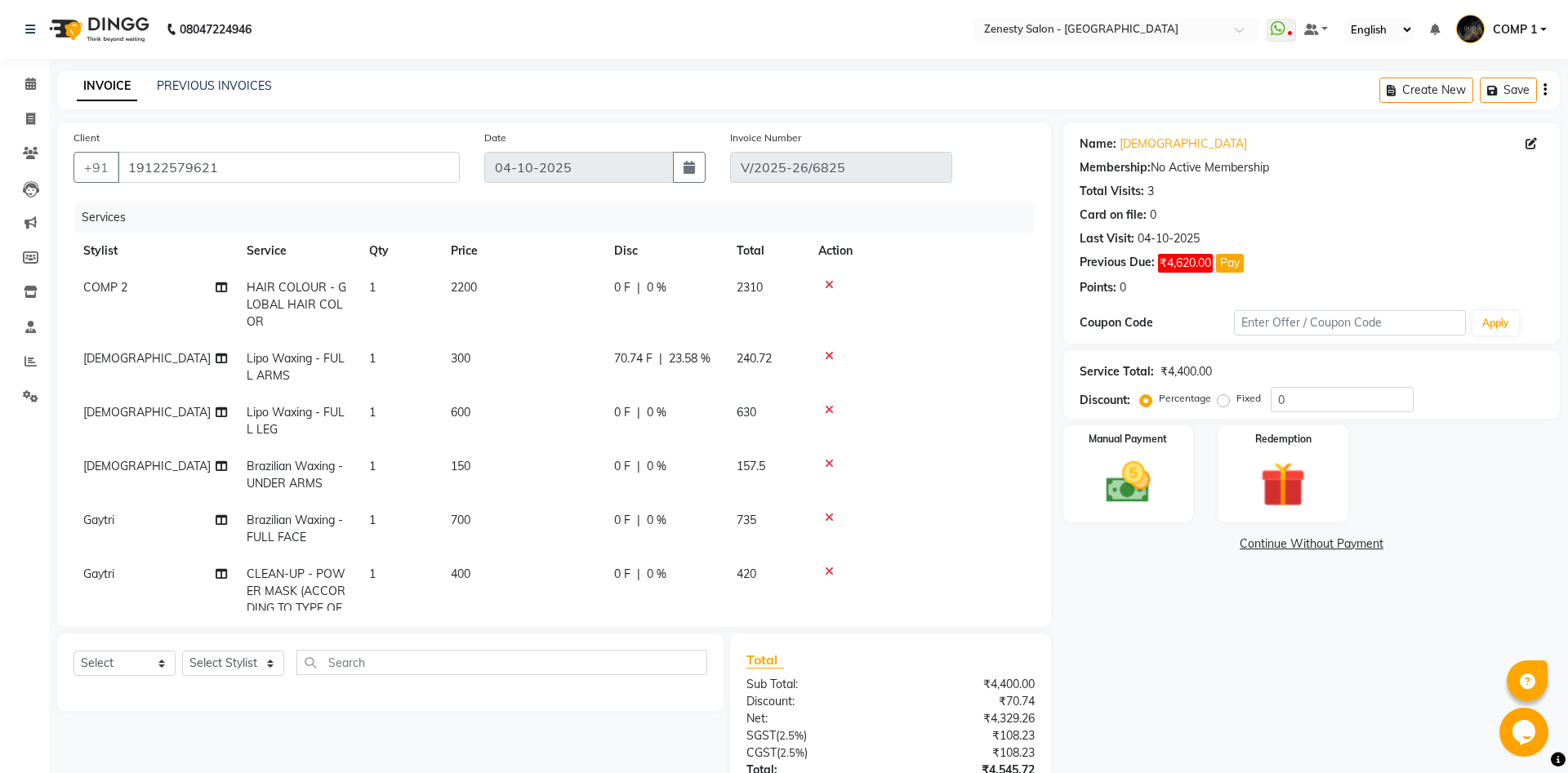
click at [723, 412] on td "0 F | 0 %" at bounding box center [665, 421] width 122 height 54
select select "39498"
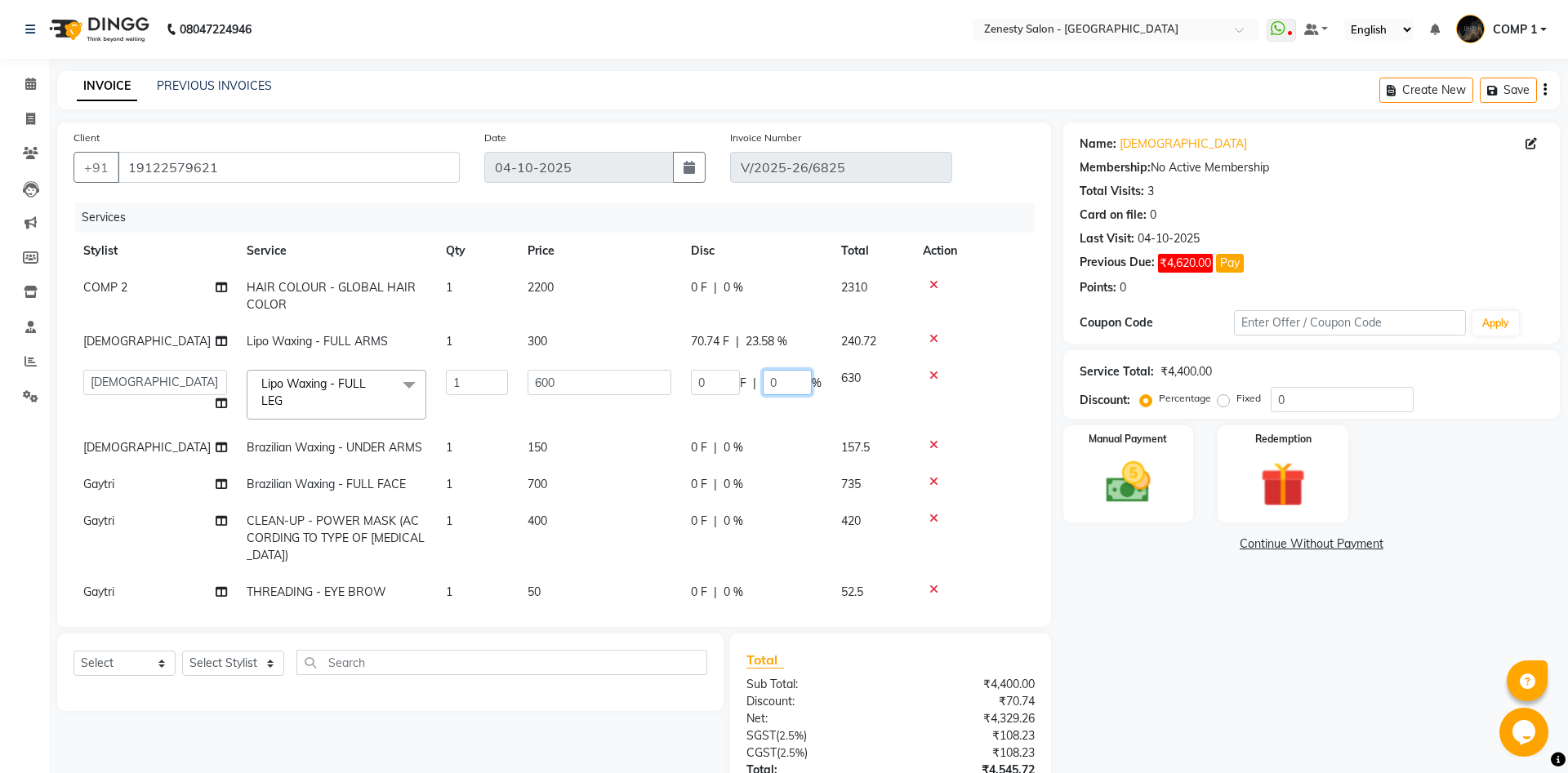
drag, startPoint x: 781, startPoint y: 383, endPoint x: 739, endPoint y: 383, distance: 42.0
click at [763, 383] on input "0" at bounding box center [787, 382] width 49 height 25
type input "23.8"
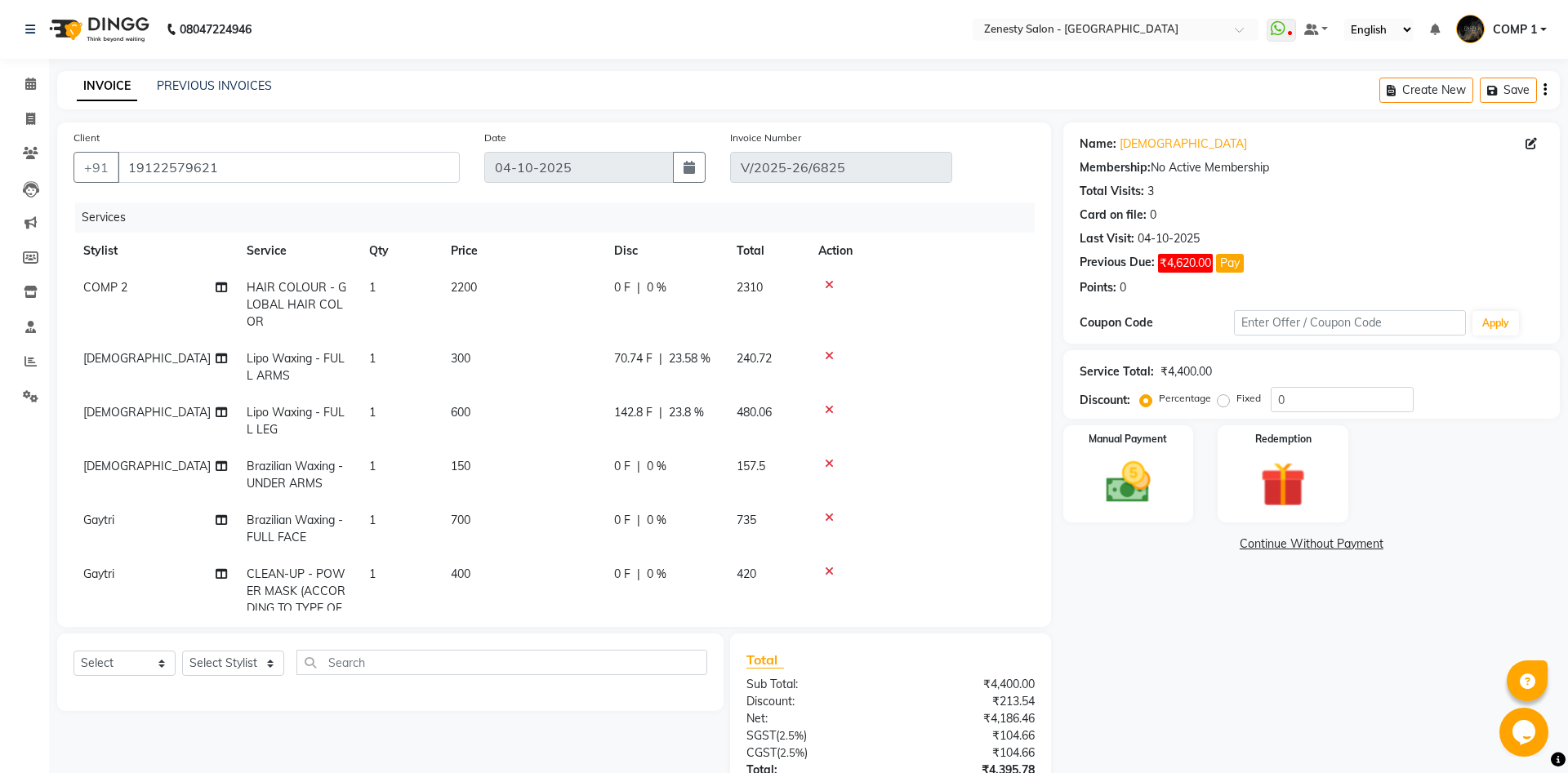
click at [726, 446] on tbody "COMP 2 HAIR COLOUR - GLOBAL HAIR COLOR 1 2200 0 F | 0 % 2310 Krishna Lipo Waxin…" at bounding box center [554, 483] width 961 height 428
click at [651, 464] on span "0 %" at bounding box center [656, 467] width 20 height 17
select select "39498"
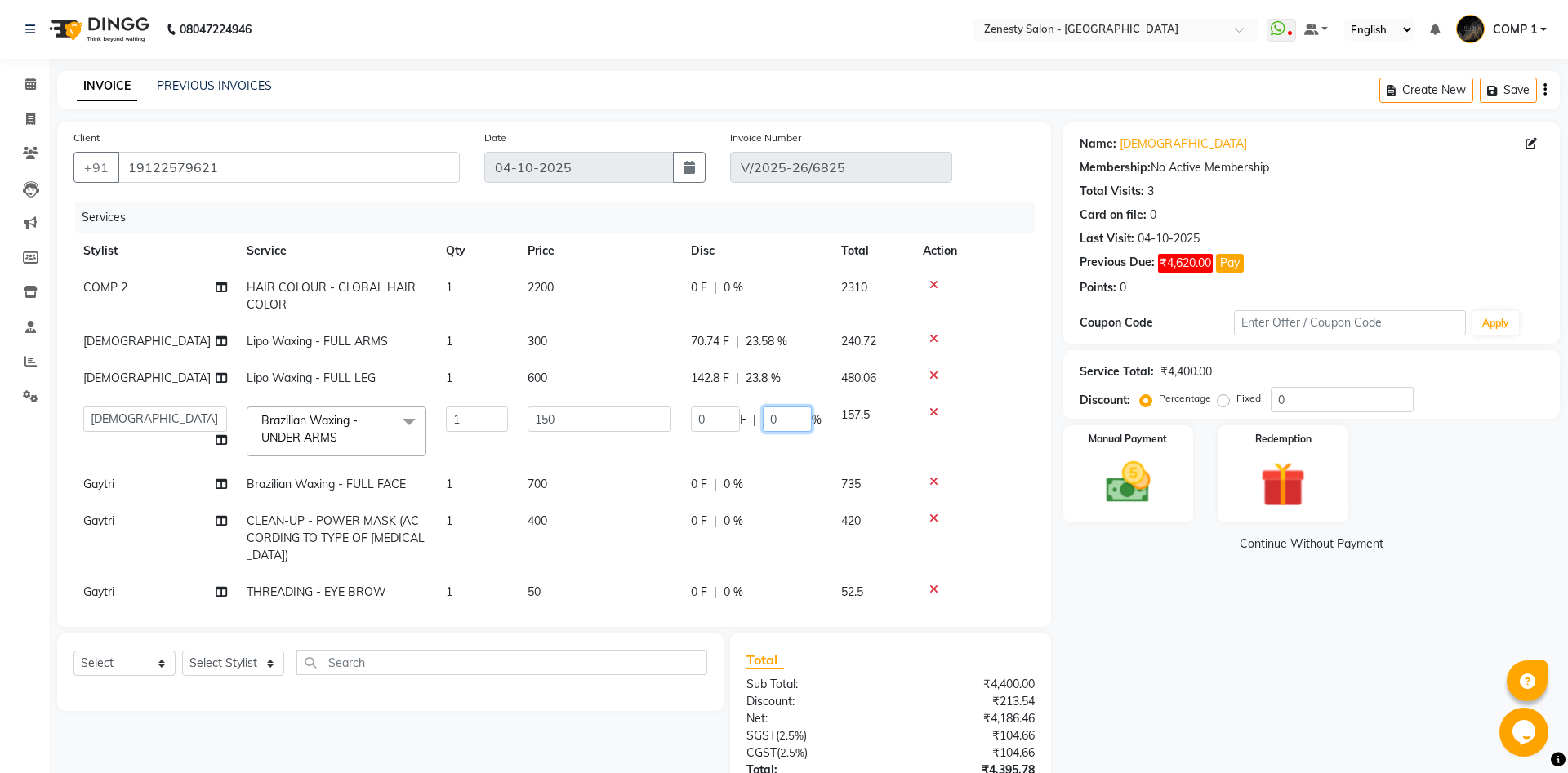
drag, startPoint x: 781, startPoint y: 411, endPoint x: 752, endPoint y: 413, distance: 29.1
click at [763, 413] on input "0" at bounding box center [787, 419] width 49 height 25
type input "23.8"
click at [977, 410] on tbody "COMP 2 HAIR COLOUR - GLOBAL HAIR COLOR 1 2200 0 F | 0 % 2310 Krishna Lipo Waxin…" at bounding box center [554, 440] width 961 height 341
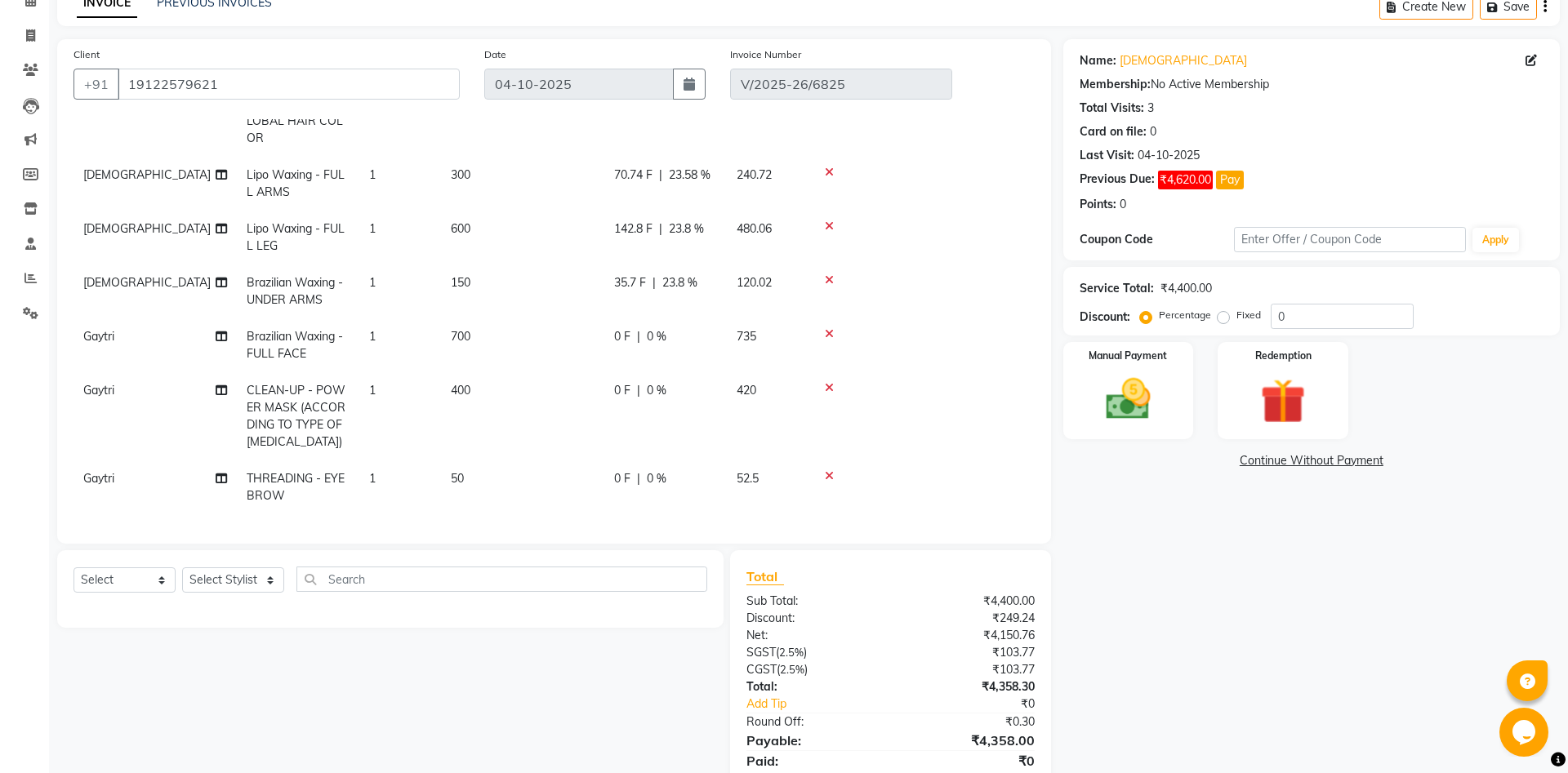
scroll to position [142, 0]
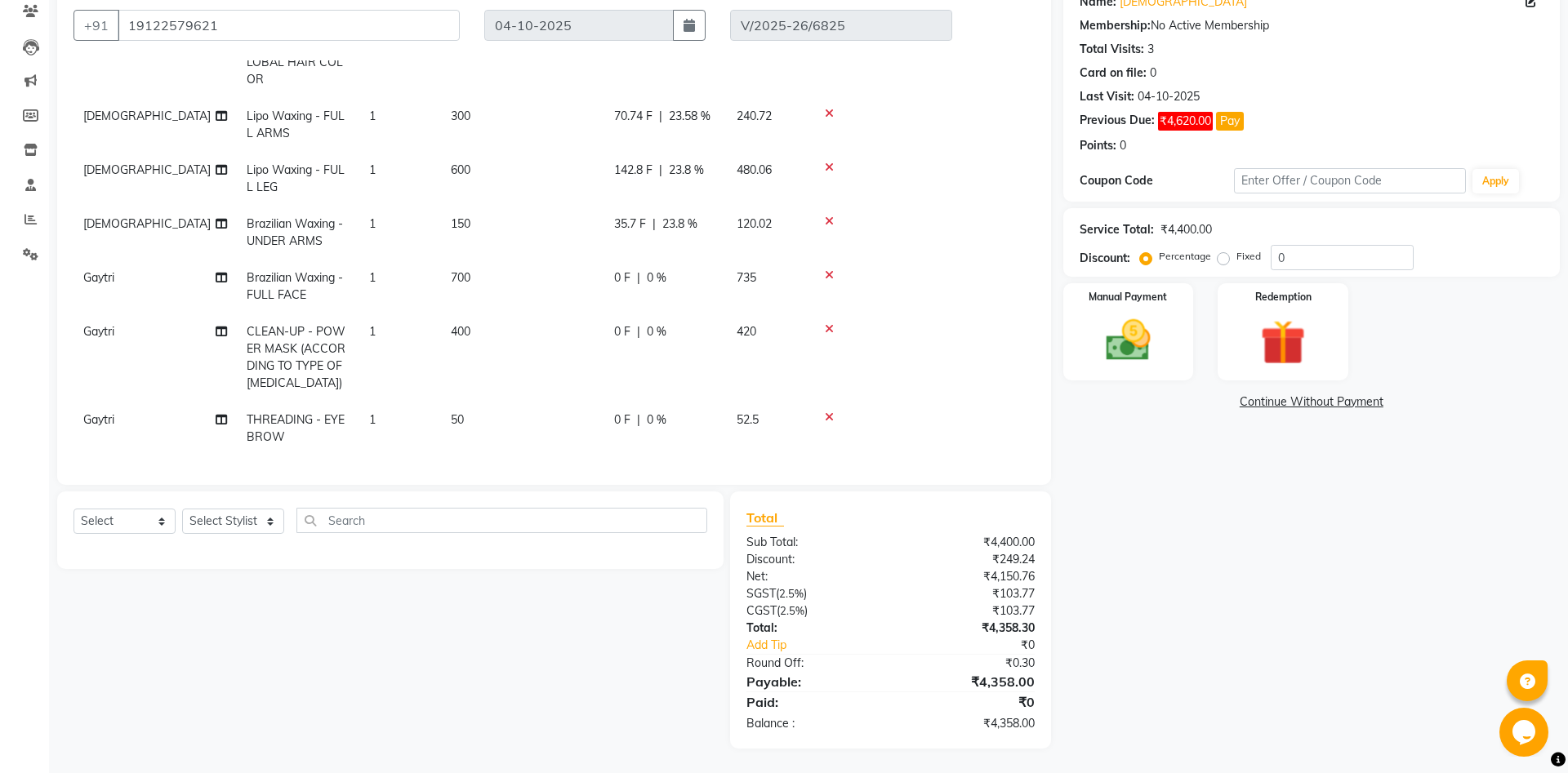
click at [1350, 403] on link "Continue Without Payment" at bounding box center [1312, 403] width 490 height 17
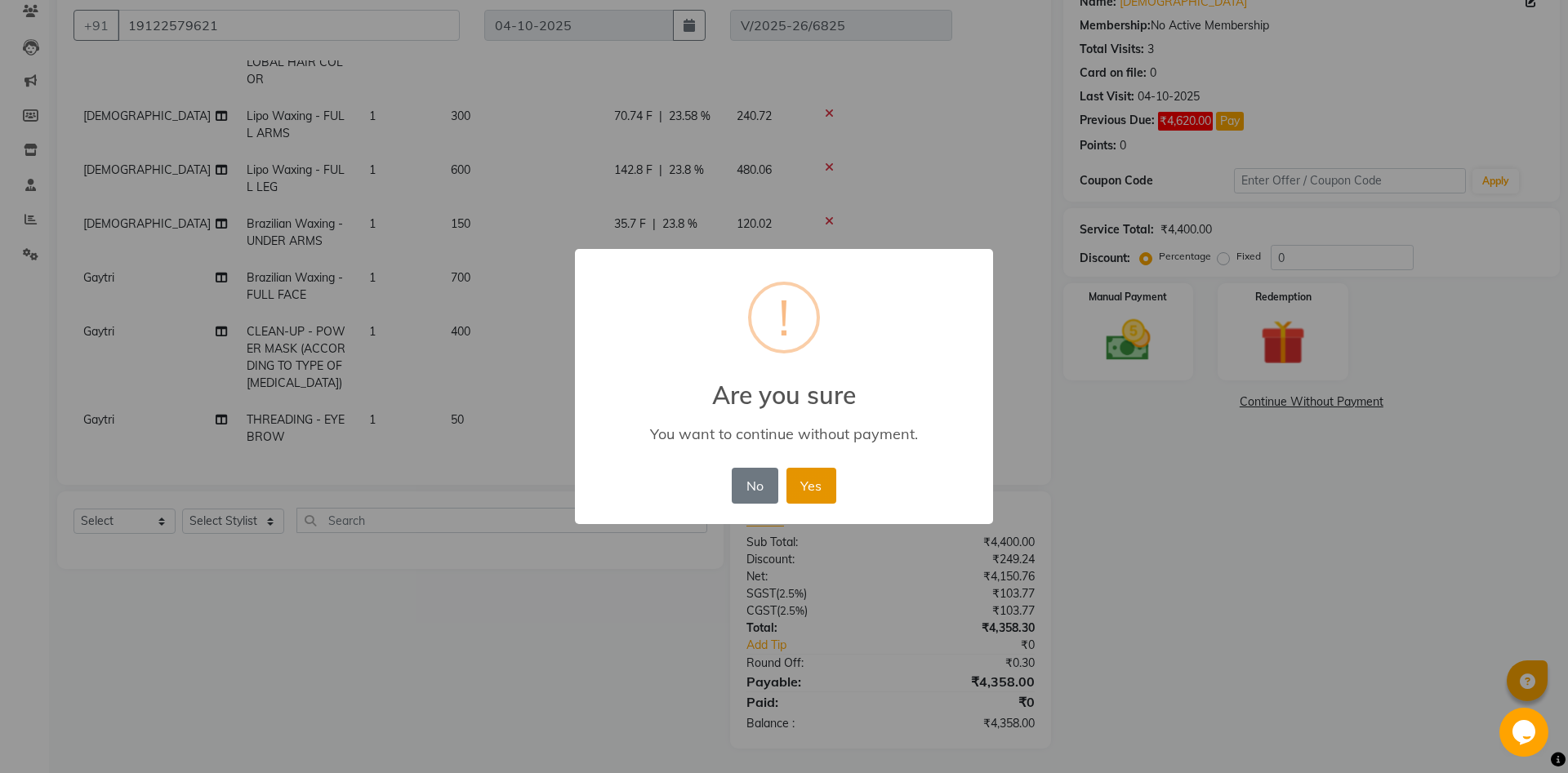
click at [823, 482] on button "Yes" at bounding box center [811, 485] width 50 height 35
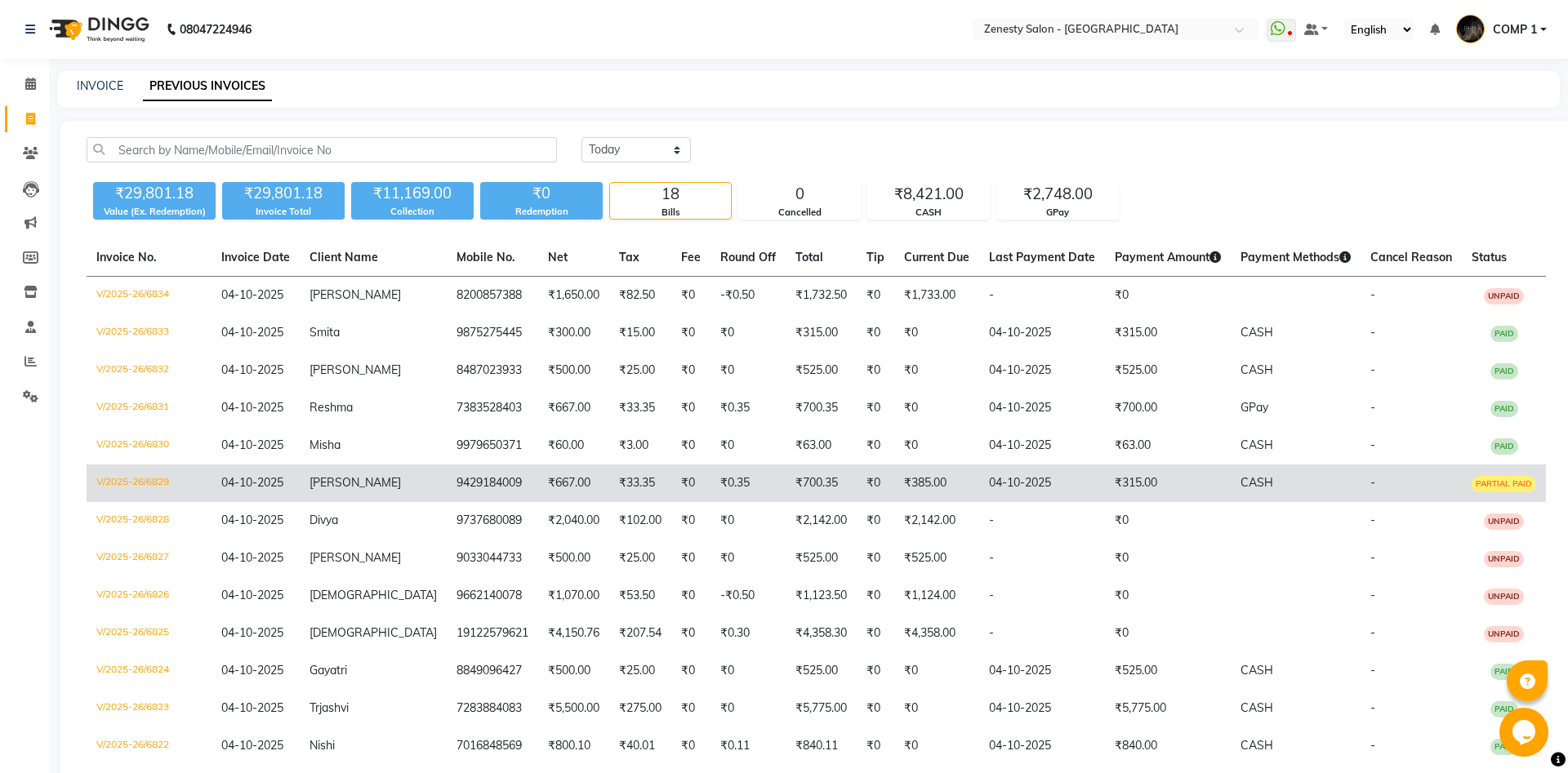
click at [501, 491] on td "9429184009" at bounding box center [493, 483] width 92 height 37
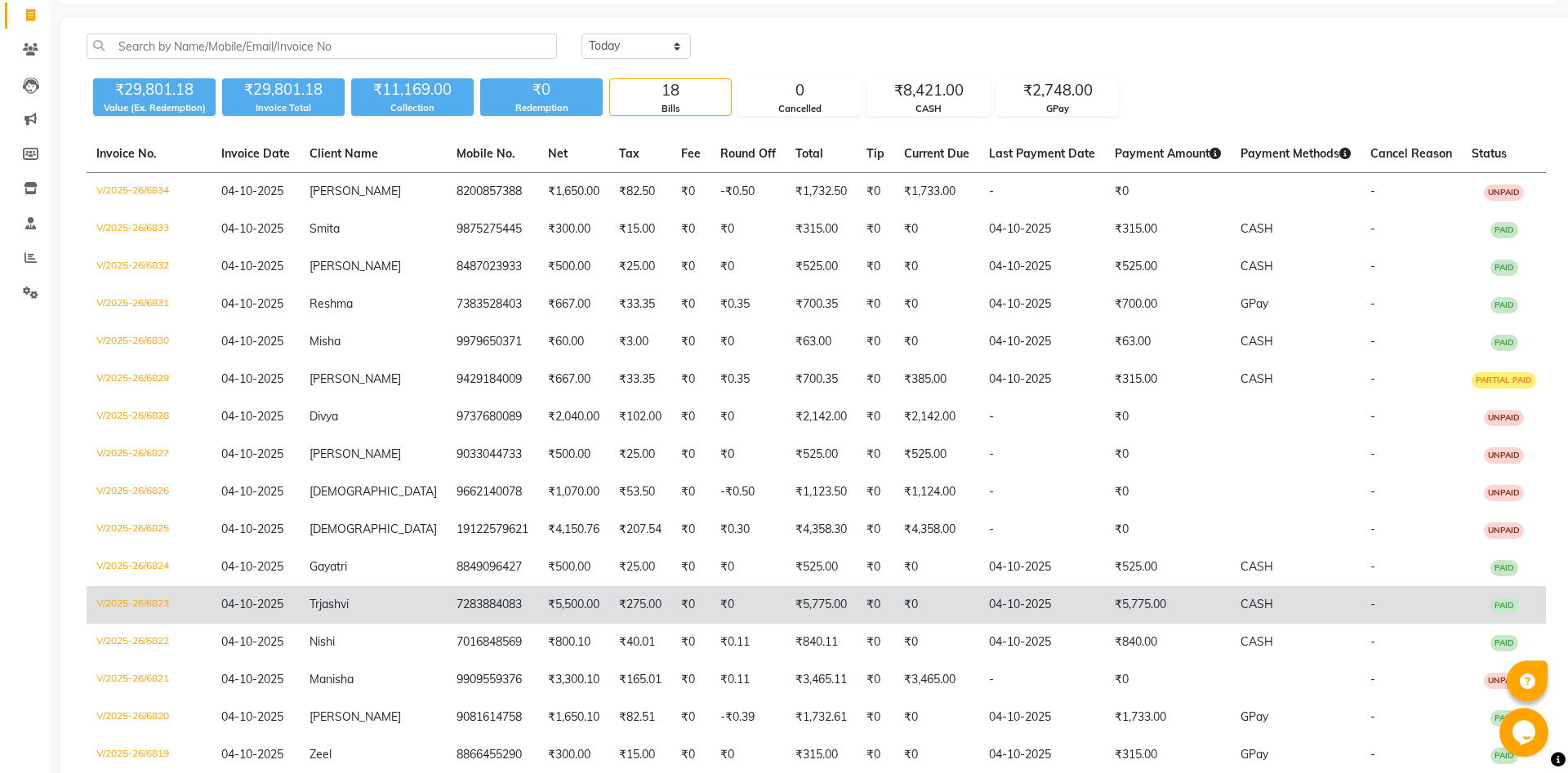
scroll to position [166, 0]
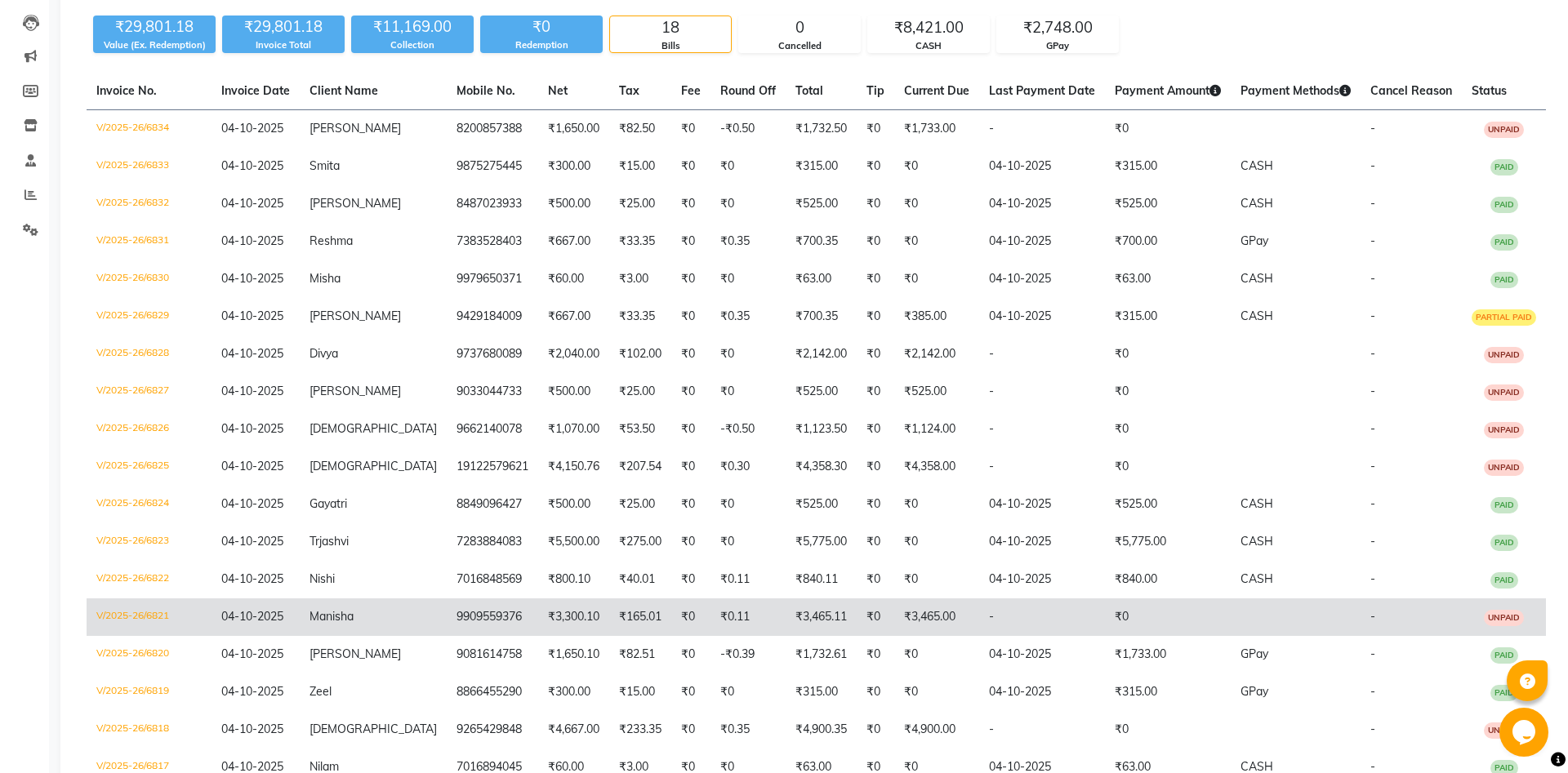
click at [353, 623] on span "Manisha" at bounding box center [331, 615] width 44 height 15
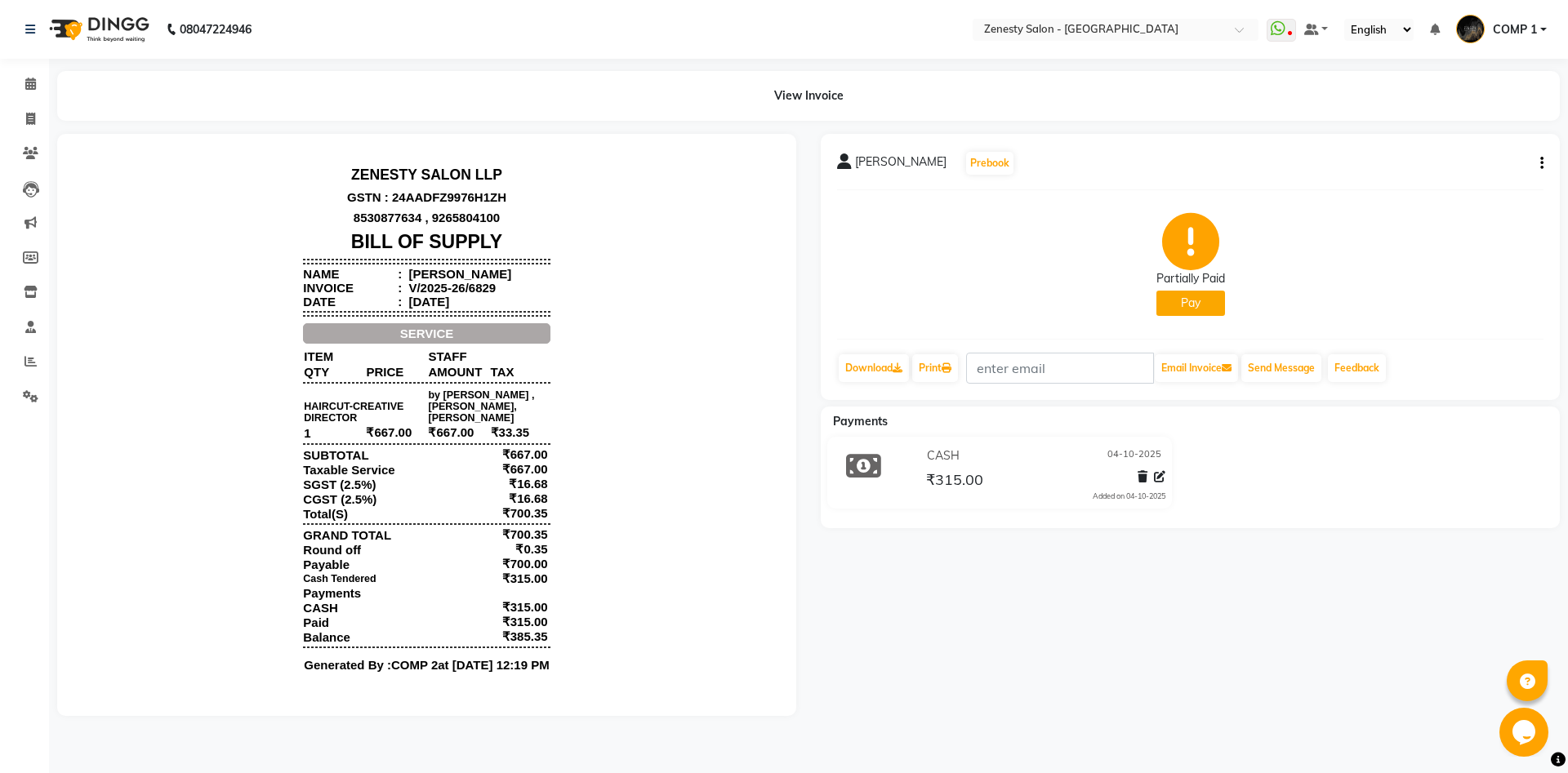
click at [1196, 303] on button "Pay" at bounding box center [1190, 303] width 68 height 25
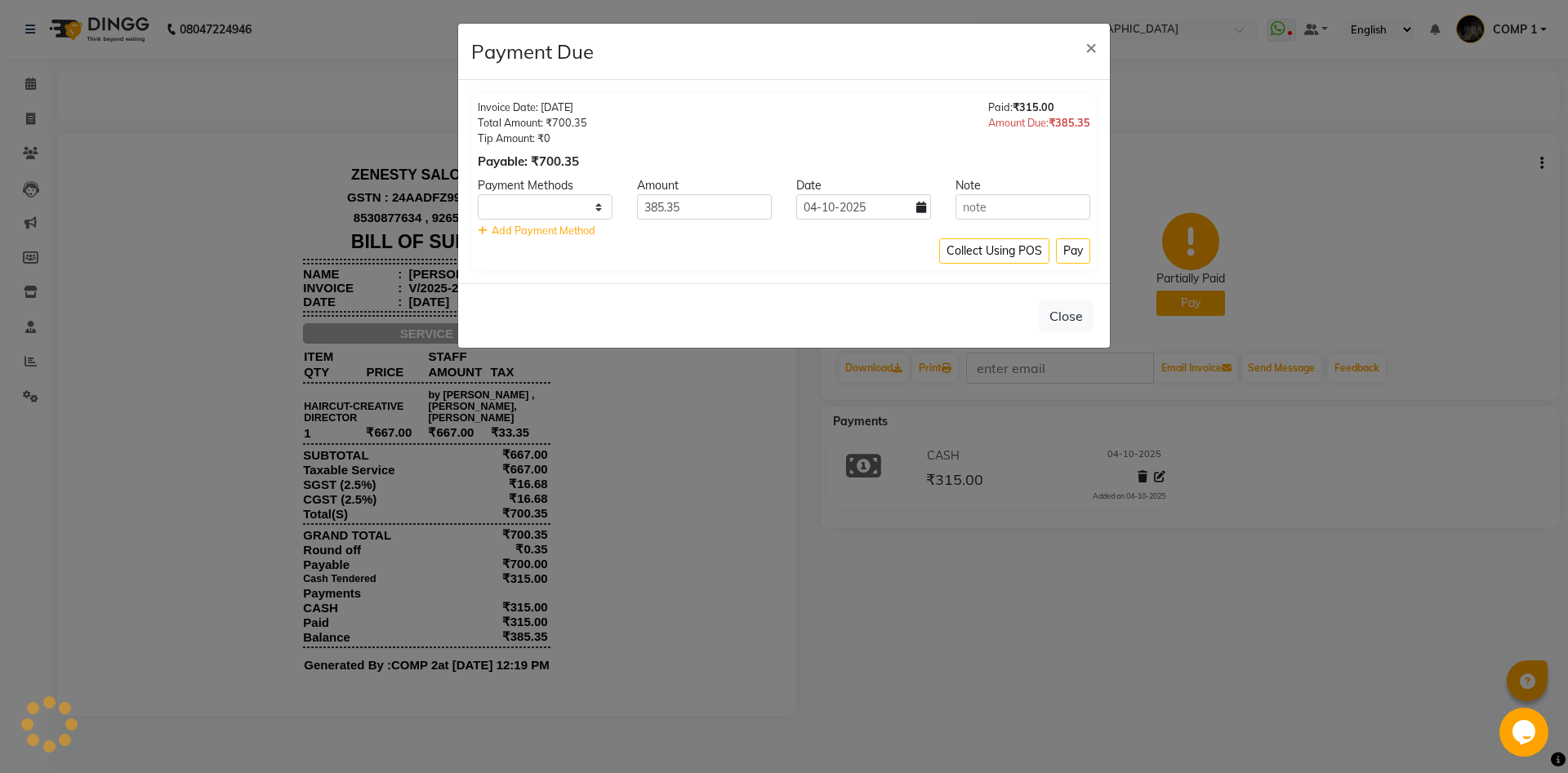
select select "1"
click at [1079, 255] on button "Pay" at bounding box center [1073, 250] width 35 height 25
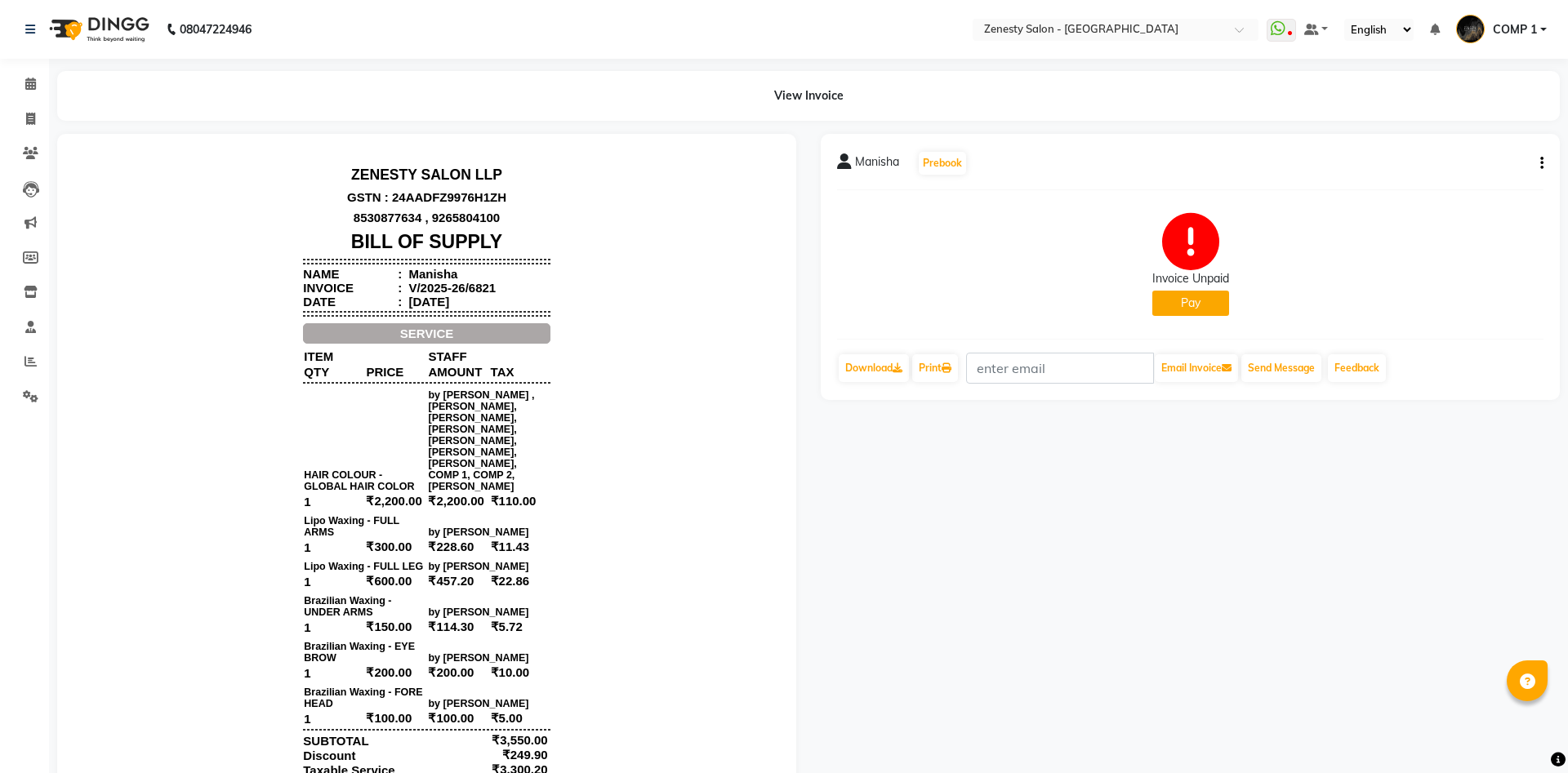
click at [1534, 165] on button "button" at bounding box center [1538, 164] width 10 height 17
click at [1464, 179] on div "Edit Invoice" at bounding box center [1460, 184] width 112 height 21
select select "service"
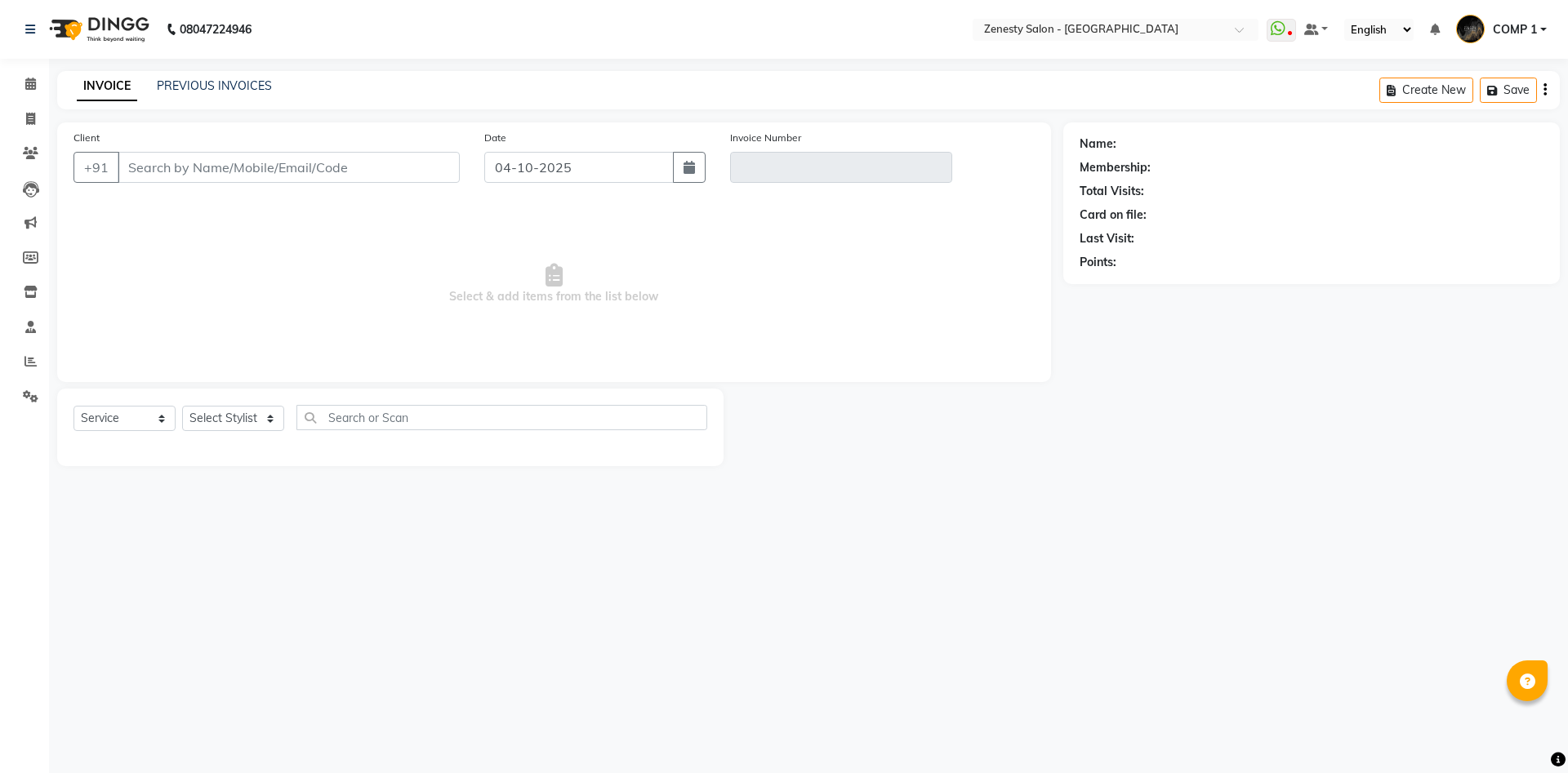
type input "9909559376"
type input "V/2025-26/6821"
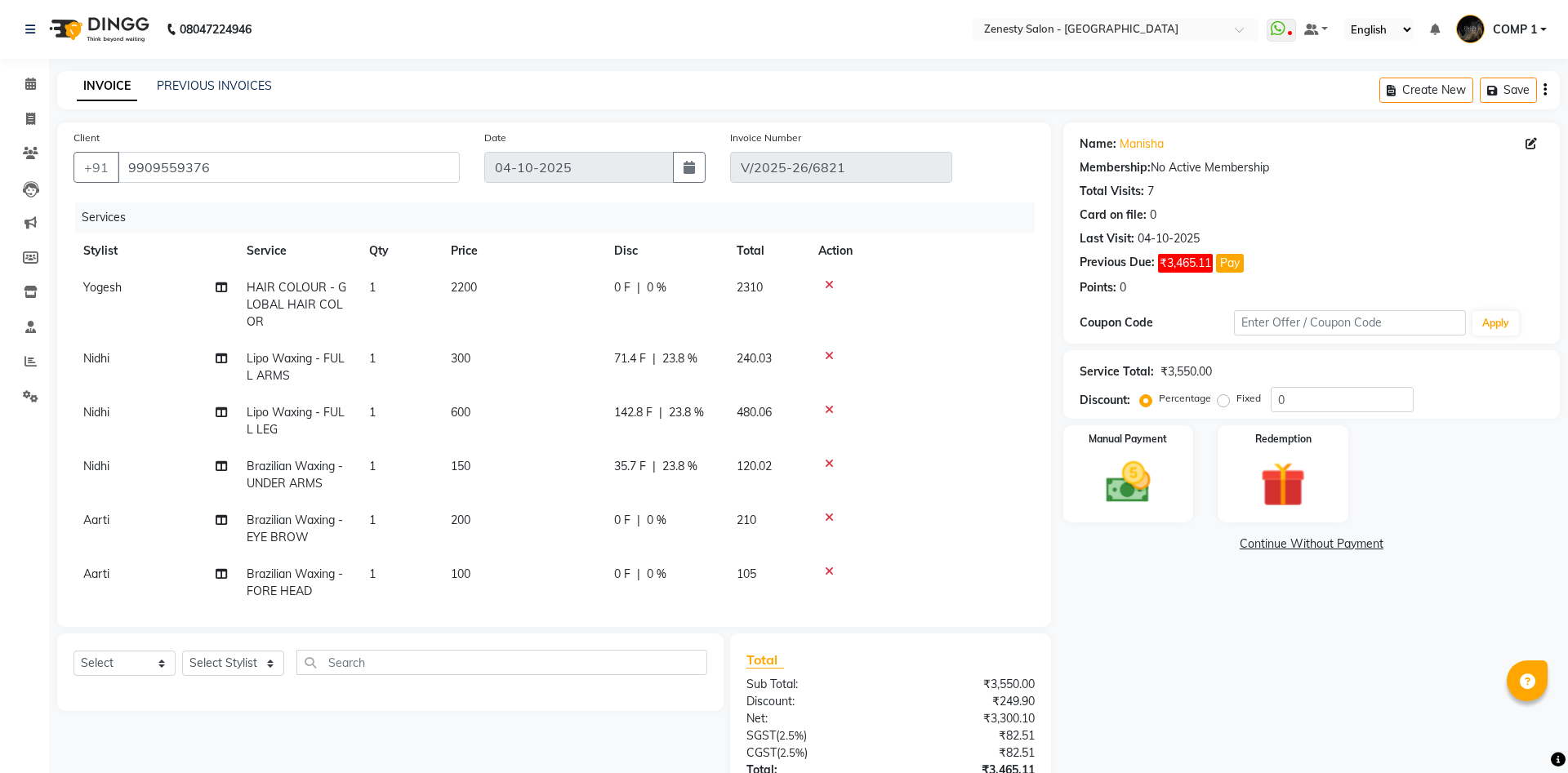
scroll to position [142, 0]
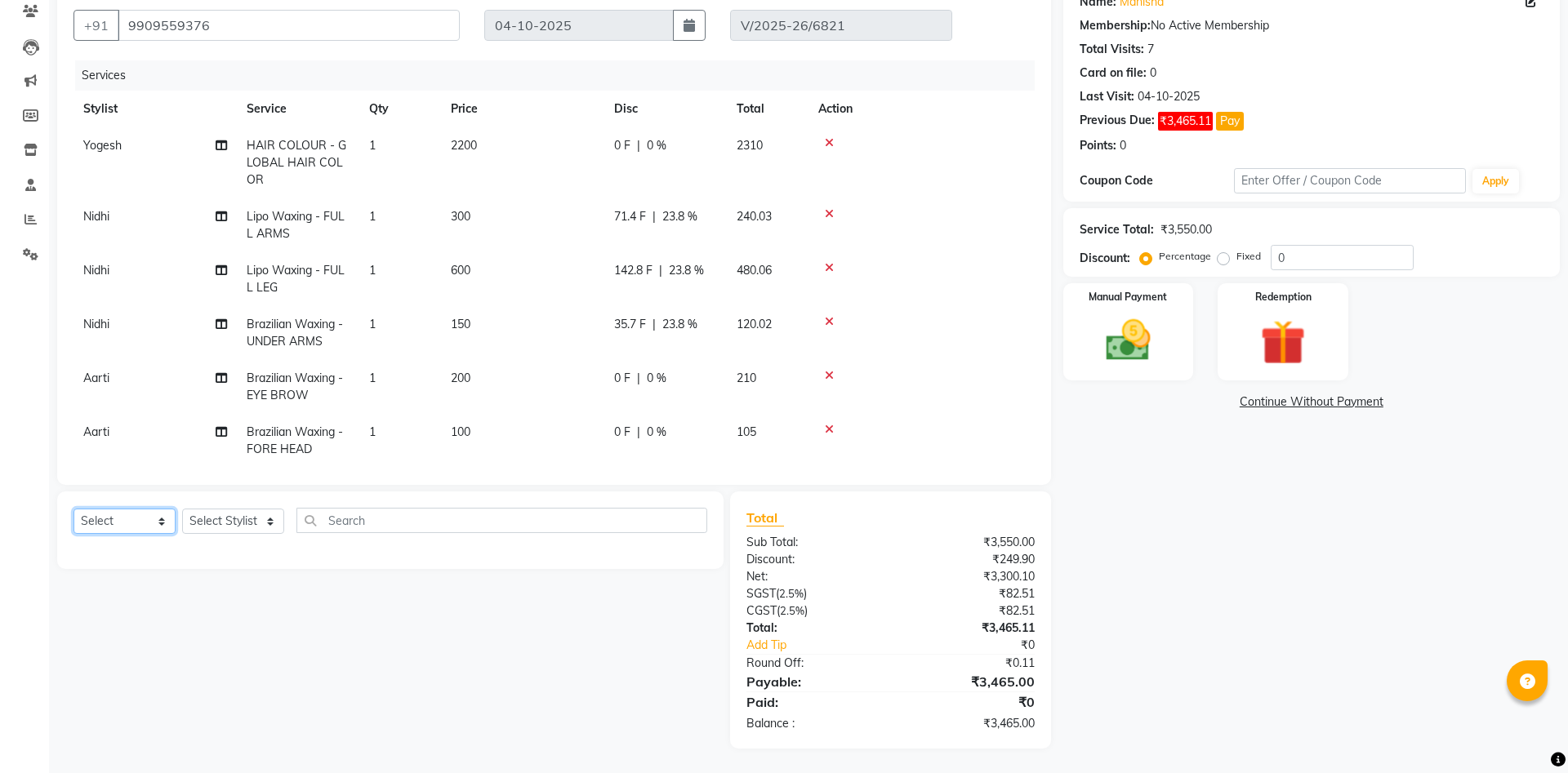
click at [74, 508] on select "Select Service Product Membership Package Voucher Prepaid Gift Card" at bounding box center [125, 520] width 102 height 25
select select "service"
click option "Service" at bounding box center [0, 0] width 0 height 0
click at [182, 508] on select "Select Stylist Aanand Aarti Aashik Aesha Arsh Khalifa Ayan COMP 1 COMP 2 Darsha…" at bounding box center [233, 520] width 102 height 25
select select "40087"
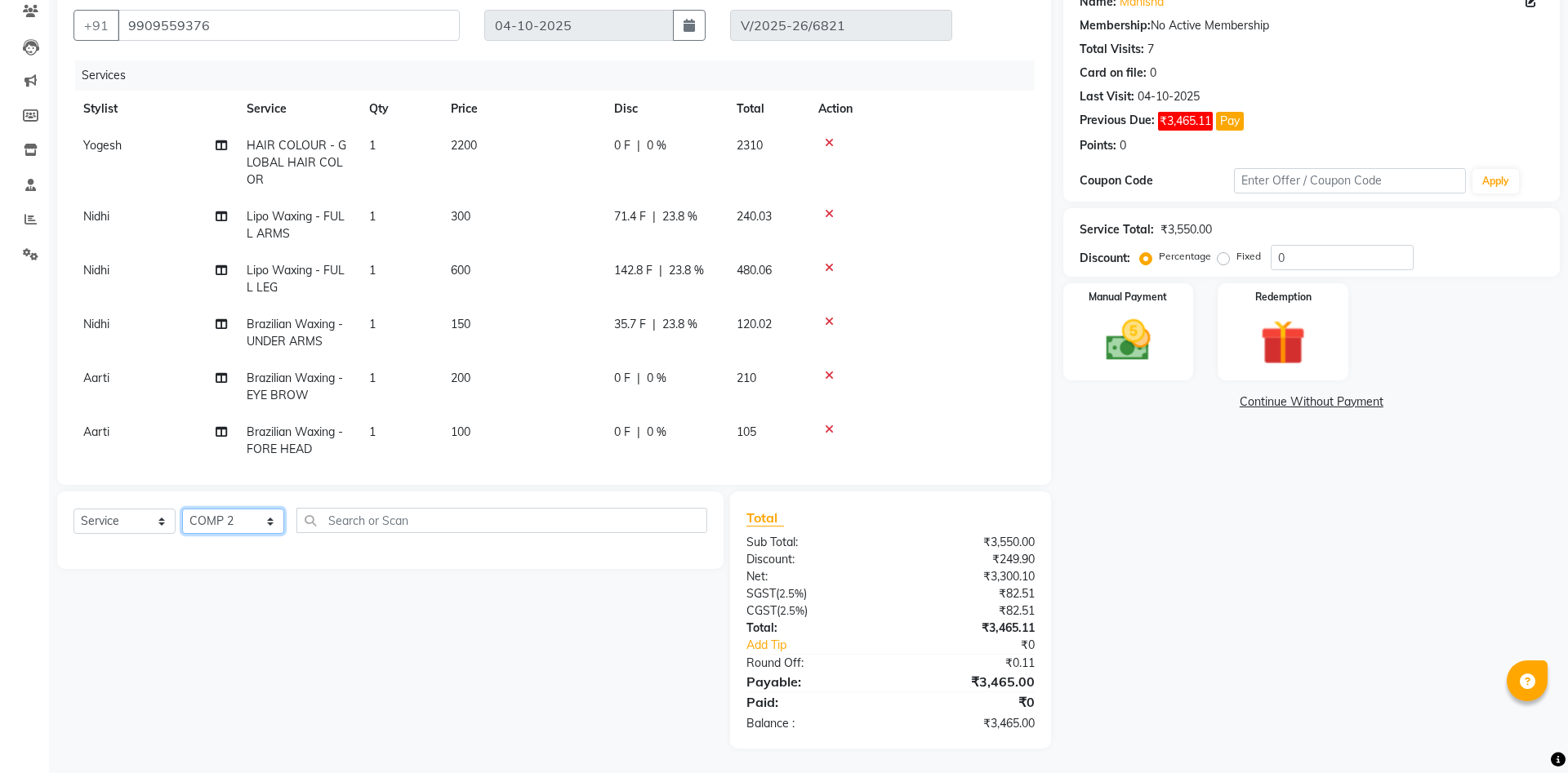
click option "COMP 2" at bounding box center [0, 0] width 0 height 0
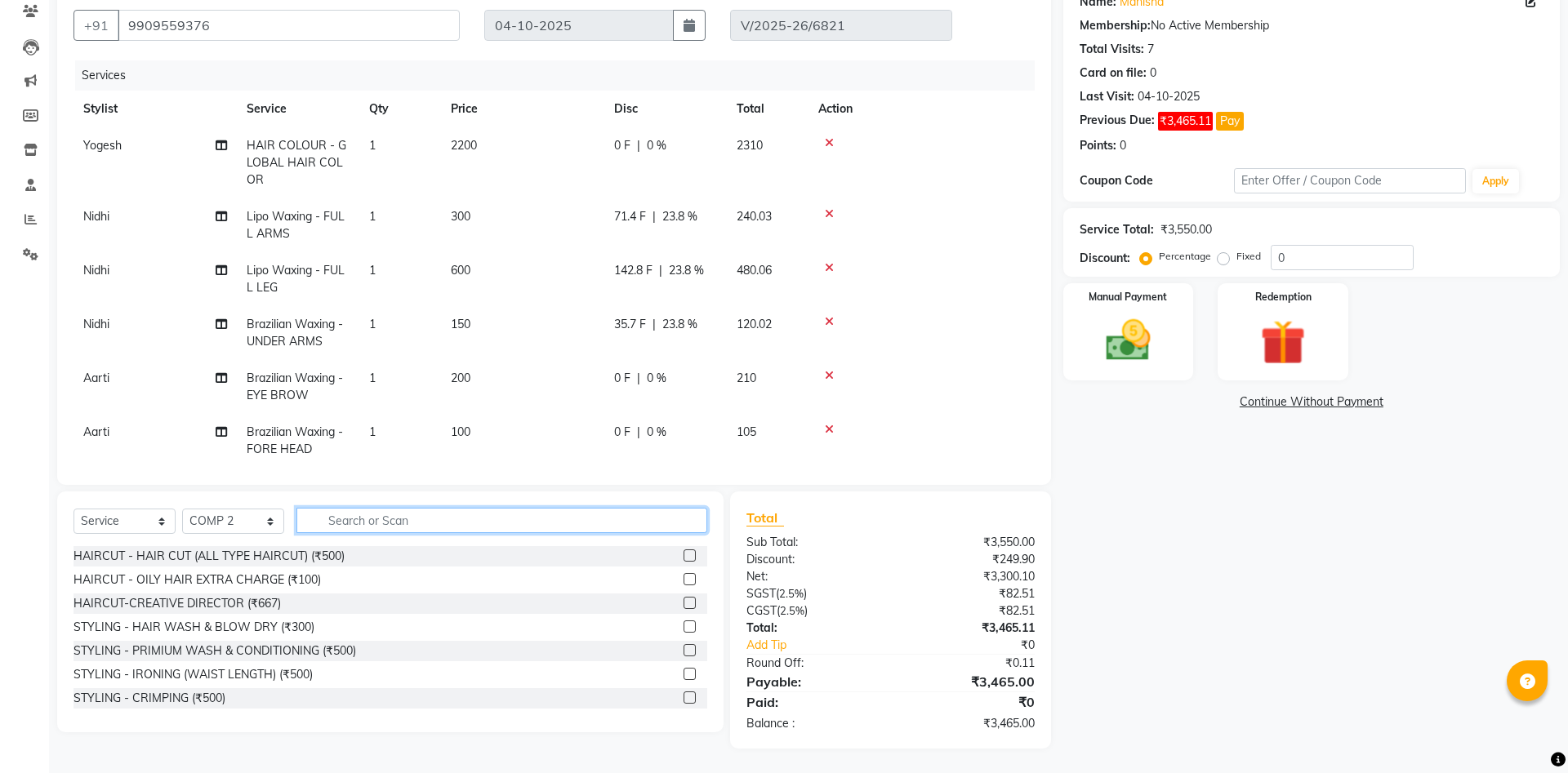
click at [335, 523] on input "text" at bounding box center [501, 520] width 410 height 25
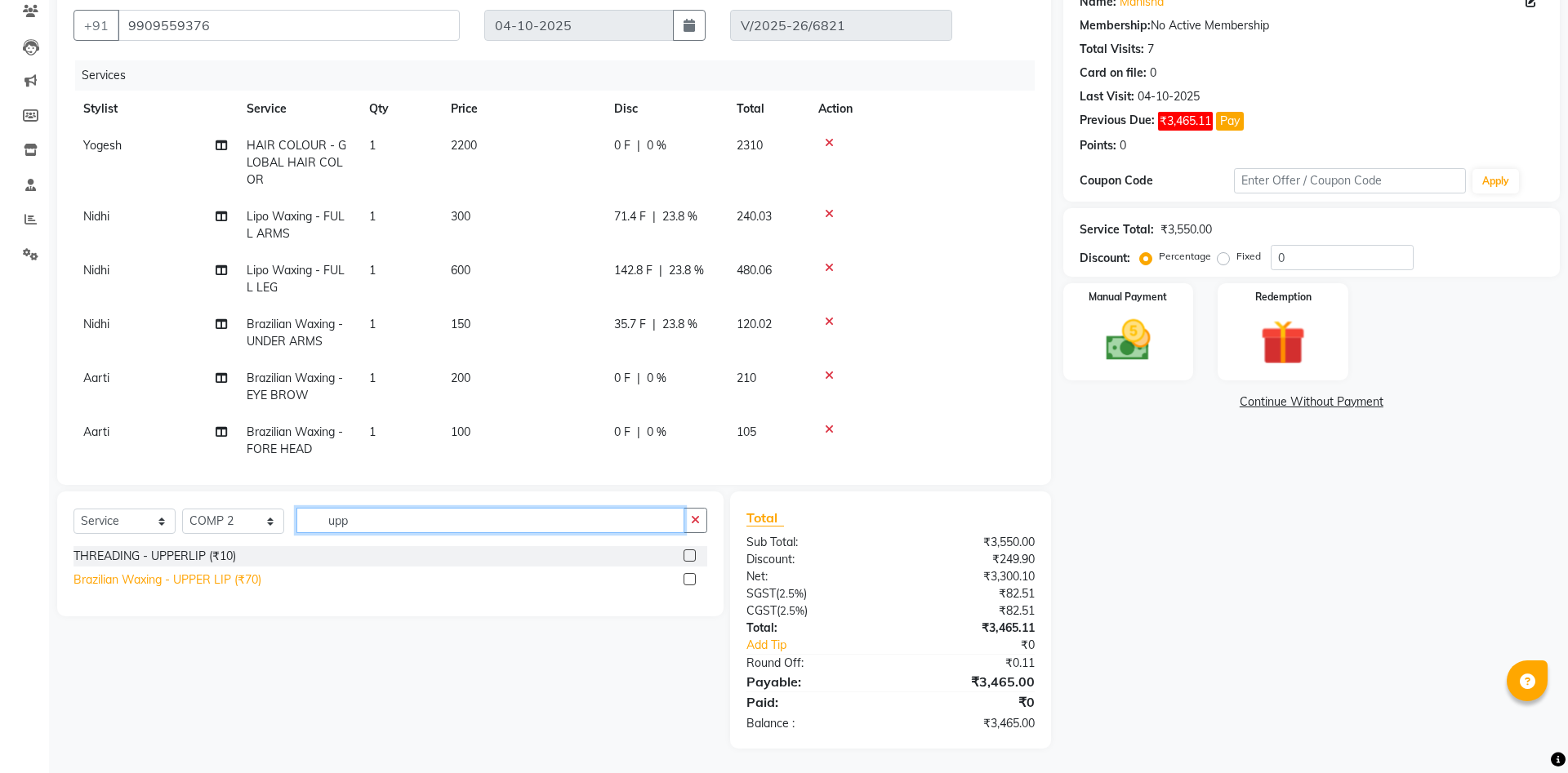
type input "upp"
click at [235, 580] on div "Brazilian Waxing - UPPER LIP (₹70)" at bounding box center [167, 580] width 188 height 17
checkbox input "false"
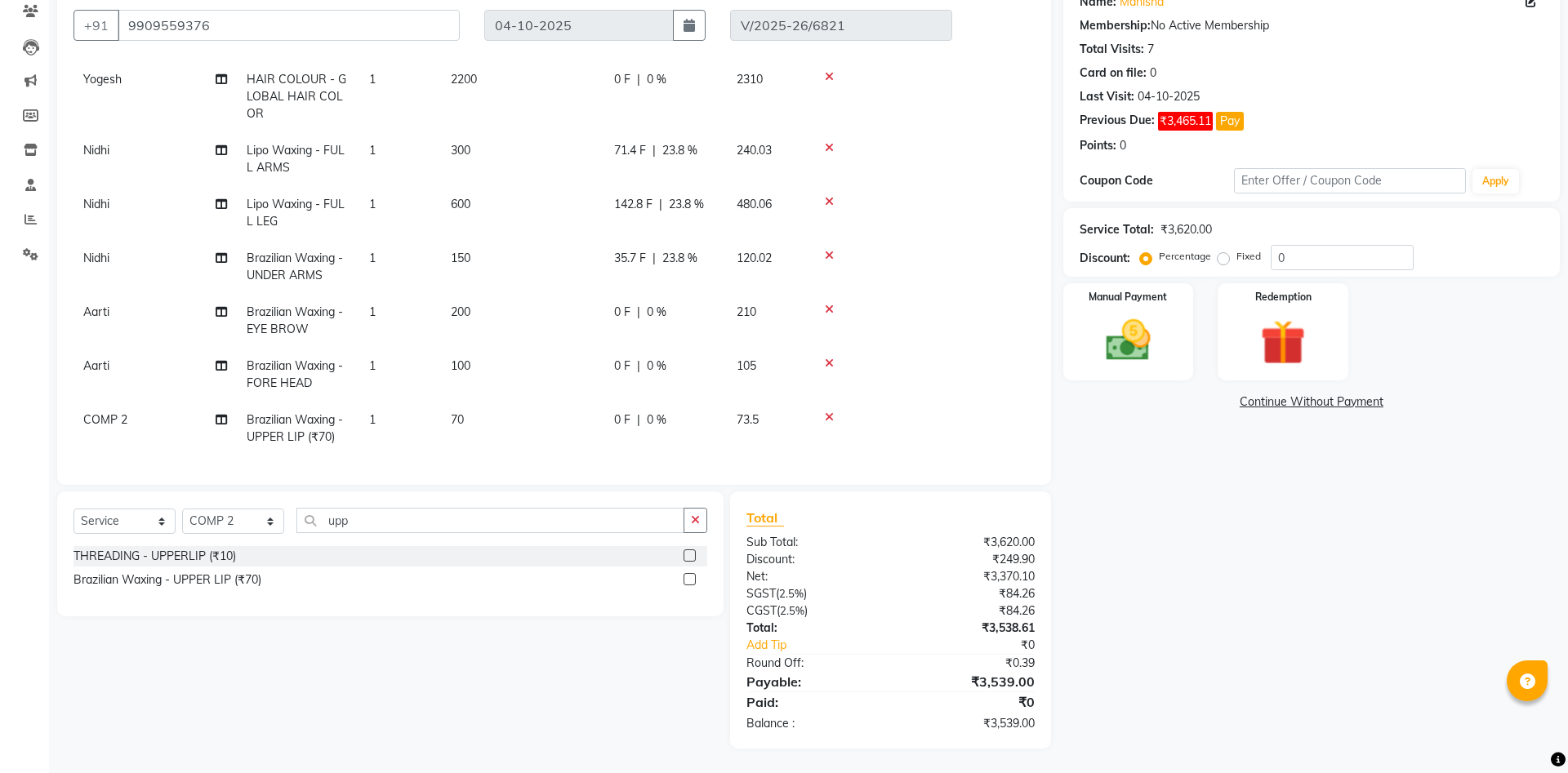
click at [107, 420] on span "COMP 2" at bounding box center [105, 419] width 44 height 15
select select "40087"
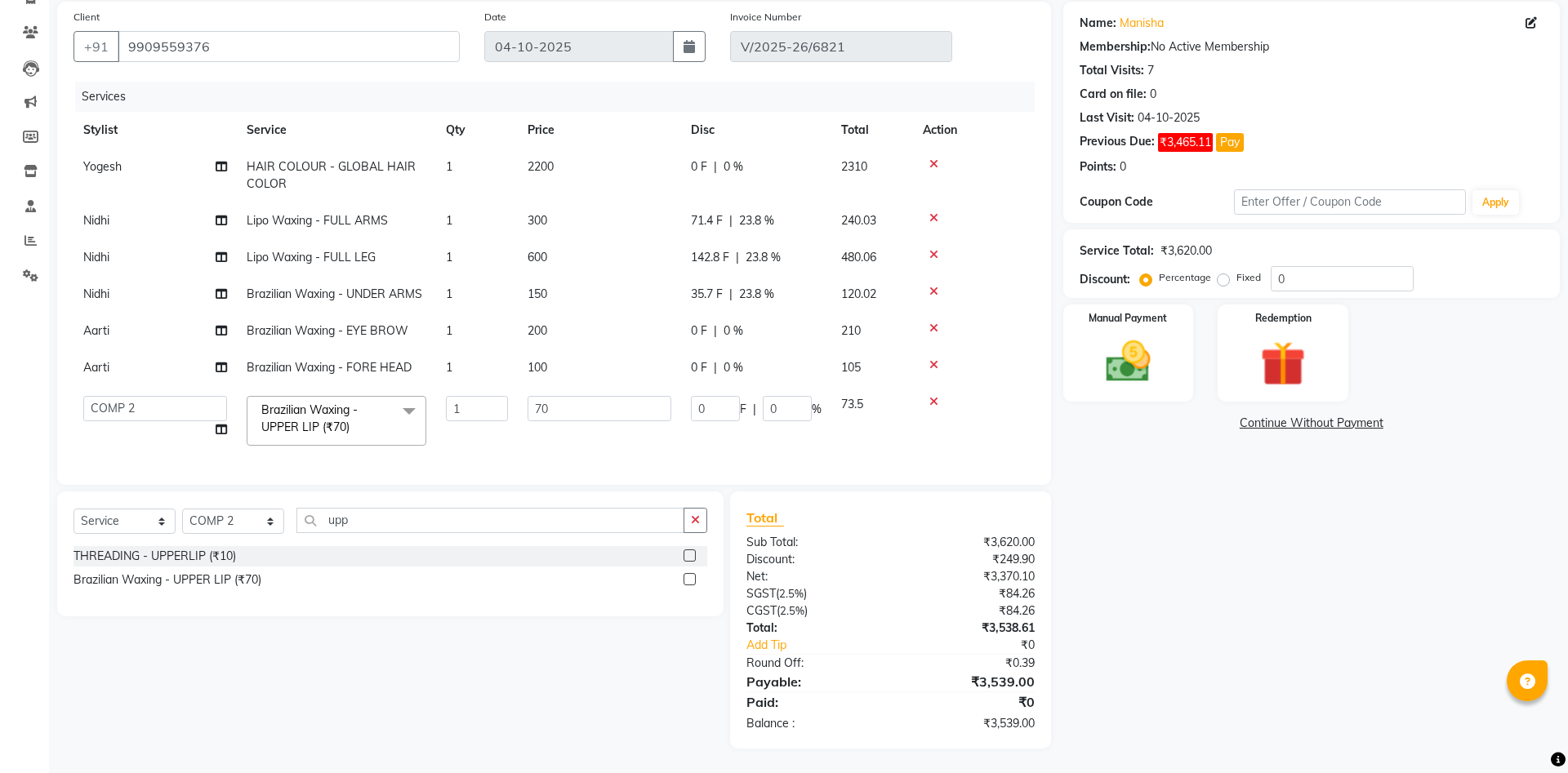
scroll to position [0, 0]
click at [83, 396] on select "Aanand Aarti Aashik Aesha Arsh Khalifa Ayan COMP 1 COMP 2 Darshan Dhara Farjan …" at bounding box center [155, 408] width 144 height 25
select select "62644"
click at [1317, 418] on link "Continue Without Payment" at bounding box center [1312, 423] width 490 height 17
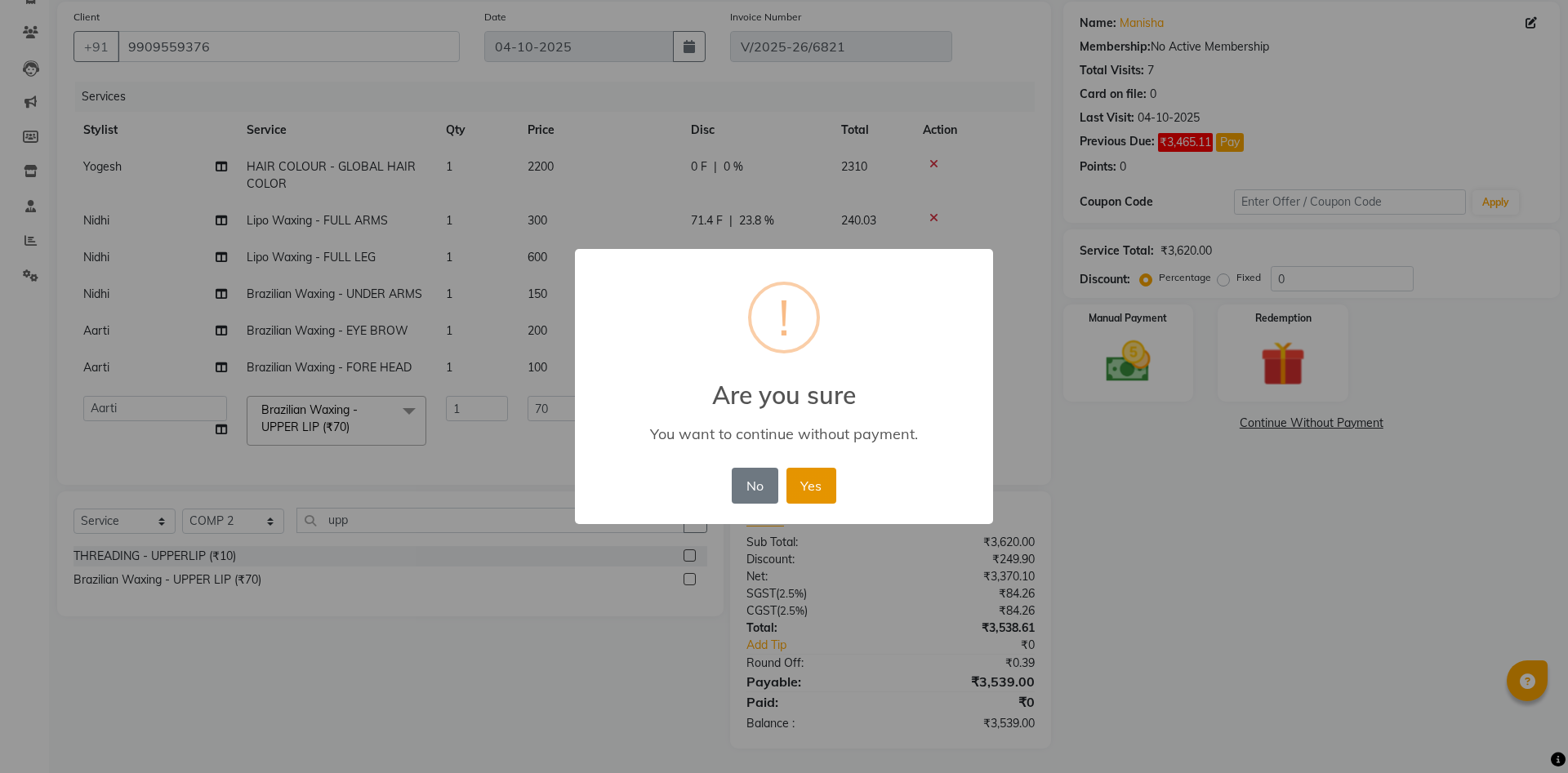
click at [811, 494] on button "Yes" at bounding box center [811, 485] width 50 height 35
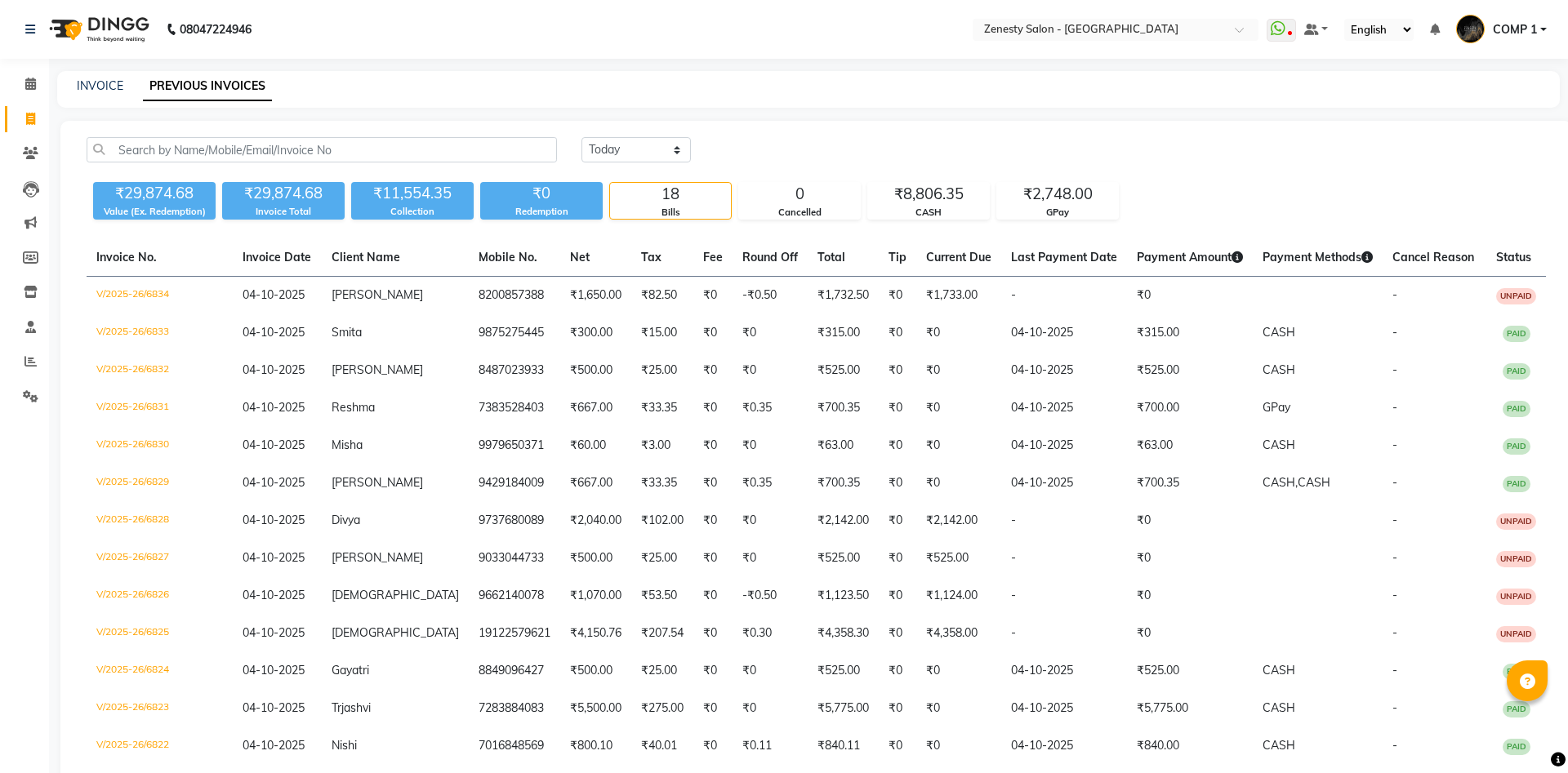
scroll to position [166, 0]
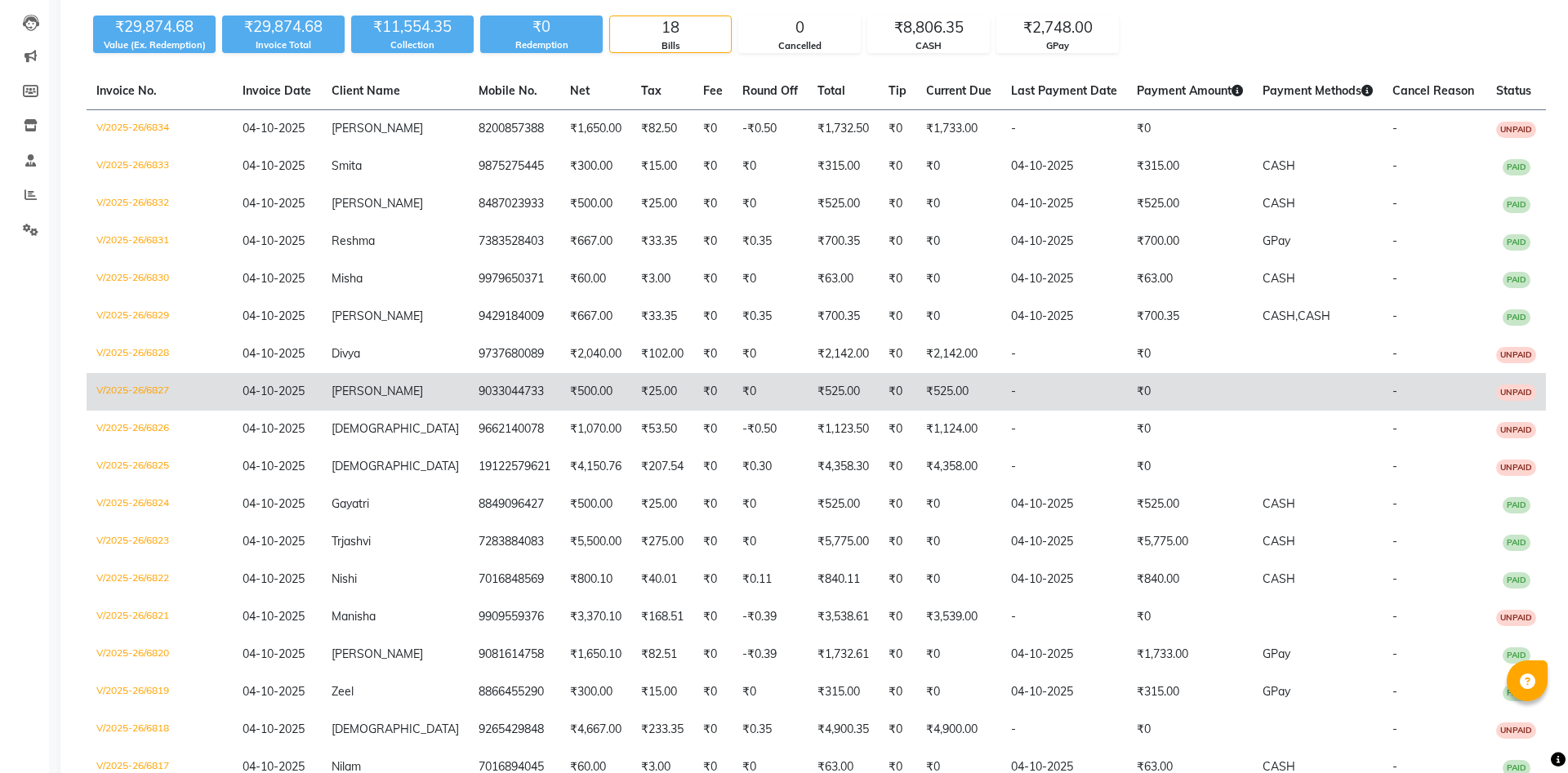
click at [468, 404] on td "9033044733" at bounding box center [514, 391] width 92 height 37
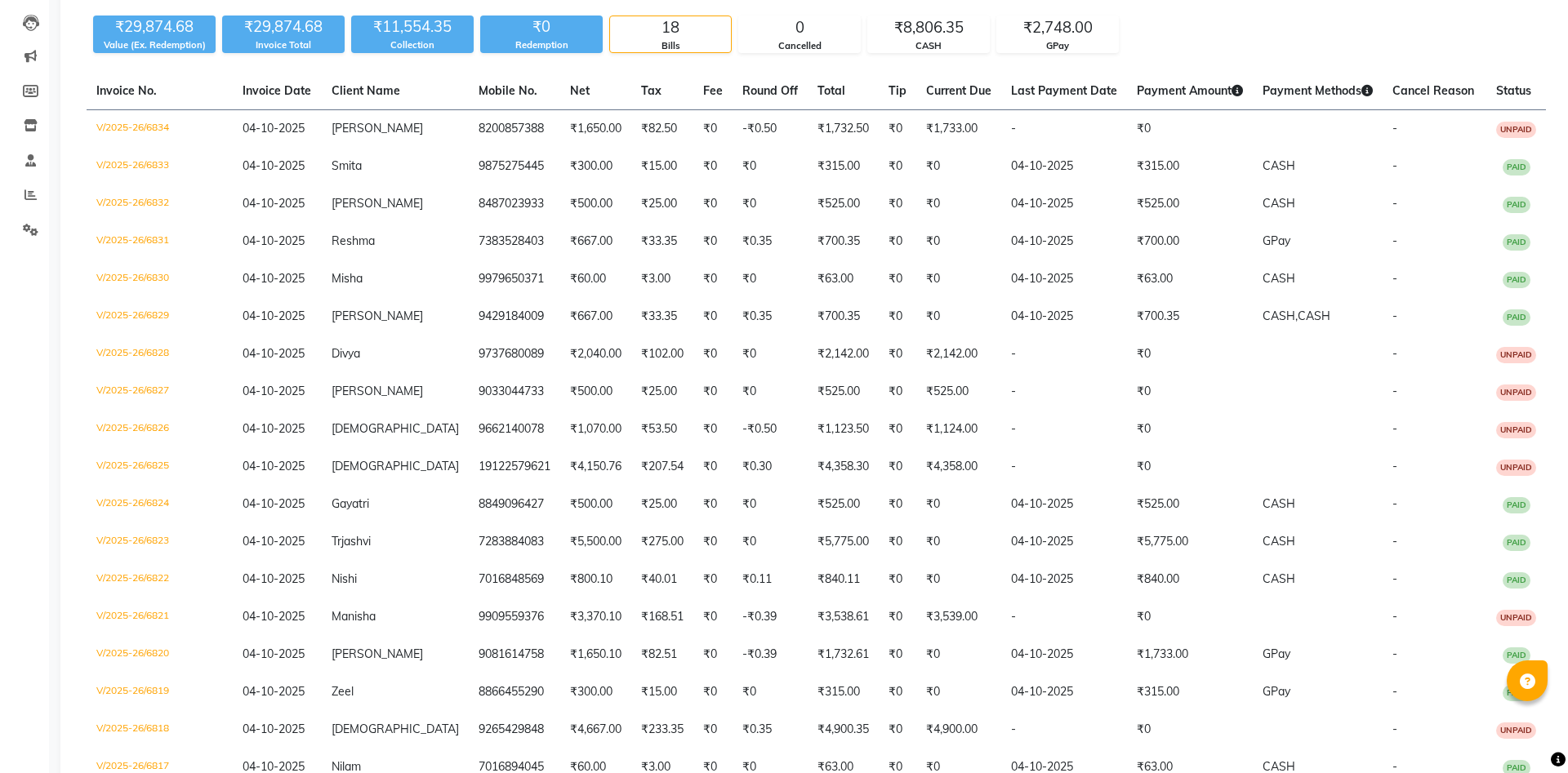
scroll to position [0, 0]
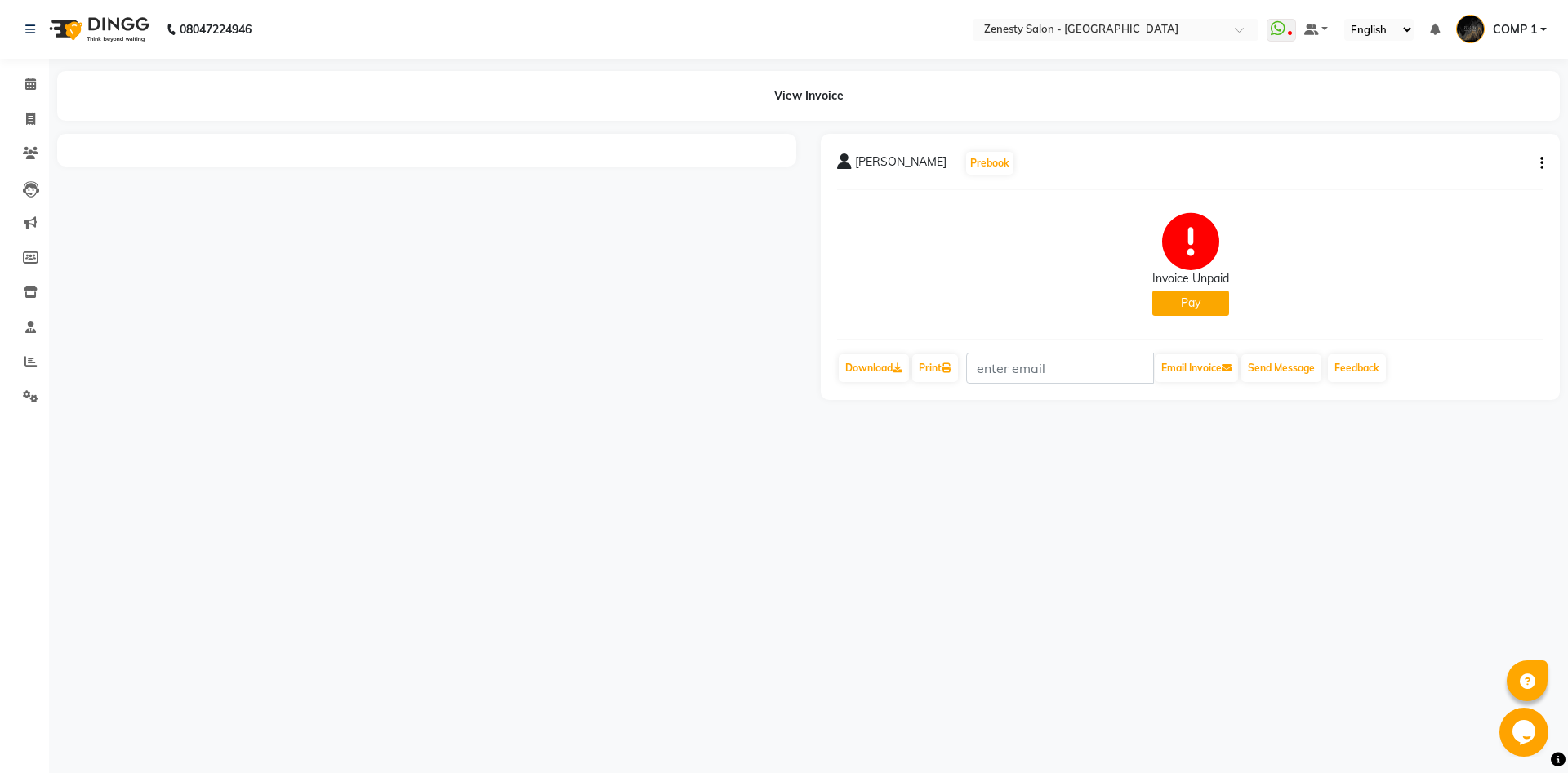
click at [1534, 159] on button "button" at bounding box center [1538, 164] width 10 height 17
click at [1446, 183] on div "Edit Invoice" at bounding box center [1460, 184] width 112 height 21
select select "service"
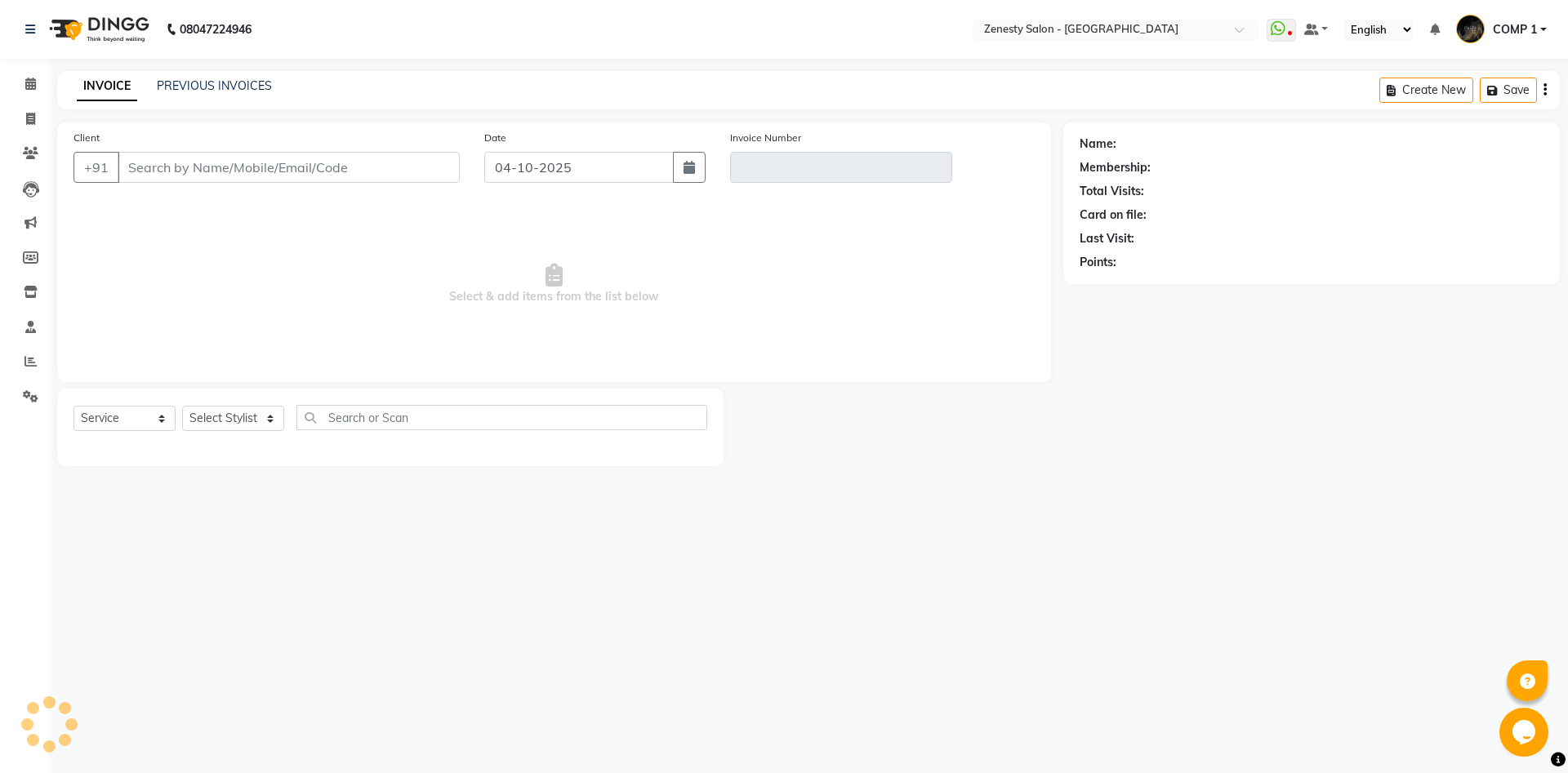
type input "9033044733"
type input "V/2025-26/6827"
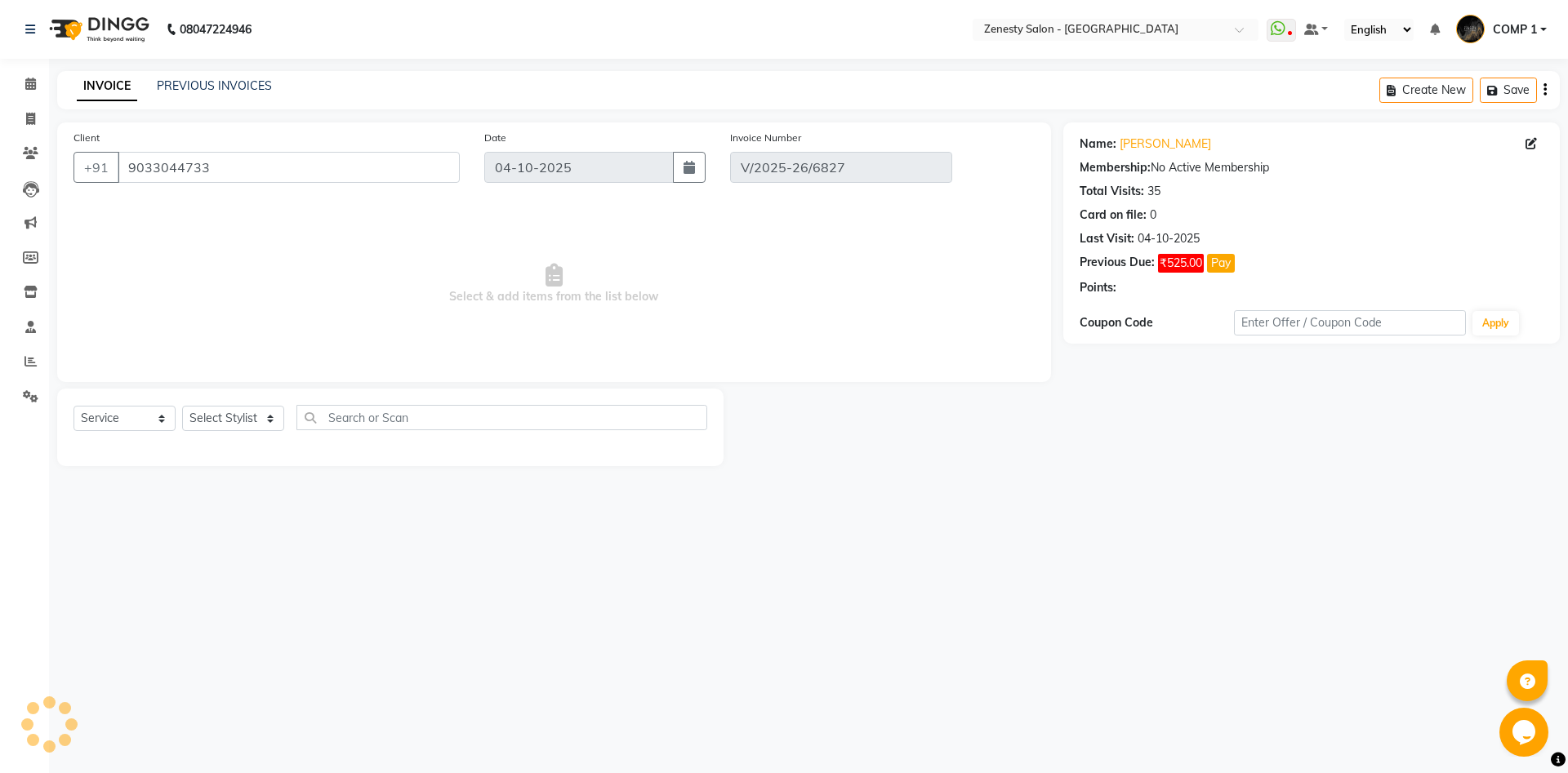
select select "select"
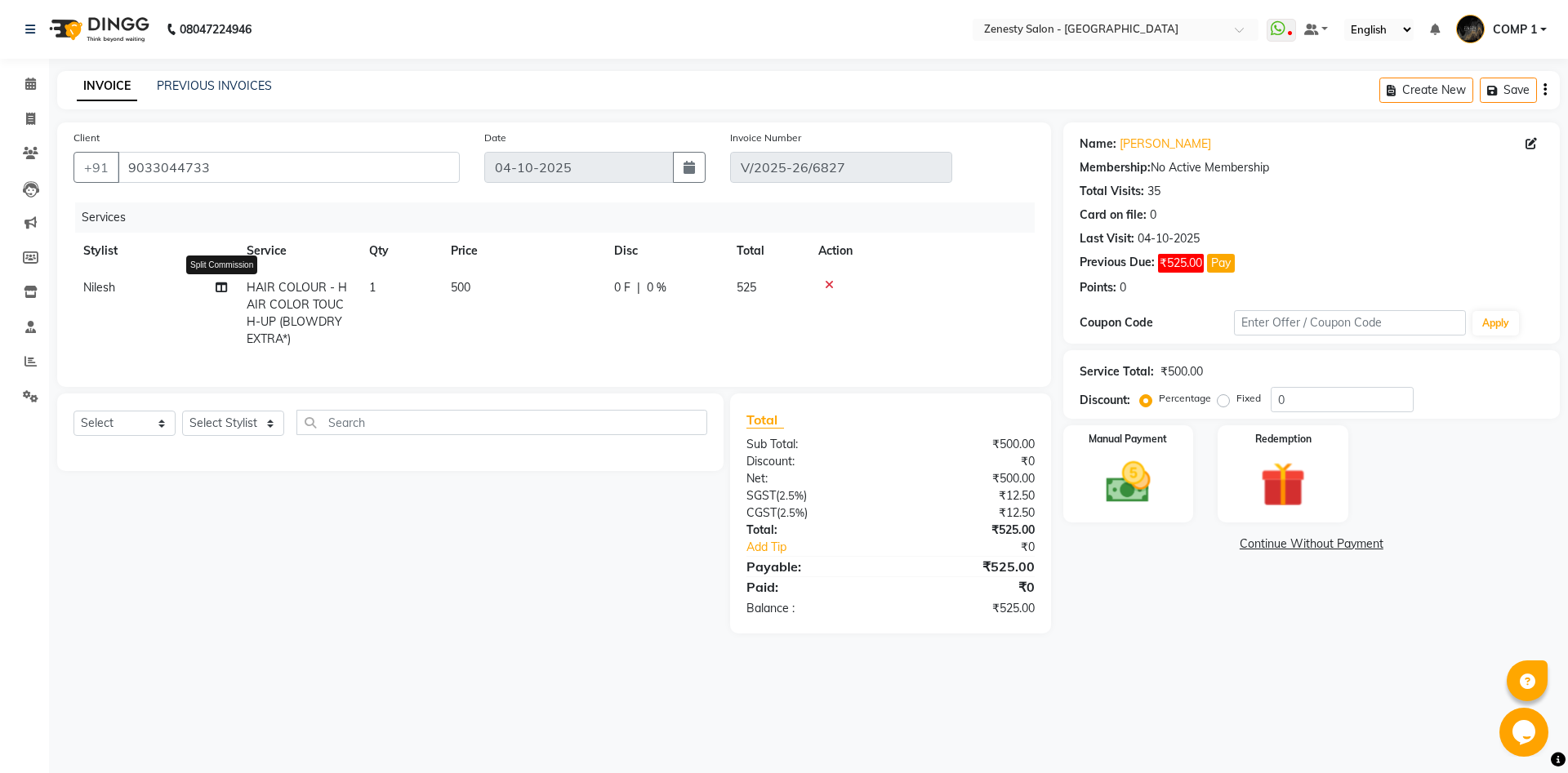
click at [223, 290] on icon at bounding box center [221, 287] width 11 height 11
select select "71117"
select select "42827"
select select "81449"
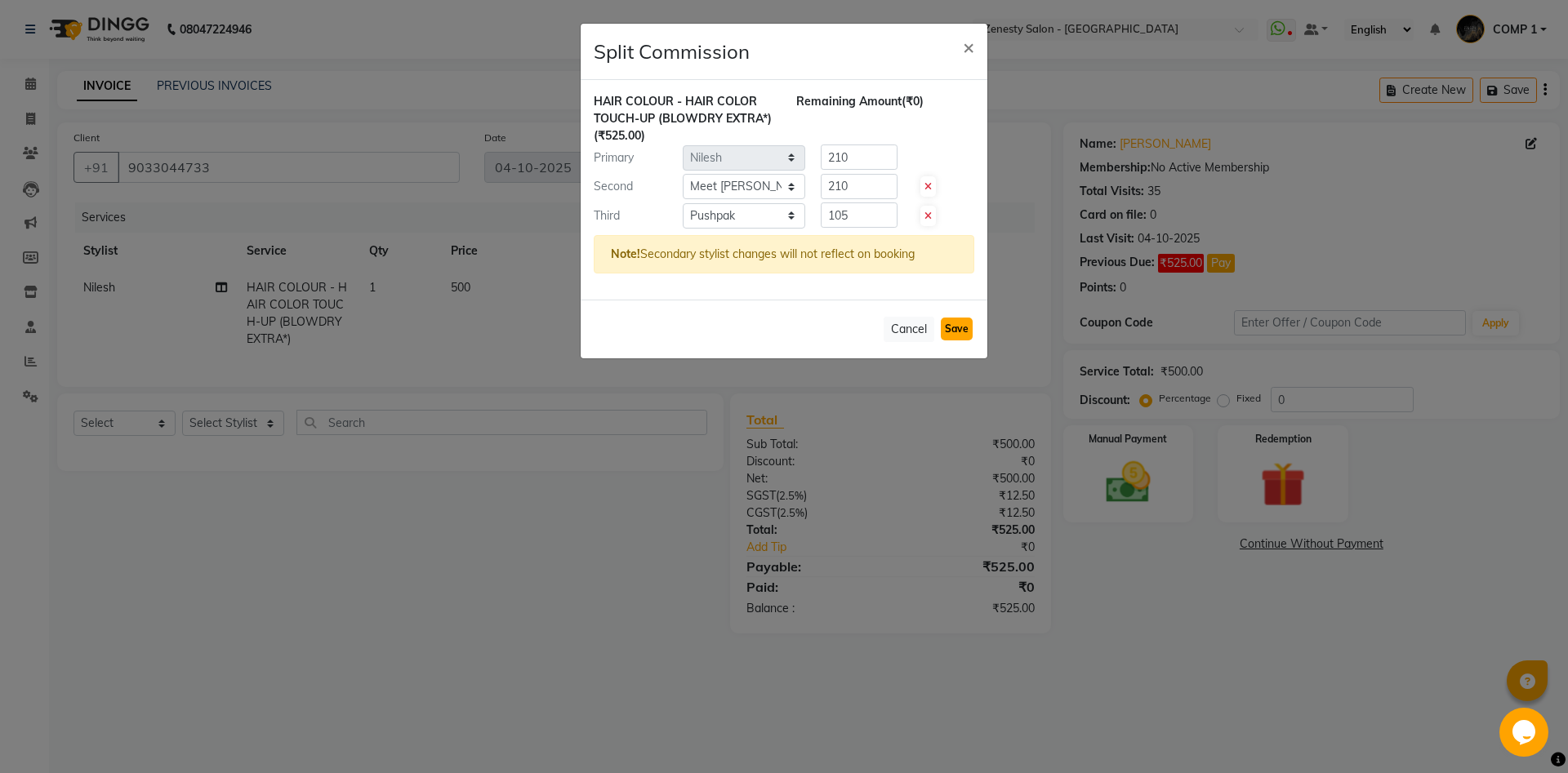
click at [952, 334] on button "Save" at bounding box center [956, 329] width 32 height 23
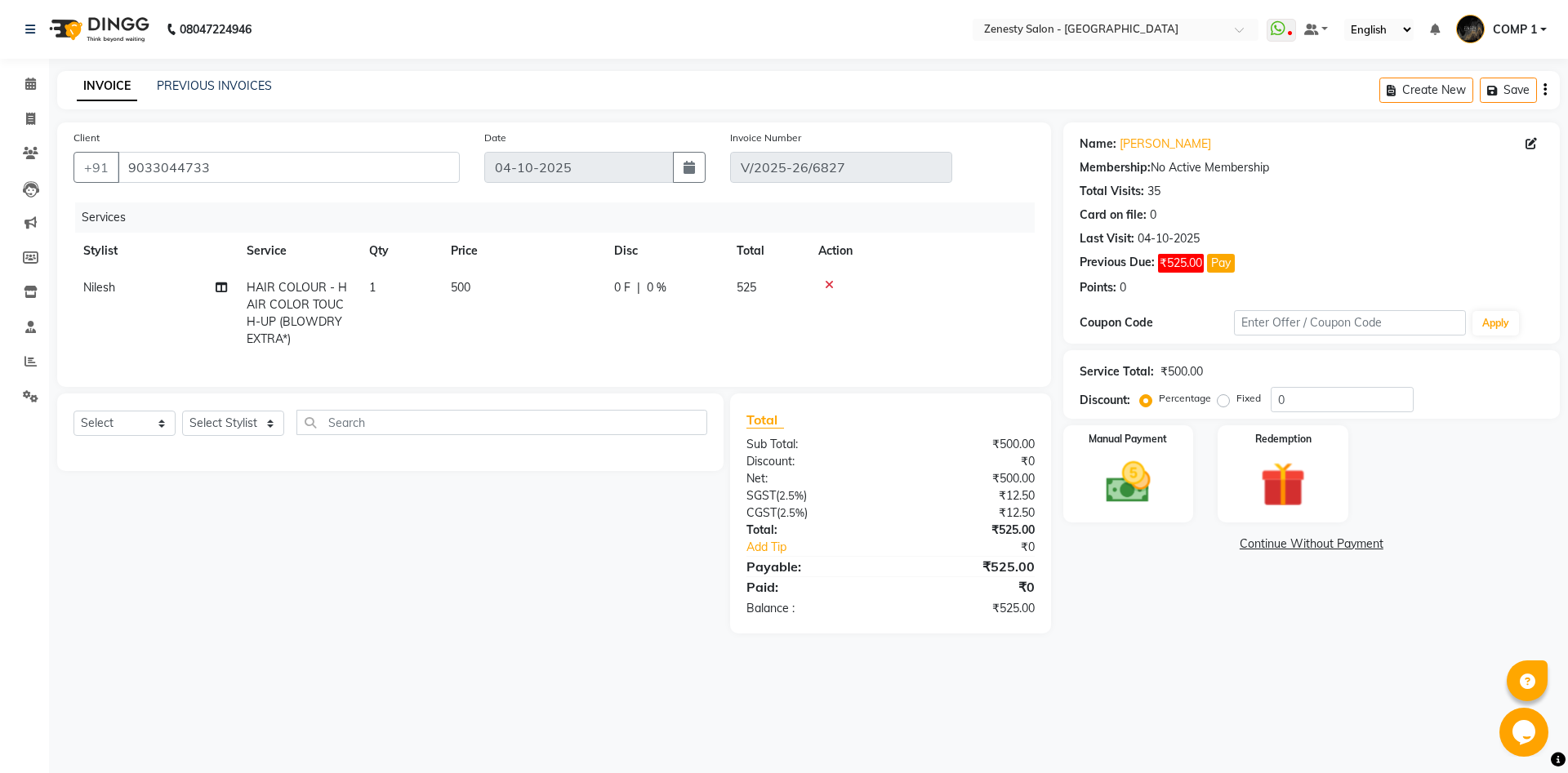
select select "Select"
click at [1126, 467] on img at bounding box center [1128, 482] width 76 height 54
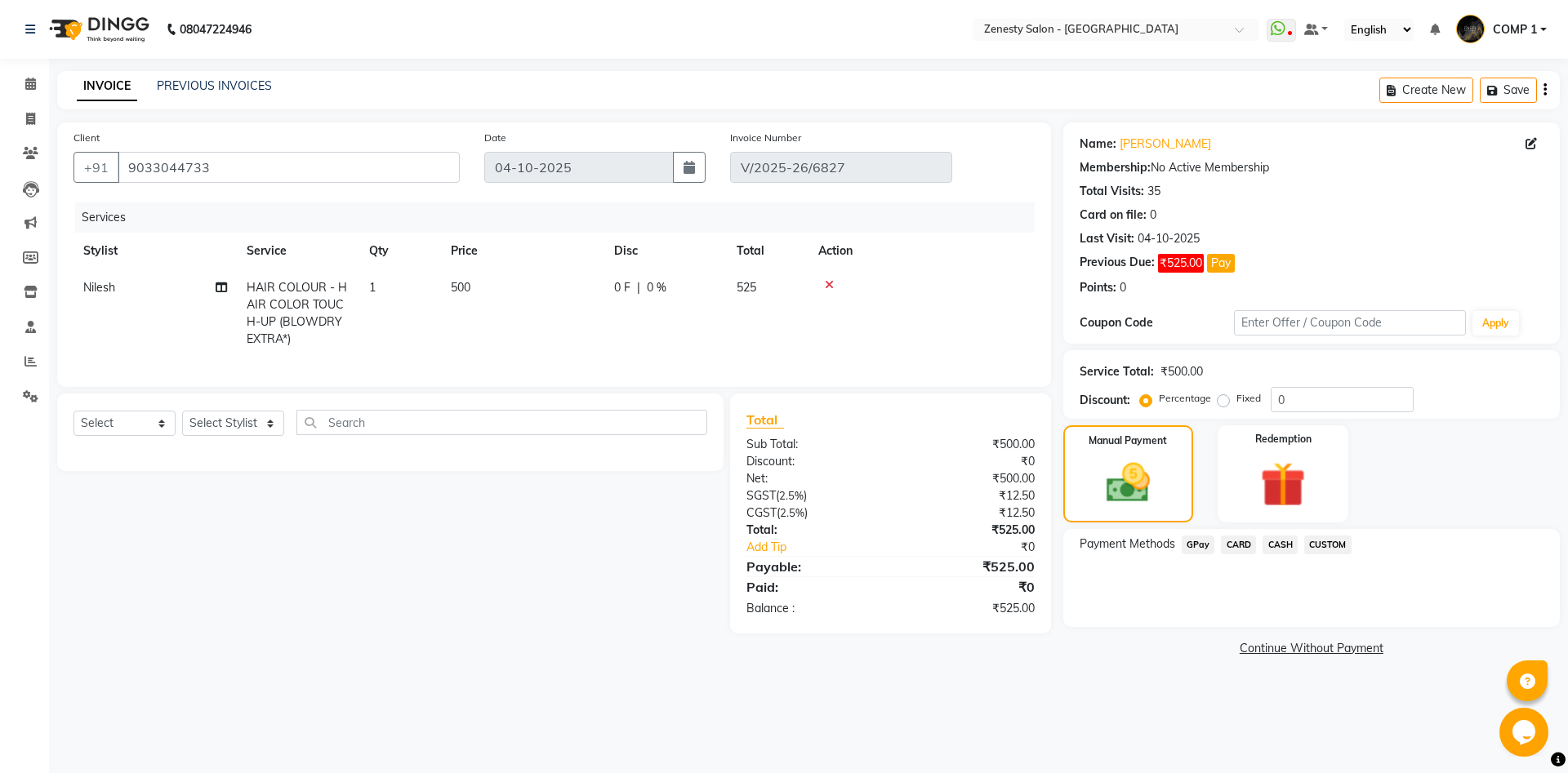
click at [1275, 548] on span "CASH" at bounding box center [1280, 545] width 35 height 19
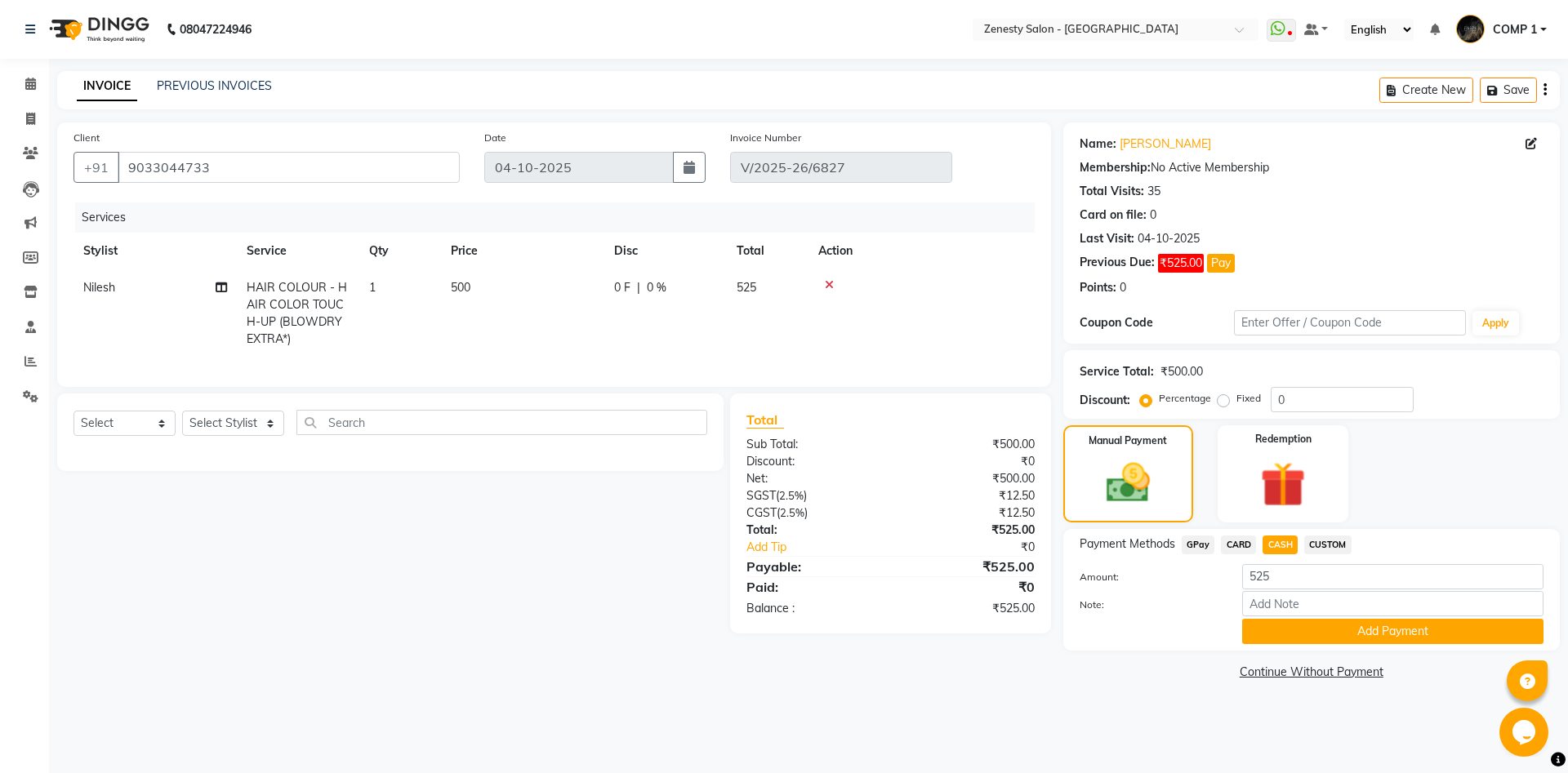
click at [1344, 645] on div "Payment Methods GPay CARD CASH CUSTOM Amount: 525 Note: Add Payment" at bounding box center [1311, 589] width 496 height 122
click at [1344, 637] on button "Add Payment" at bounding box center [1392, 631] width 301 height 25
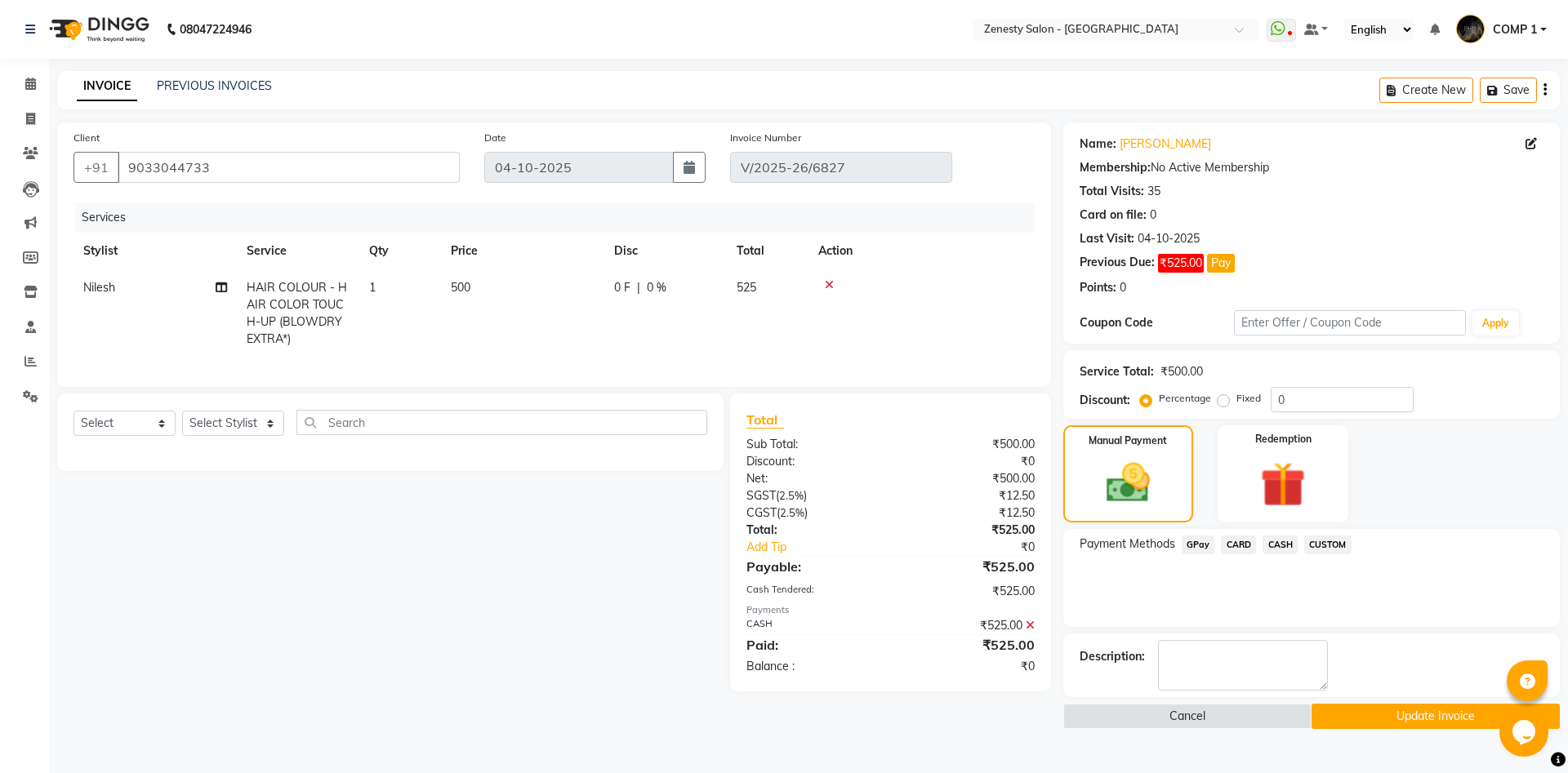
click at [1358, 705] on button "Update Invoice" at bounding box center [1435, 716] width 248 height 25
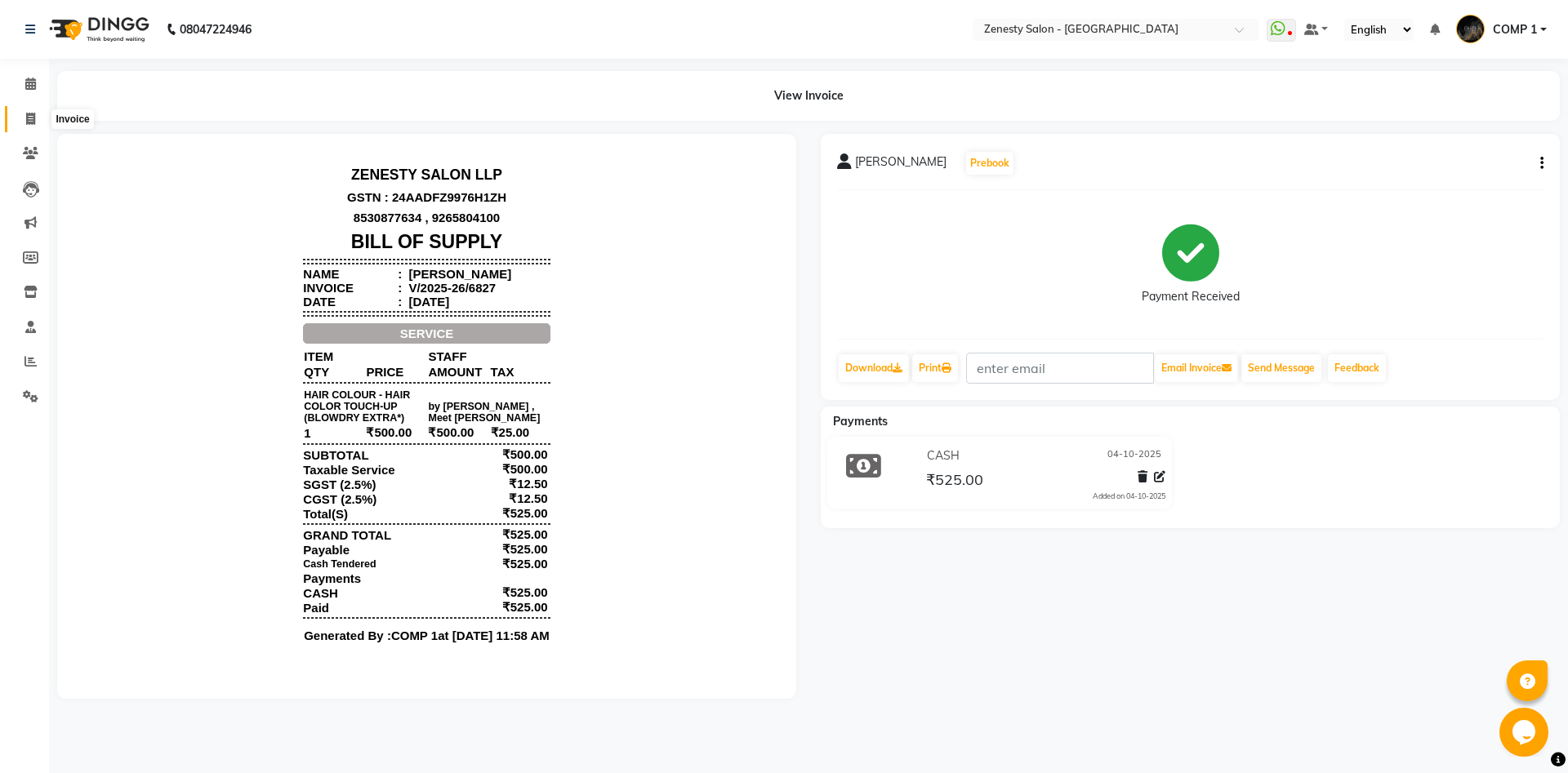
click at [28, 119] on icon at bounding box center [30, 119] width 9 height 12
select select "5713"
select select "service"
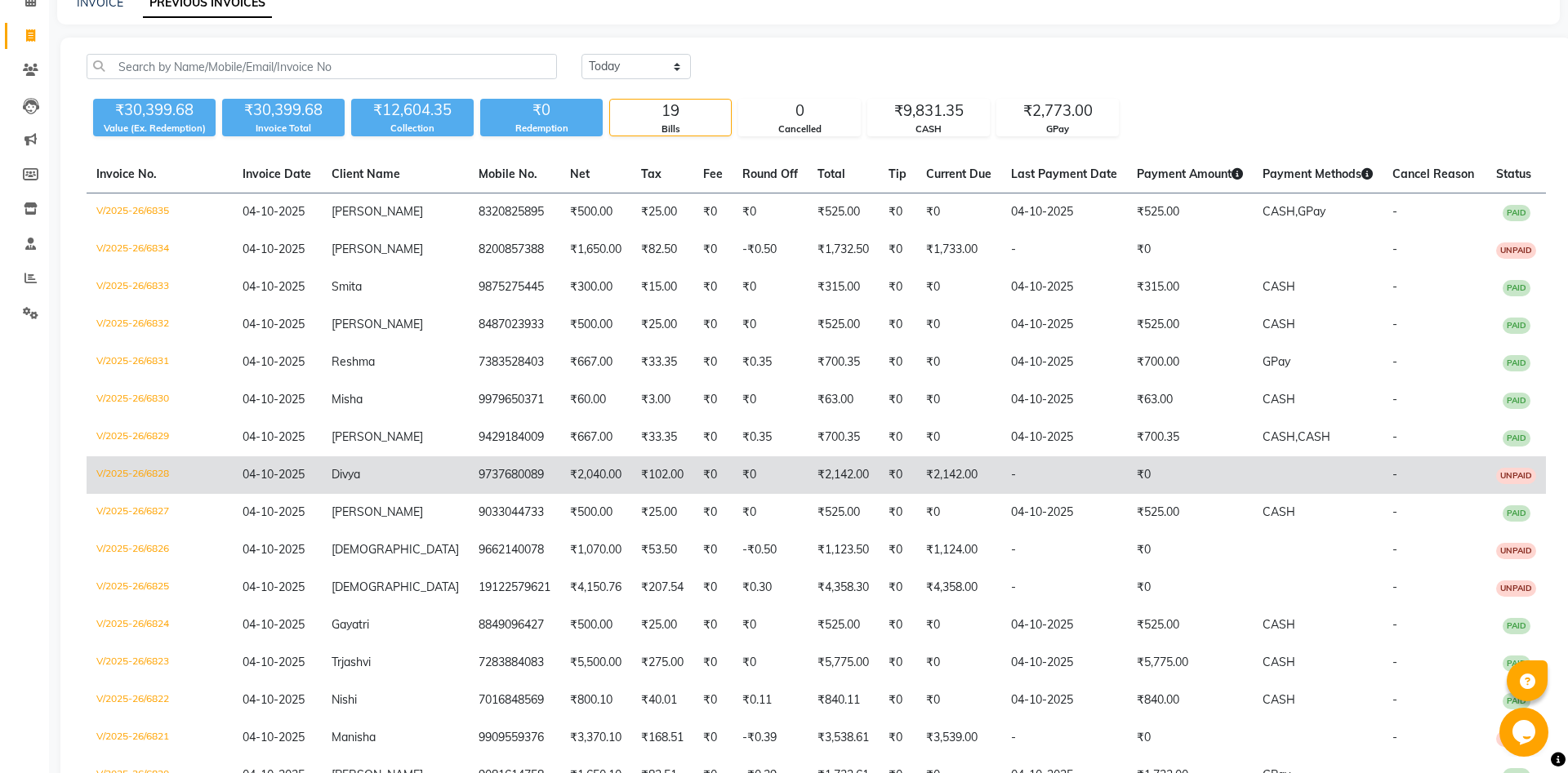
scroll to position [166, 0]
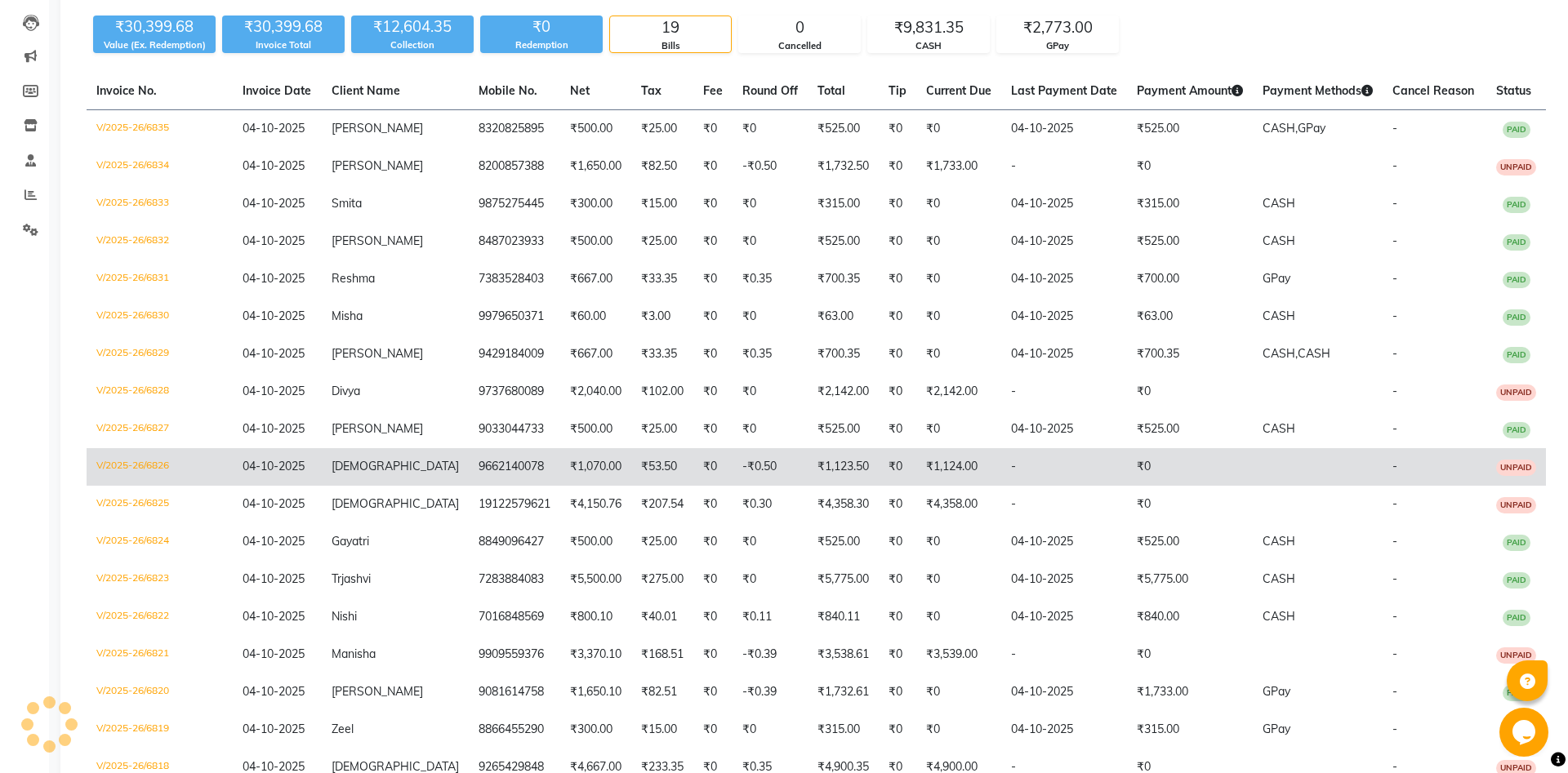
click at [408, 459] on td "[DEMOGRAPHIC_DATA]" at bounding box center [396, 467] width 147 height 37
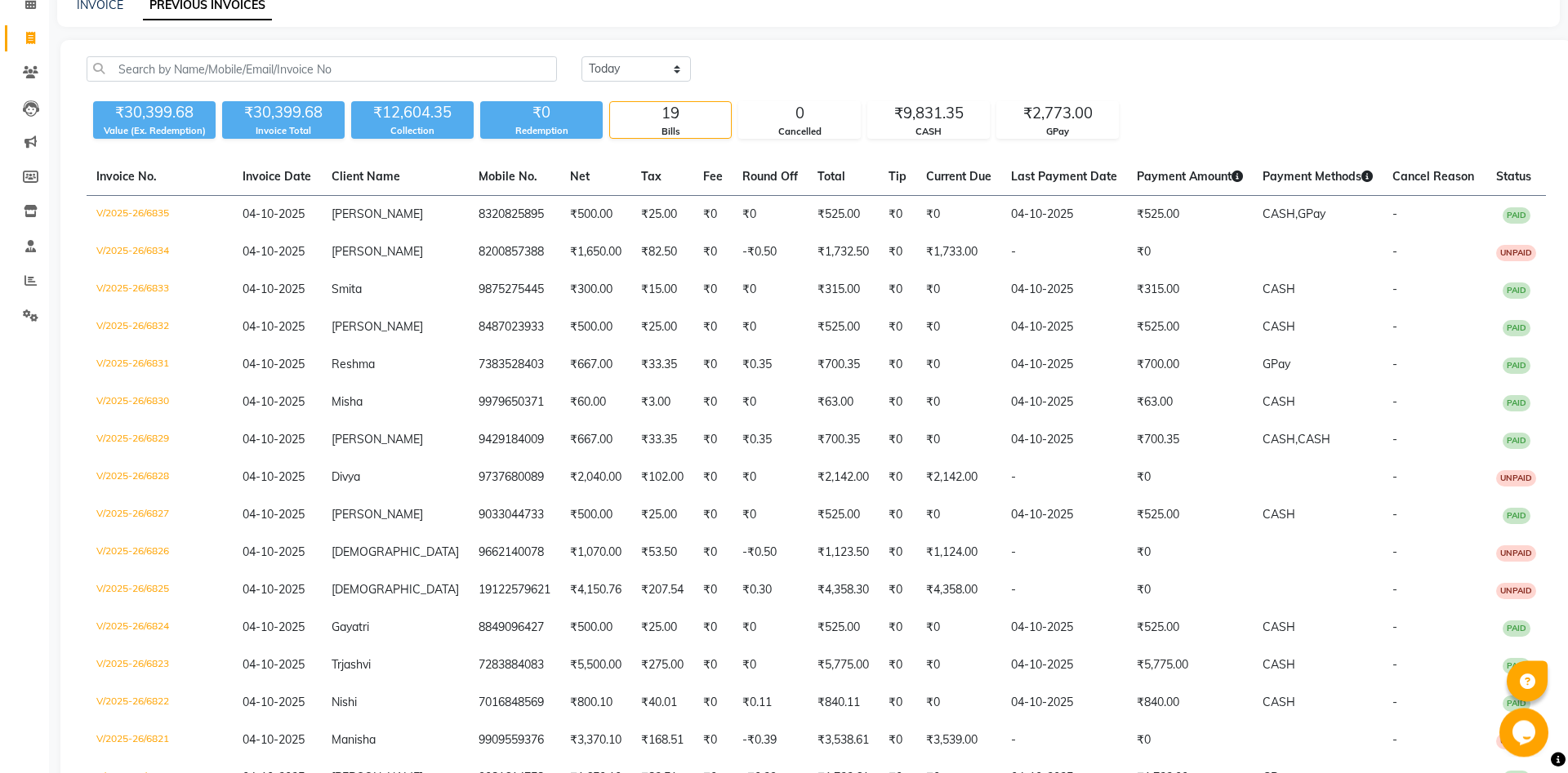
scroll to position [0, 0]
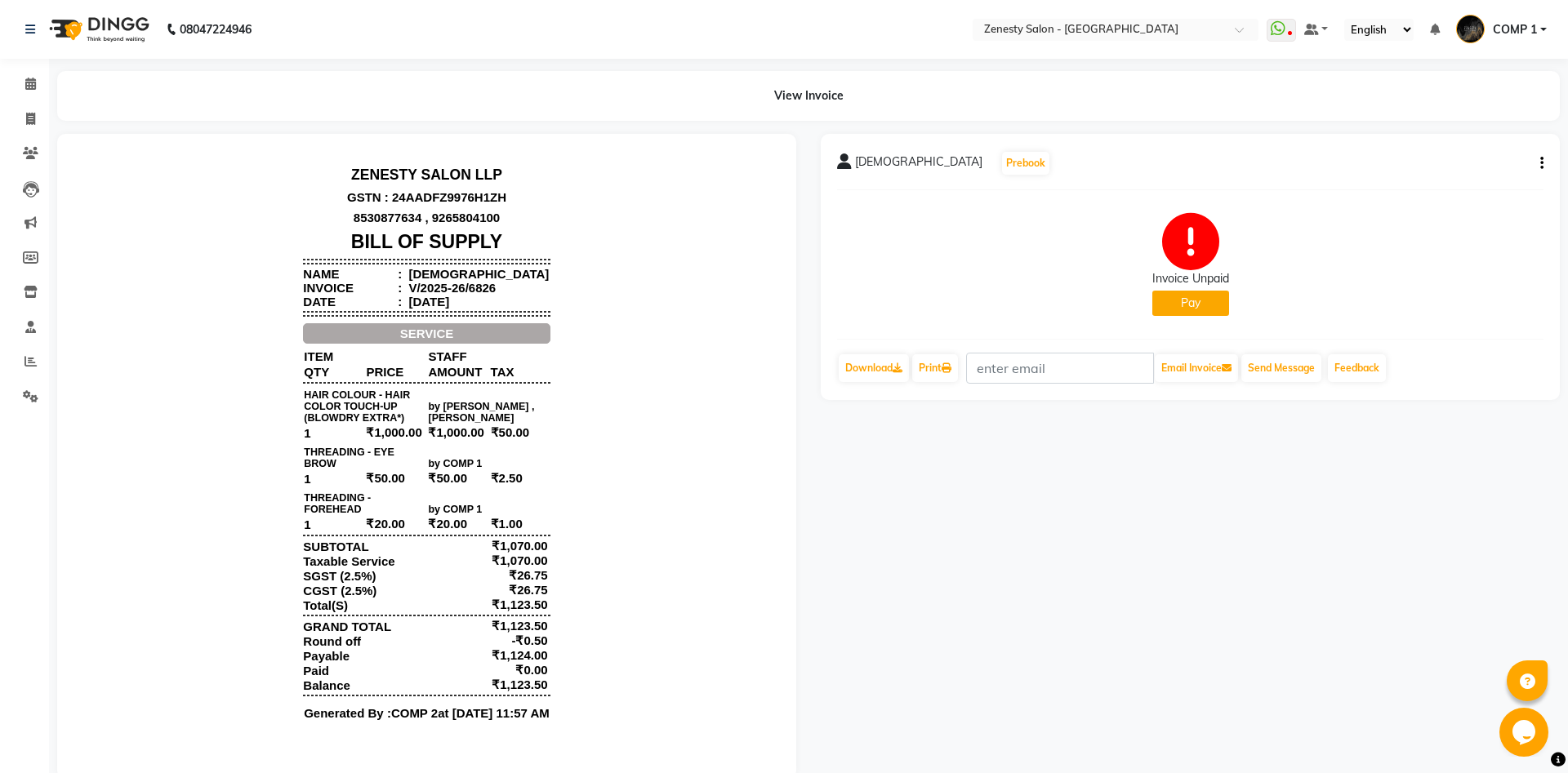
click at [1540, 164] on icon "button" at bounding box center [1541, 164] width 3 height 1
click at [1479, 184] on div "Edit Invoice" at bounding box center [1460, 184] width 112 height 21
select select "service"
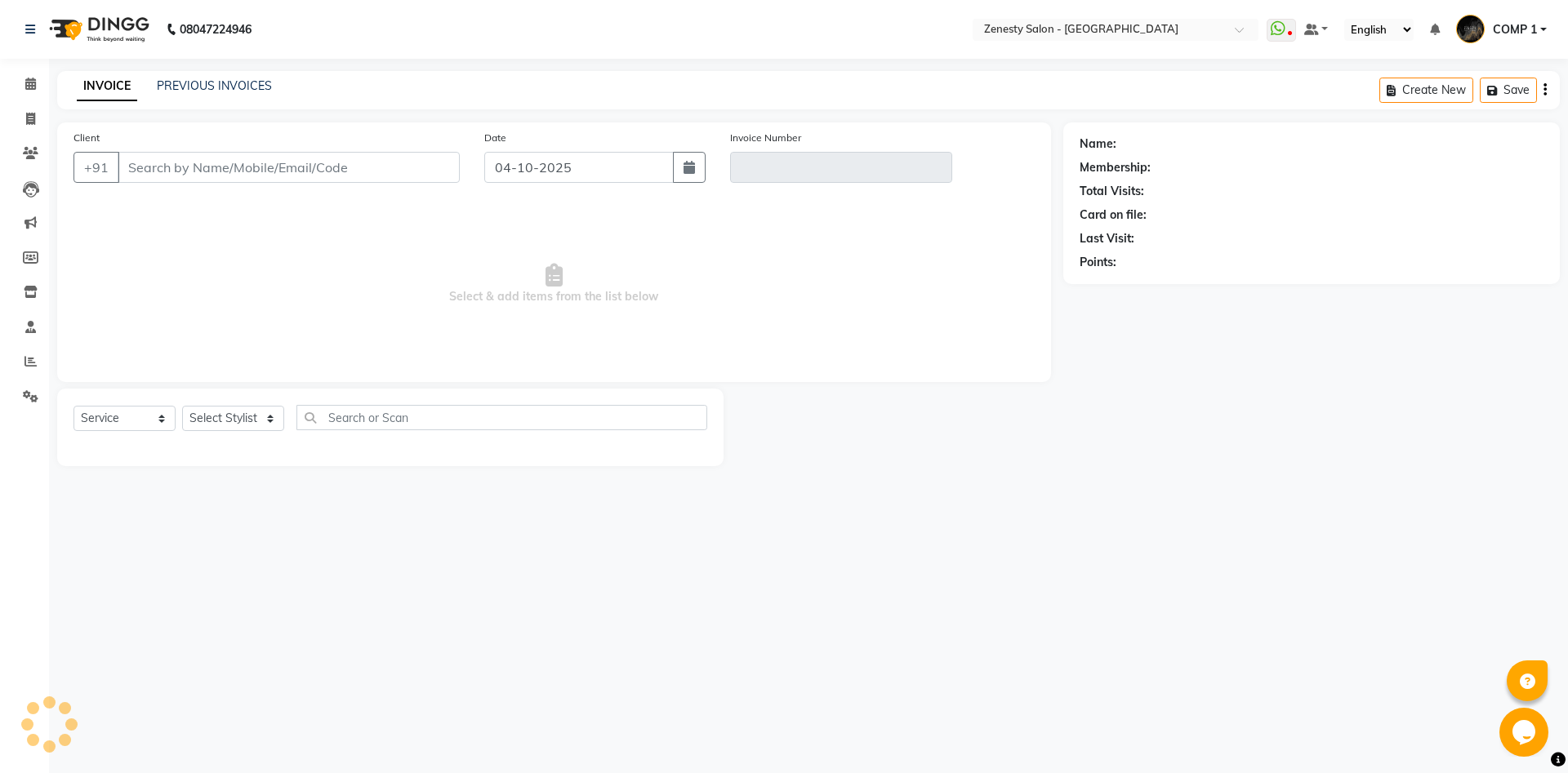
type input "9662140078"
type input "V/2025-26/6826"
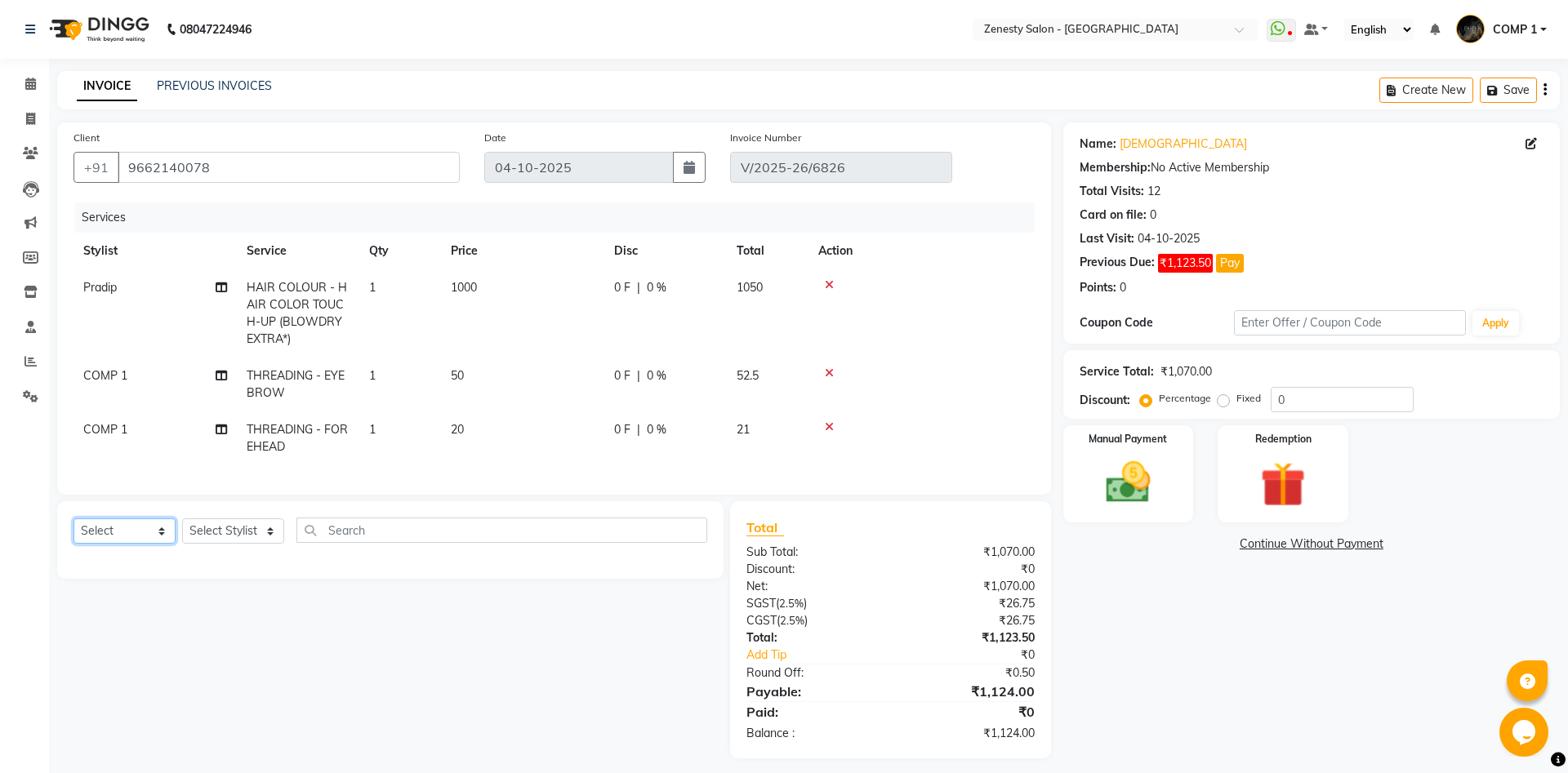
click at [74, 519] on select "Select Service Product Membership Package Voucher Prepaid Gift Card" at bounding box center [125, 531] width 102 height 25
select select "service"
click option "Service" at bounding box center [0, 0] width 0 height 0
click at [182, 519] on select "Select Stylist [PERSON_NAME] [PERSON_NAME] [PERSON_NAME] Khalifa [PERSON_NAME] …" at bounding box center [233, 531] width 102 height 25
select select "40087"
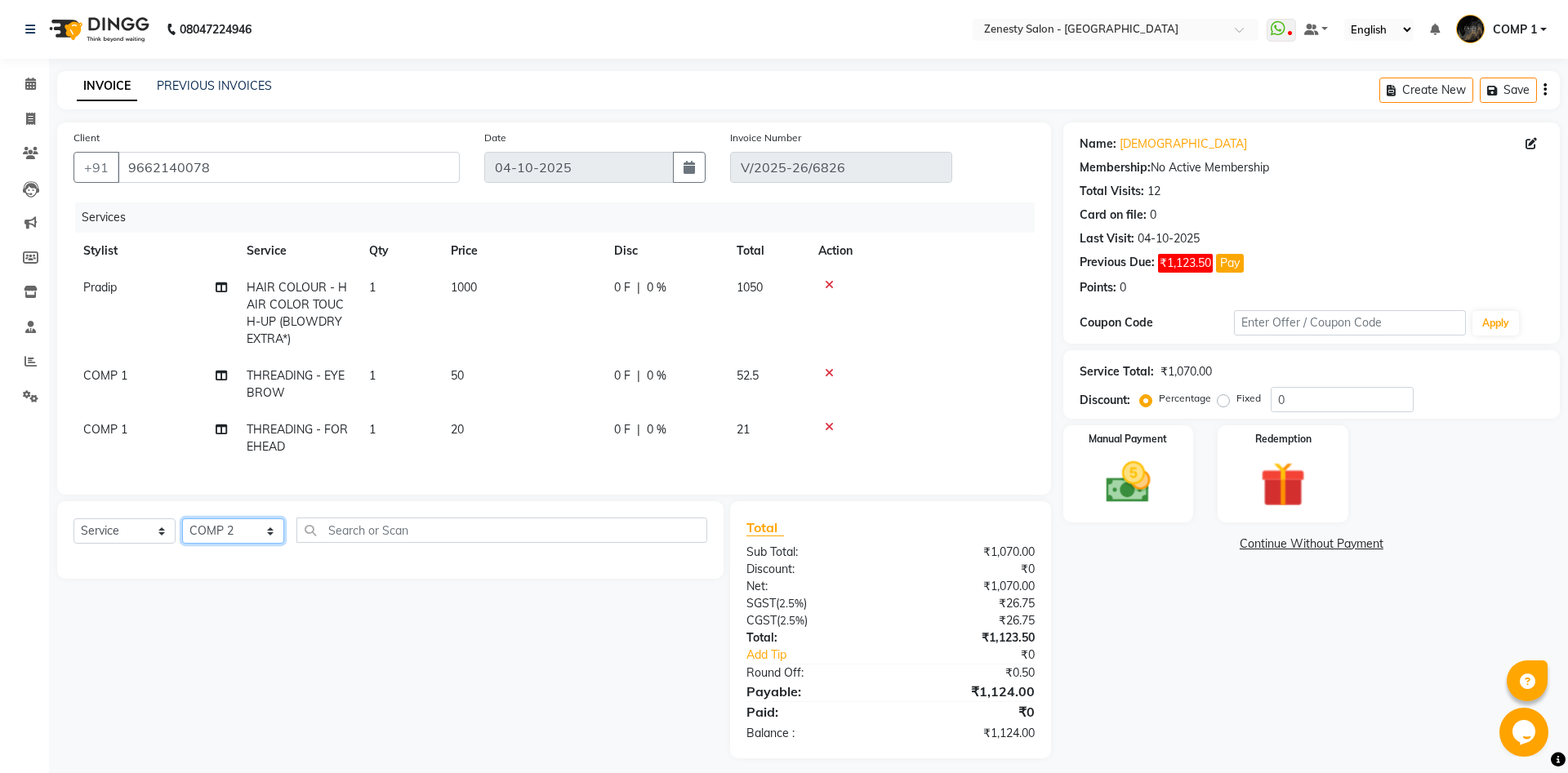
click option "COMP 2" at bounding box center [0, 0] width 0 height 0
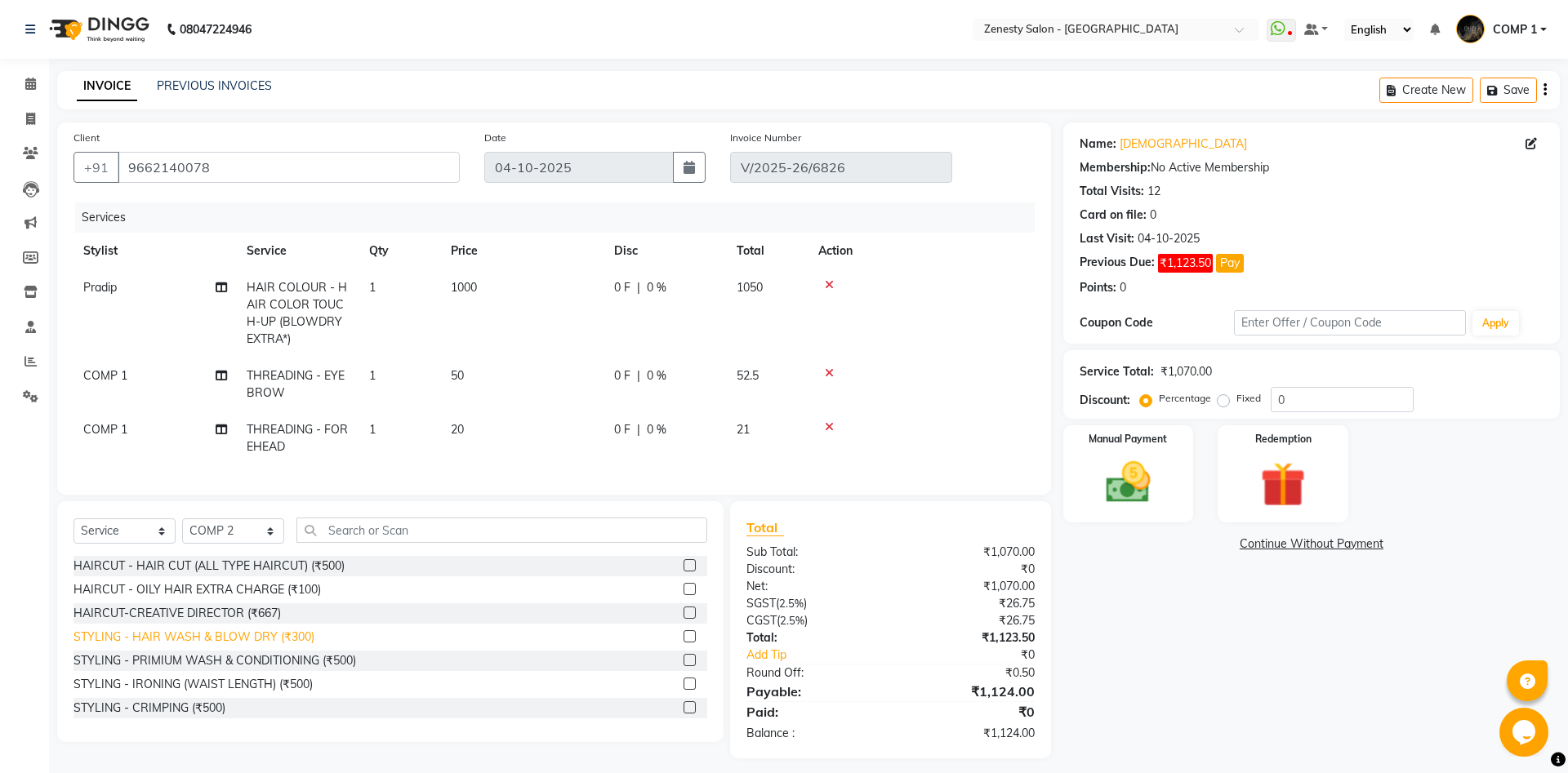
click at [228, 638] on div "STYLING - HAIR WASH & BLOW DRY (₹300)" at bounding box center [194, 637] width 241 height 17
checkbox input "false"
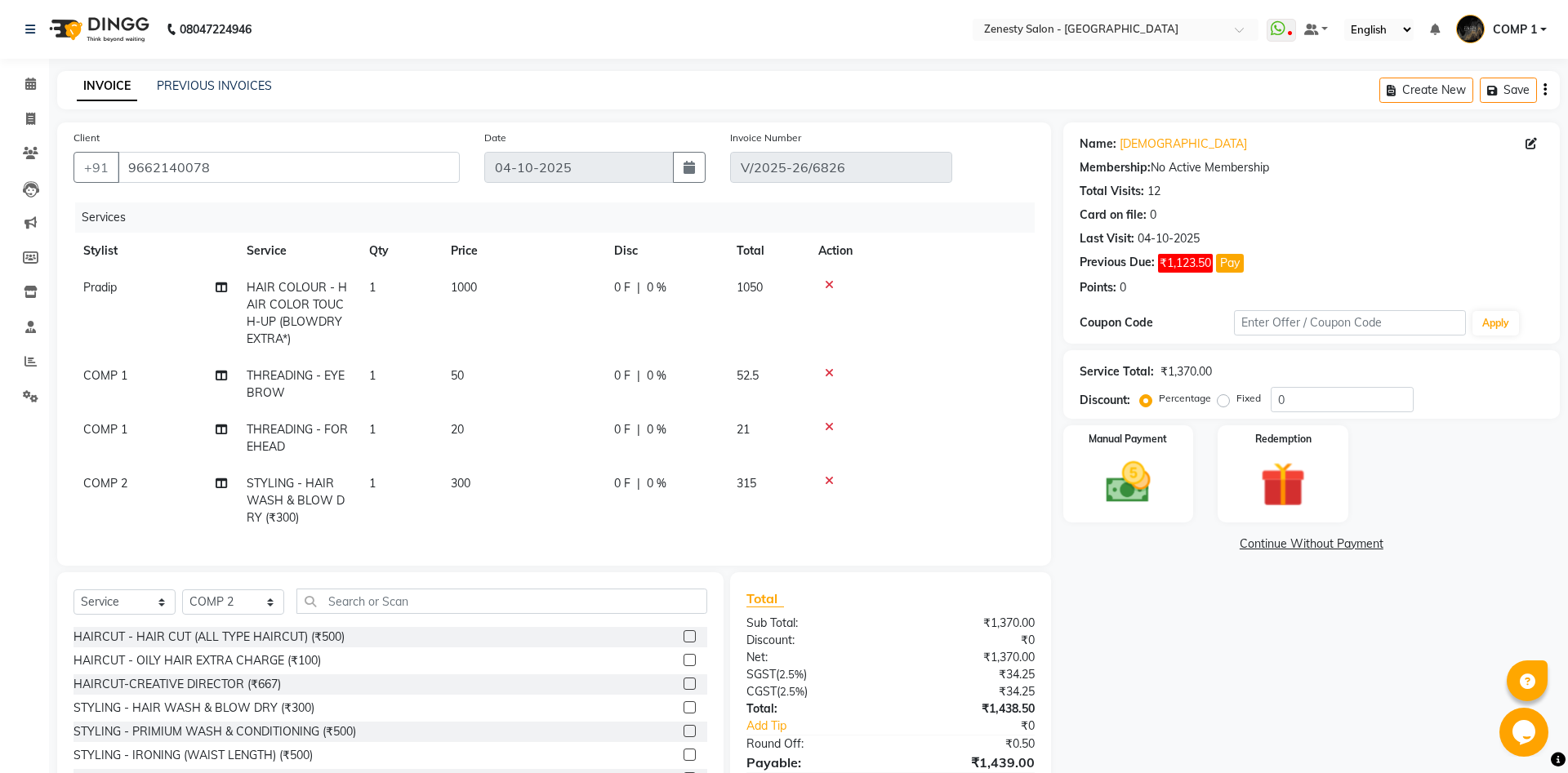
scroll to position [81, 0]
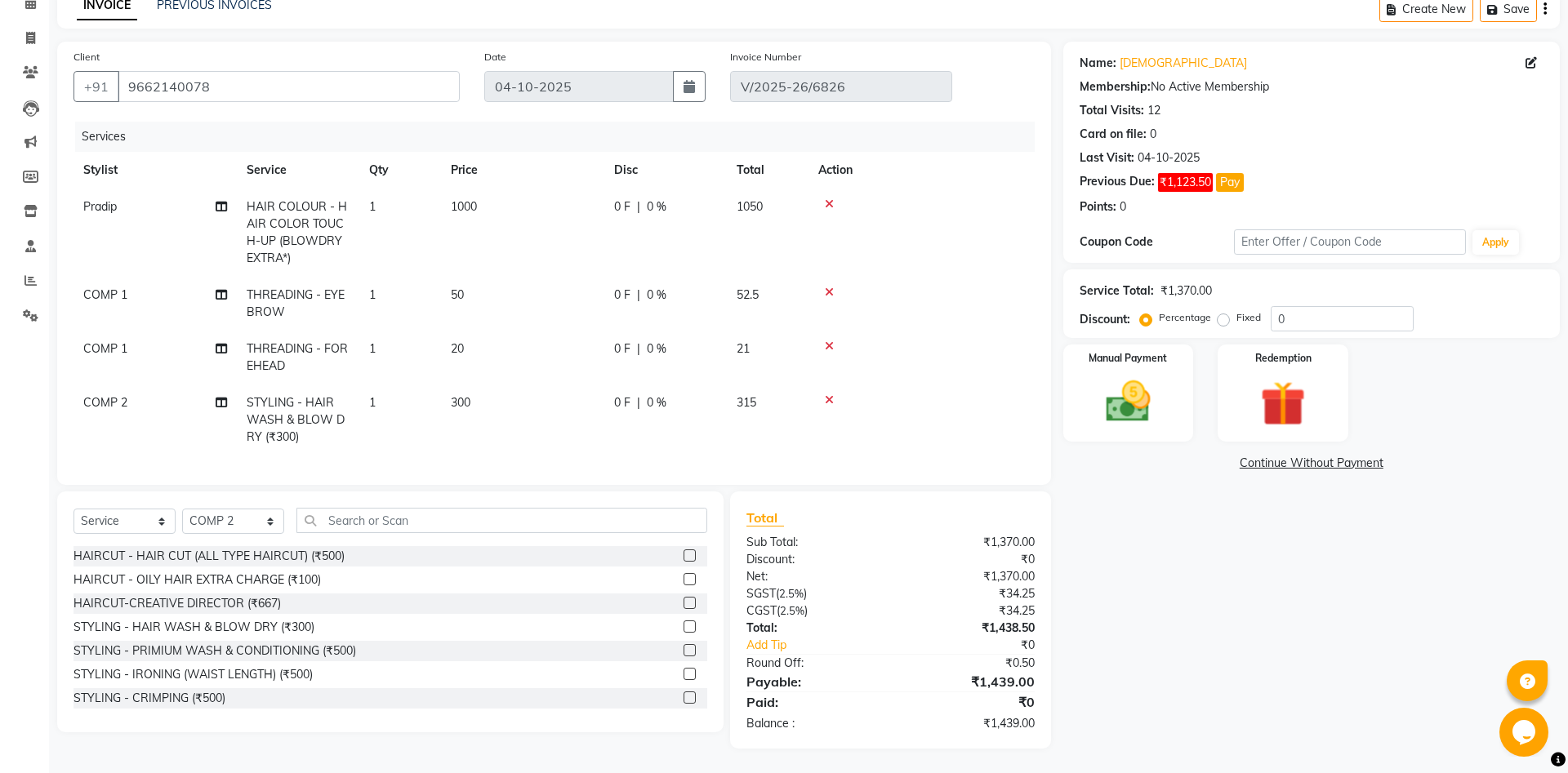
click at [106, 405] on span "COMP 2" at bounding box center [105, 402] width 44 height 15
select select "40087"
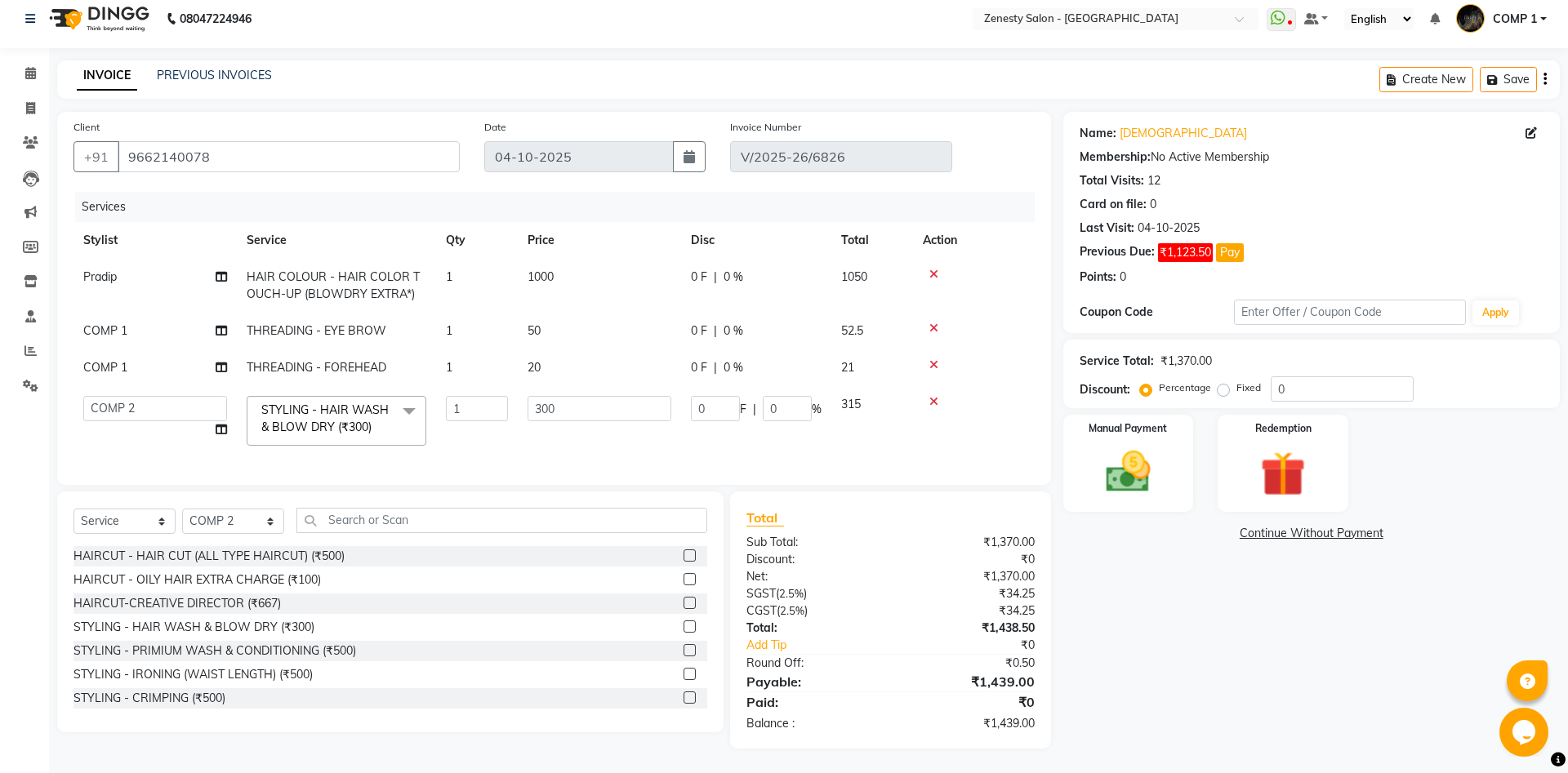
scroll to position [10, 0]
click at [83, 396] on select "[PERSON_NAME] [PERSON_NAME] [PERSON_NAME] Khalifa [PERSON_NAME] COMP 1 COMP 2 […" at bounding box center [155, 408] width 144 height 25
click at [223, 428] on icon at bounding box center [221, 428] width 11 height 11
select select "39501"
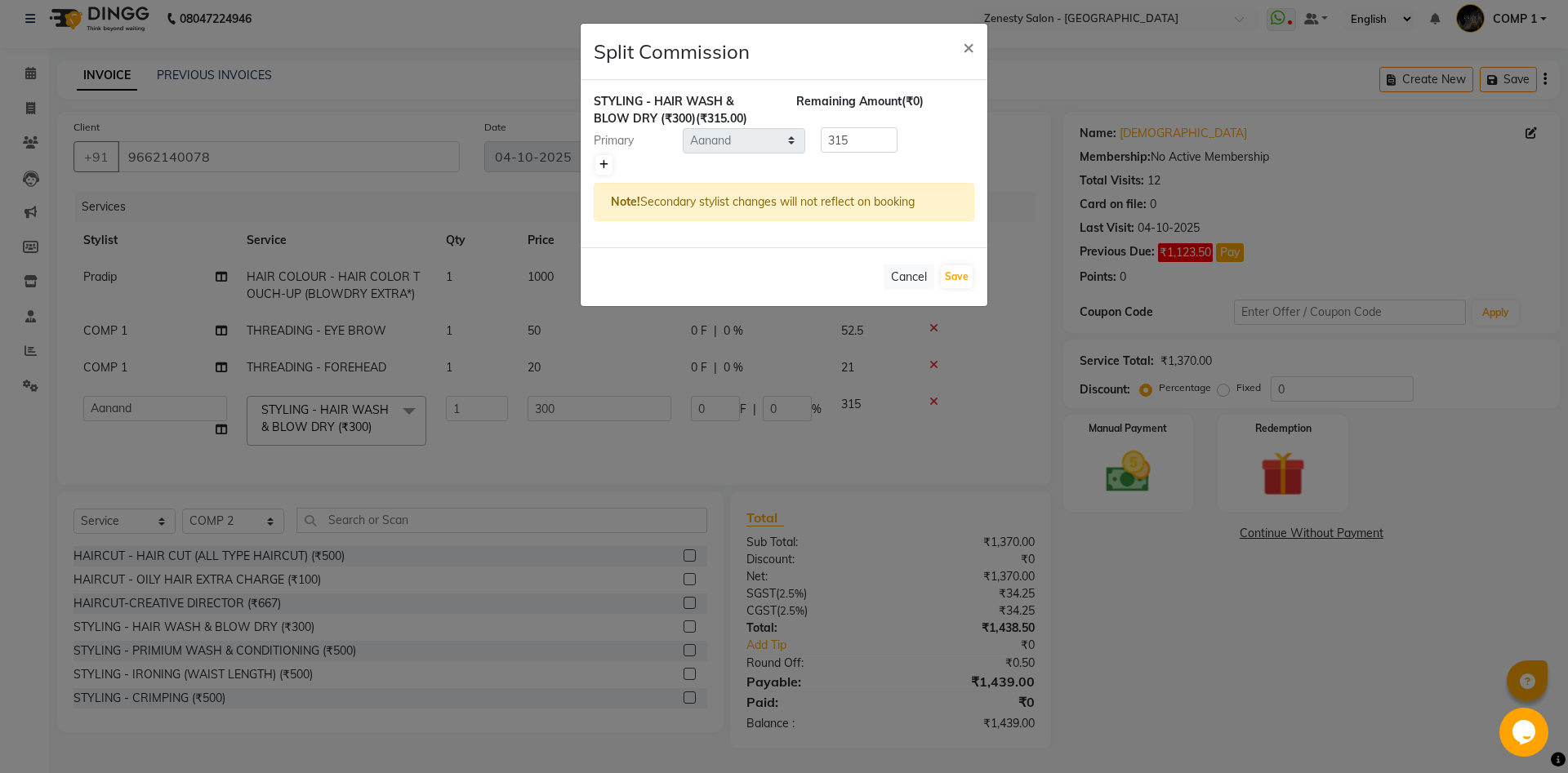
click at [603, 166] on icon at bounding box center [603, 164] width 9 height 10
type input "157.5"
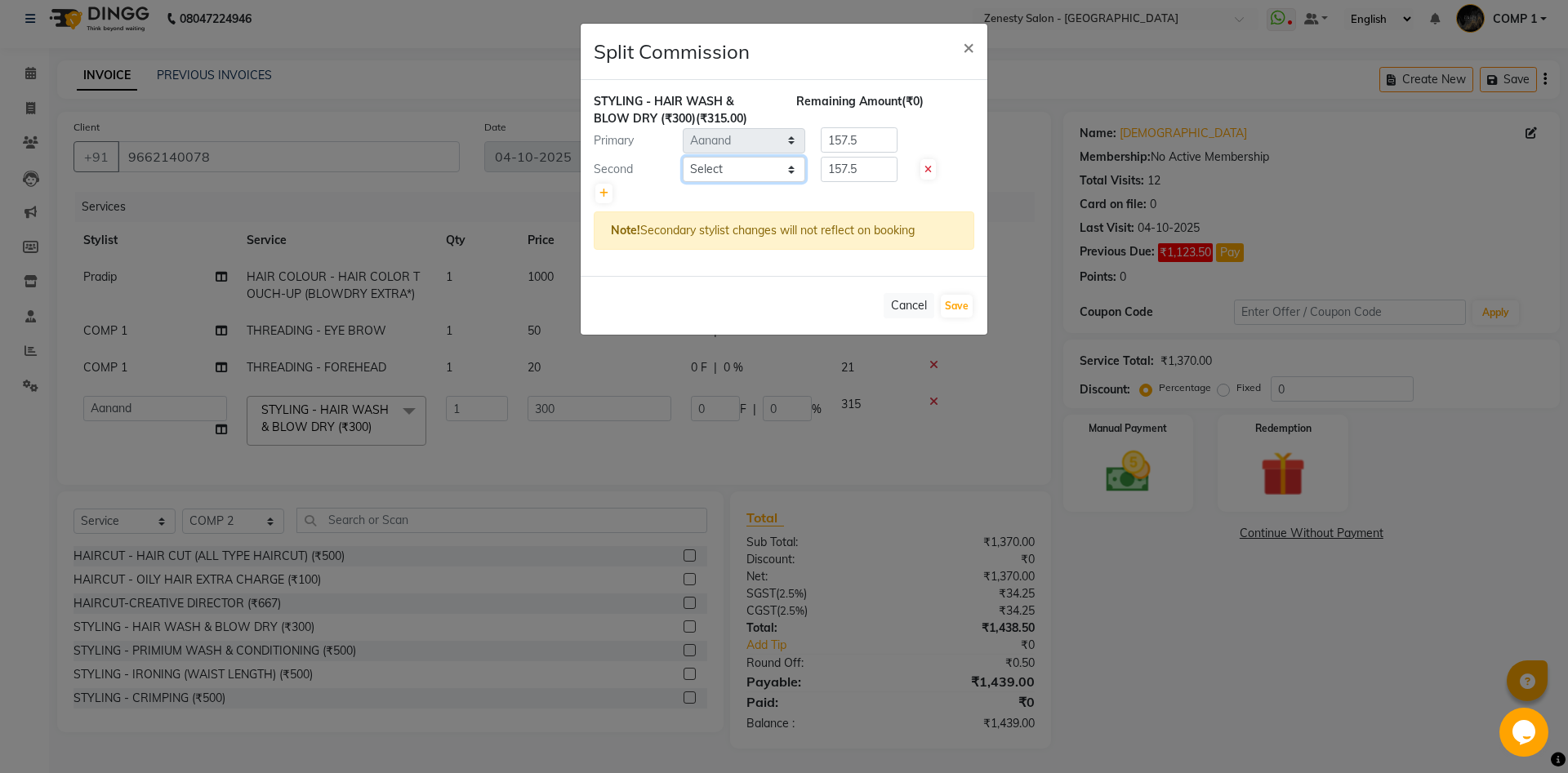
click at [682, 157] on select "Select [PERSON_NAME] [PERSON_NAME] [PERSON_NAME] Khalifa [PERSON_NAME] COMP 1 C…" at bounding box center [743, 169] width 122 height 25
select select "75609"
click option "Neel" at bounding box center [0, 0] width 0 height 0
click at [764, 179] on select "Select [PERSON_NAME] [PERSON_NAME] [PERSON_NAME] Khalifa [PERSON_NAME] COMP 1 C…" at bounding box center [743, 169] width 122 height 25
drag, startPoint x: 859, startPoint y: 167, endPoint x: 815, endPoint y: 171, distance: 44.2
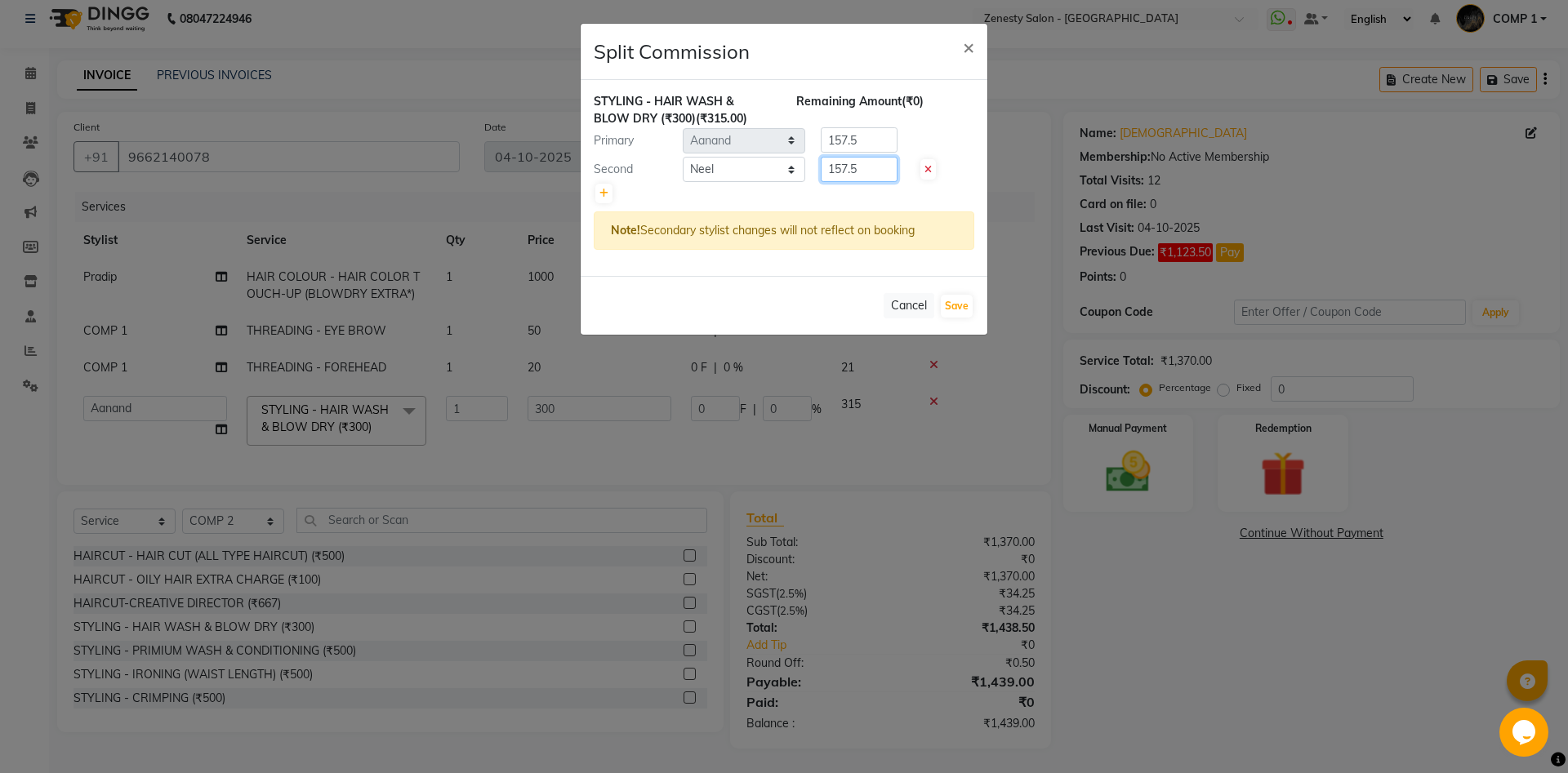
click at [821, 171] on input "157.5" at bounding box center [859, 169] width 77 height 25
type input "0"
drag, startPoint x: 861, startPoint y: 136, endPoint x: 800, endPoint y: 143, distance: 61.4
click at [821, 143] on input "157.5" at bounding box center [859, 139] width 77 height 25
type input "315"
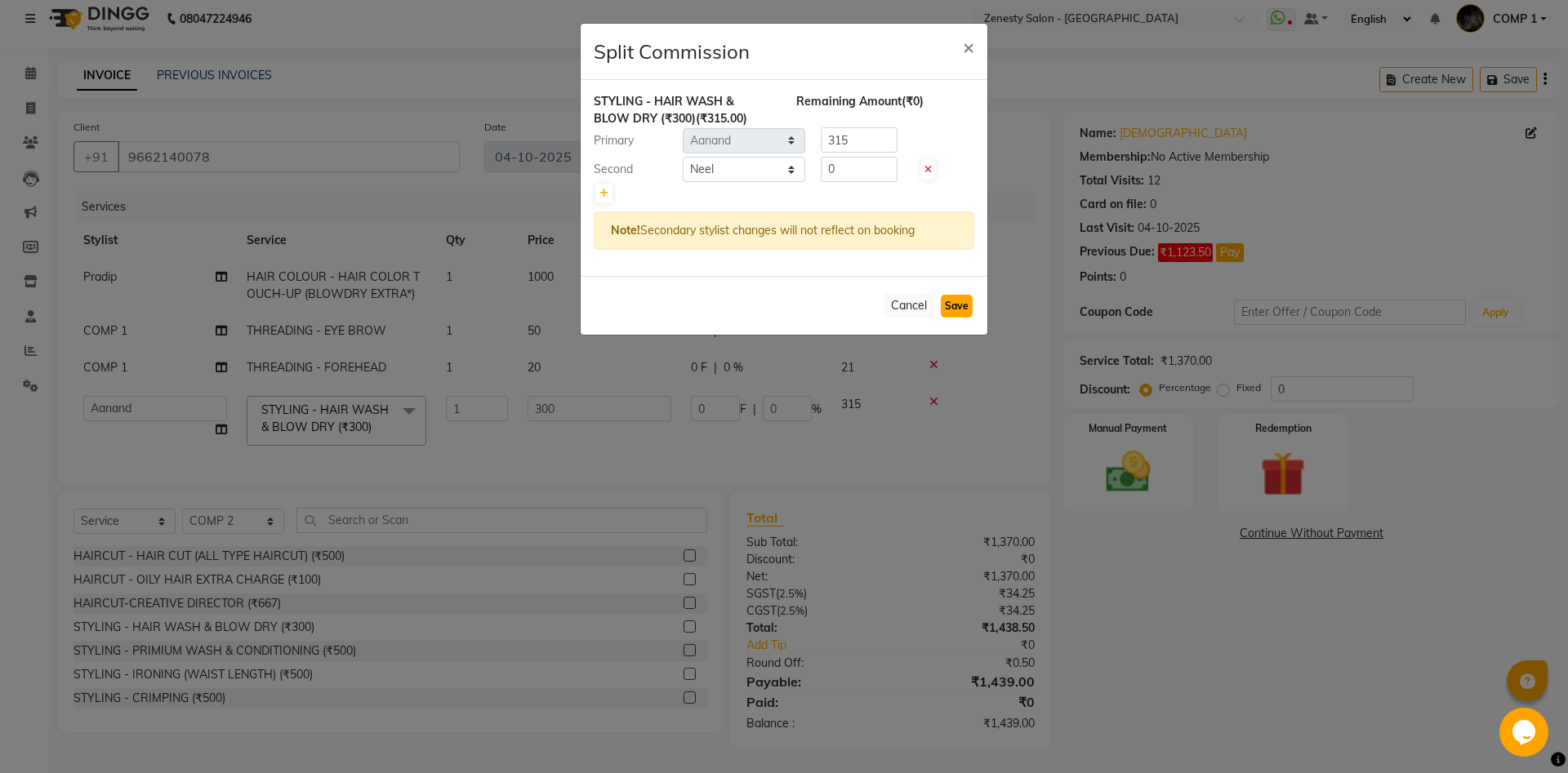
click at [943, 306] on button "Save" at bounding box center [956, 306] width 32 height 23
select select "Select"
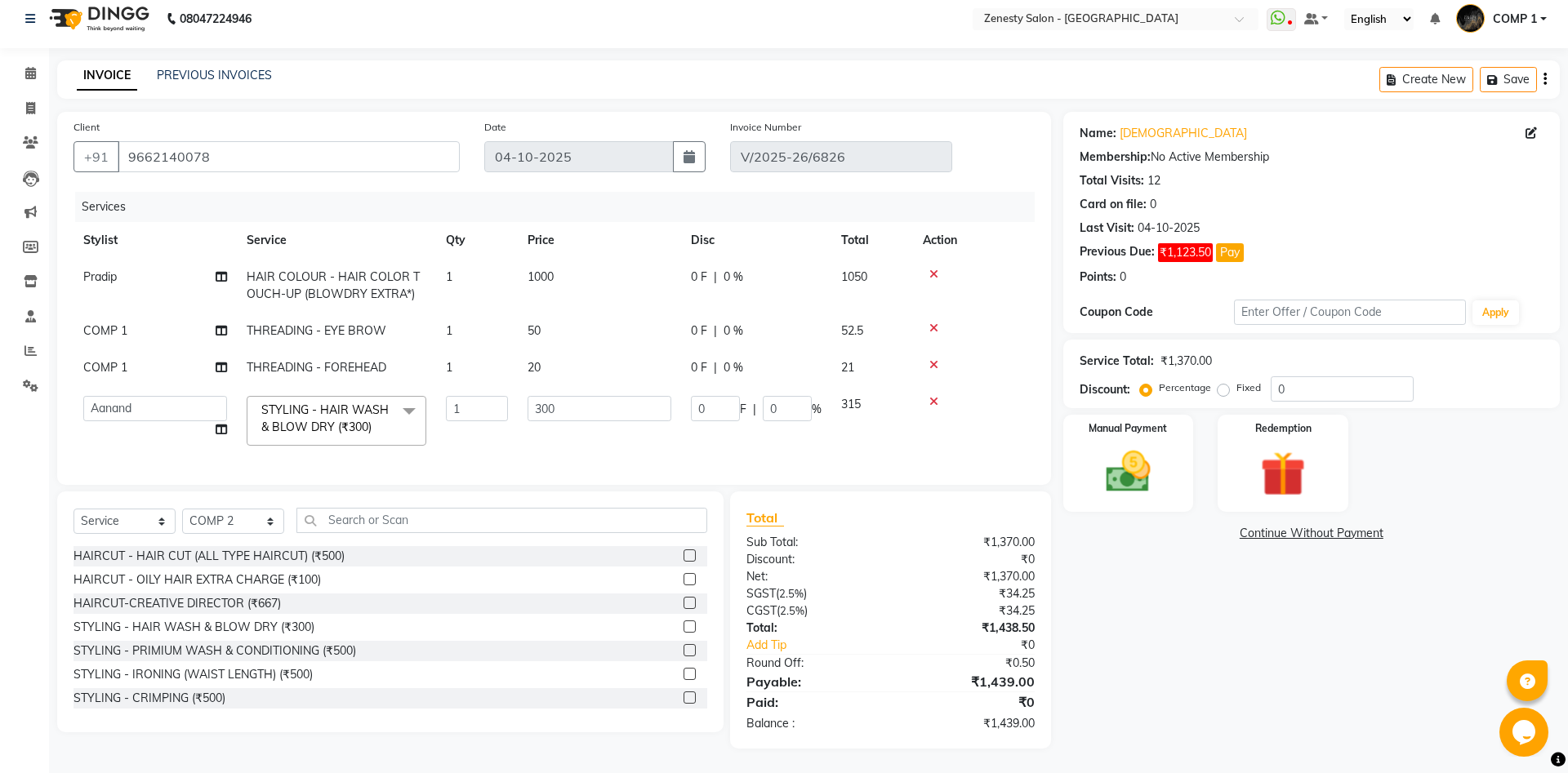
click at [1289, 525] on div "Continue Without Payment" at bounding box center [1312, 533] width 490 height 17
click at [1287, 530] on link "Continue Without Payment" at bounding box center [1312, 533] width 490 height 17
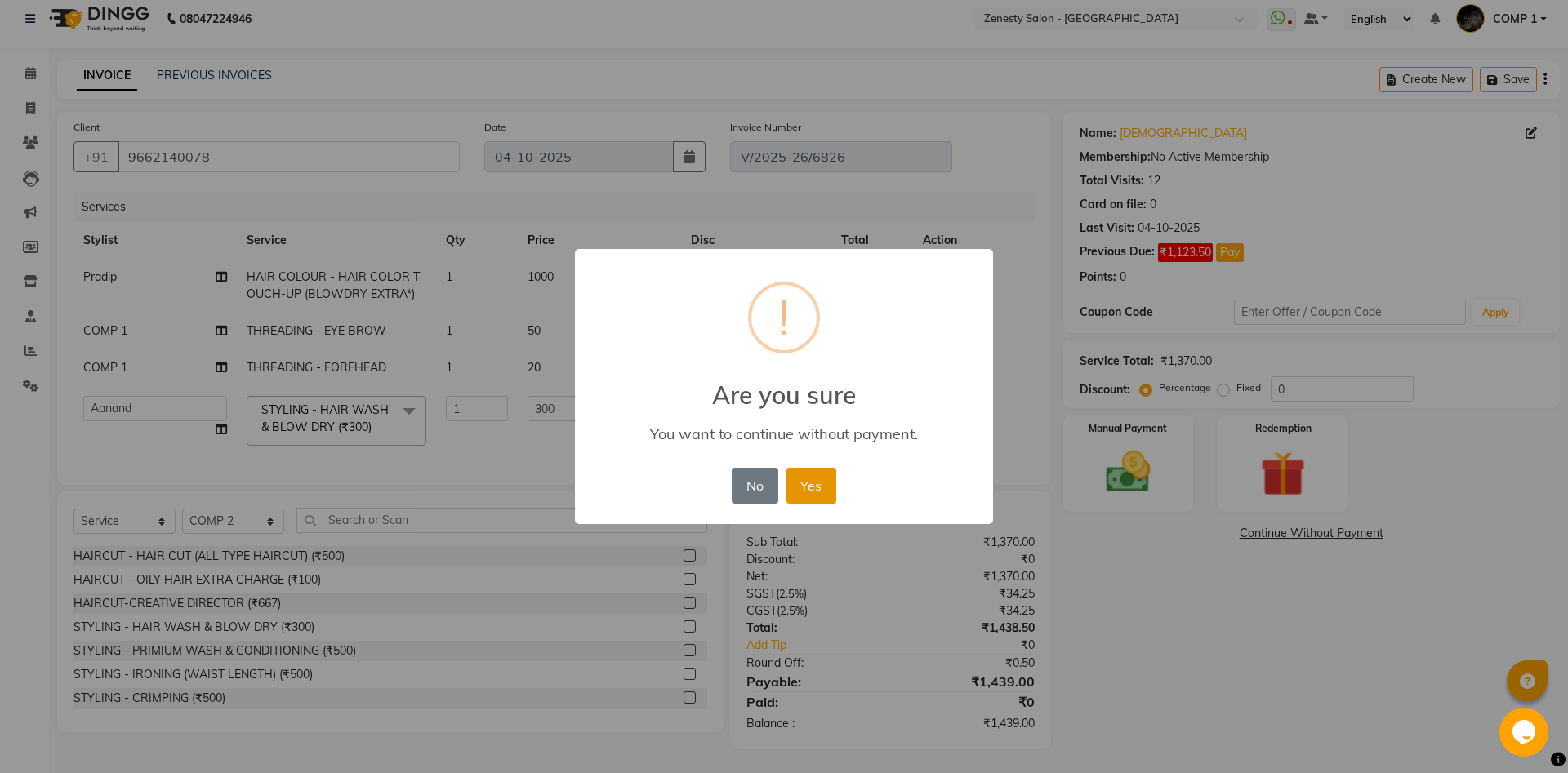
click at [815, 493] on button "Yes" at bounding box center [811, 485] width 50 height 35
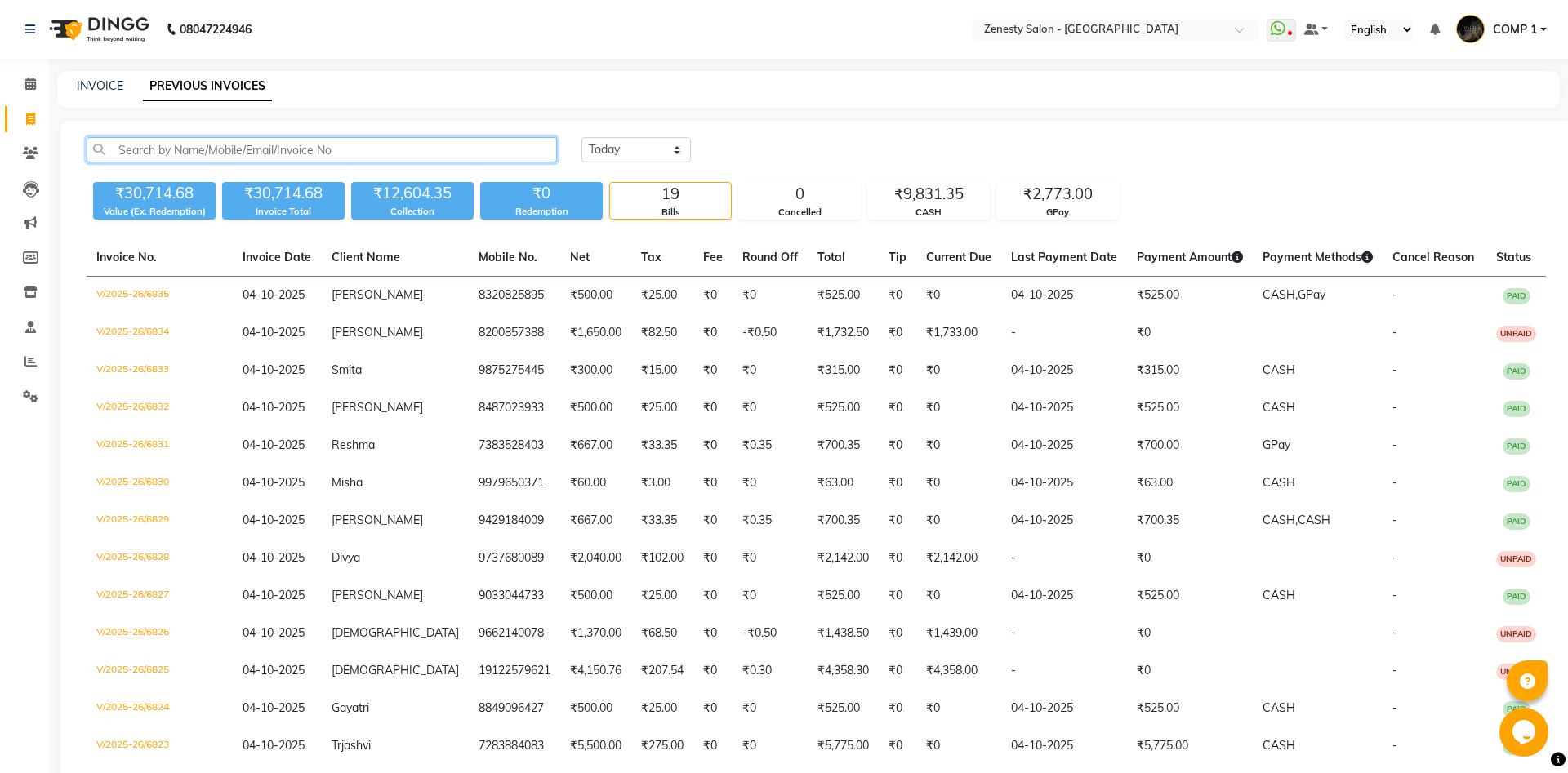
click at [494, 152] on input "text" at bounding box center [321, 149] width 470 height 25
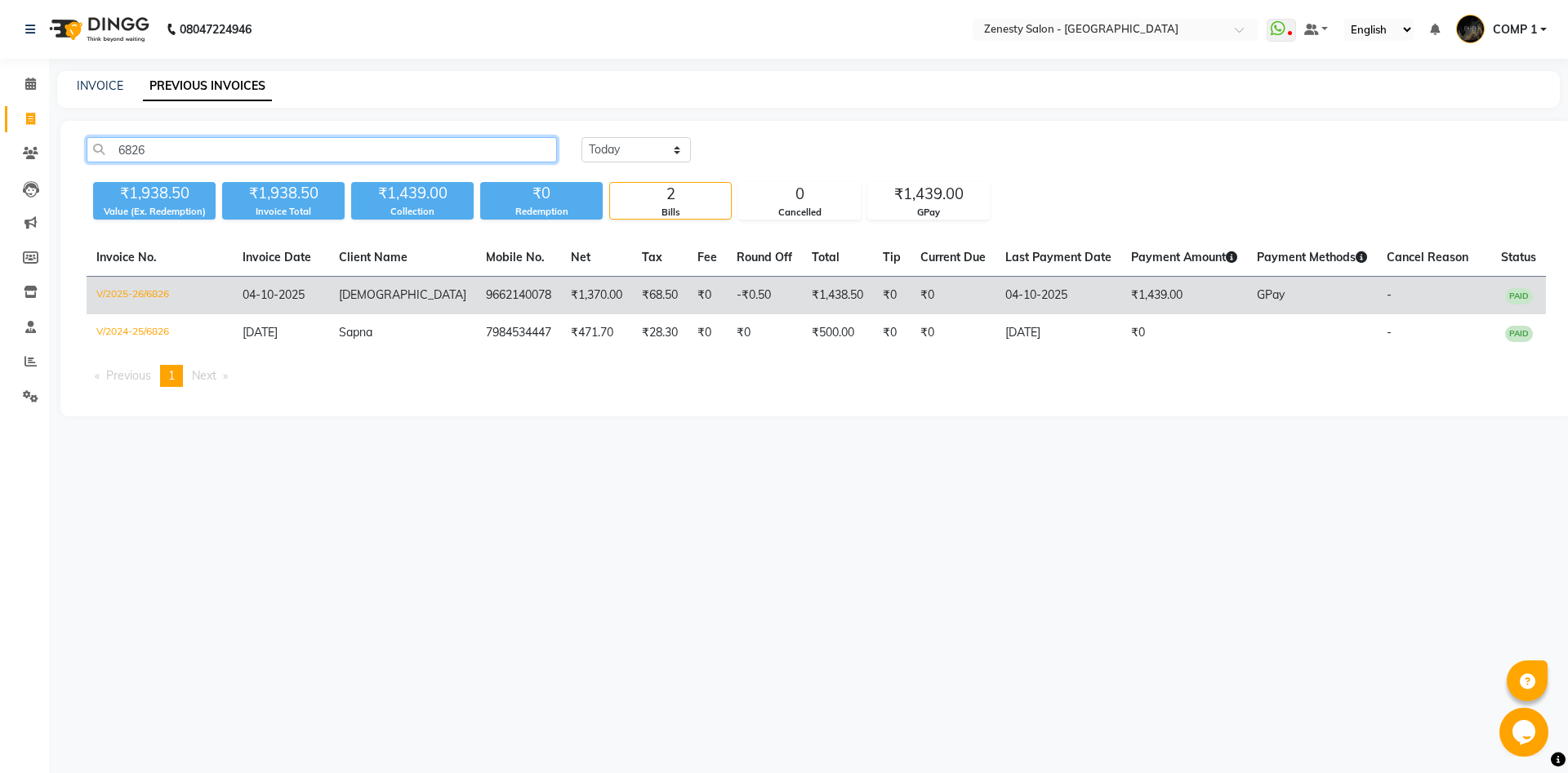
type input "6826"
click at [802, 301] on td "₹1,438.50" at bounding box center [837, 296] width 71 height 38
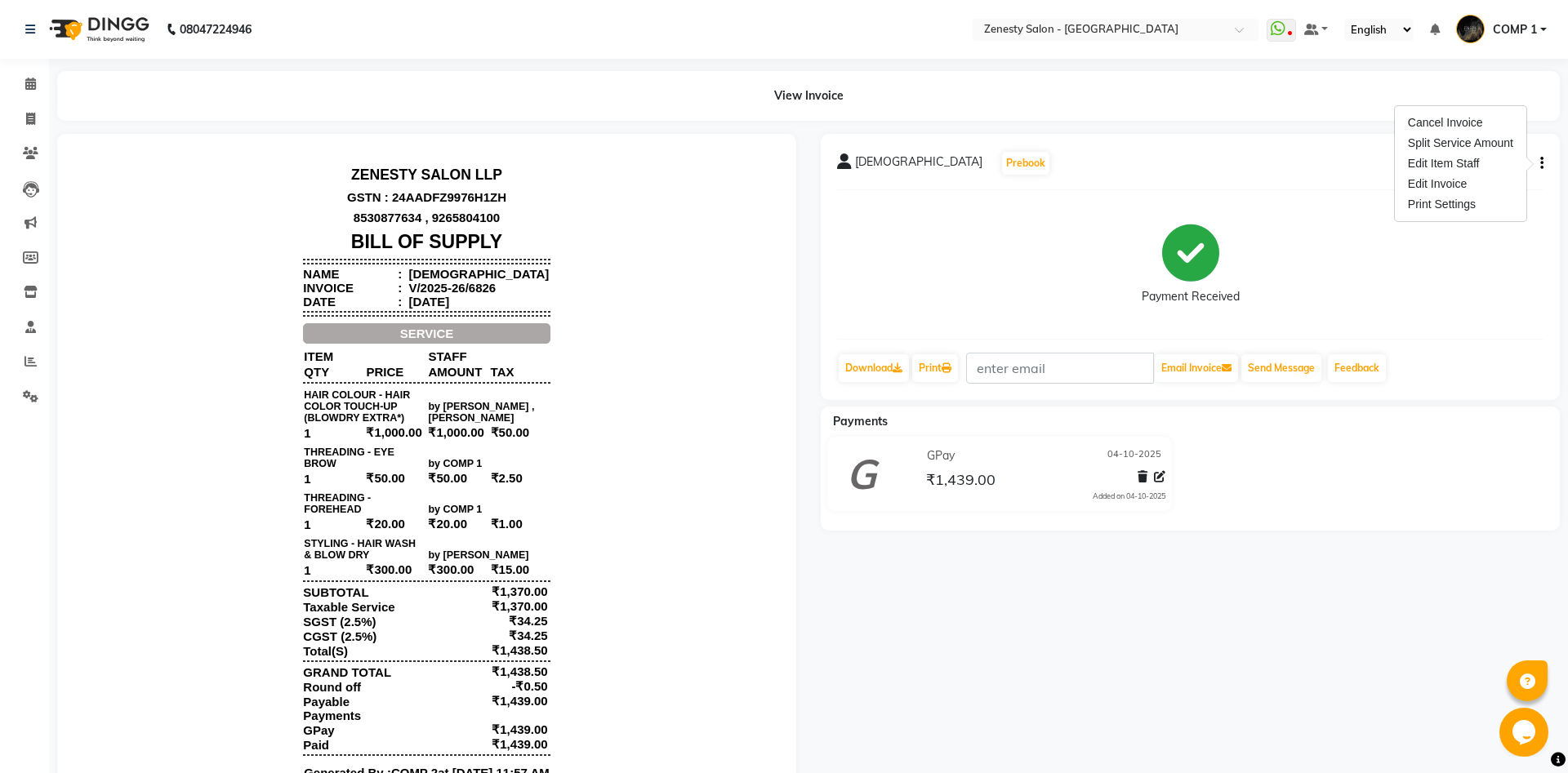
click at [1472, 183] on div "Edit Invoice" at bounding box center [1460, 184] width 112 height 21
select select "service"
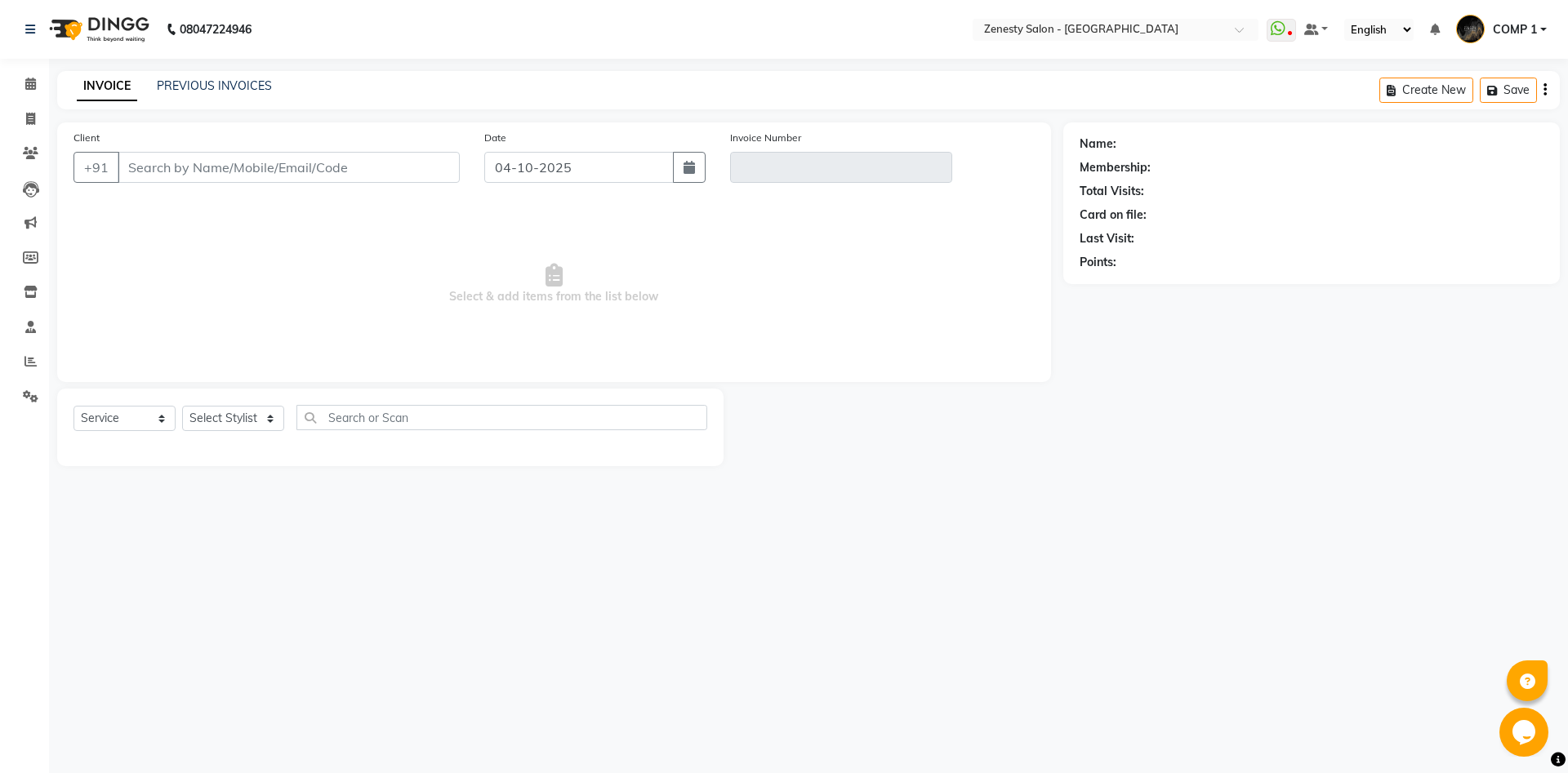
type input "9662140078"
type input "V/2025-26/6826"
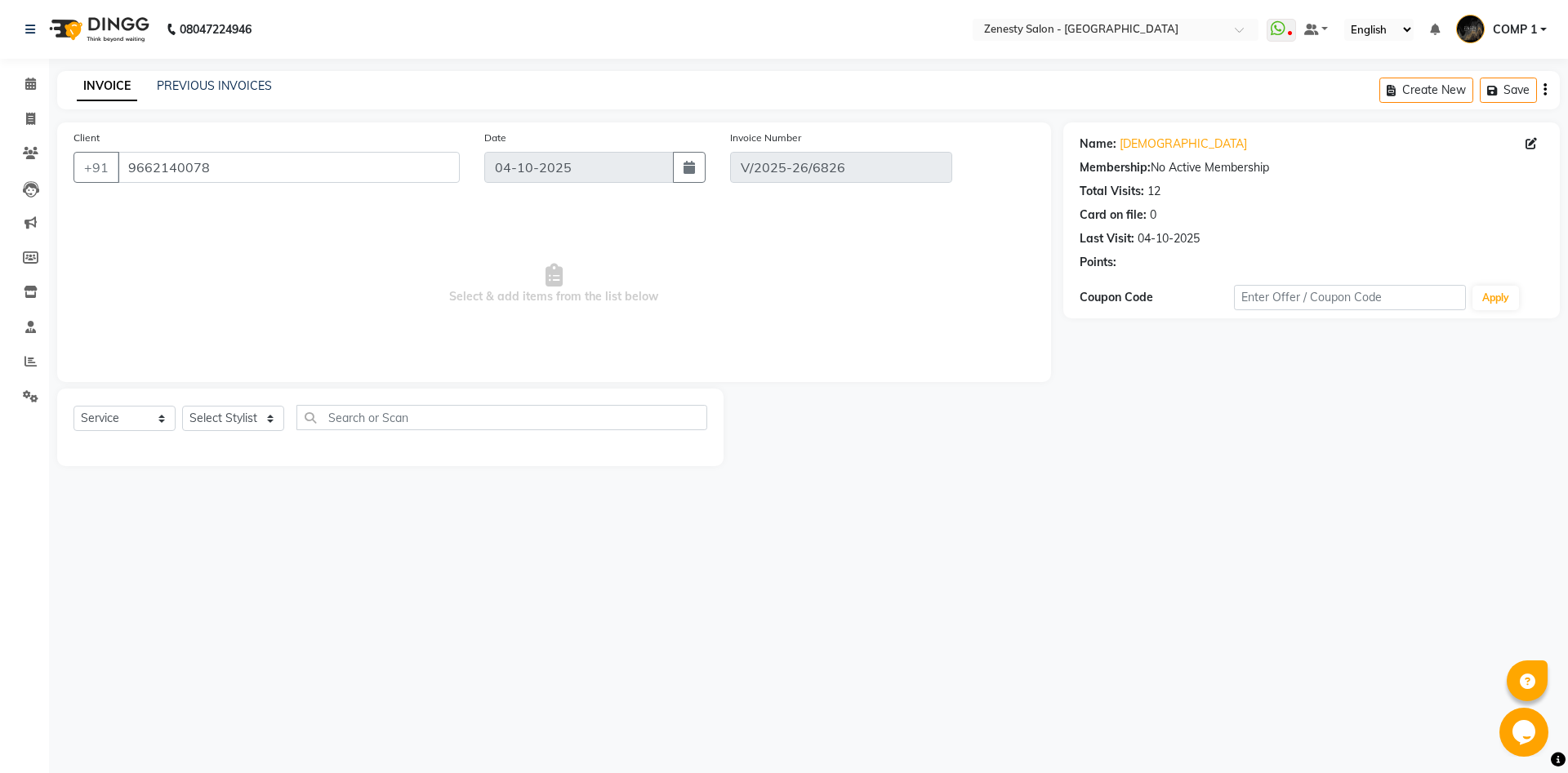
select select "select"
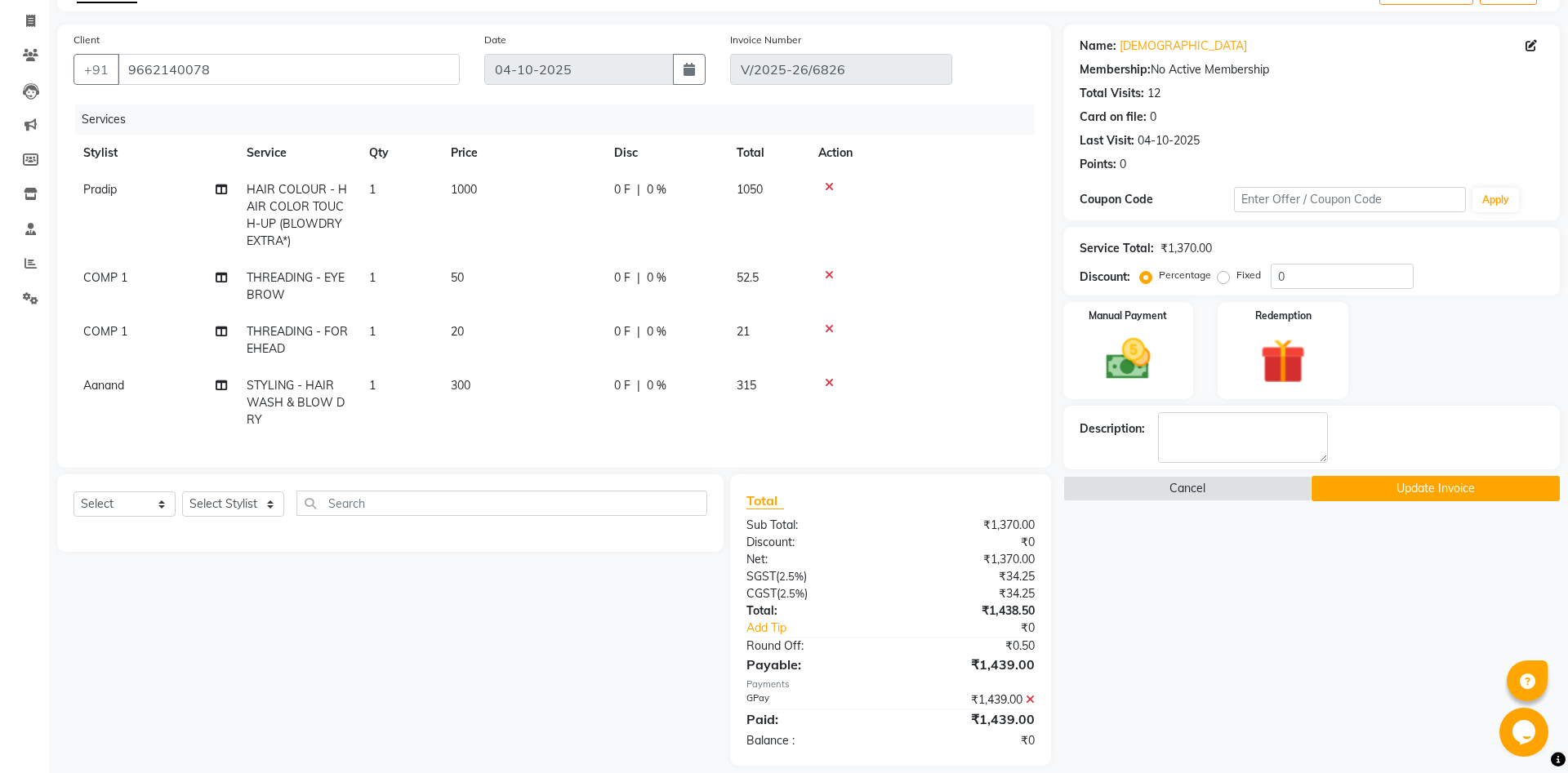
click at [275, 279] on span "THREADING - EYE BROW" at bounding box center [295, 286] width 98 height 32
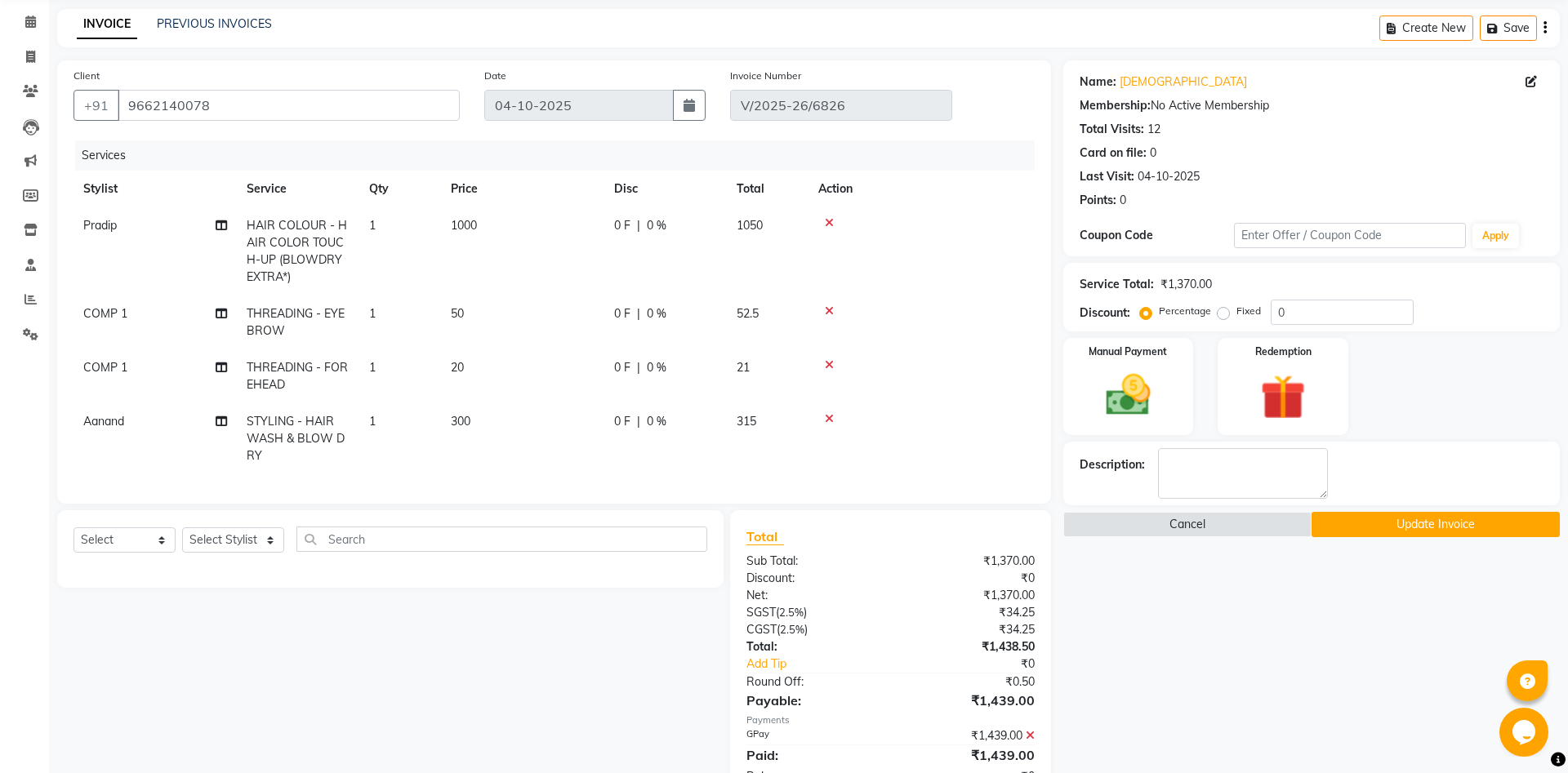
select select "81093"
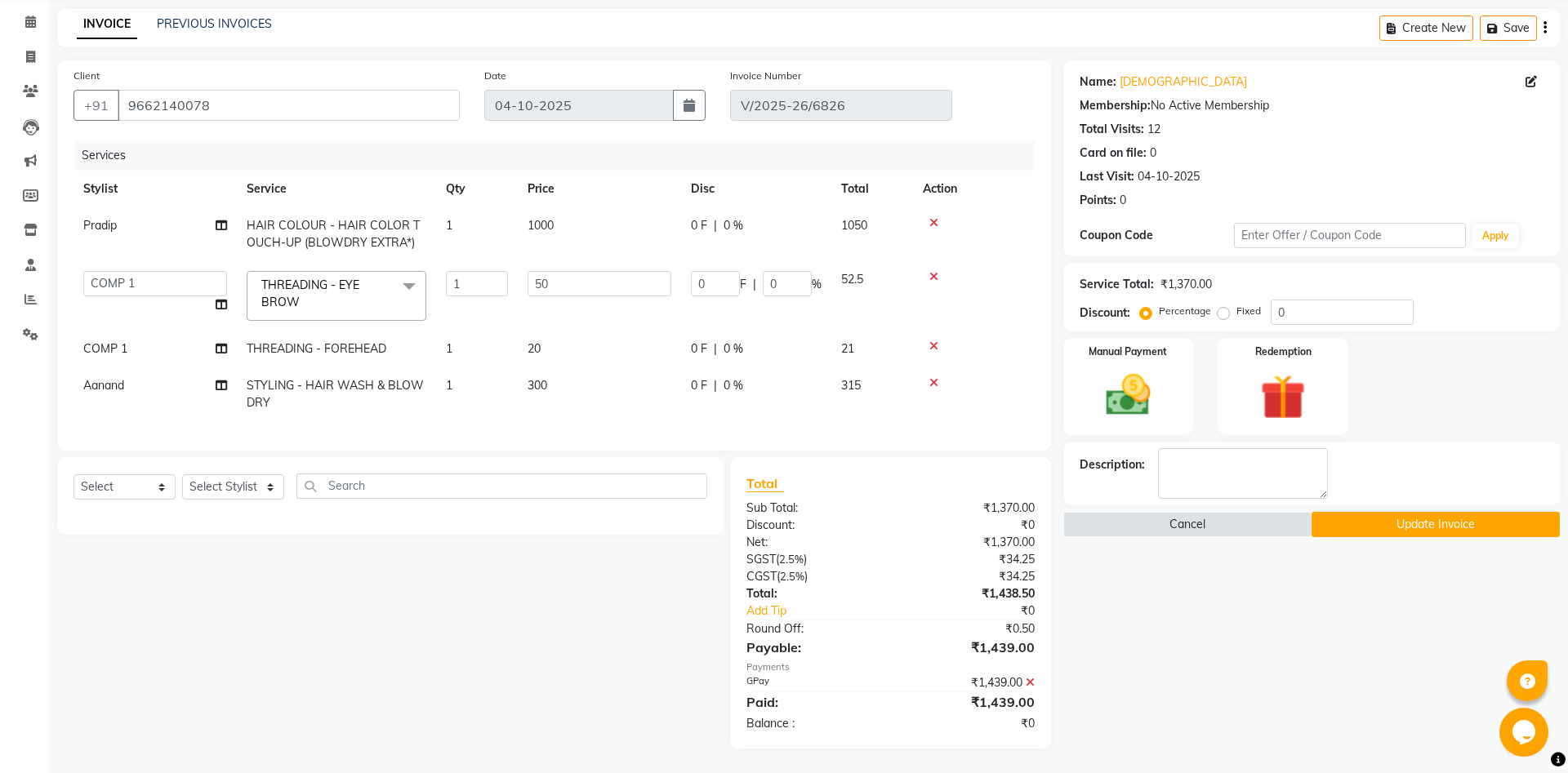
click at [313, 287] on span "THREADING - EYE BROW" at bounding box center [310, 293] width 98 height 32
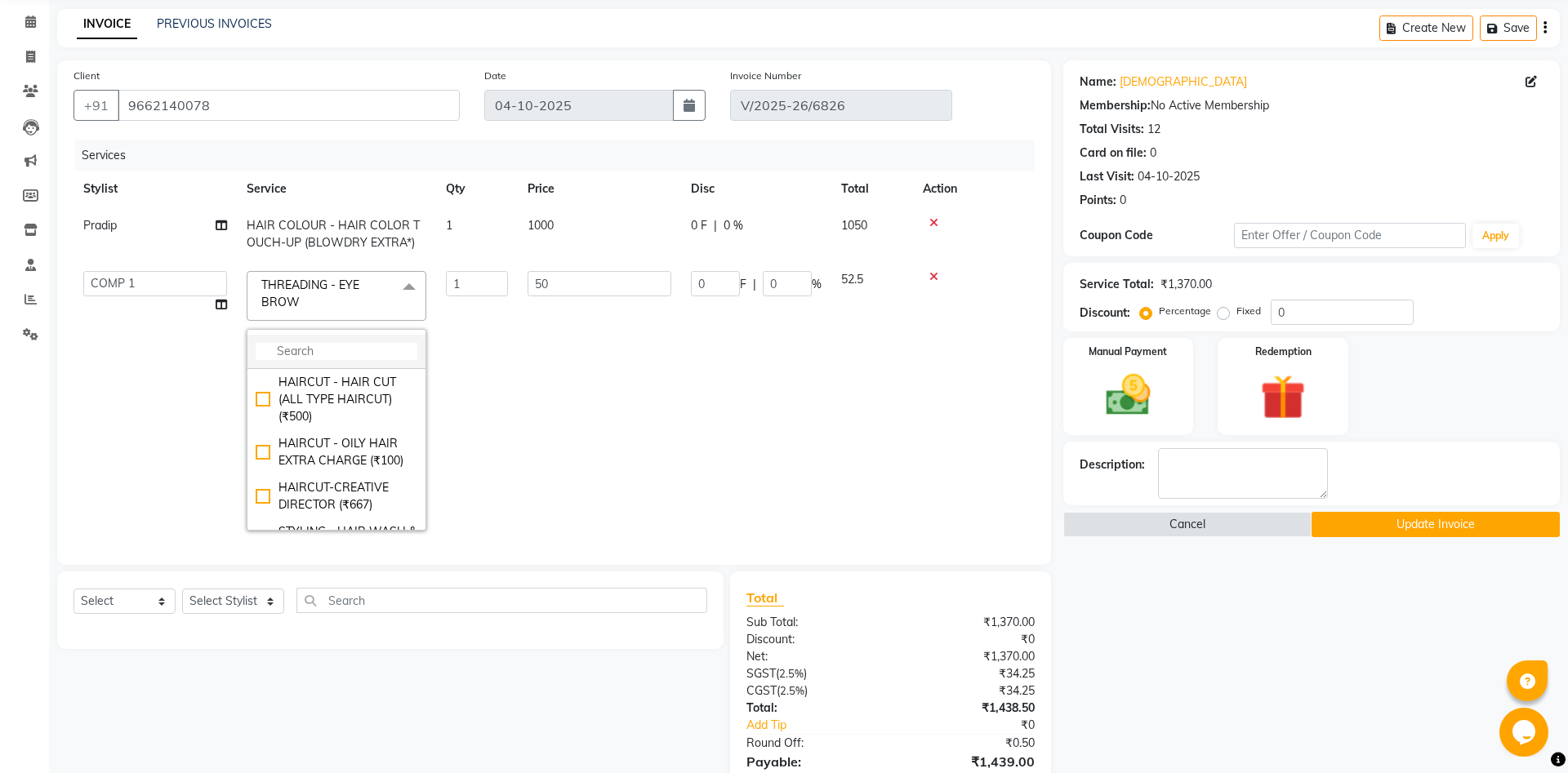
click at [318, 356] on input "multiselect-search" at bounding box center [336, 351] width 162 height 17
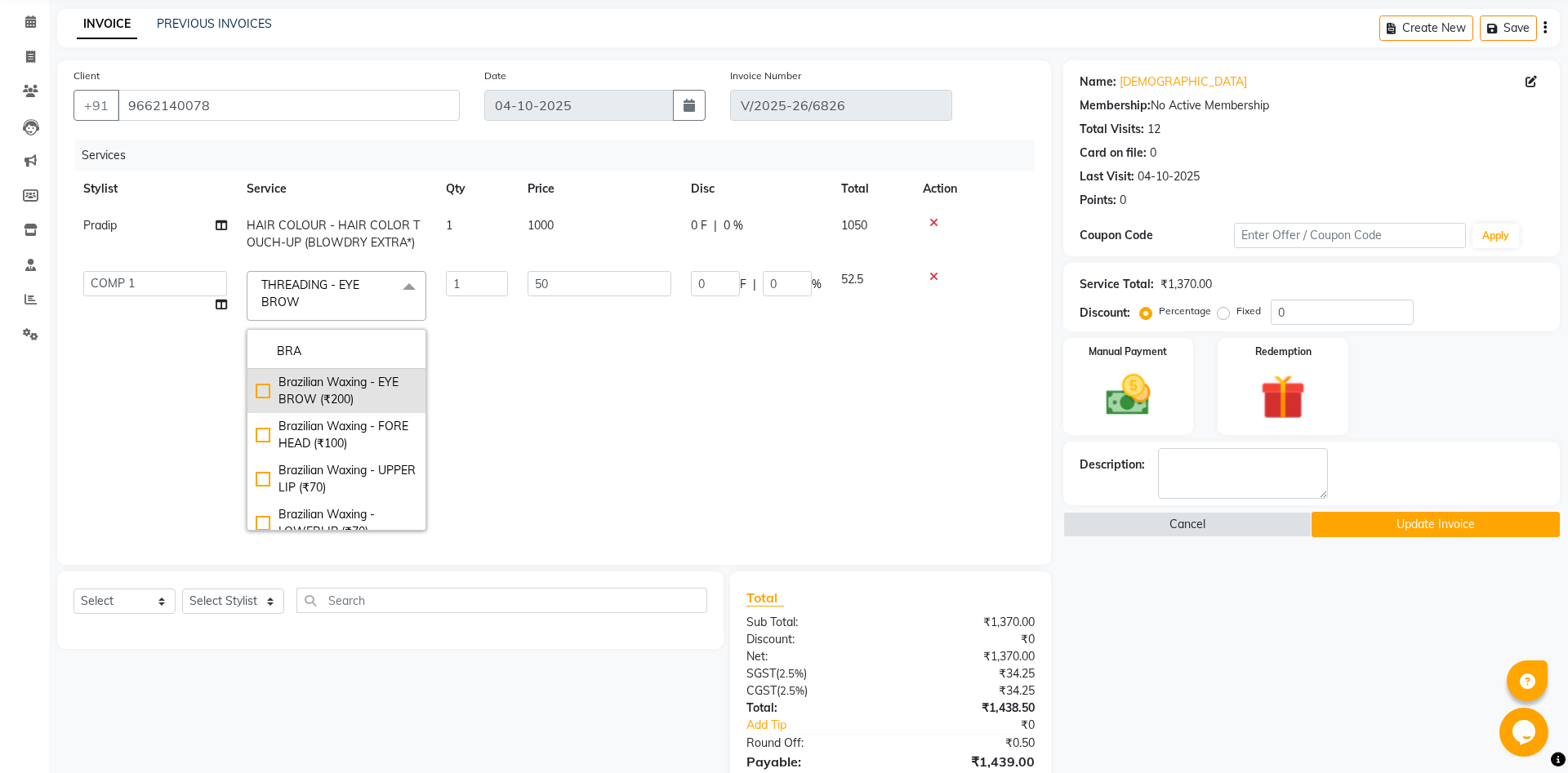
type input "BRA"
click at [313, 390] on div "Brazilian Waxing - EYE BROW (₹200)" at bounding box center [336, 391] width 162 height 35
checkbox input "true"
type input "200"
click at [191, 378] on td "Aanand Aarti Aashik Aesha Arsh Khalifa Ayan COMP 1 COMP 2 Darshan Dhara Farjan …" at bounding box center [155, 401] width 164 height 279
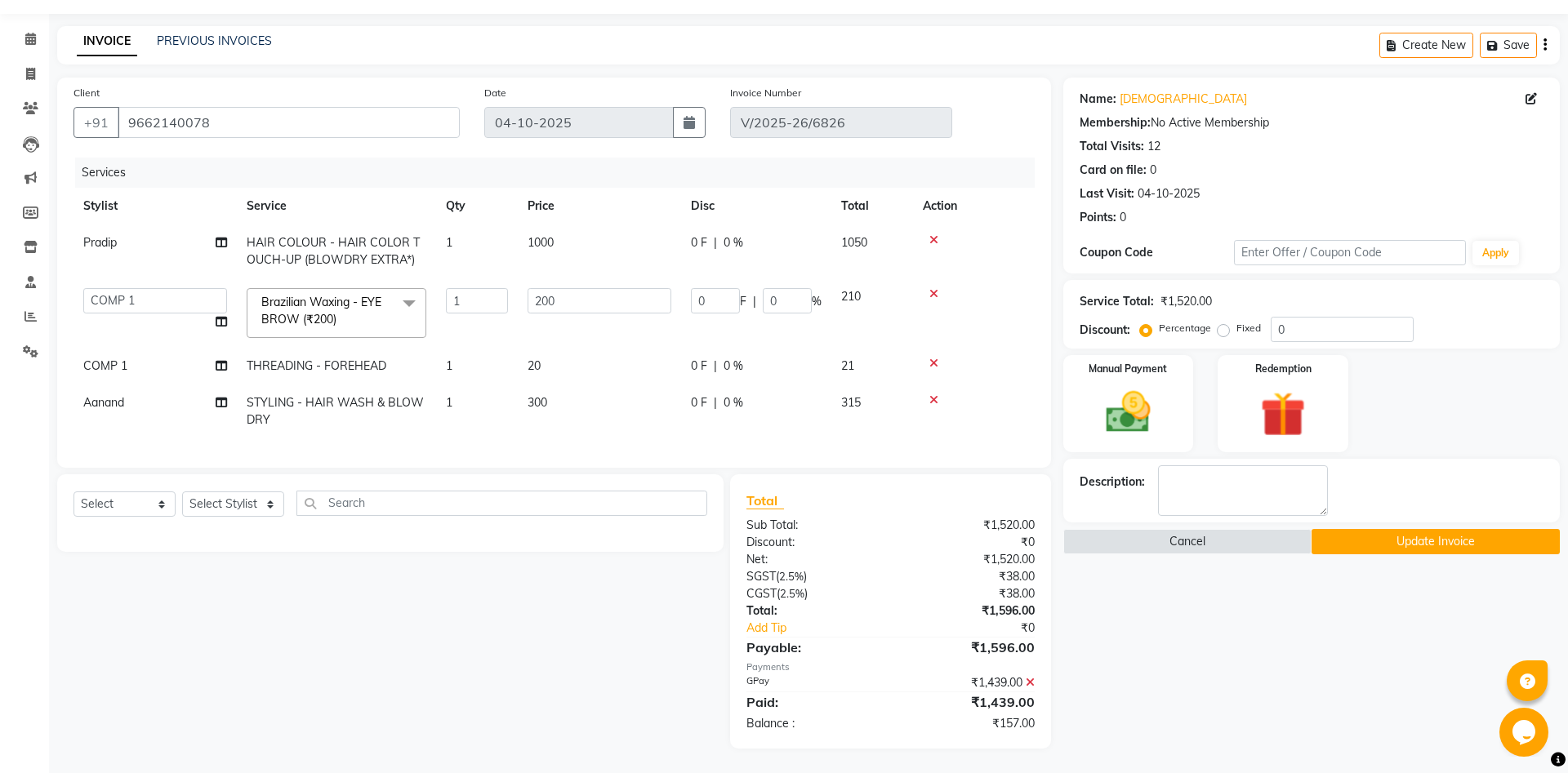
scroll to position [45, 0]
click at [314, 370] on span "THREADING - FOREHEAD" at bounding box center [316, 365] width 139 height 15
select select "81093"
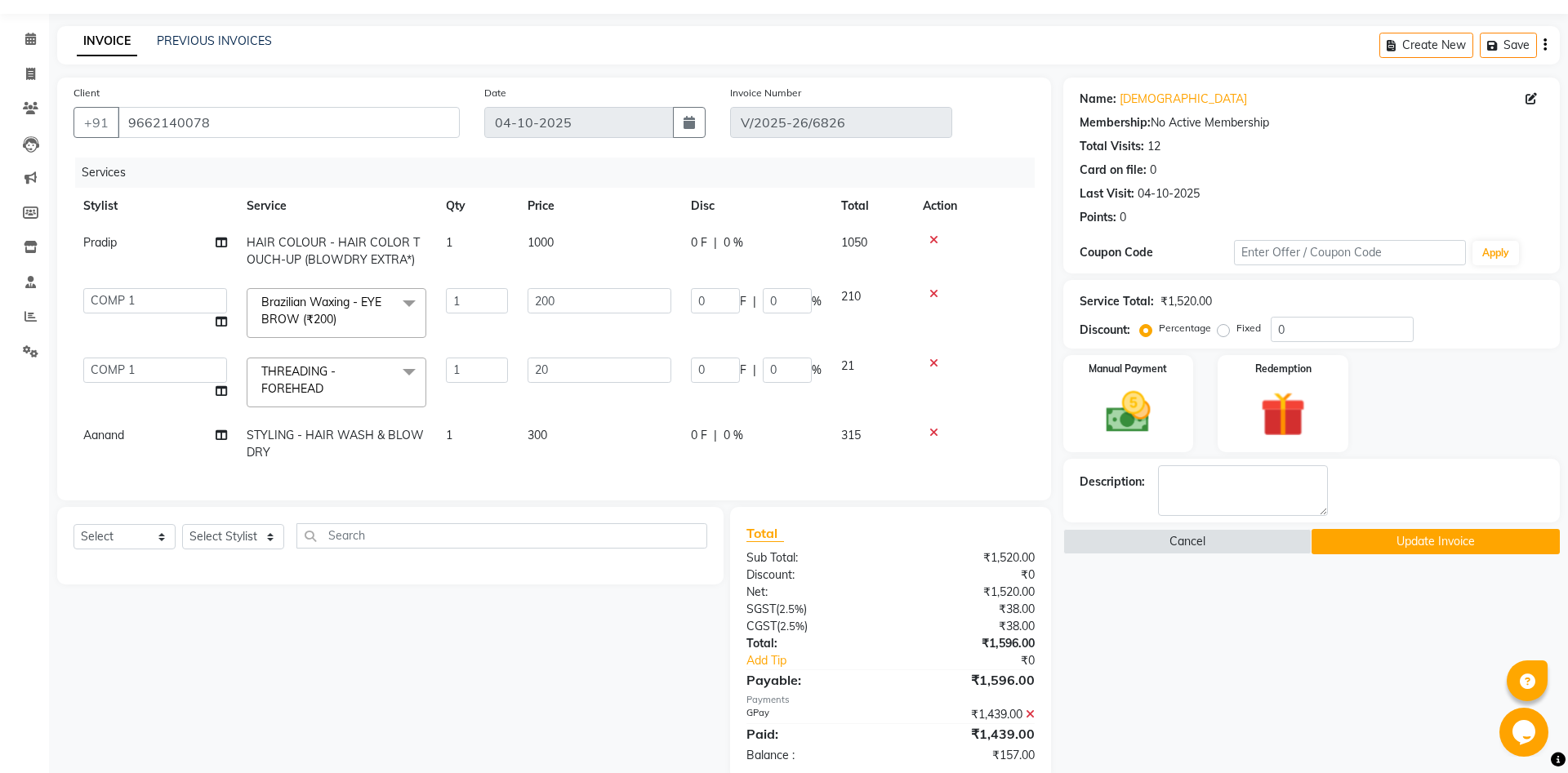
click at [363, 378] on span "THREADING - FOREHEAD x" at bounding box center [329, 381] width 144 height 35
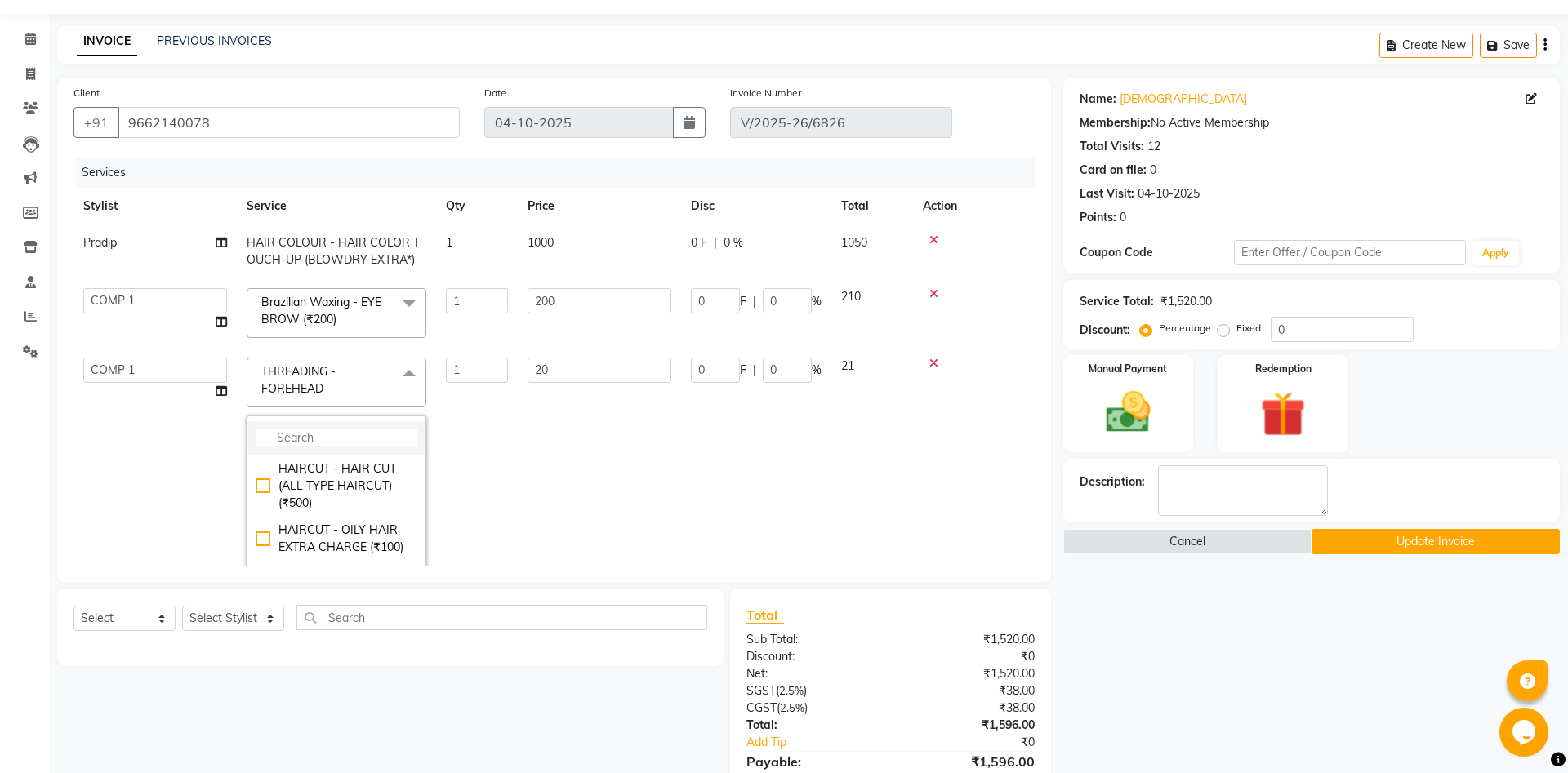
click at [334, 441] on input "multiselect-search" at bounding box center [336, 438] width 162 height 17
type input "BRA"
click at [361, 519] on div "Brazilian Waxing - FORE HEAD (₹100)" at bounding box center [336, 522] width 162 height 35
checkbox input "true"
type input "100"
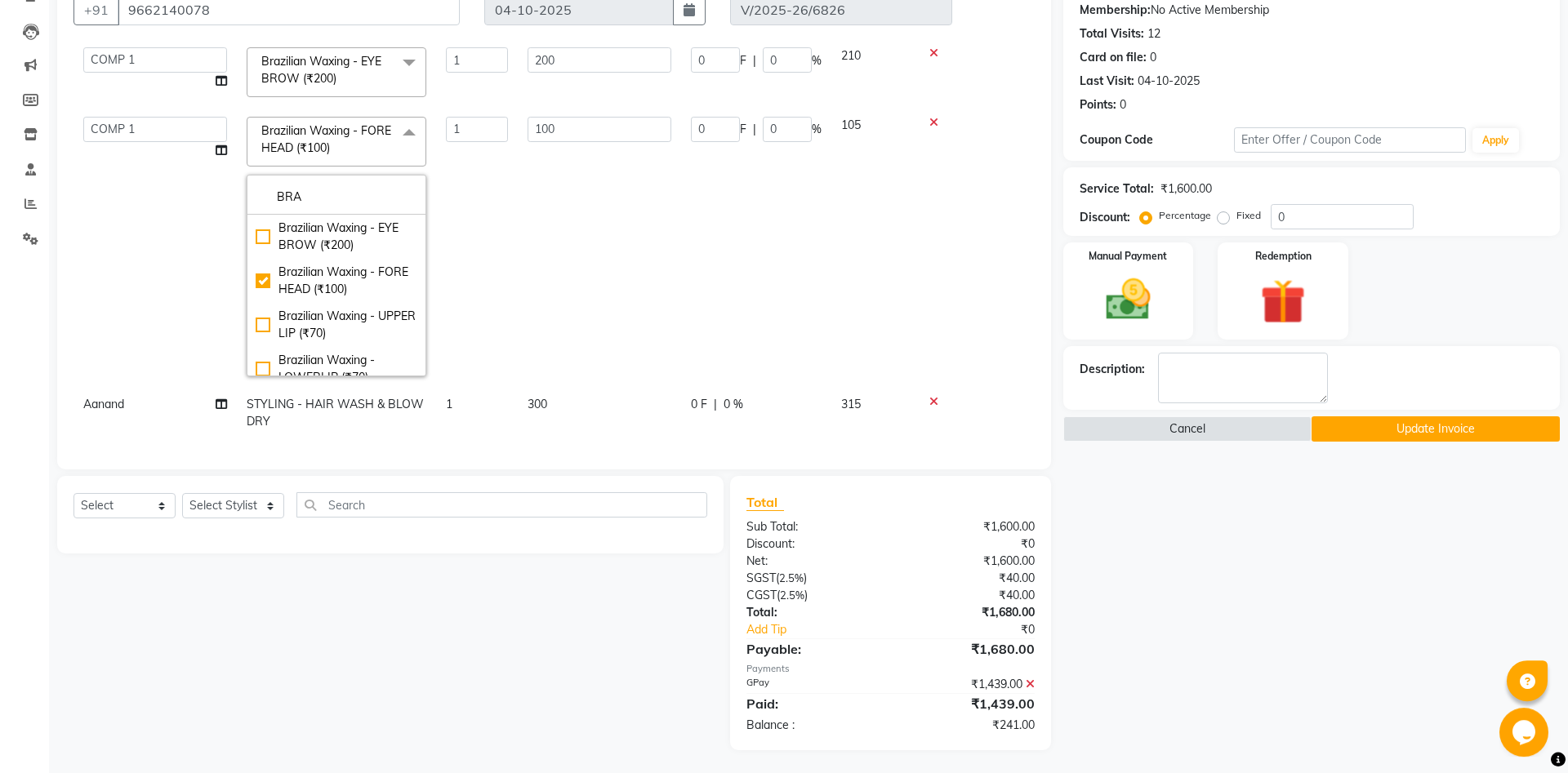
scroll to position [159, 0]
click at [1258, 677] on div "Name: Vaishali Membership: No Active Membership Total Visits: 12 Card on file: …" at bounding box center [1317, 356] width 508 height 785
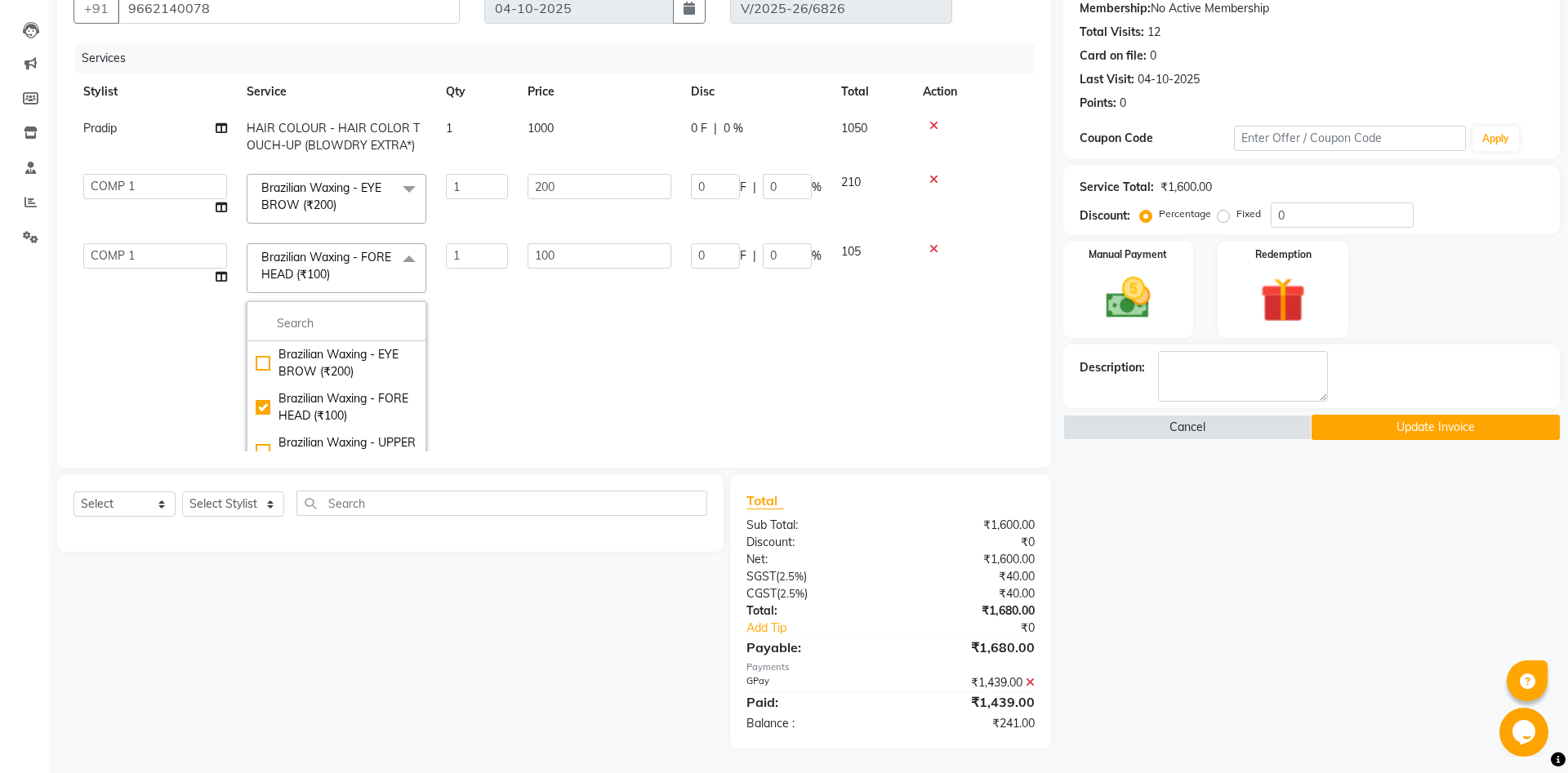
scroll to position [77, 0]
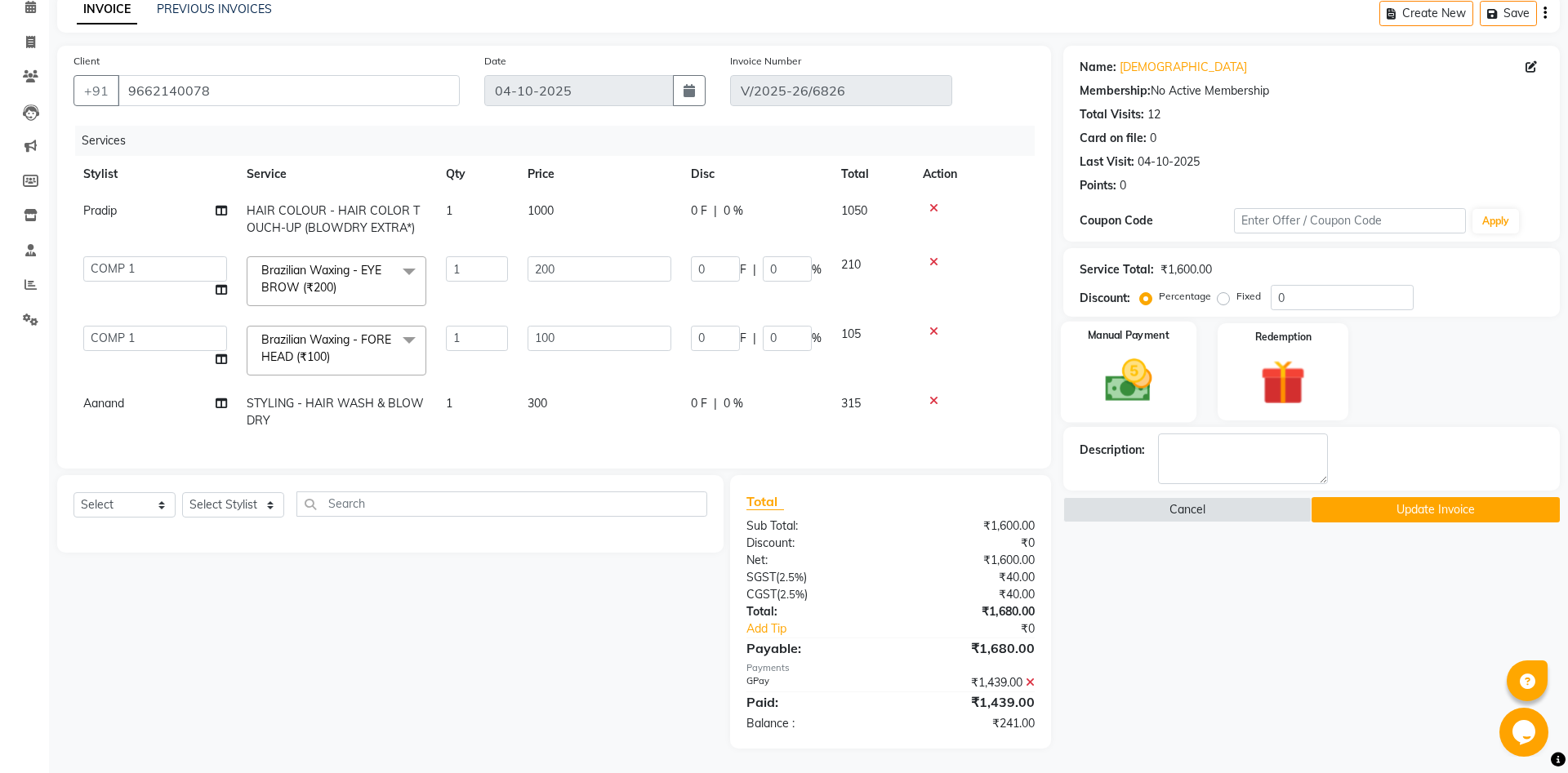
click at [1111, 371] on img at bounding box center [1128, 380] width 76 height 54
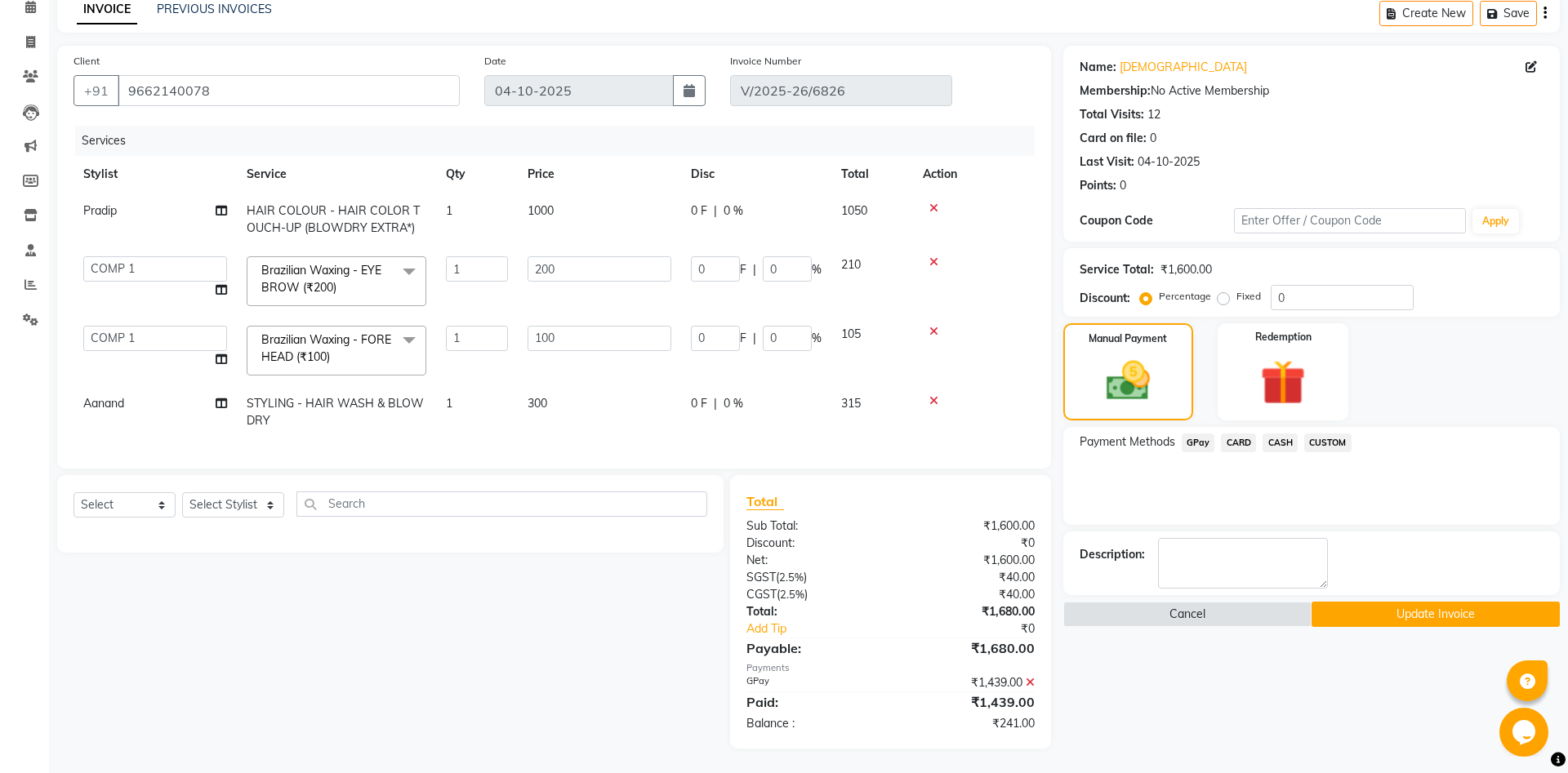
click at [1197, 445] on span "GPay" at bounding box center [1197, 443] width 34 height 19
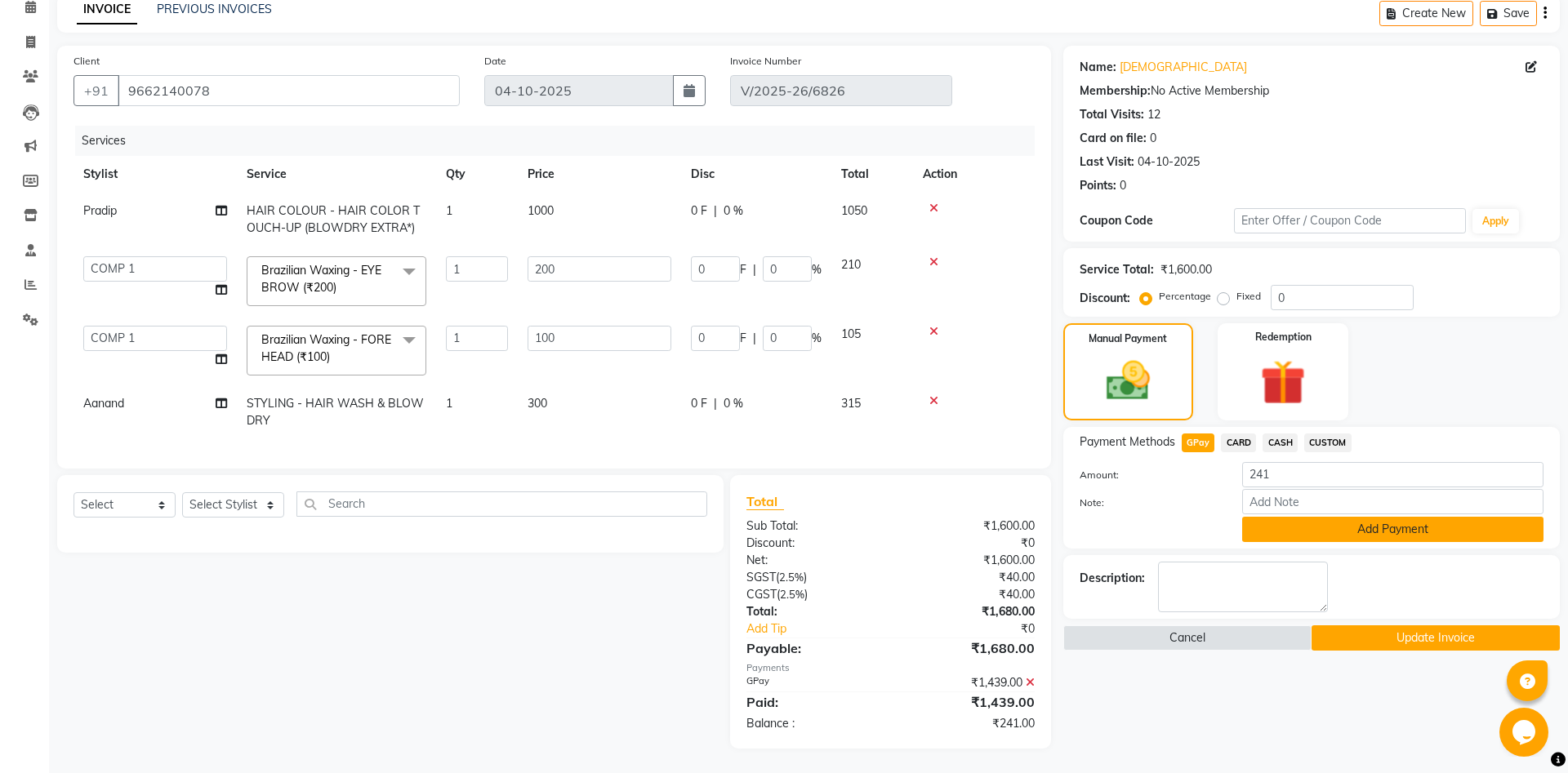
click at [1292, 535] on button "Add Payment" at bounding box center [1392, 529] width 301 height 25
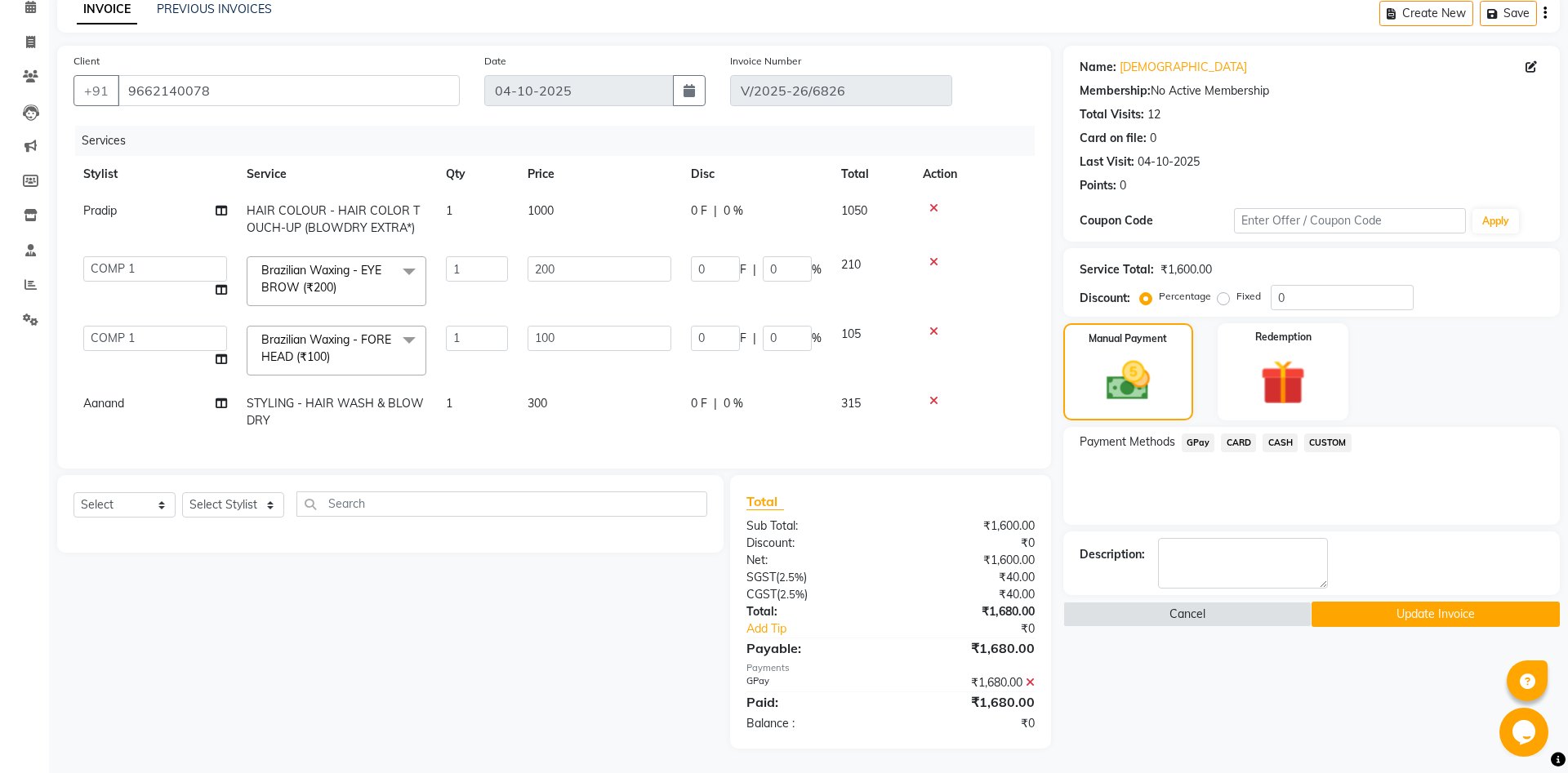
click at [1349, 605] on button "Update Invoice" at bounding box center [1435, 614] width 248 height 25
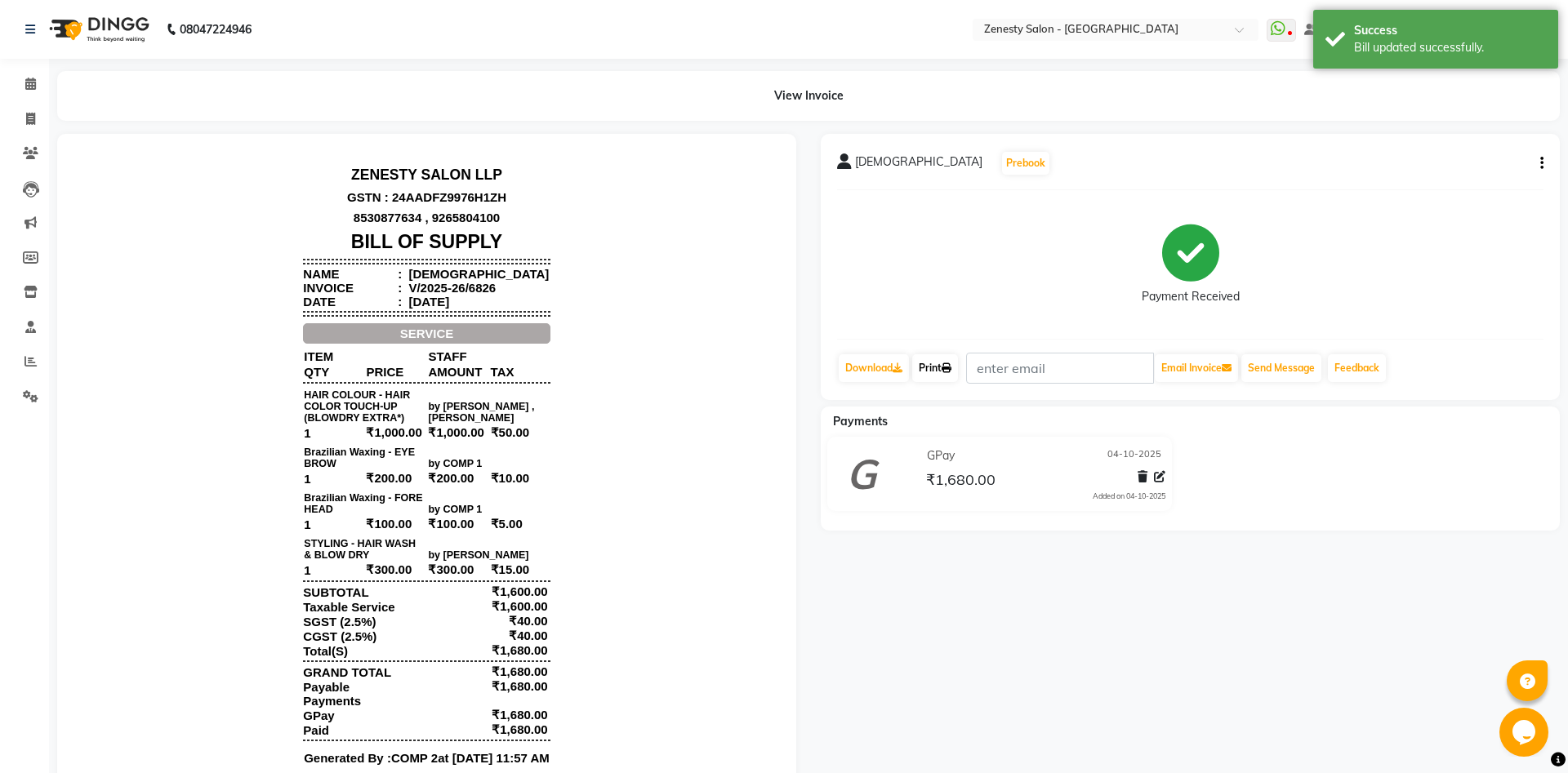
click at [931, 372] on link "Print" at bounding box center [934, 368] width 46 height 28
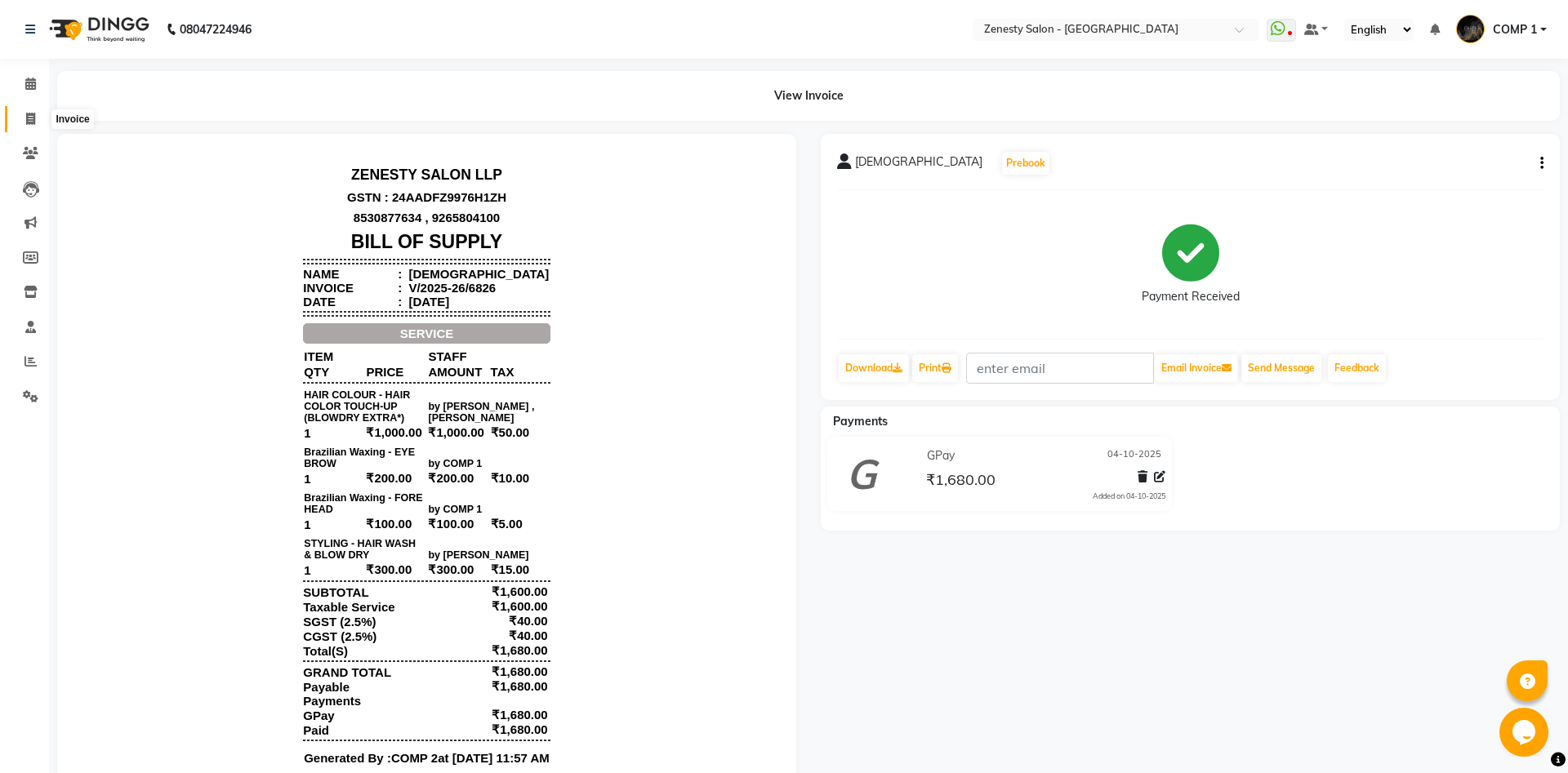
click at [27, 113] on icon at bounding box center [30, 119] width 9 height 12
select select "5713"
select select "service"
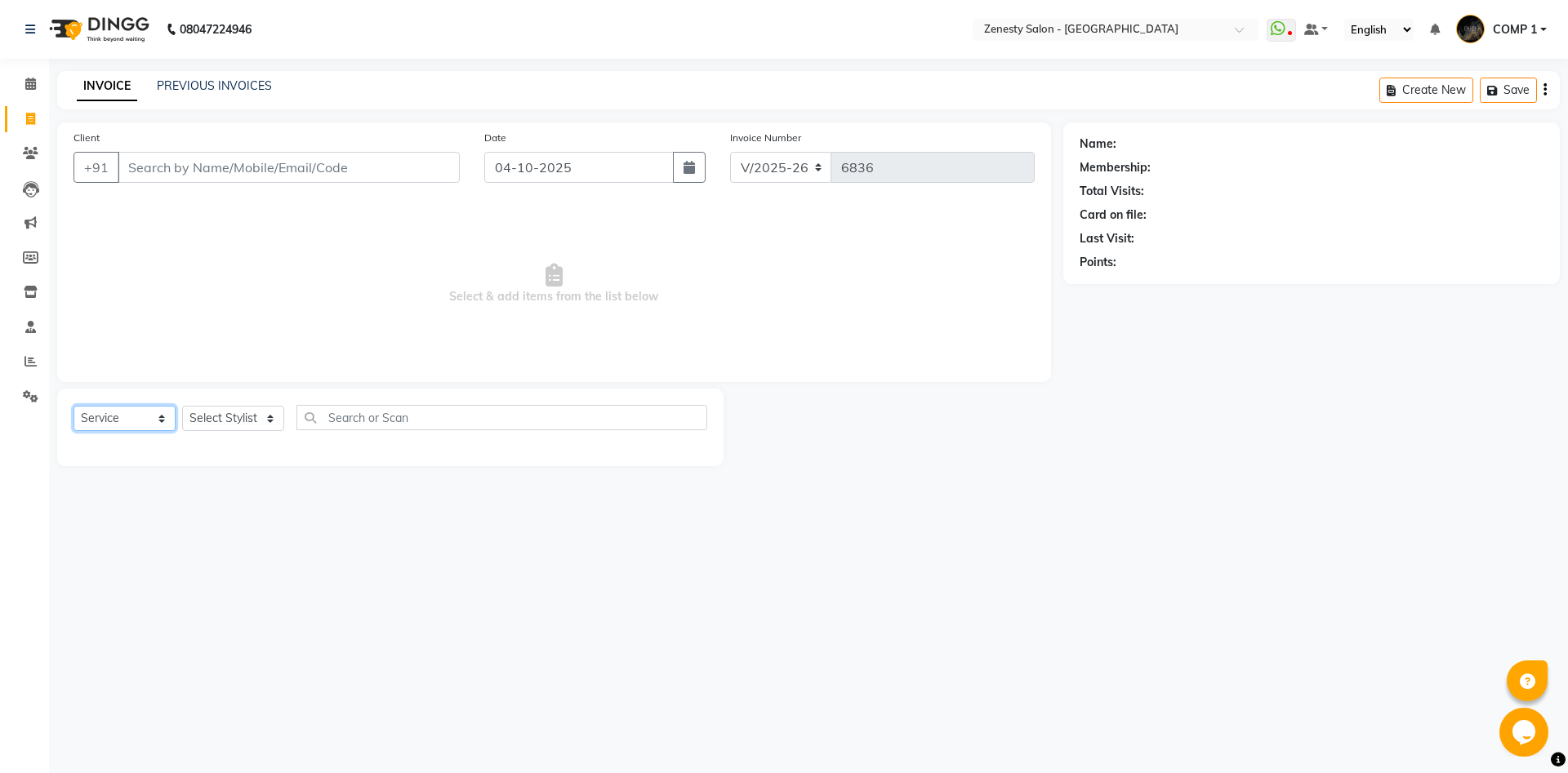
click at [74, 406] on select "Select Service Product Membership Package Voucher Prepaid Gift Card" at bounding box center [125, 418] width 102 height 25
click option "Service" at bounding box center [0, 0] width 0 height 0
click at [182, 406] on select "Select Stylist [PERSON_NAME] [PERSON_NAME] [PERSON_NAME] Khalifa [PERSON_NAME] …" at bounding box center [233, 418] width 102 height 25
select select "40087"
click option "COMP 2" at bounding box center [0, 0] width 0 height 0
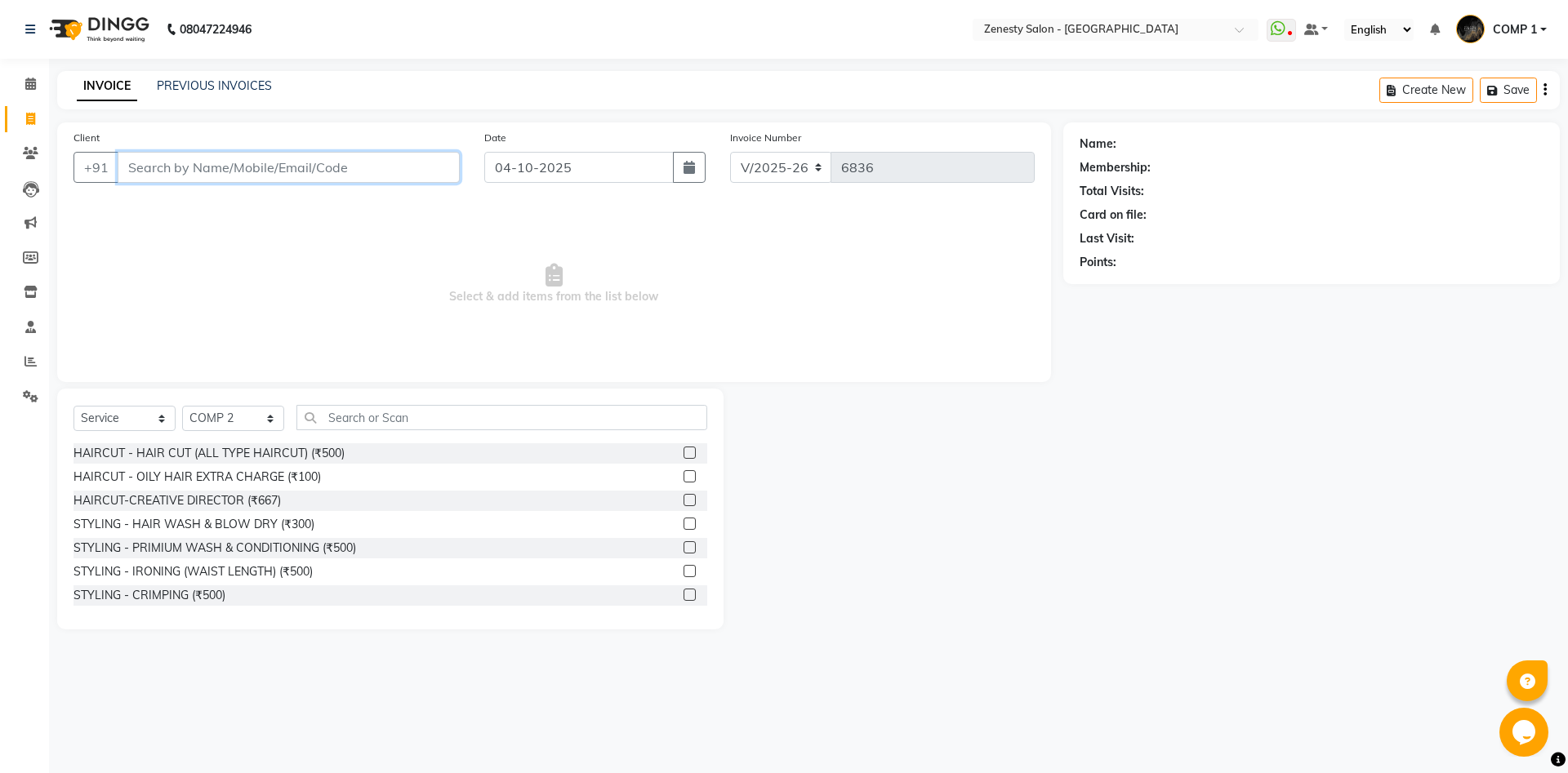
click at [243, 168] on input "Client" at bounding box center [288, 167] width 342 height 31
click at [1018, 613] on div at bounding box center [893, 509] width 339 height 241
click at [31, 87] on icon at bounding box center [30, 84] width 10 height 12
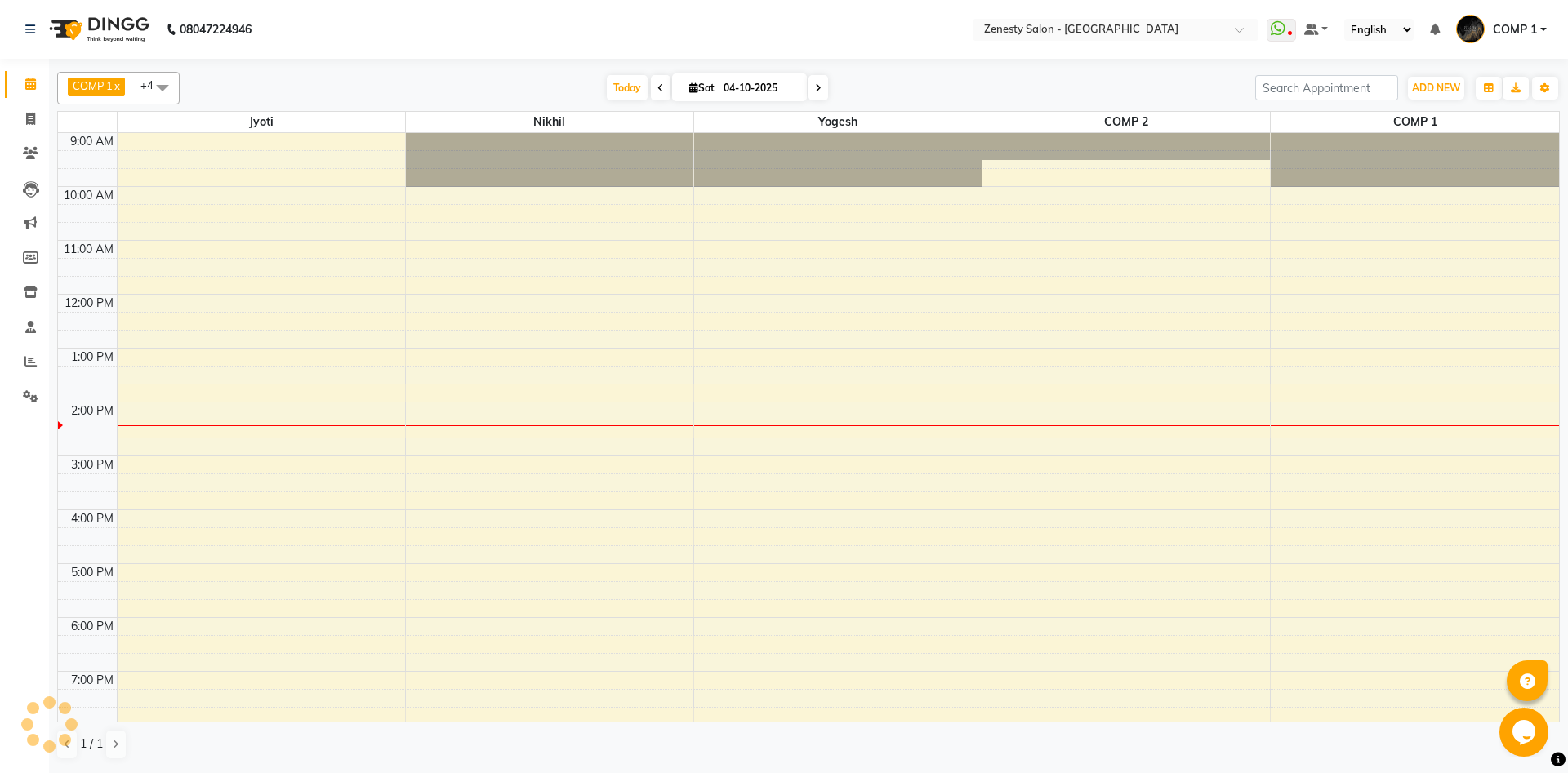
scroll to position [26, 0]
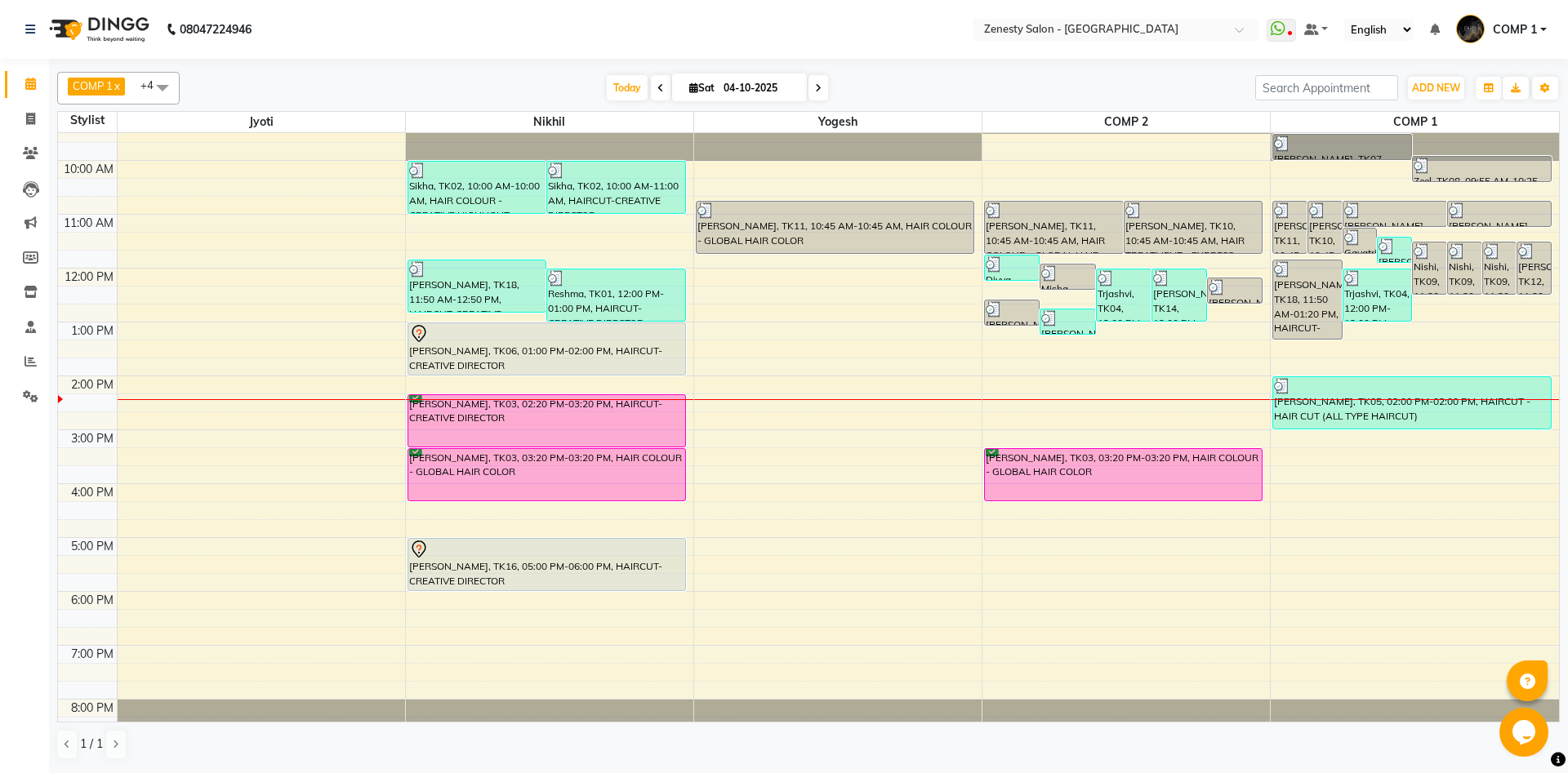
click at [749, 90] on input "04-10-2025" at bounding box center [759, 88] width 81 height 24
select select "10"
select select "2025"
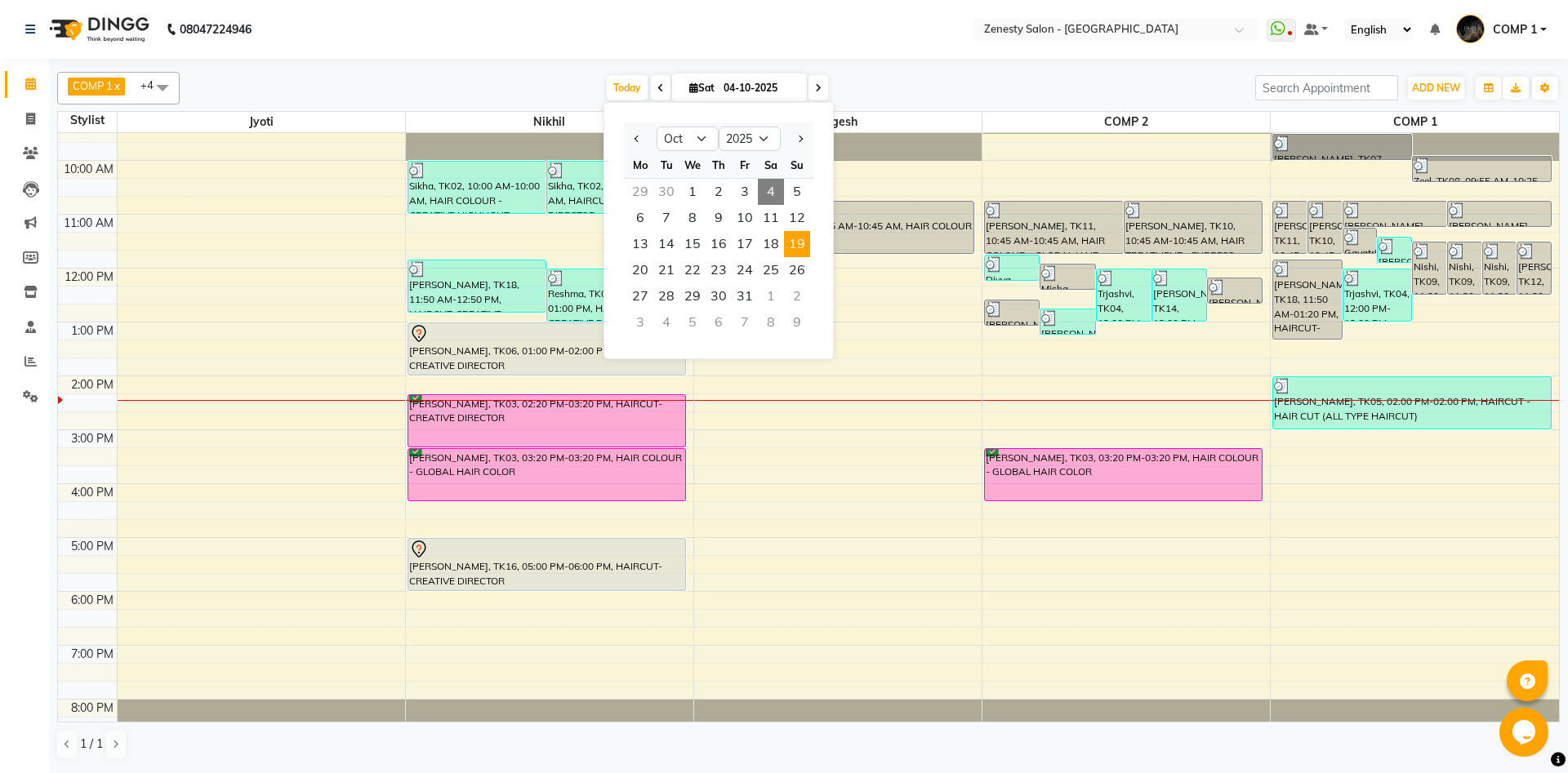
click at [808, 245] on span "19" at bounding box center [797, 244] width 26 height 26
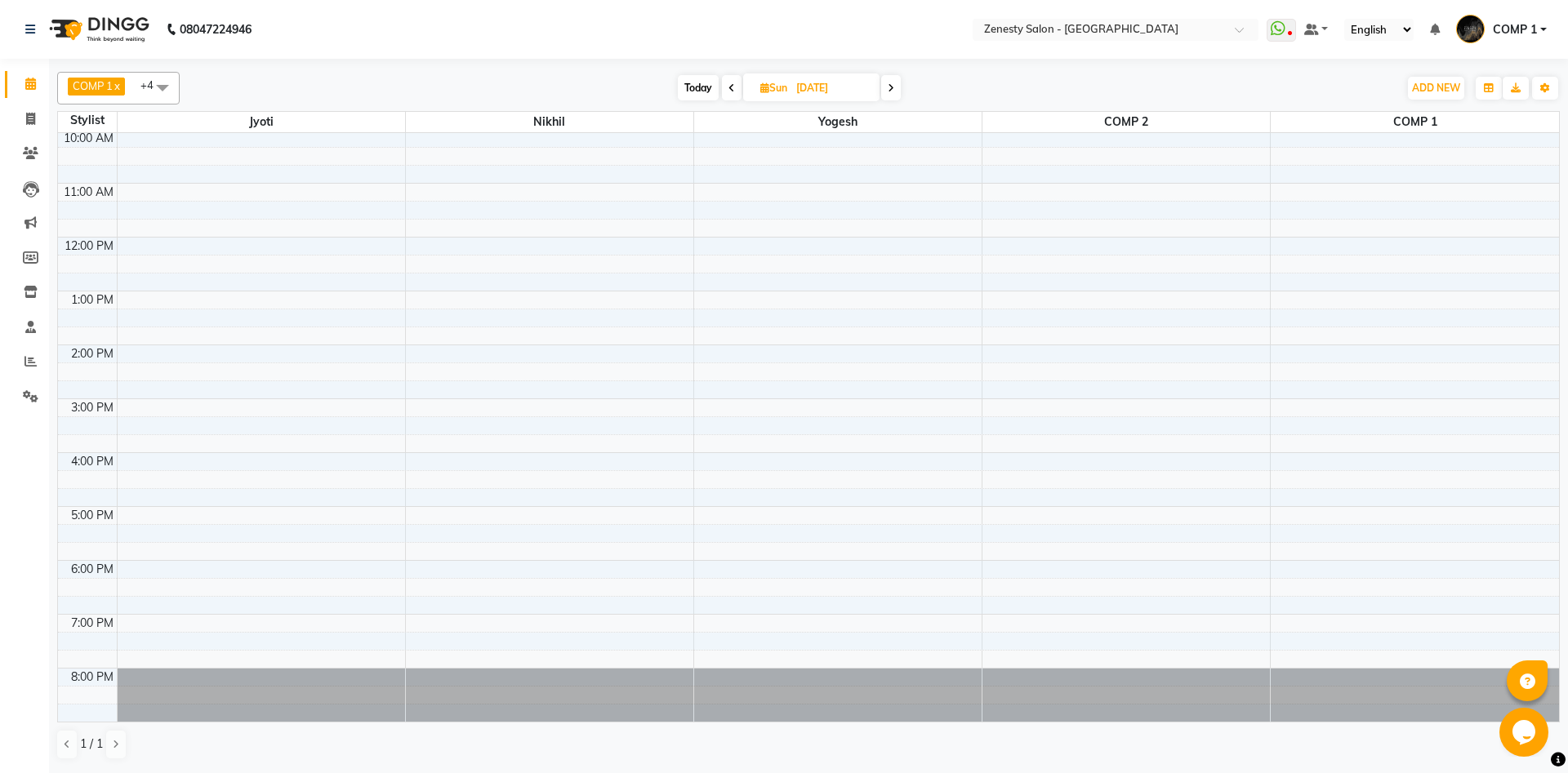
scroll to position [0, 0]
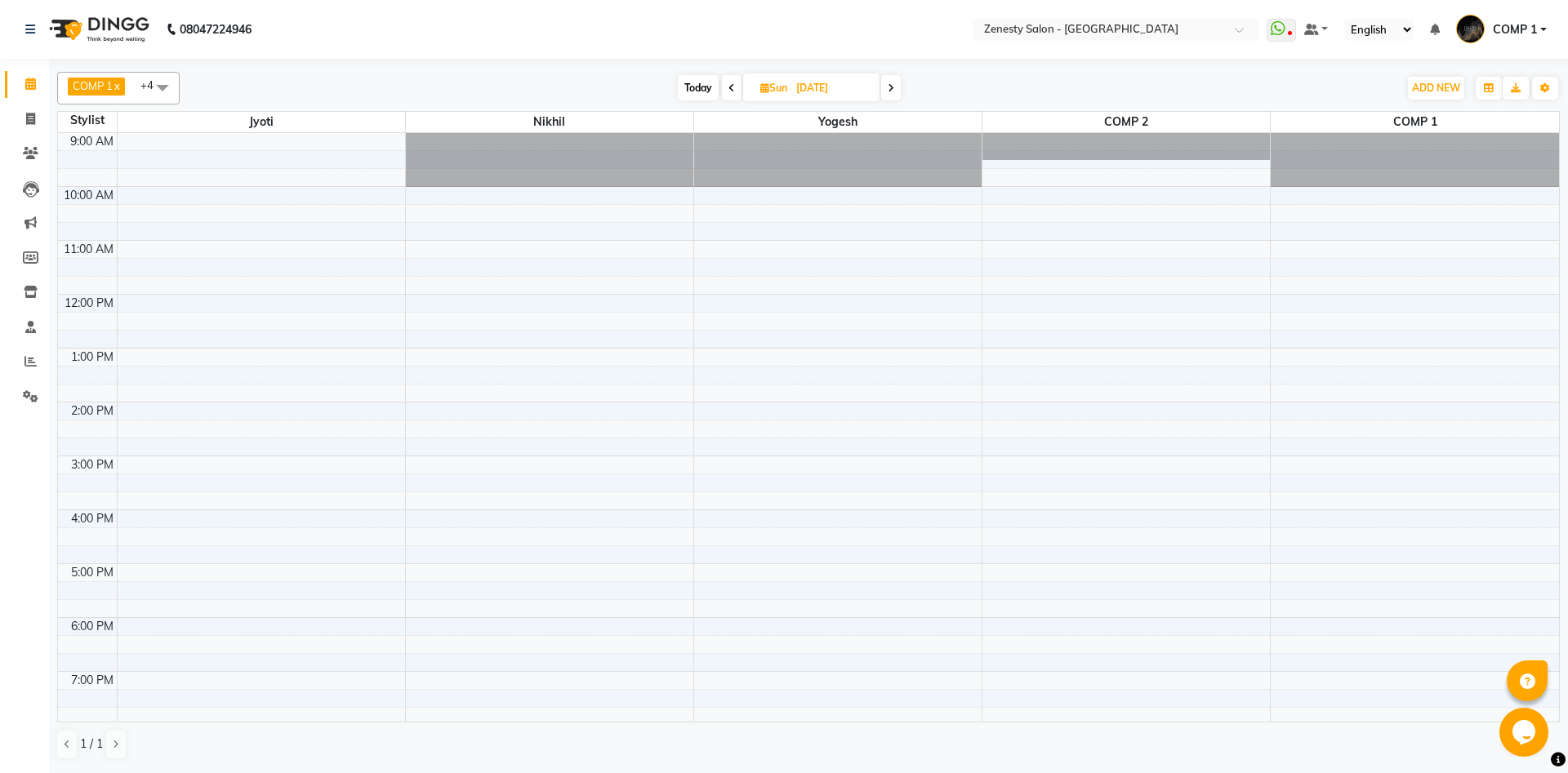
click at [895, 93] on span at bounding box center [890, 87] width 20 height 25
type input "[DATE]"
click at [841, 93] on input "[DATE]" at bounding box center [833, 88] width 81 height 24
select select "10"
select select "2025"
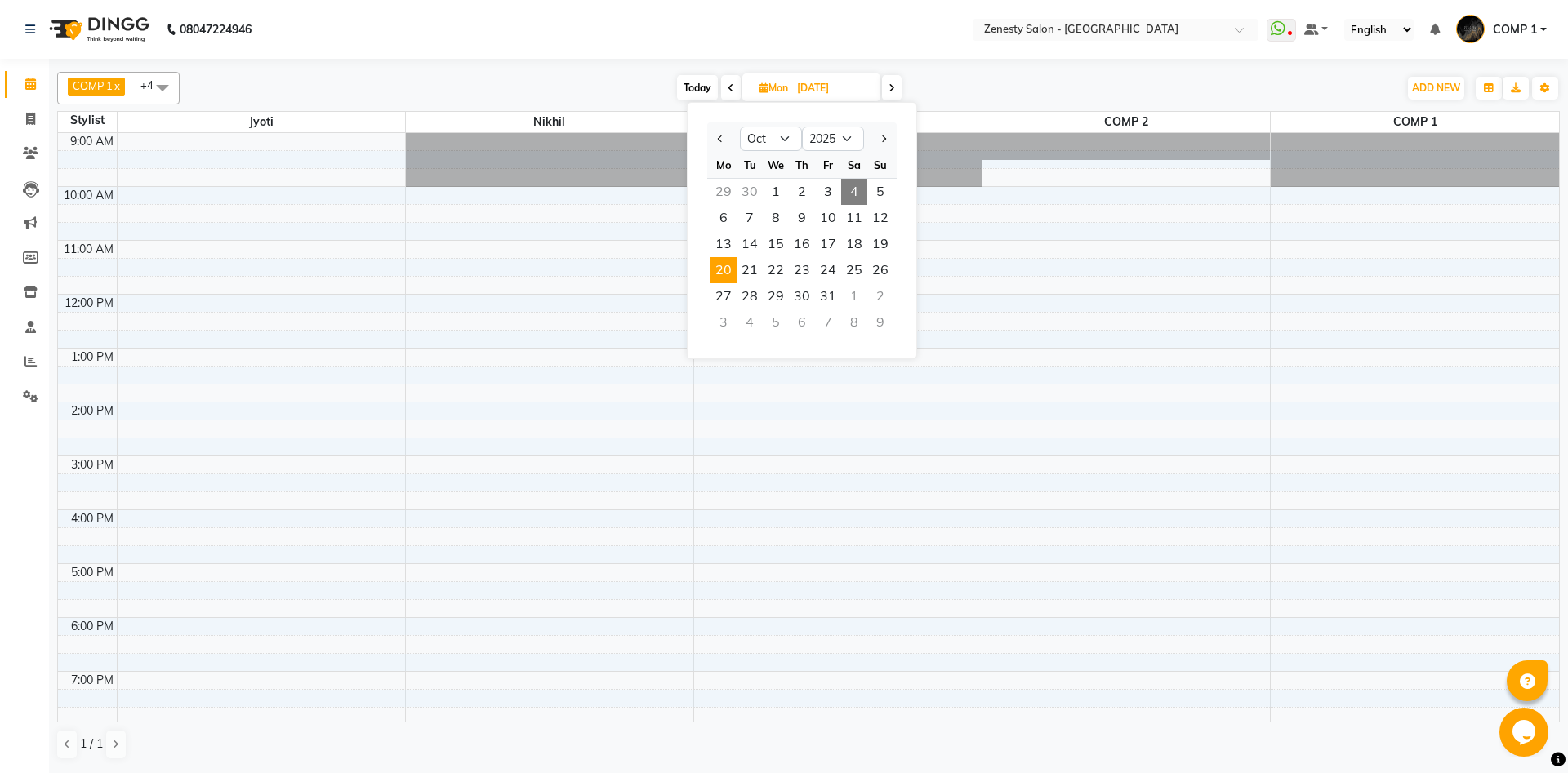
click at [866, 190] on span "4" at bounding box center [854, 192] width 26 height 26
type input "04-10-2025"
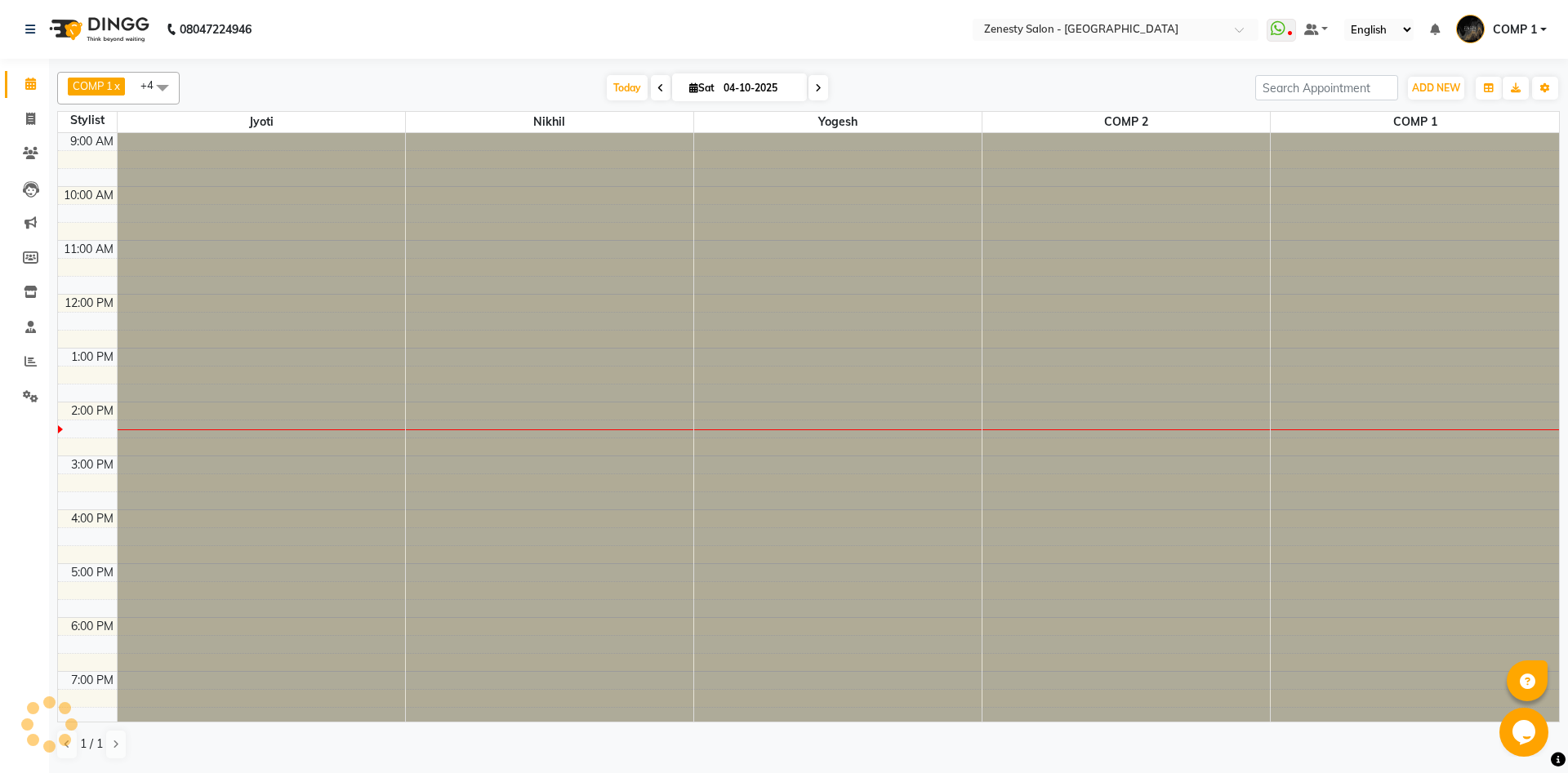
scroll to position [57, 0]
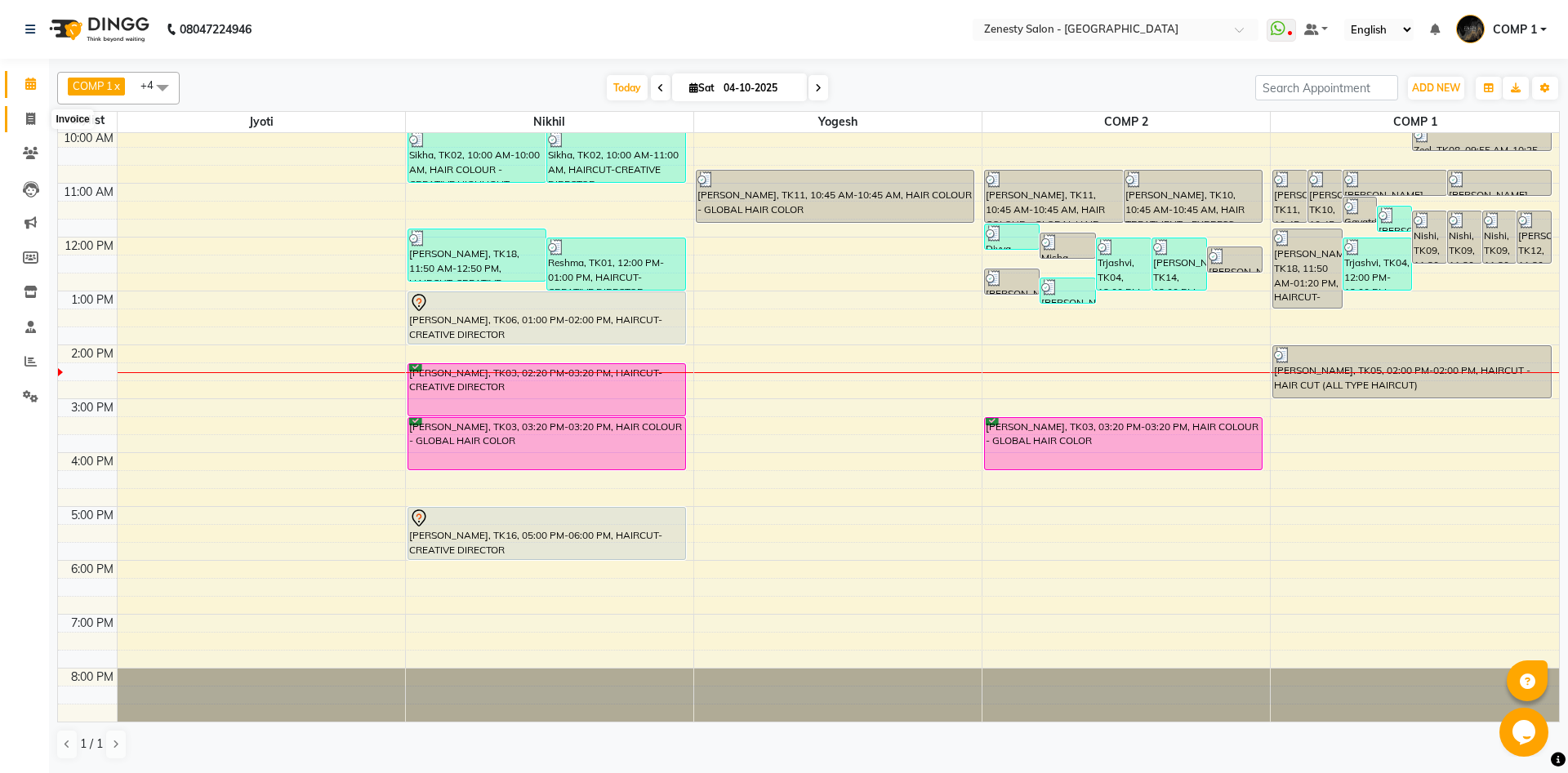
drag, startPoint x: 30, startPoint y: 115, endPoint x: 81, endPoint y: 114, distance: 51.0
click at [33, 115] on icon at bounding box center [30, 119] width 9 height 12
select select "service"
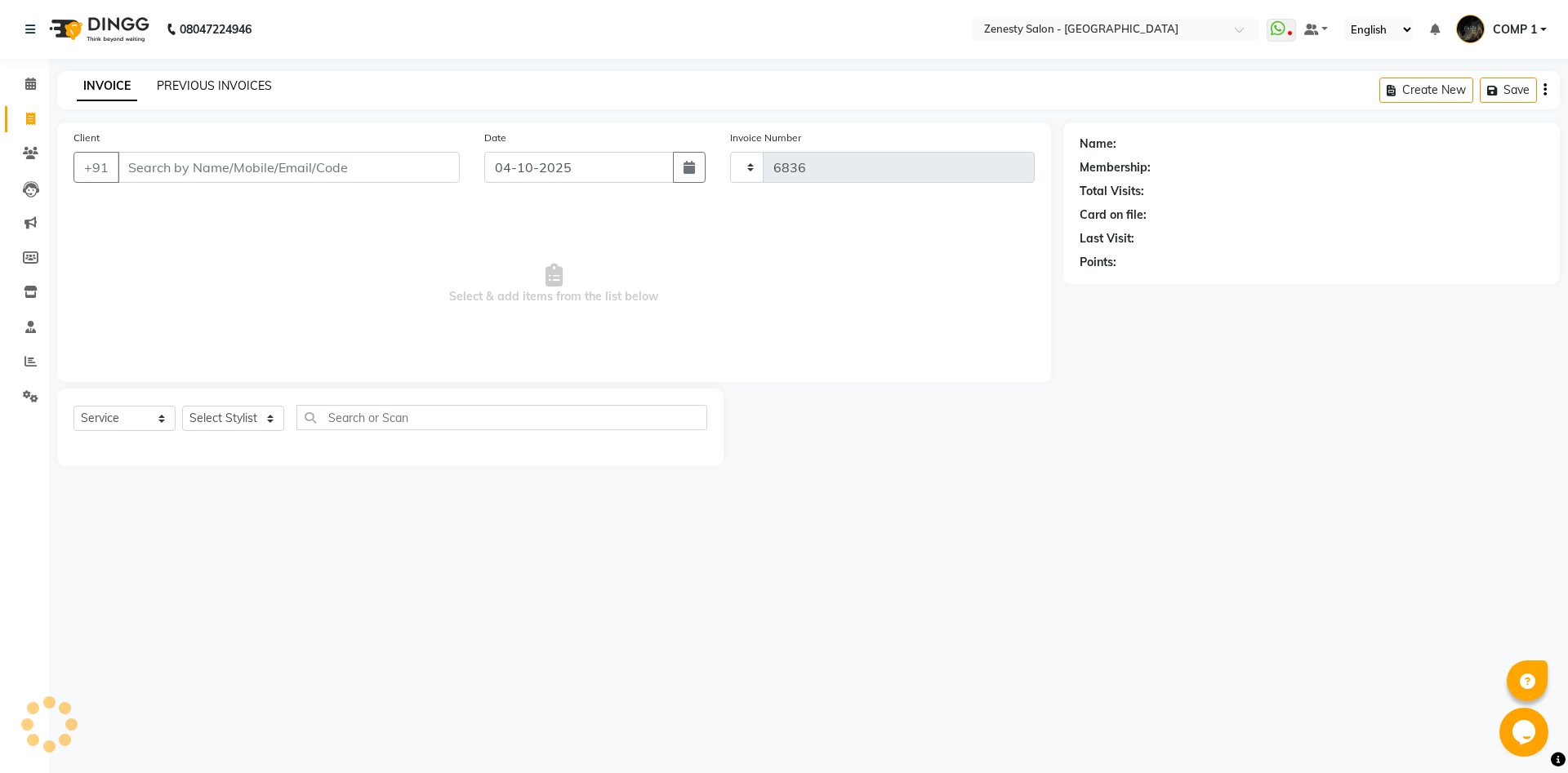
click at [227, 93] on link "PREVIOUS INVOICES" at bounding box center [214, 86] width 115 height 15
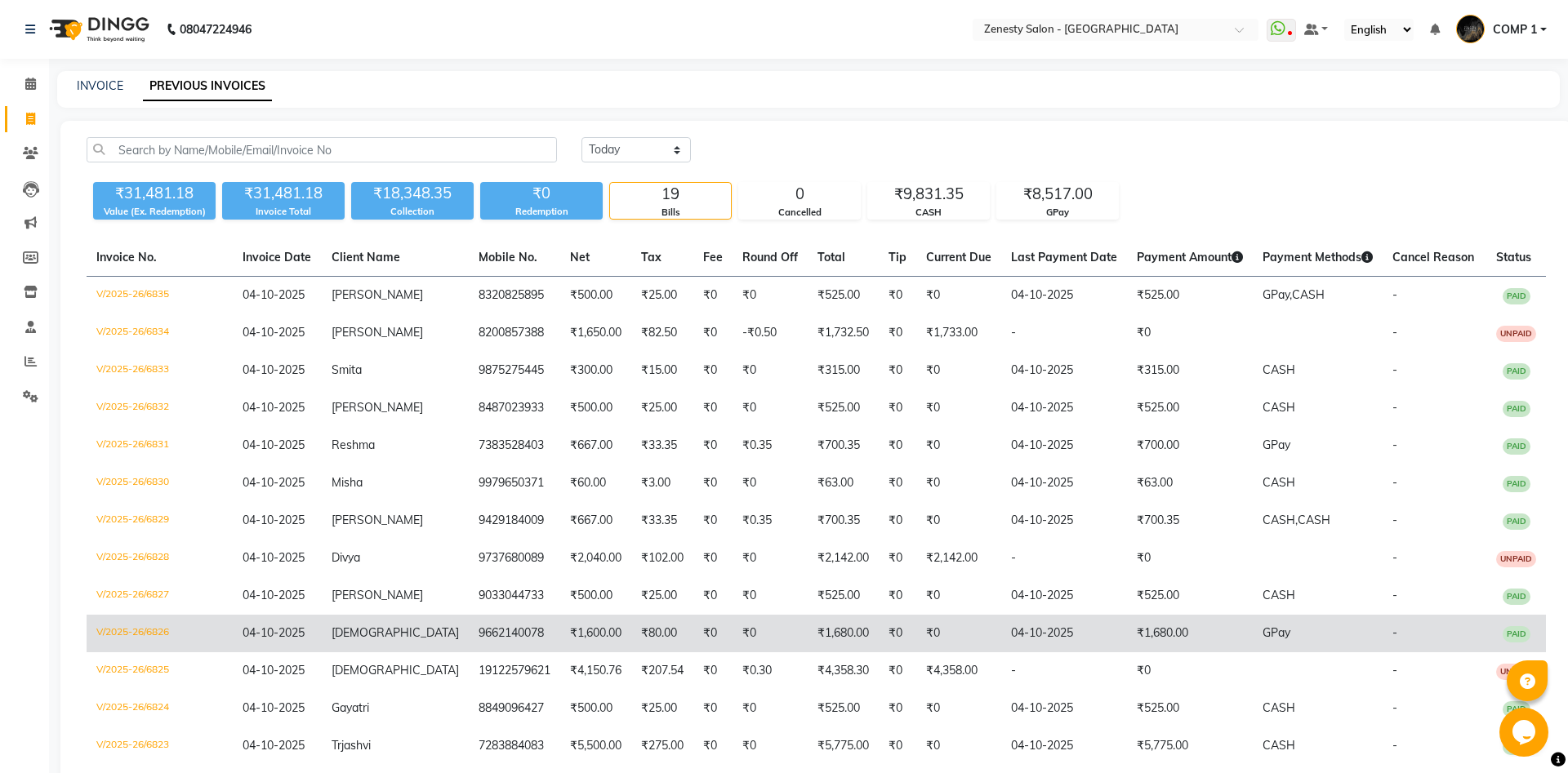
click at [631, 652] on td "₹80.00" at bounding box center [662, 633] width 62 height 37
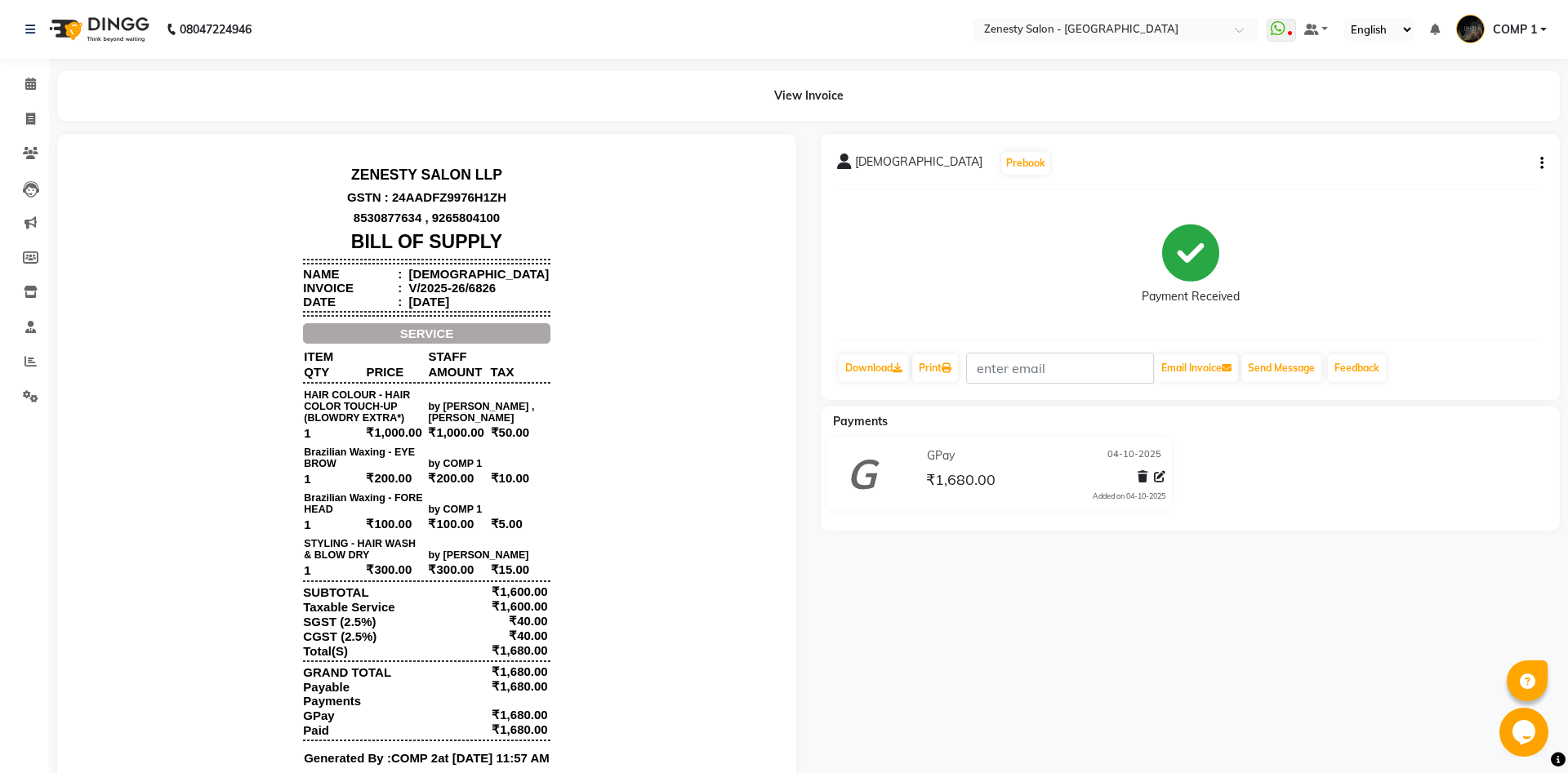
click at [1539, 164] on icon "button" at bounding box center [1541, 164] width 3 height 1
click at [1486, 159] on div "Edit Item Staff" at bounding box center [1460, 164] width 112 height 21
select select
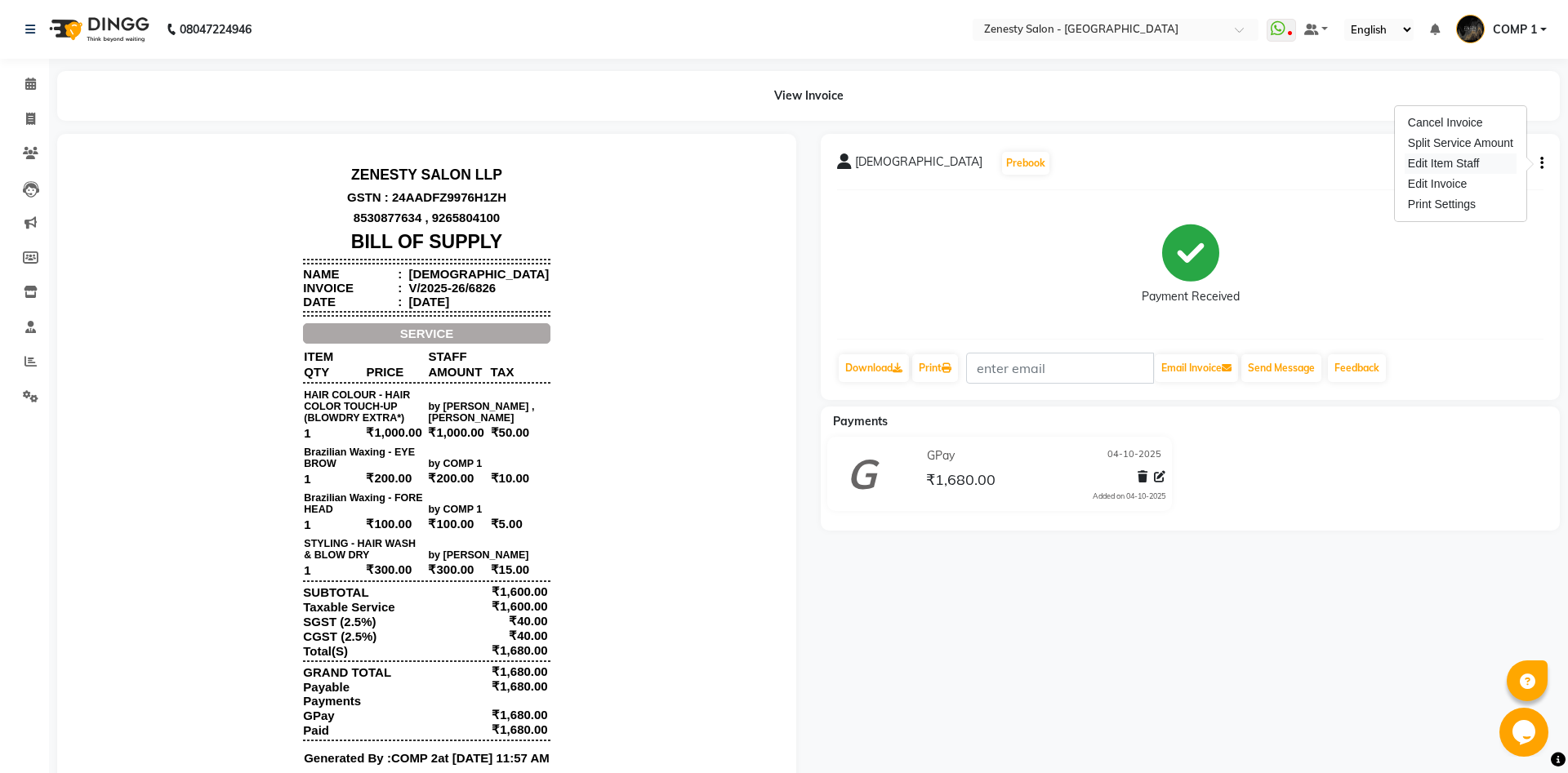
select select
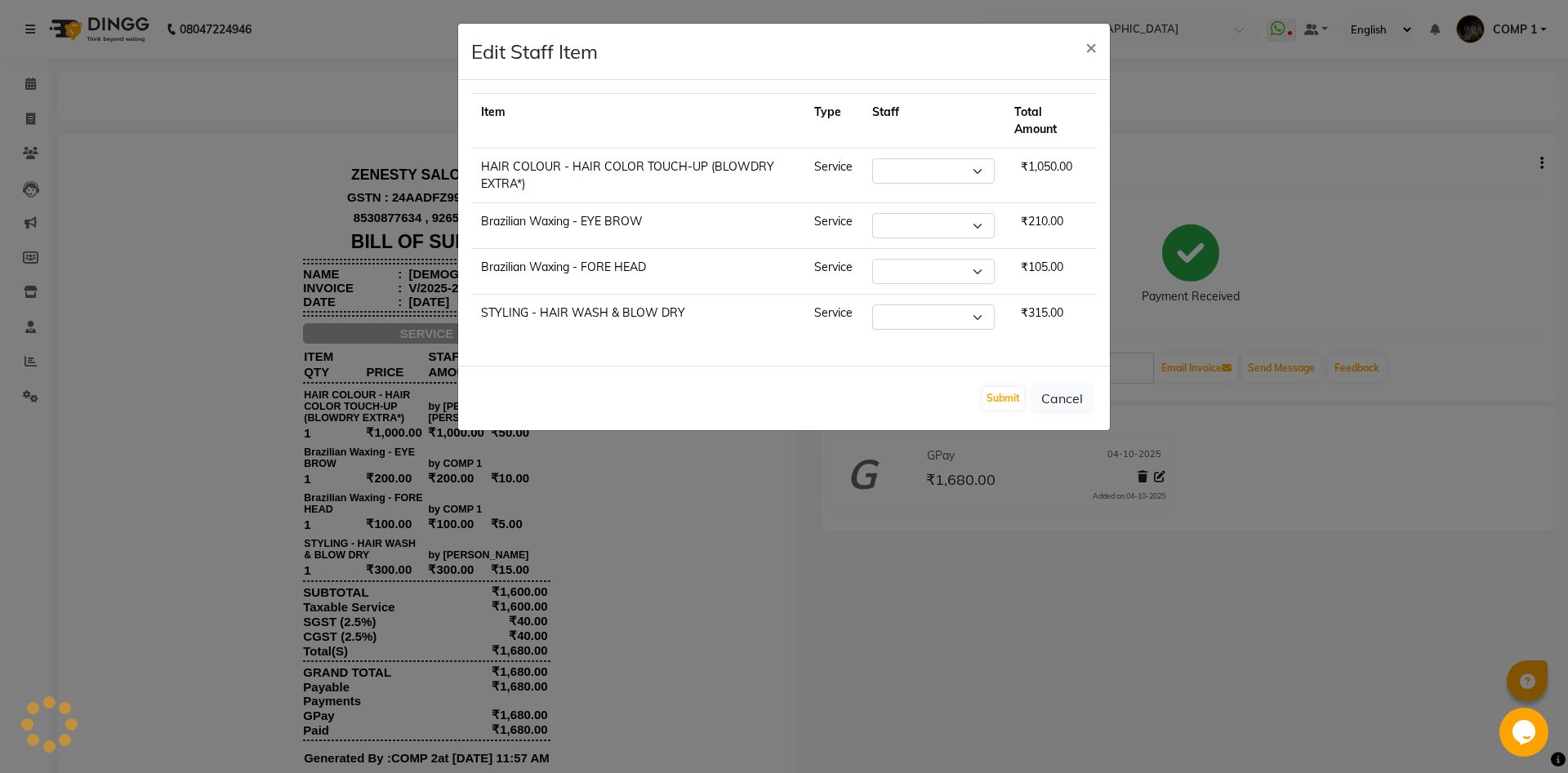
select select "77242"
select select "81093"
select select "39501"
click at [861, 213] on select "Select [PERSON_NAME] [PERSON_NAME] [PERSON_NAME] Khalifa [PERSON_NAME] COMP 1 C…" at bounding box center [922, 225] width 122 height 25
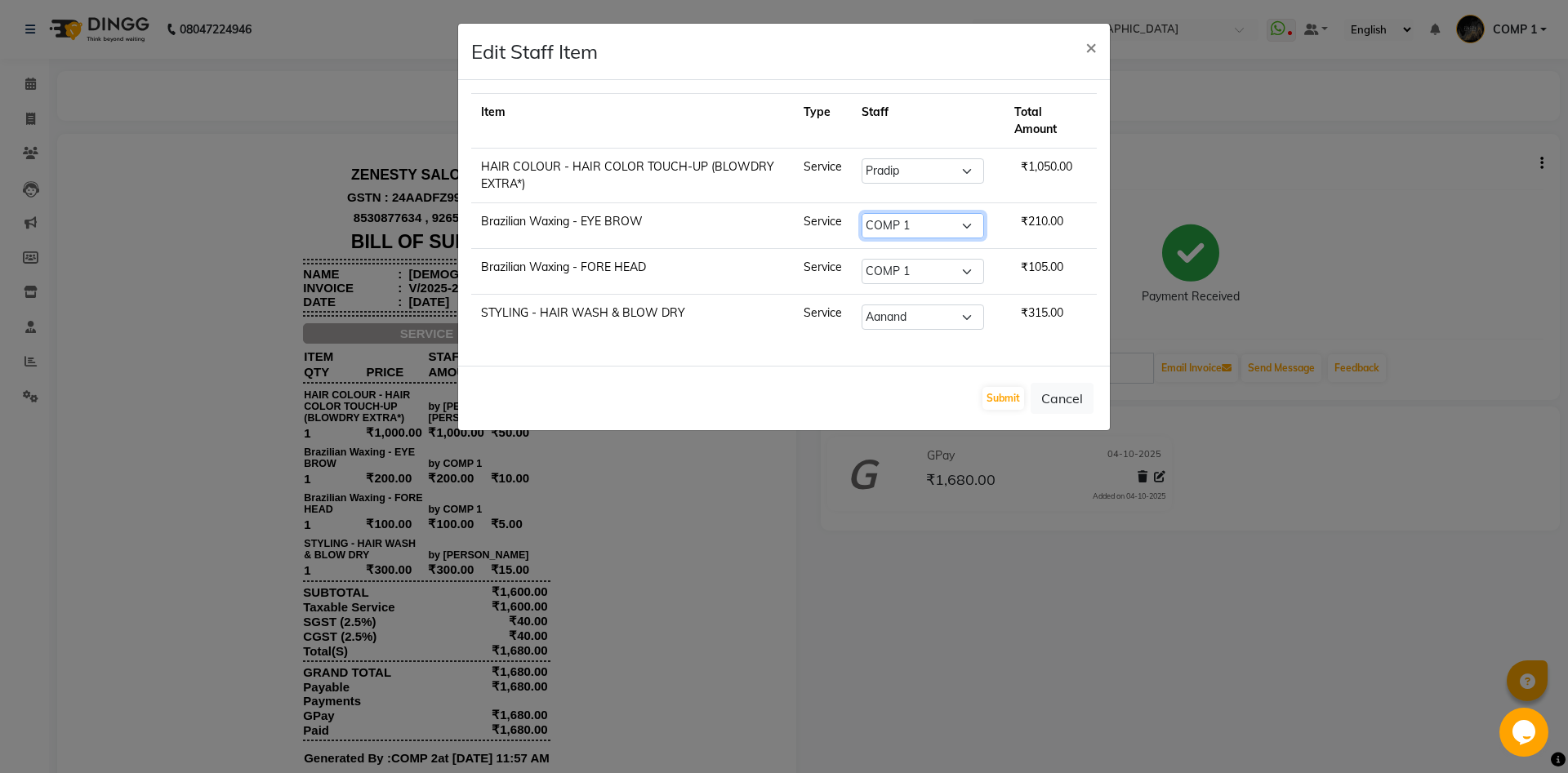
select select "62644"
click option "Aarti" at bounding box center [0, 0] width 0 height 0
click at [861, 259] on select "Select [PERSON_NAME] [PERSON_NAME] [PERSON_NAME] Khalifa [PERSON_NAME] COMP 1 C…" at bounding box center [922, 271] width 122 height 25
select select "62644"
click option "Aarti" at bounding box center [0, 0] width 0 height 0
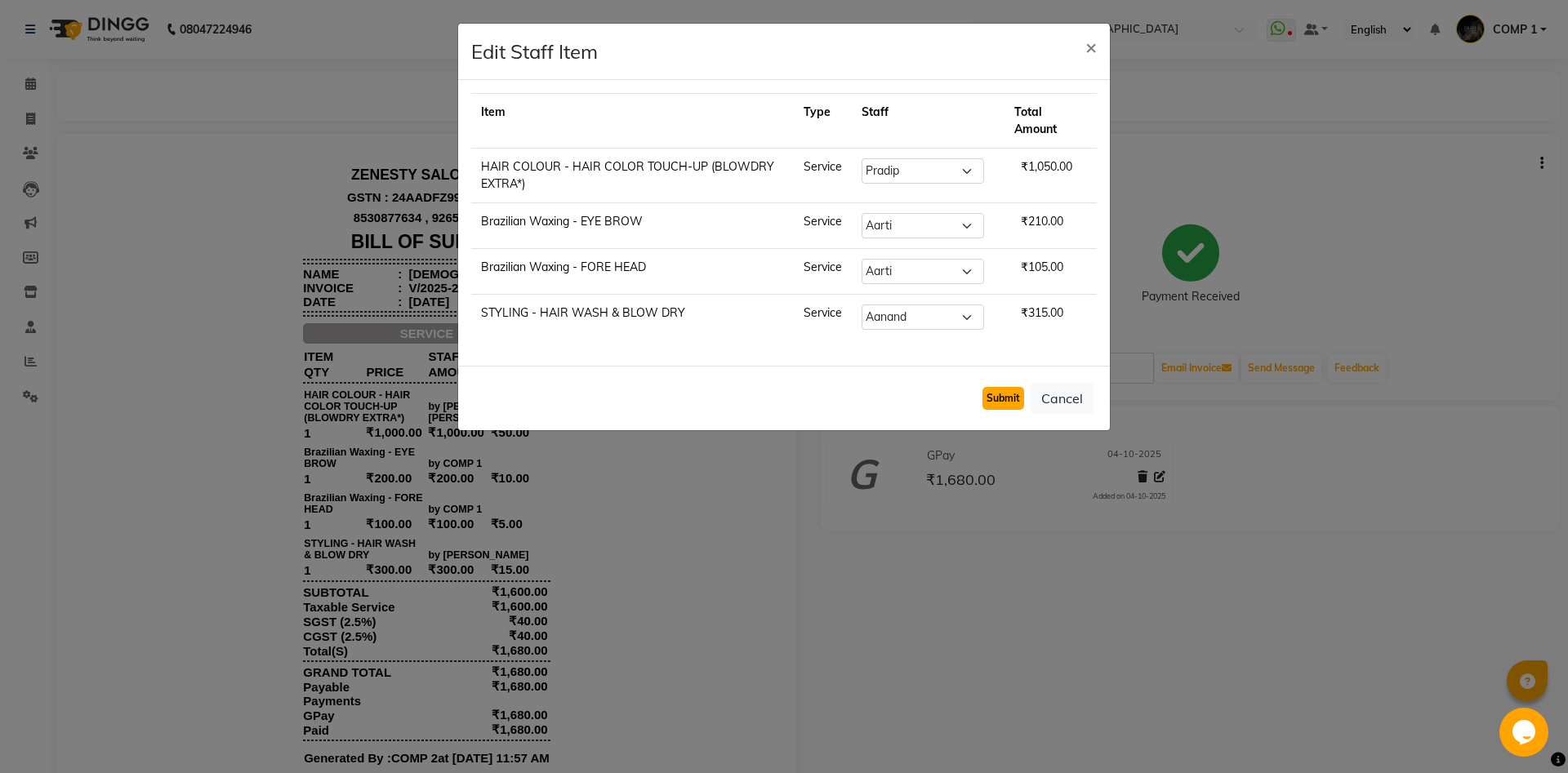
click at [1004, 403] on button "Submit" at bounding box center [1003, 398] width 42 height 23
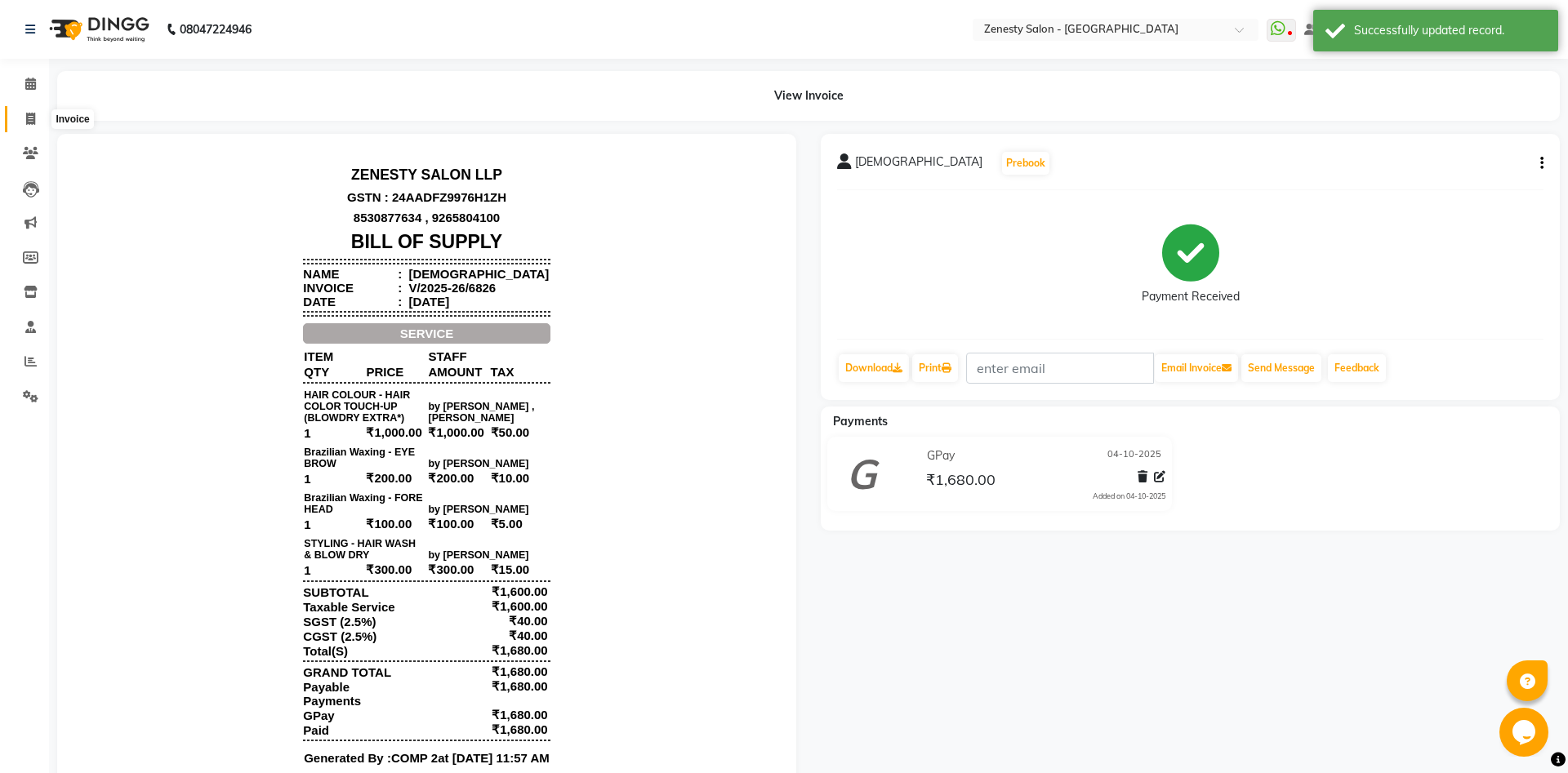
click at [31, 118] on icon at bounding box center [30, 119] width 9 height 12
select select "service"
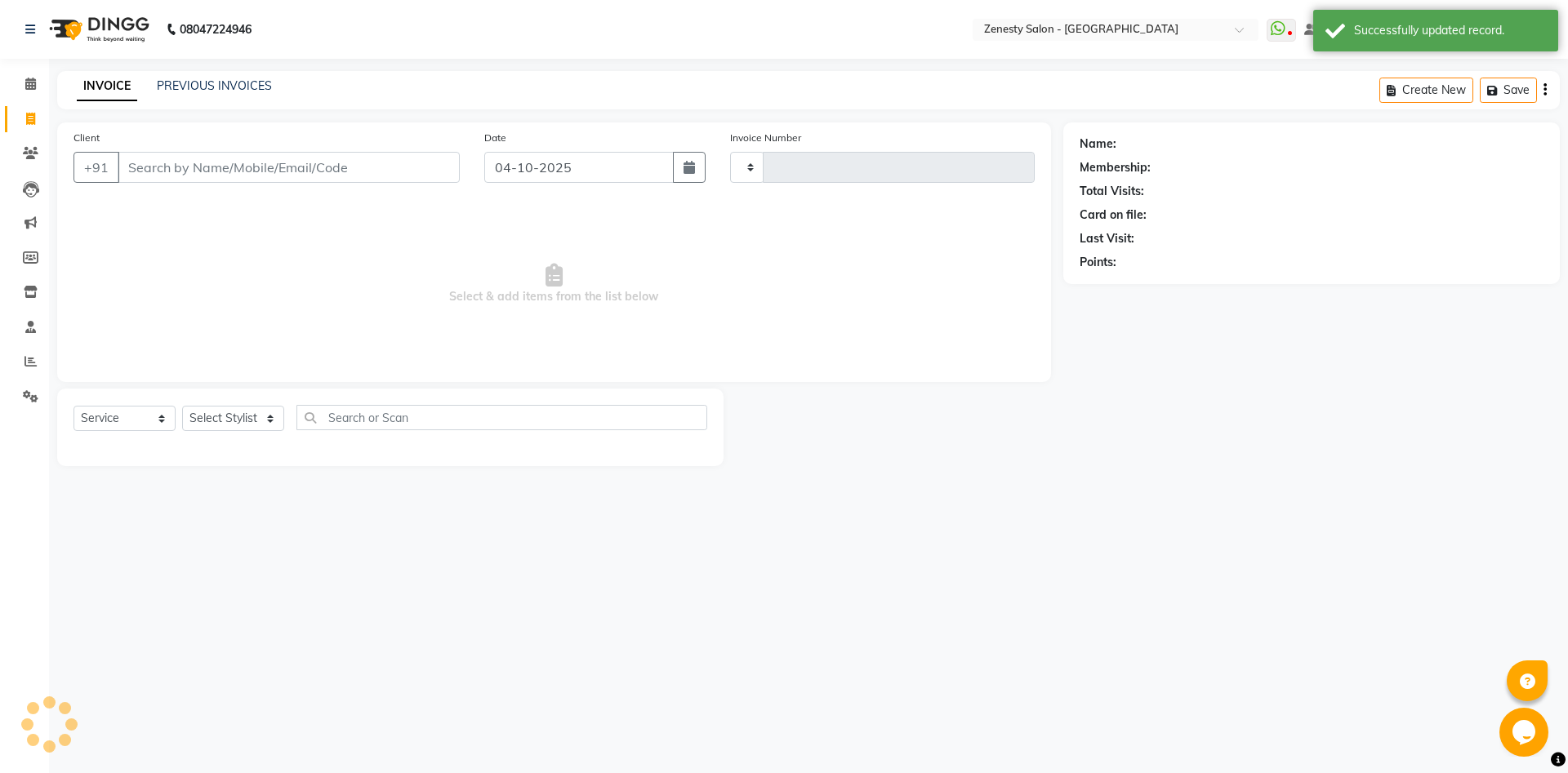
type input "6836"
select select "5713"
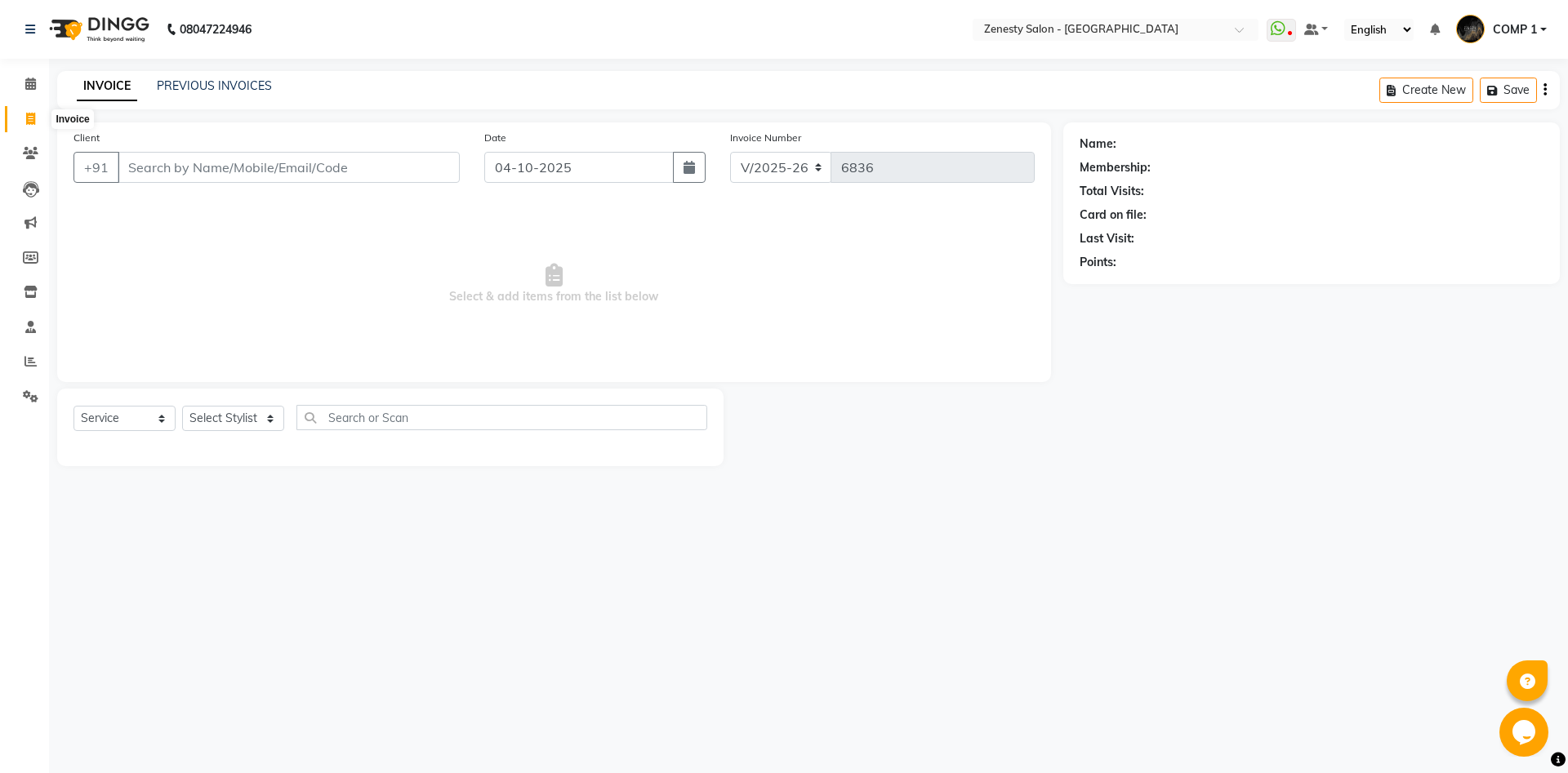
click at [29, 115] on icon at bounding box center [30, 119] width 9 height 12
select select "5713"
select select "service"
click at [30, 88] on icon at bounding box center [30, 84] width 10 height 12
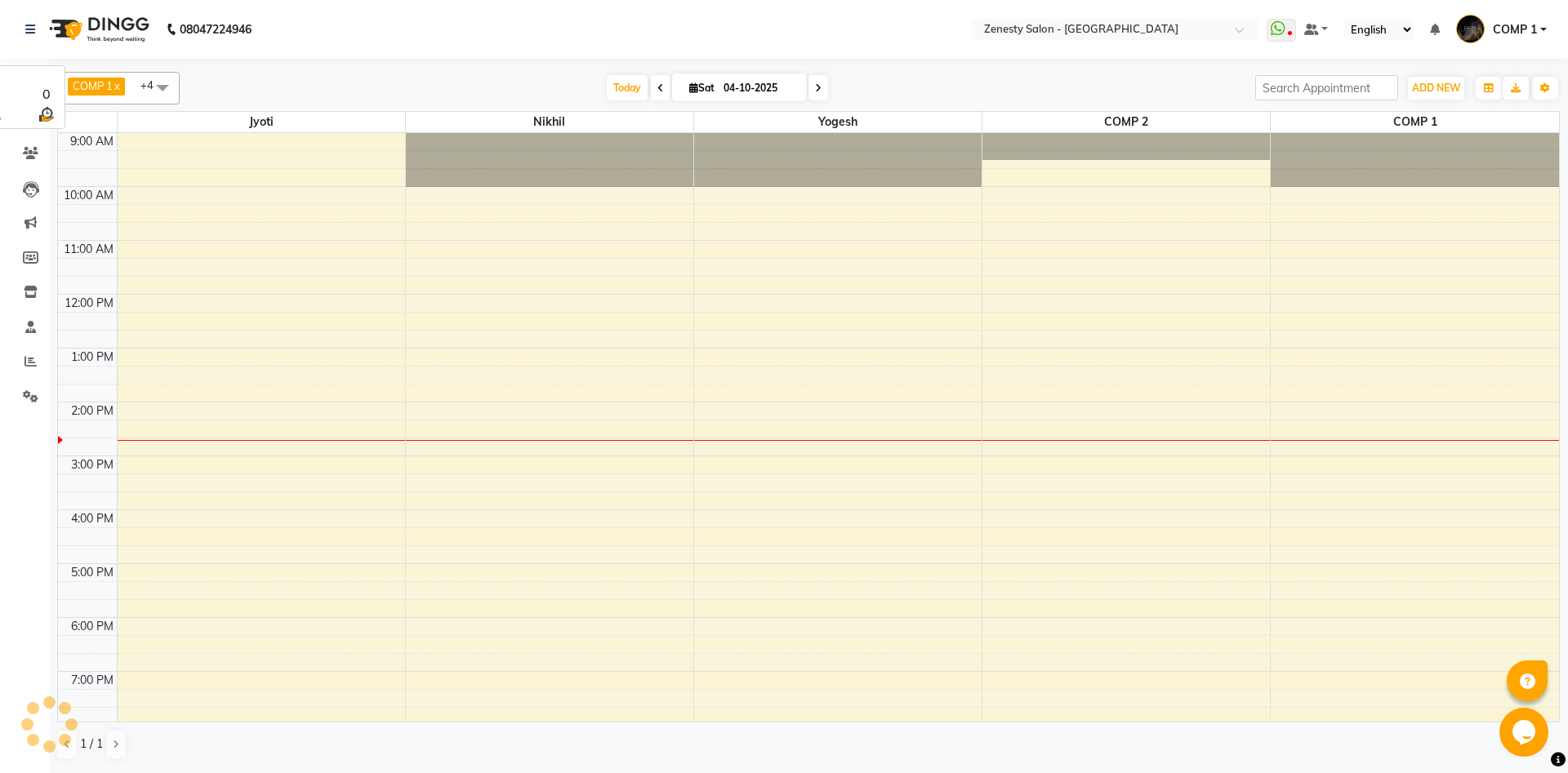
scroll to position [26, 0]
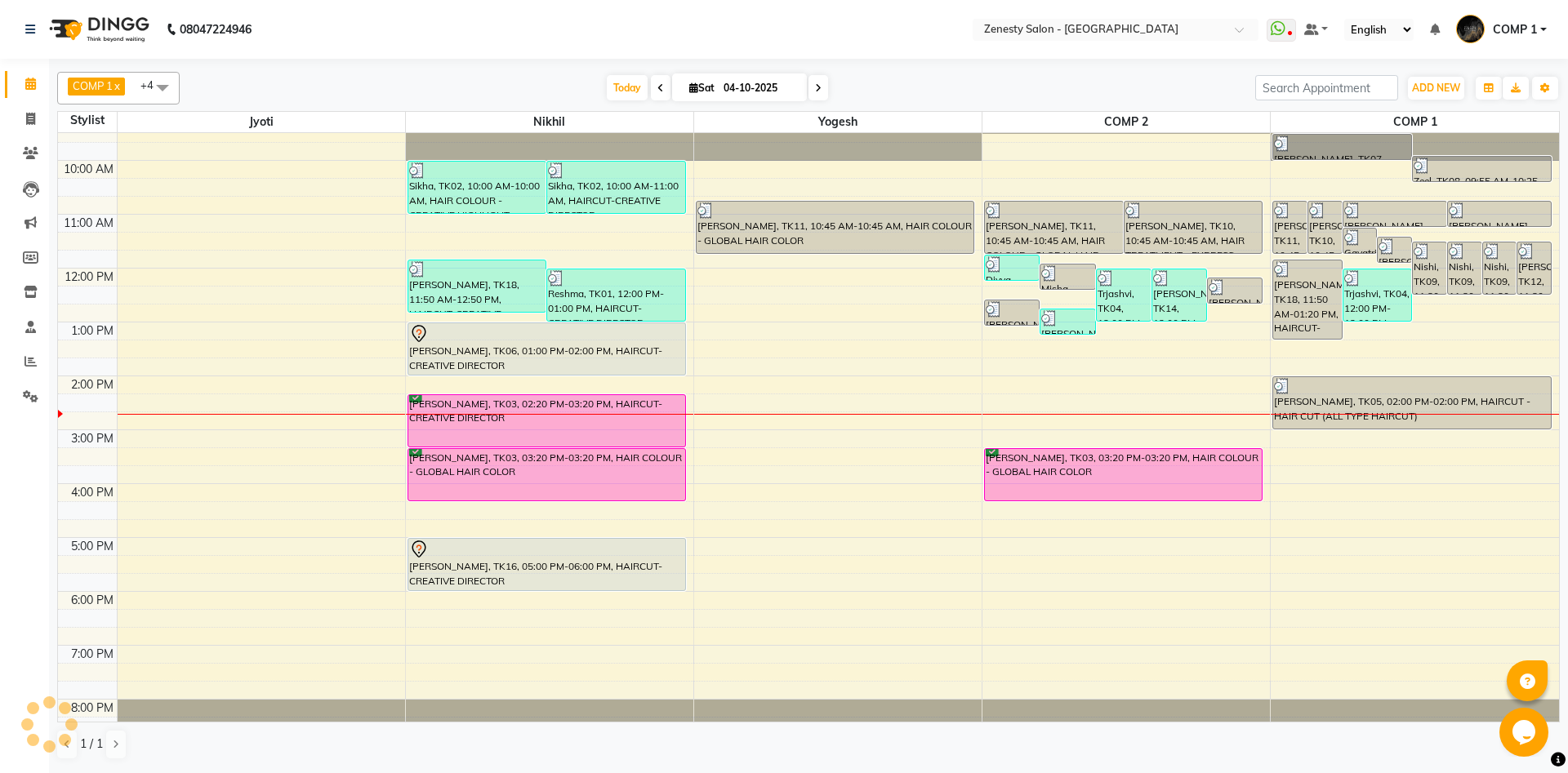
click at [722, 84] on input "04-10-2025" at bounding box center [759, 88] width 81 height 24
select select "10"
select select "2025"
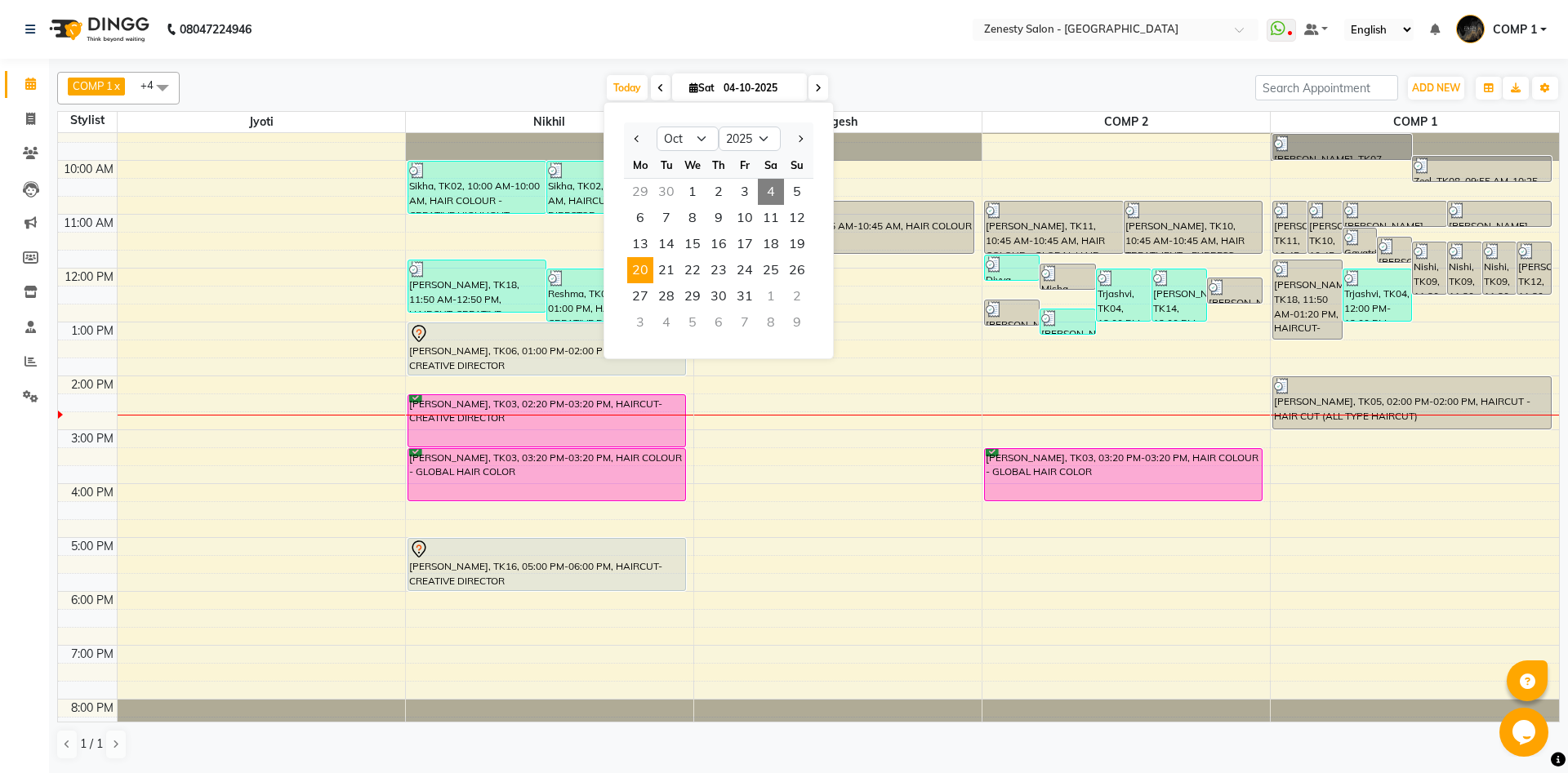
click at [640, 273] on span "20" at bounding box center [640, 270] width 26 height 26
type input "[DATE]"
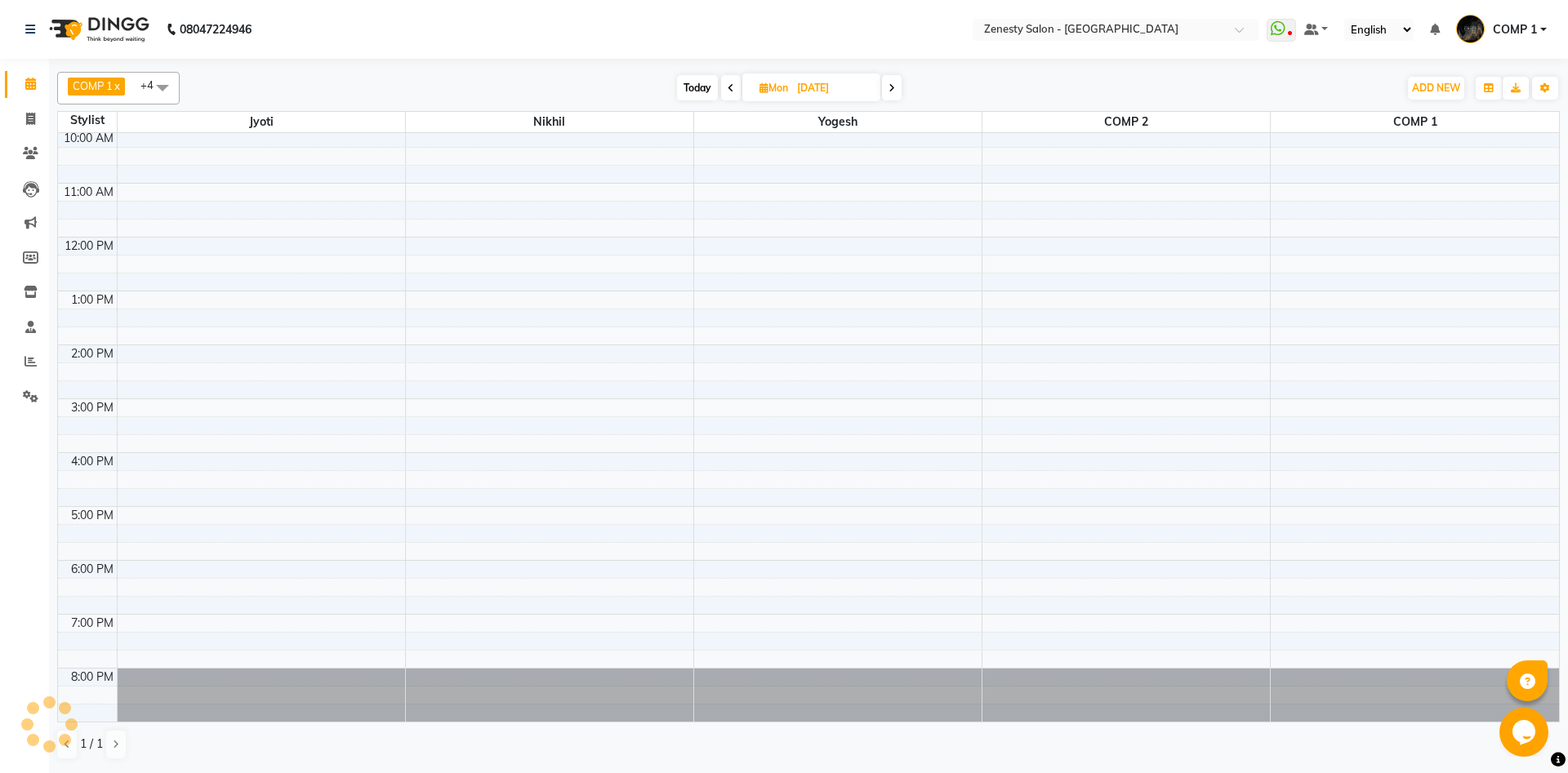
scroll to position [0, 0]
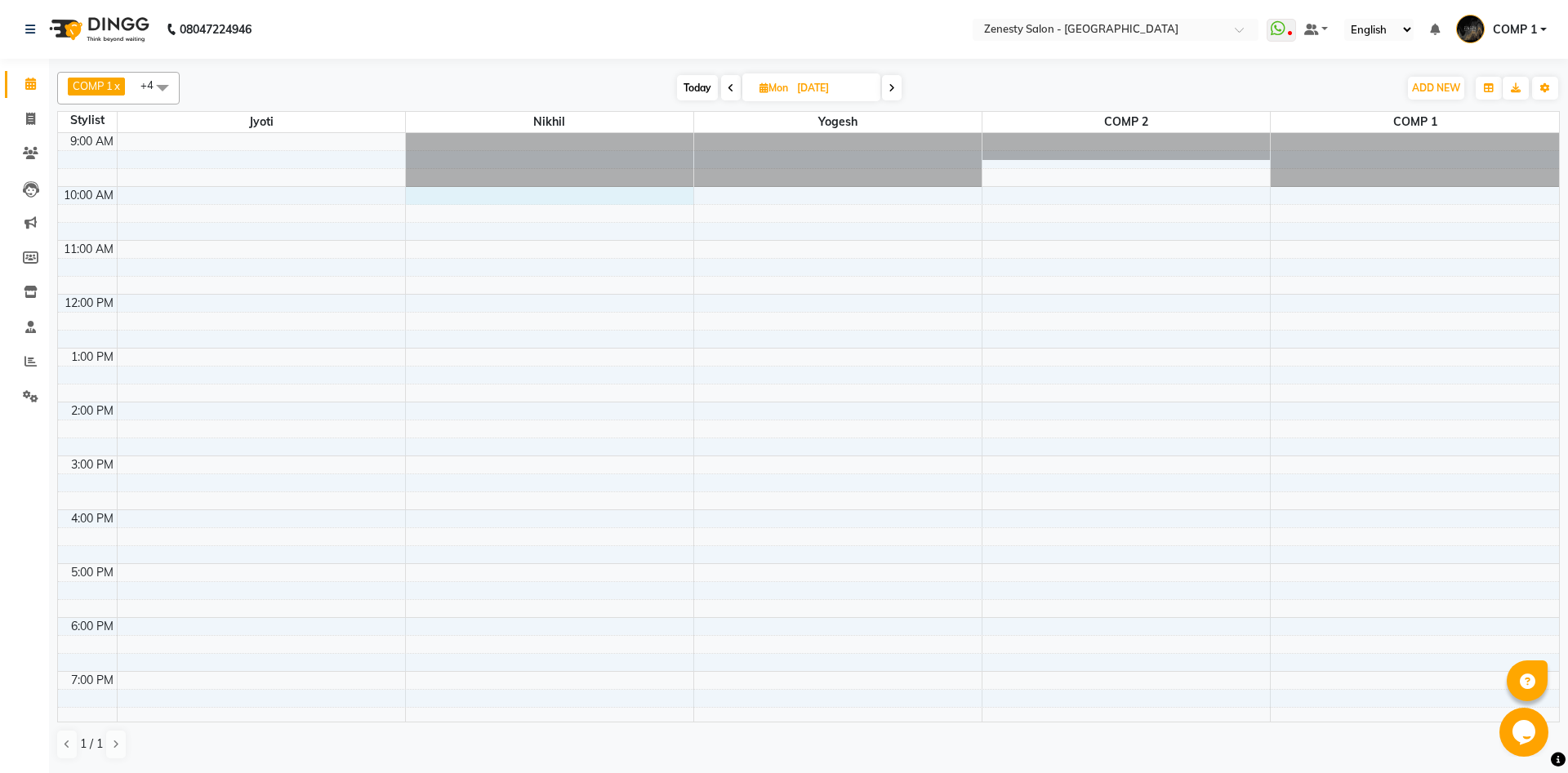
click at [433, 196] on div "9:00 AM 10:00 AM 11:00 AM 12:00 PM 1:00 PM 2:00 PM 3:00 PM 4:00 PM 5:00 PM 6:00…" at bounding box center [808, 456] width 1500 height 646
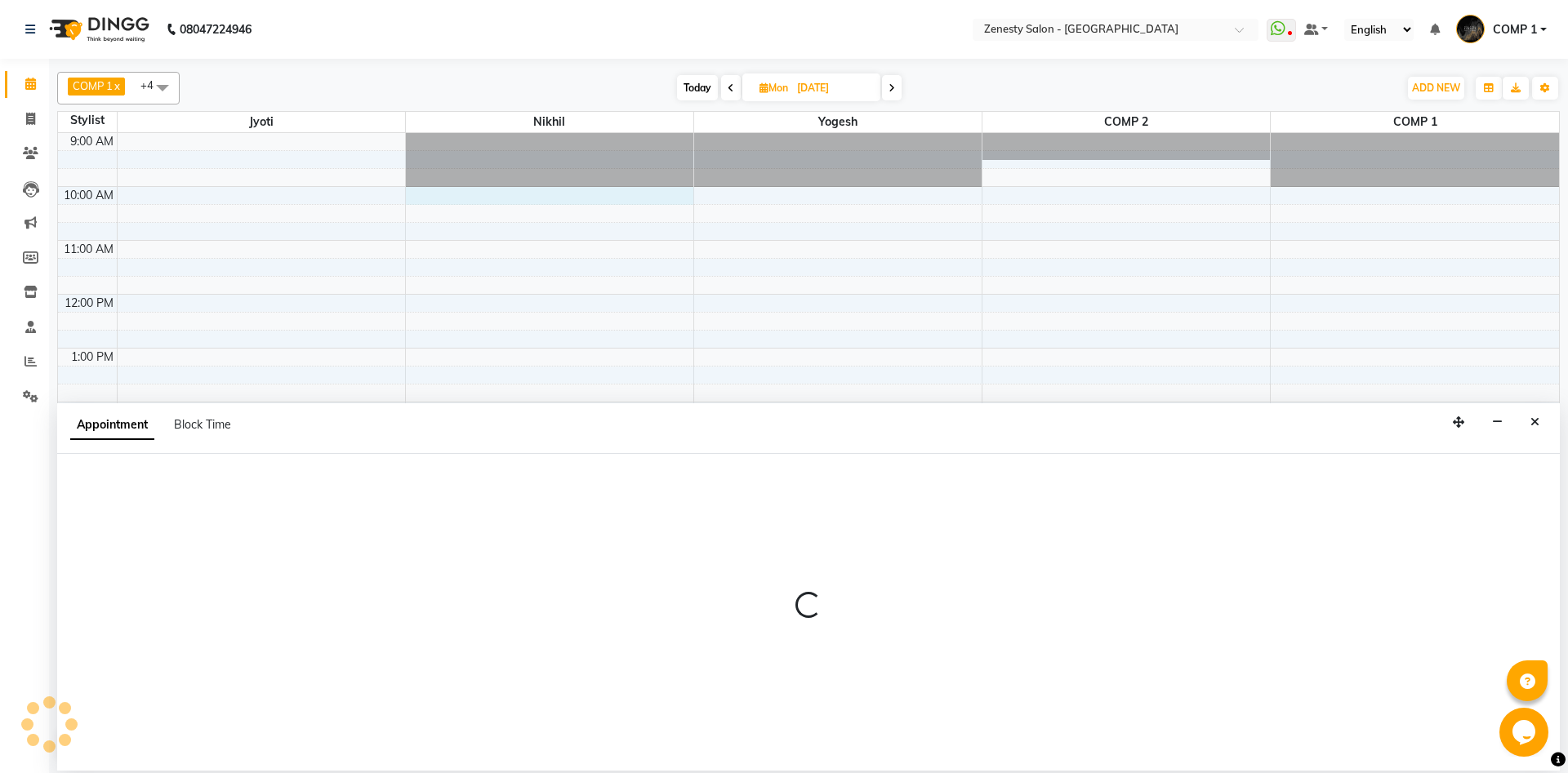
select select "39505"
select select "tentative"
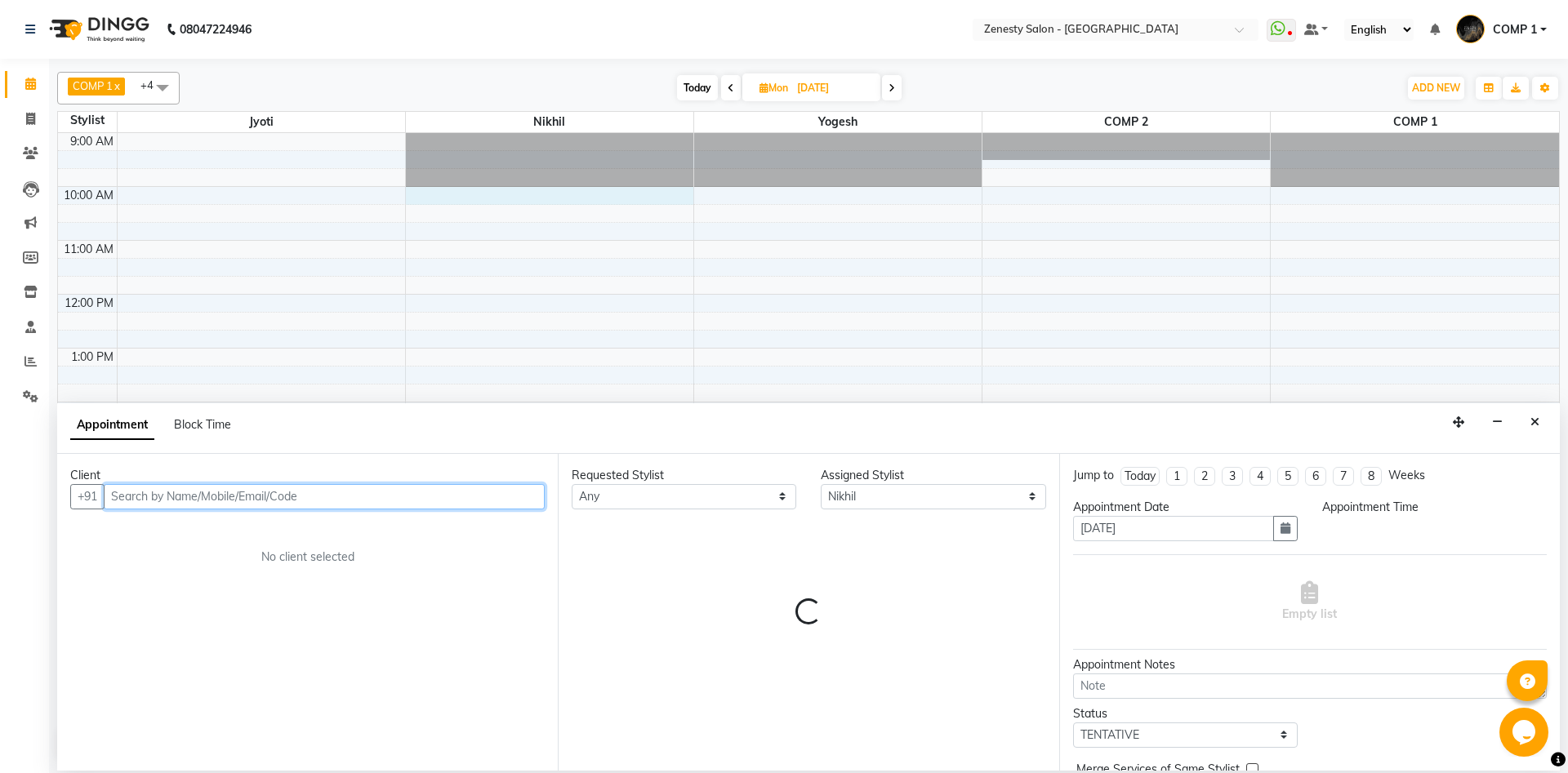
select select "600"
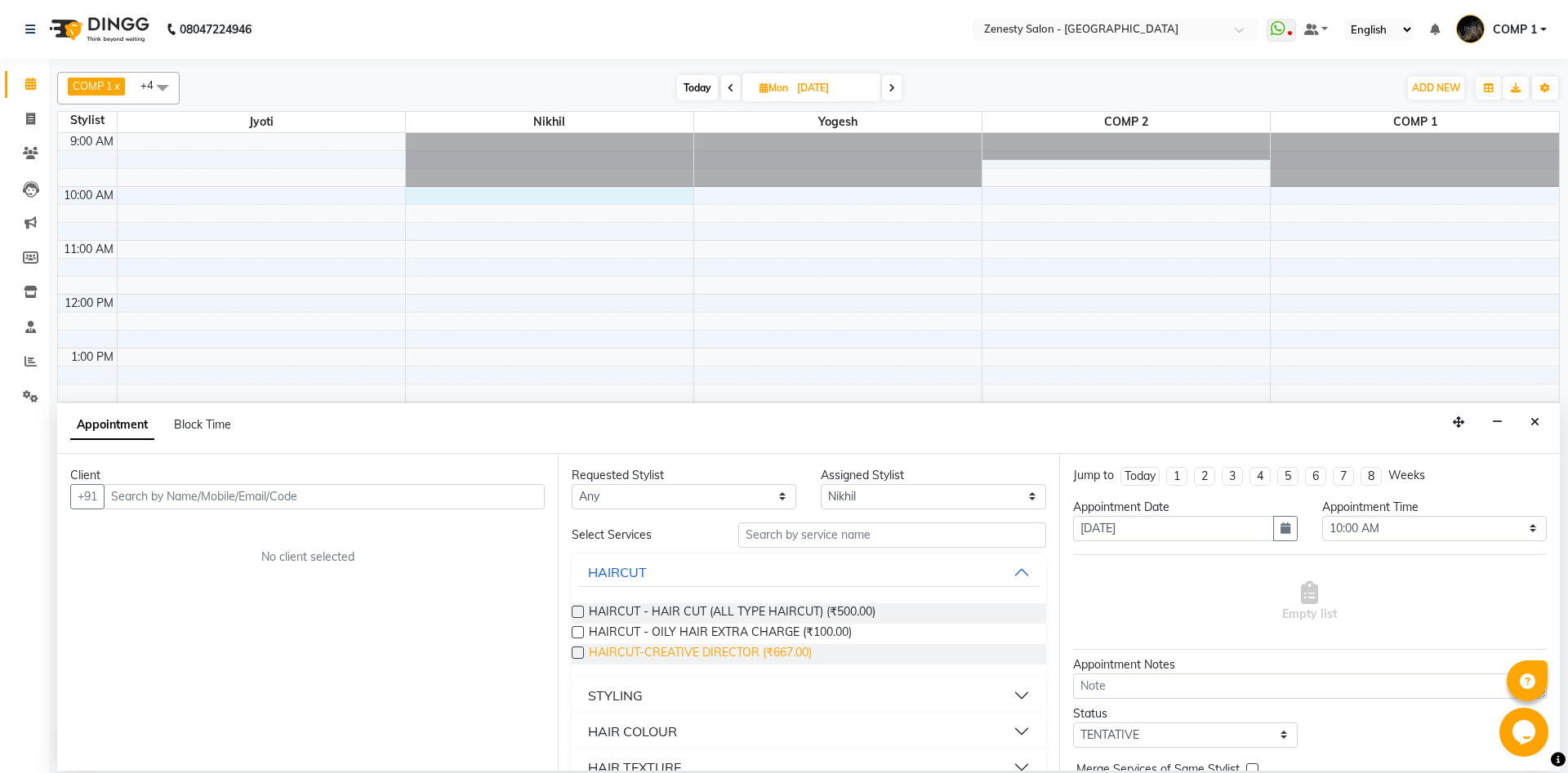
click at [732, 652] on span "HAIRCUT-CREATIVE DIRECTOR (₹667.00)" at bounding box center [700, 654] width 223 height 21
checkbox input "false"
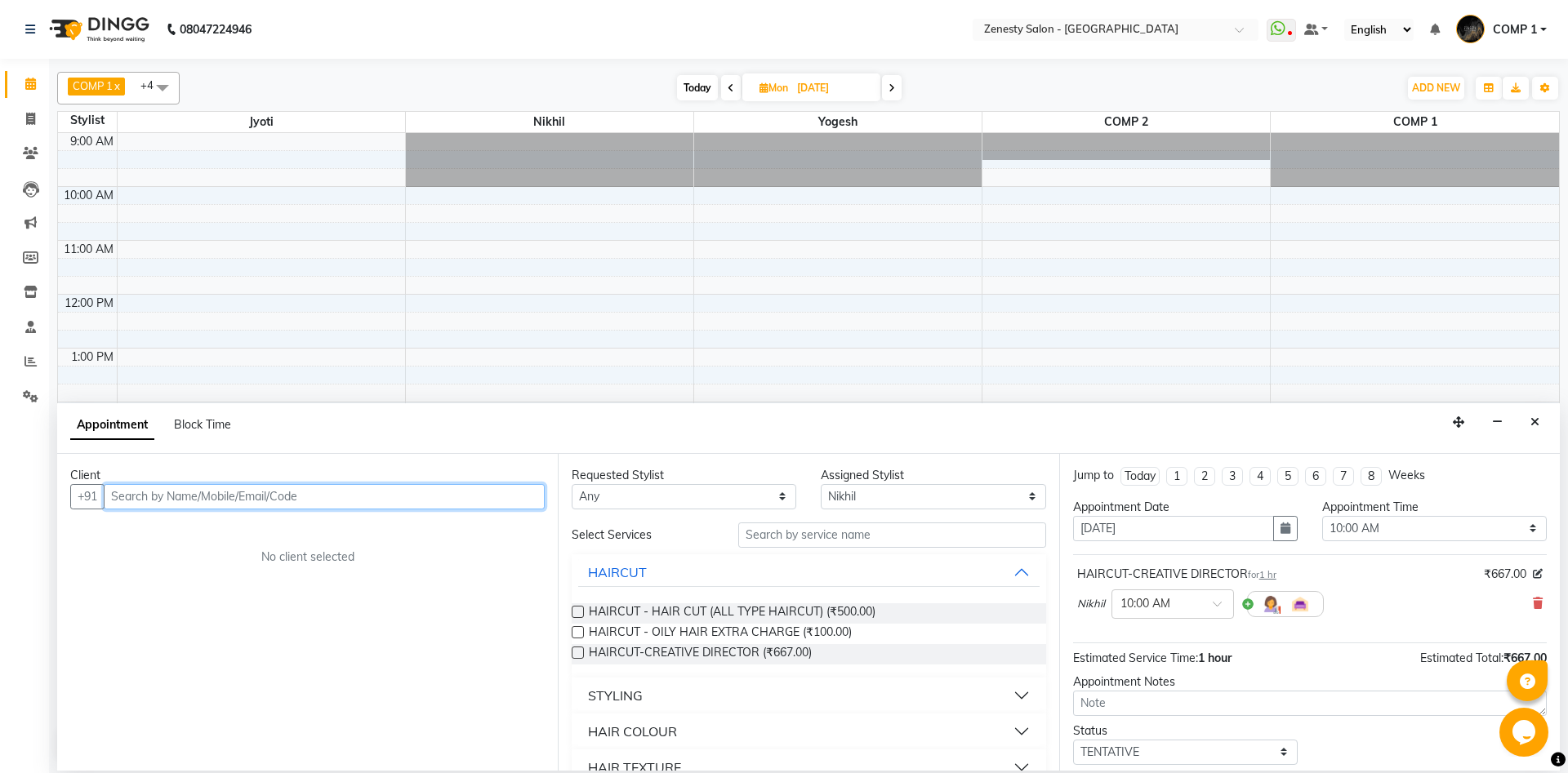
click at [438, 491] on input "text" at bounding box center [324, 496] width 441 height 25
type input "9081032858"
click at [527, 503] on span "Add Client" at bounding box center [510, 496] width 55 height 15
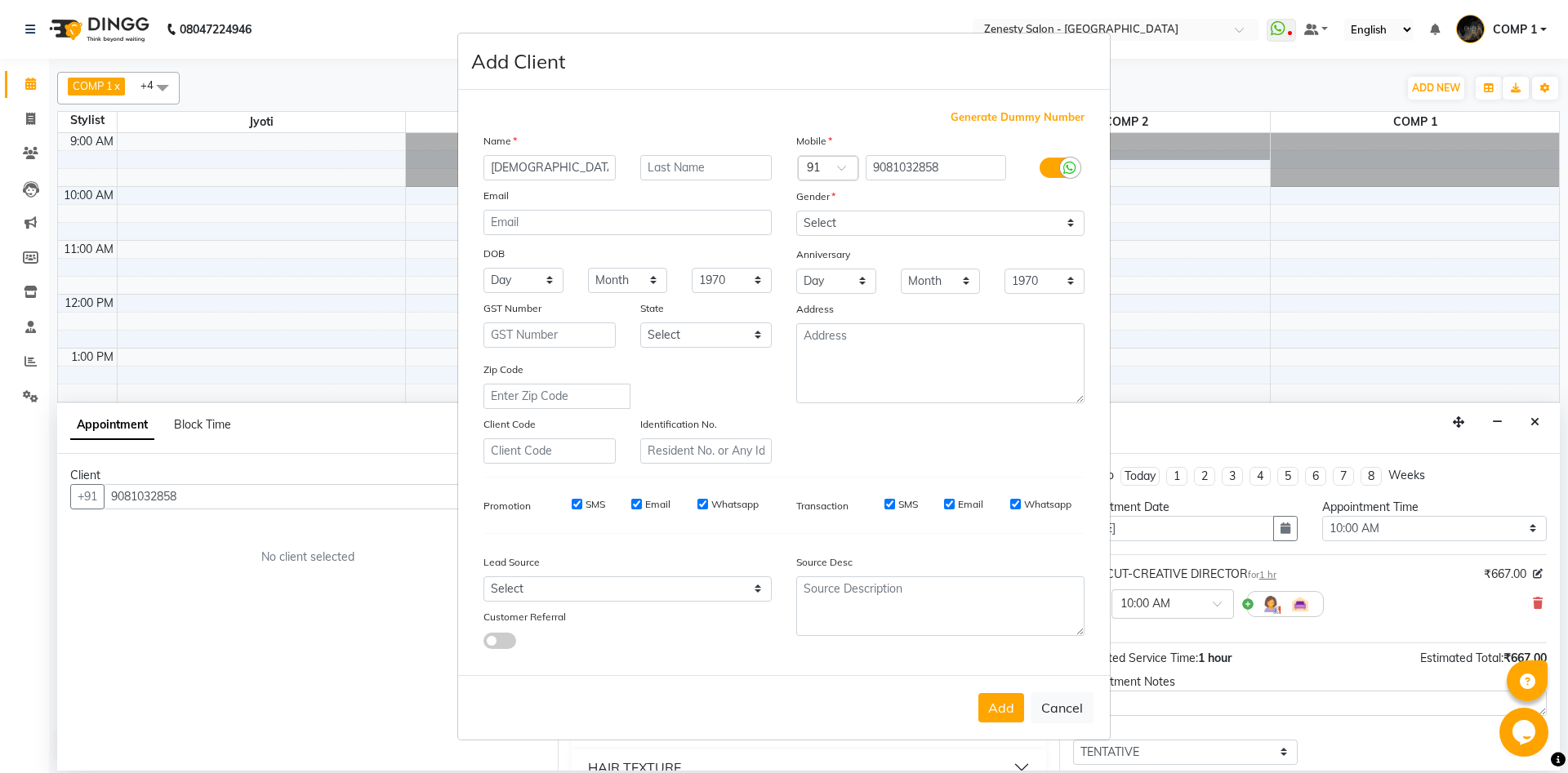
type input "[DEMOGRAPHIC_DATA]"
click at [796, 210] on select "Select [DEMOGRAPHIC_DATA] [DEMOGRAPHIC_DATA] Other Prefer Not To Say" at bounding box center [939, 222] width 288 height 25
select select "[DEMOGRAPHIC_DATA]"
click option "[DEMOGRAPHIC_DATA]" at bounding box center [0, 0] width 0 height 0
click at [998, 707] on button "Add" at bounding box center [1001, 708] width 46 height 29
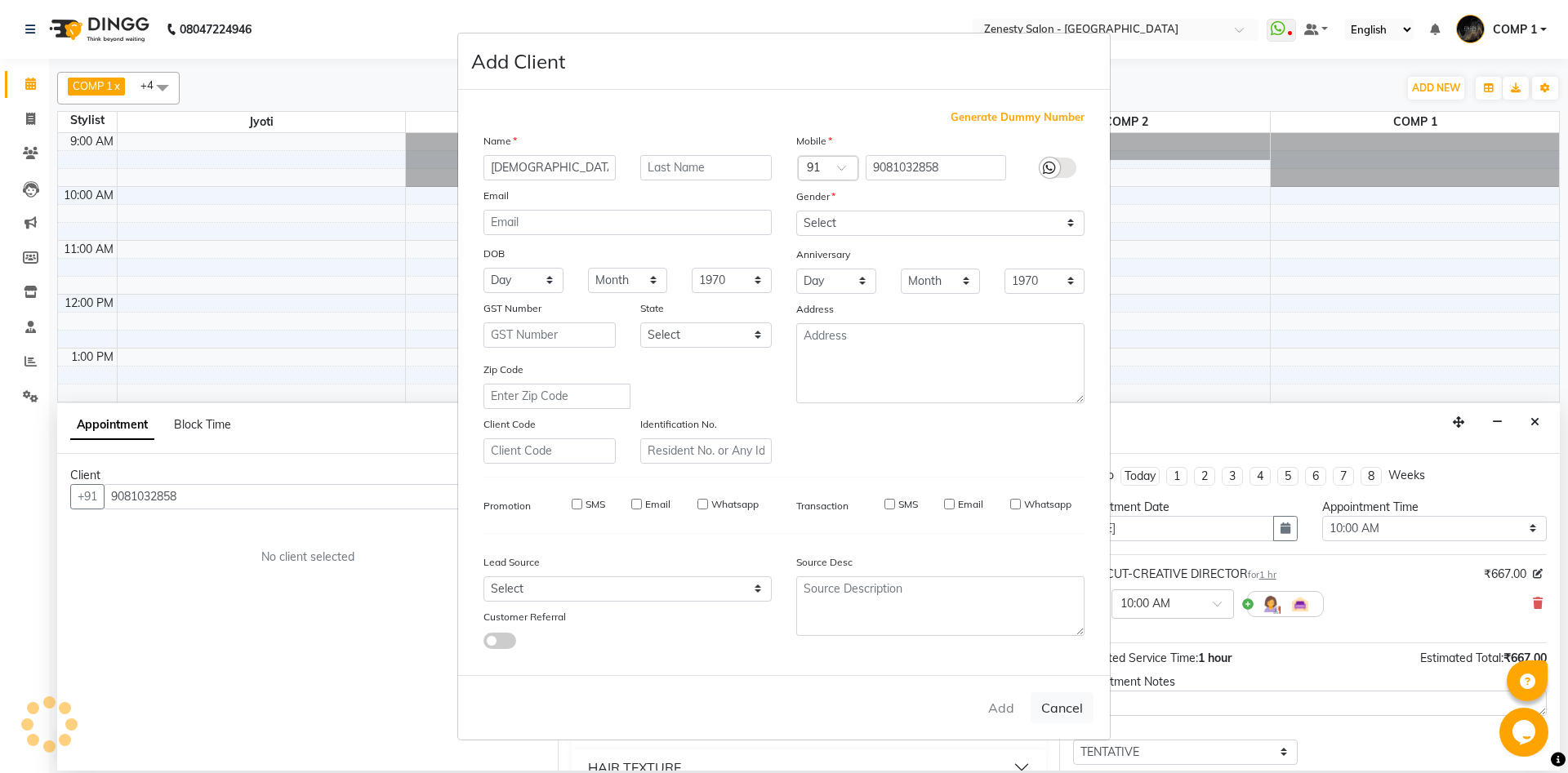
select select
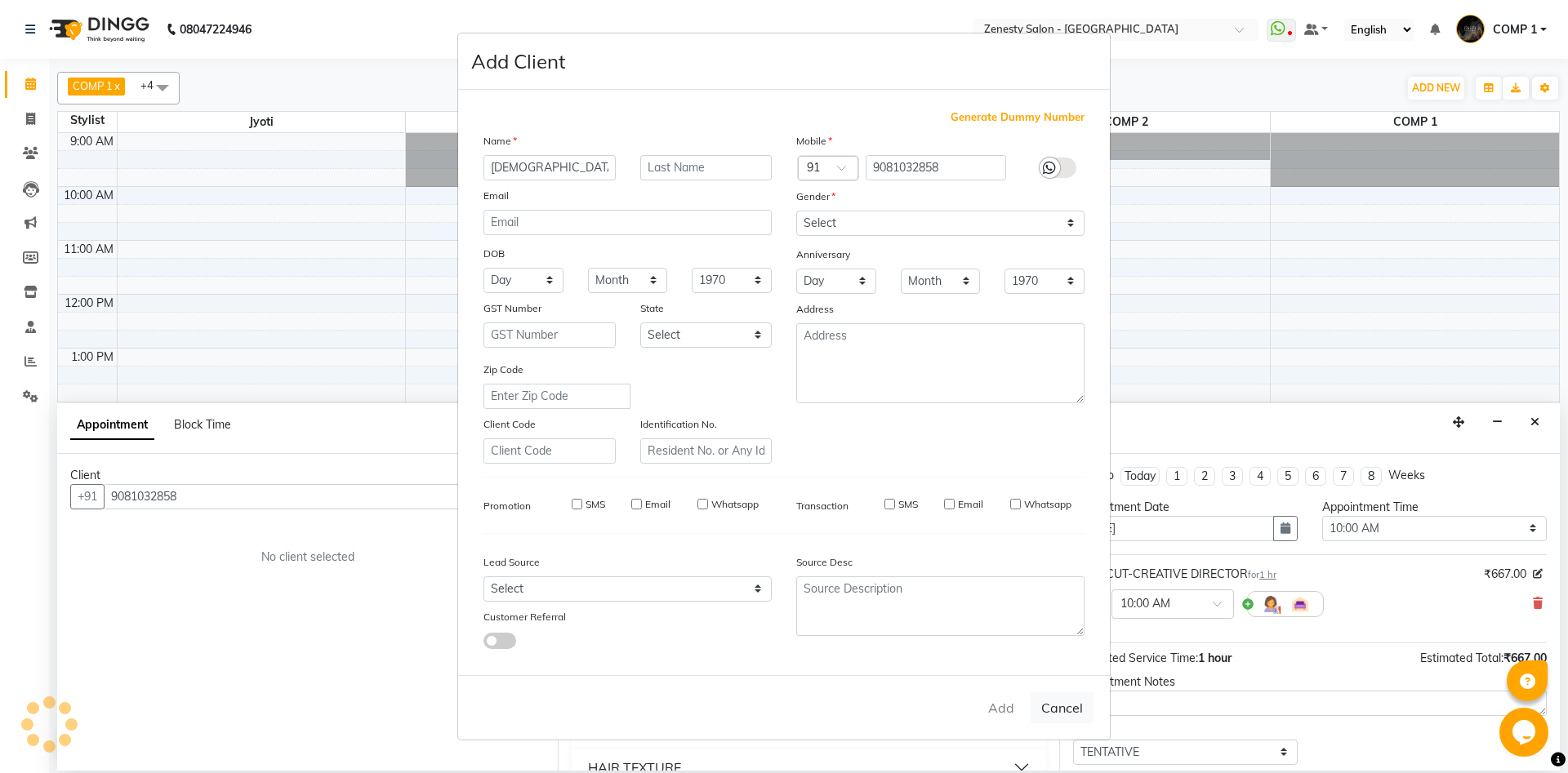
select select
checkbox input "false"
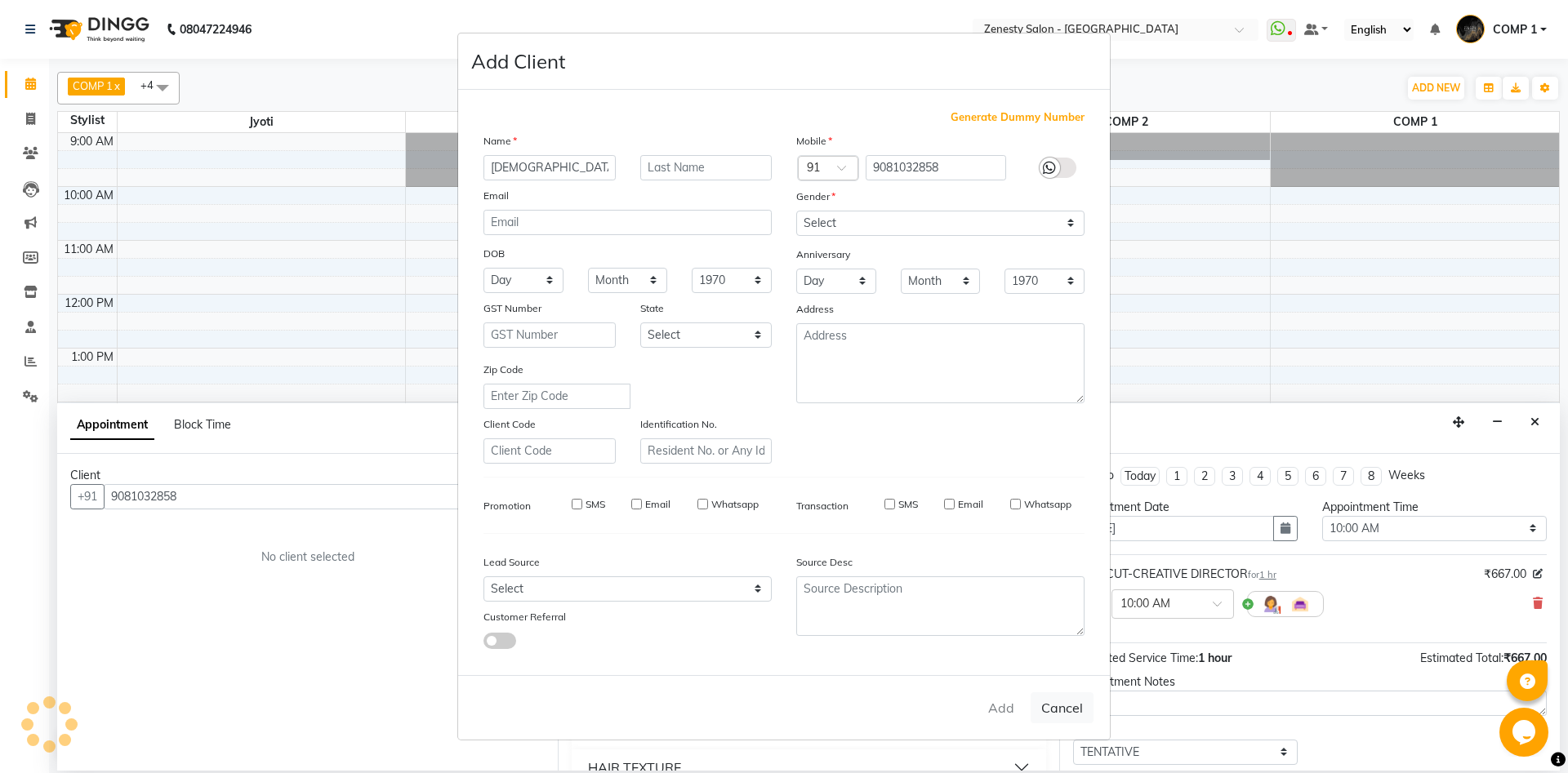
checkbox input "false"
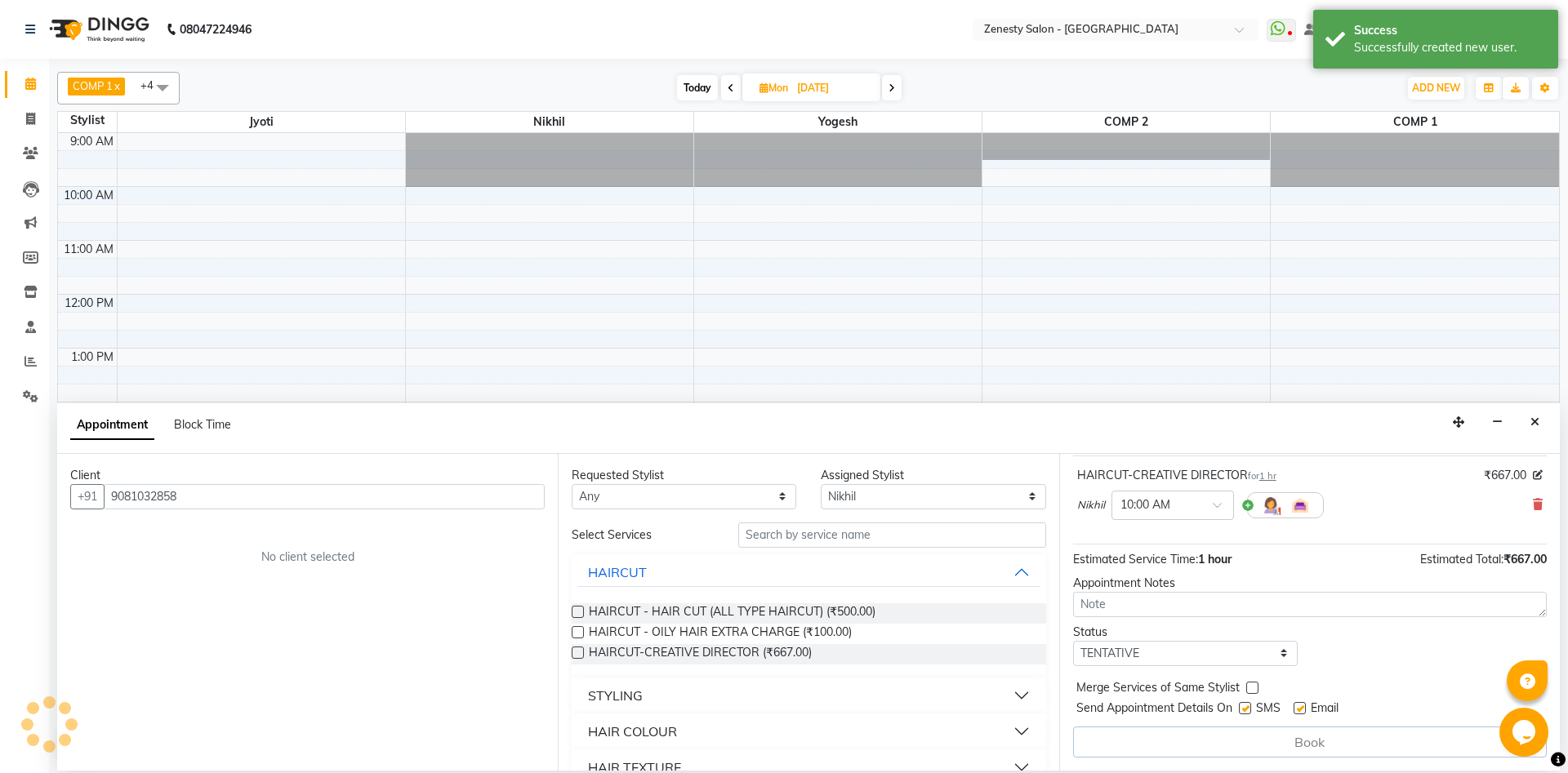
scroll to position [97, 0]
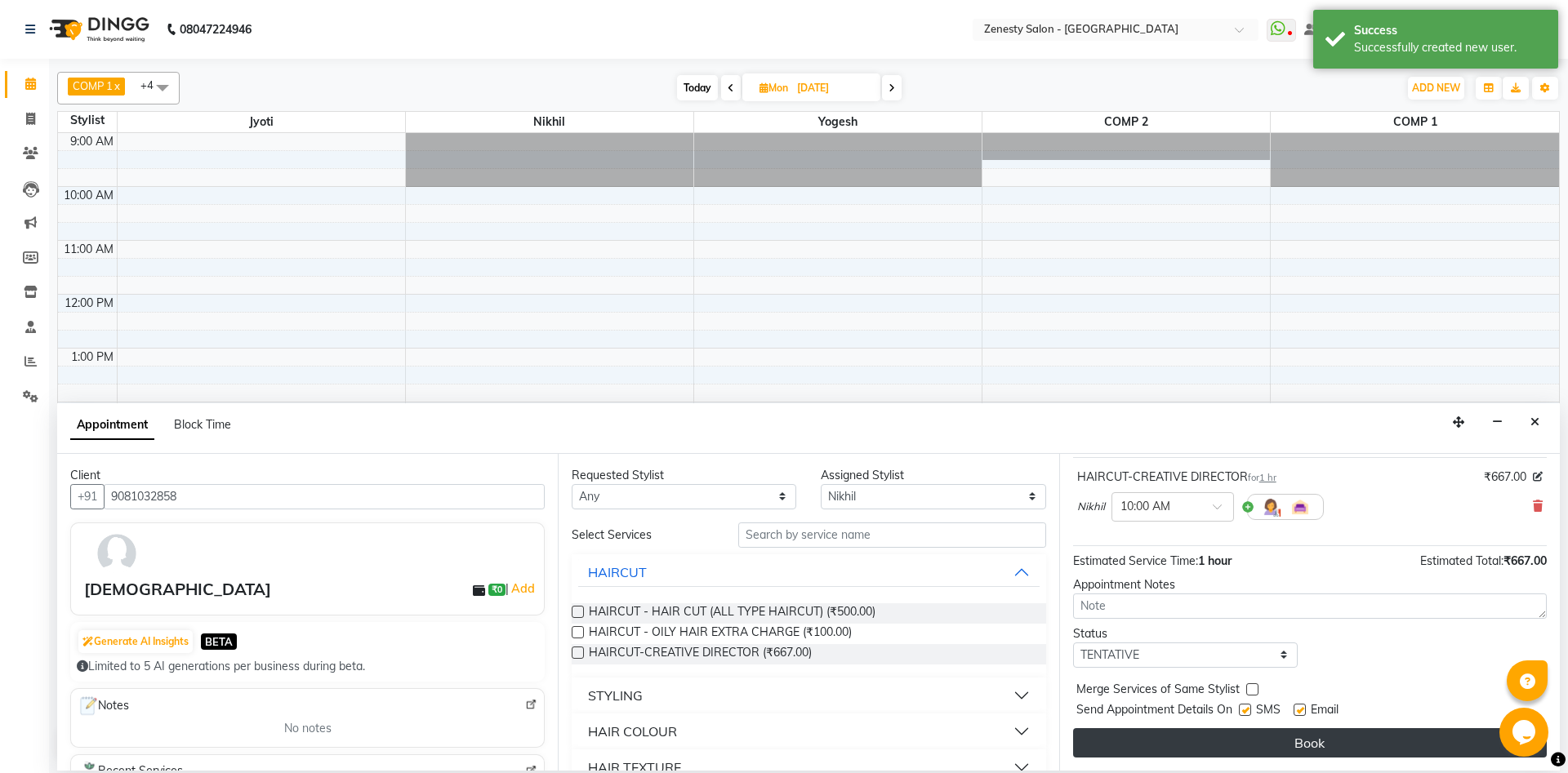
click at [1321, 745] on button "Book" at bounding box center [1309, 743] width 474 height 29
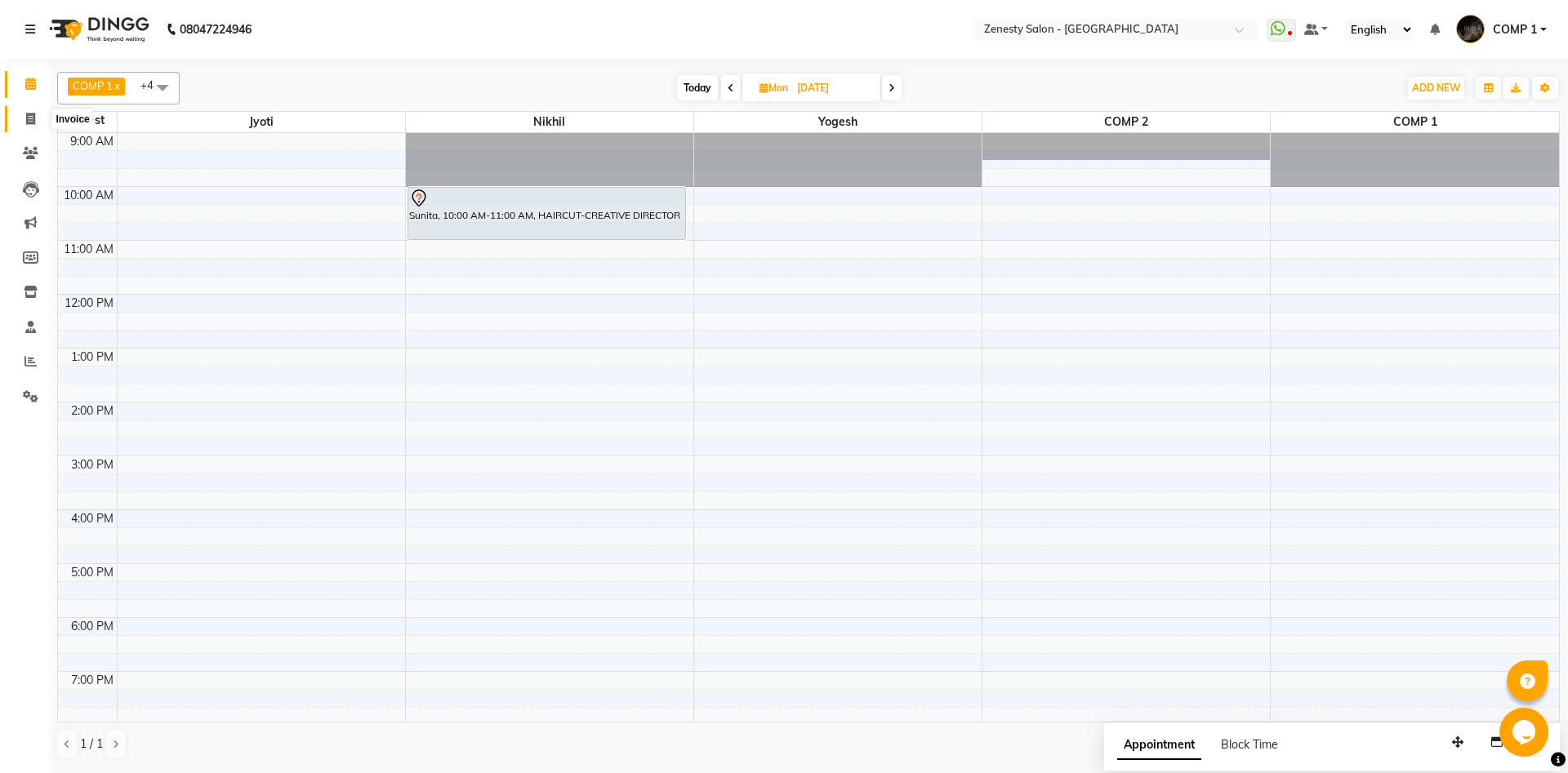
click at [34, 120] on icon at bounding box center [30, 119] width 9 height 12
select select "5713"
select select "service"
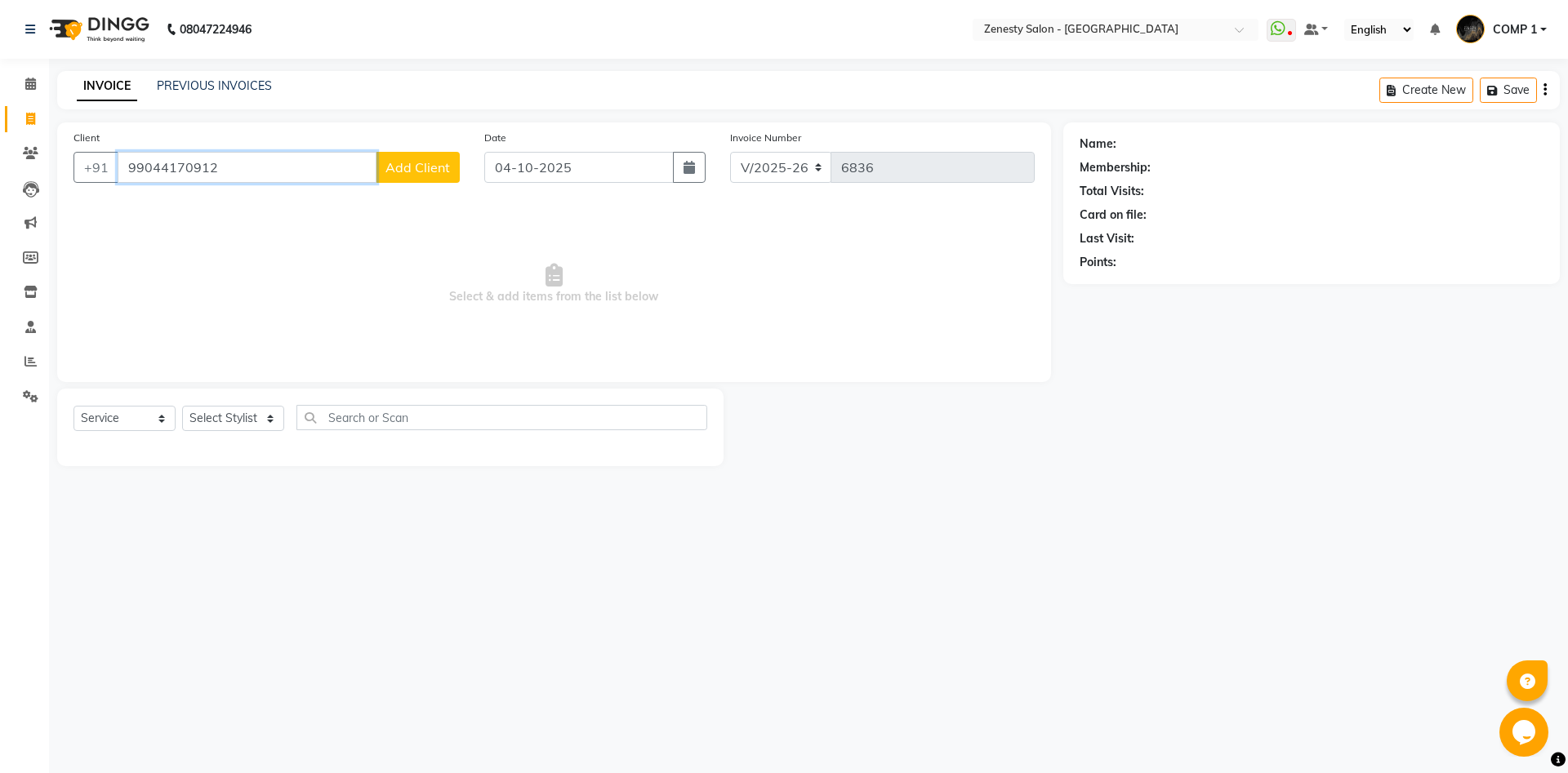
click at [161, 167] on input "99044170912" at bounding box center [247, 167] width 259 height 31
type input "9904170912"
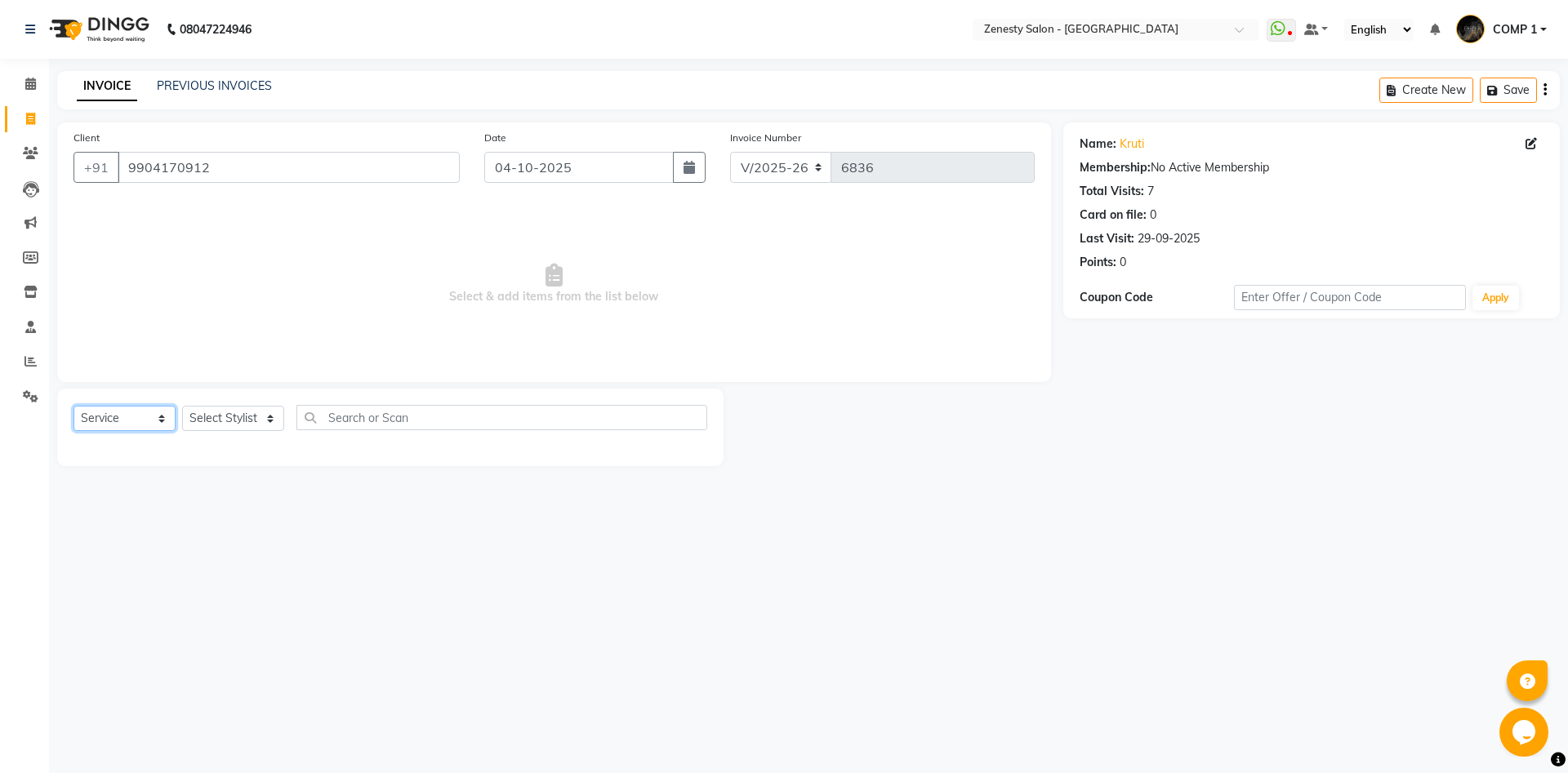
click at [74, 406] on select "Select Service Product Membership Package Voucher Prepaid Gift Card" at bounding box center [125, 418] width 102 height 25
click option "Service" at bounding box center [0, 0] width 0 height 0
click at [182, 406] on select "Select Stylist [PERSON_NAME] [PERSON_NAME] [PERSON_NAME] Khalifa [PERSON_NAME] …" at bounding box center [233, 418] width 102 height 25
select select "40087"
click option "COMP 2" at bounding box center [0, 0] width 0 height 0
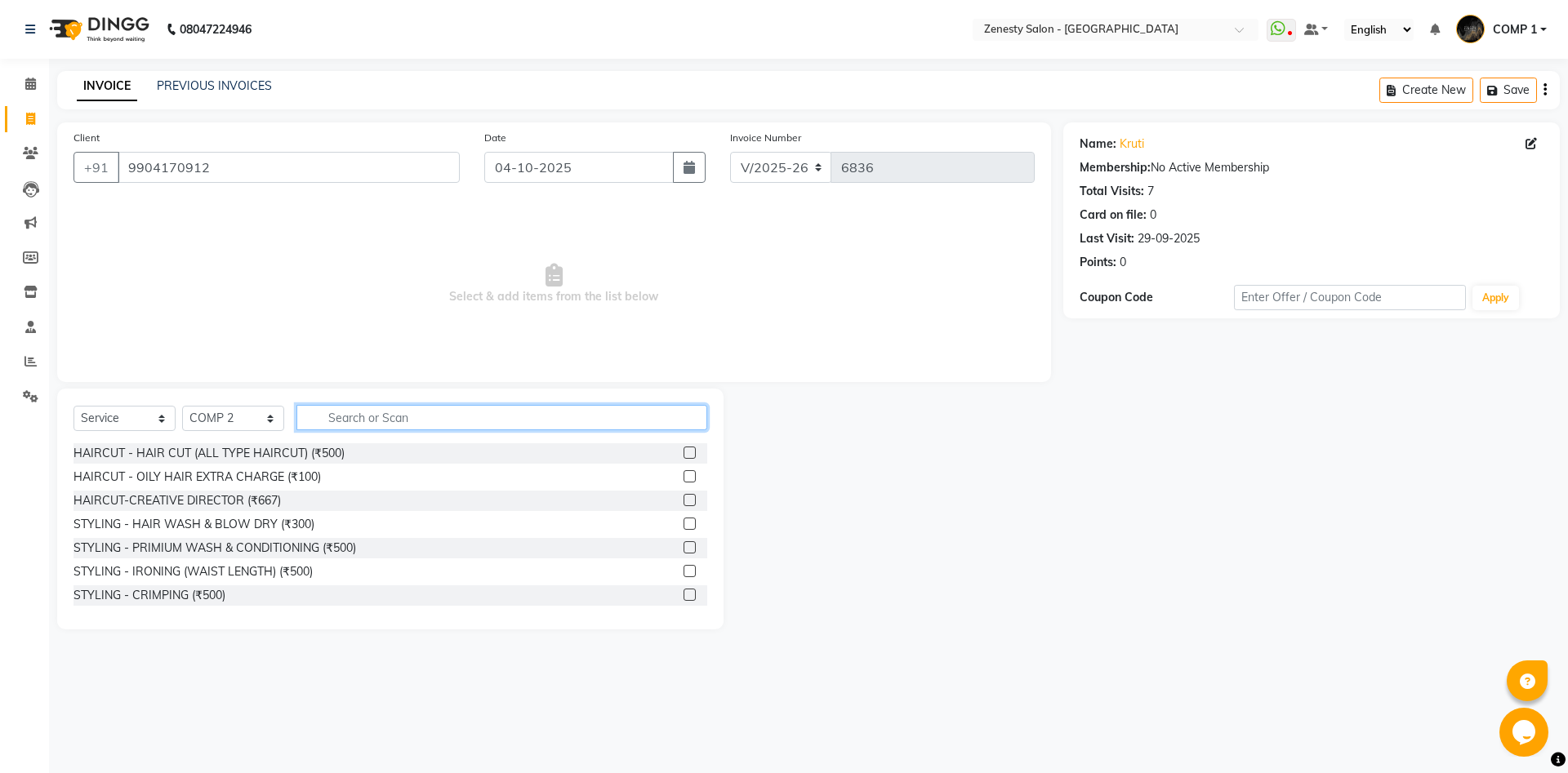
click at [434, 419] on input "text" at bounding box center [501, 417] width 410 height 25
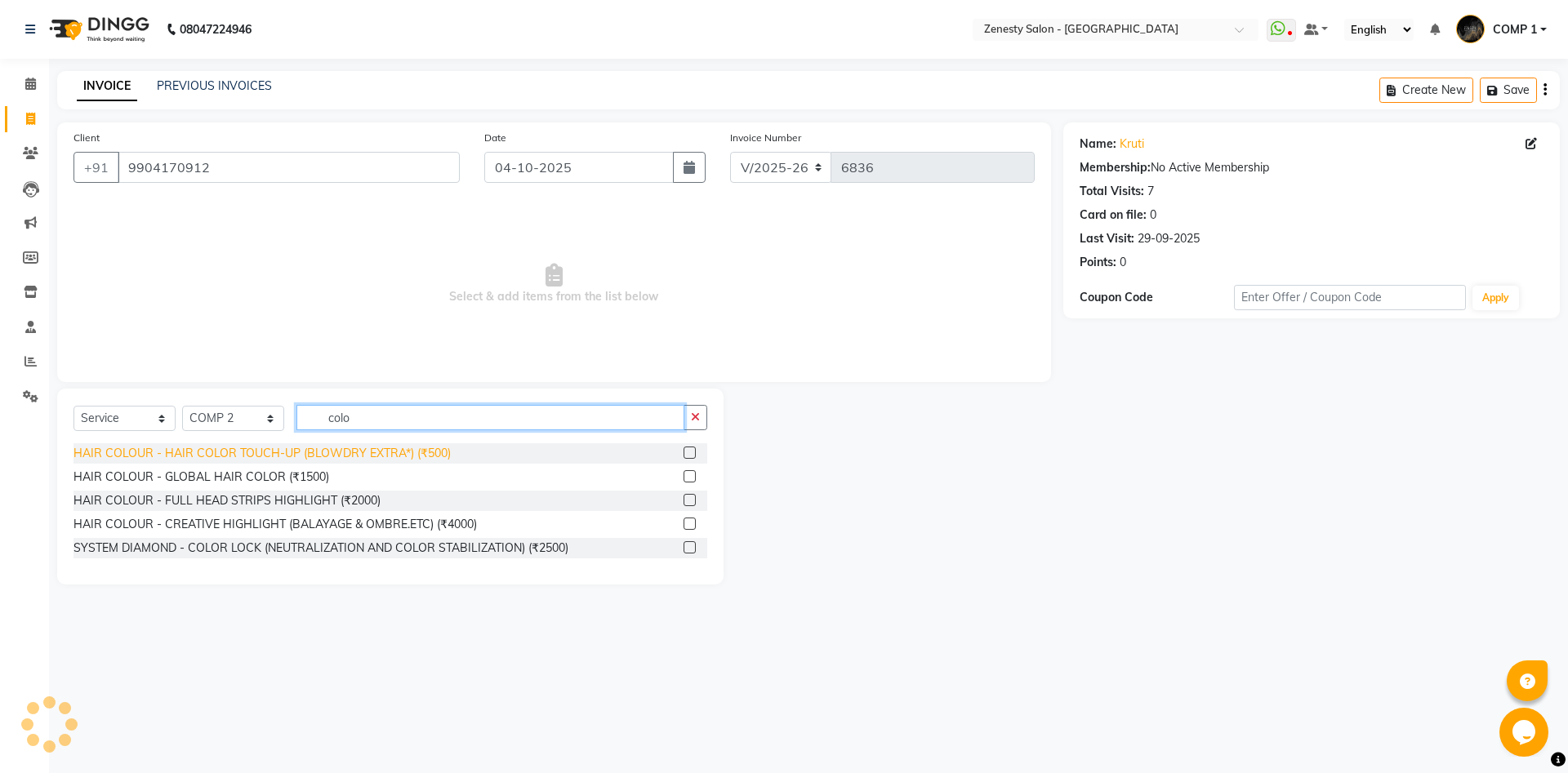
type input "colo"
click at [375, 452] on div "HAIR COLOUR - HAIR COLOR TOUCH-UP (BLOWDRY EXTRA*) (₹500)" at bounding box center [262, 454] width 377 height 17
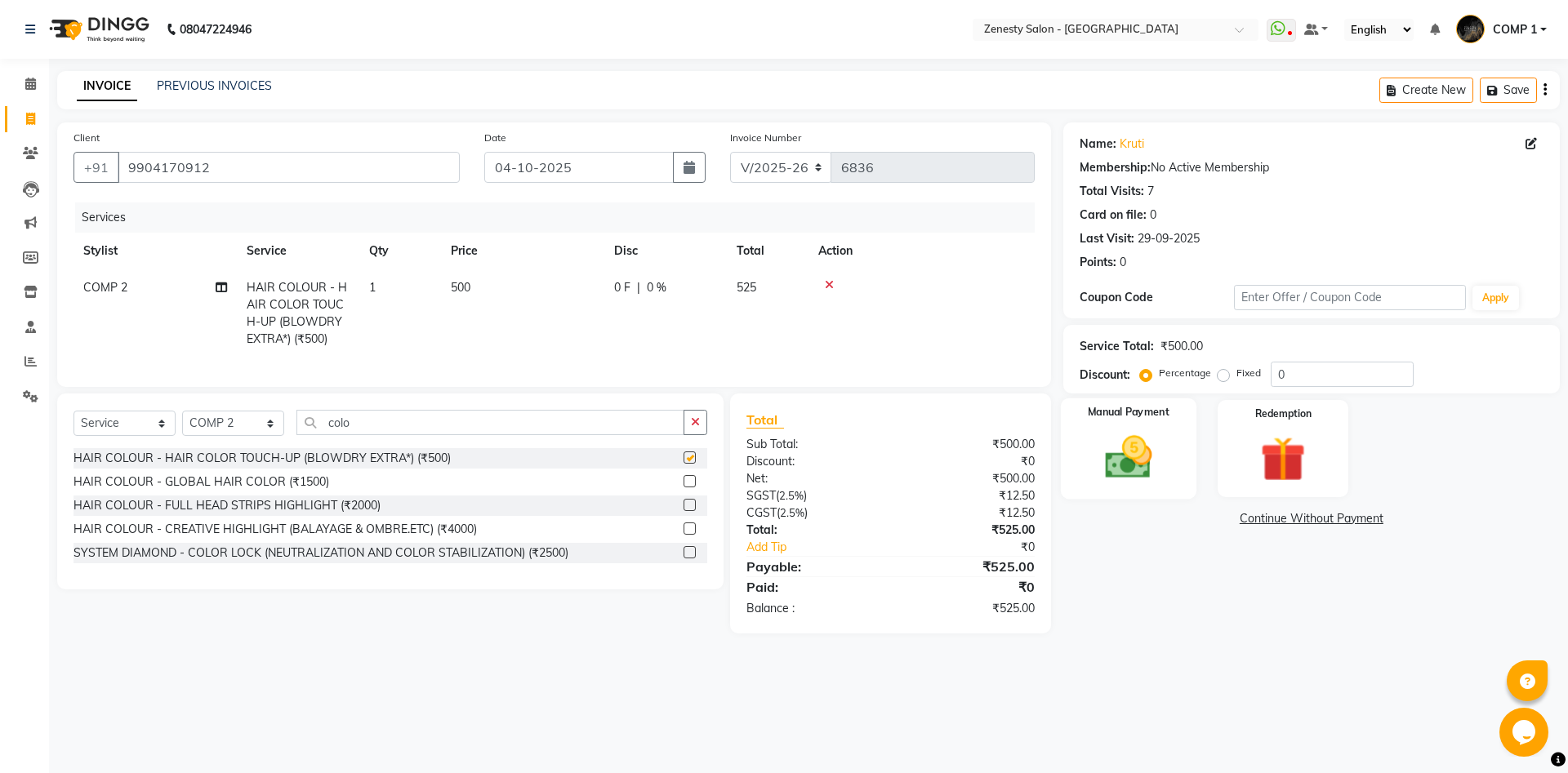
checkbox input "false"
click at [1289, 520] on link "Continue Without Payment" at bounding box center [1312, 519] width 490 height 17
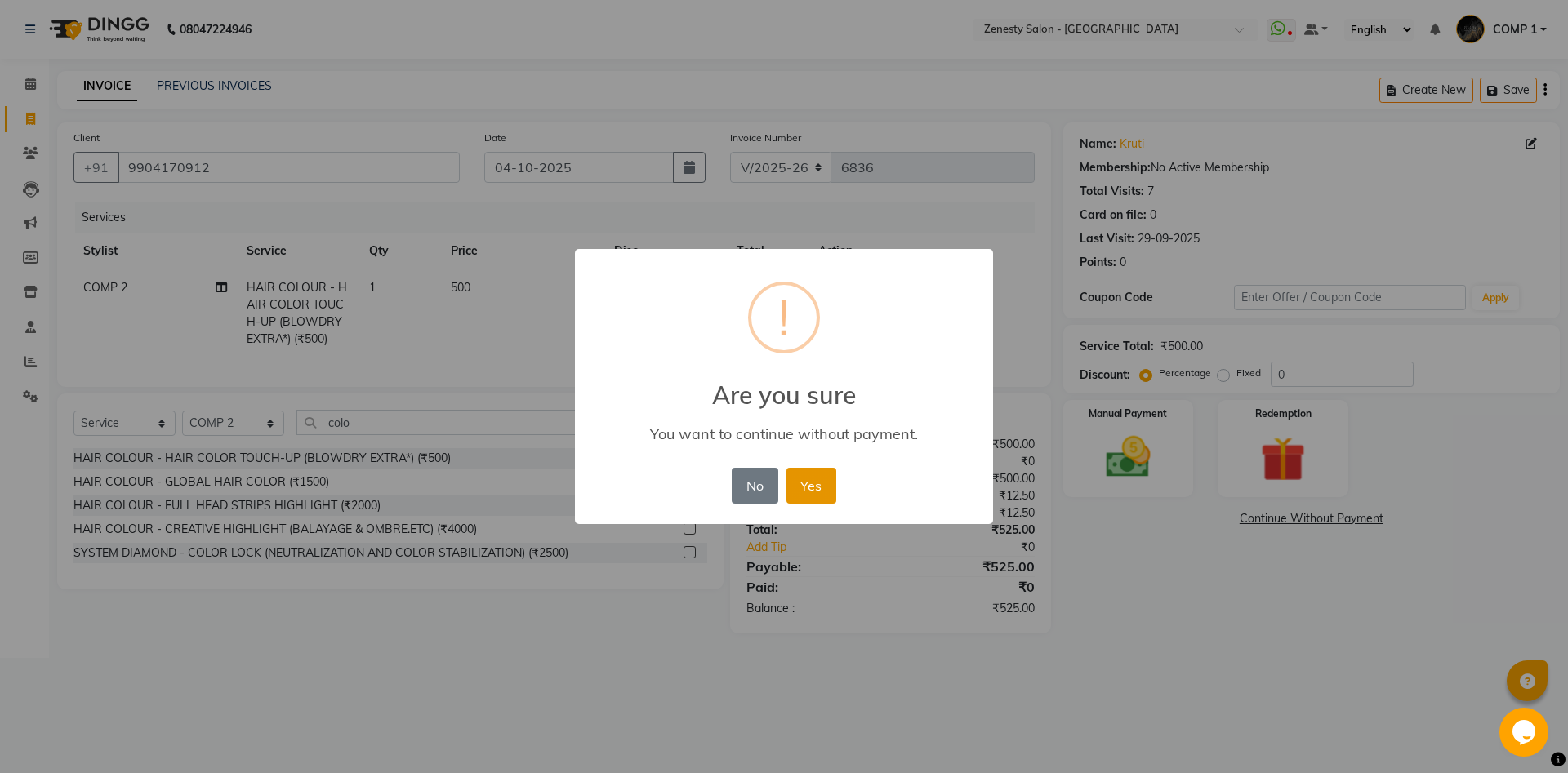
click at [826, 499] on button "Yes" at bounding box center [811, 485] width 50 height 35
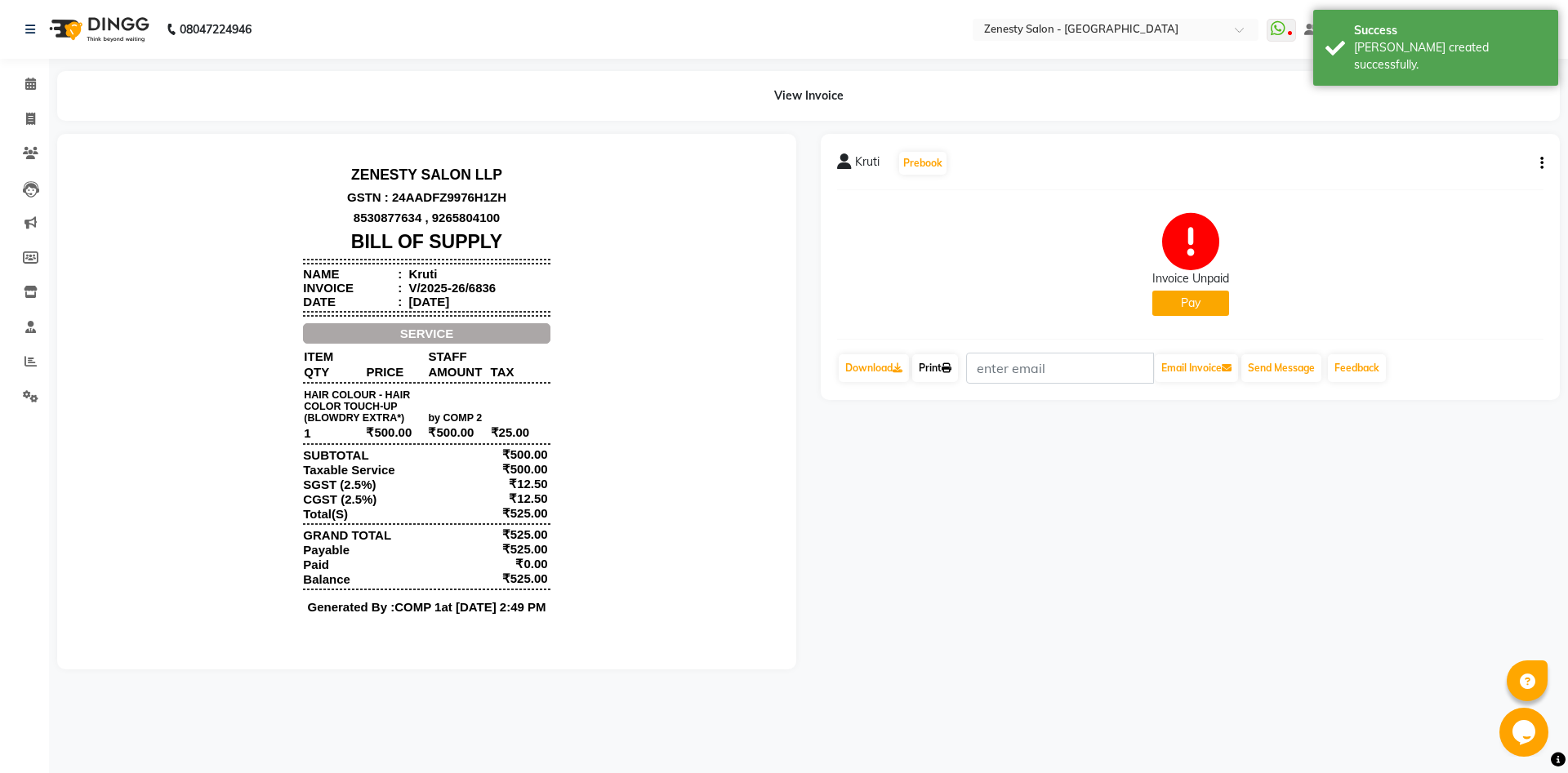
click at [930, 366] on link "Print" at bounding box center [934, 368] width 46 height 28
click at [26, 122] on icon at bounding box center [30, 119] width 9 height 12
select select "5713"
select select "service"
